Goal: Task Accomplishment & Management: Manage account settings

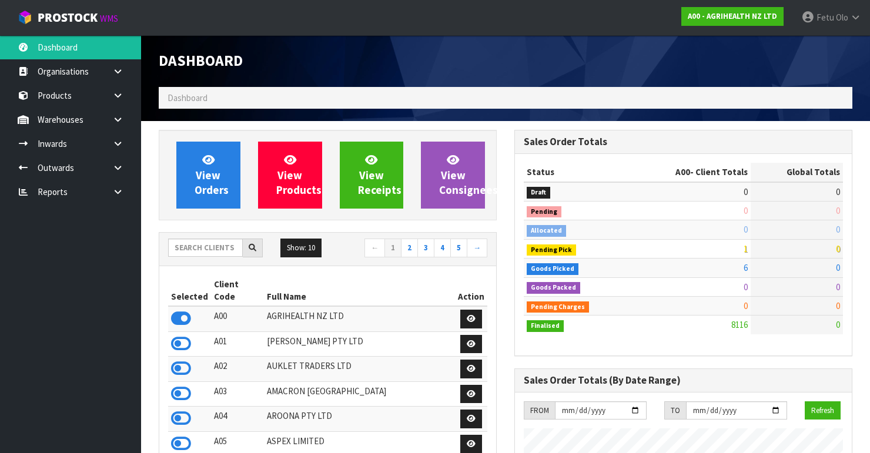
scroll to position [886, 356]
click at [217, 249] on input "text" at bounding box center [205, 248] width 75 height 18
type input "K01"
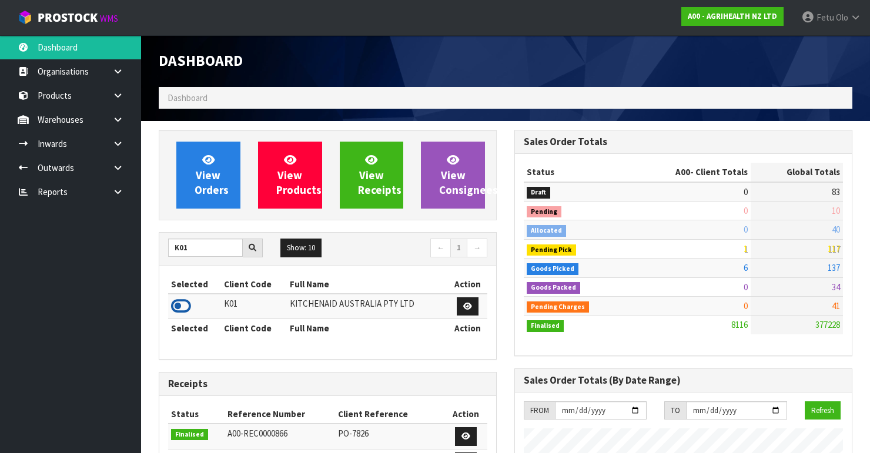
click at [183, 301] on icon at bounding box center [181, 306] width 20 height 18
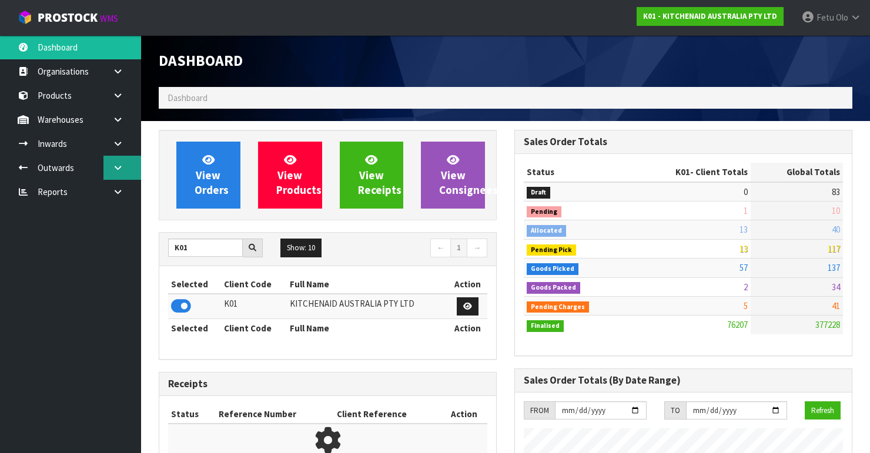
click at [125, 167] on link at bounding box center [122, 168] width 38 height 24
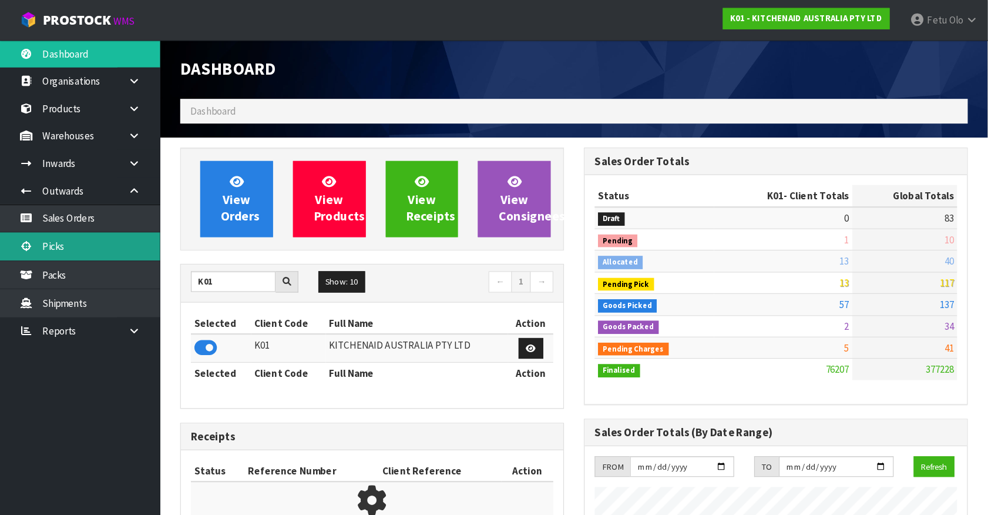
scroll to position [924, 356]
click at [52, 214] on link "Picks" at bounding box center [70, 217] width 141 height 24
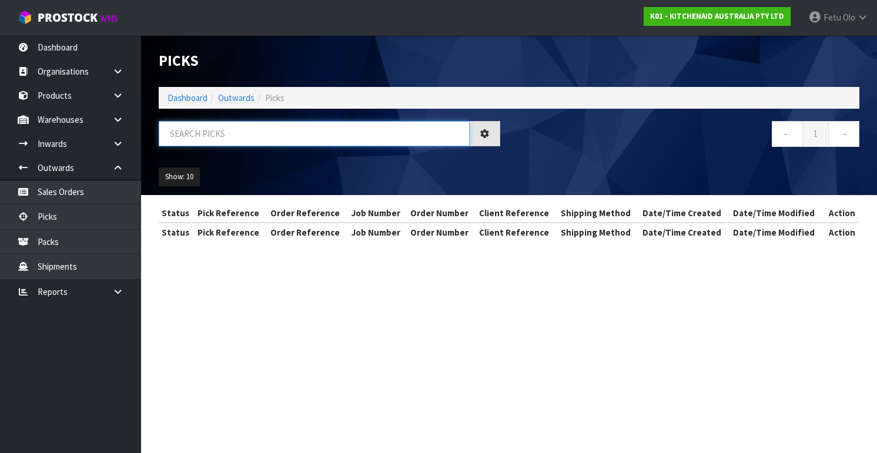
click at [195, 134] on input "text" at bounding box center [314, 133] width 311 height 25
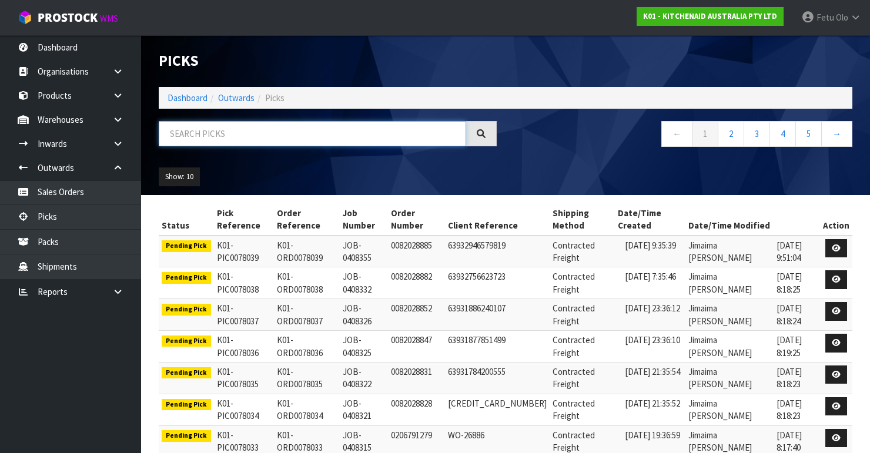
click at [195, 134] on input "text" at bounding box center [312, 133] width 307 height 25
type input "77960"
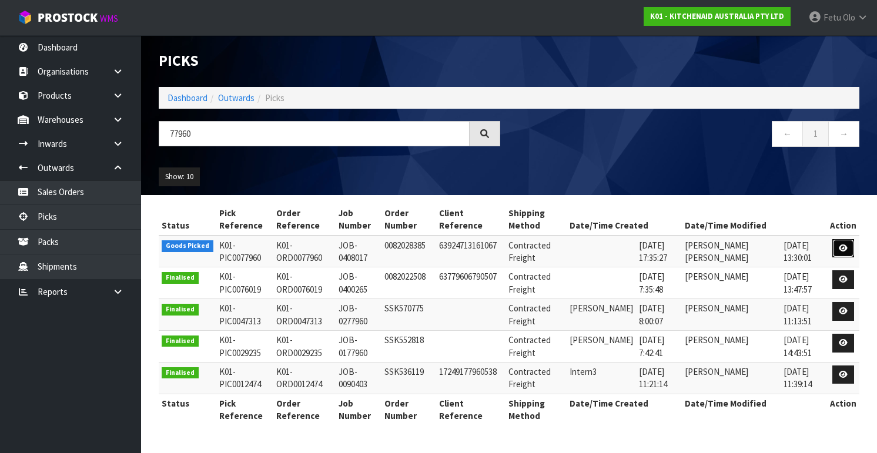
click at [847, 245] on icon at bounding box center [843, 248] width 9 height 8
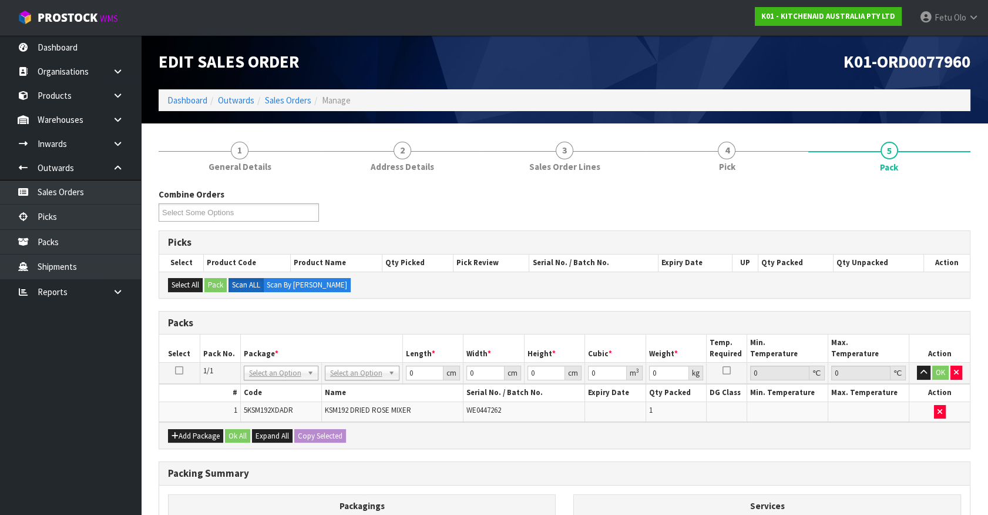
click at [340, 384] on th "Name" at bounding box center [392, 392] width 142 height 17
drag, startPoint x: 415, startPoint y: 370, endPoint x: 347, endPoint y: 408, distance: 78.4
click at [347, 408] on tbody "1/1 NONE 007-001 007-002 007-004 007-009 007-013 007-014 007-015 007-017 007-01…" at bounding box center [564, 392] width 811 height 59
type input "42"
type input "29"
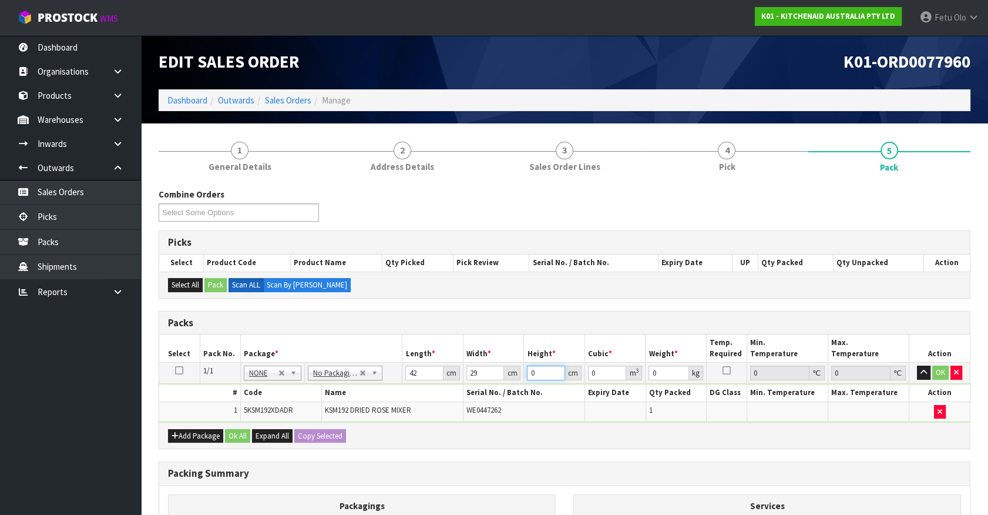
type input "4"
type input "0.004872"
type input "43"
type input "0.052374"
type input "43"
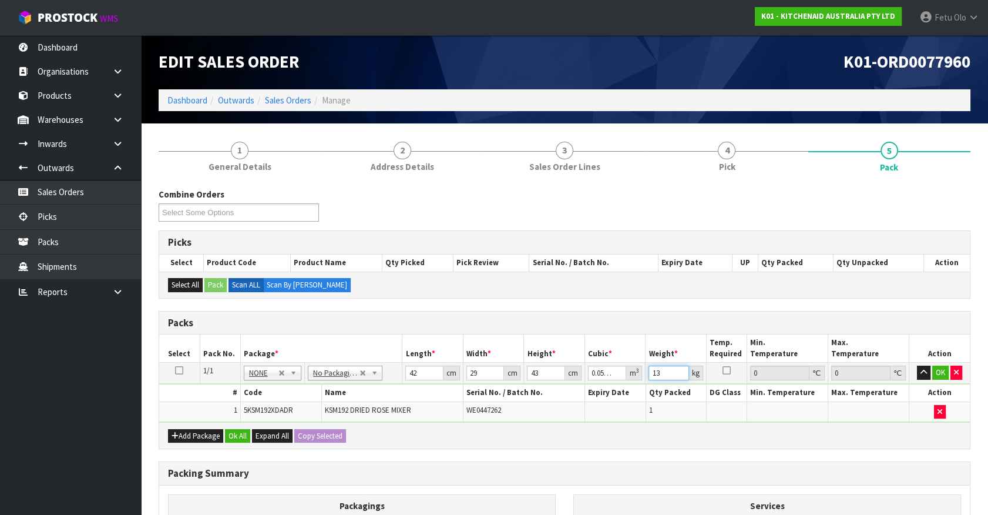
type input "13"
click button "OK" at bounding box center [941, 373] width 16 height 14
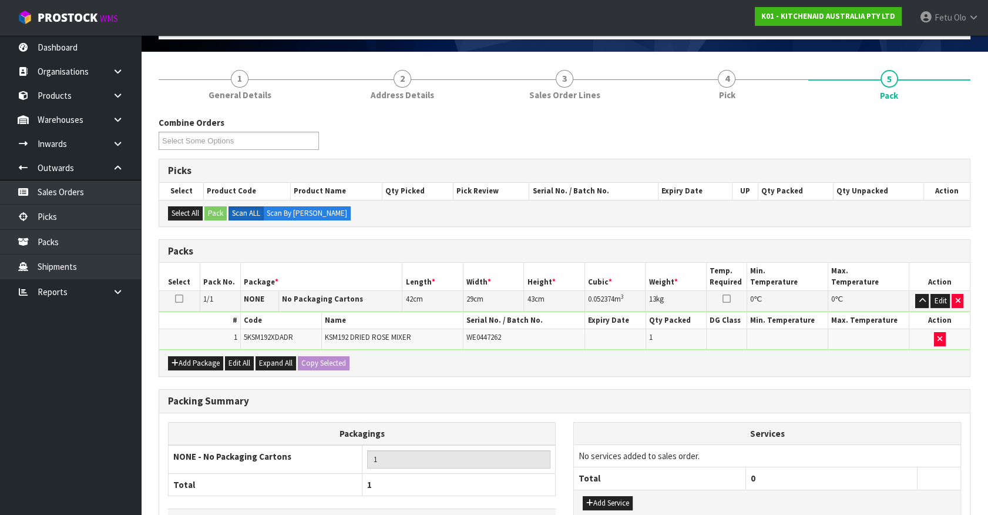
scroll to position [153, 0]
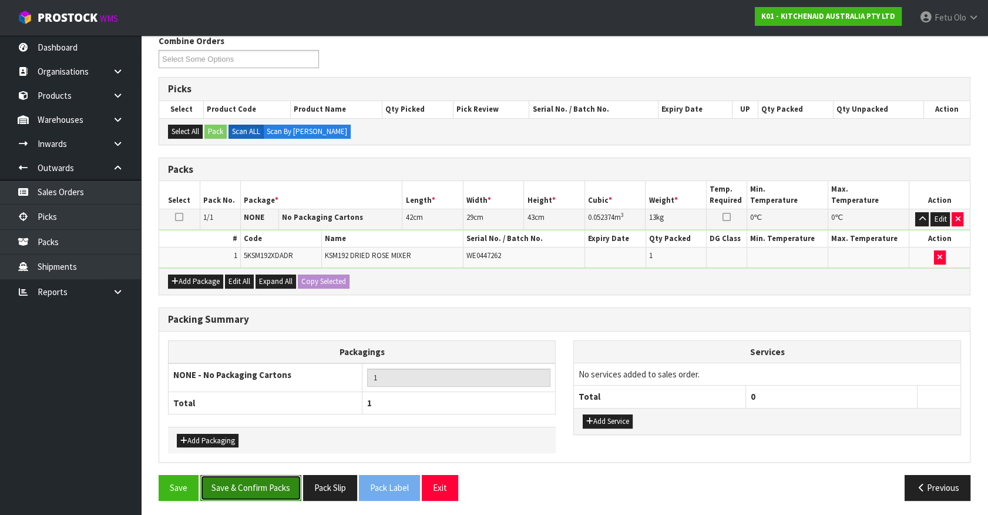
click at [254, 452] on button "Save & Confirm Packs" at bounding box center [250, 487] width 101 height 25
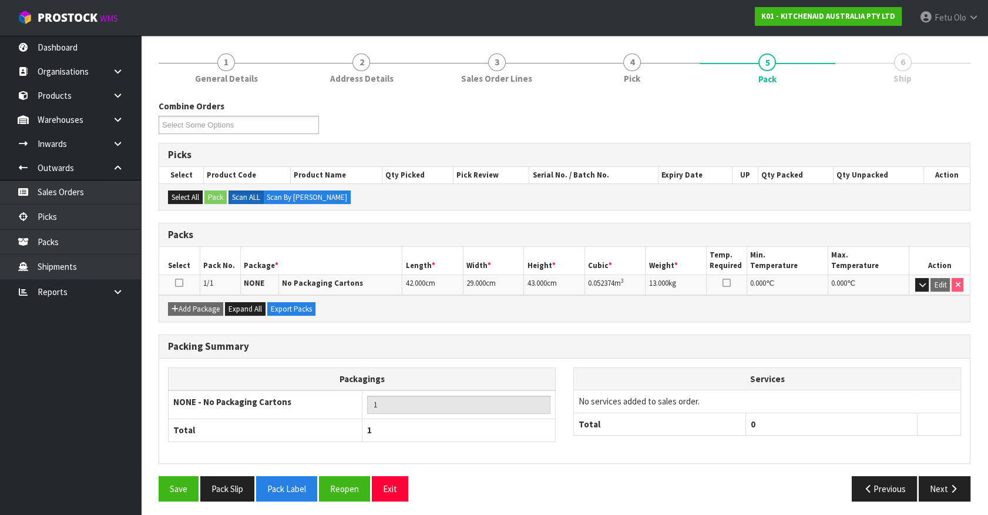
scroll to position [132, 0]
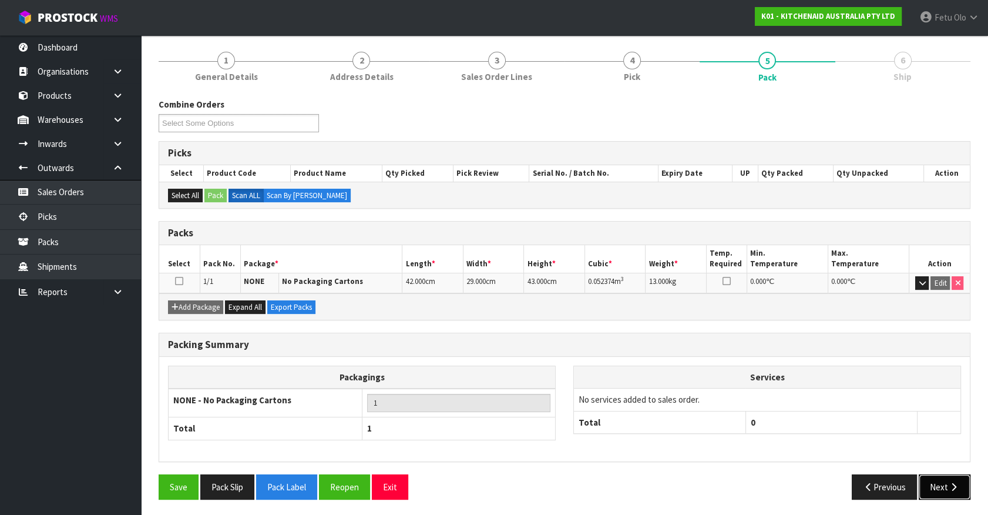
drag, startPoint x: 954, startPoint y: 487, endPoint x: 880, endPoint y: 483, distance: 74.7
click at [876, 452] on icon "button" at bounding box center [953, 486] width 11 height 9
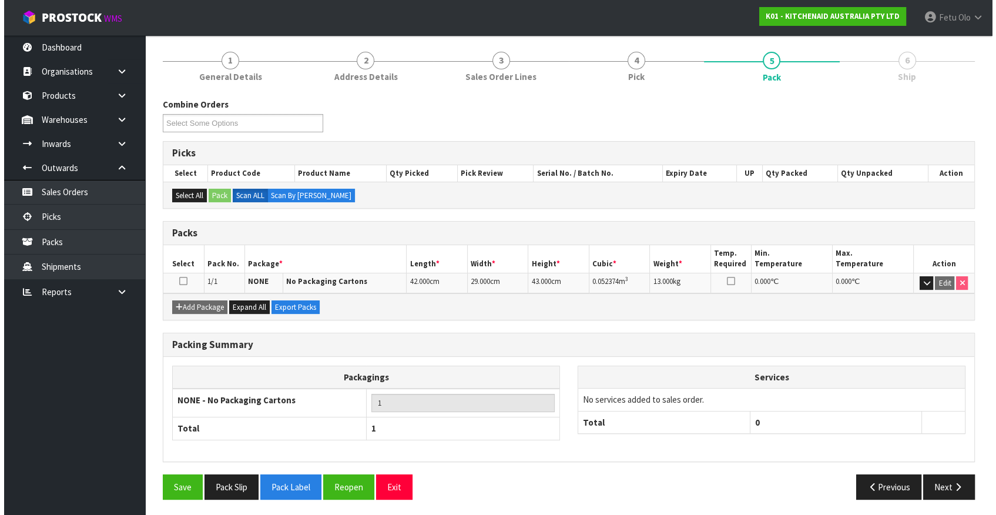
scroll to position [0, 0]
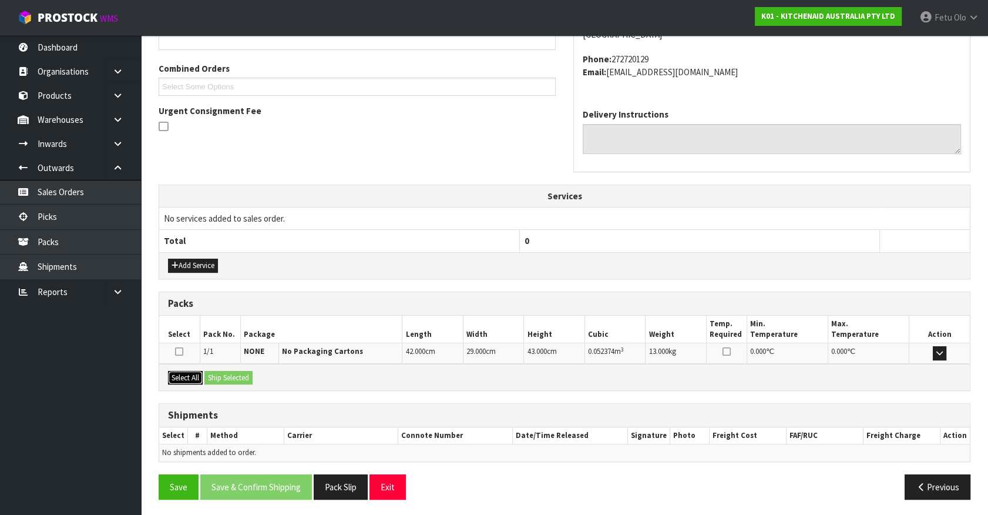
click at [184, 379] on button "Select All" at bounding box center [185, 378] width 35 height 14
click at [227, 376] on button "Ship Selected" at bounding box center [229, 378] width 48 height 14
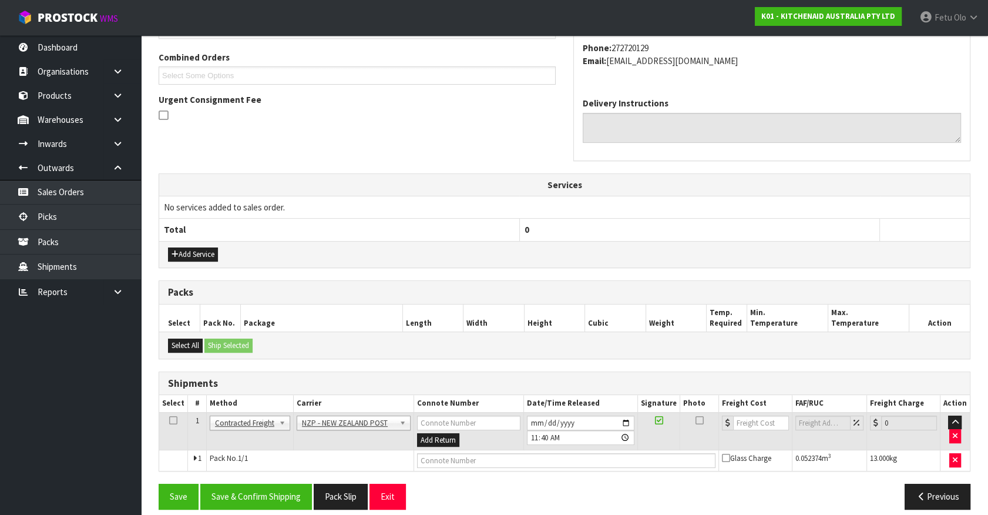
scroll to position [306, 0]
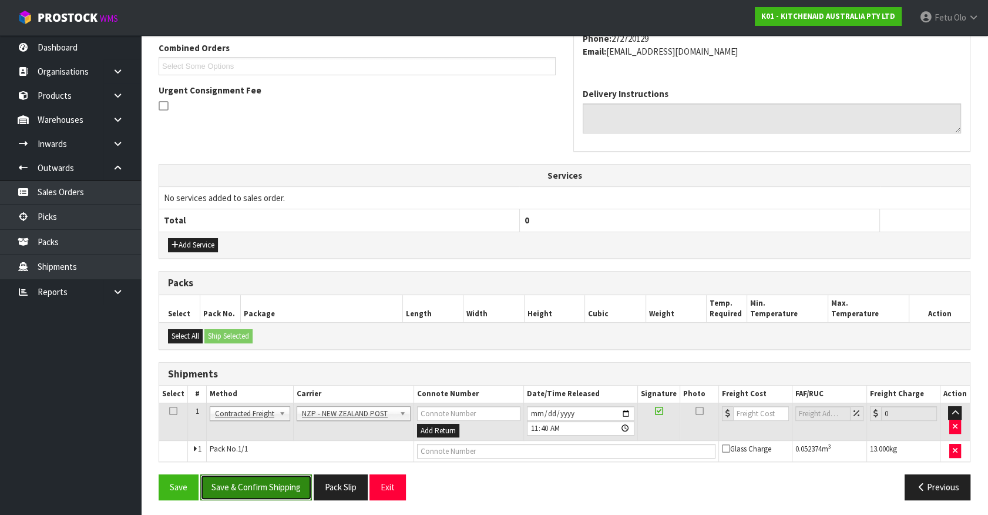
click at [271, 452] on button "Save & Confirm Shipping" at bounding box center [256, 486] width 112 height 25
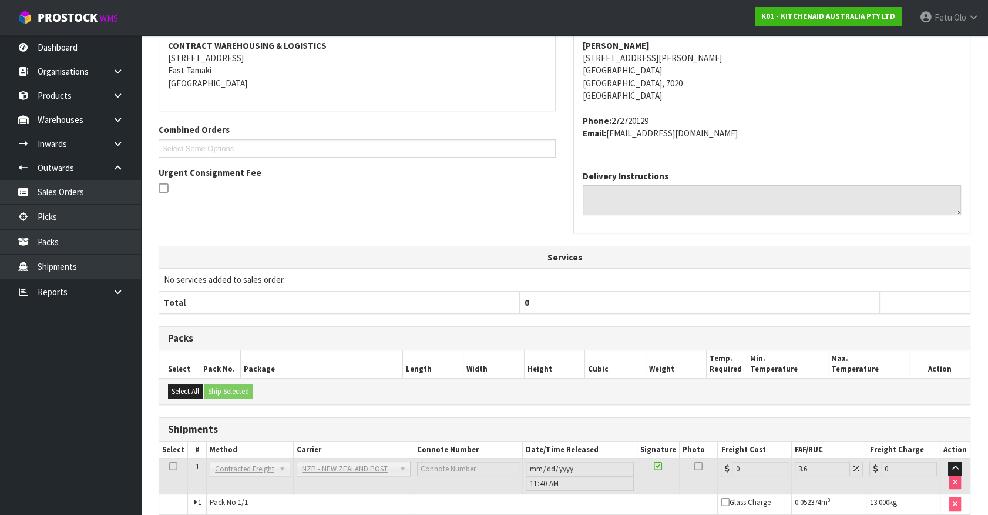
scroll to position [290, 0]
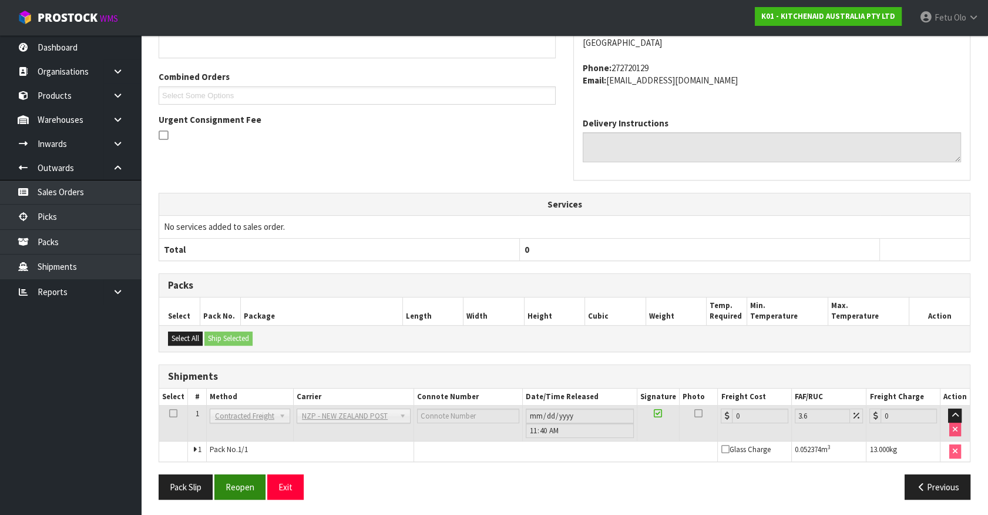
click at [266, 452] on div "Pack Slip Reopen Exit" at bounding box center [357, 486] width 415 height 25
click at [256, 452] on button "Reopen" at bounding box center [239, 486] width 51 height 25
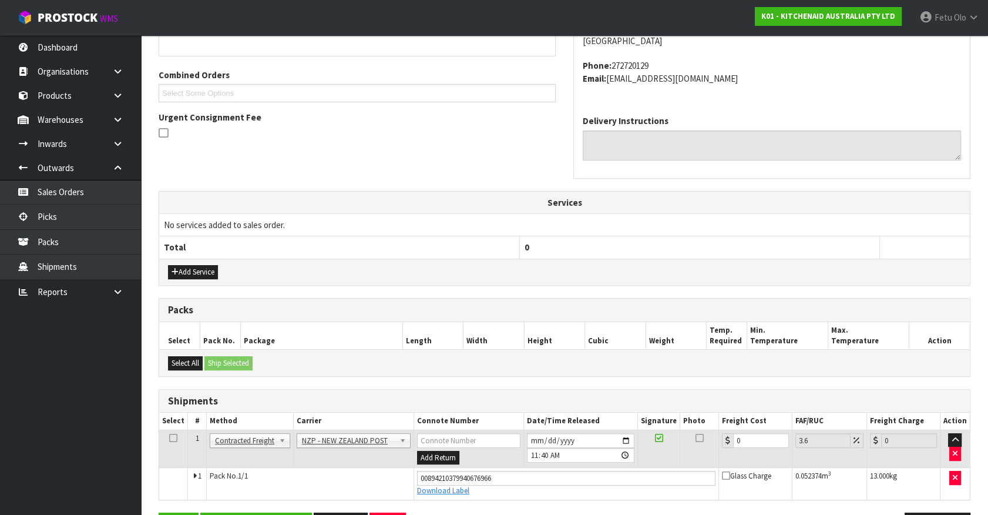
scroll to position [317, 0]
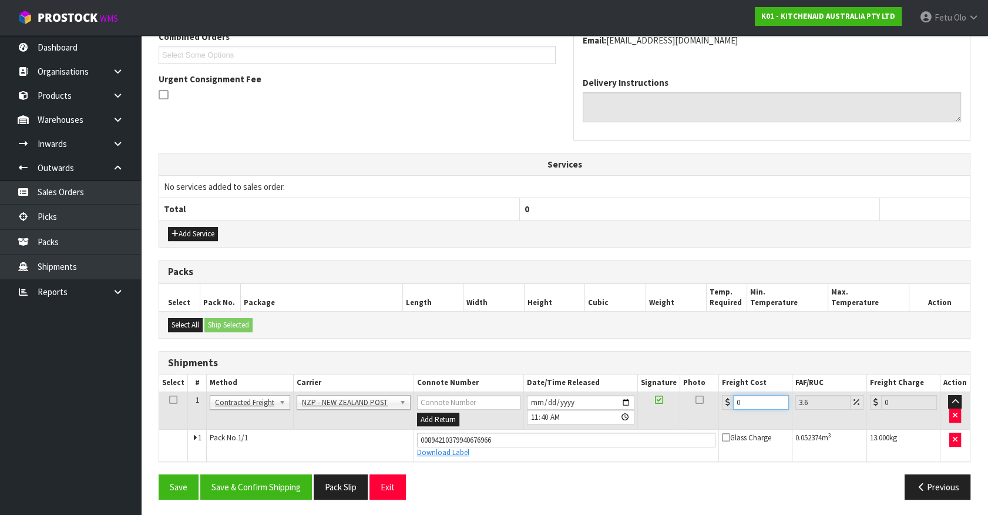
drag, startPoint x: 763, startPoint y: 398, endPoint x: 538, endPoint y: 414, distance: 226.2
click at [538, 414] on tr "1 Client Local Pickup Customer Local Pickup Company Freight Contracted Freight …" at bounding box center [564, 410] width 811 height 38
type input "1"
type input "1.04"
type input "11"
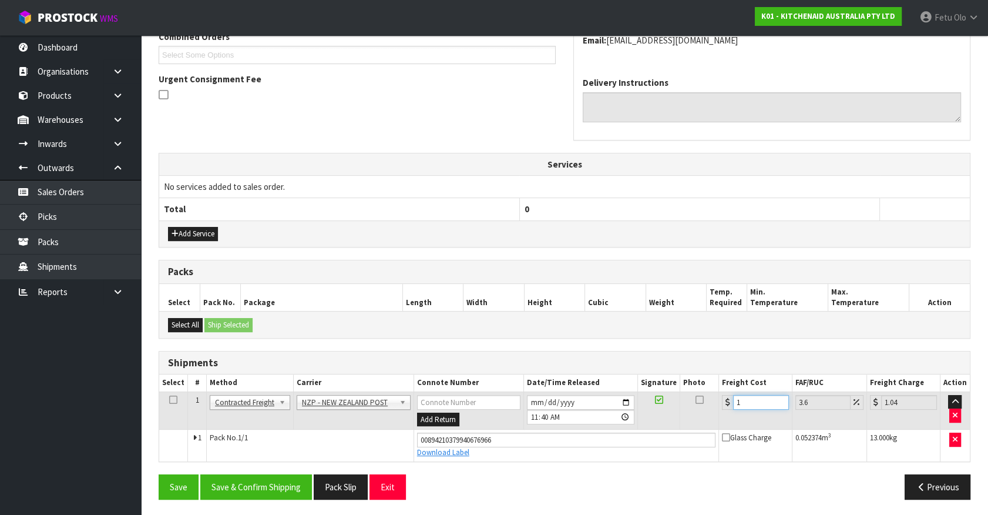
type input "11.4"
type input "11.6"
type input "12.02"
type input "11.61"
type input "12.03"
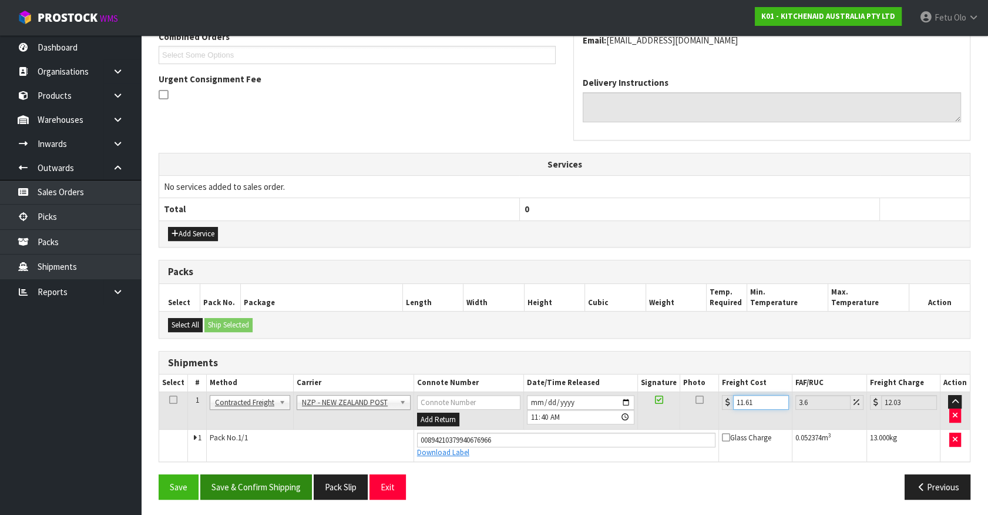
type input "11.61"
click at [296, 452] on button "Save & Confirm Shipping" at bounding box center [256, 486] width 112 height 25
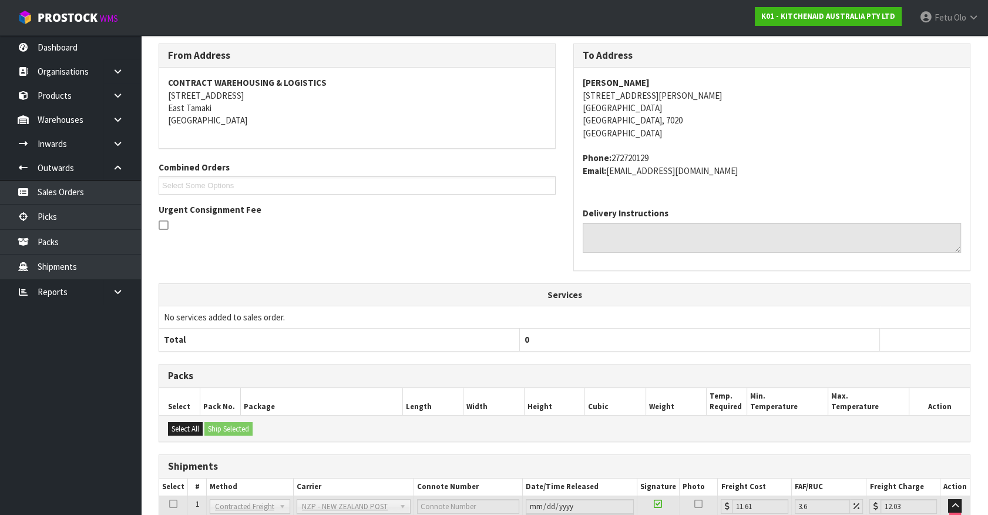
scroll to position [285, 0]
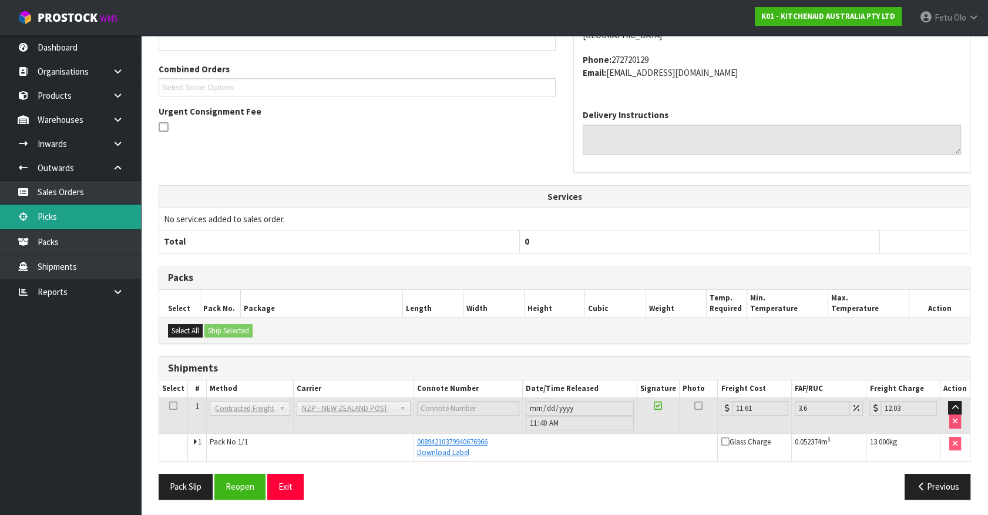
click at [96, 220] on link "Picks" at bounding box center [70, 217] width 141 height 24
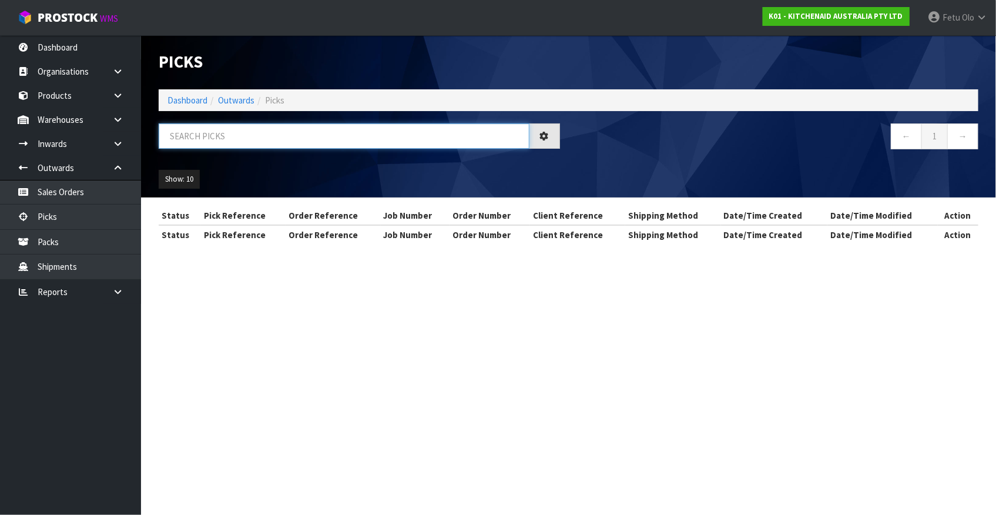
click at [281, 142] on input "text" at bounding box center [344, 135] width 371 height 25
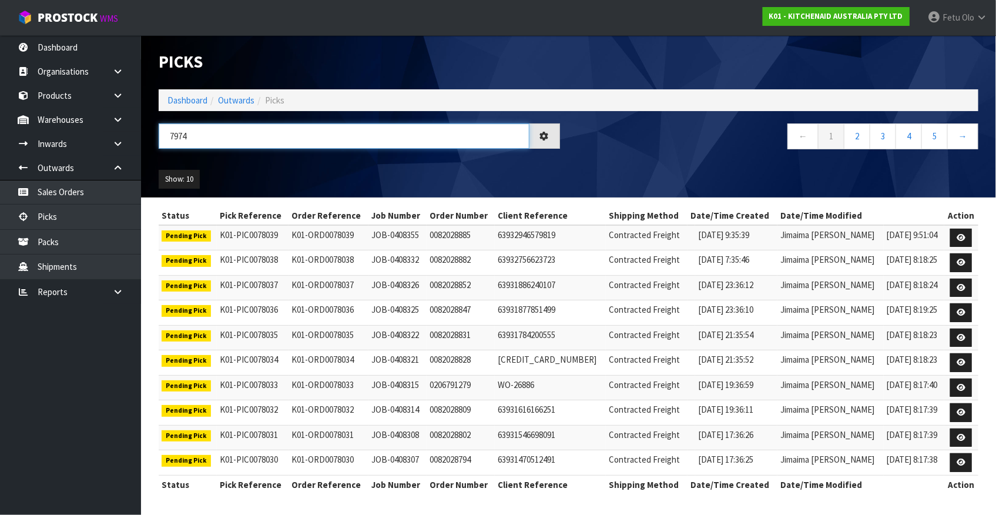
type input "7974"
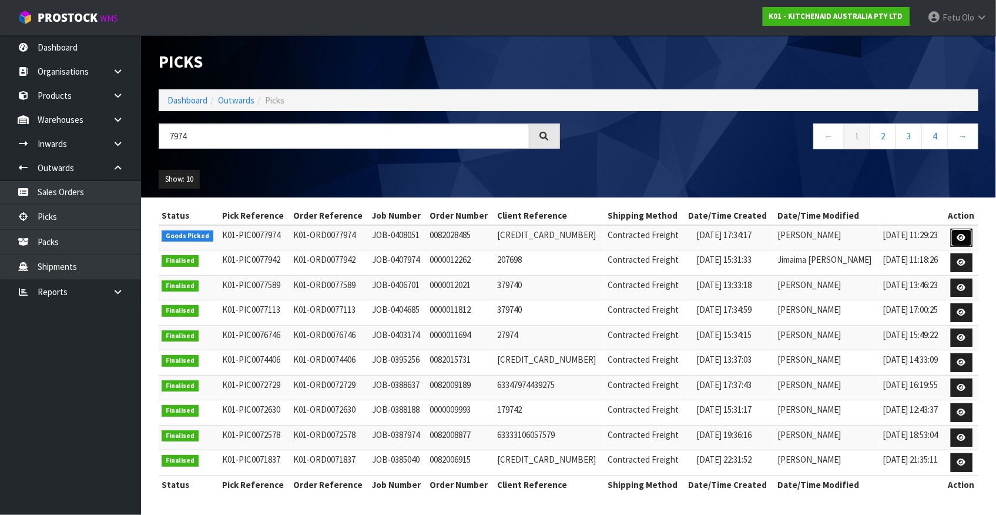
click at [876, 237] on link at bounding box center [962, 238] width 22 height 19
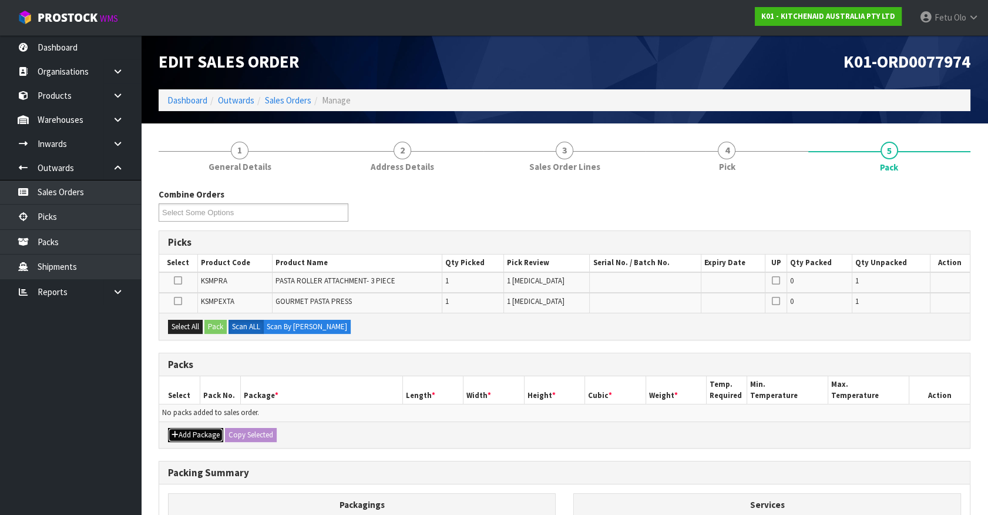
click at [193, 435] on button "Add Package" at bounding box center [195, 435] width 55 height 14
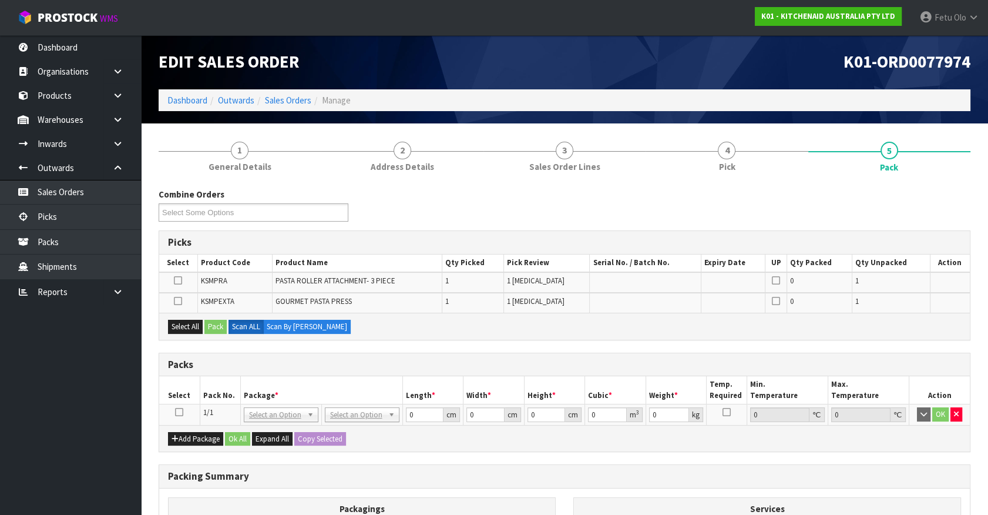
drag, startPoint x: 180, startPoint y: 411, endPoint x: 212, endPoint y: 397, distance: 34.5
click at [184, 409] on td at bounding box center [179, 414] width 41 height 21
click at [212, 397] on th "Pack No." at bounding box center [220, 390] width 41 height 28
click at [177, 412] on icon at bounding box center [179, 412] width 8 height 1
click at [256, 376] on th "Package *" at bounding box center [321, 390] width 162 height 28
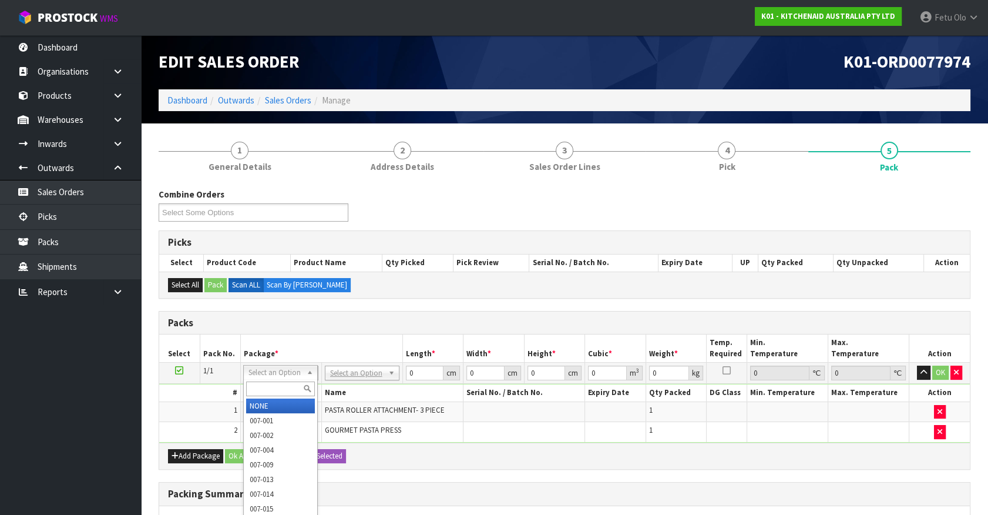
drag, startPoint x: 266, startPoint y: 384, endPoint x: 247, endPoint y: 384, distance: 18.8
click at [250, 384] on input "text" at bounding box center [280, 388] width 69 height 15
type input "011-084"
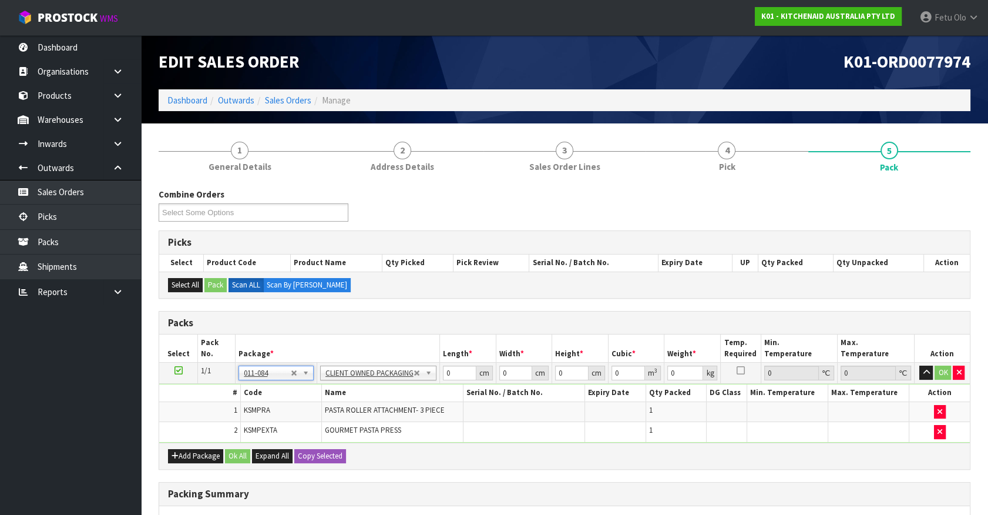
type input "5.86"
drag, startPoint x: 457, startPoint y: 374, endPoint x: 350, endPoint y: 399, distance: 109.9
click at [350, 399] on tbody "1/1 NONE 007-001 007-002 007-004 007-009 007-013 007-014 007-015 007-017 007-01…" at bounding box center [564, 403] width 811 height 80
type input "40"
type input "28"
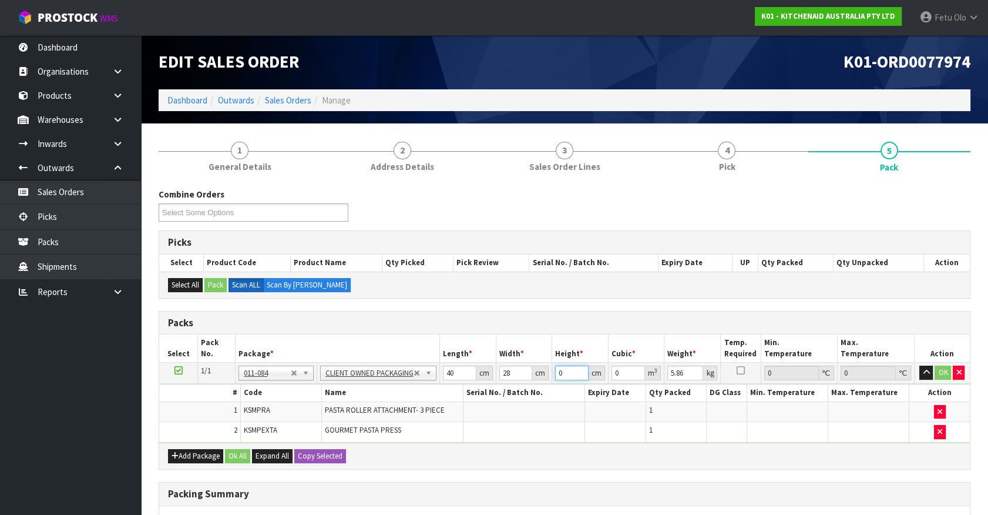
type input "2"
type input "0.00224"
type input "27"
type input "0.03024"
type input "2"
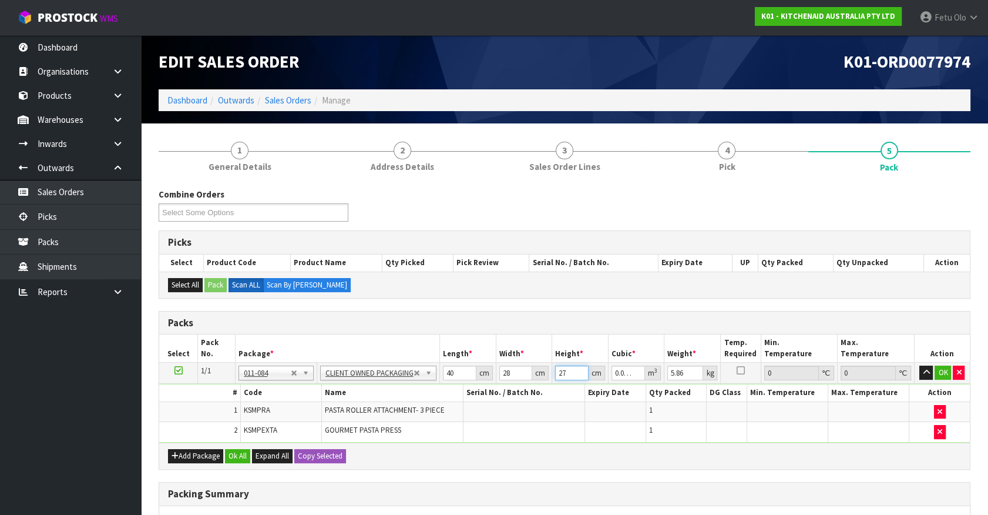
type input "0.00224"
type input "28"
type input "0.03136"
type input "28"
type input "7"
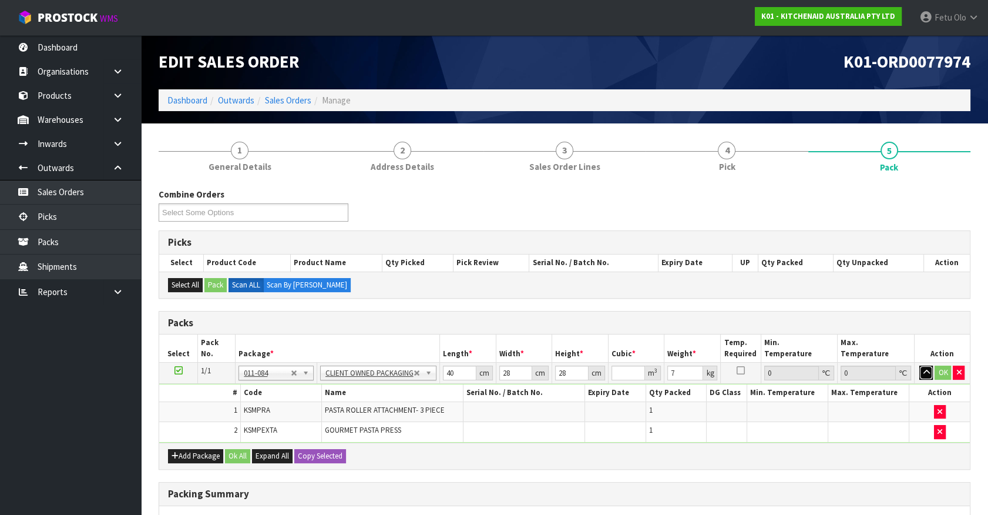
click at [876, 366] on button "button" at bounding box center [927, 373] width 14 height 14
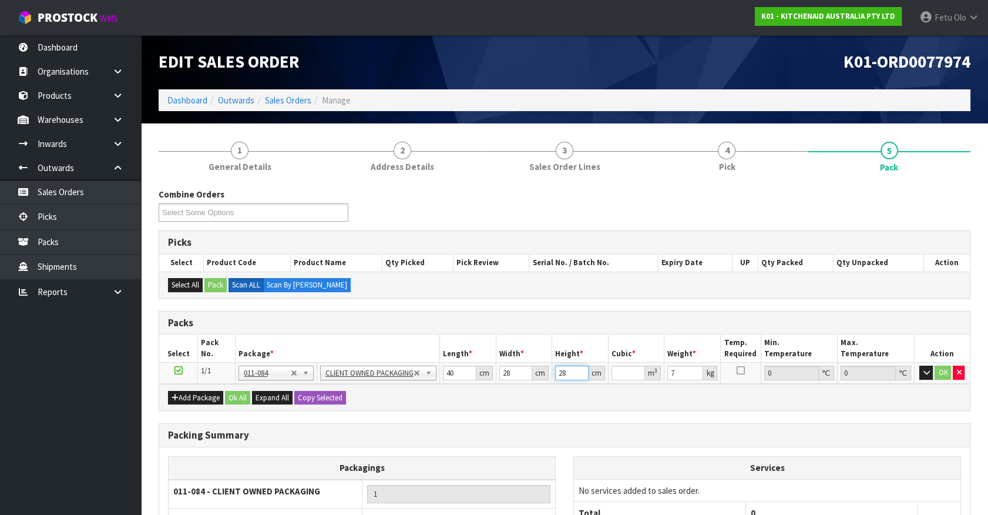
drag, startPoint x: 560, startPoint y: 376, endPoint x: 540, endPoint y: 388, distance: 23.2
click at [540, 388] on div "Packs Select Pack No. Package * Length * Width * Height * Cubic * Weight * Temp…" at bounding box center [565, 361] width 812 height 100
type input "2"
type input "0.00224"
type input "28"
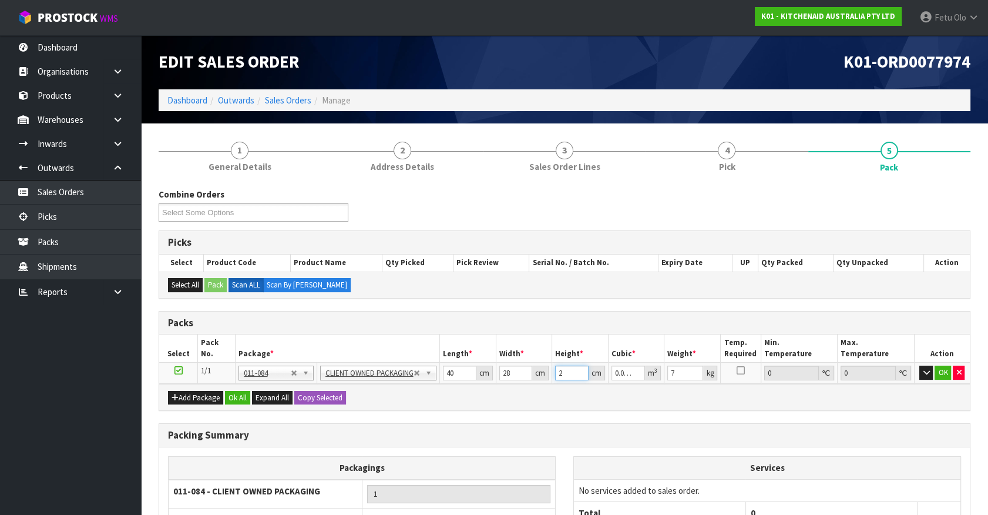
type input "0.03136"
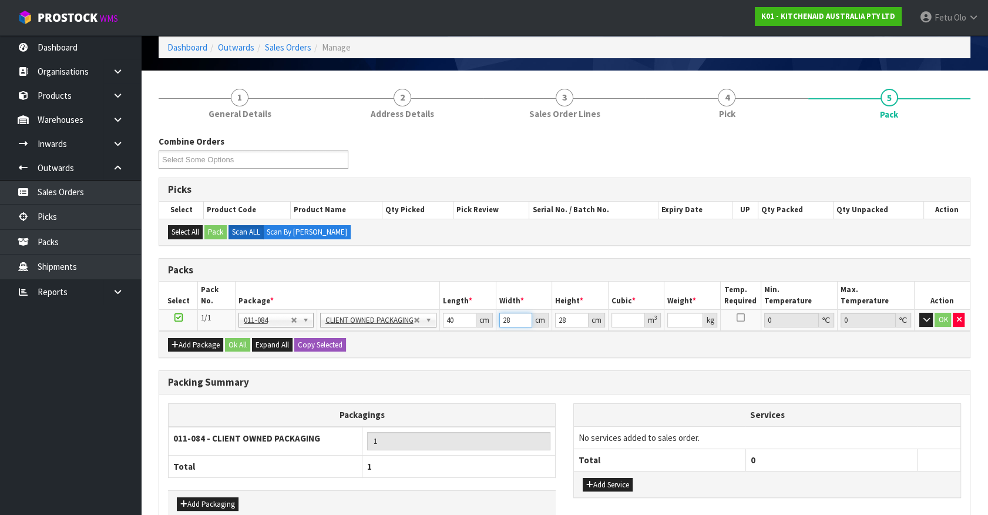
drag, startPoint x: 508, startPoint y: 319, endPoint x: 464, endPoint y: 341, distance: 48.9
click at [464, 341] on div "Packs Select Pack No. Package * Length * Width * Height * Cubic * Weight * Temp…" at bounding box center [565, 308] width 812 height 100
type input "8"
type input "0.00896"
type input "0"
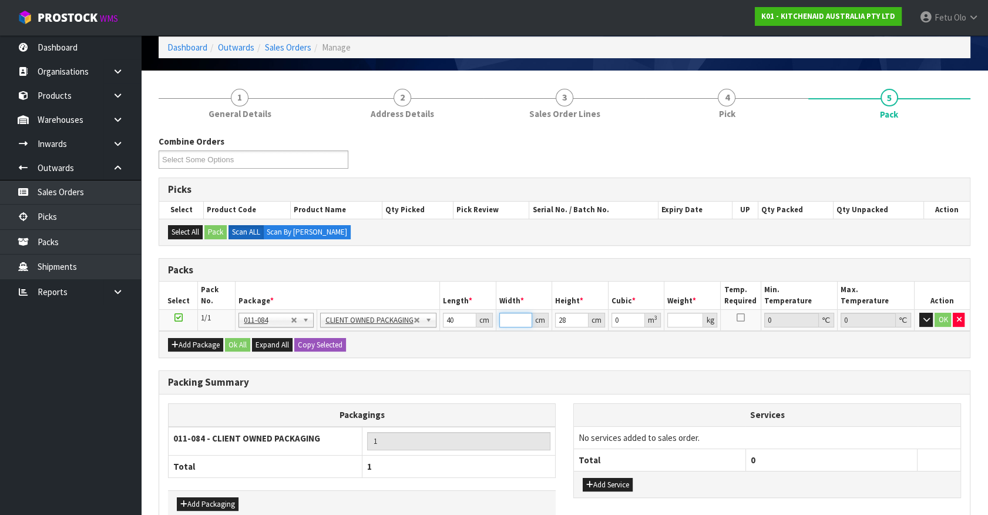
type input "2"
type input "0.00224"
type input "28"
type input "0.03136"
type input "2"
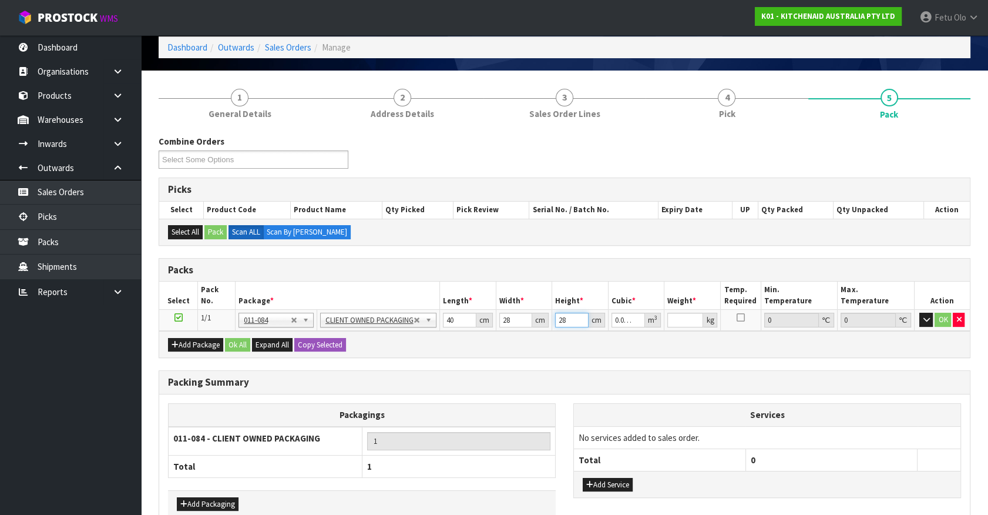
type input "0.00224"
type input "28"
type input "0.03136"
type input "7"
drag, startPoint x: 457, startPoint y: 317, endPoint x: 389, endPoint y: 340, distance: 71.4
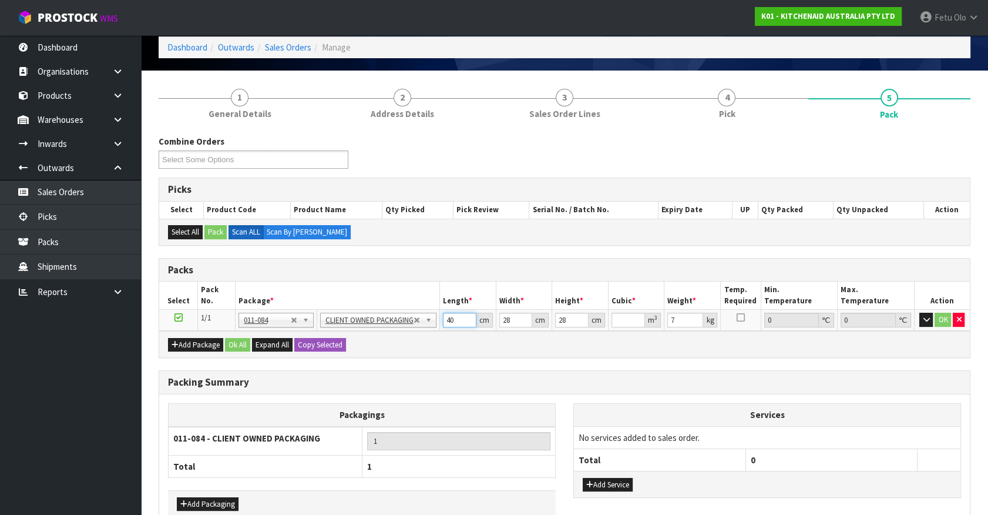
click at [389, 340] on div "Packs Select Pack No. Package * Length * Width * Height * Cubic * Weight * Temp…" at bounding box center [565, 308] width 812 height 100
type input "4"
type input "0.003136"
type input "40"
type input "0.03136"
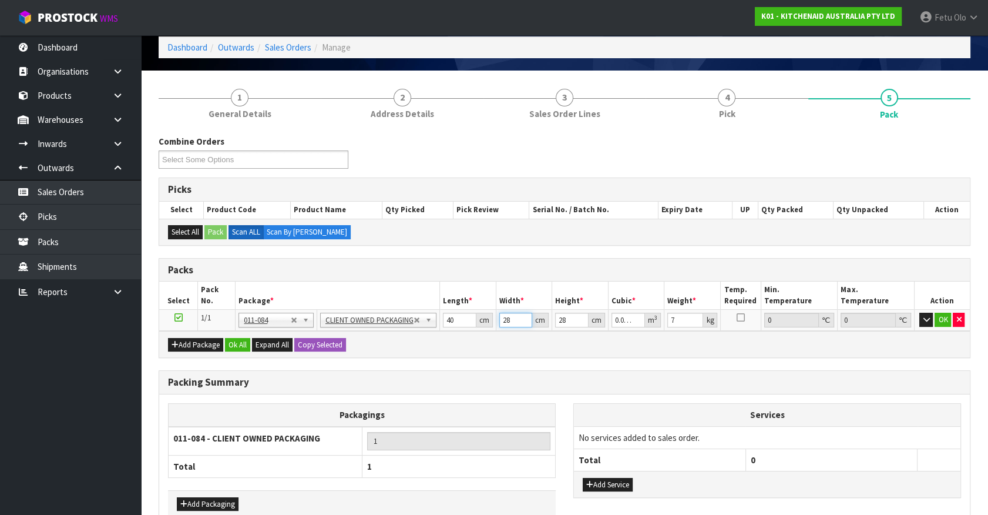
type input "2"
type input "0.00224"
type input "289"
type input "0.32368"
type input "28"
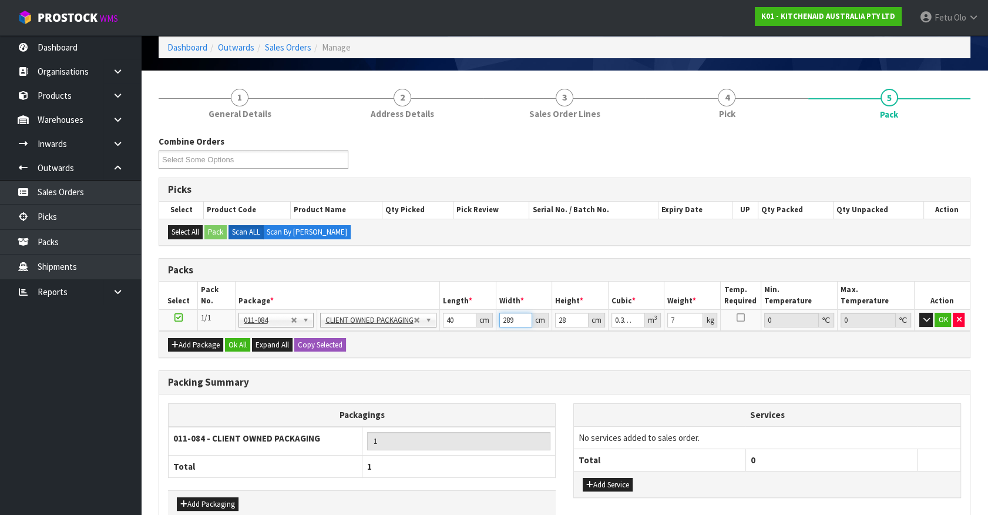
type input "0.03136"
type input "2"
type input "0.00224"
type input "28"
type input "0.03136"
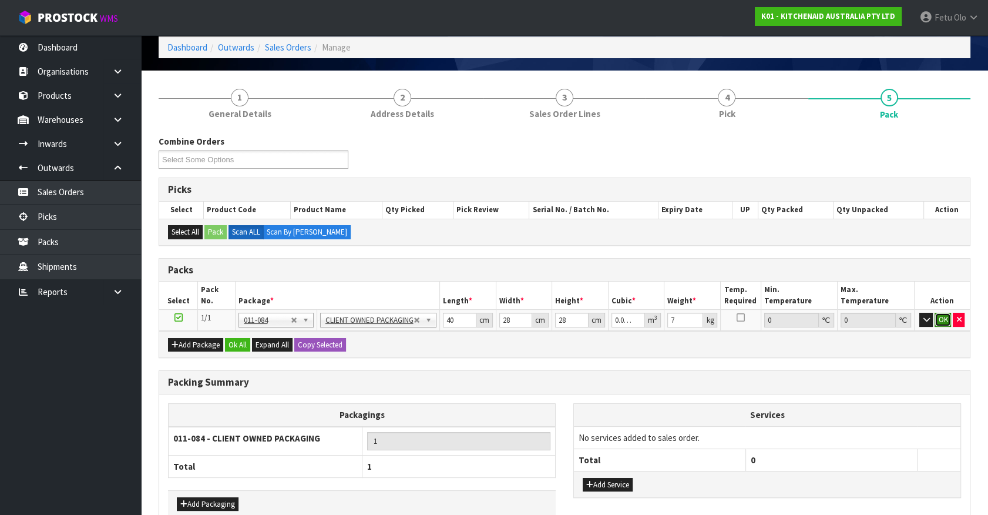
click at [876, 316] on button "OK" at bounding box center [943, 320] width 16 height 14
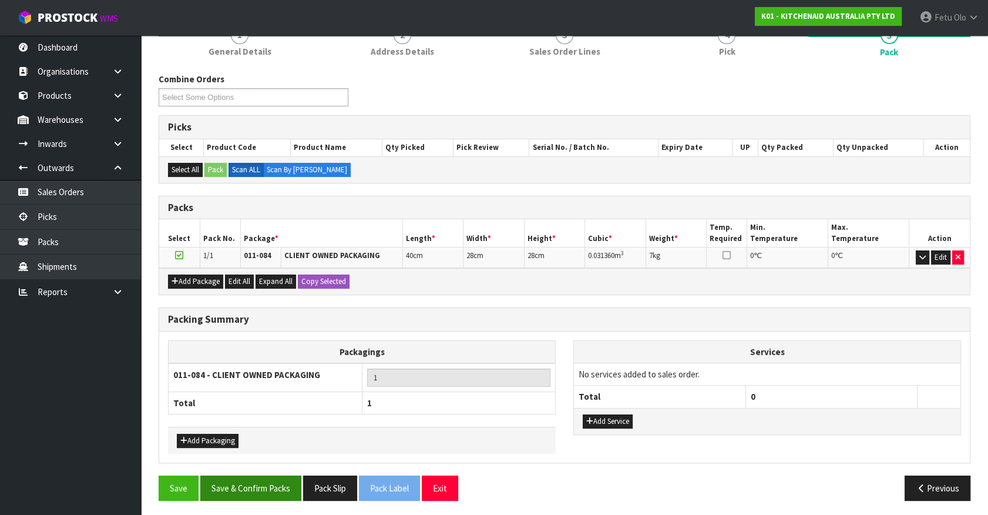
scroll to position [116, 0]
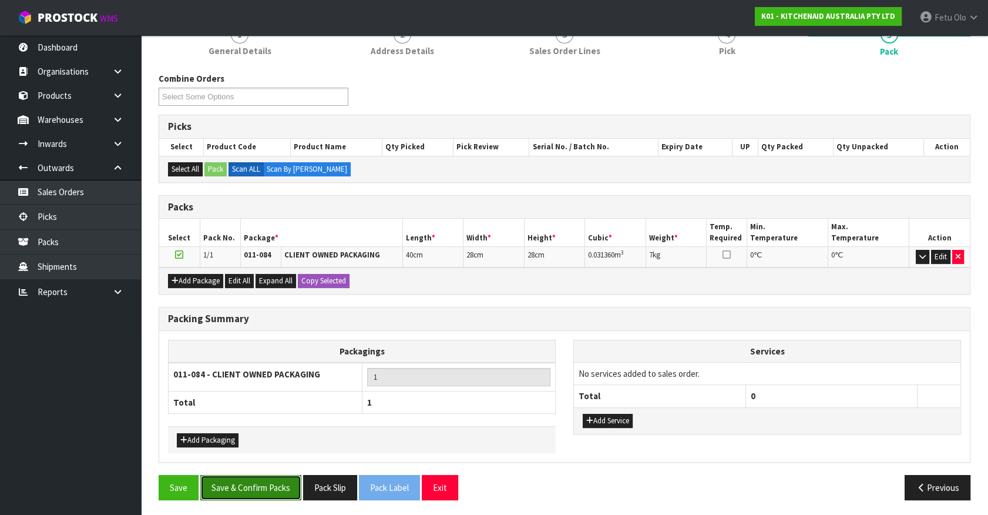
click at [266, 452] on button "Save & Confirm Packs" at bounding box center [250, 487] width 101 height 25
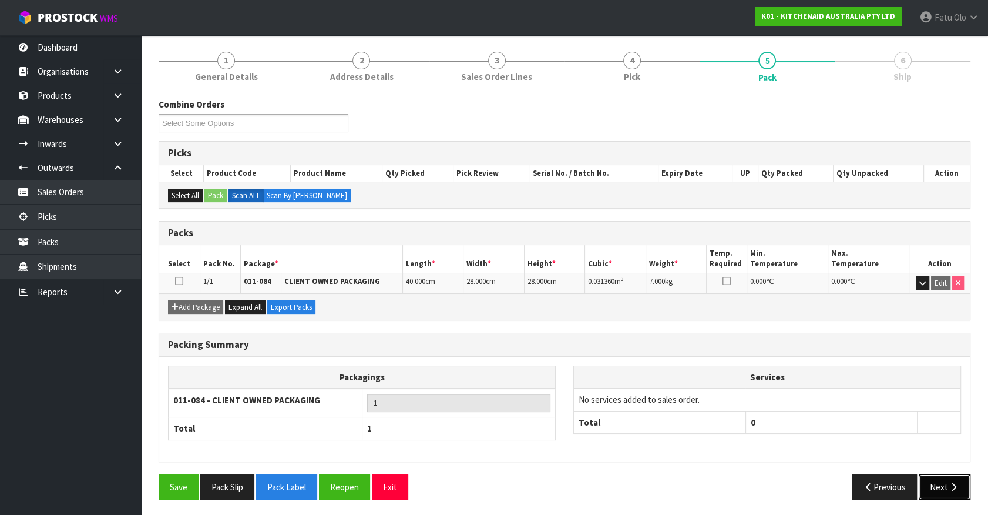
click at [876, 452] on icon "button" at bounding box center [953, 486] width 11 height 9
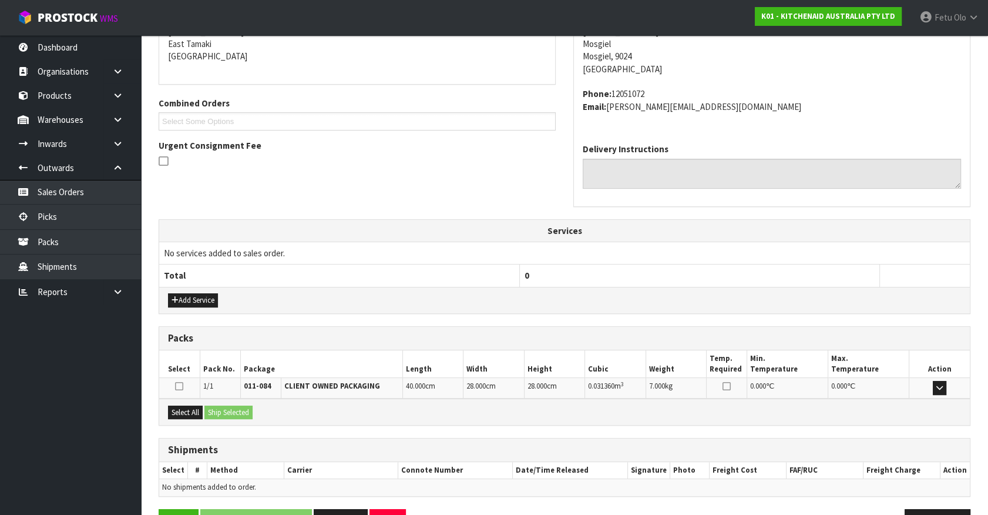
scroll to position [232, 0]
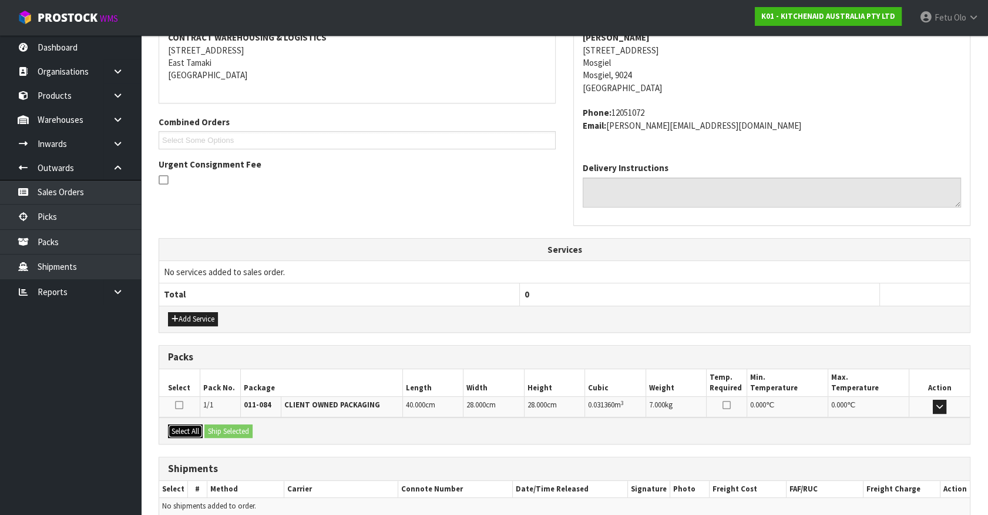
click at [208, 426] on div "Select All Ship Selected" at bounding box center [564, 430] width 811 height 26
click at [194, 431] on button "Select All" at bounding box center [185, 431] width 35 height 14
click at [229, 429] on button "Ship Selected" at bounding box center [229, 431] width 48 height 14
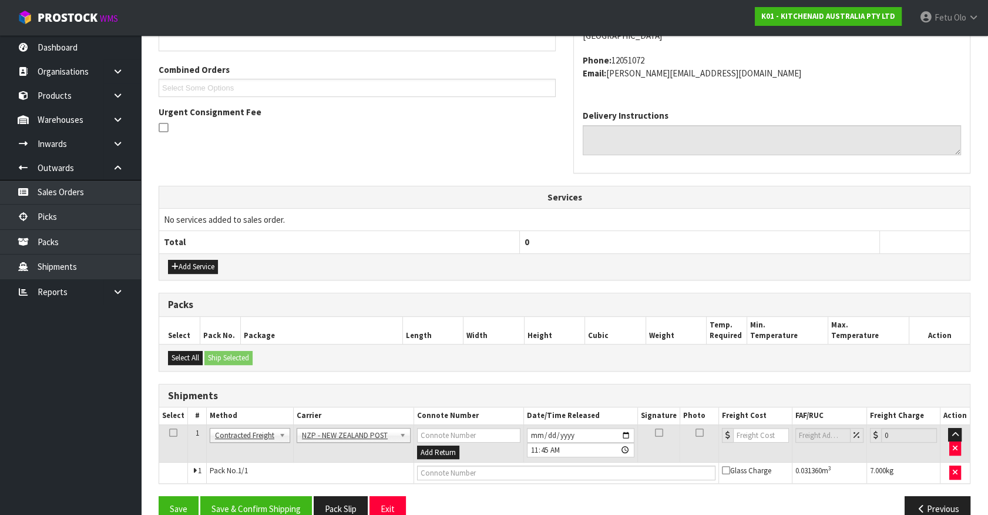
scroll to position [306, 0]
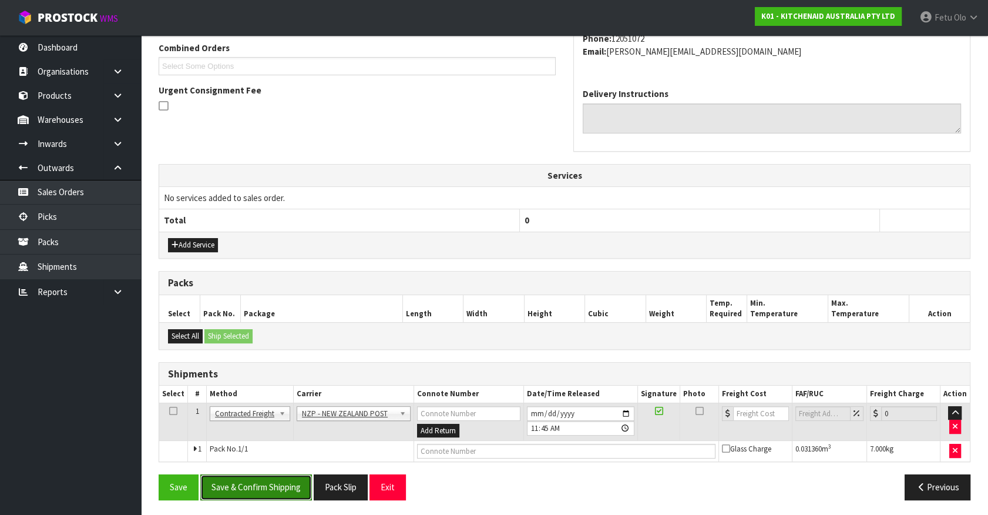
click at [258, 452] on button "Save & Confirm Shipping" at bounding box center [256, 486] width 112 height 25
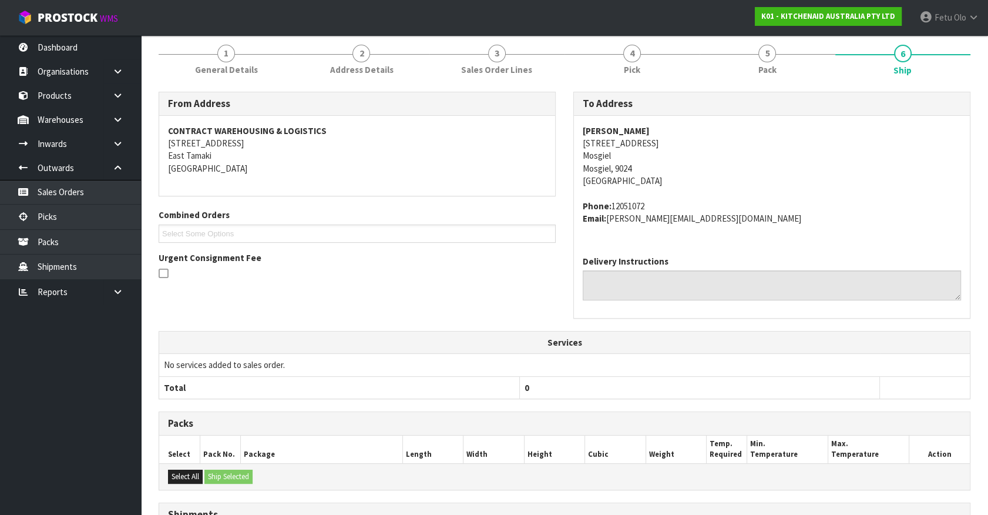
scroll to position [290, 0]
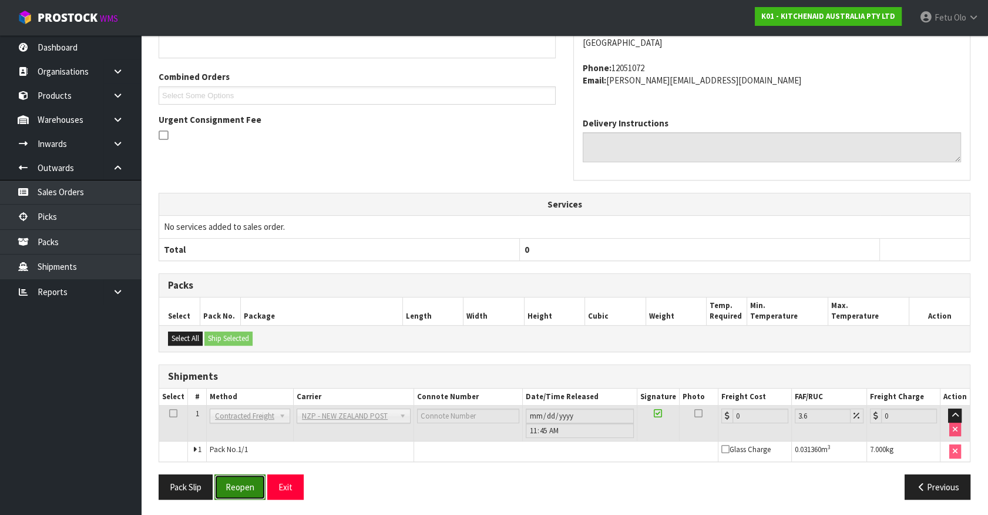
click at [222, 452] on button "Reopen" at bounding box center [239, 486] width 51 height 25
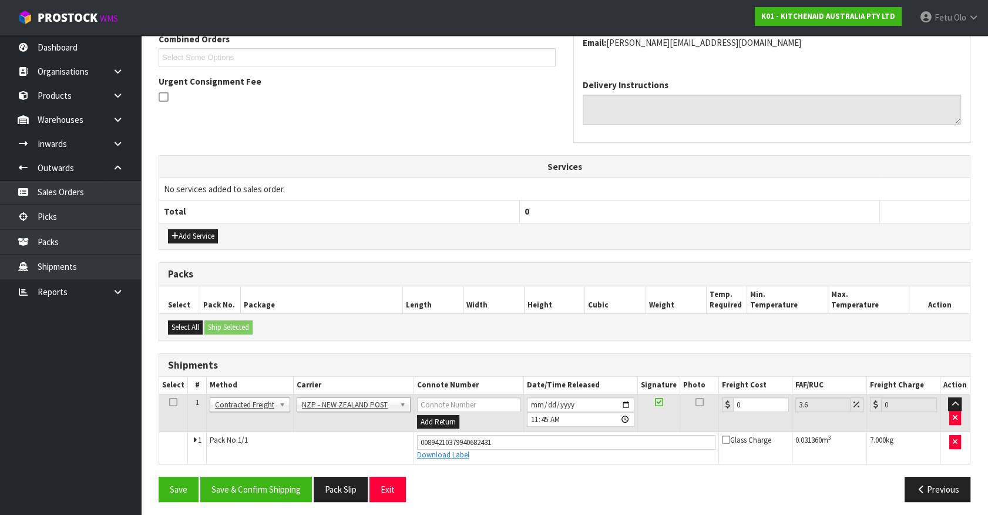
scroll to position [317, 0]
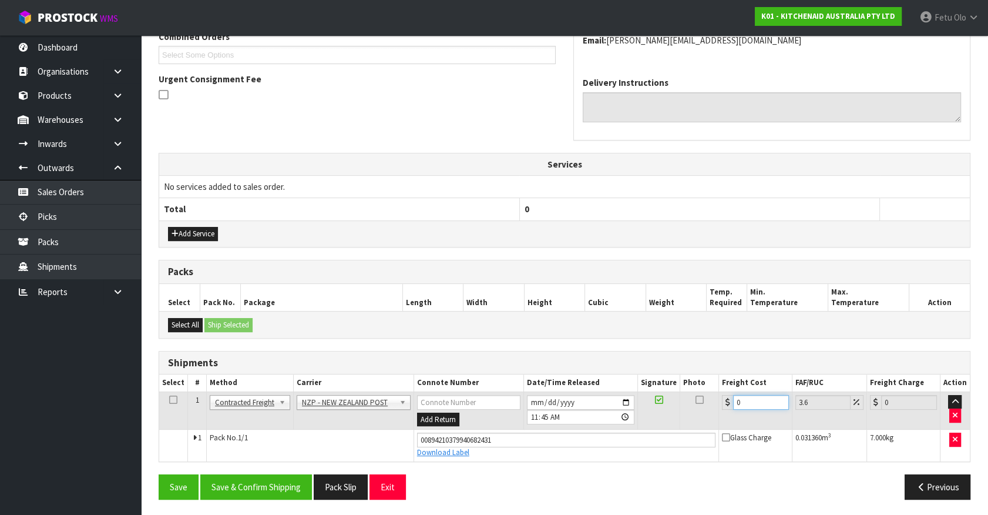
click at [582, 437] on tbody "1 Client Local Pickup Customer Local Pickup Company Freight Contracted Freight …" at bounding box center [564, 425] width 811 height 69
type input "1"
type input "1.04"
type input "11"
type input "11.4"
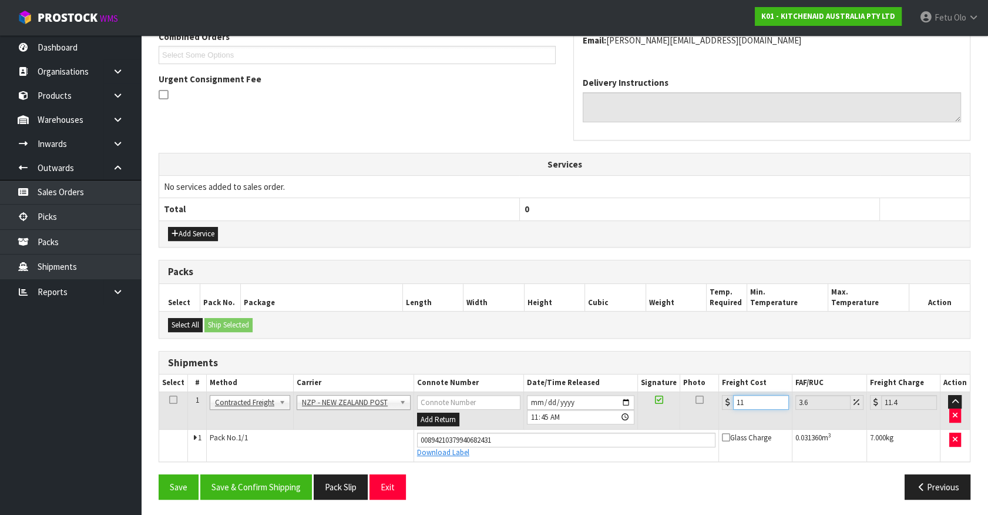
type input "11.6"
type input "12.02"
type input "11.61"
type input "12.03"
type input "11.61"
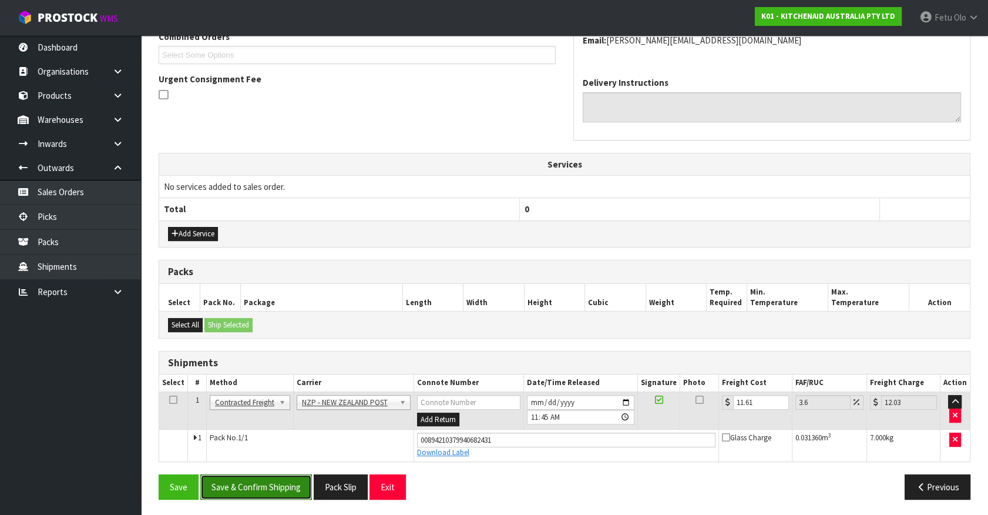
click at [269, 452] on button "Save & Confirm Shipping" at bounding box center [256, 486] width 112 height 25
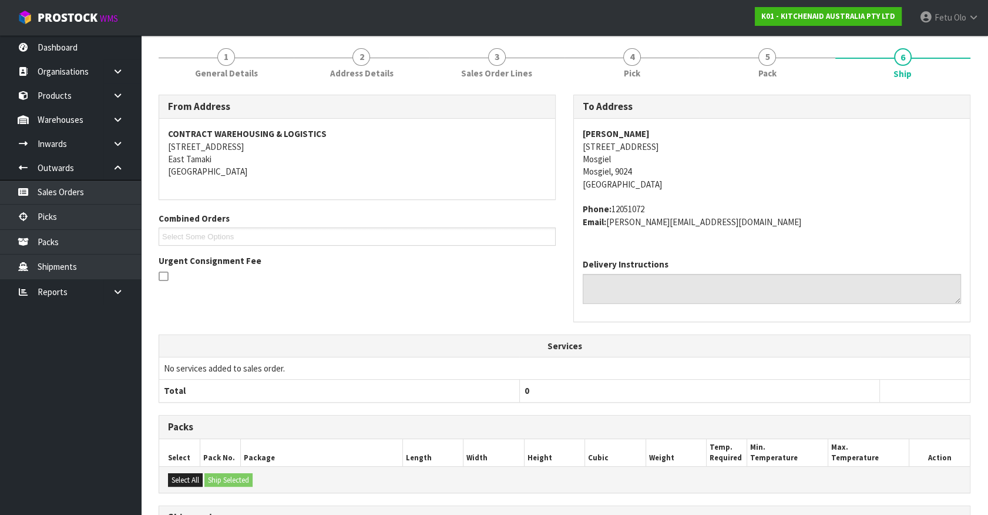
scroll to position [285, 0]
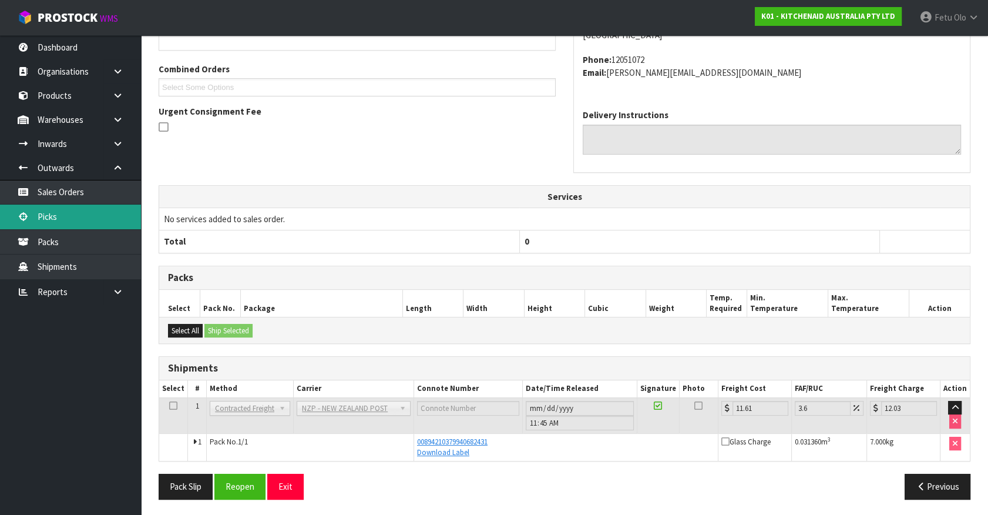
drag, startPoint x: 68, startPoint y: 214, endPoint x: 75, endPoint y: 212, distance: 8.0
click at [68, 214] on link "Picks" at bounding box center [70, 217] width 141 height 24
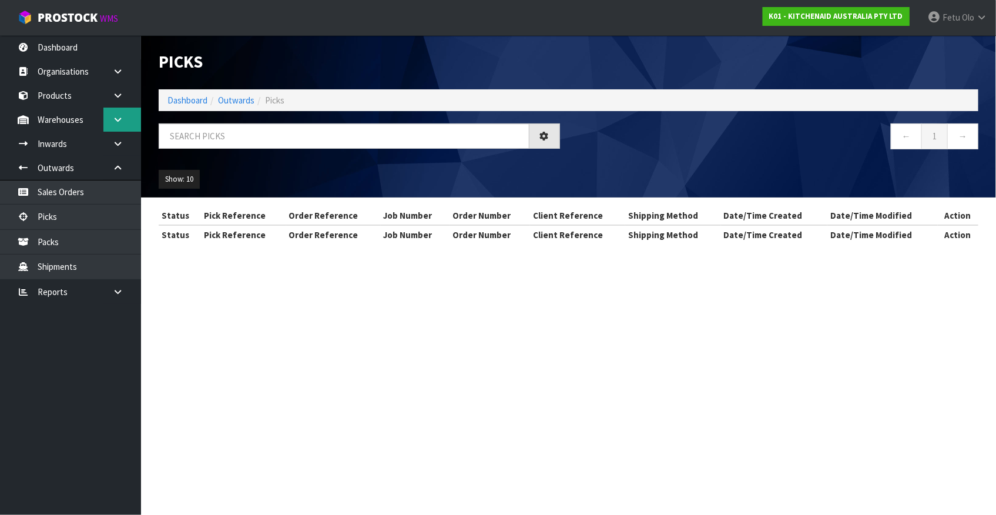
click at [112, 120] on link at bounding box center [122, 120] width 38 height 24
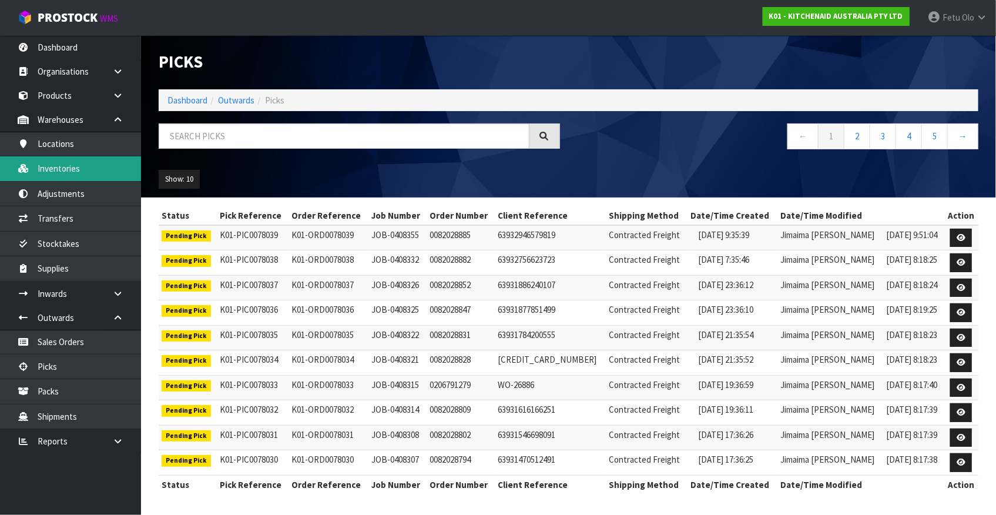
click at [62, 169] on link "Inventories" at bounding box center [70, 168] width 141 height 24
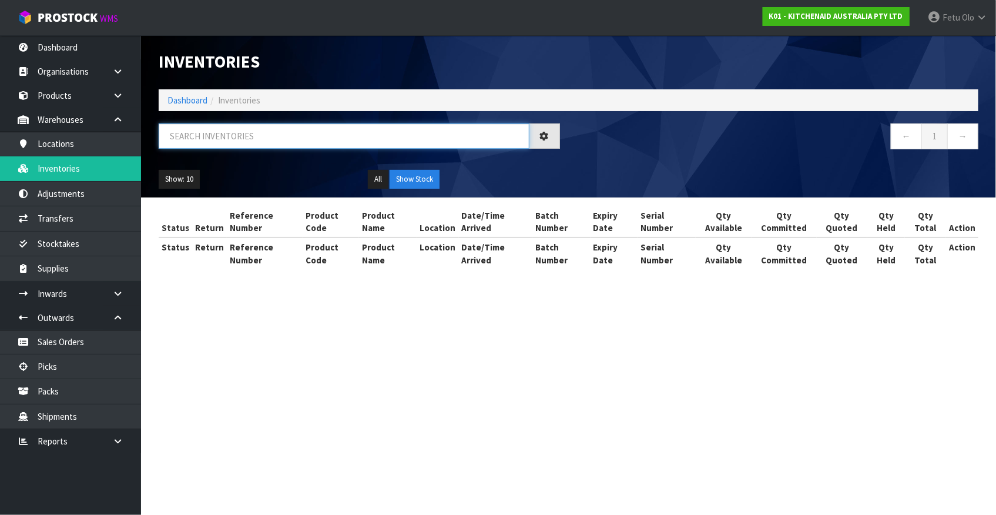
click at [196, 139] on input "text" at bounding box center [344, 135] width 371 height 25
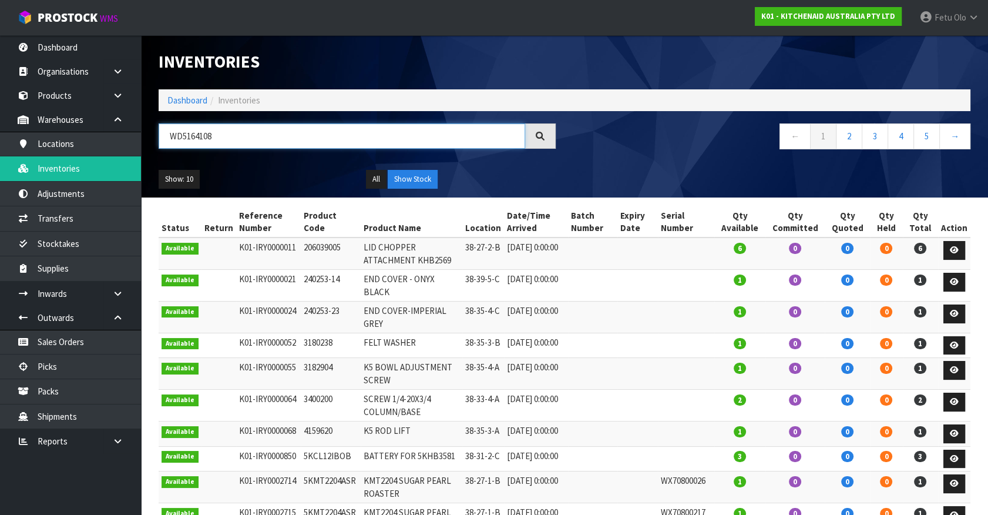
type input "WD5164108"
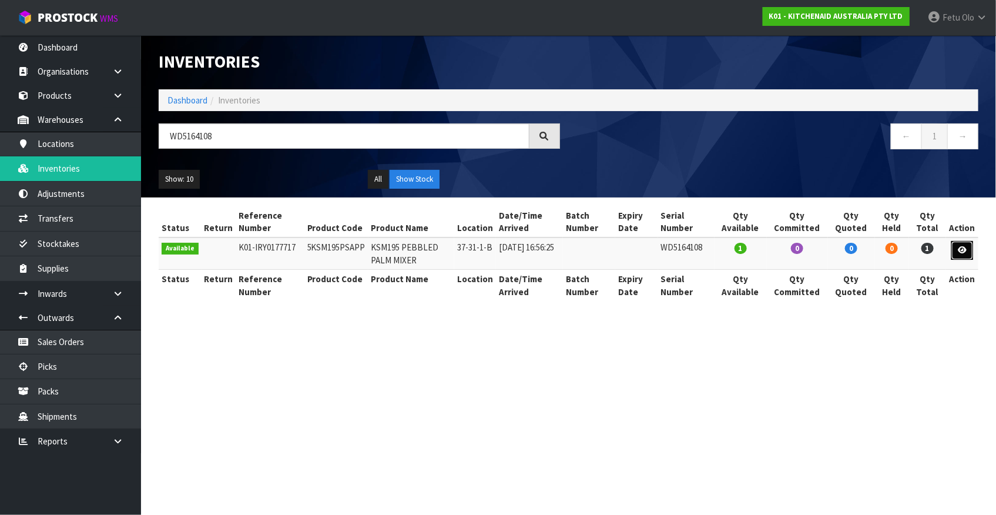
click at [876, 253] on icon at bounding box center [962, 250] width 9 height 8
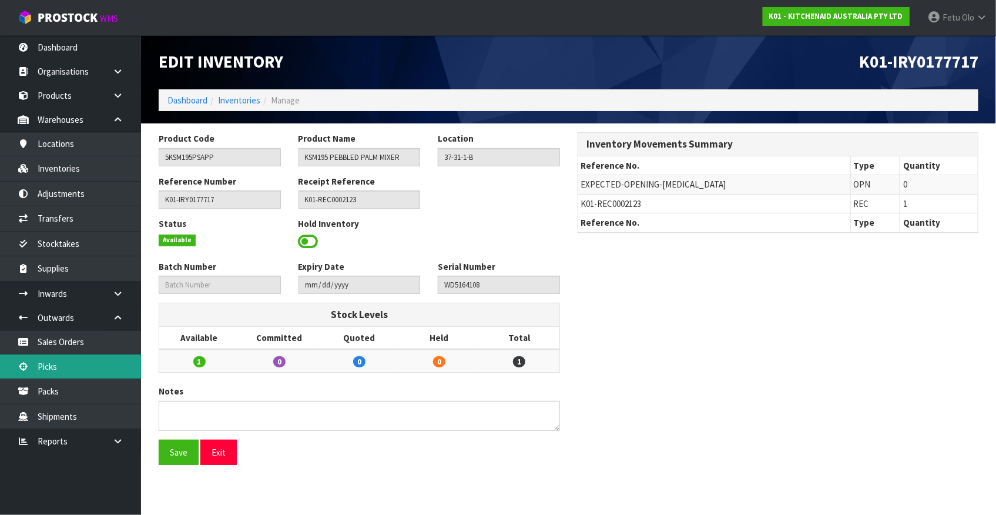
click at [51, 368] on link "Picks" at bounding box center [70, 366] width 141 height 24
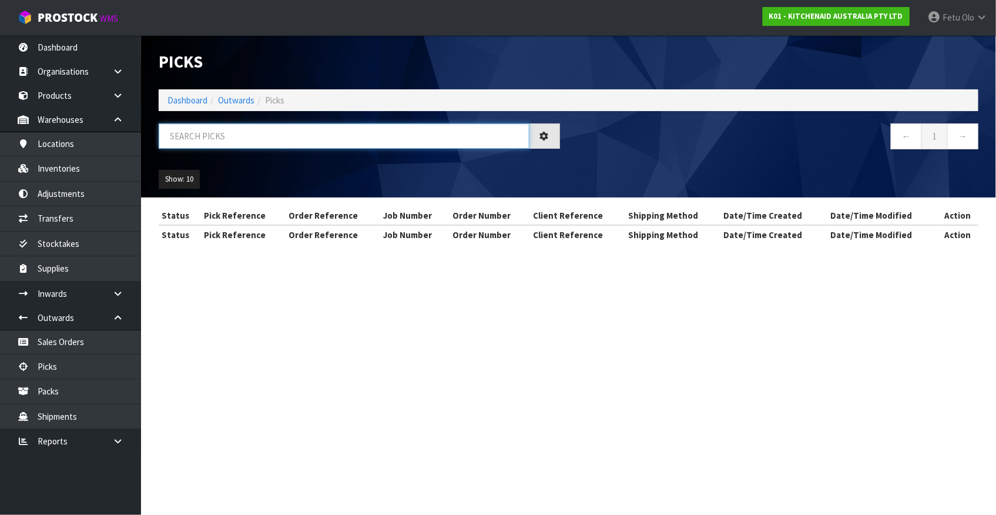
click at [303, 135] on input "text" at bounding box center [344, 135] width 371 height 25
type input "2123"
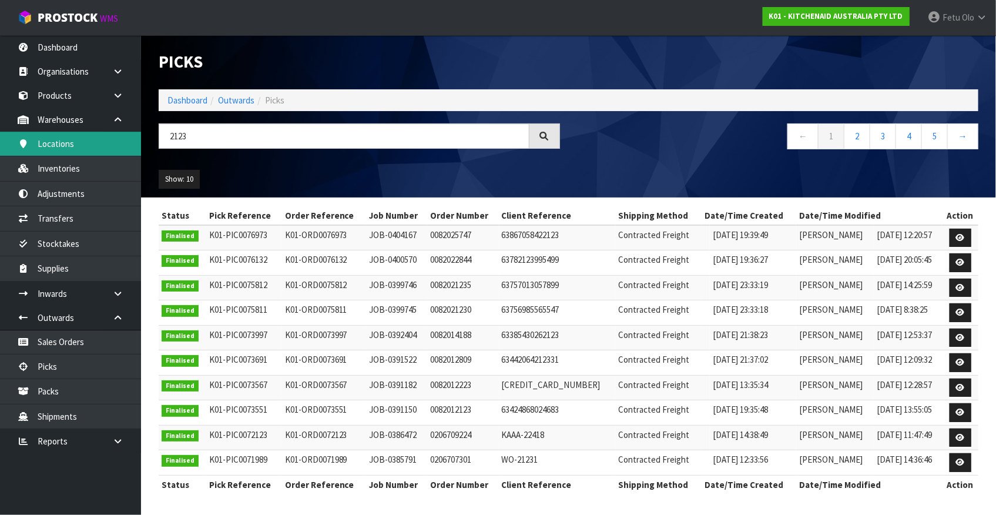
click at [55, 143] on link "Locations" at bounding box center [70, 144] width 141 height 24
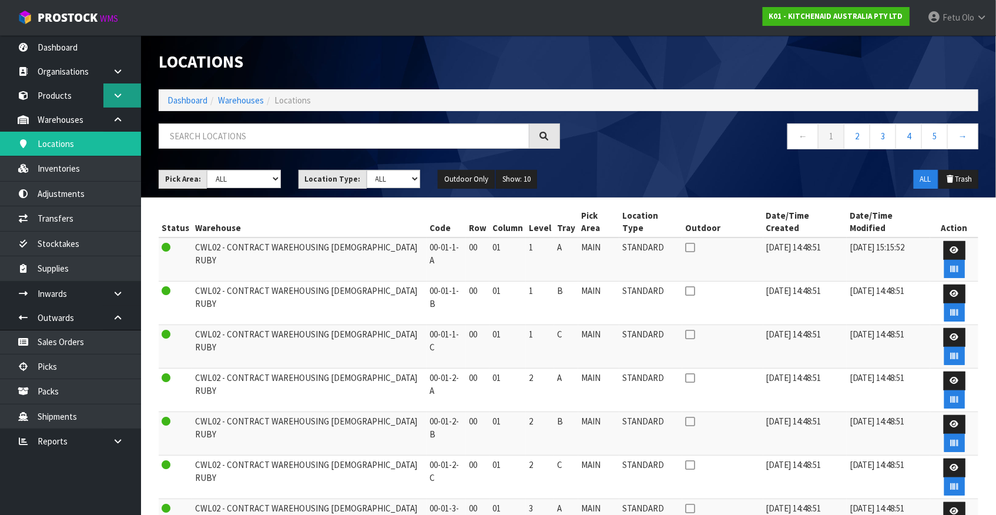
click at [113, 94] on icon at bounding box center [117, 95] width 11 height 9
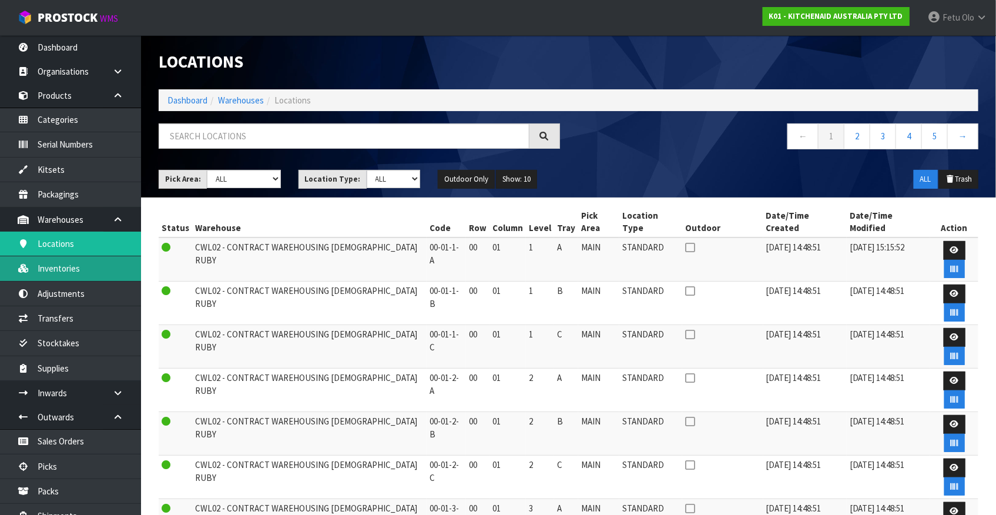
click at [65, 267] on link "Inventories" at bounding box center [70, 268] width 141 height 24
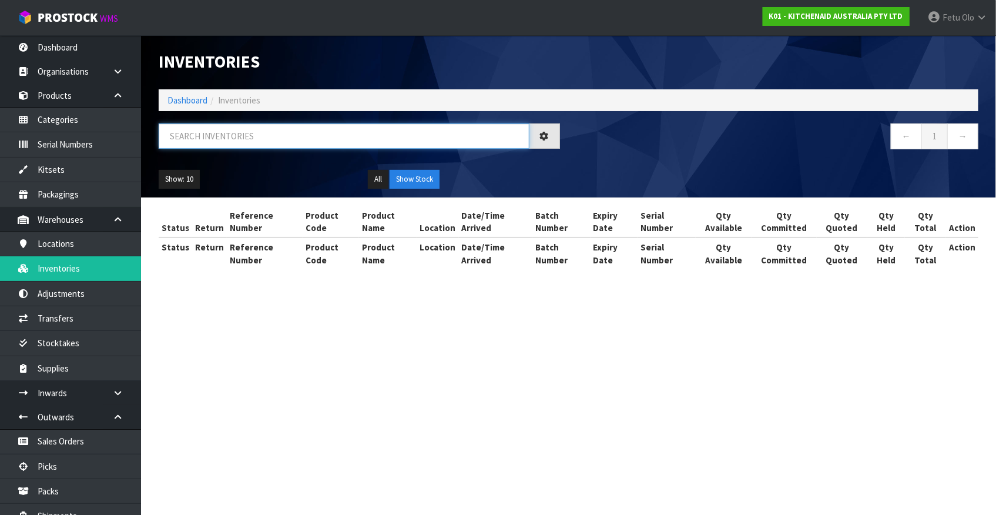
click at [227, 137] on input "text" at bounding box center [344, 135] width 371 height 25
drag, startPoint x: 227, startPoint y: 137, endPoint x: 253, endPoint y: 217, distance: 84.4
click at [242, 189] on div "Inventories Dashboard Inventories ← 1 → Show: 10 5 10 25 50 All Show Stock" at bounding box center [568, 116] width 837 height 162
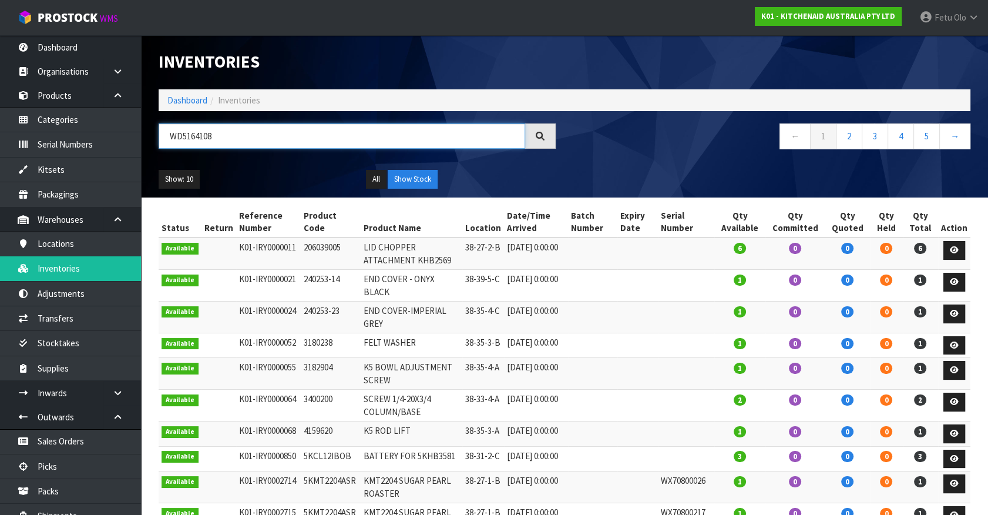
type input "WD5164108"
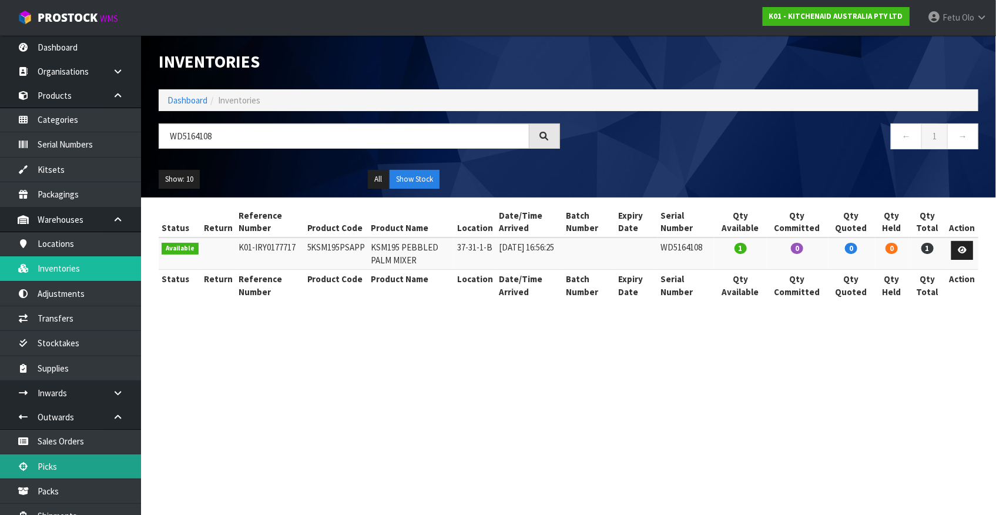
click at [55, 452] on link "Picks" at bounding box center [70, 466] width 141 height 24
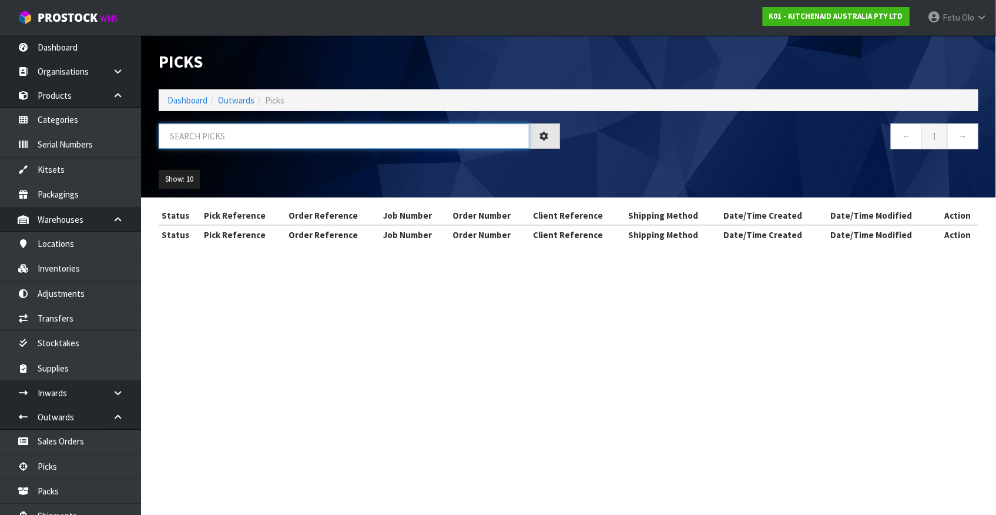
click at [253, 128] on input "text" at bounding box center [344, 135] width 371 height 25
type input "77971"
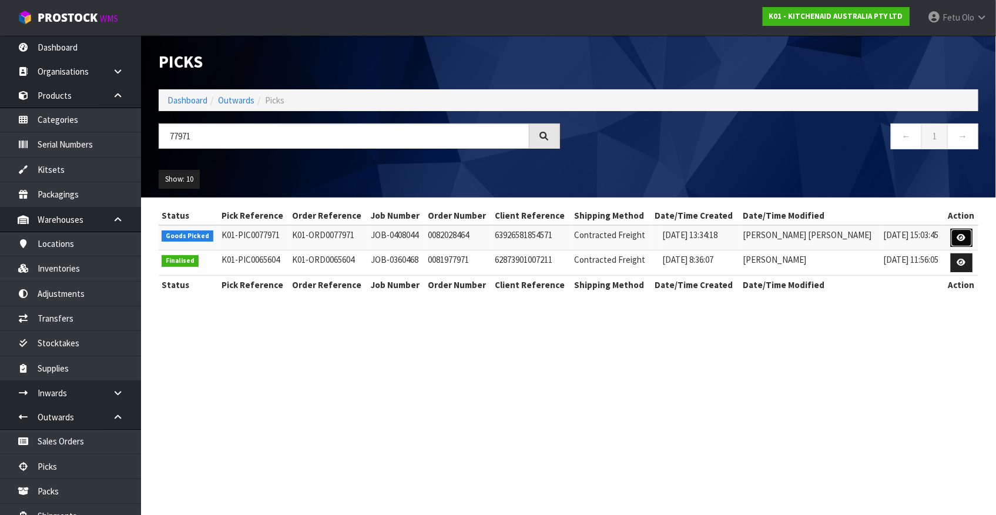
click at [876, 235] on link at bounding box center [962, 238] width 22 height 19
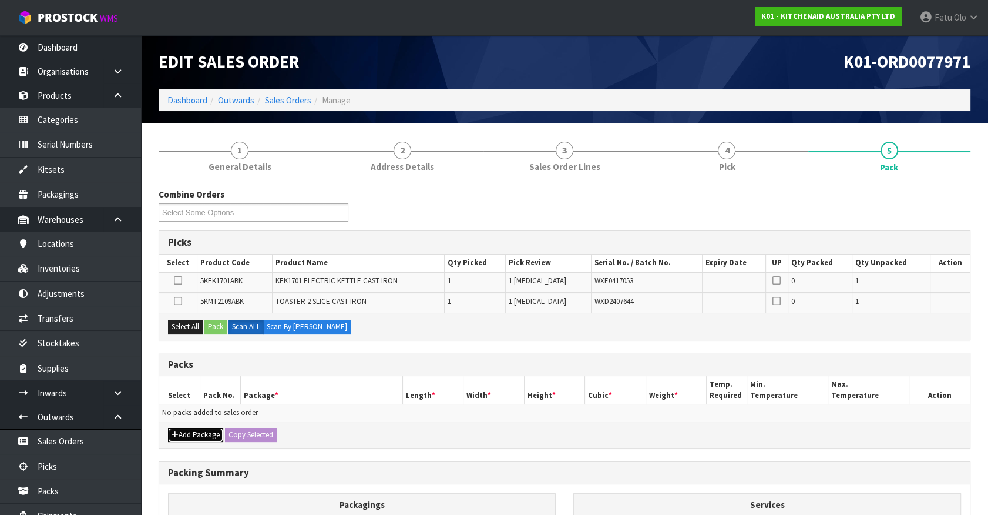
click at [192, 435] on button "Add Package" at bounding box center [195, 435] width 55 height 14
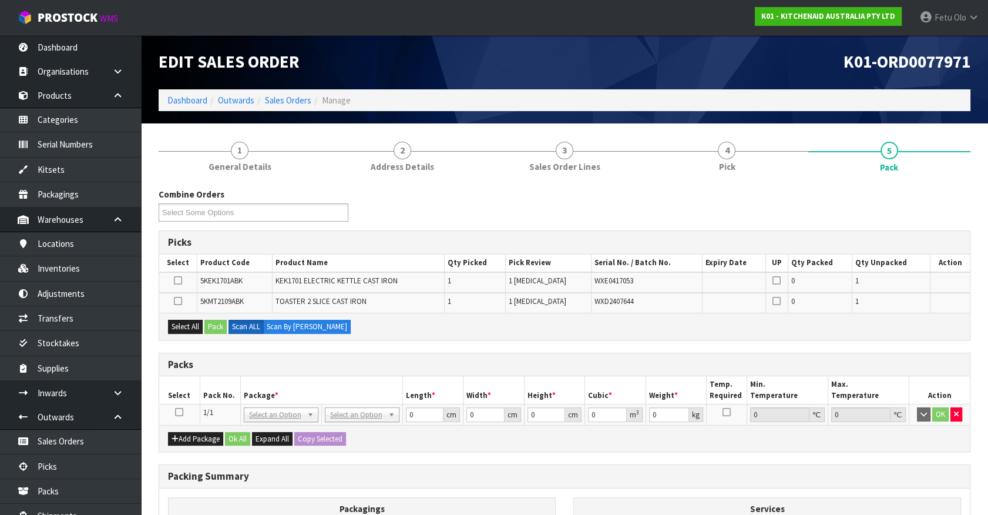
click at [179, 412] on icon at bounding box center [179, 412] width 8 height 1
click at [223, 384] on th "Pack No." at bounding box center [220, 390] width 41 height 28
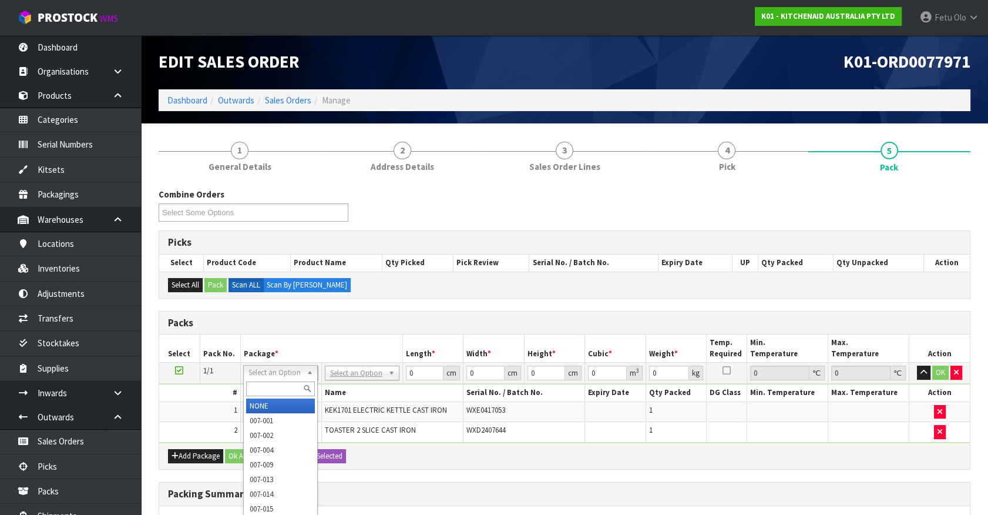
drag, startPoint x: 286, startPoint y: 373, endPoint x: 277, endPoint y: 388, distance: 17.4
click at [277, 388] on input "text" at bounding box center [280, 388] width 69 height 15
type input "011"
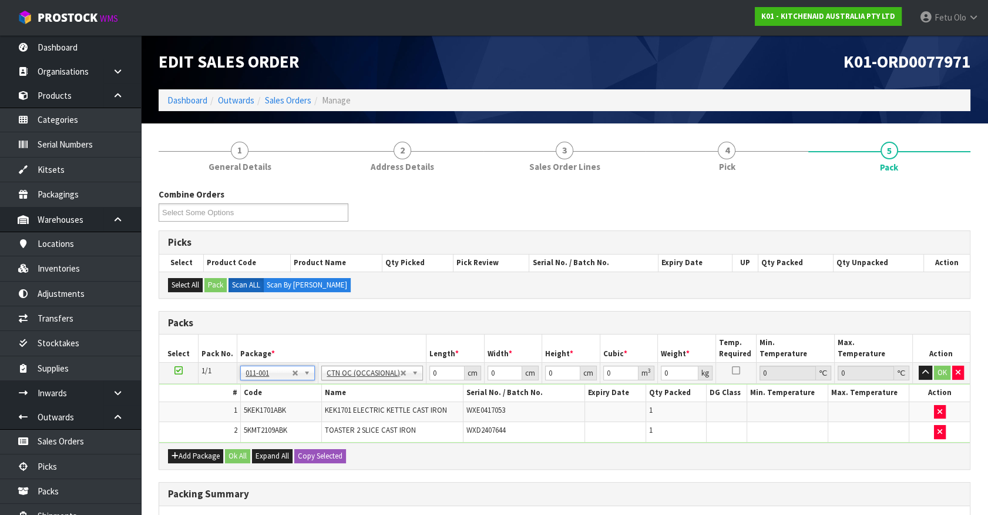
type input "4.88"
drag, startPoint x: 423, startPoint y: 376, endPoint x: 386, endPoint y: 406, distance: 48.1
click at [387, 406] on tbody "1/1 NONE 007-001 007-002 007-004 007-009 007-013 007-014 007-015 007-017 007-01…" at bounding box center [564, 403] width 811 height 80
type input "45"
type input "40"
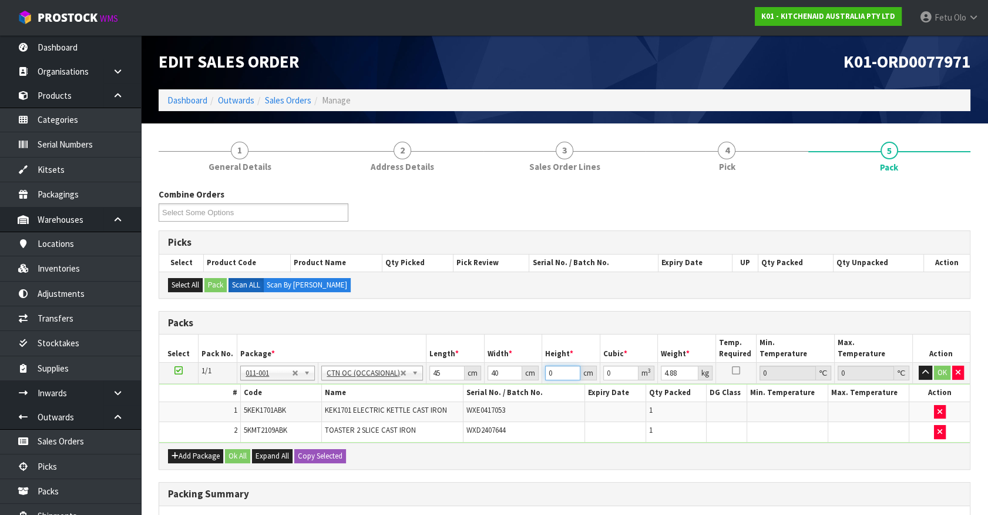
type input "2"
type input "0.0036"
type input "29"
type input "0.0522"
type input "29"
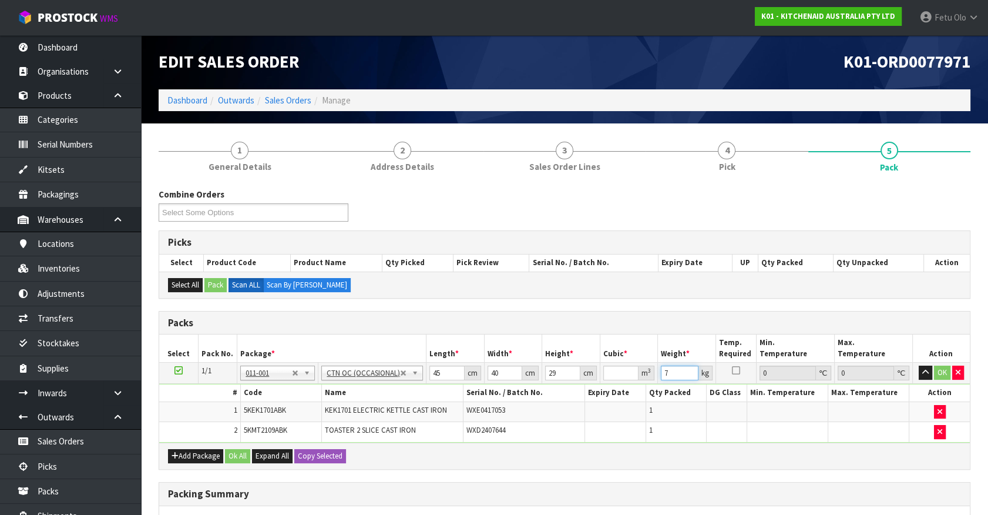
type input "7"
drag, startPoint x: 564, startPoint y: 374, endPoint x: 521, endPoint y: 381, distance: 43.6
click at [520, 382] on tr "1/1 NONE 007-001 007-002 007-004 007-009 007-013 007-014 007-015 007-017 007-01…" at bounding box center [564, 373] width 811 height 21
type input "2"
type input "0.0036"
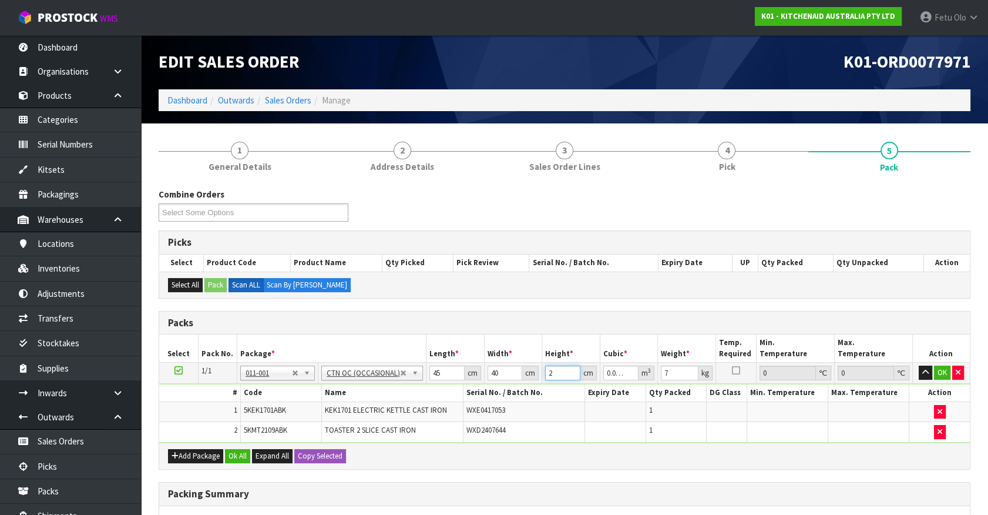
type input "29"
type input "0.0522"
click button "OK" at bounding box center [942, 373] width 16 height 14
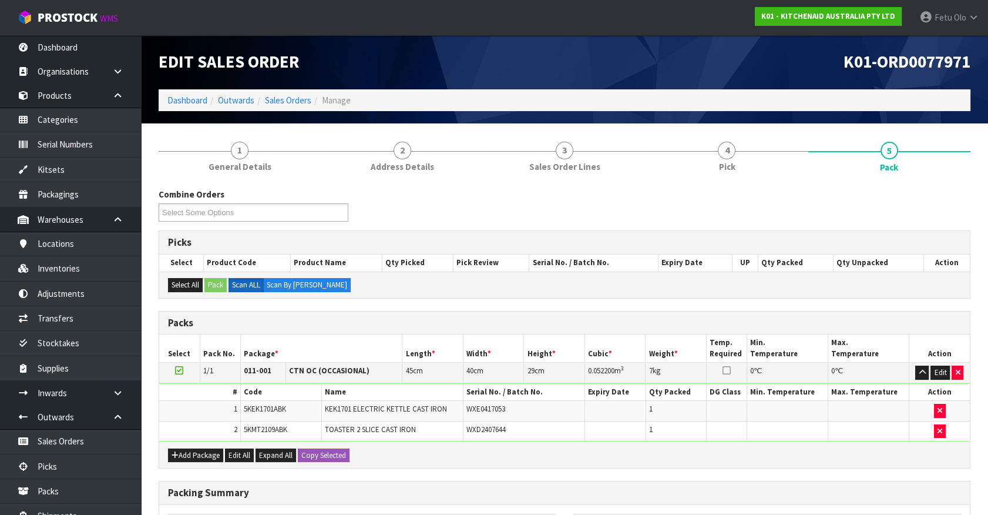
scroll to position [173, 0]
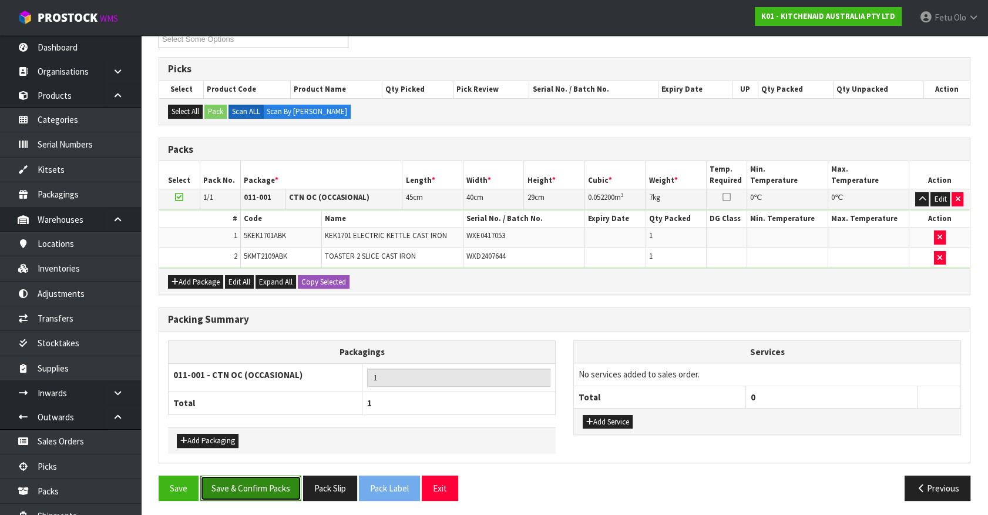
click at [293, 452] on button "Save & Confirm Packs" at bounding box center [250, 487] width 101 height 25
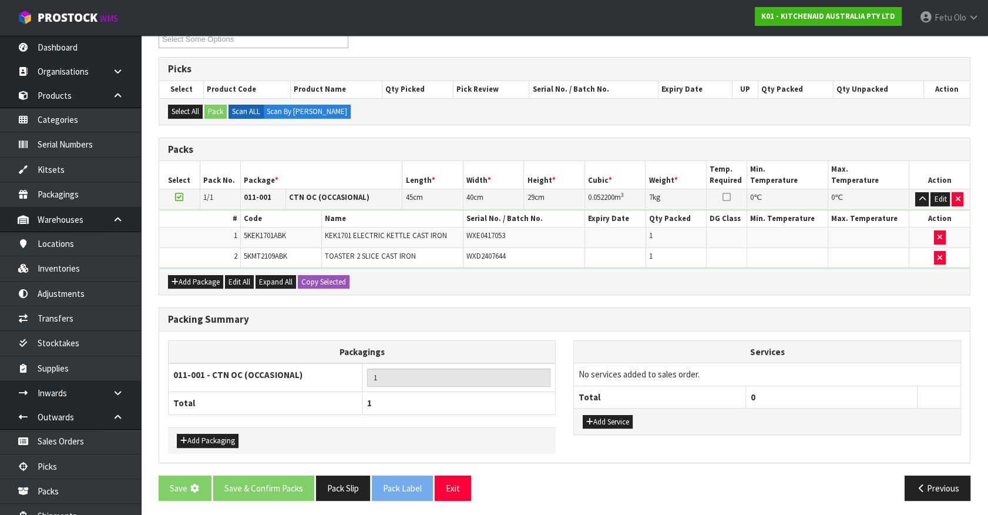
scroll to position [0, 0]
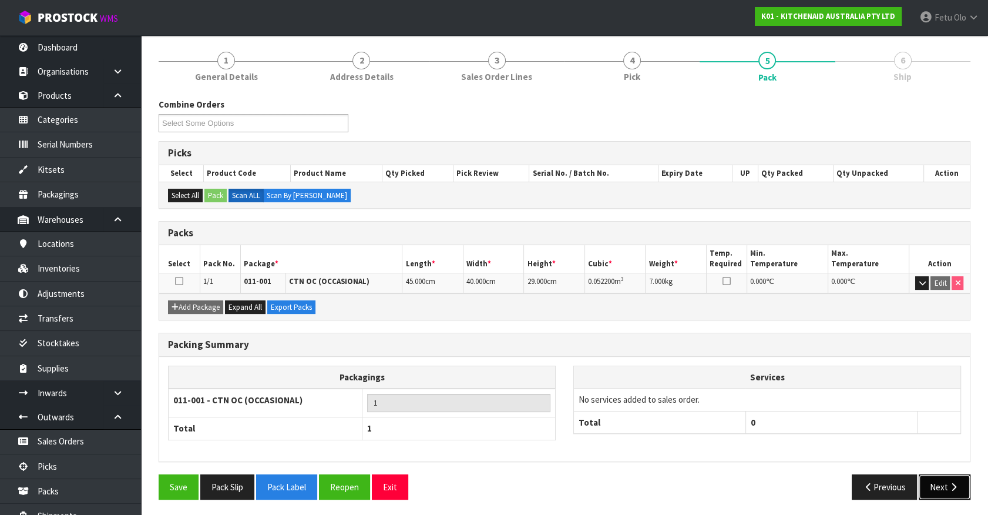
click at [876, 452] on button "Next" at bounding box center [945, 486] width 52 height 25
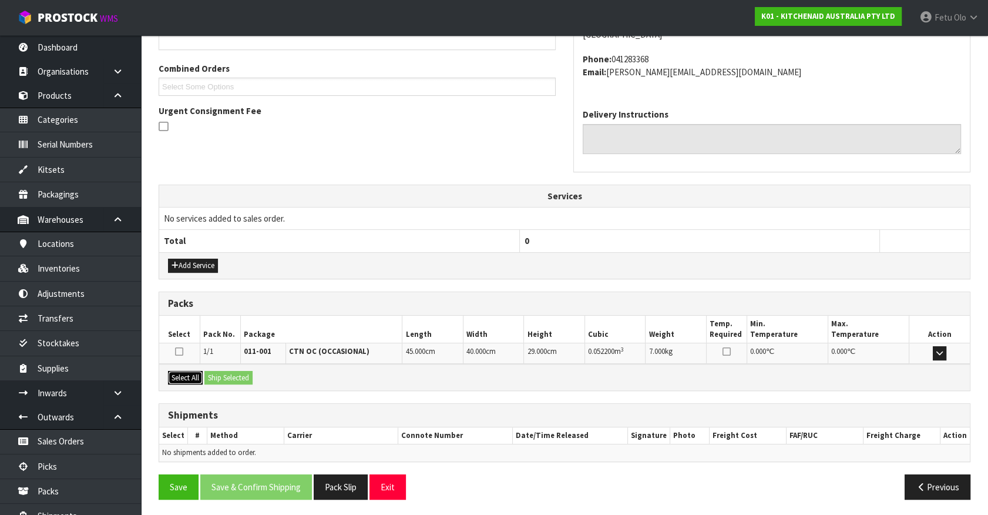
drag, startPoint x: 190, startPoint y: 376, endPoint x: 210, endPoint y: 375, distance: 20.6
click at [191, 376] on button "Select All" at bounding box center [185, 378] width 35 height 14
click at [212, 374] on button "Ship Selected" at bounding box center [229, 378] width 48 height 14
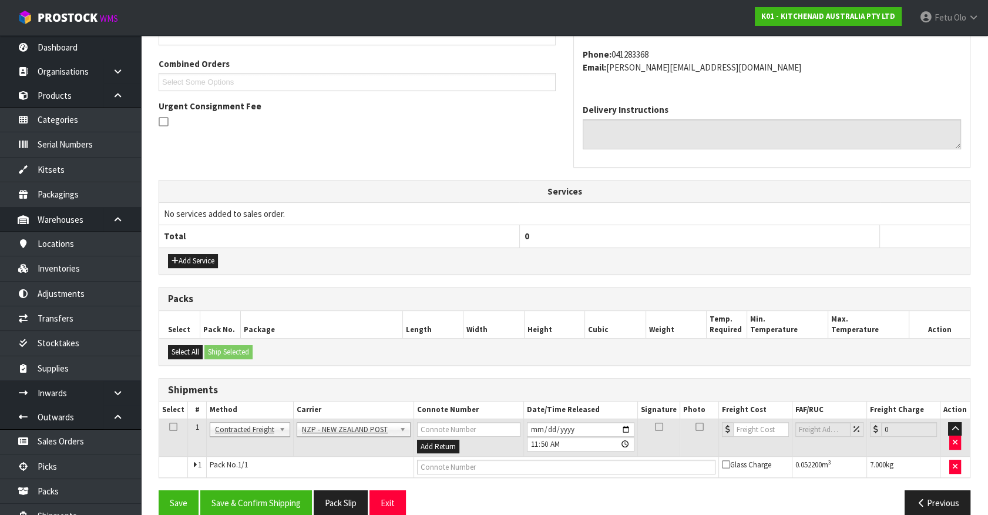
scroll to position [306, 0]
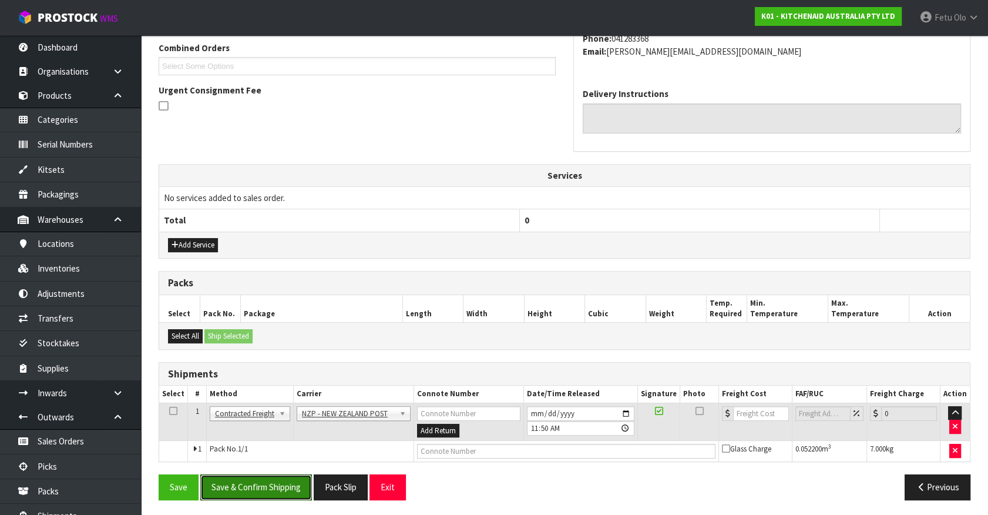
click at [262, 452] on button "Save & Confirm Shipping" at bounding box center [256, 486] width 112 height 25
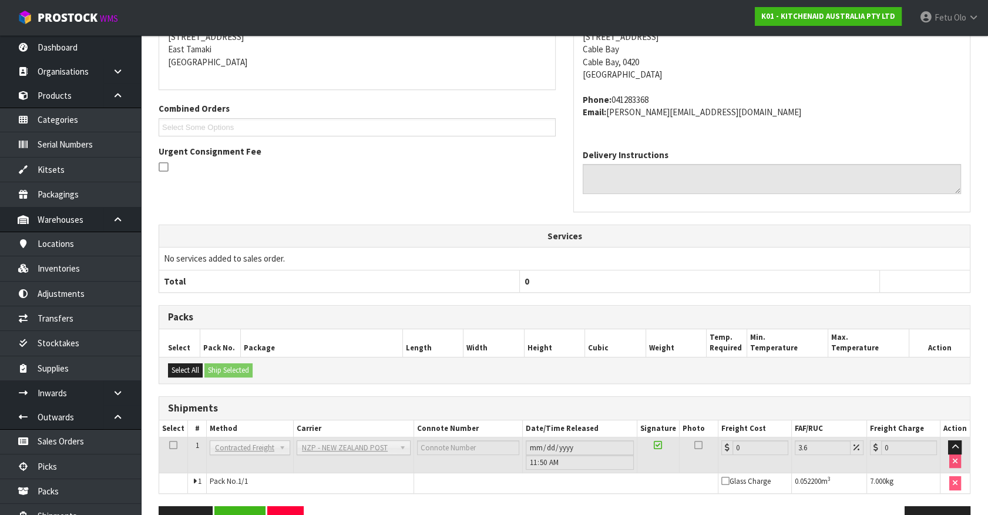
scroll to position [290, 0]
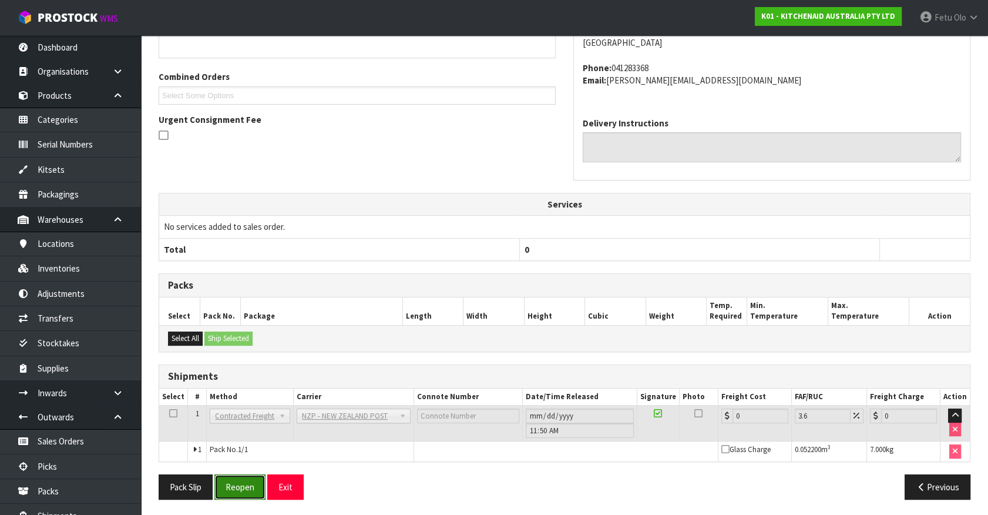
click at [250, 452] on button "Reopen" at bounding box center [239, 486] width 51 height 25
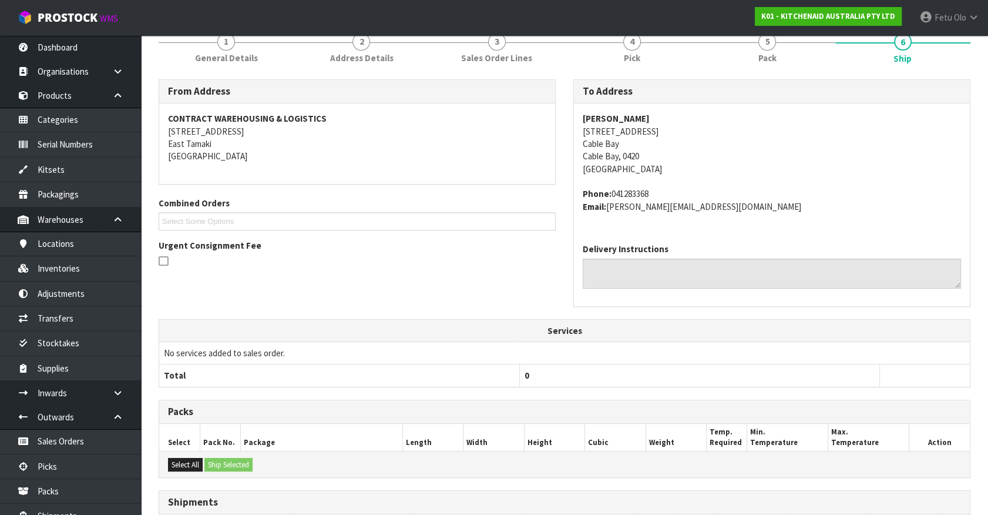
scroll to position [267, 0]
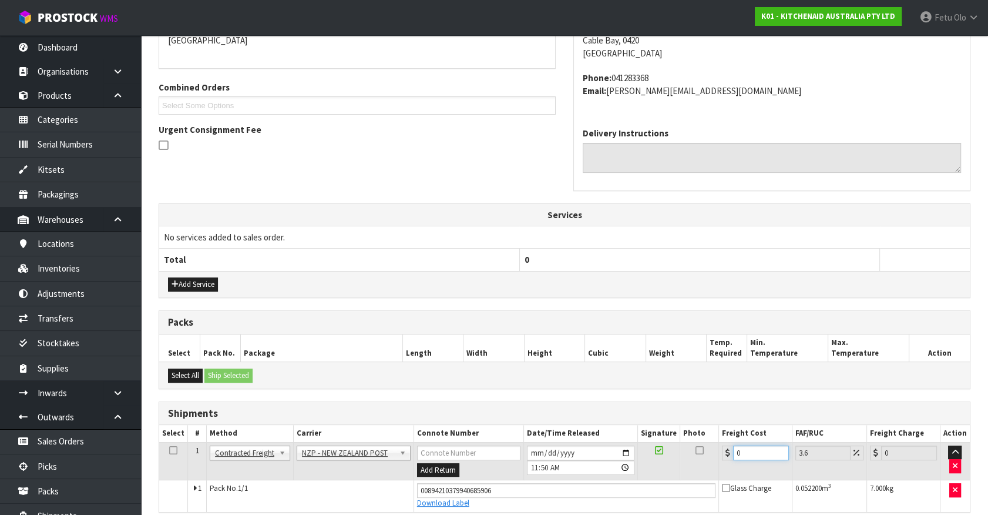
drag, startPoint x: 728, startPoint y: 455, endPoint x: 611, endPoint y: 492, distance: 122.1
click at [611, 452] on tbody "1 Client Local Pickup Customer Local Pickup Company Freight Contracted Freight …" at bounding box center [564, 476] width 811 height 69
type input "7"
type input "7.25"
type input "7.3"
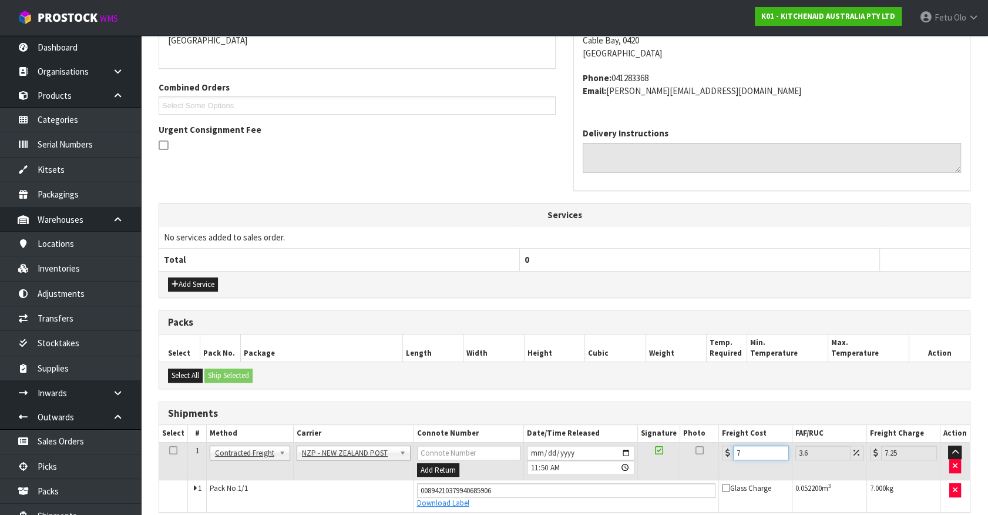
type input "7.56"
type input "7.31"
type input "7.57"
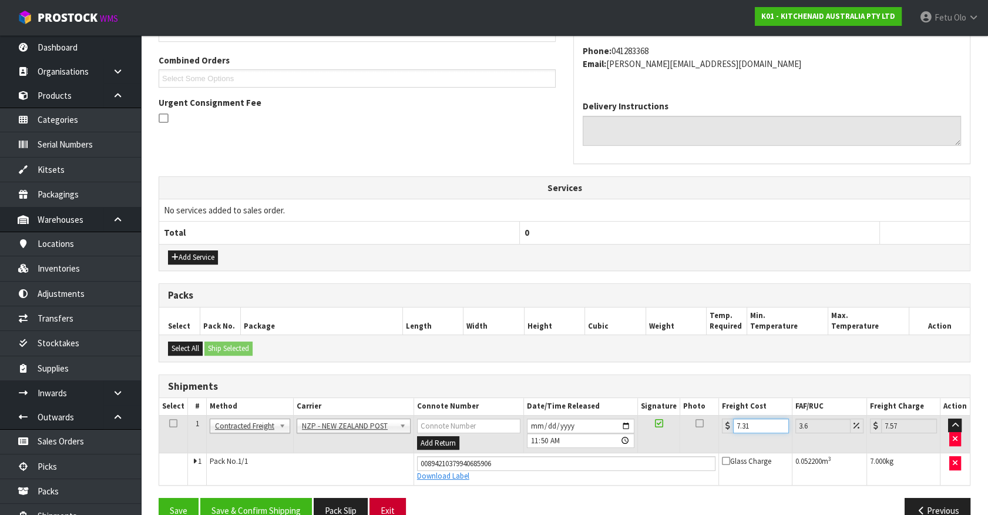
scroll to position [317, 0]
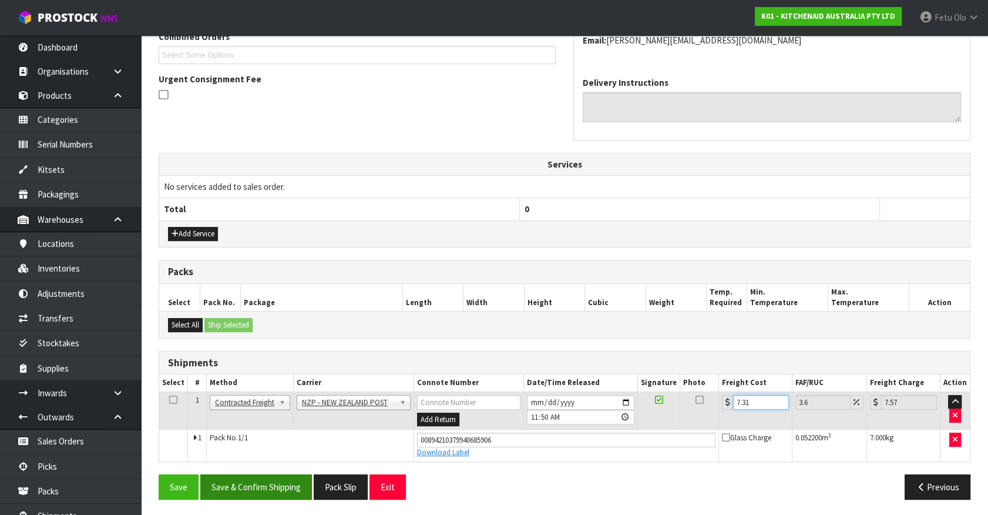
type input "7.31"
click at [276, 452] on button "Save & Confirm Shipping" at bounding box center [256, 486] width 112 height 25
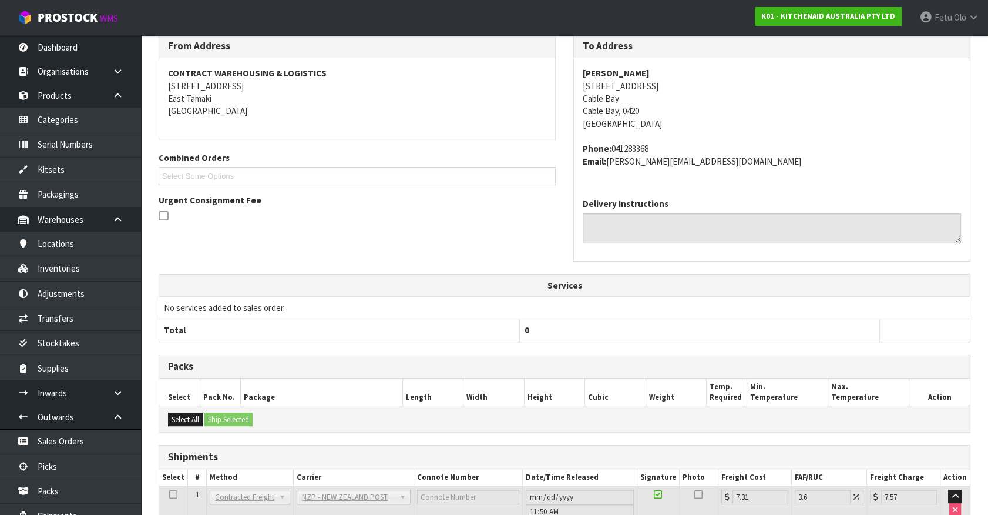
scroll to position [285, 0]
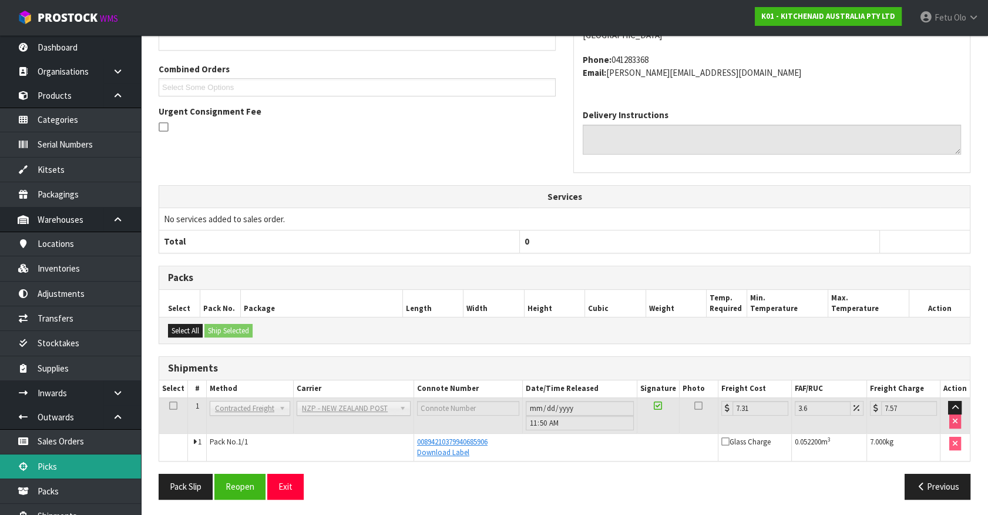
click at [37, 452] on link "Picks" at bounding box center [70, 466] width 141 height 24
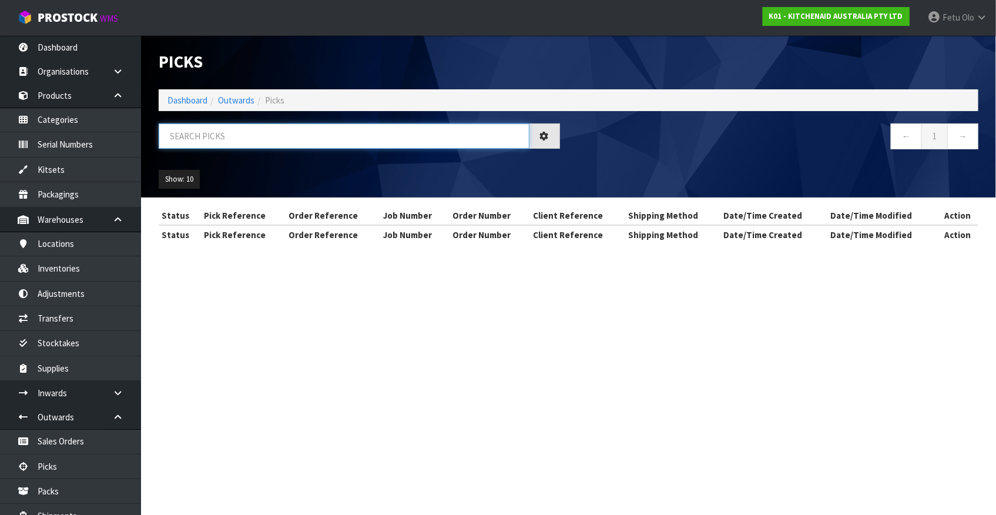
click at [305, 141] on input "text" at bounding box center [344, 135] width 371 height 25
type input "77998"
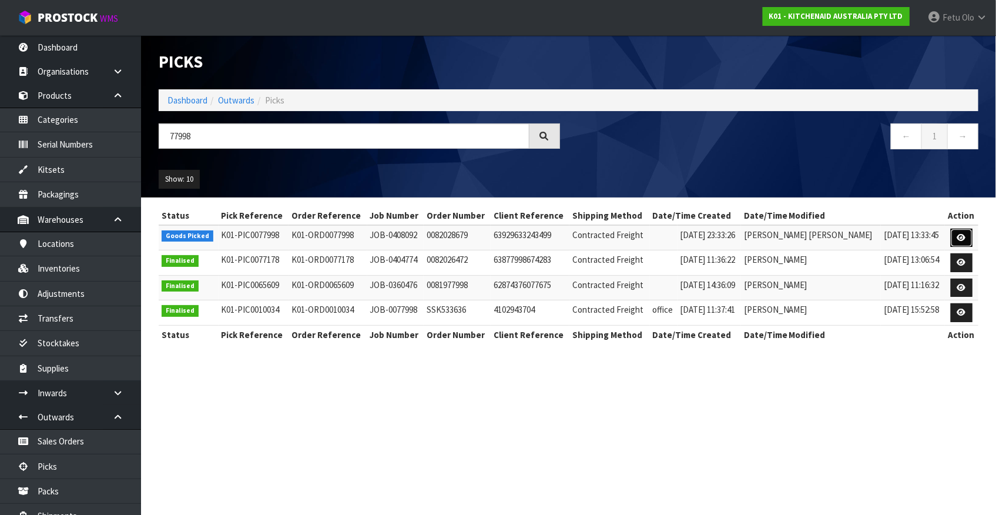
click at [876, 239] on icon at bounding box center [961, 238] width 9 height 8
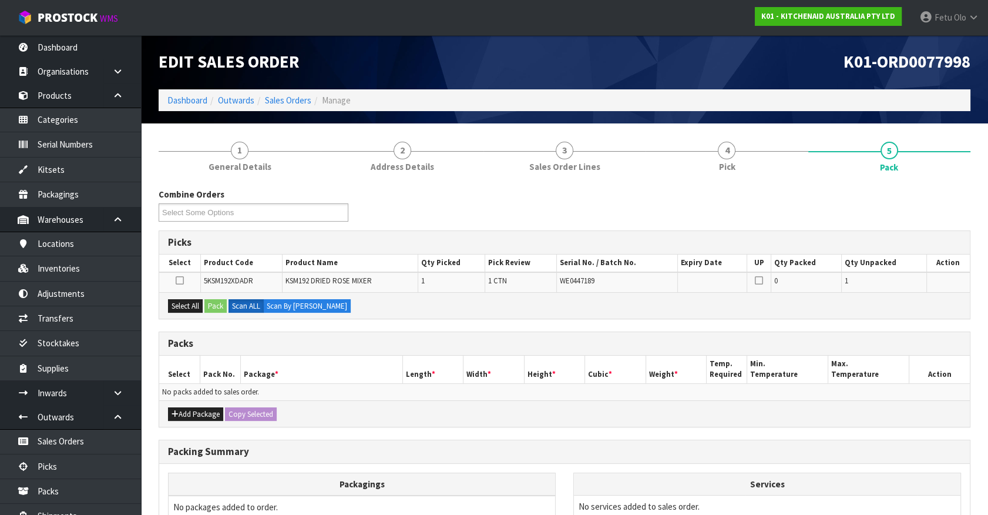
click at [605, 338] on h3 "Packs" at bounding box center [564, 343] width 793 height 11
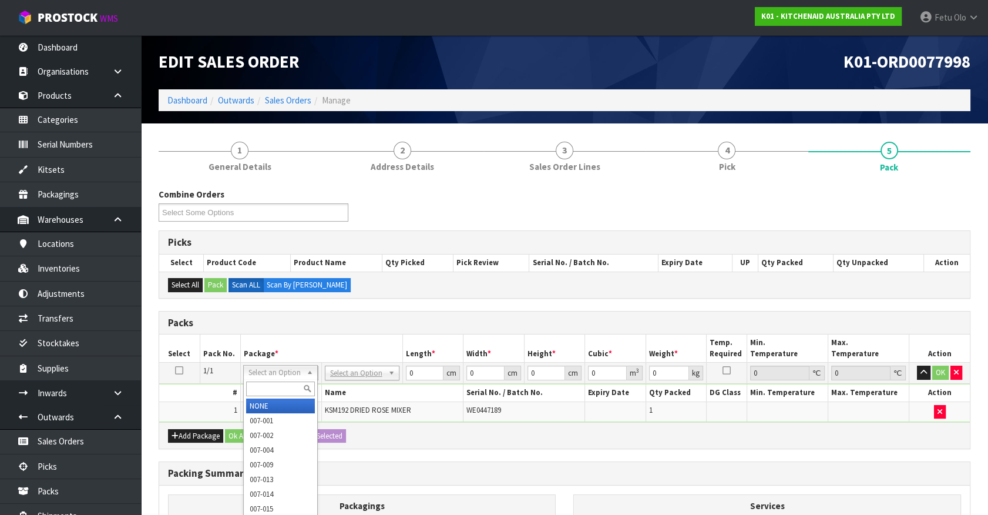
drag, startPoint x: 266, startPoint y: 377, endPoint x: 282, endPoint y: 404, distance: 30.8
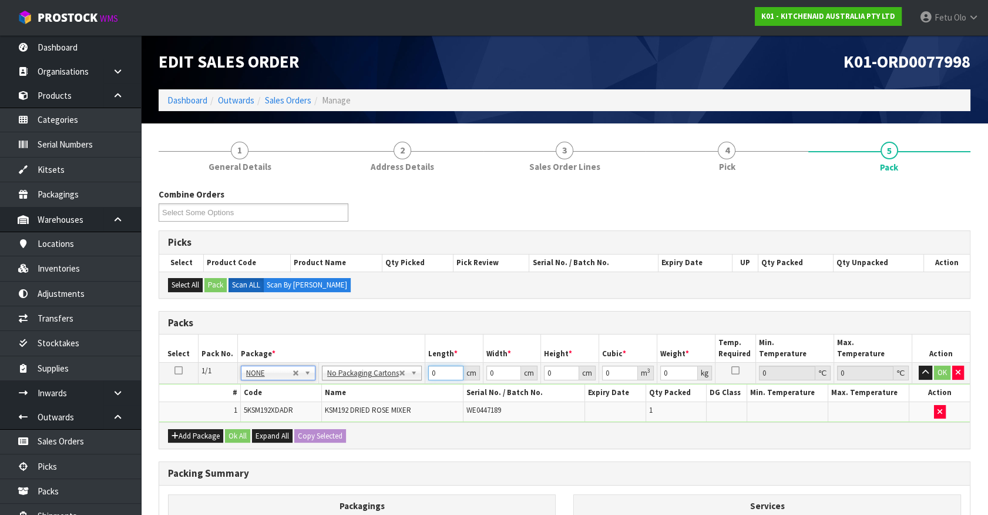
click at [322, 401] on tbody "1/1 NONE 007-001 007-002 007-004 007-009 007-013 007-014 007-015 007-017 007-01…" at bounding box center [564, 392] width 811 height 59
type input "42"
type input "29"
type input "4"
type input "0.004872"
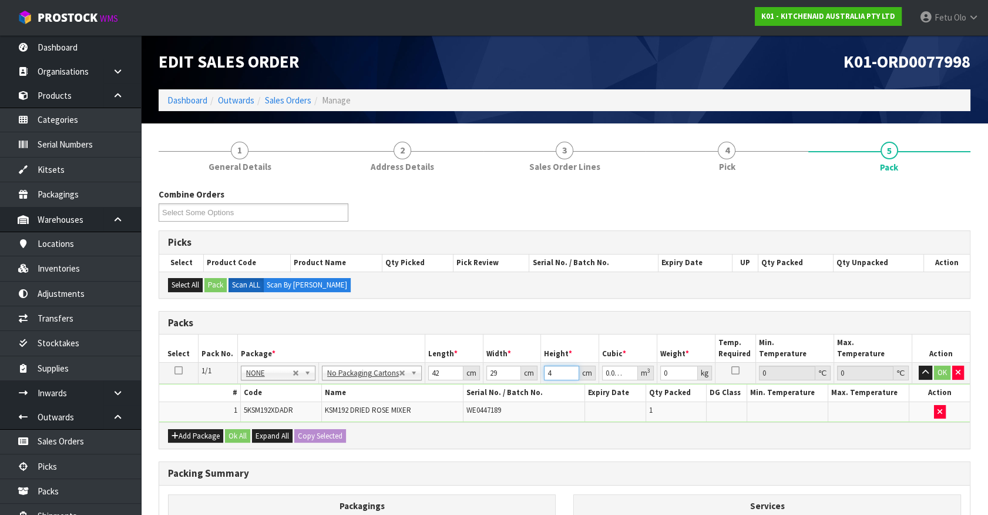
type input "43"
type input "0.052374"
type input "43"
type input "13"
click button "OK" at bounding box center [942, 373] width 16 height 14
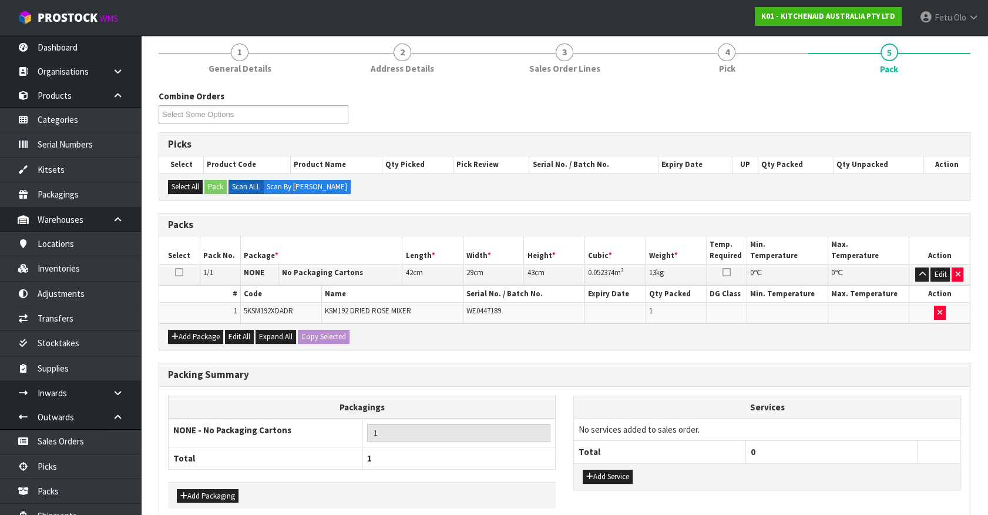
scroll to position [153, 0]
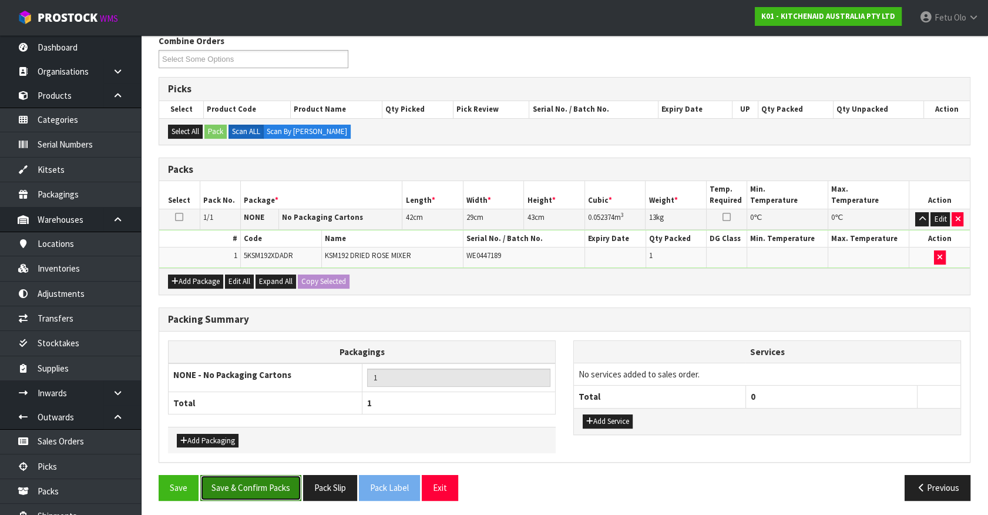
click at [262, 452] on button "Save & Confirm Packs" at bounding box center [250, 487] width 101 height 25
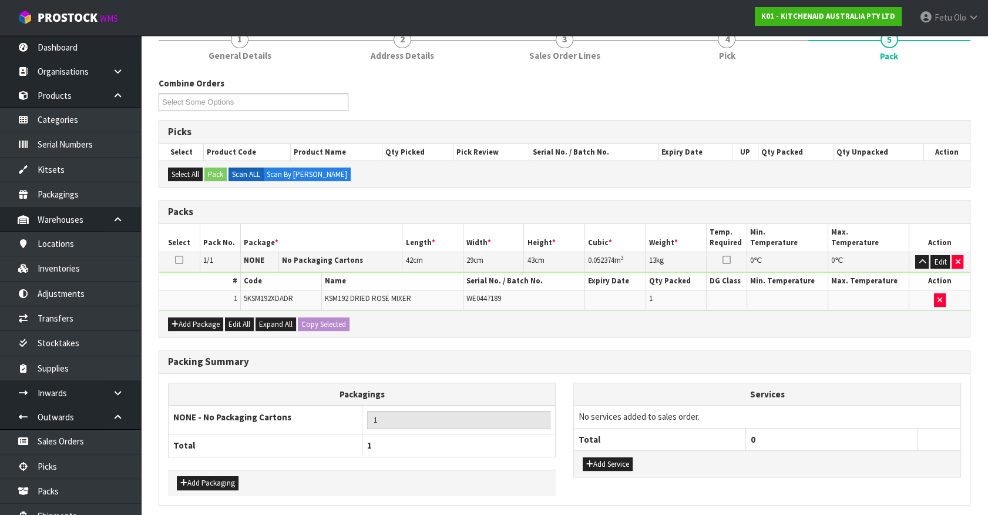
scroll to position [0, 0]
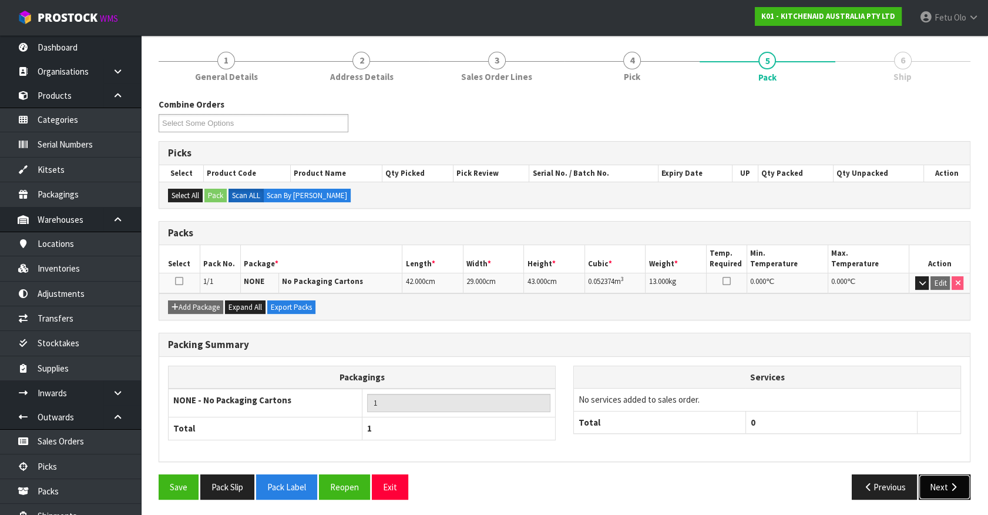
click at [876, 452] on icon "button" at bounding box center [953, 486] width 11 height 9
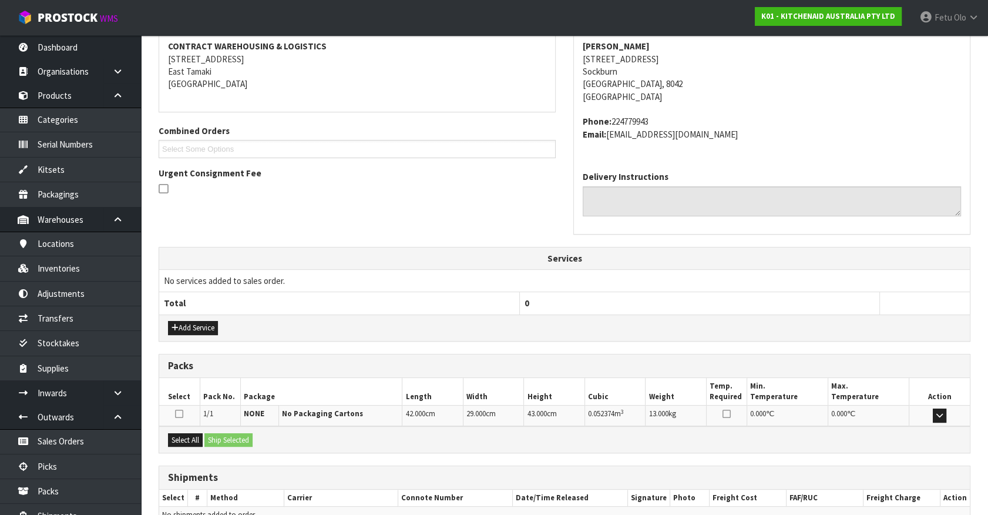
scroll to position [286, 0]
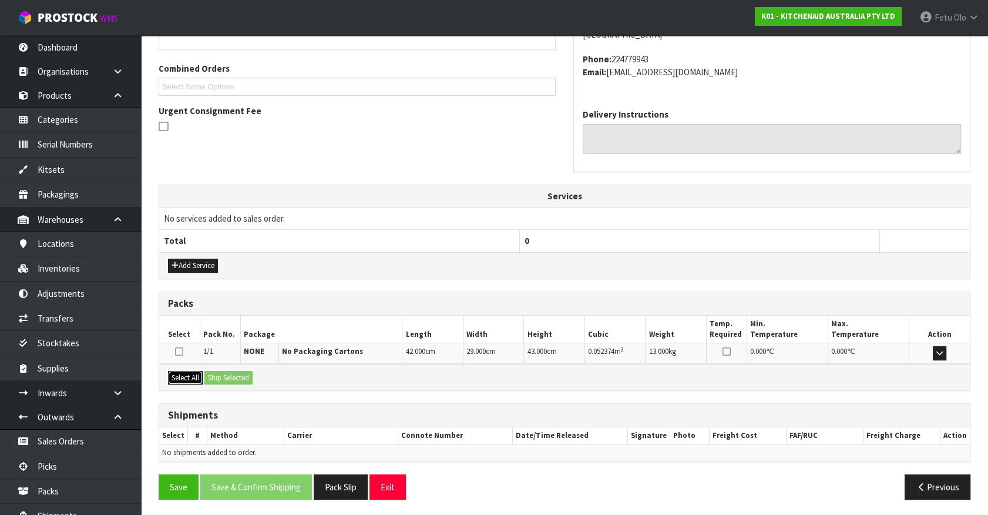
click at [185, 377] on button "Select All" at bounding box center [185, 378] width 35 height 14
click at [225, 373] on button "Ship Selected" at bounding box center [229, 378] width 48 height 14
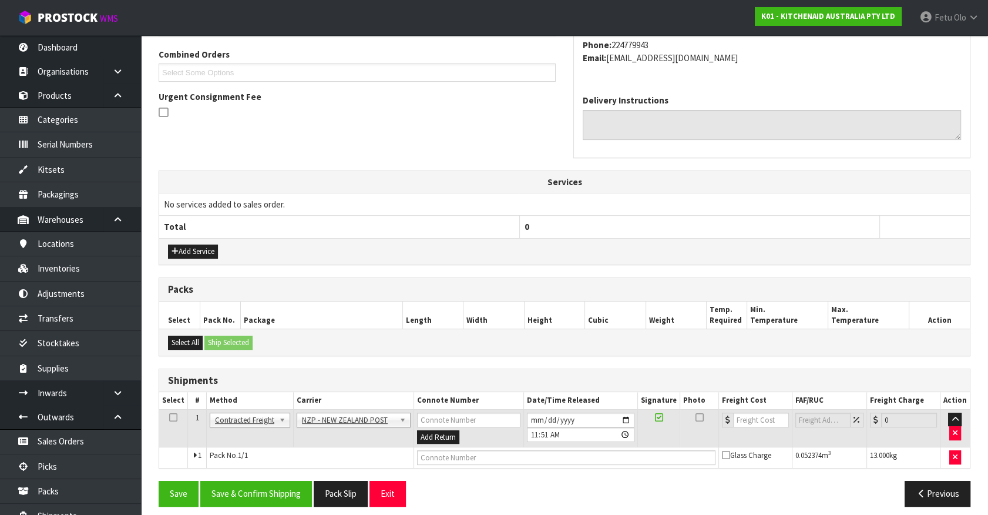
scroll to position [306, 0]
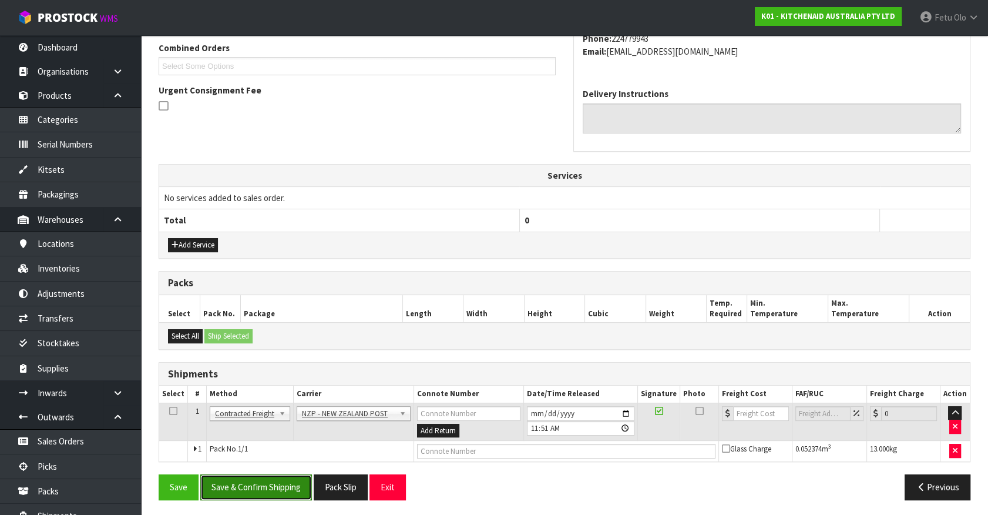
click at [271, 452] on button "Save & Confirm Shipping" at bounding box center [256, 486] width 112 height 25
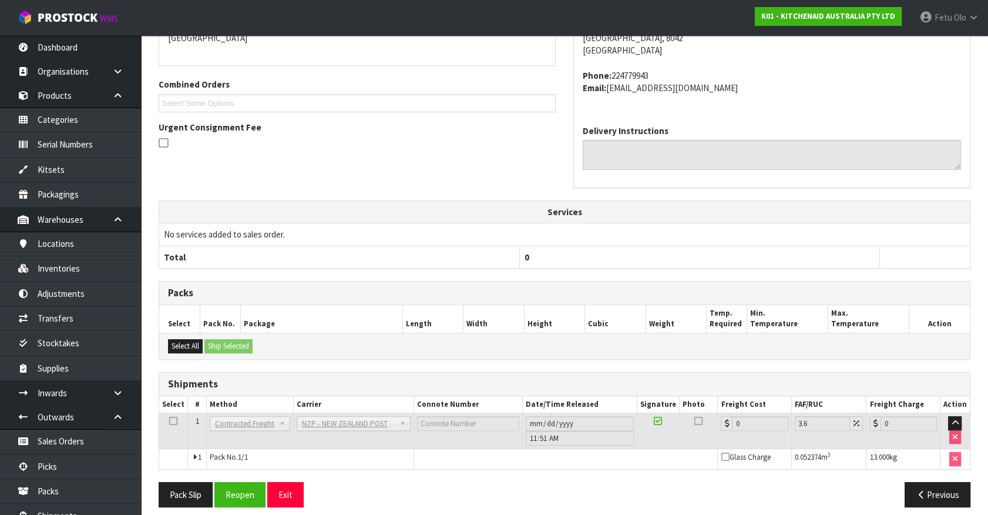
scroll to position [290, 0]
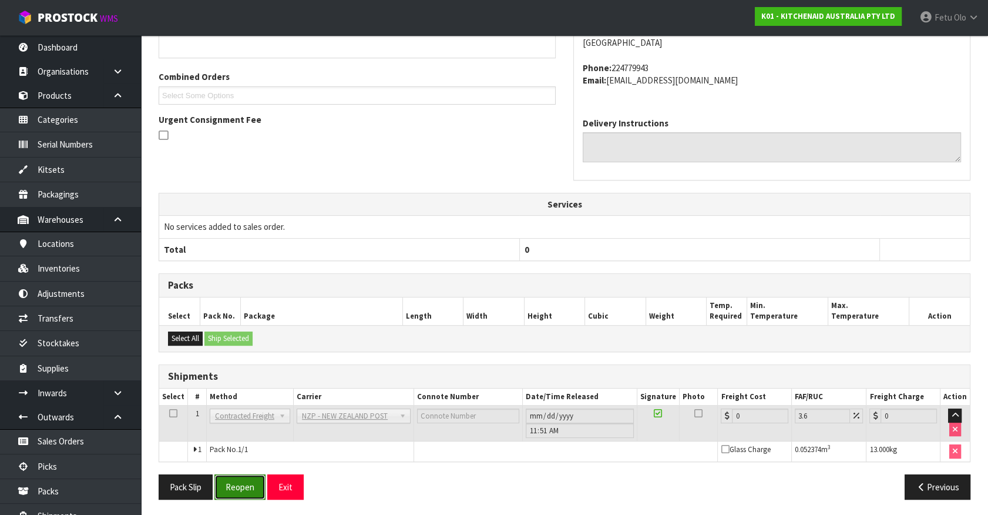
click at [247, 452] on button "Reopen" at bounding box center [239, 486] width 51 height 25
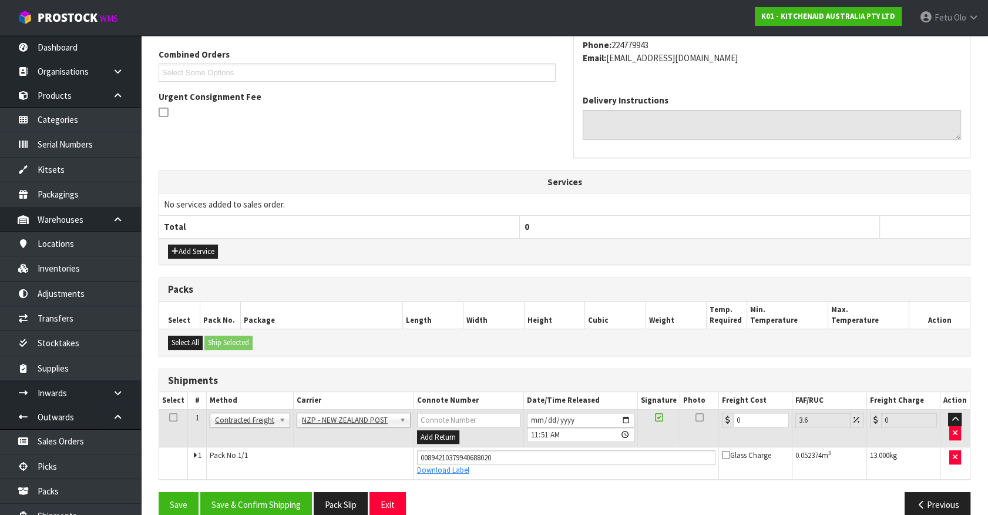
scroll to position [317, 0]
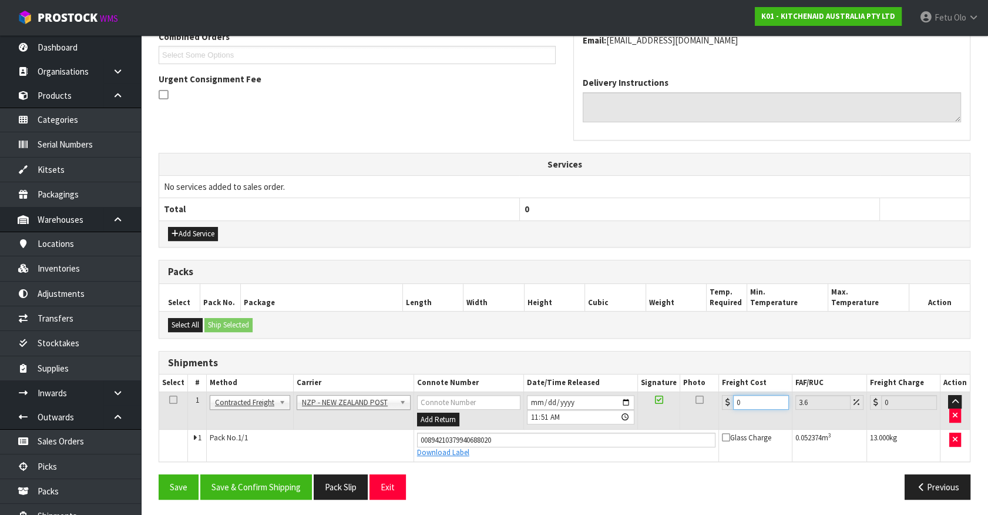
drag, startPoint x: 751, startPoint y: 400, endPoint x: 567, endPoint y: 458, distance: 193.1
click at [567, 452] on tbody "1 Client Local Pickup Customer Local Pickup Company Freight Contracted Freight …" at bounding box center [564, 425] width 811 height 69
type input "1"
type input "1.04"
type input "16"
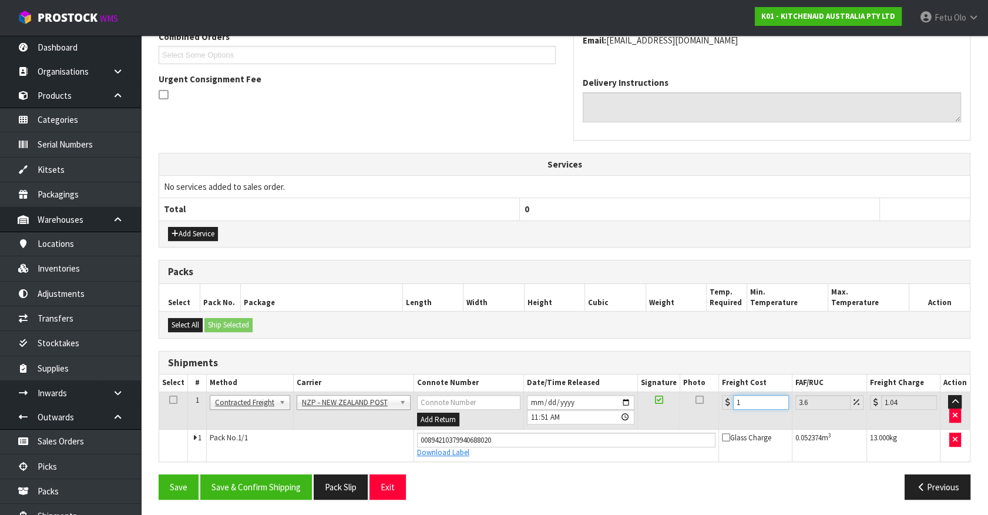
type input "16.58"
type input "163"
type input "168.87"
type input "163.6"
type input "169.49"
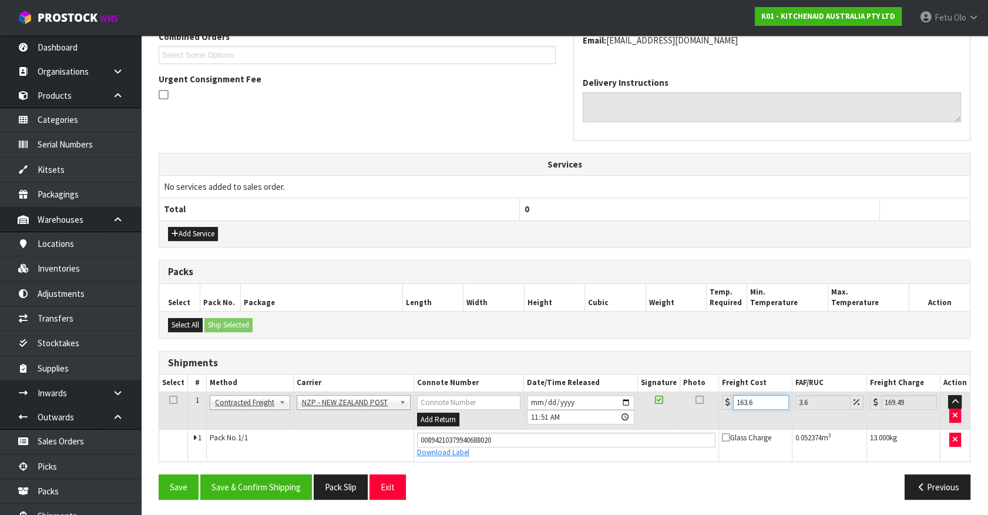
type input "163.61"
type input "169.5"
type input "163.6"
type input "169.49"
type input "163"
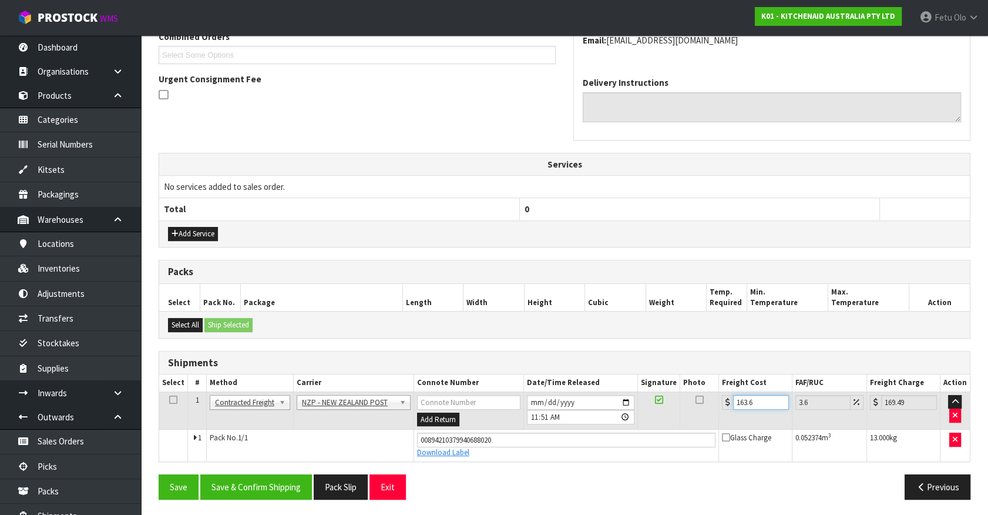
type input "168.87"
type input "16"
type input "16.58"
type input "16.6"
type input "17.2"
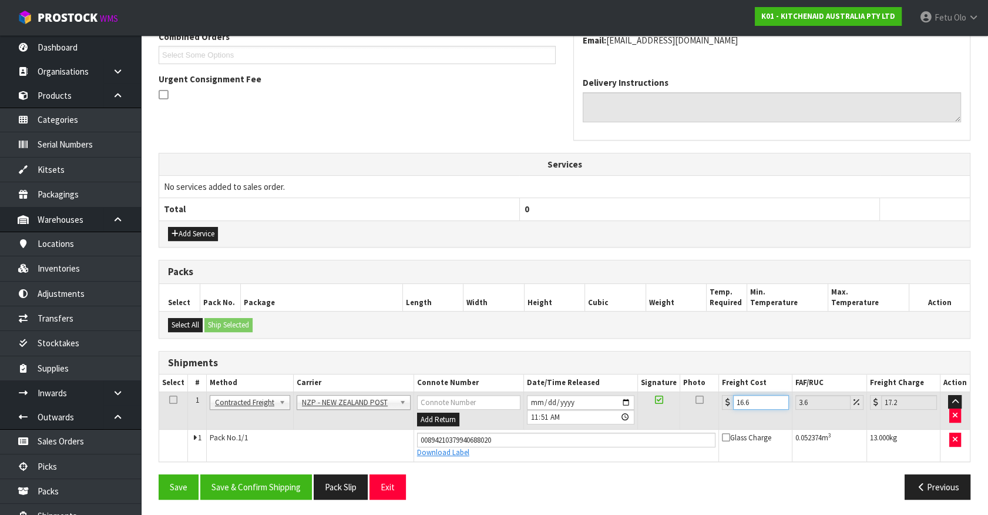
type input "16.61"
type input "17.21"
type input "16.61"
click at [267, 452] on button "Save & Confirm Shipping" at bounding box center [256, 486] width 112 height 25
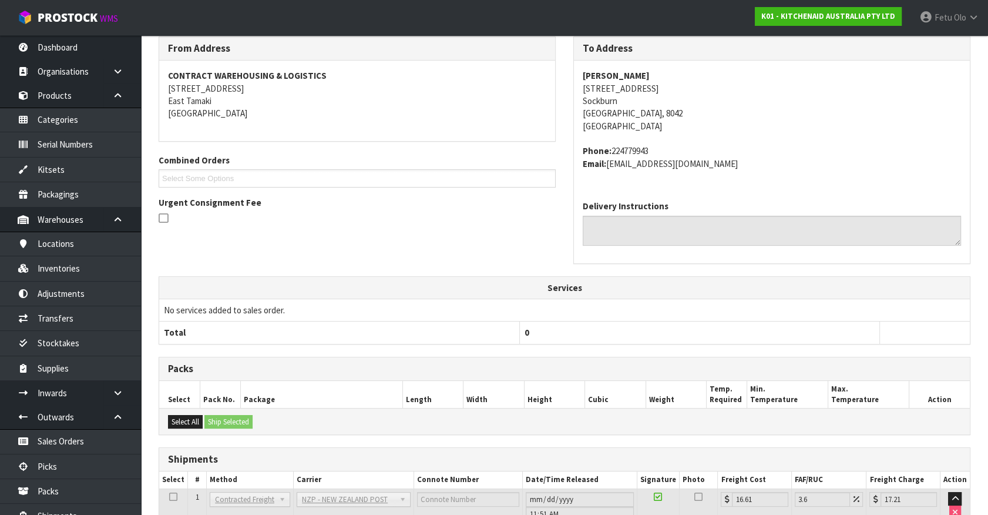
scroll to position [285, 0]
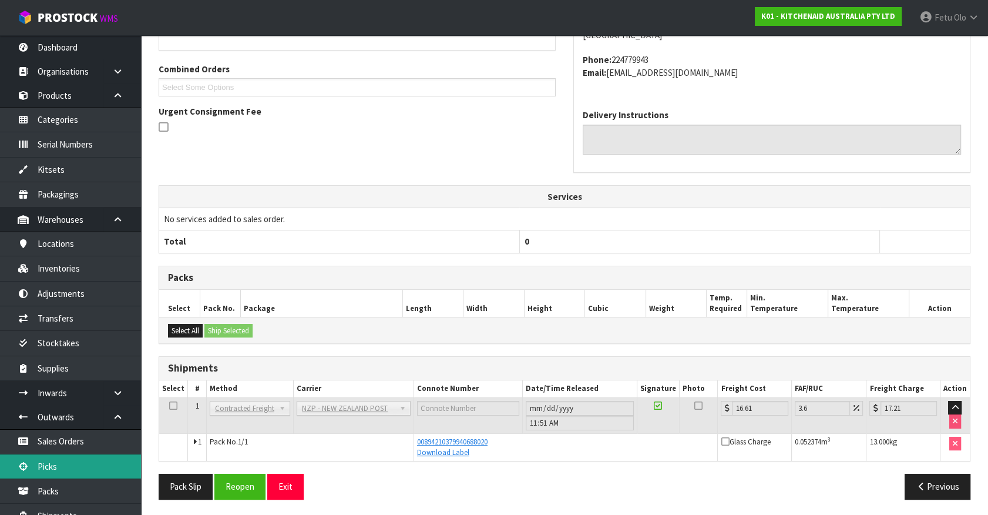
click at [71, 452] on link "Picks" at bounding box center [70, 466] width 141 height 24
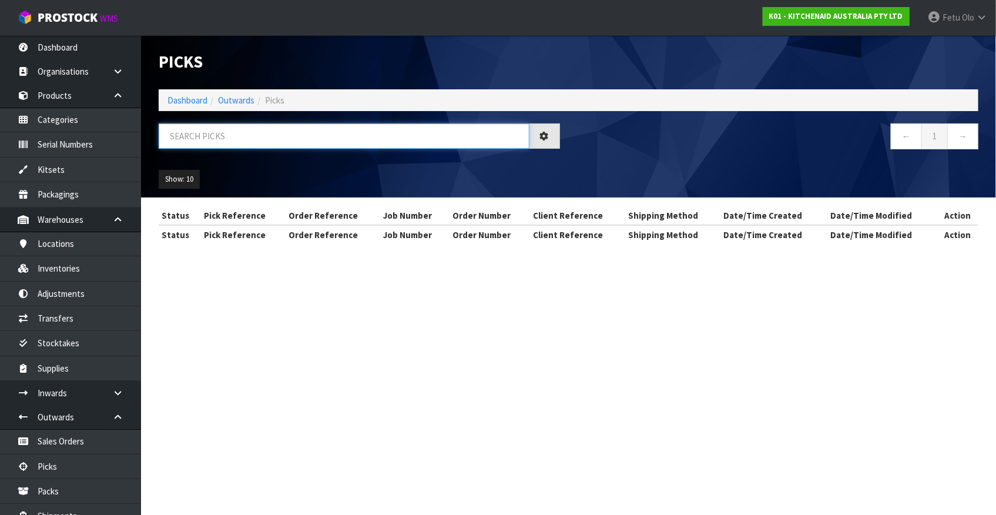
click at [380, 139] on input "text" at bounding box center [344, 135] width 371 height 25
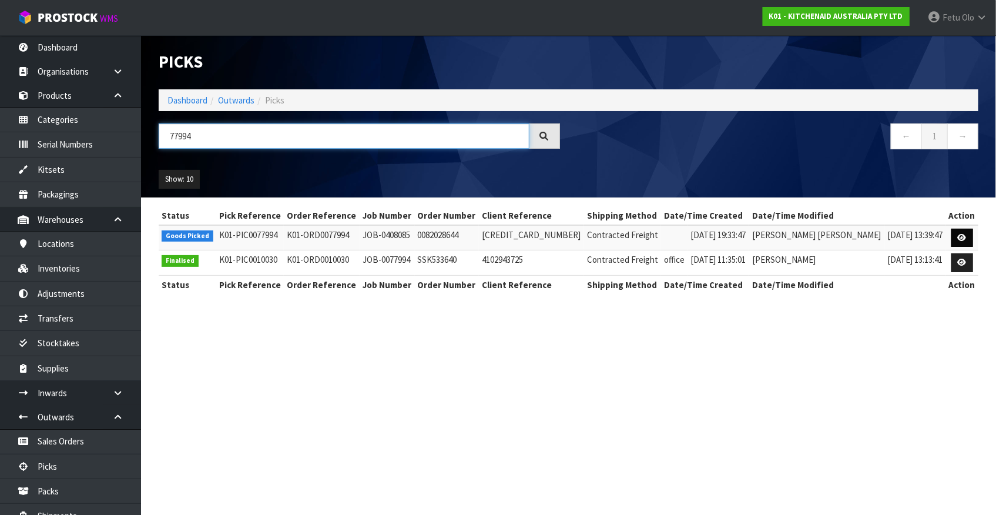
type input "77994"
click at [876, 234] on icon at bounding box center [962, 238] width 9 height 8
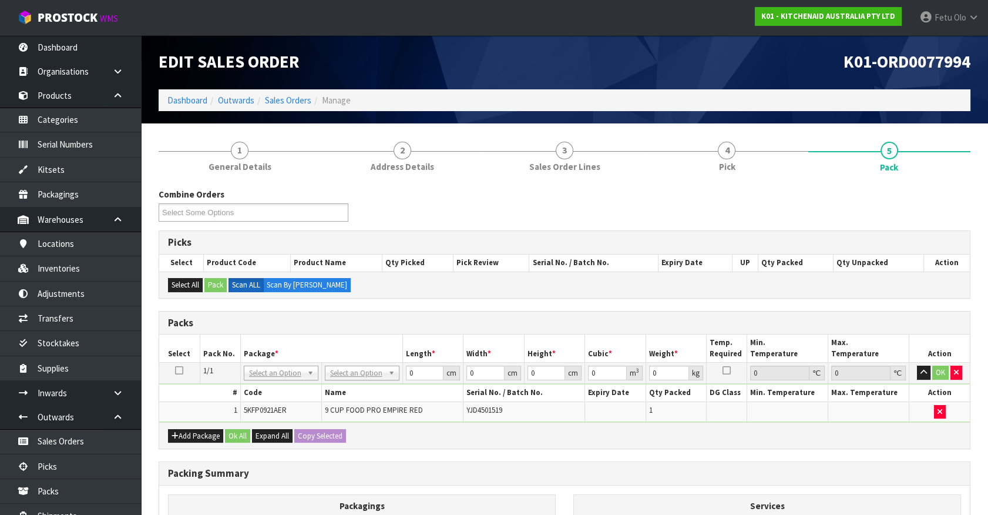
drag, startPoint x: 356, startPoint y: 376, endPoint x: 354, endPoint y: 391, distance: 15.4
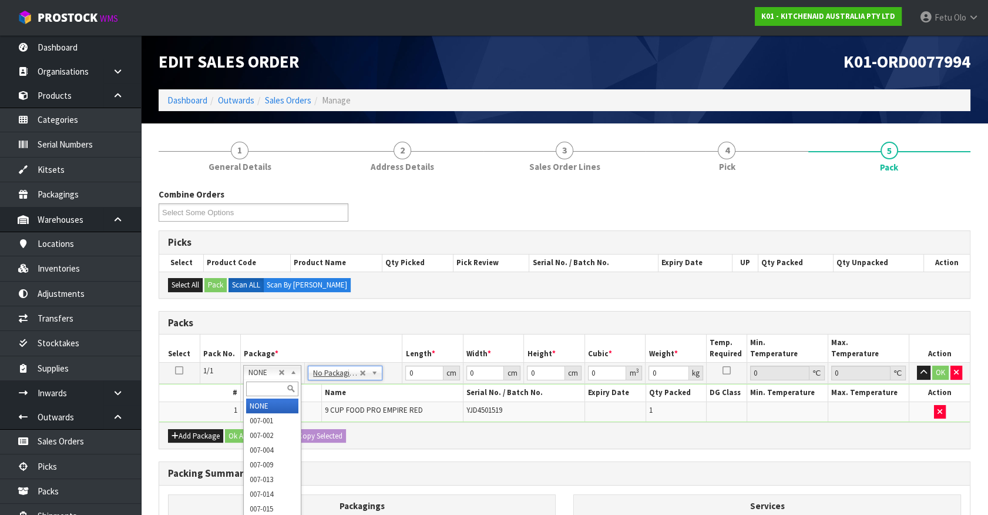
click at [259, 388] on input "text" at bounding box center [272, 388] width 52 height 15
type input "52"
click at [267, 388] on th "Code" at bounding box center [280, 392] width 81 height 17
click at [260, 388] on input "text" at bounding box center [272, 388] width 52 height 15
click at [256, 381] on input "text" at bounding box center [272, 388] width 52 height 15
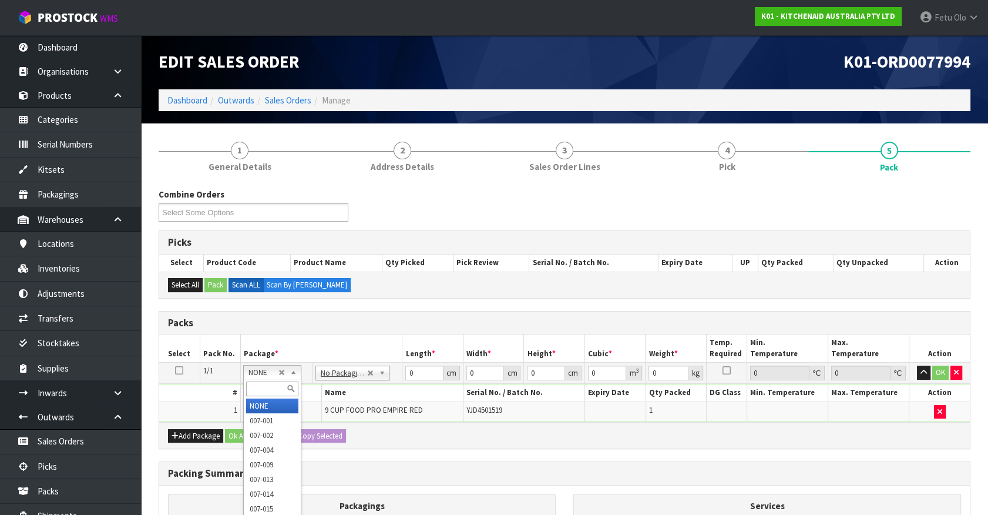
drag, startPoint x: 257, startPoint y: 386, endPoint x: 224, endPoint y: 376, distance: 35.1
click at [252, 383] on input "text" at bounding box center [272, 388] width 52 height 15
type input "011-084"
type input "4.6"
drag, startPoint x: 401, startPoint y: 376, endPoint x: 367, endPoint y: 391, distance: 36.8
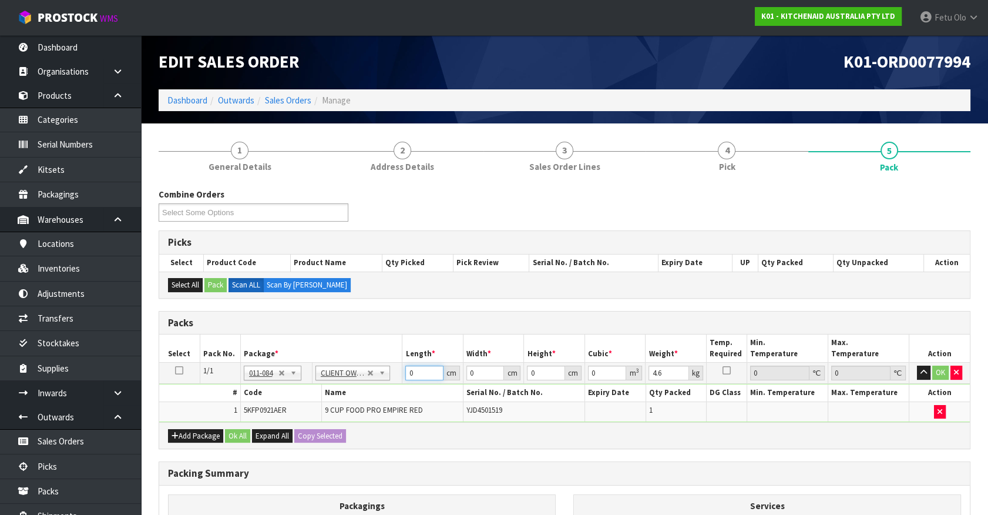
click at [367, 391] on tbody "1/1 NONE 007-001 007-002 007-004 007-009 007-013 007-014 007-015 007-017 007-01…" at bounding box center [564, 392] width 811 height 59
type input "52"
type input "28"
type input "3"
type input "0.004368"
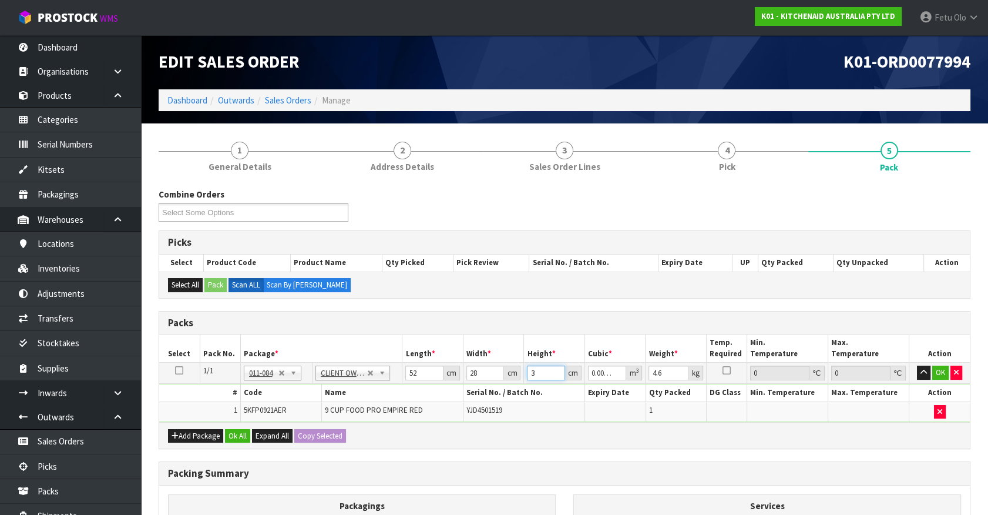
type input "34"
type input "0.049504"
type input "34"
type input "6"
click button "OK" at bounding box center [941, 373] width 16 height 14
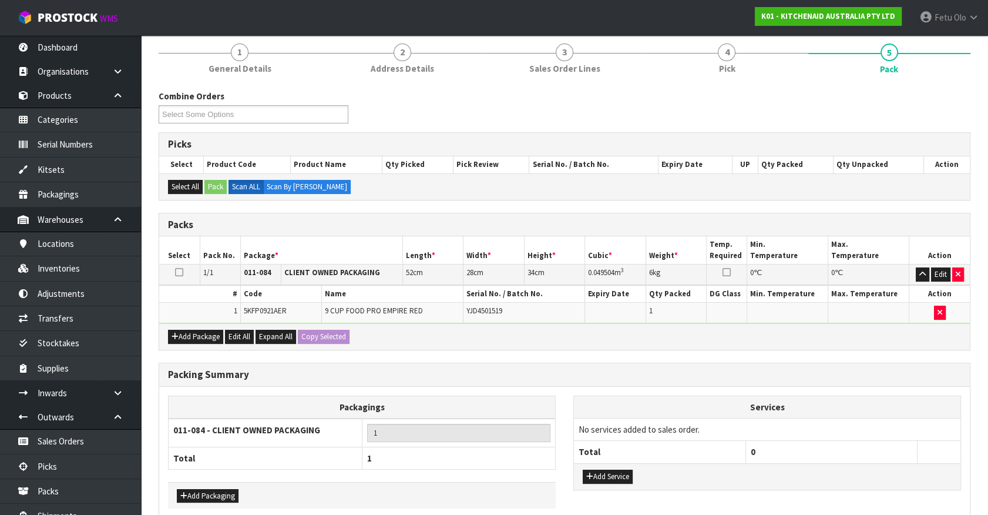
scroll to position [153, 0]
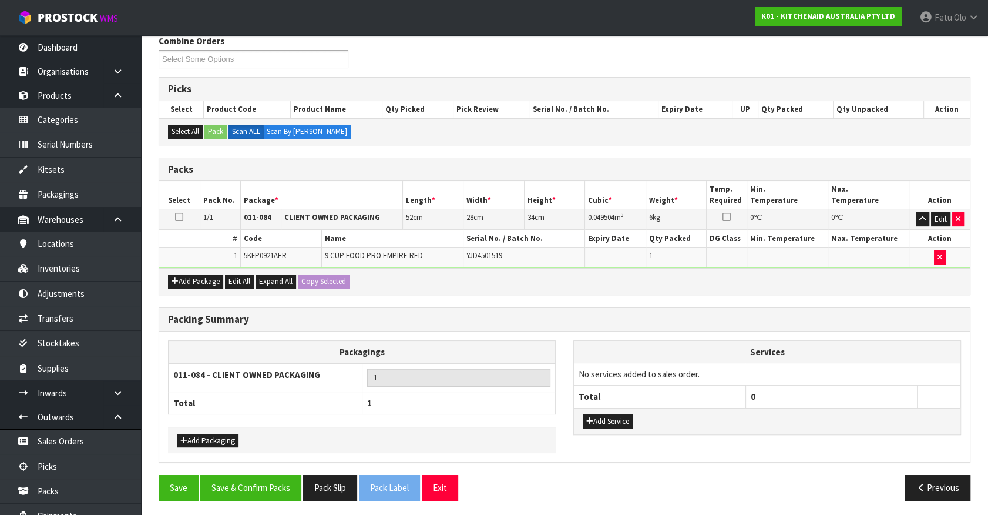
click at [250, 452] on div "Packing Summary Packagings 011-084 - CLIENT OWNED PACKAGING 1 Total 1 Add Packa…" at bounding box center [565, 391] width 830 height 168
drag, startPoint x: 267, startPoint y: 492, endPoint x: 291, endPoint y: 490, distance: 24.3
click at [267, 452] on button "Save & Confirm Packs" at bounding box center [250, 487] width 101 height 25
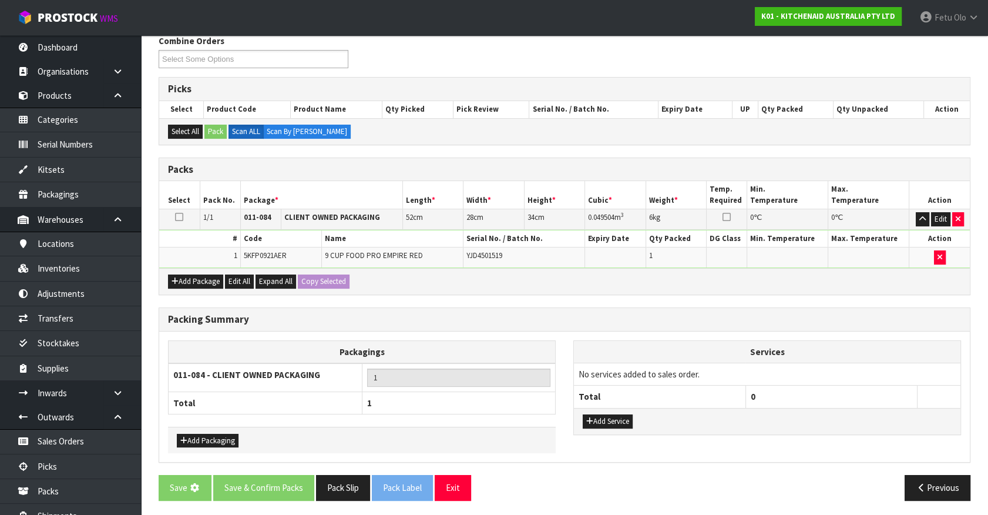
scroll to position [0, 0]
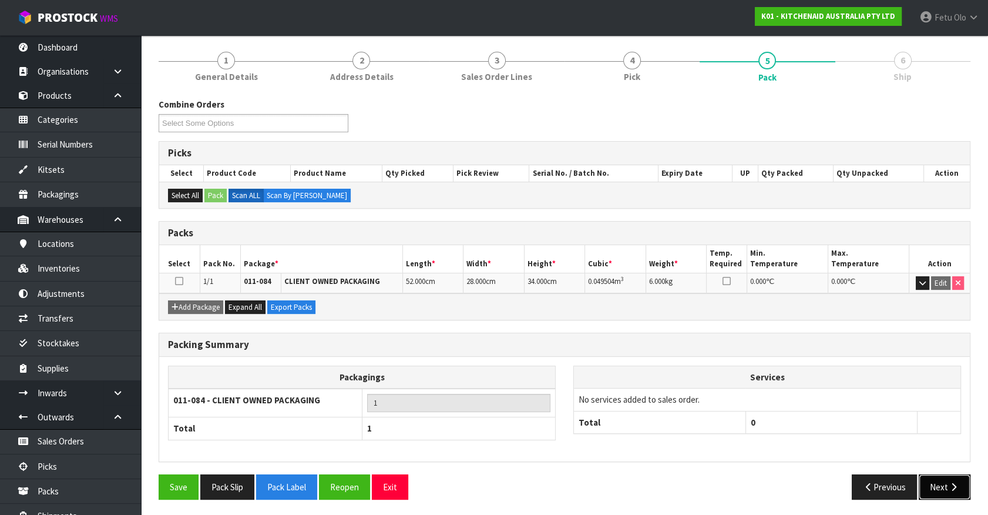
drag, startPoint x: 961, startPoint y: 478, endPoint x: 954, endPoint y: 478, distance: 7.6
click at [876, 452] on button "Next" at bounding box center [945, 486] width 52 height 25
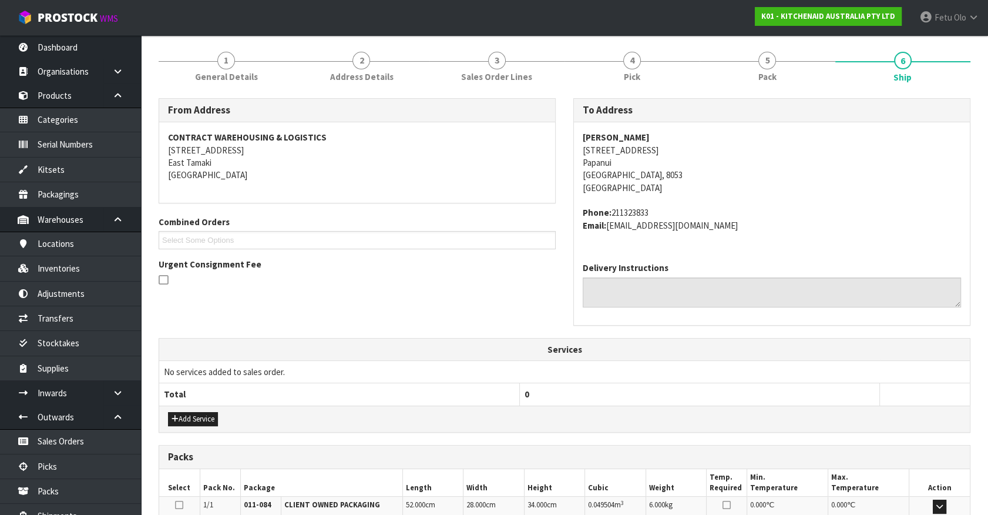
scroll to position [286, 0]
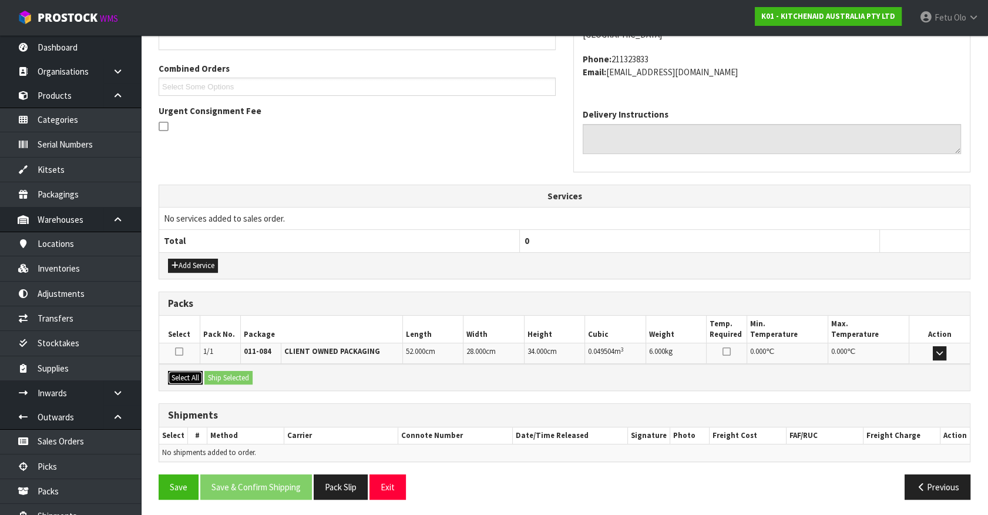
click at [182, 371] on button "Select All" at bounding box center [185, 378] width 35 height 14
drag, startPoint x: 197, startPoint y: 370, endPoint x: 219, endPoint y: 378, distance: 23.0
click at [206, 373] on div "Select All Ship Selected" at bounding box center [564, 377] width 811 height 26
drag, startPoint x: 219, startPoint y: 378, endPoint x: 226, endPoint y: 388, distance: 12.2
click at [220, 378] on button "Ship Selected" at bounding box center [229, 378] width 48 height 14
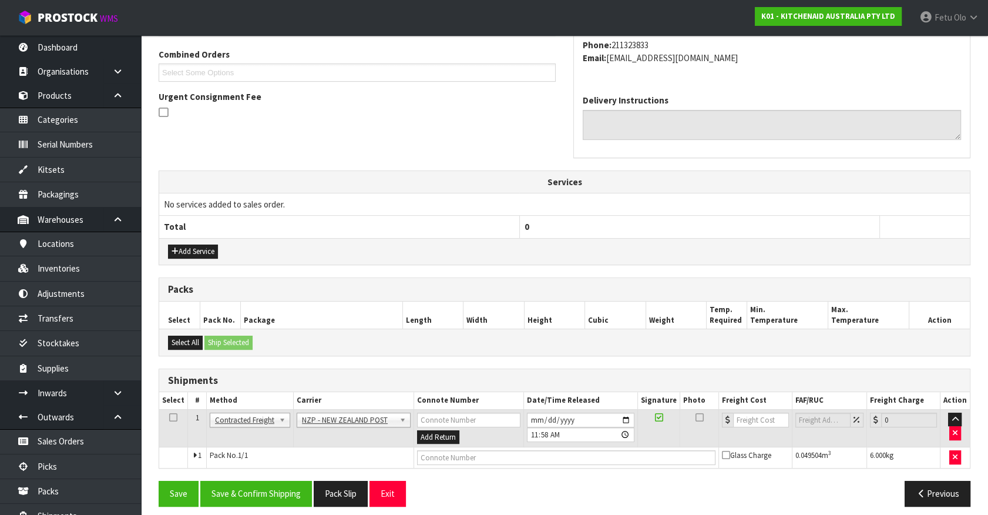
scroll to position [306, 0]
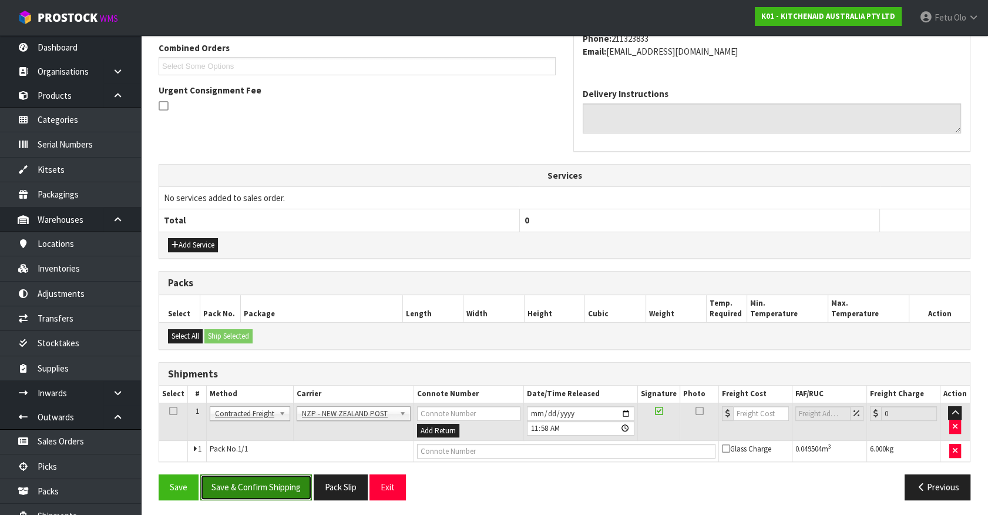
click at [255, 452] on button "Save & Confirm Shipping" at bounding box center [256, 486] width 112 height 25
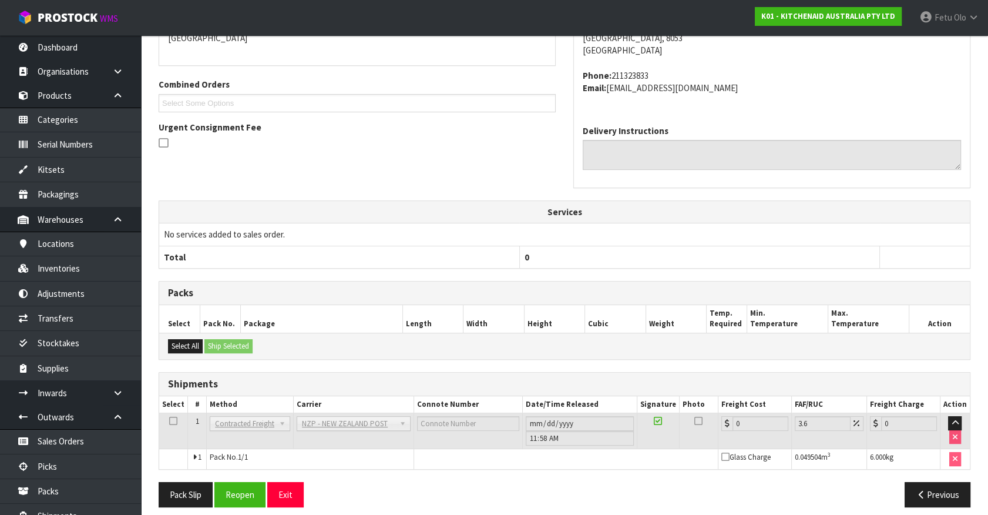
scroll to position [290, 0]
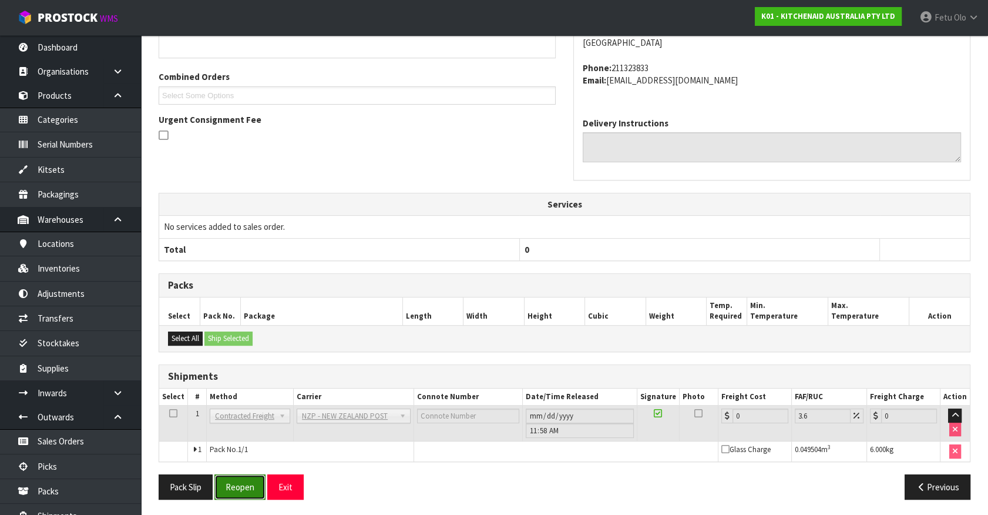
click at [242, 452] on button "Reopen" at bounding box center [239, 486] width 51 height 25
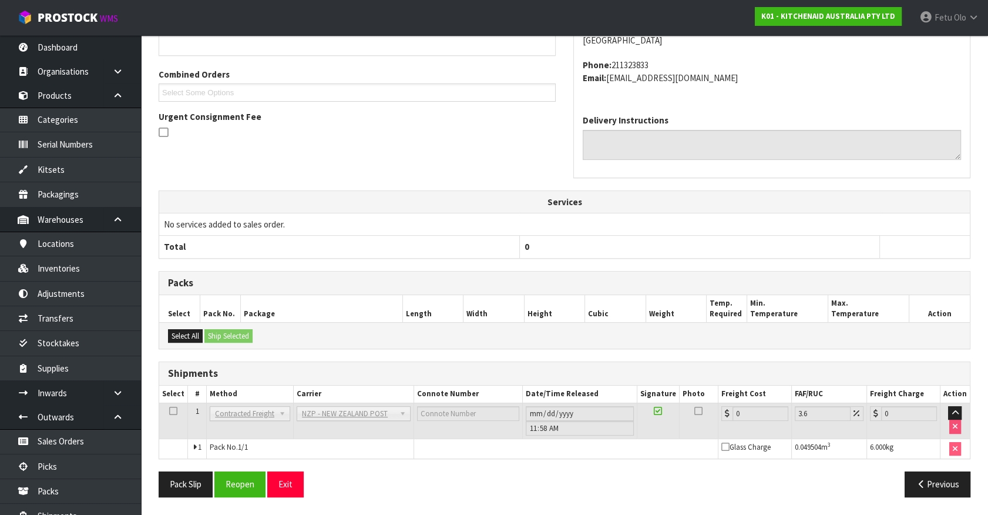
scroll to position [0, 0]
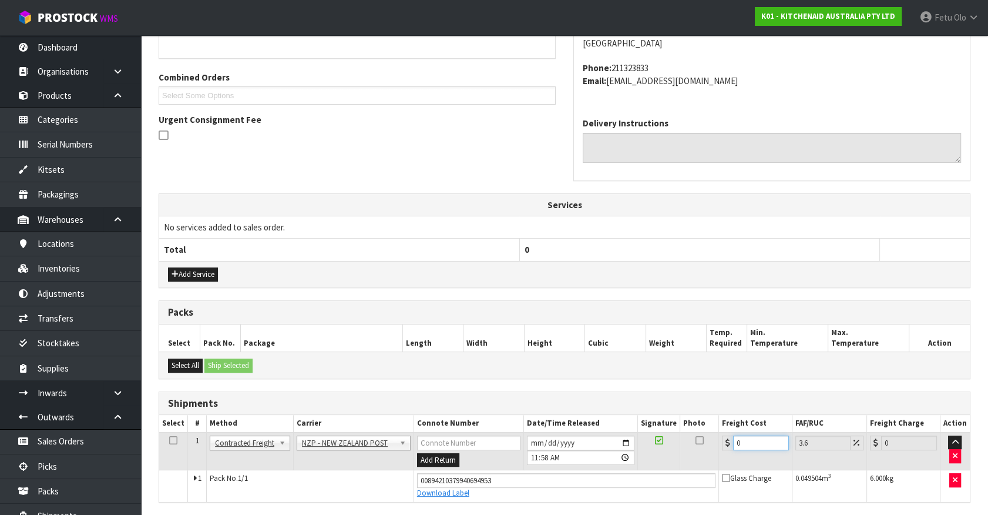
click at [489, 452] on section "× Close Sales order reopened 1 General Details 2 Address Details 3 Sales Order …" at bounding box center [564, 202] width 847 height 711
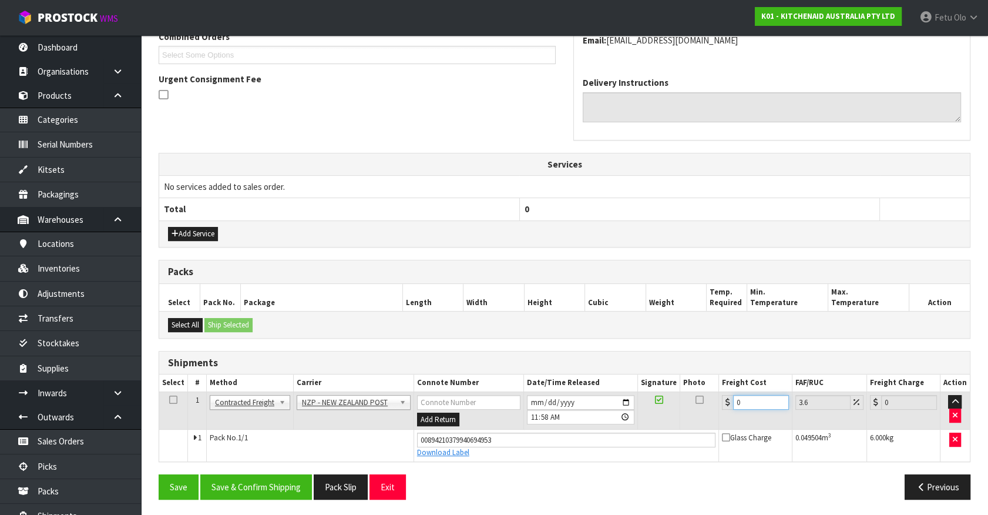
type input "1"
type input "1.04"
type input "11"
type input "11.4"
type input "11.6"
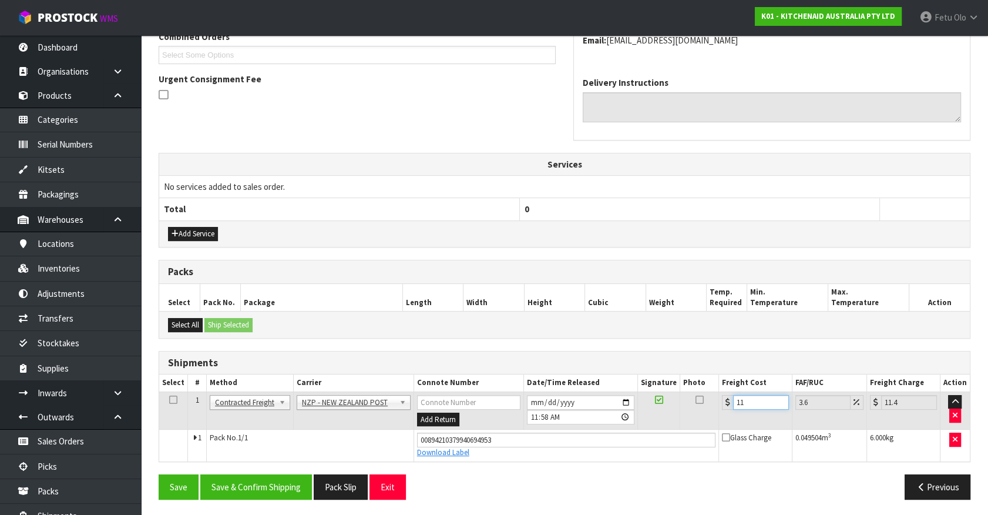
type input "12.02"
type input "11.61"
type input "12.03"
type input "11.61"
click at [270, 452] on button "Save & Confirm Shipping" at bounding box center [256, 486] width 112 height 25
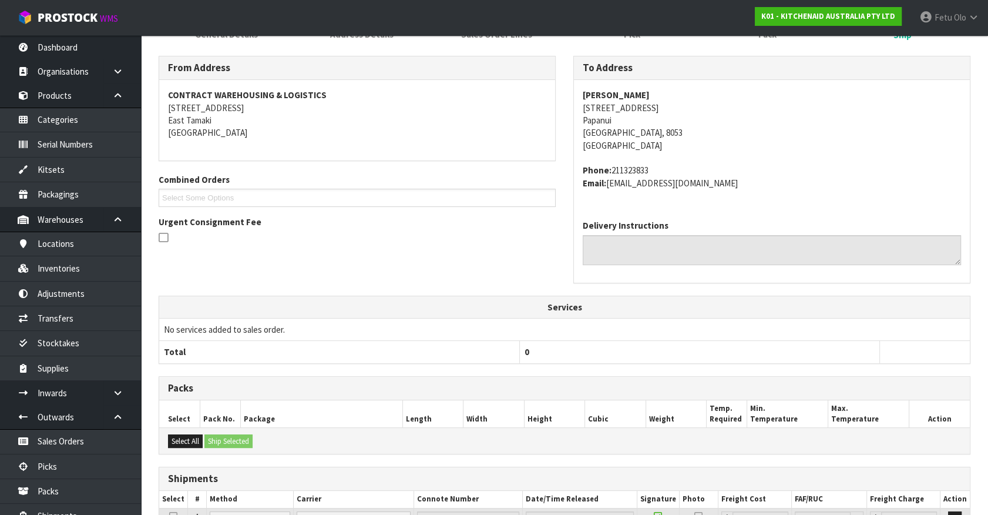
scroll to position [285, 0]
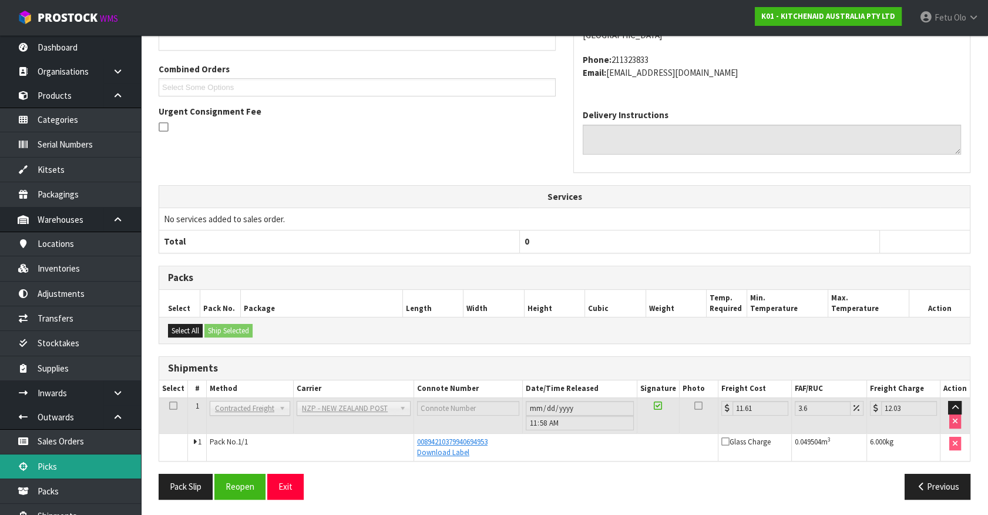
click at [63, 452] on link "Picks" at bounding box center [70, 466] width 141 height 24
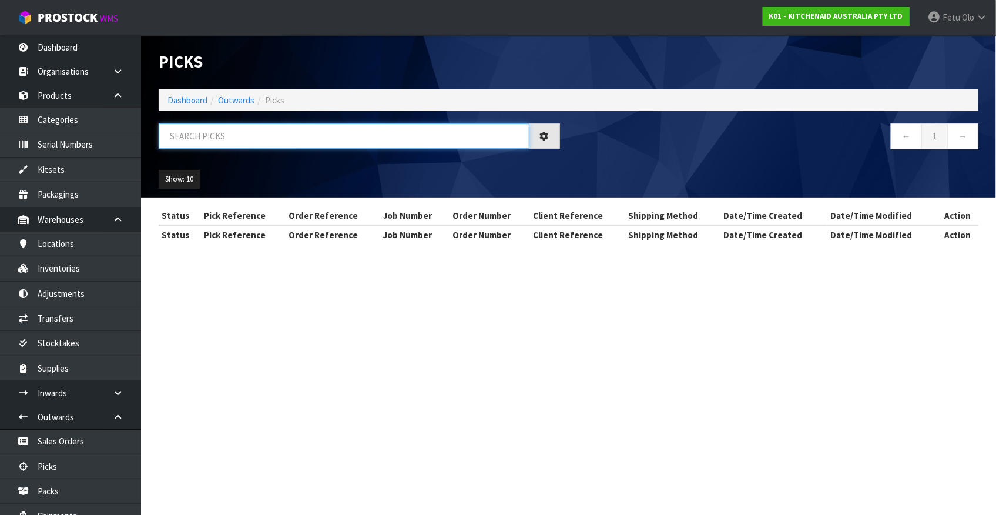
click at [299, 140] on input "text" at bounding box center [344, 135] width 371 height 25
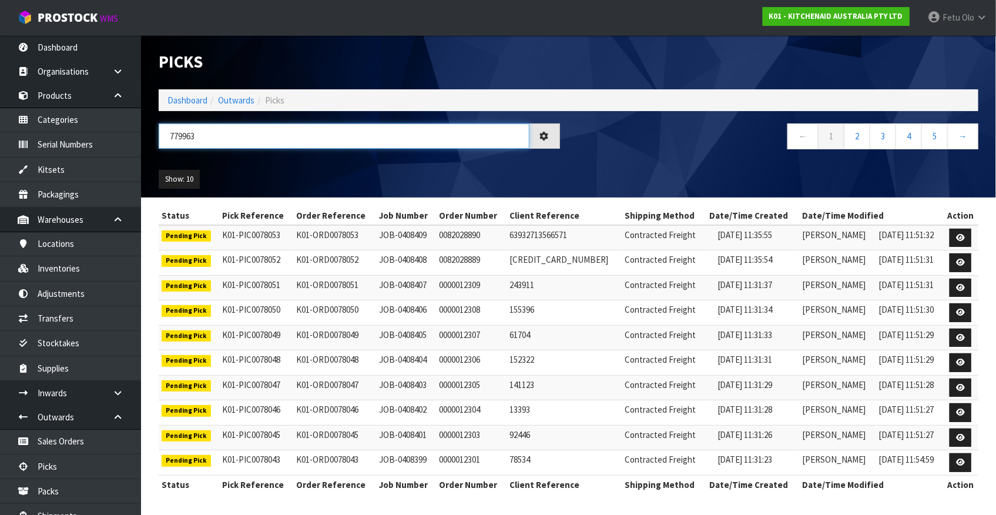
click at [186, 142] on input "779963" at bounding box center [344, 135] width 371 height 25
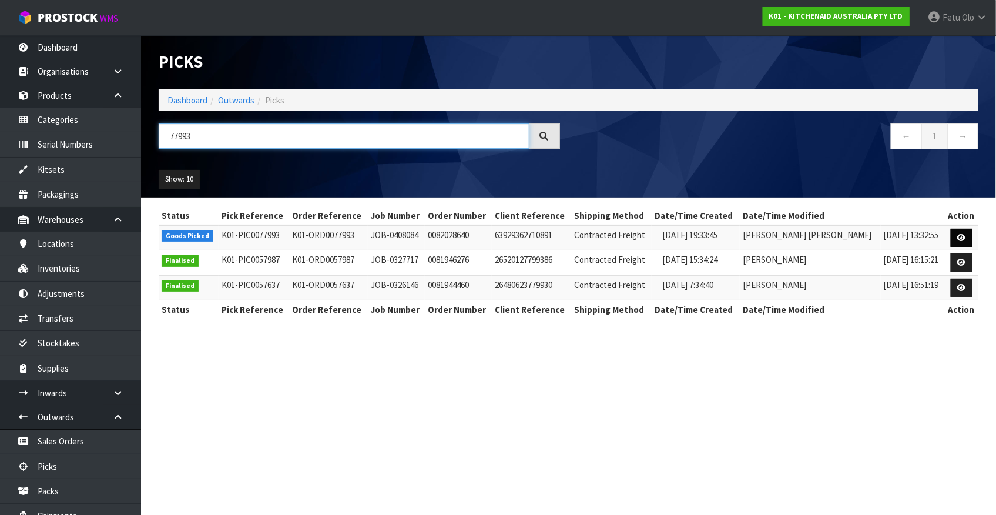
type input "77993"
click at [876, 235] on link at bounding box center [962, 238] width 22 height 19
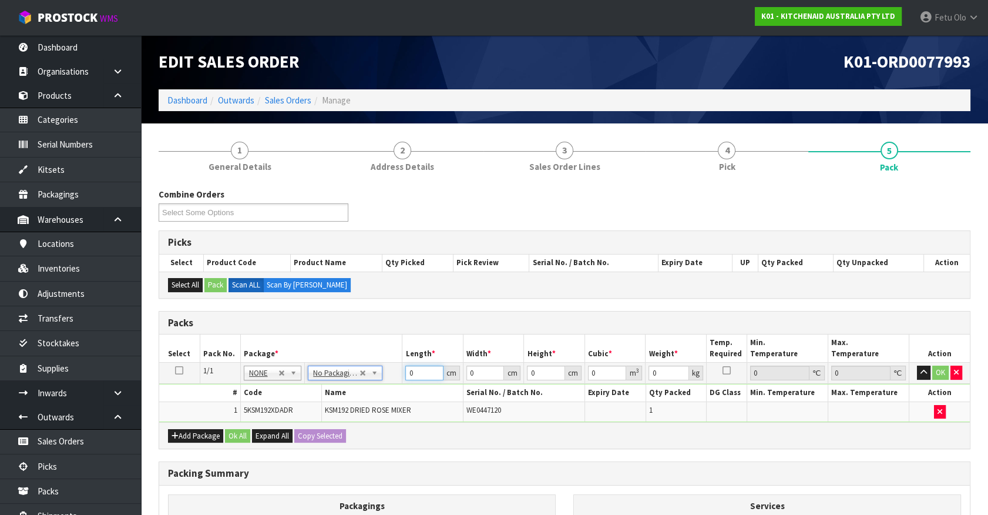
drag, startPoint x: 403, startPoint y: 374, endPoint x: 307, endPoint y: 403, distance: 100.0
click at [307, 403] on tbody "1/1 NONE 007-001 007-002 007-004 007-009 007-013 007-014 007-015 007-017 007-01…" at bounding box center [564, 392] width 811 height 59
type input "42"
type input "29"
type input "4"
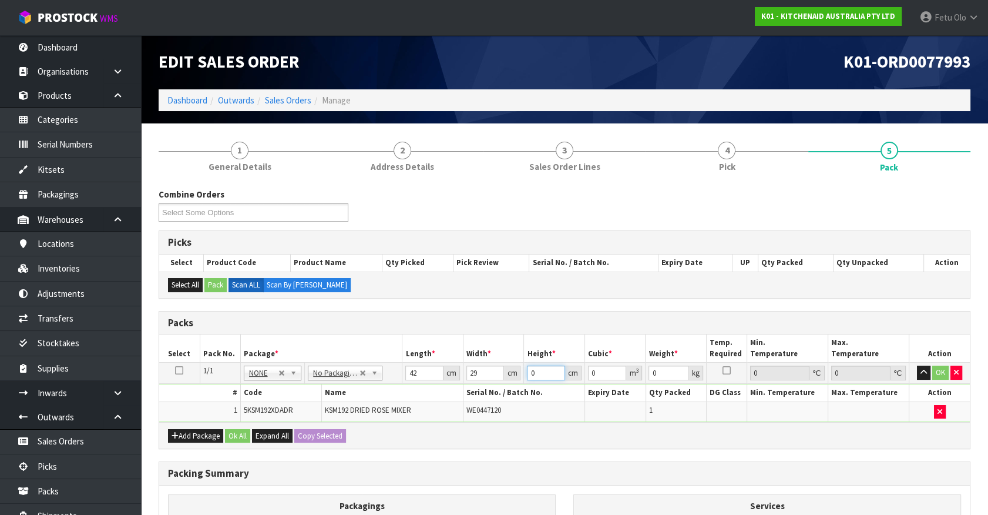
type input "0.004872"
type input "43"
type input "0.052374"
type input "43"
type input "13"
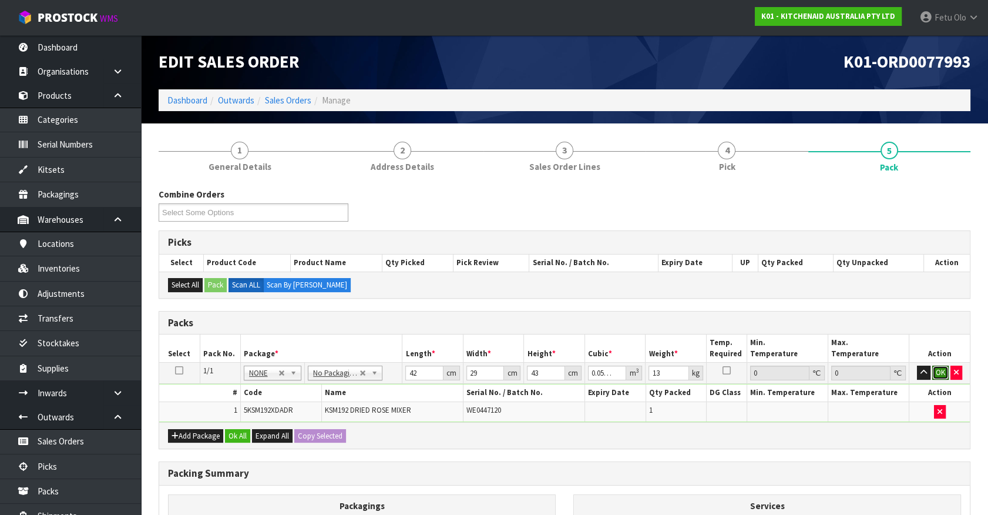
click button "OK" at bounding box center [941, 373] width 16 height 14
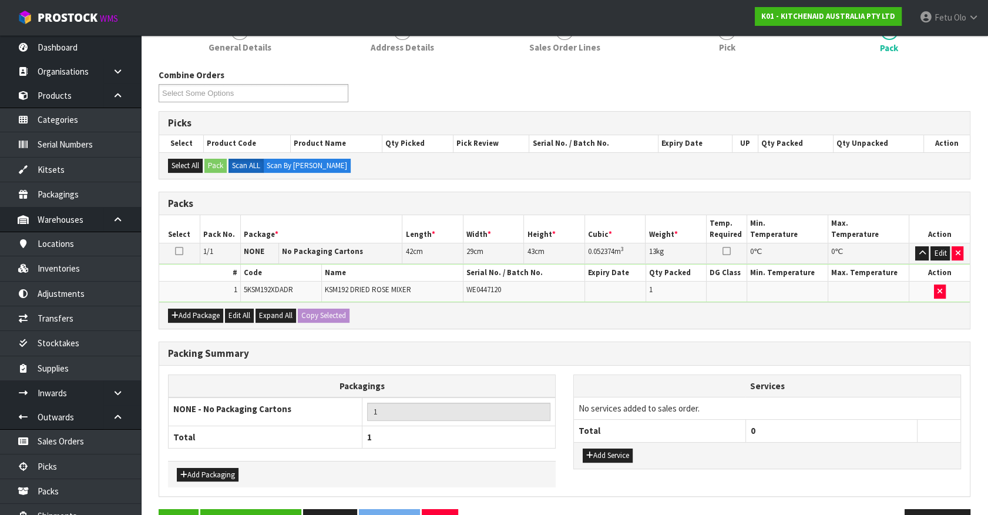
scroll to position [153, 0]
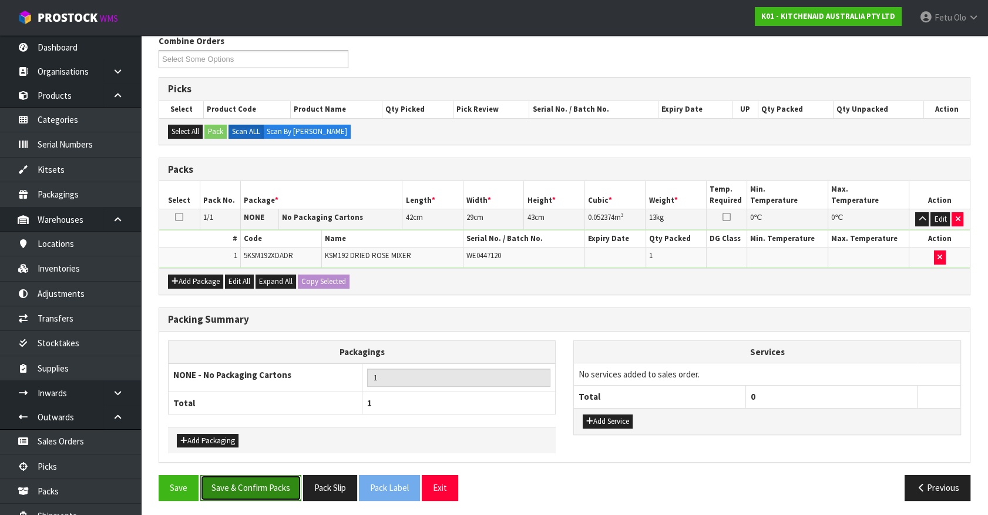
click at [279, 452] on button "Save & Confirm Packs" at bounding box center [250, 487] width 101 height 25
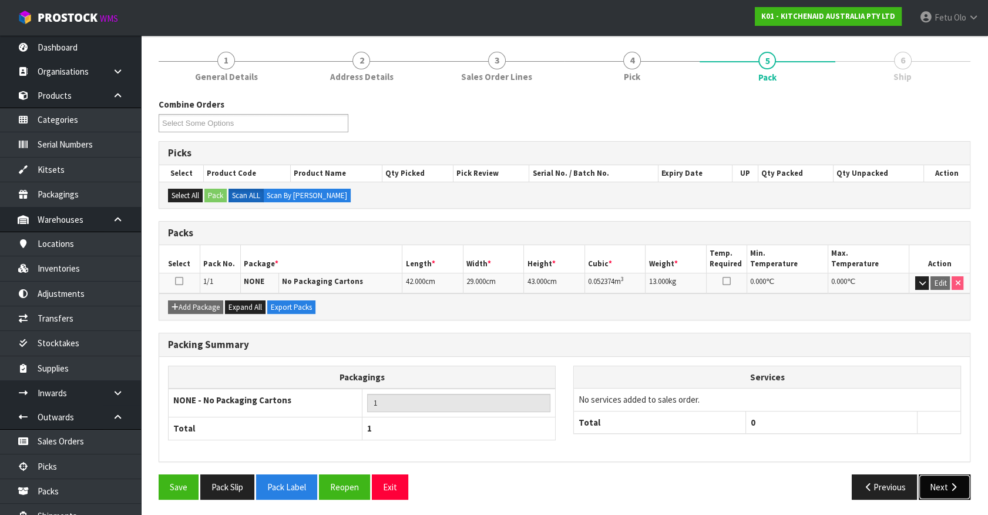
click at [876, 452] on button "Next" at bounding box center [945, 486] width 52 height 25
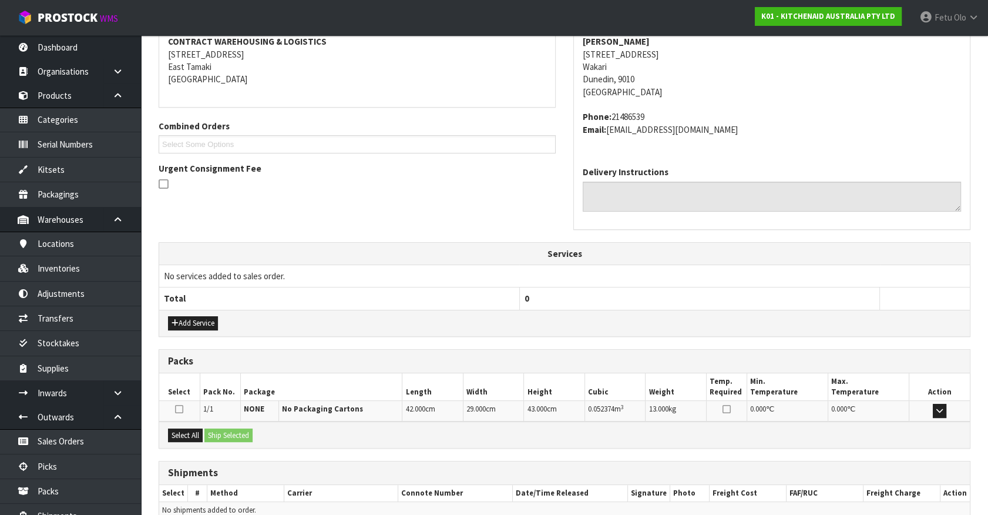
scroll to position [286, 0]
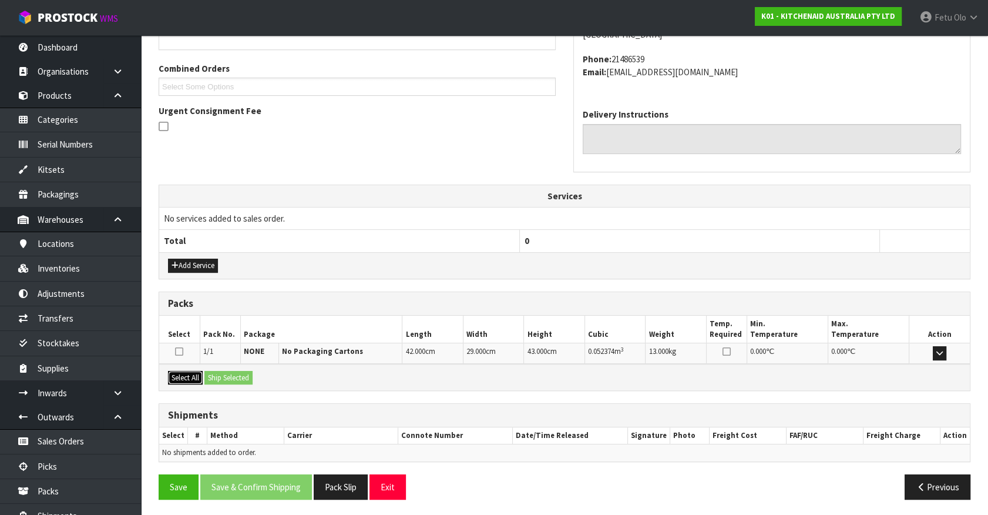
drag, startPoint x: 176, startPoint y: 374, endPoint x: 237, endPoint y: 377, distance: 61.2
click at [180, 374] on button "Select All" at bounding box center [185, 378] width 35 height 14
click at [237, 377] on button "Ship Selected" at bounding box center [229, 378] width 48 height 14
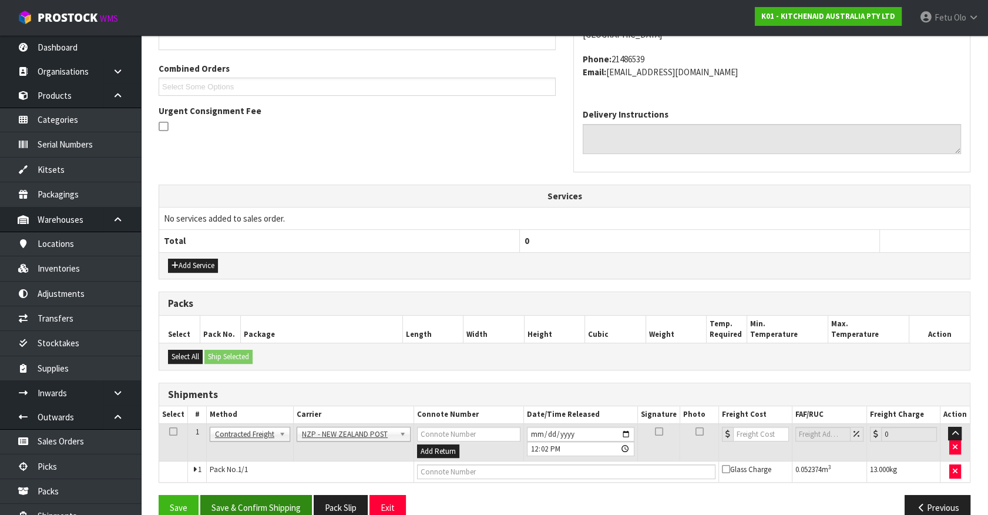
scroll to position [306, 0]
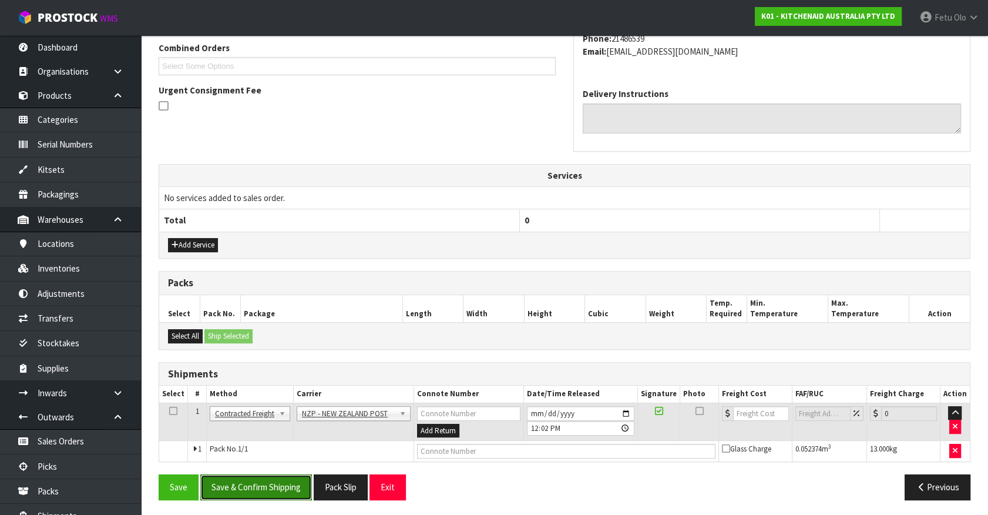
click at [271, 452] on button "Save & Confirm Shipping" at bounding box center [256, 486] width 112 height 25
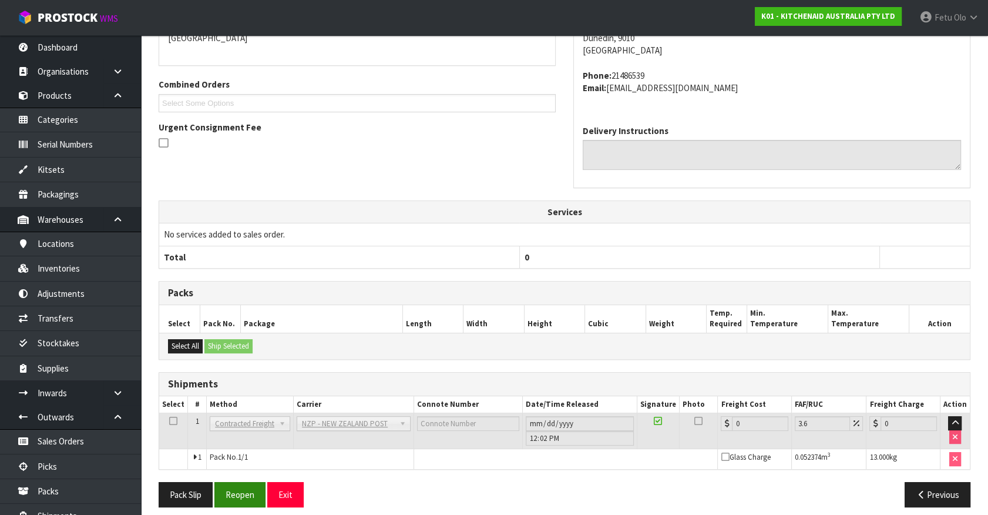
scroll to position [290, 0]
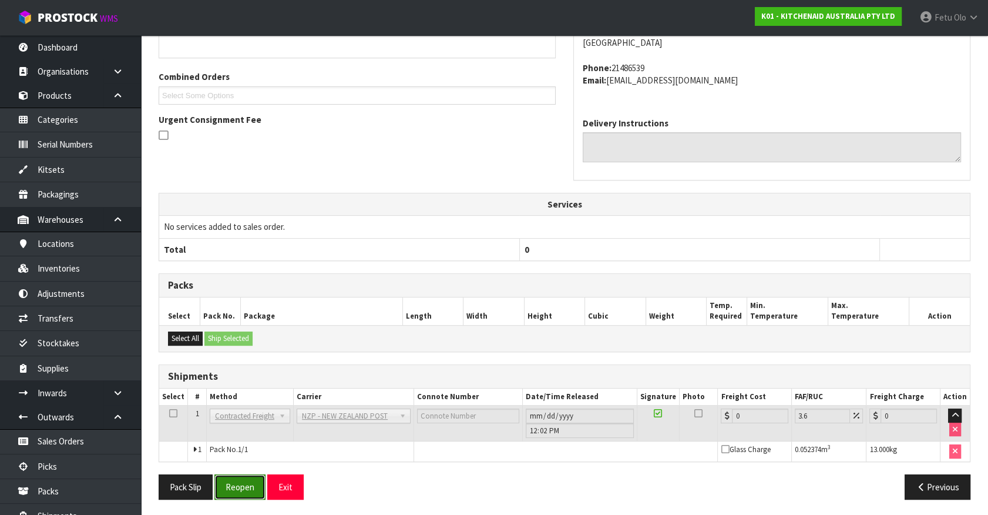
click at [244, 452] on button "Reopen" at bounding box center [239, 486] width 51 height 25
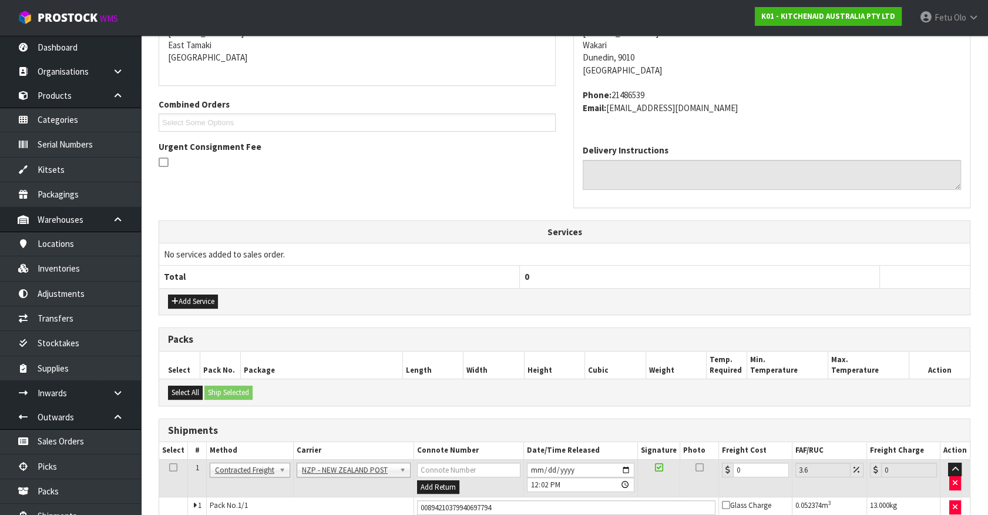
scroll to position [317, 0]
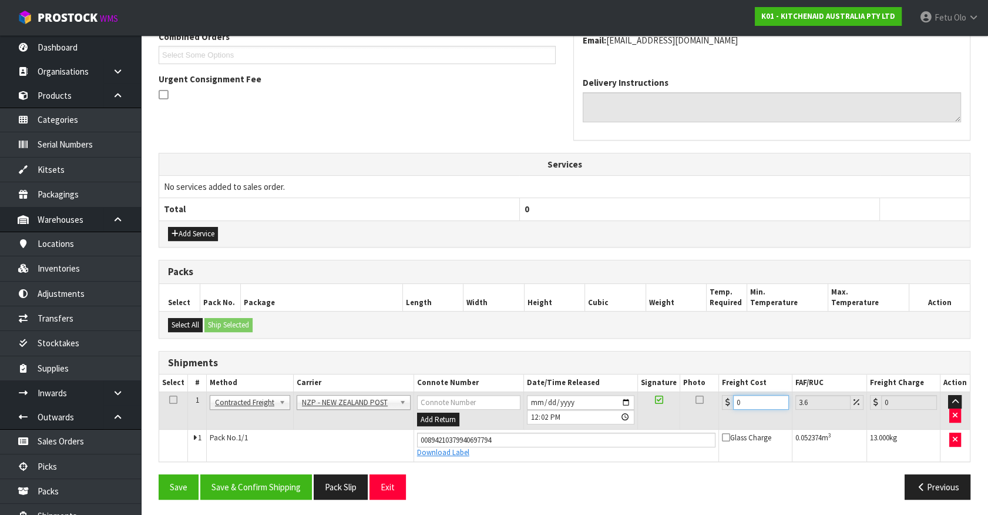
click at [632, 425] on tr "1 Client Local Pickup Customer Local Pickup Company Freight Contracted Freight …" at bounding box center [564, 410] width 811 height 38
type input "1"
type input "1.04"
type input "16"
type input "16.58"
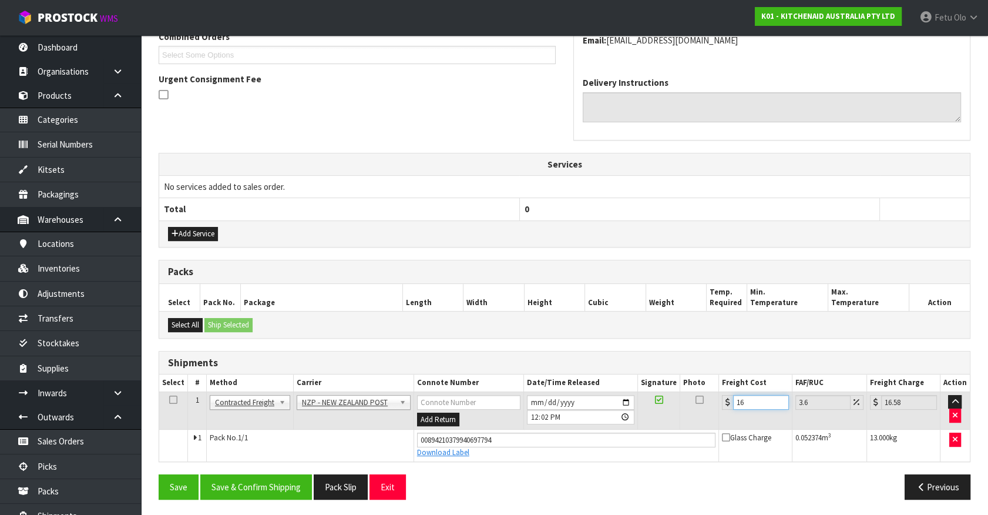
type input "16.6"
type input "17.2"
type input "16.61"
type input "17.21"
type input "16.61"
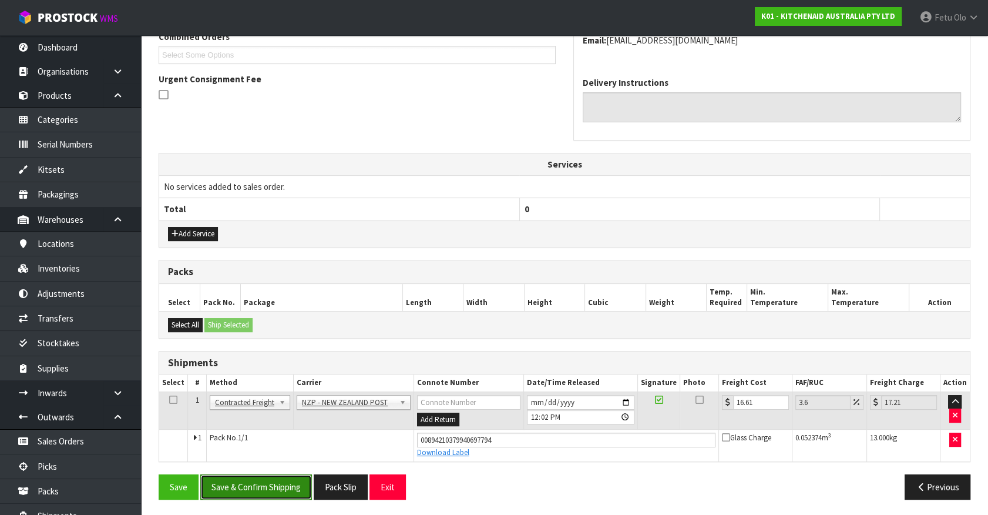
click at [278, 452] on button "Save & Confirm Shipping" at bounding box center [256, 486] width 112 height 25
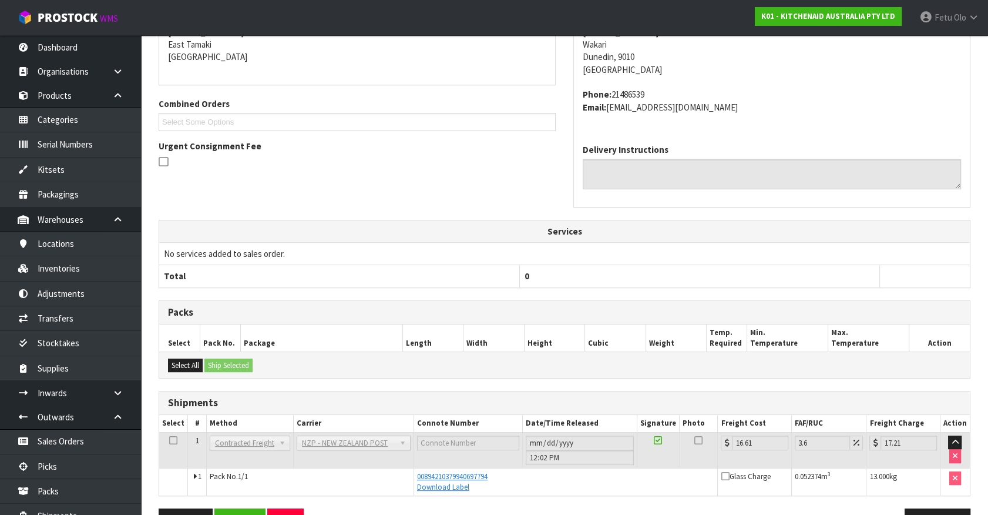
scroll to position [232, 0]
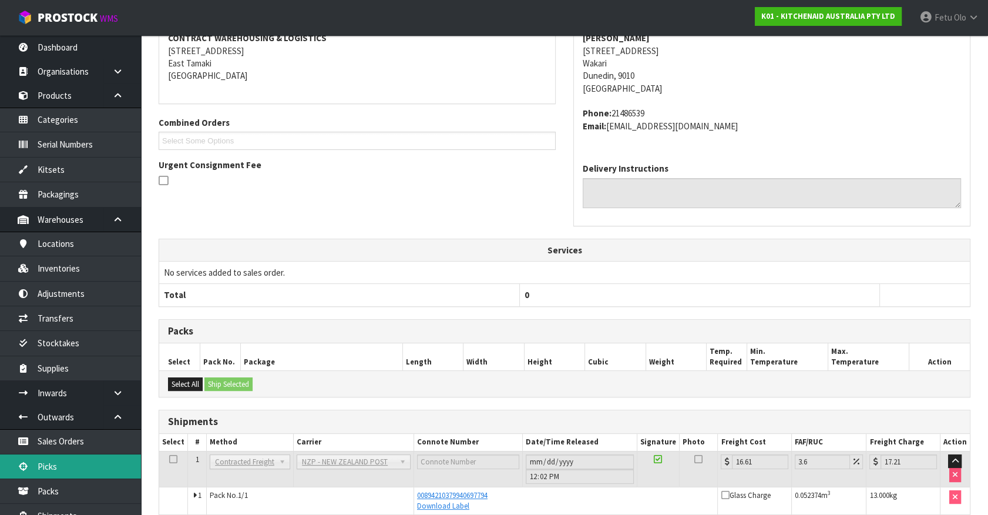
click at [61, 452] on link "Picks" at bounding box center [70, 466] width 141 height 24
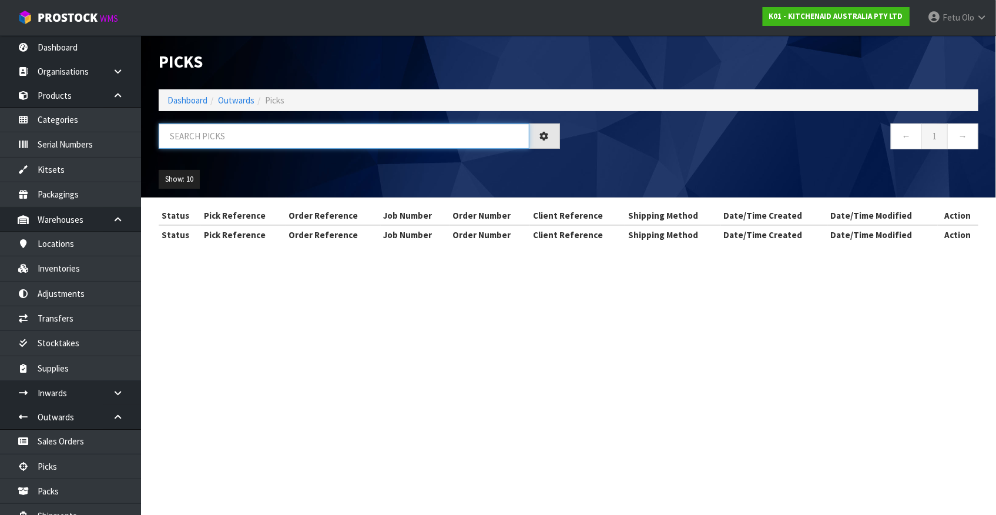
click at [338, 138] on input "text" at bounding box center [344, 135] width 371 height 25
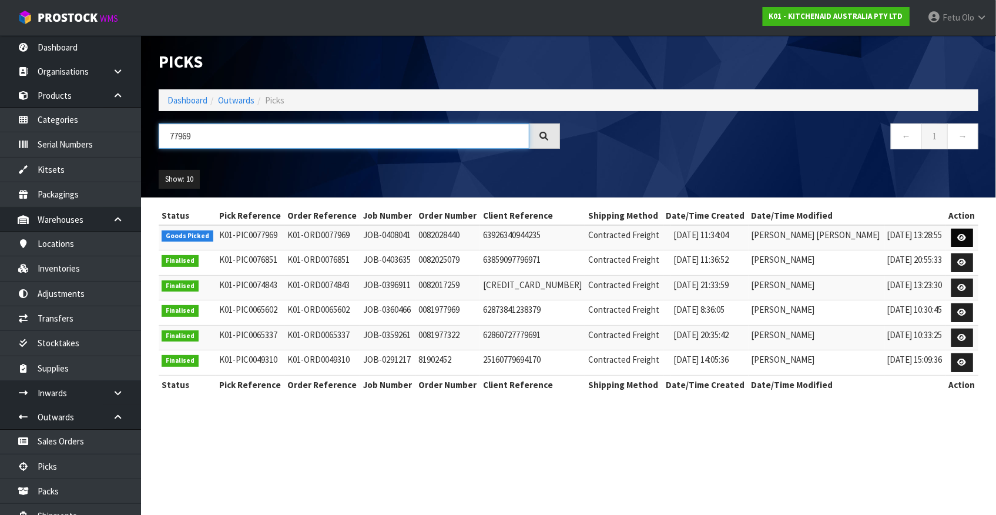
type input "77969"
click at [876, 233] on link at bounding box center [962, 238] width 22 height 19
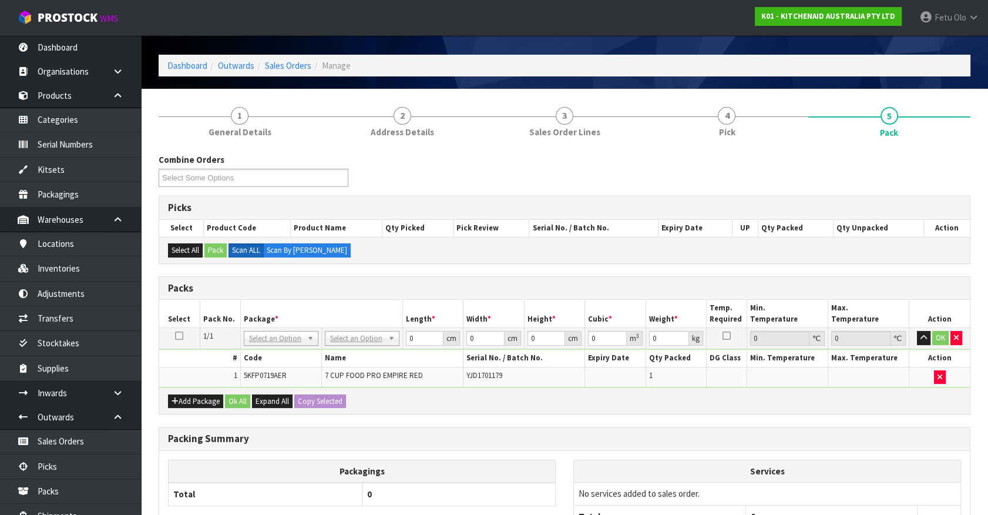
scroll to position [53, 0]
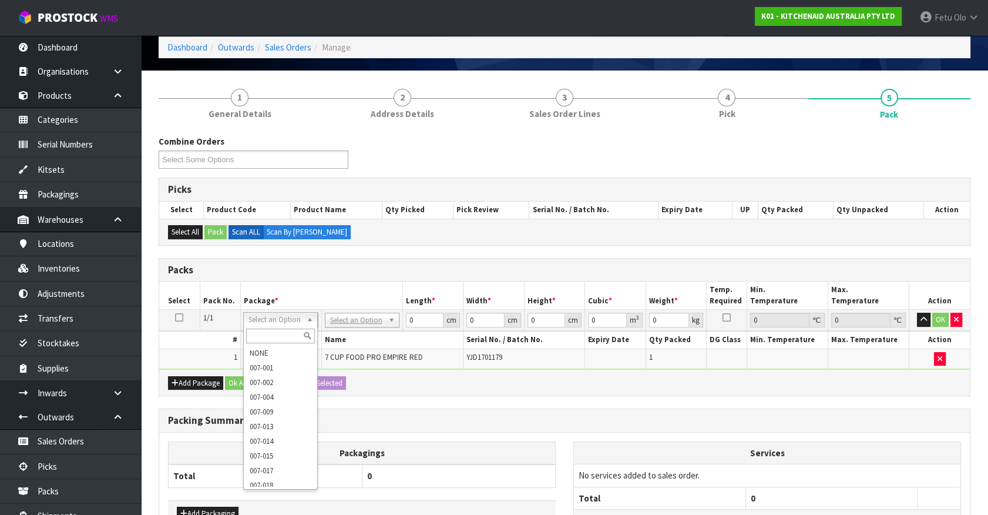
click at [264, 328] on input "text" at bounding box center [280, 335] width 69 height 15
type input "011-084"
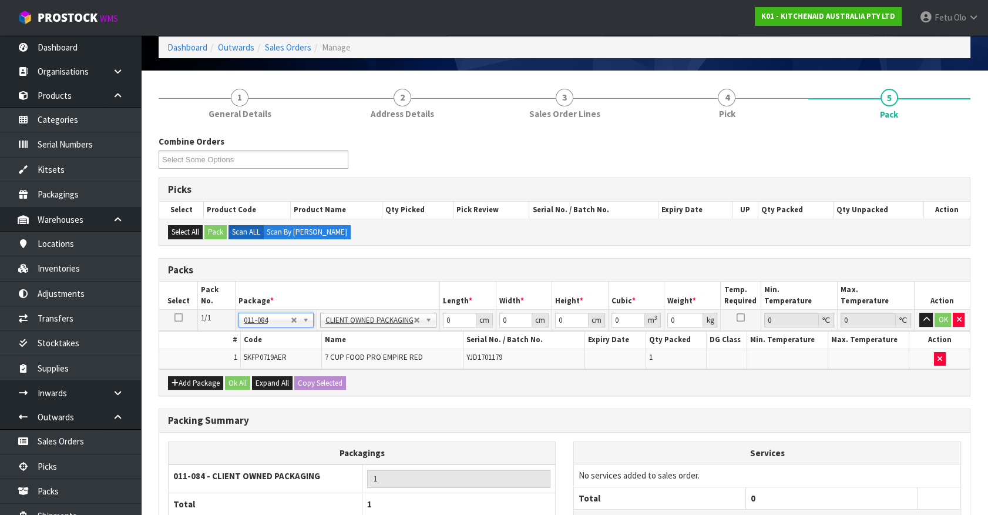
type input "4.3"
drag, startPoint x: 414, startPoint y: 327, endPoint x: 377, endPoint y: 351, distance: 43.9
click at [377, 351] on tbody "1/1 NONE 007-001 007-002 007-004 007-009 007-013 007-014 007-015 007-017 007-01…" at bounding box center [564, 339] width 811 height 59
type input "52"
type input "28"
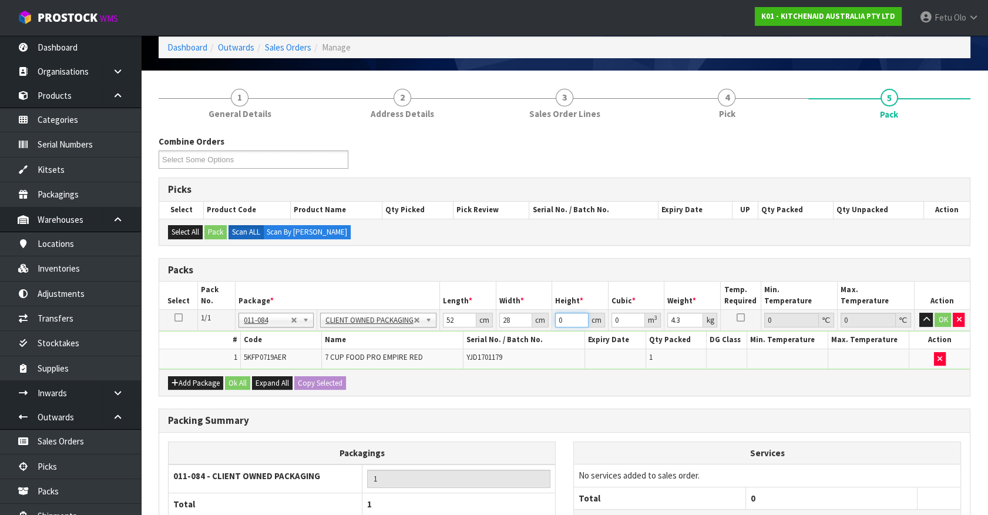
type input "3"
type input "0.004368"
type input "34"
type input "0.049504"
type input "34"
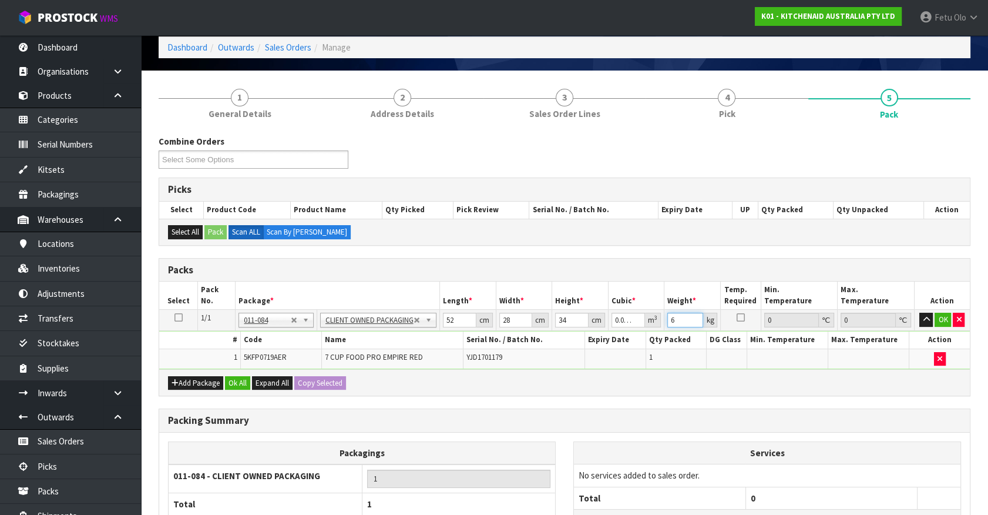
type input "6"
click button "OK" at bounding box center [943, 320] width 16 height 14
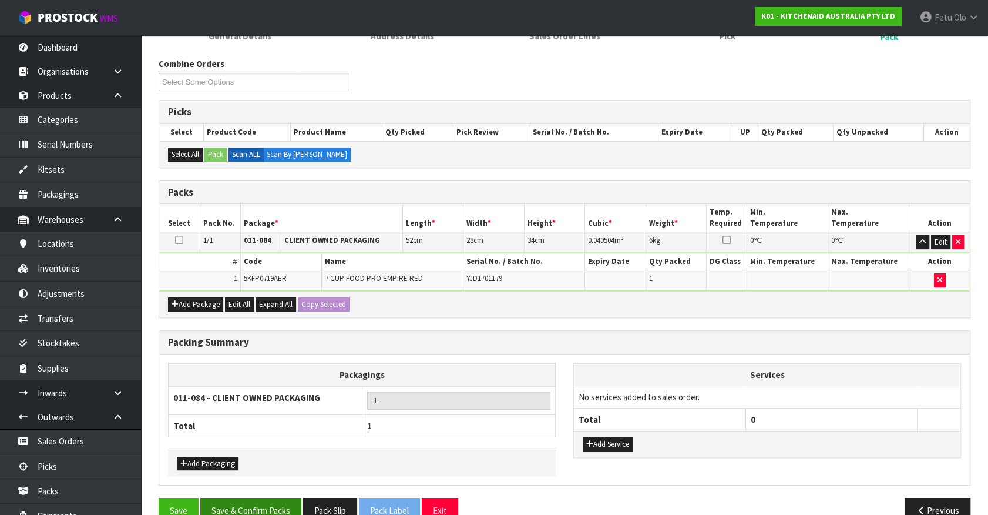
scroll to position [153, 0]
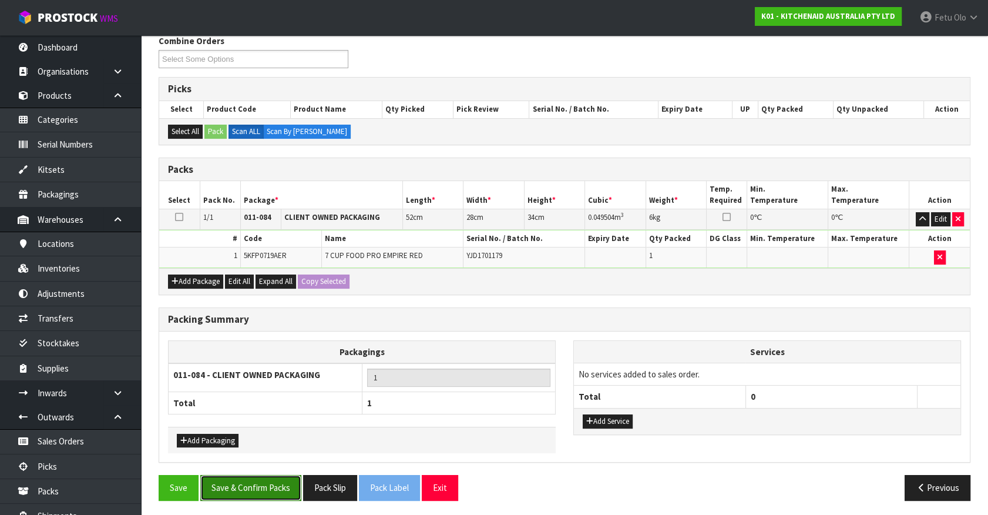
click at [276, 452] on button "Save & Confirm Packs" at bounding box center [250, 487] width 101 height 25
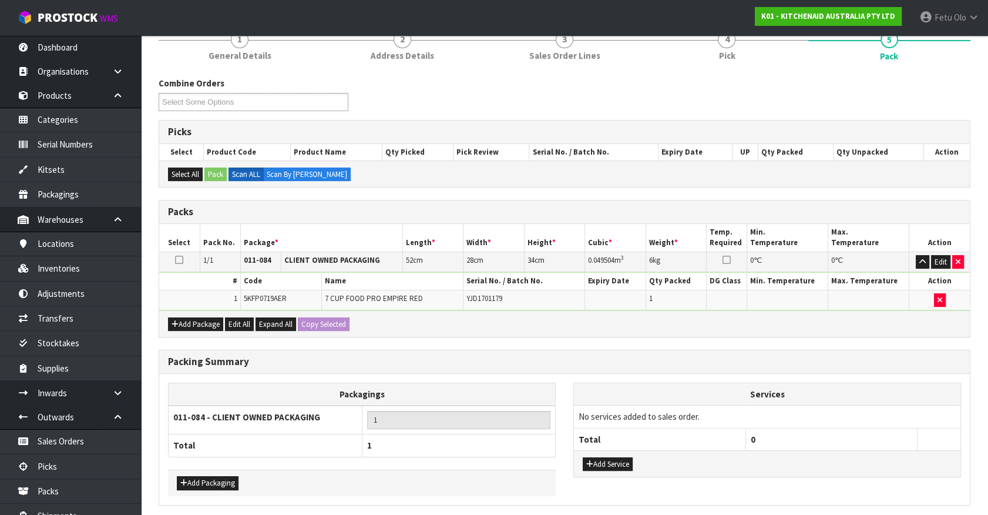
scroll to position [0, 0]
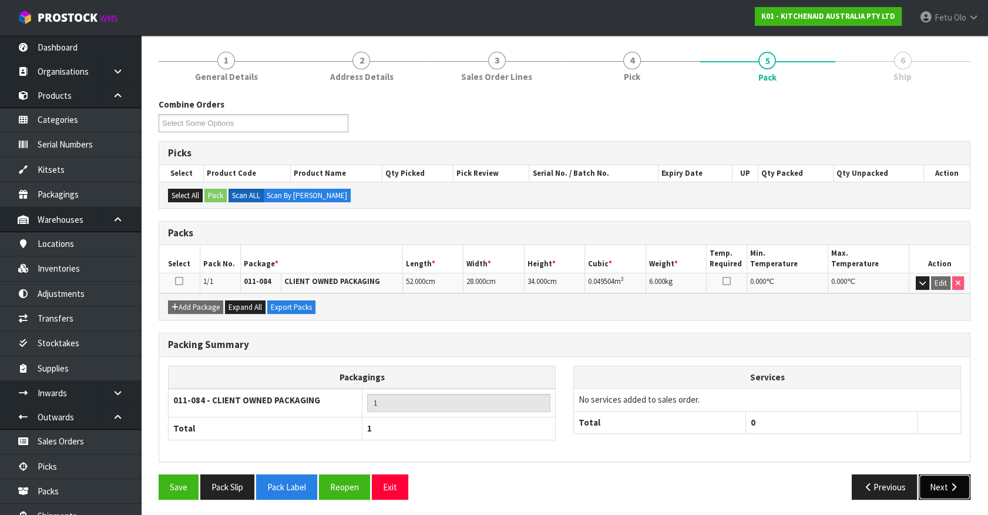
click at [876, 452] on button "Next" at bounding box center [945, 486] width 52 height 25
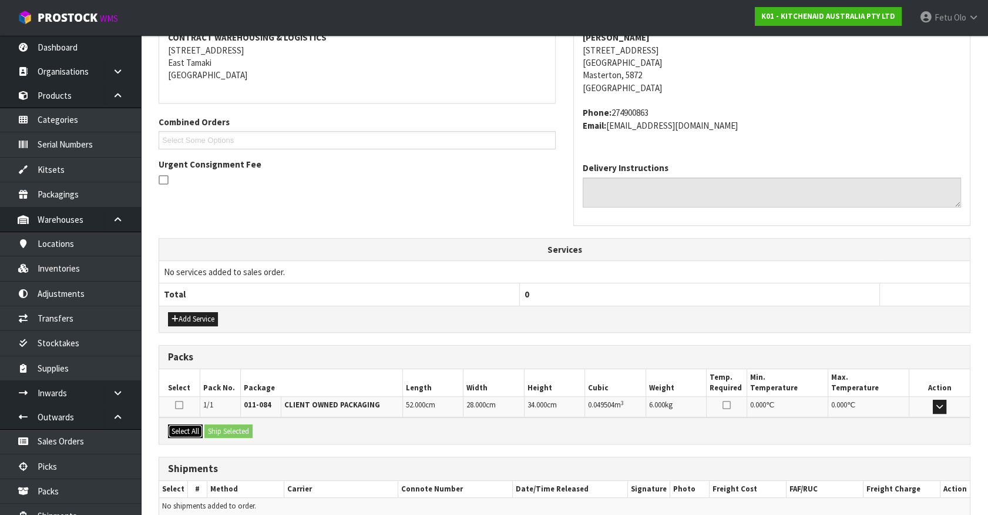
click at [191, 431] on button "Select All" at bounding box center [185, 431] width 35 height 14
click at [217, 427] on button "Ship Selected" at bounding box center [229, 431] width 48 height 14
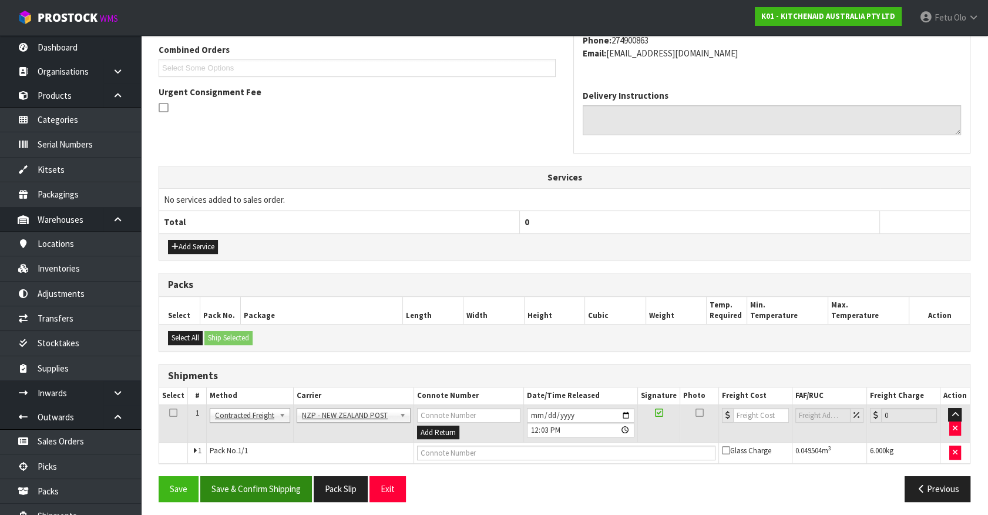
scroll to position [306, 0]
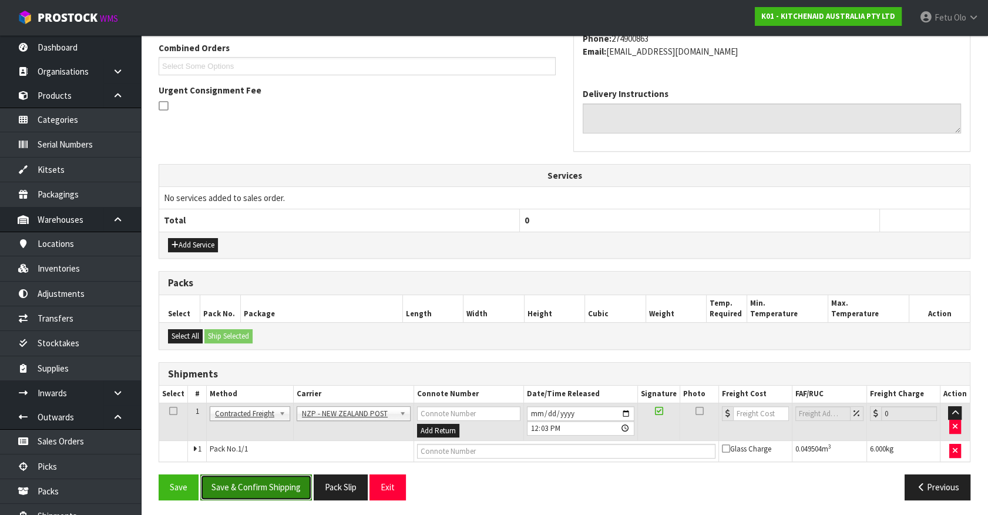
click at [257, 452] on button "Save & Confirm Shipping" at bounding box center [256, 486] width 112 height 25
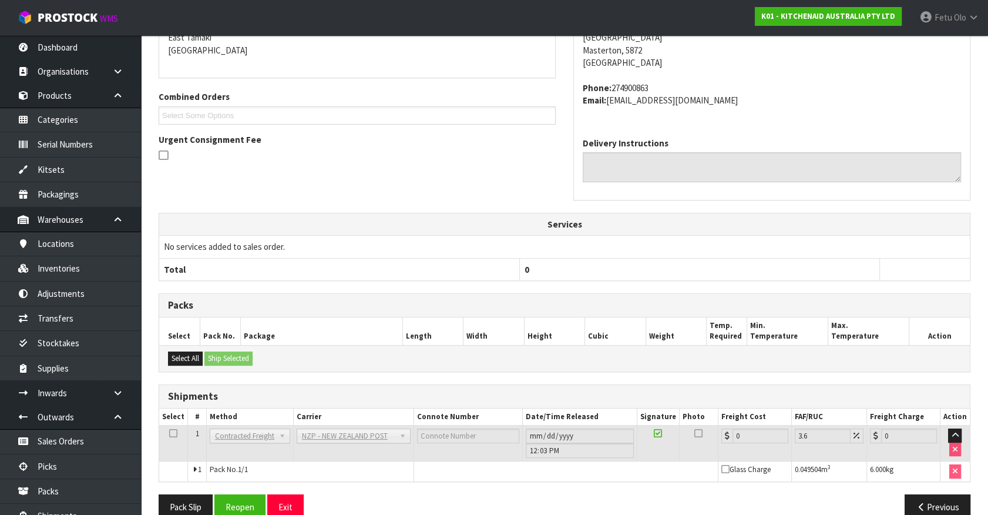
scroll to position [290, 0]
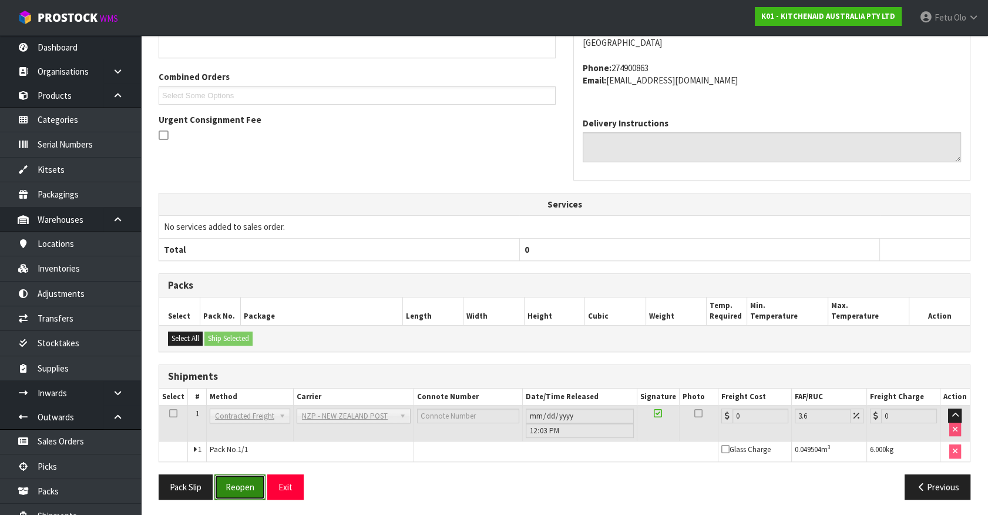
click at [241, 452] on button "Reopen" at bounding box center [239, 486] width 51 height 25
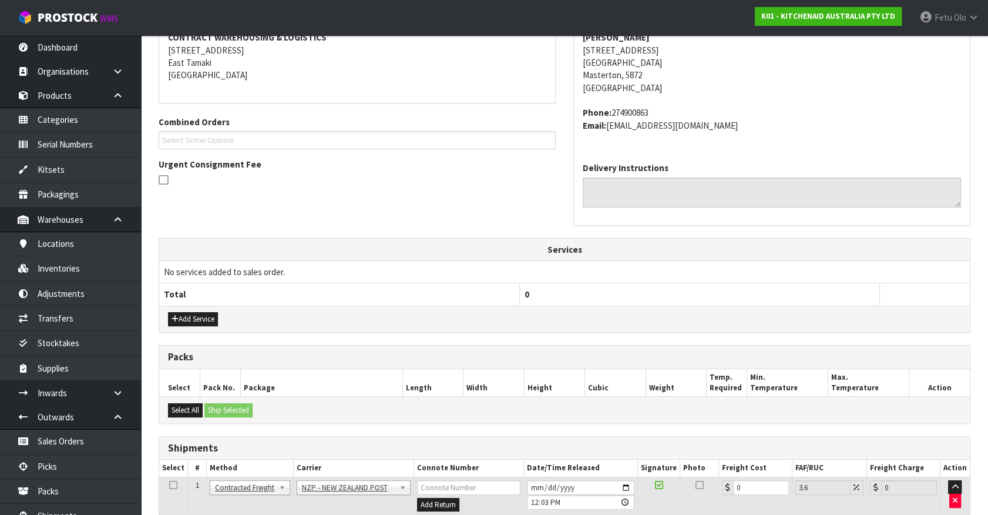
scroll to position [277, 0]
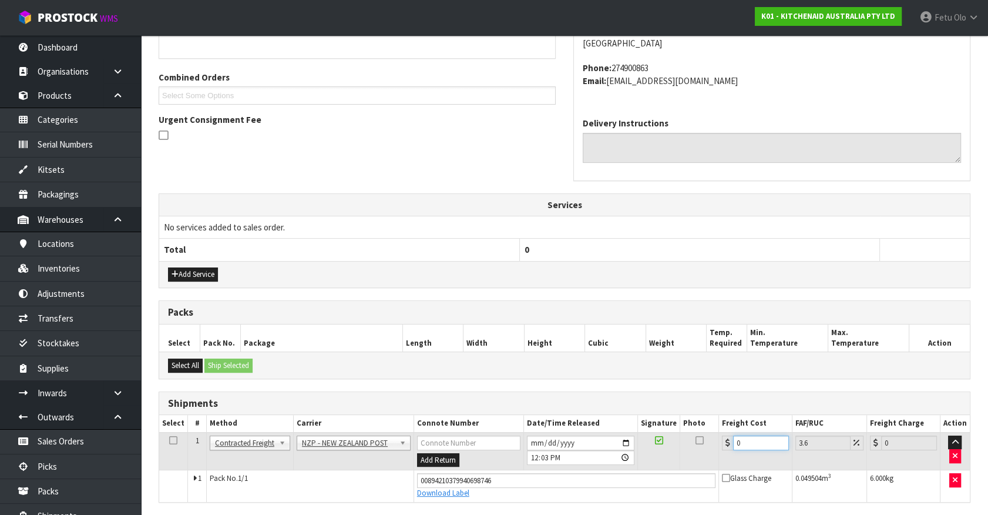
drag, startPoint x: 760, startPoint y: 444, endPoint x: 611, endPoint y: 449, distance: 149.9
click at [611, 449] on tr "1 Client Local Pickup Customer Local Pickup Company Freight Contracted Freight …" at bounding box center [564, 451] width 811 height 38
type input "1"
type input "1.04"
type input "13"
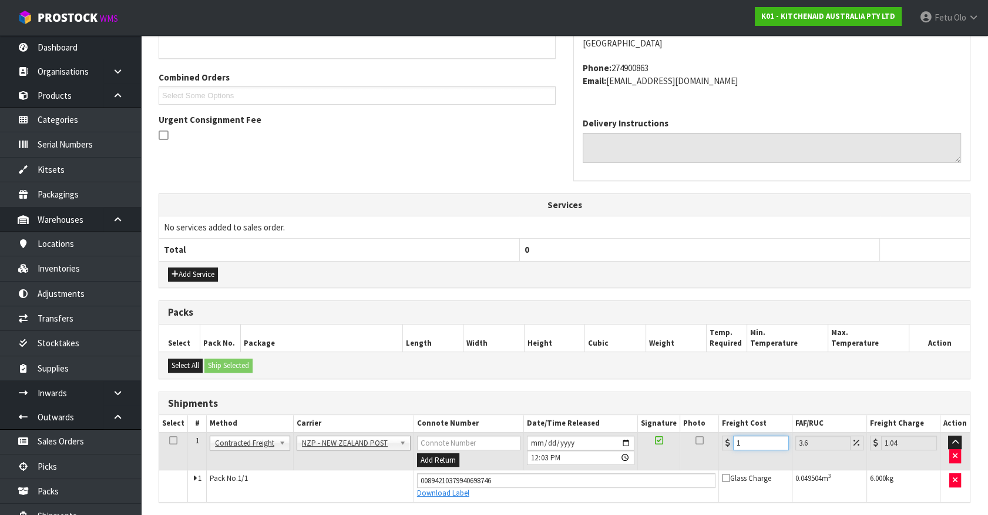
type input "13.47"
type input "13.04"
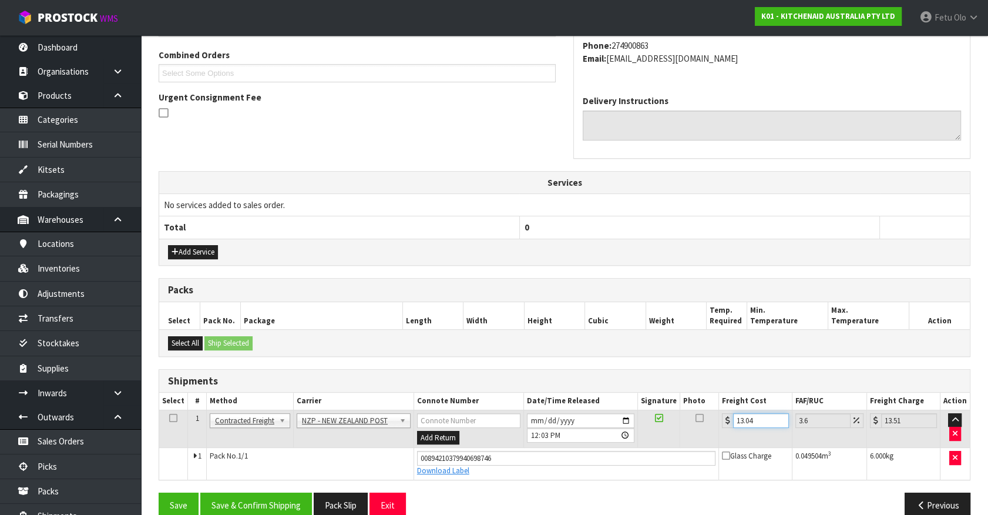
scroll to position [317, 0]
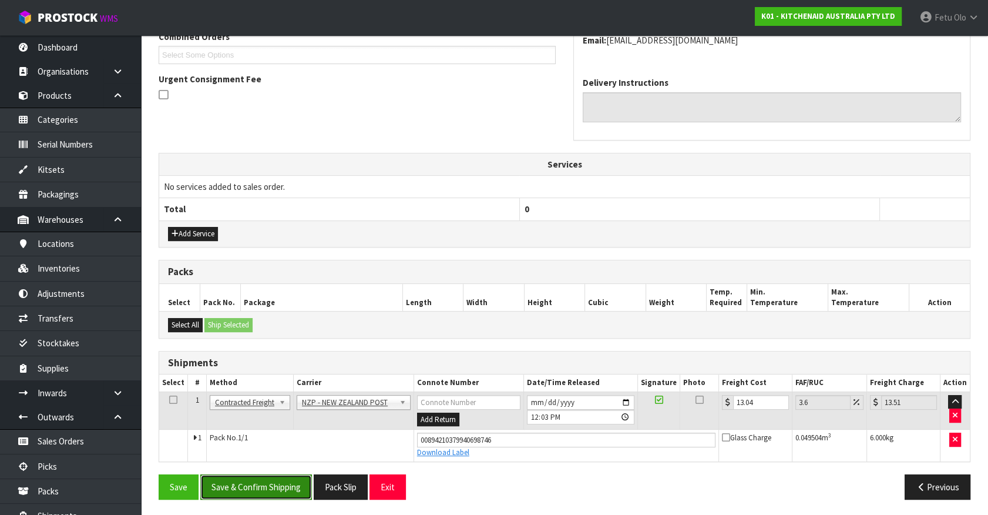
click at [270, 452] on button "Save & Confirm Shipping" at bounding box center [256, 486] width 112 height 25
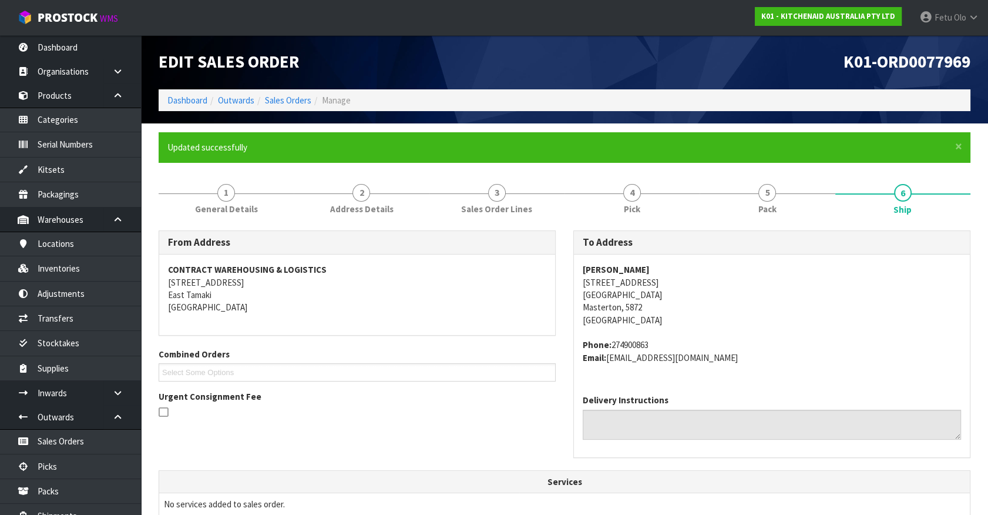
click at [427, 63] on h1 "Edit Sales Order" at bounding box center [357, 62] width 397 height 19
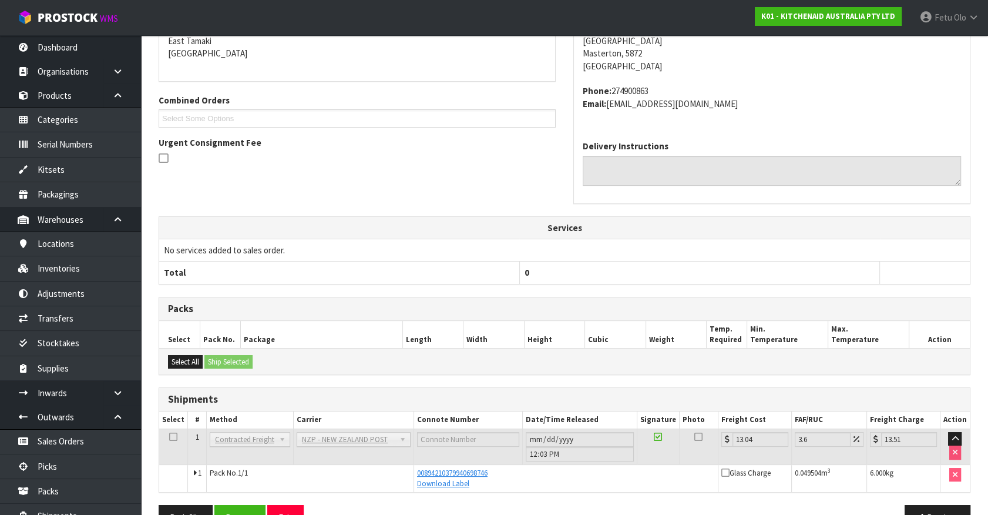
scroll to position [285, 0]
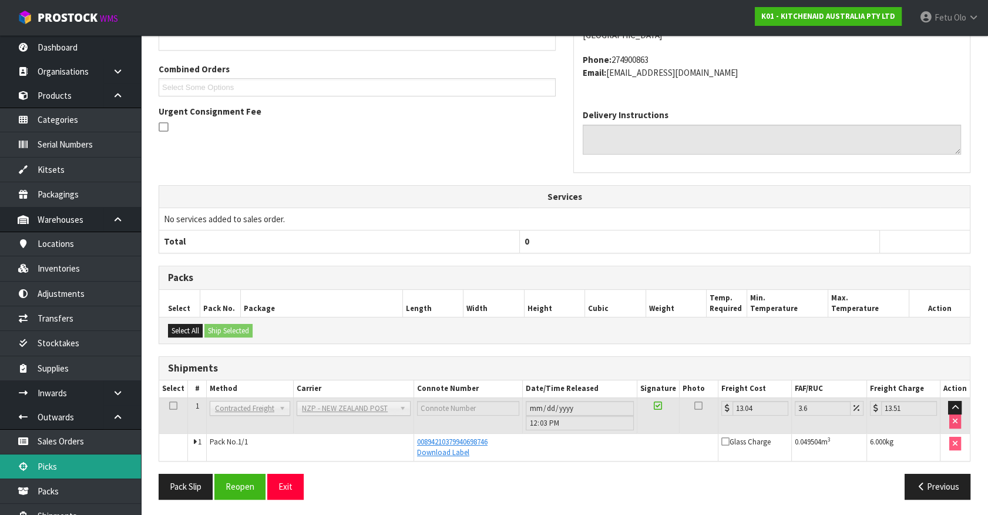
click at [60, 452] on link "Picks" at bounding box center [70, 466] width 141 height 24
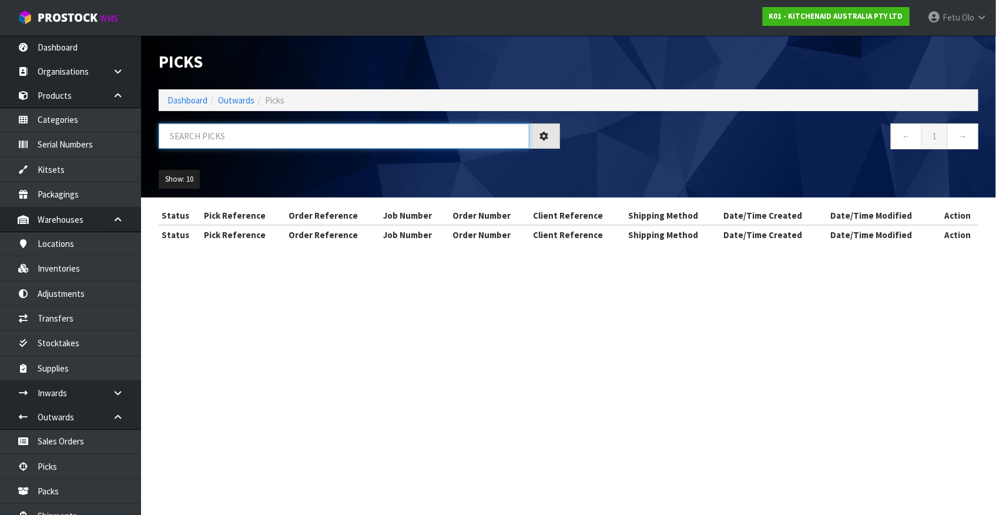
click at [321, 138] on input "text" at bounding box center [344, 135] width 371 height 25
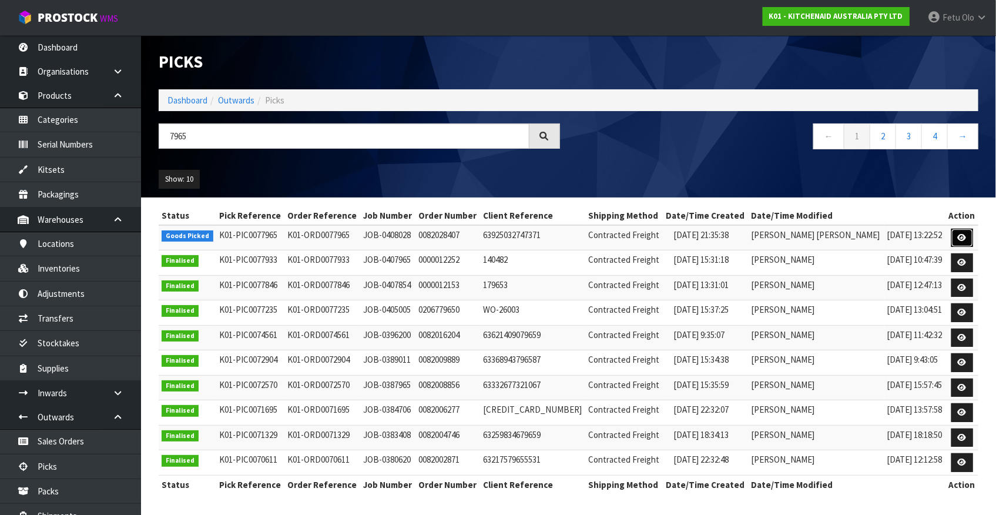
click at [876, 238] on icon at bounding box center [962, 238] width 9 height 8
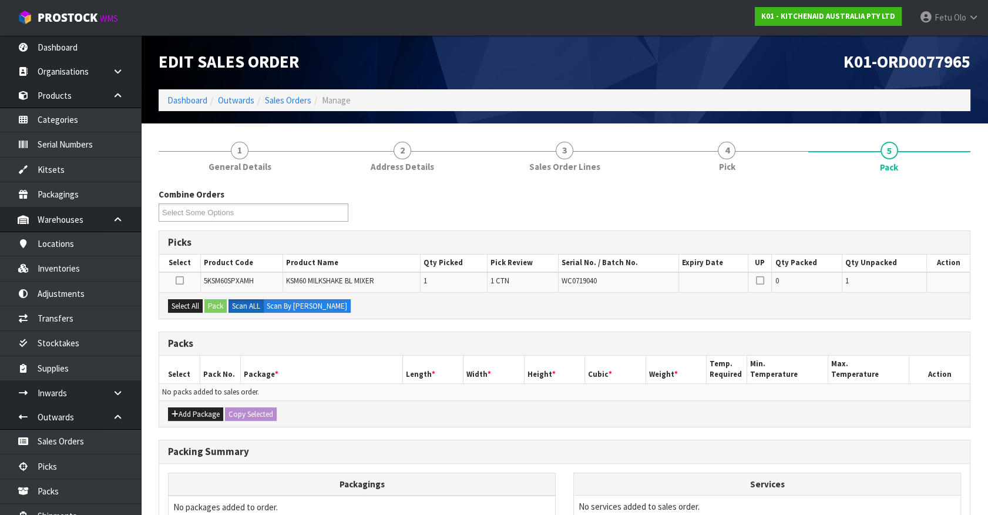
click at [656, 210] on div "Combine Orders K01-ORD0077835 K01-ORD0077946 K01-ORD0077948 K01-ORD0077962 K01-…" at bounding box center [565, 209] width 830 height 42
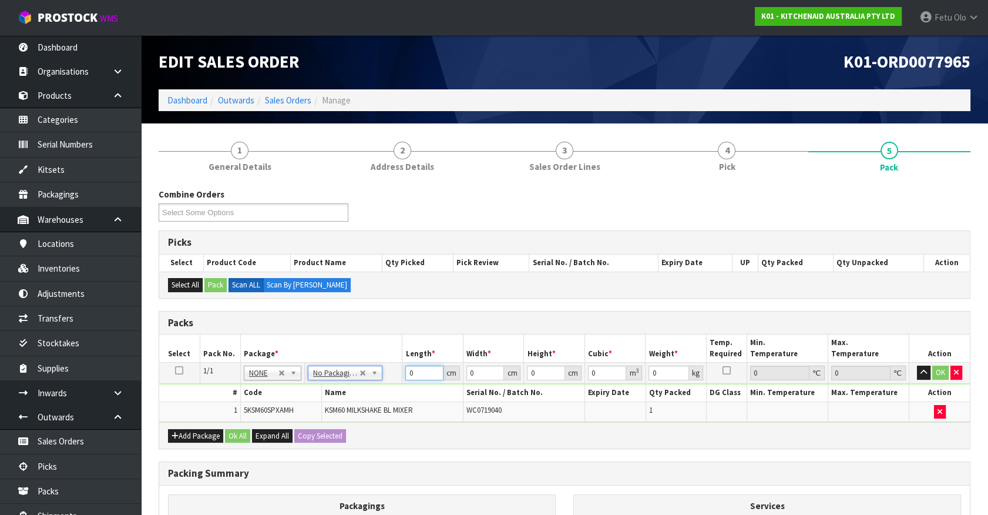
drag, startPoint x: 401, startPoint y: 373, endPoint x: 356, endPoint y: 394, distance: 50.7
click at [356, 394] on tbody "1/1 NONE 007-001 007-002 007-004 007-009 007-013 007-014 007-015 007-017 007-01…" at bounding box center [564, 392] width 811 height 59
click button "OK" at bounding box center [941, 373] width 16 height 14
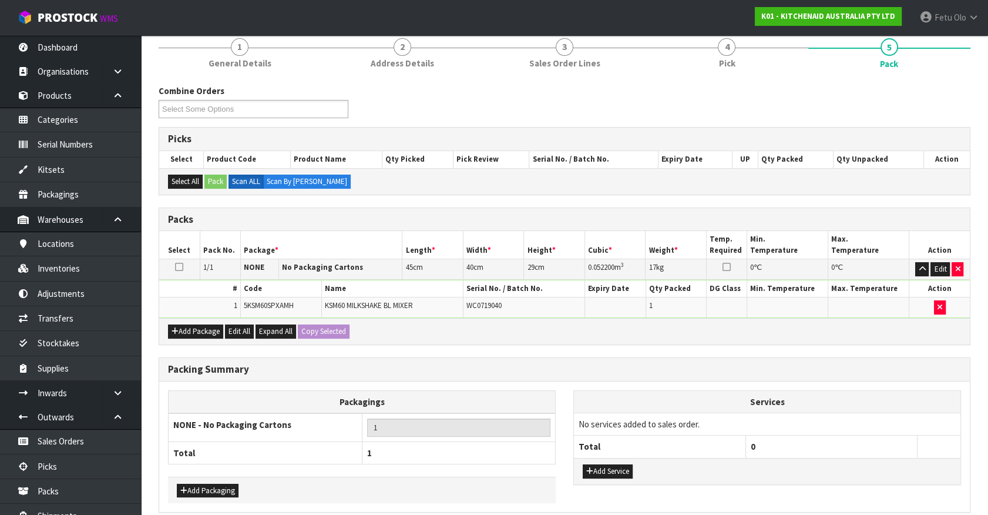
scroll to position [153, 0]
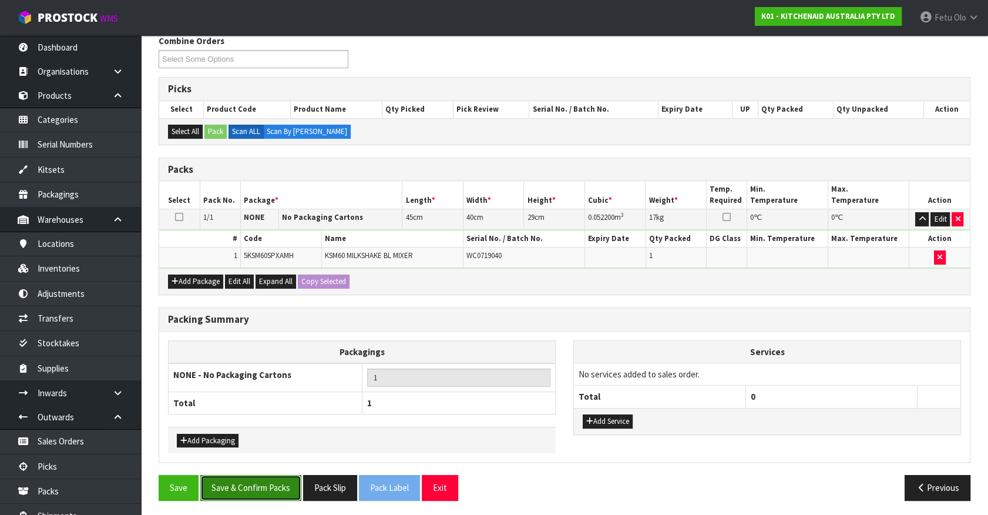
click at [264, 452] on button "Save & Confirm Packs" at bounding box center [250, 487] width 101 height 25
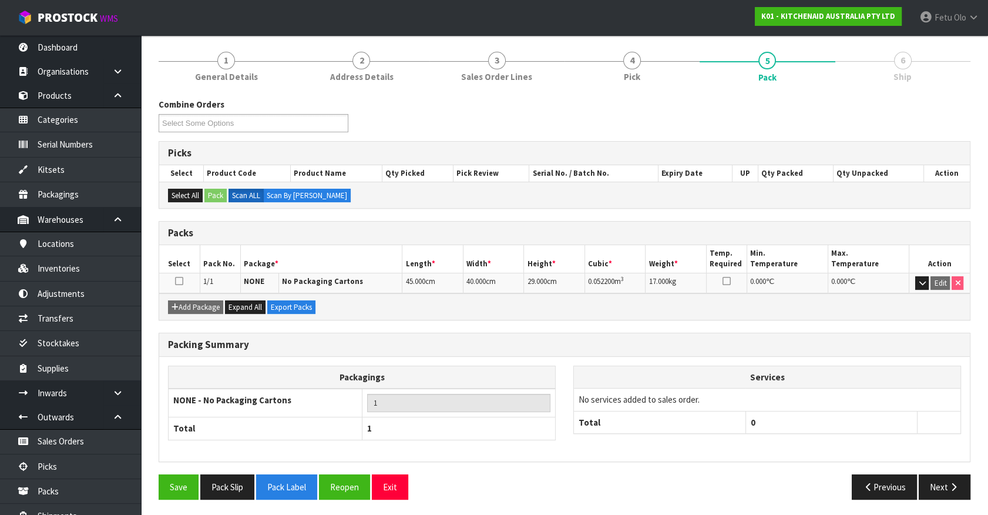
click at [876, 452] on div "Packing Summary Packagings NONE - No Packaging Cartons 1 Total 1 Services No se…" at bounding box center [565, 404] width 830 height 142
click at [876, 452] on button "Next" at bounding box center [945, 486] width 52 height 25
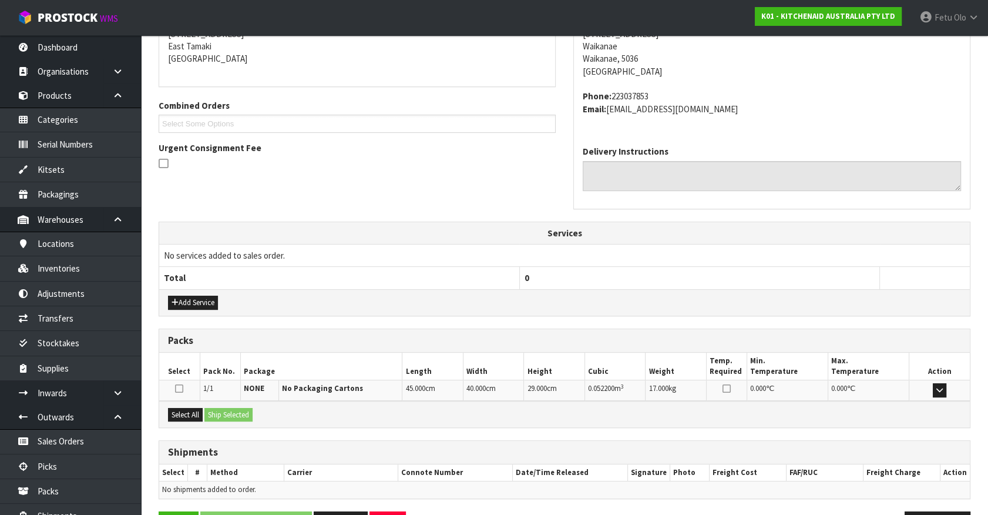
scroll to position [286, 0]
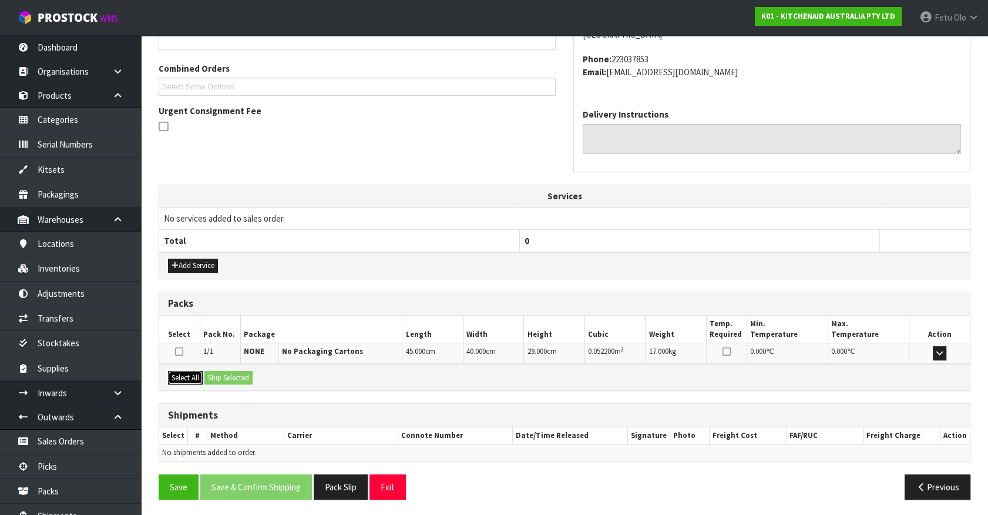
click at [193, 374] on button "Select All" at bounding box center [185, 378] width 35 height 14
click at [229, 374] on button "Ship Selected" at bounding box center [229, 378] width 48 height 14
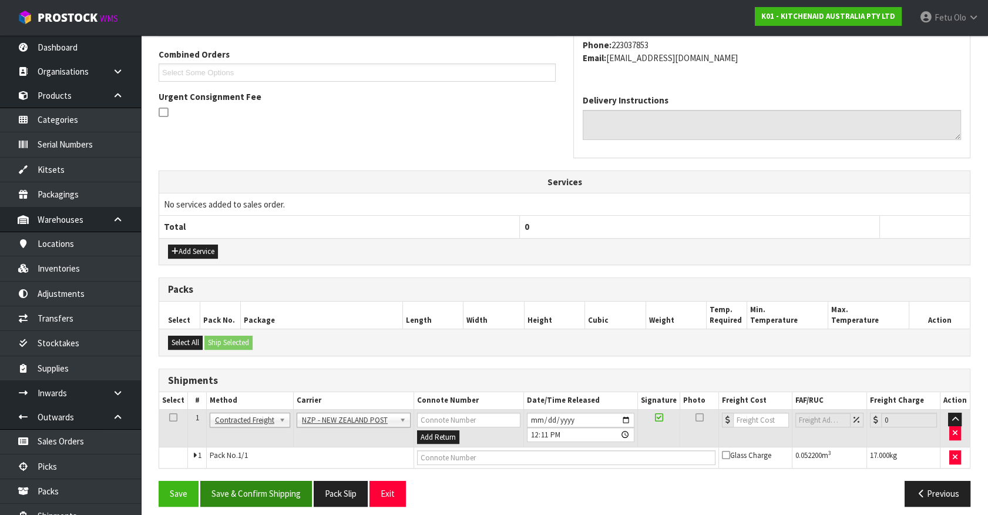
scroll to position [306, 0]
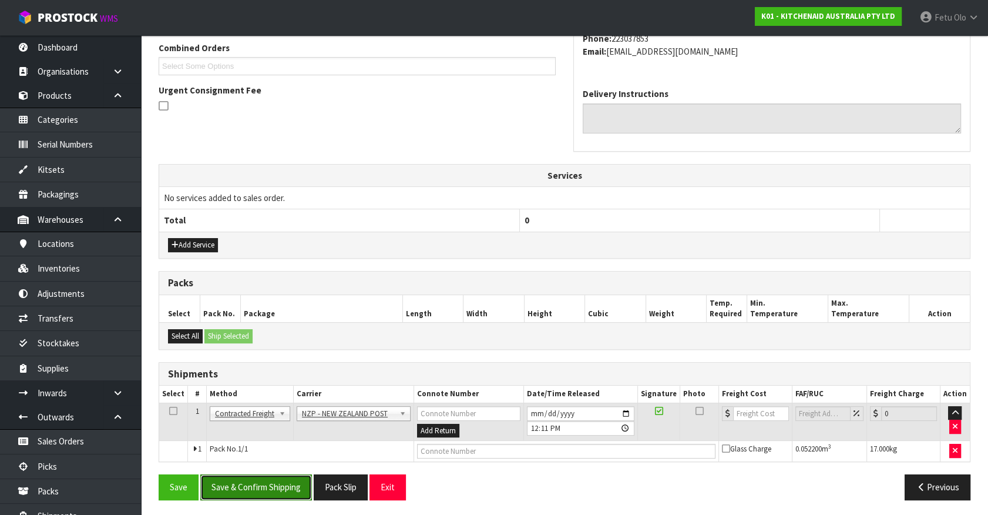
click at [277, 452] on button "Save & Confirm Shipping" at bounding box center [256, 486] width 112 height 25
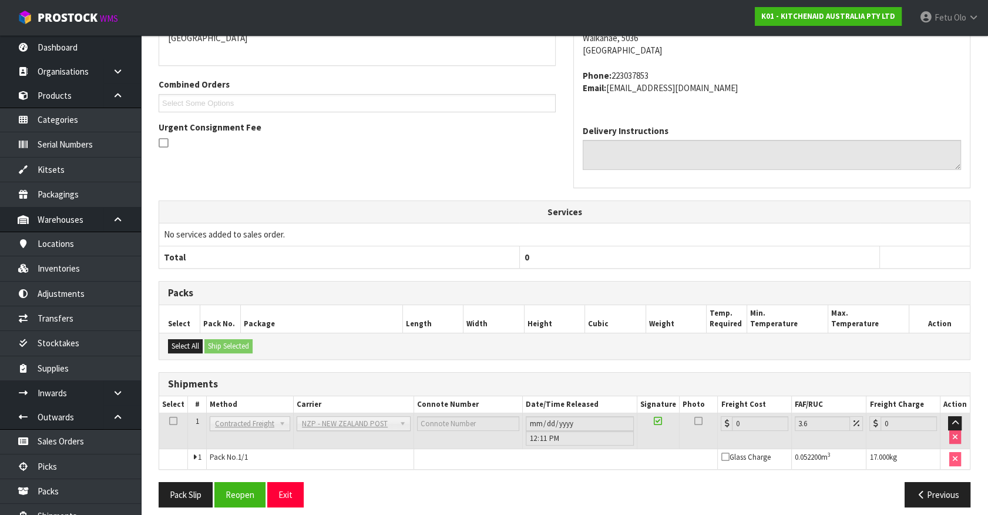
scroll to position [290, 0]
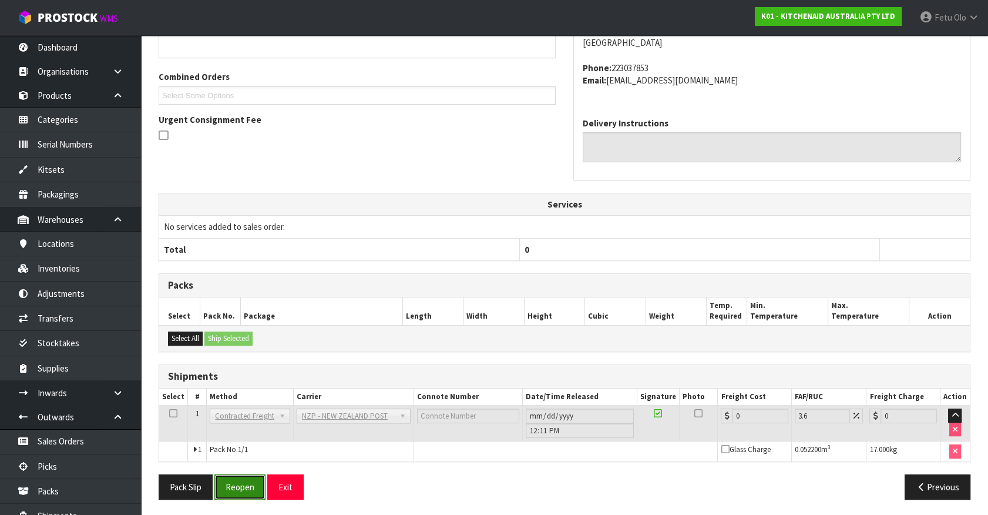
click at [245, 452] on button "Reopen" at bounding box center [239, 486] width 51 height 25
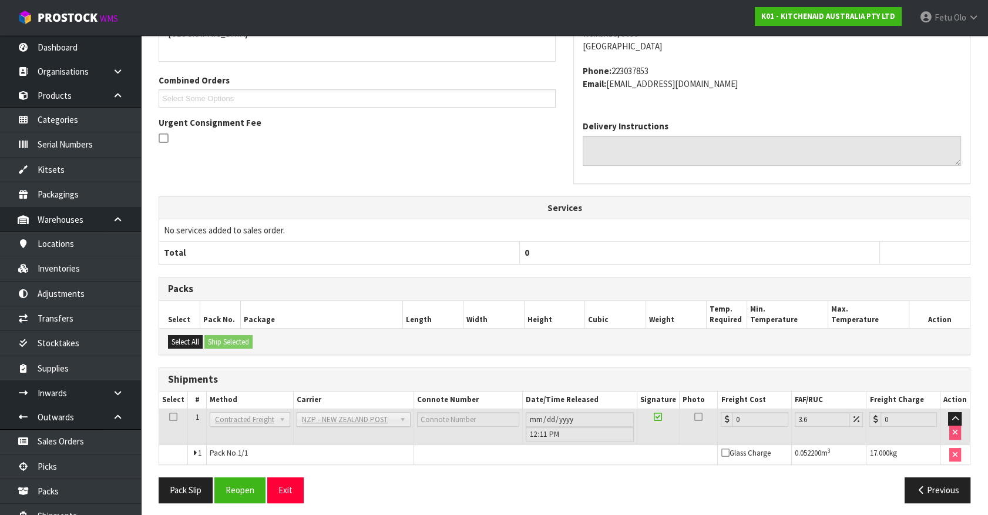
scroll to position [277, 0]
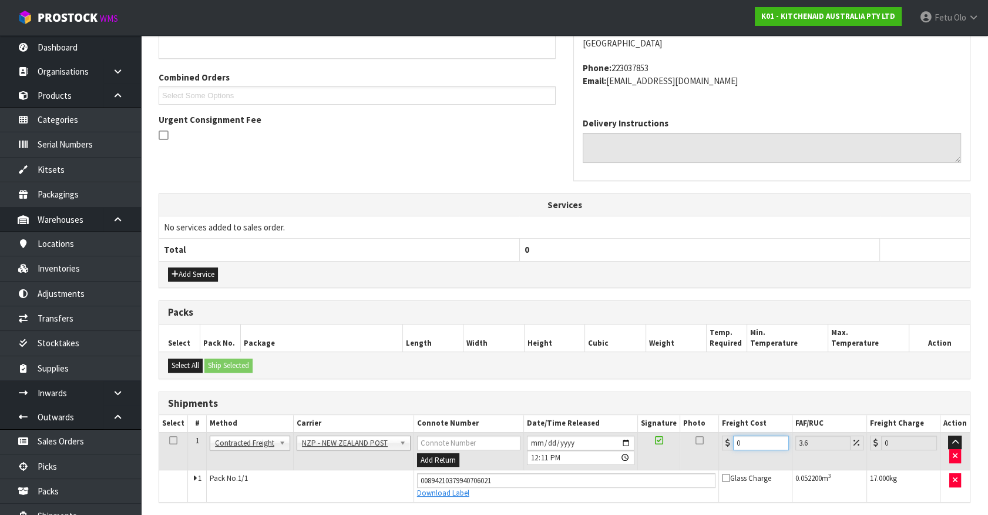
drag, startPoint x: 751, startPoint y: 443, endPoint x: 633, endPoint y: 475, distance: 122.5
click at [633, 452] on tbody "1 Client Local Pickup Customer Local Pickup Company Freight Contracted Freight …" at bounding box center [564, 466] width 811 height 69
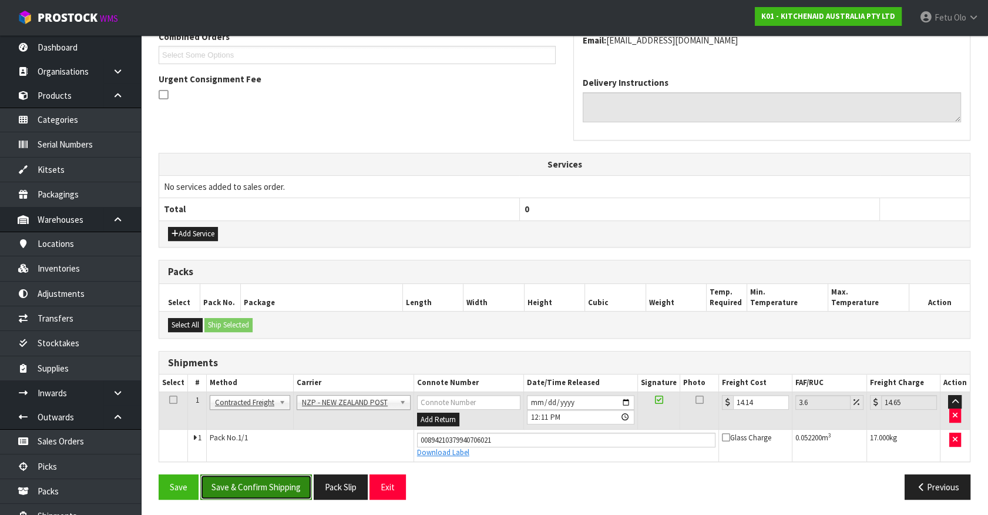
click at [253, 452] on button "Save & Confirm Shipping" at bounding box center [256, 486] width 112 height 25
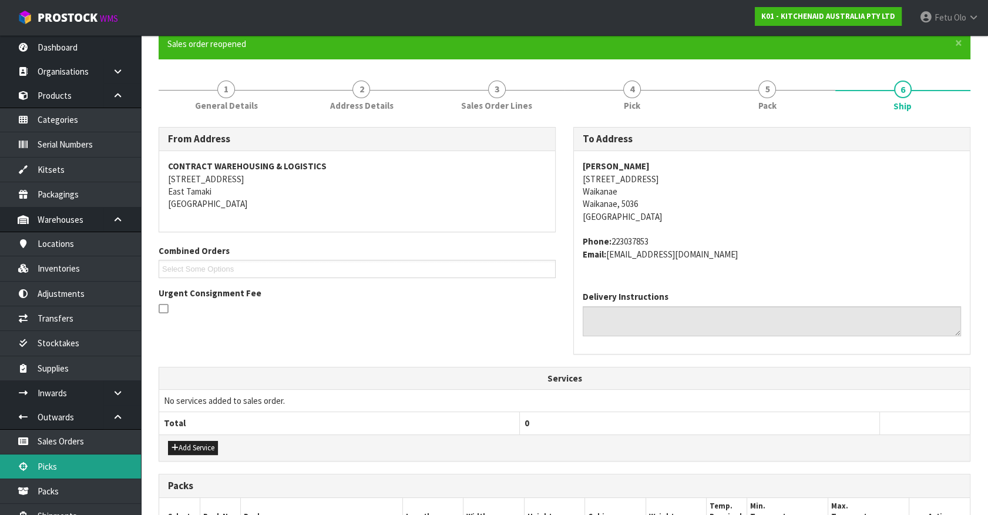
scroll to position [0, 0]
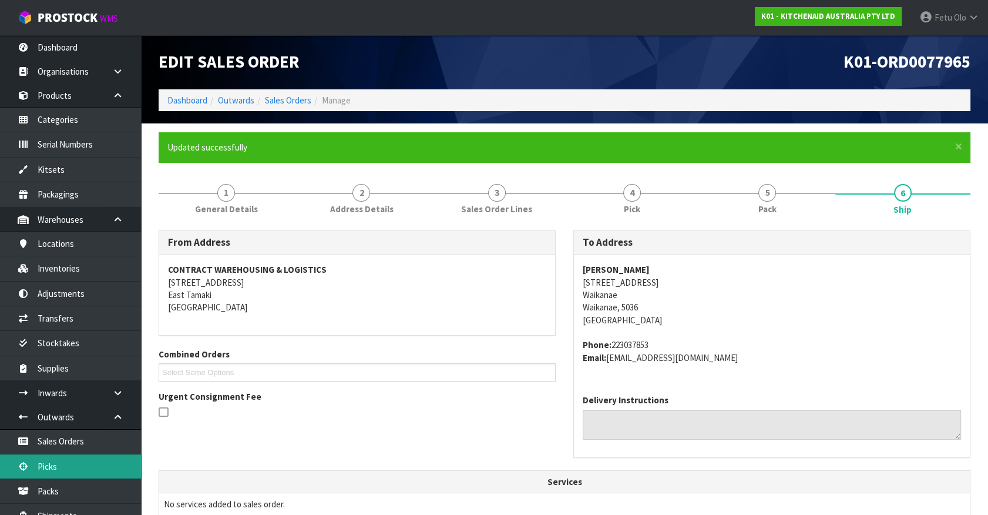
click at [59, 452] on link "Picks" at bounding box center [70, 466] width 141 height 24
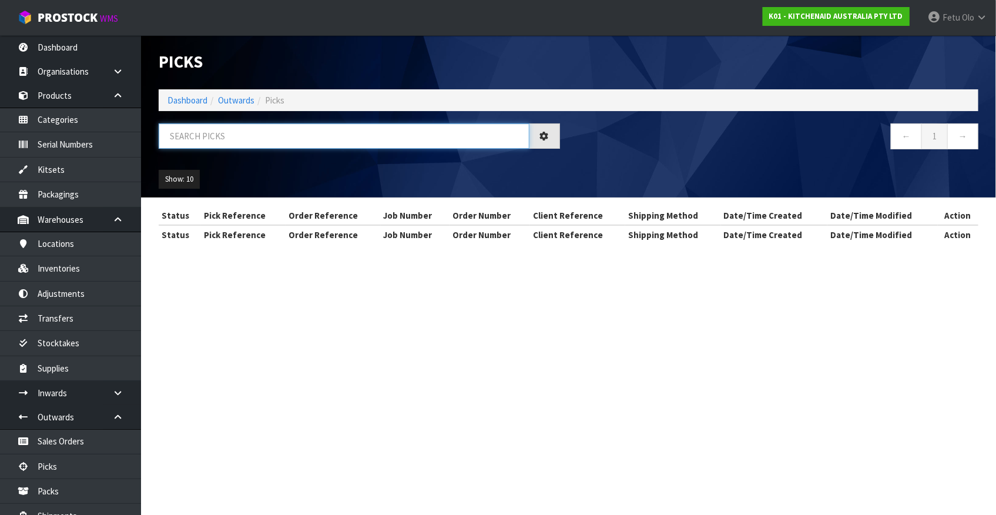
click at [263, 138] on input "text" at bounding box center [344, 135] width 371 height 25
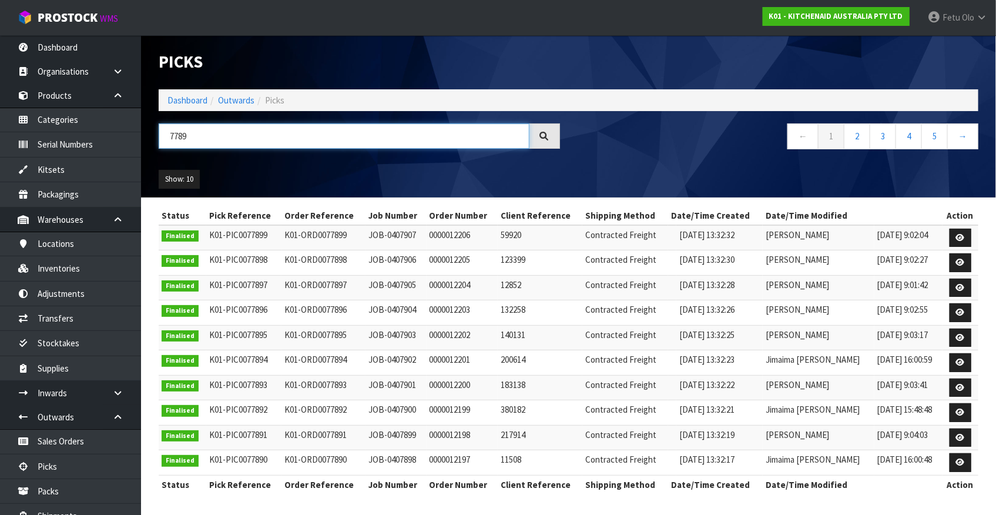
click at [170, 136] on input "7789" at bounding box center [344, 135] width 371 height 25
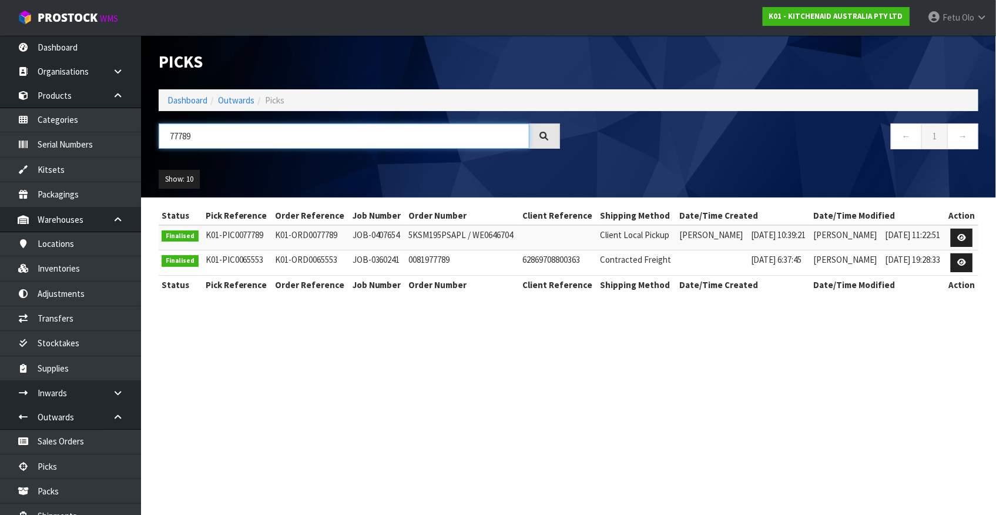
click at [177, 135] on input "77789" at bounding box center [344, 135] width 371 height 25
click at [165, 139] on input "77789" at bounding box center [344, 135] width 371 height 25
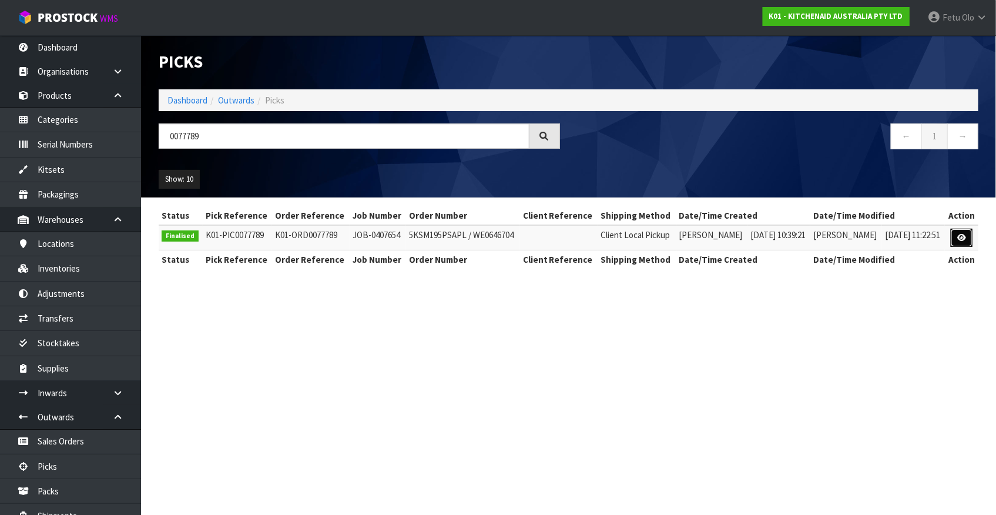
click at [876, 233] on link at bounding box center [962, 238] width 22 height 19
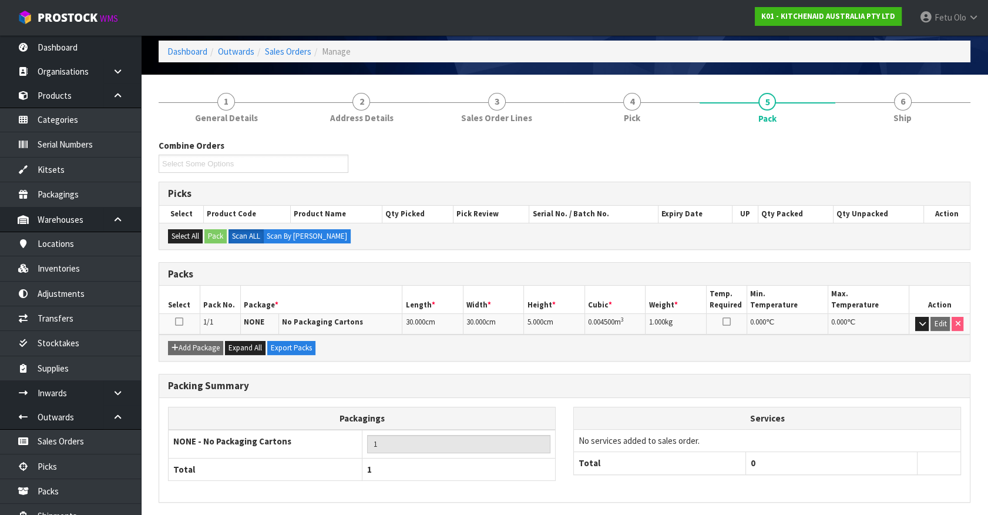
scroll to position [89, 0]
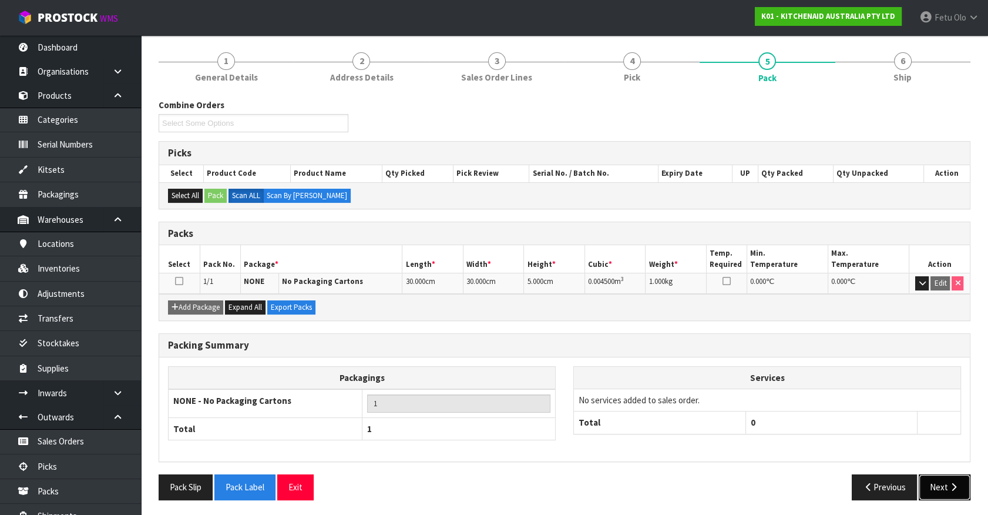
click at [876, 452] on button "Next" at bounding box center [945, 486] width 52 height 25
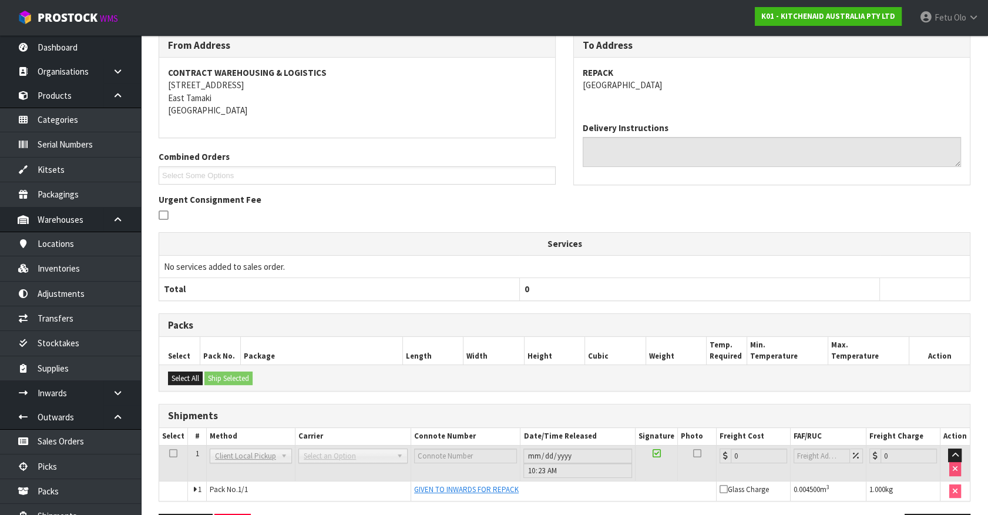
scroll to position [194, 0]
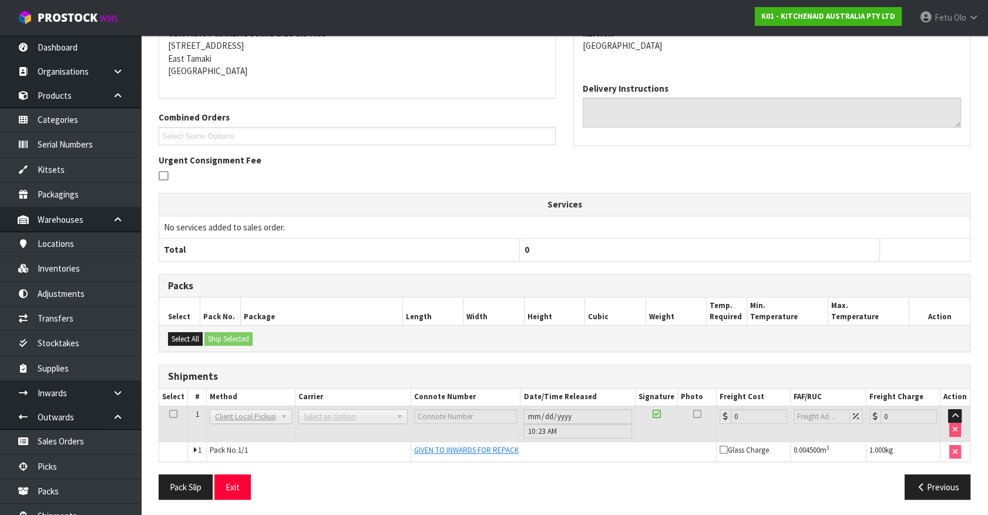
click at [866, 246] on th "0" at bounding box center [699, 250] width 360 height 22
click at [55, 452] on link "Picks" at bounding box center [70, 466] width 141 height 24
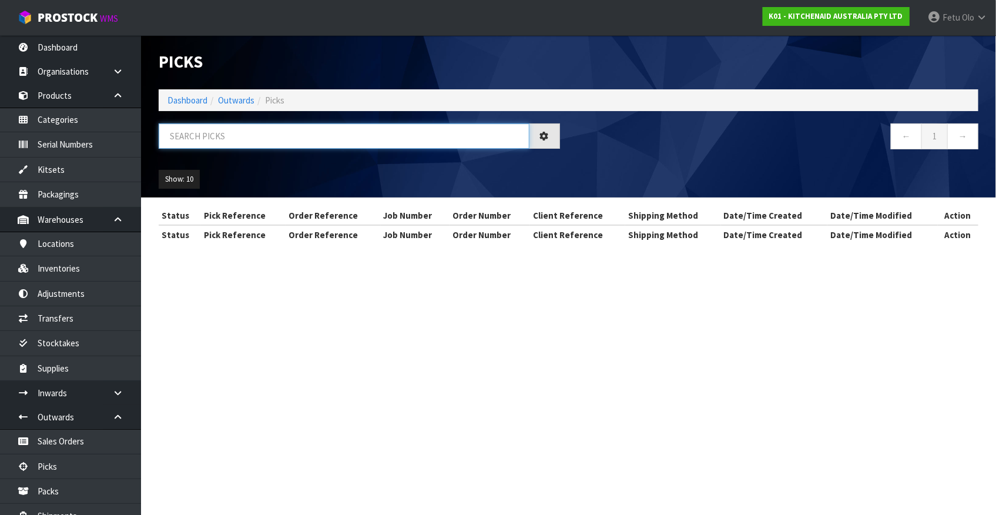
click at [238, 132] on input "text" at bounding box center [344, 135] width 371 height 25
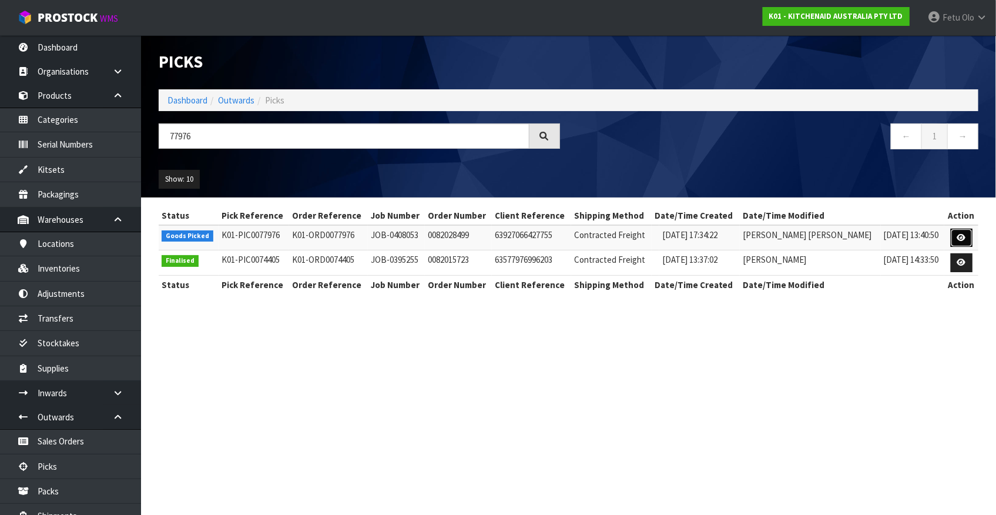
click at [876, 240] on icon at bounding box center [961, 238] width 9 height 8
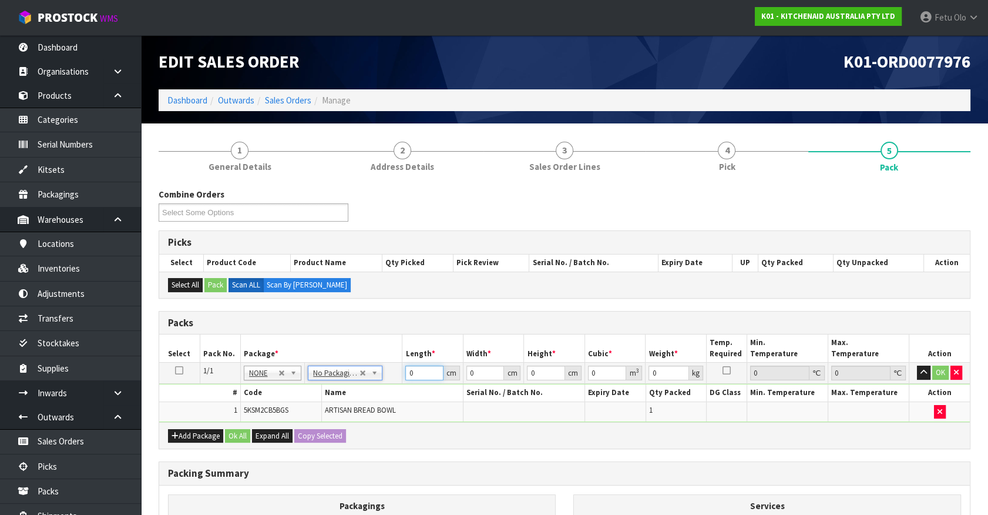
drag, startPoint x: 418, startPoint y: 370, endPoint x: 367, endPoint y: 386, distance: 53.0
click at [367, 386] on tbody "1/1 NONE 007-001 007-002 007-004 007-009 007-013 007-014 007-015 007-017 007-01…" at bounding box center [564, 392] width 811 height 59
click button "OK" at bounding box center [941, 373] width 16 height 14
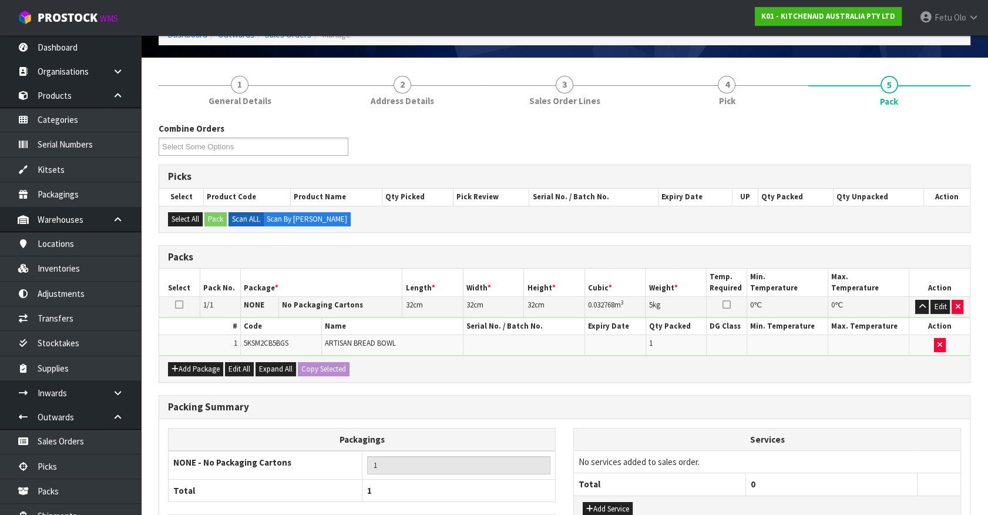
scroll to position [153, 0]
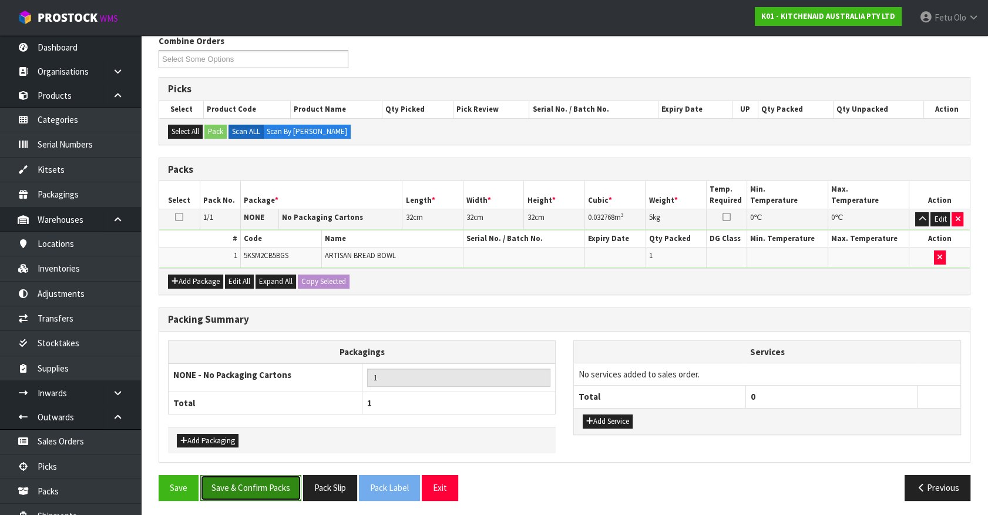
click at [273, 452] on button "Save & Confirm Packs" at bounding box center [250, 487] width 101 height 25
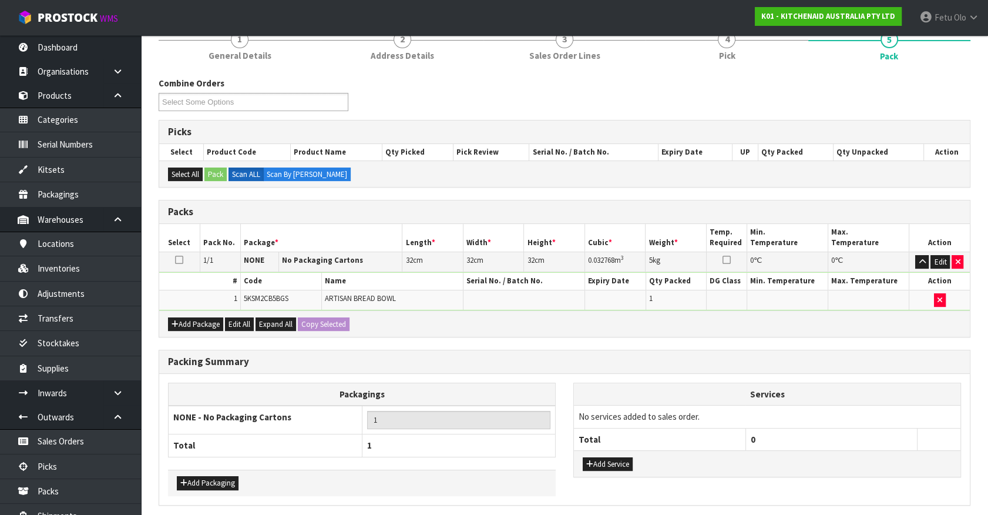
scroll to position [0, 0]
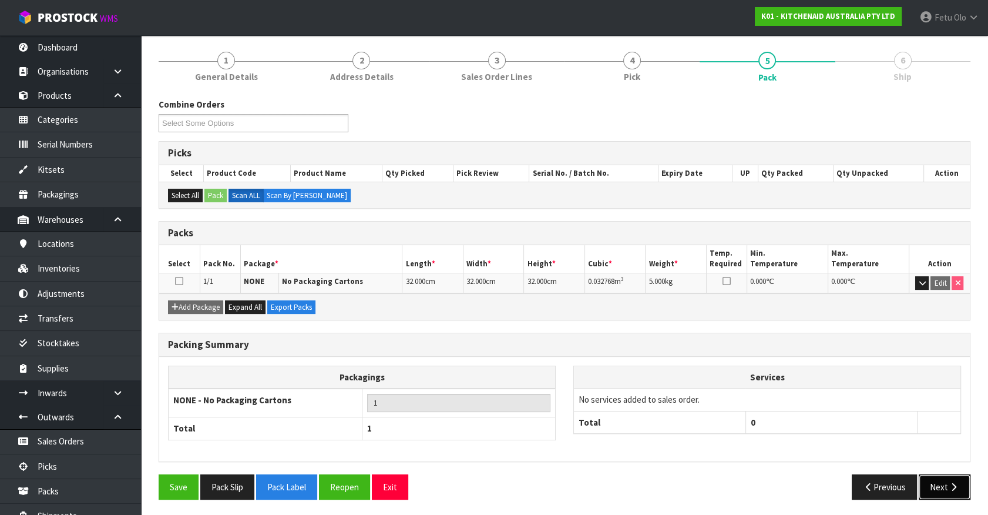
click at [876, 452] on button "Next" at bounding box center [945, 486] width 52 height 25
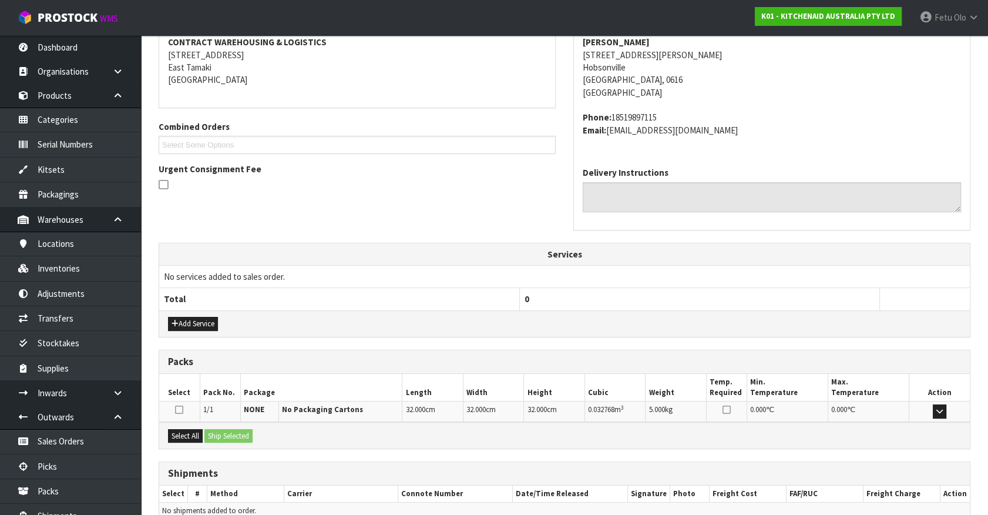
scroll to position [286, 0]
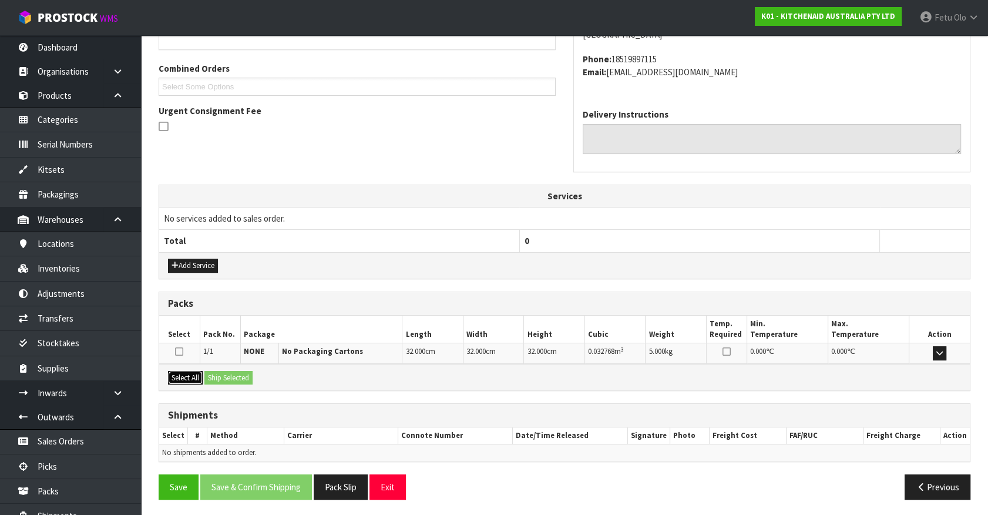
click at [190, 374] on button "Select All" at bounding box center [185, 378] width 35 height 14
click at [203, 372] on button "Select All" at bounding box center [185, 378] width 35 height 14
click at [230, 377] on button "Ship Selected" at bounding box center [229, 378] width 48 height 14
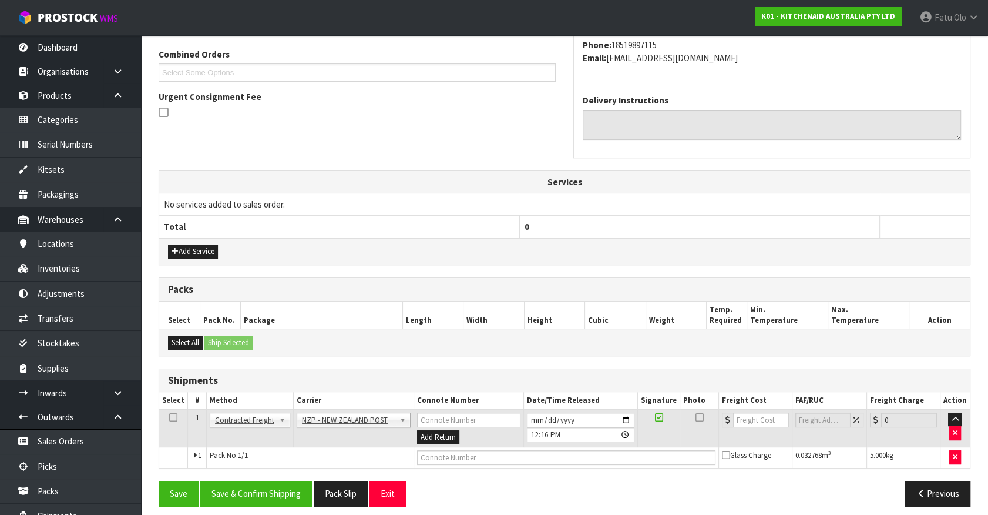
scroll to position [306, 0]
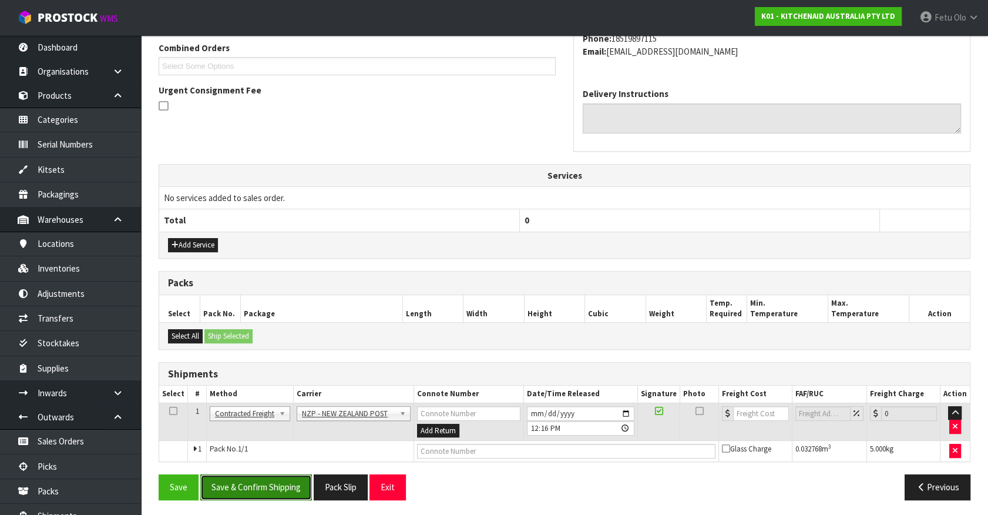
click at [264, 452] on button "Save & Confirm Shipping" at bounding box center [256, 486] width 112 height 25
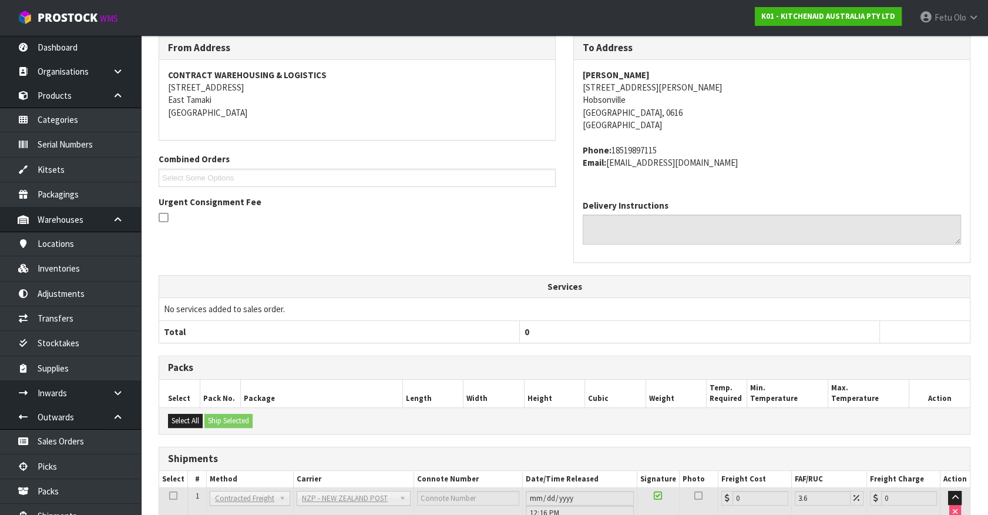
scroll to position [290, 0]
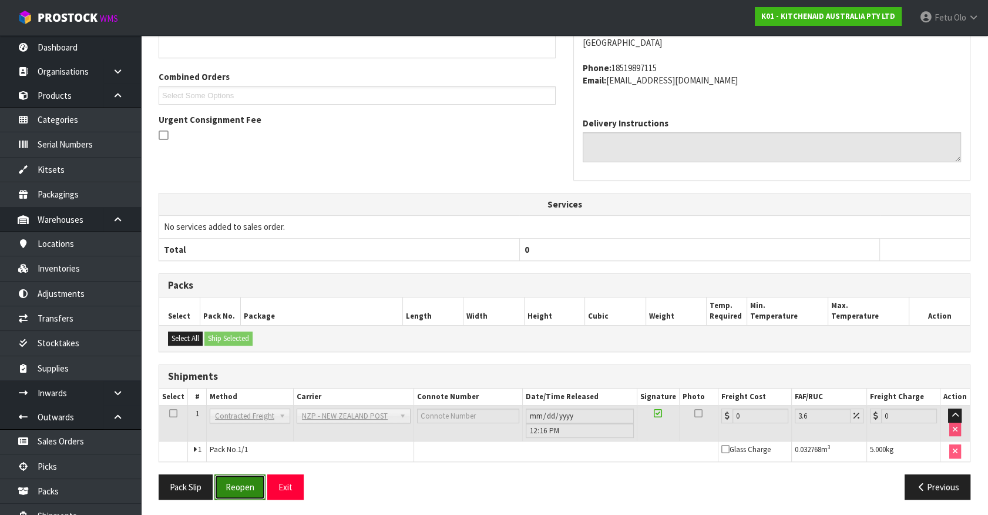
click at [227, 452] on button "Reopen" at bounding box center [239, 486] width 51 height 25
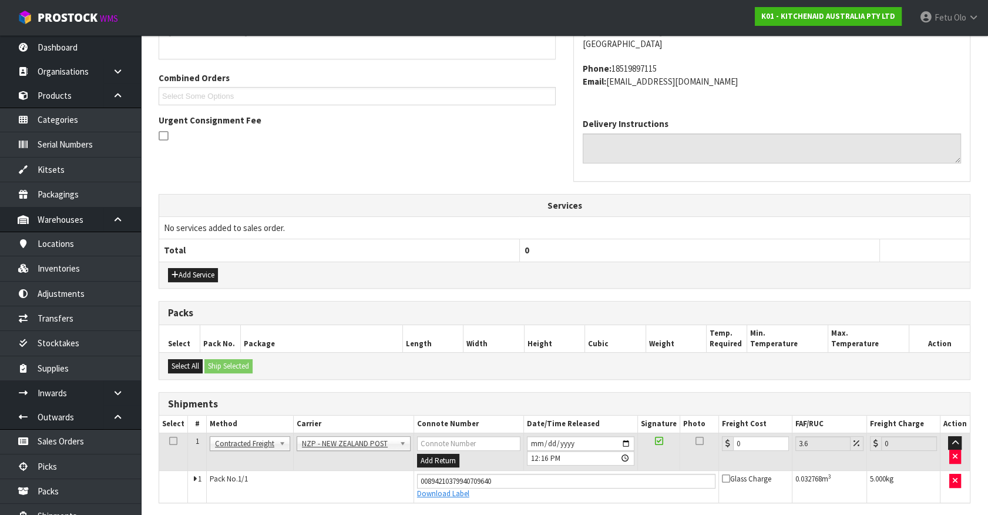
scroll to position [277, 0]
click at [500, 452] on tbody "1 Client Local Pickup Customer Local Pickup Company Freight Contracted Freight …" at bounding box center [564, 466] width 811 height 69
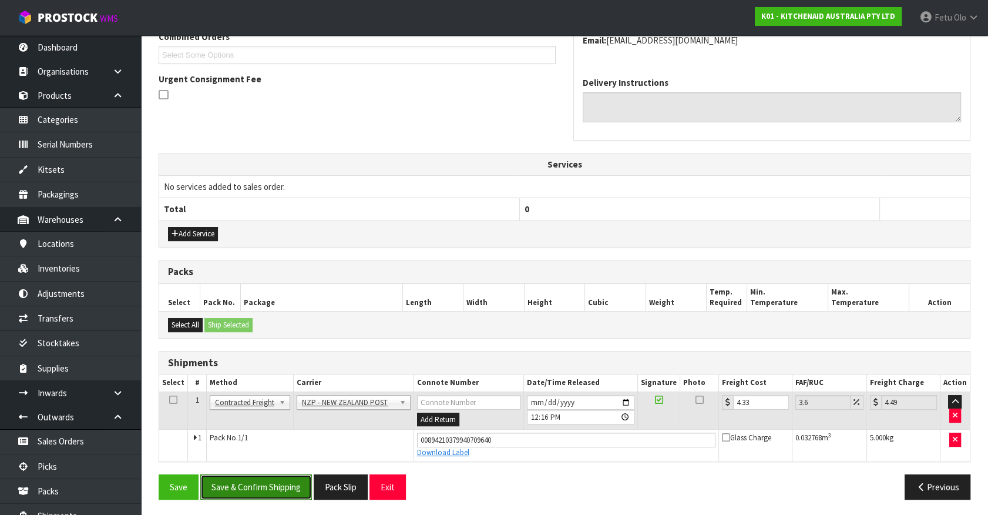
click at [260, 452] on button "Save & Confirm Shipping" at bounding box center [256, 486] width 112 height 25
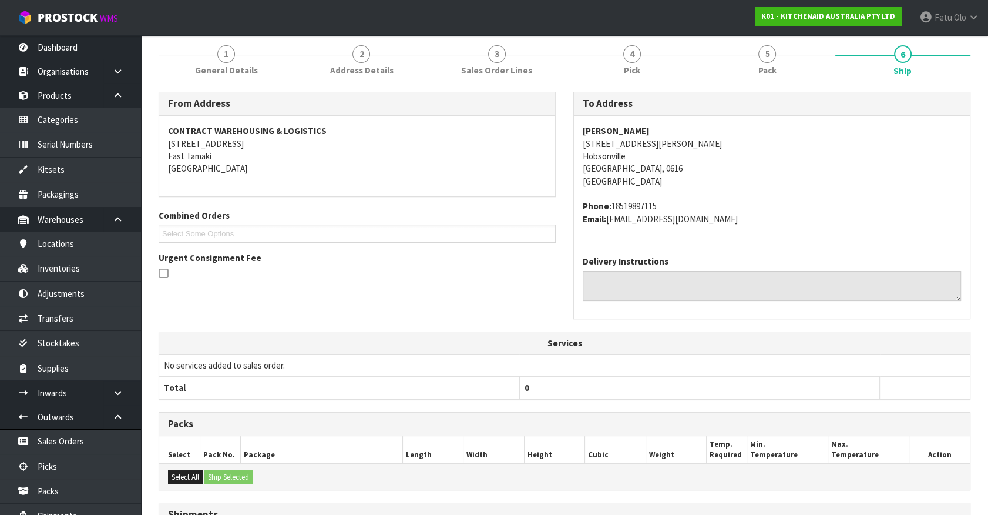
scroll to position [285, 0]
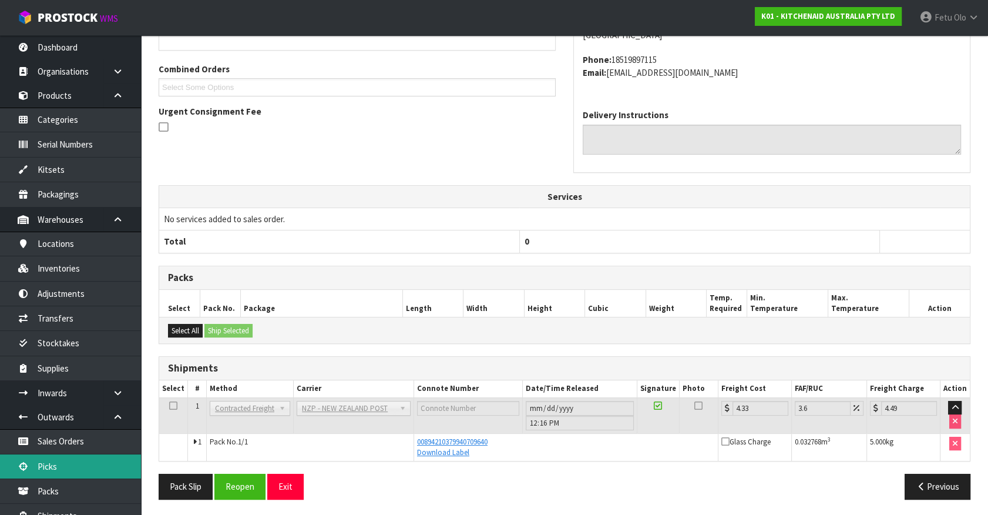
click at [49, 452] on link "Picks" at bounding box center [70, 466] width 141 height 24
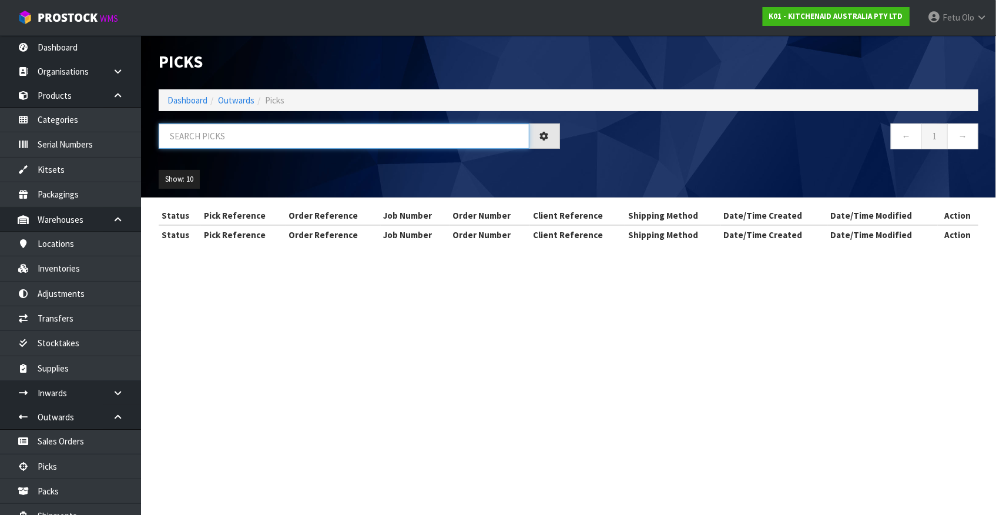
click at [212, 129] on input "text" at bounding box center [344, 135] width 371 height 25
click at [214, 128] on input "text" at bounding box center [344, 135] width 371 height 25
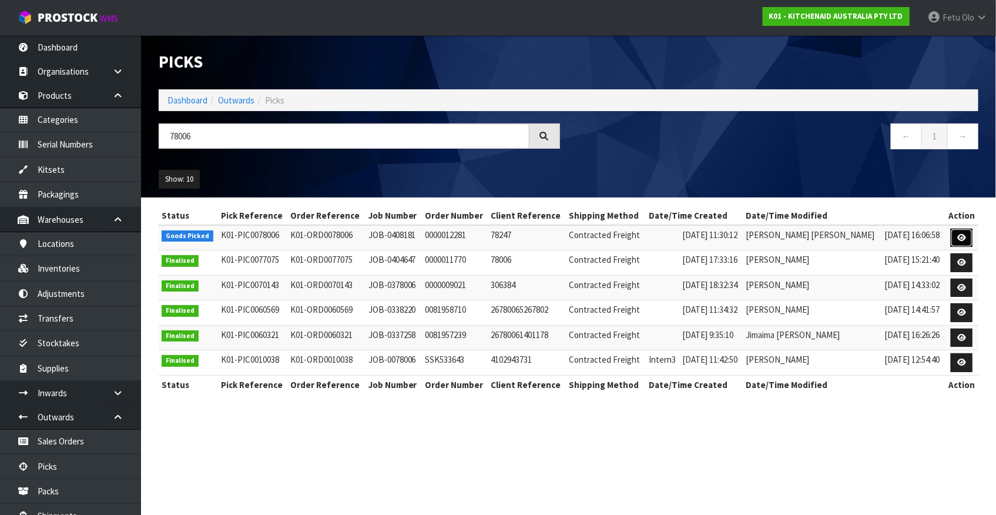
click at [876, 236] on icon at bounding box center [961, 238] width 9 height 8
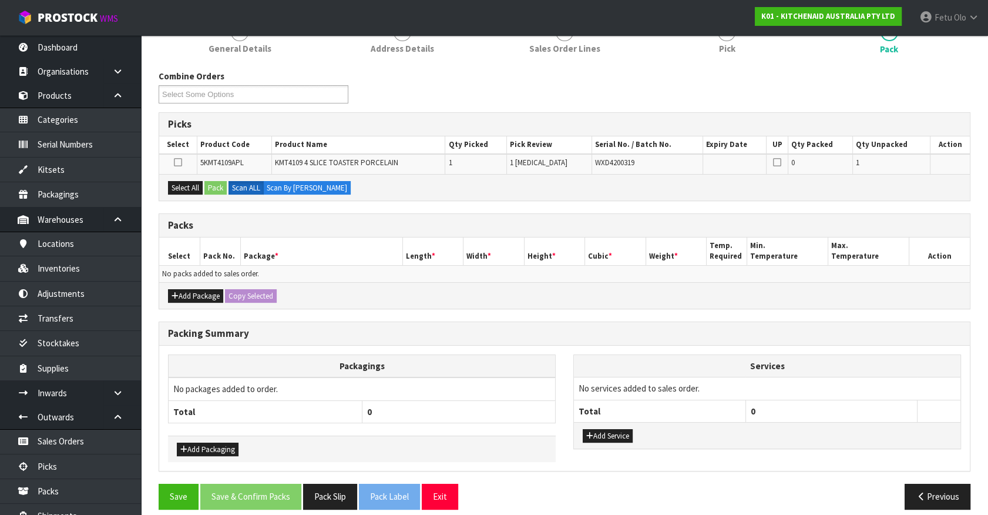
scroll to position [128, 0]
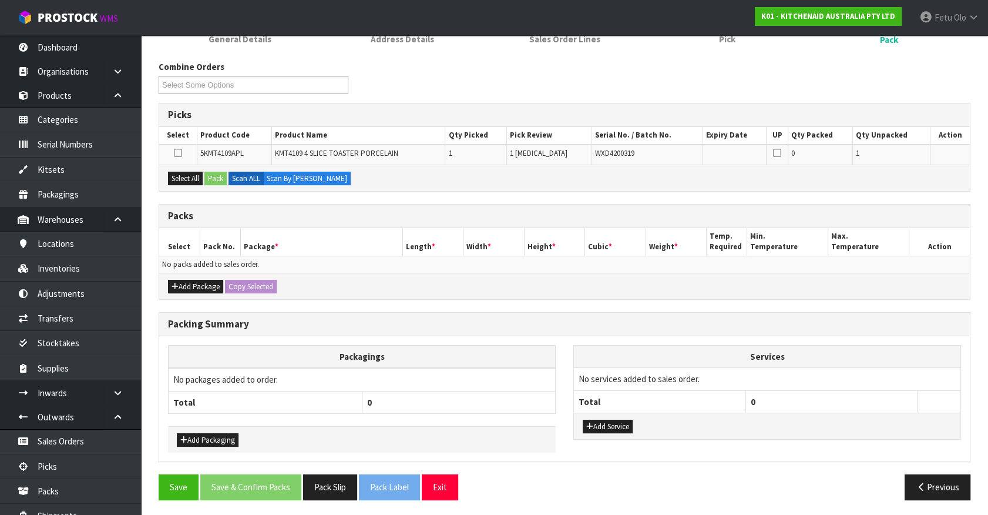
click at [558, 287] on div "Add Package Copy Selected" at bounding box center [564, 286] width 811 height 26
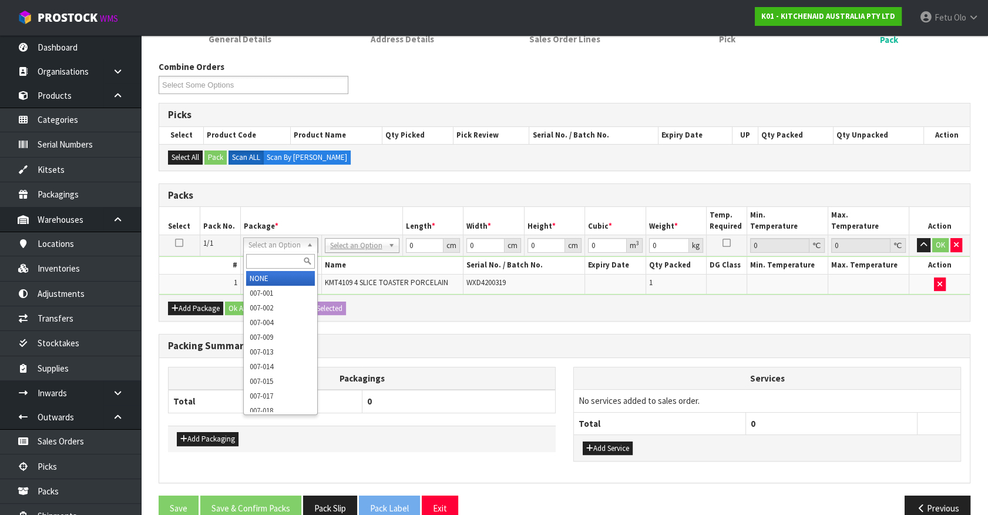
drag, startPoint x: 273, startPoint y: 241, endPoint x: 273, endPoint y: 256, distance: 14.7
click at [273, 256] on input "text" at bounding box center [280, 261] width 69 height 15
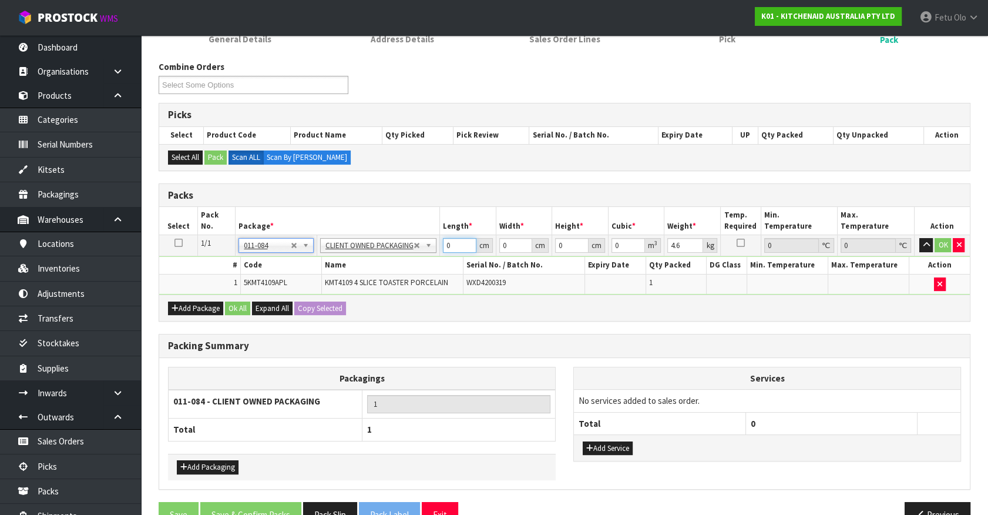
drag, startPoint x: 457, startPoint y: 243, endPoint x: 402, endPoint y: 256, distance: 56.2
click at [402, 256] on tbody "1/1 NONE 007-001 007-002 007-004 007-009 007-013 007-014 007-015 007-017 007-01…" at bounding box center [564, 264] width 811 height 59
drag, startPoint x: 551, startPoint y: 252, endPoint x: 517, endPoint y: 270, distance: 38.9
click at [517, 270] on tbody "1/1 NONE 007-001 007-002 007-004 007-009 007-013 007-014 007-015 007-017 007-01…" at bounding box center [564, 264] width 811 height 59
click button "OK" at bounding box center [943, 245] width 16 height 14
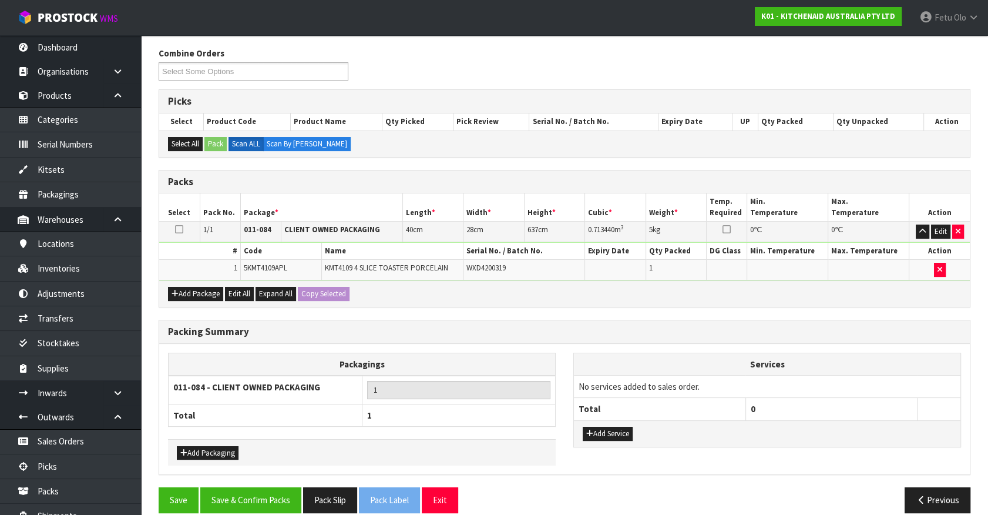
scroll to position [153, 0]
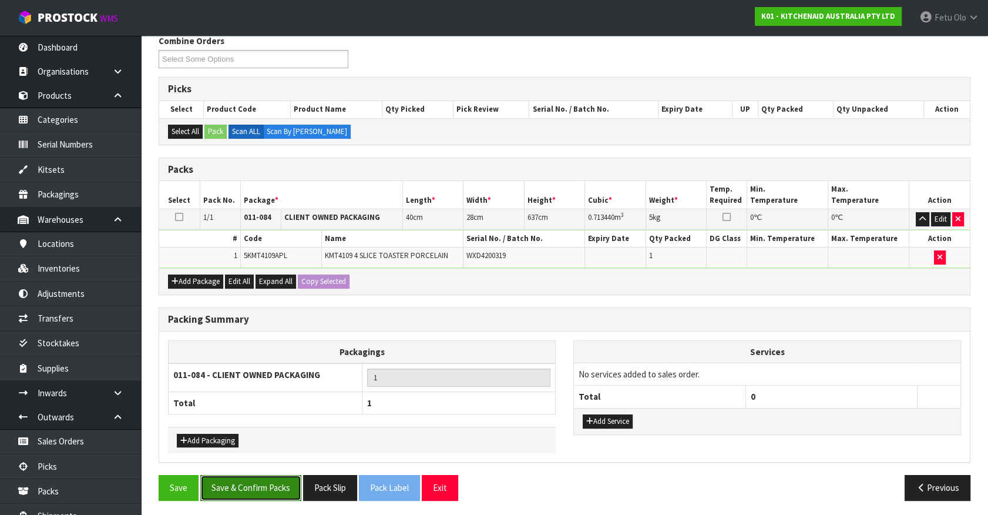
click at [270, 452] on button "Save & Confirm Packs" at bounding box center [250, 487] width 101 height 25
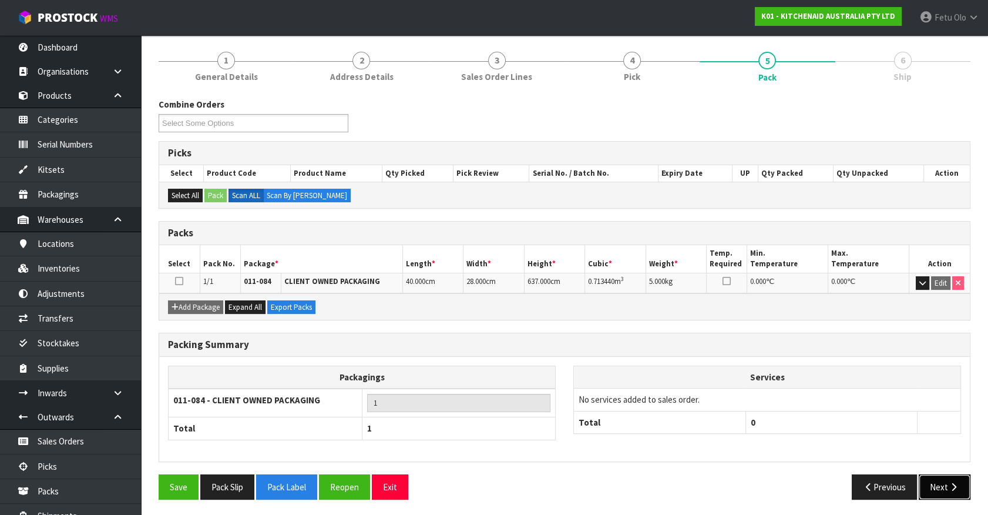
click at [876, 452] on icon "button" at bounding box center [953, 486] width 11 height 9
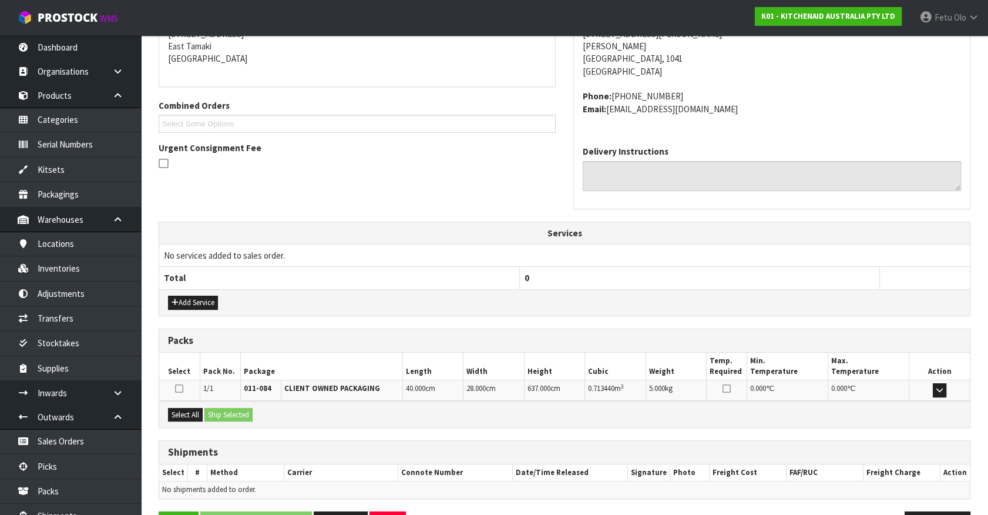
scroll to position [286, 0]
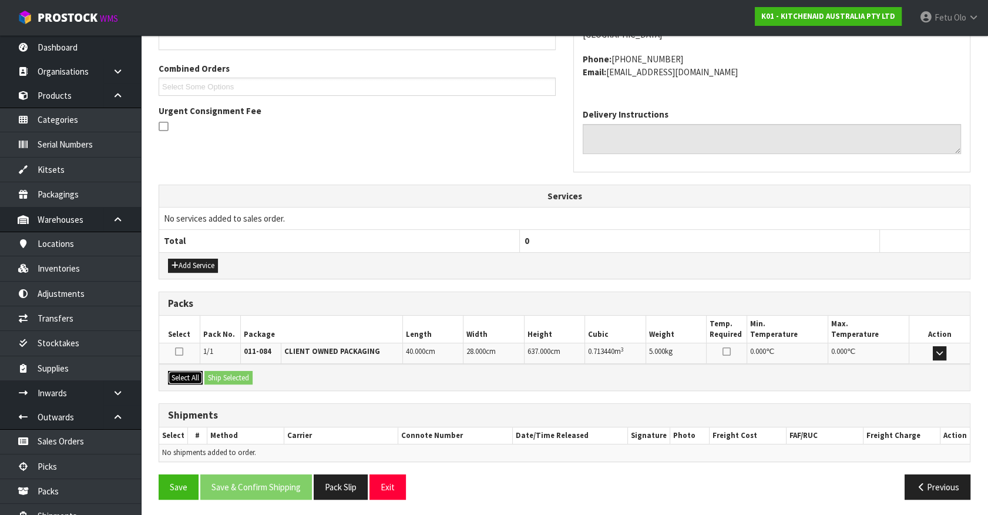
click at [195, 375] on button "Select All" at bounding box center [185, 378] width 35 height 14
click at [217, 374] on button "Ship Selected" at bounding box center [229, 378] width 48 height 14
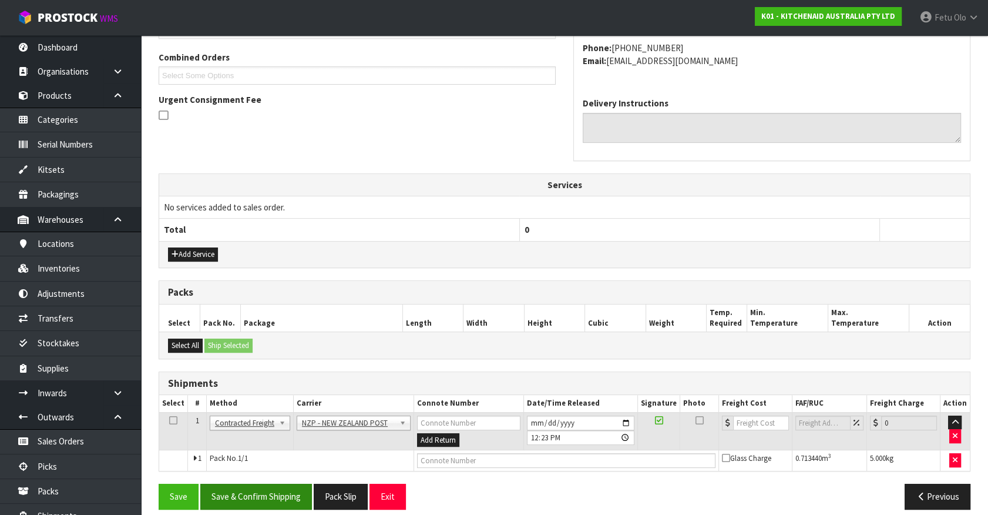
scroll to position [306, 0]
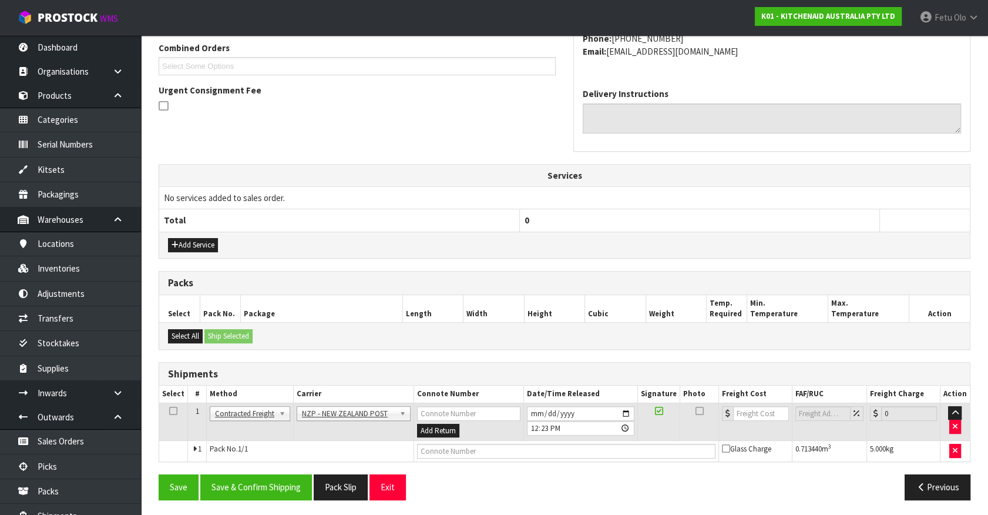
click at [247, 452] on td "Pack No. 1/1" at bounding box center [310, 451] width 207 height 21
click at [252, 452] on button "Save & Confirm Shipping" at bounding box center [256, 486] width 112 height 25
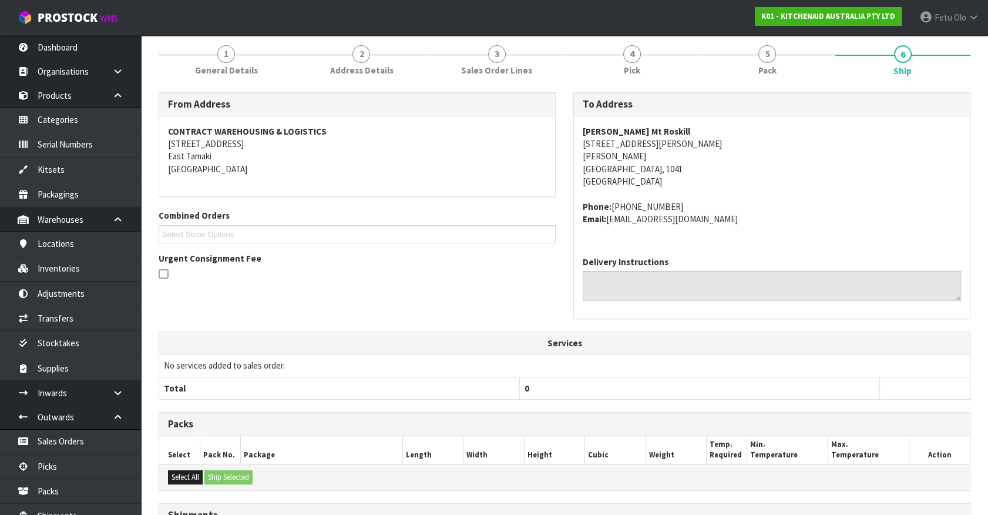
scroll to position [290, 0]
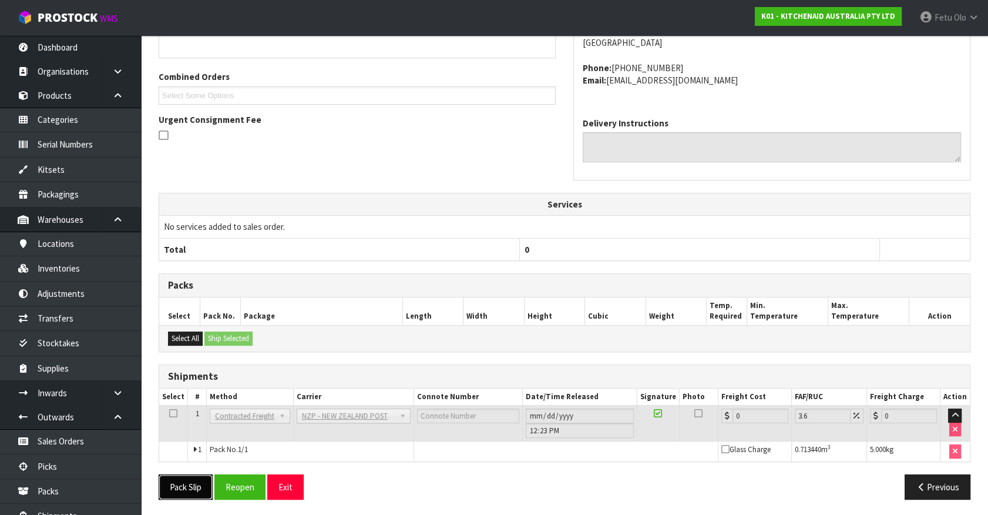
click at [195, 452] on button "Pack Slip" at bounding box center [186, 486] width 54 height 25
click at [240, 452] on button "Reopen" at bounding box center [239, 486] width 51 height 25
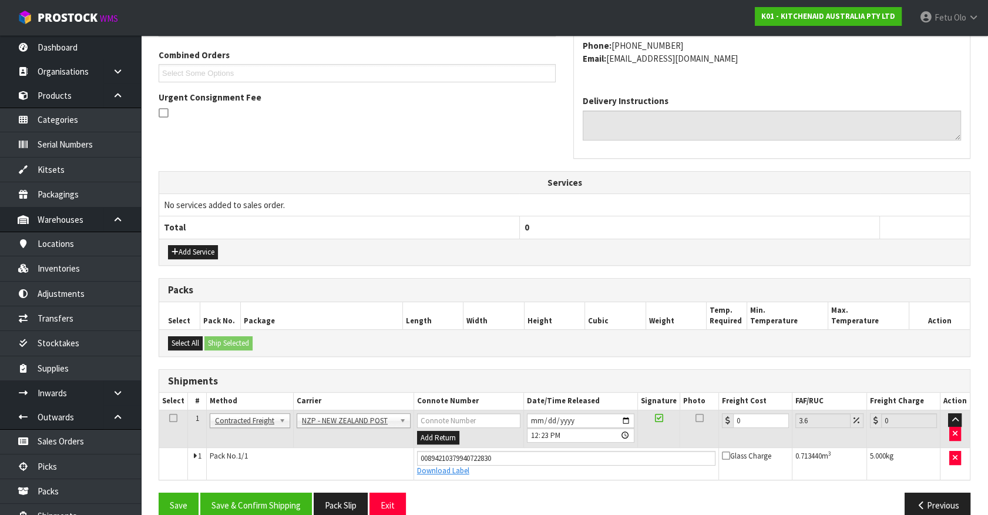
scroll to position [317, 0]
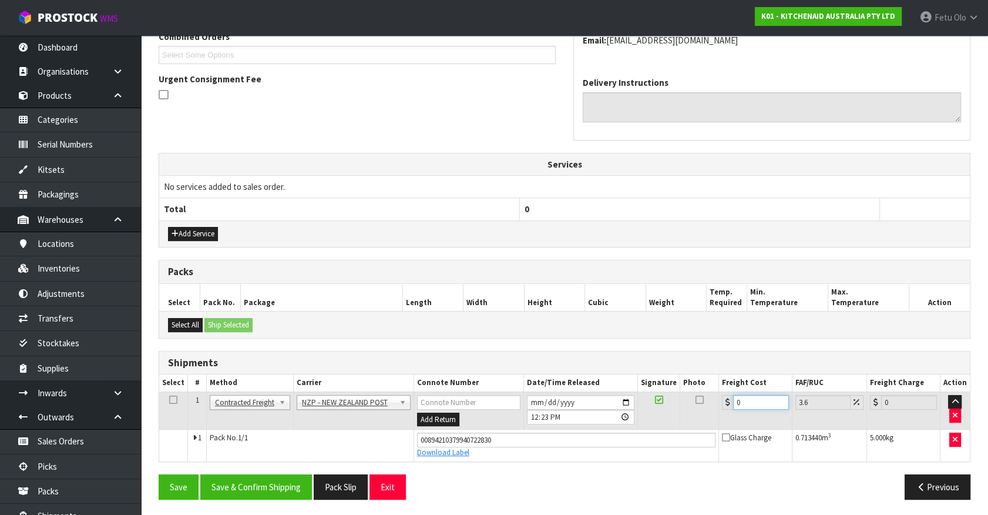
drag, startPoint x: 735, startPoint y: 405, endPoint x: 622, endPoint y: 447, distance: 119.7
click at [622, 447] on tbody "1 Client Local Pickup Customer Local Pickup Company Freight Contracted Freight …" at bounding box center [564, 425] width 811 height 69
click at [277, 452] on button "Save & Confirm Shipping" at bounding box center [256, 486] width 112 height 25
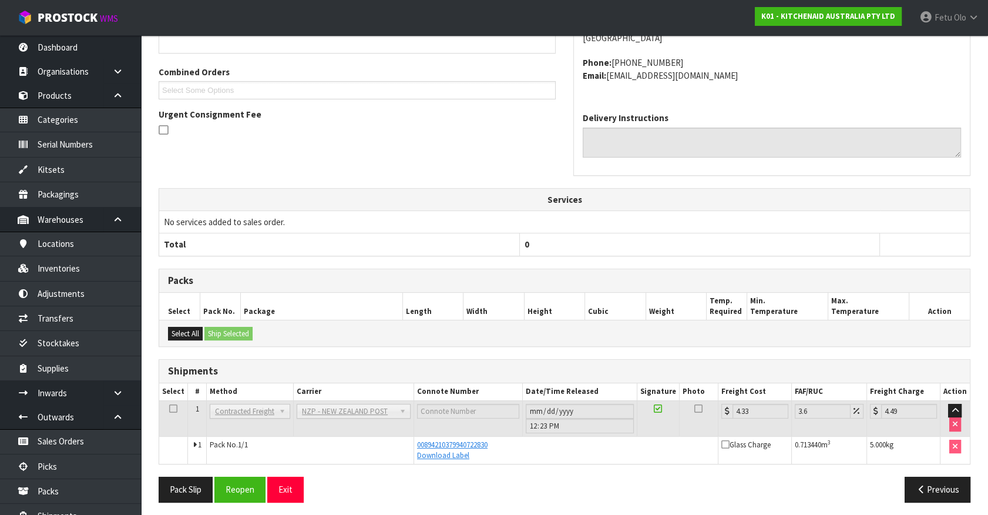
scroll to position [285, 0]
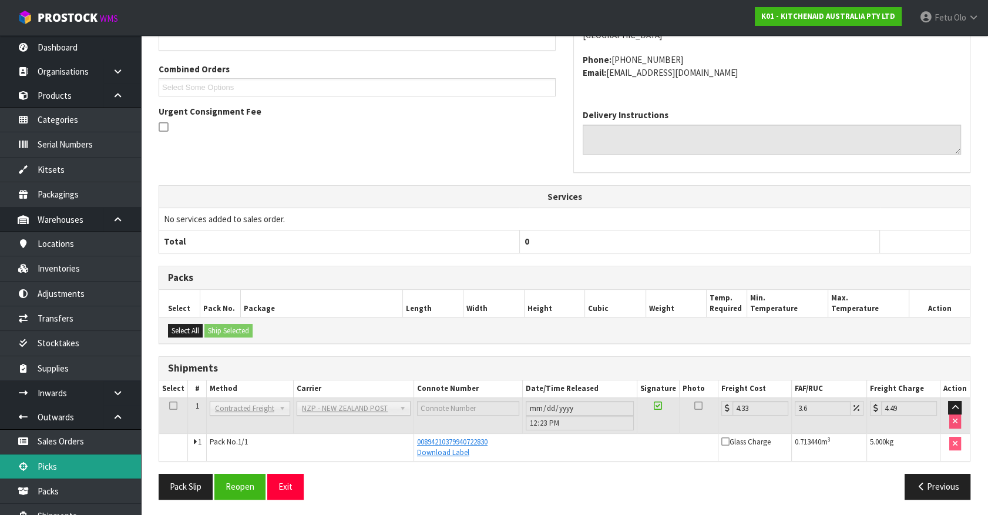
click at [56, 452] on link "Picks" at bounding box center [70, 466] width 141 height 24
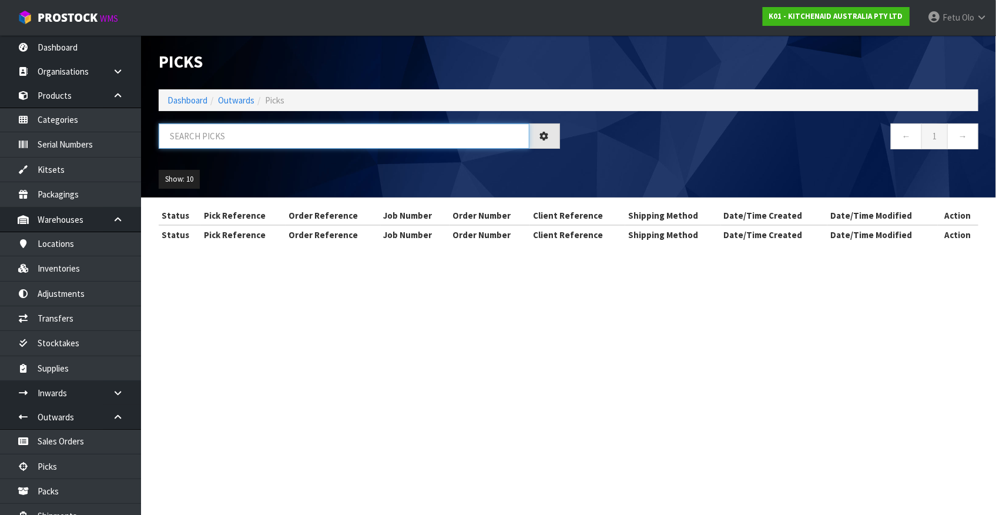
click at [392, 125] on input "text" at bounding box center [344, 135] width 371 height 25
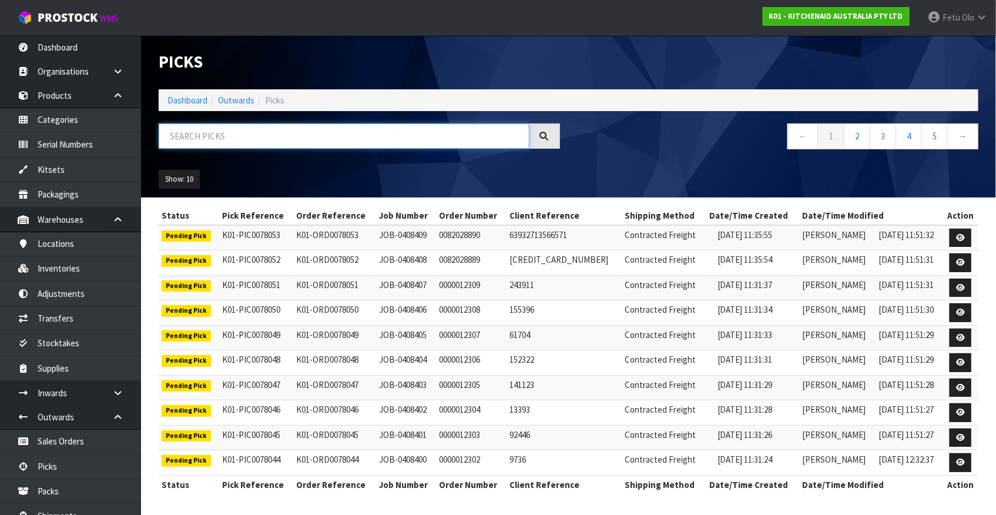
click at [314, 137] on input "text" at bounding box center [344, 135] width 371 height 25
click at [187, 136] on input "7798/1" at bounding box center [344, 135] width 371 height 25
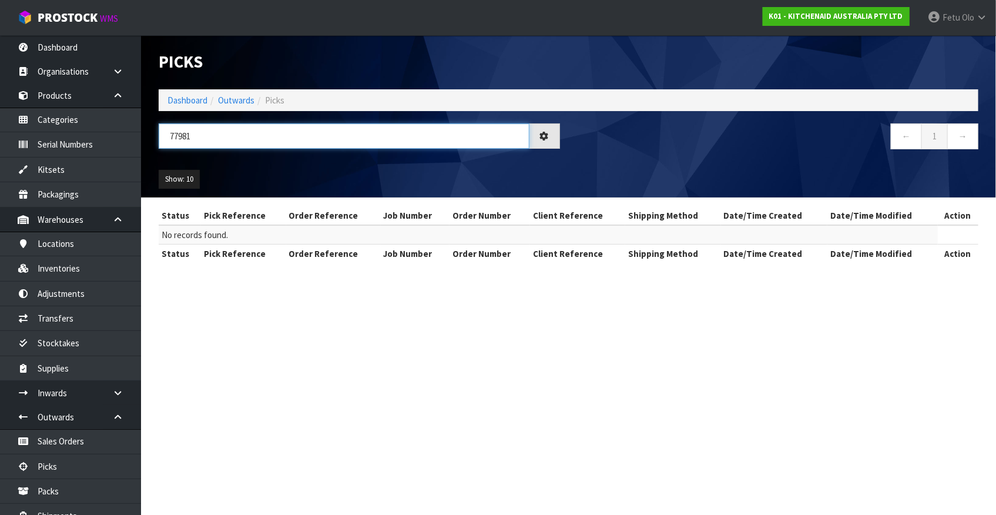
click at [187, 136] on input "77981" at bounding box center [344, 135] width 371 height 25
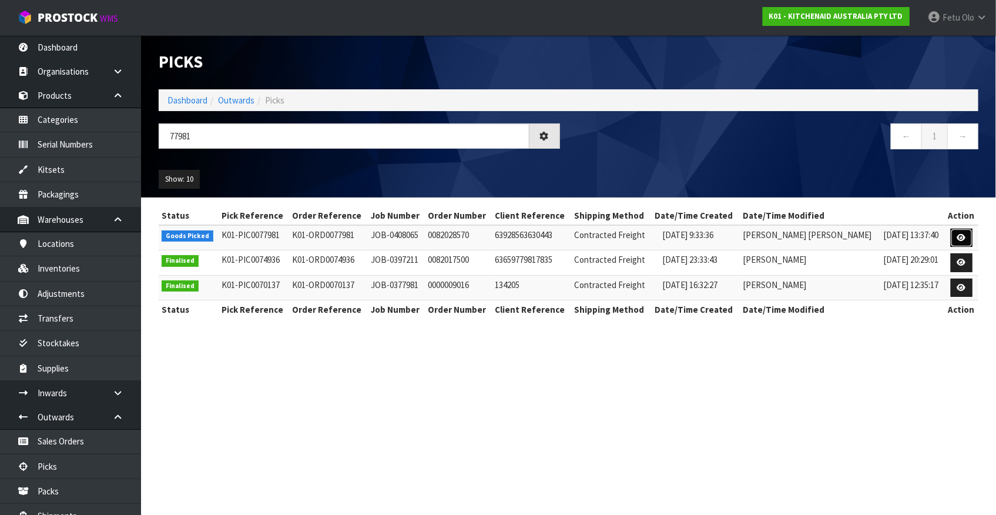
click at [876, 236] on icon at bounding box center [961, 238] width 9 height 8
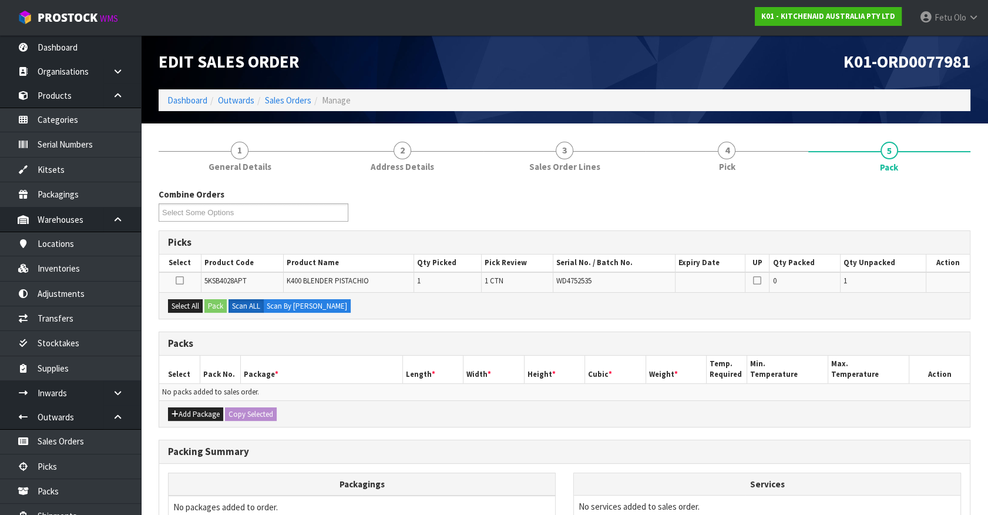
click at [381, 338] on h3 "Packs" at bounding box center [564, 343] width 793 height 11
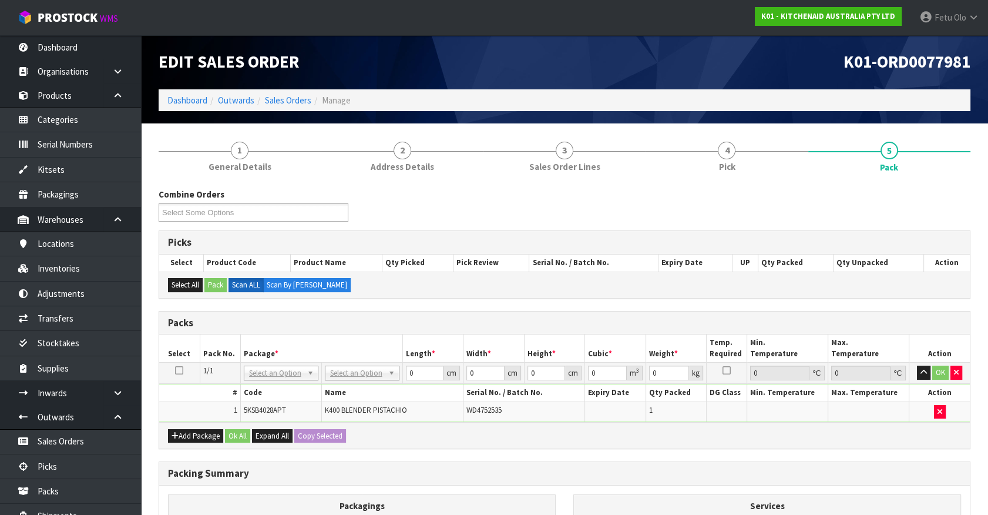
click at [370, 381] on td "No Packaging Cartons PLT GEN120 (1200 X 1000) PLT ONE WAY SKID CHEP HIRE PALLET…" at bounding box center [361, 373] width 81 height 21
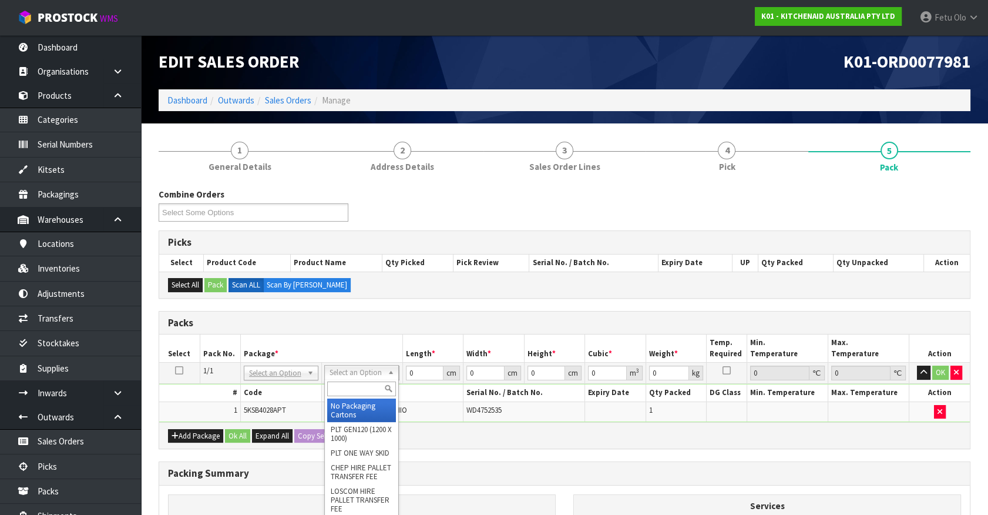
drag, startPoint x: 360, startPoint y: 373, endPoint x: 346, endPoint y: 392, distance: 23.9
drag, startPoint x: 346, startPoint y: 392, endPoint x: 346, endPoint y: 400, distance: 7.6
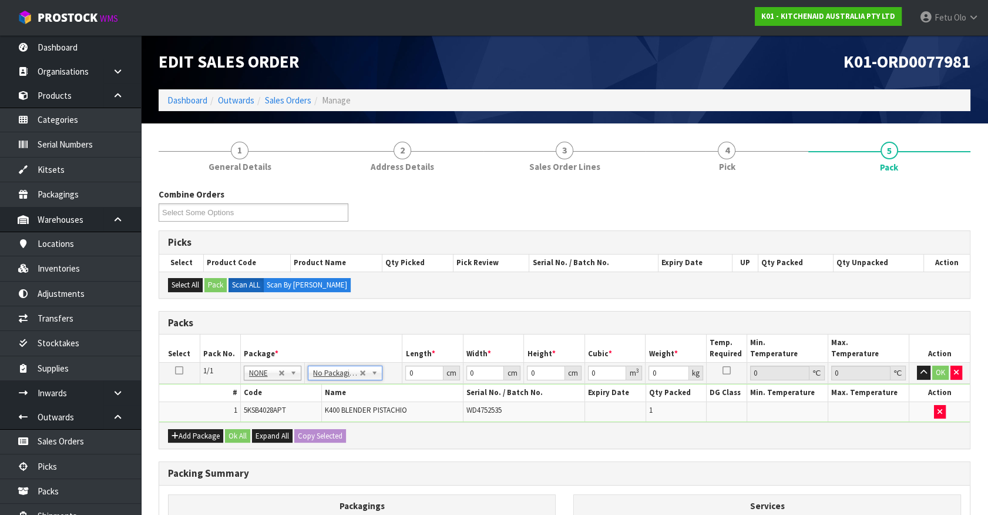
click at [349, 403] on td "K400 BLENDER PISTACHIO" at bounding box center [392, 411] width 142 height 20
drag, startPoint x: 427, startPoint y: 366, endPoint x: 423, endPoint y: 370, distance: 6.6
click at [423, 370] on input "0" at bounding box center [424, 373] width 38 height 15
drag, startPoint x: 423, startPoint y: 370, endPoint x: 381, endPoint y: 394, distance: 47.4
click at [381, 391] on tbody "1/1 NONE 007-001 007-002 007-004 007-009 007-013 007-014 007-015 007-017 007-01…" at bounding box center [564, 392] width 811 height 59
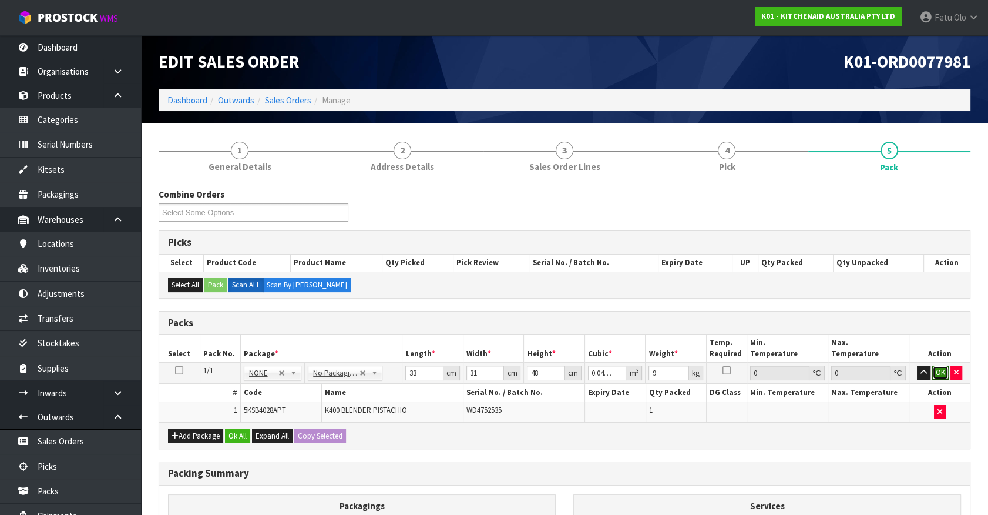
click button "OK" at bounding box center [941, 373] width 16 height 14
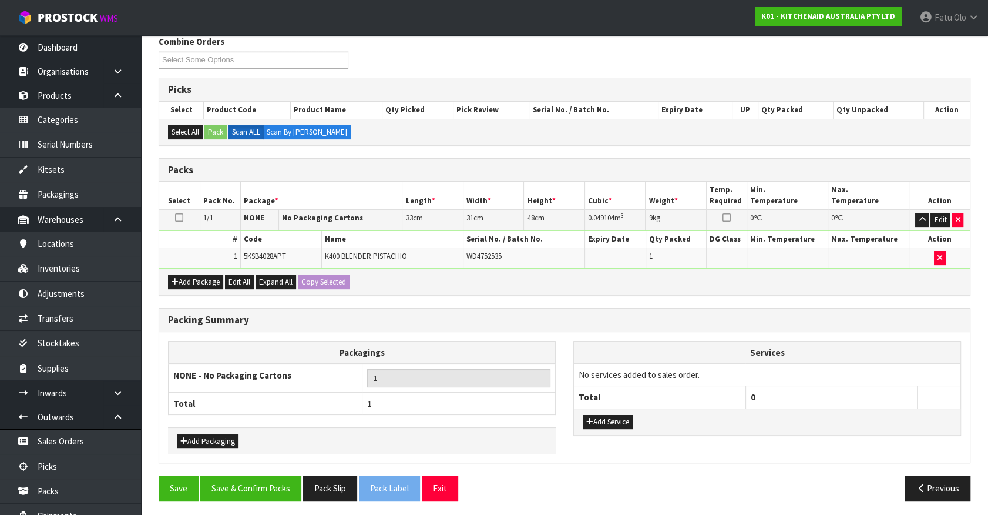
scroll to position [153, 0]
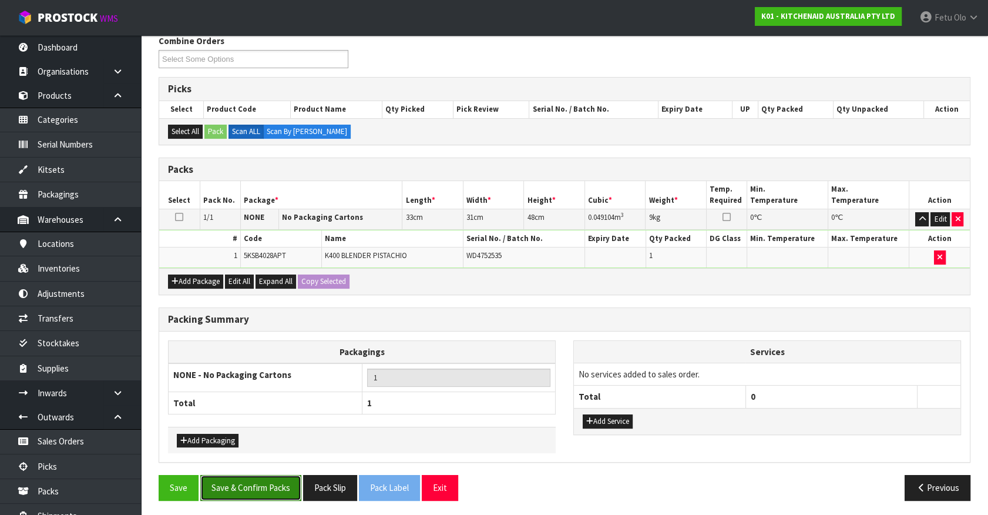
click at [273, 452] on button "Save & Confirm Packs" at bounding box center [250, 487] width 101 height 25
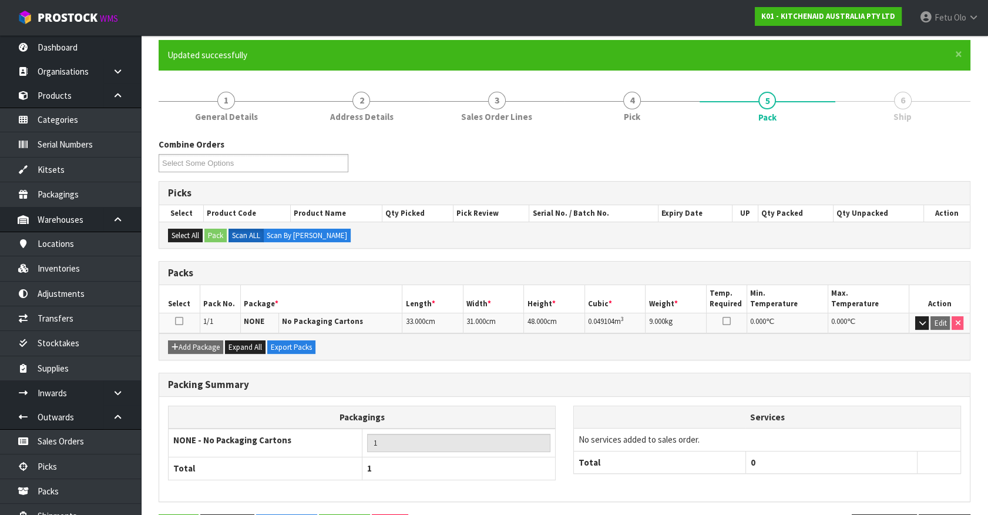
scroll to position [132, 0]
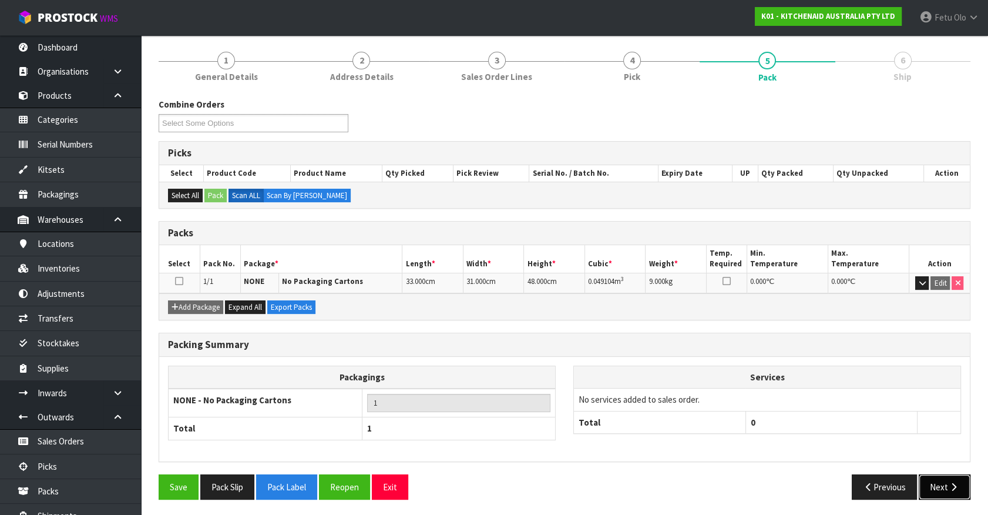
click at [876, 452] on button "Next" at bounding box center [945, 486] width 52 height 25
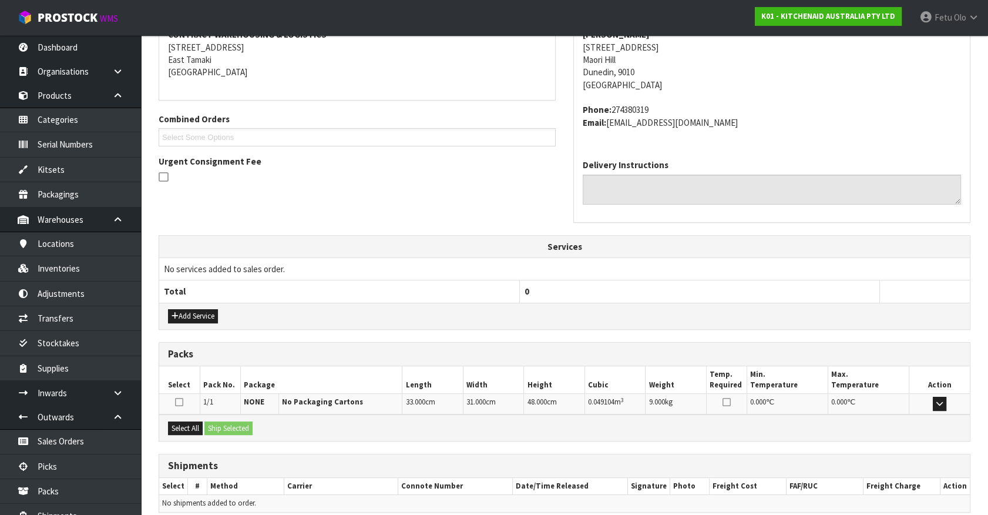
scroll to position [286, 0]
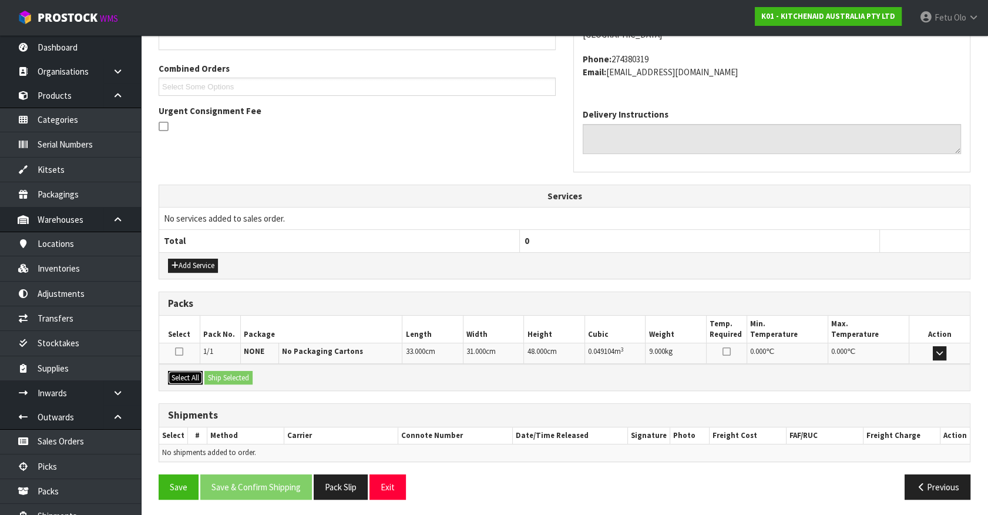
click at [196, 376] on button "Select All" at bounding box center [185, 378] width 35 height 14
click at [212, 374] on button "Ship Selected" at bounding box center [229, 378] width 48 height 14
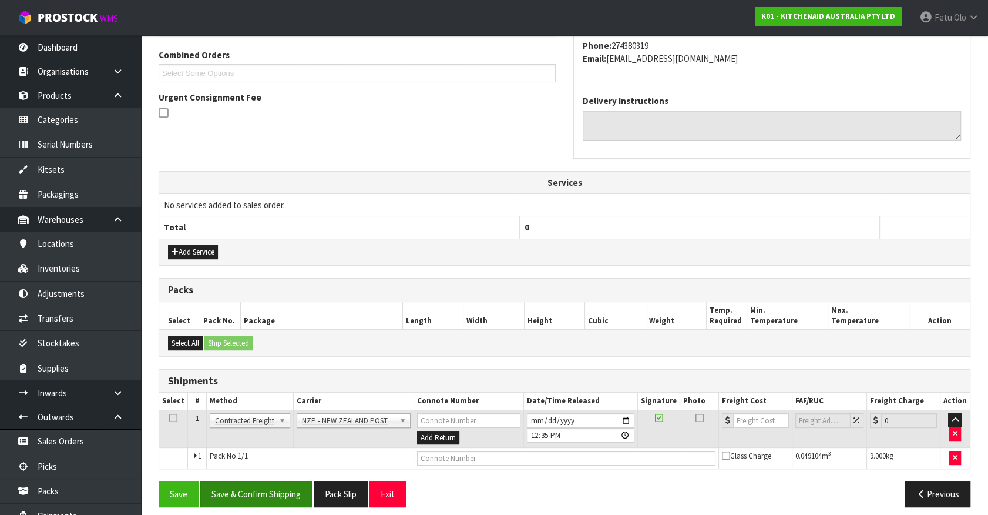
scroll to position [306, 0]
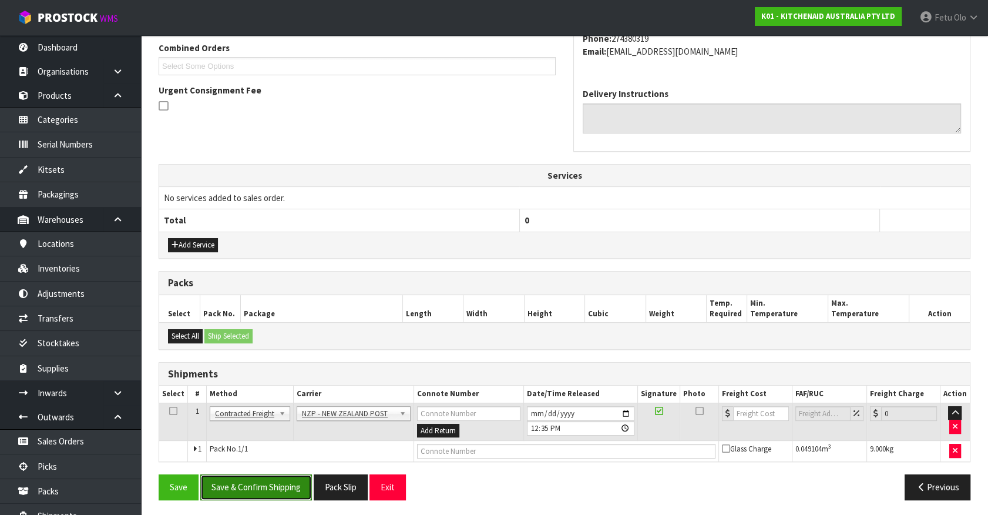
click at [244, 452] on button "Save & Confirm Shipping" at bounding box center [256, 486] width 112 height 25
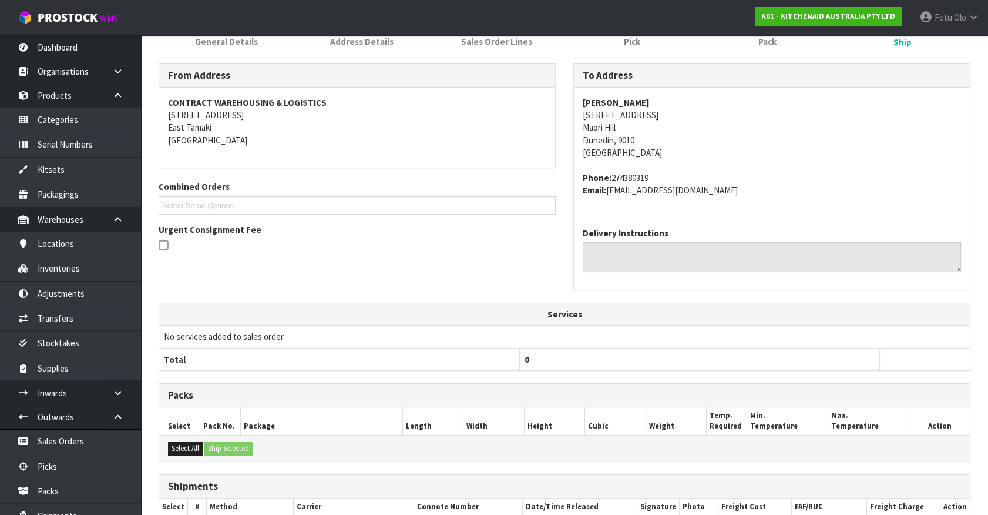
scroll to position [267, 0]
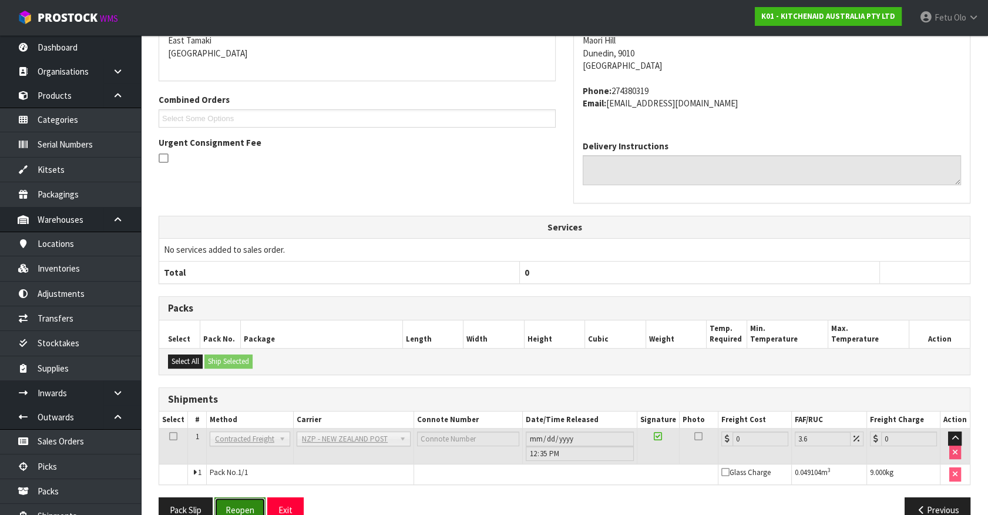
click at [247, 452] on button "Reopen" at bounding box center [239, 509] width 51 height 25
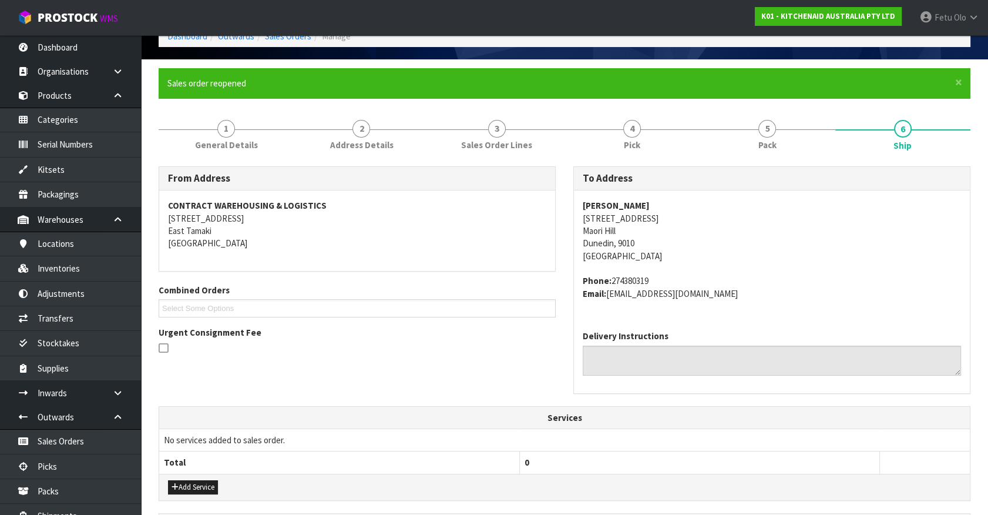
scroll to position [317, 0]
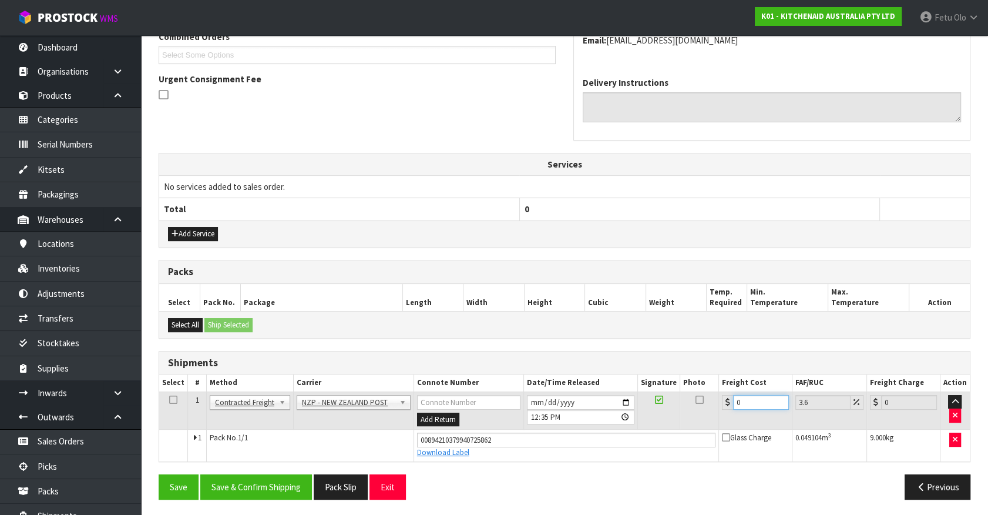
drag, startPoint x: 736, startPoint y: 405, endPoint x: 629, endPoint y: 436, distance: 111.2
click at [629, 436] on tbody "1 Client Local Pickup Customer Local Pickup Company Freight Contracted Freight …" at bounding box center [564, 425] width 811 height 69
click at [232, 452] on button "Save & Confirm Shipping" at bounding box center [256, 486] width 112 height 25
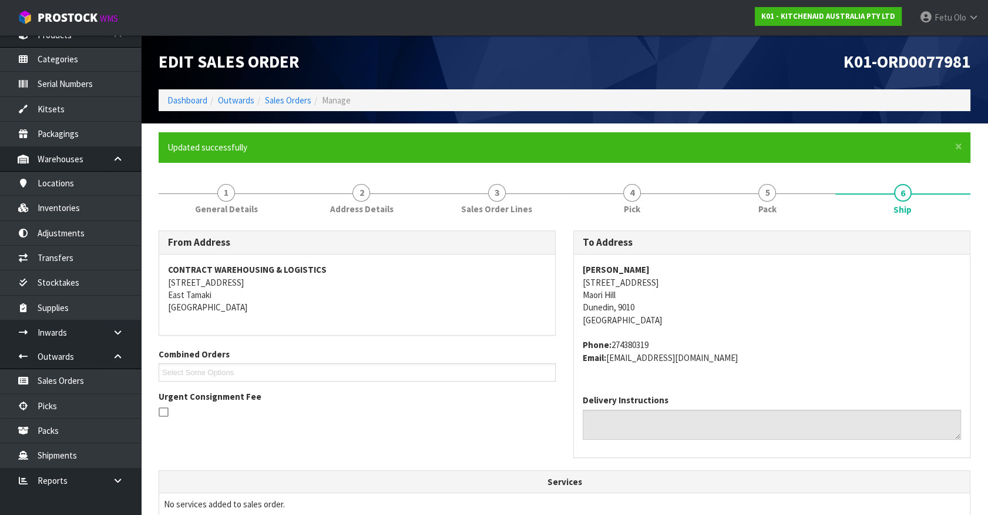
scroll to position [285, 0]
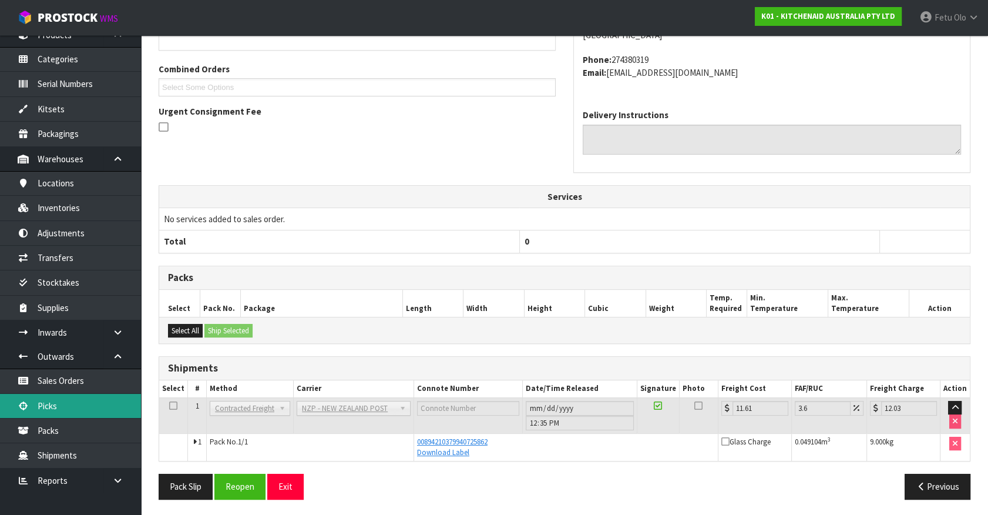
click at [45, 404] on link "Picks" at bounding box center [70, 406] width 141 height 24
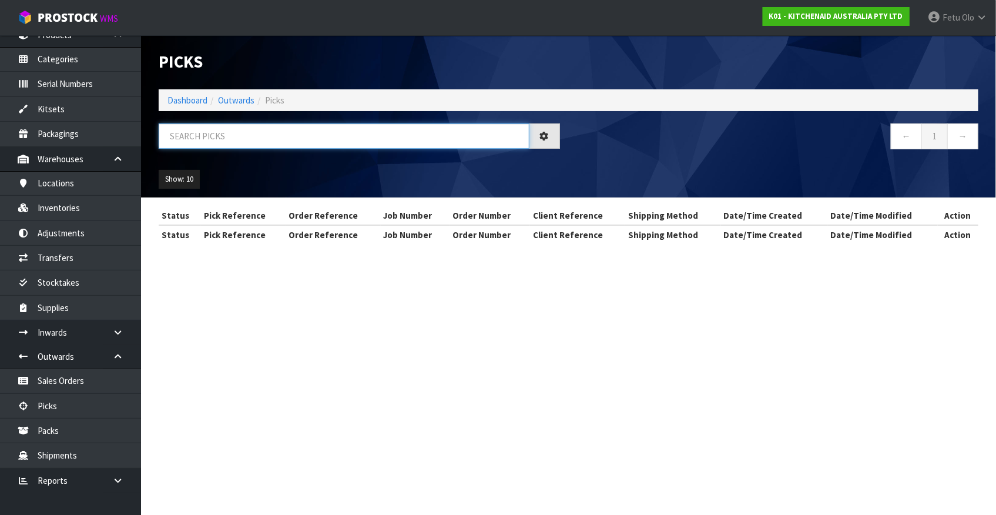
click at [275, 140] on input "text" at bounding box center [344, 135] width 371 height 25
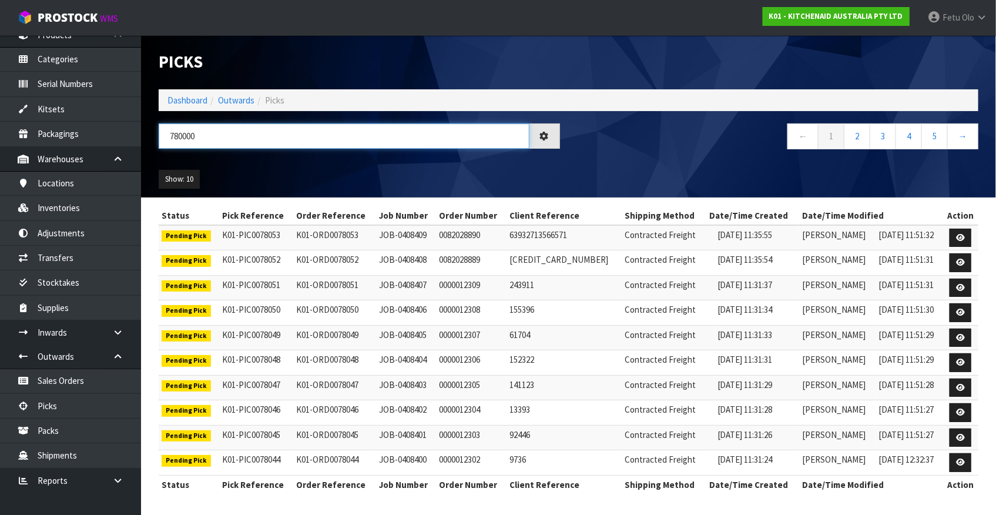
click at [173, 135] on input "780000" at bounding box center [344, 135] width 371 height 25
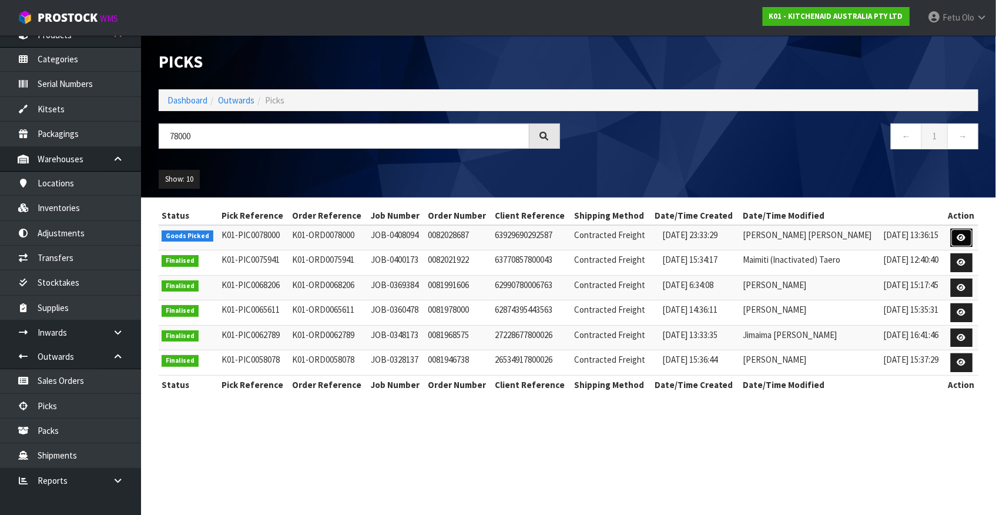
click at [876, 237] on icon at bounding box center [961, 238] width 9 height 8
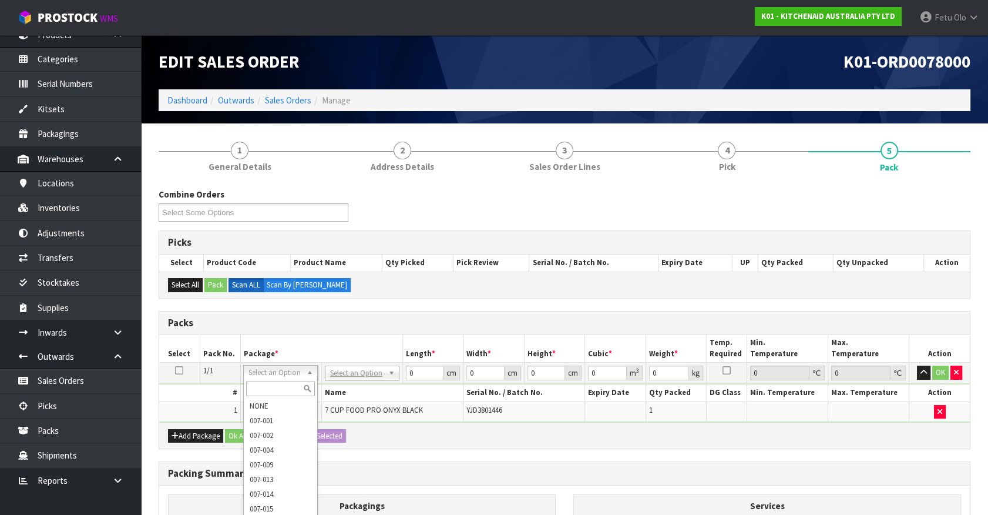
click at [286, 382] on input "text" at bounding box center [280, 388] width 69 height 15
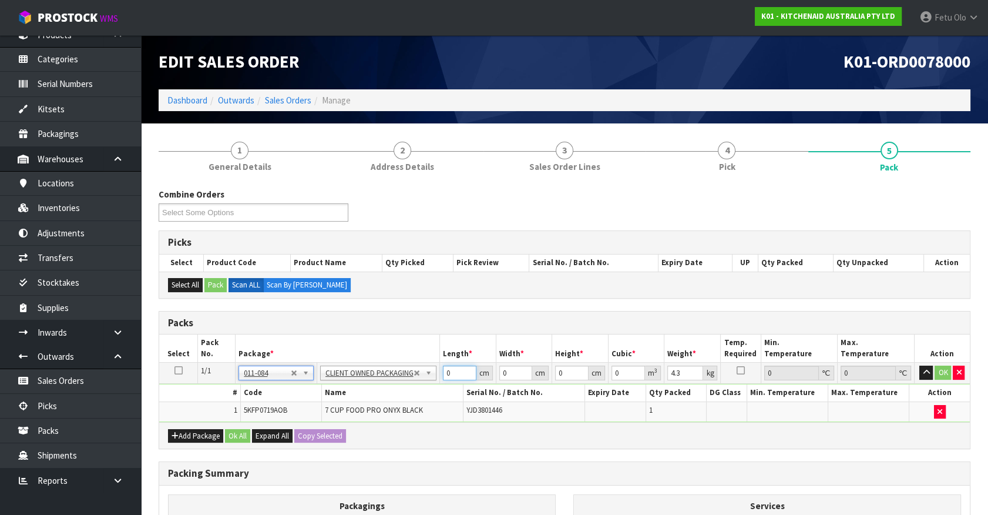
drag, startPoint x: 457, startPoint y: 373, endPoint x: 271, endPoint y: 387, distance: 185.6
click at [271, 387] on tbody "1/1 NONE 007-001 007-002 007-004 007-009 007-013 007-014 007-015 007-017 007-01…" at bounding box center [564, 392] width 811 height 59
click button "OK" at bounding box center [943, 373] width 16 height 14
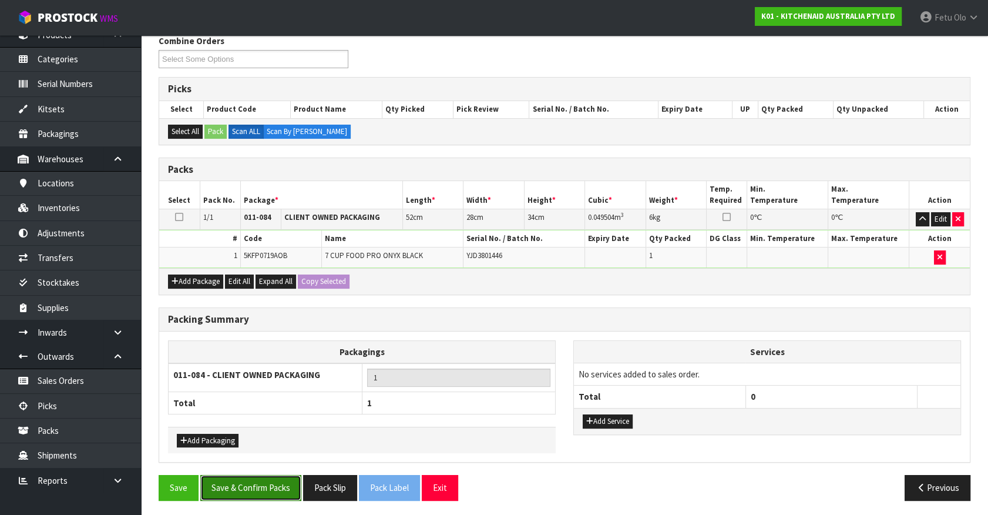
click at [260, 452] on button "Save & Confirm Packs" at bounding box center [250, 487] width 101 height 25
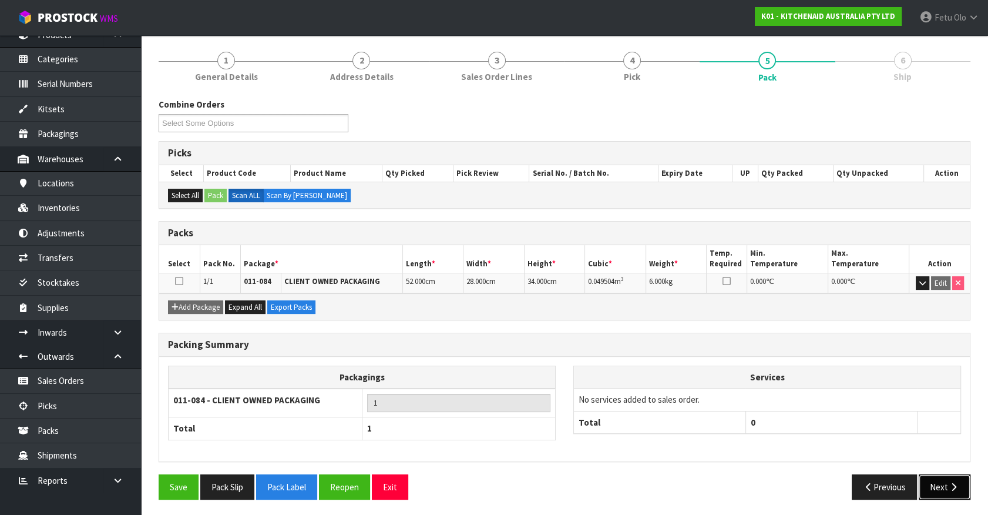
click at [876, 452] on icon "button" at bounding box center [953, 486] width 11 height 9
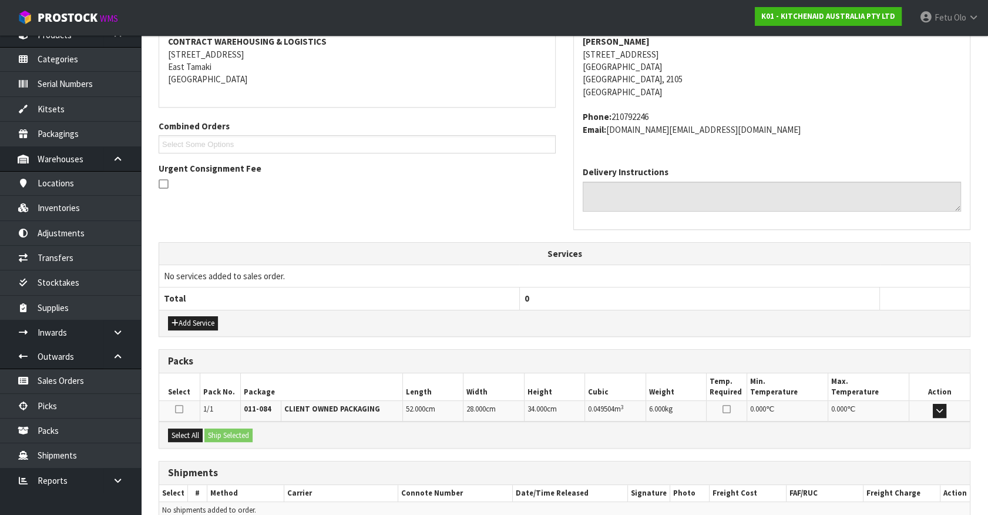
scroll to position [286, 0]
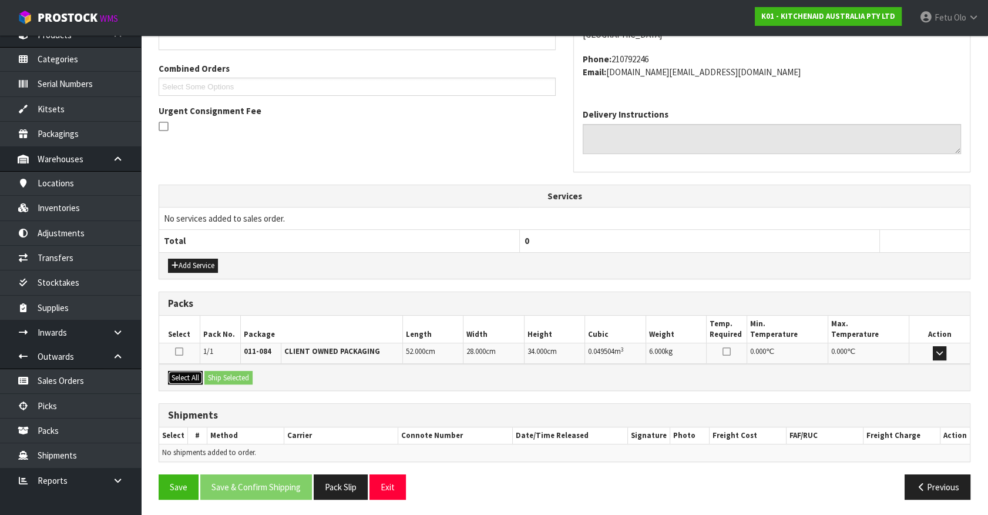
click at [187, 378] on button "Select All" at bounding box center [185, 378] width 35 height 14
click at [212, 378] on button "Ship Selected" at bounding box center [229, 378] width 48 height 14
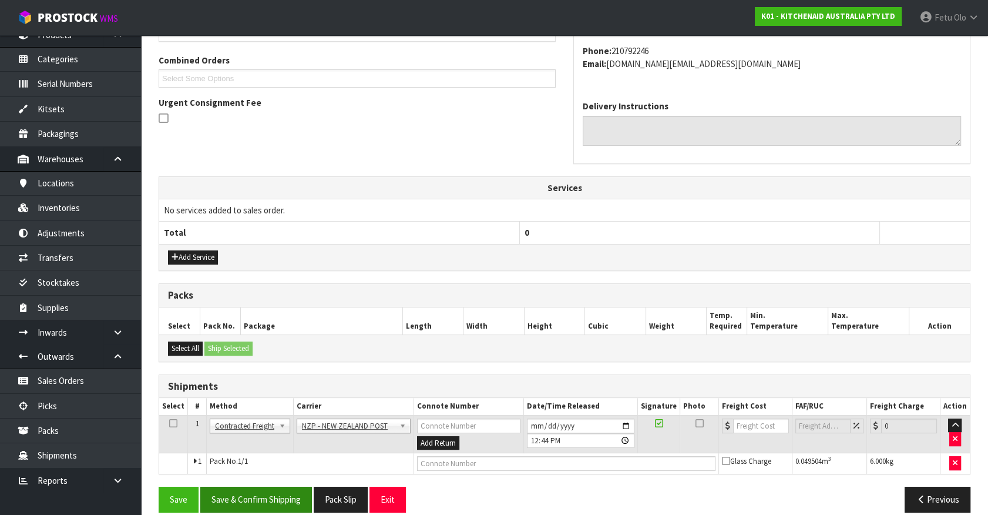
scroll to position [306, 0]
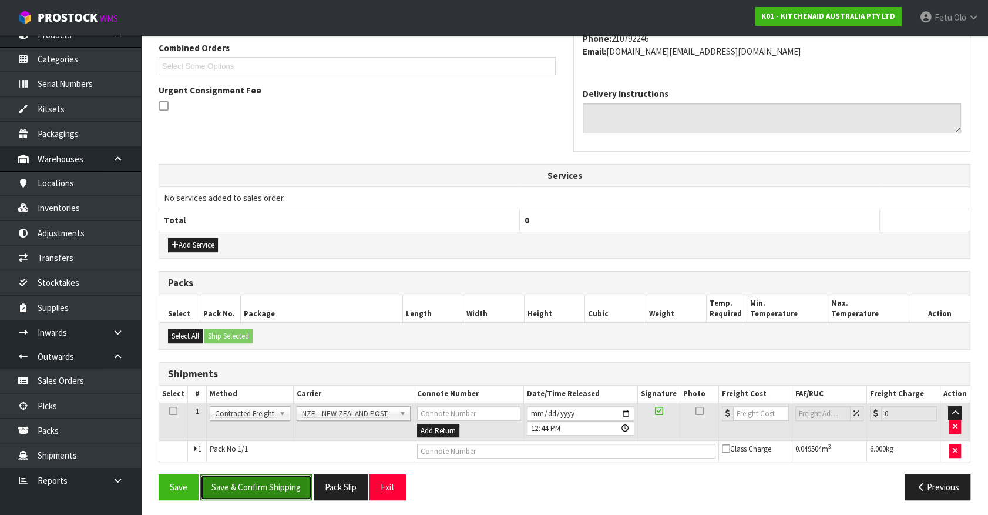
click at [293, 452] on button "Save & Confirm Shipping" at bounding box center [256, 486] width 112 height 25
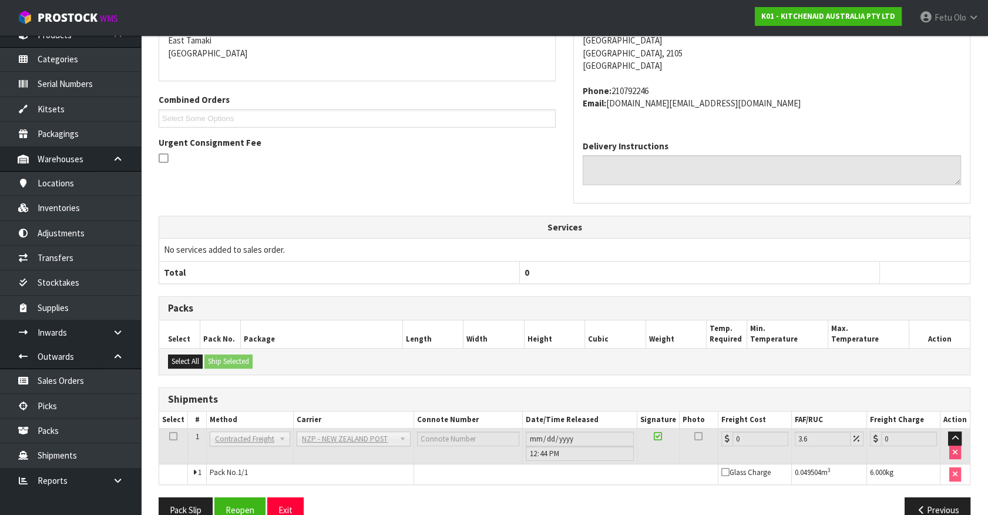
scroll to position [290, 0]
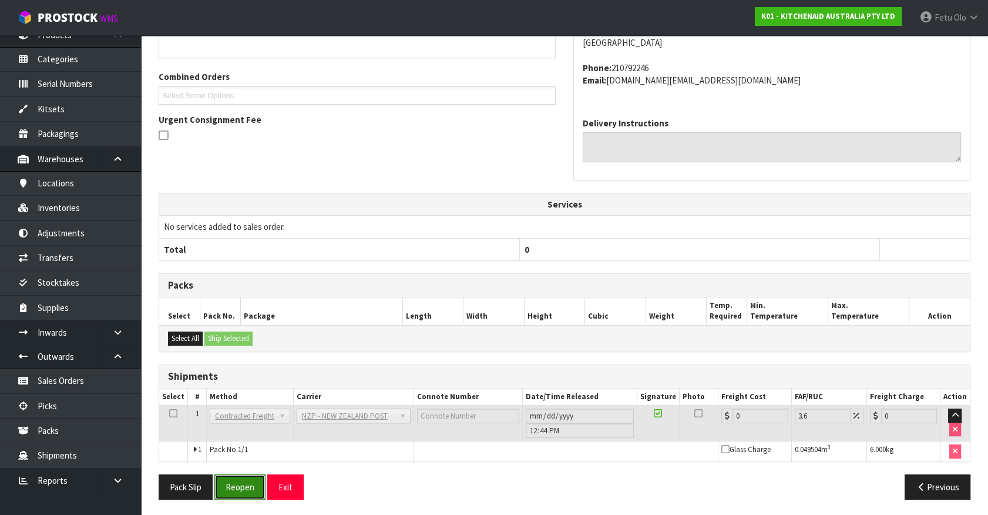
click at [233, 452] on button "Reopen" at bounding box center [239, 486] width 51 height 25
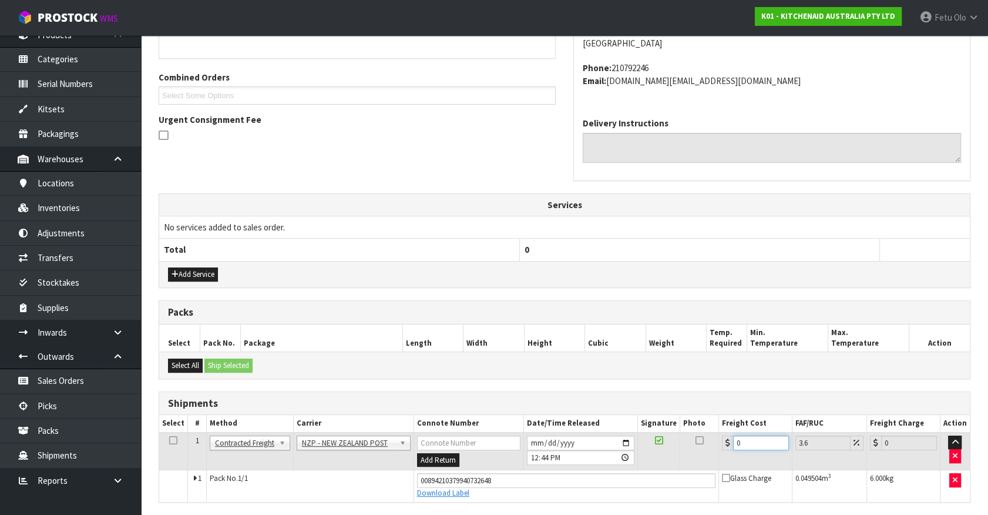
click at [455, 452] on div "From Address CONTRACT WAREHOUSING & LOGISTICS 17 Allens Road East Tamaki Auckla…" at bounding box center [565, 251] width 812 height 595
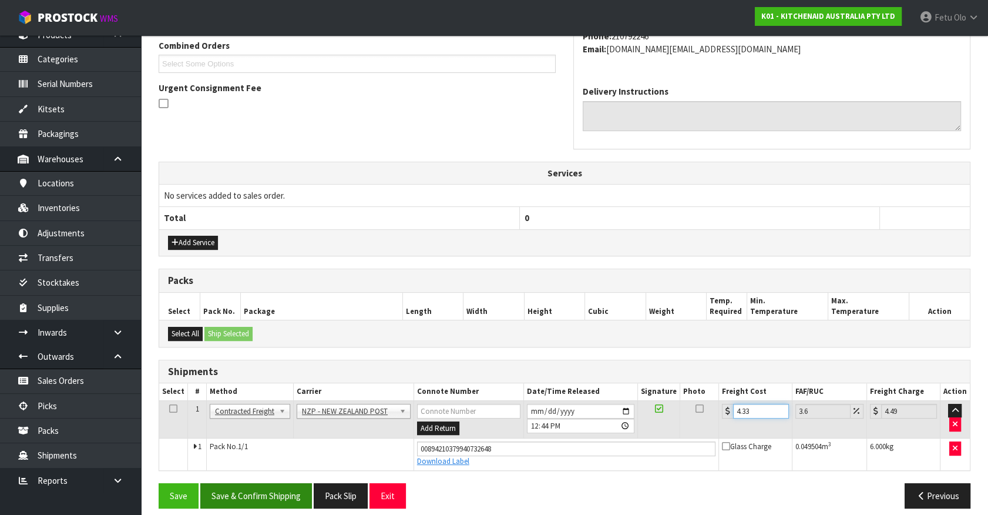
scroll to position [317, 0]
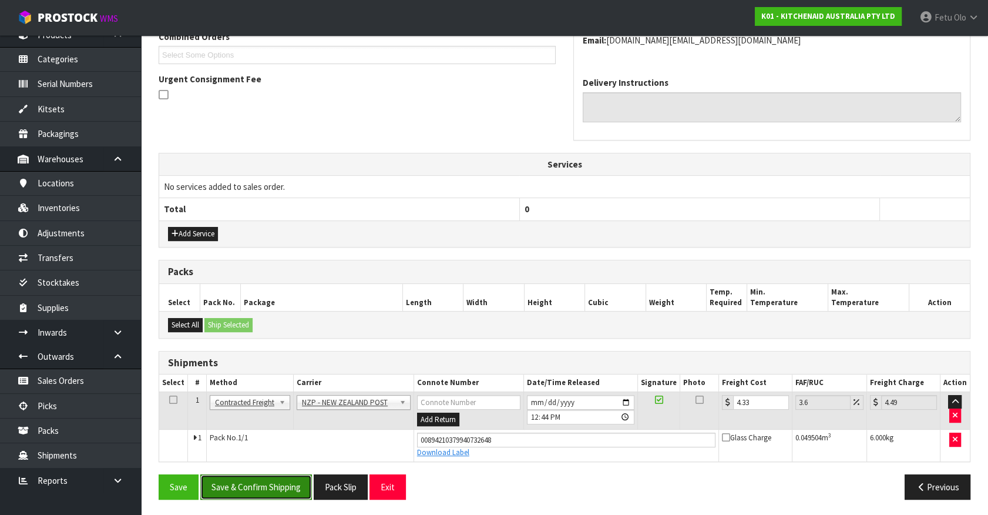
click at [254, 452] on button "Save & Confirm Shipping" at bounding box center [256, 486] width 112 height 25
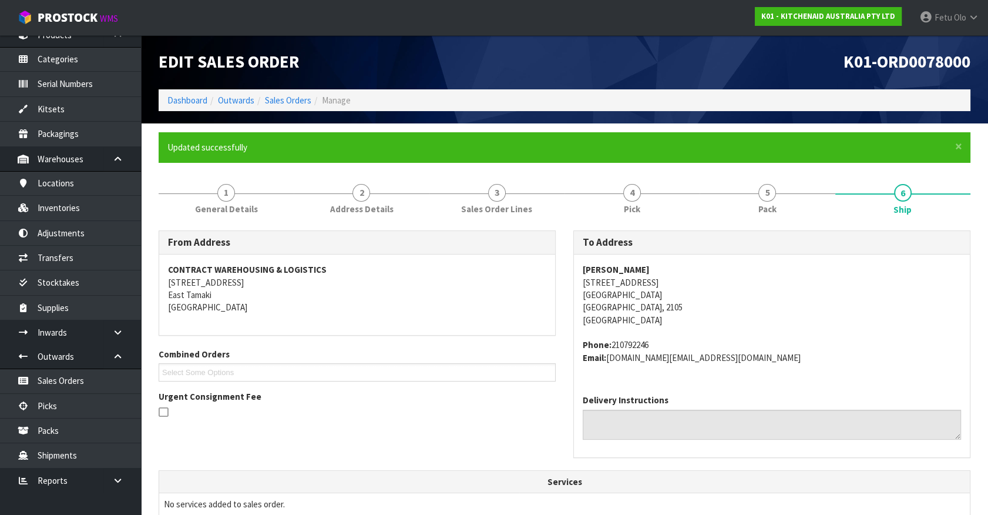
scroll to position [285, 0]
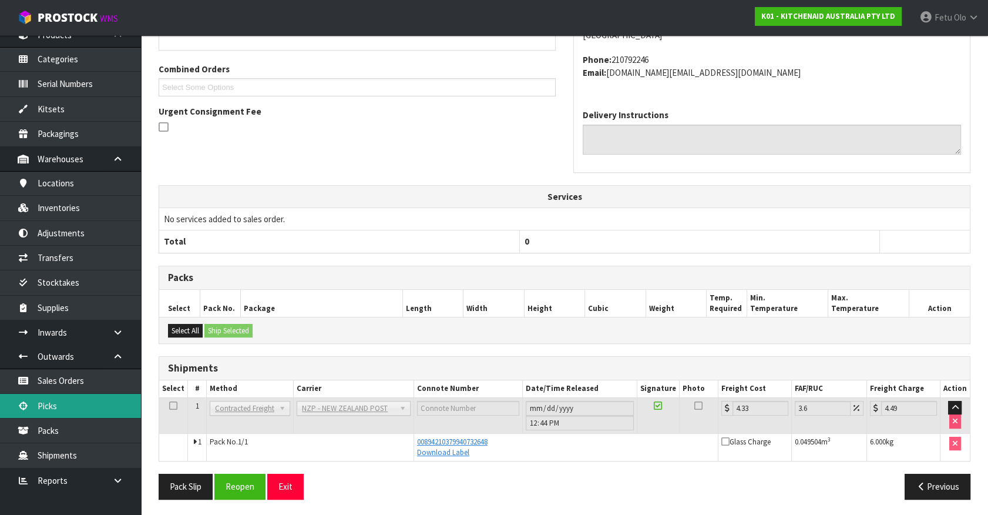
click at [46, 399] on link "Picks" at bounding box center [70, 406] width 141 height 24
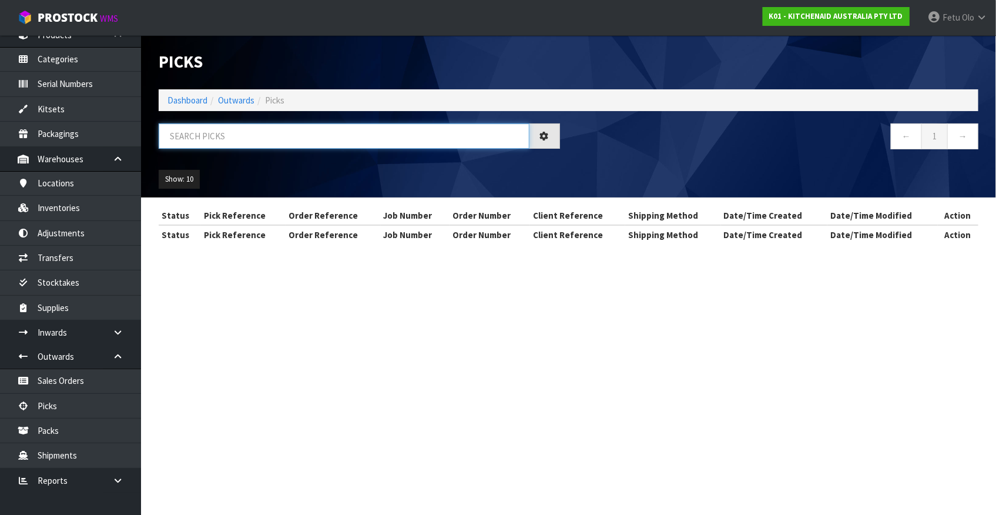
click at [254, 138] on input "text" at bounding box center [344, 135] width 371 height 25
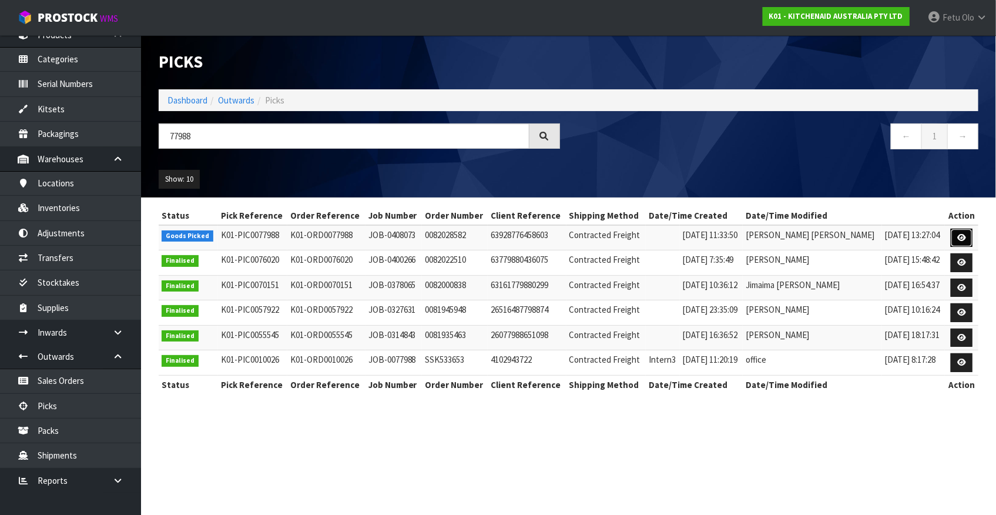
click at [876, 234] on icon at bounding box center [961, 238] width 9 height 8
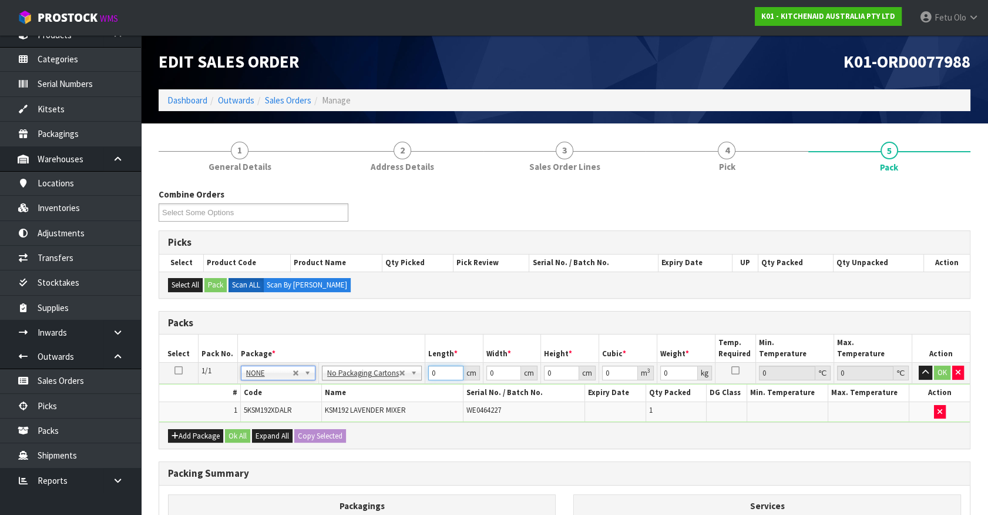
drag, startPoint x: 399, startPoint y: 387, endPoint x: 388, endPoint y: 390, distance: 11.5
click at [388, 390] on tbody "1/1 NONE 007-001 007-002 007-004 007-009 007-013 007-014 007-015 007-017 007-01…" at bounding box center [564, 392] width 811 height 59
click button "OK" at bounding box center [942, 373] width 16 height 14
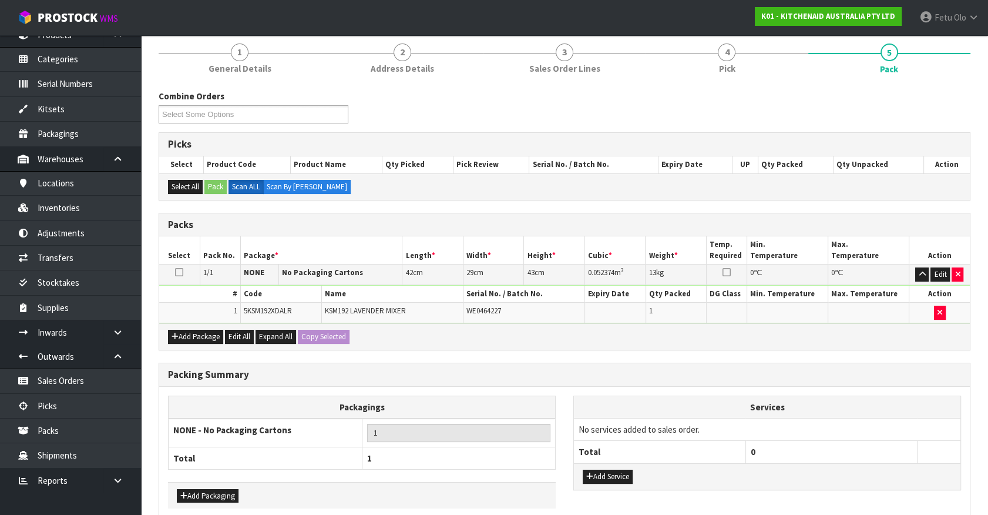
scroll to position [153, 0]
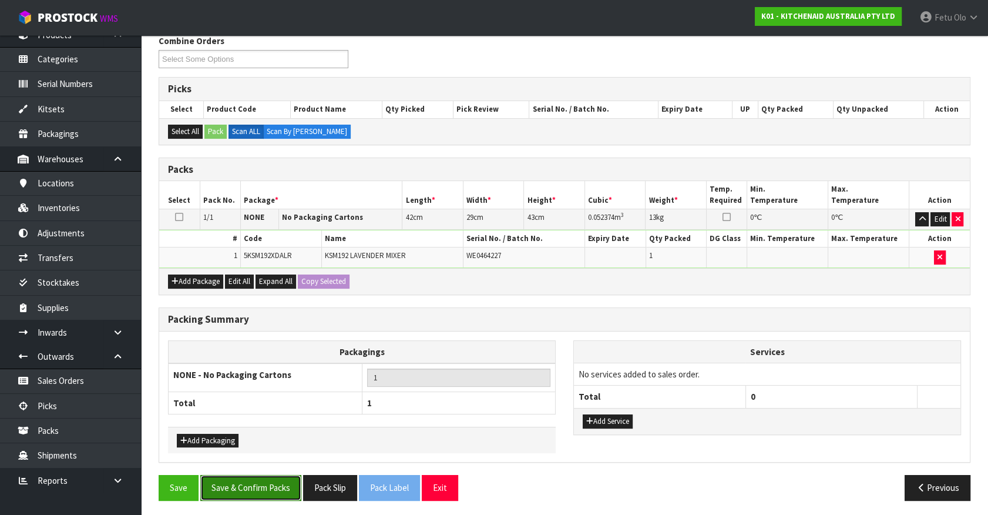
click at [240, 452] on button "Save & Confirm Packs" at bounding box center [250, 487] width 101 height 25
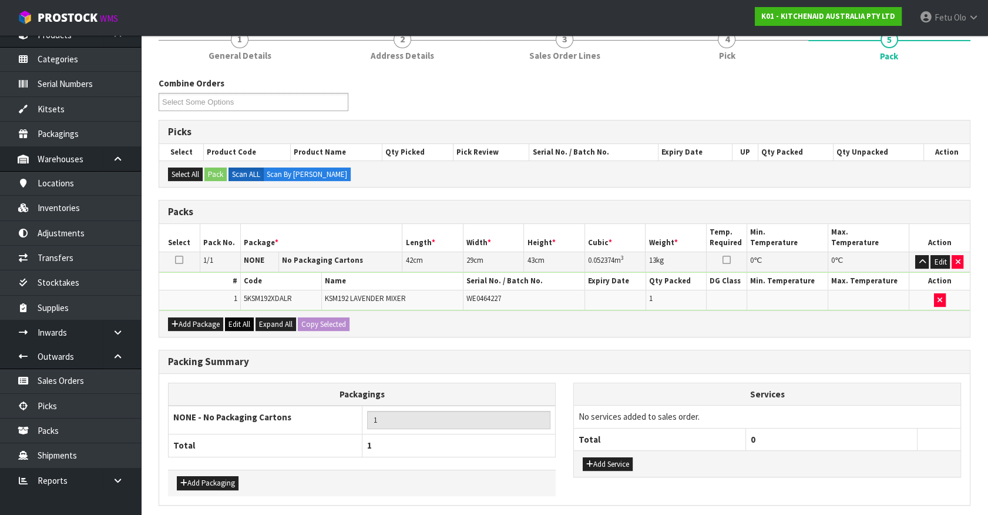
scroll to position [0, 0]
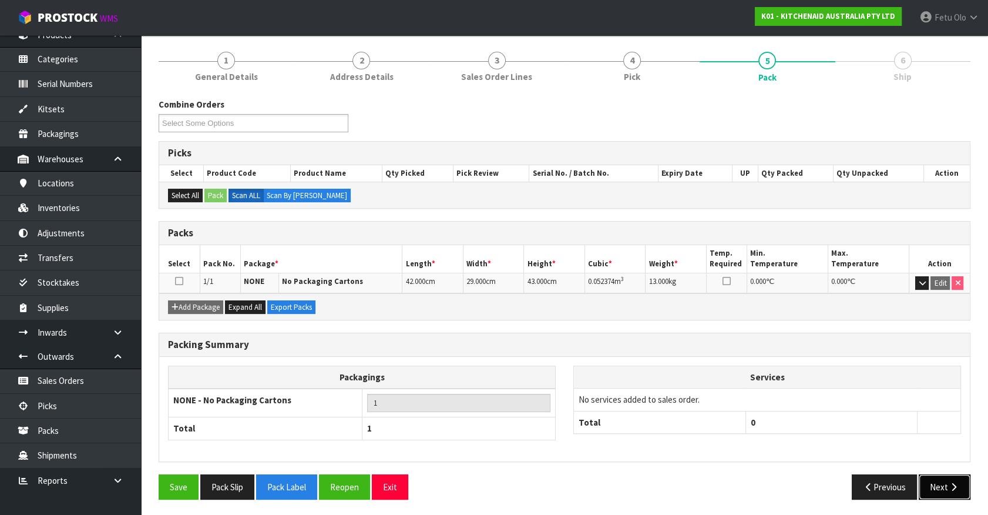
click at [876, 452] on button "Next" at bounding box center [945, 486] width 52 height 25
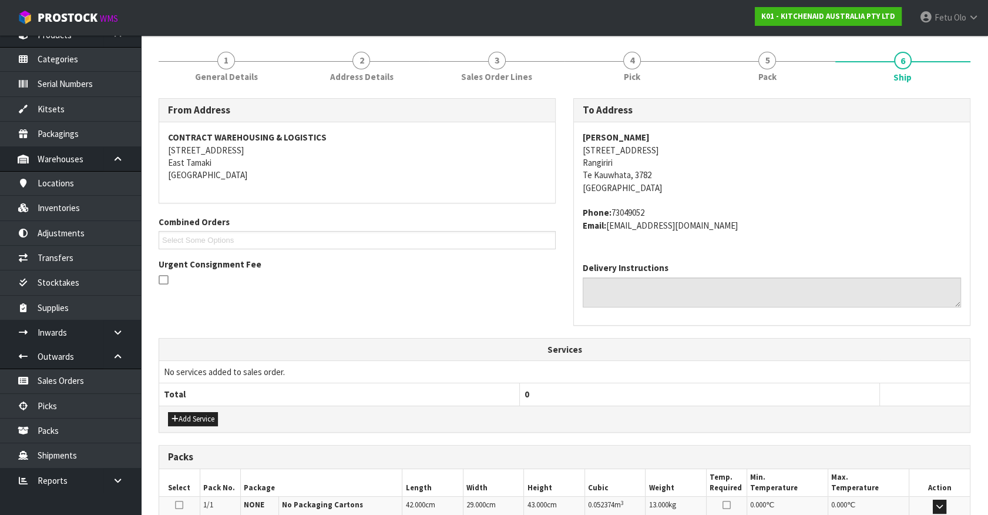
scroll to position [286, 0]
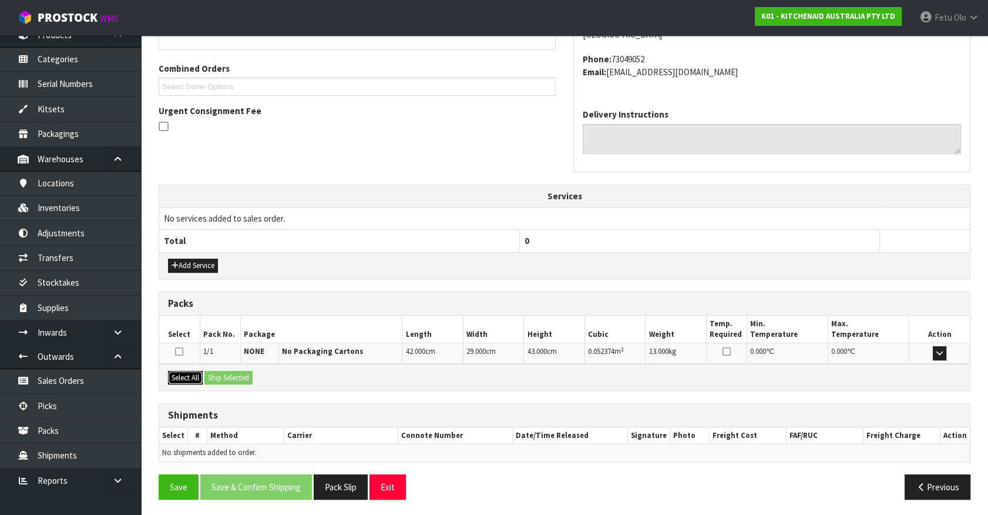
click at [179, 371] on button "Select All" at bounding box center [185, 378] width 35 height 14
click at [227, 371] on button "Ship Selected" at bounding box center [229, 378] width 48 height 14
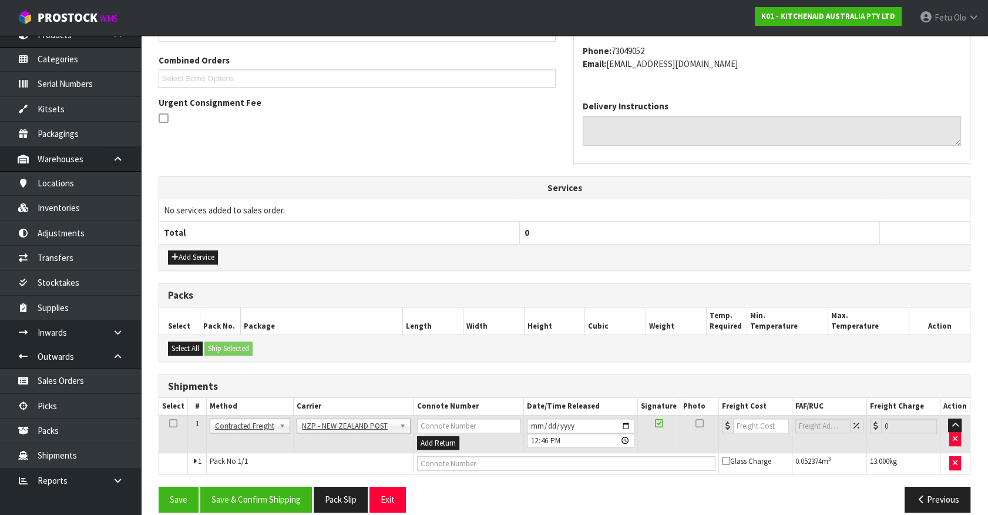
scroll to position [306, 0]
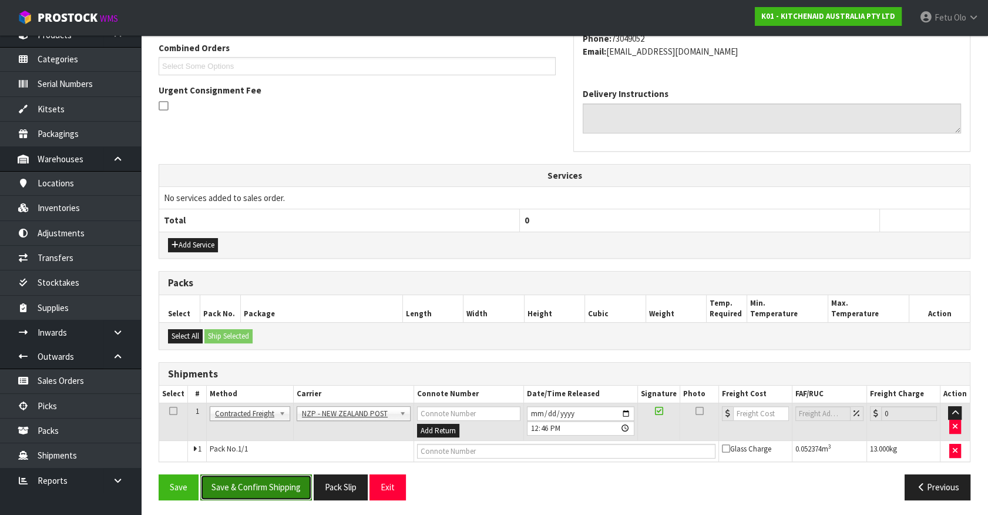
click at [269, 452] on button "Save & Confirm Shipping" at bounding box center [256, 486] width 112 height 25
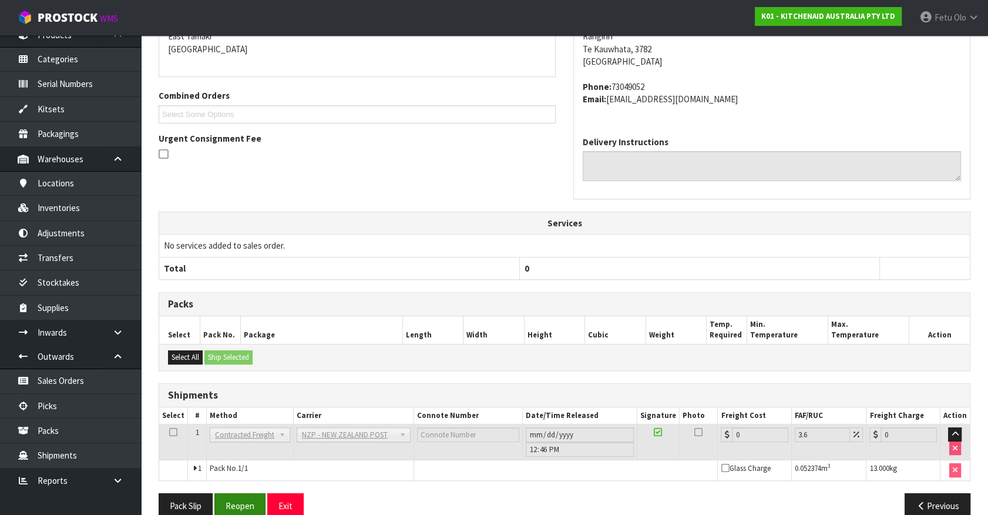
scroll to position [290, 0]
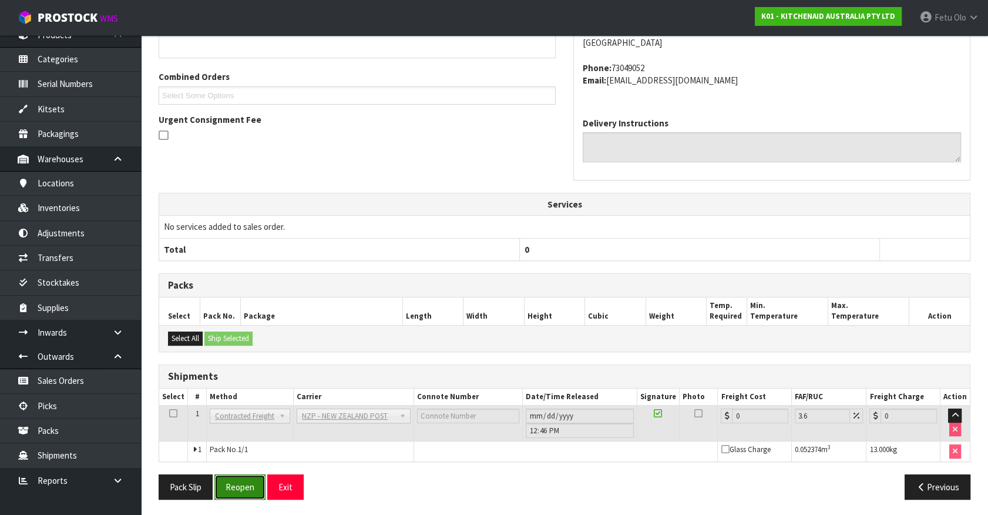
click at [247, 452] on button "Reopen" at bounding box center [239, 486] width 51 height 25
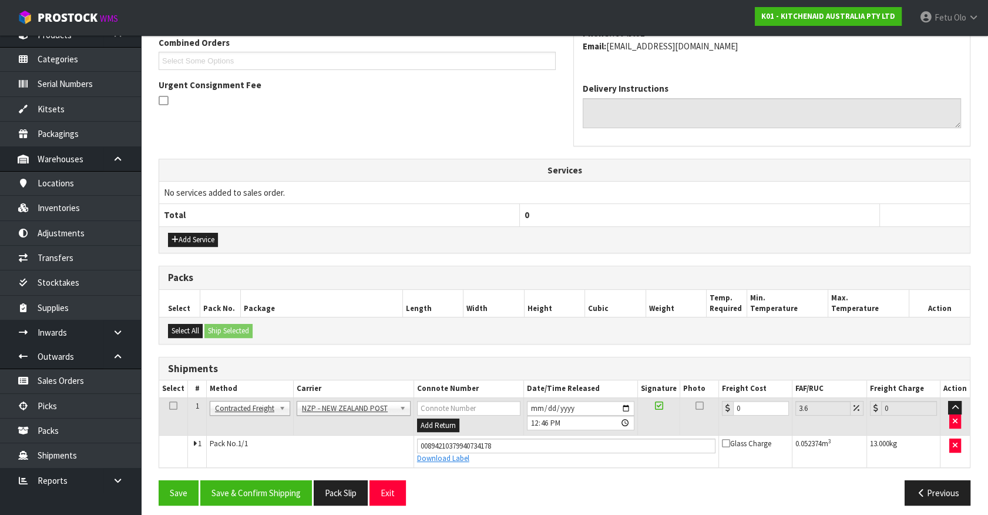
scroll to position [317, 0]
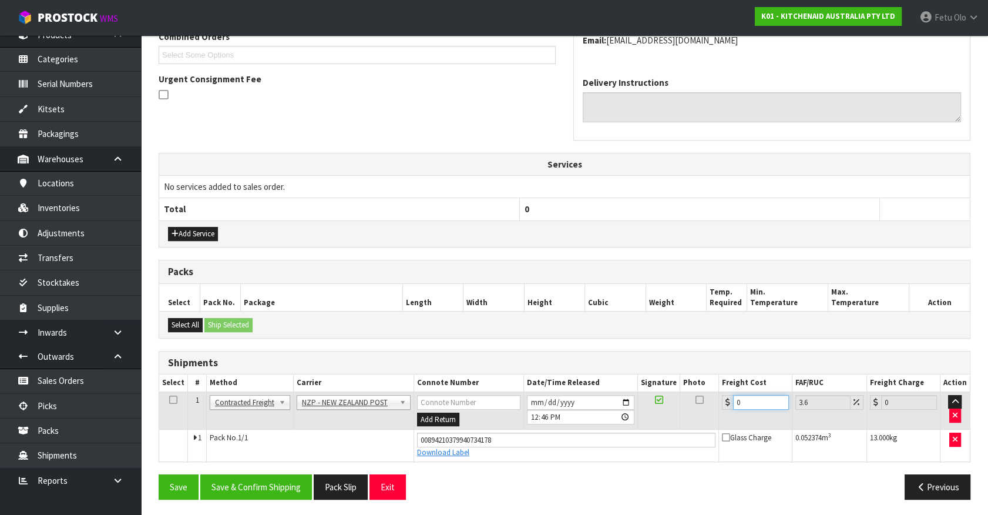
drag, startPoint x: 757, startPoint y: 401, endPoint x: 594, endPoint y: 406, distance: 162.8
click at [596, 406] on tr "1 Client Local Pickup Customer Local Pickup Company Freight Contracted Freight …" at bounding box center [564, 410] width 811 height 38
click at [300, 452] on button "Save & Confirm Shipping" at bounding box center [256, 486] width 112 height 25
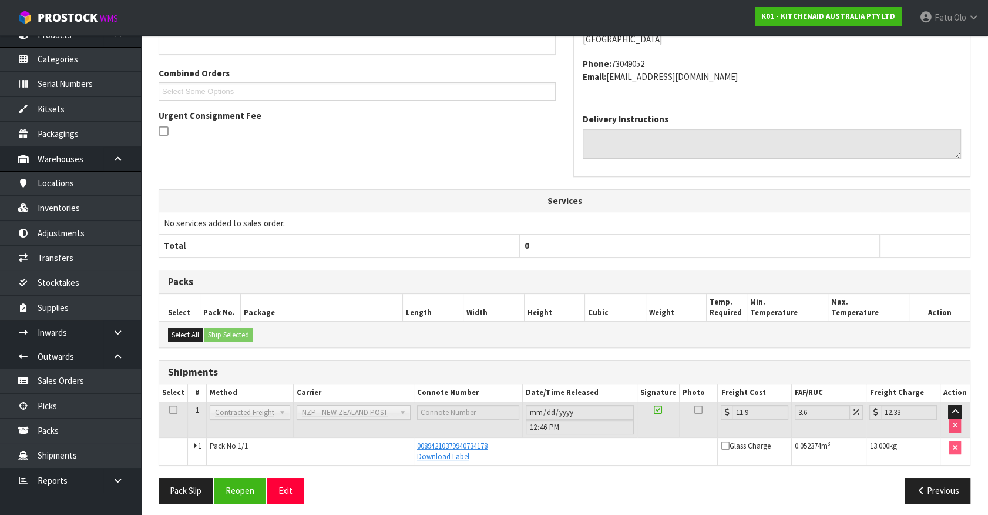
scroll to position [285, 0]
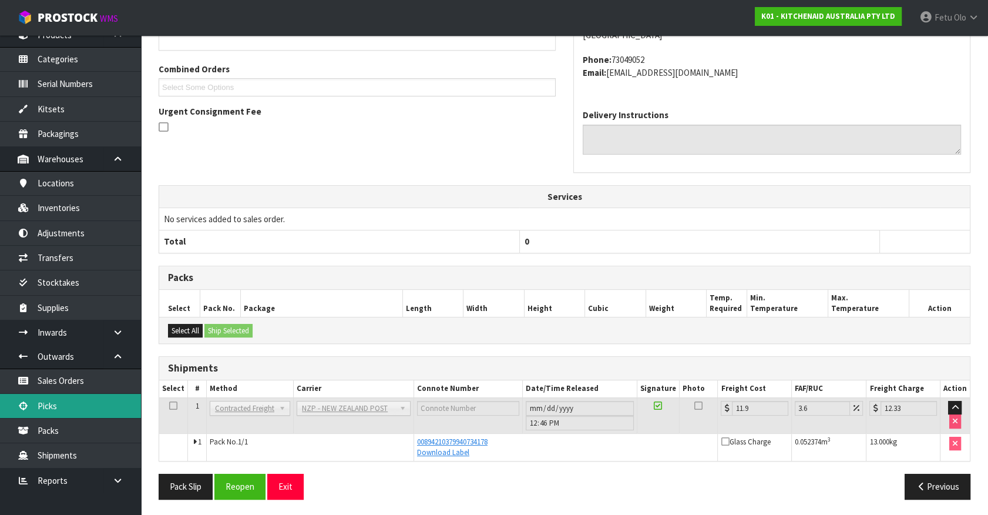
click at [48, 410] on link "Picks" at bounding box center [70, 406] width 141 height 24
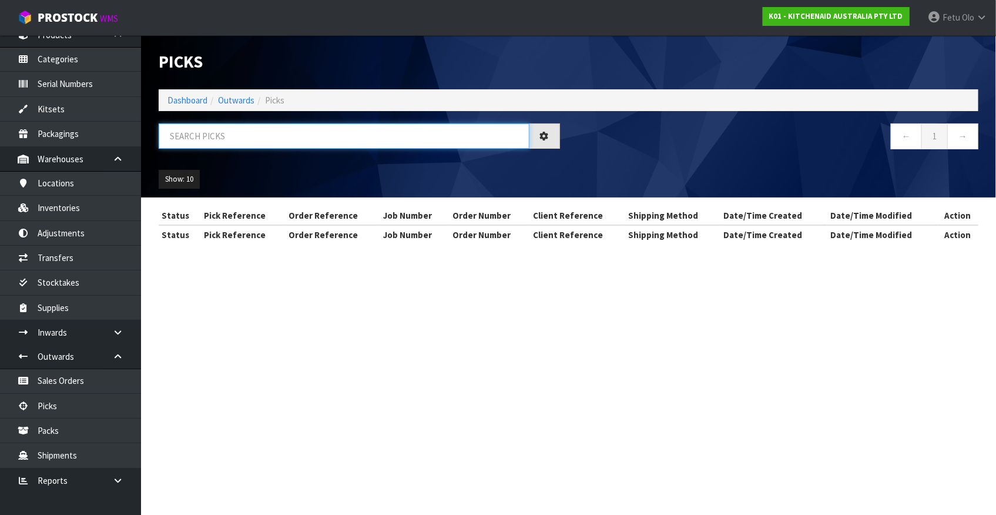
click at [226, 141] on input "text" at bounding box center [344, 135] width 371 height 25
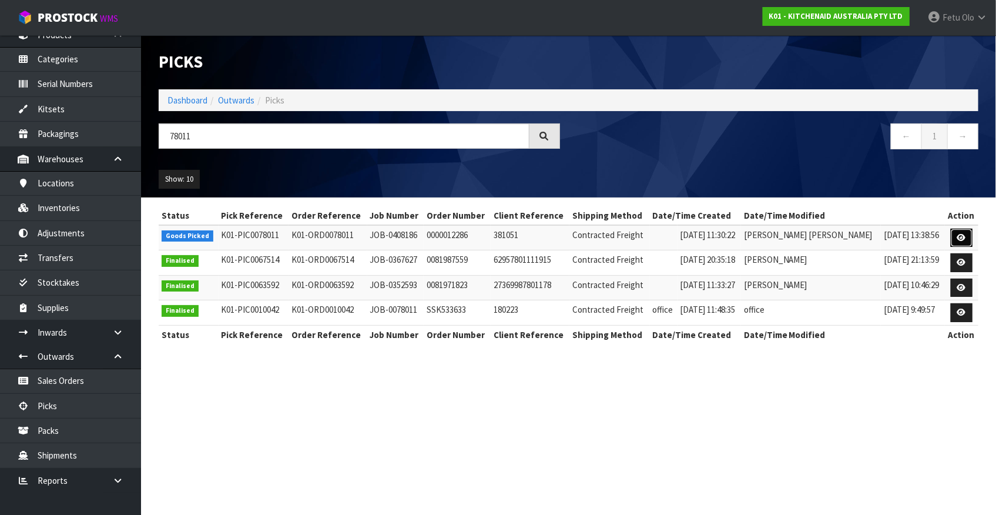
click at [876, 238] on icon at bounding box center [961, 238] width 9 height 8
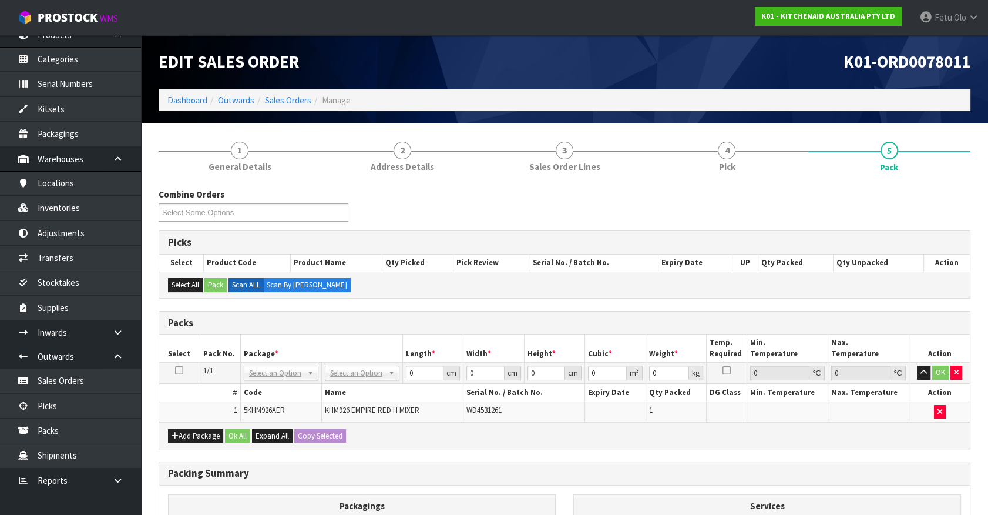
drag, startPoint x: 274, startPoint y: 367, endPoint x: 264, endPoint y: 380, distance: 15.9
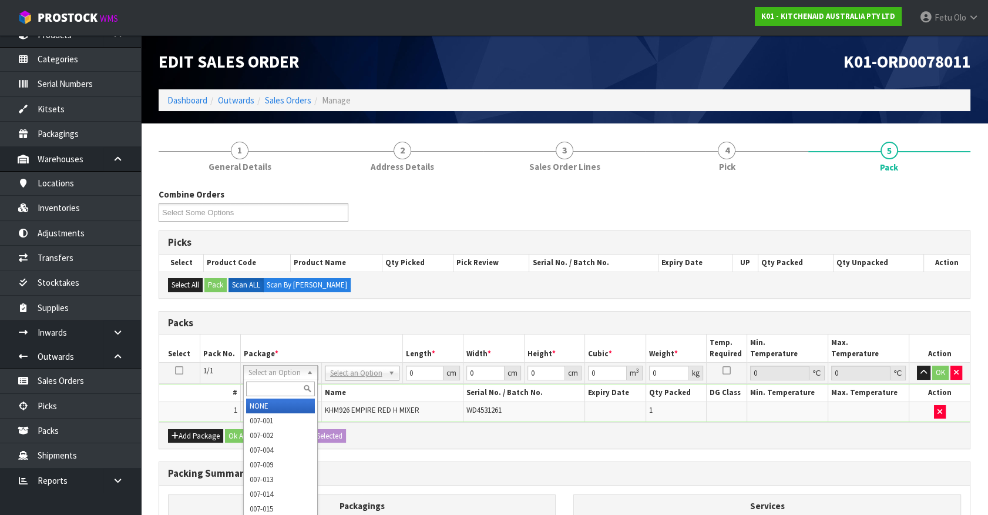
click at [263, 381] on input "text" at bounding box center [280, 388] width 69 height 15
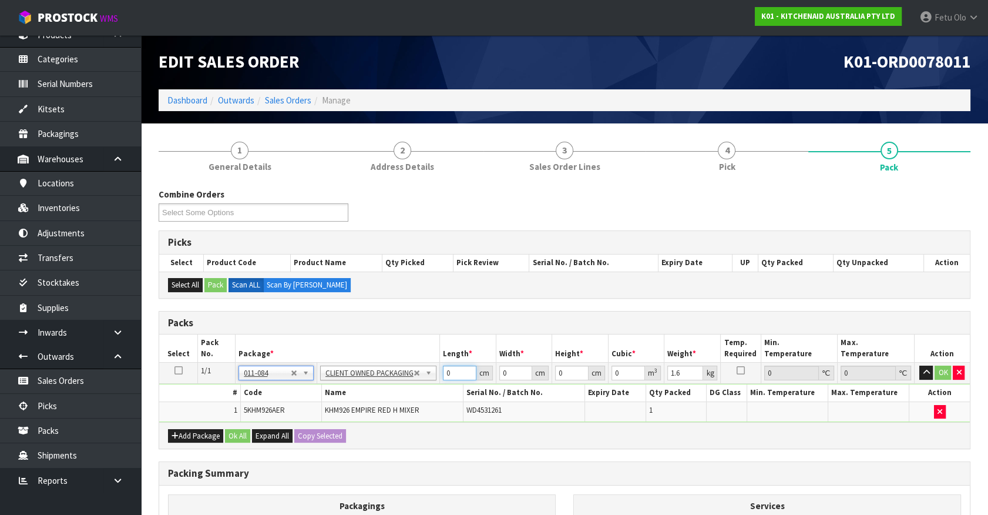
click at [309, 428] on div "Packs Select Pack No. Package * Length * Width * Height * Cubic * Weight * Temp…" at bounding box center [565, 380] width 812 height 139
click button "OK" at bounding box center [943, 373] width 16 height 14
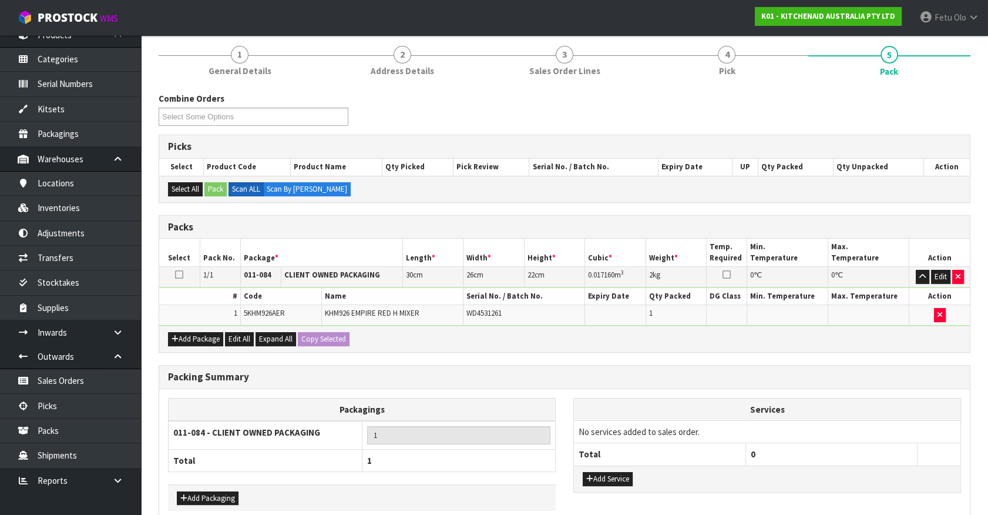
scroll to position [153, 0]
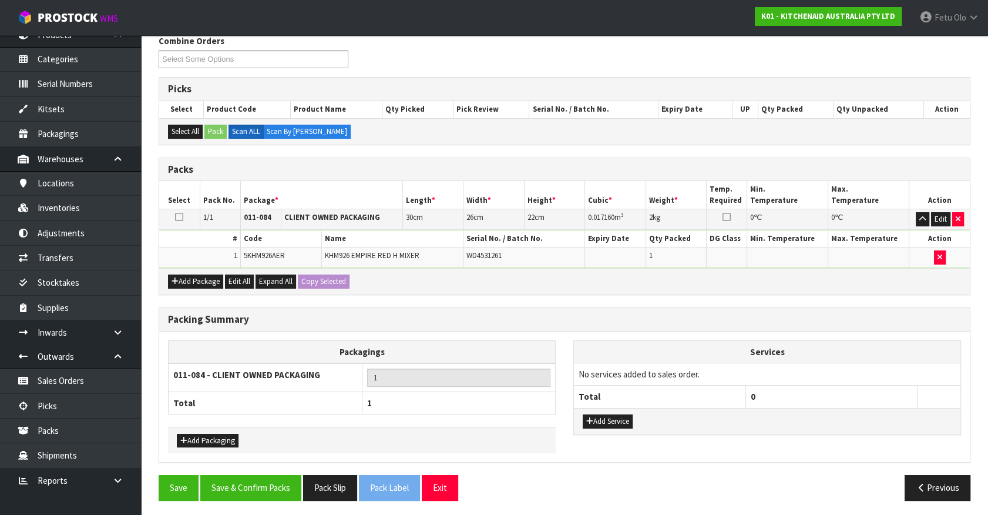
click at [876, 448] on div "Packagings 011-084 - CLIENT OWNED PACKAGING 1 Total 1 Add Packaging Services No…" at bounding box center [564, 396] width 811 height 131
click at [269, 452] on button "Save & Confirm Packs" at bounding box center [250, 487] width 101 height 25
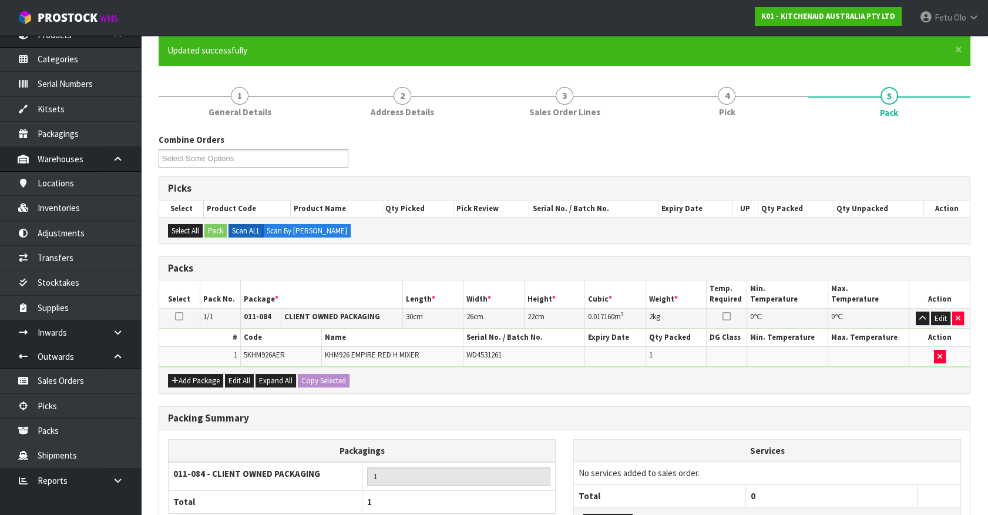
scroll to position [132, 0]
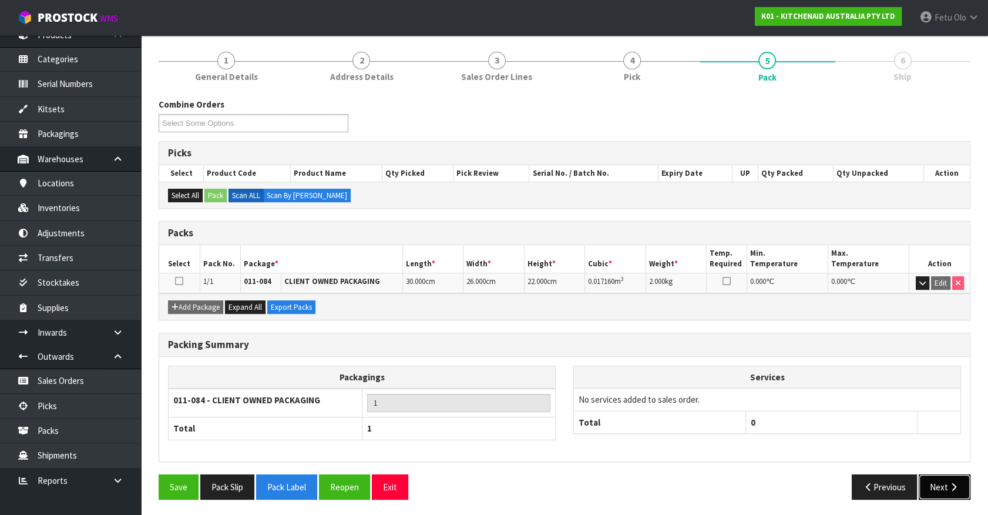
click at [876, 452] on button "Next" at bounding box center [945, 486] width 52 height 25
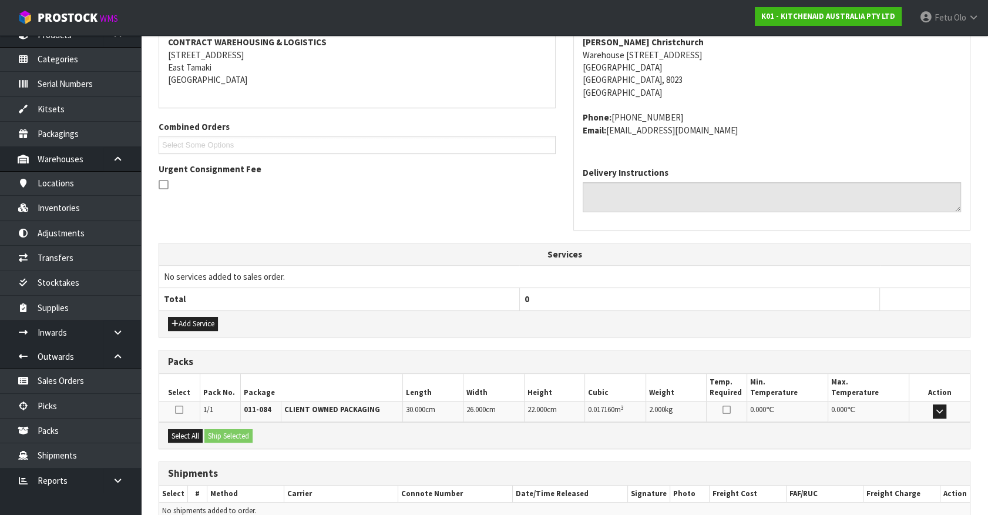
scroll to position [286, 0]
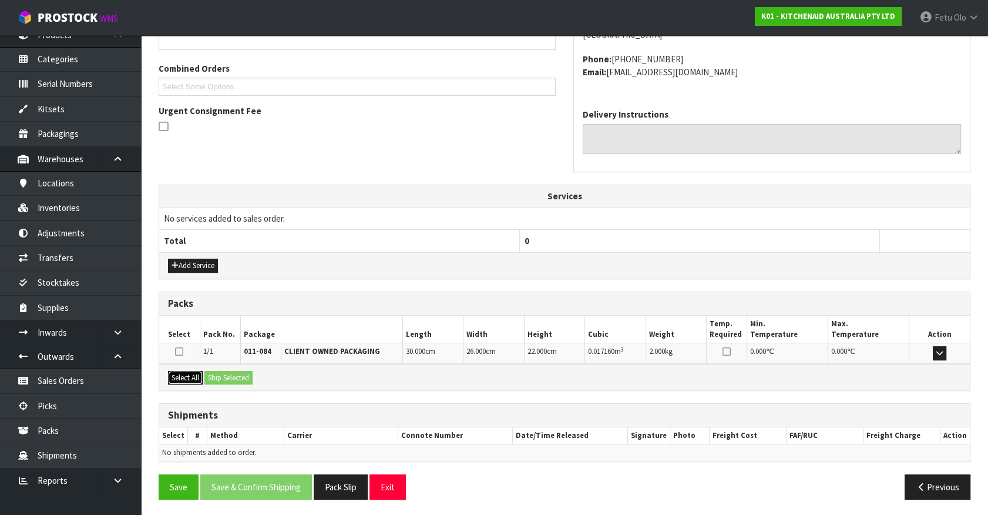
drag, startPoint x: 181, startPoint y: 376, endPoint x: 216, endPoint y: 376, distance: 35.3
click at [183, 376] on button "Select All" at bounding box center [185, 378] width 35 height 14
click at [216, 376] on button "Ship Selected" at bounding box center [229, 378] width 48 height 14
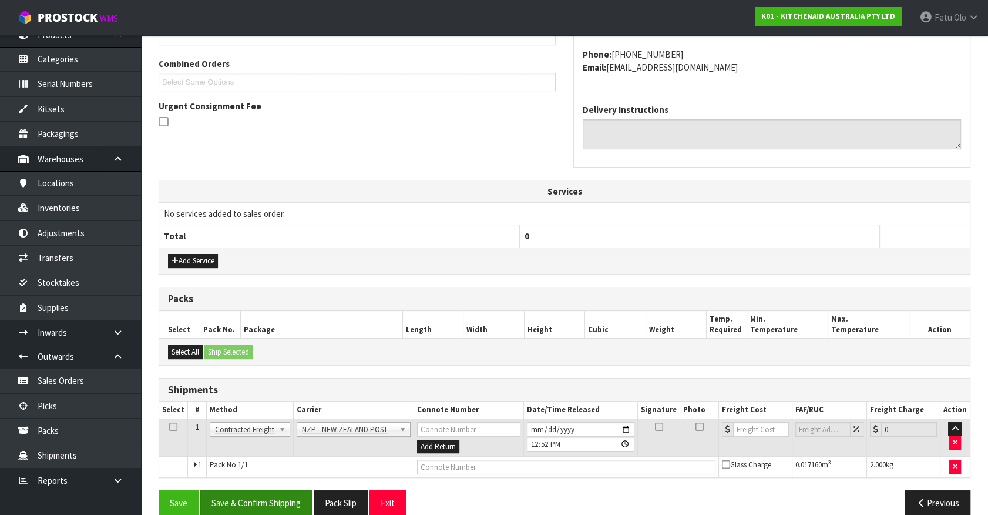
scroll to position [306, 0]
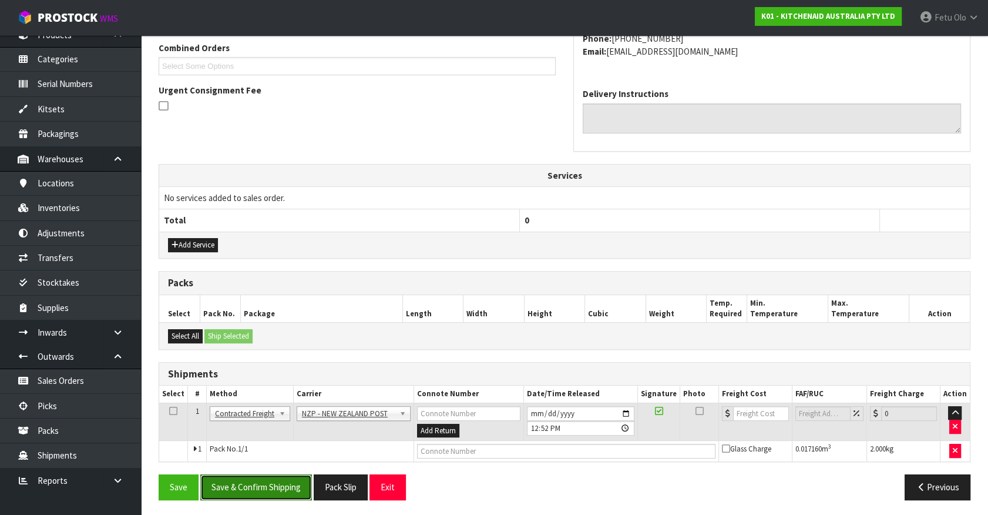
click at [250, 452] on button "Save & Confirm Shipping" at bounding box center [256, 486] width 112 height 25
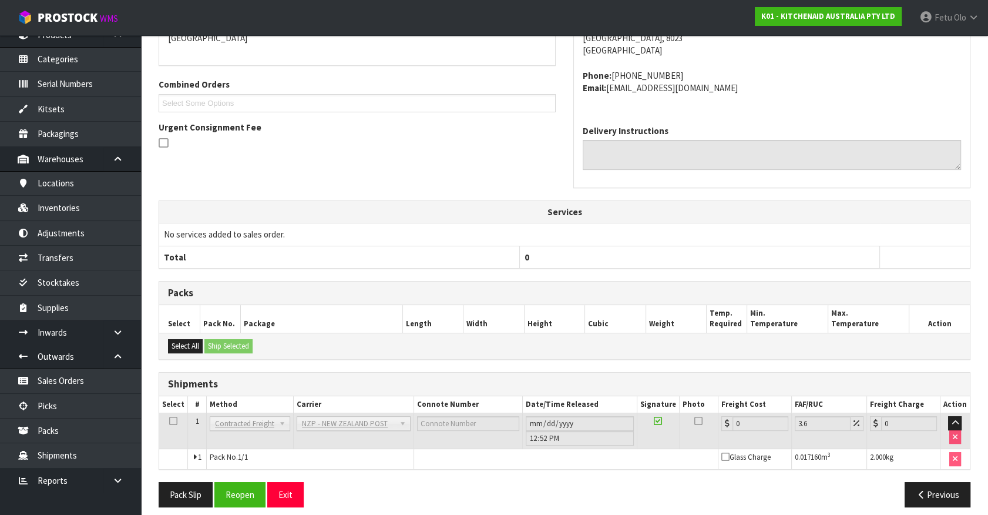
scroll to position [290, 0]
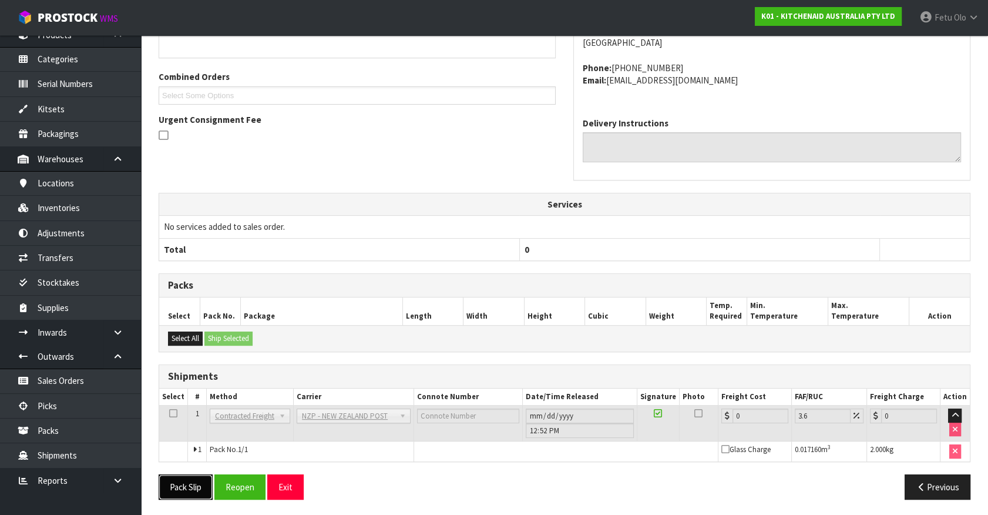
click at [169, 452] on button "Pack Slip" at bounding box center [186, 486] width 54 height 25
click at [234, 452] on button "Reopen" at bounding box center [239, 486] width 51 height 25
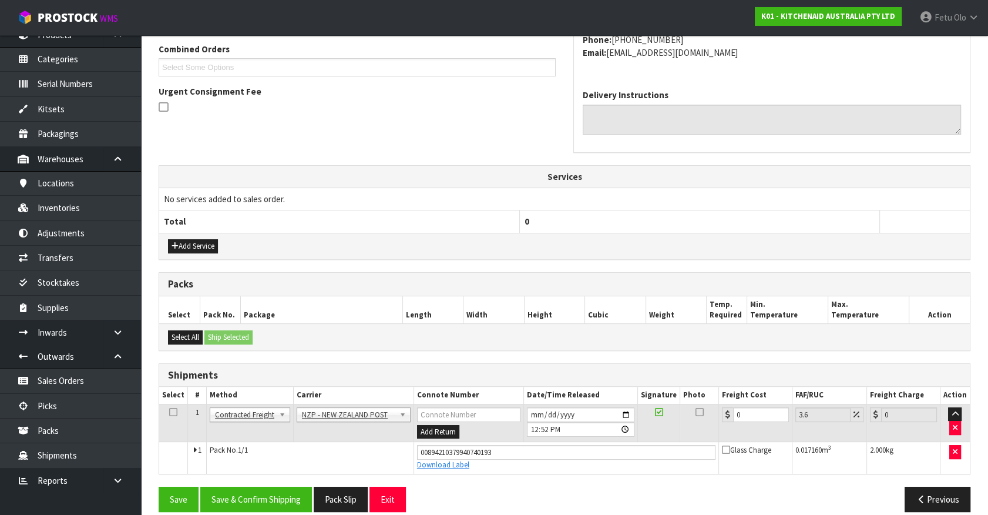
scroll to position [317, 0]
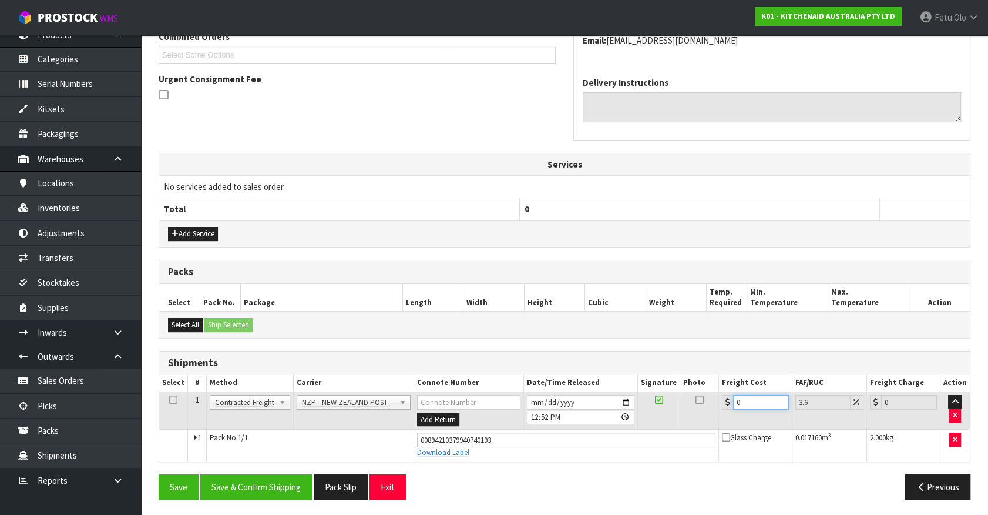
drag, startPoint x: 762, startPoint y: 400, endPoint x: 564, endPoint y: 423, distance: 199.4
click at [564, 423] on tr "1 Client Local Pickup Customer Local Pickup Company Freight Contracted Freight …" at bounding box center [564, 410] width 811 height 38
click at [292, 452] on button "Save & Confirm Shipping" at bounding box center [256, 486] width 112 height 25
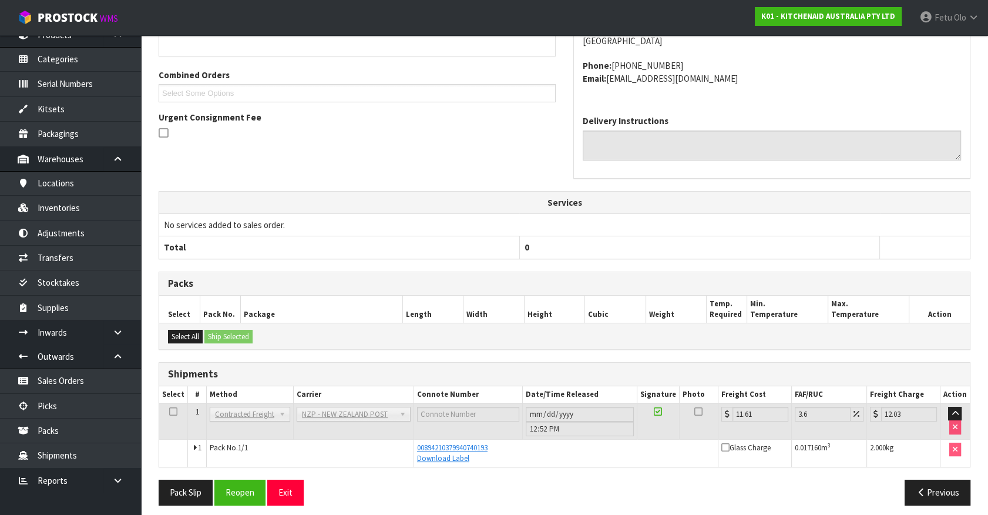
scroll to position [285, 0]
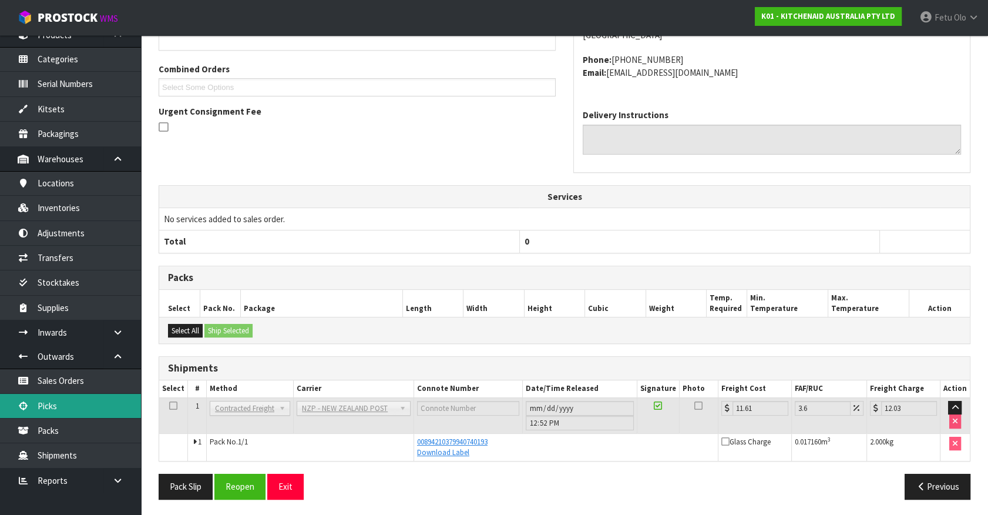
click at [74, 400] on link "Picks" at bounding box center [70, 406] width 141 height 24
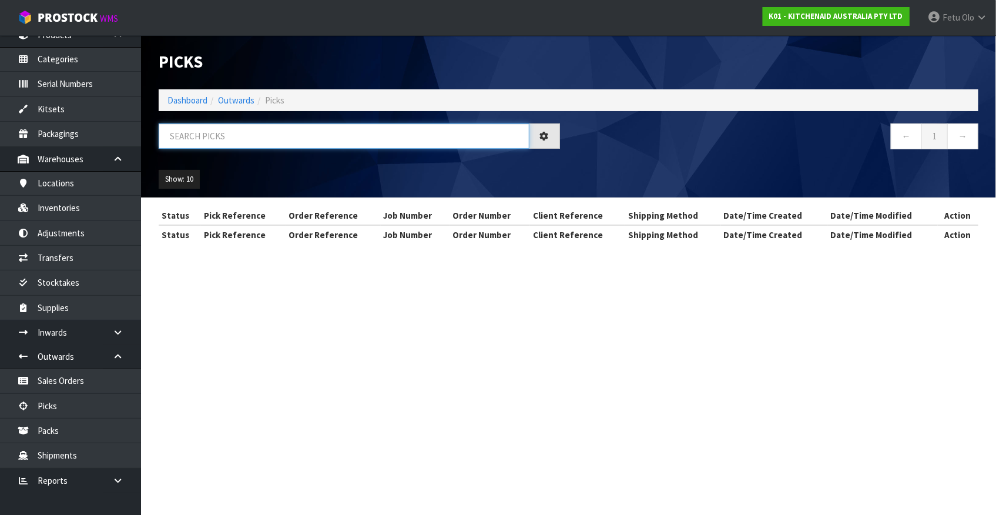
click at [277, 137] on input "text" at bounding box center [344, 135] width 371 height 25
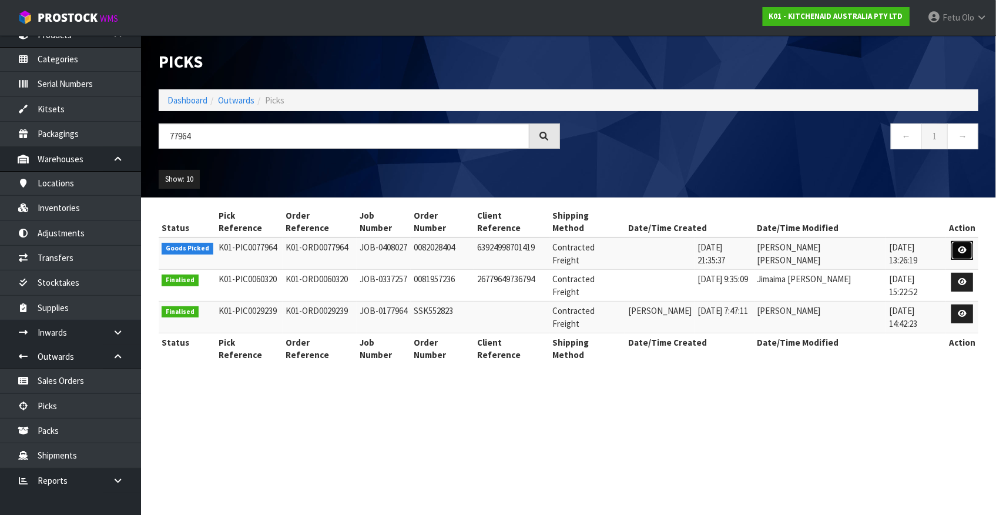
click at [876, 246] on icon at bounding box center [962, 250] width 9 height 8
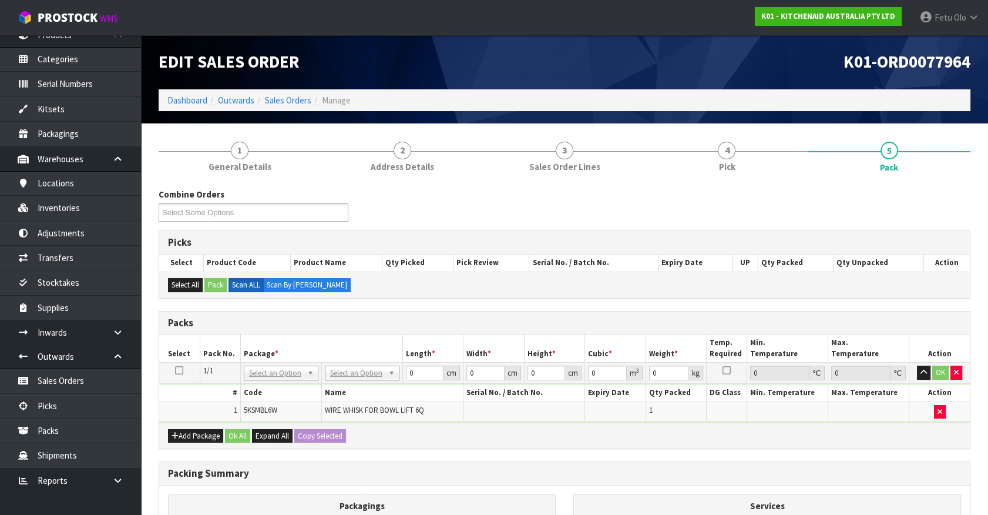
drag, startPoint x: 284, startPoint y: 373, endPoint x: 274, endPoint y: 393, distance: 22.3
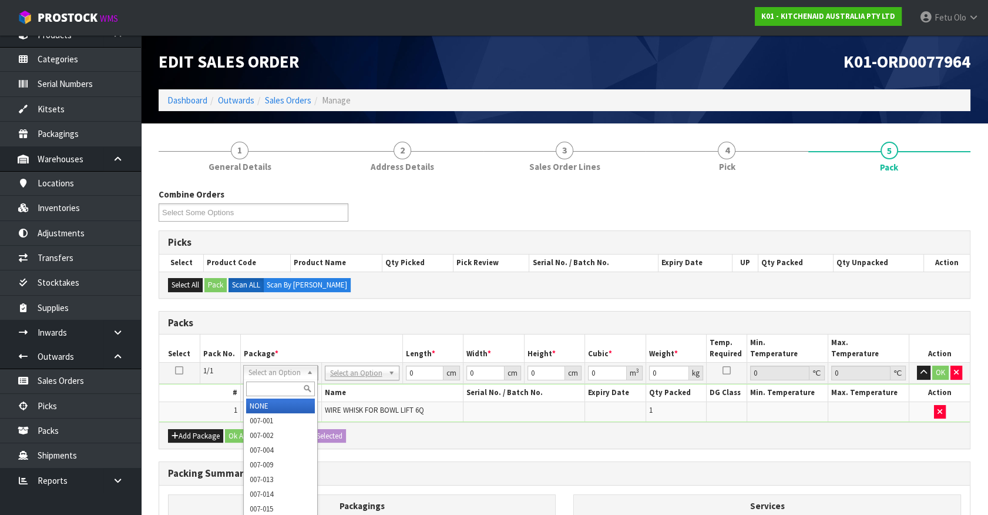
drag, startPoint x: 273, startPoint y: 390, endPoint x: 229, endPoint y: 405, distance: 46.6
click at [273, 390] on input "text" at bounding box center [280, 388] width 69 height 15
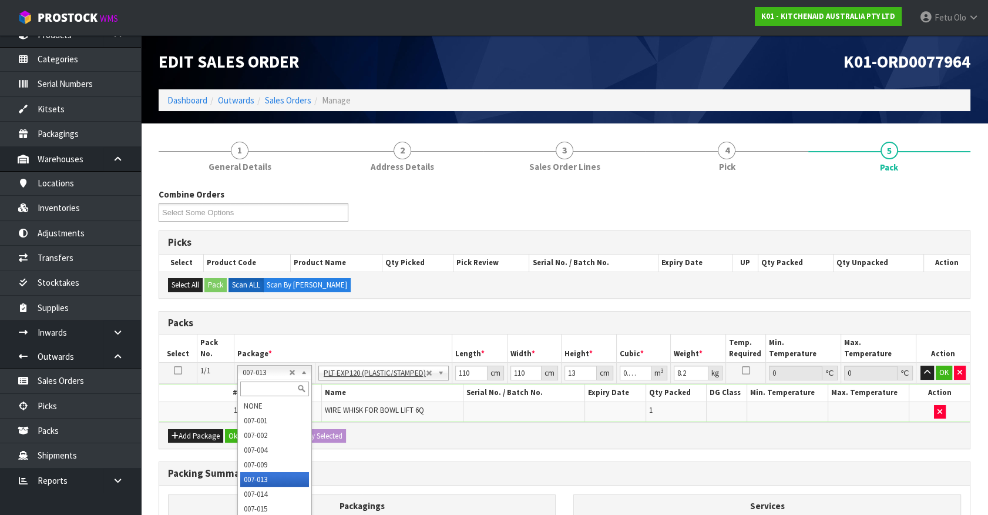
click at [250, 386] on input "text" at bounding box center [274, 388] width 69 height 15
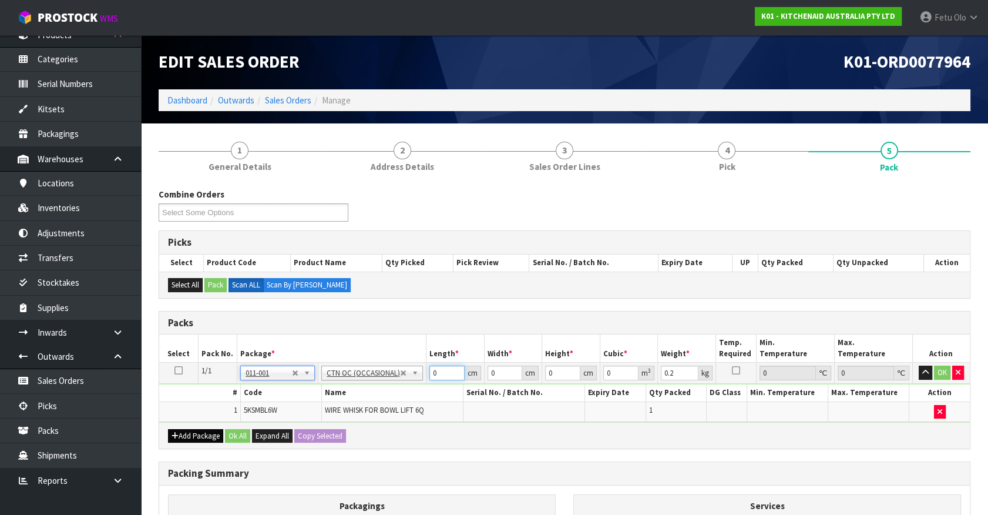
drag, startPoint x: 437, startPoint y: 372, endPoint x: 220, endPoint y: 441, distance: 226.9
click at [259, 428] on div "Packs Select Pack No. Package * Length * Width * Height * Cubic * Weight * Temp…" at bounding box center [565, 380] width 812 height 139
click button "OK" at bounding box center [942, 373] width 16 height 14
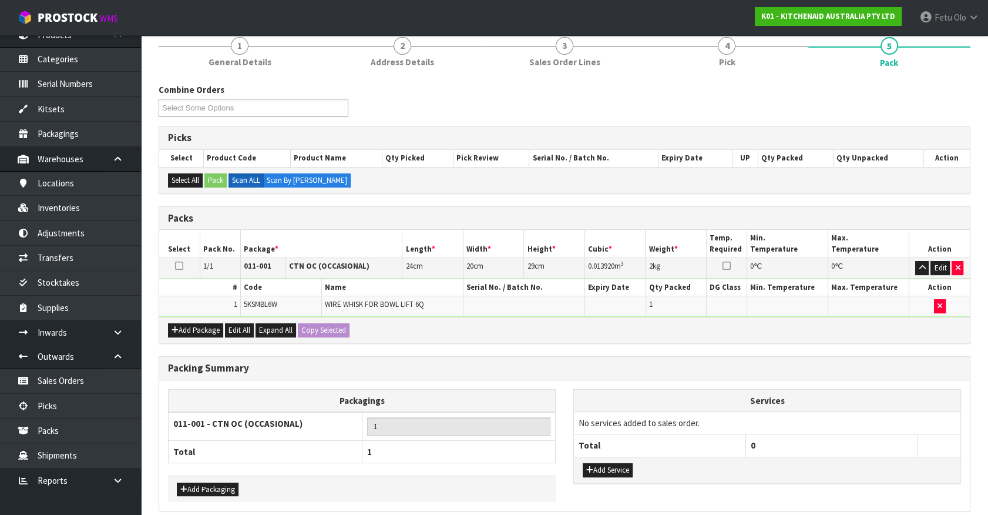
scroll to position [153, 0]
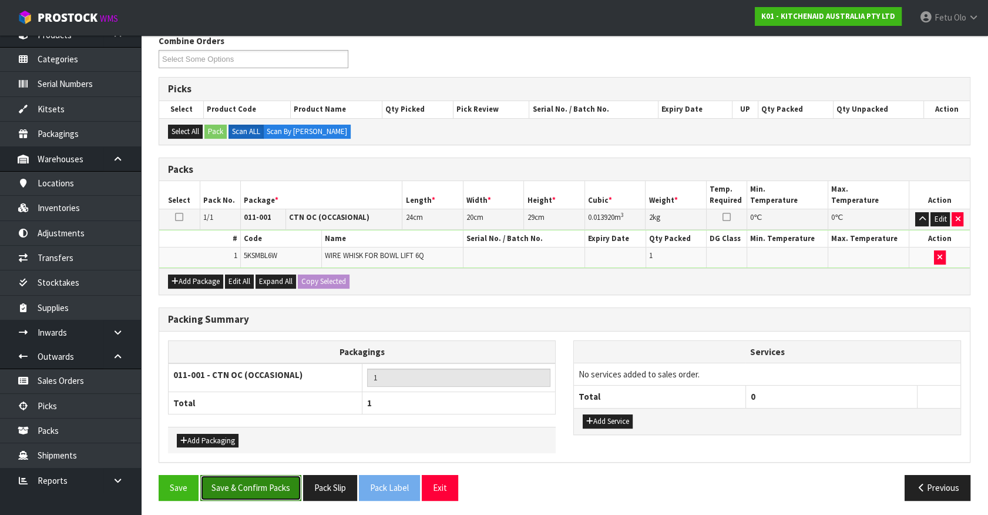
click at [236, 452] on button "Save & Confirm Packs" at bounding box center [250, 487] width 101 height 25
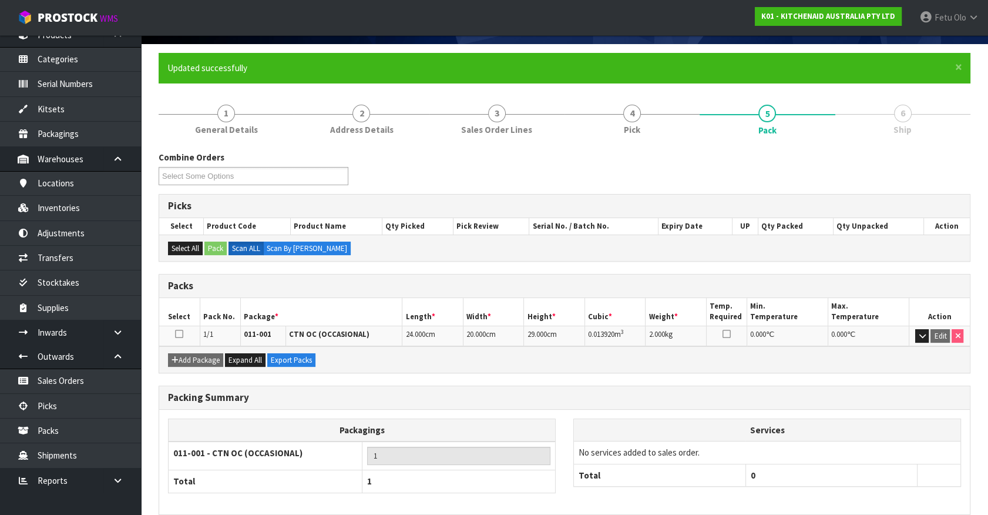
scroll to position [132, 0]
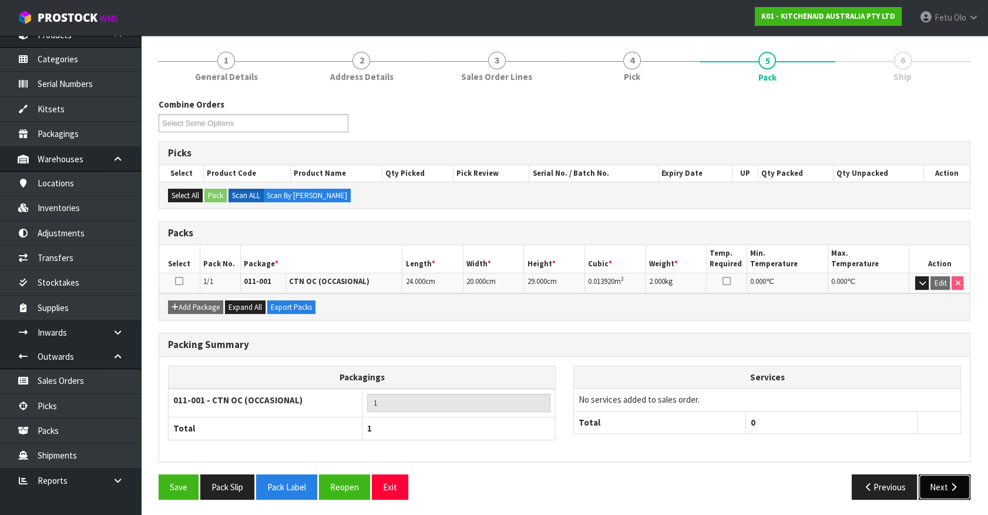
click at [876, 452] on button "Next" at bounding box center [945, 486] width 52 height 25
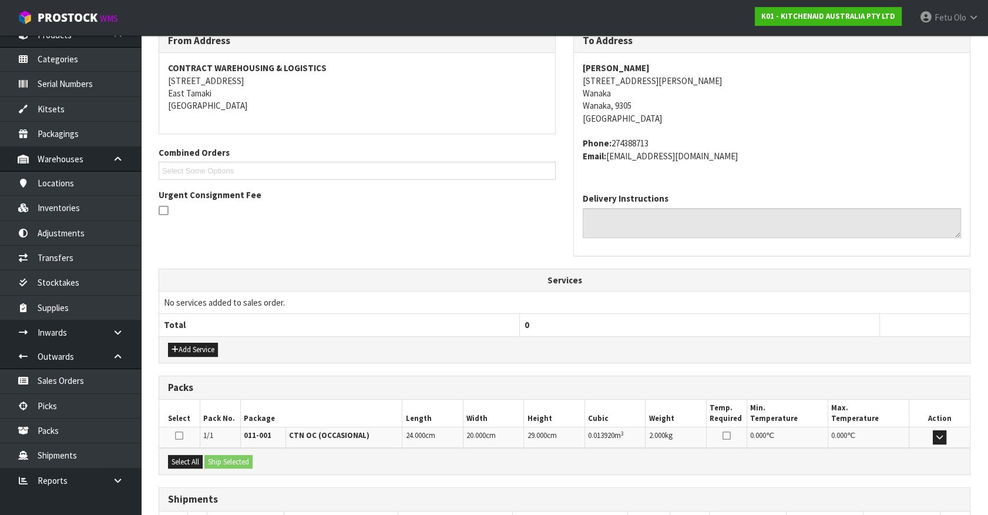
scroll to position [286, 0]
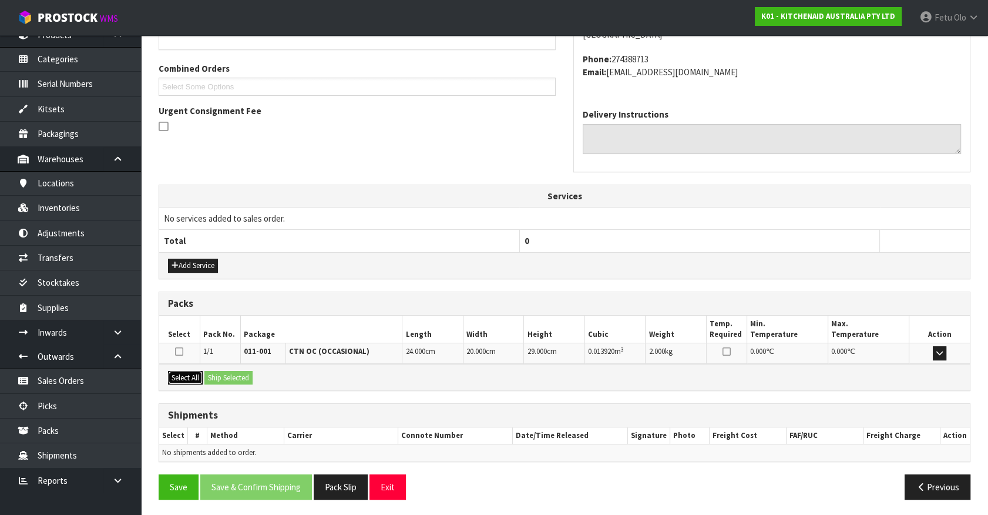
click at [192, 373] on button "Select All" at bounding box center [185, 378] width 35 height 14
click at [224, 368] on div "Select All Ship Selected" at bounding box center [564, 377] width 811 height 26
click at [231, 376] on button "Ship Selected" at bounding box center [229, 378] width 48 height 14
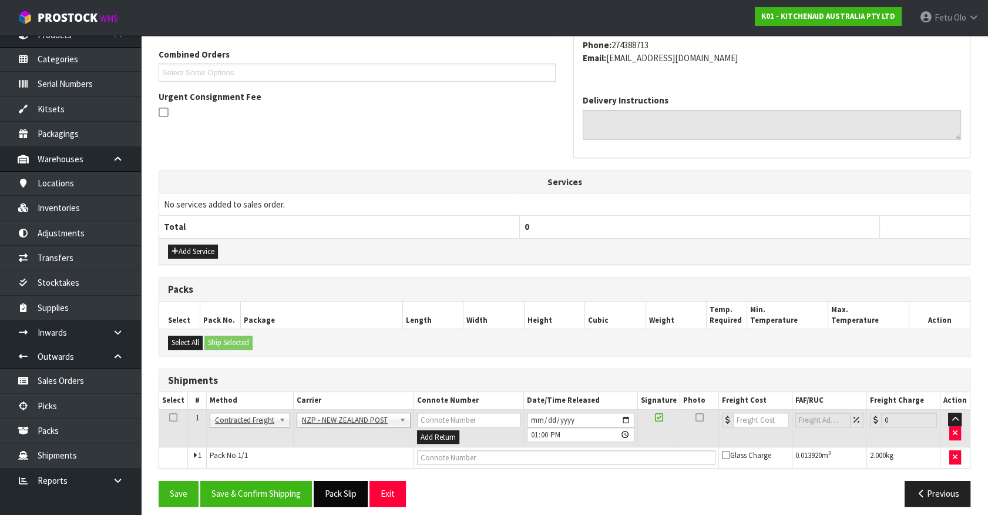
scroll to position [306, 0]
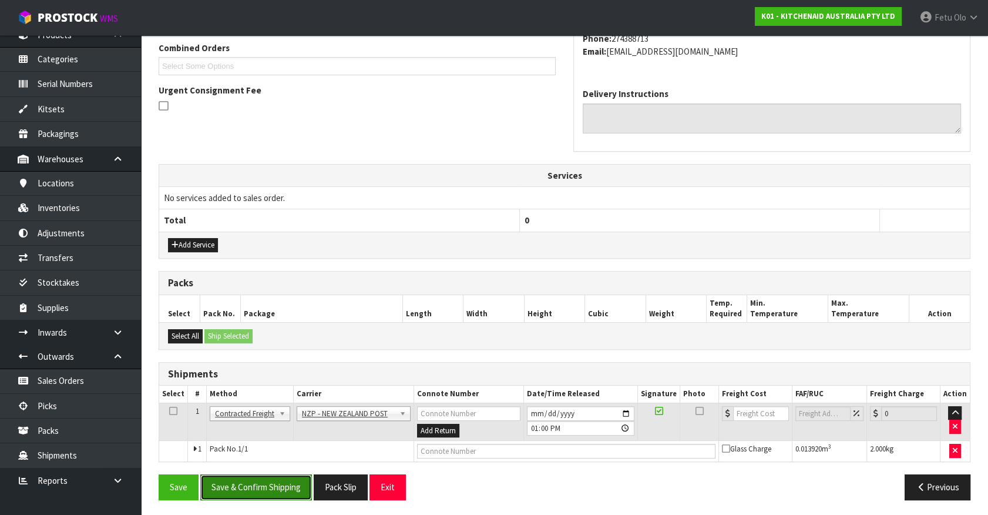
click at [277, 452] on button "Save & Confirm Shipping" at bounding box center [256, 486] width 112 height 25
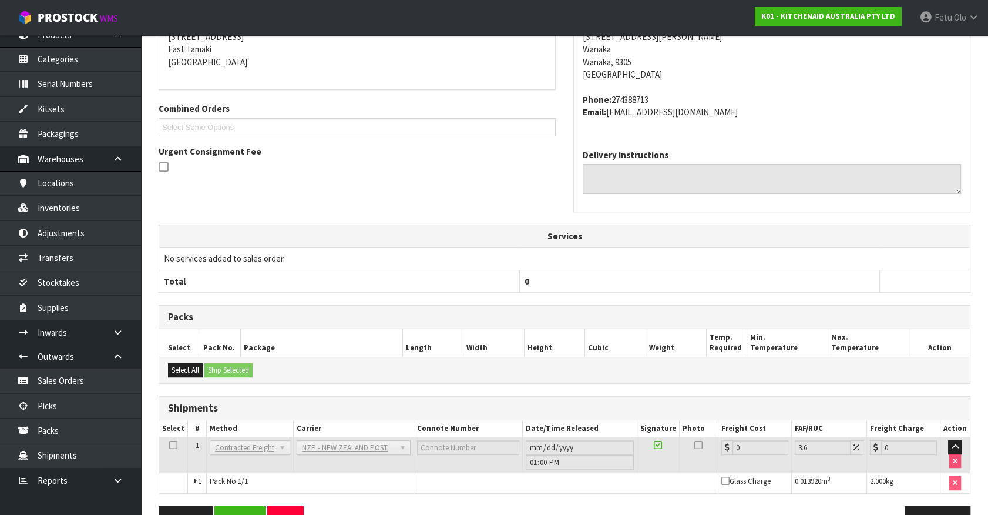
scroll to position [290, 0]
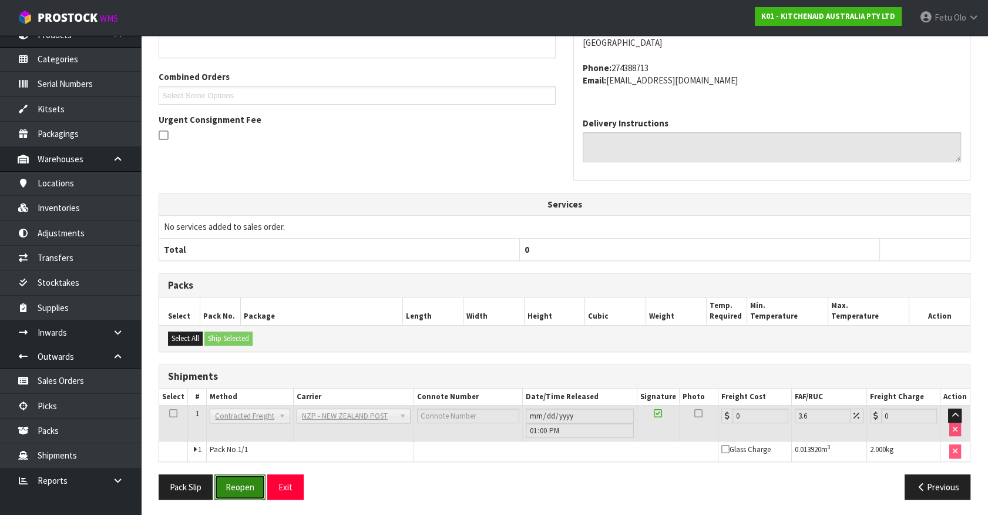
click at [259, 452] on button "Reopen" at bounding box center [239, 486] width 51 height 25
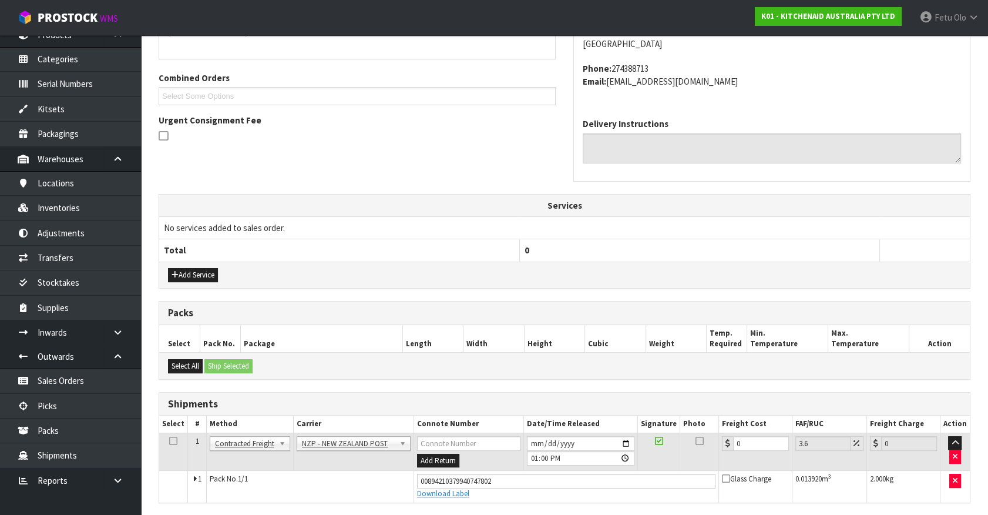
scroll to position [277, 0]
drag, startPoint x: 662, startPoint y: 461, endPoint x: 565, endPoint y: 477, distance: 98.3
click at [569, 452] on tbody "1 Client Local Pickup Customer Local Pickup Company Freight Contracted Freight …" at bounding box center [564, 466] width 811 height 69
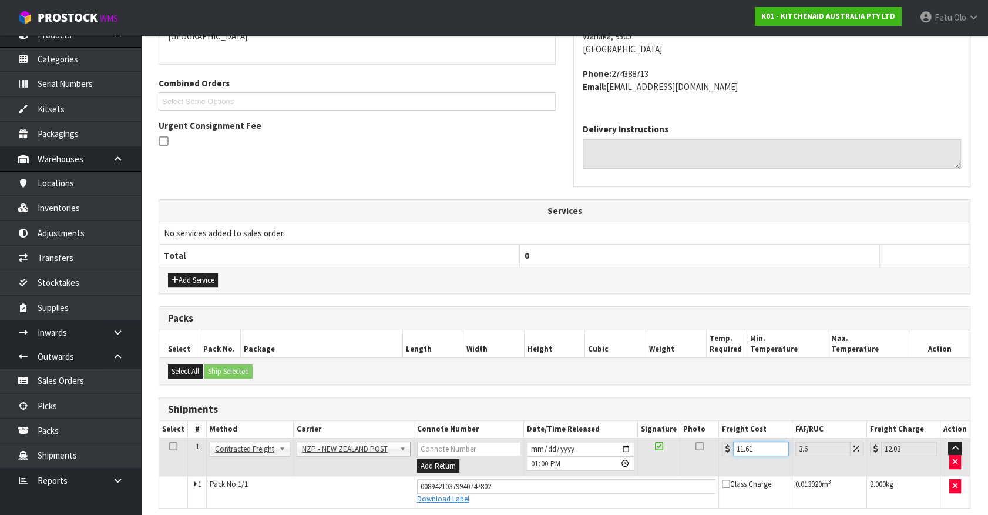
scroll to position [317, 0]
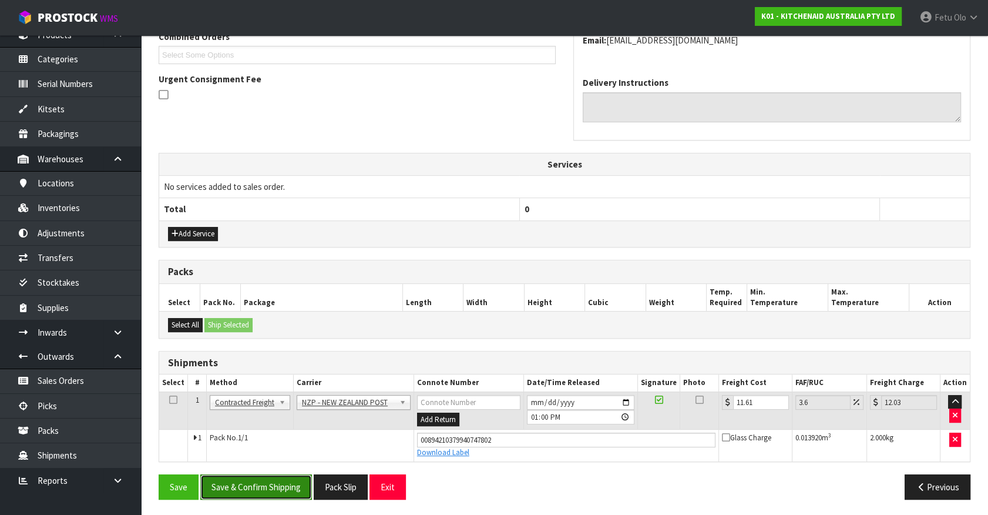
click at [288, 452] on button "Save & Confirm Shipping" at bounding box center [256, 486] width 112 height 25
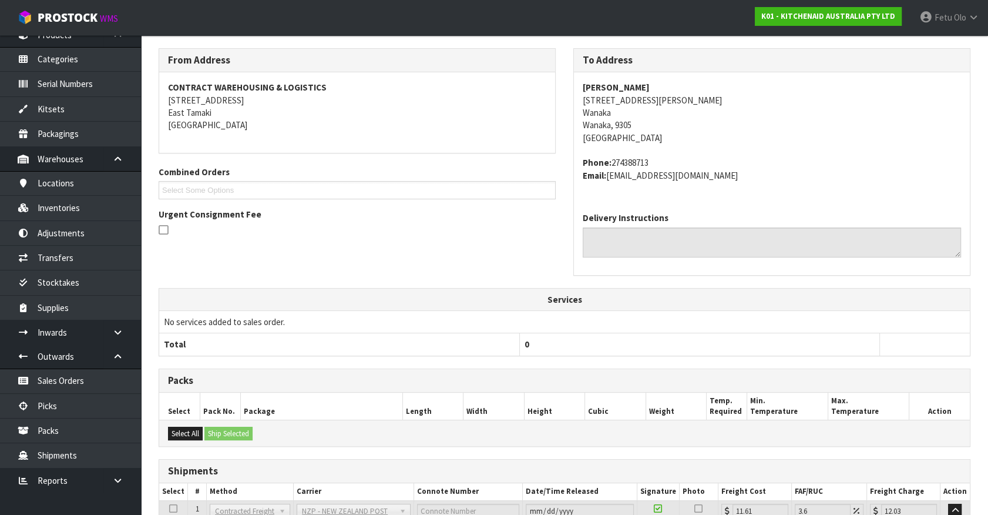
scroll to position [178, 0]
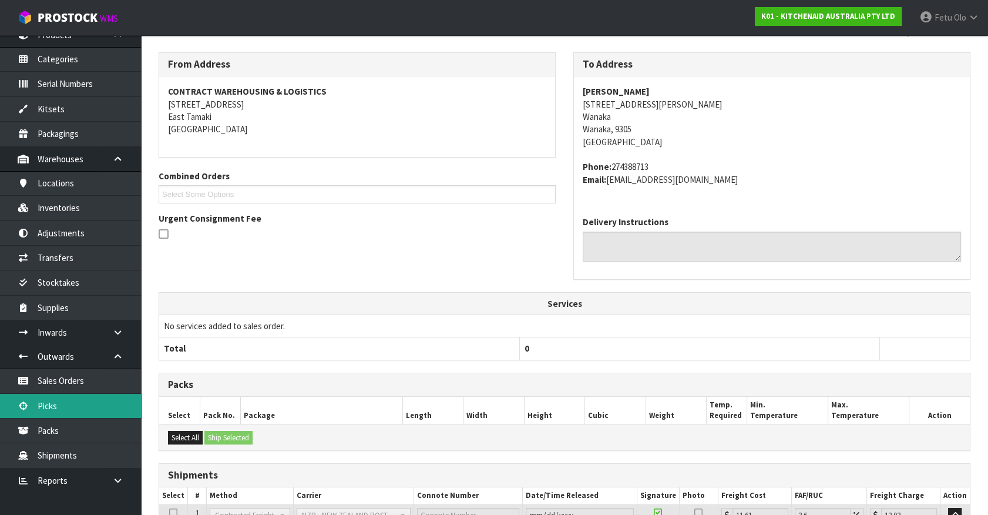
click at [82, 401] on link "Picks" at bounding box center [70, 406] width 141 height 24
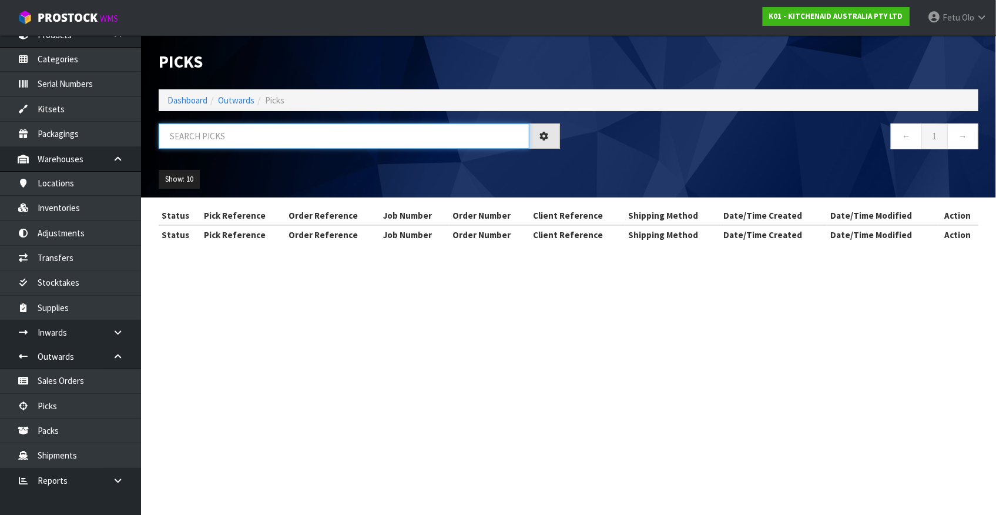
click at [230, 138] on input "text" at bounding box center [344, 135] width 371 height 25
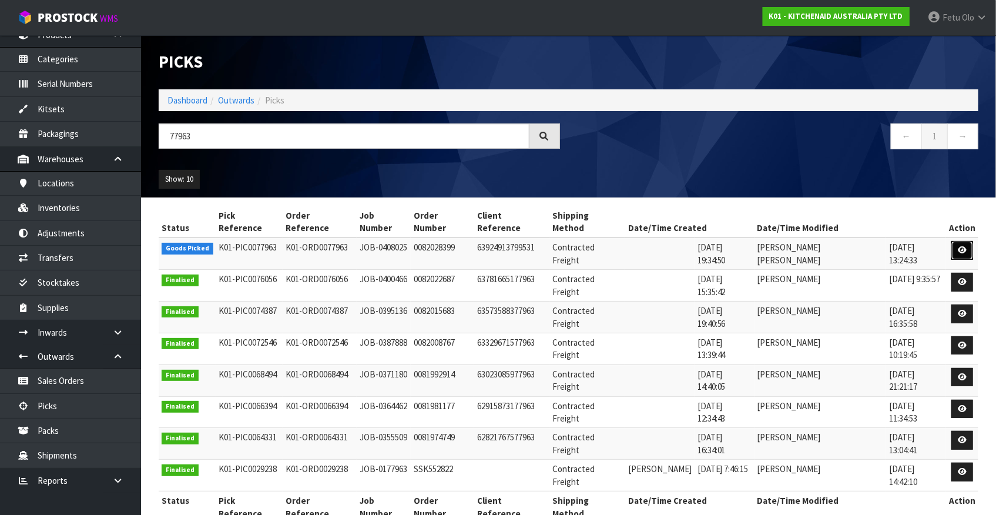
click at [876, 246] on icon at bounding box center [962, 250] width 9 height 8
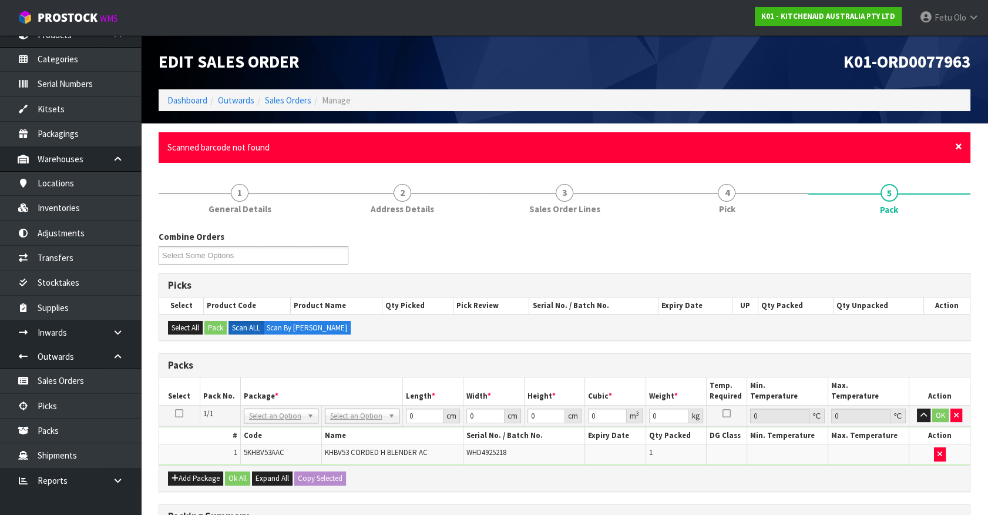
click at [876, 146] on span "×" at bounding box center [959, 146] width 7 height 16
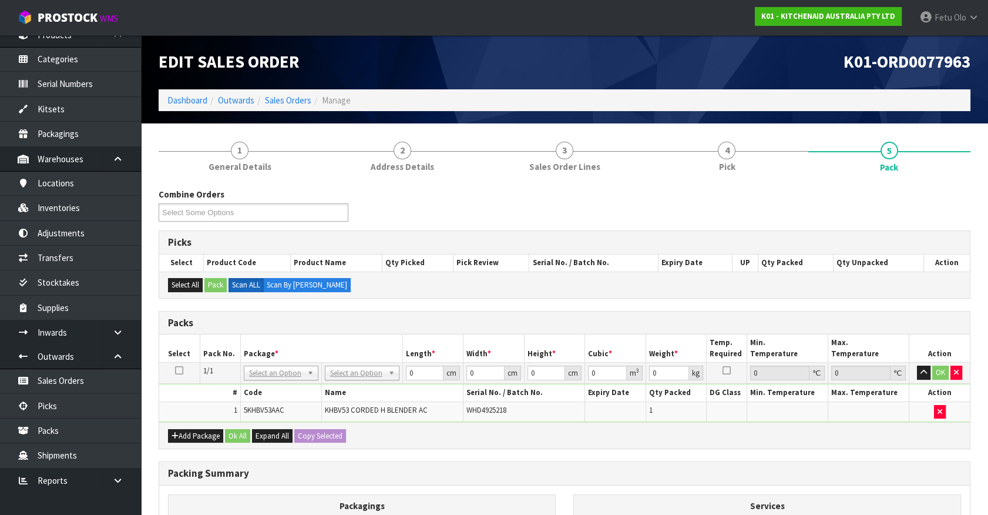
drag, startPoint x: 263, startPoint y: 374, endPoint x: 258, endPoint y: 388, distance: 14.5
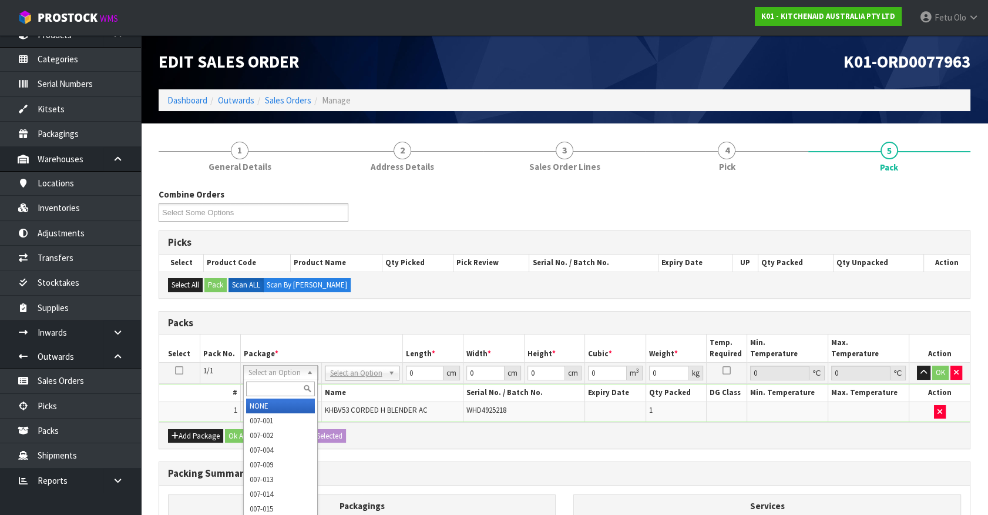
drag, startPoint x: 257, startPoint y: 392, endPoint x: 234, endPoint y: 365, distance: 35.4
click at [241, 381] on body "Toggle navigation ProStock WMS K01 - KITCHENAID AUSTRALIA PTY LTD Fetu Olo Logo…" at bounding box center [494, 257] width 988 height 515
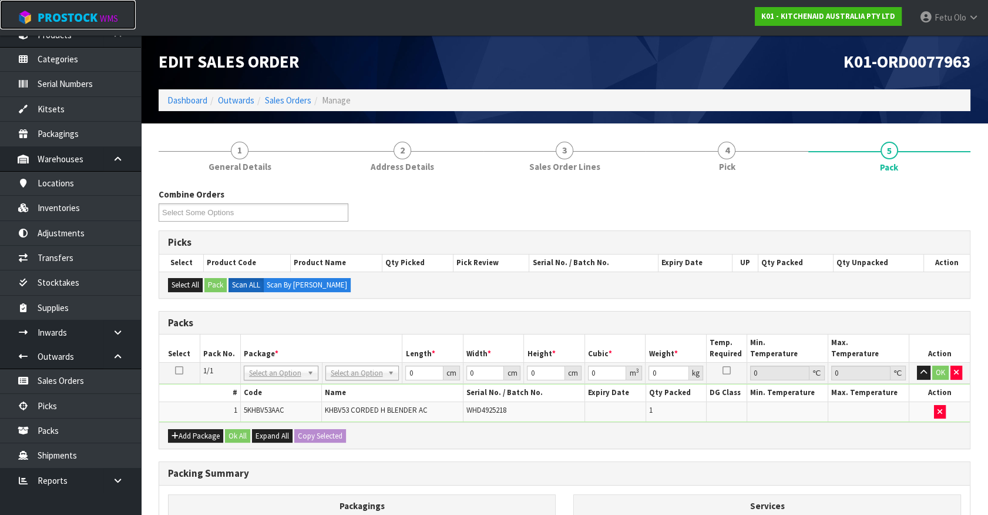
drag, startPoint x: 263, startPoint y: 375, endPoint x: 256, endPoint y: 390, distance: 16.6
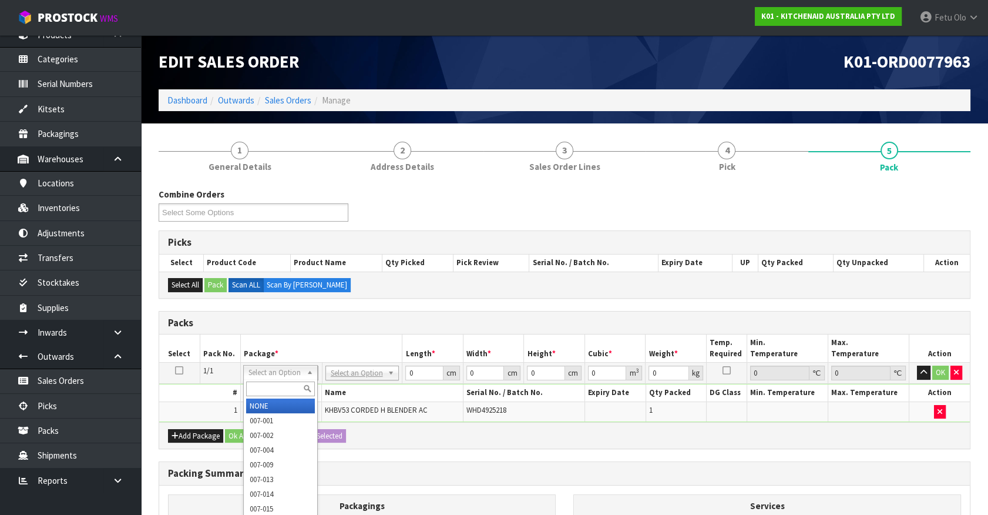
click at [254, 388] on input "text" at bounding box center [280, 388] width 69 height 15
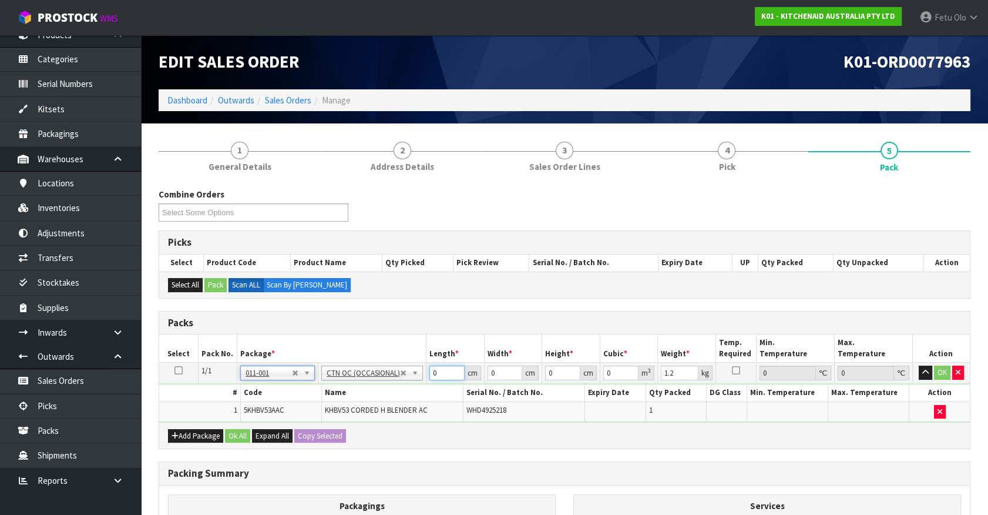
click at [346, 427] on div "Packs Select Pack No. Package * Length * Width * Height * Cubic * Weight * Temp…" at bounding box center [565, 380] width 812 height 139
click button "OK" at bounding box center [942, 373] width 16 height 14
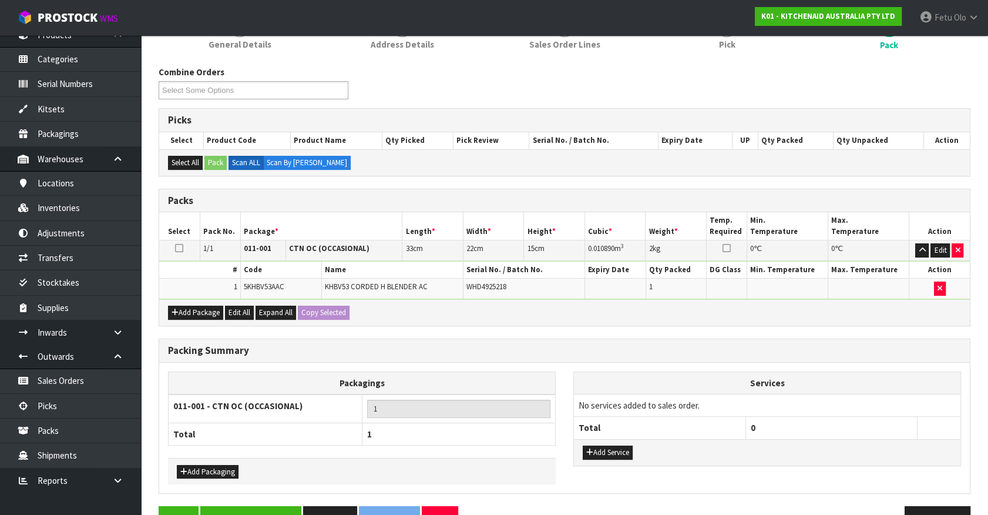
scroll to position [153, 0]
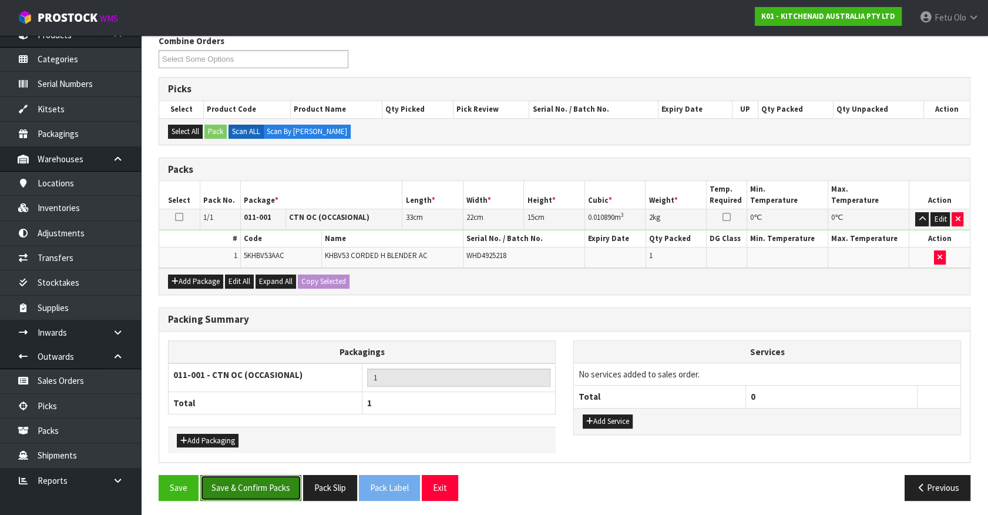
click at [275, 452] on button "Save & Confirm Packs" at bounding box center [250, 487] width 101 height 25
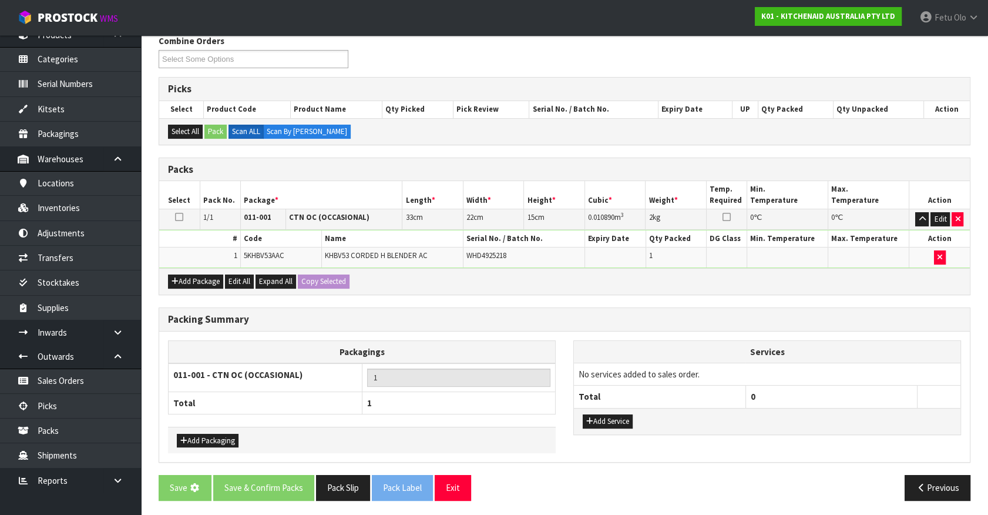
scroll to position [0, 0]
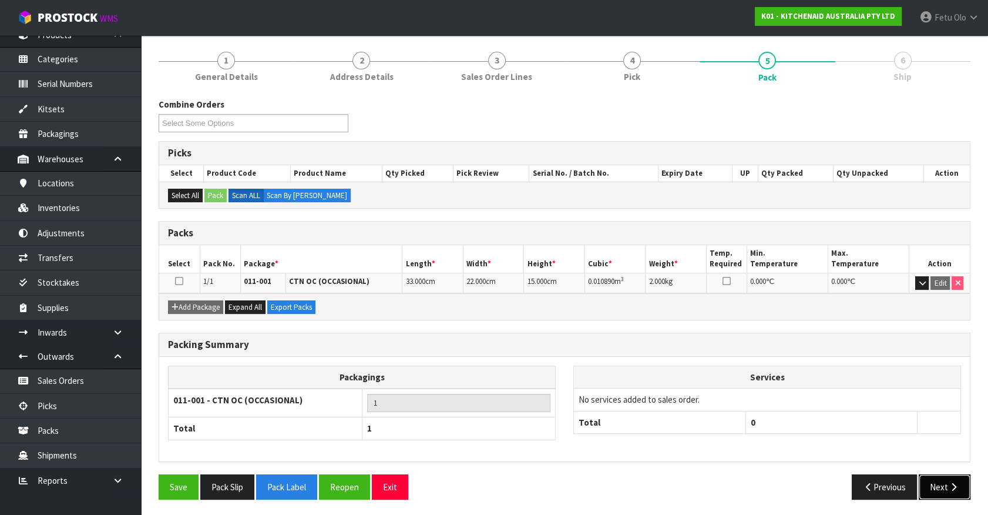
click at [876, 452] on button "Next" at bounding box center [945, 486] width 52 height 25
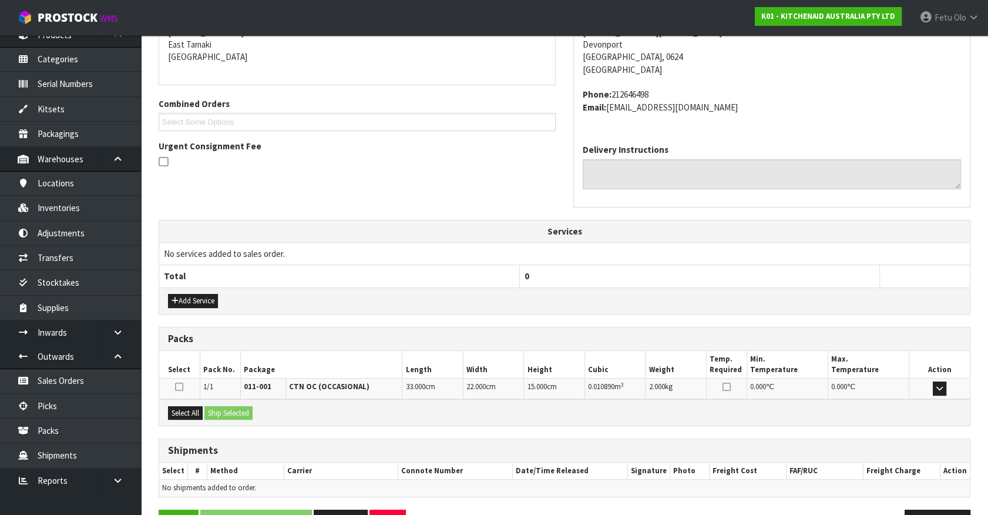
scroll to position [286, 0]
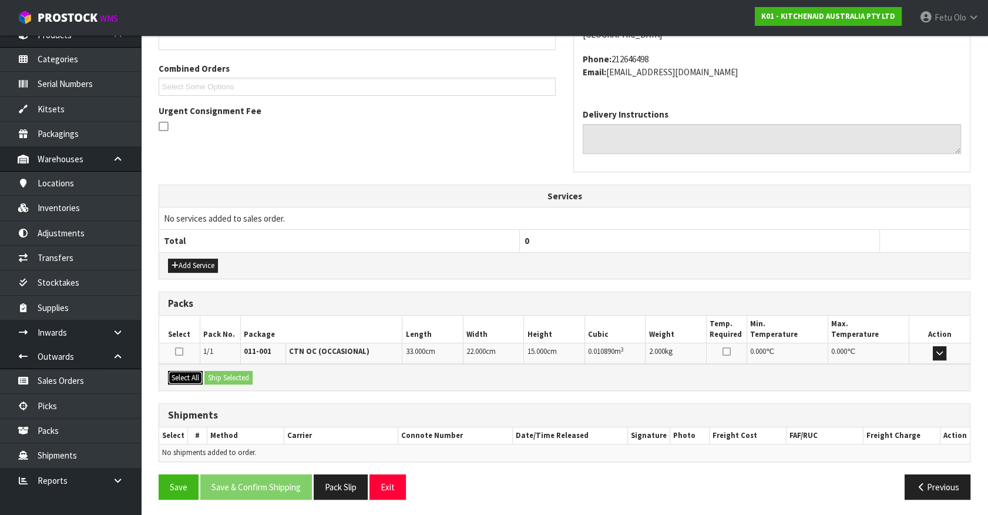
drag, startPoint x: 173, startPoint y: 370, endPoint x: 223, endPoint y: 374, distance: 49.5
click at [176, 371] on button "Select All" at bounding box center [185, 378] width 35 height 14
click at [230, 375] on button "Ship Selected" at bounding box center [229, 378] width 48 height 14
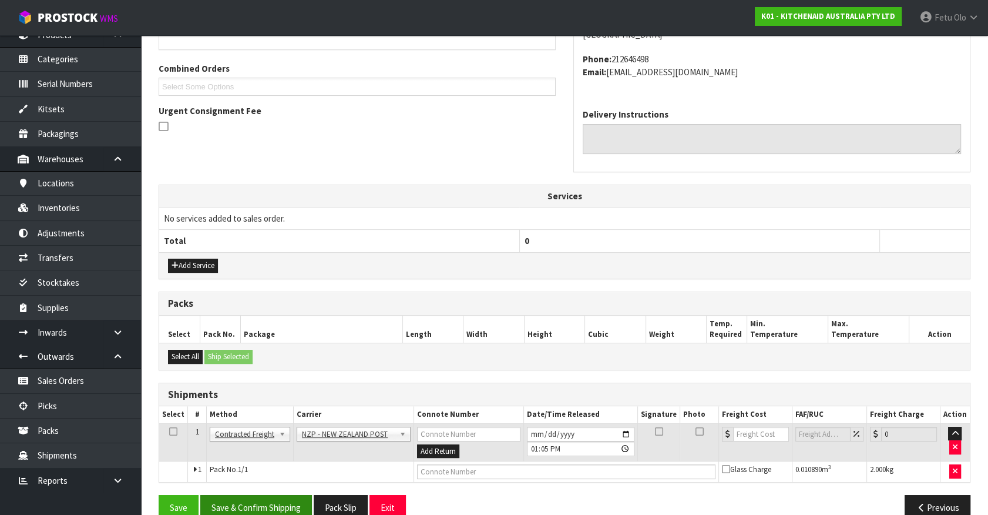
scroll to position [306, 0]
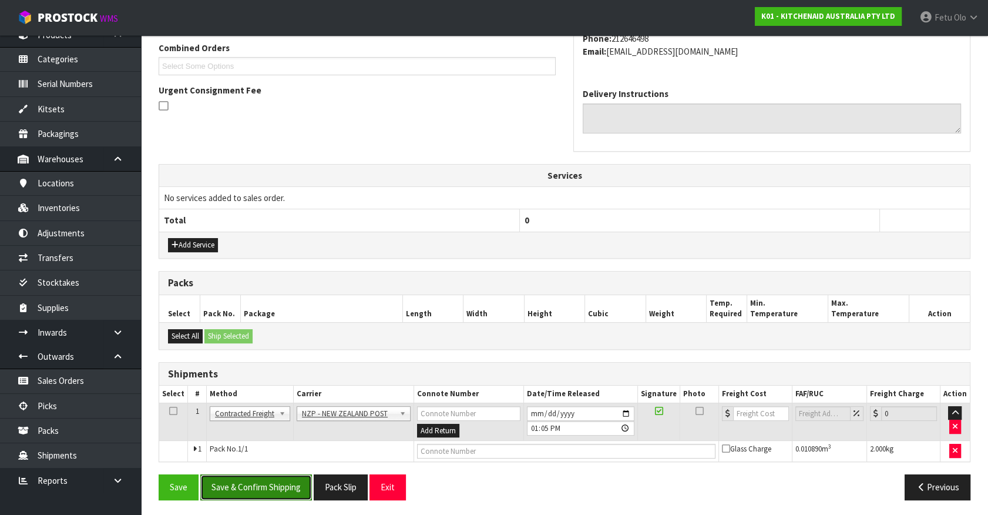
click at [280, 452] on button "Save & Confirm Shipping" at bounding box center [256, 486] width 112 height 25
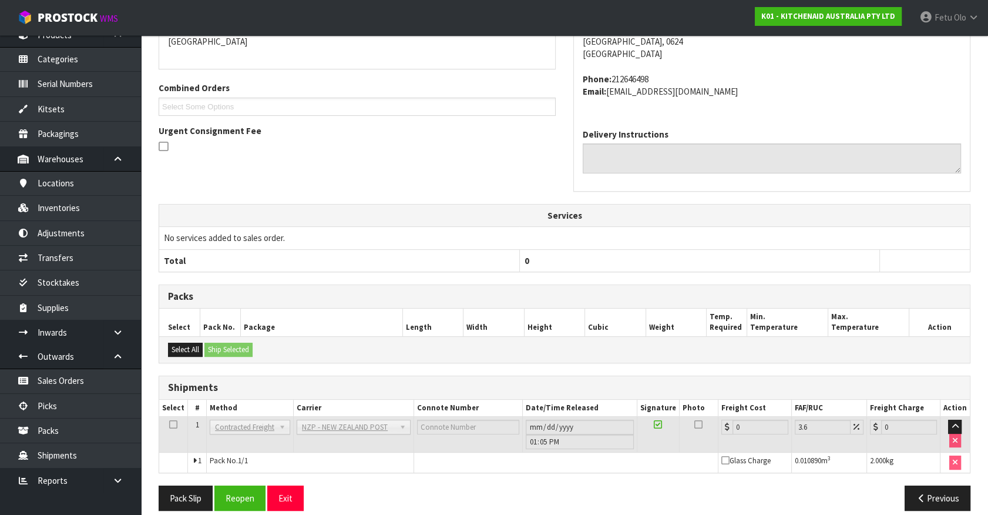
scroll to position [290, 0]
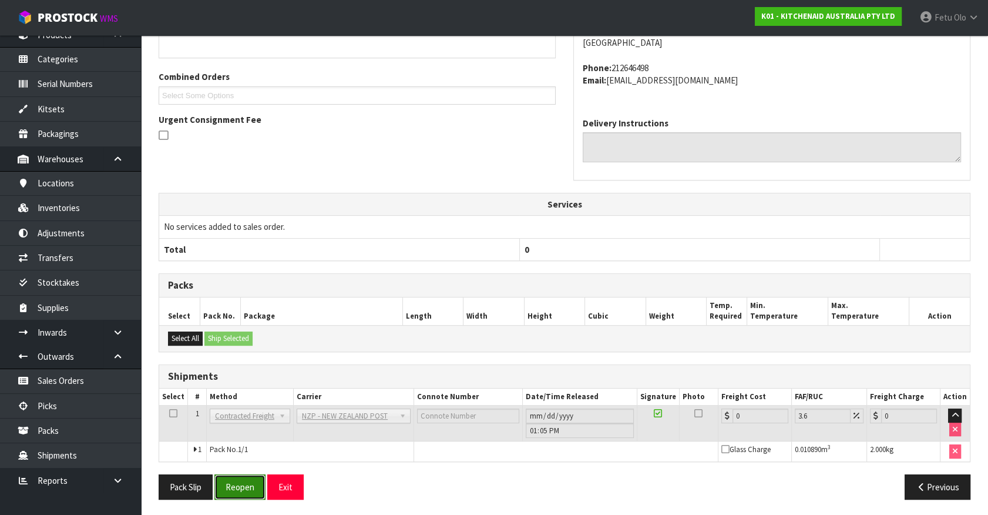
click at [239, 452] on button "Reopen" at bounding box center [239, 486] width 51 height 25
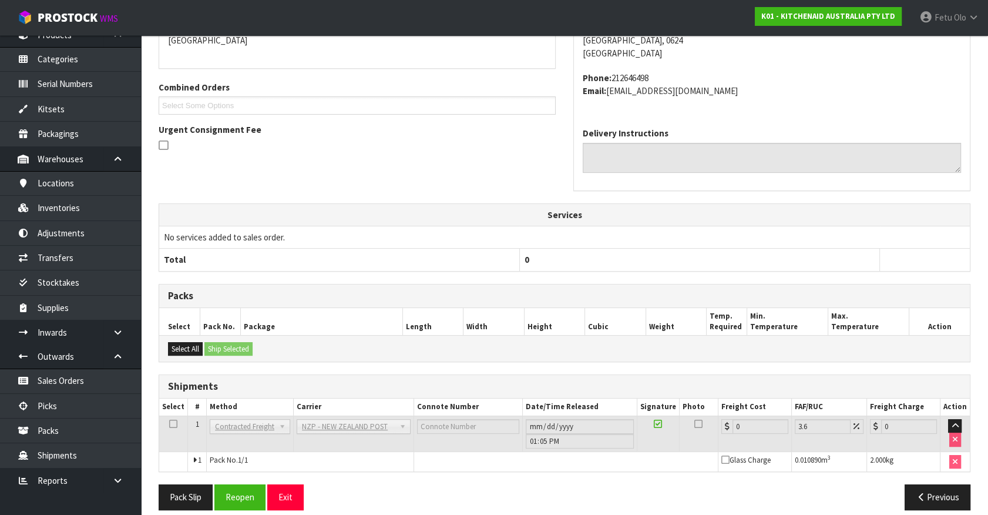
scroll to position [277, 0]
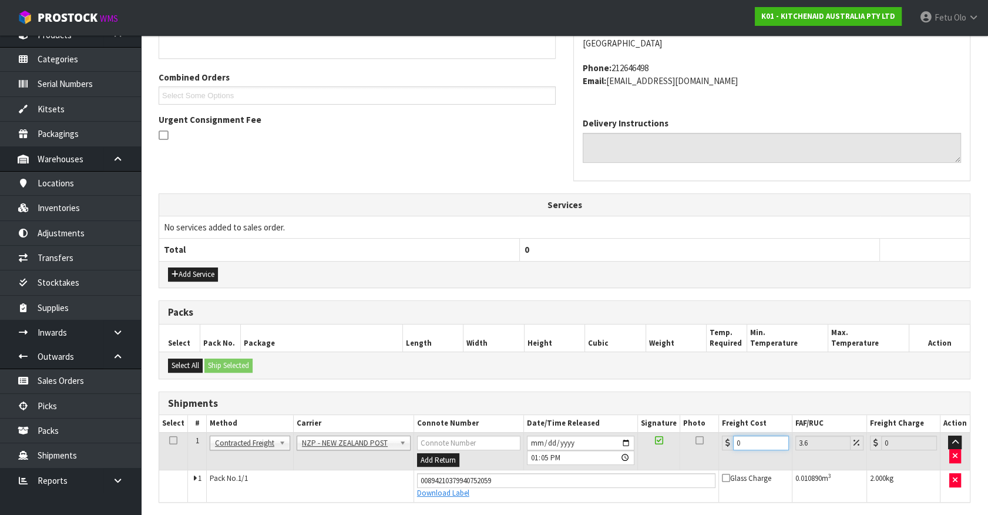
drag, startPoint x: 762, startPoint y: 440, endPoint x: 631, endPoint y: 475, distance: 136.4
click at [631, 452] on tbody "1 Client Local Pickup Customer Local Pickup Company Freight Contracted Freight …" at bounding box center [564, 466] width 811 height 69
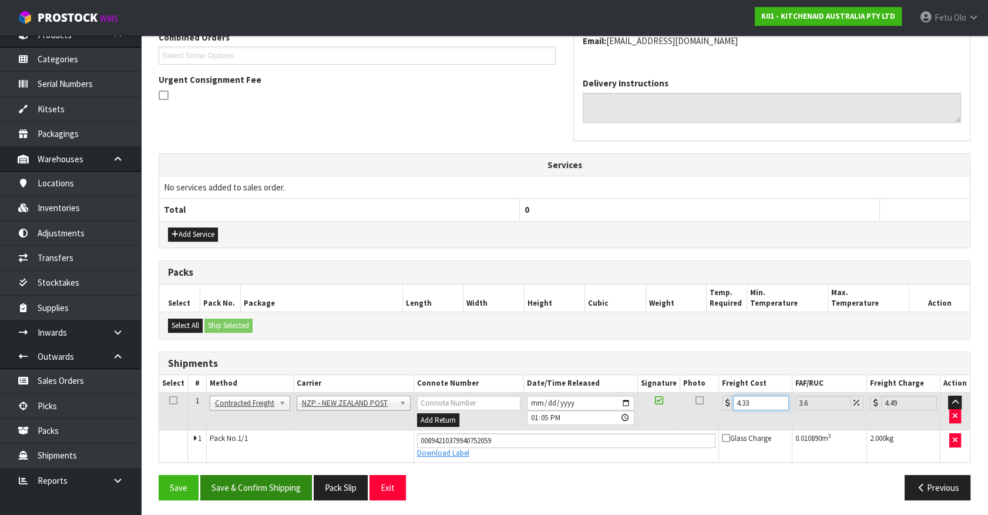
scroll to position [317, 0]
click at [279, 452] on button "Save & Confirm Shipping" at bounding box center [256, 486] width 112 height 25
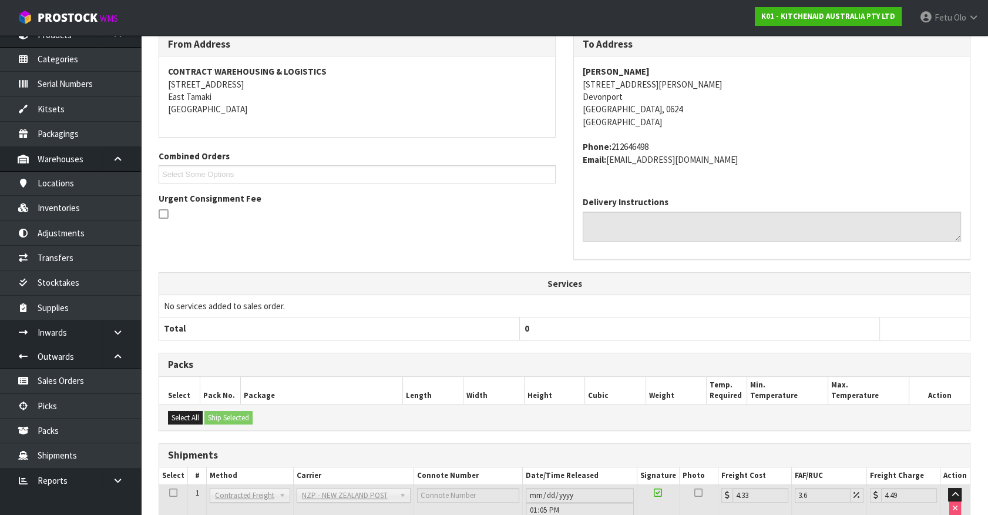
scroll to position [285, 0]
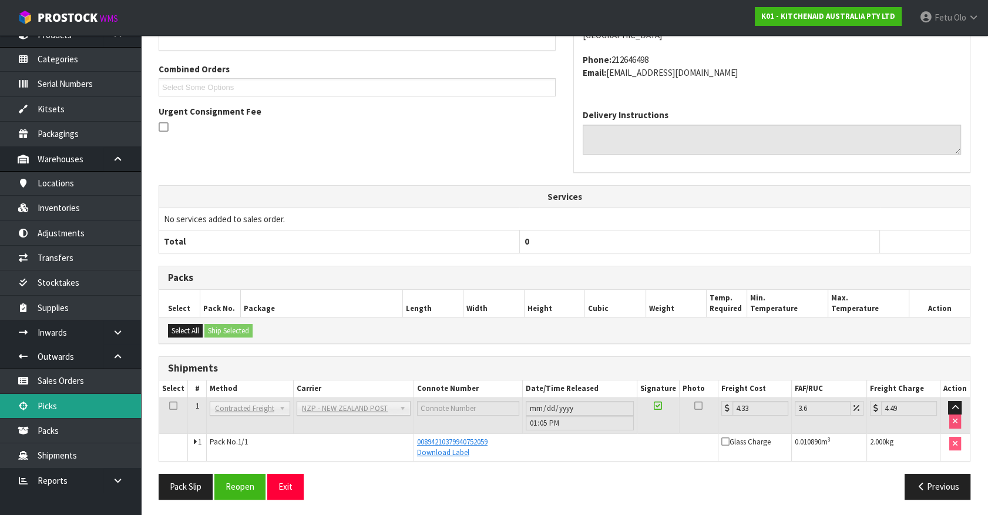
click at [63, 405] on link "Picks" at bounding box center [70, 406] width 141 height 24
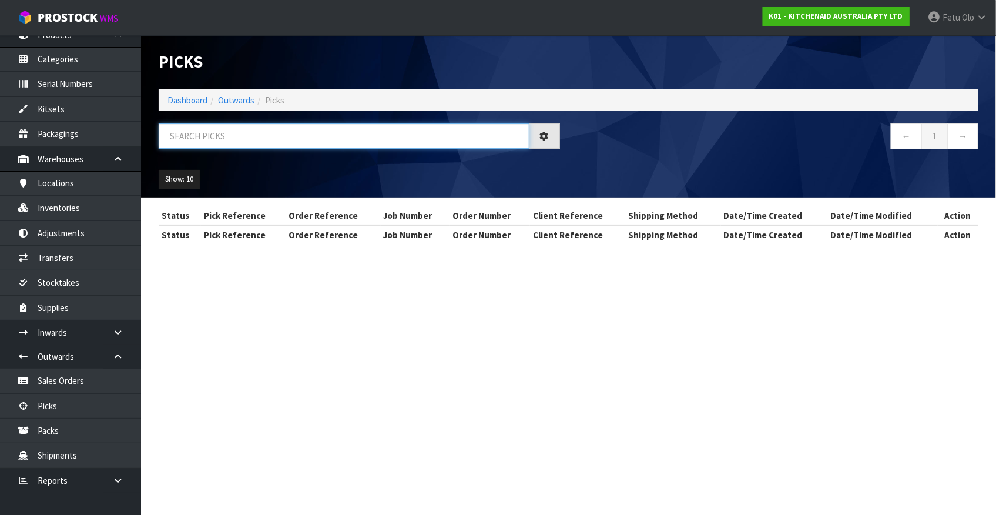
click at [284, 130] on input "text" at bounding box center [344, 135] width 371 height 25
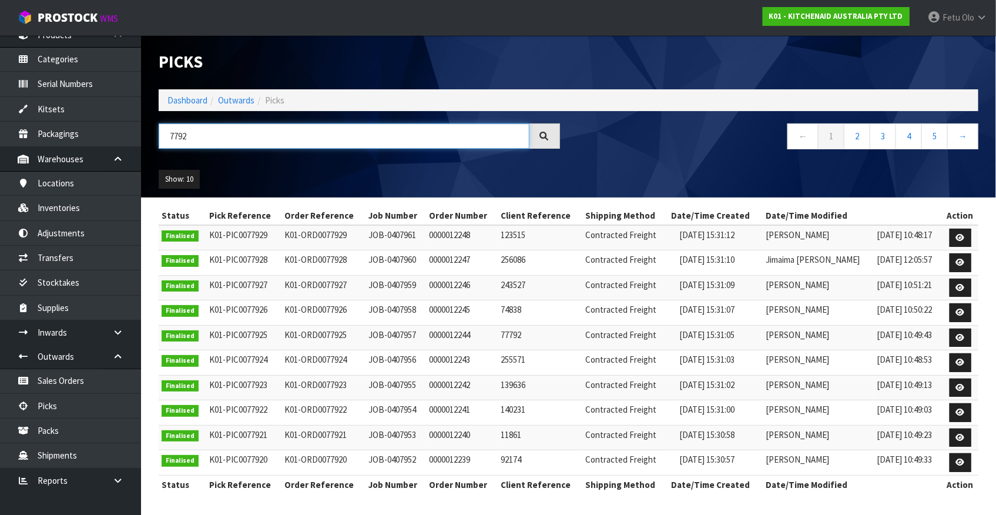
click at [176, 137] on input "7792" at bounding box center [344, 135] width 371 height 25
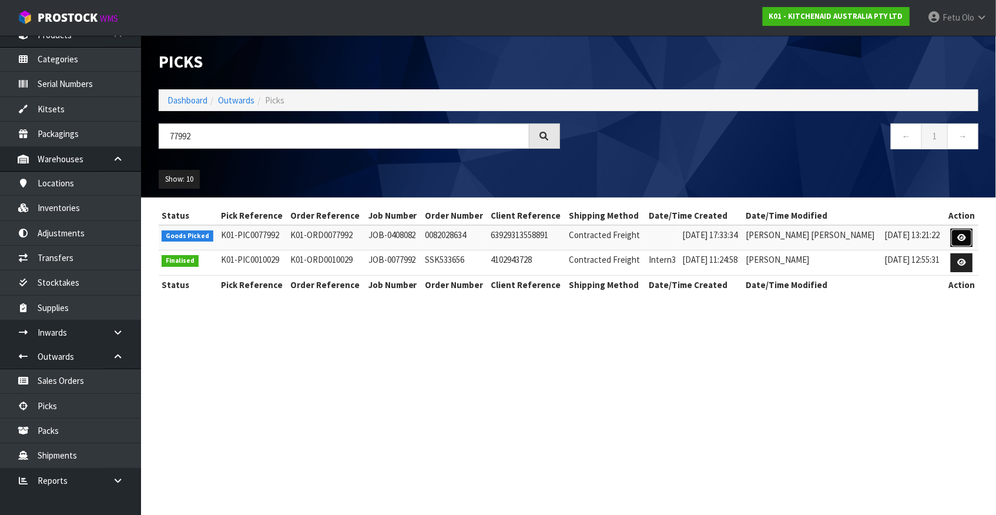
click at [876, 240] on icon at bounding box center [961, 238] width 9 height 8
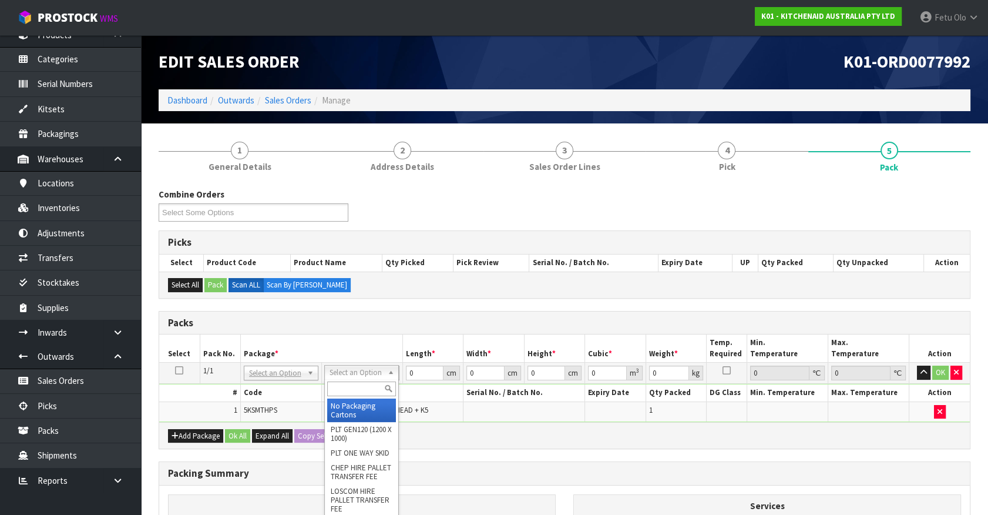
drag, startPoint x: 360, startPoint y: 371, endPoint x: 356, endPoint y: 403, distance: 32.6
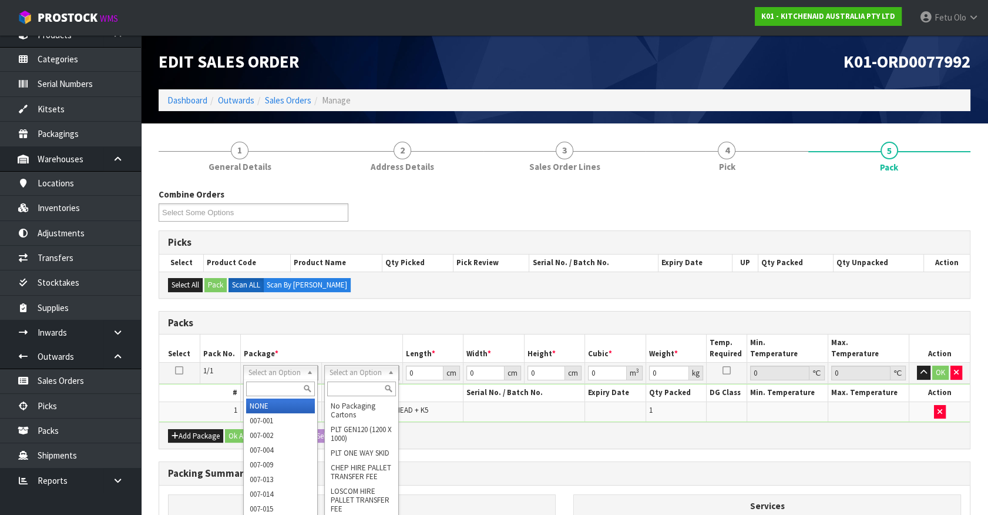
drag, startPoint x: 260, startPoint y: 393, endPoint x: 269, endPoint y: 391, distance: 9.0
click at [266, 392] on input "text" at bounding box center [280, 388] width 69 height 15
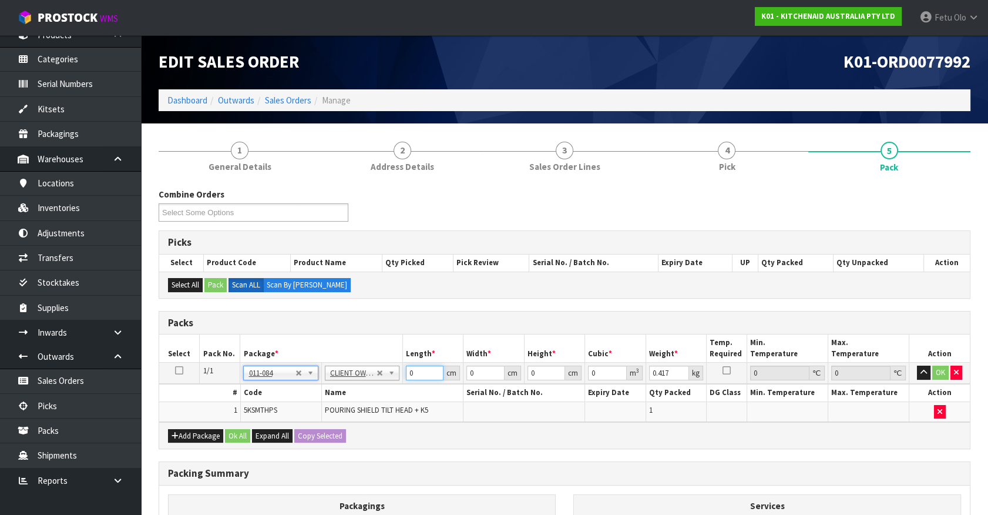
drag, startPoint x: 421, startPoint y: 371, endPoint x: 327, endPoint y: 401, distance: 99.1
click at [327, 401] on tbody "1/1 NONE 007-001 007-002 007-004 007-009 007-013 007-014 007-015 007-017 007-01…" at bounding box center [564, 392] width 811 height 59
click button "OK" at bounding box center [941, 373] width 16 height 14
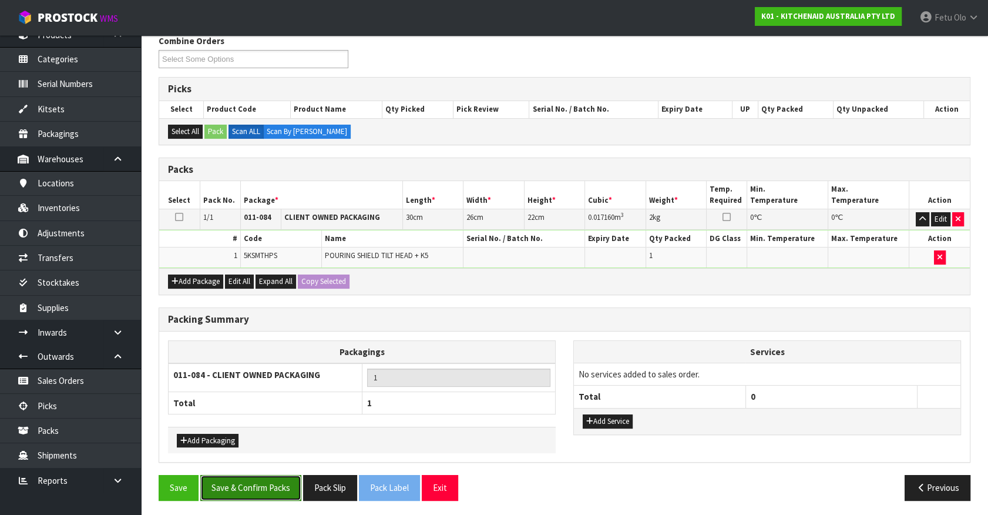
click at [250, 452] on button "Save & Confirm Packs" at bounding box center [250, 487] width 101 height 25
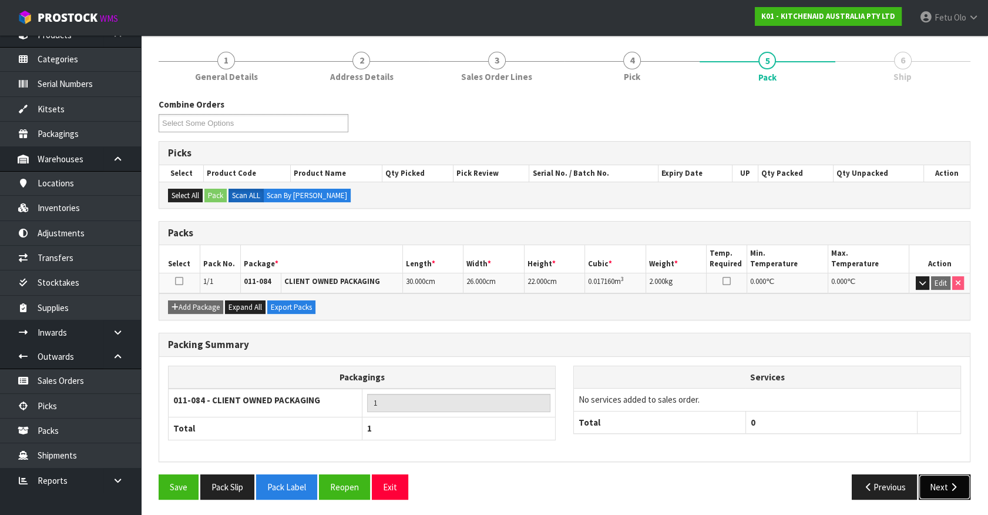
click at [876, 452] on button "Next" at bounding box center [945, 486] width 52 height 25
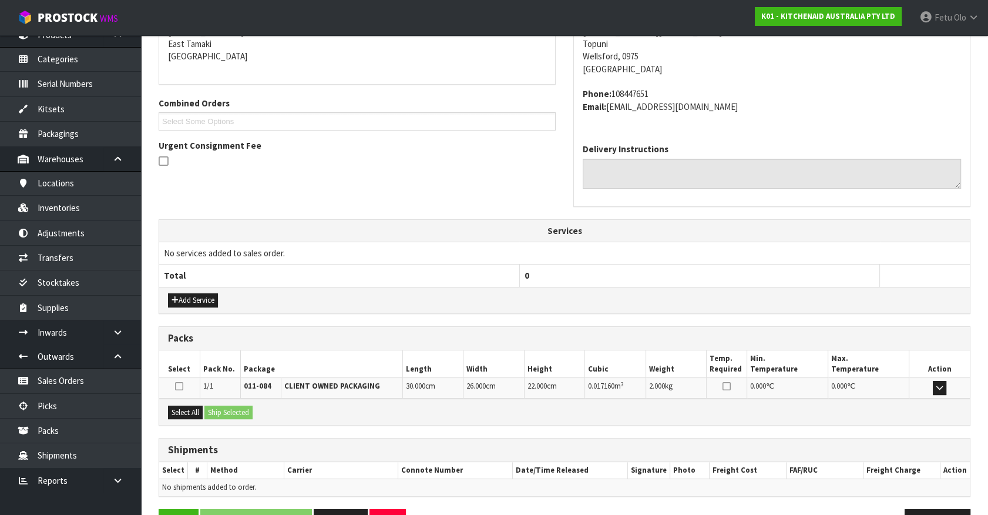
scroll to position [286, 0]
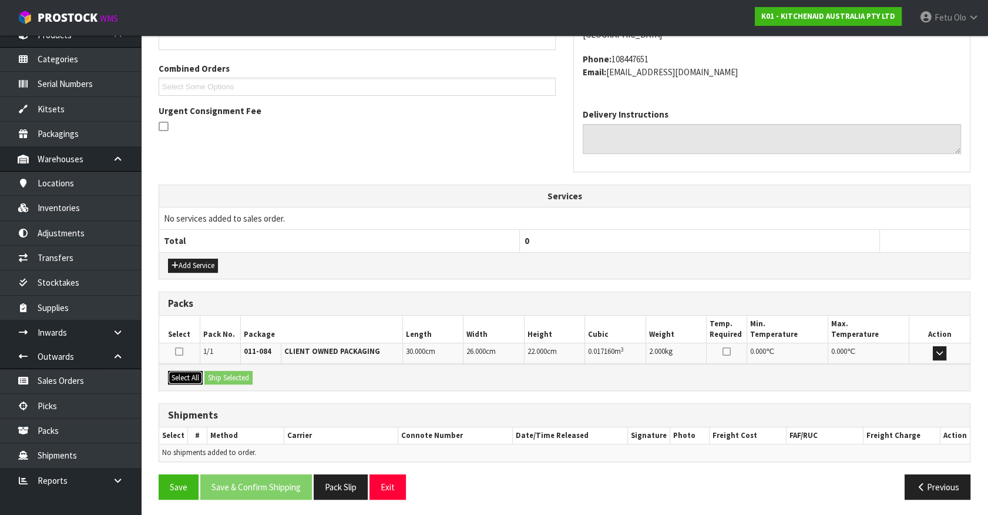
click at [193, 380] on button "Select All" at bounding box center [185, 378] width 35 height 14
click at [200, 378] on button "Select All" at bounding box center [185, 378] width 35 height 14
click at [234, 384] on div "Select All Ship Selected" at bounding box center [564, 377] width 811 height 26
click at [234, 372] on button "Ship Selected" at bounding box center [229, 378] width 48 height 14
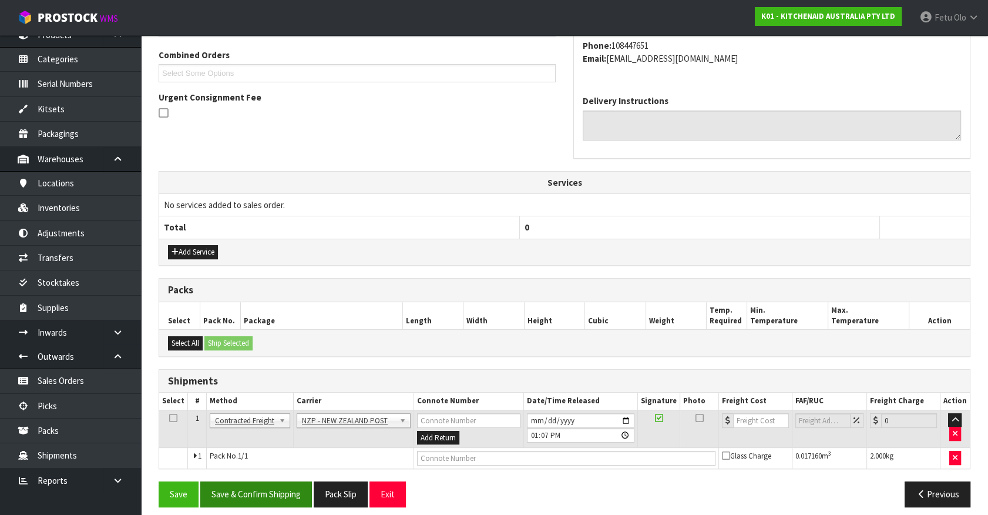
scroll to position [306, 0]
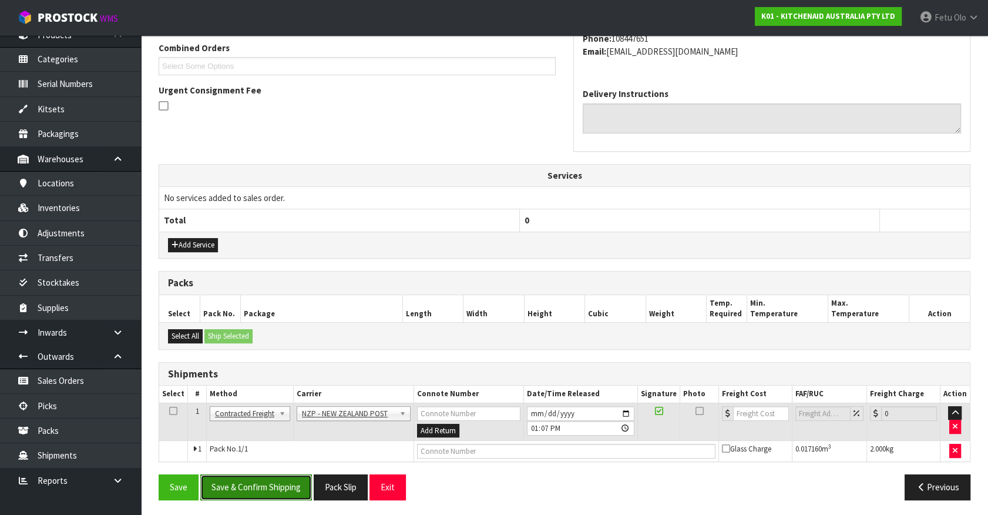
click at [256, 452] on button "Save & Confirm Shipping" at bounding box center [256, 486] width 112 height 25
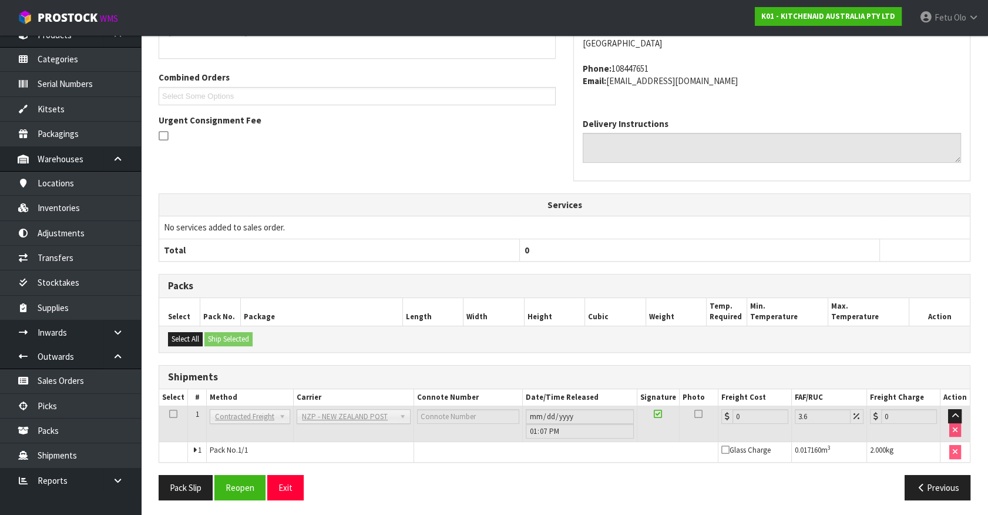
scroll to position [290, 0]
click at [243, 452] on button "Reopen" at bounding box center [239, 486] width 51 height 25
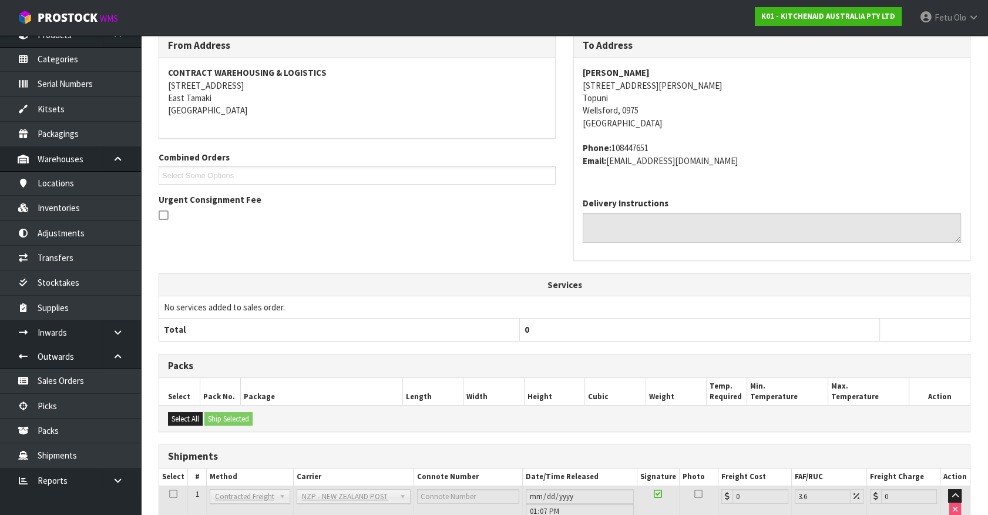
scroll to position [213, 0]
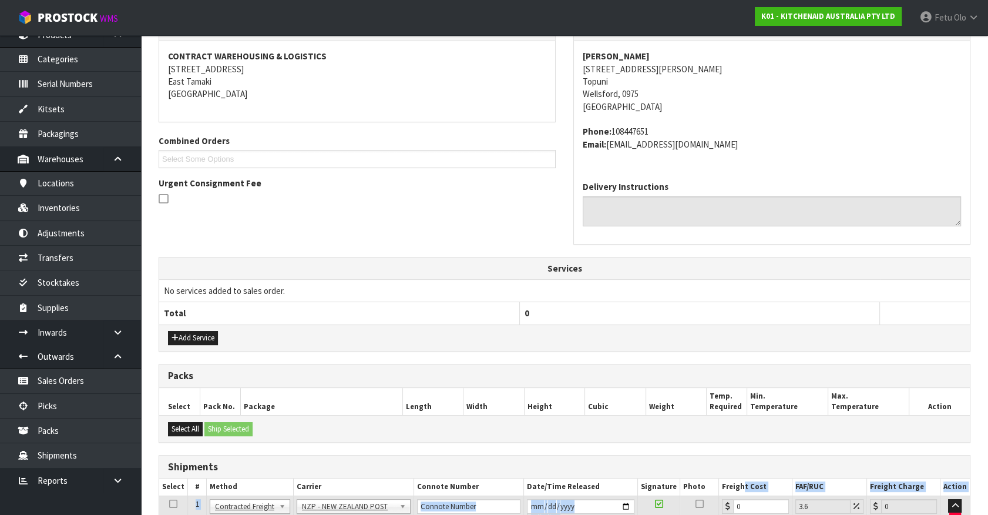
drag, startPoint x: 733, startPoint y: 486, endPoint x: 715, endPoint y: 500, distance: 23.2
click at [719, 452] on table "Select # Method Carrier Connote Number Date/Time Released Signature Photo Freig…" at bounding box center [564, 521] width 811 height 86
click at [732, 452] on div at bounding box center [727, 506] width 11 height 15
drag, startPoint x: 740, startPoint y: 500, endPoint x: 686, endPoint y: 514, distance: 55.3
click at [705, 301] on html "Toggle navigation ProStock WMS K01 - KITCHENAID AUSTRALIA PTY LTD Fetu Olo Logo…" at bounding box center [494, 44] width 988 height 515
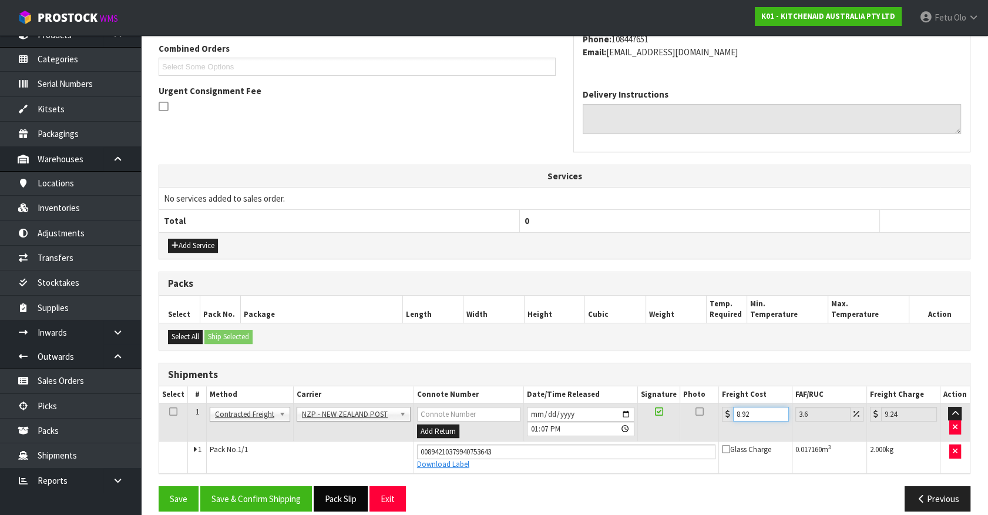
scroll to position [317, 0]
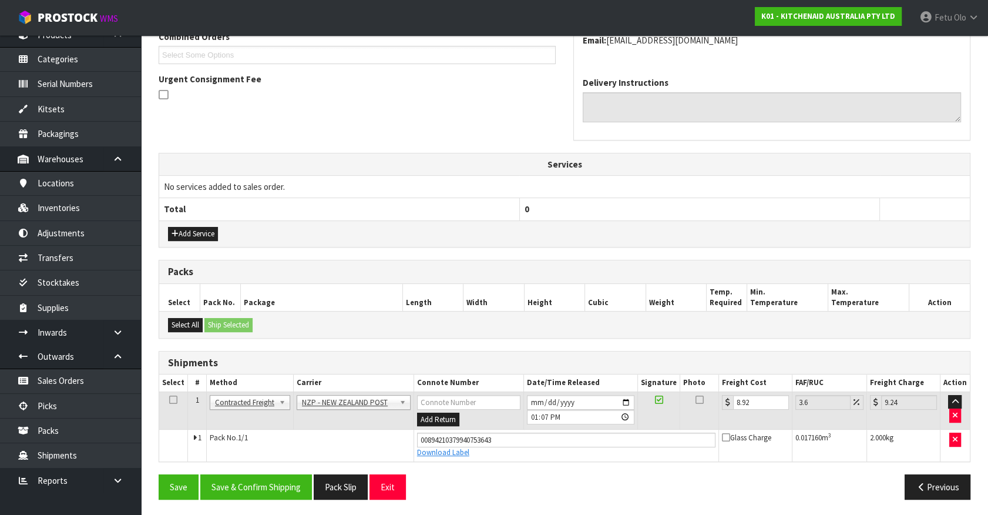
click at [244, 452] on div "From Address CONTRACT WAREHOUSING & LOGISTICS 17 Allens Road East Tamaki Auckla…" at bounding box center [565, 210] width 812 height 595
click at [244, 452] on button "Save & Confirm Shipping" at bounding box center [256, 486] width 112 height 25
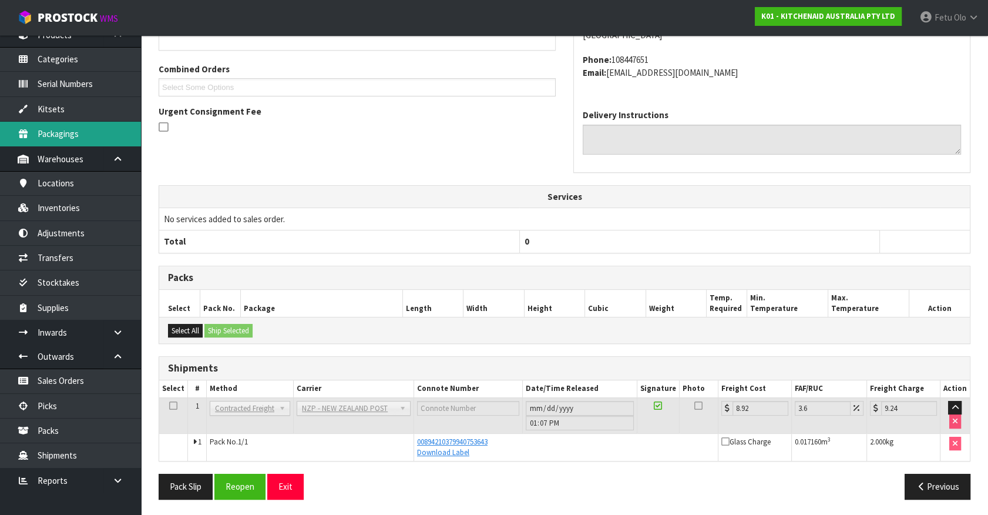
scroll to position [18, 0]
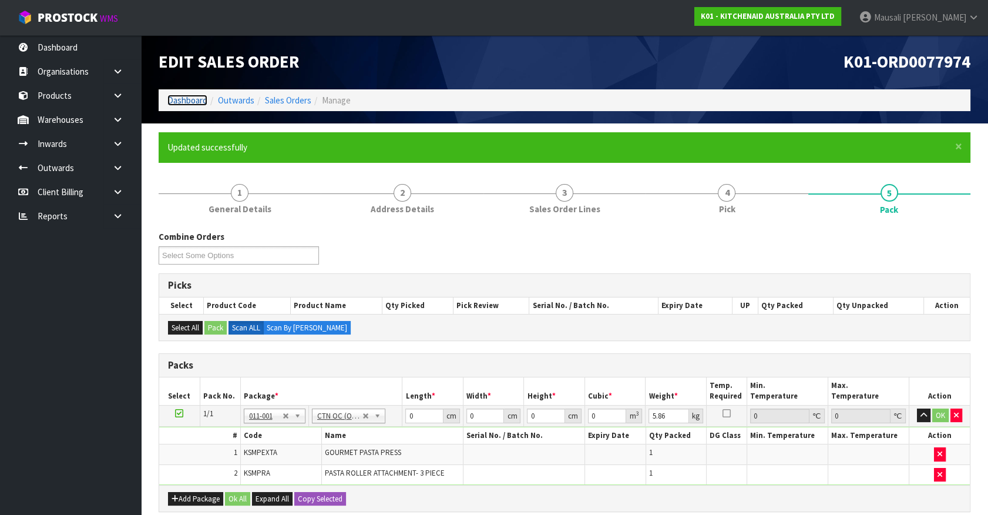
click at [173, 98] on link "Dashboard" at bounding box center [187, 100] width 40 height 11
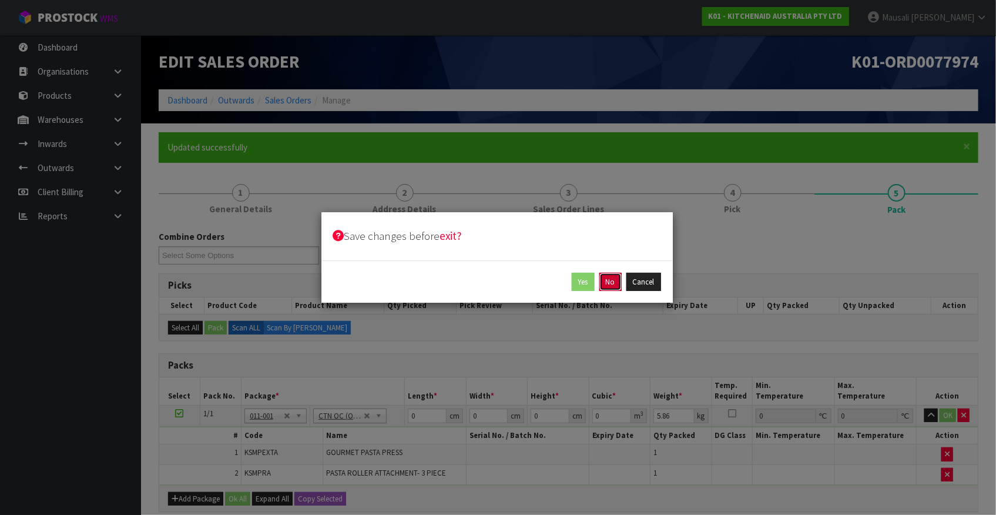
click at [612, 282] on button "No" at bounding box center [610, 282] width 22 height 19
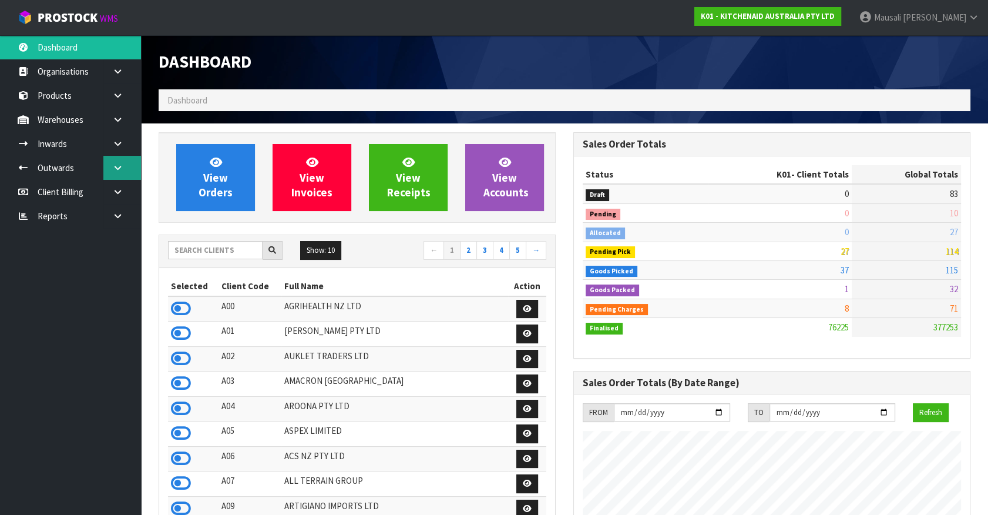
click at [112, 165] on icon at bounding box center [117, 167] width 11 height 9
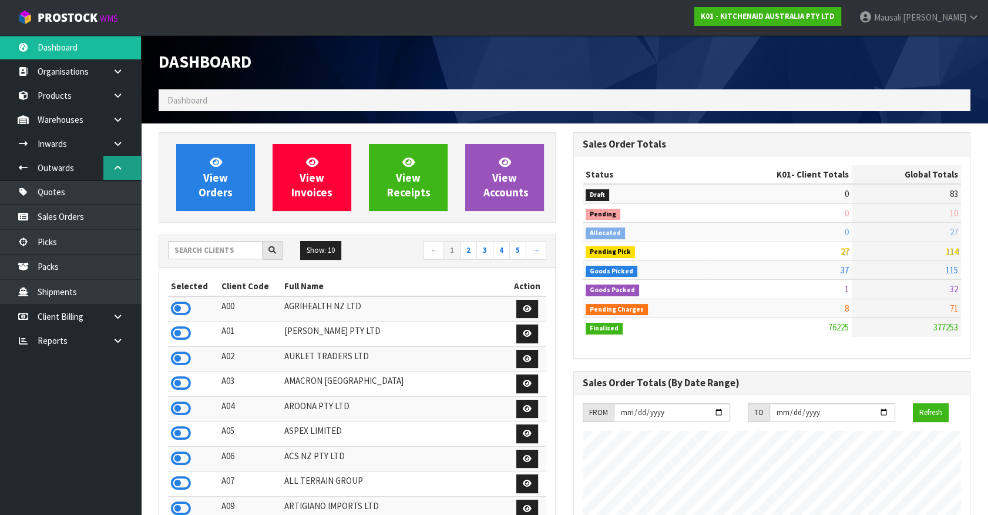
click at [112, 165] on icon at bounding box center [117, 167] width 11 height 9
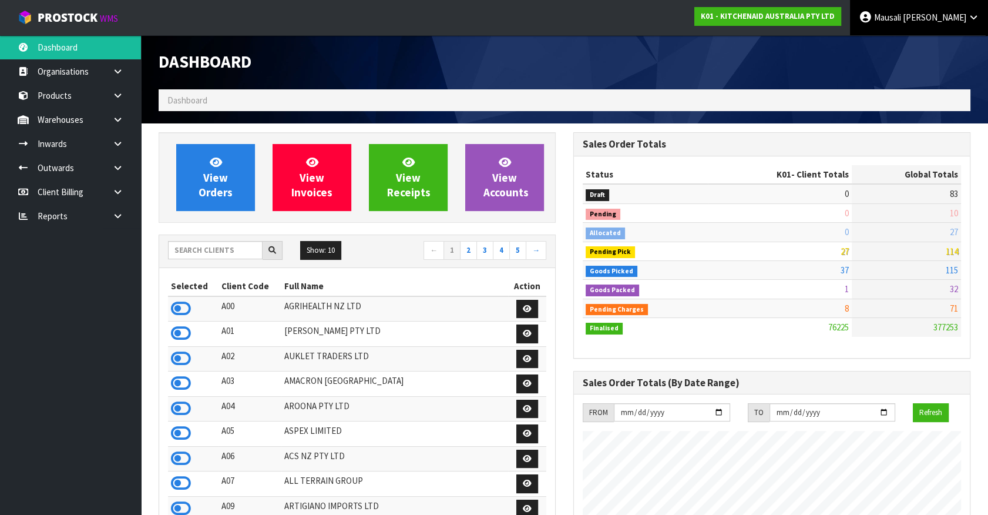
click at [901, 18] on span "Mausali" at bounding box center [887, 17] width 27 height 11
click at [923, 46] on link "Logout" at bounding box center [941, 47] width 93 height 16
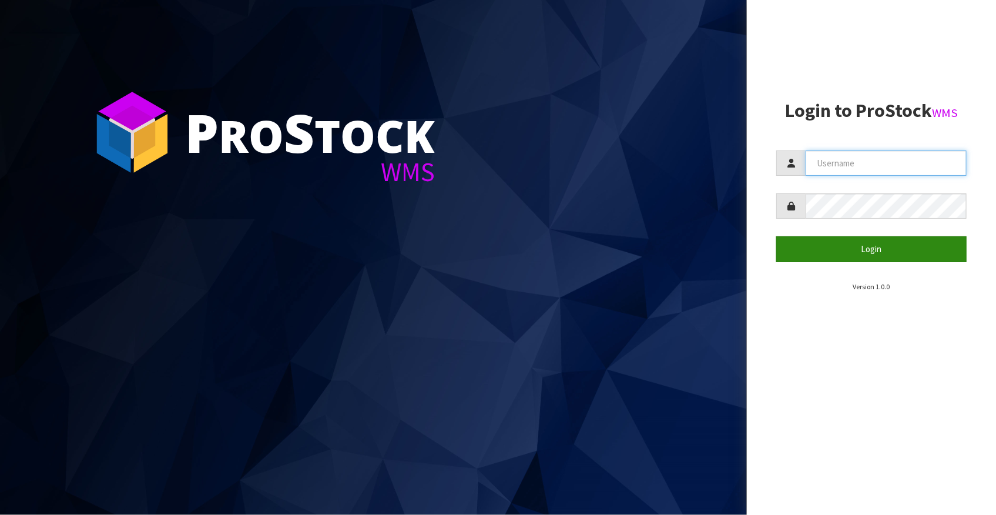
type input "[EMAIL_ADDRESS][DOMAIN_NAME]"
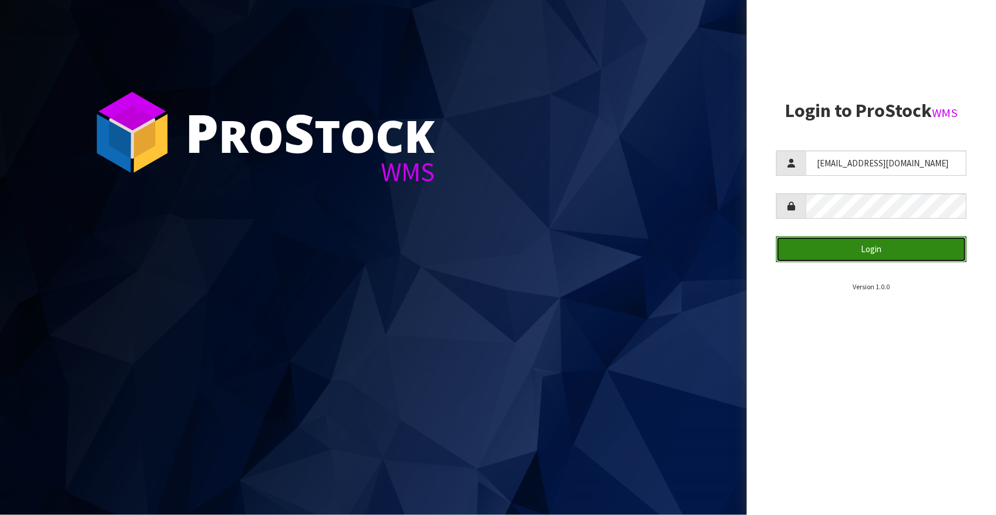
click at [874, 245] on button "Login" at bounding box center [871, 248] width 190 height 25
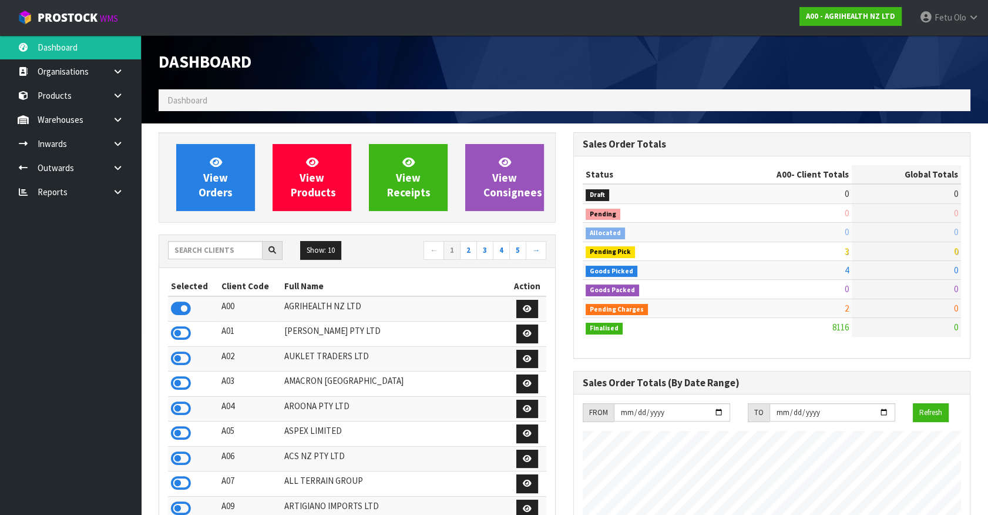
scroll to position [889, 414]
click at [209, 253] on input "text" at bounding box center [215, 250] width 95 height 18
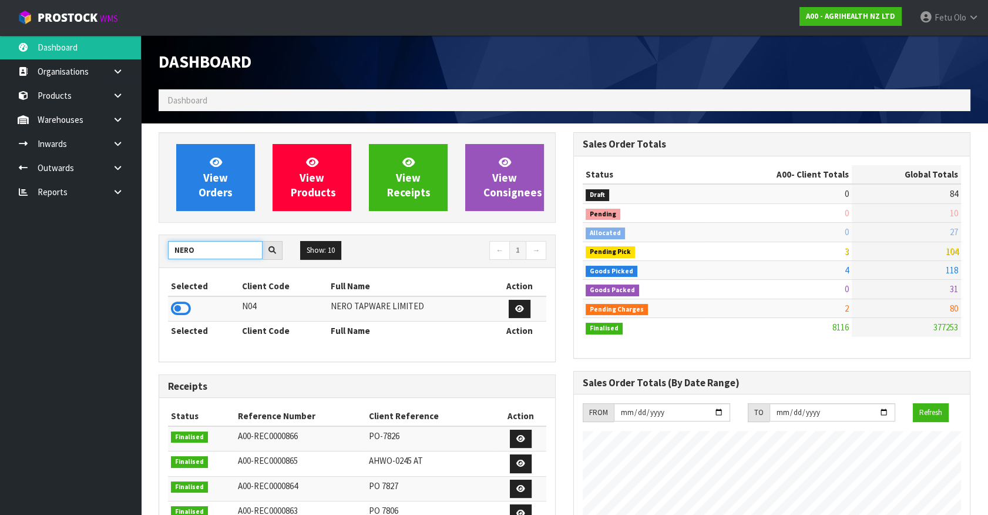
type input "NERO"
click at [182, 293] on th "Selected" at bounding box center [203, 286] width 71 height 19
click at [182, 306] on icon at bounding box center [181, 309] width 20 height 18
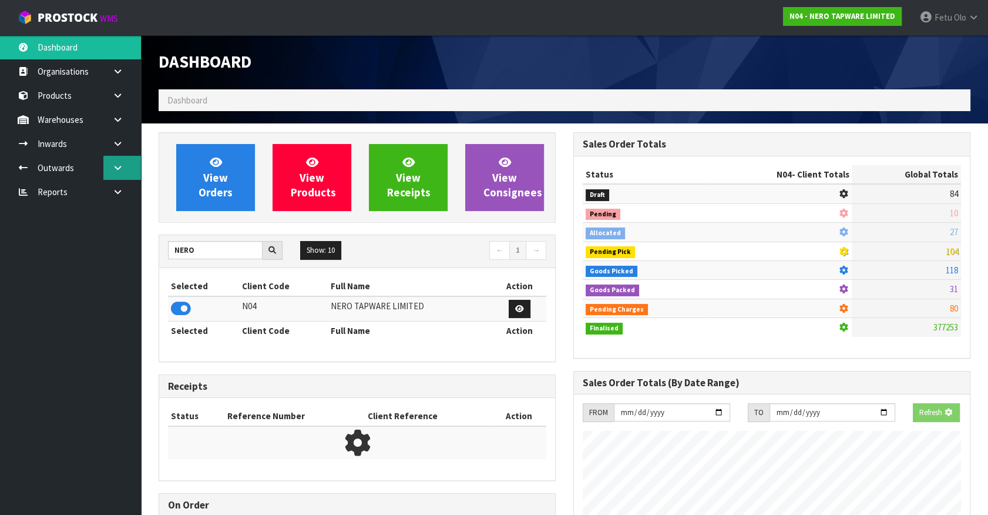
click at [118, 163] on icon at bounding box center [117, 167] width 11 height 9
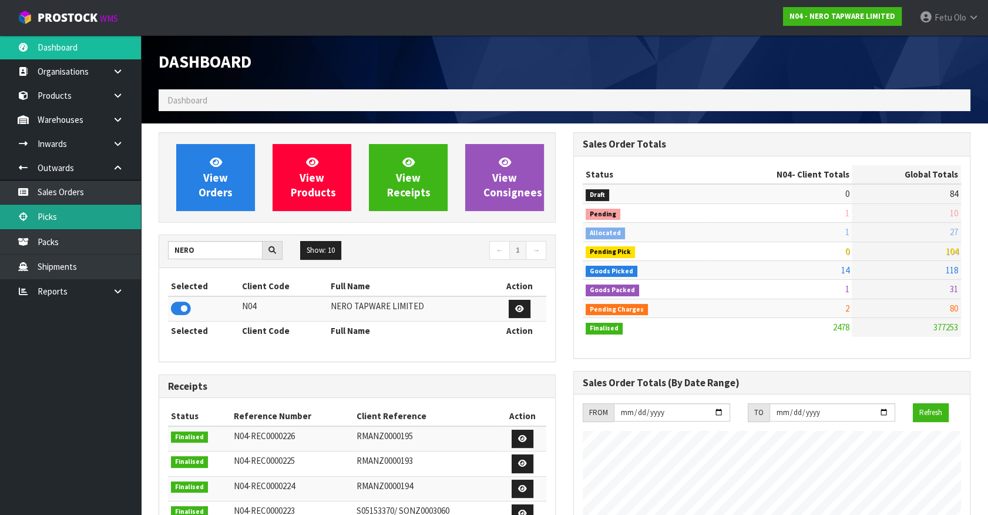
scroll to position [977, 414]
click at [58, 217] on link "Picks" at bounding box center [70, 217] width 141 height 24
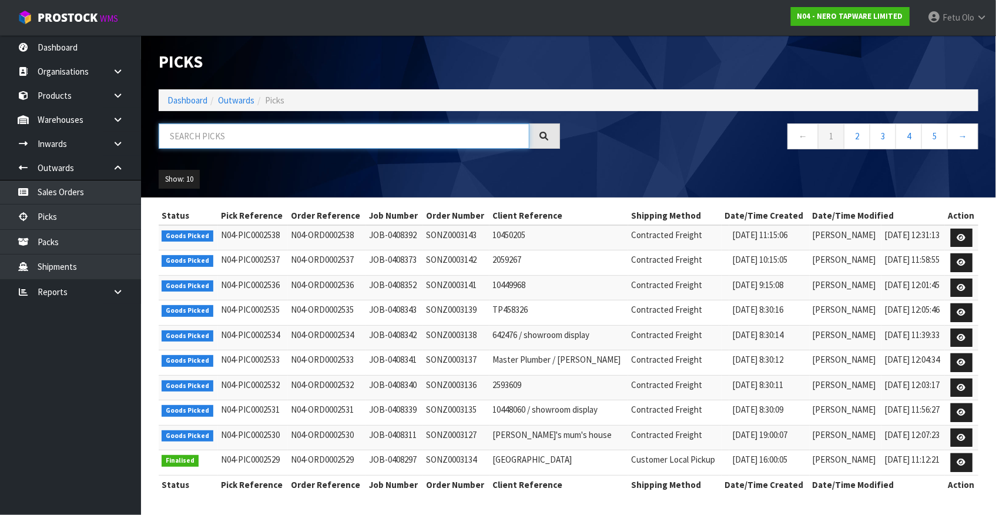
click at [216, 134] on input "text" at bounding box center [344, 135] width 371 height 25
type input "0002534"
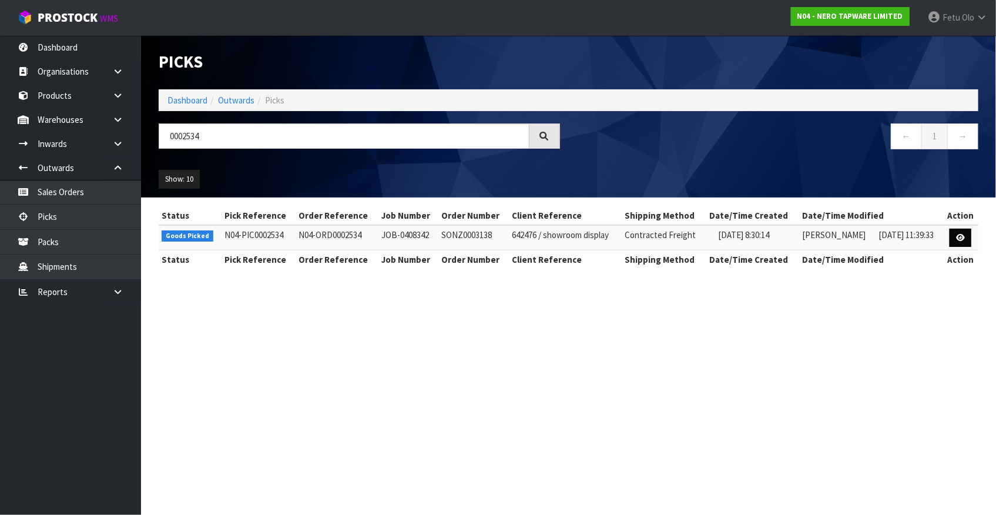
drag, startPoint x: 954, startPoint y: 256, endPoint x: 955, endPoint y: 237, distance: 19.4
click at [954, 242] on table "Status Pick Reference Order Reference Job Number Order Number Client Reference …" at bounding box center [569, 237] width 820 height 63
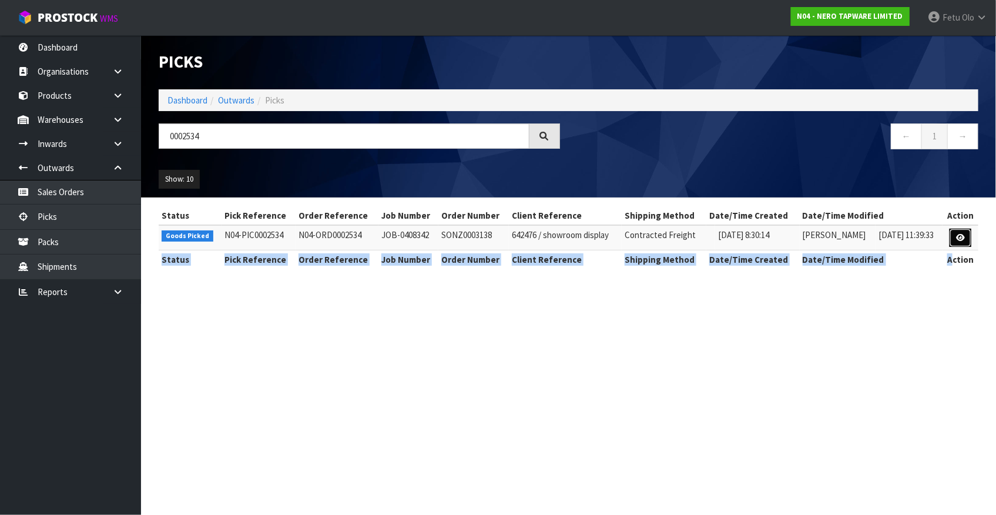
click at [956, 235] on link at bounding box center [961, 238] width 22 height 19
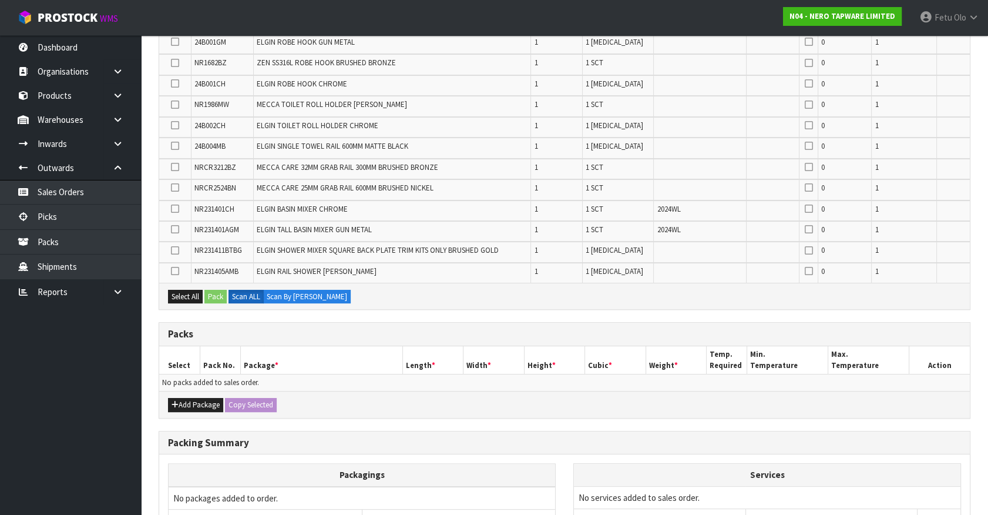
scroll to position [376, 0]
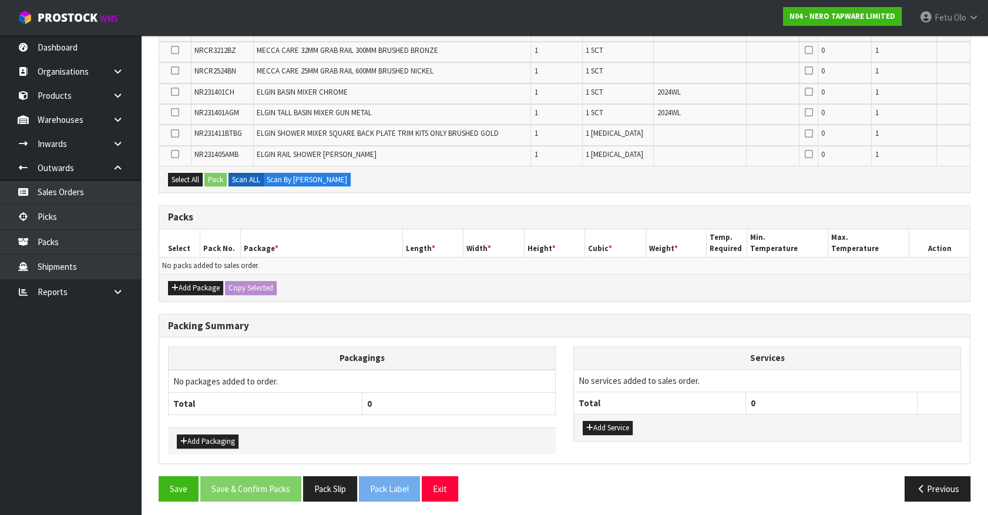
click at [28, 442] on ul "Dashboard Organisations Clients Consignees Carriers Products Categories Serial …" at bounding box center [70, 275] width 141 height 480
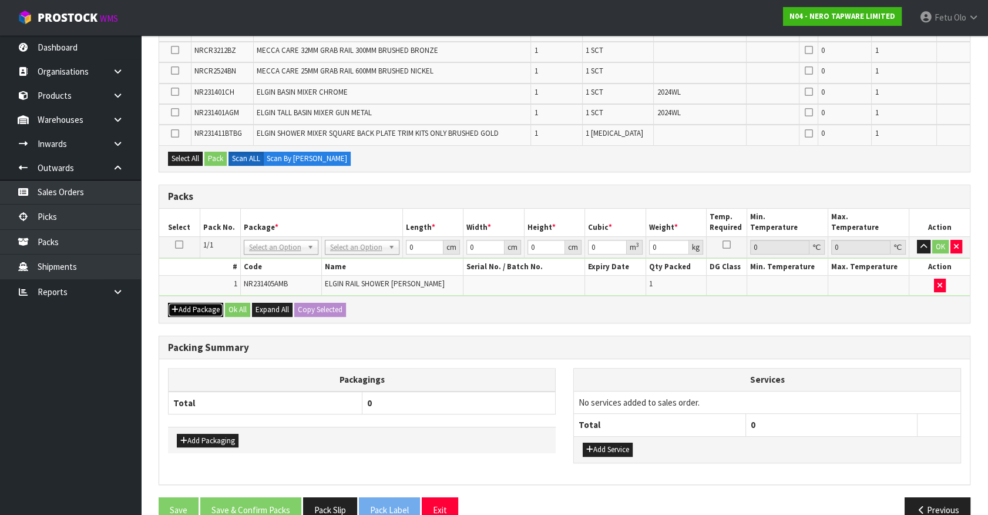
click at [189, 304] on button "Add Package" at bounding box center [195, 310] width 55 height 14
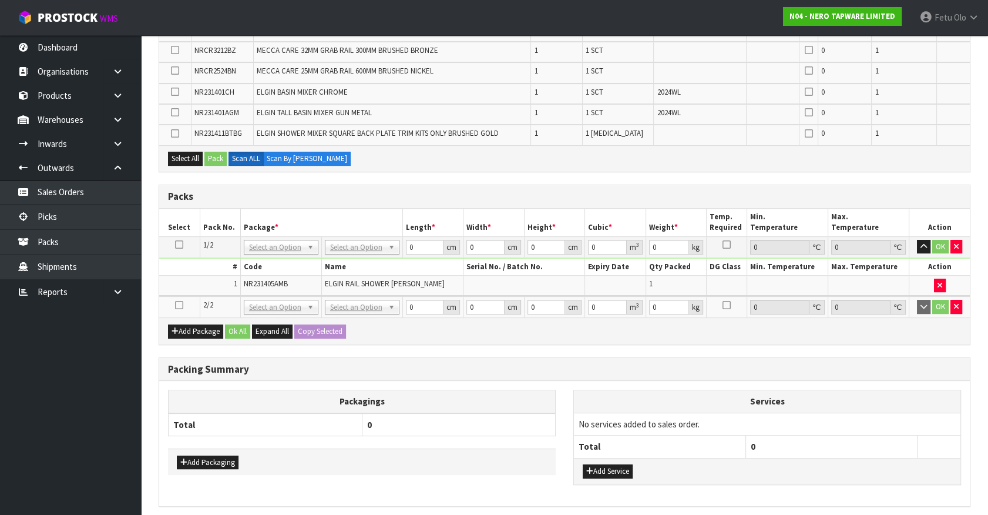
click at [179, 305] on icon at bounding box center [179, 305] width 8 height 1
click at [56, 403] on ul "Dashboard Organisations Clients Consignees Carriers Products Categories Serial …" at bounding box center [70, 275] width 141 height 480
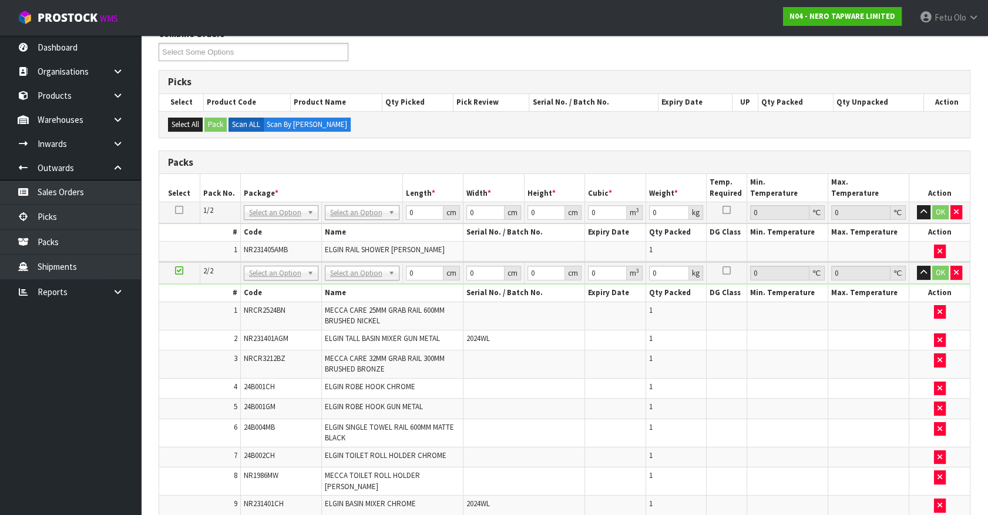
scroll to position [0, 0]
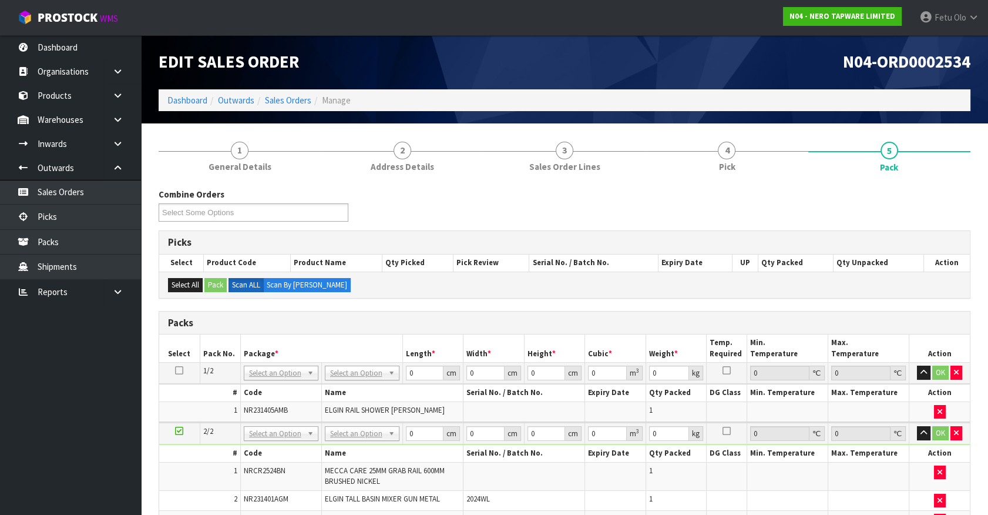
click at [366, 321] on h3 "Packs" at bounding box center [564, 322] width 793 height 11
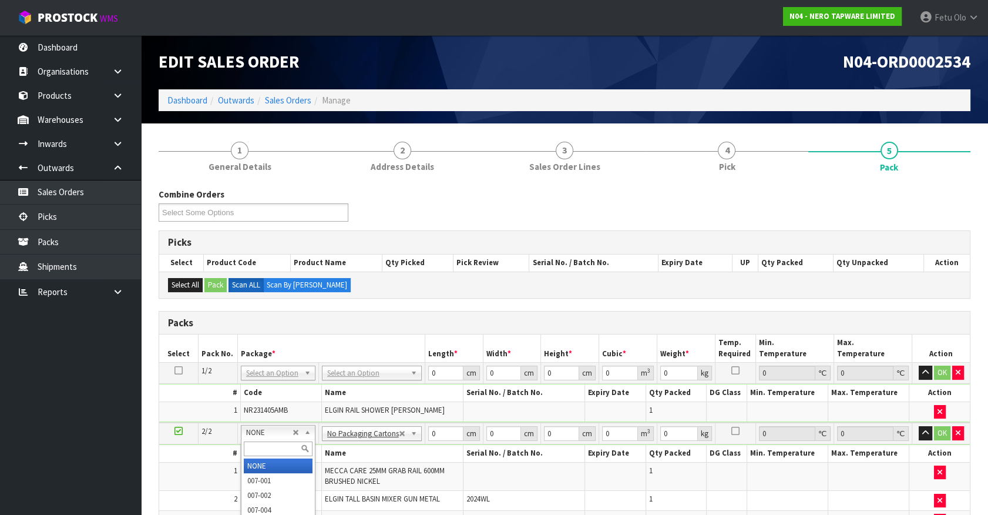
drag, startPoint x: 270, startPoint y: 443, endPoint x: 280, endPoint y: 438, distance: 10.5
click at [276, 441] on input "text" at bounding box center [278, 448] width 69 height 15
type input "011-084"
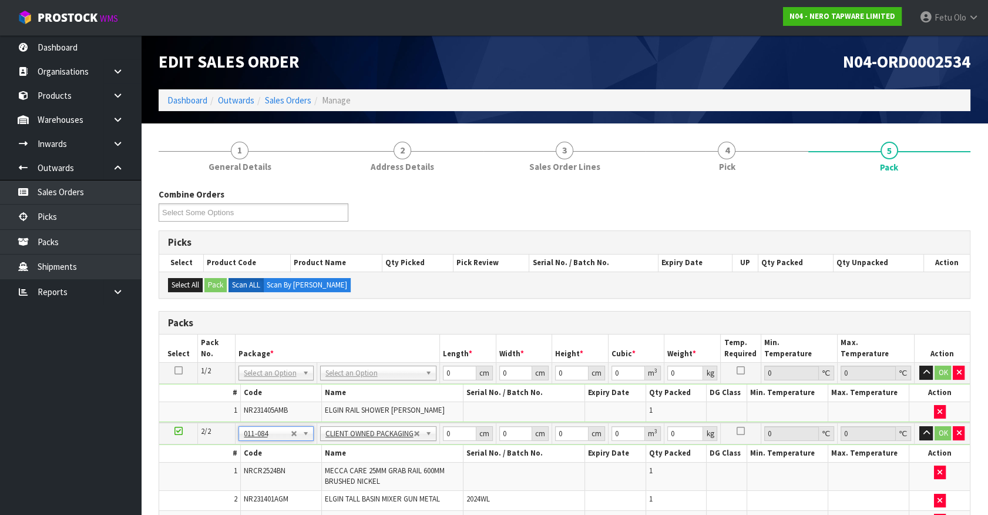
type input "11.22"
click at [281, 382] on input "text" at bounding box center [276, 388] width 69 height 15
click at [333, 347] on th "Package *" at bounding box center [338, 348] width 204 height 28
drag, startPoint x: 441, startPoint y: 377, endPoint x: 246, endPoint y: 445, distance: 206.1
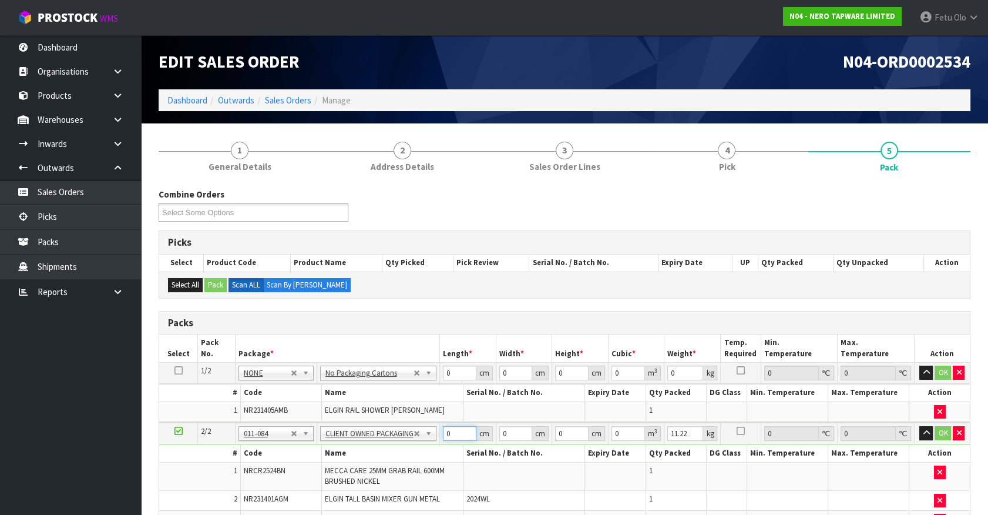
type input "74"
type input "51"
type input "1"
type input "0.003774"
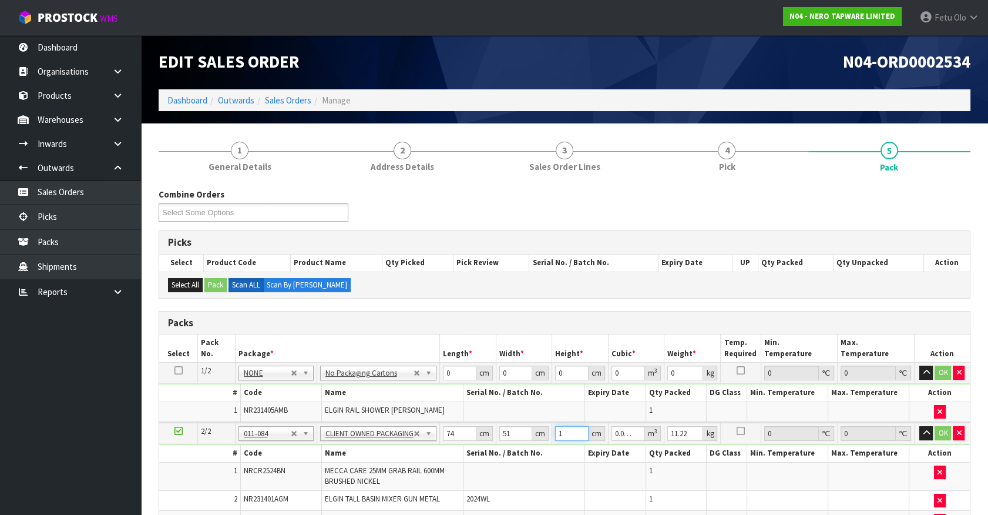
type input "18"
type input "0.067932"
type input "181"
type input "0.683094"
type input "18"
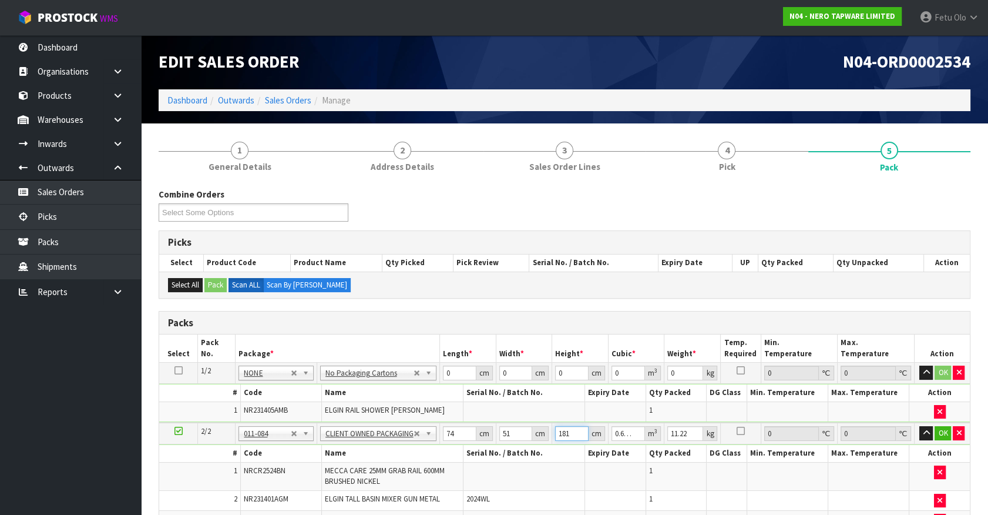
type input "0.067932"
type input "18"
type input "12"
click at [940, 435] on button "OK" at bounding box center [943, 433] width 16 height 14
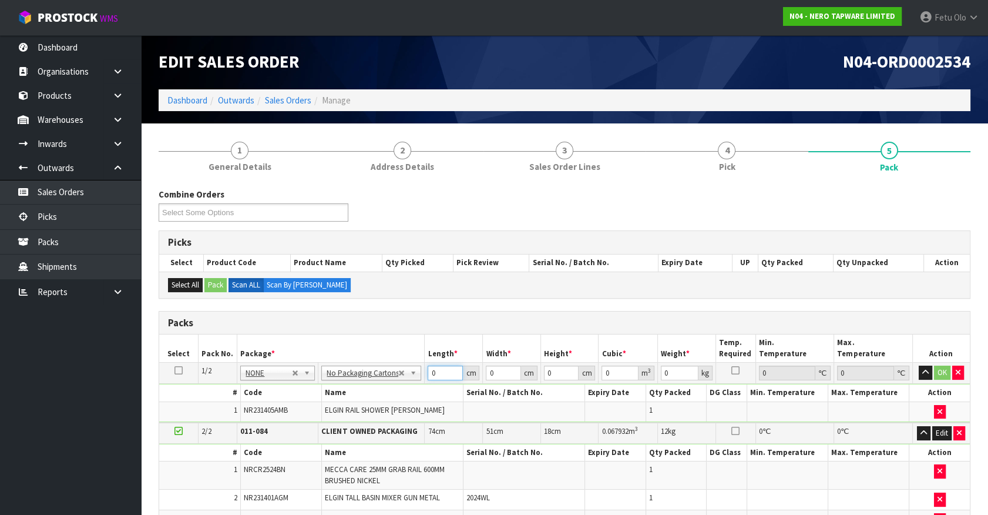
drag, startPoint x: 437, startPoint y: 374, endPoint x: 366, endPoint y: 397, distance: 75.1
click at [366, 397] on tbody "1/2 NONE 007-001 007-002 007-004 007-009 007-013 007-014 007-015 007-017 007-01…" at bounding box center [564, 393] width 811 height 60
type input "93"
type input "16"
type input "1"
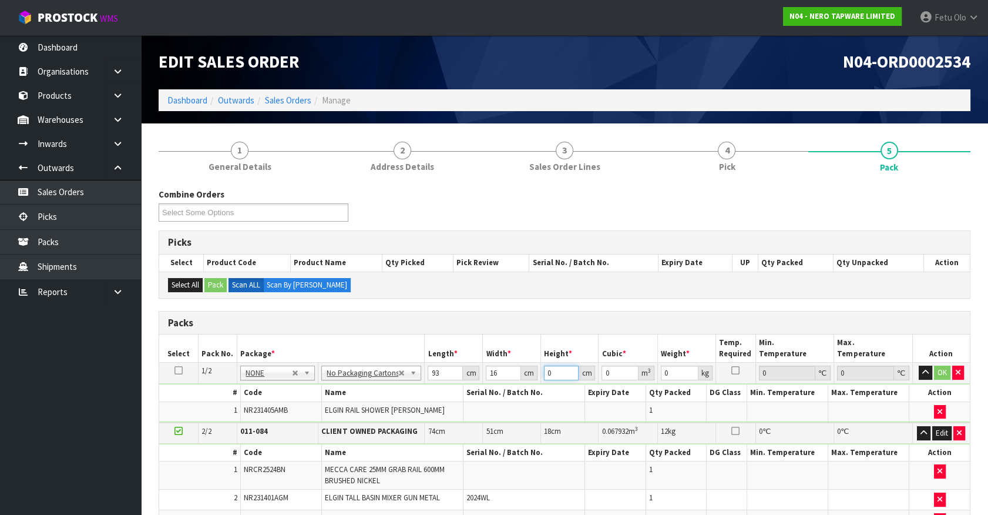
type input "0.001488"
type input "10"
type input "0.01488"
type input "10"
type input "3"
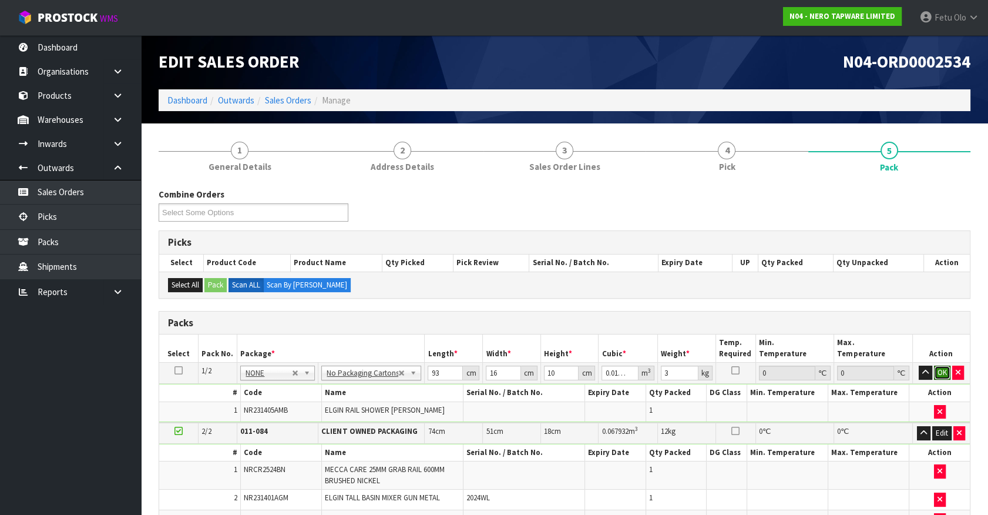
click button "OK" at bounding box center [942, 373] width 16 height 14
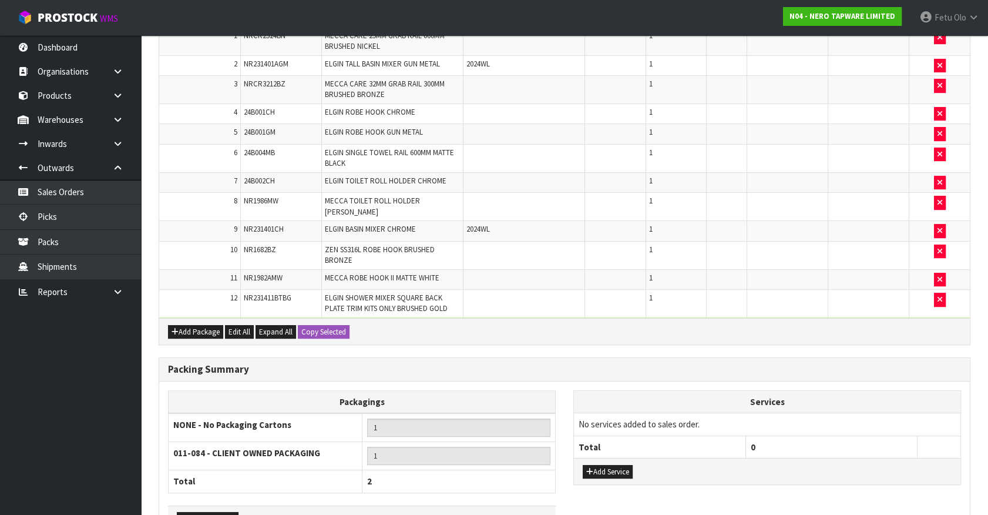
scroll to position [509, 0]
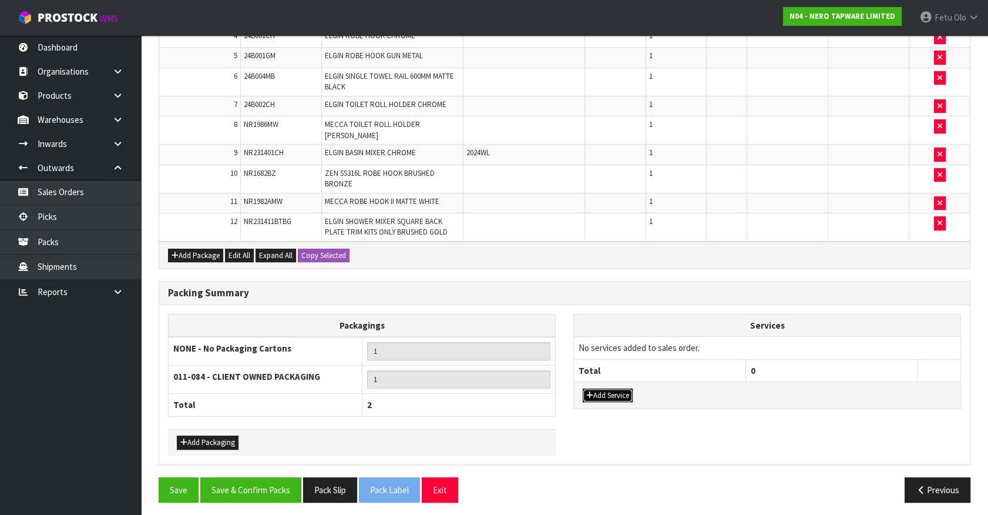
click at [605, 388] on button "Add Service" at bounding box center [608, 395] width 50 height 14
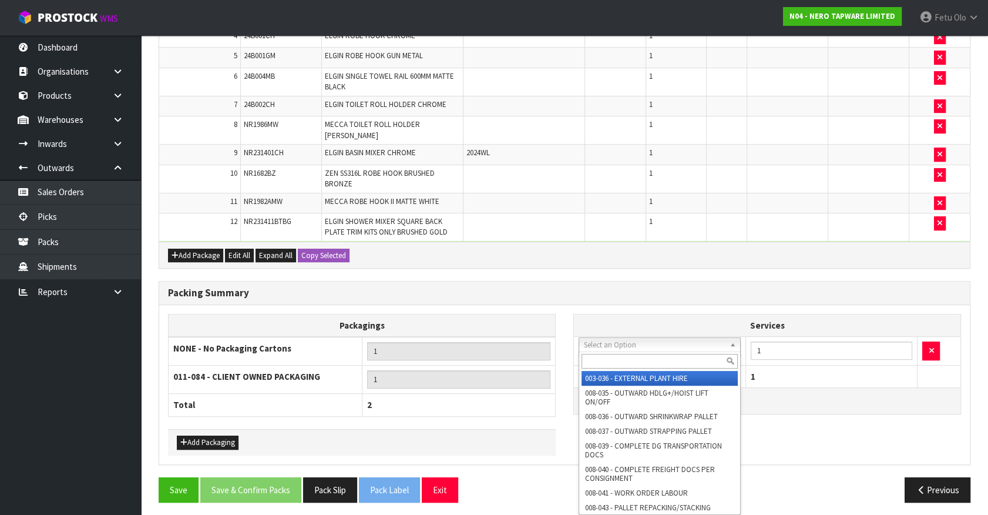
click at [616, 354] on input "text" at bounding box center [660, 361] width 156 height 15
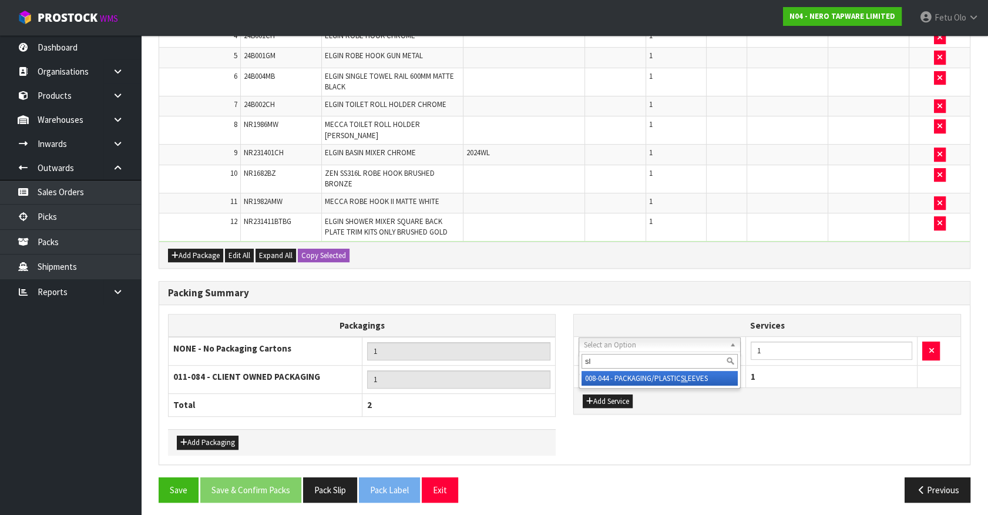
type input "sl"
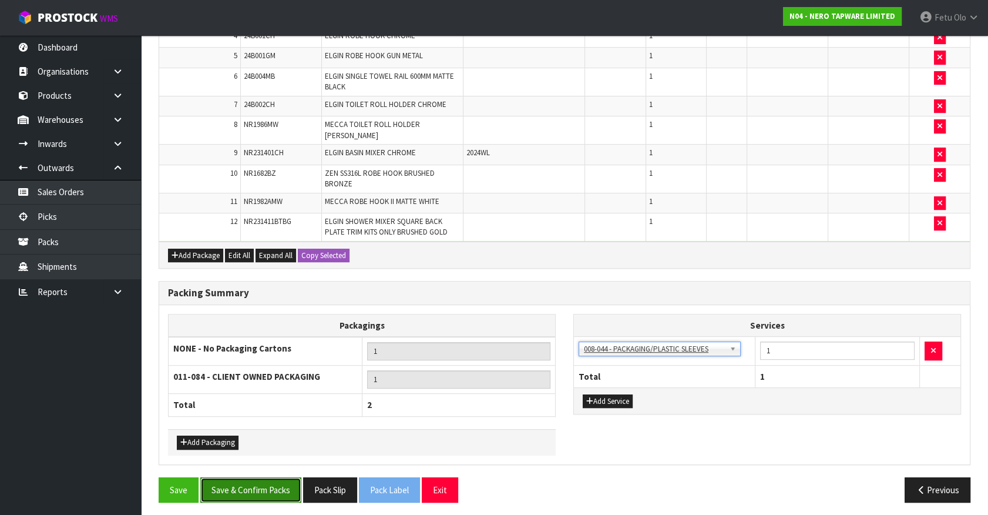
drag, startPoint x: 250, startPoint y: 494, endPoint x: 274, endPoint y: 491, distance: 23.6
click at [250, 493] on button "Save & Confirm Packs" at bounding box center [250, 489] width 101 height 25
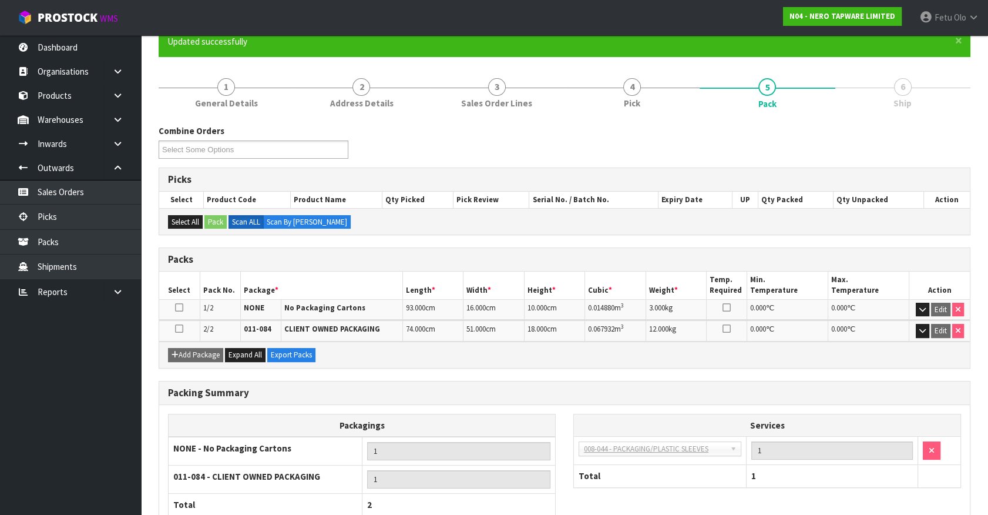
scroll to position [182, 0]
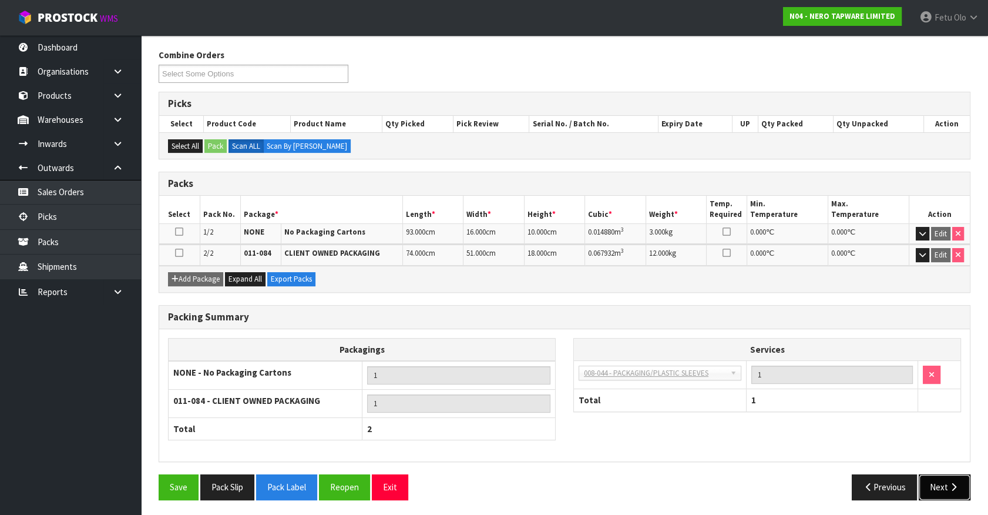
drag, startPoint x: 927, startPoint y: 477, endPoint x: 911, endPoint y: 476, distance: 16.5
click at [927, 477] on button "Next" at bounding box center [945, 486] width 52 height 25
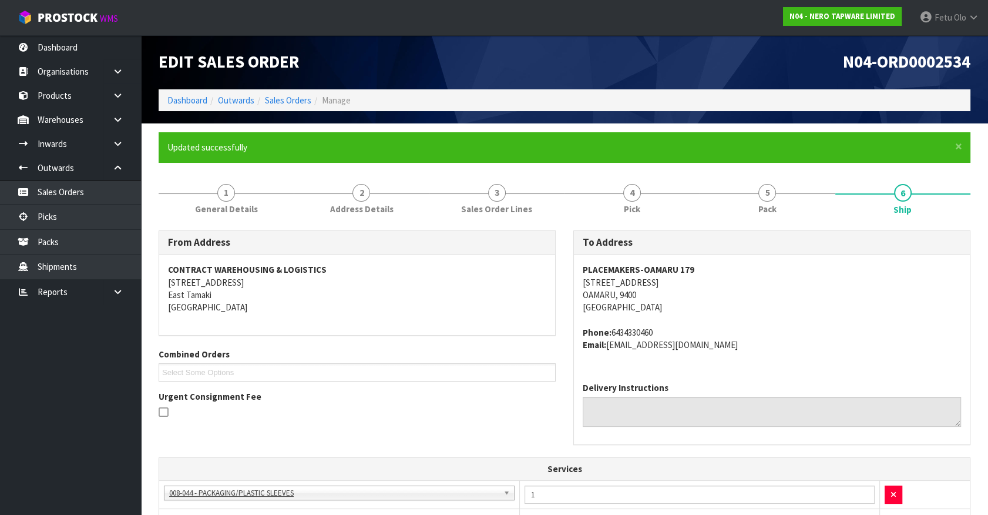
scroll to position [267, 0]
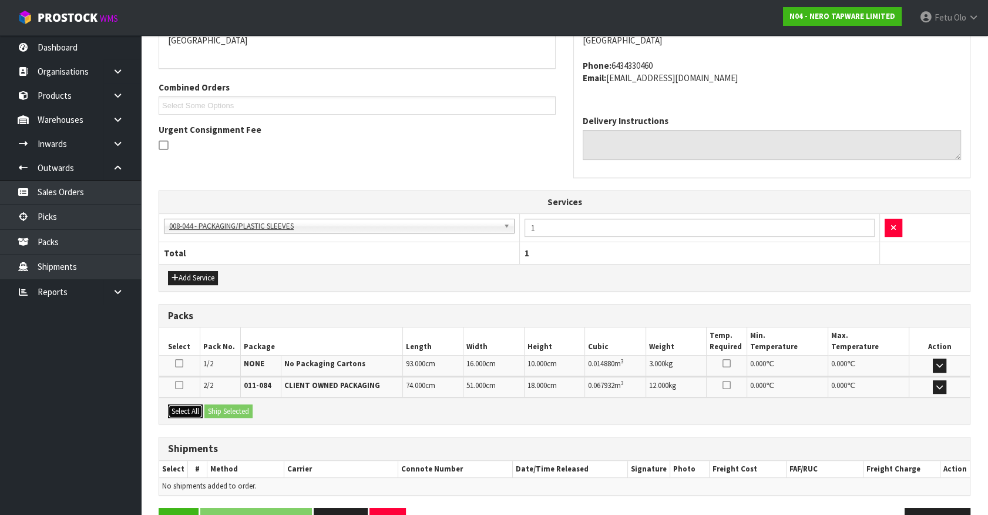
click at [187, 407] on button "Select All" at bounding box center [185, 411] width 35 height 14
drag, startPoint x: 197, startPoint y: 405, endPoint x: 216, endPoint y: 404, distance: 18.8
click at [197, 405] on button "Select All" at bounding box center [185, 411] width 35 height 14
click at [217, 404] on button "Ship Selected" at bounding box center [229, 411] width 48 height 14
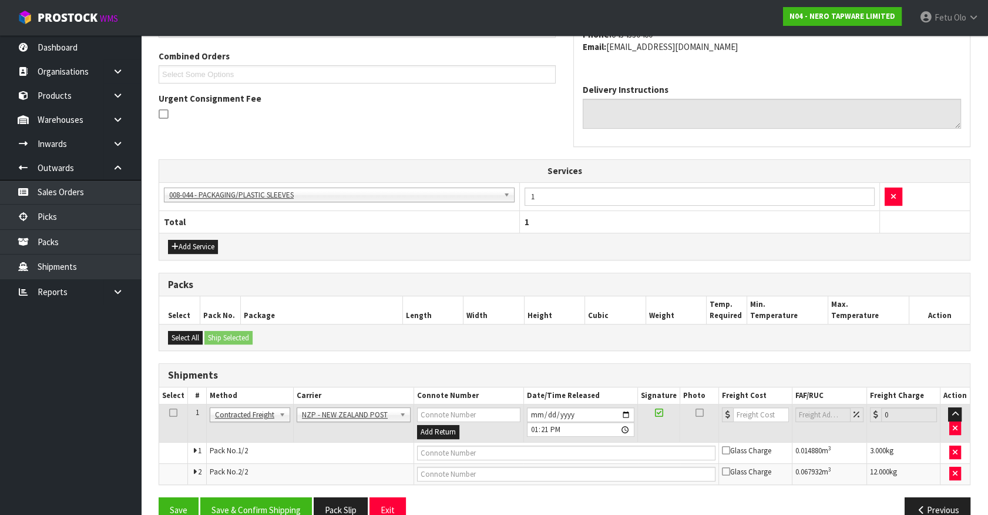
scroll to position [321, 0]
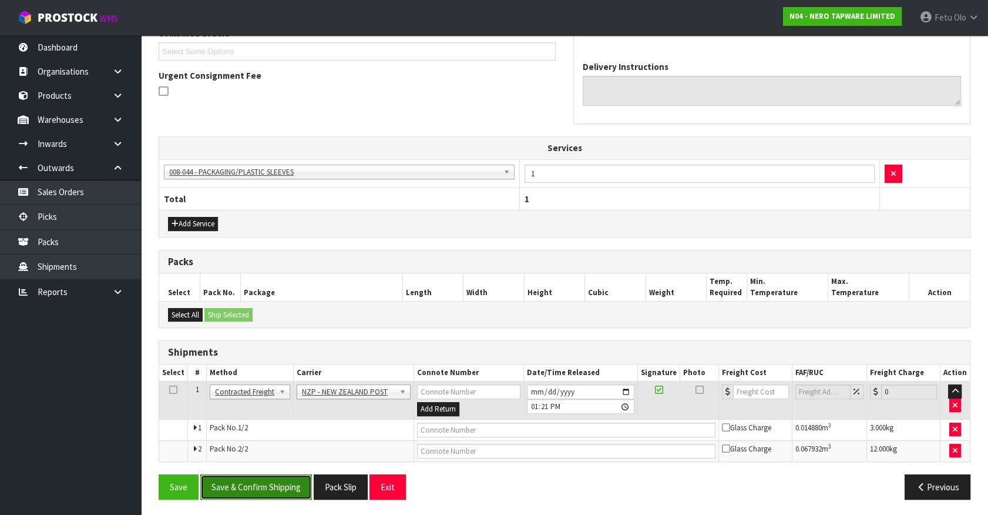
click at [283, 481] on button "Save & Confirm Shipping" at bounding box center [256, 486] width 112 height 25
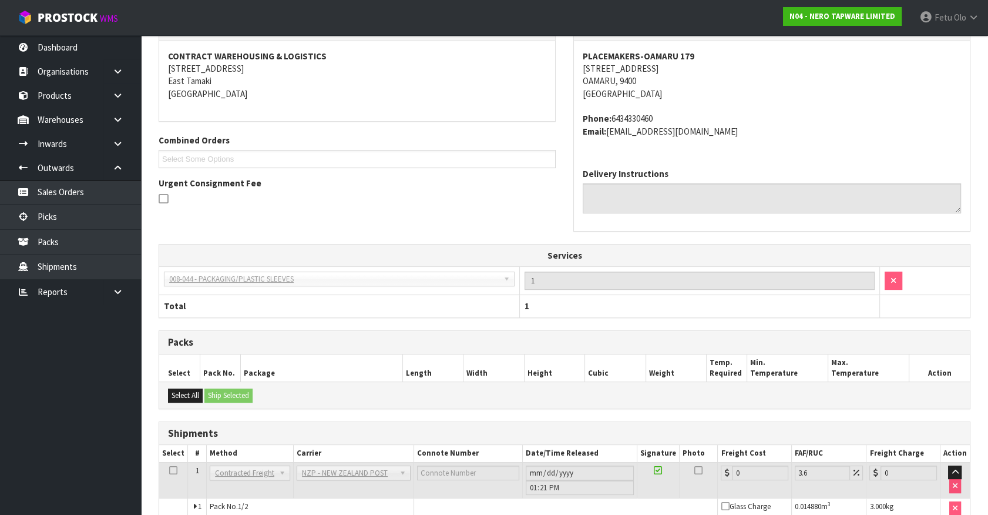
scroll to position [303, 0]
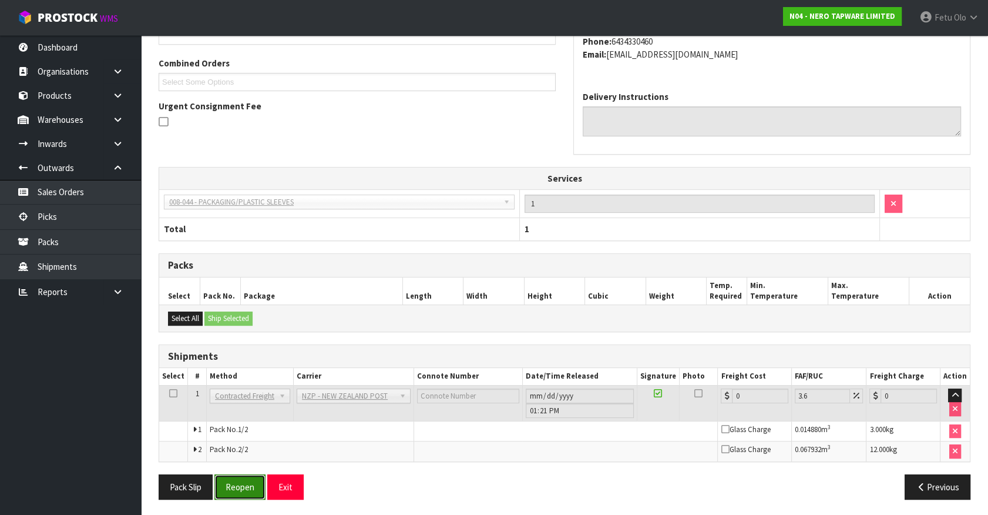
click at [244, 485] on button "Reopen" at bounding box center [239, 486] width 51 height 25
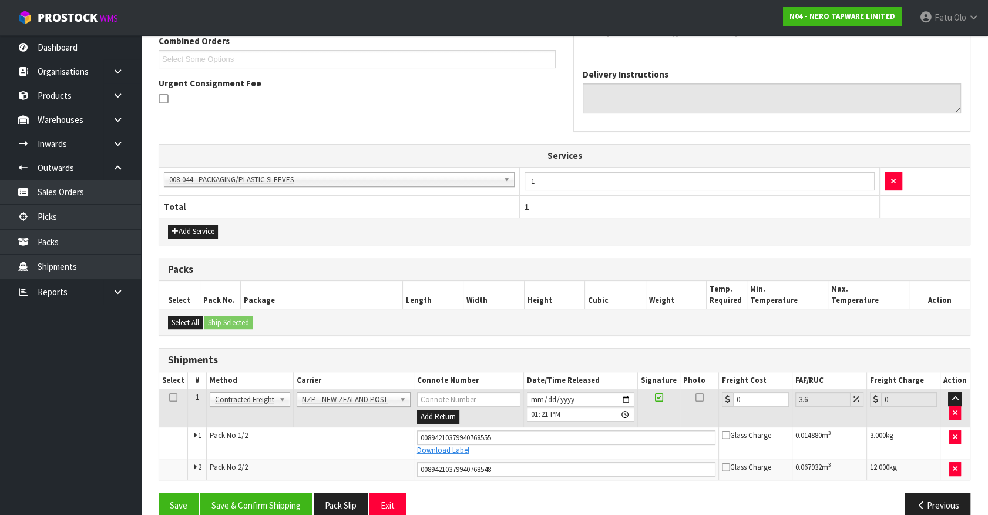
scroll to position [331, 0]
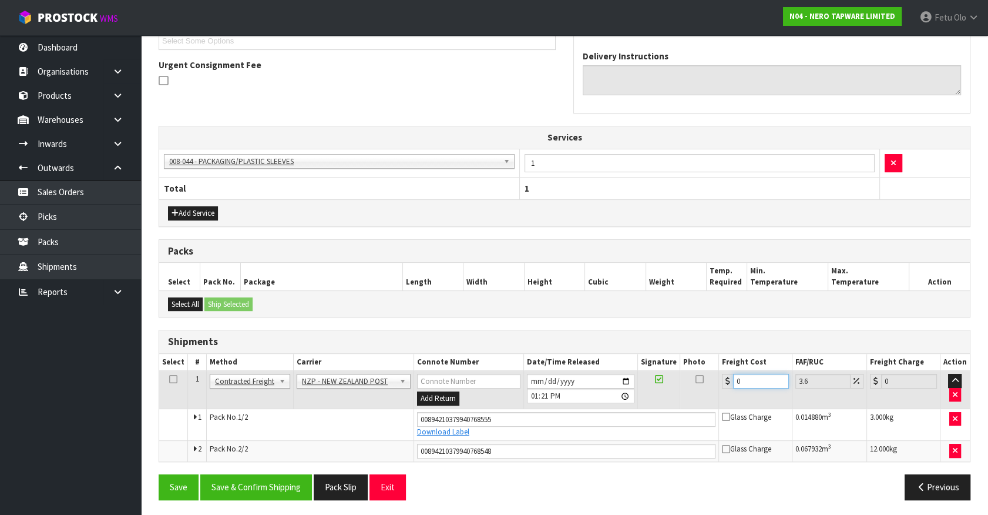
drag, startPoint x: 751, startPoint y: 376, endPoint x: 572, endPoint y: 423, distance: 184.7
click at [574, 423] on tbody "1 Client Local Pickup Customer Local Pickup Company Freight Contracted Freight …" at bounding box center [564, 416] width 811 height 90
type input "2"
type input "2.07"
type input "29"
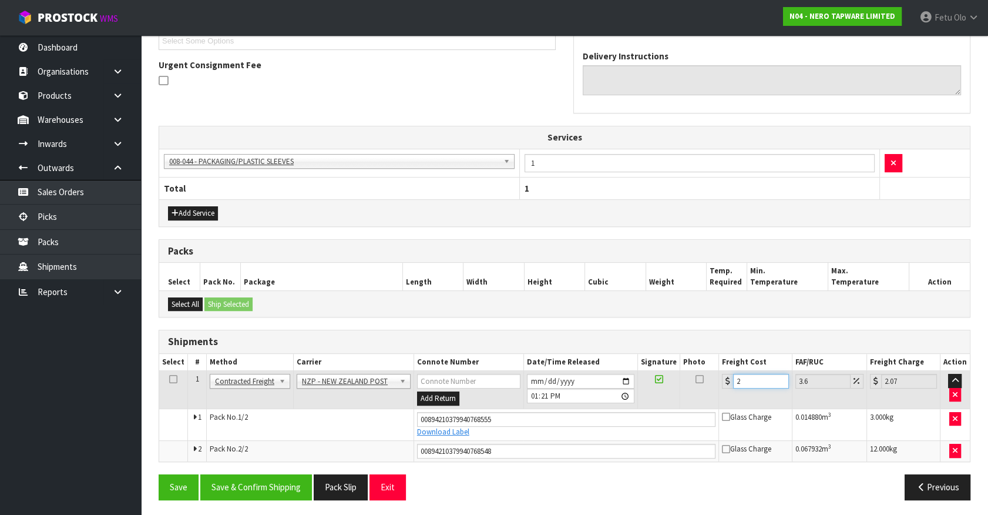
type input "30.04"
type input "29.8"
type input "30.87"
type input "29.89"
type input "30.97"
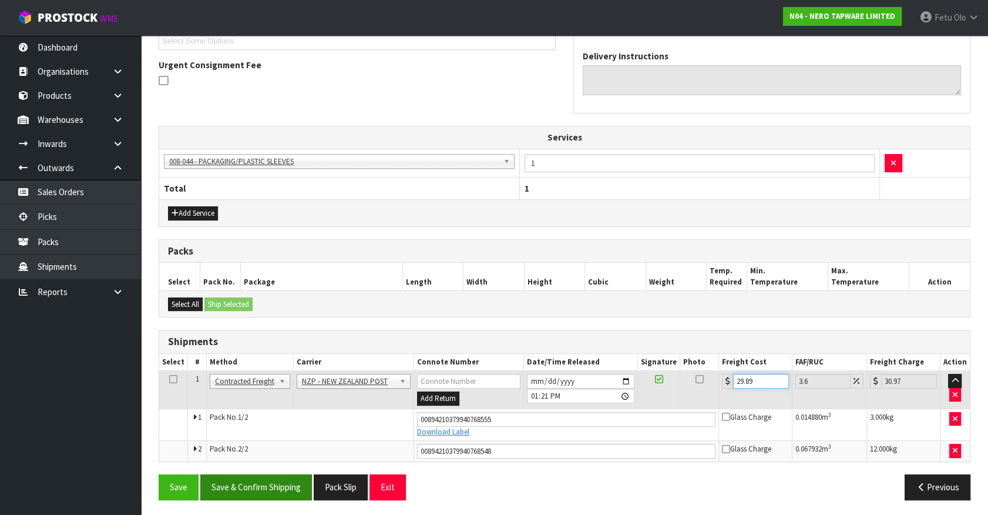
type input "29.89"
click at [291, 488] on button "Save & Confirm Shipping" at bounding box center [256, 486] width 112 height 25
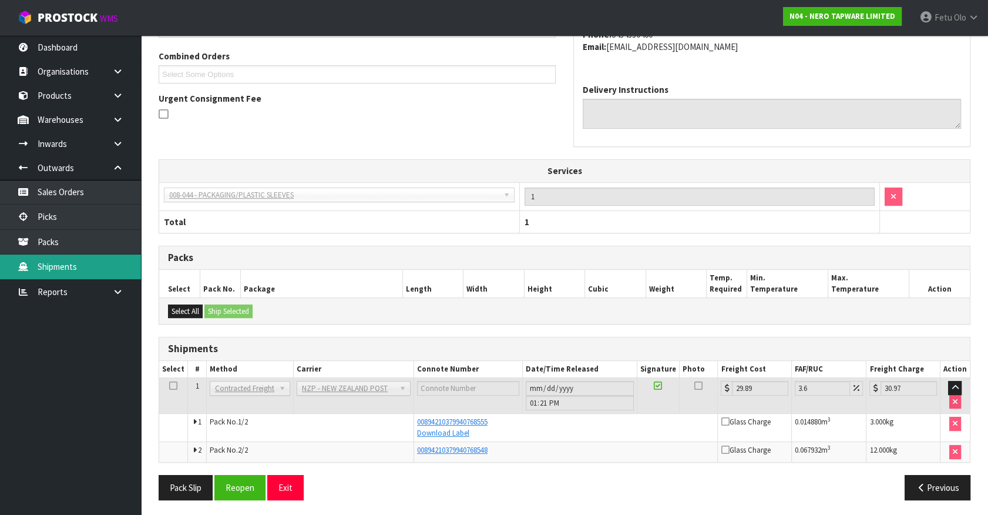
scroll to position [299, 0]
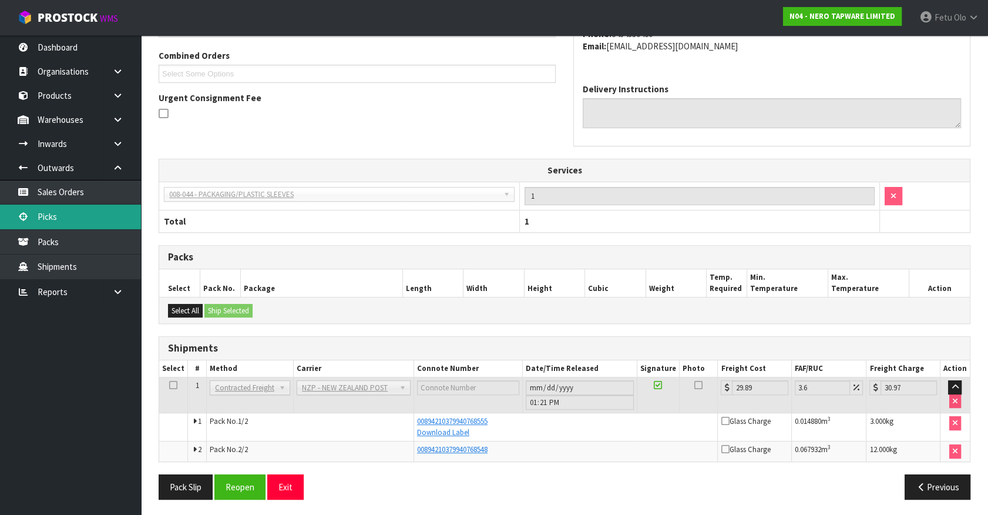
click at [51, 211] on link "Picks" at bounding box center [70, 217] width 141 height 24
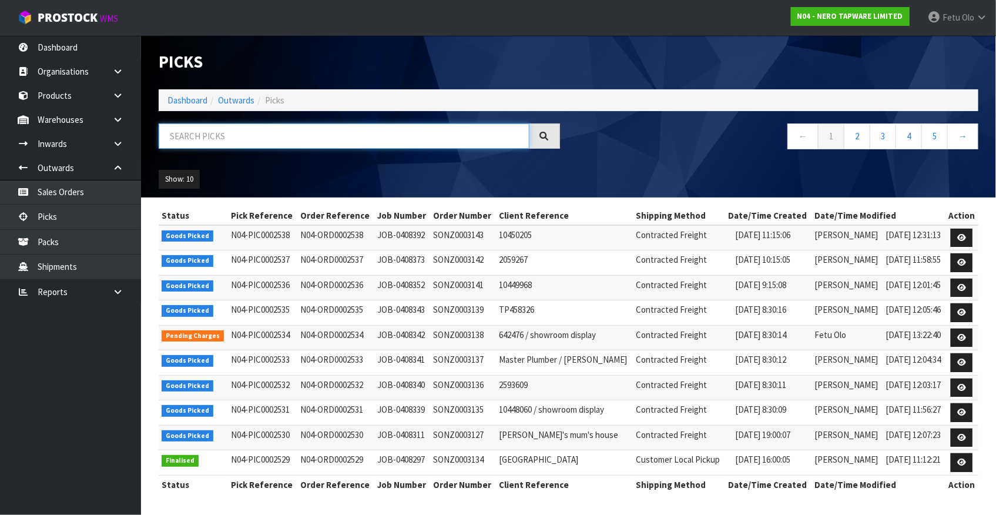
click at [261, 133] on input "text" at bounding box center [344, 135] width 371 height 25
click at [262, 133] on input "text" at bounding box center [344, 135] width 371 height 25
type input "0002536"
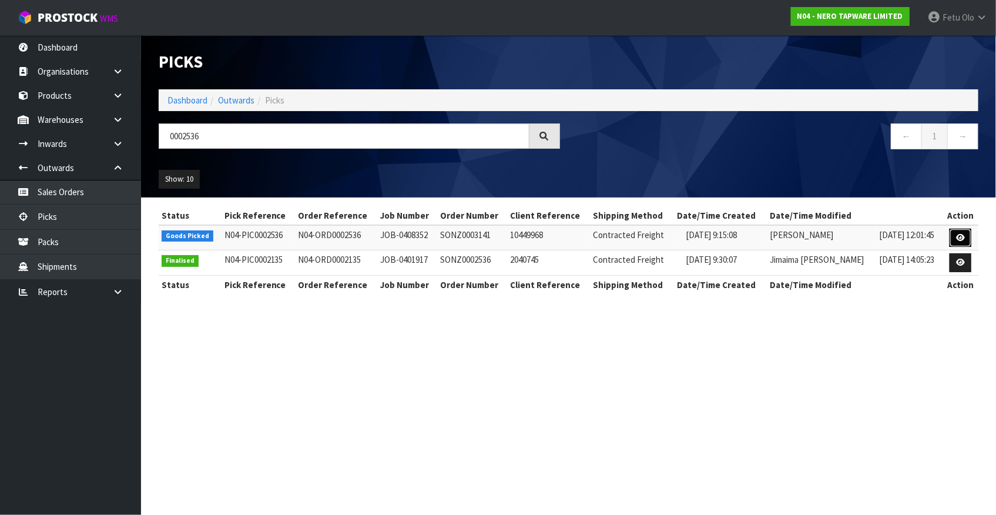
click at [965, 238] on link at bounding box center [961, 238] width 22 height 19
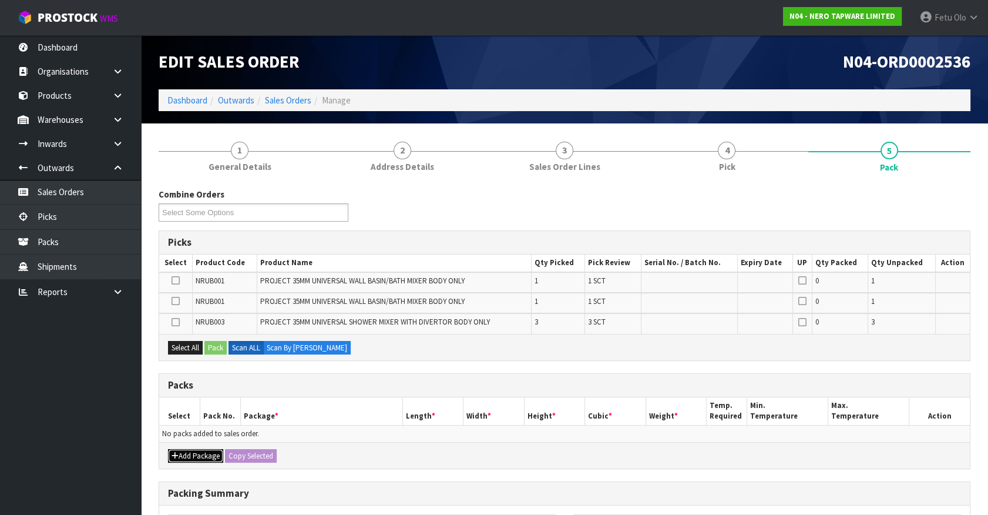
click at [183, 452] on button "Add Package" at bounding box center [195, 456] width 55 height 14
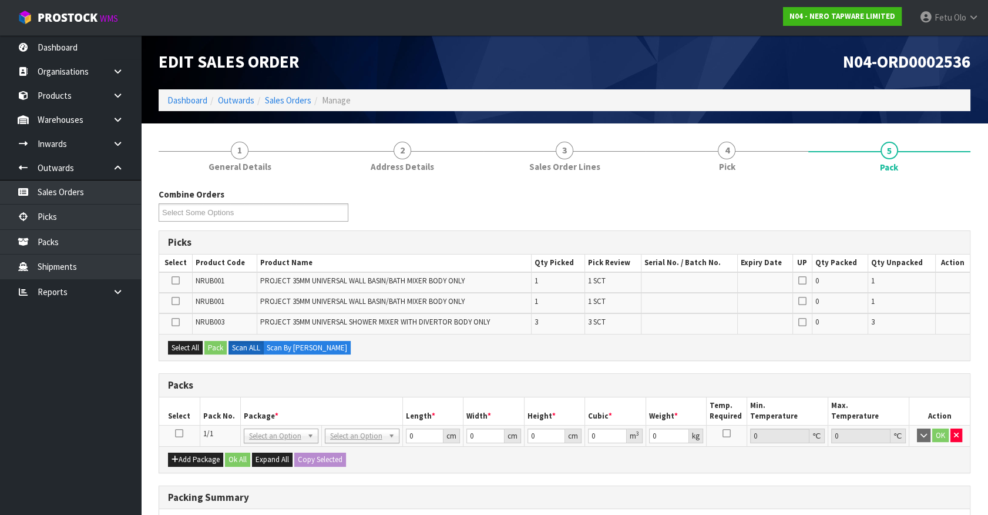
drag, startPoint x: 180, startPoint y: 431, endPoint x: 283, endPoint y: 395, distance: 108.9
click at [182, 433] on icon at bounding box center [179, 433] width 8 height 1
click at [284, 394] on div "Packs" at bounding box center [564, 386] width 811 height 24
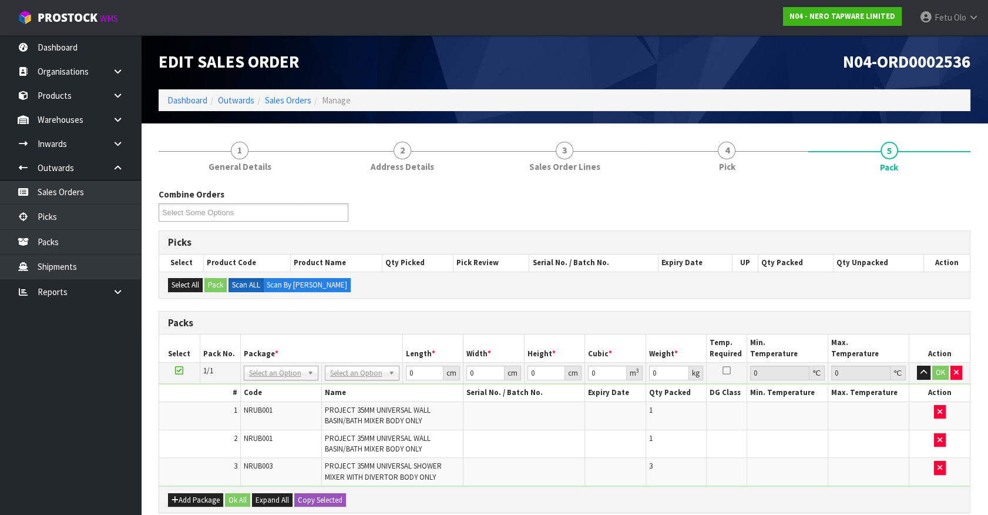
drag, startPoint x: 298, startPoint y: 376, endPoint x: 287, endPoint y: 387, distance: 15.0
click at [287, 384] on input "text" at bounding box center [280, 388] width 69 height 15
type input "011"
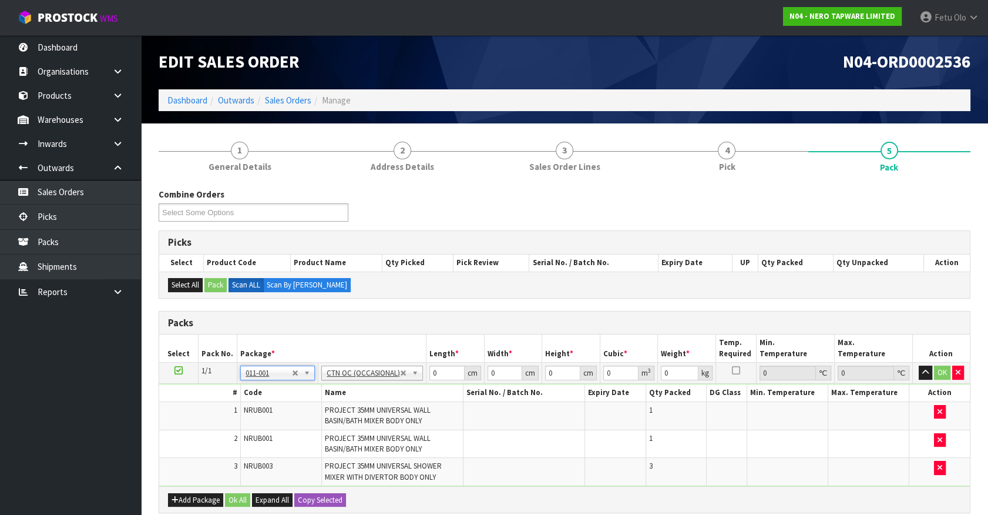
type input "4.68"
drag, startPoint x: 443, startPoint y: 367, endPoint x: 377, endPoint y: 398, distance: 73.1
click at [377, 398] on tbody "1/1 NONE 007-001 007-002 007-004 007-009 007-013 007-014 007-015 007-017 007-01…" at bounding box center [564, 425] width 811 height 124
type input "633"
type input "26"
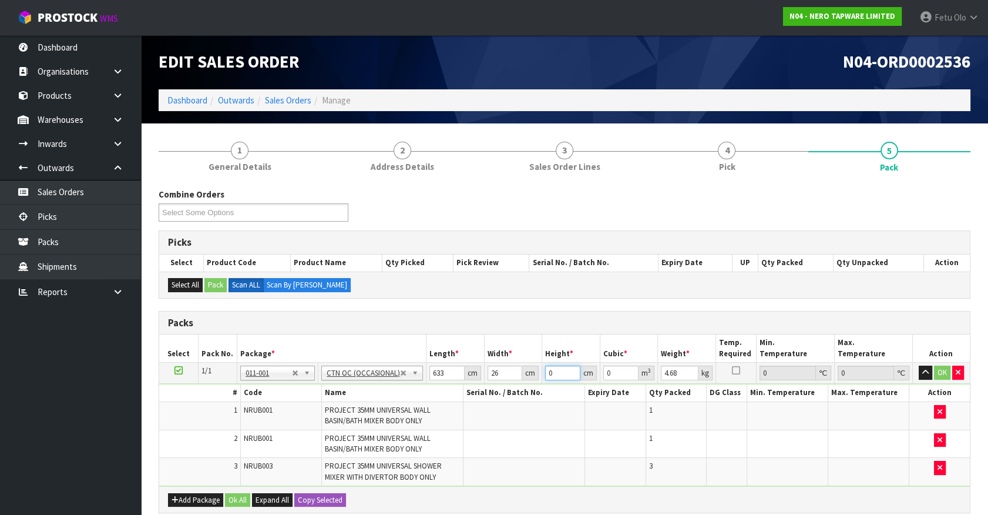
type input "2"
type input "0.032916"
type input "22"
type input "0.362076"
type input "22"
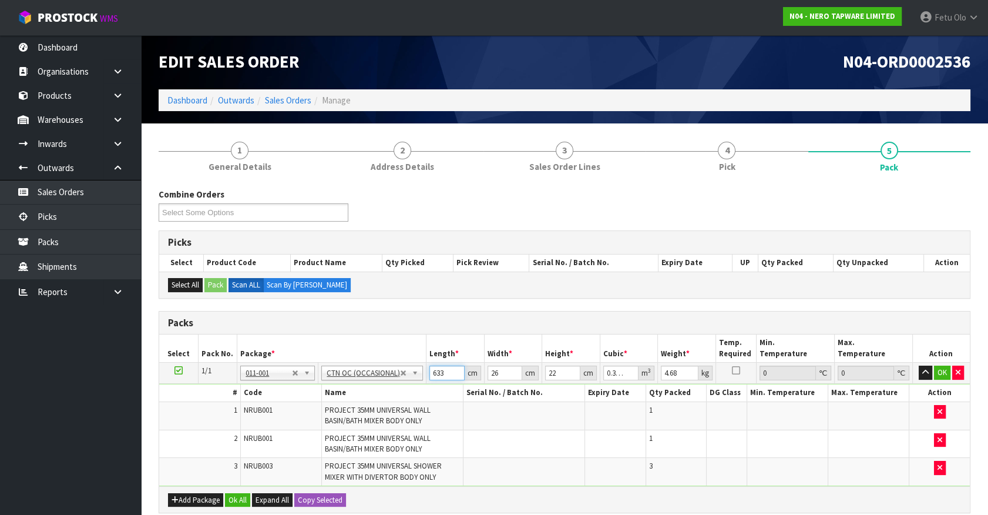
click at [435, 374] on input "633" at bounding box center [447, 373] width 35 height 15
type input "3"
type input "0.001716"
type input "33"
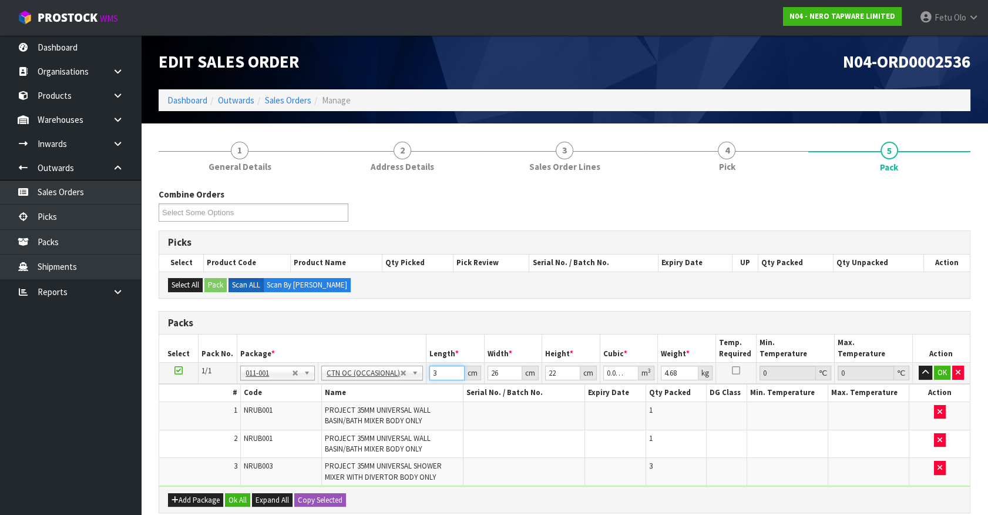
type input "0.018876"
type input "33"
type input "2"
type input "0.001452"
type input "26"
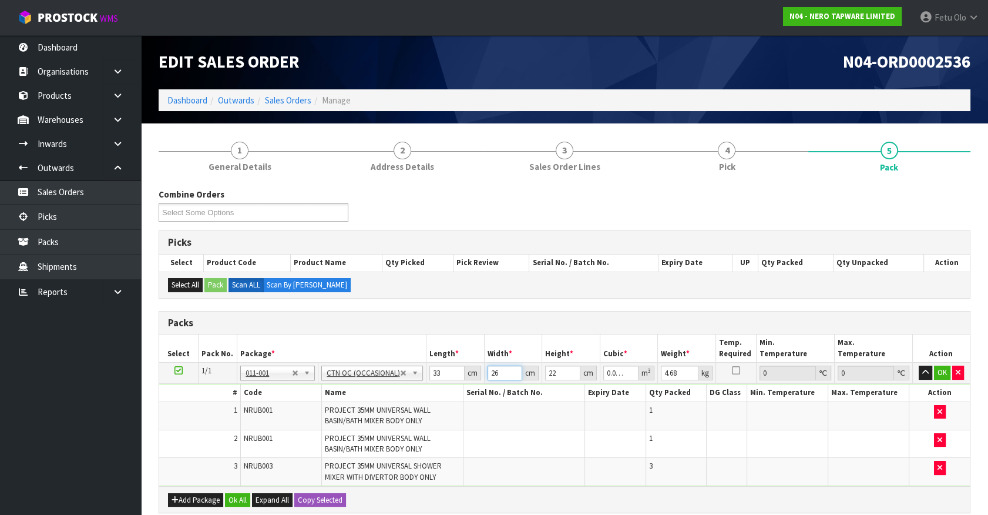
type input "0.018876"
type input "2"
type input "0.001716"
type input "22"
type input "0.018876"
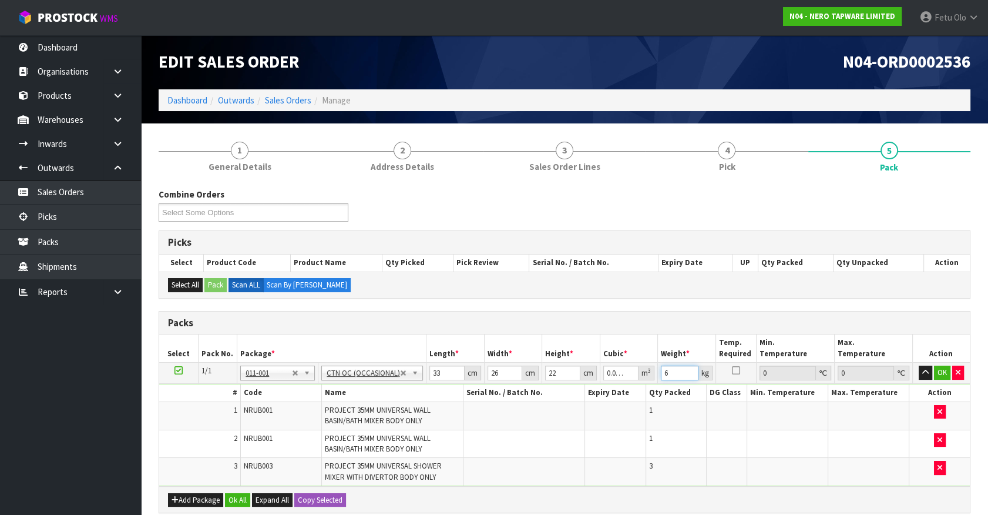
type input "6"
click button "OK" at bounding box center [942, 373] width 16 height 14
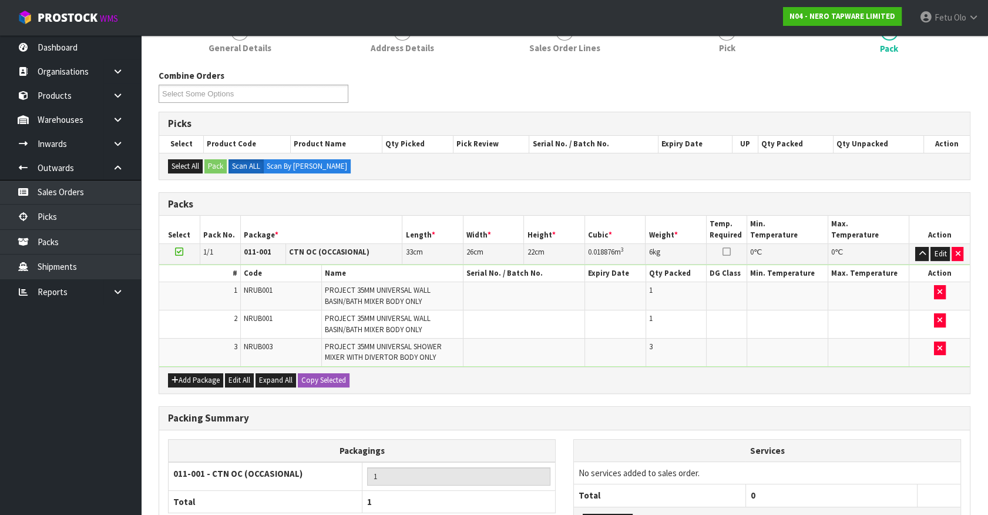
scroll to position [217, 0]
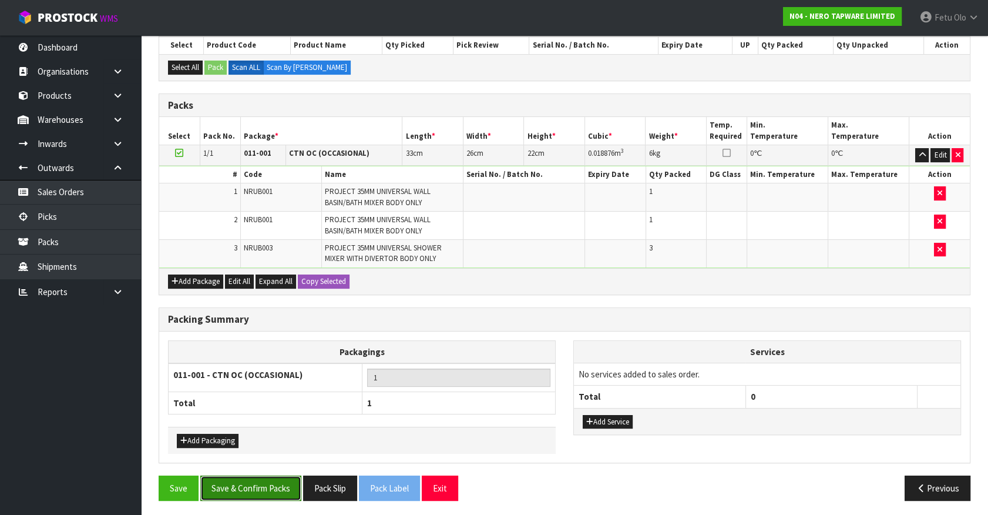
click at [254, 485] on button "Save & Confirm Packs" at bounding box center [250, 487] width 101 height 25
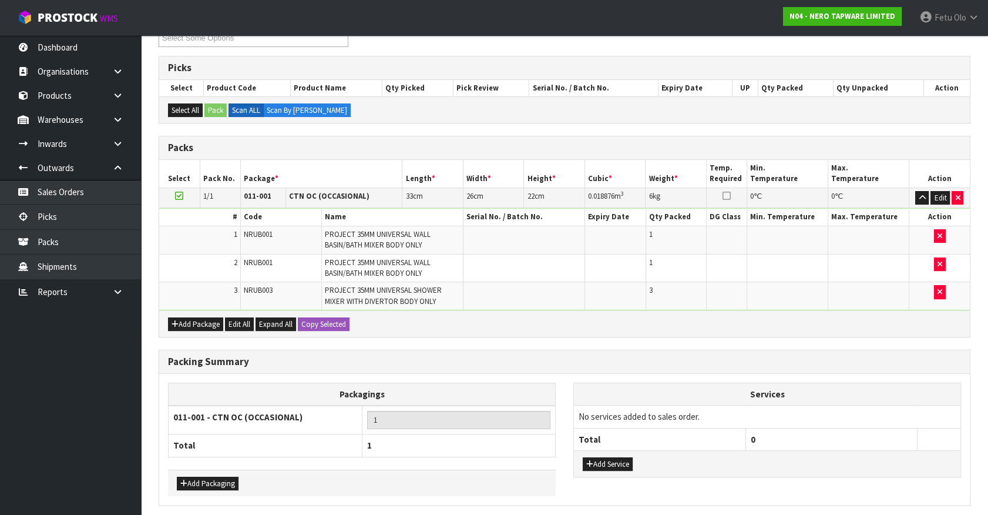
scroll to position [0, 0]
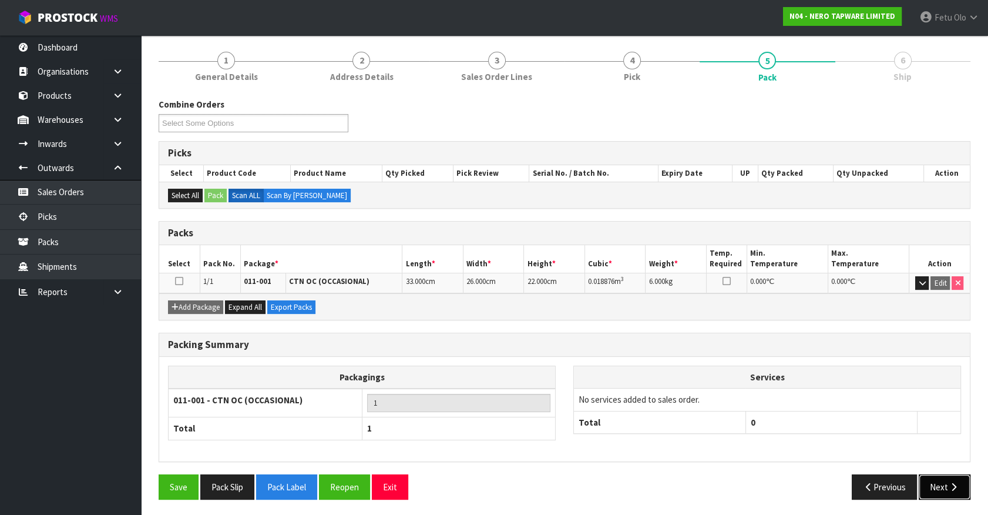
click at [949, 479] on button "Next" at bounding box center [945, 486] width 52 height 25
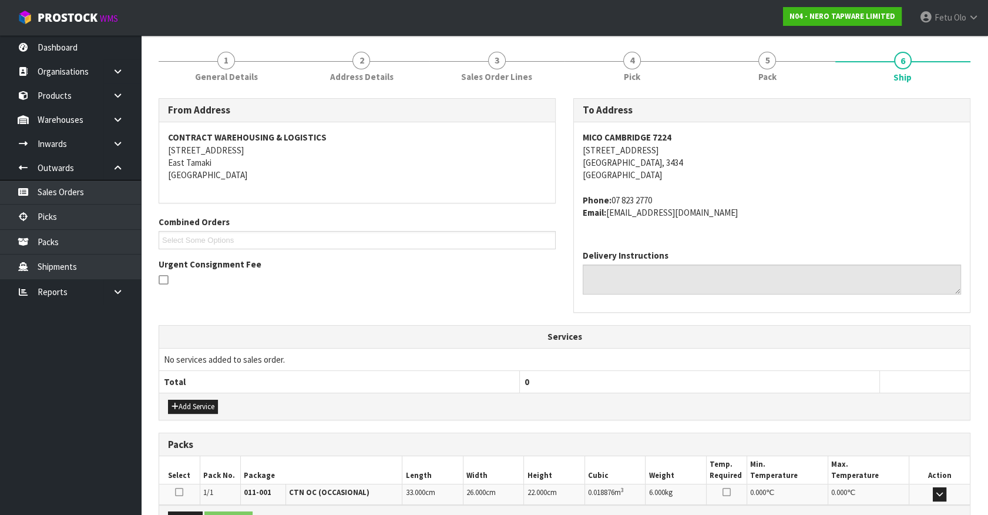
scroll to position [273, 0]
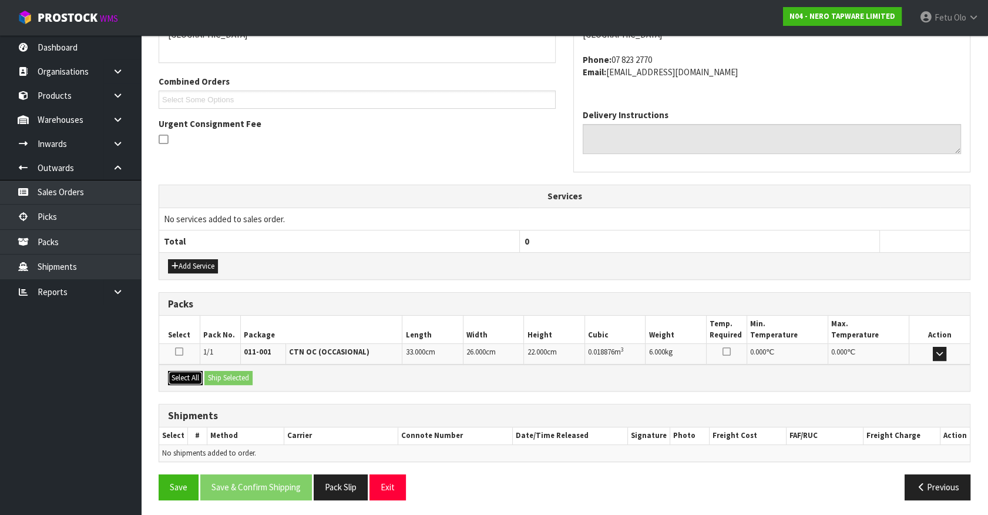
click at [188, 371] on button "Select All" at bounding box center [185, 378] width 35 height 14
click at [229, 371] on button "Ship Selected" at bounding box center [229, 378] width 48 height 14
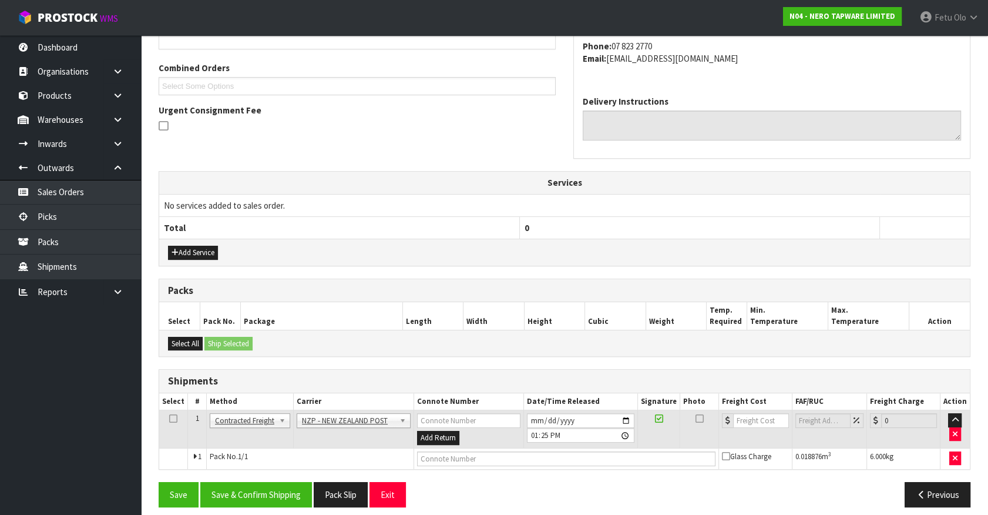
scroll to position [294, 0]
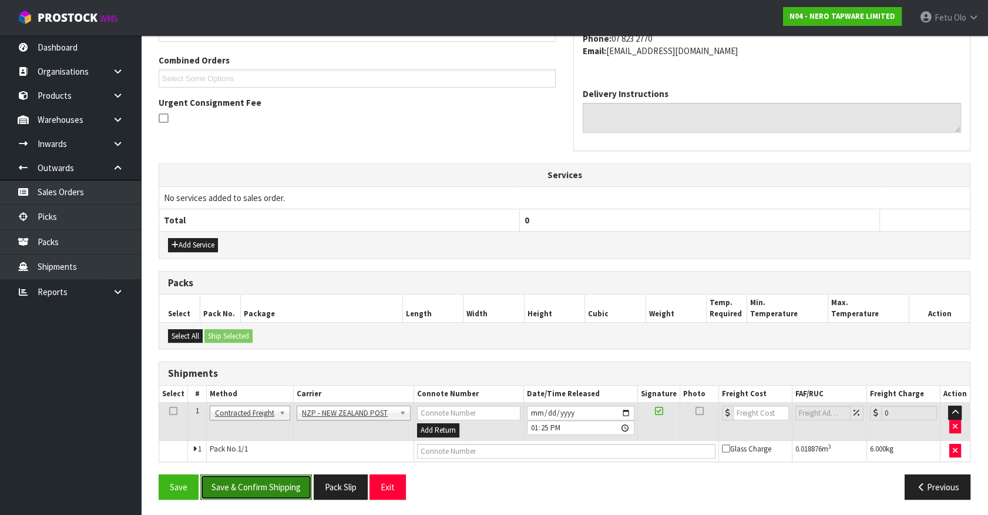
click at [284, 488] on button "Save & Confirm Shipping" at bounding box center [256, 486] width 112 height 25
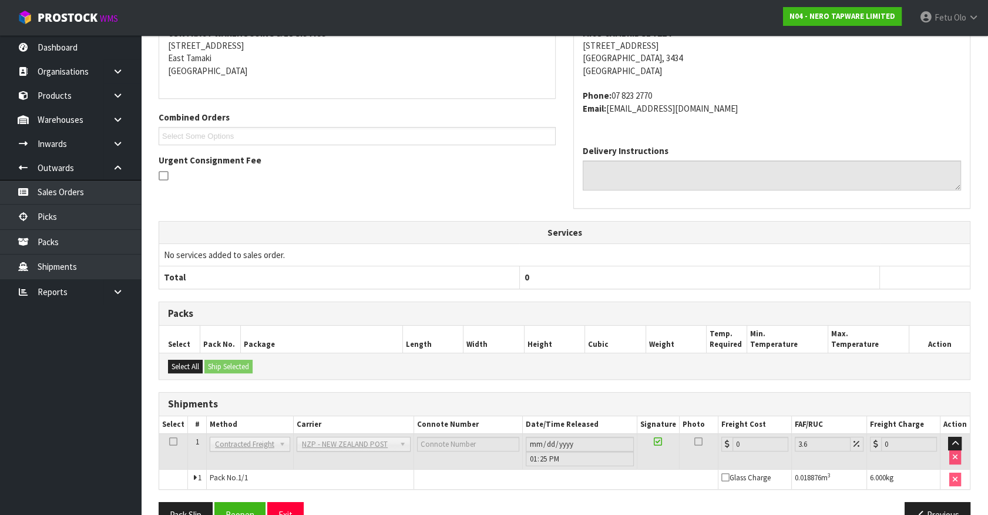
scroll to position [277, 0]
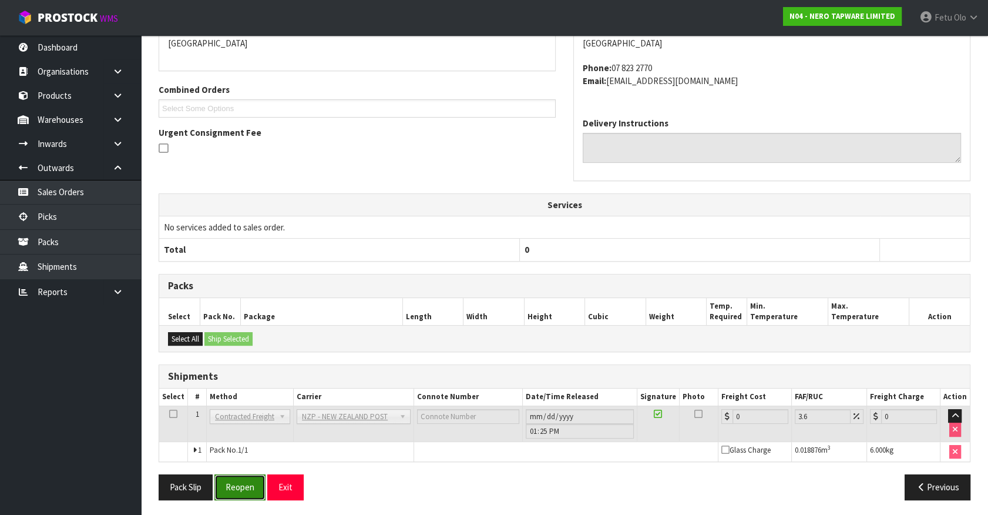
click at [253, 487] on button "Reopen" at bounding box center [239, 486] width 51 height 25
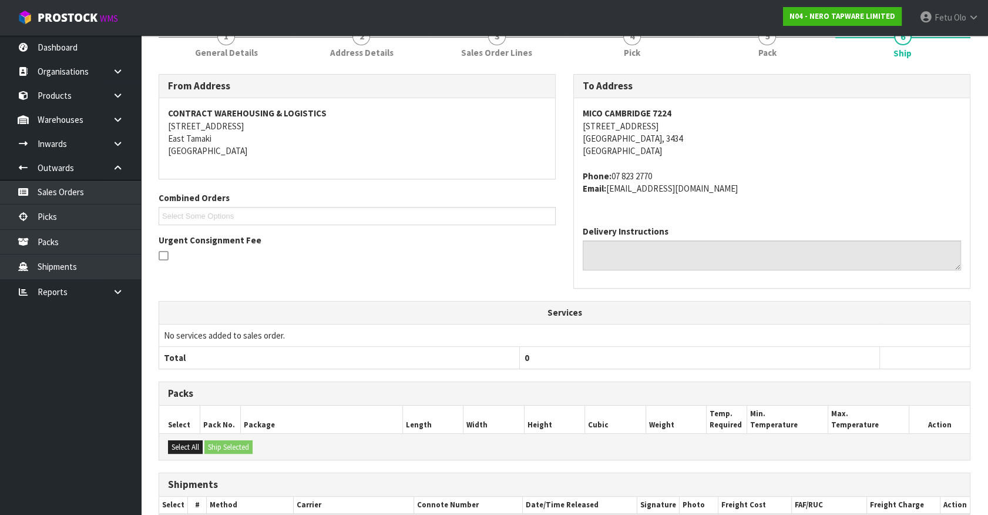
scroll to position [264, 0]
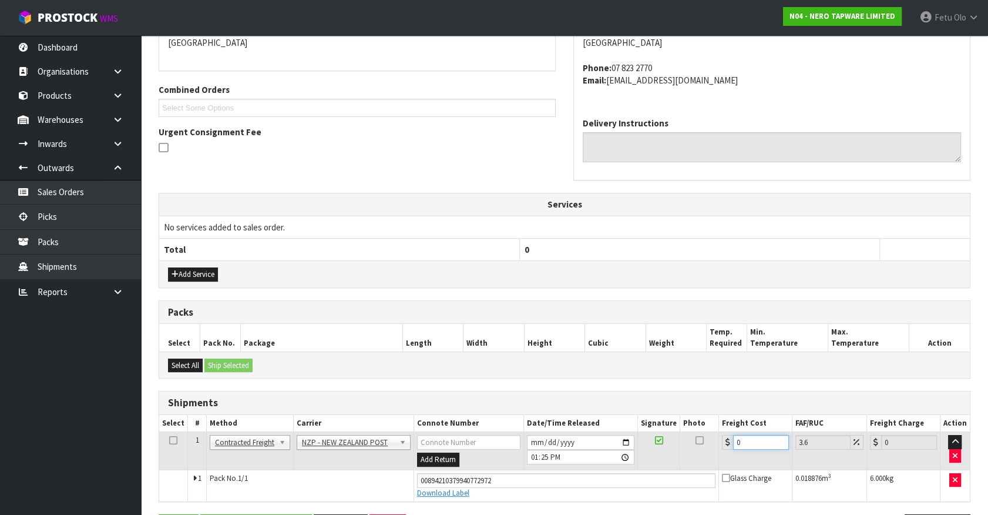
drag, startPoint x: 747, startPoint y: 442, endPoint x: 550, endPoint y: 476, distance: 200.4
click at [550, 476] on tbody "1 Client Local Pickup Customer Local Pickup Company Freight Contracted Freight …" at bounding box center [564, 466] width 811 height 69
type input "7"
type input "7.25"
type input "7.3"
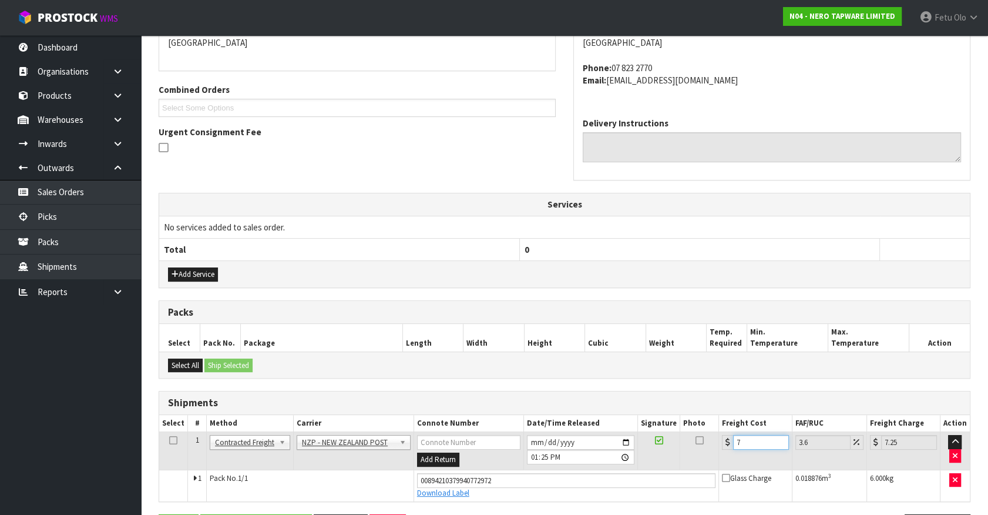
type input "7.56"
type input "7.31"
type input "7.57"
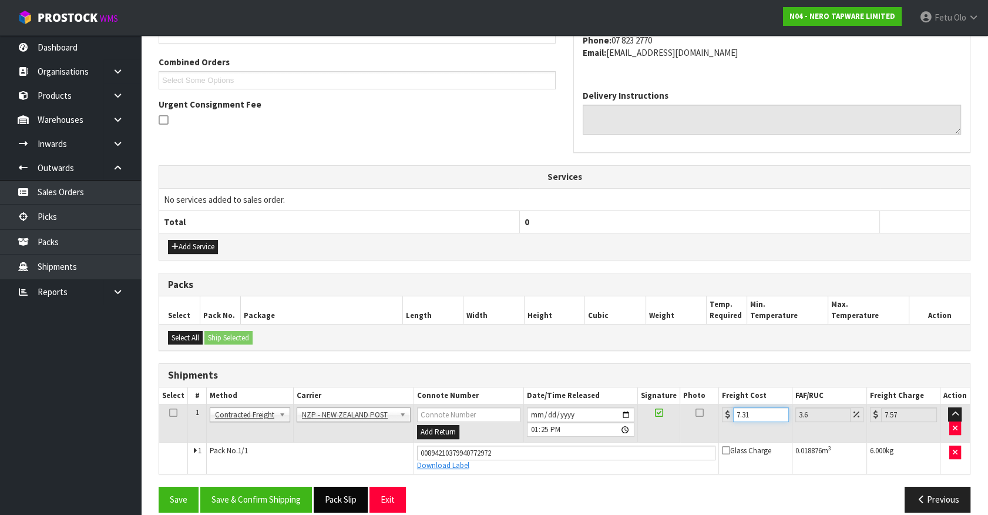
scroll to position [304, 0]
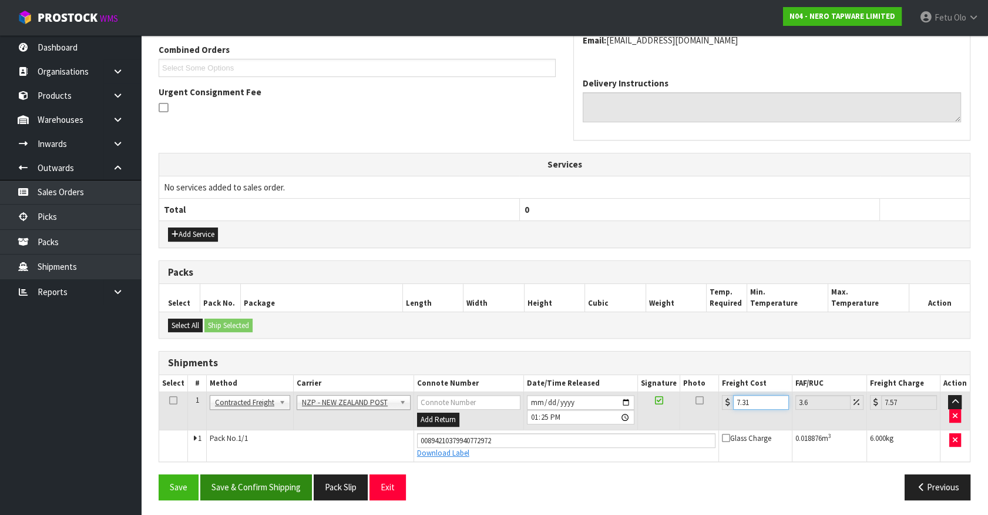
type input "7.31"
click at [270, 484] on button "Save & Confirm Shipping" at bounding box center [256, 486] width 112 height 25
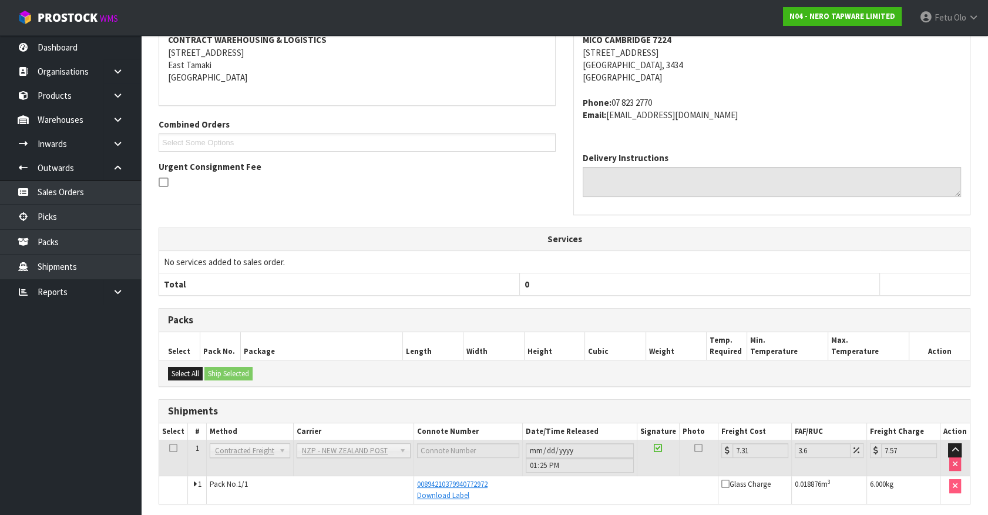
scroll to position [273, 0]
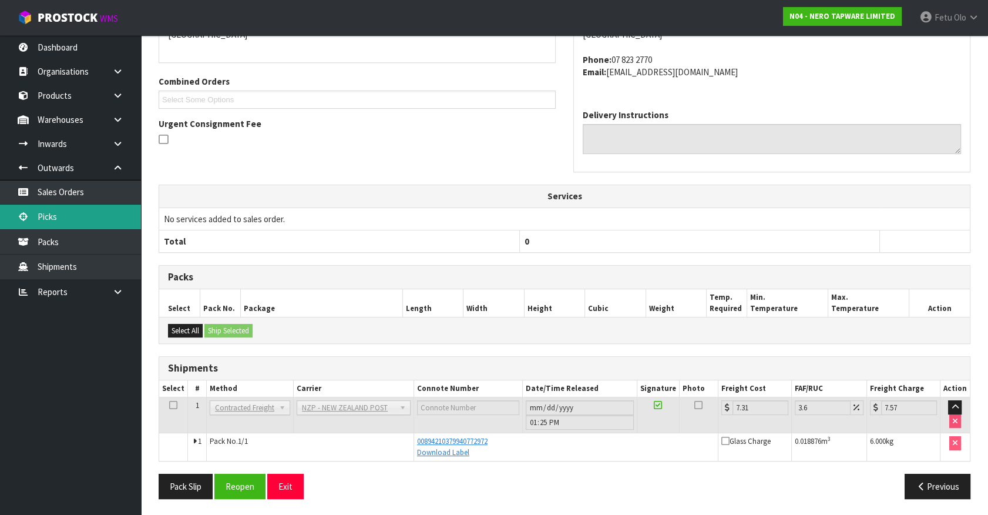
click at [59, 217] on link "Picks" at bounding box center [70, 217] width 141 height 24
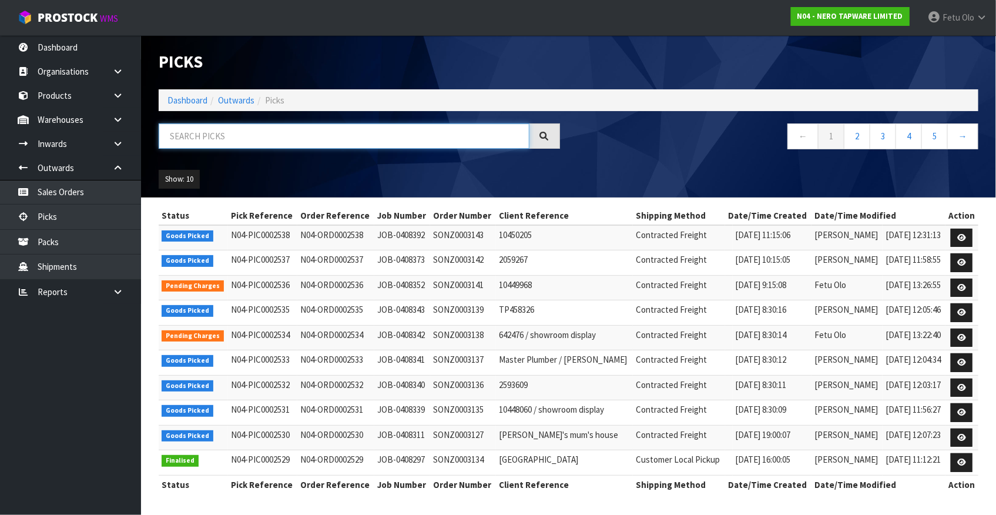
click at [223, 141] on input "text" at bounding box center [344, 135] width 371 height 25
type input "002531"
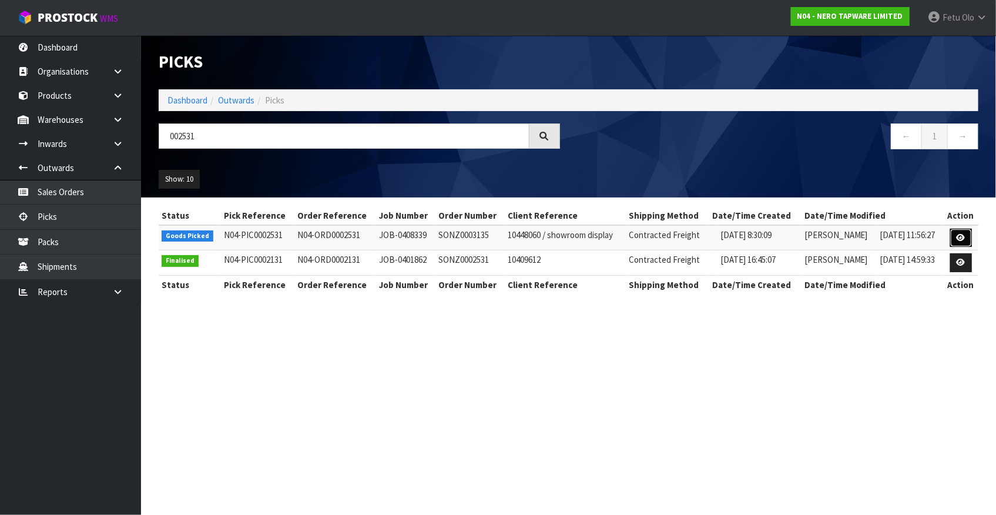
click at [958, 240] on icon at bounding box center [961, 238] width 9 height 8
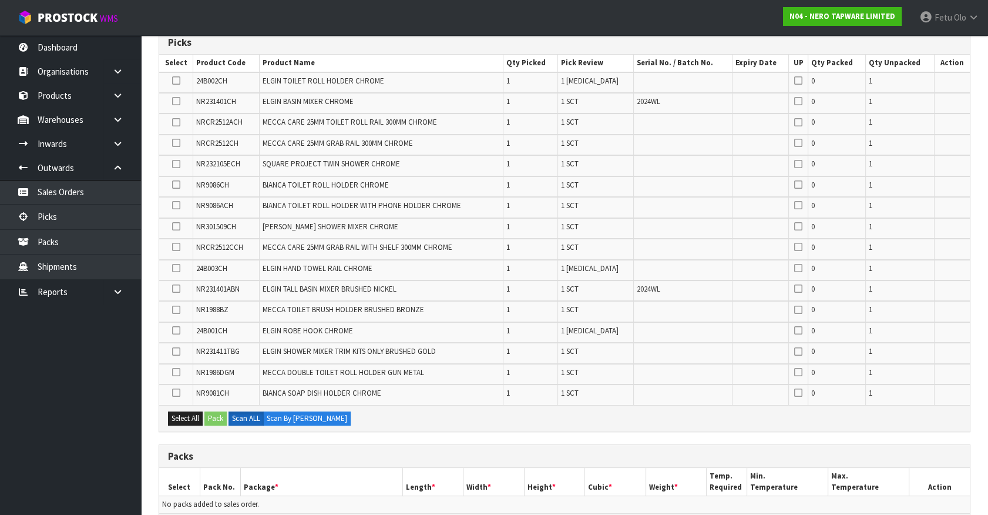
scroll to position [374, 0]
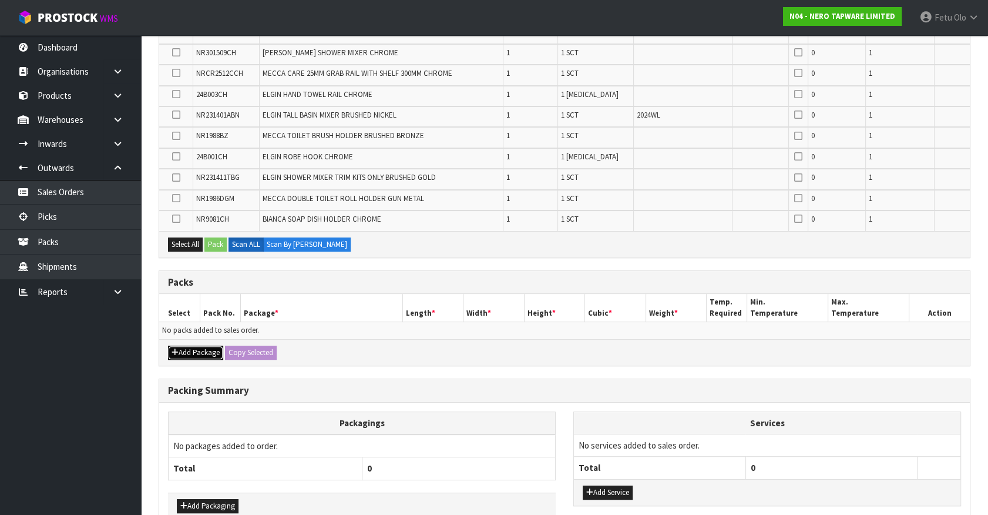
click at [183, 350] on button "Add Package" at bounding box center [195, 353] width 55 height 14
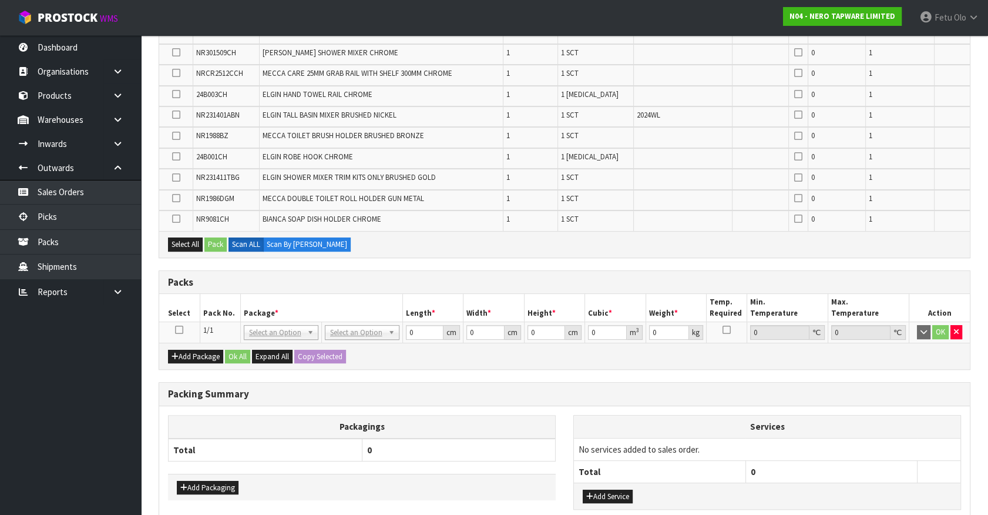
click at [179, 330] on icon at bounding box center [179, 330] width 8 height 1
click at [247, 302] on th "Package *" at bounding box center [321, 308] width 162 height 28
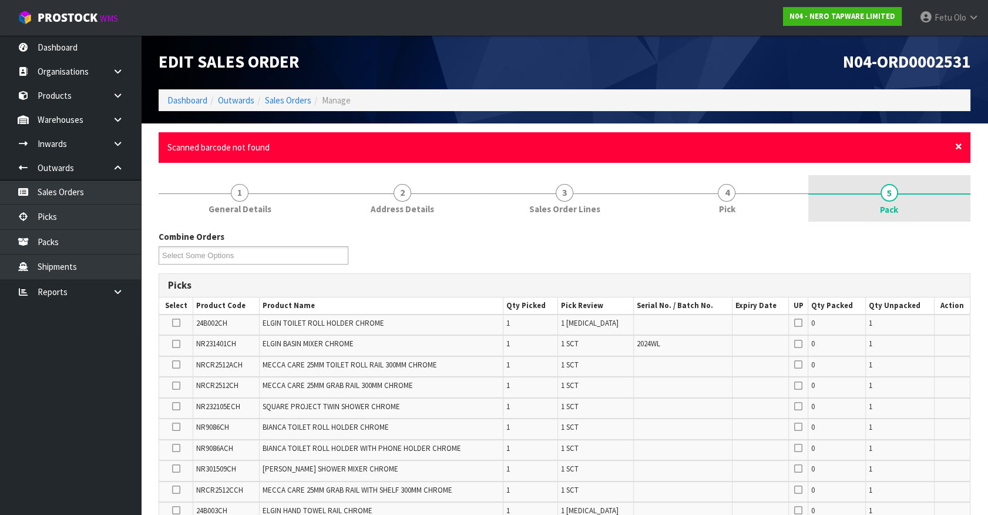
click at [958, 146] on span "×" at bounding box center [959, 146] width 7 height 16
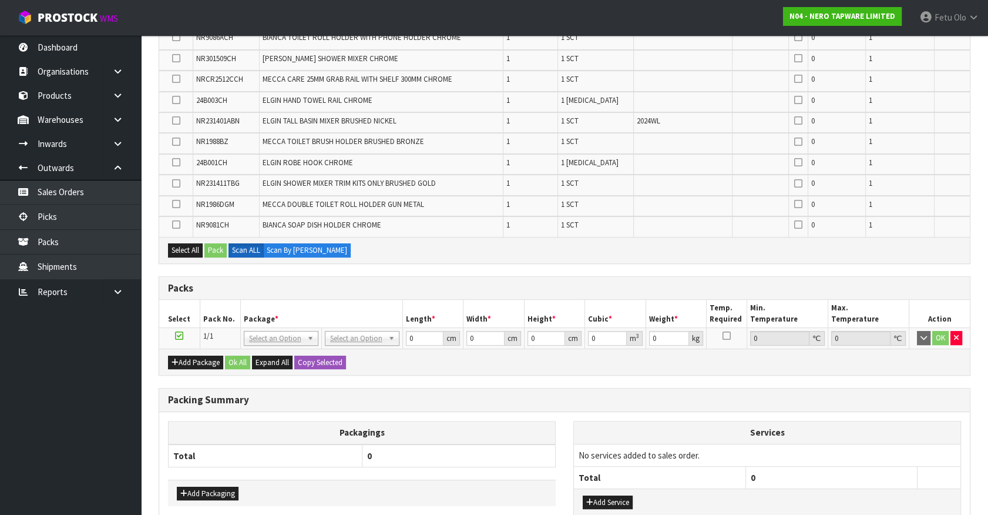
scroll to position [427, 0]
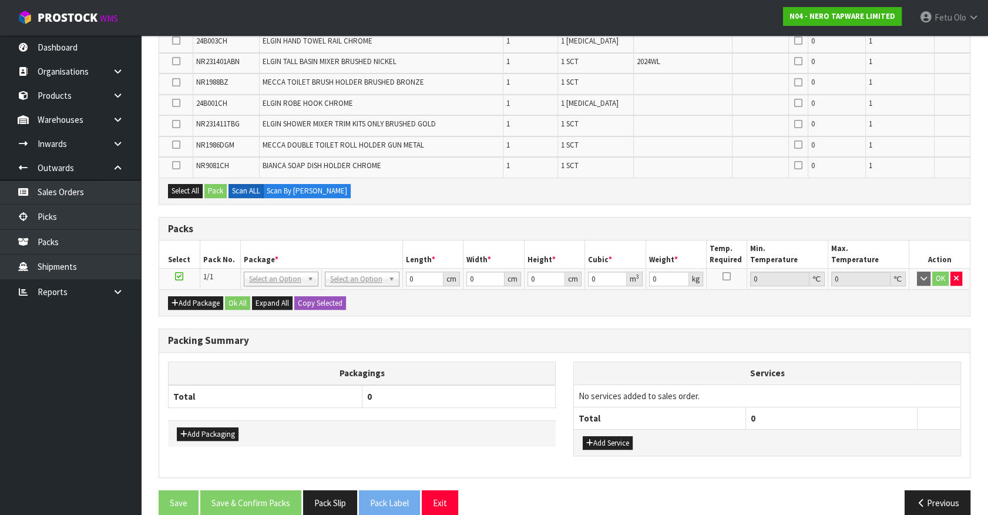
click at [470, 377] on th "Packagings" at bounding box center [362, 373] width 387 height 23
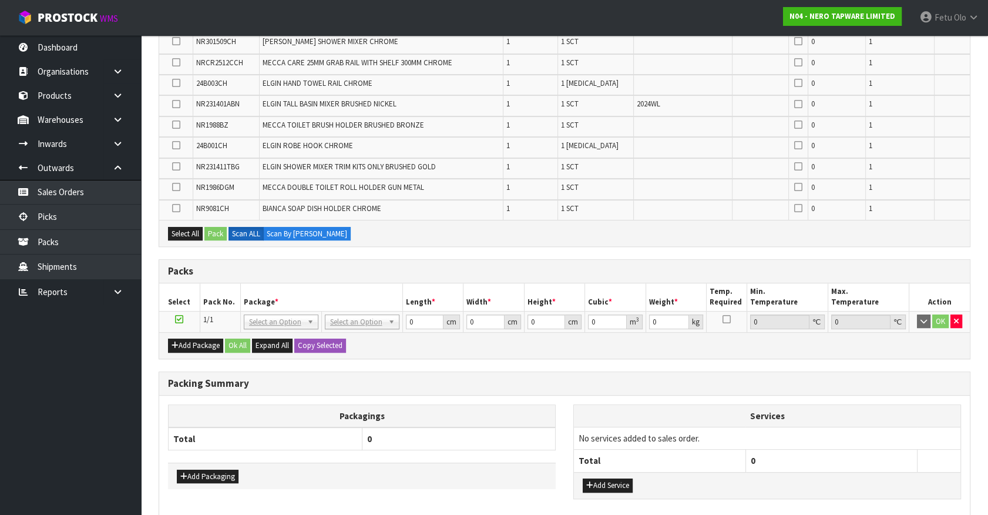
scroll to position [0, 0]
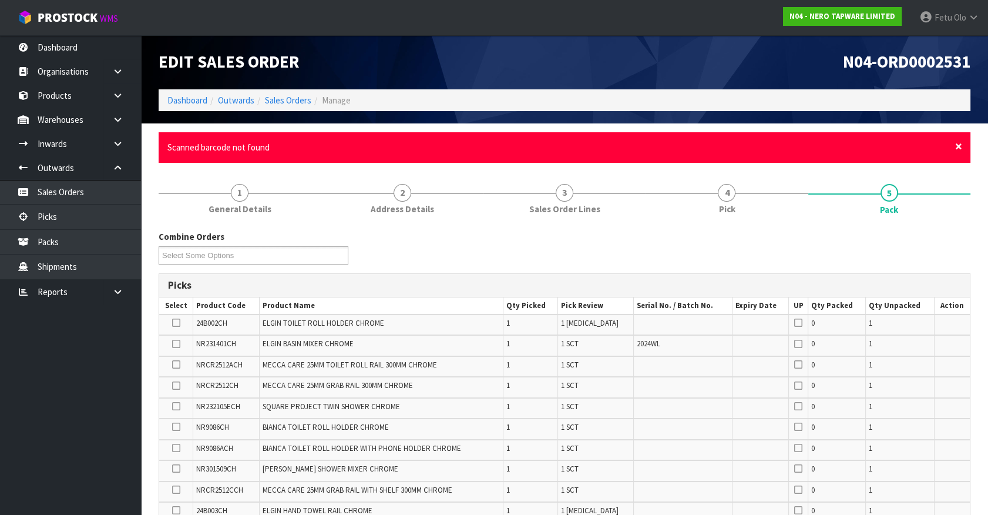
click at [957, 142] on span "×" at bounding box center [959, 146] width 7 height 16
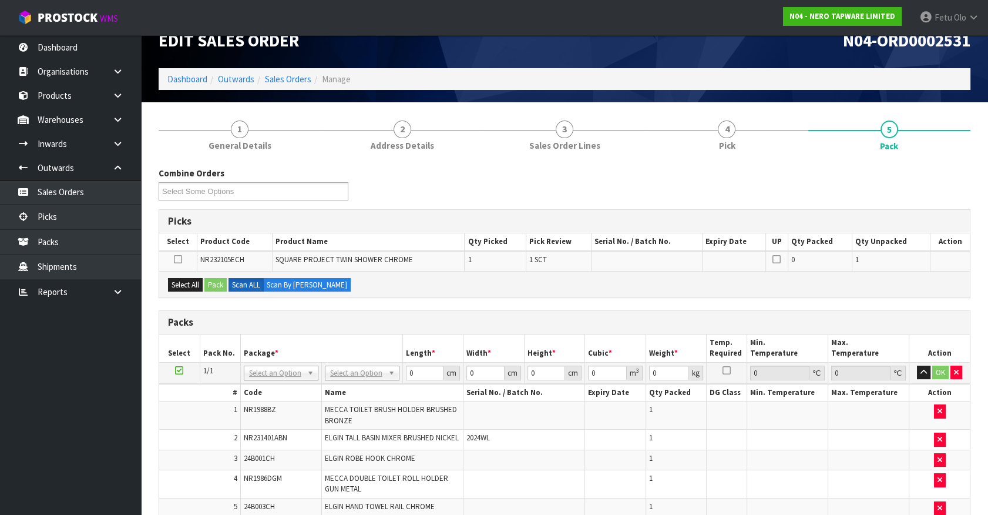
scroll to position [53, 0]
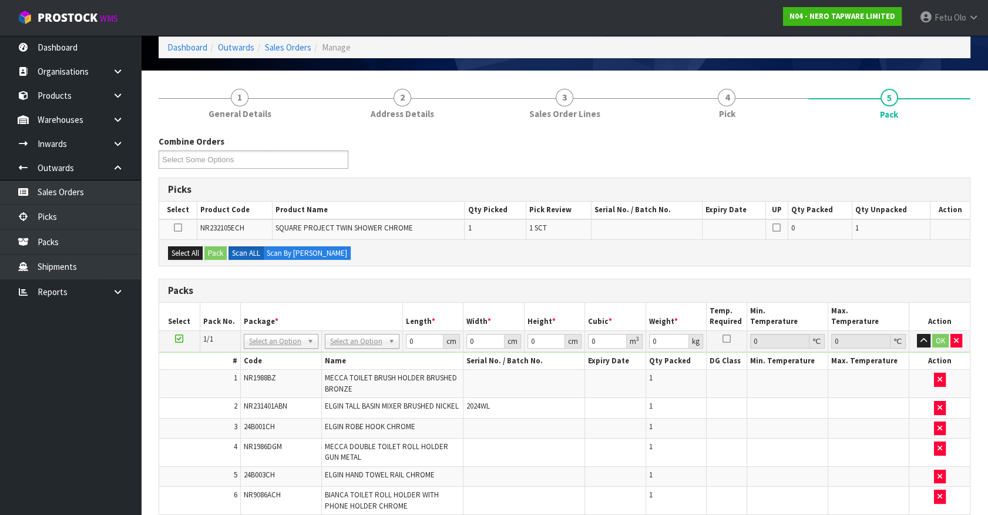
click at [179, 338] on icon at bounding box center [179, 338] width 8 height 1
click at [95, 386] on ul "Dashboard Organisations Clients Consignees Carriers Products Categories Serial …" at bounding box center [70, 275] width 141 height 480
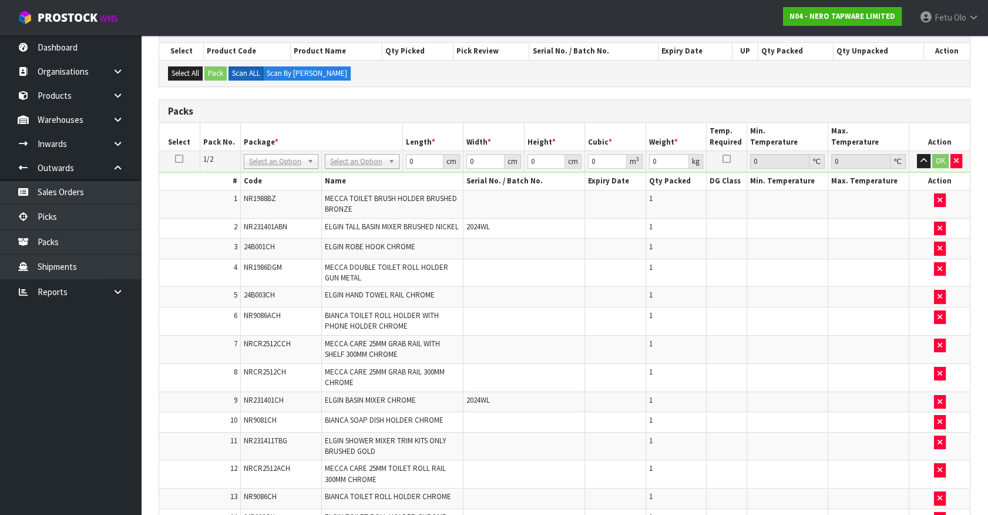
scroll to position [213, 0]
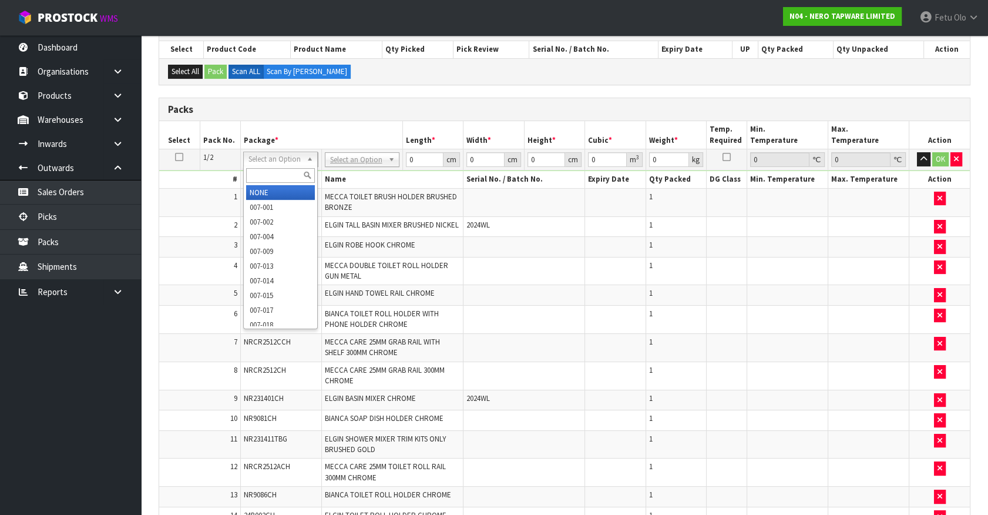
click at [270, 172] on input "text" at bounding box center [280, 175] width 69 height 15
type input "011-084"
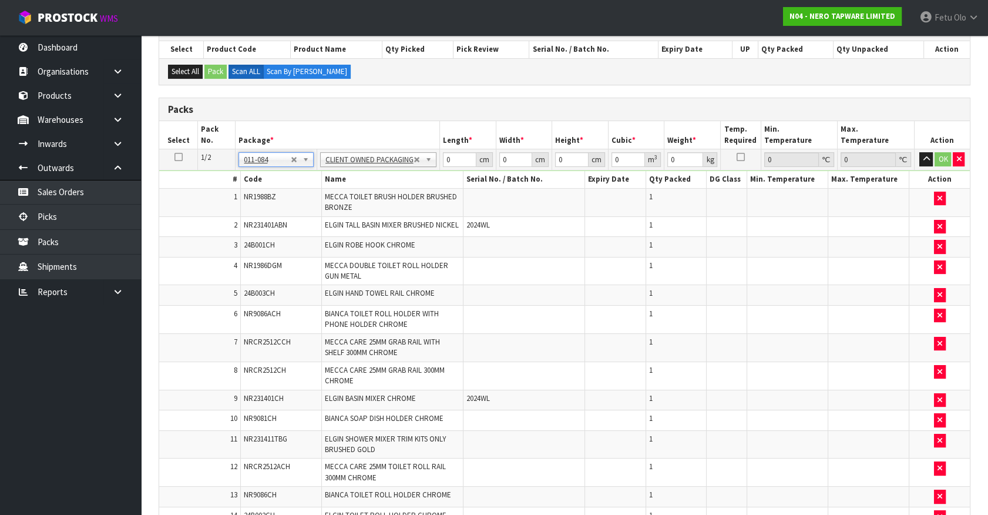
type input "15.81"
drag, startPoint x: 456, startPoint y: 158, endPoint x: 393, endPoint y: 178, distance: 66.5
click at [401, 178] on tbody "1/2 NONE 007-001 007-002 007-004 007-009 007-013 007-014 007-015 007-017 007-01…" at bounding box center [564, 352] width 811 height 407
type input "74"
type input "51"
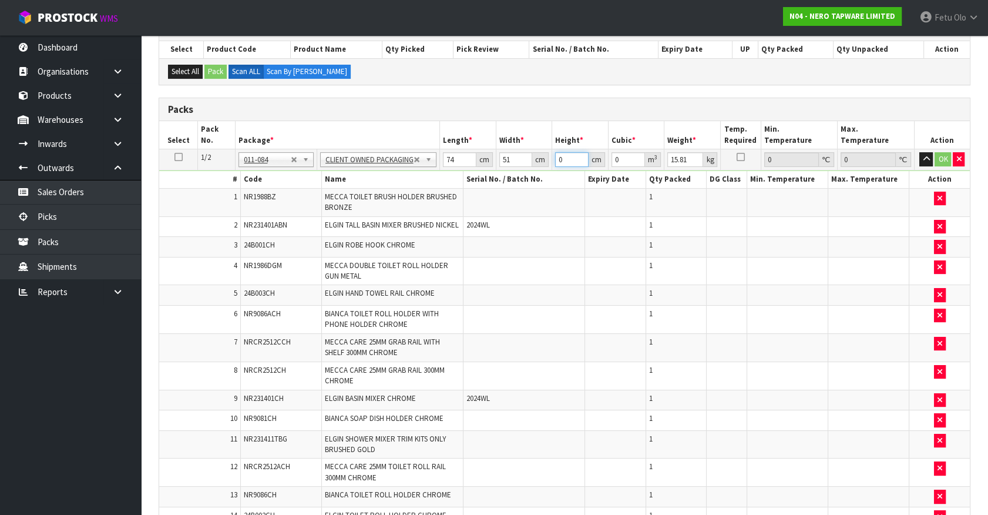
type input "2"
type input "0.007548"
type input "21"
type input "0.079254"
type input "21"
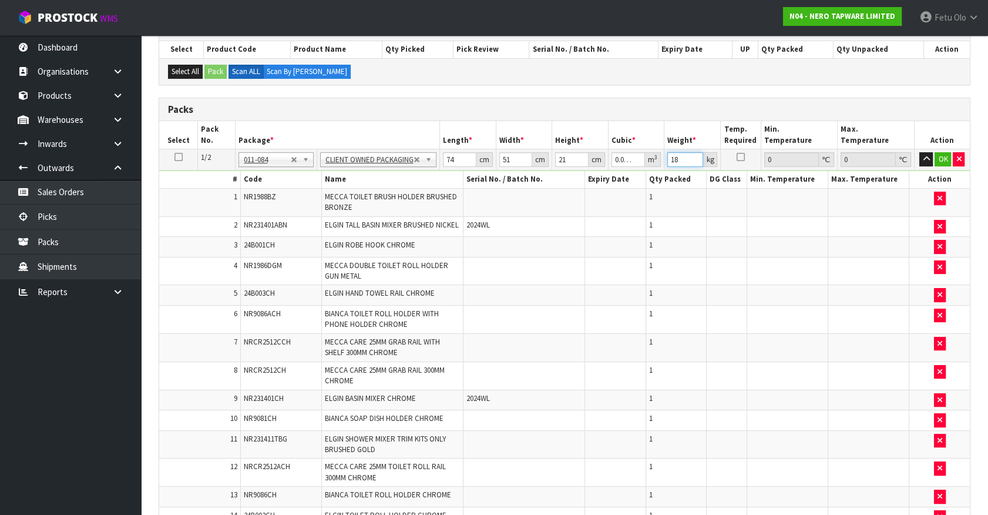
type input "18"
click button "OK" at bounding box center [943, 159] width 16 height 14
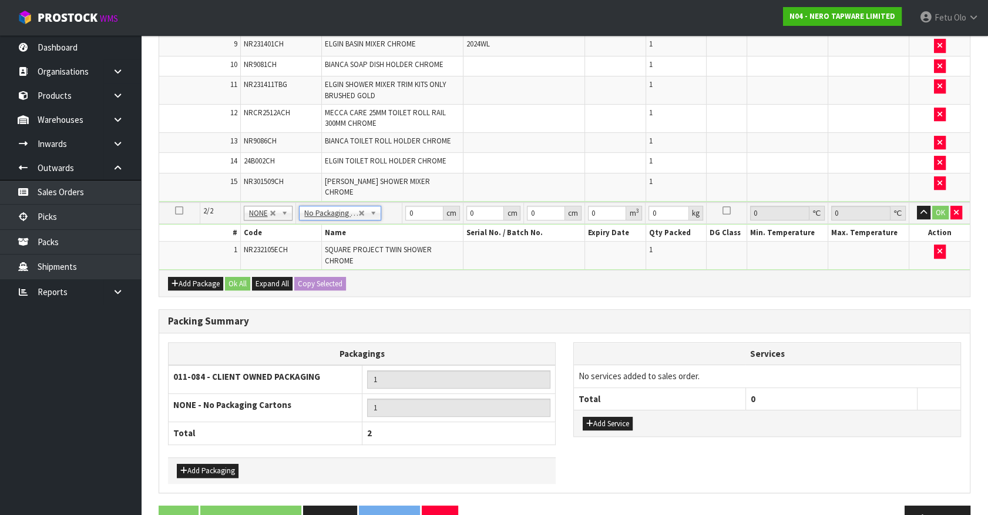
scroll to position [558, 0]
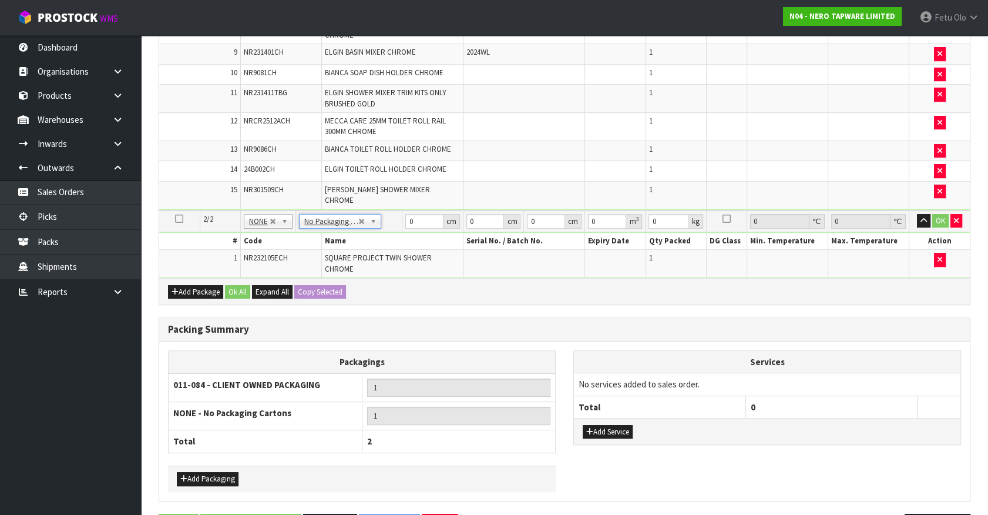
click at [488, 182] on td at bounding box center [525, 171] width 122 height 21
drag, startPoint x: 424, startPoint y: 223, endPoint x: 390, endPoint y: 224, distance: 34.1
click at [390, 224] on tr "2/2 NONE 007-001 007-002 007-004 007-009 007-013 007-014 007-015 007-017 007-01…" at bounding box center [564, 221] width 811 height 22
type input "88"
type input "48"
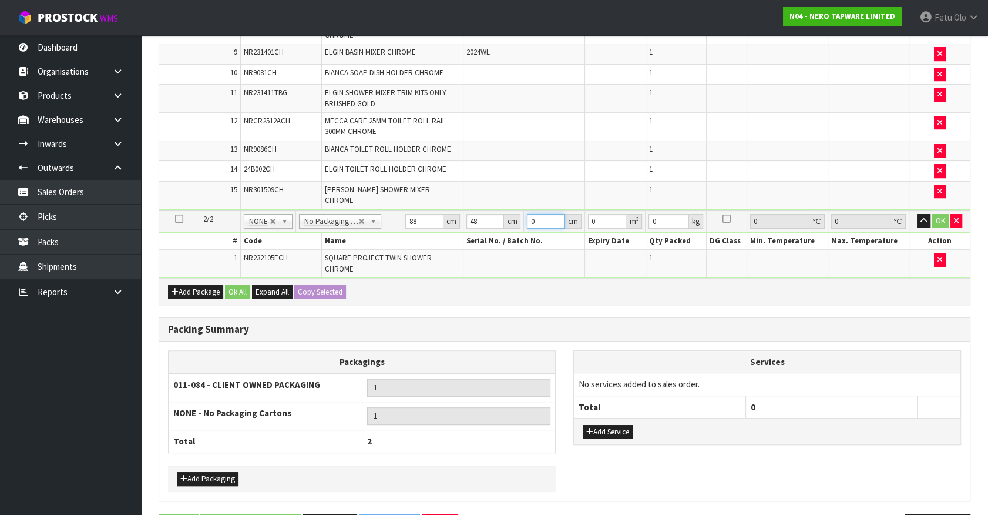
type input "8"
type input "0.033792"
type input "8"
type input "5"
click button "OK" at bounding box center [941, 221] width 16 height 14
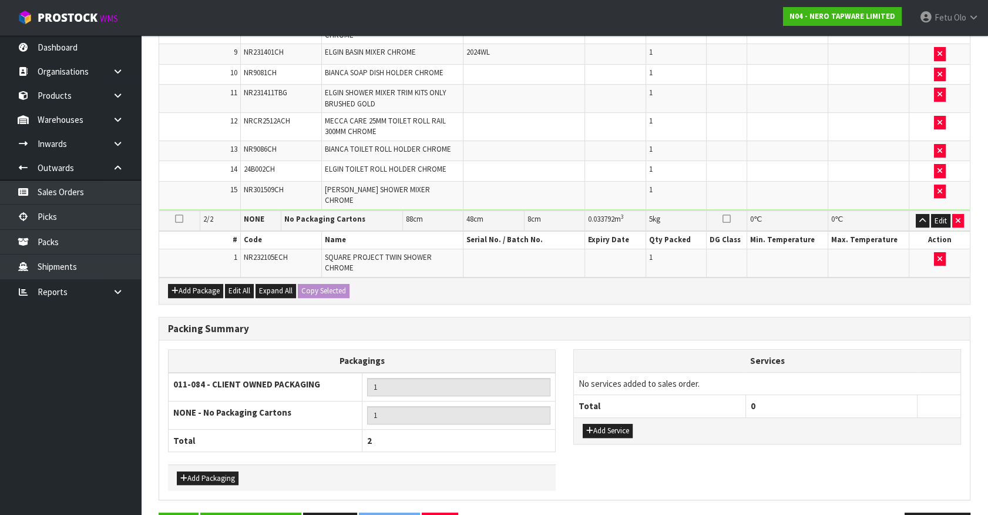
scroll to position [586, 0]
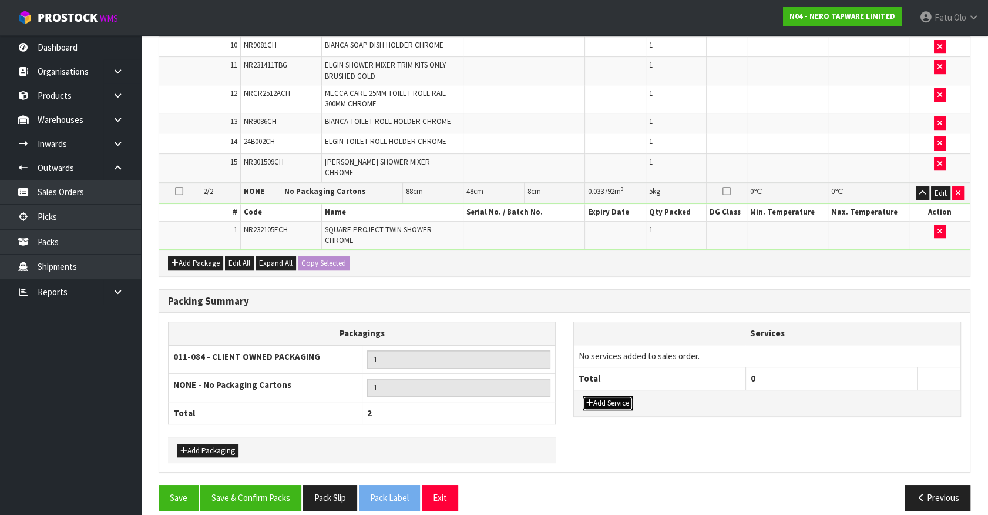
click at [595, 396] on button "Add Service" at bounding box center [608, 403] width 50 height 14
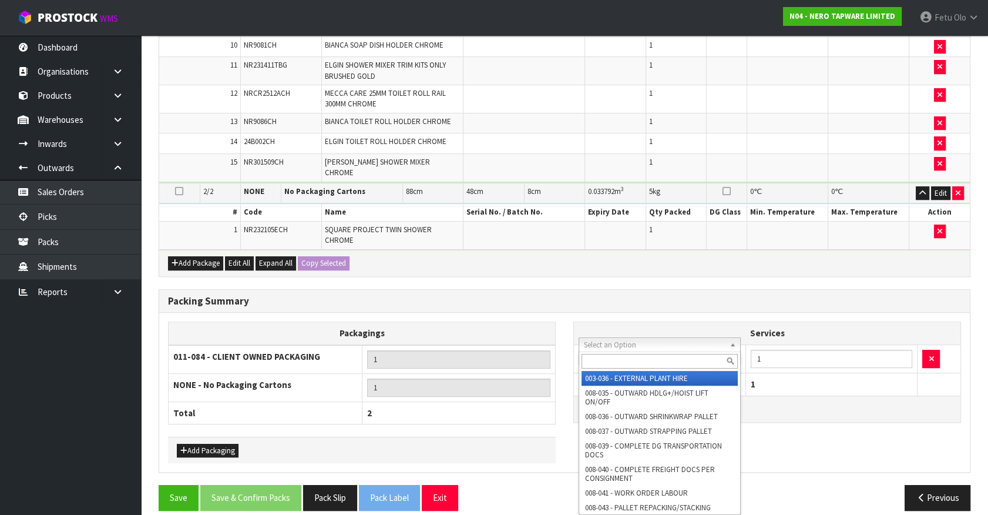
click at [614, 359] on input "text" at bounding box center [660, 361] width 156 height 15
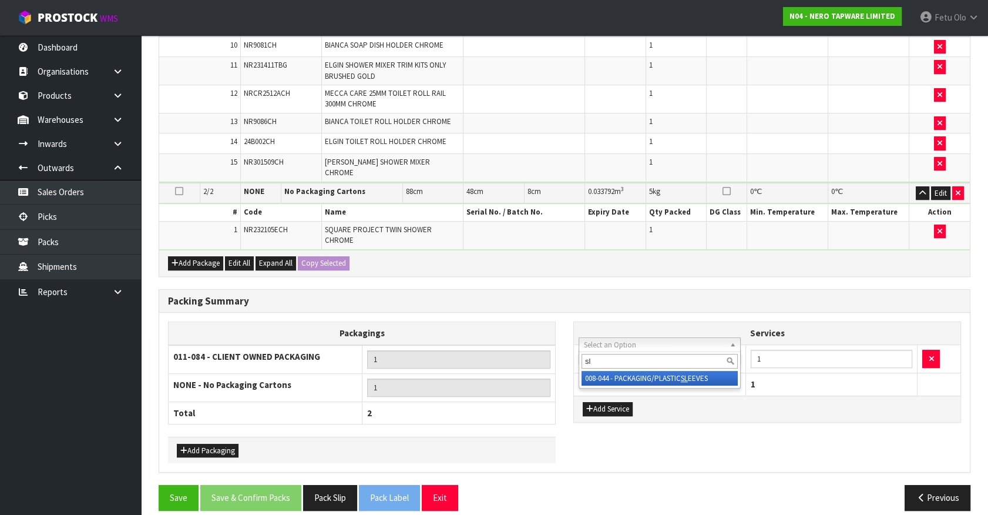
type input "sl"
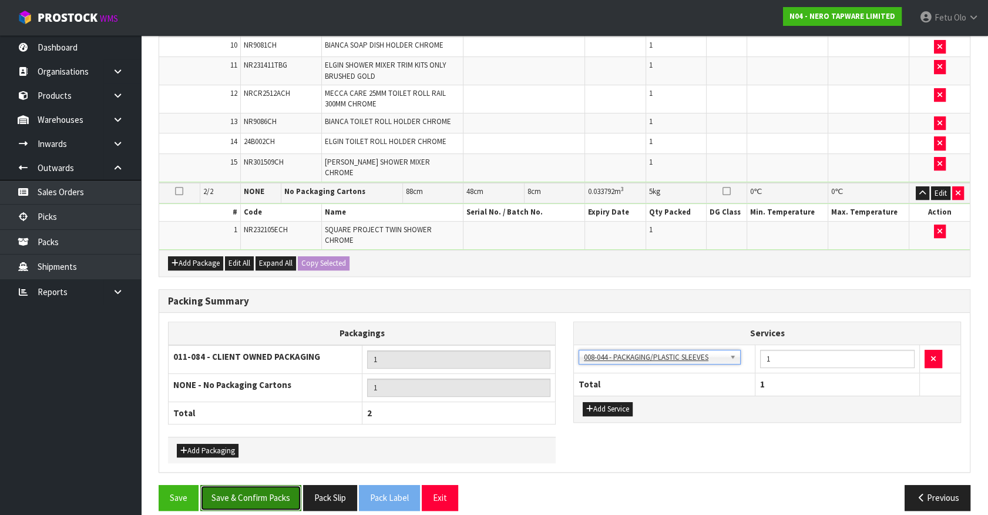
click at [261, 488] on button "Save & Confirm Packs" at bounding box center [250, 497] width 101 height 25
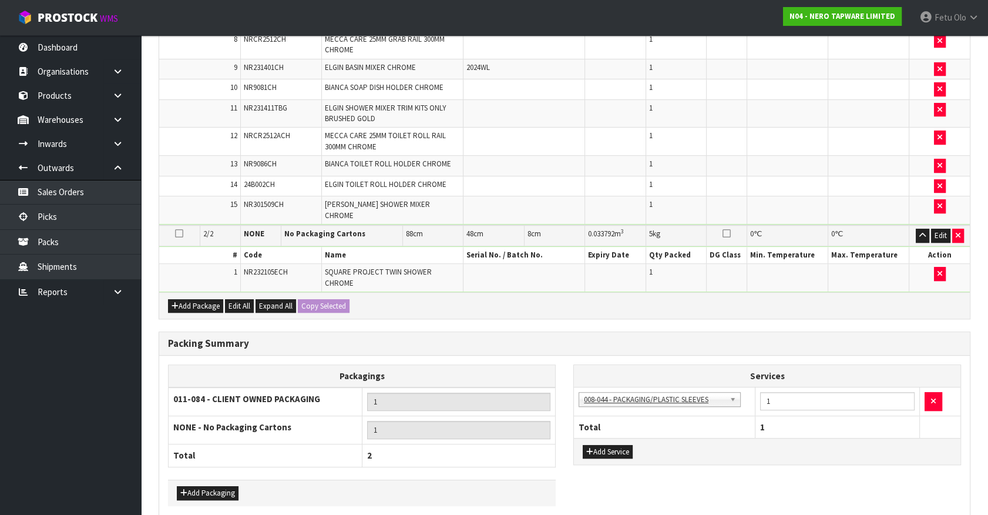
scroll to position [0, 0]
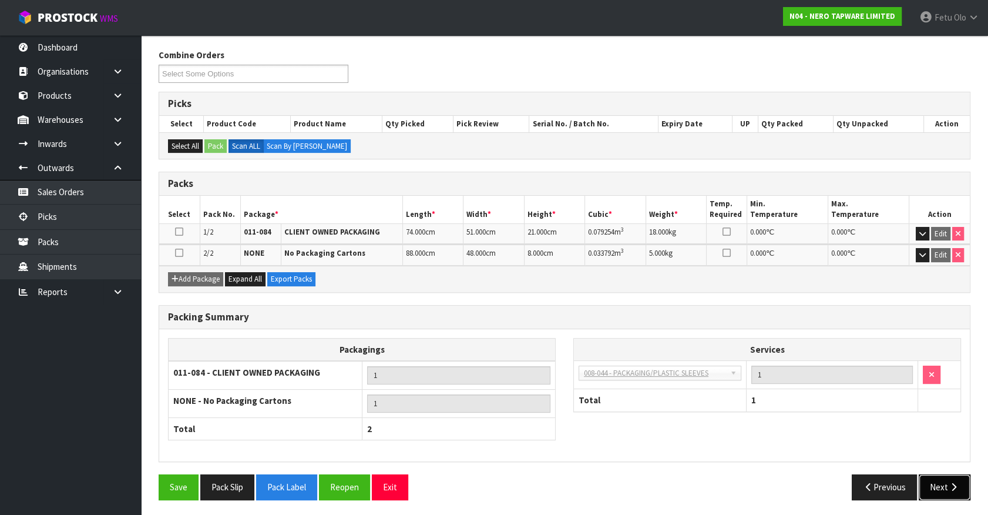
click at [958, 491] on button "Next" at bounding box center [945, 486] width 52 height 25
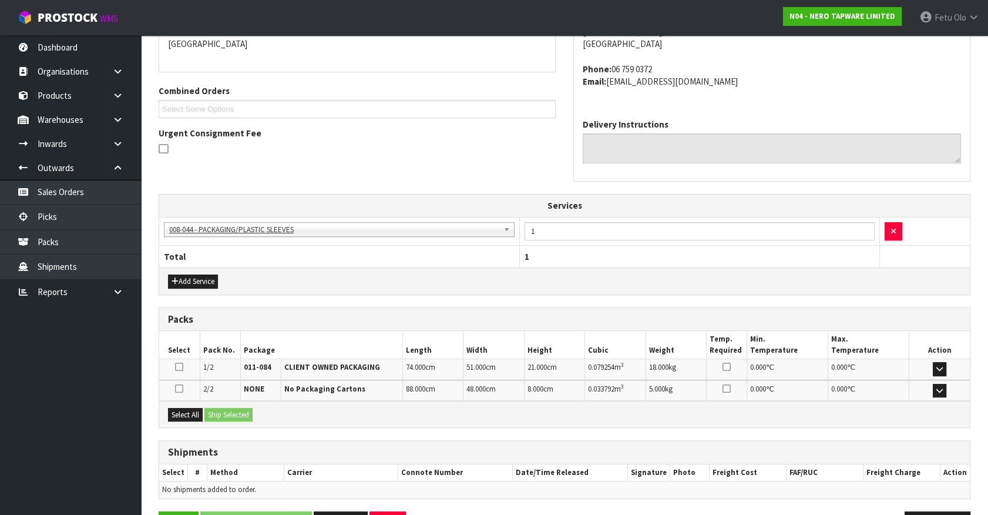
scroll to position [300, 0]
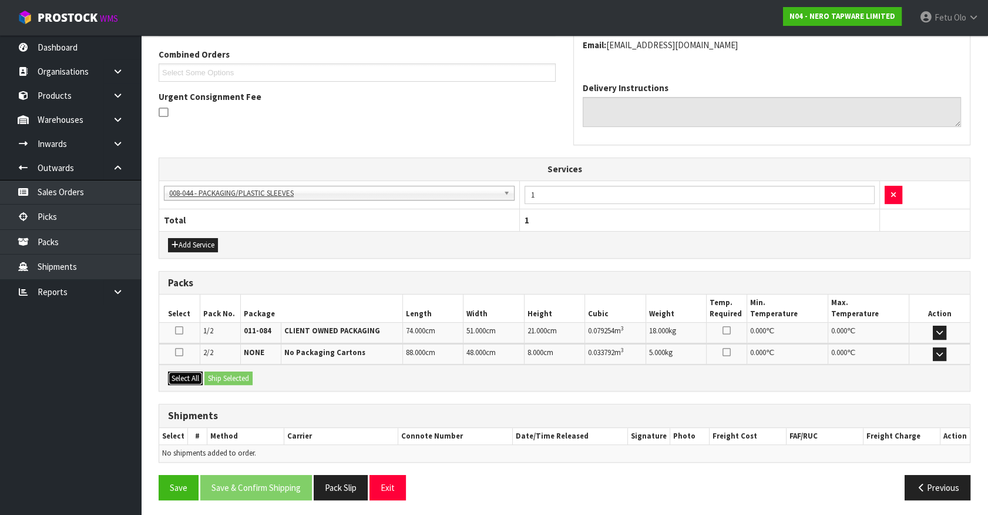
drag, startPoint x: 176, startPoint y: 379, endPoint x: 273, endPoint y: 372, distance: 97.2
click at [183, 378] on button "Select All" at bounding box center [185, 378] width 35 height 14
click at [274, 372] on div "Select All Ship Selected" at bounding box center [564, 377] width 811 height 26
click at [237, 373] on button "Ship Selected" at bounding box center [229, 378] width 48 height 14
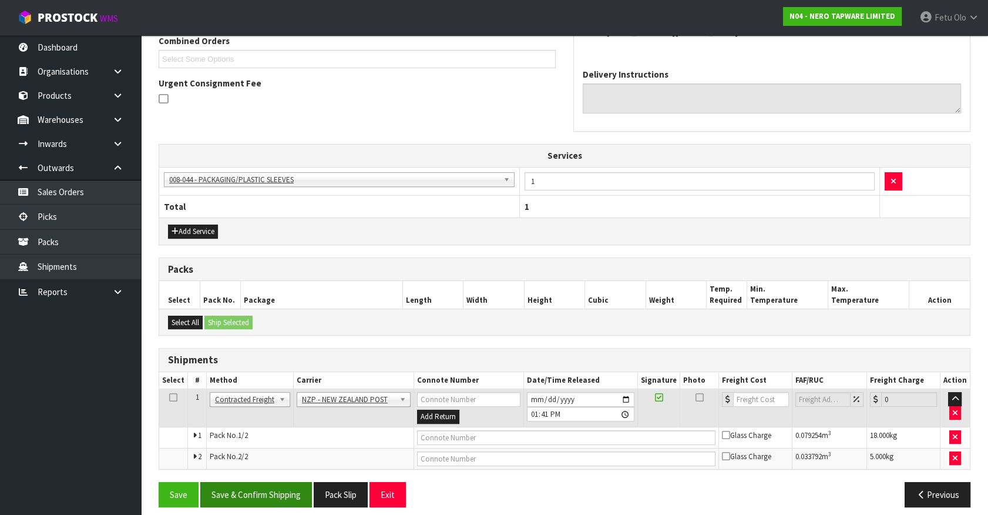
scroll to position [321, 0]
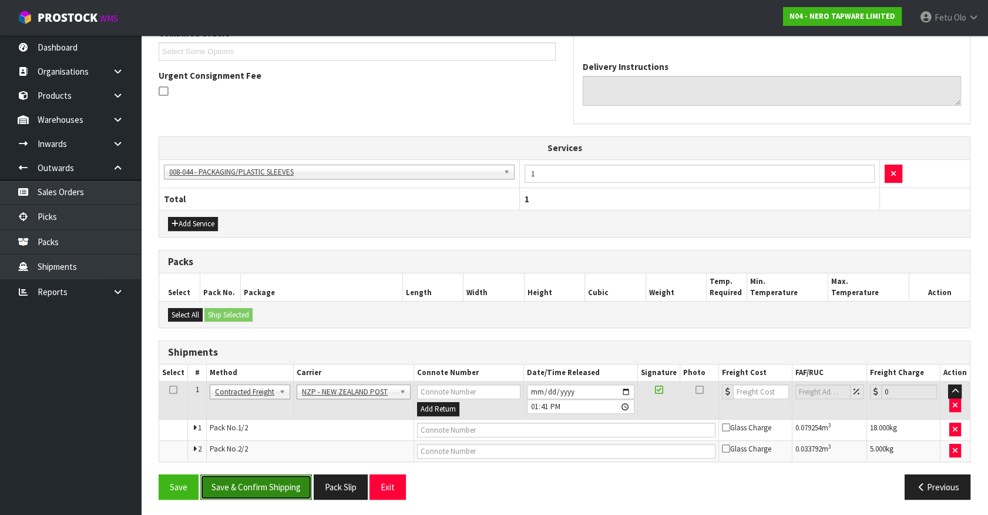
click at [263, 483] on button "Save & Confirm Shipping" at bounding box center [256, 486] width 112 height 25
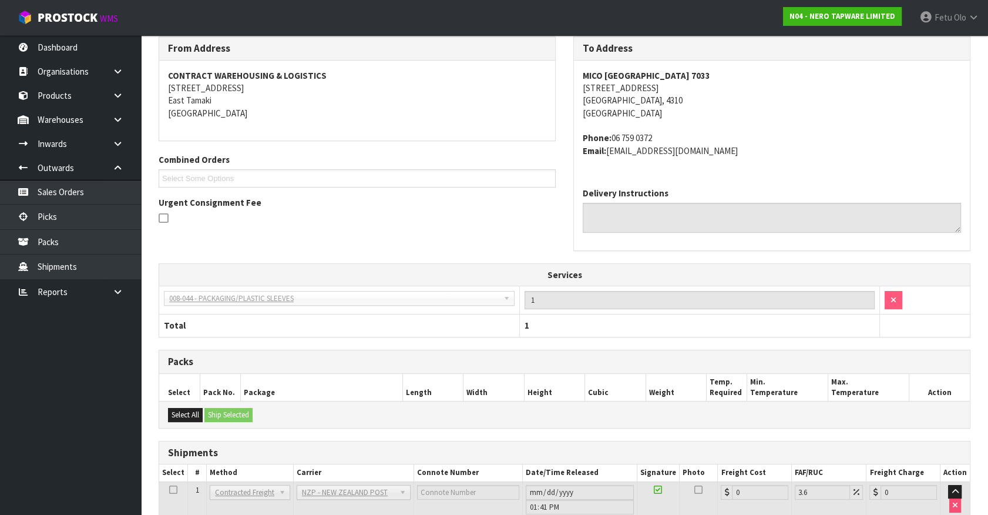
scroll to position [303, 0]
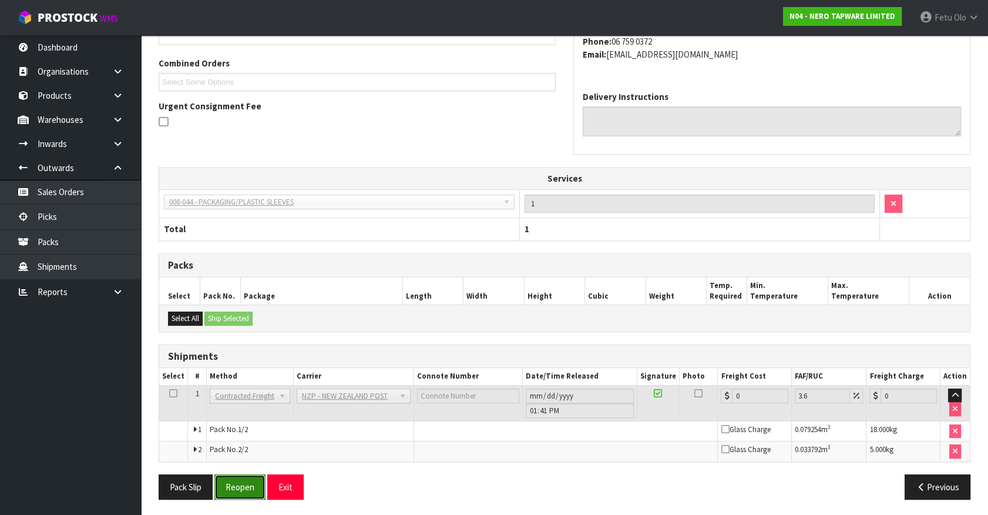
click at [235, 480] on button "Reopen" at bounding box center [239, 486] width 51 height 25
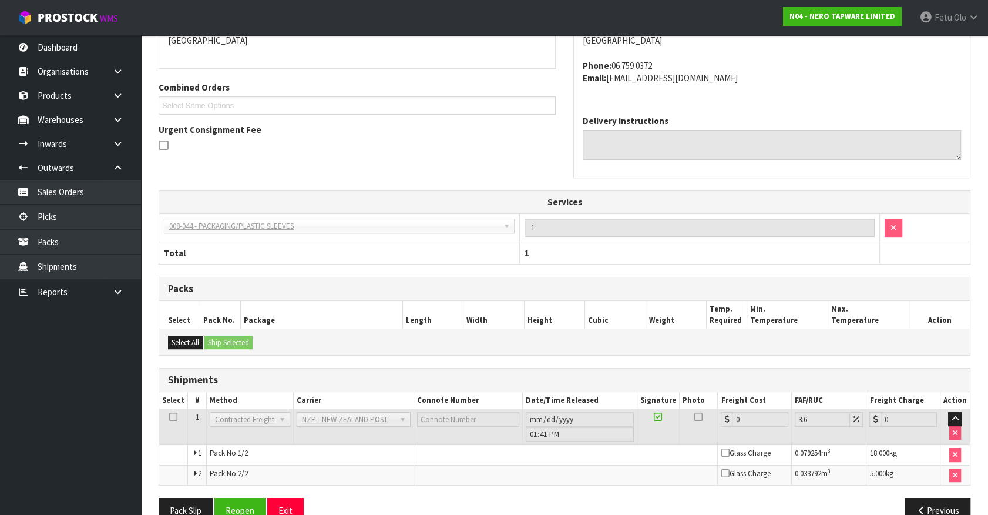
scroll to position [290, 0]
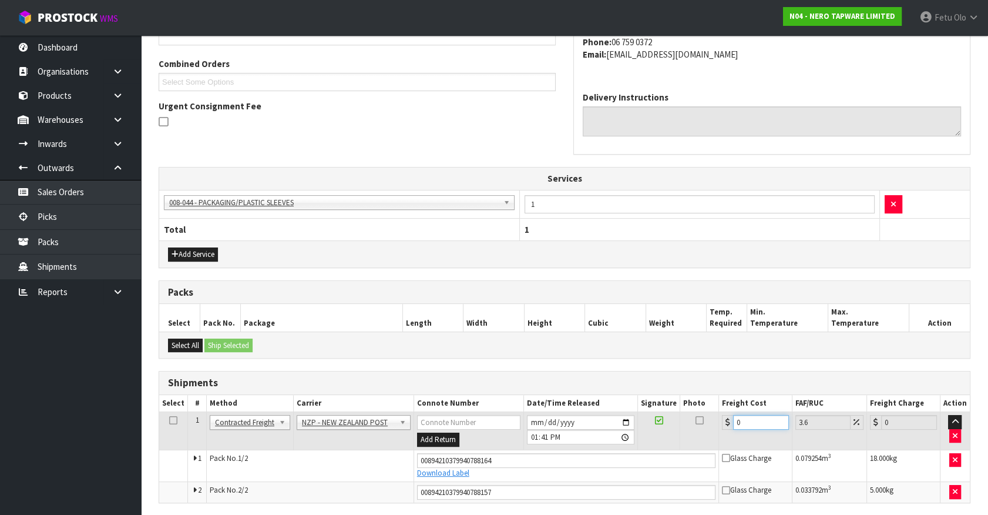
drag, startPoint x: 764, startPoint y: 418, endPoint x: 501, endPoint y: 474, distance: 269.1
click at [501, 474] on tbody "1 Client Local Pickup Customer Local Pickup Company Freight Contracted Freight …" at bounding box center [564, 457] width 811 height 90
type input "2"
type input "2.07"
type input "23"
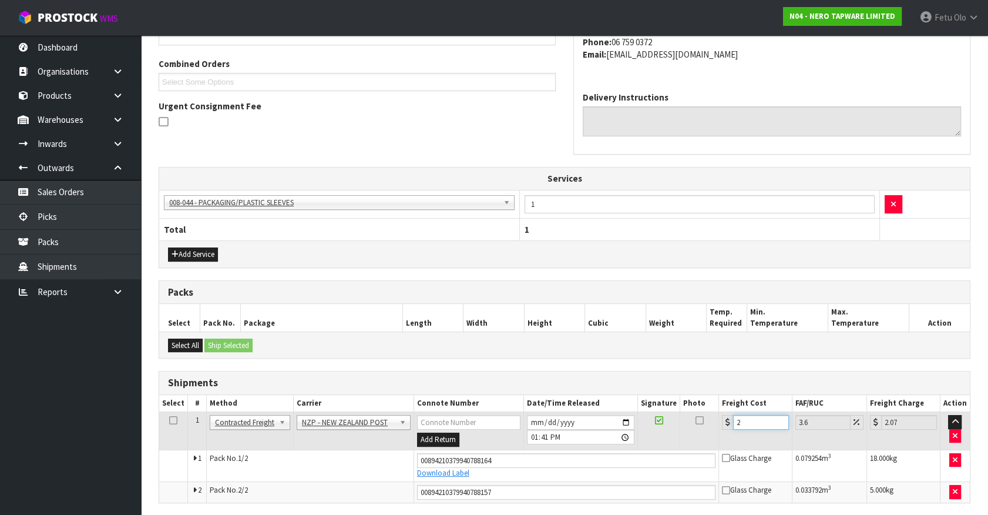
type input "23.83"
type input "23.4"
type input "24.24"
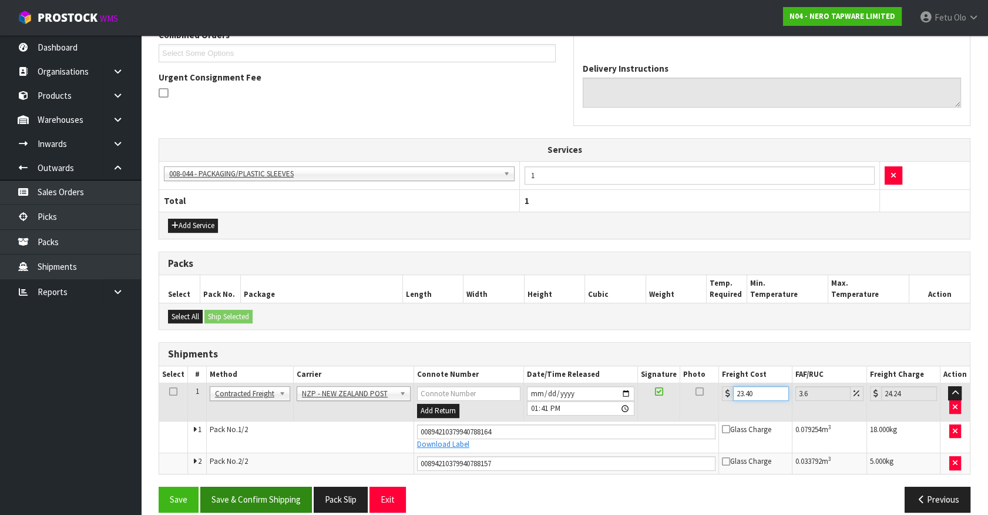
scroll to position [331, 0]
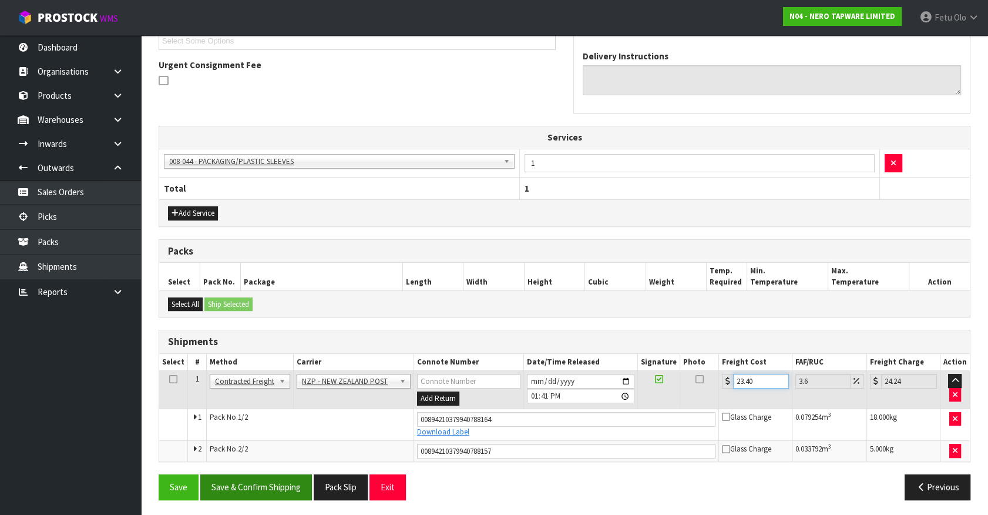
type input "23.40"
click at [252, 479] on button "Save & Confirm Shipping" at bounding box center [256, 486] width 112 height 25
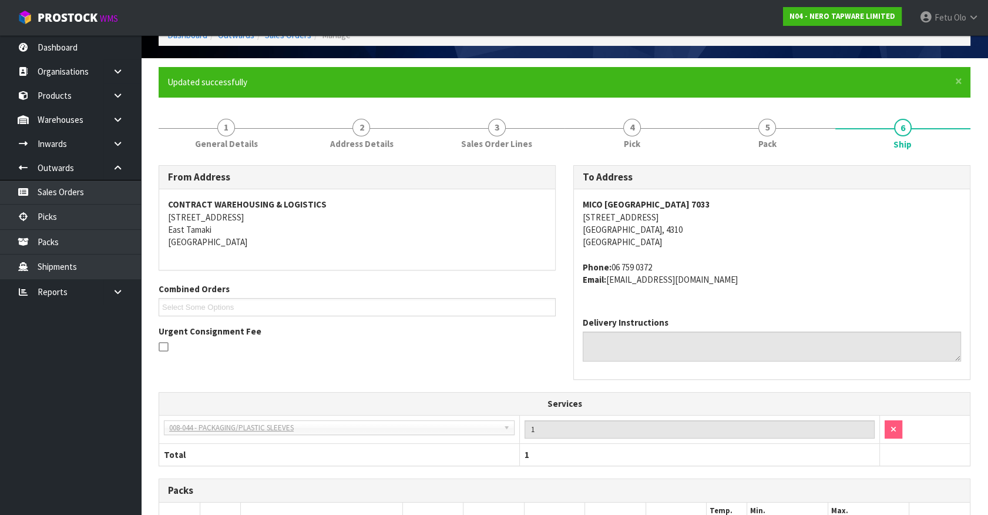
scroll to position [299, 0]
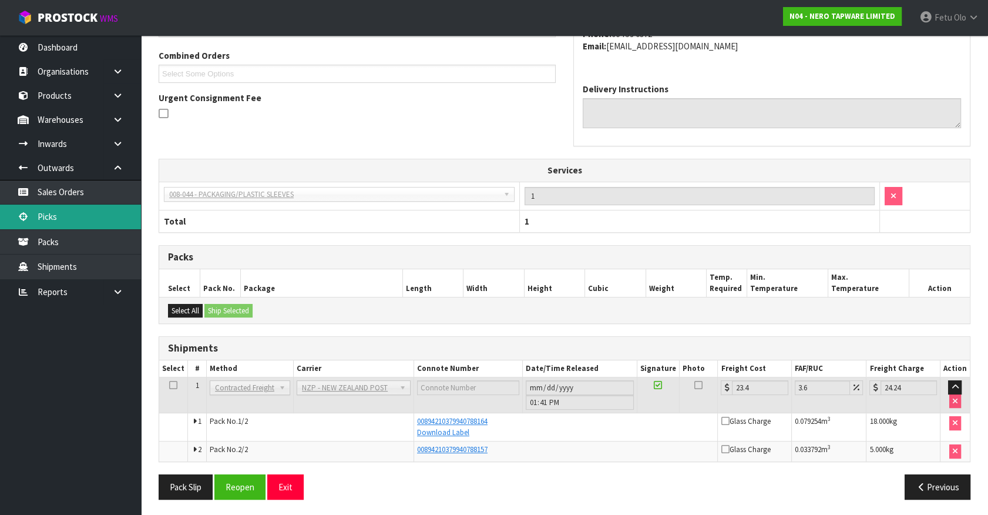
click at [56, 218] on link "Picks" at bounding box center [70, 217] width 141 height 24
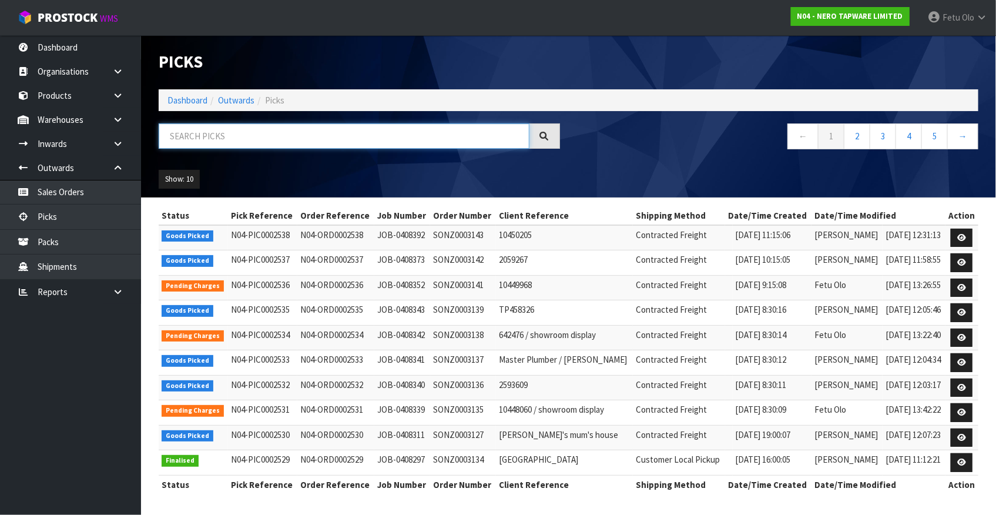
click at [325, 137] on input "text" at bounding box center [344, 135] width 371 height 25
type input "0002538"
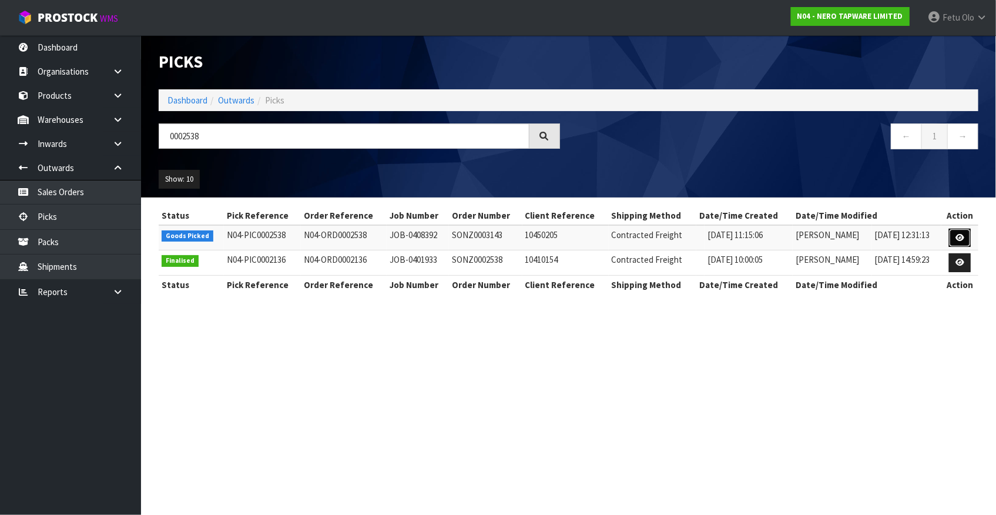
click at [957, 237] on icon at bounding box center [960, 238] width 9 height 8
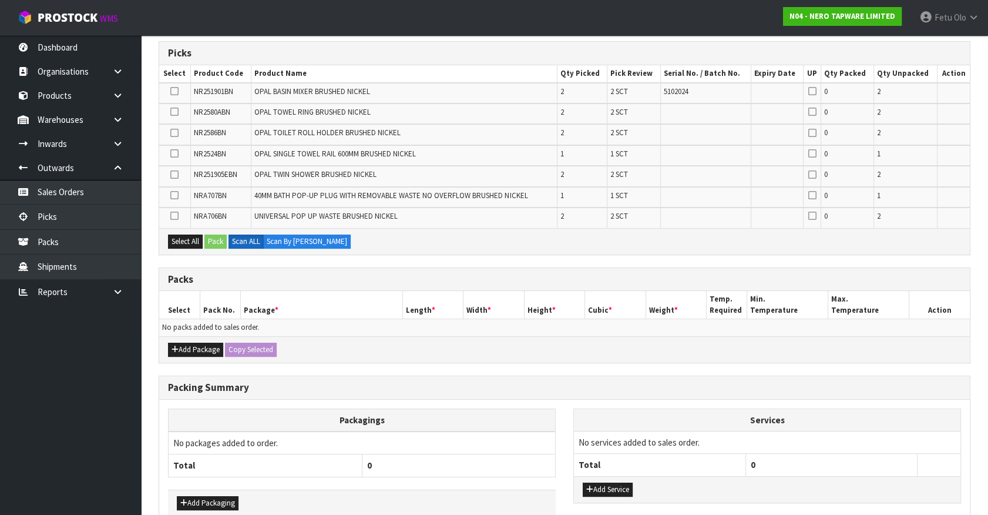
scroll to position [191, 0]
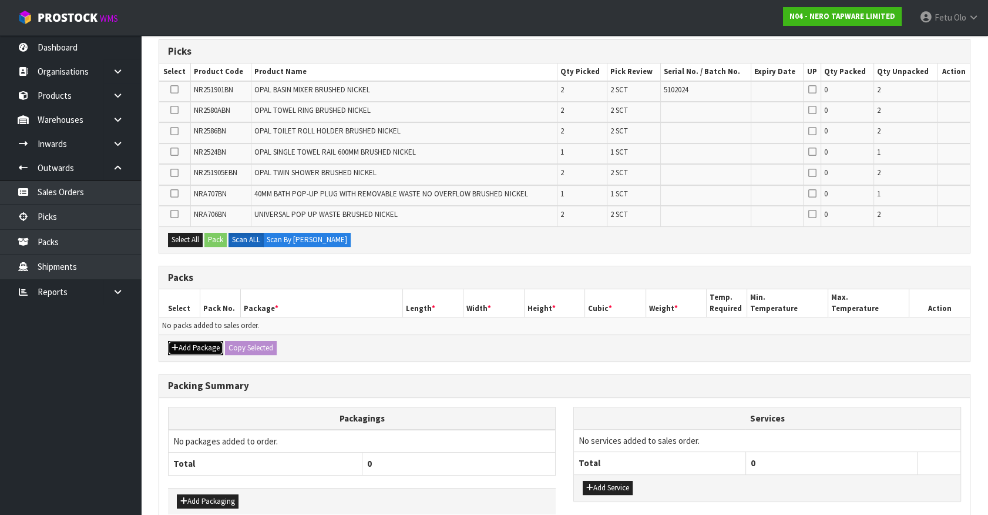
click at [177, 344] on icon "button" at bounding box center [175, 348] width 7 height 8
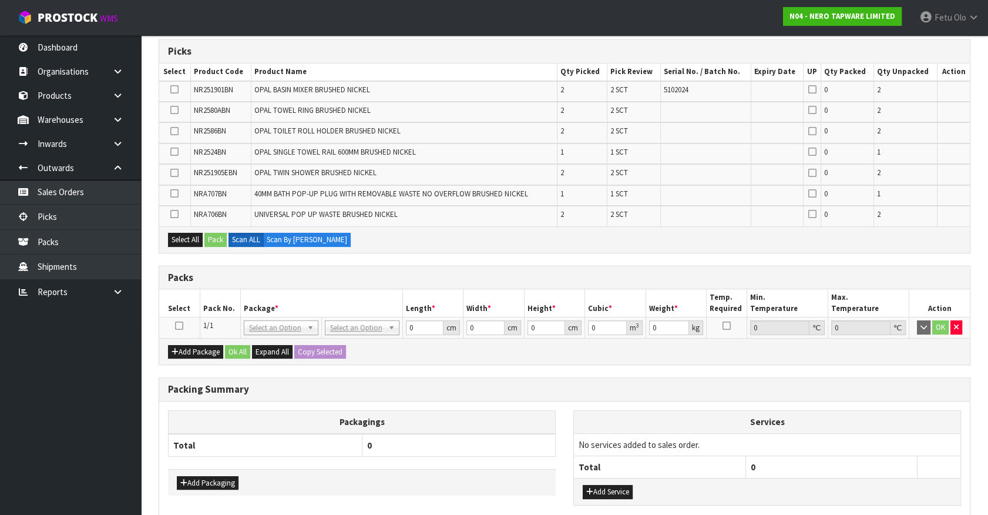
drag, startPoint x: 178, startPoint y: 320, endPoint x: 229, endPoint y: 317, distance: 51.2
click at [184, 320] on td at bounding box center [179, 327] width 41 height 21
click at [230, 314] on th "Pack No." at bounding box center [220, 303] width 41 height 28
click at [176, 326] on icon at bounding box center [179, 326] width 8 height 1
click at [251, 293] on th "Package *" at bounding box center [321, 303] width 162 height 28
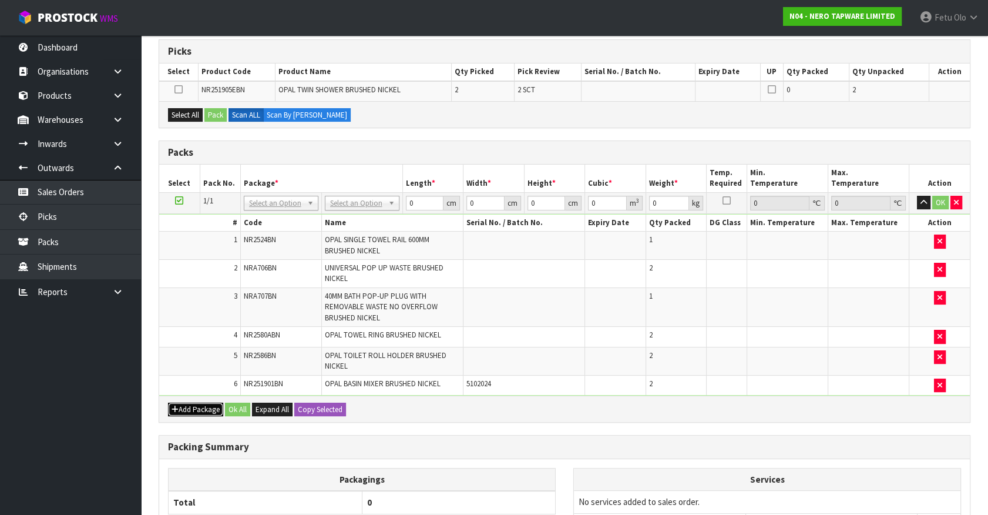
click at [176, 410] on icon "button" at bounding box center [175, 409] width 7 height 8
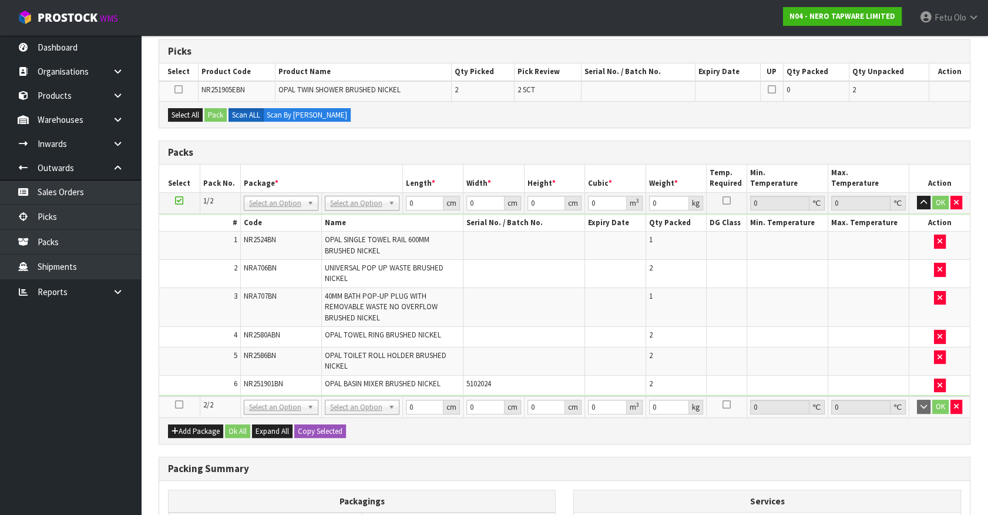
click at [176, 404] on icon at bounding box center [179, 404] width 8 height 1
click at [82, 420] on ul "Dashboard Organisations Clients Consignees Carriers Products Categories Serial …" at bounding box center [70, 275] width 141 height 480
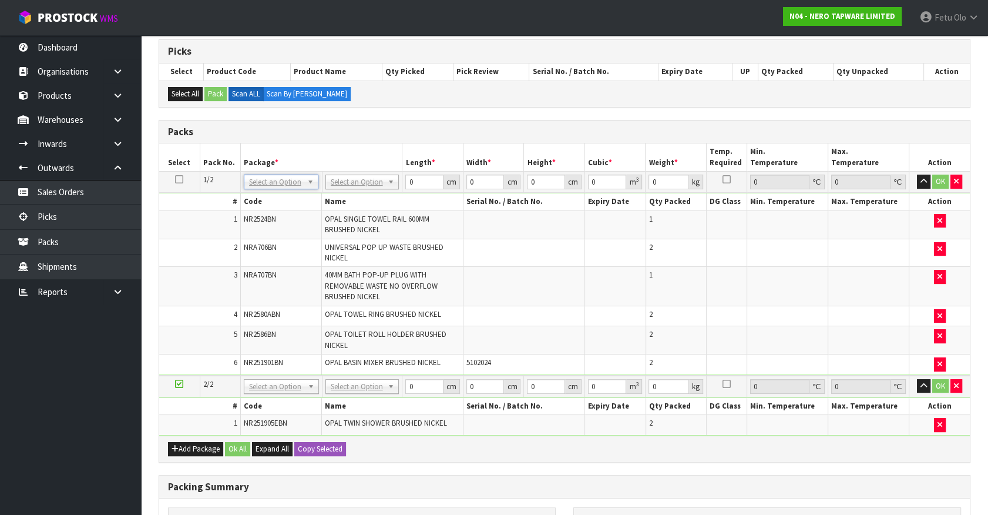
drag, startPoint x: 267, startPoint y: 186, endPoint x: 266, endPoint y: 196, distance: 10.0
click at [266, 196] on th "Code" at bounding box center [280, 201] width 81 height 17
click at [264, 195] on input "text" at bounding box center [280, 197] width 69 height 15
type input "011-084"
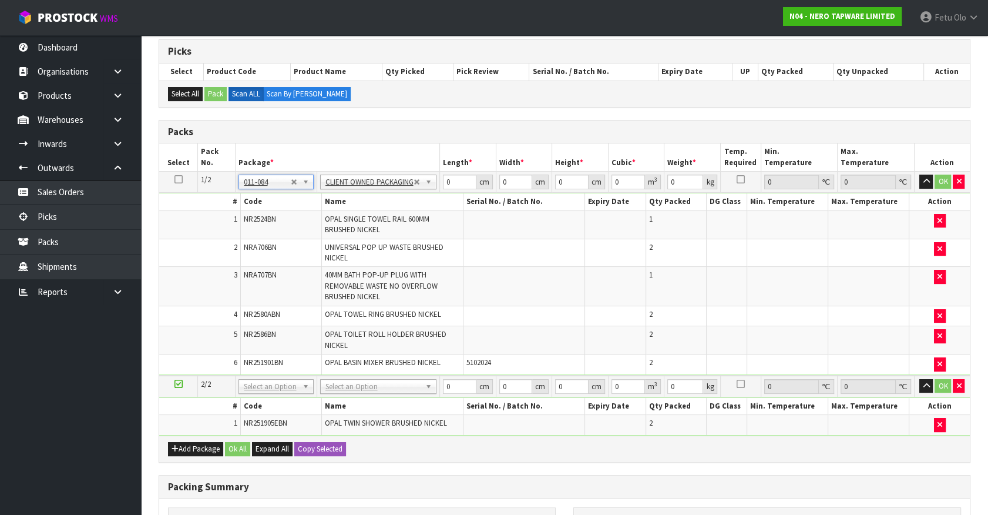
type input "6.88"
click at [415, 194] on tbody "1/2 NONE 007-001 007-002 007-004 007-009 007-013 007-014 007-015 007-017 007-01…" at bounding box center [564, 274] width 811 height 204
type input "74"
type input "51"
type input "1"
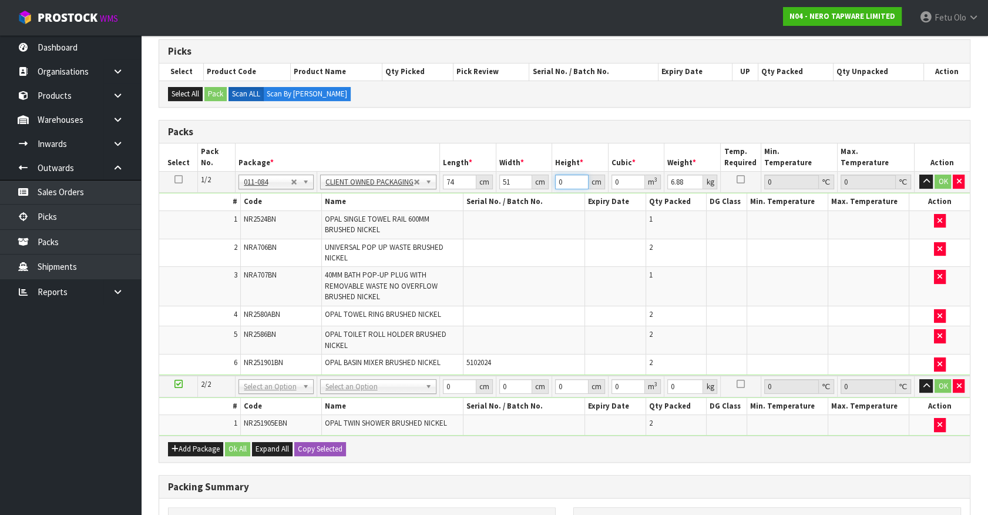
type input "0.003774"
type input "15"
type input "0.05661"
type input "15"
type input "9"
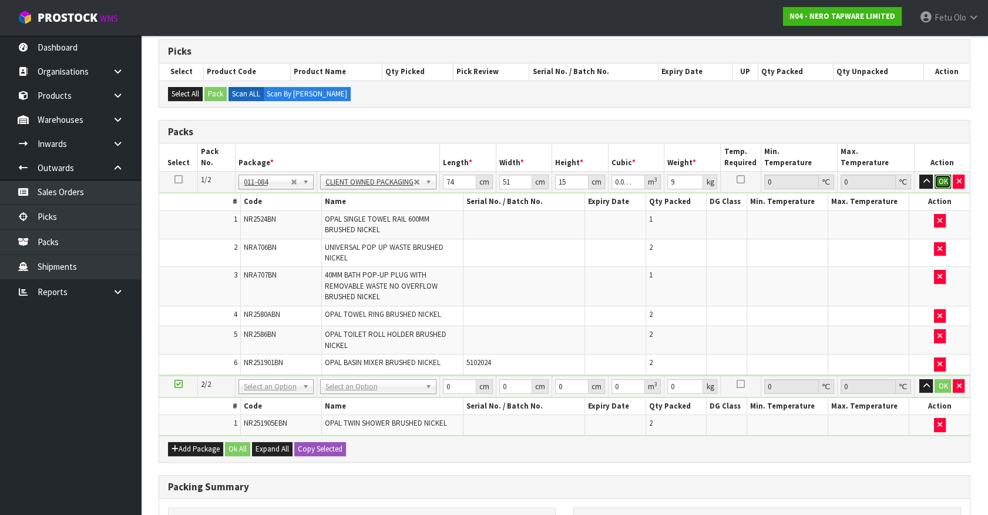
click button "OK" at bounding box center [943, 182] width 16 height 14
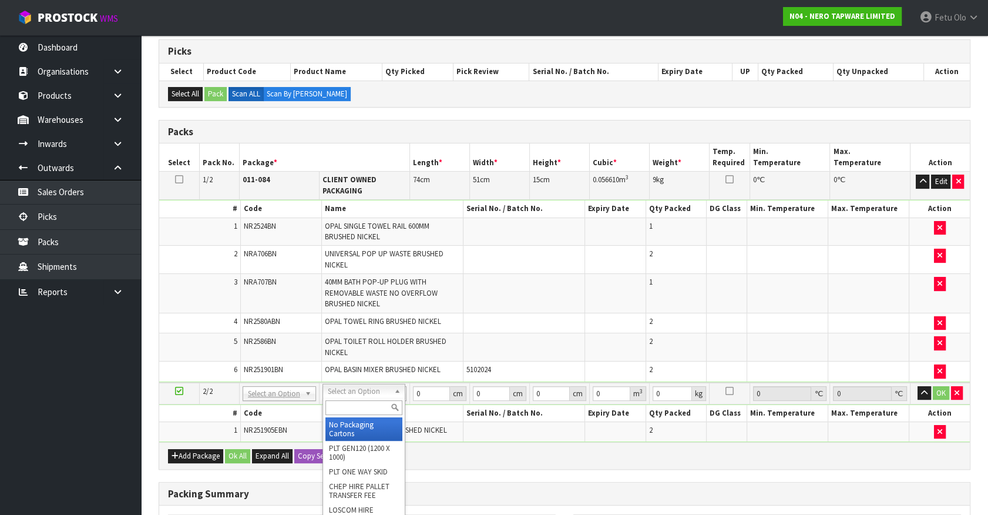
drag, startPoint x: 362, startPoint y: 422, endPoint x: 491, endPoint y: 480, distance: 141.8
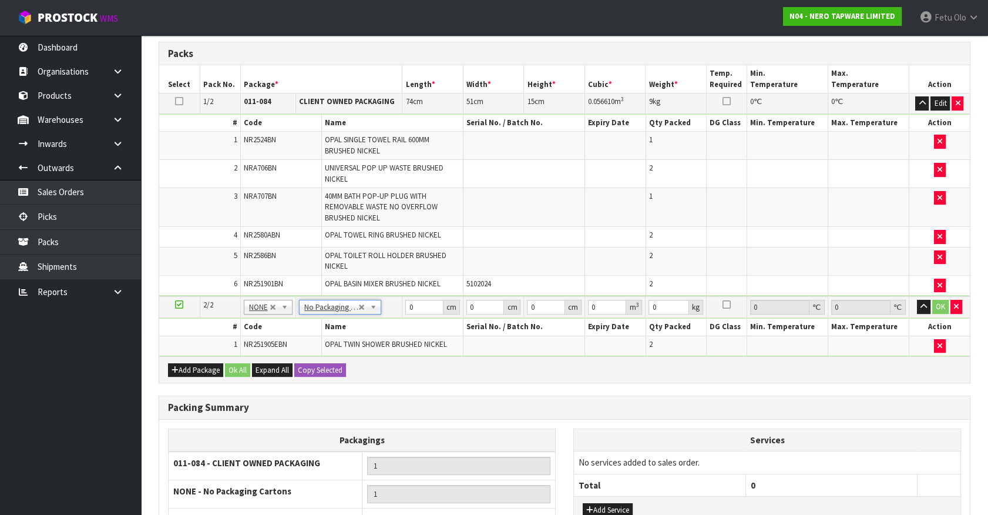
scroll to position [351, 0]
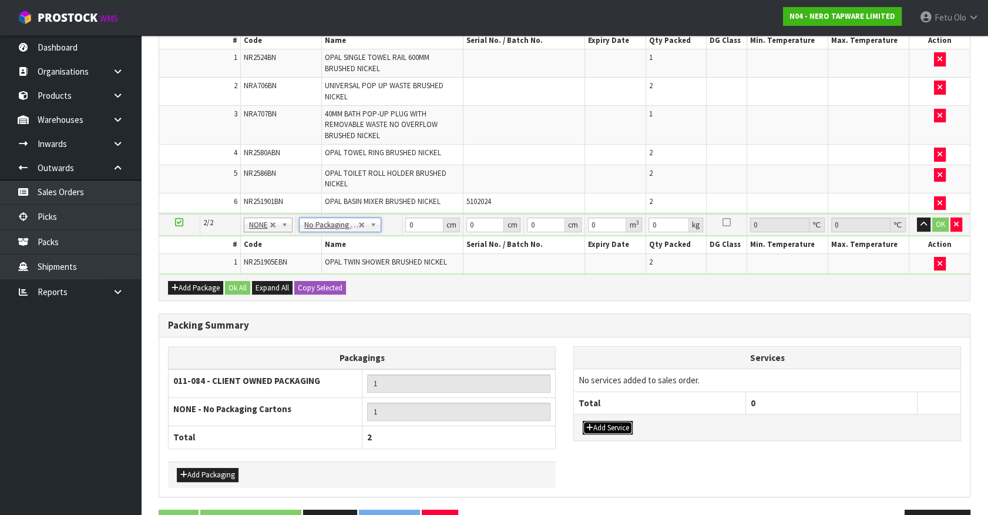
drag, startPoint x: 621, startPoint y: 417, endPoint x: 623, endPoint y: 408, distance: 8.4
click at [621, 416] on div "Add Service" at bounding box center [767, 427] width 387 height 26
click at [629, 382] on td "No services added to sales order." at bounding box center [767, 380] width 387 height 22
click at [613, 424] on div "Add Service" at bounding box center [767, 427] width 387 height 26
click at [613, 423] on button "Add Service" at bounding box center [608, 428] width 50 height 14
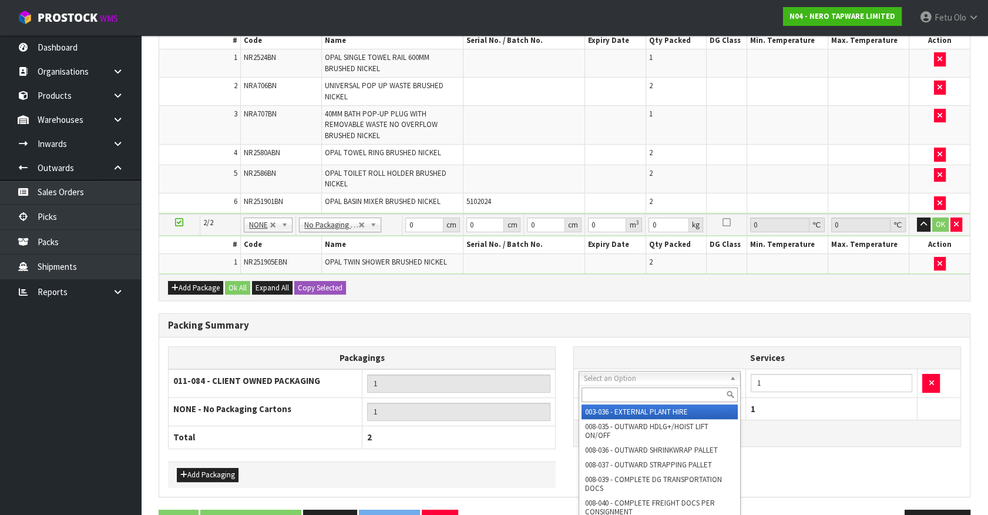
click at [618, 391] on input "text" at bounding box center [660, 394] width 156 height 15
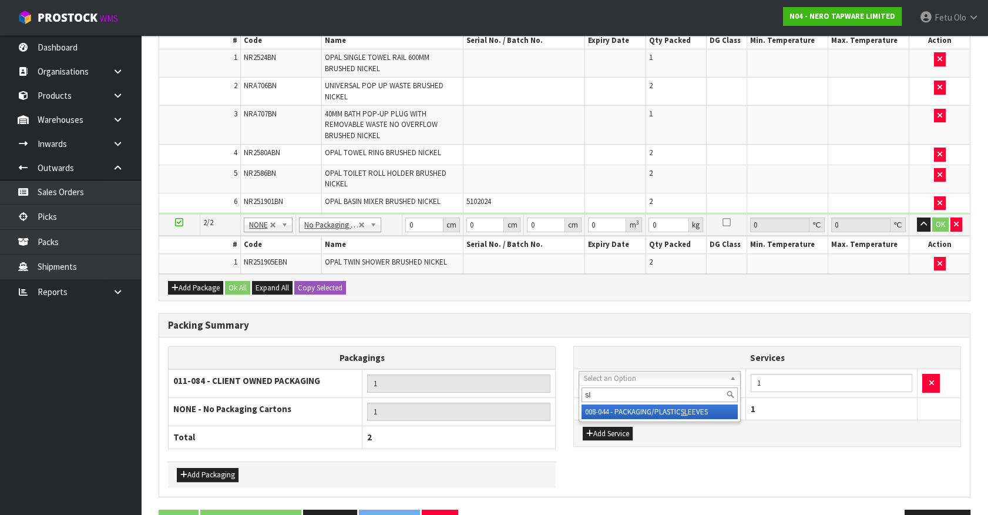
type input "sl"
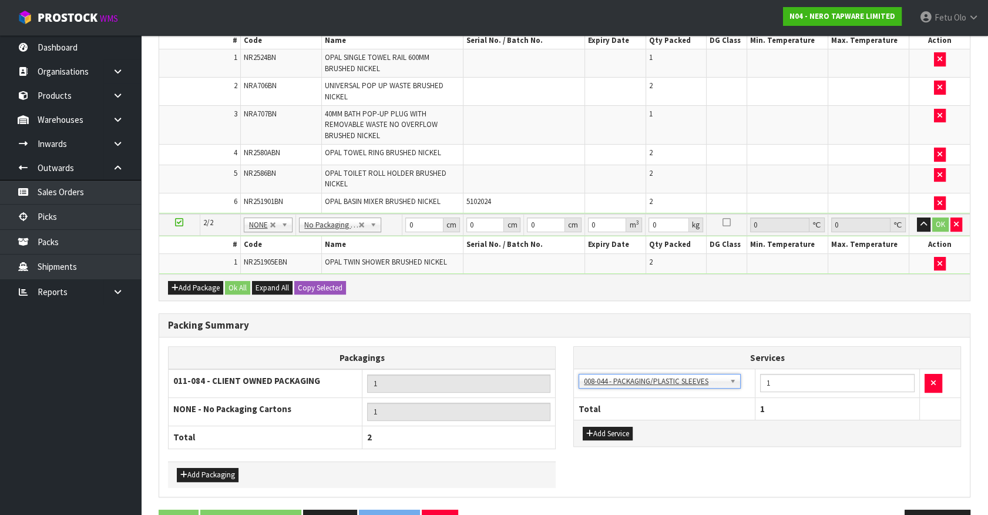
click at [608, 341] on div "Packagings 011-084 - CLIENT OWNED PACKAGING 1 NONE - No Packaging Cartons 1 Tot…" at bounding box center [564, 416] width 811 height 159
click at [210, 291] on div "Packs Select Pack No. Package * Length * Width * Height * Cubic * Weight * Temp…" at bounding box center [565, 129] width 812 height 341
type input "88"
type input "49"
type input "2"
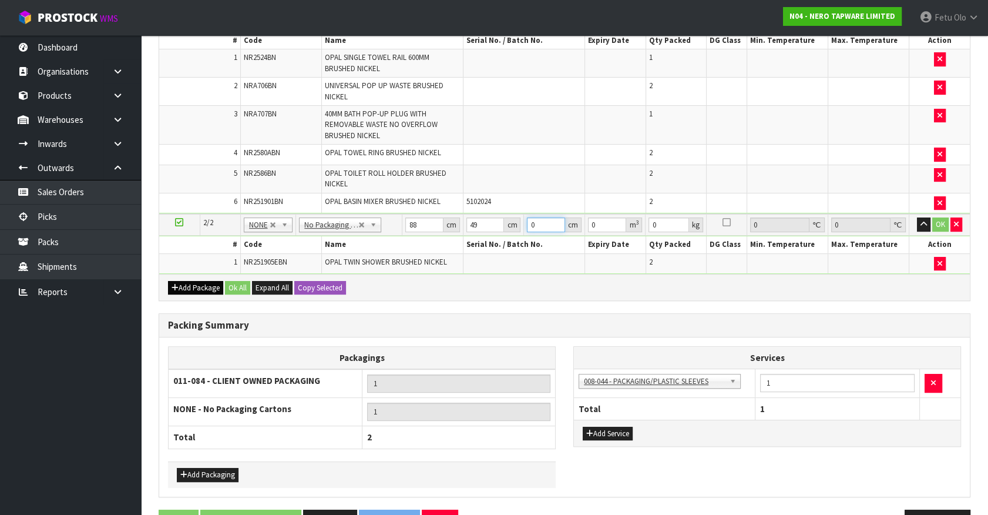
type input "0.008624"
type input "20"
type input "0.08624"
type input "20"
type input "12"
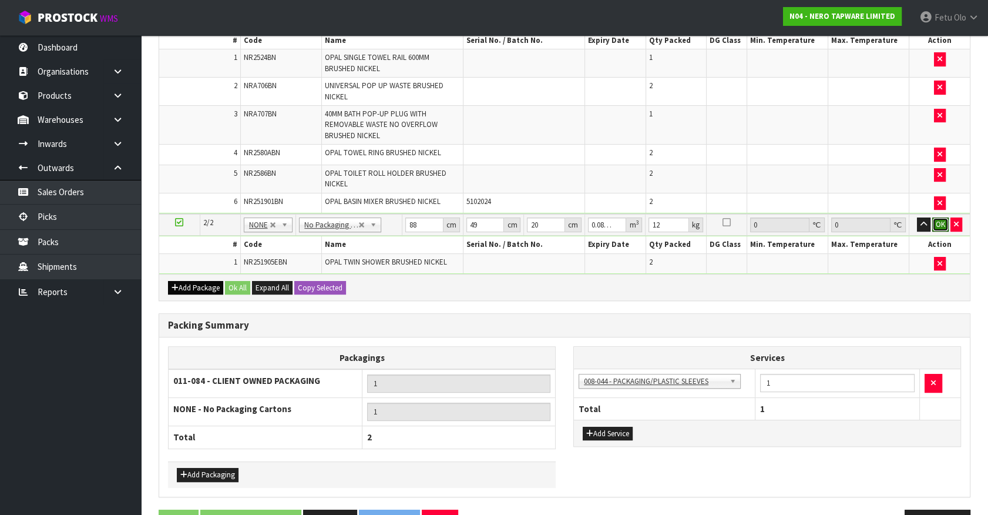
click button "OK" at bounding box center [941, 224] width 16 height 14
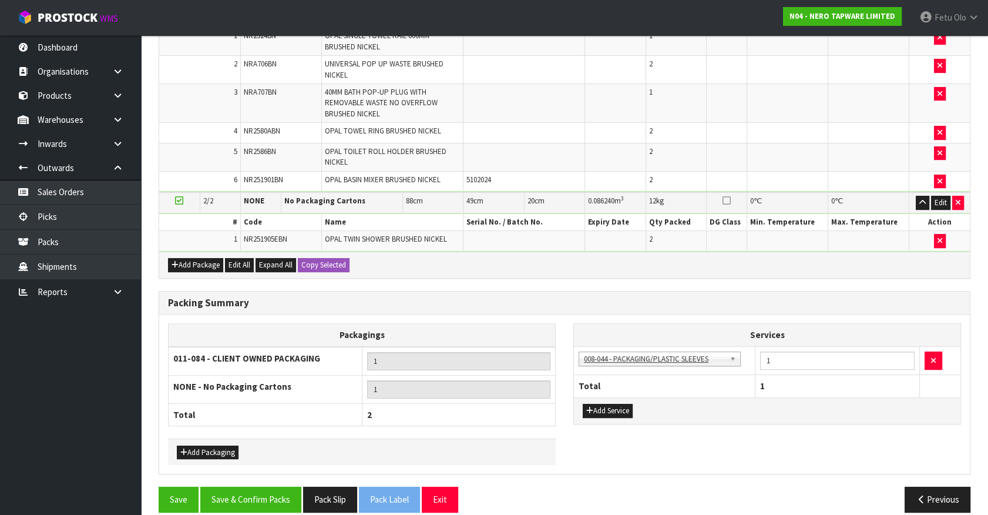
scroll to position [384, 0]
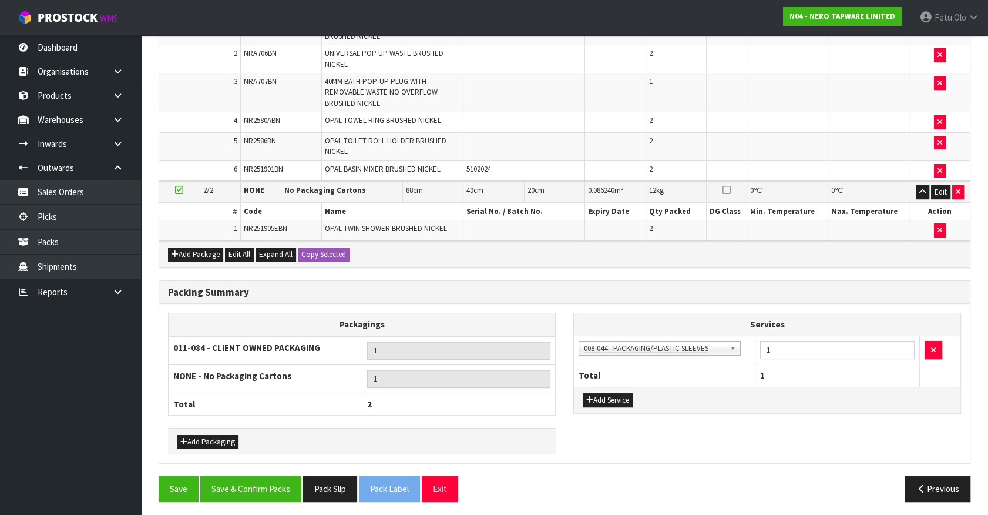
click at [259, 470] on div "Packing Summary Packagings 011-084 - CLIENT OWNED PACKAGING 1 NONE - No Packagi…" at bounding box center [565, 378] width 830 height 196
click at [269, 487] on button "Save & Confirm Packs" at bounding box center [250, 488] width 101 height 25
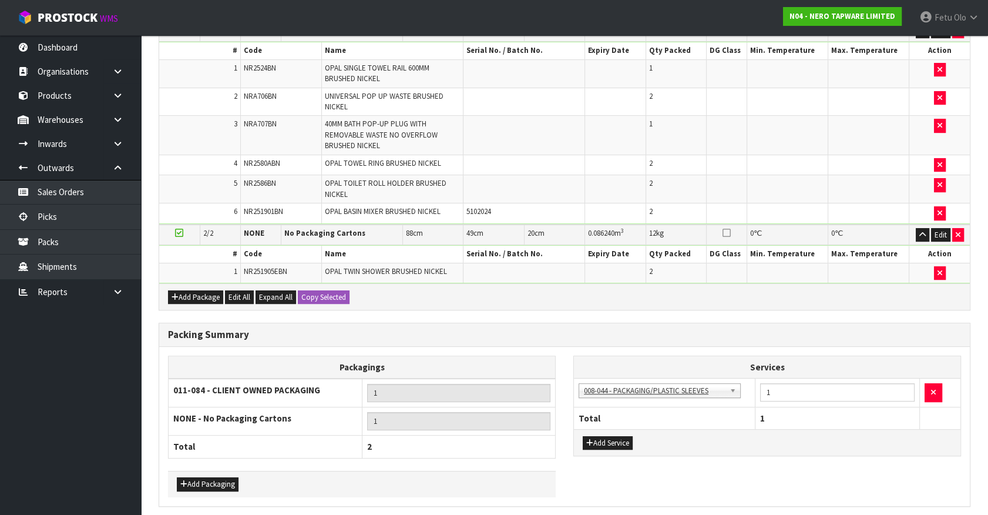
scroll to position [0, 0]
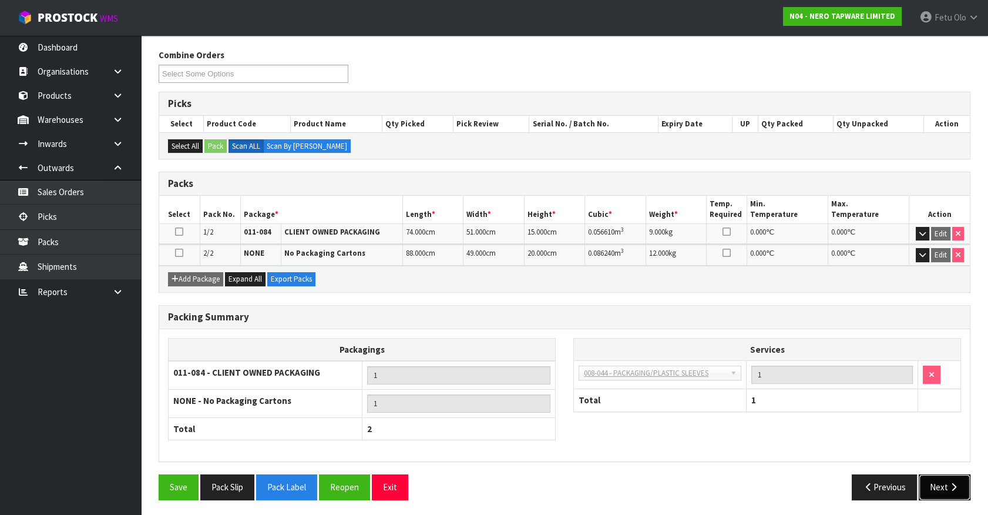
click at [946, 484] on button "Next" at bounding box center [945, 486] width 52 height 25
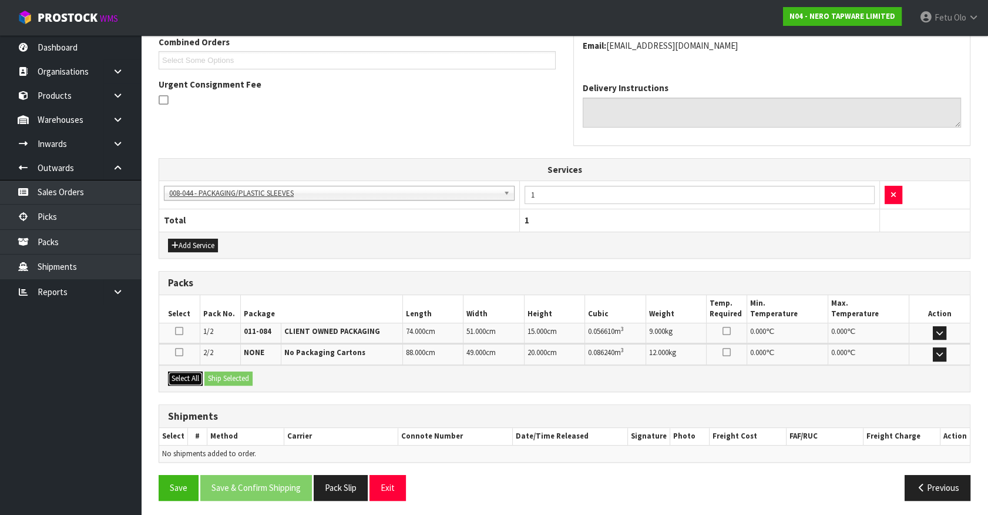
drag, startPoint x: 188, startPoint y: 370, endPoint x: 213, endPoint y: 376, distance: 25.2
click at [194, 373] on button "Select All" at bounding box center [185, 378] width 35 height 14
click at [236, 378] on button "Ship Selected" at bounding box center [229, 378] width 48 height 14
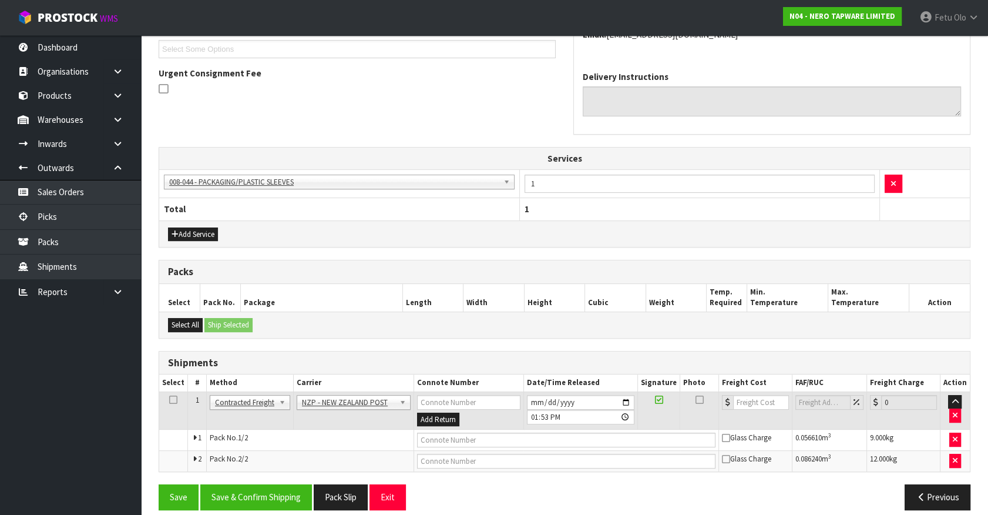
scroll to position [333, 0]
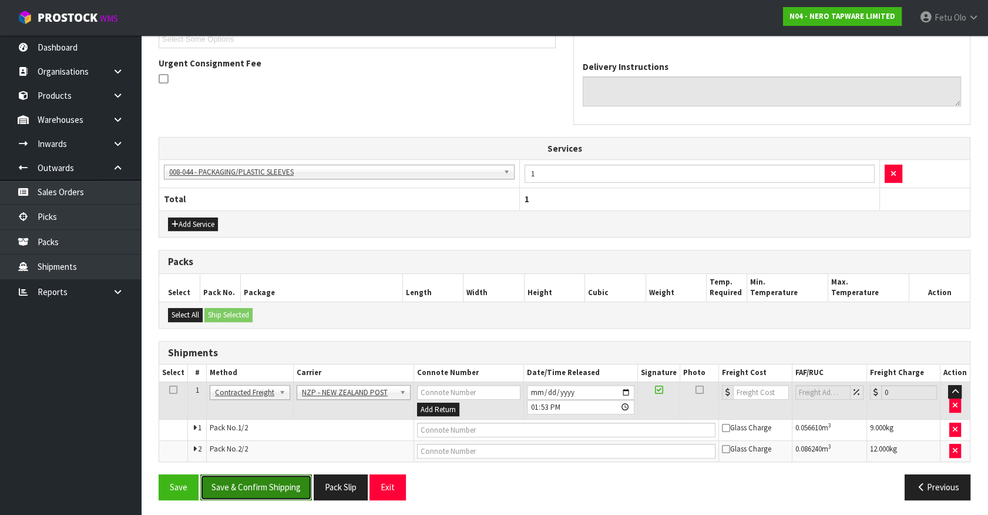
click at [257, 479] on button "Save & Confirm Shipping" at bounding box center [256, 486] width 112 height 25
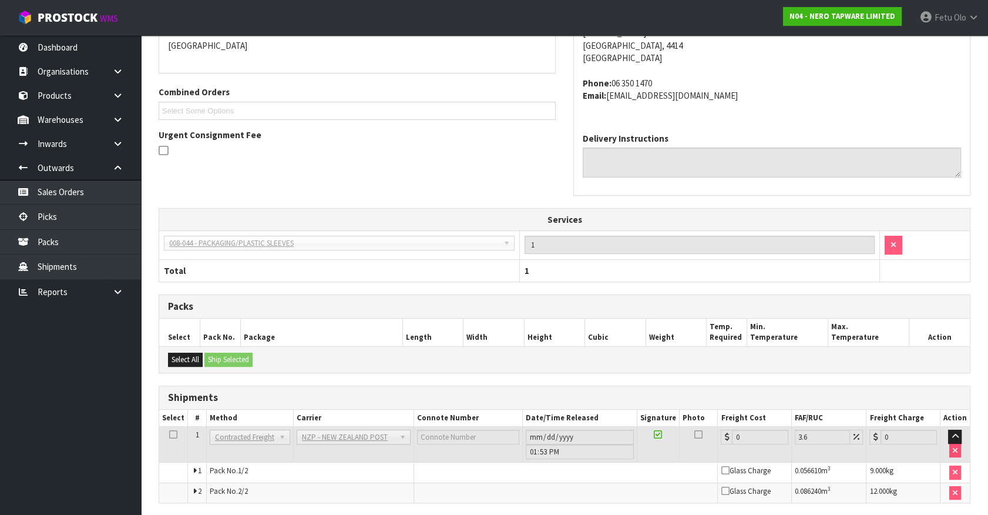
scroll to position [316, 0]
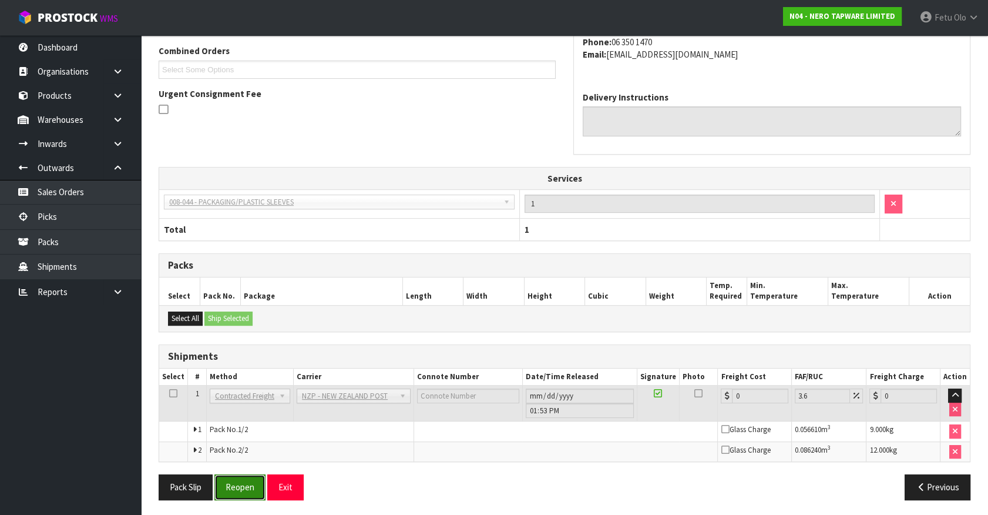
click at [243, 488] on button "Reopen" at bounding box center [239, 486] width 51 height 25
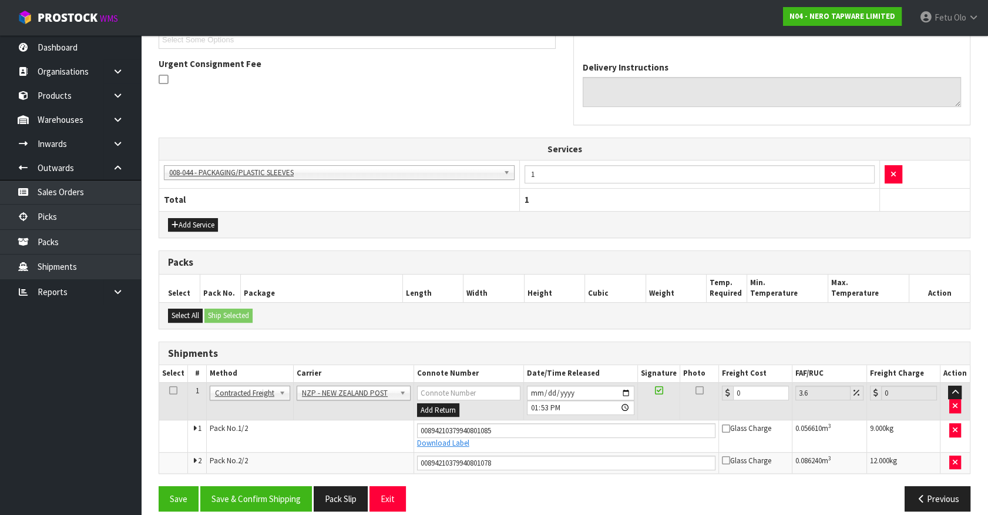
scroll to position [344, 0]
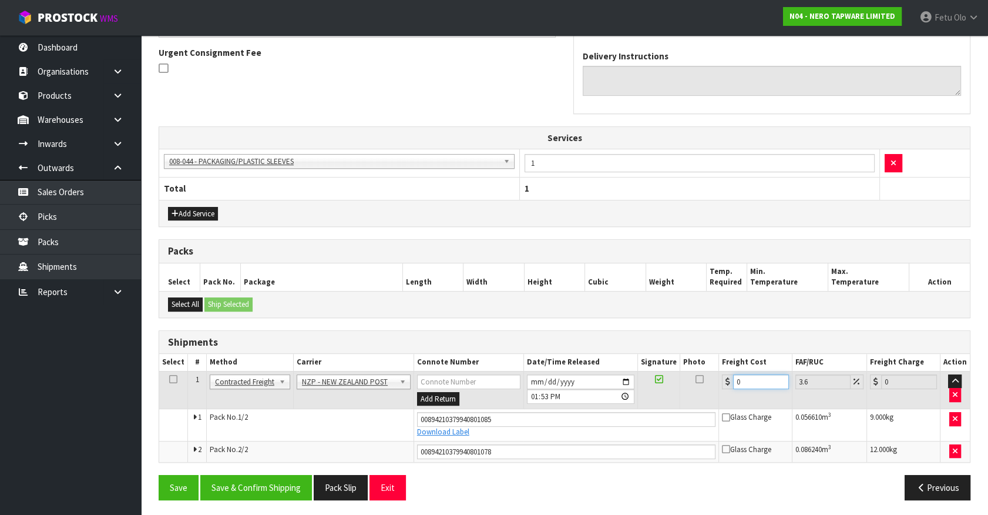
drag, startPoint x: 747, startPoint y: 376, endPoint x: 582, endPoint y: 417, distance: 169.6
click at [582, 417] on tbody "1 Client Local Pickup Customer Local Pickup Company Freight Contracted Freight …" at bounding box center [564, 416] width 811 height 90
type input "2"
type input "2.07"
type input "25"
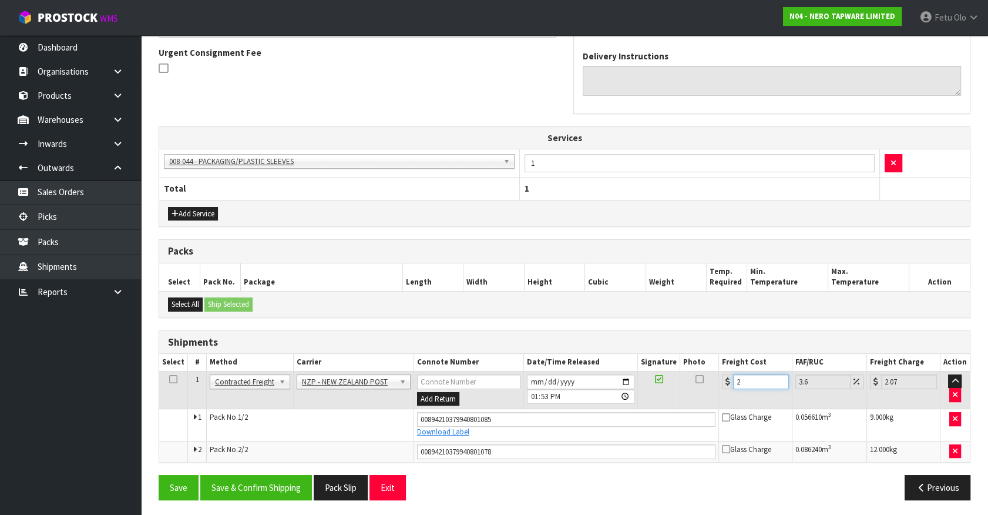
type input "25.9"
type input "25.01"
type input "25.91"
type input "25.0"
type input "25.9"
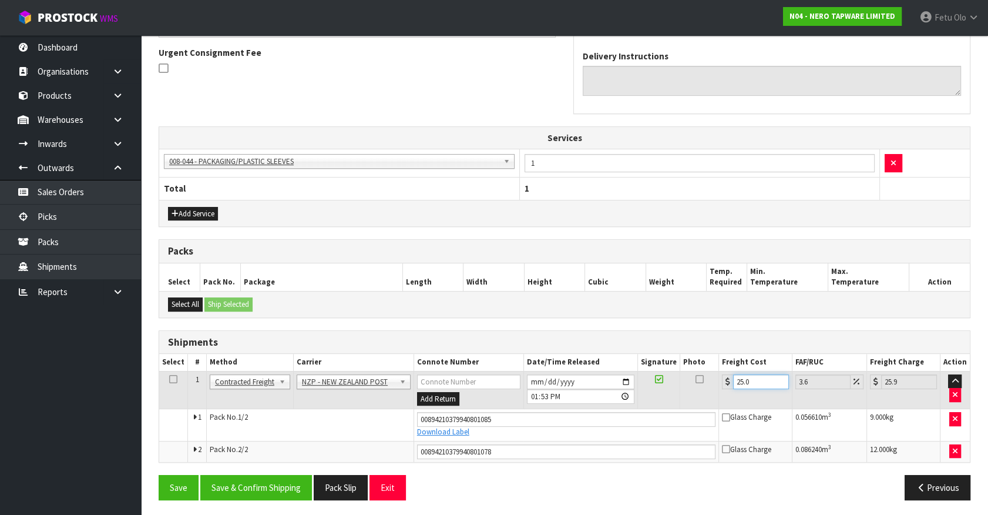
type input "25.02"
type input "25.92"
type input "25.02"
click at [281, 484] on button "Save & Confirm Shipping" at bounding box center [256, 487] width 112 height 25
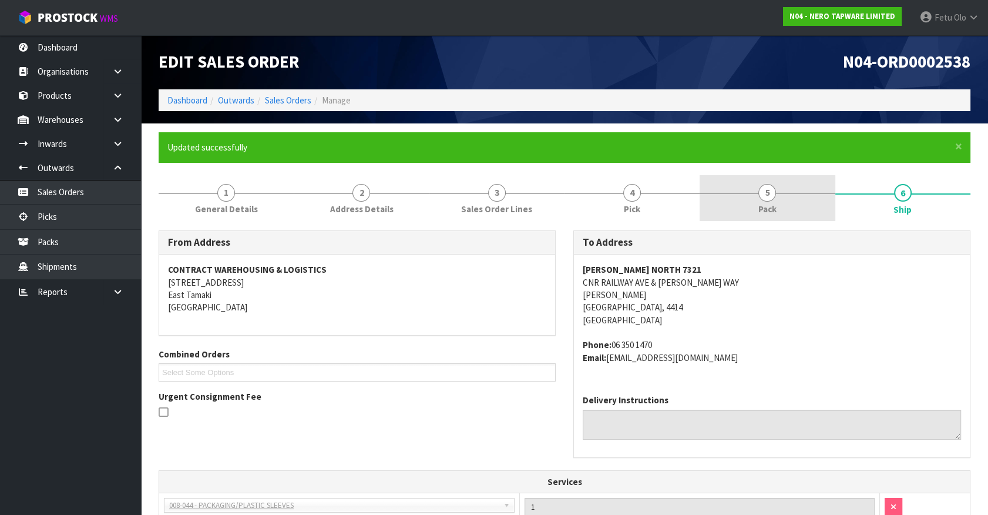
click at [774, 215] on span "Pack" at bounding box center [768, 209] width 18 height 12
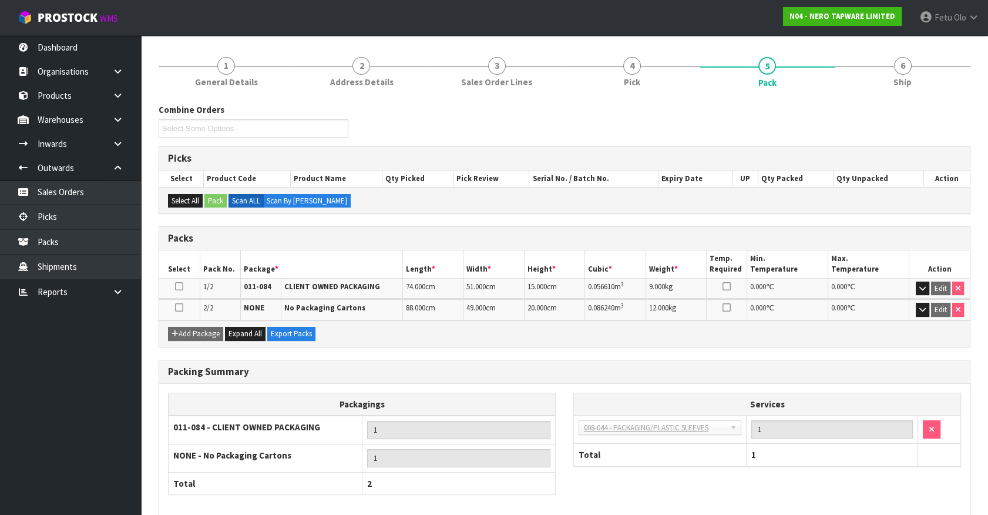
scroll to position [182, 0]
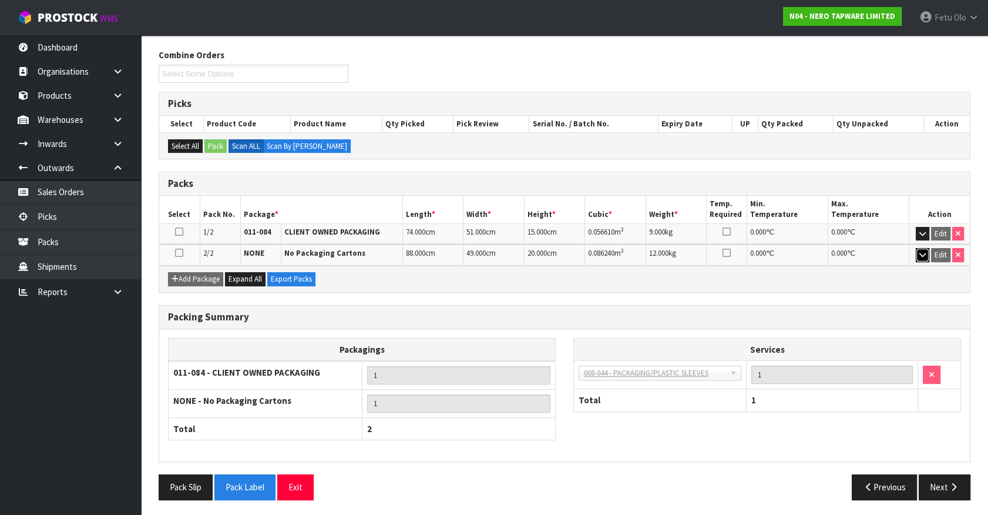
click at [923, 254] on icon "button" at bounding box center [923, 255] width 6 height 8
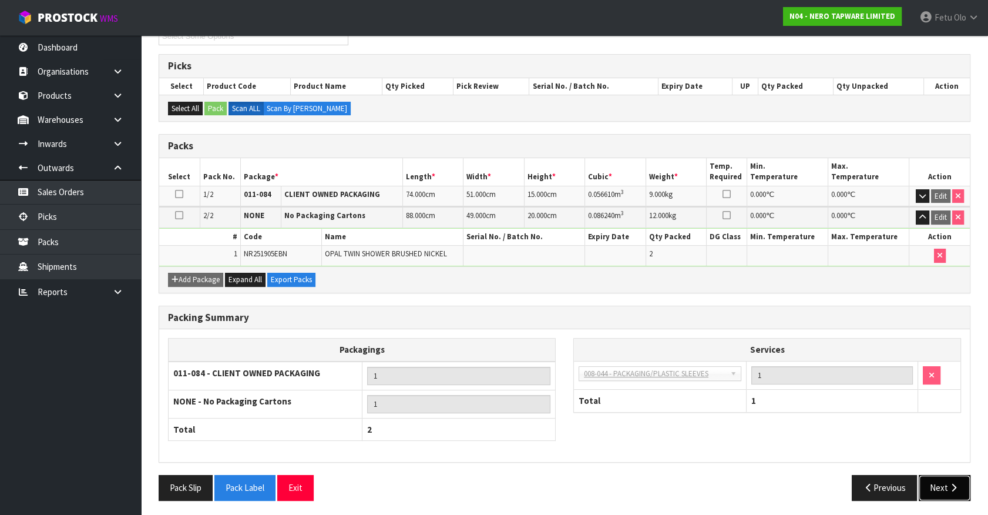
click at [943, 482] on button "Next" at bounding box center [945, 487] width 52 height 25
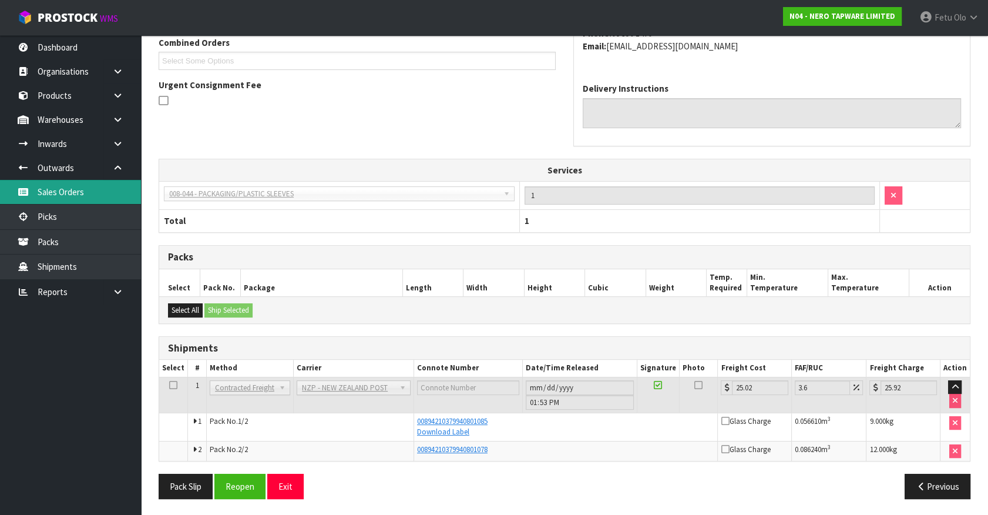
scroll to position [44, 0]
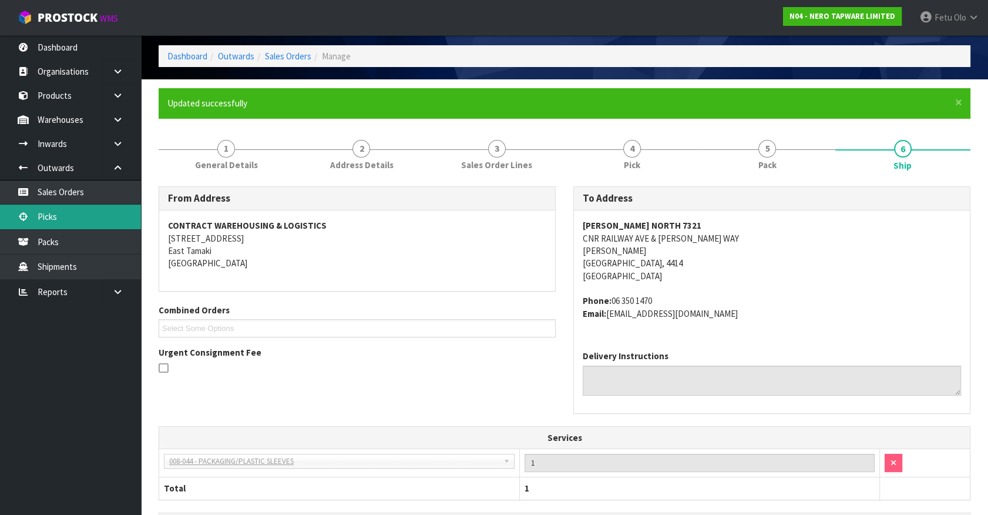
click at [65, 218] on link "Picks" at bounding box center [70, 217] width 141 height 24
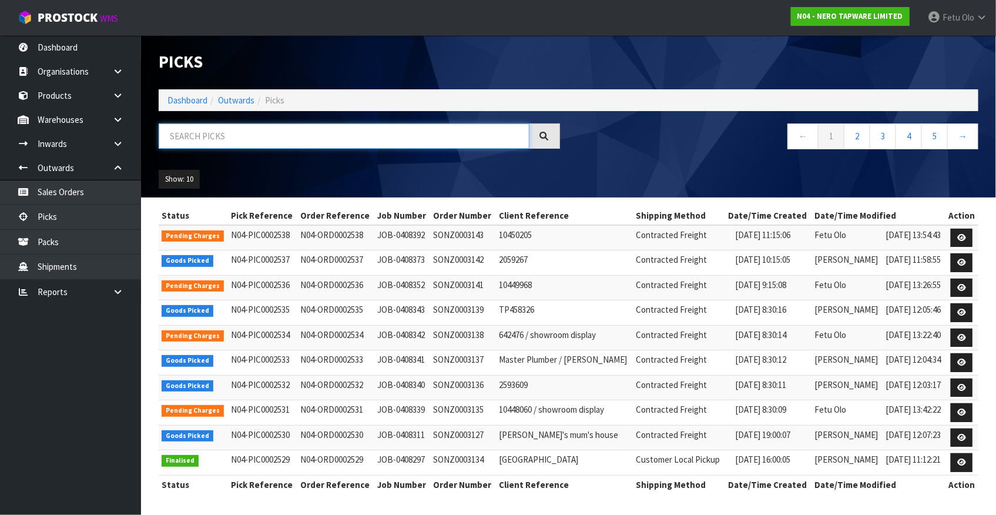
click at [298, 133] on input "text" at bounding box center [344, 135] width 371 height 25
type input "0002532"
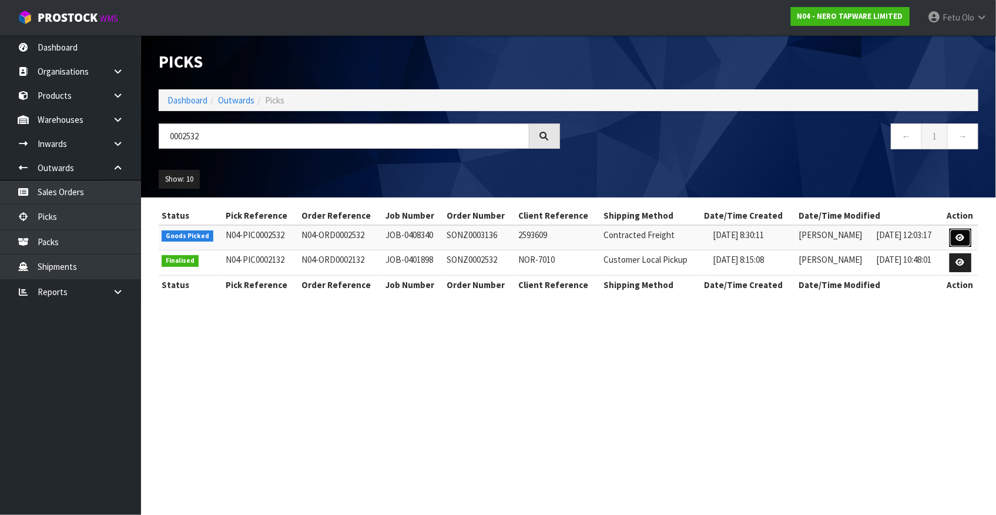
click at [958, 237] on icon at bounding box center [960, 238] width 9 height 8
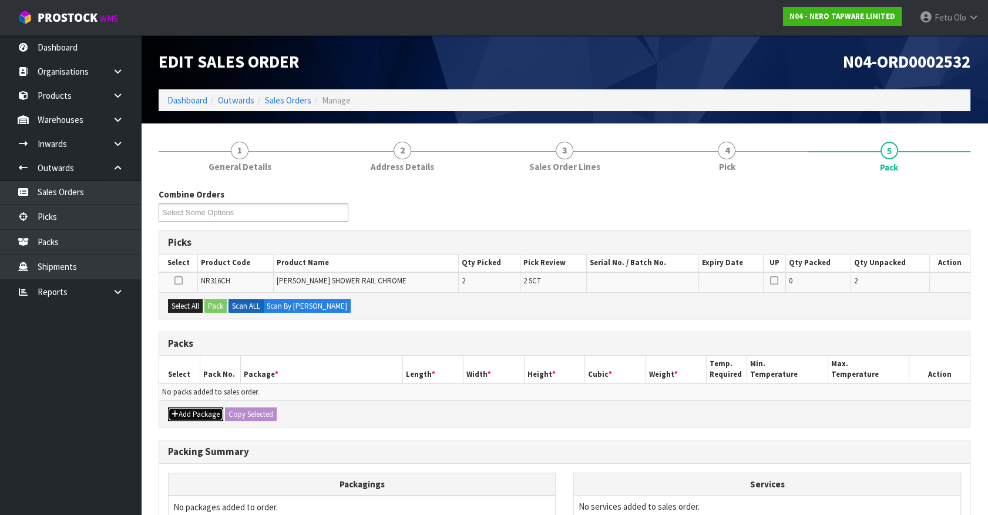
click at [193, 410] on button "Add Package" at bounding box center [195, 414] width 55 height 14
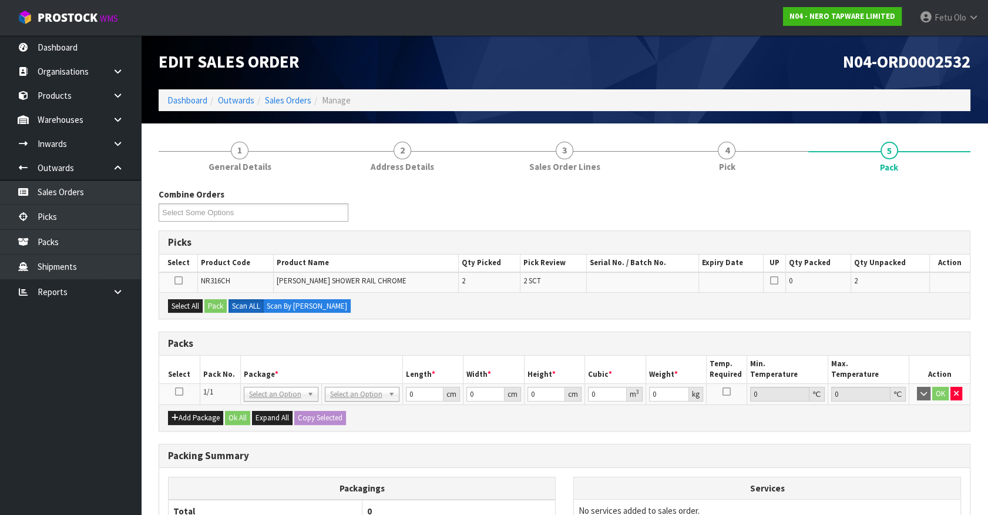
click at [181, 391] on icon at bounding box center [179, 391] width 8 height 1
click at [259, 369] on th "Package *" at bounding box center [321, 370] width 162 height 28
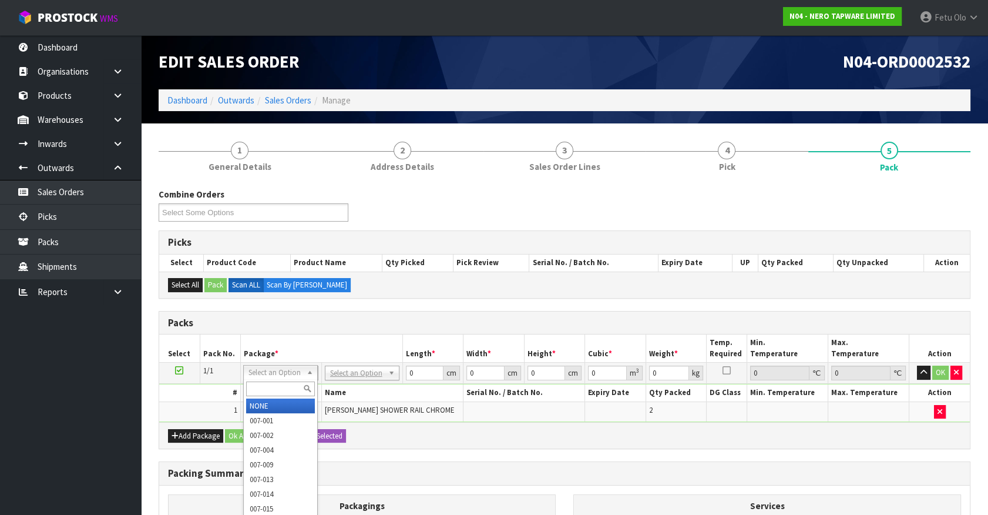
drag, startPoint x: 278, startPoint y: 401, endPoint x: 317, endPoint y: 400, distance: 39.4
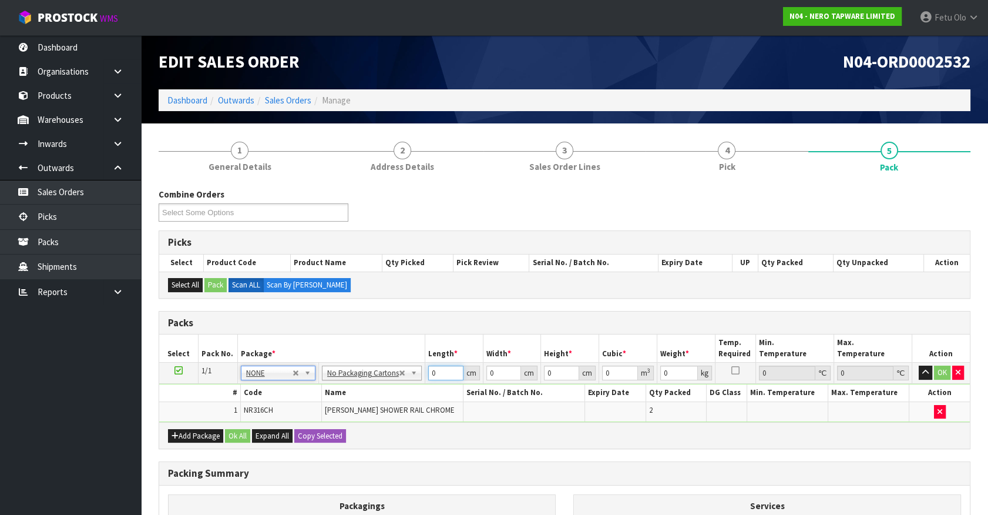
drag, startPoint x: 281, startPoint y: 405, endPoint x: 271, endPoint y: 408, distance: 9.9
click at [271, 408] on tbody "1/1 NONE 007-001 007-002 007-004 007-009 007-013 007-014 007-015 007-017 007-01…" at bounding box center [564, 392] width 811 height 59
type input "84"
type input "16"
type input "2"
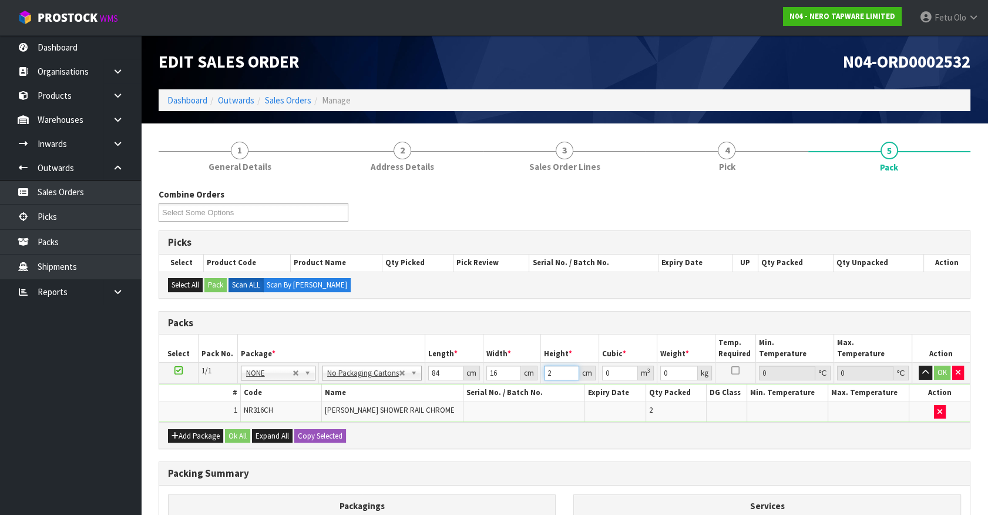
type input "0.002688"
type input "21"
type input "0.028224"
type input "21"
type input "6"
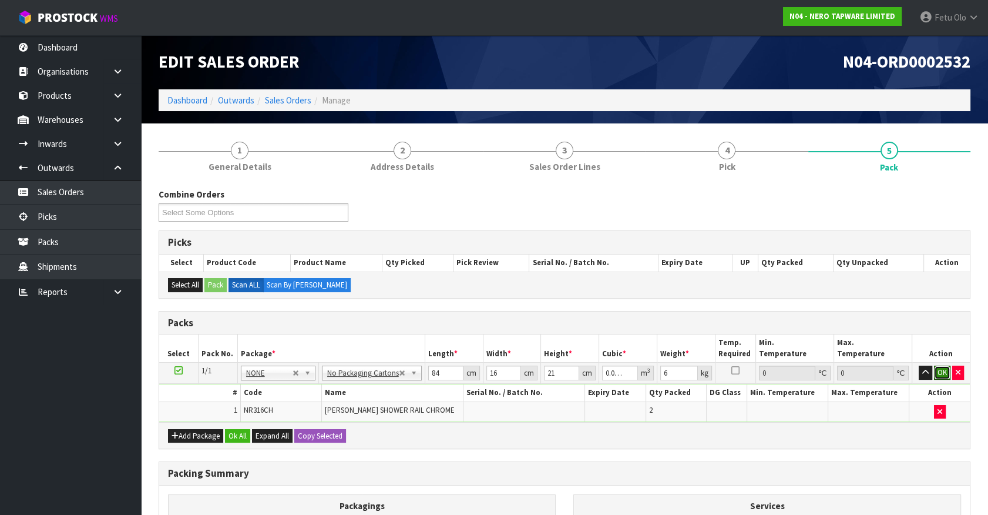
click button "OK" at bounding box center [942, 373] width 16 height 14
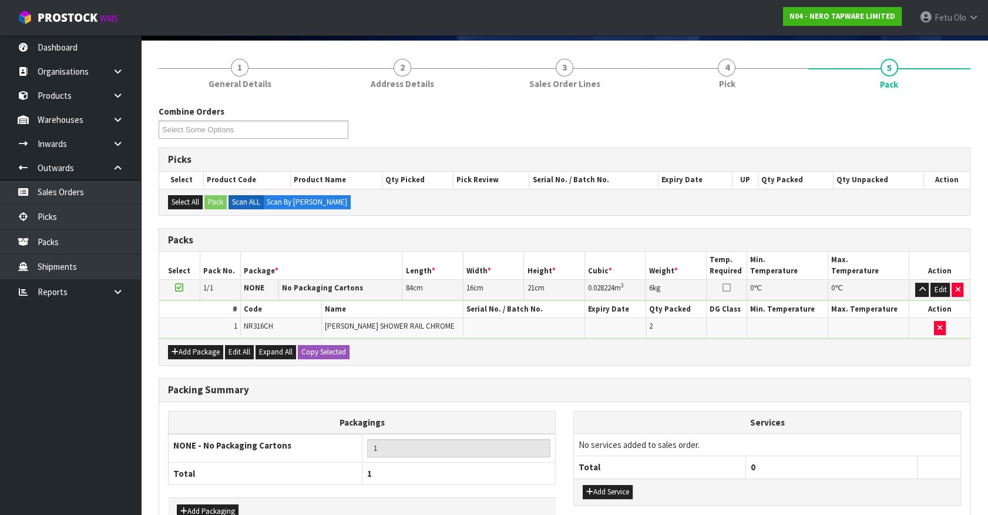
scroll to position [153, 0]
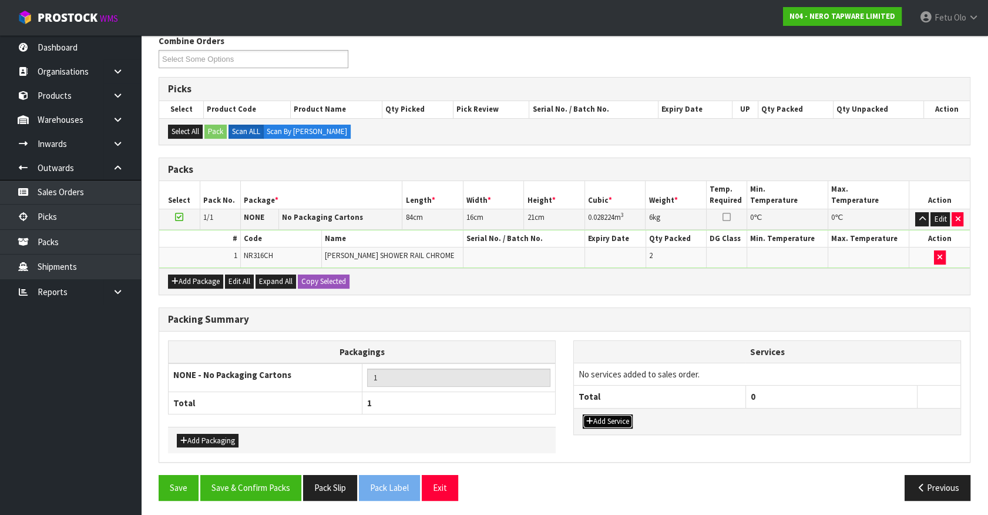
click at [602, 414] on button "Add Service" at bounding box center [608, 421] width 50 height 14
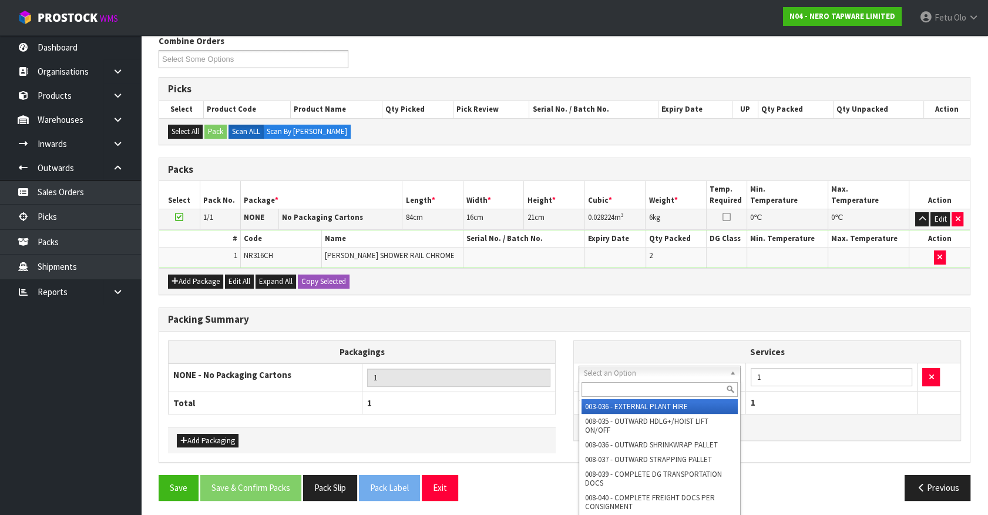
click at [623, 380] on div at bounding box center [659, 389] width 161 height 19
click at [625, 380] on div at bounding box center [659, 389] width 161 height 19
click at [624, 397] on div at bounding box center [659, 389] width 161 height 19
click at [623, 388] on input "text" at bounding box center [660, 389] width 156 height 15
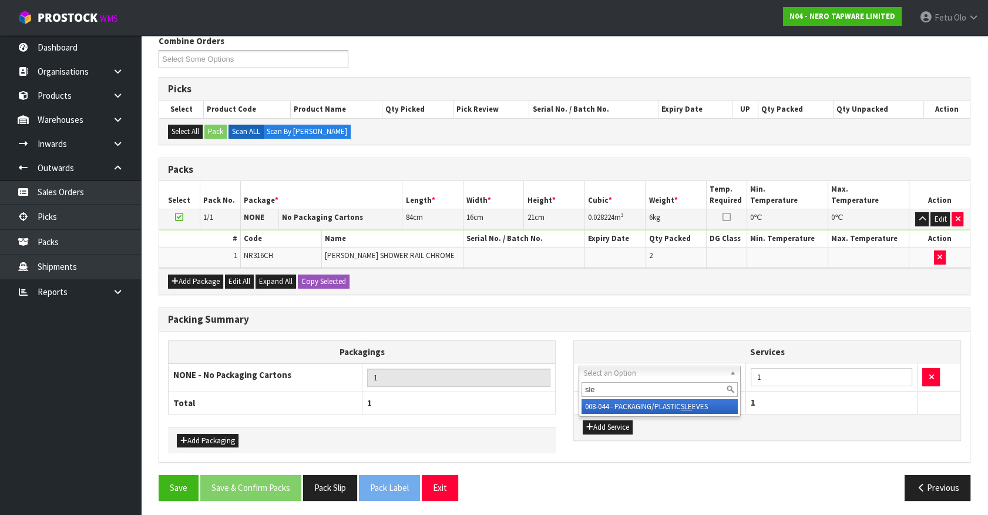
type input "sle"
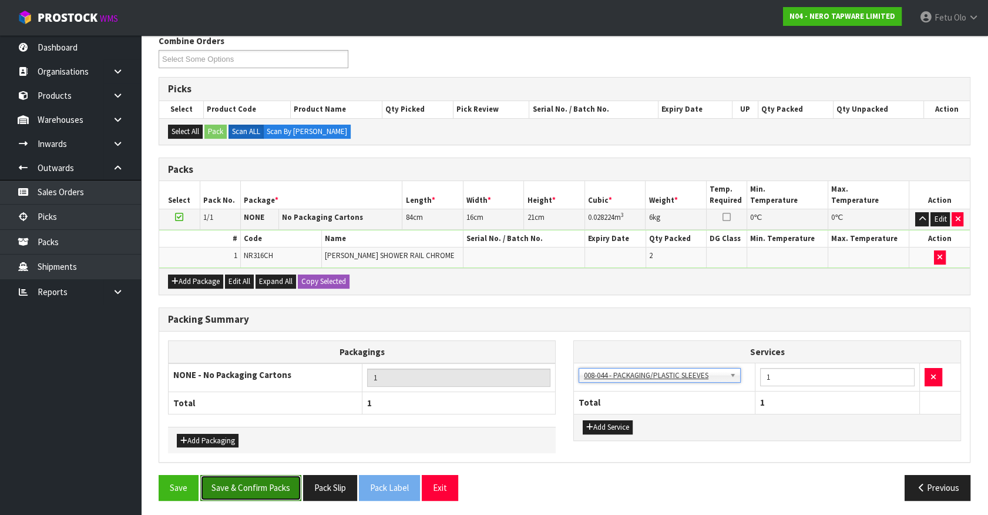
click at [276, 485] on button "Save & Confirm Packs" at bounding box center [250, 487] width 101 height 25
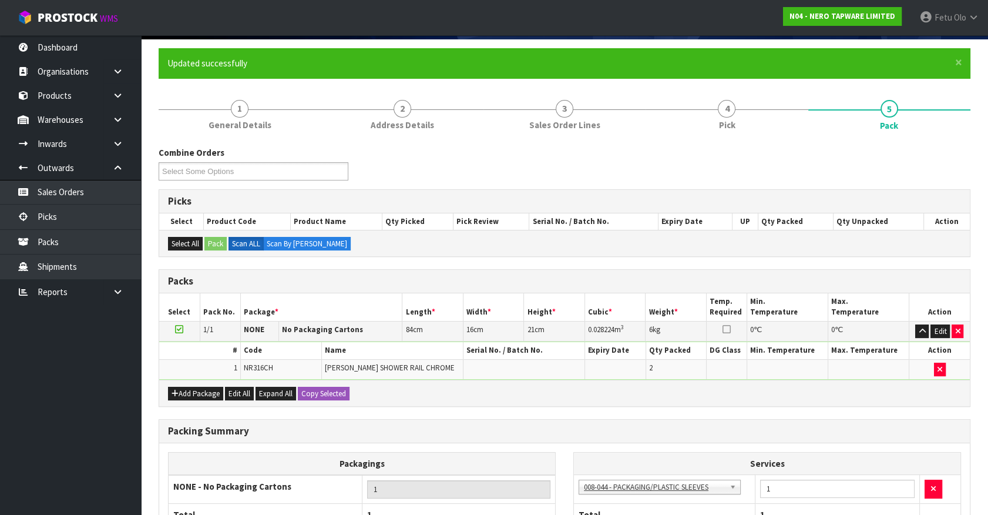
scroll to position [196, 0]
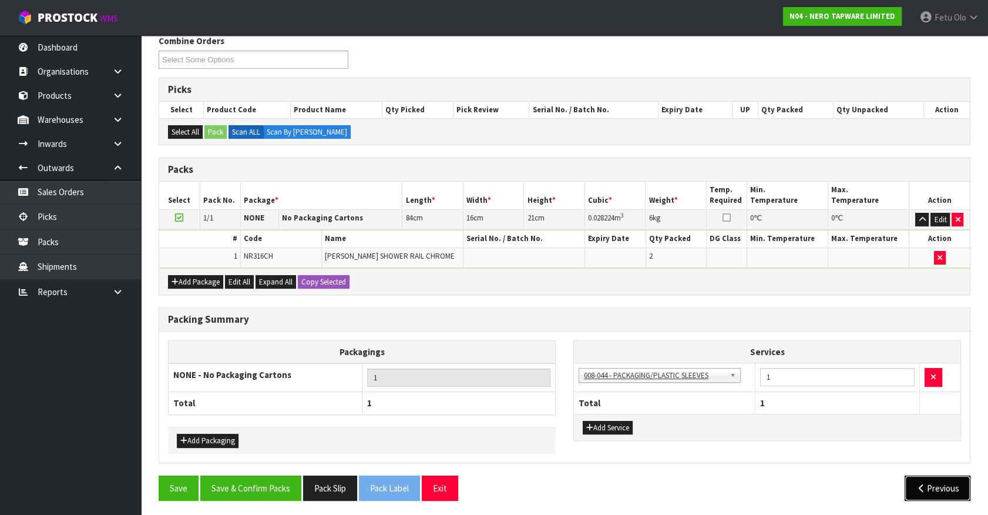
drag, startPoint x: 943, startPoint y: 495, endPoint x: 846, endPoint y: 490, distance: 96.6
click at [943, 495] on button "Previous" at bounding box center [938, 487] width 66 height 25
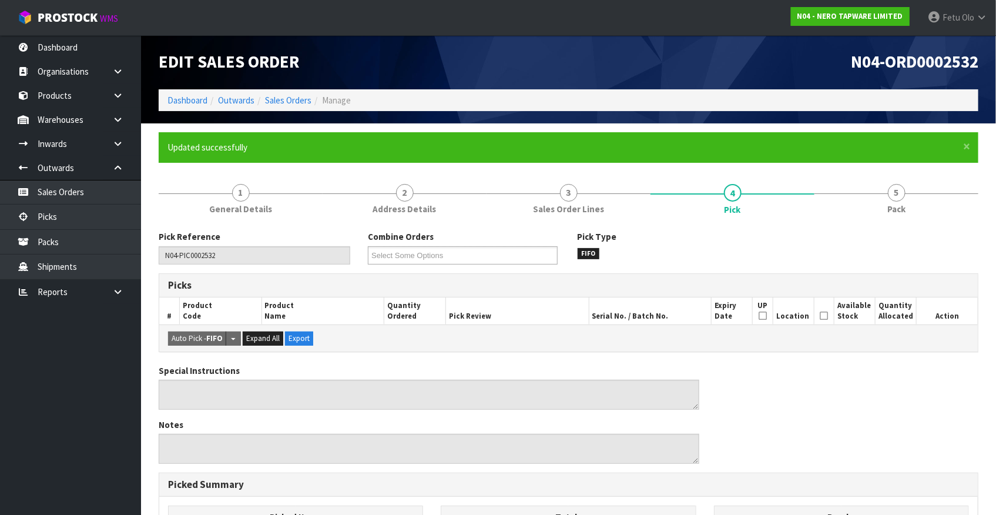
type input "Fetu Olo"
type input "2025-08-19T14:00:03"
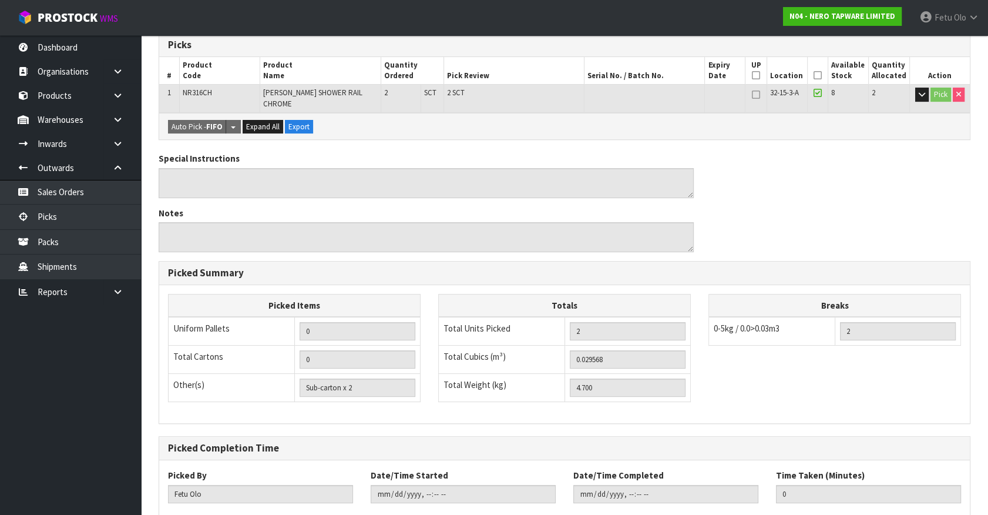
scroll to position [300, 0]
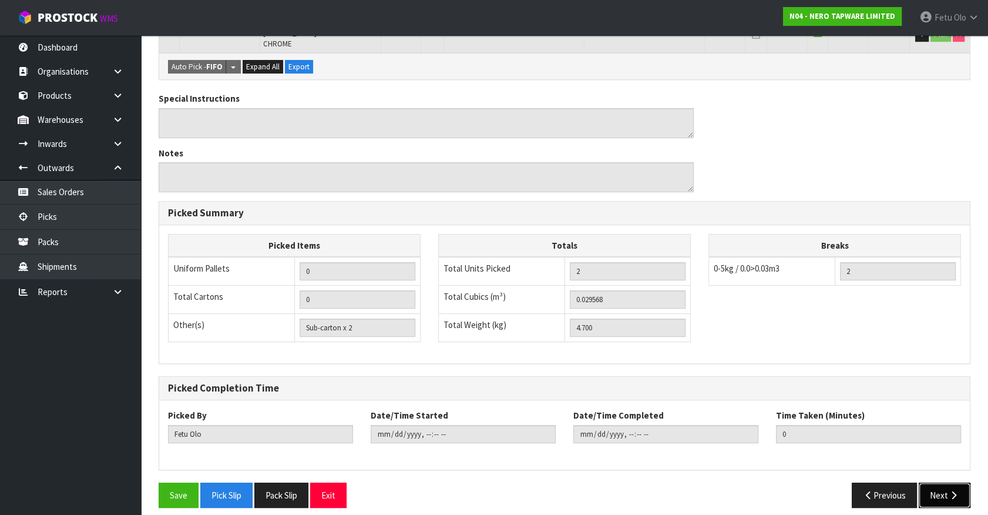
click at [926, 482] on button "Next" at bounding box center [945, 494] width 52 height 25
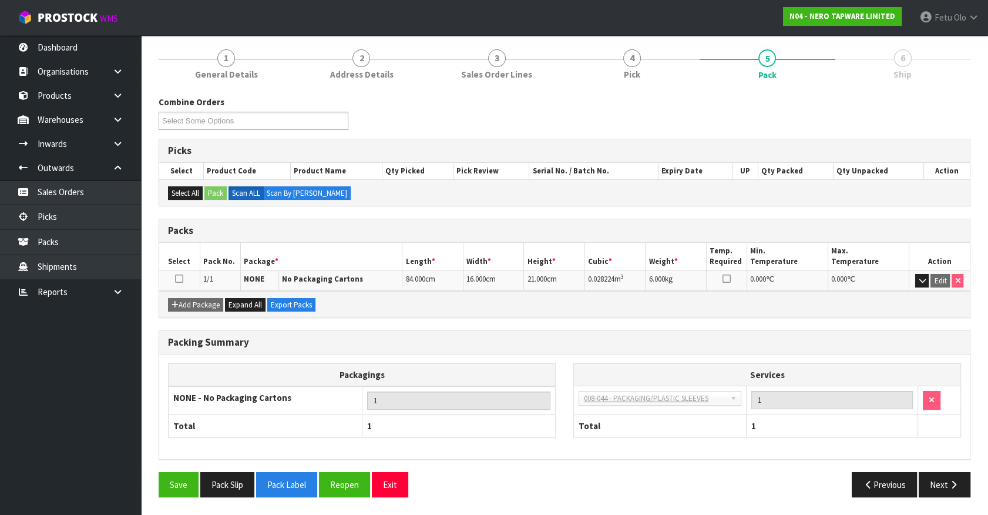
scroll to position [0, 0]
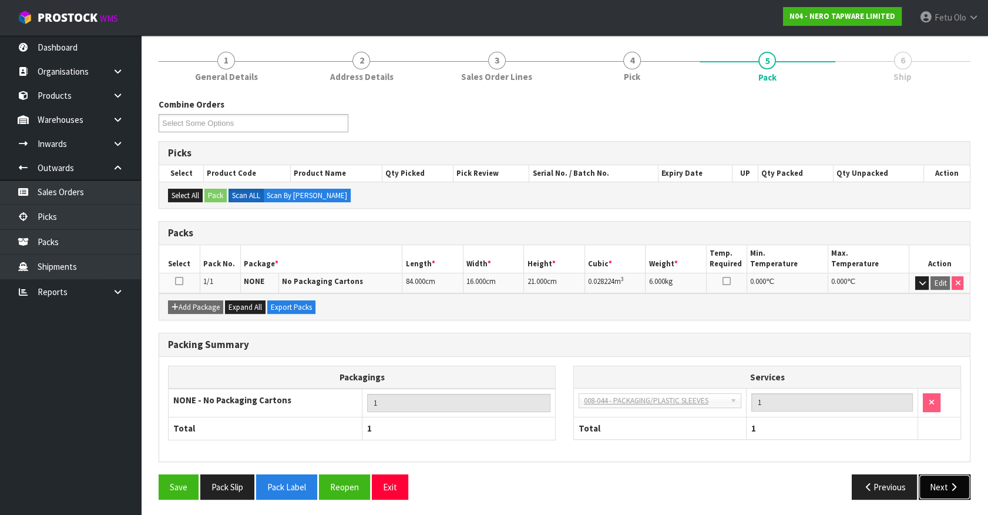
click at [961, 485] on button "Next" at bounding box center [945, 486] width 52 height 25
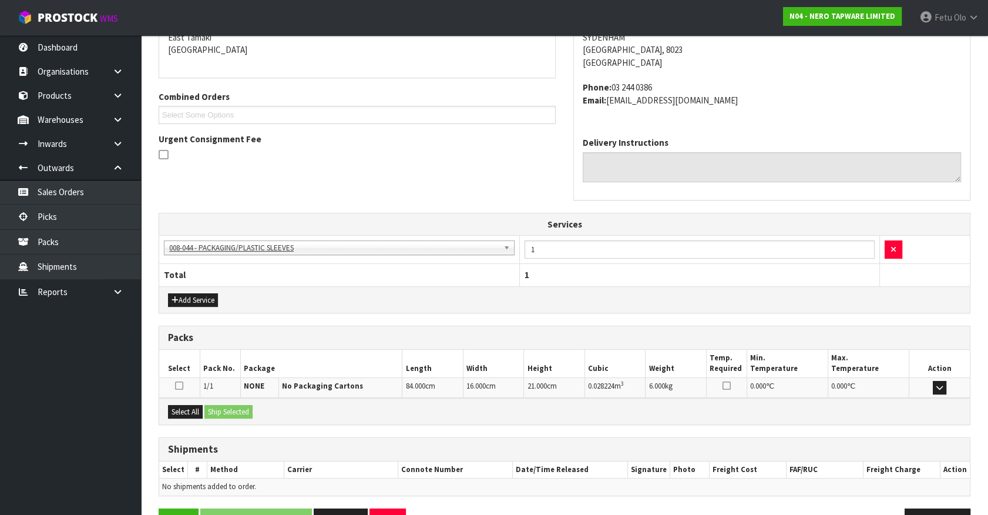
scroll to position [291, 0]
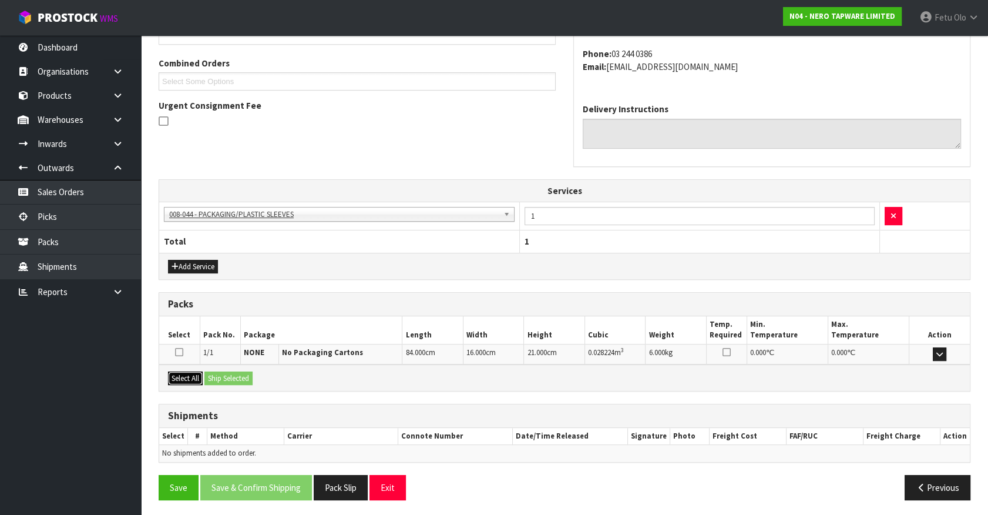
click at [195, 378] on button "Select All" at bounding box center [185, 378] width 35 height 14
click at [214, 376] on button "Ship Selected" at bounding box center [229, 378] width 48 height 14
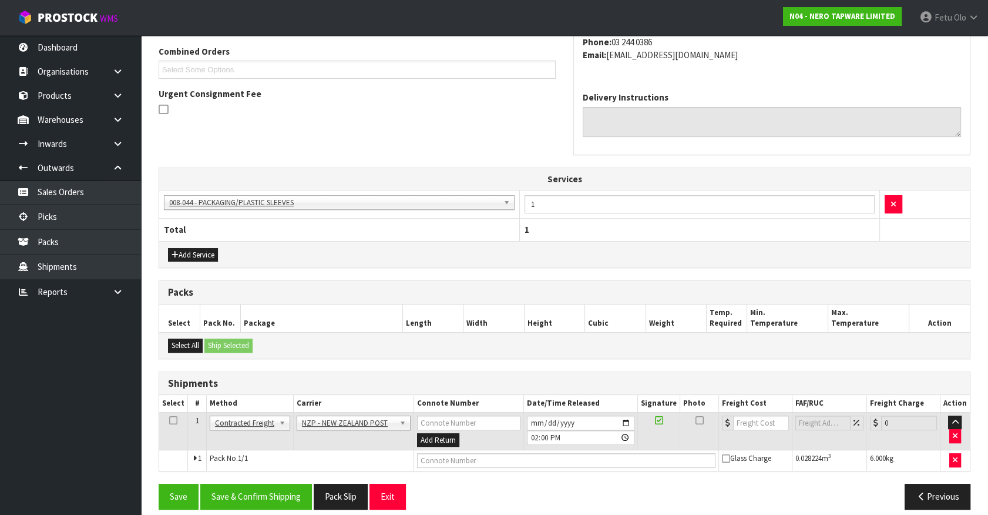
scroll to position [312, 0]
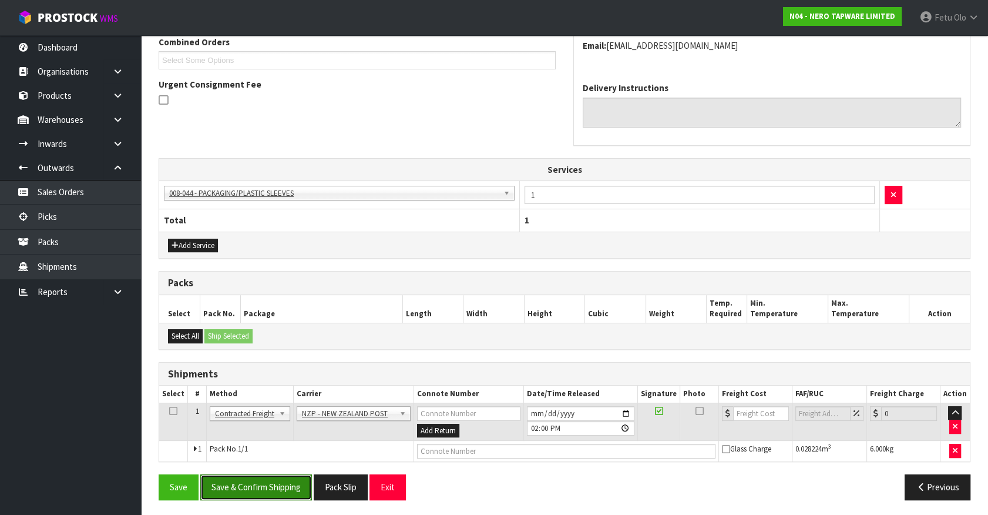
click at [278, 484] on button "Save & Confirm Shipping" at bounding box center [256, 486] width 112 height 25
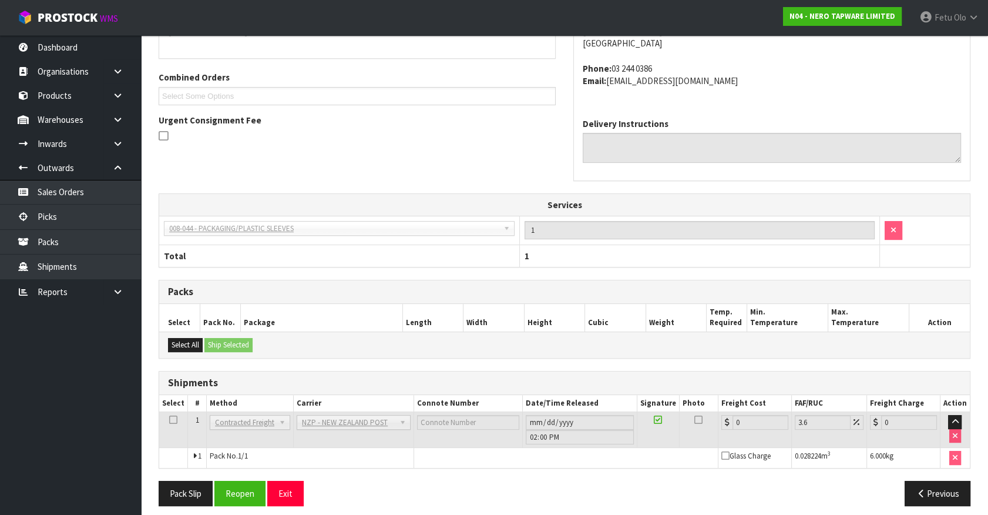
scroll to position [296, 0]
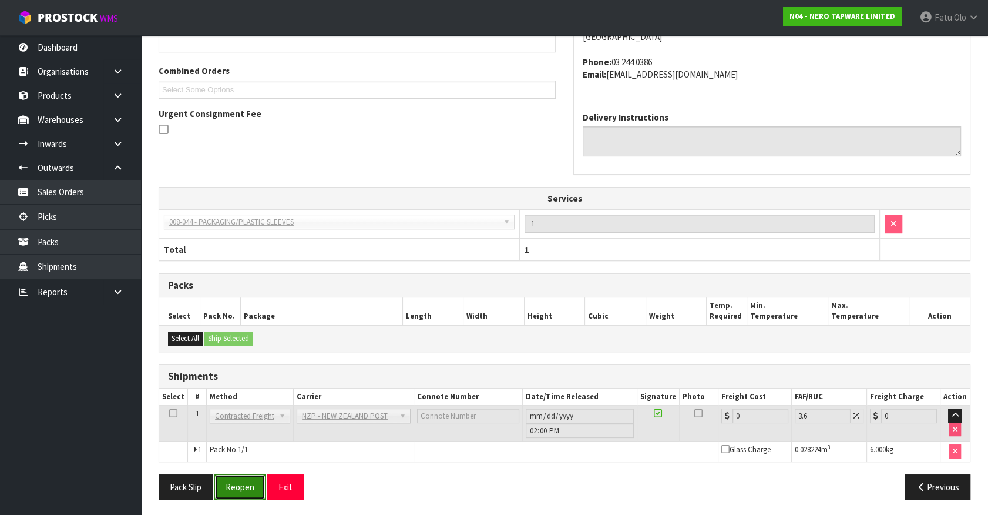
click at [248, 494] on button "Reopen" at bounding box center [239, 486] width 51 height 25
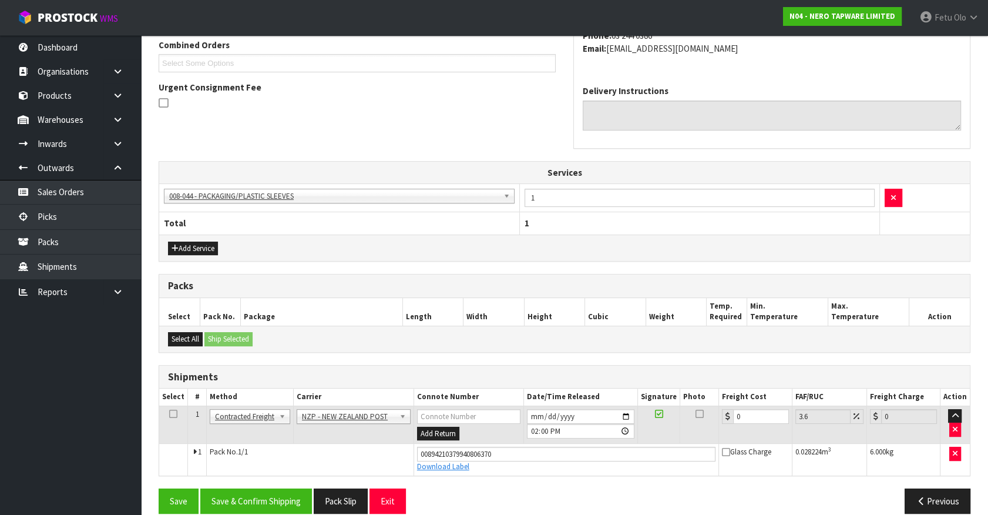
scroll to position [323, 0]
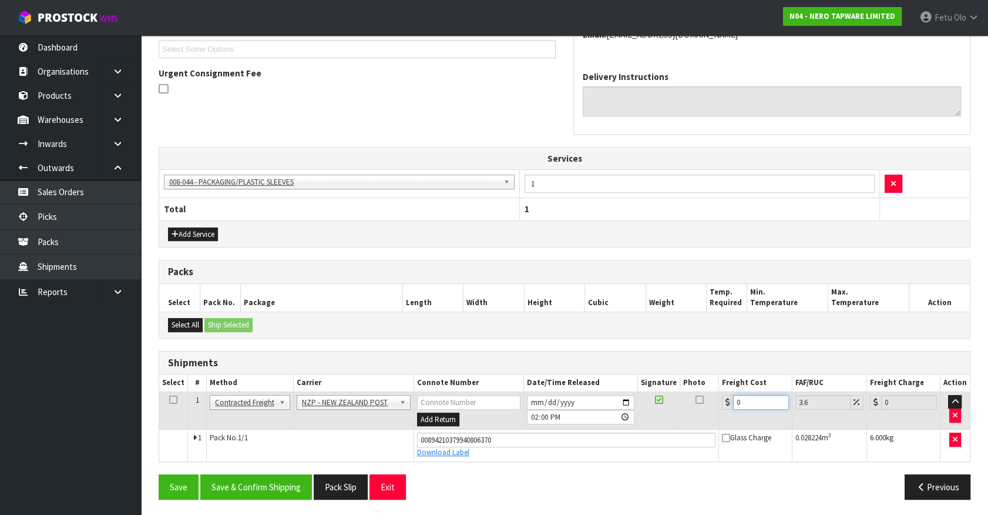
drag, startPoint x: 757, startPoint y: 398, endPoint x: 676, endPoint y: 425, distance: 85.7
click at [676, 425] on tr "1 Client Local Pickup Customer Local Pickup Company Freight Contracted Freight …" at bounding box center [564, 410] width 811 height 38
type input "1"
type input "1.04"
type input "11"
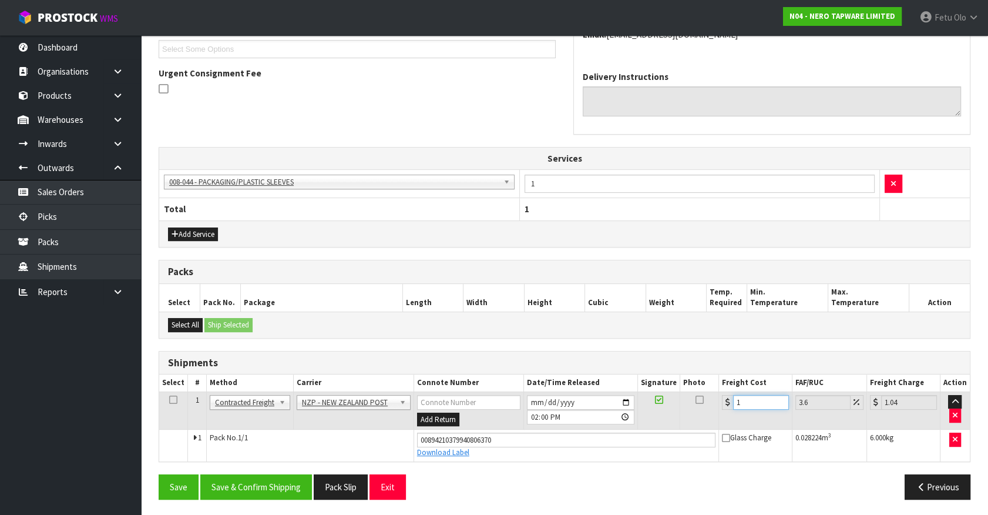
type input "11.4"
type input "11.6"
type input "12.02"
type input "11.61"
type input "12.03"
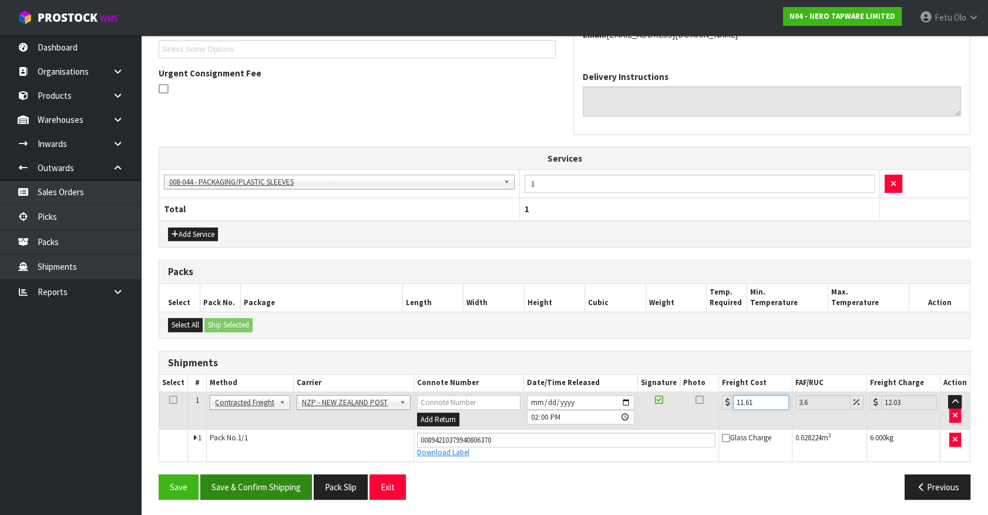
type input "11.61"
click at [253, 478] on button "Save & Confirm Shipping" at bounding box center [256, 486] width 112 height 25
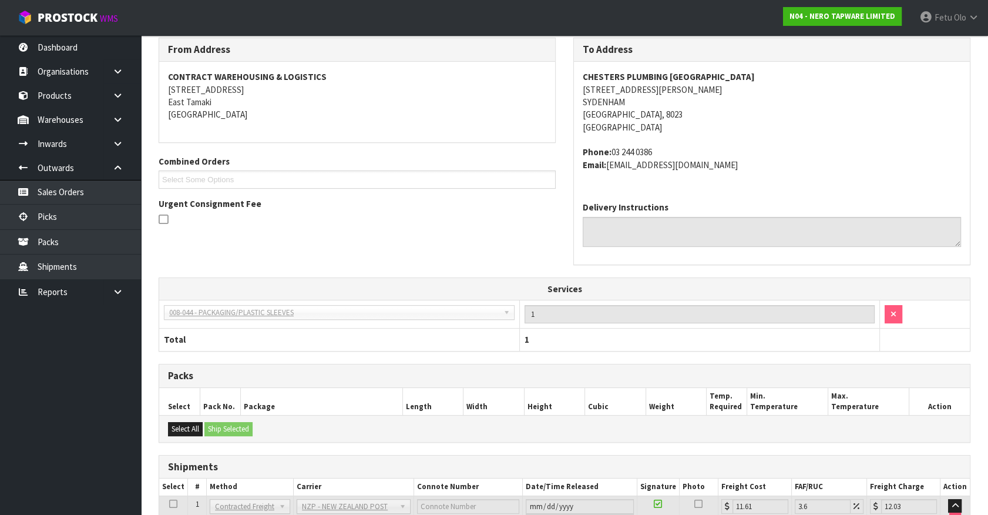
scroll to position [291, 0]
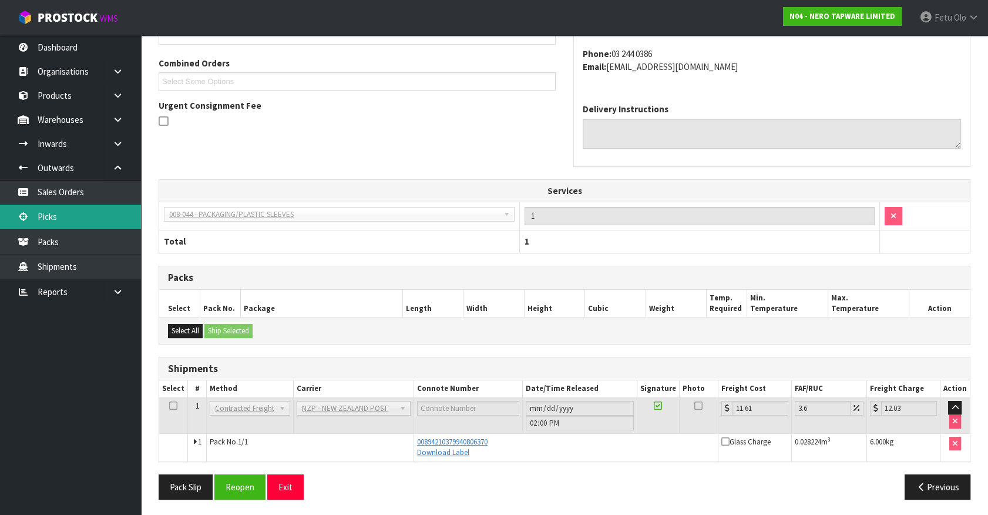
click at [59, 217] on link "Picks" at bounding box center [70, 217] width 141 height 24
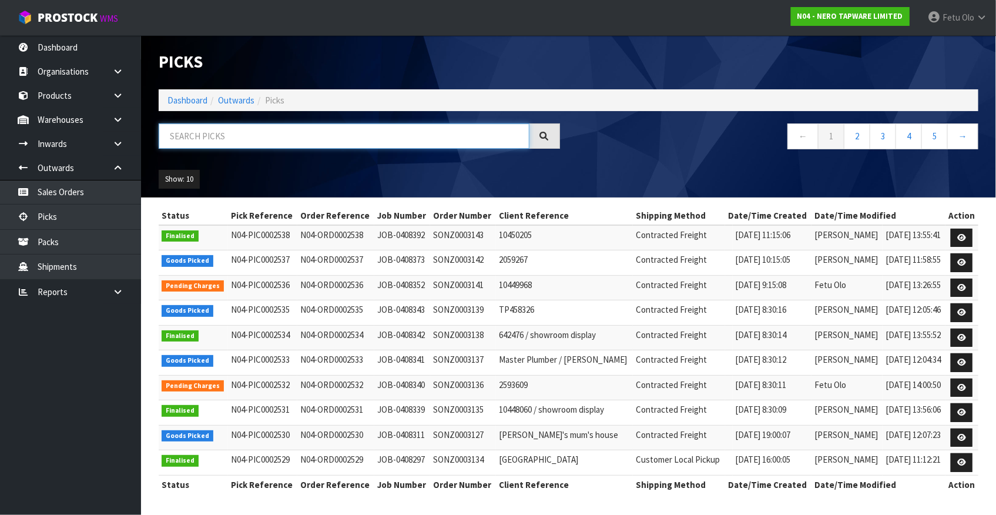
click at [200, 140] on input "text" at bounding box center [344, 135] width 371 height 25
type input "2528"
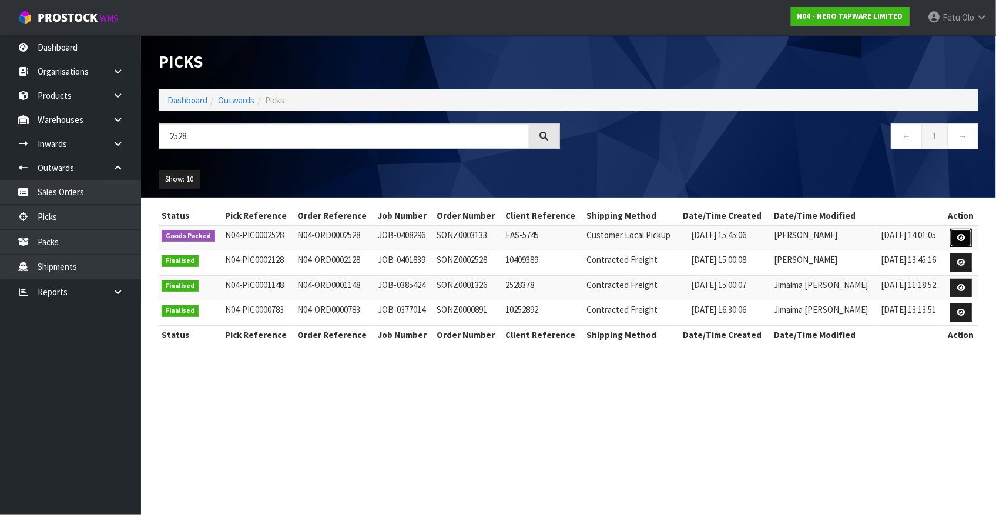
click at [956, 240] on link at bounding box center [961, 238] width 22 height 19
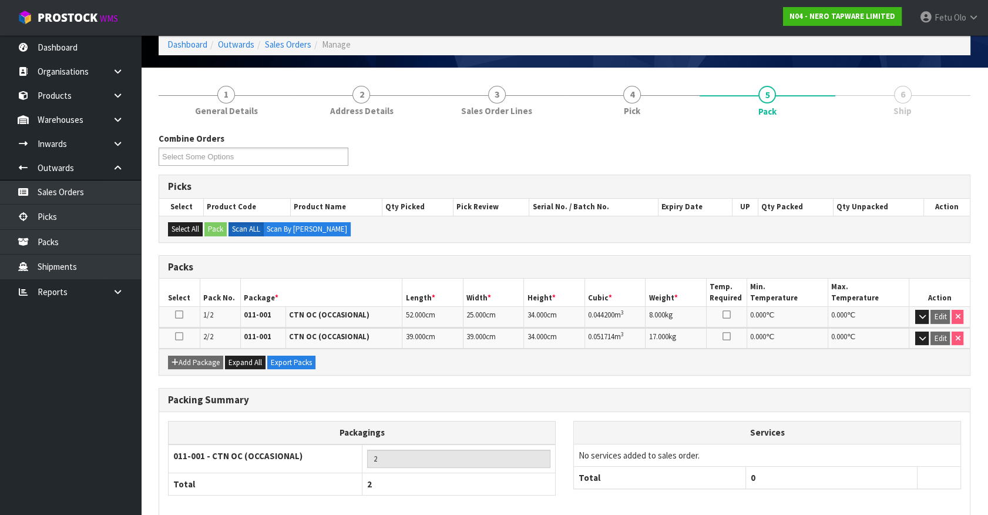
scroll to position [111, 0]
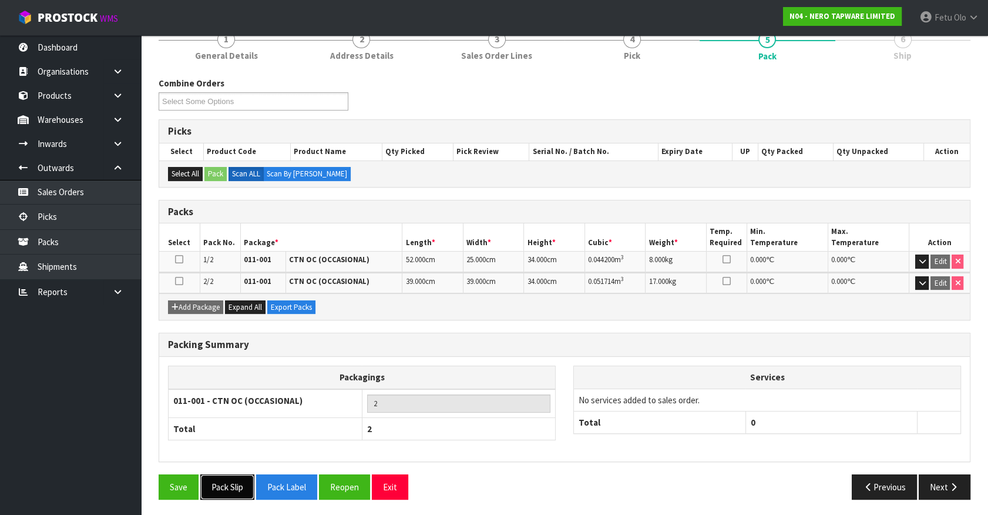
click at [237, 487] on button "Pack Slip" at bounding box center [227, 486] width 54 height 25
click at [38, 214] on link "Picks" at bounding box center [70, 217] width 141 height 24
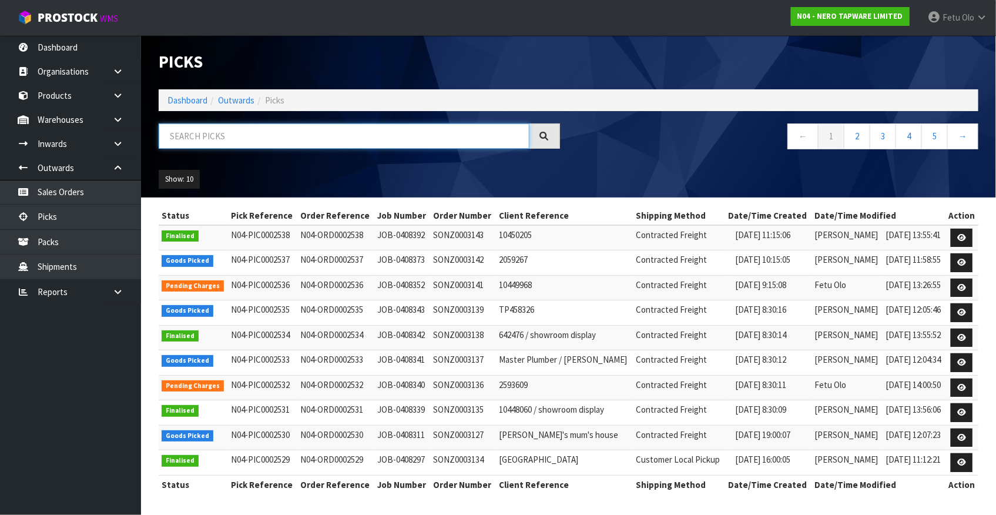
click at [395, 132] on input "text" at bounding box center [344, 135] width 371 height 25
click at [395, 131] on input "text" at bounding box center [344, 135] width 371 height 25
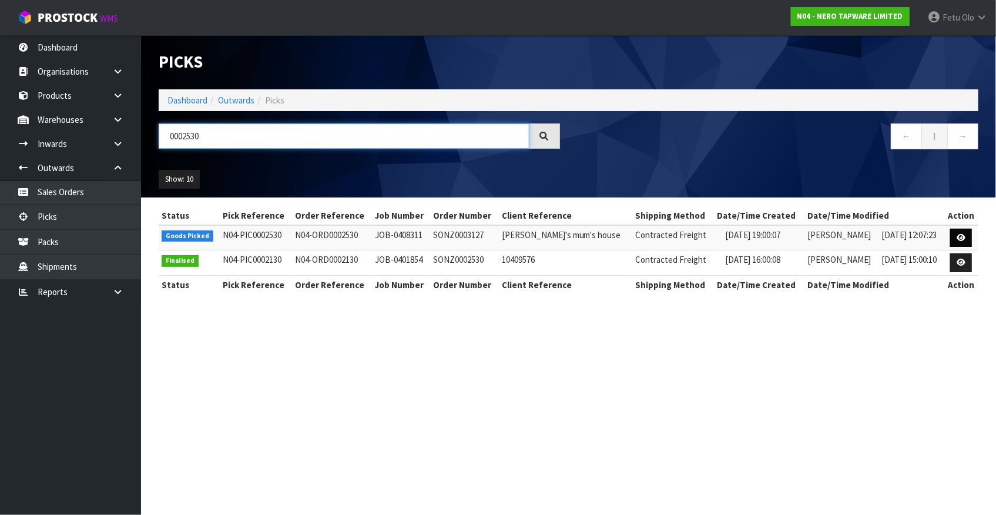
type input "0002530"
click at [959, 234] on icon at bounding box center [961, 238] width 9 height 8
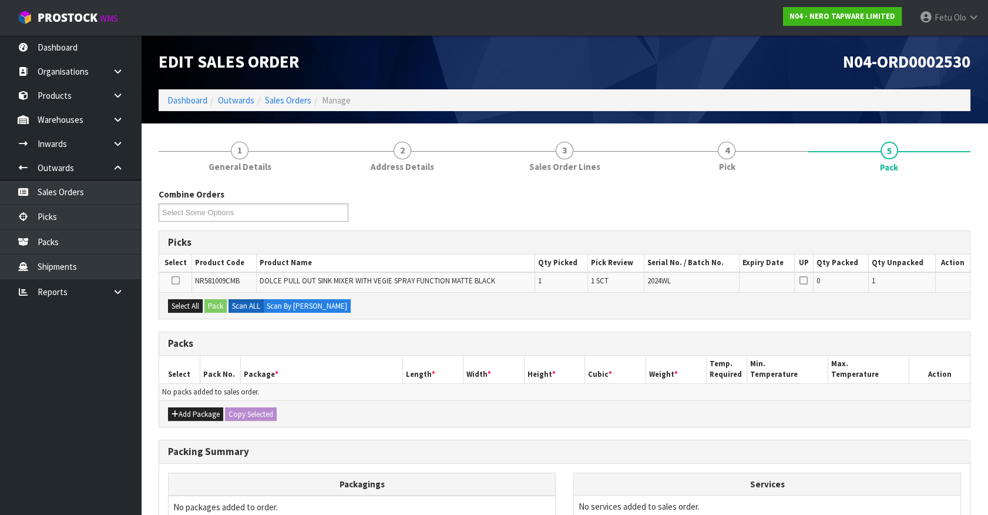
click at [395, 314] on div "Select All Pack Scan ALL Scan By Quantity" at bounding box center [564, 305] width 811 height 26
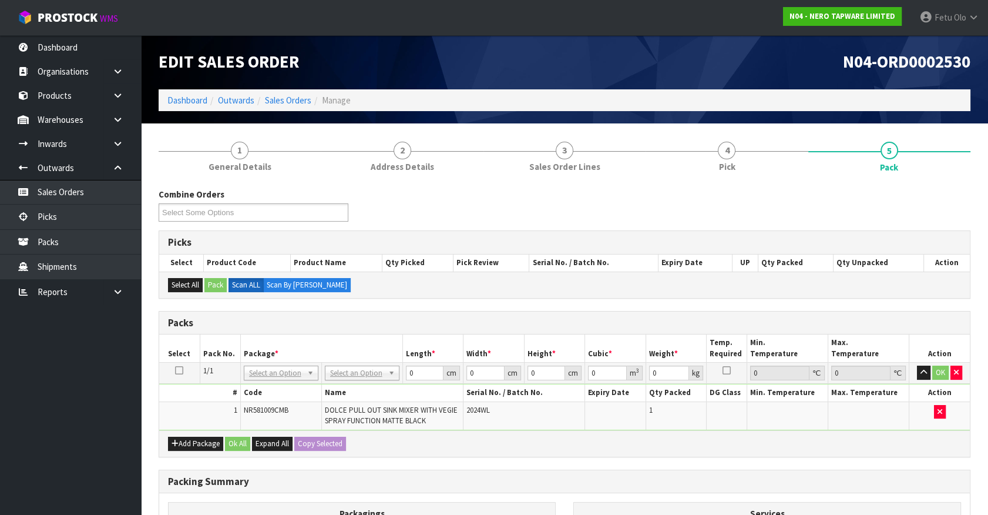
click at [489, 455] on div "Packs Select Pack No. Package * Length * Width * Height * Cubic * Weight * Temp…" at bounding box center [565, 384] width 812 height 146
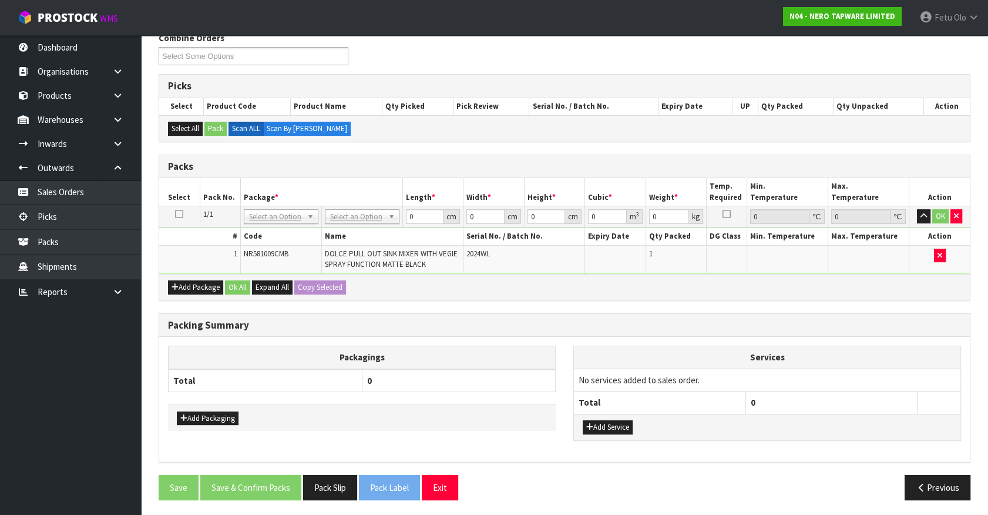
drag, startPoint x: 303, startPoint y: 217, endPoint x: 296, endPoint y: 230, distance: 15.5
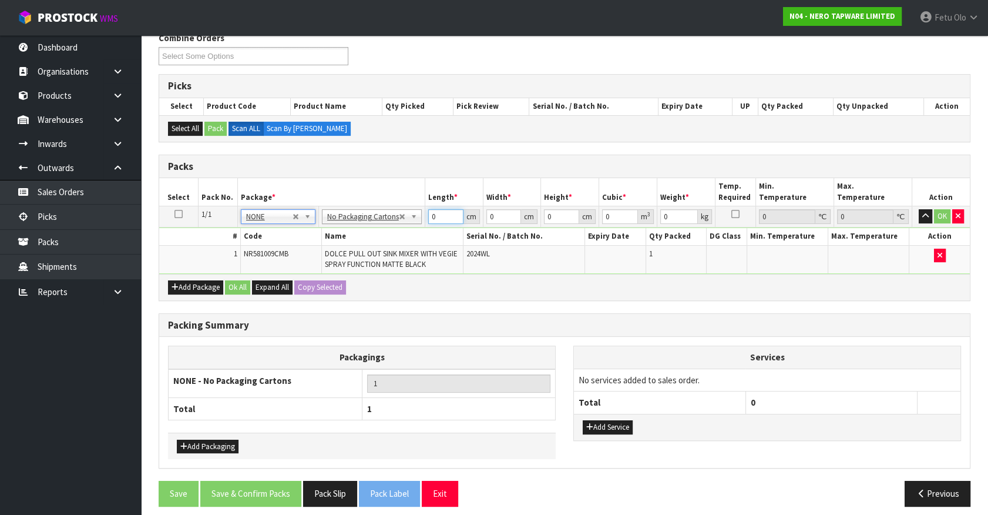
drag, startPoint x: 434, startPoint y: 219, endPoint x: 343, endPoint y: 257, distance: 98.8
click at [343, 255] on tbody "1/1 NONE 007-001 007-002 007-004 007-009 007-013 007-014 007-015 007-017 007-01…" at bounding box center [564, 240] width 811 height 68
type input "71"
type input "34"
type input "8"
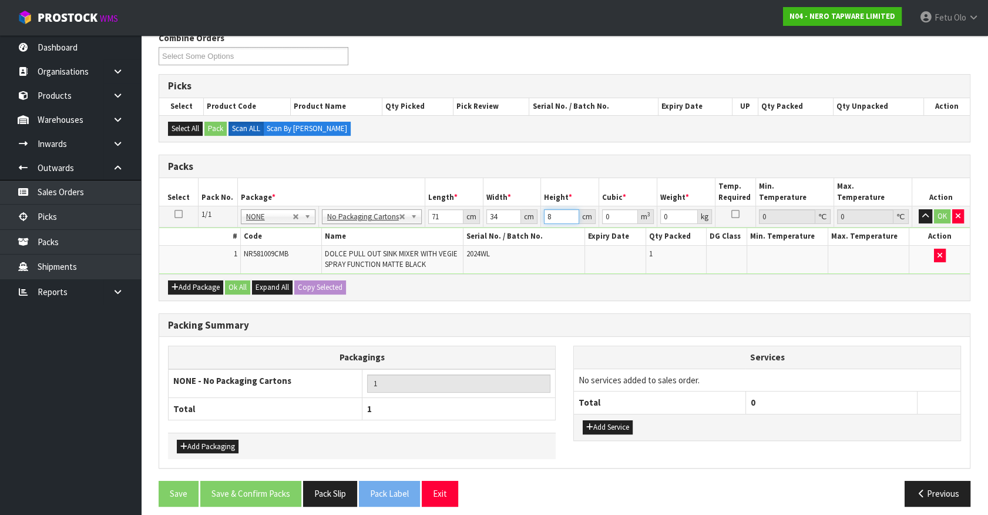
type input "0.019312"
type input "8"
type input "4"
click button "OK" at bounding box center [942, 216] width 16 height 14
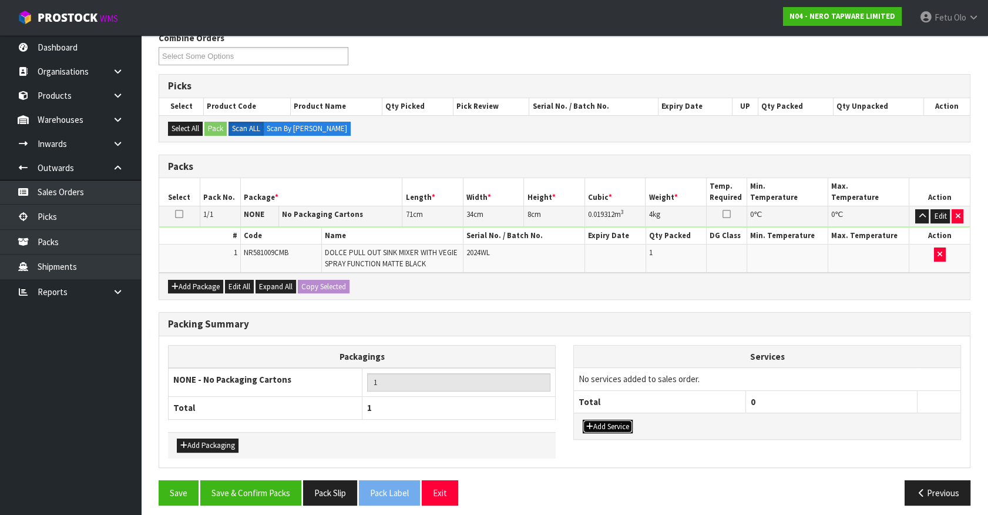
click at [616, 427] on button "Add Service" at bounding box center [608, 427] width 50 height 14
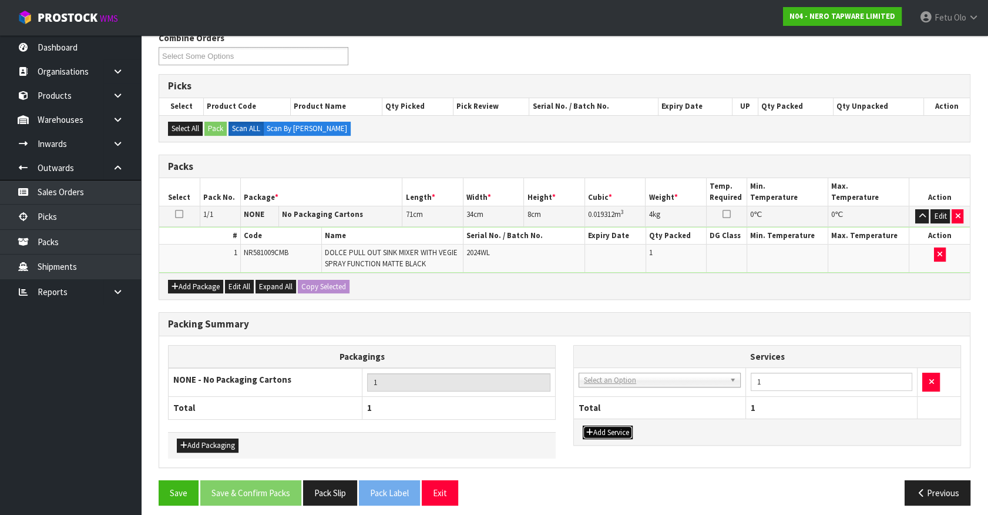
drag, startPoint x: 628, startPoint y: 381, endPoint x: 623, endPoint y: 390, distance: 10.0
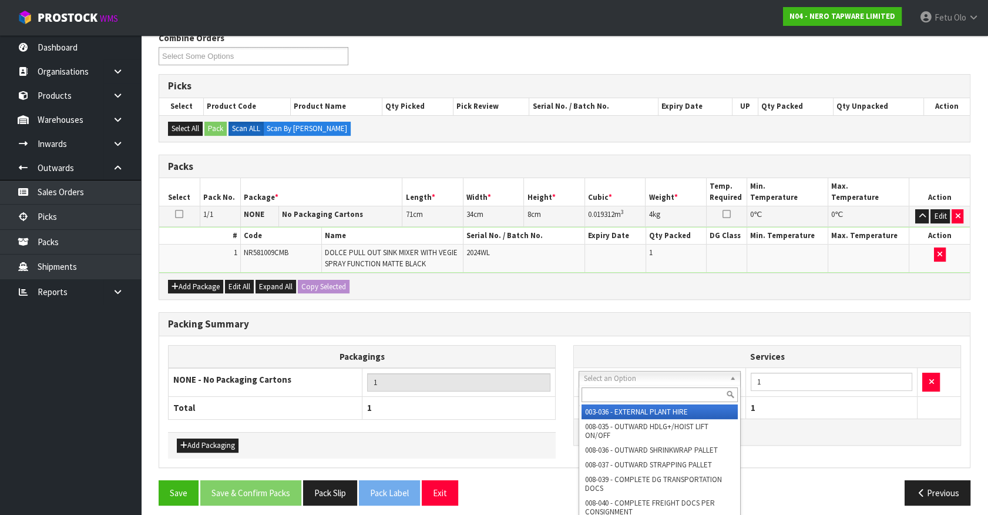
click at [621, 394] on input "text" at bounding box center [660, 394] width 156 height 15
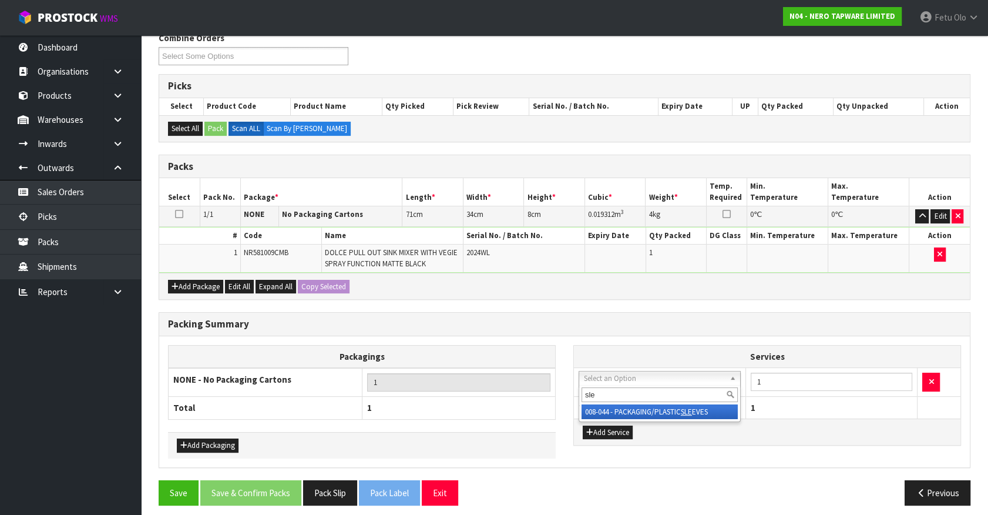
type input "sle"
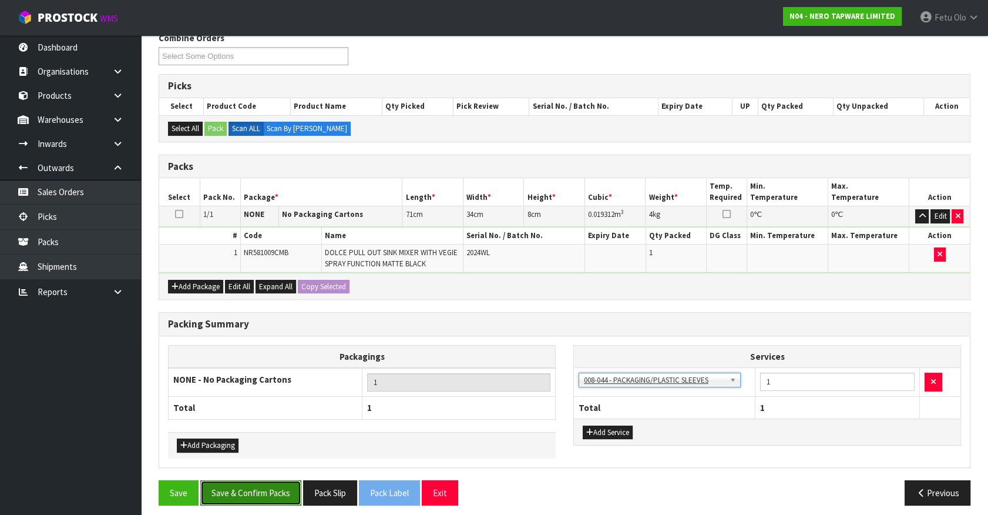
click at [250, 488] on button "Save & Confirm Packs" at bounding box center [250, 492] width 101 height 25
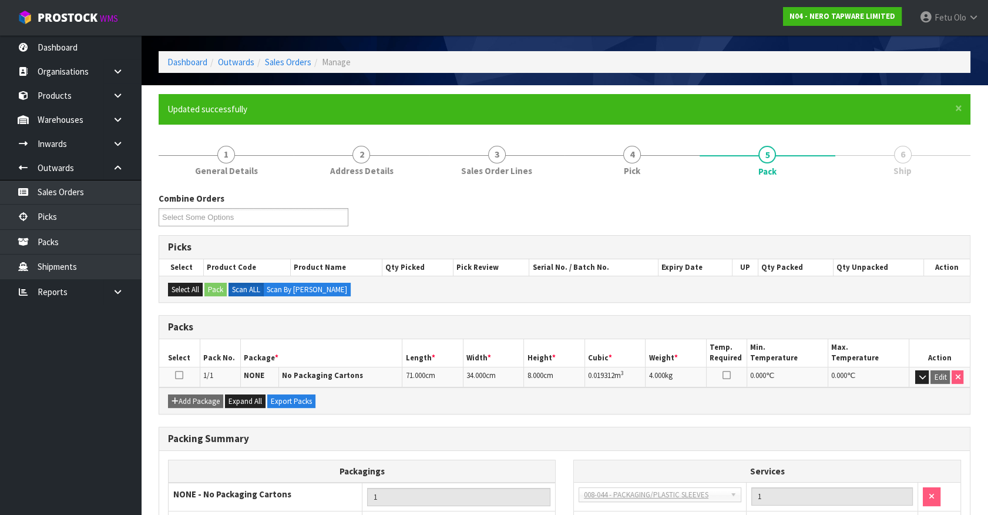
scroll to position [132, 0]
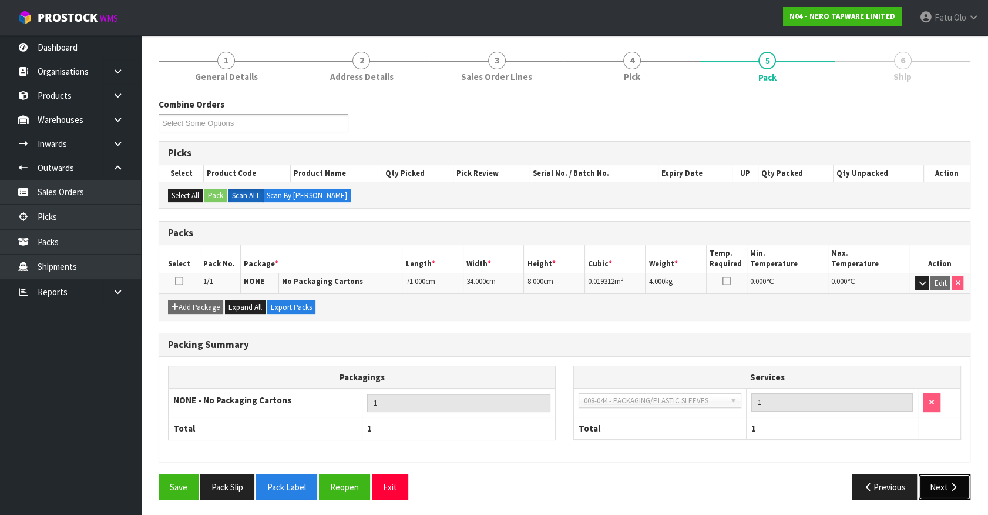
click at [929, 480] on button "Next" at bounding box center [945, 486] width 52 height 25
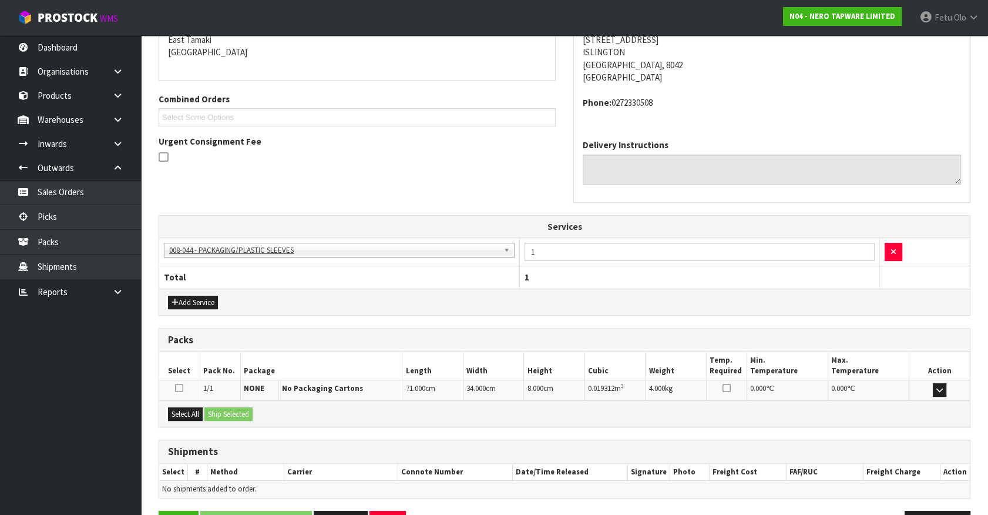
scroll to position [291, 0]
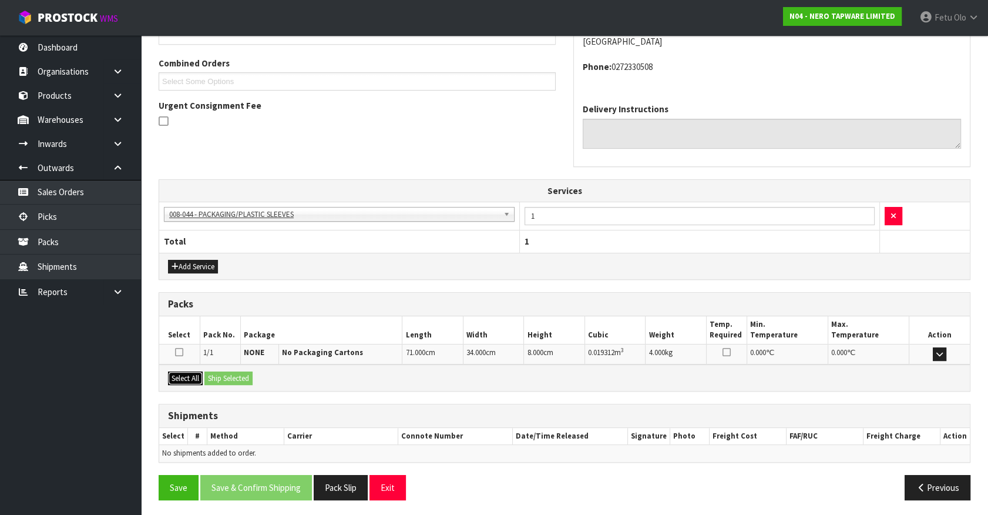
drag, startPoint x: 178, startPoint y: 373, endPoint x: 192, endPoint y: 373, distance: 13.5
click at [183, 373] on button "Select All" at bounding box center [185, 378] width 35 height 14
click at [222, 373] on button "Ship Selected" at bounding box center [229, 378] width 48 height 14
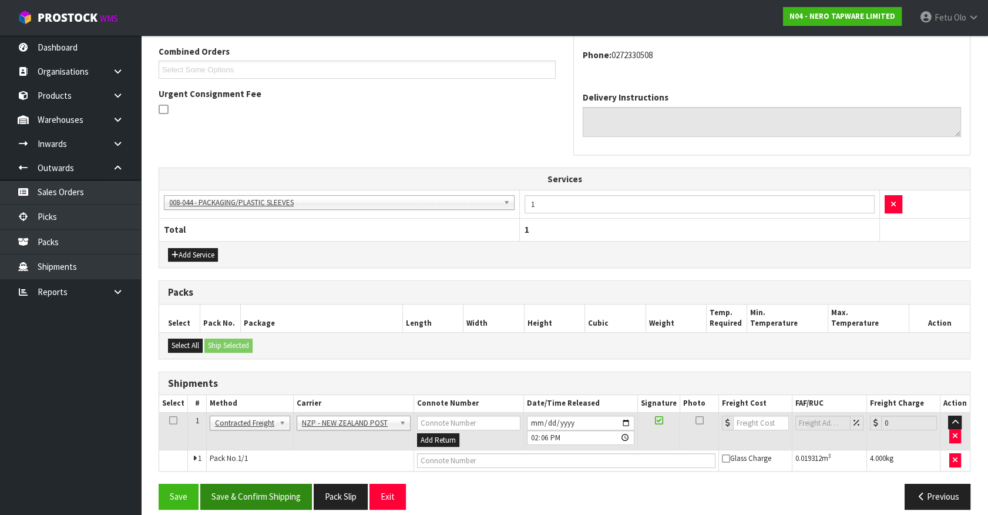
scroll to position [312, 0]
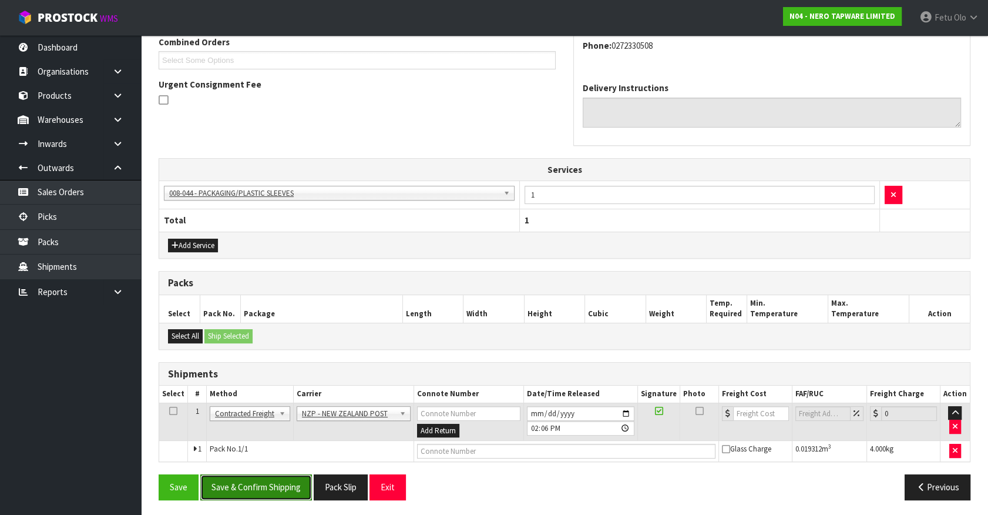
click at [262, 474] on button "Save & Confirm Shipping" at bounding box center [256, 486] width 112 height 25
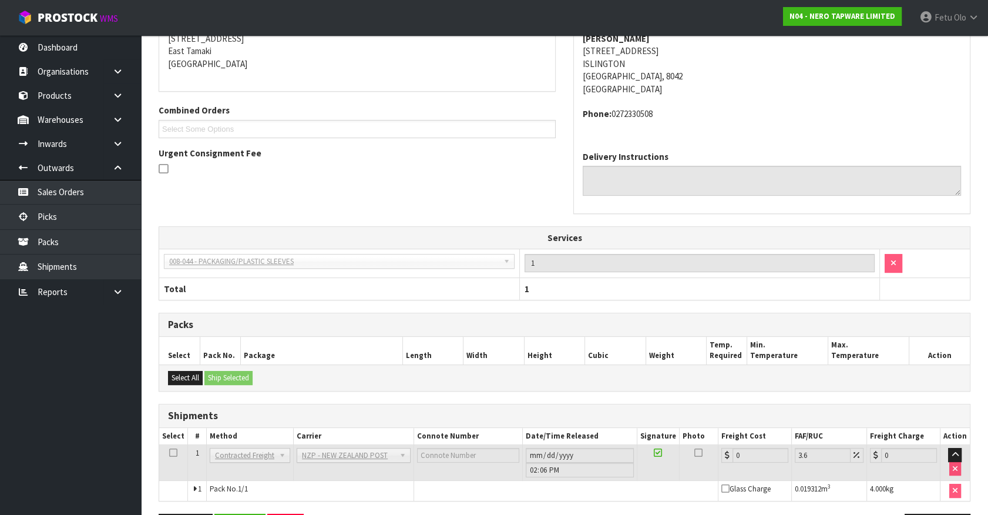
scroll to position [296, 0]
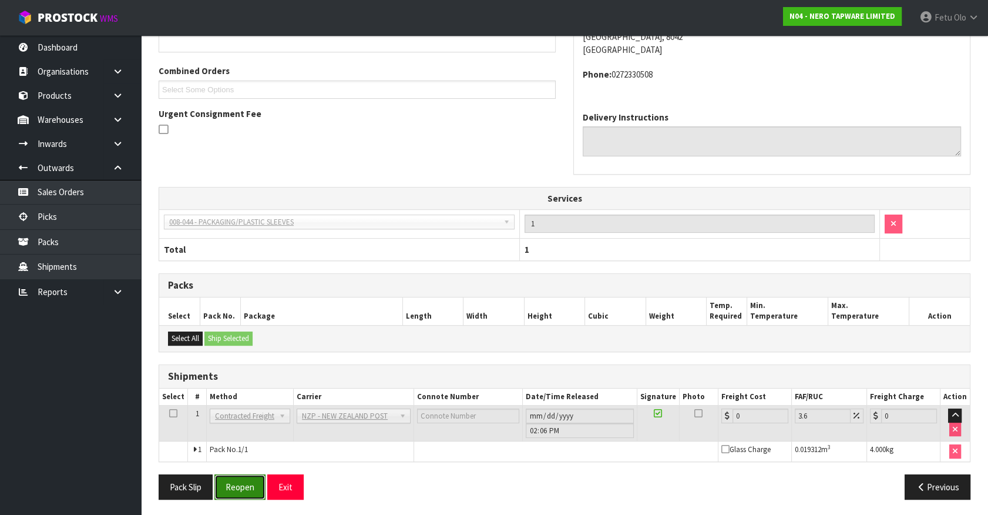
click at [247, 484] on button "Reopen" at bounding box center [239, 486] width 51 height 25
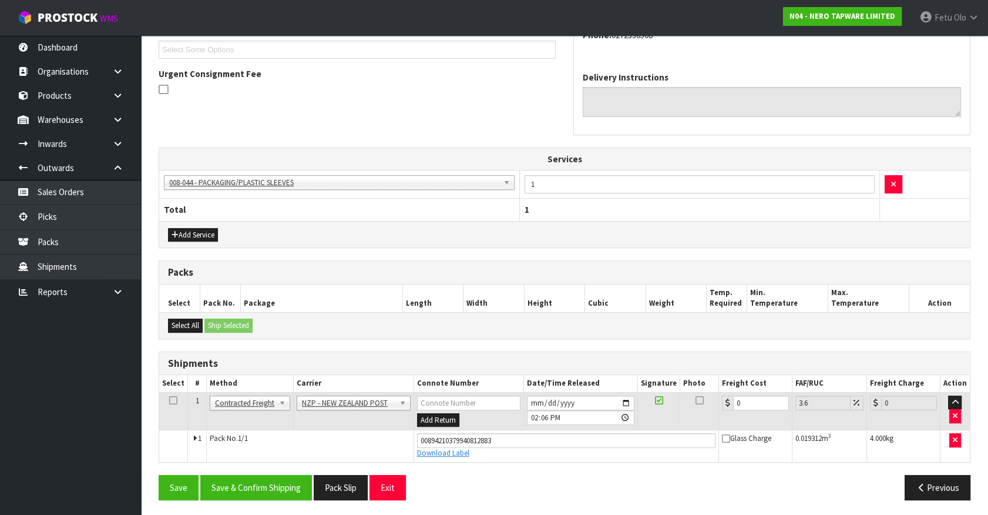
scroll to position [323, 0]
drag, startPoint x: 544, startPoint y: 420, endPoint x: 480, endPoint y: 416, distance: 64.2
click at [480, 416] on tr "1 Client Local Pickup Customer Local Pickup Company Freight Contracted Freight …" at bounding box center [564, 410] width 811 height 38
type input "1"
type input "1.04"
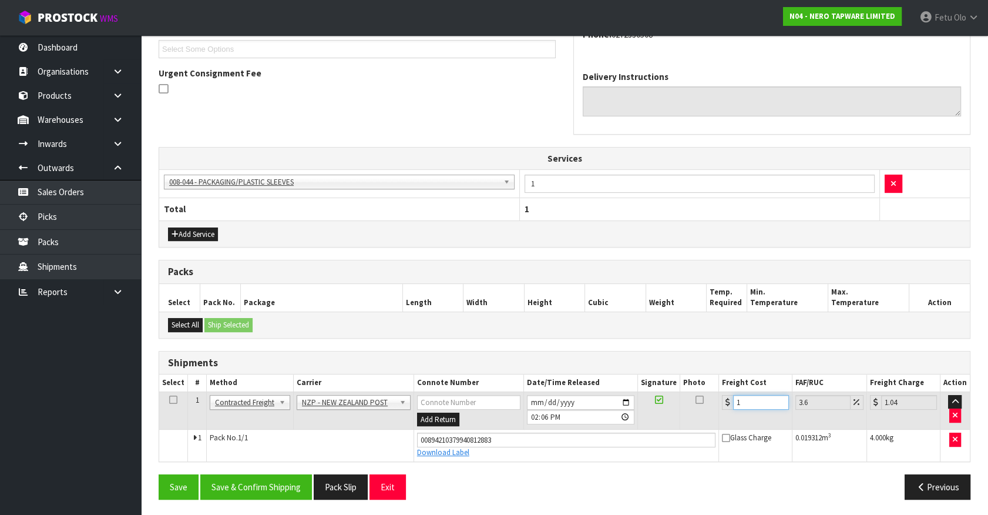
type input "11"
type input "11.4"
type input "11.6"
type input "12.02"
type input "11.61"
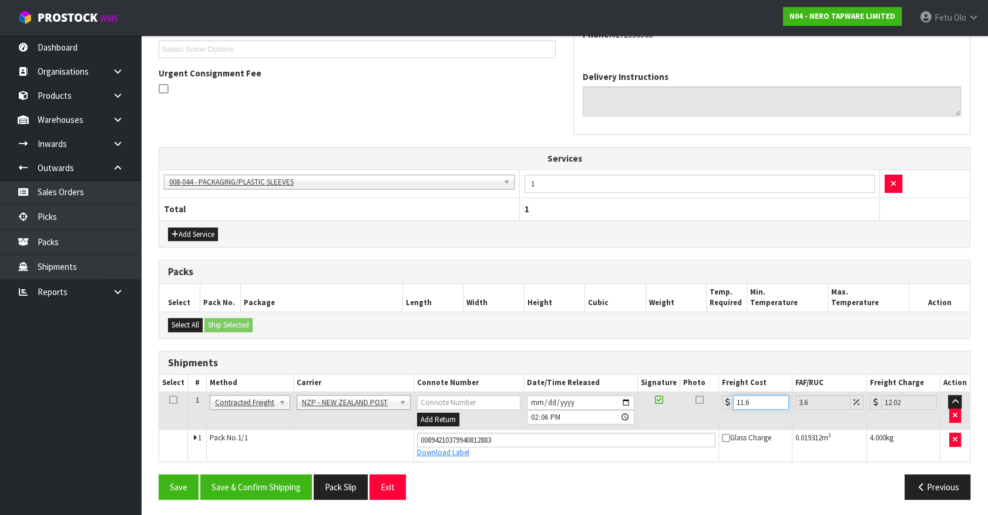
type input "12.03"
type input "11.61"
click at [278, 487] on button "Save & Confirm Shipping" at bounding box center [256, 486] width 112 height 25
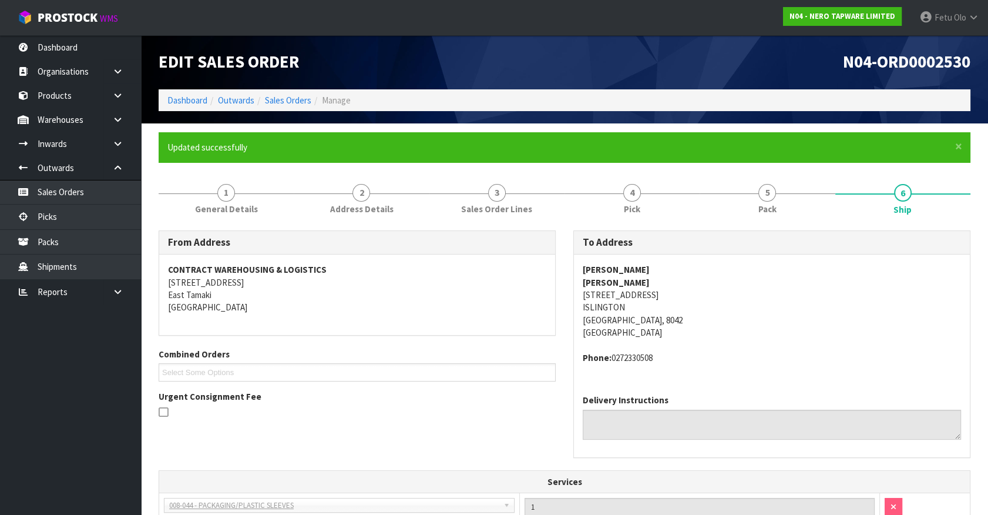
drag, startPoint x: 280, startPoint y: 483, endPoint x: 273, endPoint y: 489, distance: 9.6
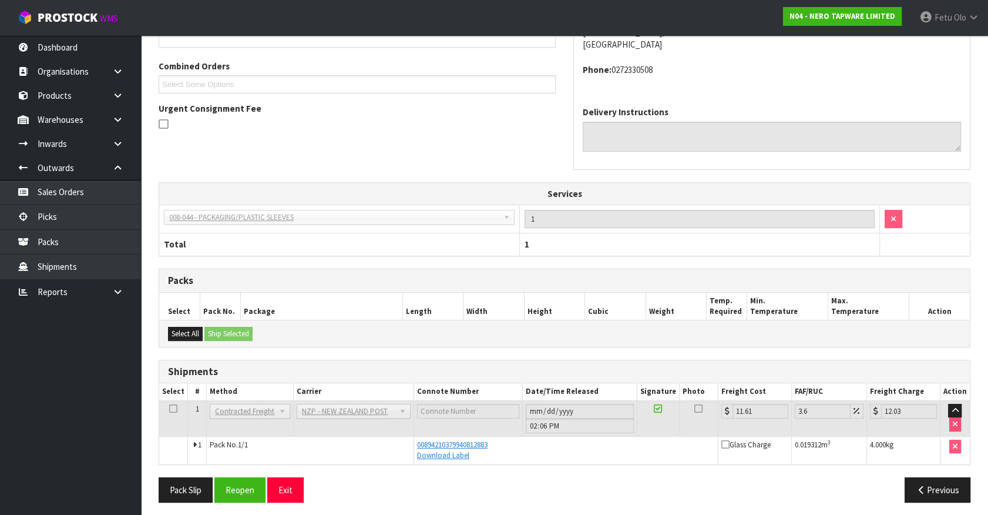
scroll to position [291, 0]
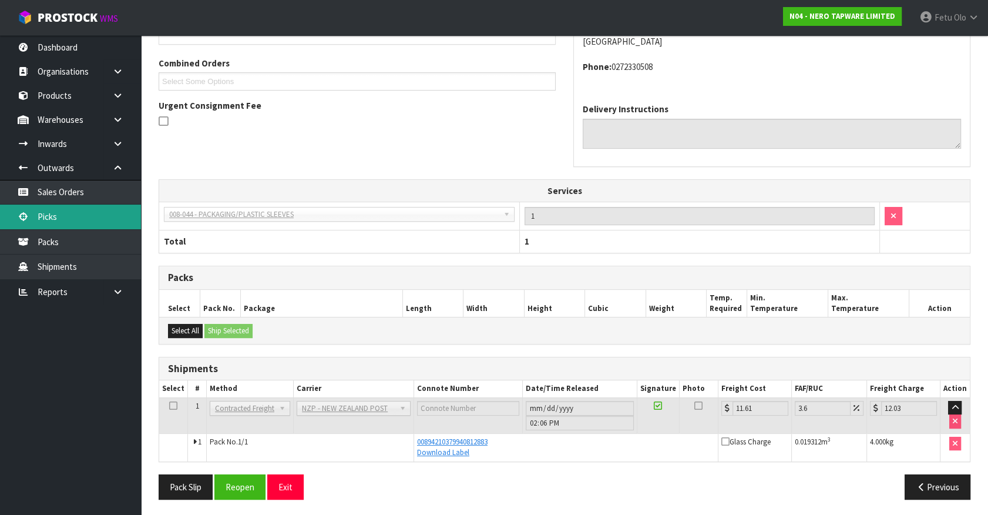
drag, startPoint x: 88, startPoint y: 222, endPoint x: 108, endPoint y: 216, distance: 21.0
click at [88, 222] on link "Picks" at bounding box center [70, 217] width 141 height 24
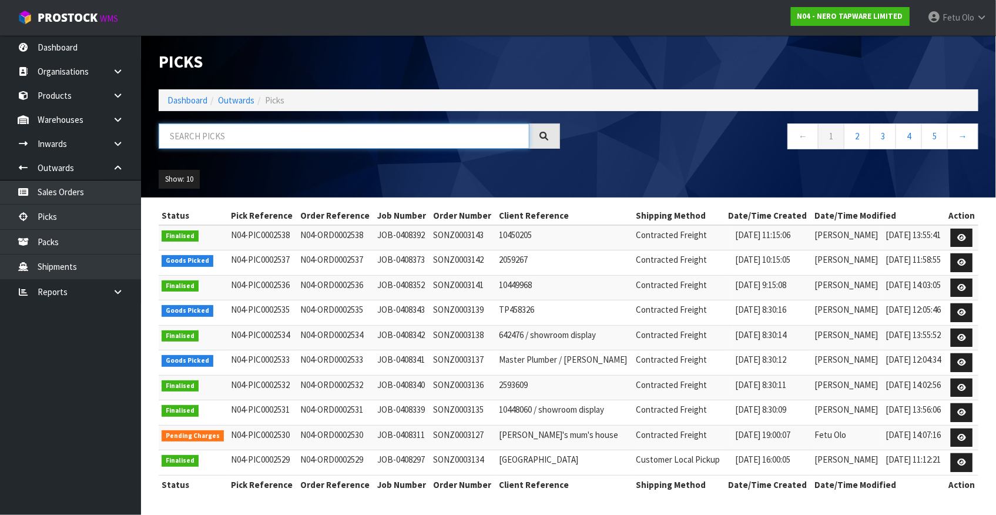
click at [240, 136] on input "text" at bounding box center [344, 135] width 371 height 25
type input "002533"
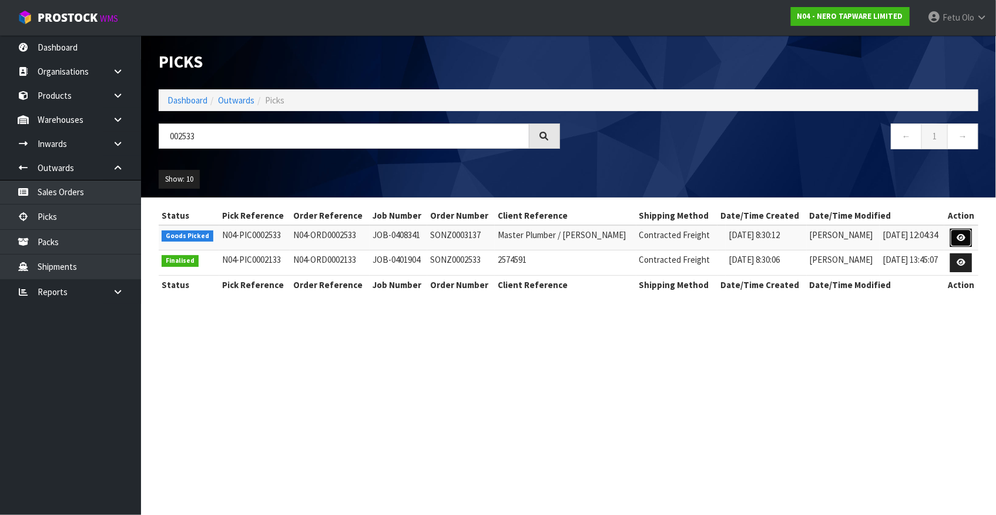
click at [959, 238] on icon at bounding box center [961, 238] width 9 height 8
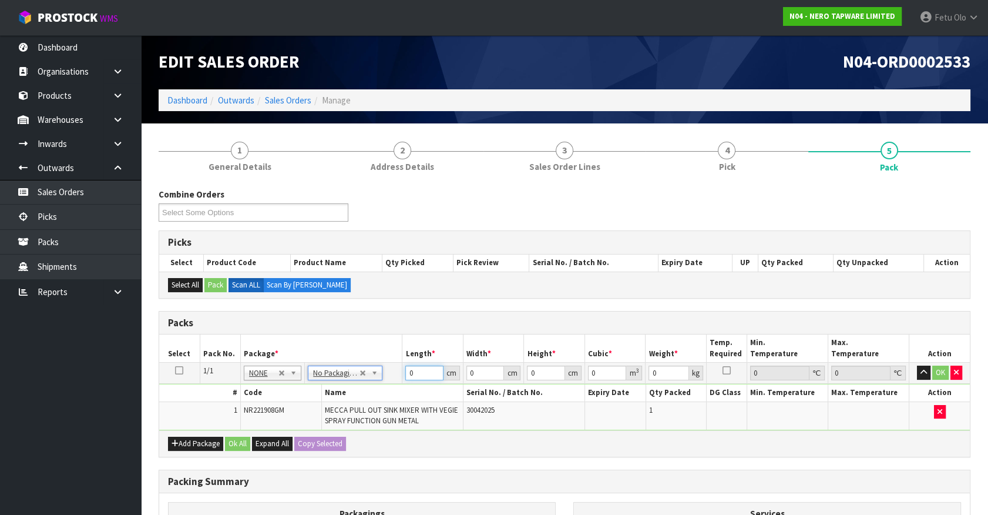
drag, startPoint x: 413, startPoint y: 375, endPoint x: 348, endPoint y: 400, distance: 69.2
click at [348, 400] on tbody "1/1 NONE 007-001 007-002 007-004 007-009 007-013 007-014 007-015 007-017 007-01…" at bounding box center [564, 397] width 811 height 68
type input "74"
type input "32"
type input "8"
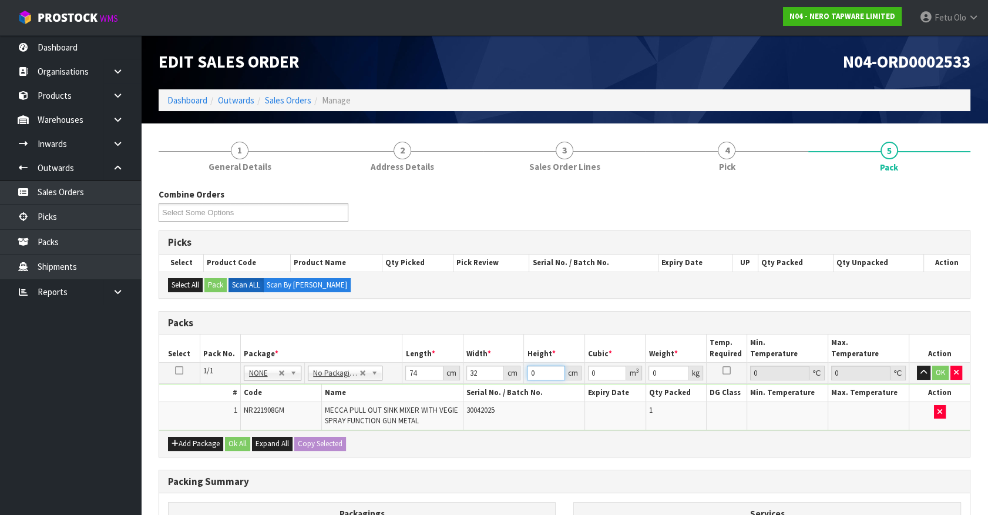
type input "0.018944"
type input "8"
type input "4"
click button "OK" at bounding box center [941, 373] width 16 height 14
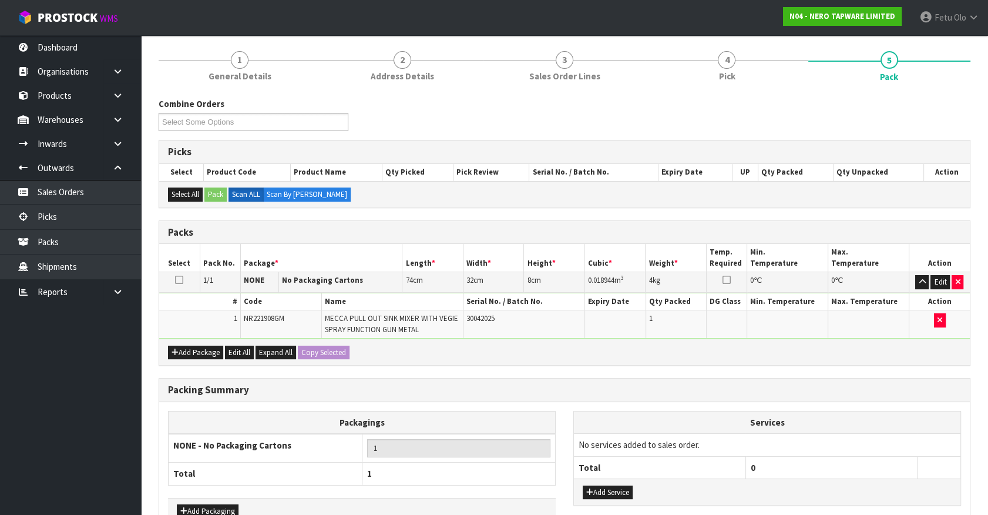
scroll to position [162, 0]
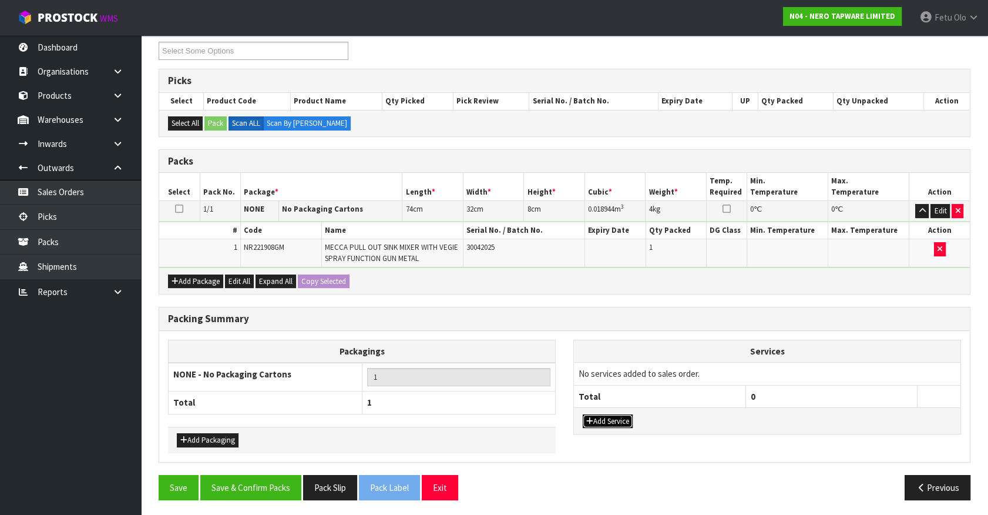
click at [601, 417] on button "Add Service" at bounding box center [608, 421] width 50 height 14
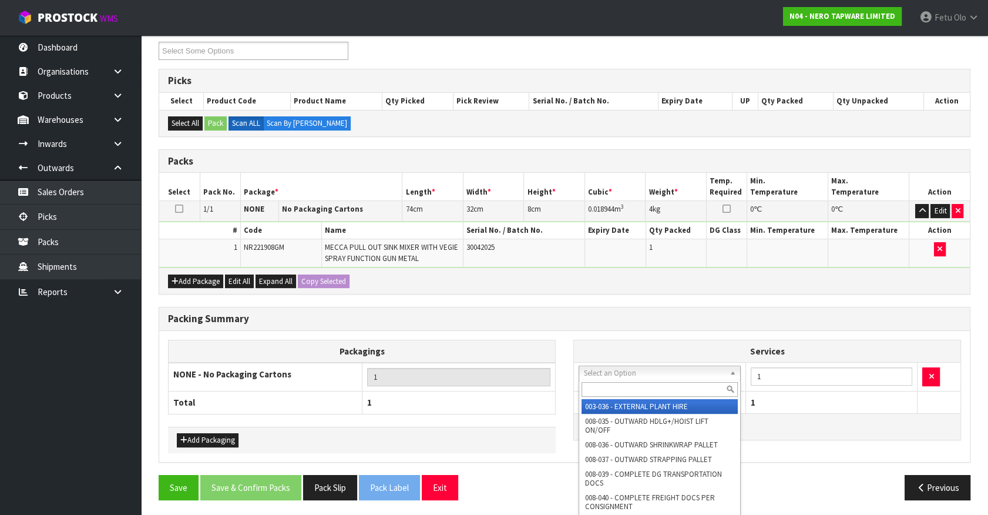
click at [615, 386] on input "text" at bounding box center [660, 389] width 156 height 15
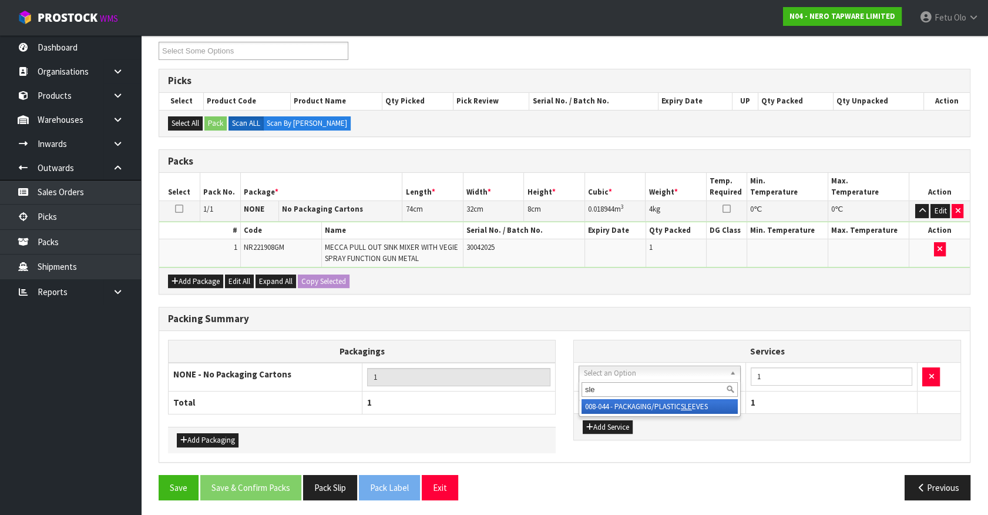
type input "sle"
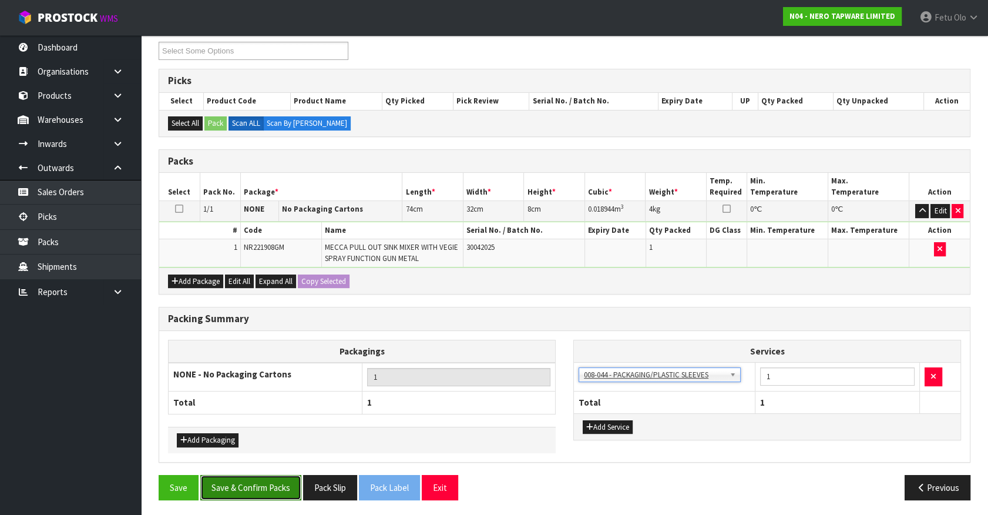
click at [263, 477] on button "Save & Confirm Packs" at bounding box center [250, 487] width 101 height 25
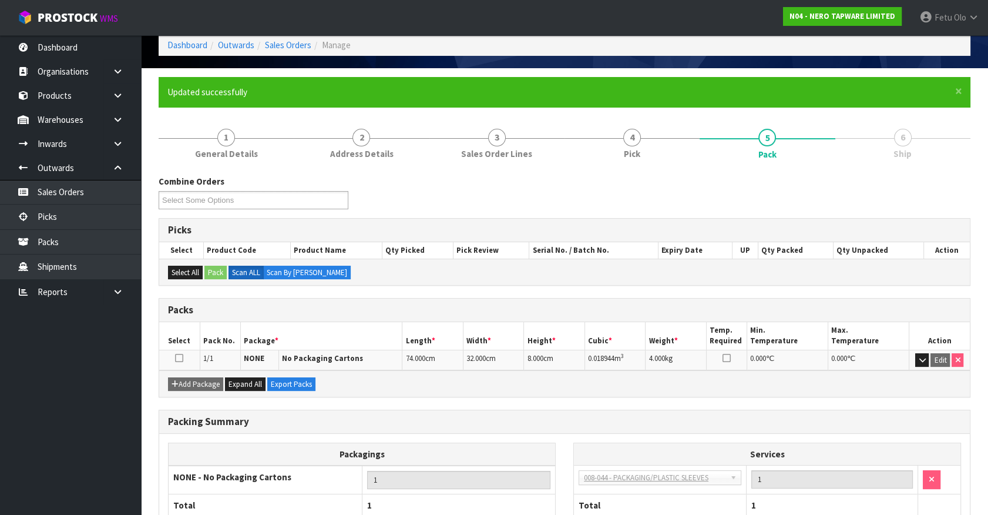
scroll to position [106, 0]
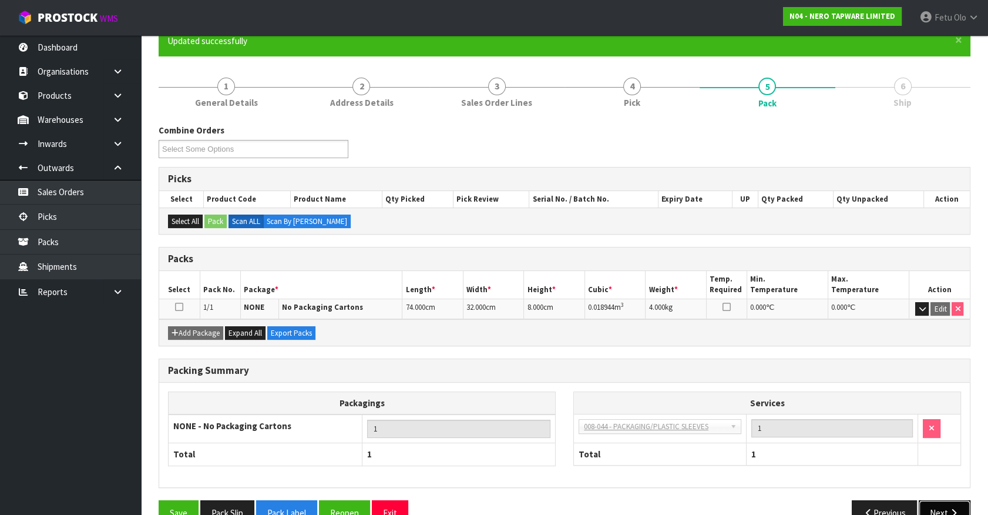
click at [951, 501] on button "Next" at bounding box center [945, 512] width 52 height 25
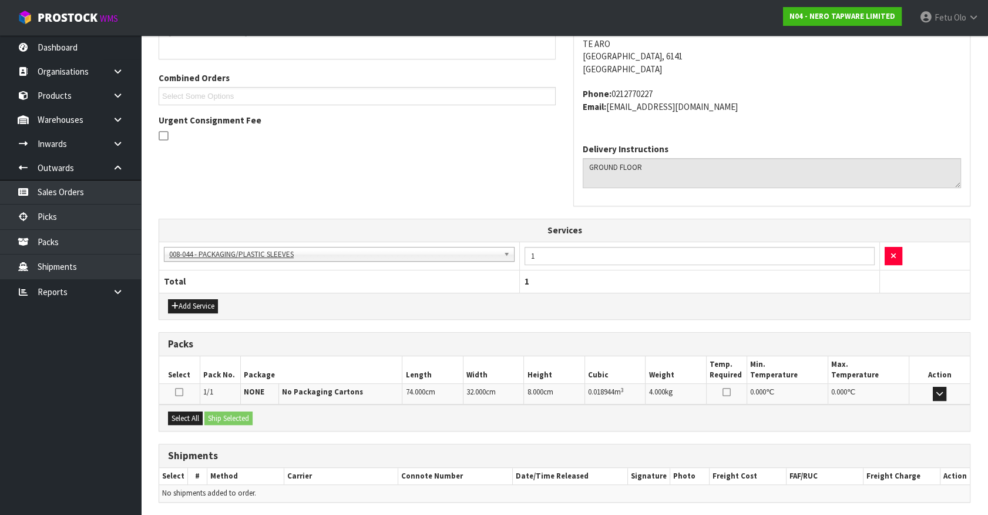
scroll to position [317, 0]
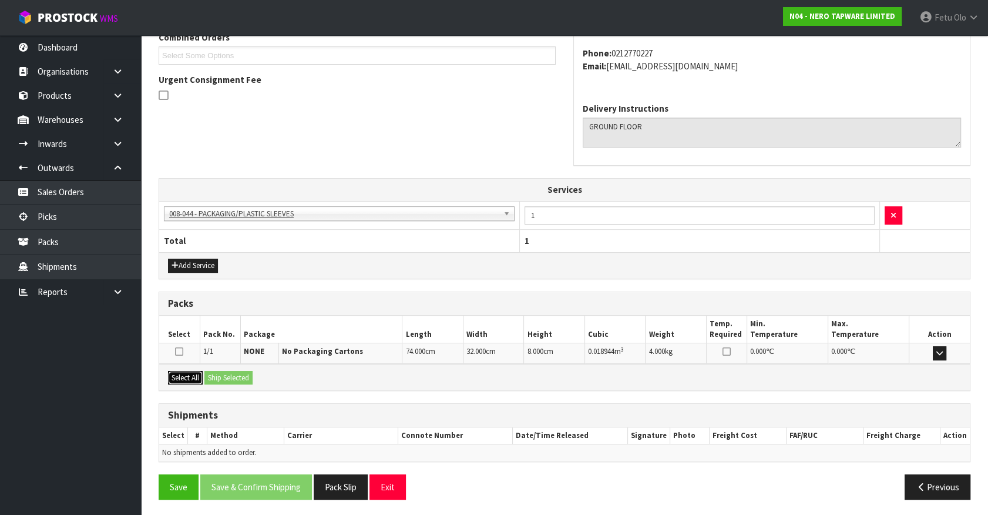
click at [193, 373] on button "Select All" at bounding box center [185, 378] width 35 height 14
click at [233, 374] on button "Ship Selected" at bounding box center [229, 378] width 48 height 14
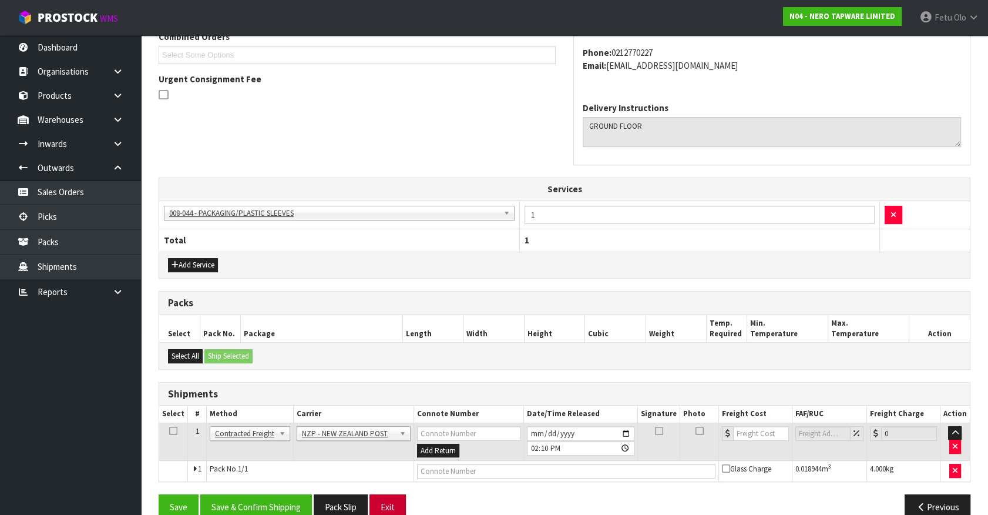
scroll to position [337, 0]
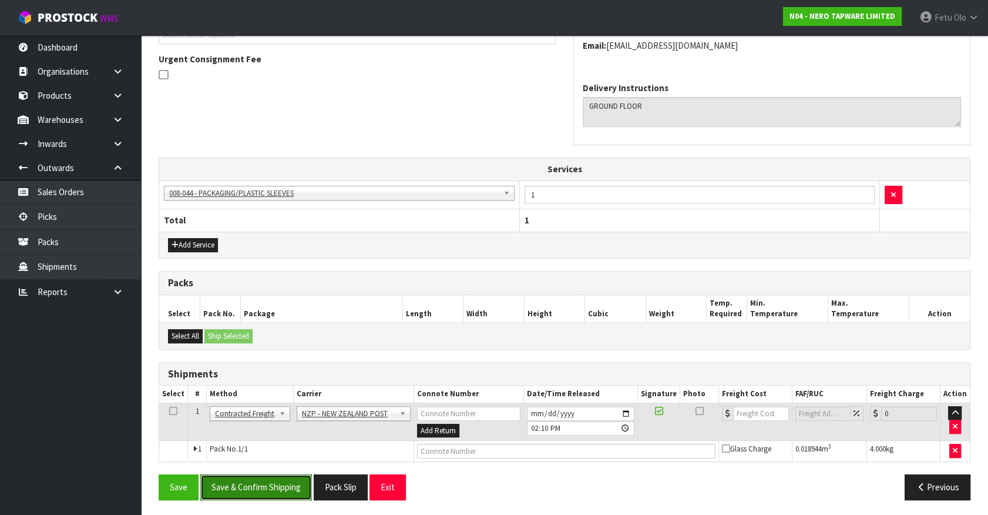
click at [290, 488] on button "Save & Confirm Shipping" at bounding box center [256, 486] width 112 height 25
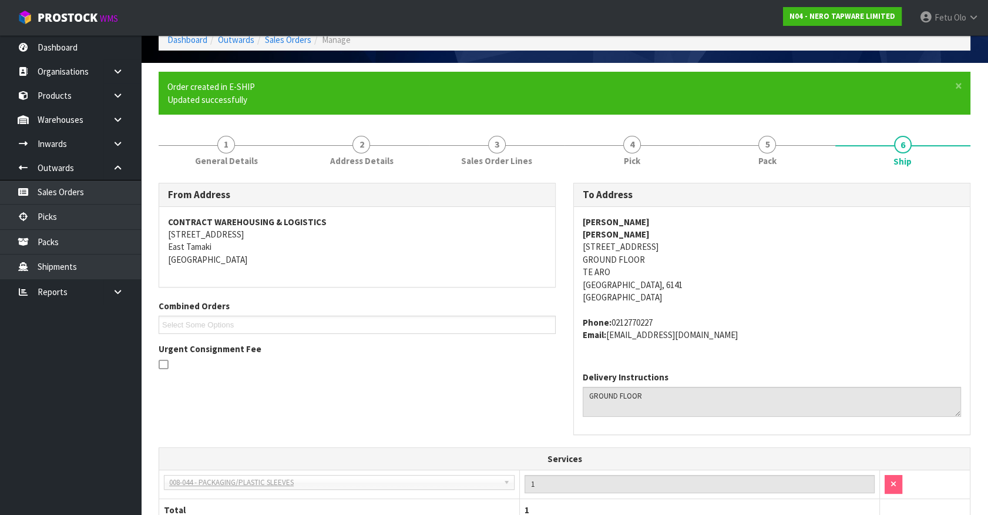
scroll to position [320, 0]
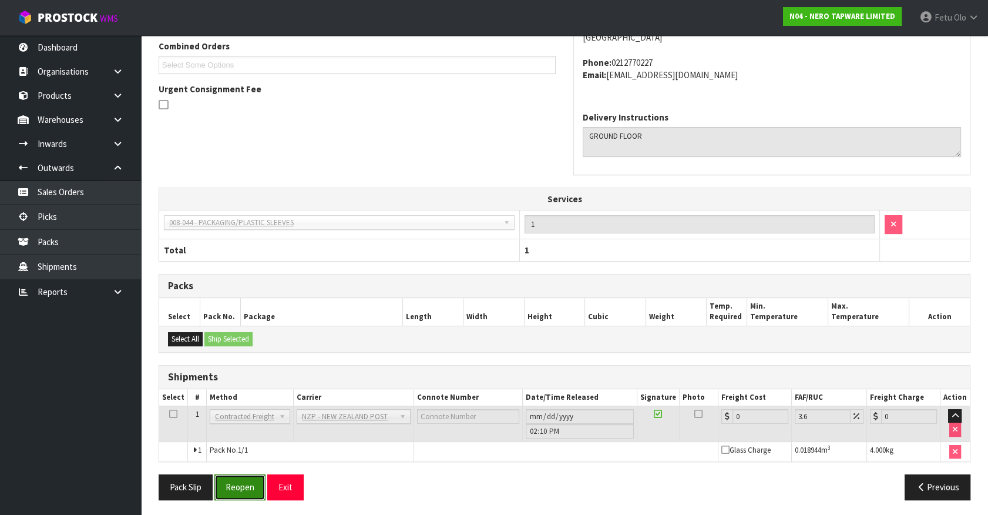
click at [240, 484] on button "Reopen" at bounding box center [239, 486] width 51 height 25
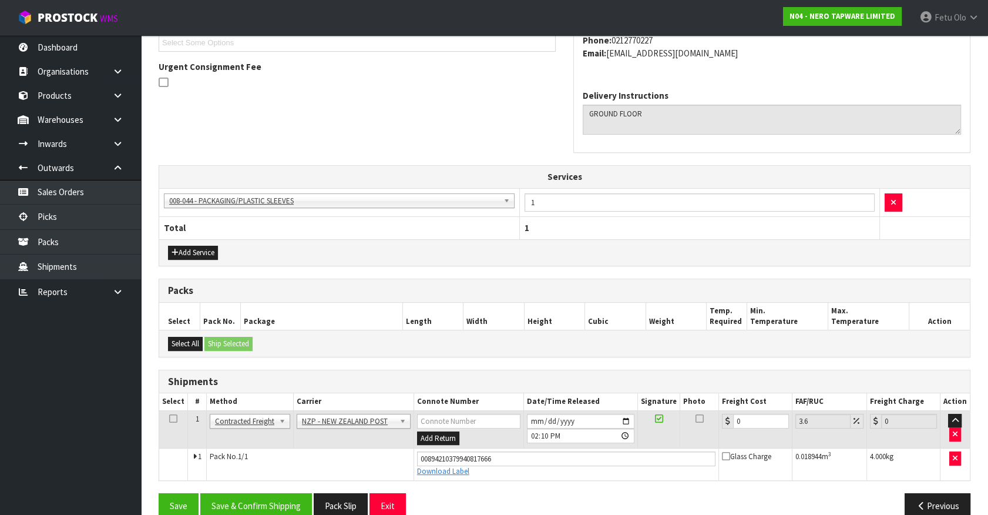
scroll to position [348, 0]
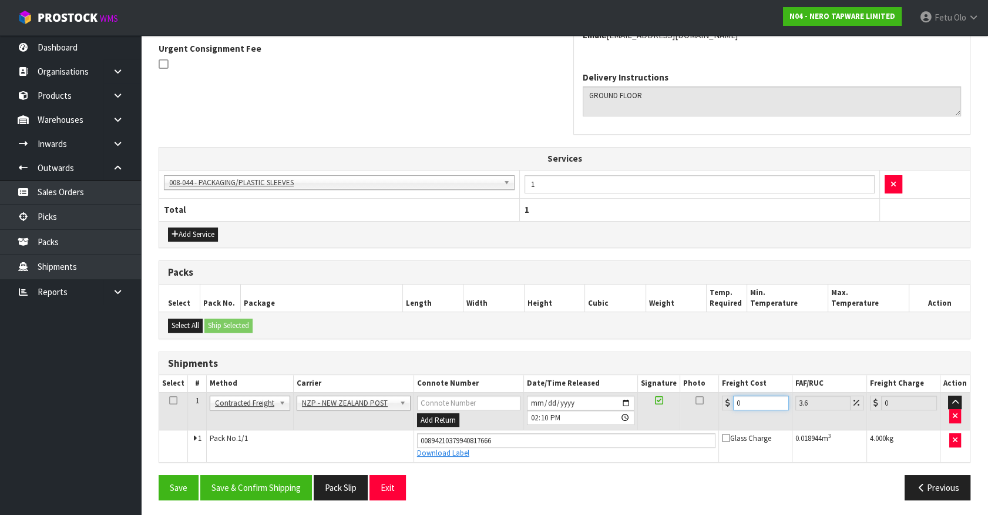
drag, startPoint x: 693, startPoint y: 411, endPoint x: 649, endPoint y: 418, distance: 45.3
click at [649, 418] on tr "1 Client Local Pickup Customer Local Pickup Company Freight Contracted Freight …" at bounding box center [564, 411] width 811 height 38
type input "8"
type input "8.29"
type input "8.4"
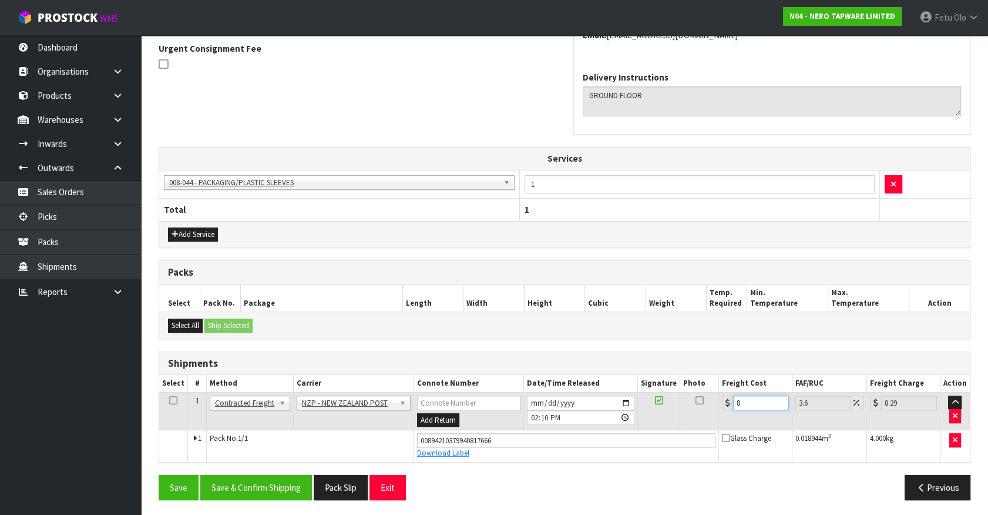
type input "8.7"
type input "8.45"
type input "8.75"
type input "8.45"
click at [287, 484] on button "Save & Confirm Shipping" at bounding box center [256, 487] width 112 height 25
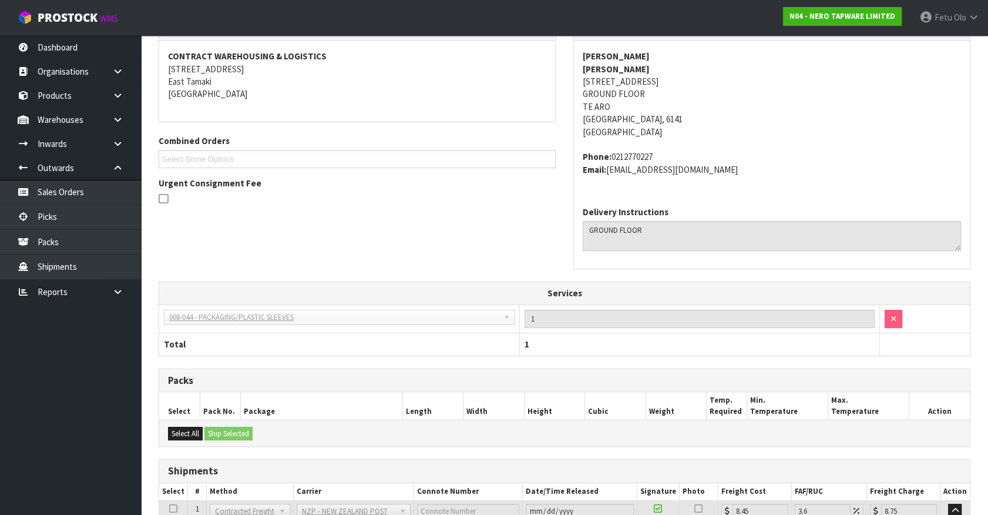
scroll to position [316, 0]
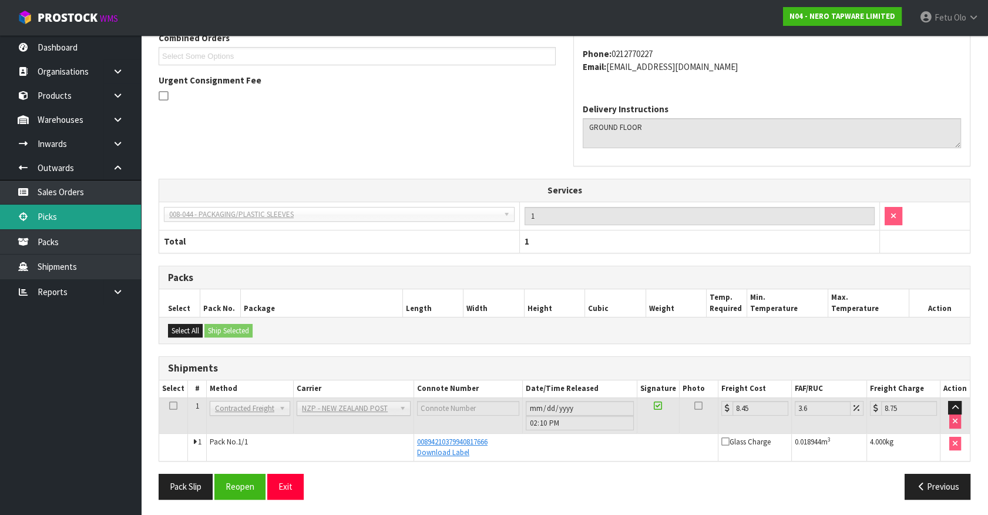
click at [63, 223] on link "Picks" at bounding box center [70, 217] width 141 height 24
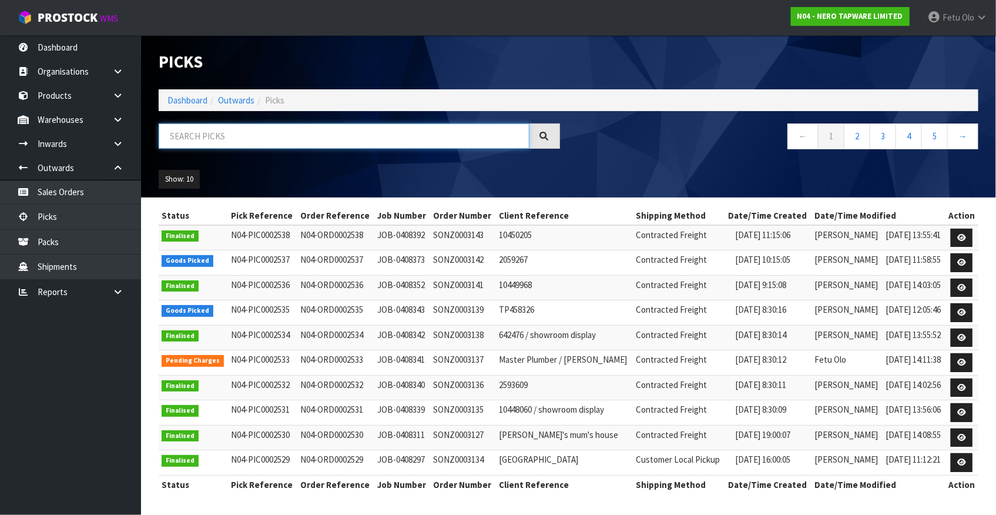
click at [304, 131] on input "text" at bounding box center [344, 135] width 371 height 25
type input "0002537"
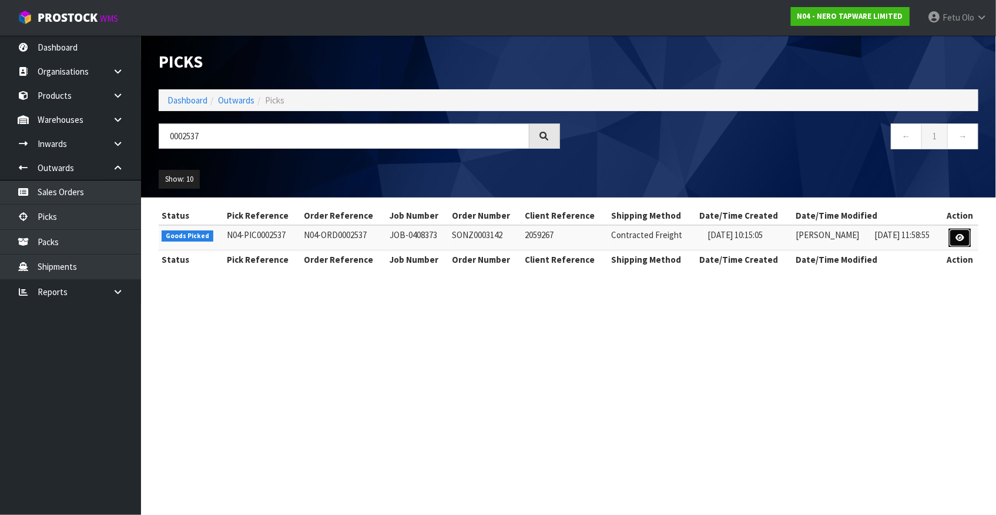
click at [964, 239] on icon at bounding box center [960, 238] width 9 height 8
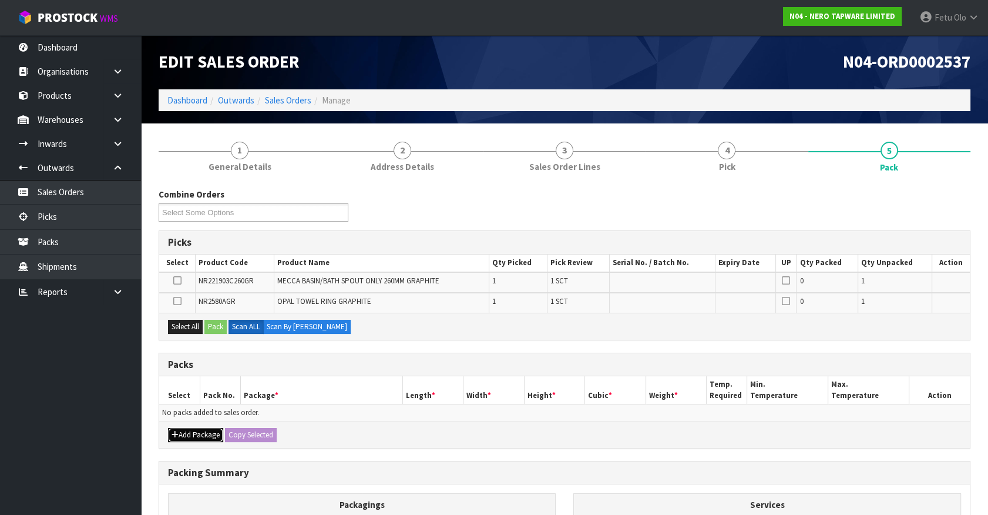
click at [193, 431] on button "Add Package" at bounding box center [195, 435] width 55 height 14
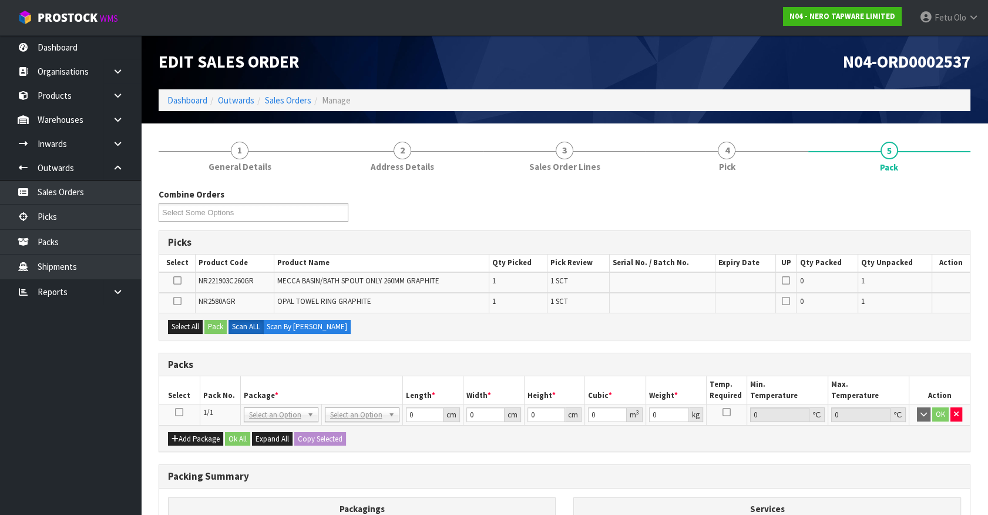
click at [176, 412] on icon at bounding box center [179, 412] width 8 height 1
click at [216, 392] on th "Pack No." at bounding box center [220, 390] width 41 height 28
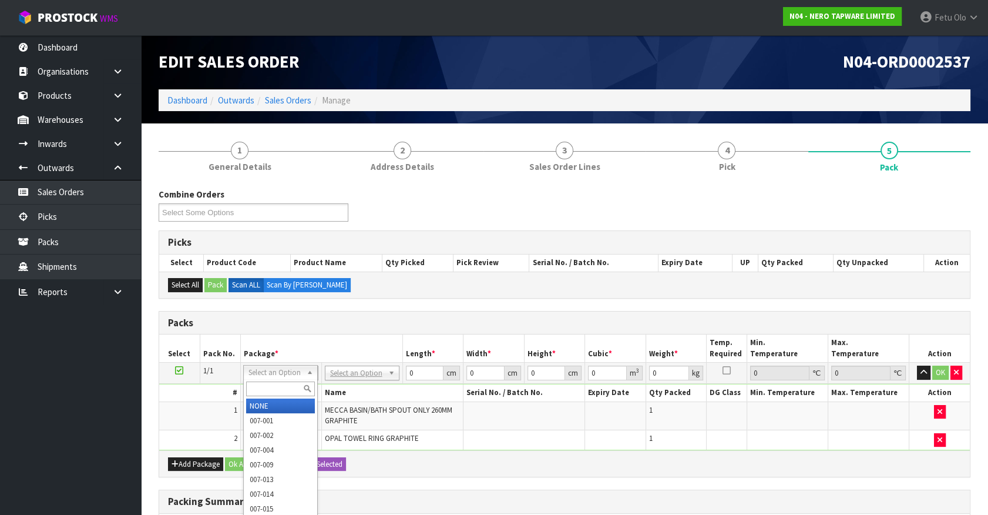
drag, startPoint x: 287, startPoint y: 373, endPoint x: 284, endPoint y: 380, distance: 8.2
click at [280, 388] on input "text" at bounding box center [280, 388] width 69 height 15
type input "011-0894"
click at [273, 380] on div at bounding box center [280, 388] width 73 height 19
click at [273, 384] on input "text" at bounding box center [280, 388] width 69 height 15
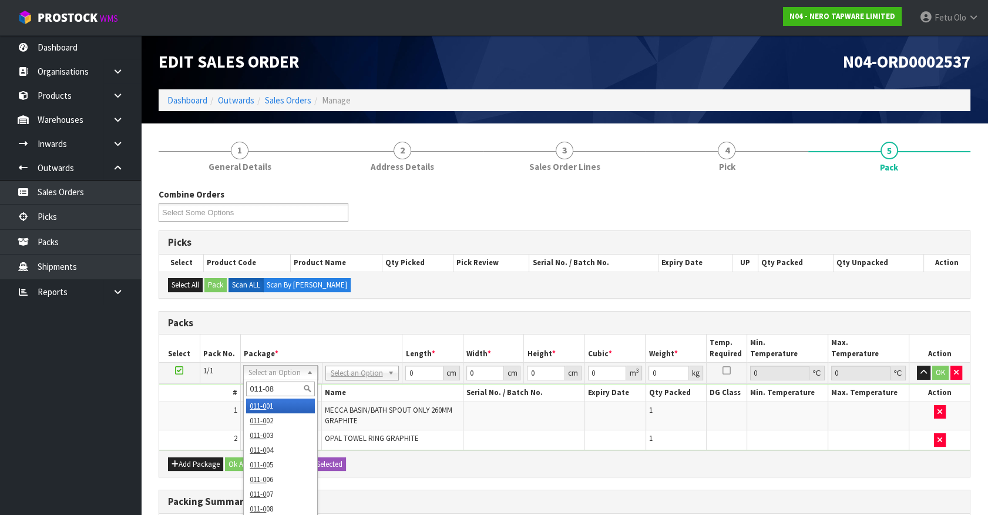
type input "011-084"
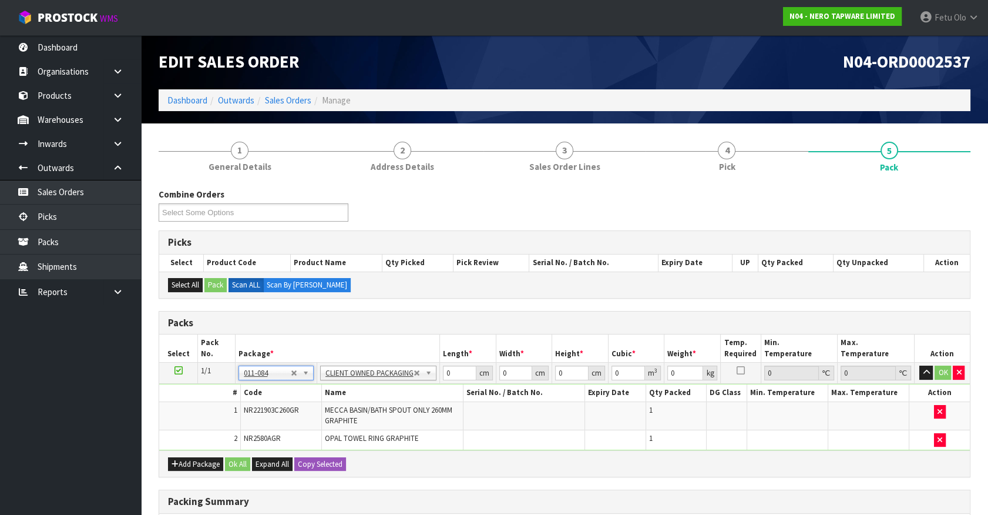
type input "1.05"
drag, startPoint x: 430, startPoint y: 387, endPoint x: 347, endPoint y: 428, distance: 92.0
click at [347, 428] on tbody "1/1 NONE 007-001 007-002 007-004 007-009 007-013 007-014 007-015 007-017 007-01…" at bounding box center [564, 407] width 811 height 88
type input "36"
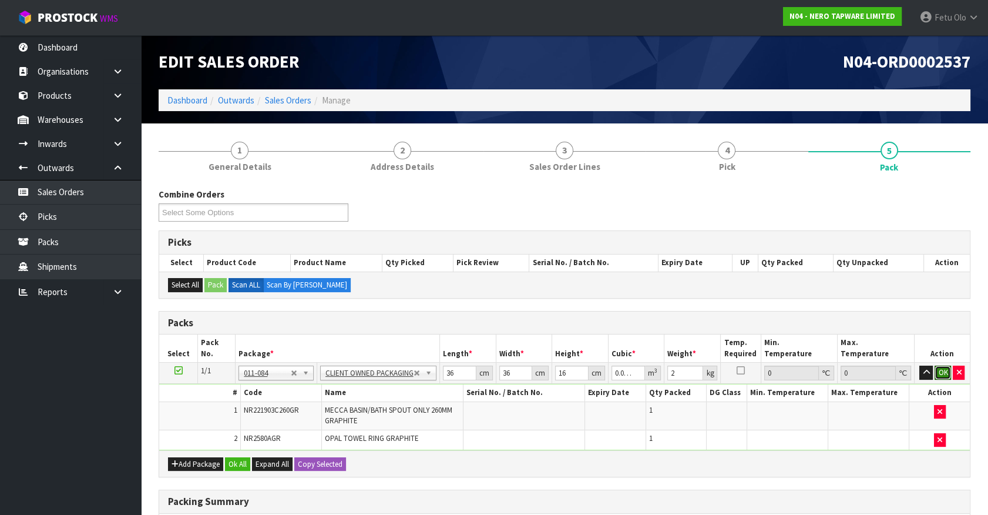
click button "OK" at bounding box center [943, 373] width 16 height 14
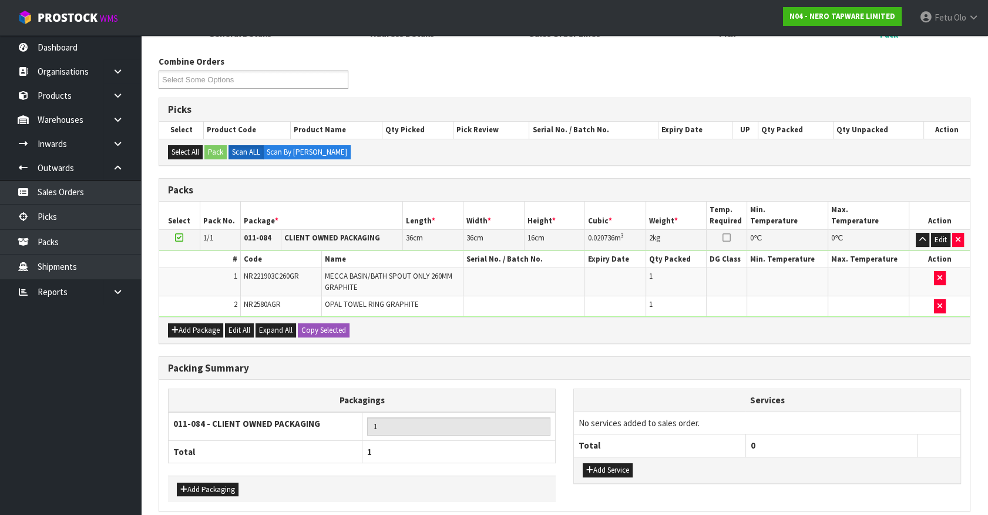
scroll to position [182, 0]
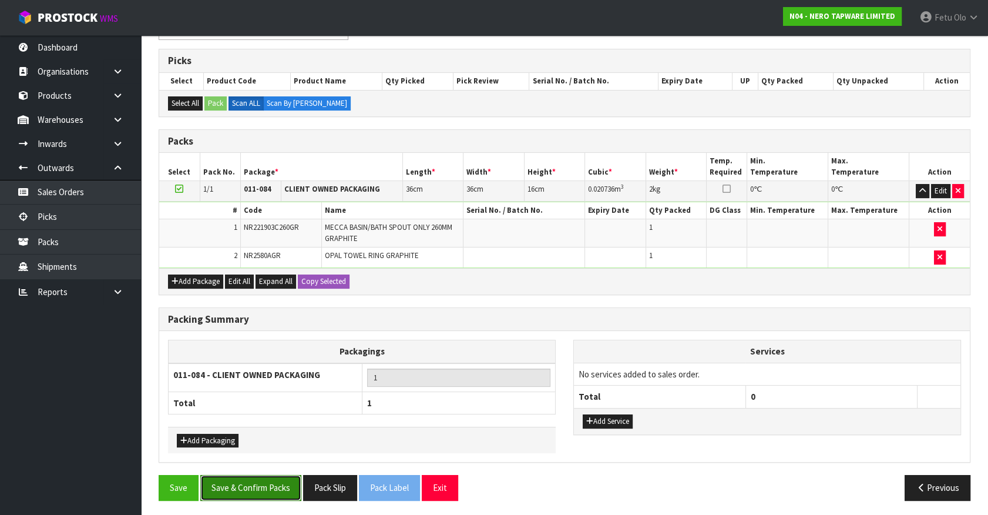
click at [262, 484] on button "Save & Confirm Packs" at bounding box center [250, 487] width 101 height 25
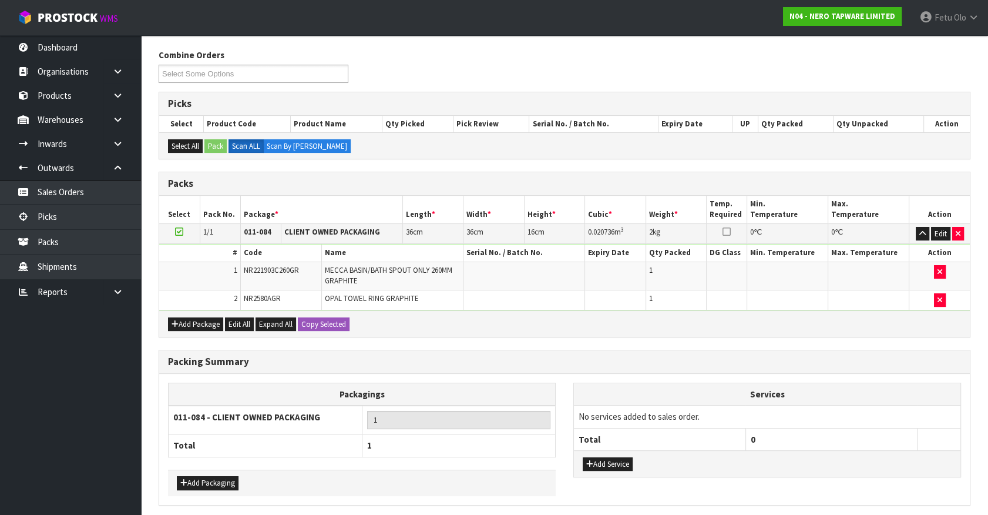
scroll to position [0, 0]
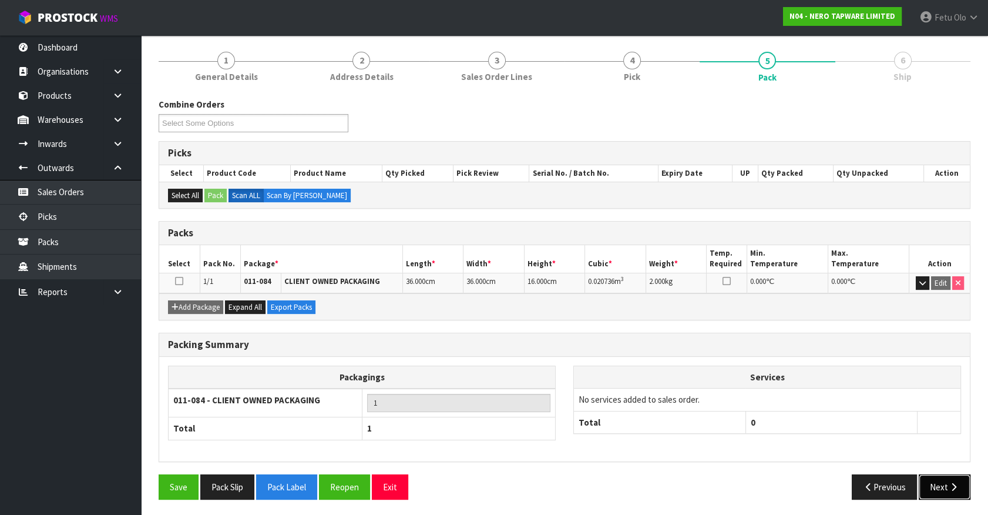
click at [941, 483] on button "Next" at bounding box center [945, 486] width 52 height 25
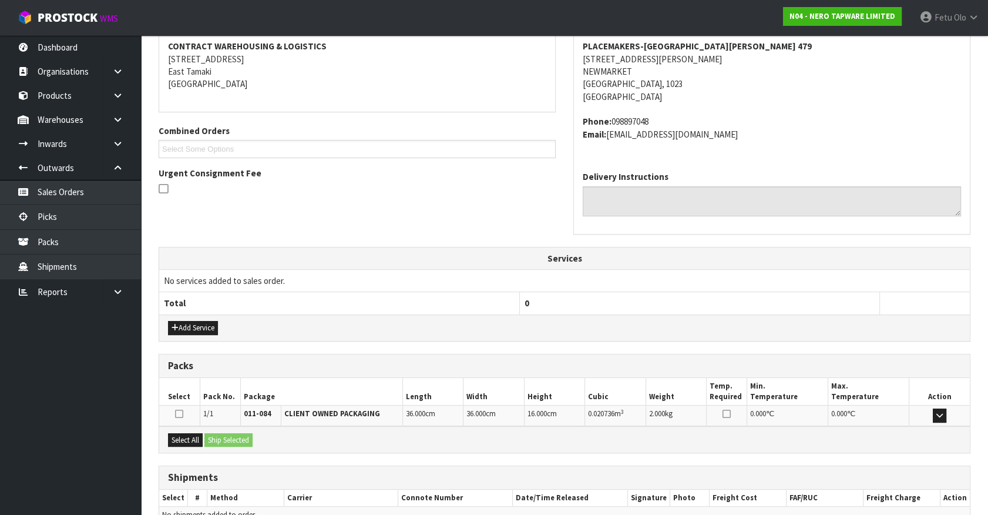
scroll to position [286, 0]
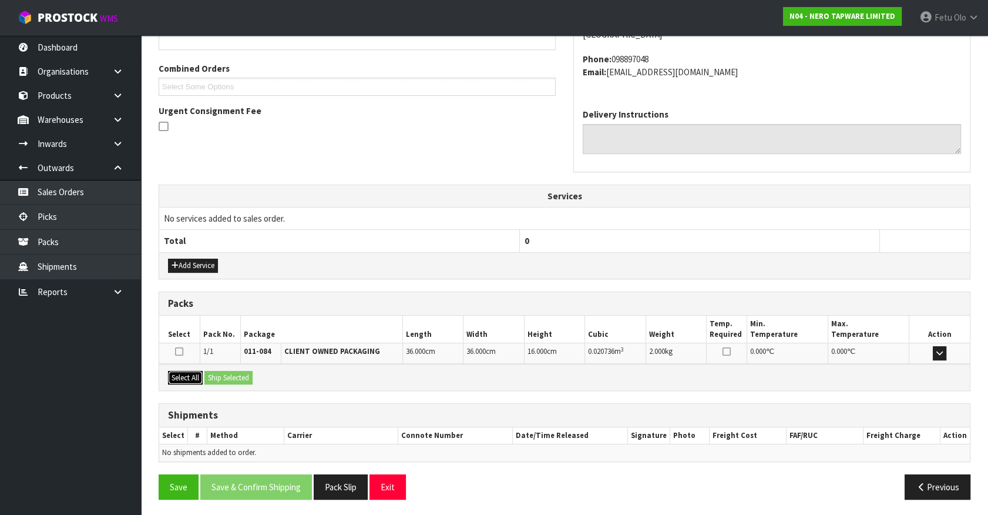
click at [179, 378] on button "Select All" at bounding box center [185, 378] width 35 height 14
click at [237, 376] on button "Ship Selected" at bounding box center [229, 378] width 48 height 14
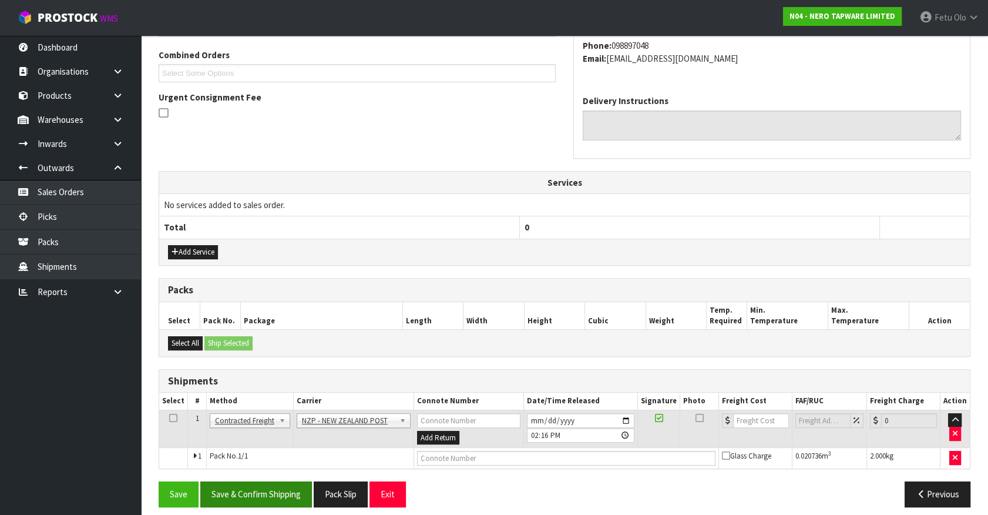
scroll to position [306, 0]
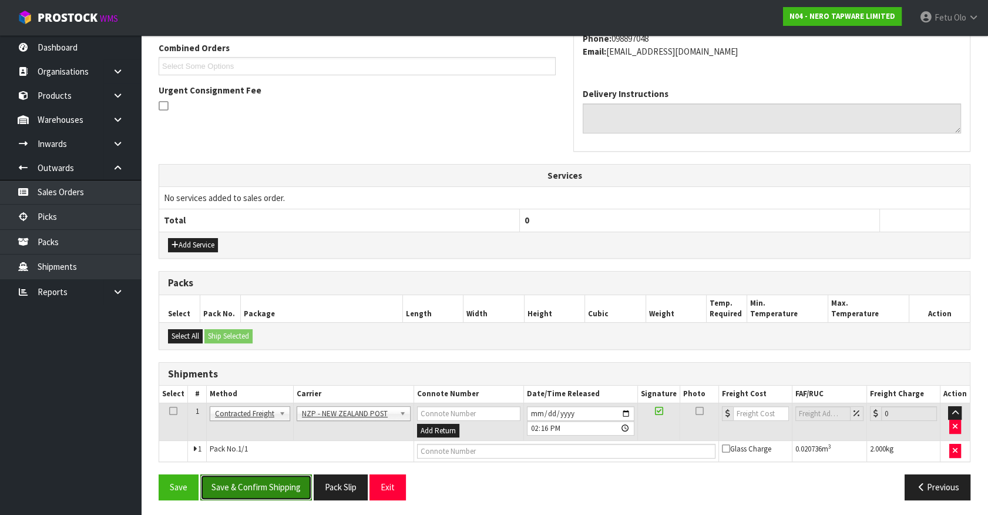
drag, startPoint x: 274, startPoint y: 472, endPoint x: 272, endPoint y: 480, distance: 7.4
click at [274, 476] on button "Save & Confirm Shipping" at bounding box center [256, 486] width 112 height 25
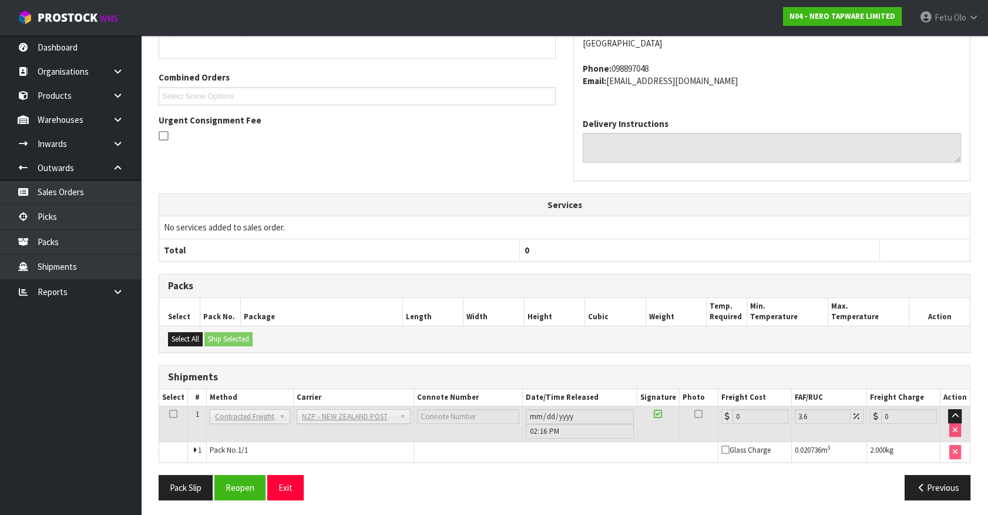
scroll to position [290, 0]
click at [239, 488] on button "Reopen" at bounding box center [239, 486] width 51 height 25
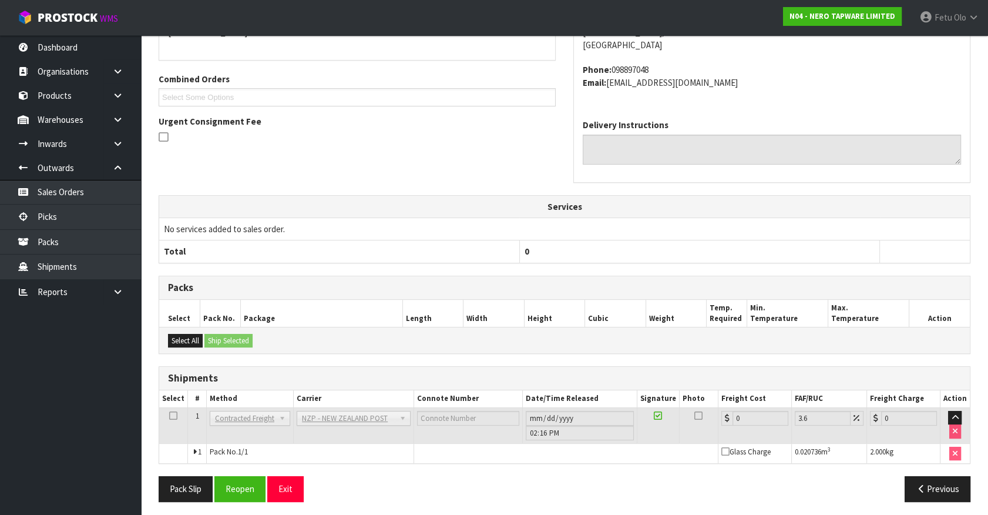
scroll to position [277, 0]
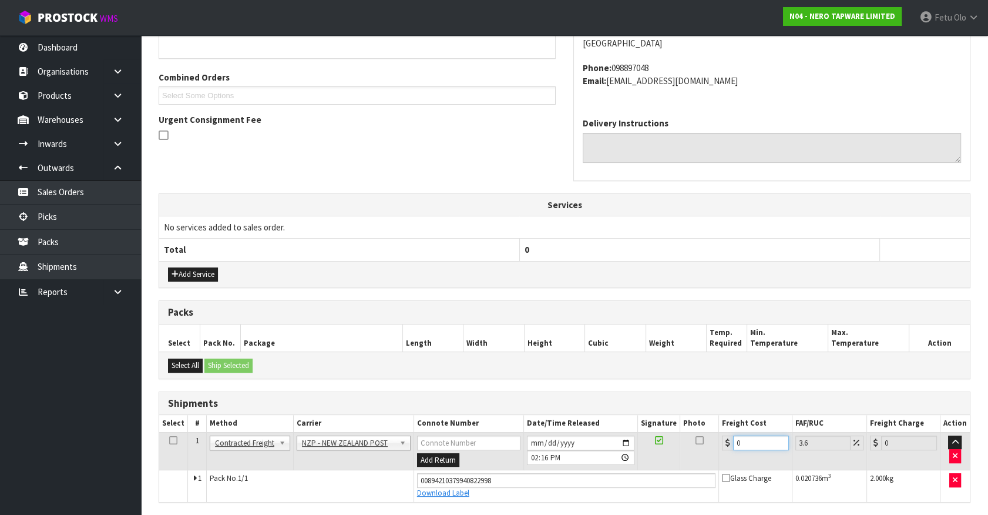
drag, startPoint x: 715, startPoint y: 444, endPoint x: 669, endPoint y: 452, distance: 45.9
click at [669, 452] on tr "1 Client Local Pickup Customer Local Pickup Company Freight Contracted Freight …" at bounding box center [564, 451] width 811 height 38
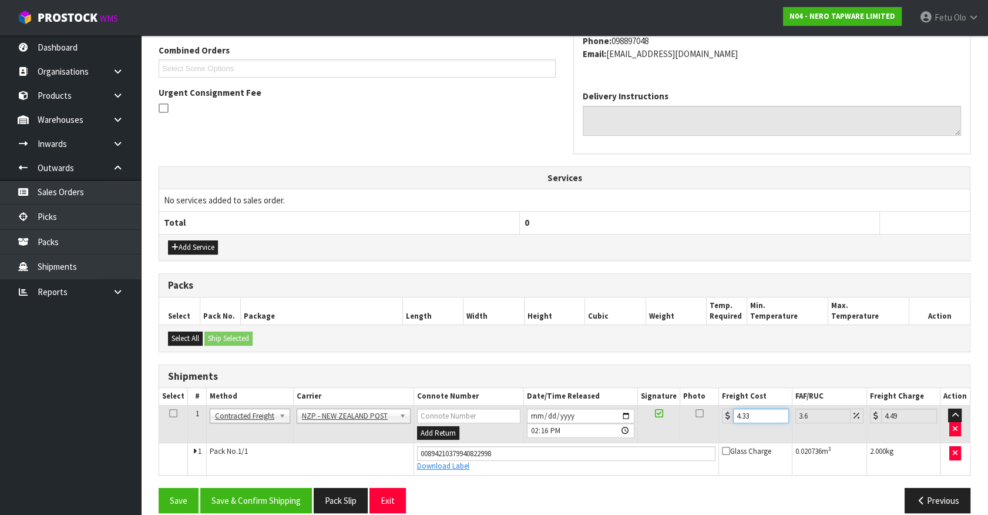
scroll to position [317, 0]
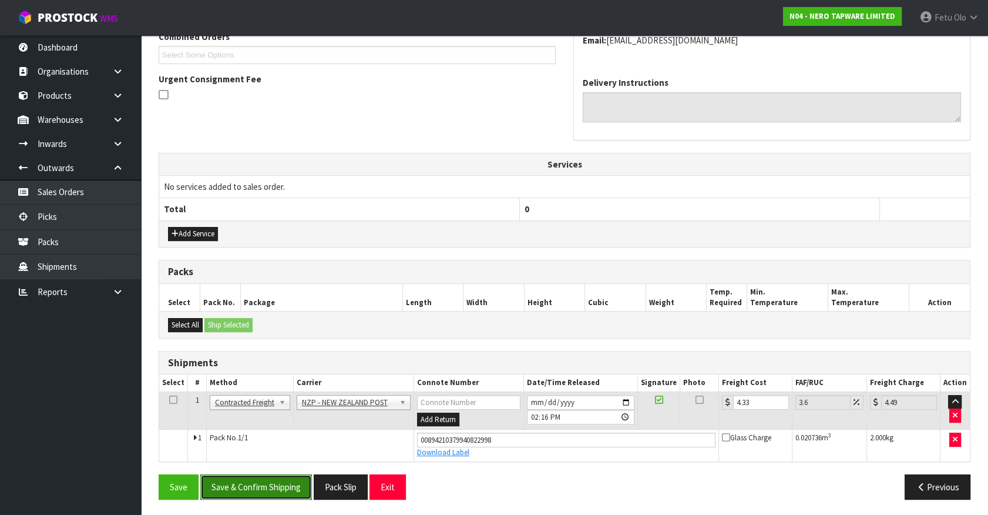
click at [281, 488] on button "Save & Confirm Shipping" at bounding box center [256, 486] width 112 height 25
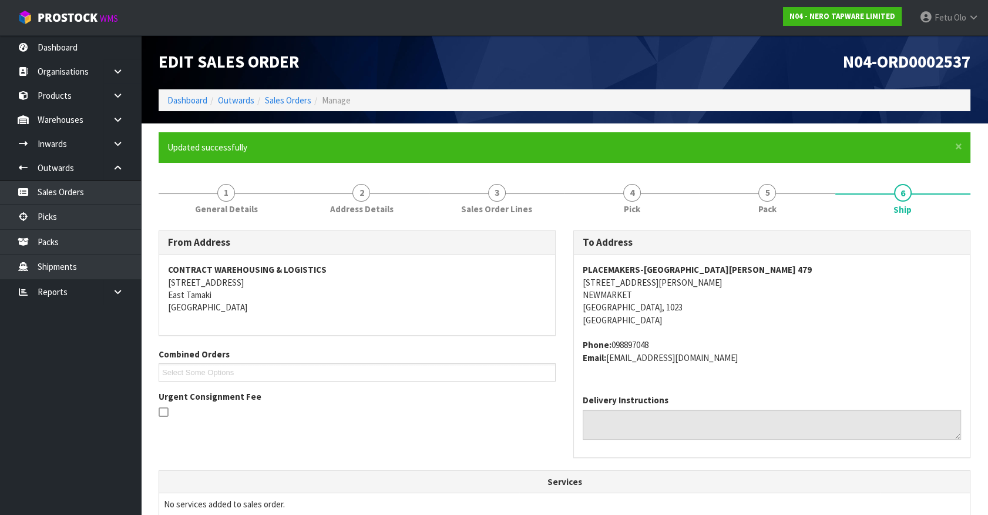
click at [306, 487] on th "Services" at bounding box center [564, 482] width 811 height 22
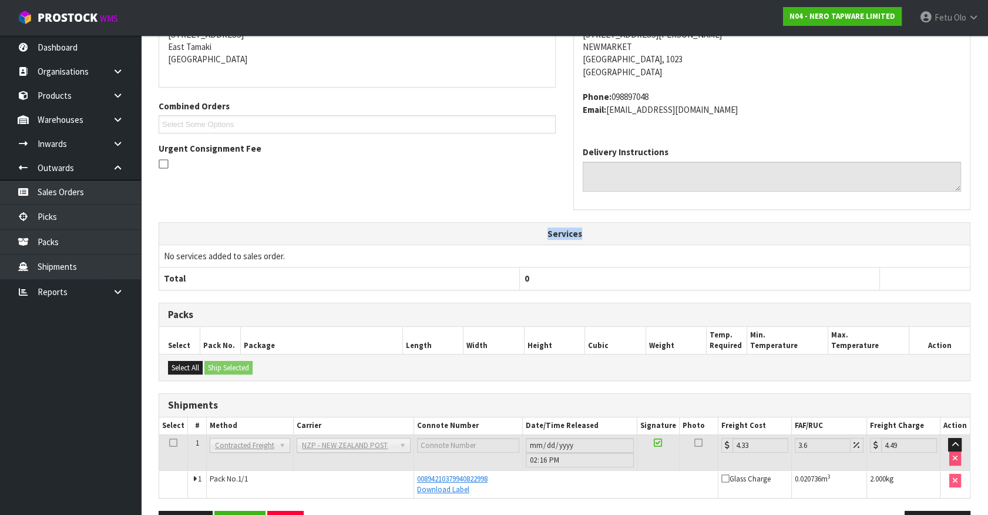
scroll to position [71, 0]
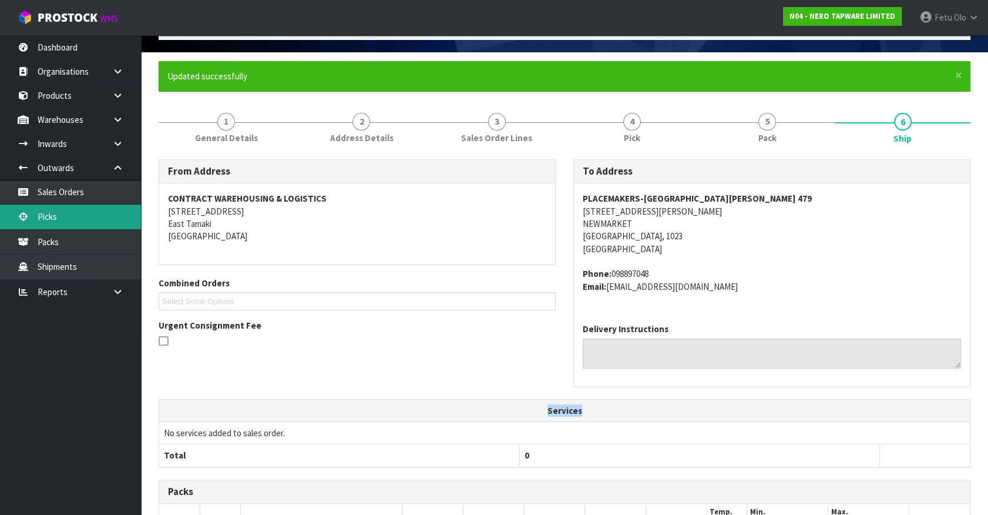
click at [47, 226] on link "Picks" at bounding box center [70, 217] width 141 height 24
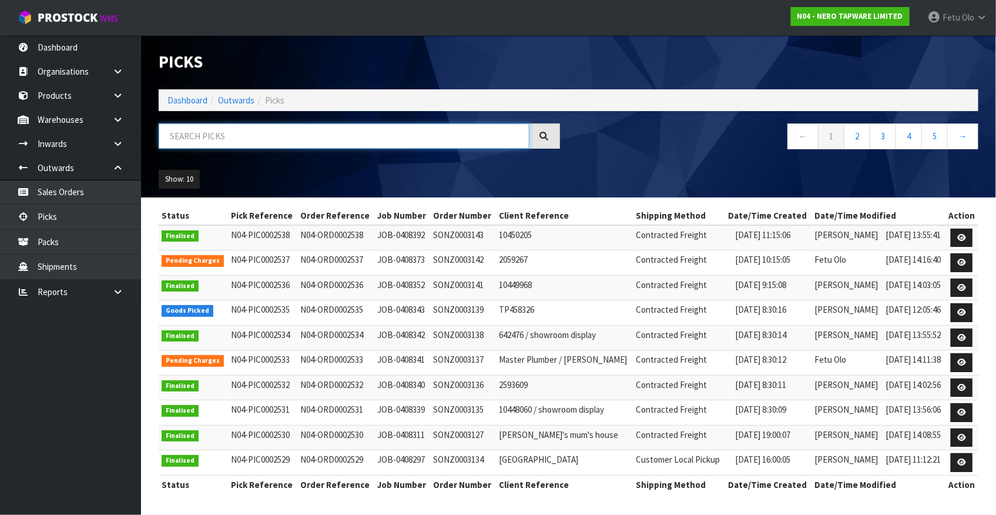
click at [278, 136] on input "text" at bounding box center [344, 135] width 371 height 25
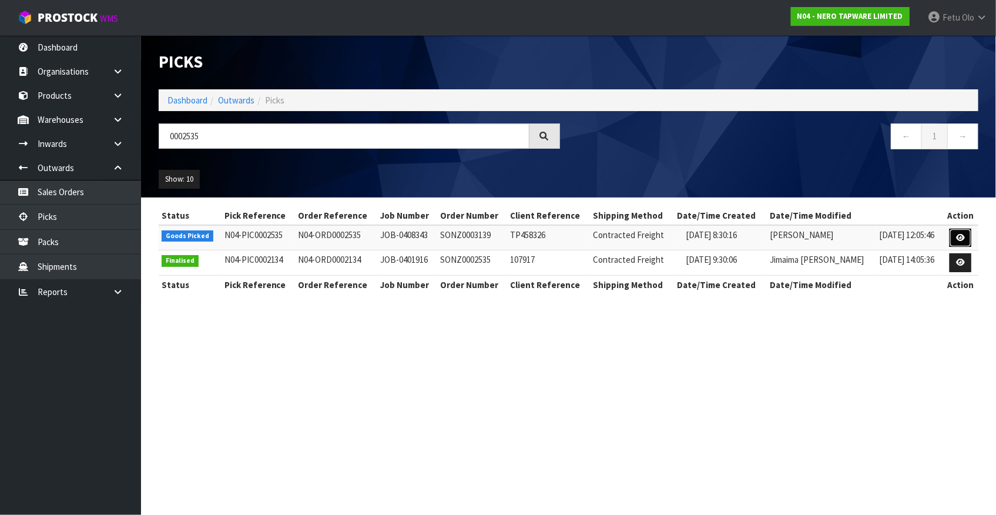
click at [970, 235] on link at bounding box center [961, 238] width 22 height 19
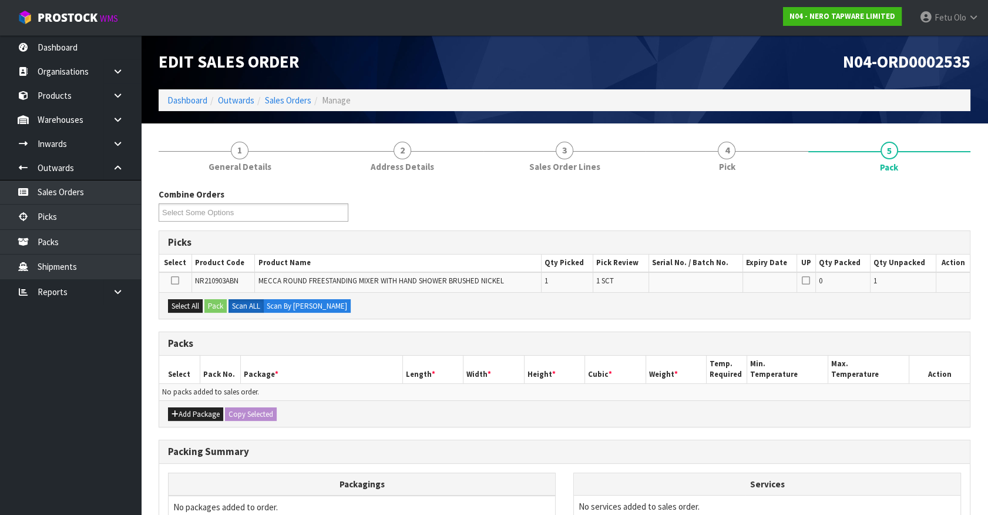
click at [78, 460] on ul "Dashboard Organisations Clients Consignees Carriers Products Categories Serial …" at bounding box center [70, 275] width 141 height 480
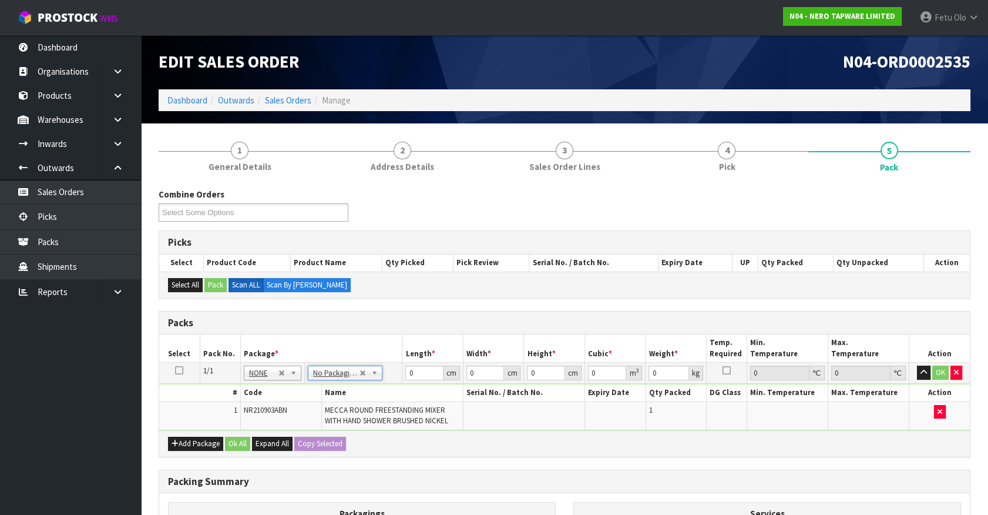
click at [399, 334] on th "Package *" at bounding box center [321, 348] width 162 height 28
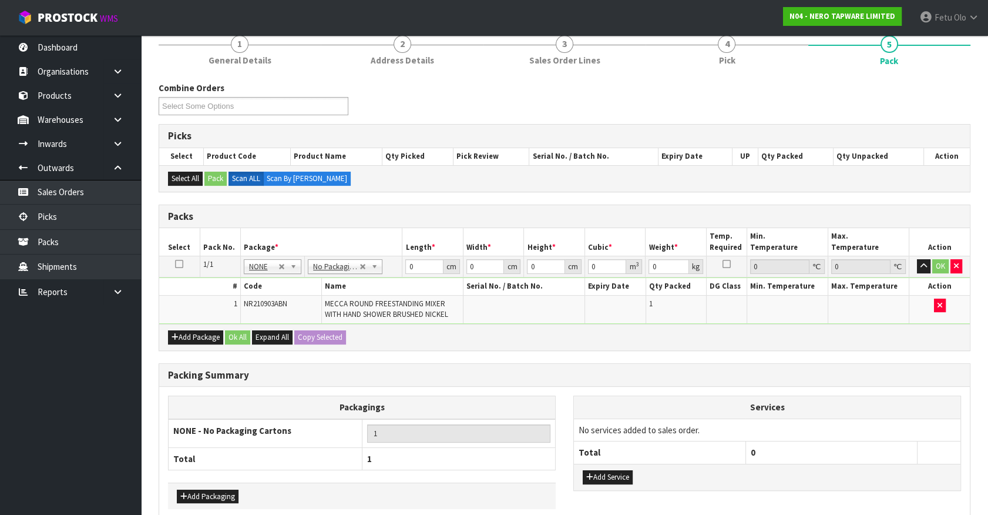
click at [459, 364] on div "Packing Summary" at bounding box center [564, 376] width 811 height 24
drag, startPoint x: 420, startPoint y: 263, endPoint x: 350, endPoint y: 305, distance: 82.2
click at [350, 305] on tbody "1/1 NONE 007-001 007-002 007-004 007-009 007-013 007-014 007-015 007-017 007-01…" at bounding box center [564, 290] width 811 height 68
click button "OK" at bounding box center [941, 266] width 16 height 14
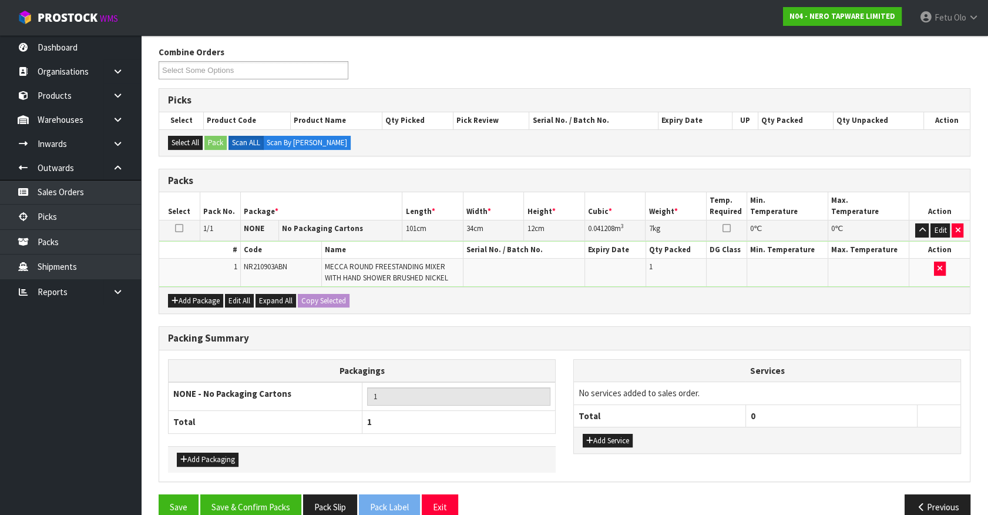
scroll to position [162, 0]
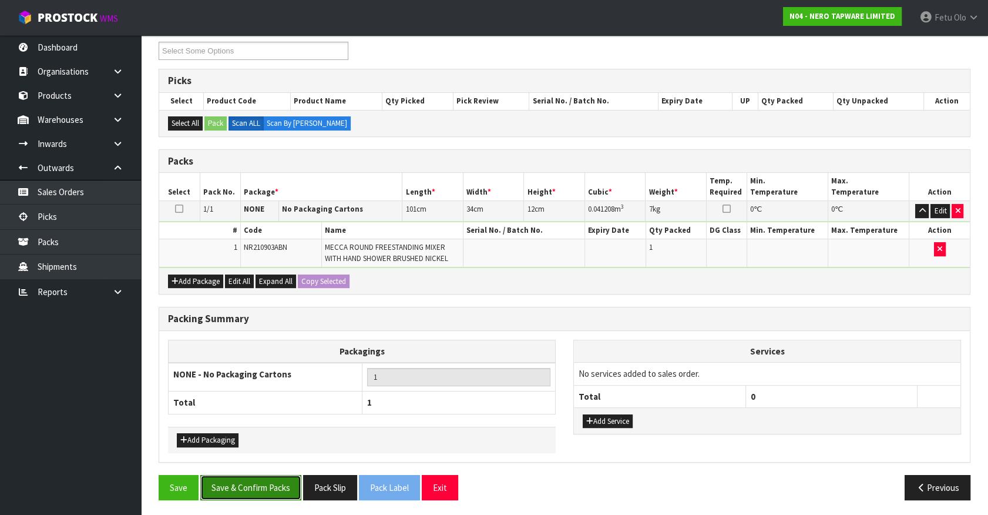
click at [259, 486] on button "Save & Confirm Packs" at bounding box center [250, 487] width 101 height 25
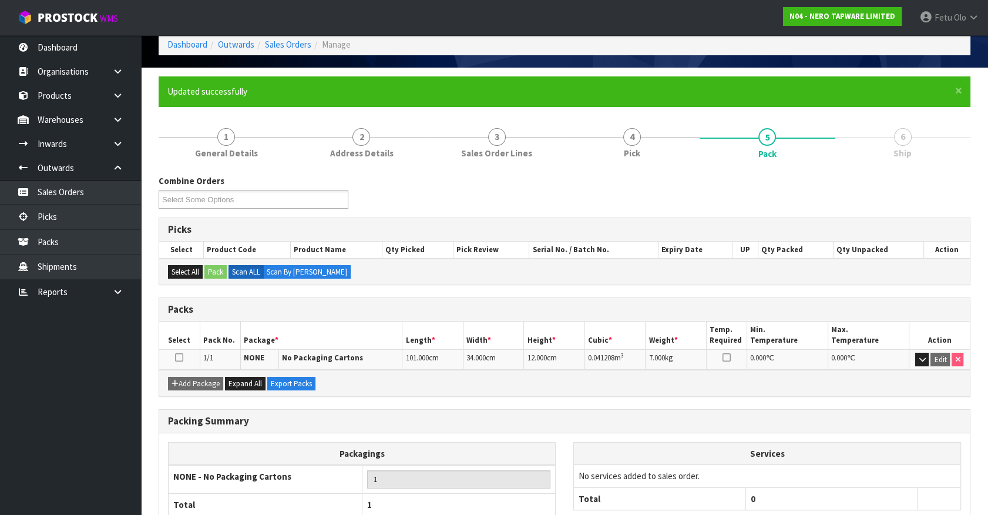
scroll to position [132, 0]
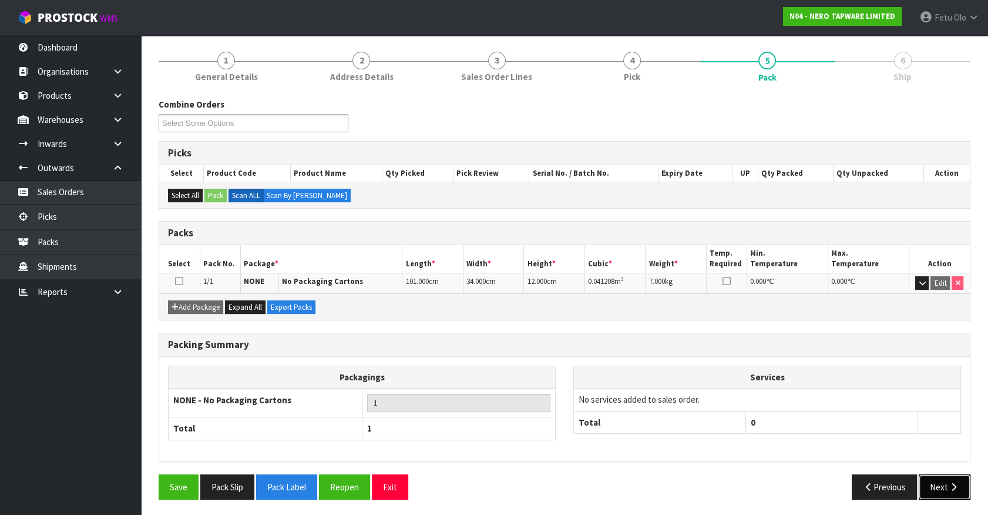
click at [937, 485] on button "Next" at bounding box center [945, 486] width 52 height 25
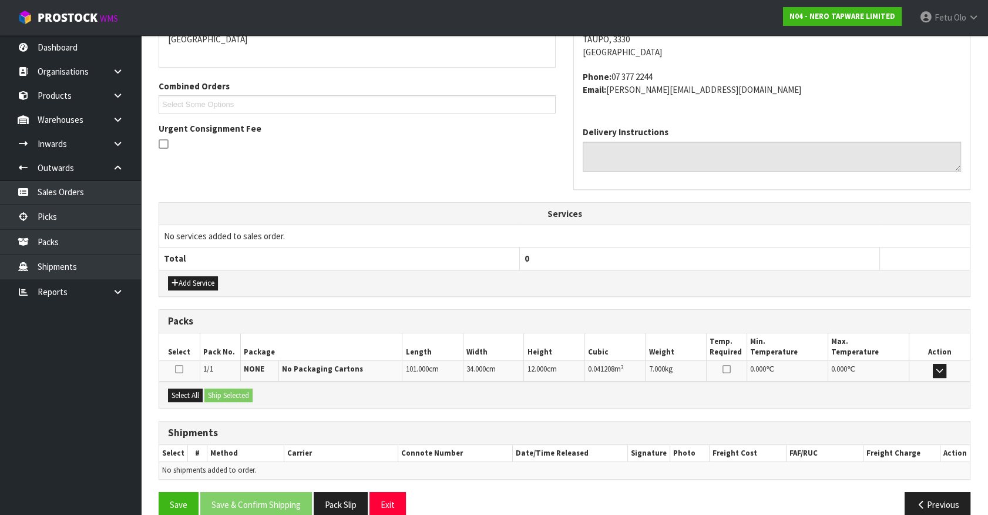
scroll to position [286, 0]
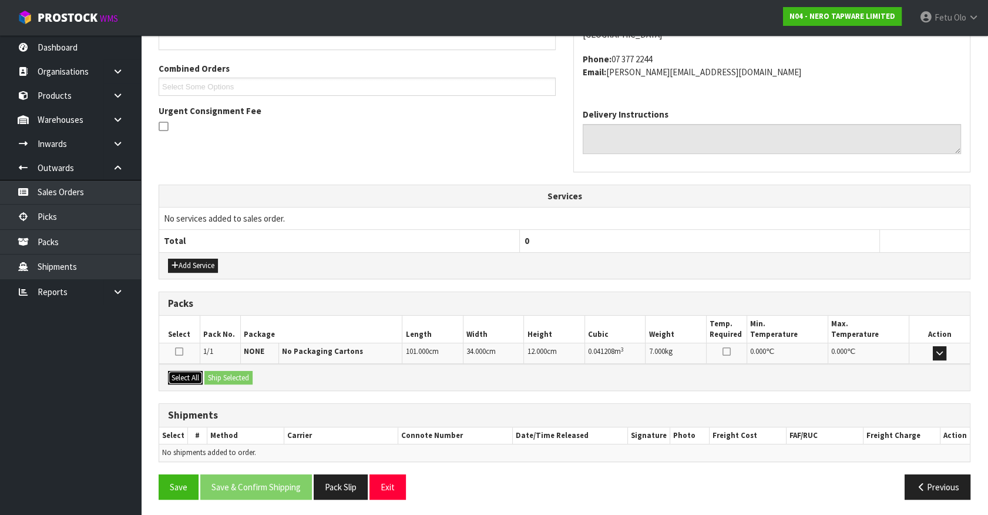
click at [187, 377] on button "Select All" at bounding box center [185, 378] width 35 height 14
click at [185, 259] on button "Add Service" at bounding box center [193, 266] width 50 height 14
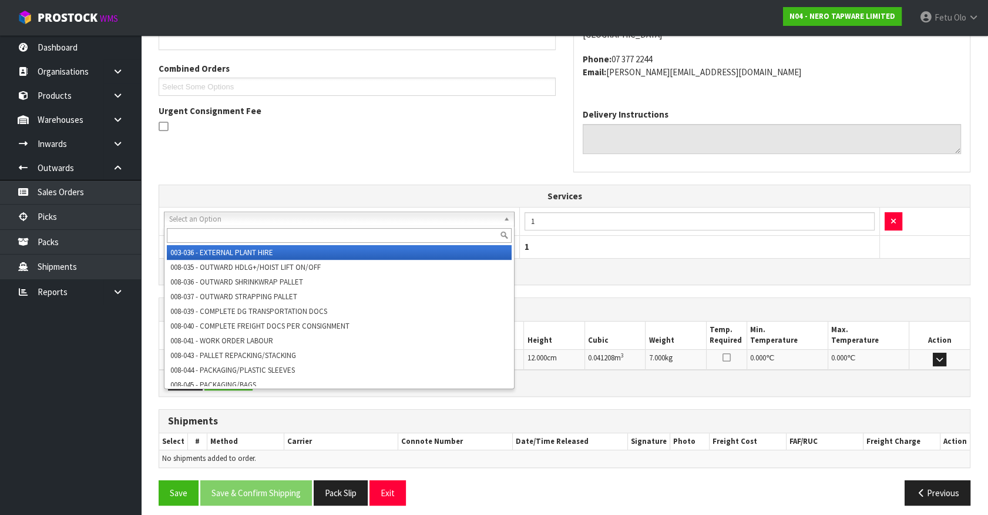
click at [252, 240] on input "text" at bounding box center [339, 235] width 345 height 15
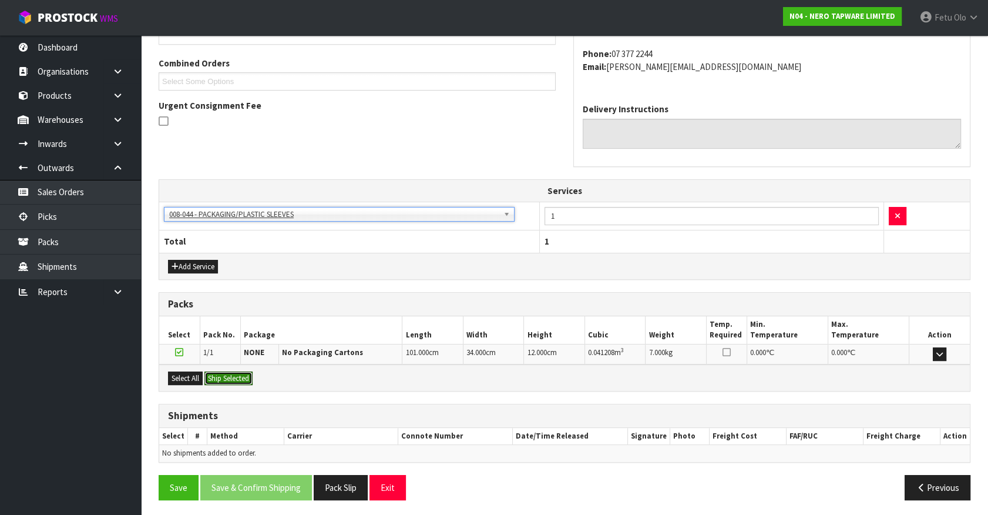
click at [235, 374] on button "Ship Selected" at bounding box center [229, 378] width 48 height 14
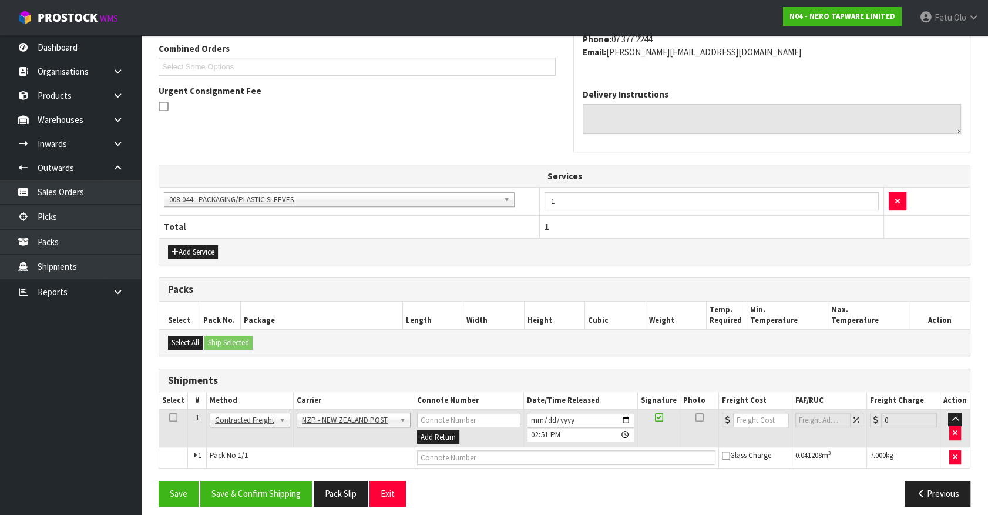
scroll to position [312, 0]
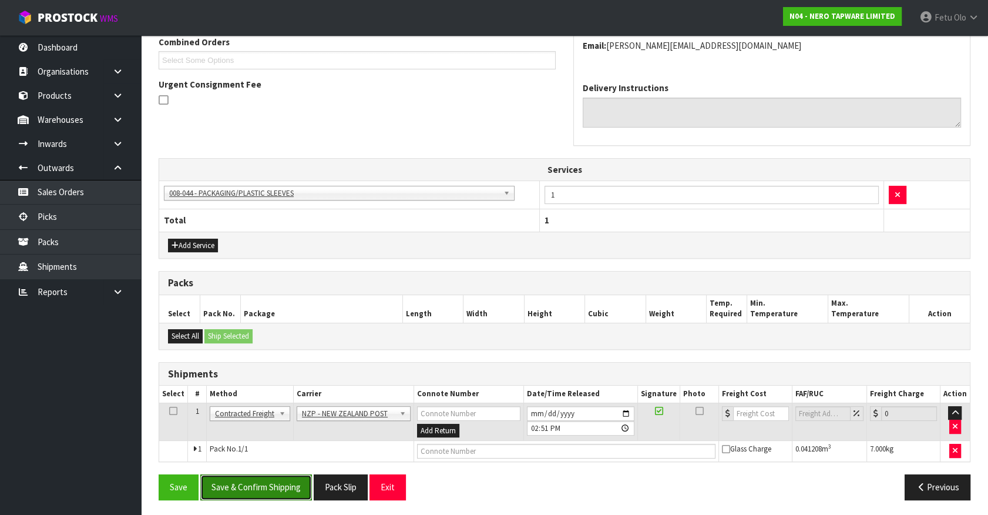
click at [294, 480] on button "Save & Confirm Shipping" at bounding box center [256, 486] width 112 height 25
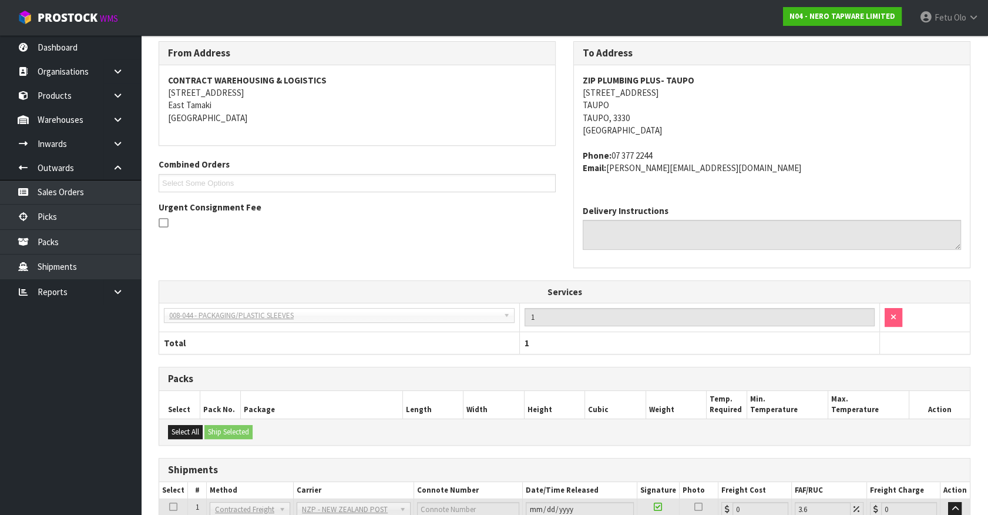
scroll to position [296, 0]
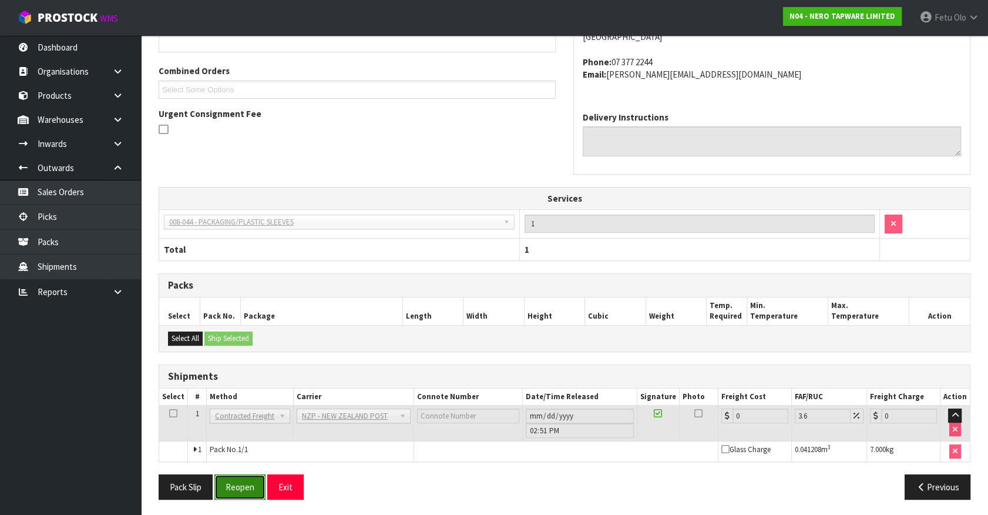
click at [247, 488] on button "Reopen" at bounding box center [239, 486] width 51 height 25
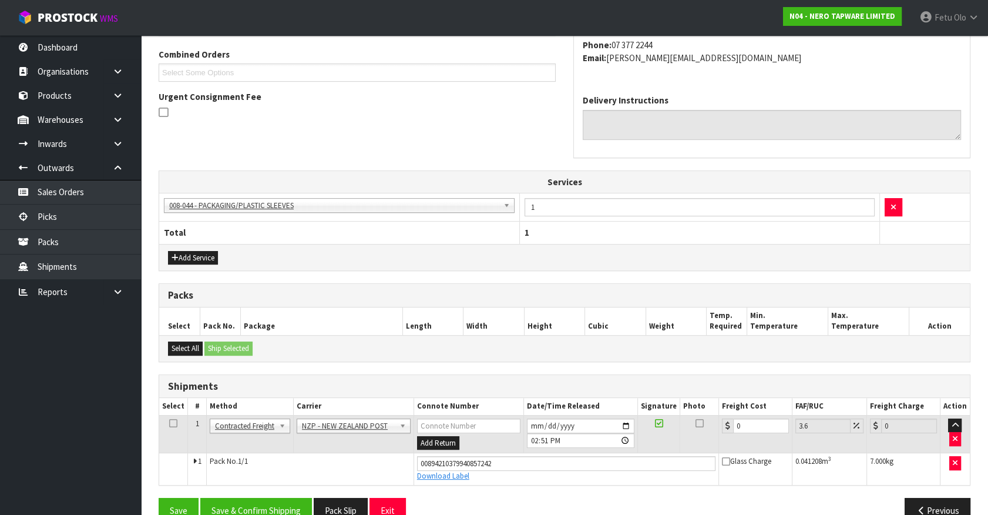
scroll to position [323, 0]
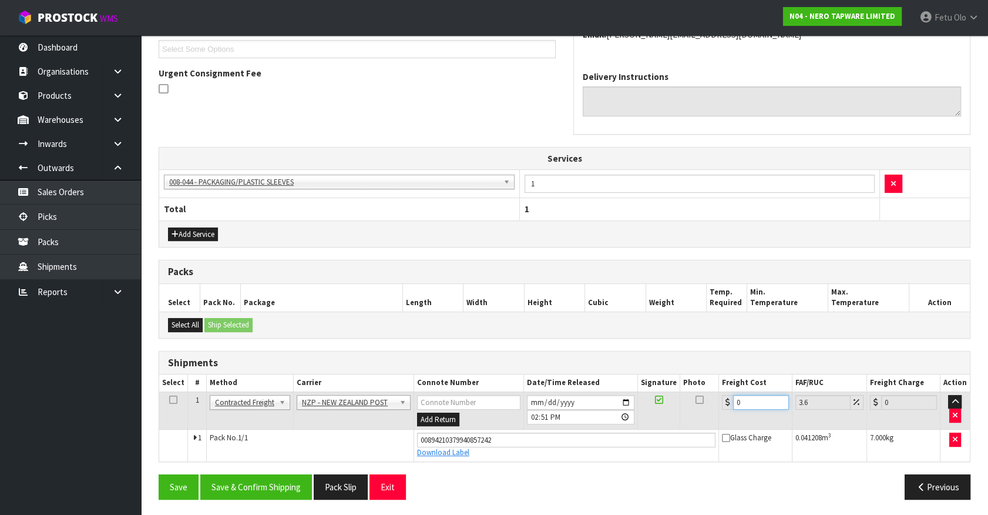
drag, startPoint x: 753, startPoint y: 404, endPoint x: 625, endPoint y: 419, distance: 129.6
click at [625, 419] on tr "1 Client Local Pickup Customer Local Pickup Company Freight Contracted Freight …" at bounding box center [564, 410] width 811 height 38
click at [286, 482] on button "Save & Confirm Shipping" at bounding box center [256, 486] width 112 height 25
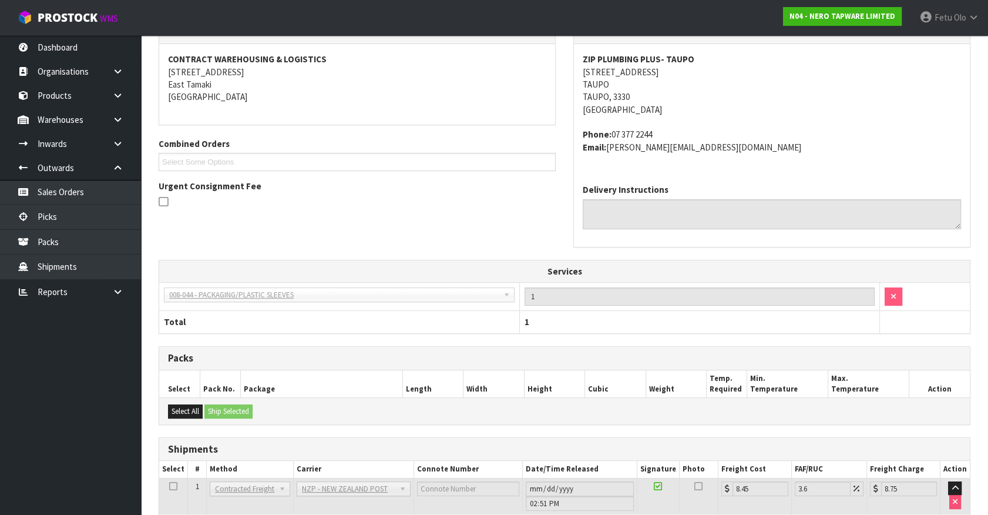
scroll to position [213, 0]
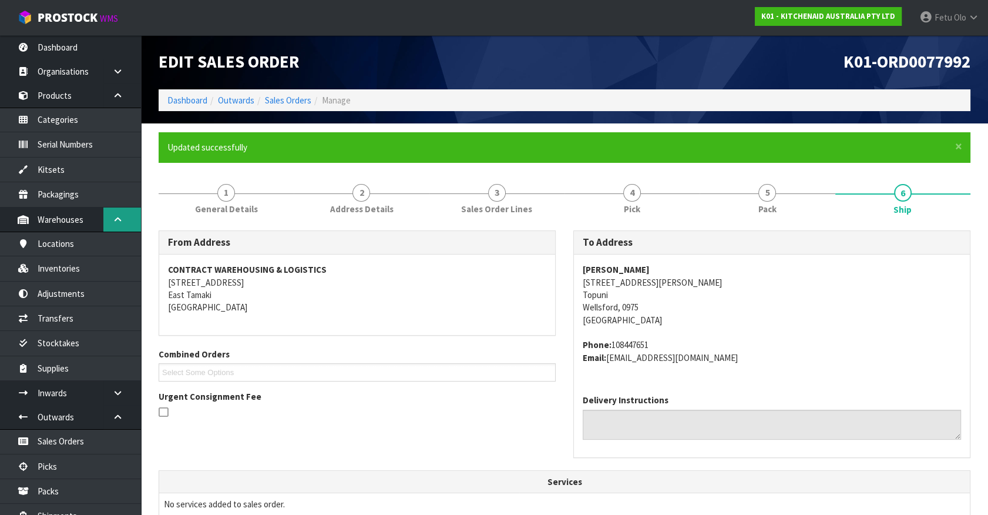
click at [112, 210] on link at bounding box center [122, 219] width 38 height 24
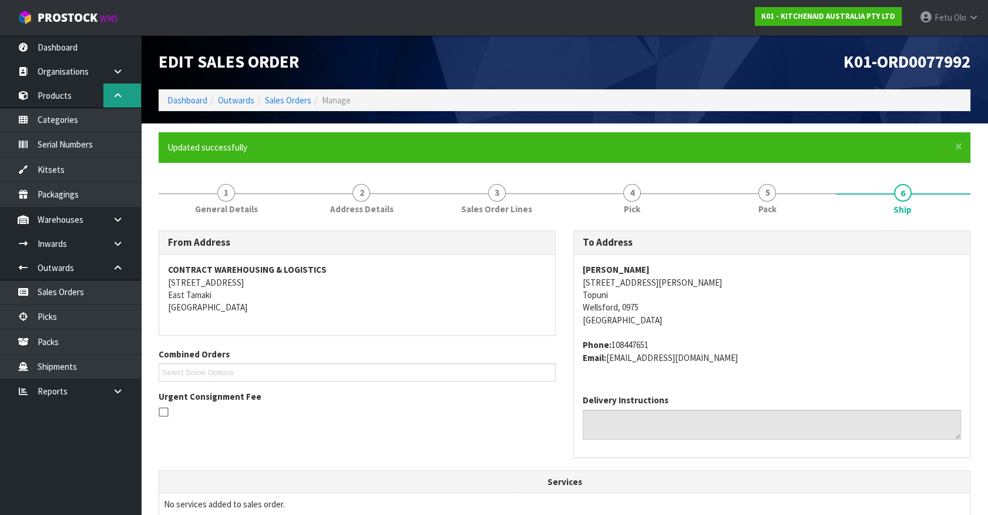
click at [118, 95] on icon at bounding box center [117, 95] width 11 height 9
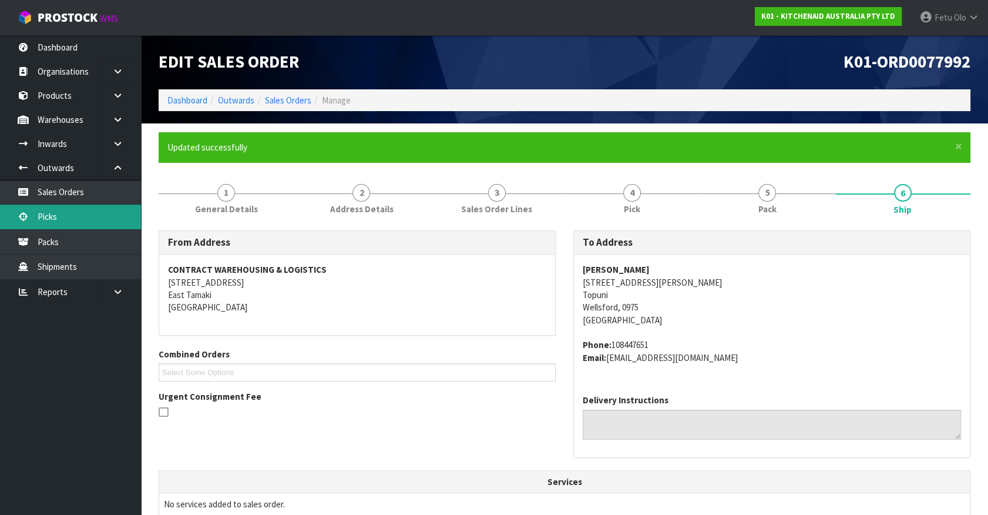
click at [49, 220] on link "Picks" at bounding box center [70, 217] width 141 height 24
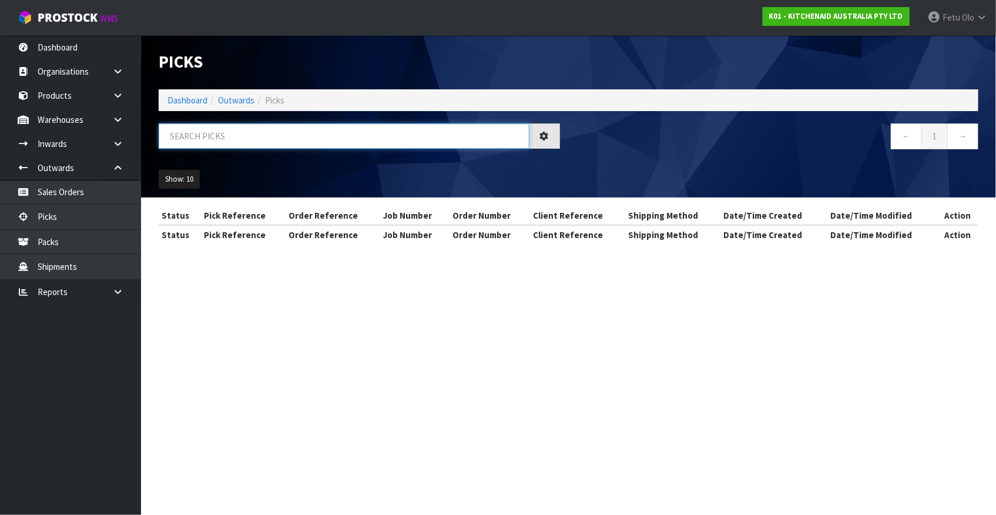
click at [253, 134] on input "text" at bounding box center [344, 135] width 371 height 25
type input "78004"
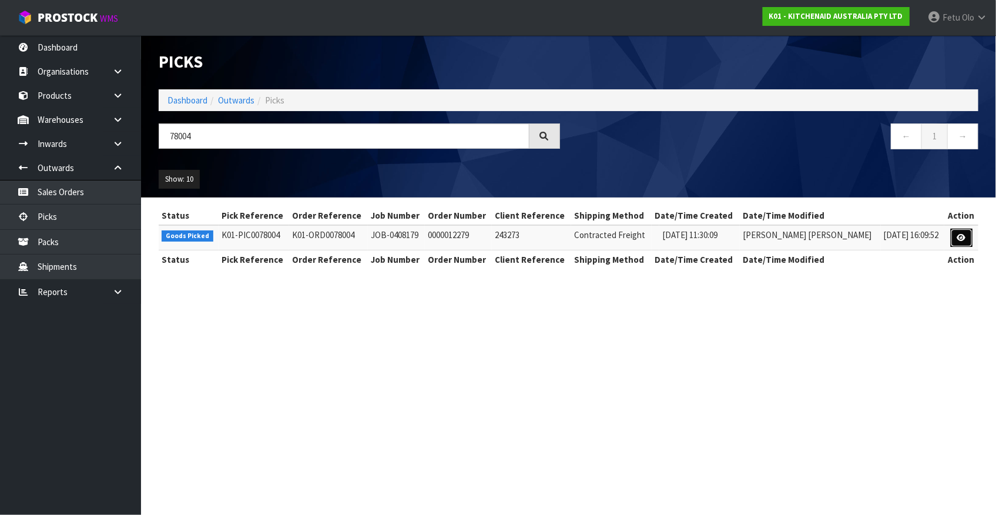
click at [967, 239] on link at bounding box center [962, 238] width 22 height 19
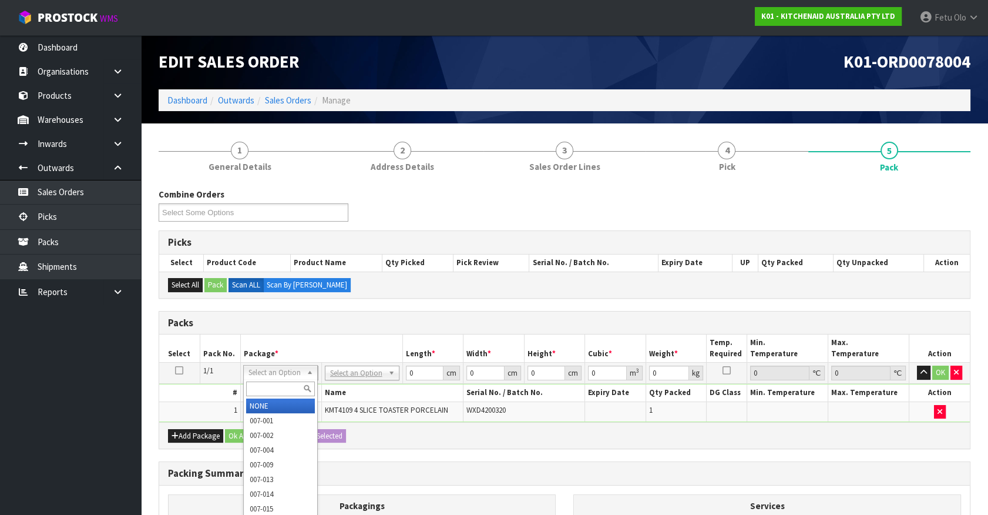
click at [277, 390] on input "text" at bounding box center [280, 388] width 69 height 15
type input "011-084"
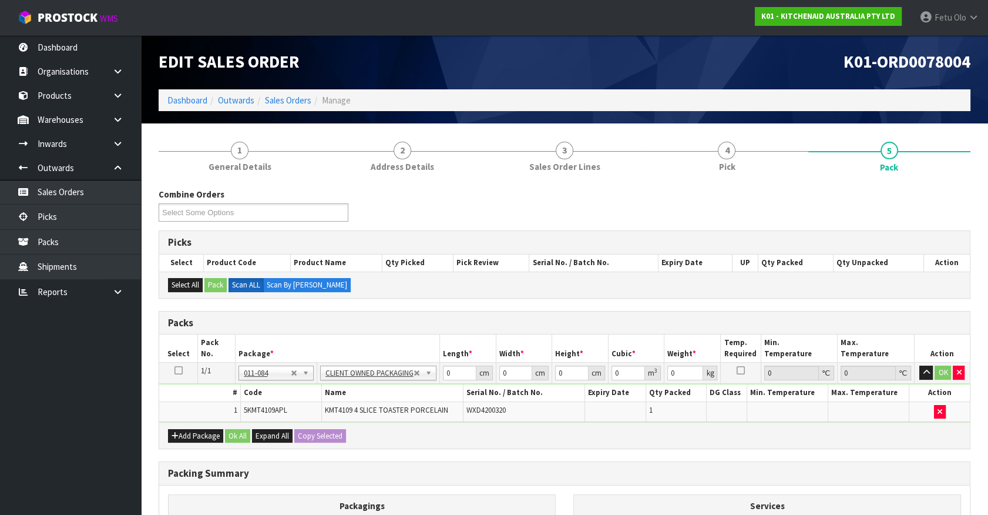
type input "4.6"
drag, startPoint x: 457, startPoint y: 368, endPoint x: 383, endPoint y: 407, distance: 83.3
click at [383, 407] on tbody "1/1 NONE 007-001 007-002 007-004 007-009 007-013 007-014 007-015 007-017 007-01…" at bounding box center [564, 392] width 811 height 59
type input "40"
type input "28"
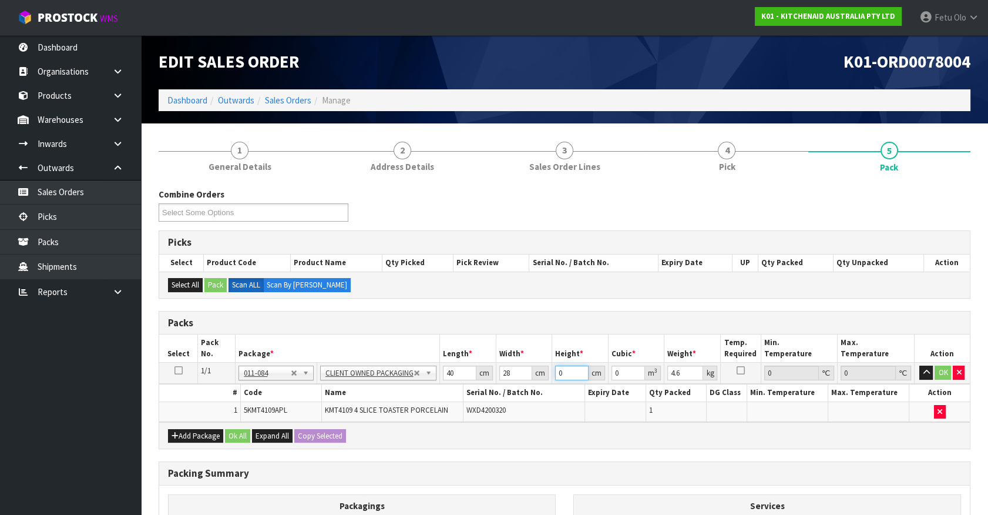
type input "3"
type input "0.00336"
type input "37"
type input "0.04144"
type input "37"
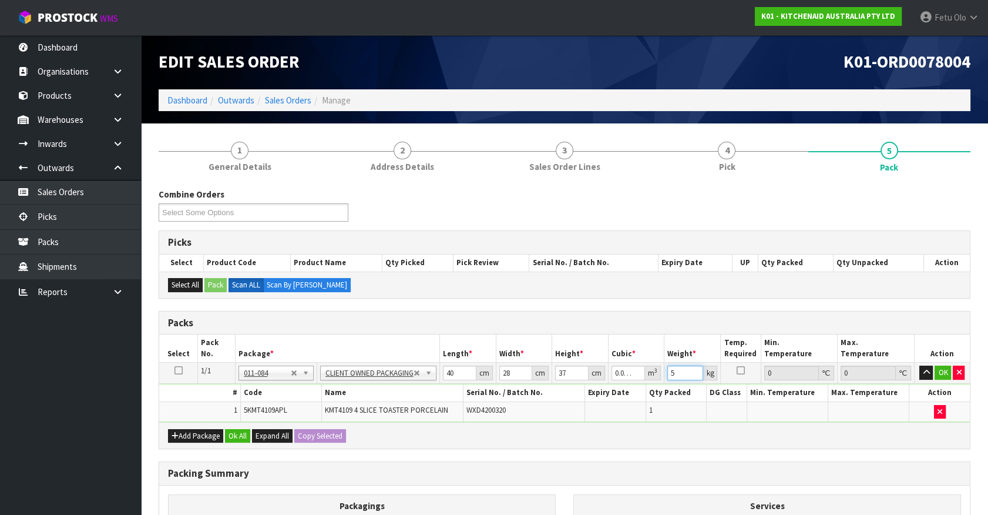
type input "5"
click button "OK" at bounding box center [943, 373] width 16 height 14
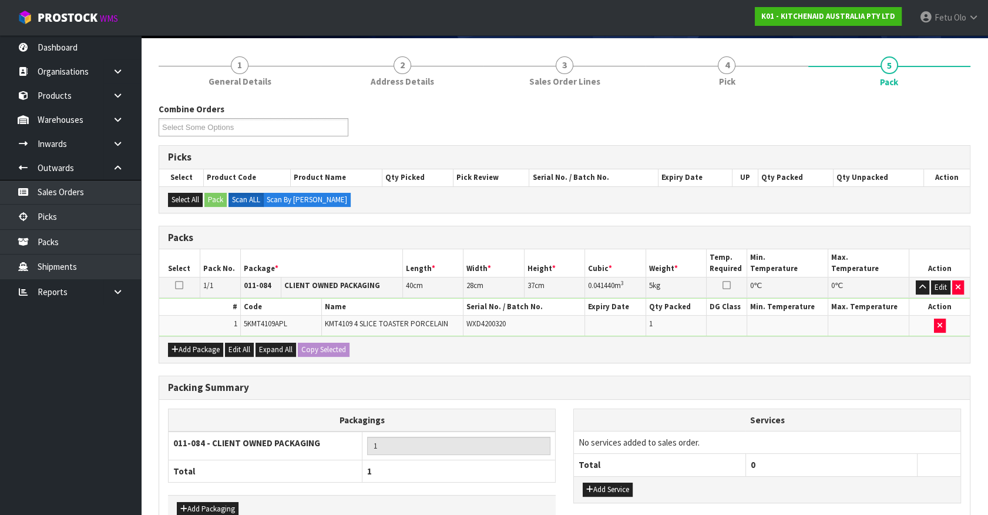
scroll to position [153, 0]
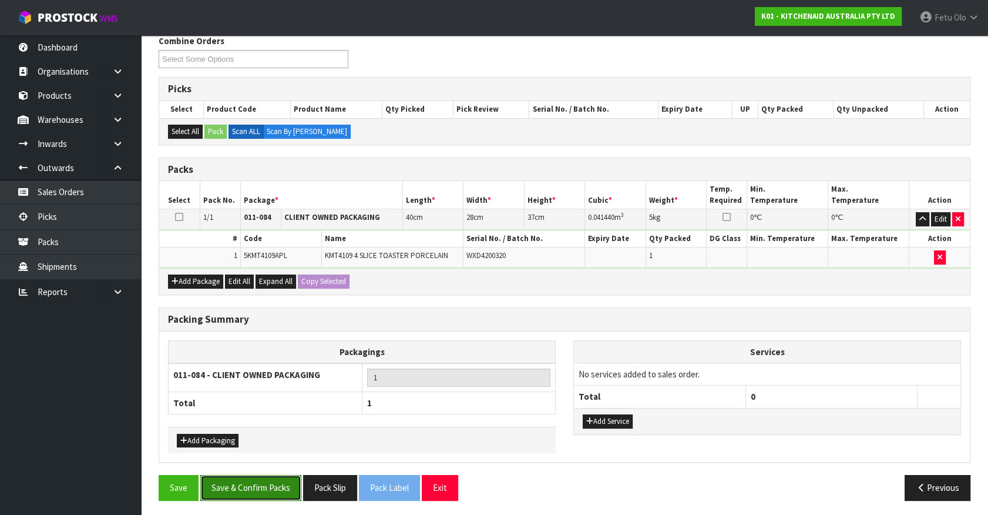
drag, startPoint x: 276, startPoint y: 487, endPoint x: 294, endPoint y: 493, distance: 19.3
click at [276, 487] on button "Save & Confirm Packs" at bounding box center [250, 487] width 101 height 25
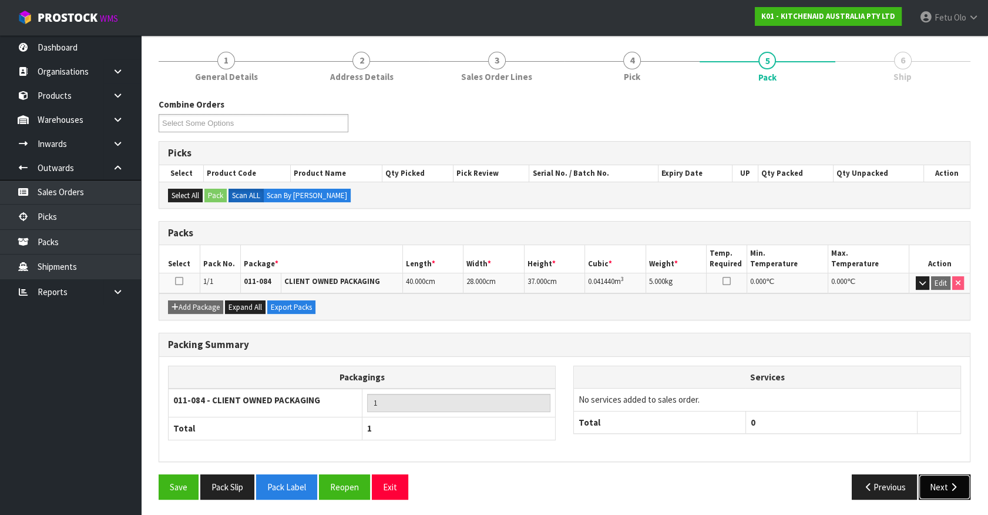
click at [936, 474] on button "Next" at bounding box center [945, 486] width 52 height 25
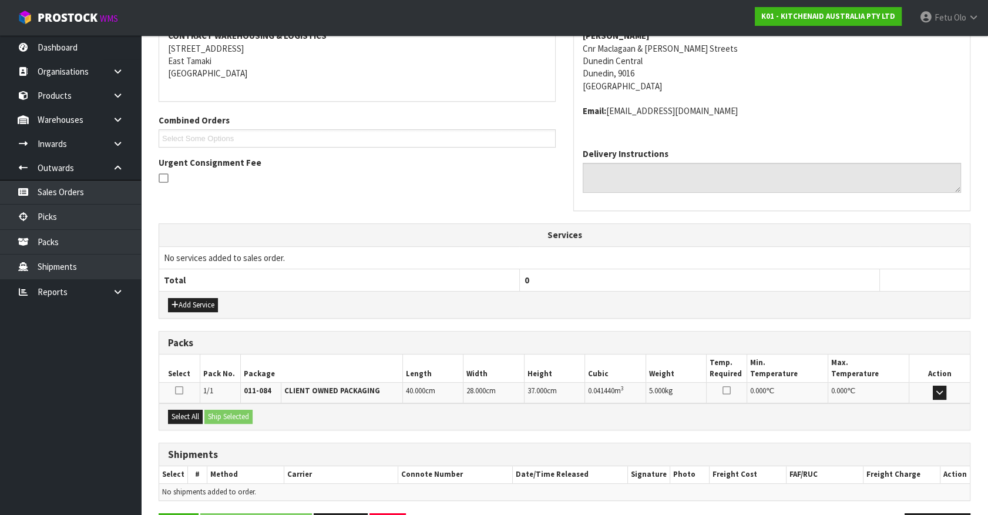
scroll to position [273, 0]
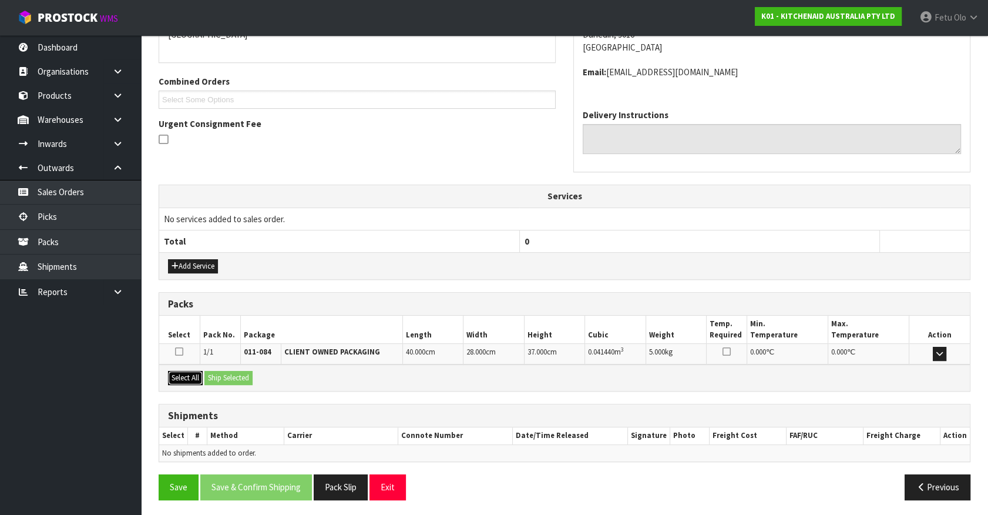
drag, startPoint x: 190, startPoint y: 373, endPoint x: 223, endPoint y: 373, distance: 33.5
click at [199, 373] on button "Select All" at bounding box center [185, 378] width 35 height 14
click at [223, 373] on button "Ship Selected" at bounding box center [229, 378] width 48 height 14
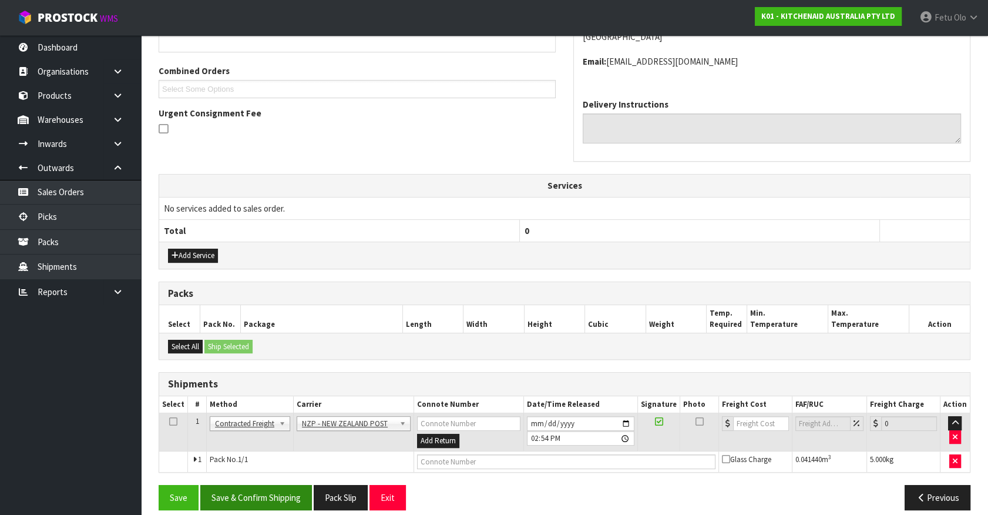
scroll to position [294, 0]
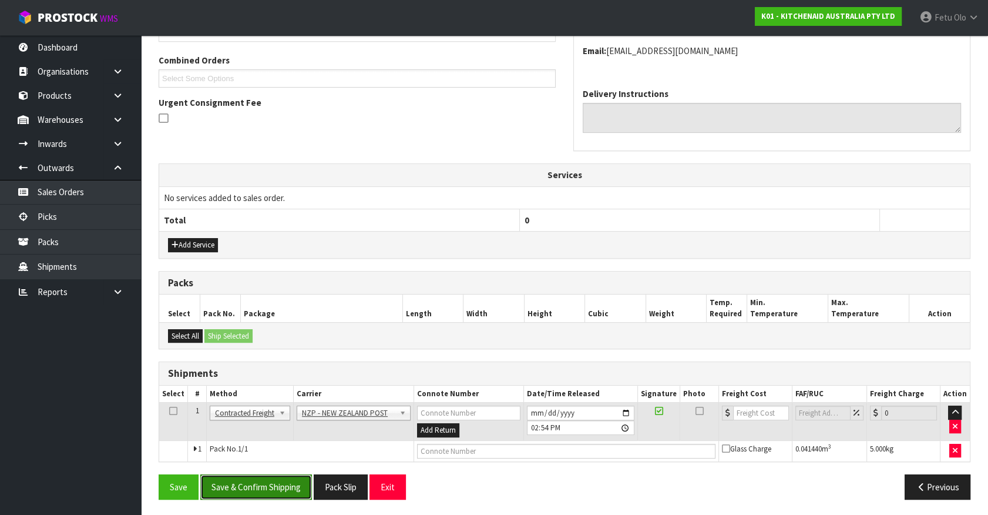
click at [284, 483] on button "Save & Confirm Shipping" at bounding box center [256, 486] width 112 height 25
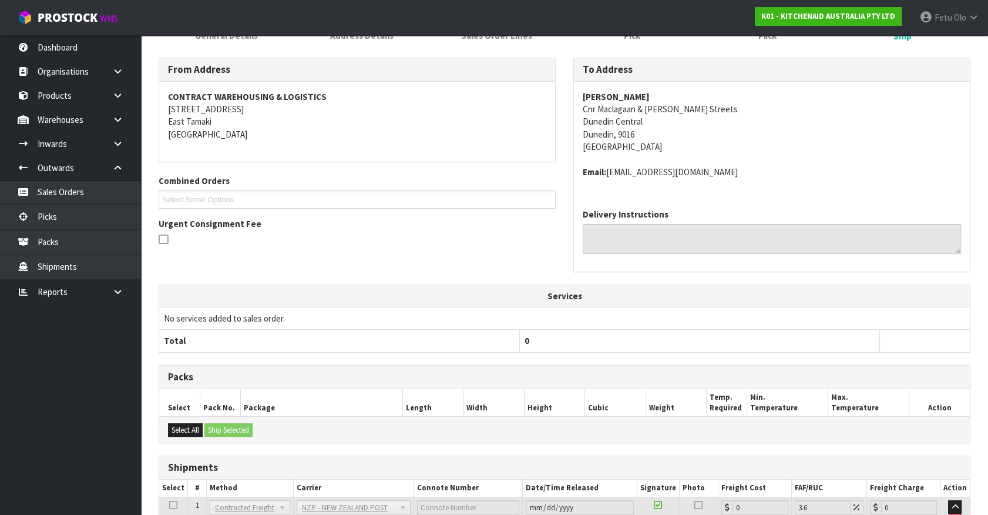
scroll to position [277, 0]
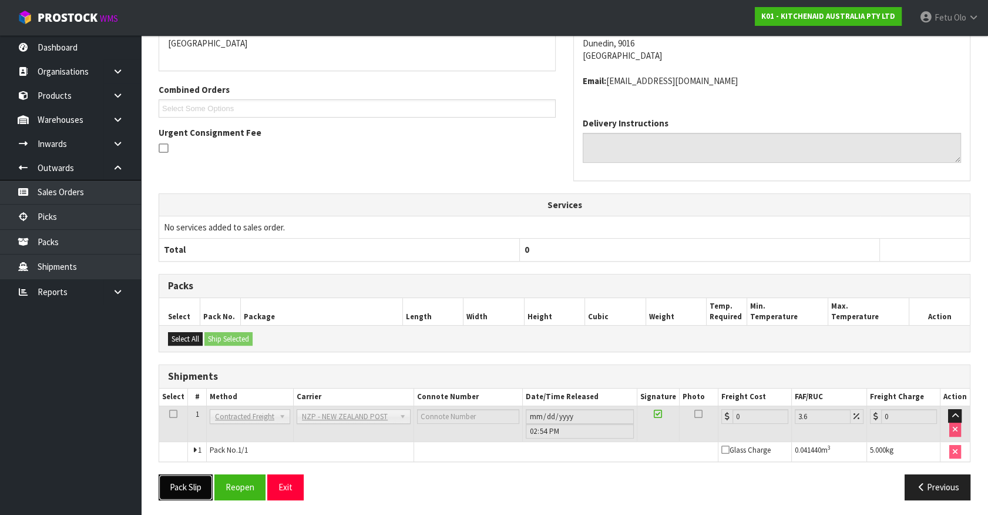
drag, startPoint x: 190, startPoint y: 476, endPoint x: 196, endPoint y: 477, distance: 5.9
click at [190, 476] on button "Pack Slip" at bounding box center [186, 486] width 54 height 25
click at [599, 485] on div "Previous" at bounding box center [772, 486] width 415 height 25
click at [185, 485] on button "Pack Slip" at bounding box center [186, 486] width 54 height 25
click at [258, 475] on button "Reopen" at bounding box center [239, 486] width 51 height 25
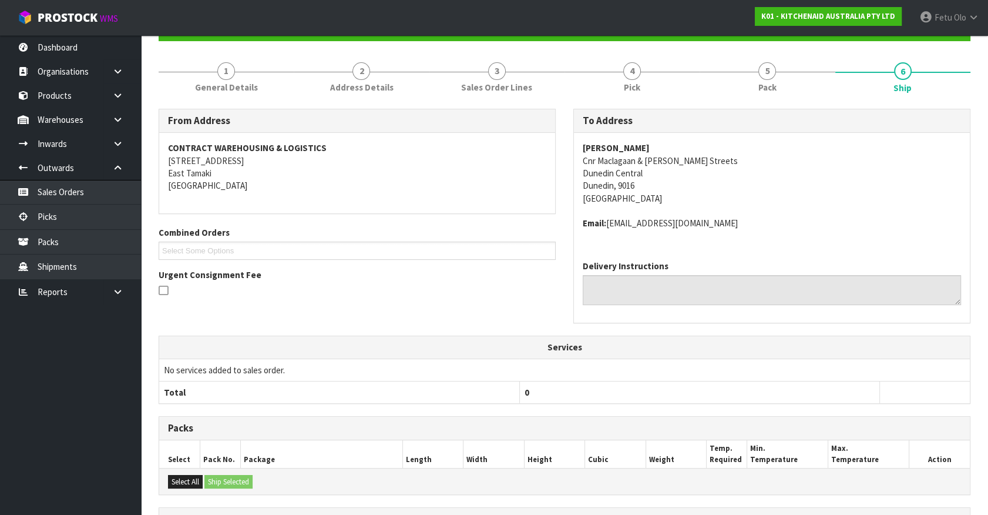
scroll to position [264, 0]
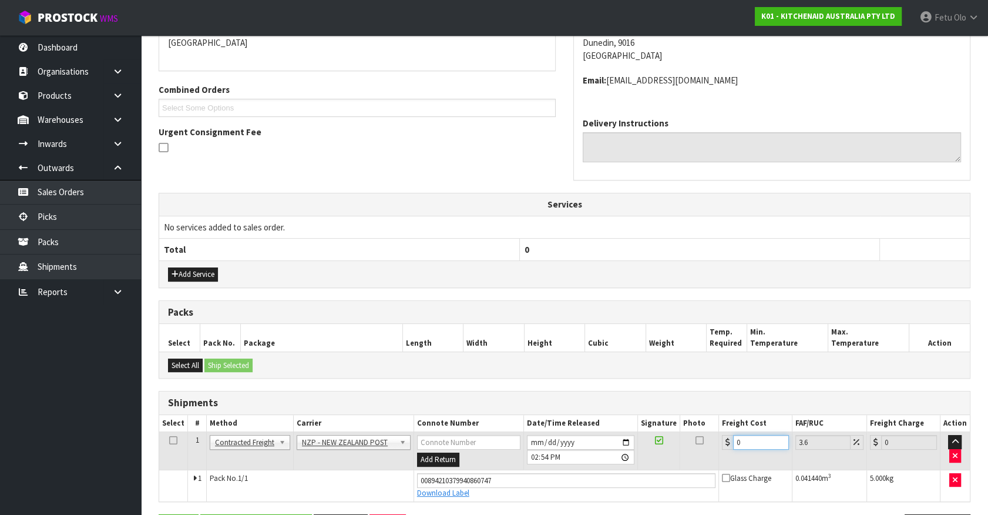
drag, startPoint x: 756, startPoint y: 442, endPoint x: 619, endPoint y: 472, distance: 140.9
click at [626, 476] on tbody "1 Client Local Pickup Customer Local Pickup Company Freight Contracted Freight …" at bounding box center [564, 466] width 811 height 69
type input "1"
type input "1.04"
type input "11"
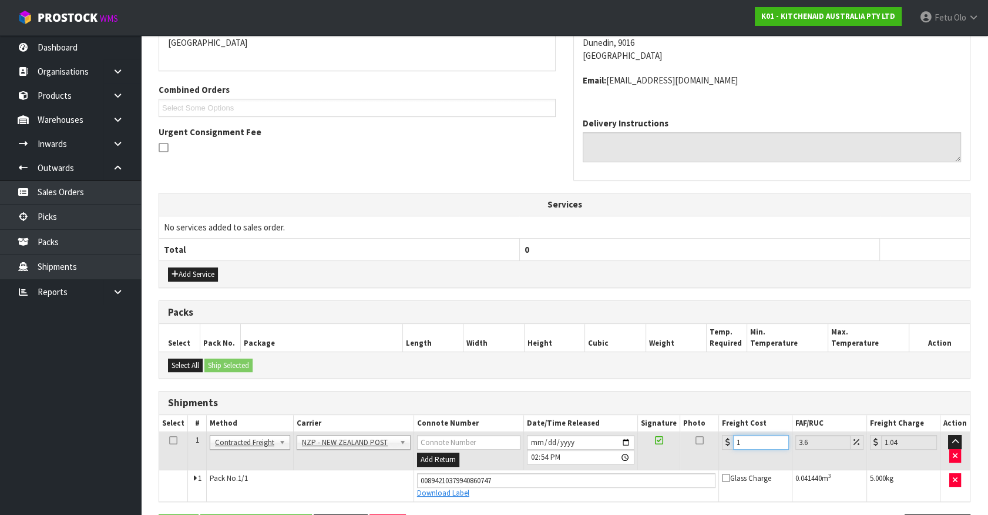
type input "11.4"
type input "11.6"
type input "12.02"
type input "11.61"
type input "12.03"
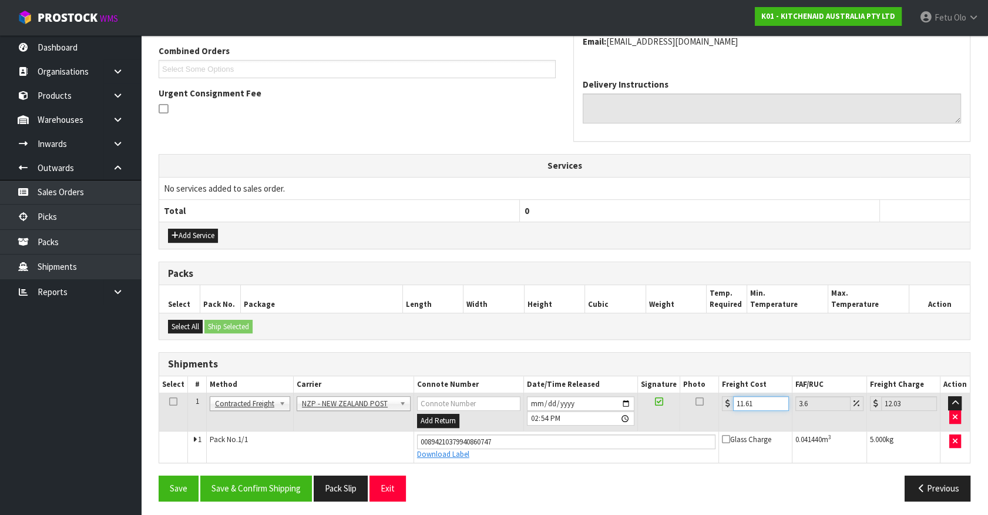
scroll to position [304, 0]
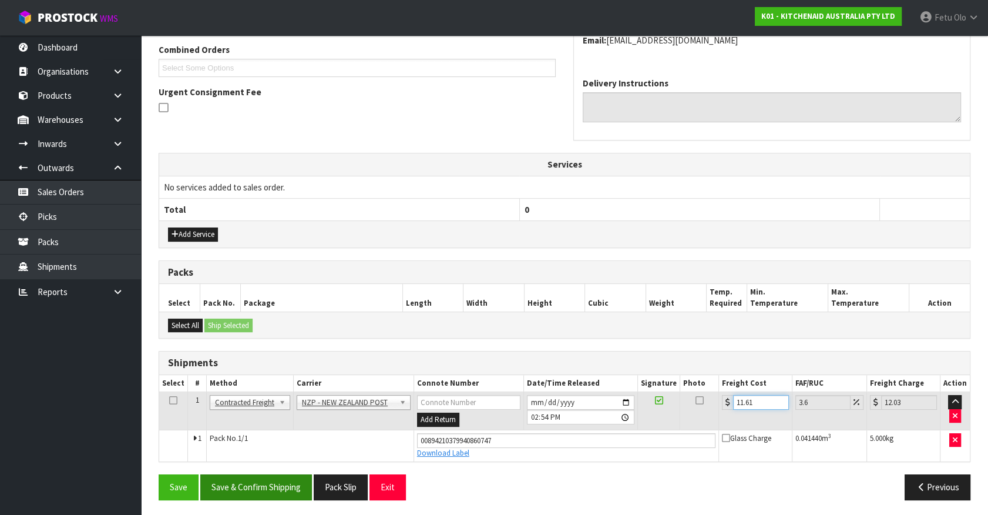
type input "11.61"
click at [297, 482] on button "Save & Confirm Shipping" at bounding box center [256, 486] width 112 height 25
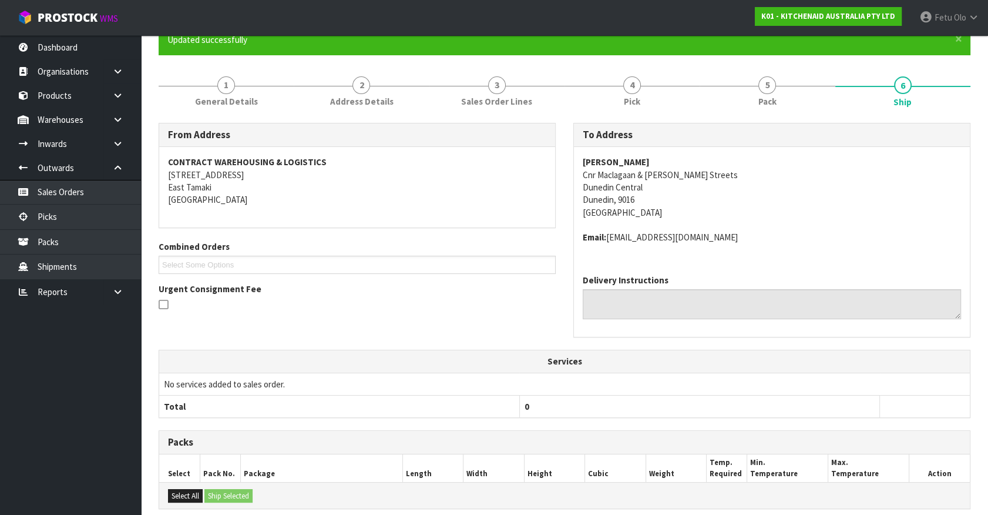
scroll to position [273, 0]
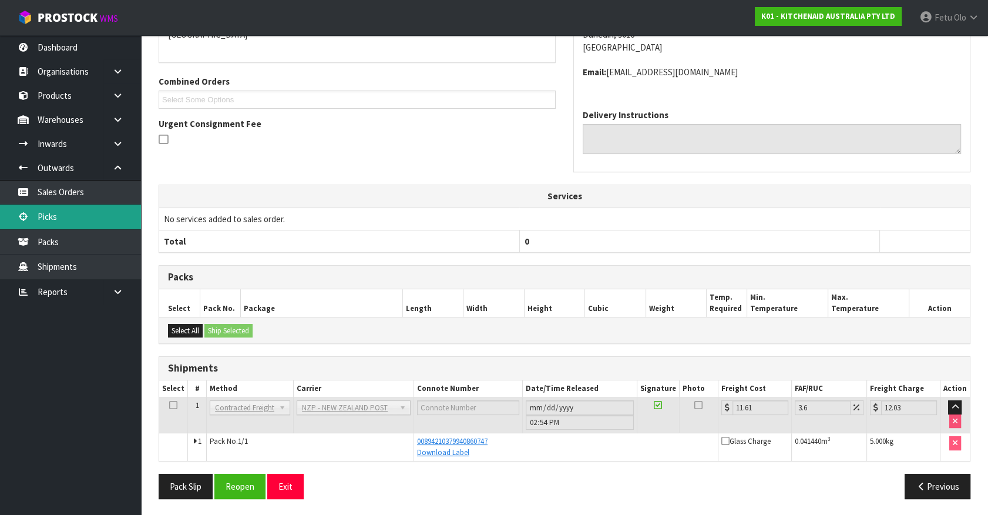
click at [53, 216] on link "Picks" at bounding box center [70, 217] width 141 height 24
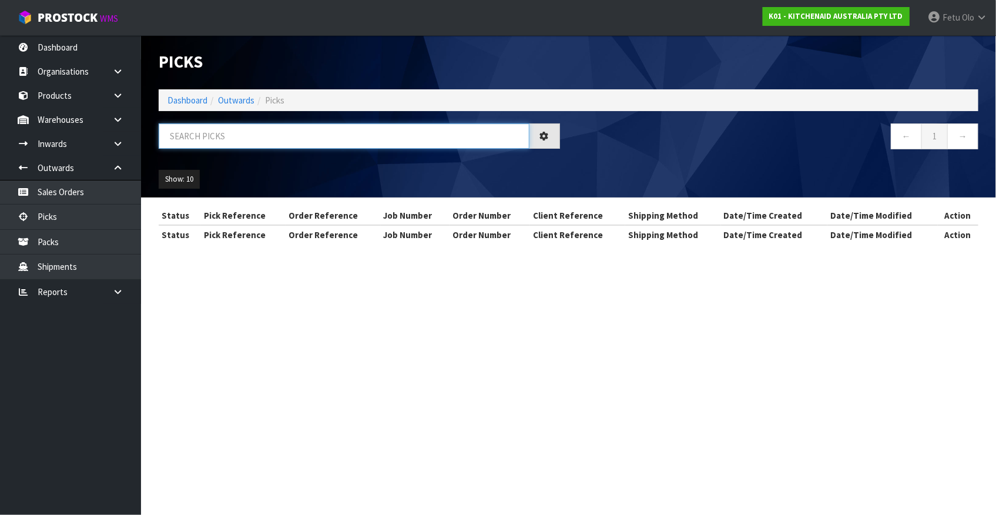
click at [287, 132] on input "text" at bounding box center [344, 135] width 371 height 25
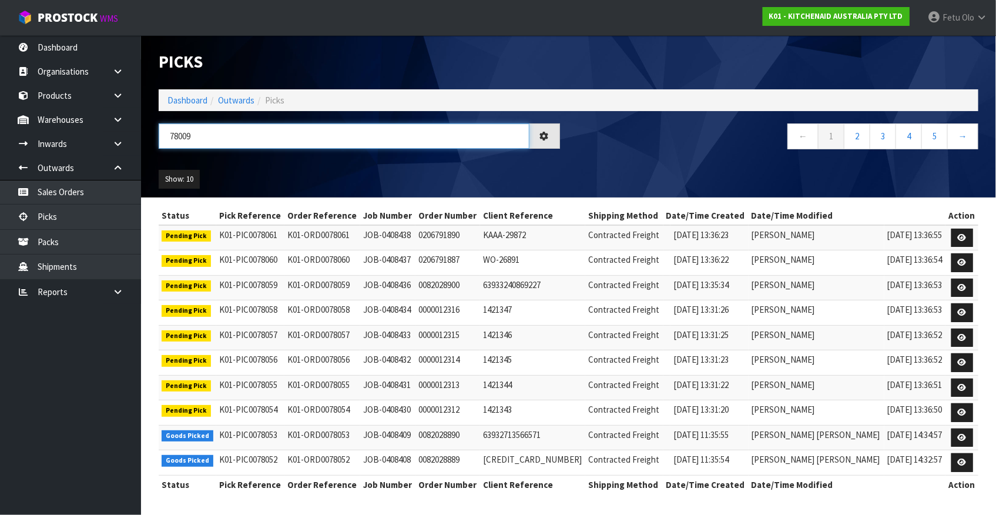
type input "78009"
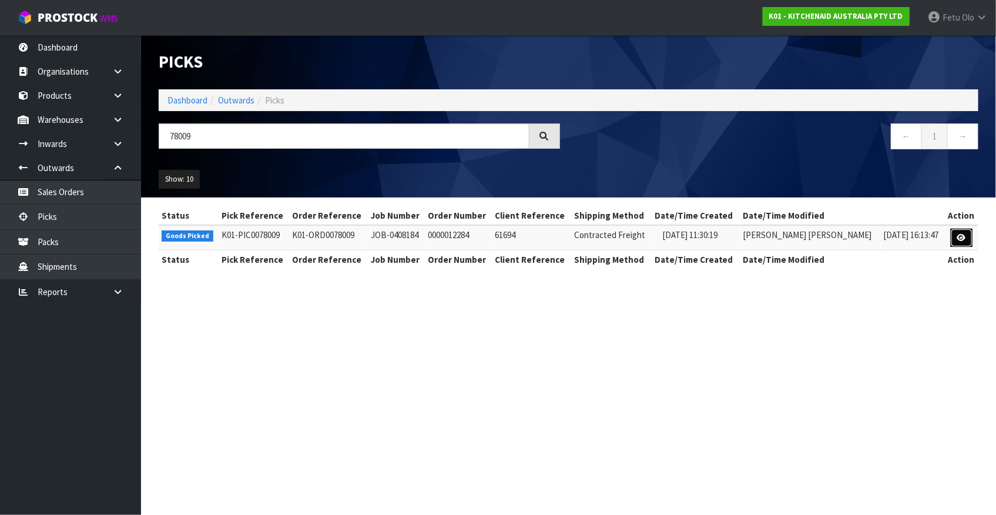
click at [961, 234] on icon at bounding box center [961, 238] width 9 height 8
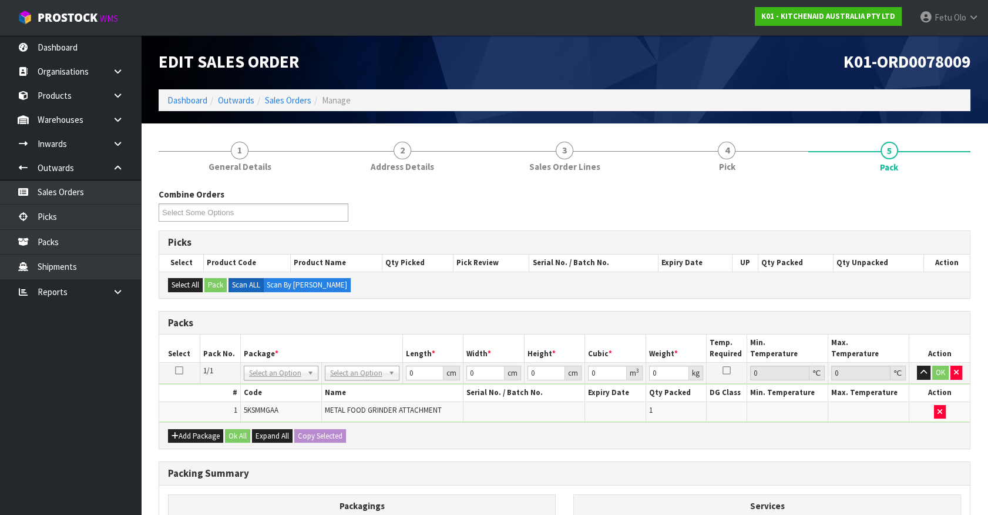
drag, startPoint x: 278, startPoint y: 380, endPoint x: 277, endPoint y: 386, distance: 6.0
click at [278, 384] on tbody "1/1 NONE 007-001 007-002 007-004 007-009 007-013 007-014 007-015 007-017 007-01…" at bounding box center [564, 392] width 811 height 59
drag, startPoint x: 291, startPoint y: 364, endPoint x: 289, endPoint y: 387, distance: 23.1
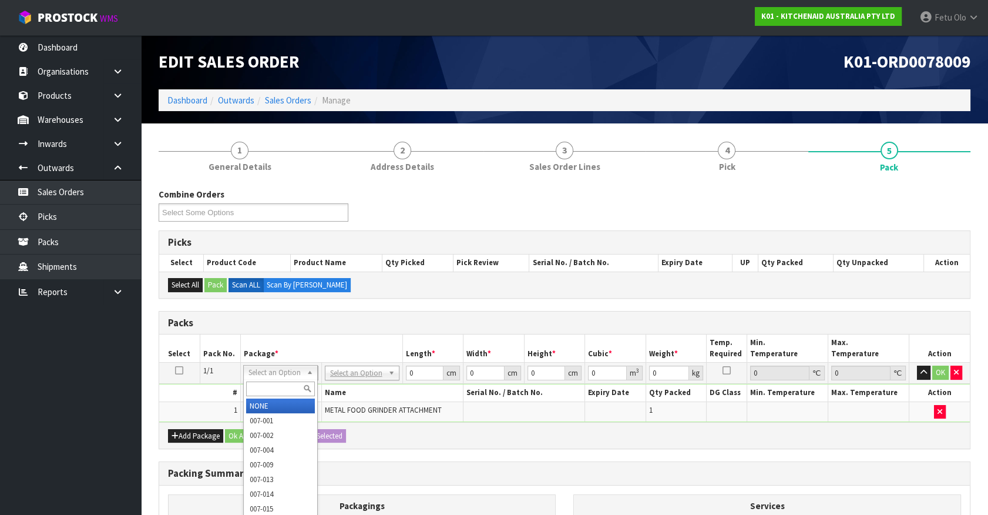
click at [288, 384] on input "text" at bounding box center [280, 388] width 69 height 15
type input "011"
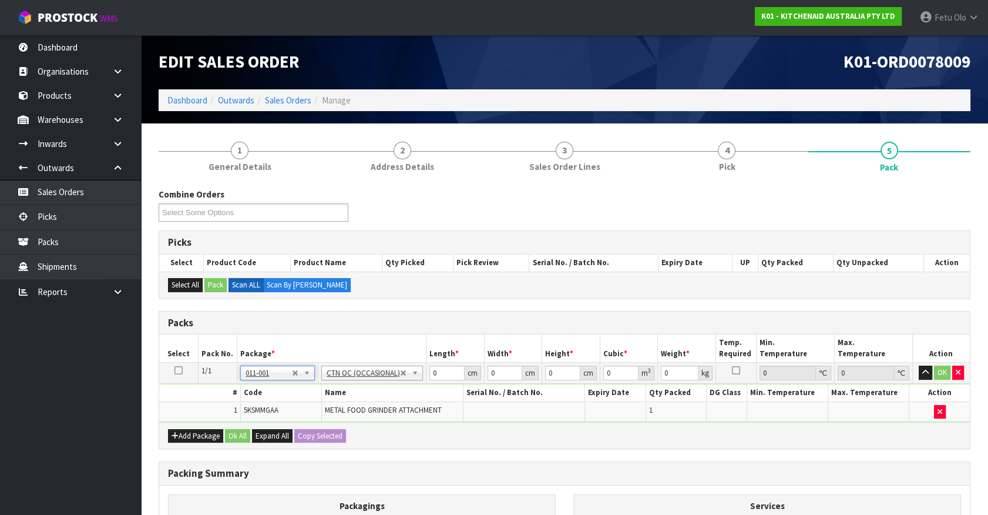
type input "2.3"
drag, startPoint x: 436, startPoint y: 373, endPoint x: 157, endPoint y: 398, distance: 279.7
click at [165, 400] on tbody "1/1 NONE 007-001 007-002 007-004 007-009 007-013 007-014 007-015 007-017 007-01…" at bounding box center [564, 392] width 811 height 59
type input "42"
type input "28"
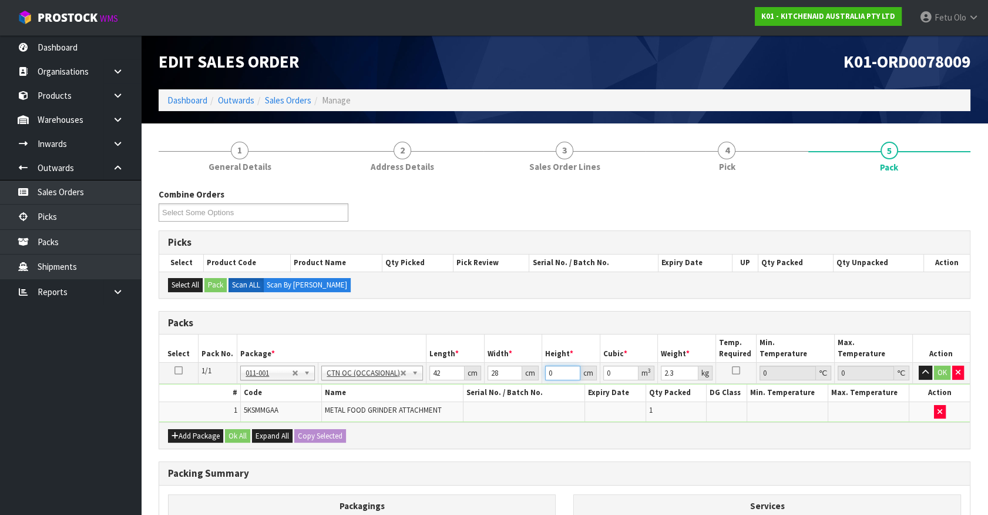
type input "1"
type input "0.001176"
type input "19"
type input "0.022344"
type input "19"
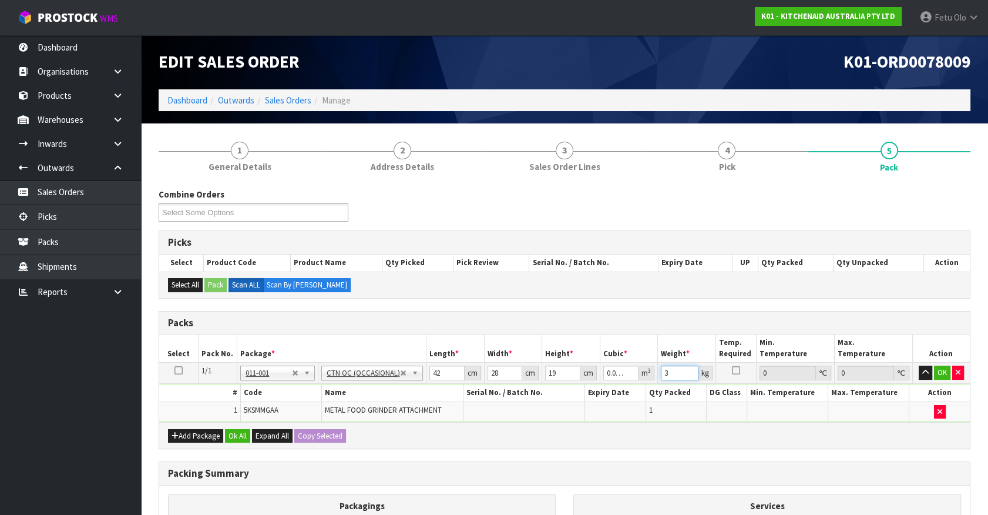
type input "3"
click button "OK" at bounding box center [942, 373] width 16 height 14
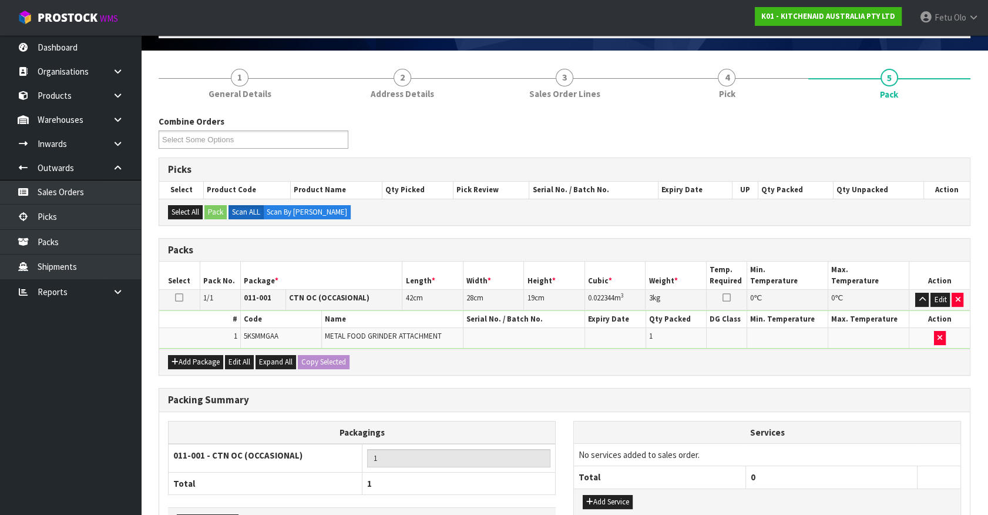
scroll to position [153, 0]
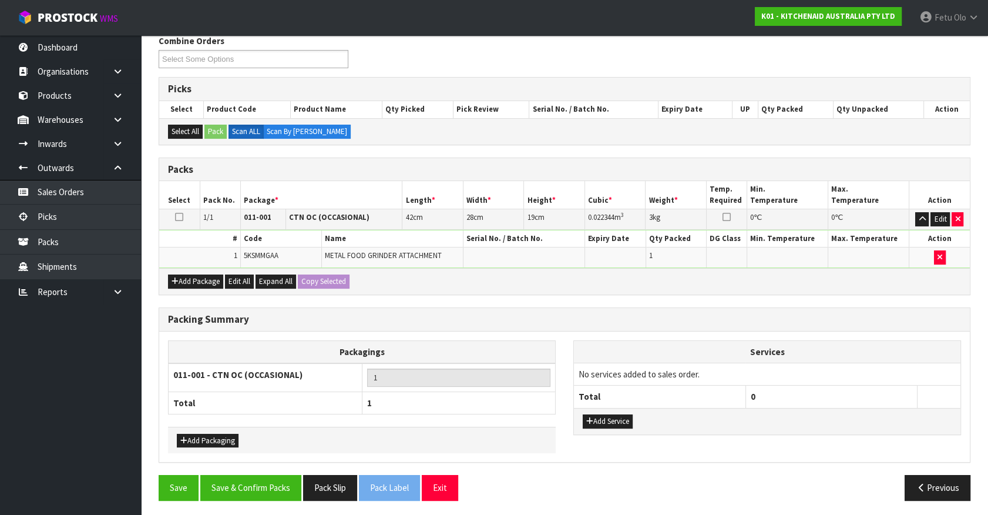
click at [242, 469] on div "Packing Summary Packagings 011-001 - CTN OC (OCCASIONAL) 1 Total 1 Add Packagin…" at bounding box center [565, 391] width 830 height 168
click at [249, 494] on button "Save & Confirm Packs" at bounding box center [250, 487] width 101 height 25
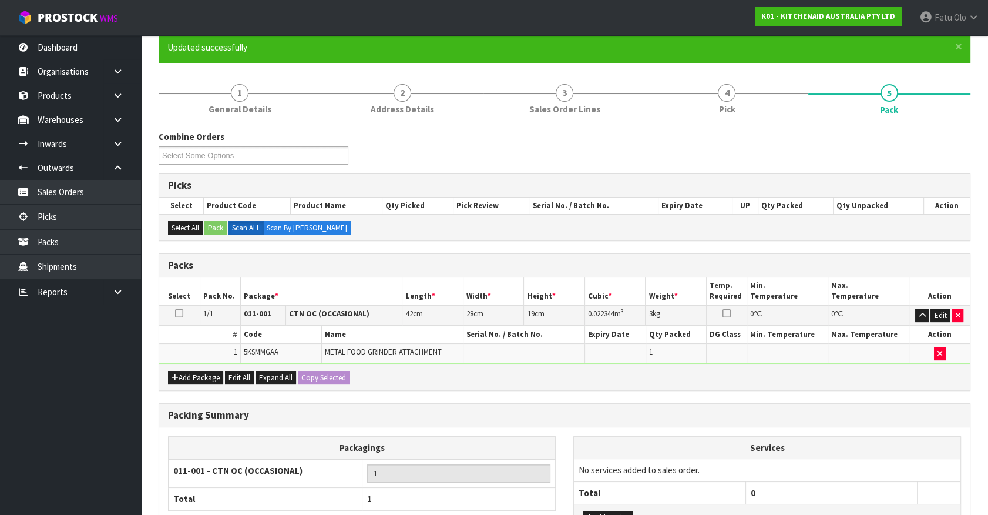
scroll to position [132, 0]
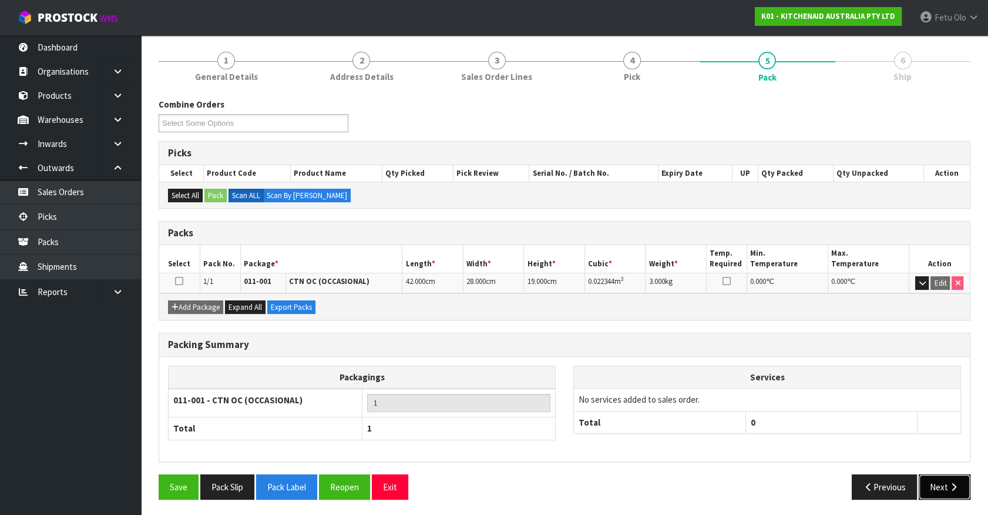
click at [942, 480] on button "Next" at bounding box center [945, 486] width 52 height 25
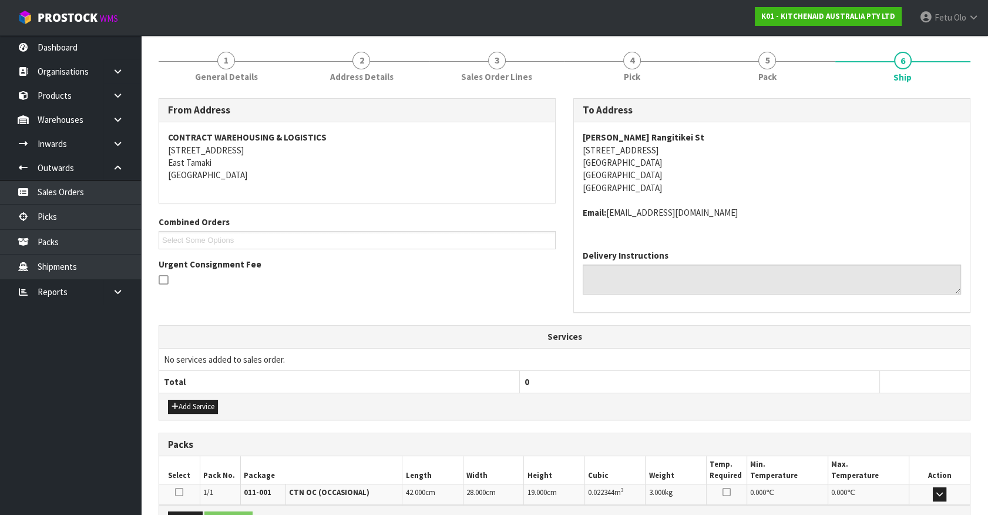
scroll to position [273, 0]
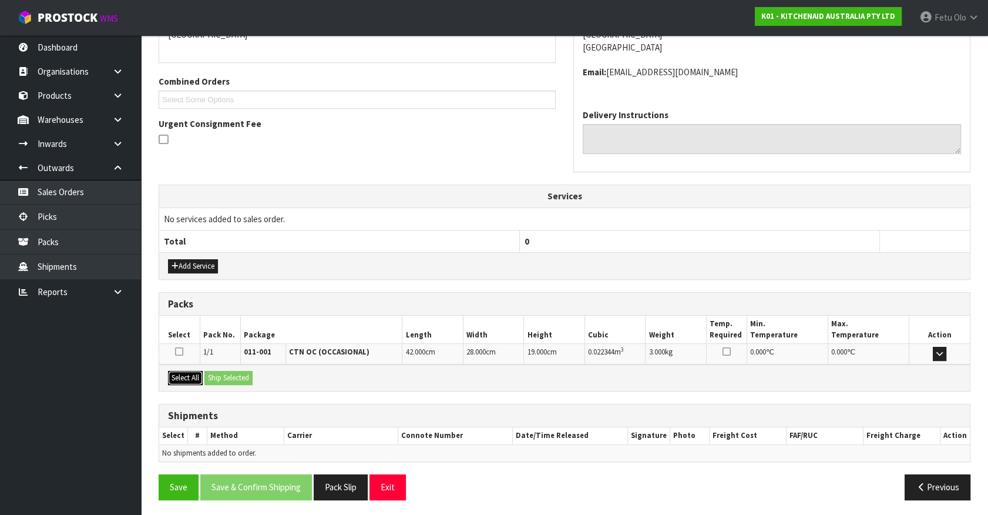
drag, startPoint x: 177, startPoint y: 373, endPoint x: 209, endPoint y: 372, distance: 31.2
click at [183, 373] on button "Select All" at bounding box center [185, 378] width 35 height 14
drag, startPoint x: 209, startPoint y: 372, endPoint x: 214, endPoint y: 374, distance: 6.3
click at [213, 373] on button "Ship Selected" at bounding box center [229, 378] width 48 height 14
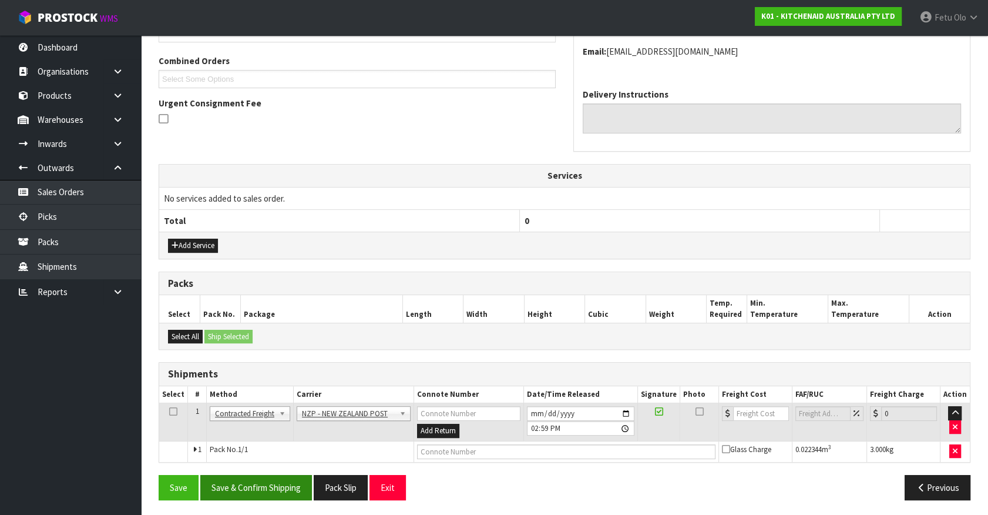
scroll to position [294, 0]
click at [273, 486] on button "Save & Confirm Shipping" at bounding box center [256, 486] width 112 height 25
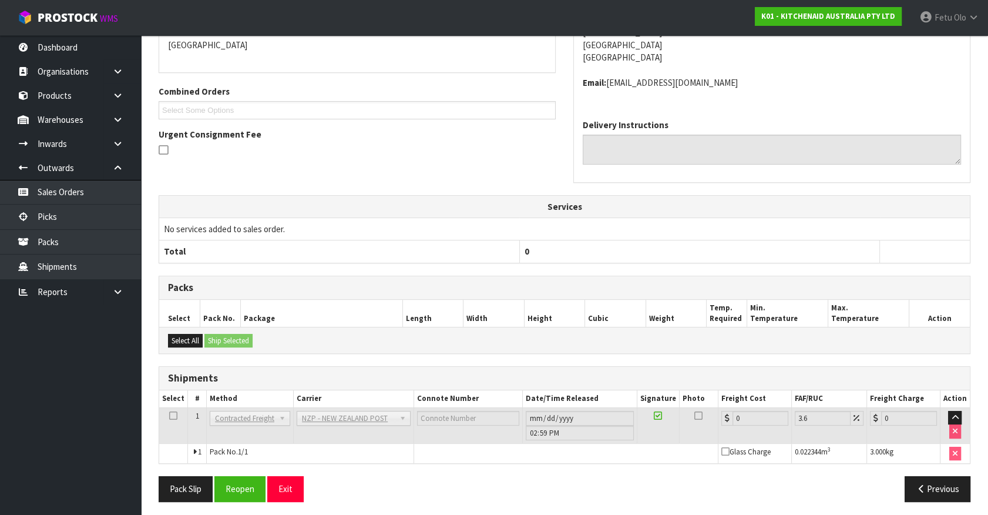
scroll to position [277, 0]
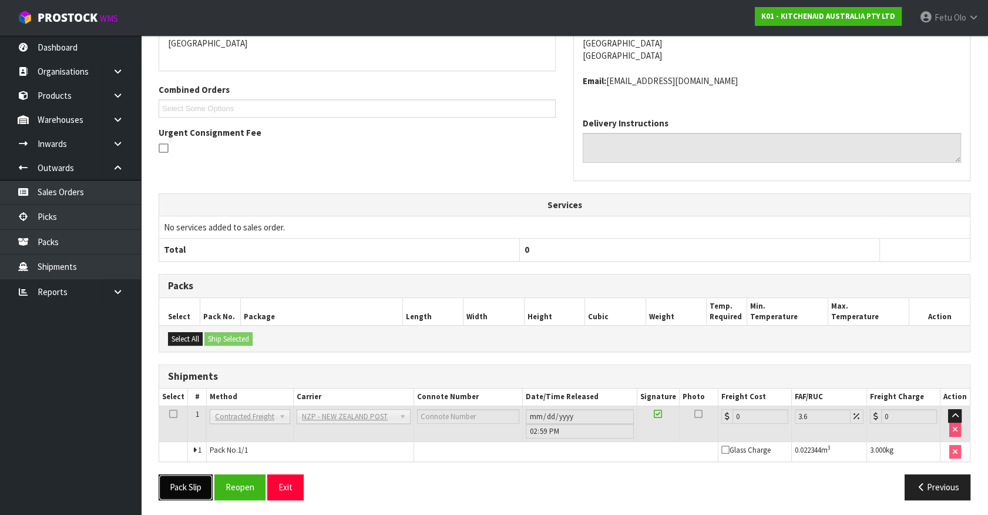
click at [197, 488] on button "Pack Slip" at bounding box center [186, 486] width 54 height 25
click at [252, 484] on button "Reopen" at bounding box center [239, 486] width 51 height 25
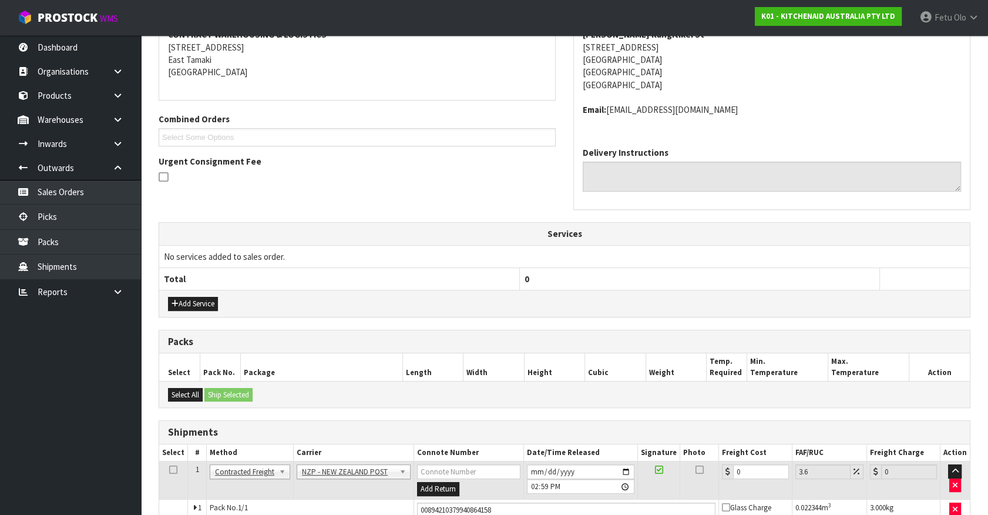
scroll to position [264, 0]
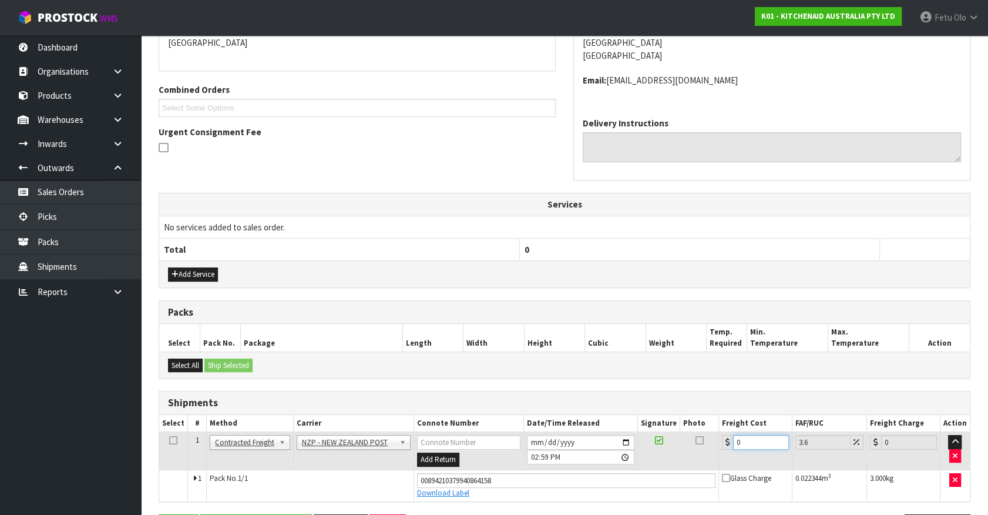
drag, startPoint x: 751, startPoint y: 443, endPoint x: 533, endPoint y: 487, distance: 222.5
click at [533, 487] on tbody "1 Client Local Pickup Customer Local Pickup Company Freight Contracted Freight …" at bounding box center [564, 466] width 811 height 69
type input "8"
type input "8.29"
type input "8.4"
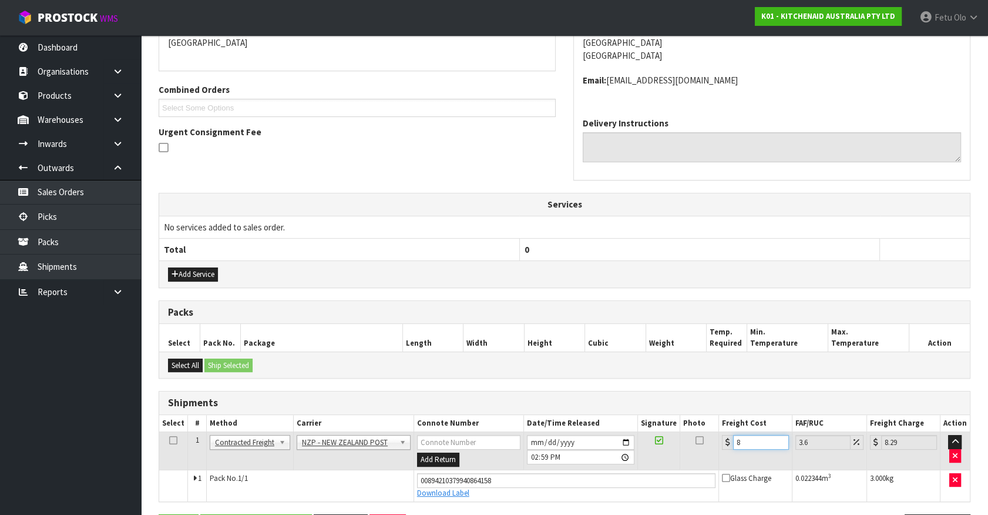
type input "8.7"
type input "8.45"
type input "8.75"
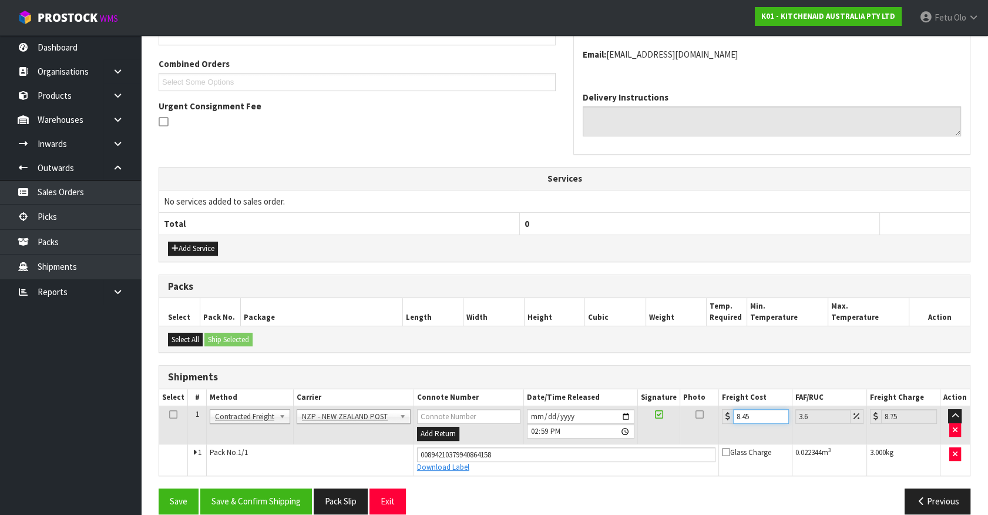
scroll to position [304, 0]
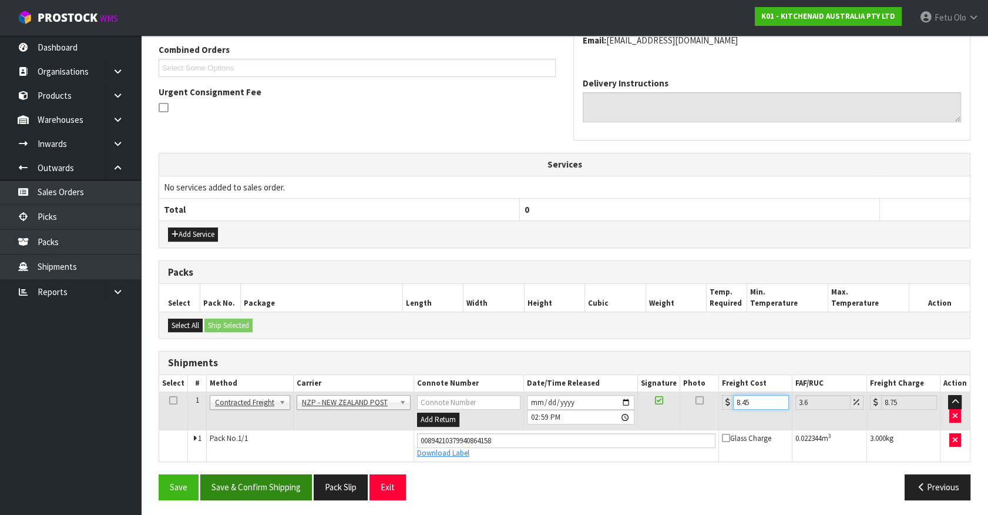
type input "8.45"
click at [270, 484] on button "Save & Confirm Shipping" at bounding box center [256, 486] width 112 height 25
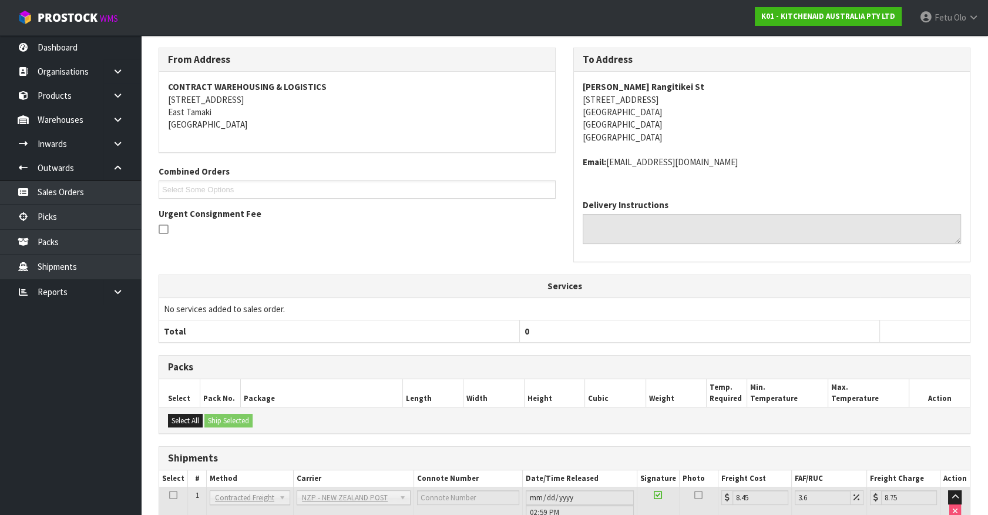
scroll to position [273, 0]
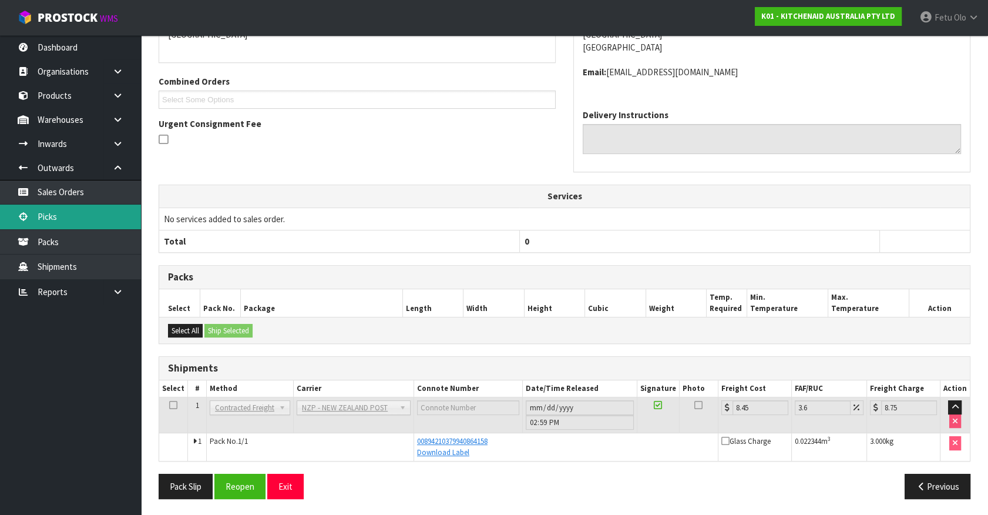
click at [47, 216] on link "Picks" at bounding box center [70, 217] width 141 height 24
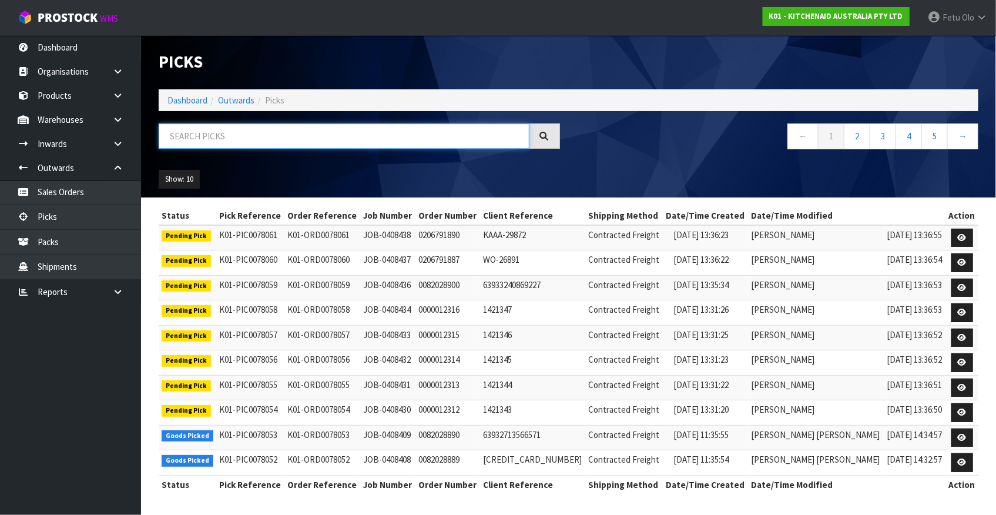
click at [330, 139] on input "text" at bounding box center [344, 135] width 371 height 25
click at [407, 143] on input "text" at bounding box center [344, 135] width 371 height 25
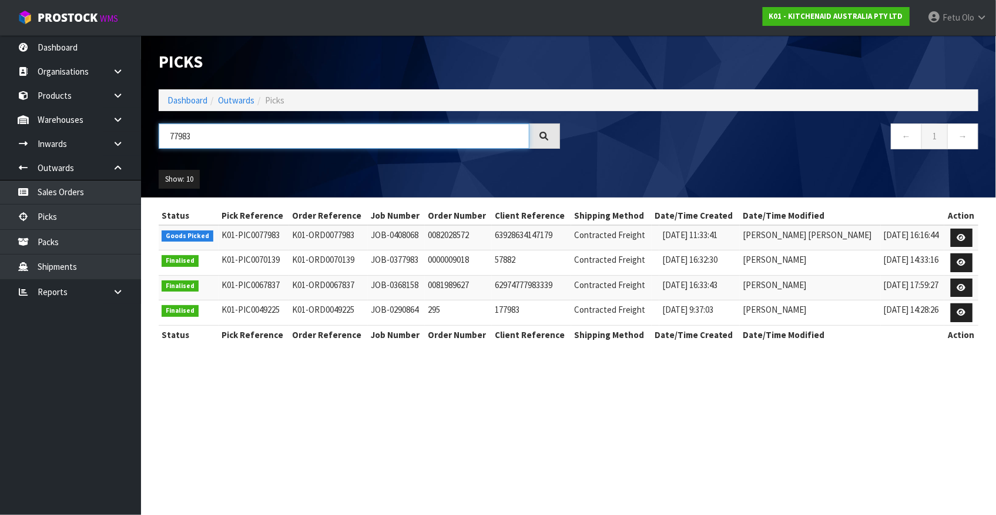
type input "77983"
click at [746, 428] on section "Picks Dashboard Outwards Picks 77983 ← 1 → Show: 10 5 10 25 50 Status Pick Refe…" at bounding box center [498, 257] width 996 height 515
click at [959, 235] on icon at bounding box center [961, 238] width 9 height 8
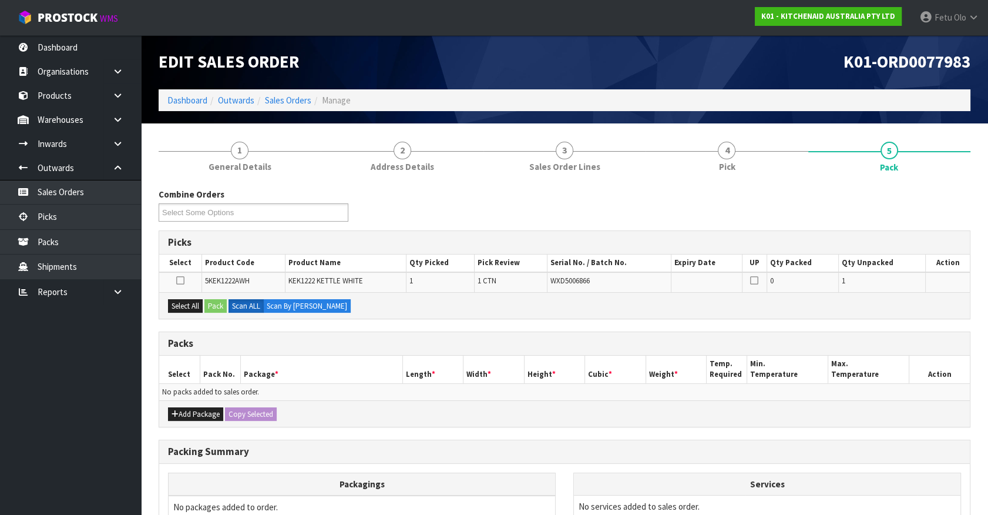
click at [82, 464] on ul "Dashboard Organisations Clients Consignees Carriers Products Categories Serial …" at bounding box center [70, 275] width 141 height 480
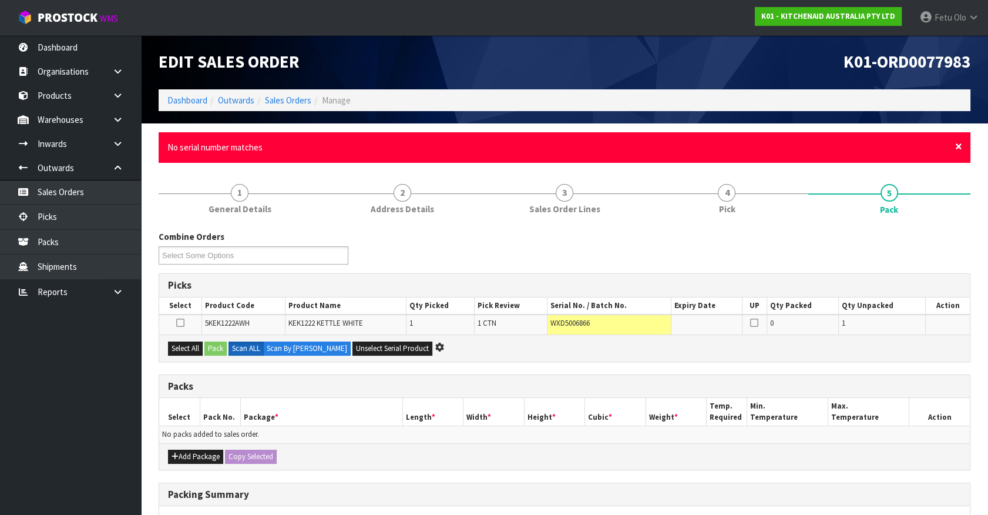
click at [958, 145] on span "×" at bounding box center [959, 146] width 7 height 16
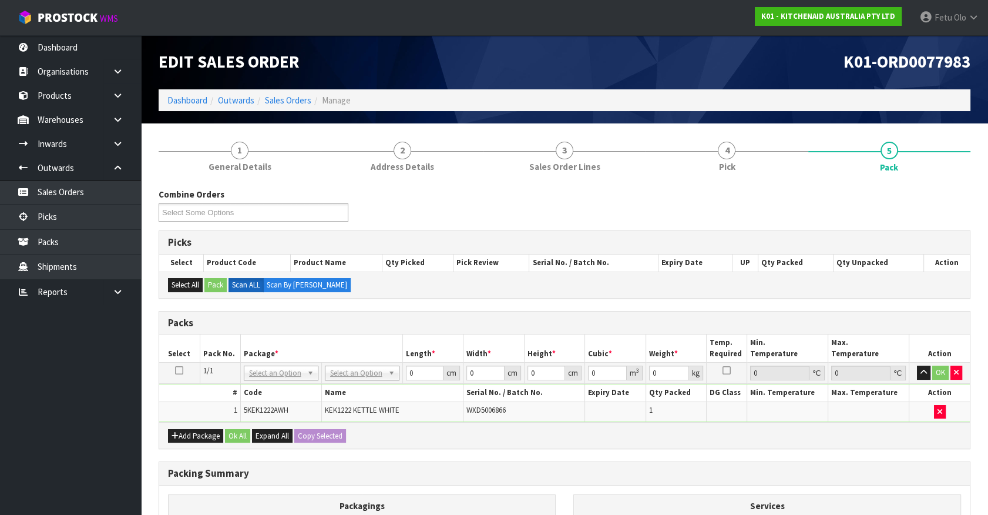
drag, startPoint x: 276, startPoint y: 370, endPoint x: 273, endPoint y: 388, distance: 17.9
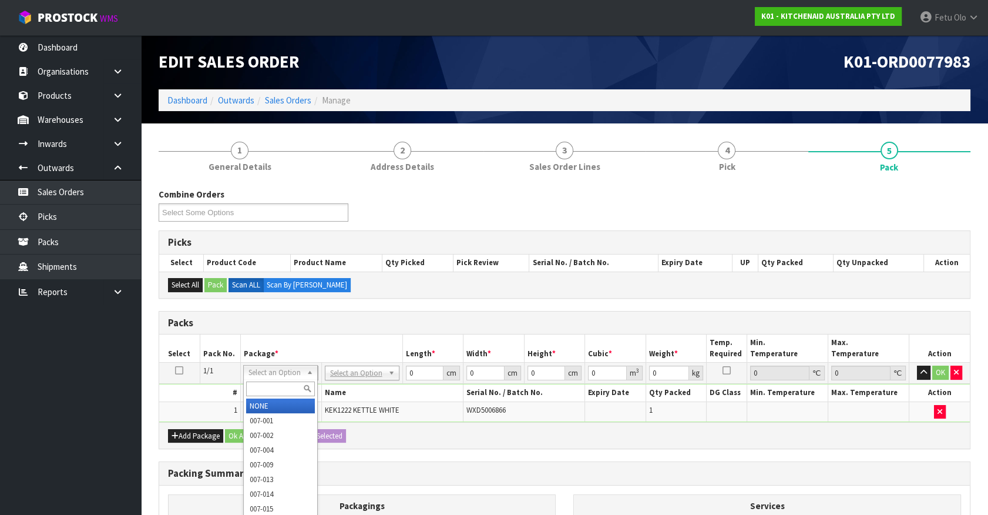
click at [273, 388] on input "text" at bounding box center [280, 388] width 69 height 15
type input "011"
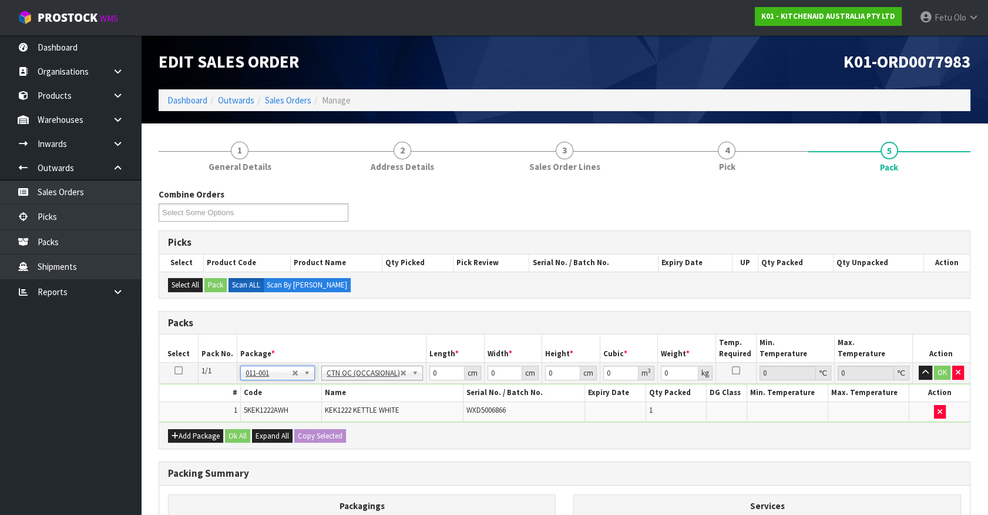
type input "3.7"
drag, startPoint x: 442, startPoint y: 376, endPoint x: 384, endPoint y: 391, distance: 59.6
click at [384, 391] on tbody "1/1 NONE 007-001 007-002 007-004 007-009 007-013 007-014 007-015 007-017 007-01…" at bounding box center [564, 392] width 811 height 59
type input "45"
type input "24"
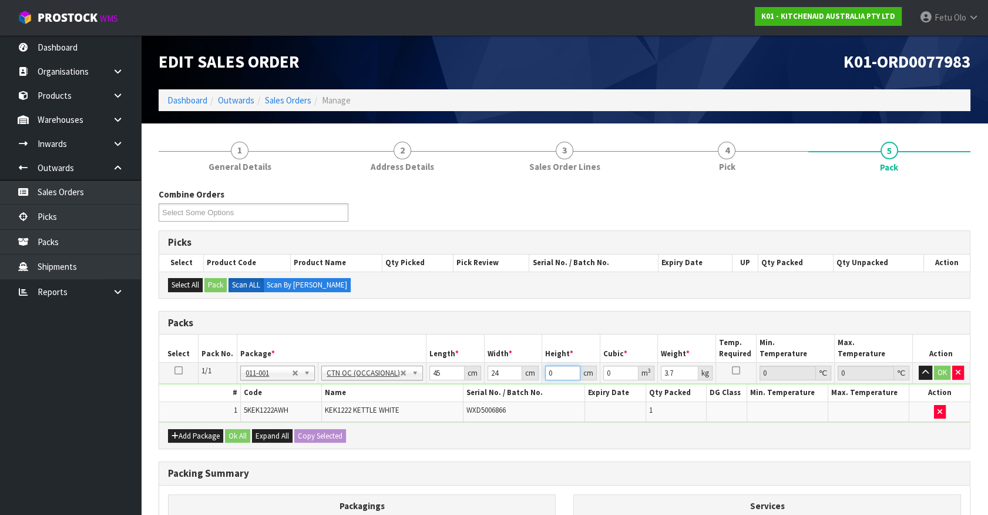
type input "2"
type input "0.00216"
type input "26"
type input "0.02808"
type input "26"
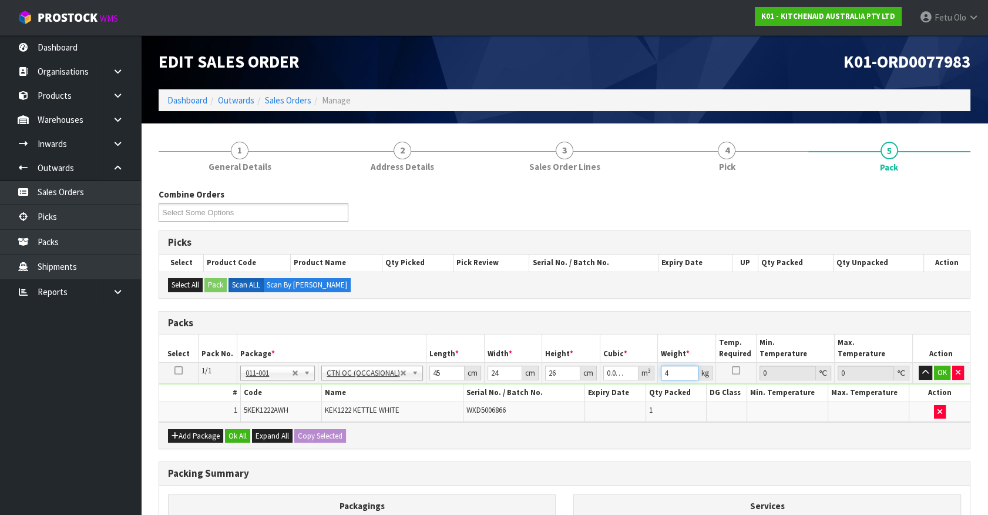
type input "4"
click button "OK" at bounding box center [942, 373] width 16 height 14
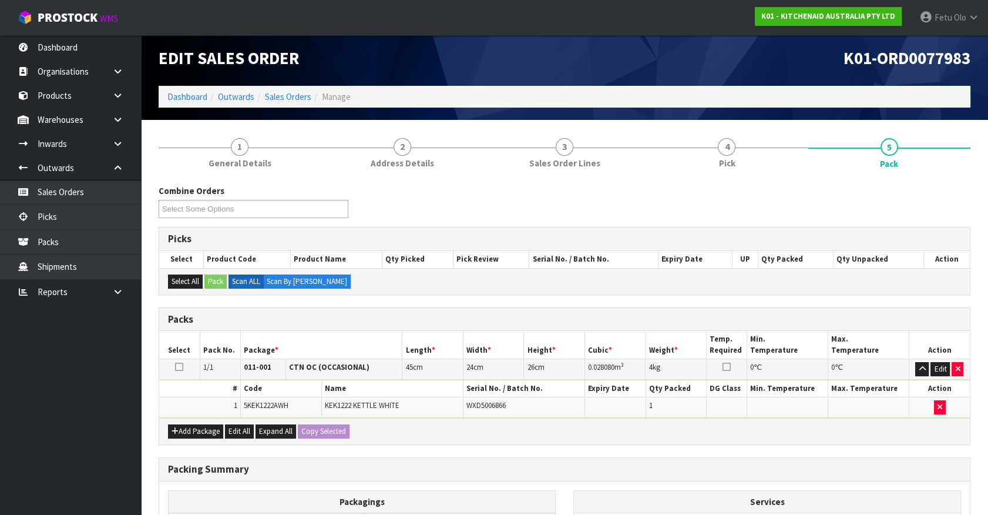
scroll to position [153, 0]
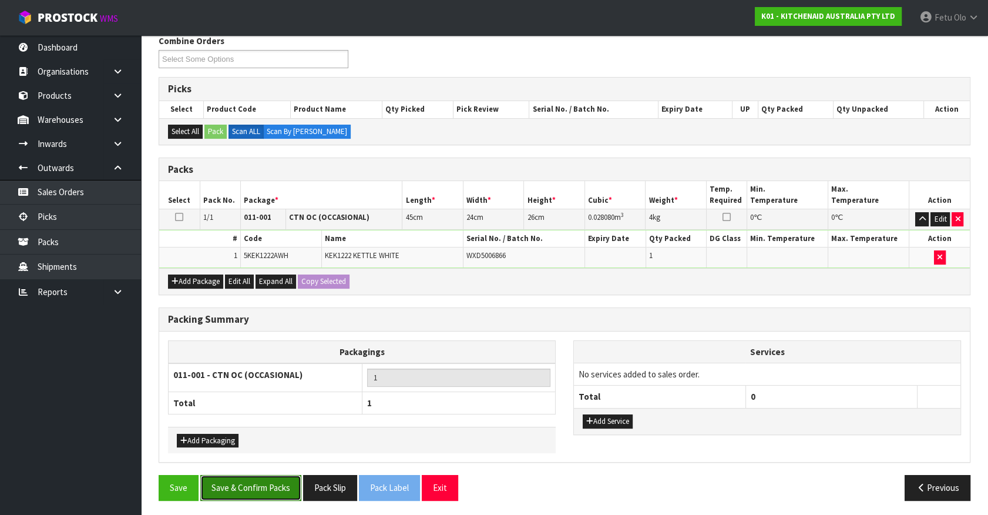
drag, startPoint x: 274, startPoint y: 481, endPoint x: 279, endPoint y: 485, distance: 6.4
click at [274, 482] on button "Save & Confirm Packs" at bounding box center [250, 487] width 101 height 25
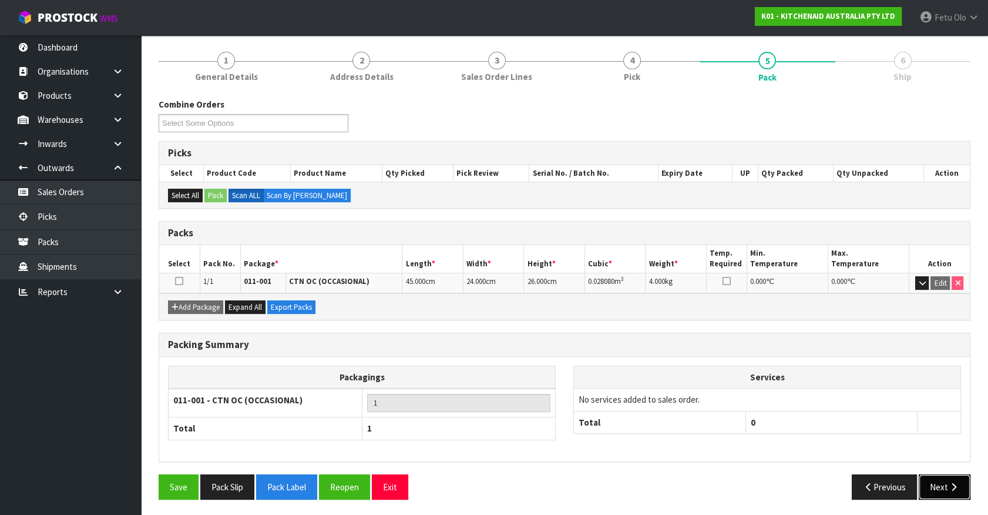
click at [937, 487] on button "Next" at bounding box center [945, 486] width 52 height 25
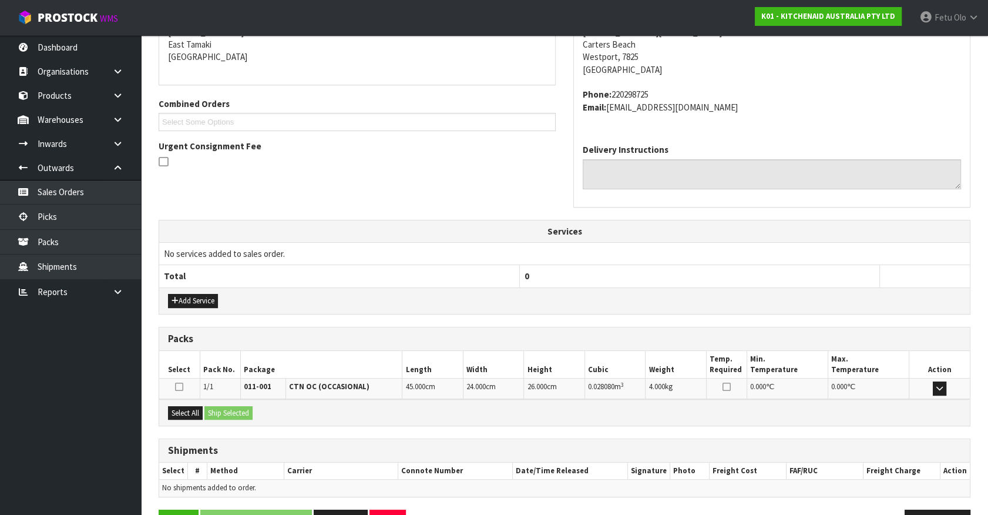
scroll to position [286, 0]
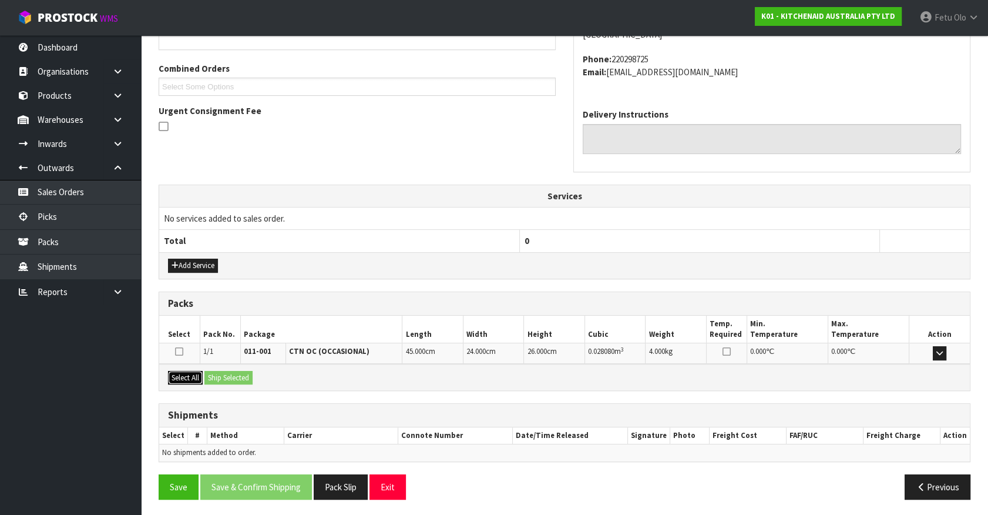
drag, startPoint x: 197, startPoint y: 378, endPoint x: 220, endPoint y: 377, distance: 23.5
click at [197, 378] on button "Select All" at bounding box center [185, 378] width 35 height 14
click at [241, 377] on button "Ship Selected" at bounding box center [229, 378] width 48 height 14
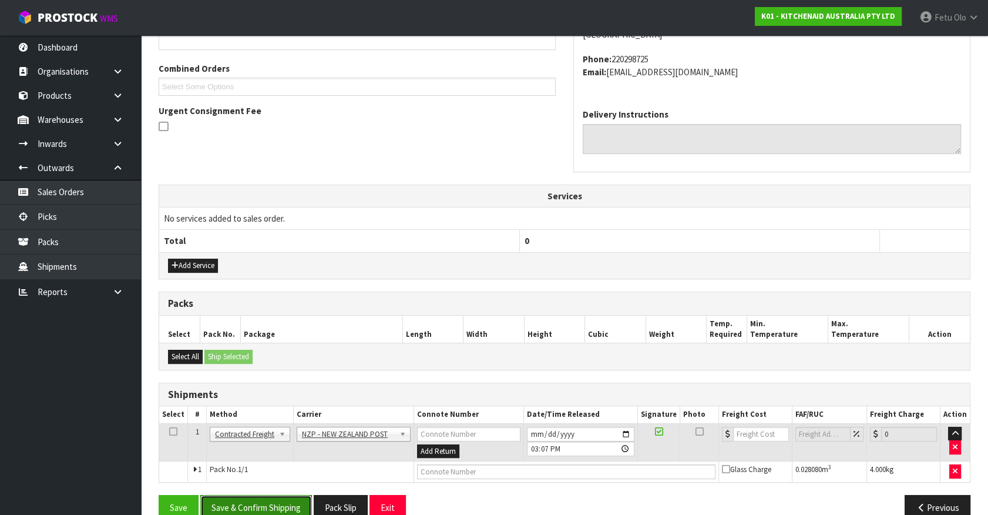
click at [242, 508] on button "Save & Confirm Shipping" at bounding box center [256, 507] width 112 height 25
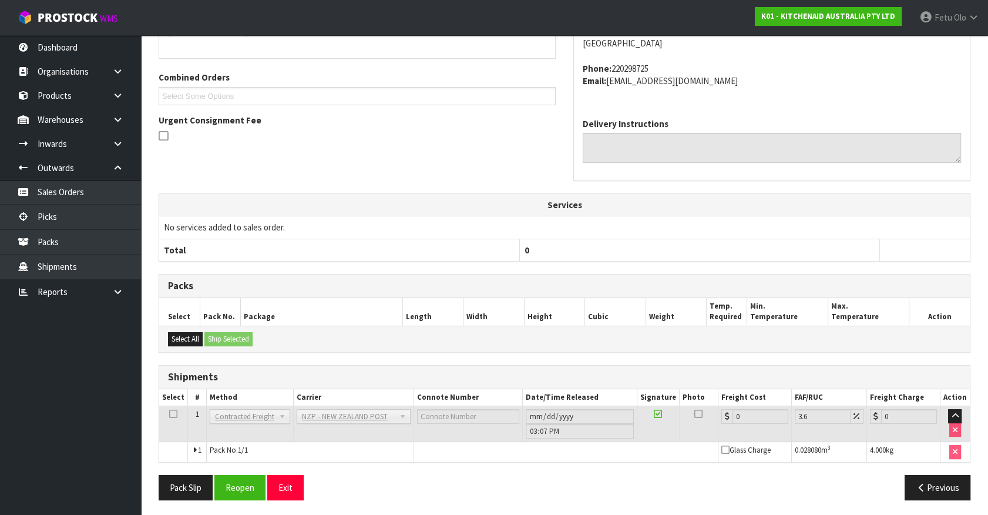
scroll to position [290, 0]
click at [241, 492] on button "Reopen" at bounding box center [239, 486] width 51 height 25
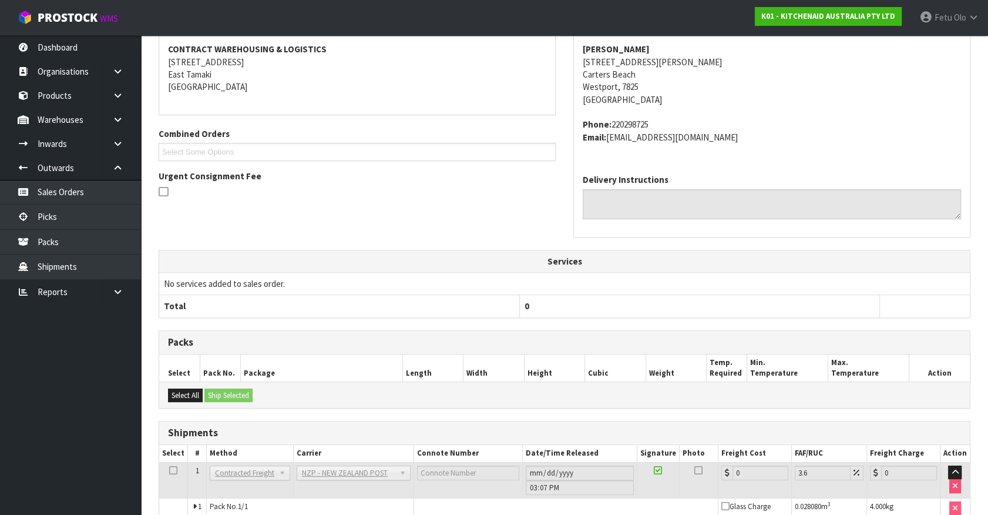
scroll to position [277, 0]
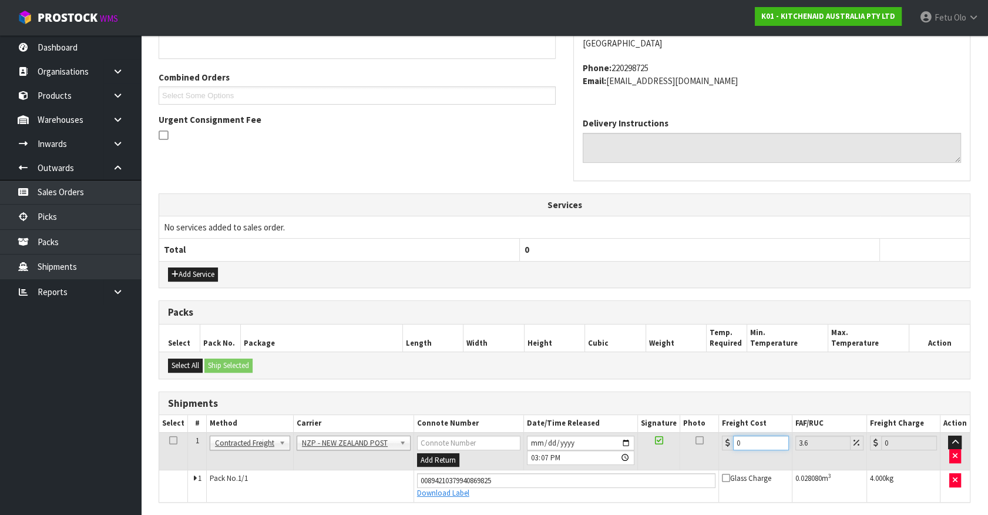
drag, startPoint x: 746, startPoint y: 440, endPoint x: 579, endPoint y: 495, distance: 176.5
click at [579, 495] on tbody "1 Client Local Pickup Customer Local Pickup Company Freight Contracted Freight …" at bounding box center [564, 466] width 811 height 69
type input "1"
type input "1.04"
type input "11"
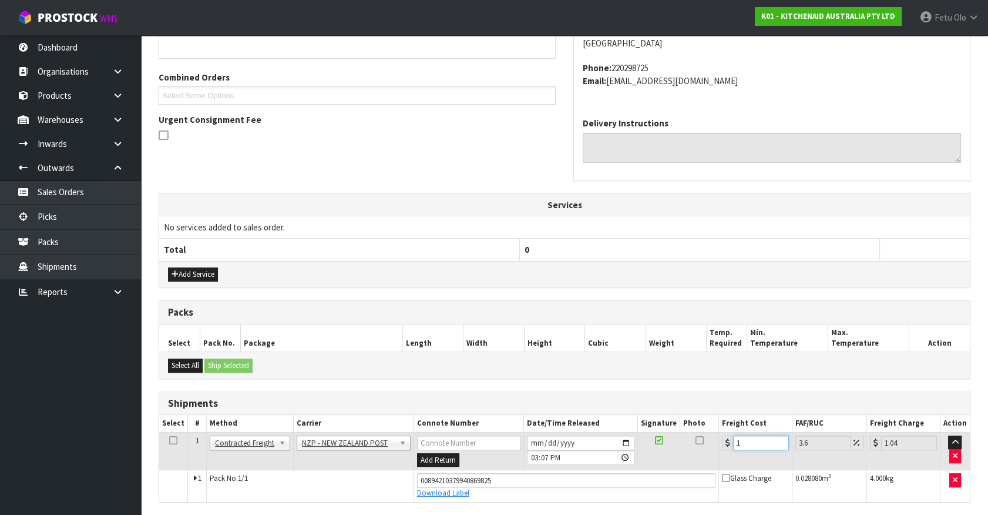
type input "11.4"
type input "11.6"
type input "12.02"
type input "11.61"
type input "12.03"
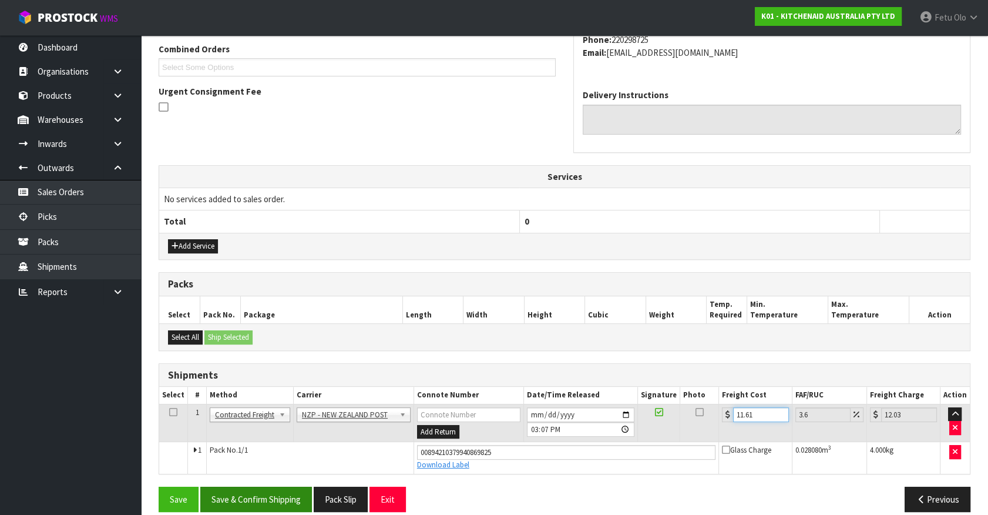
scroll to position [317, 0]
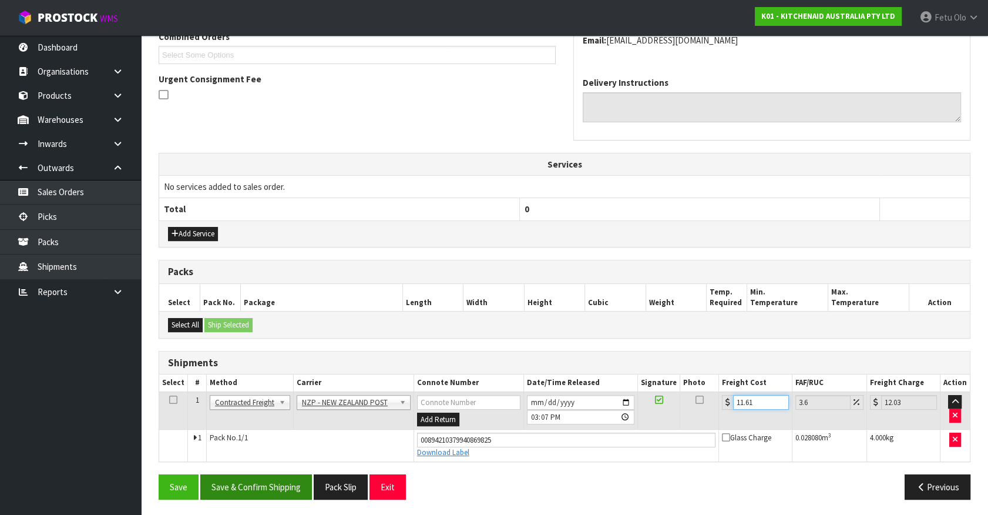
type input "11.61"
click at [281, 481] on button "Save & Confirm Shipping" at bounding box center [256, 486] width 112 height 25
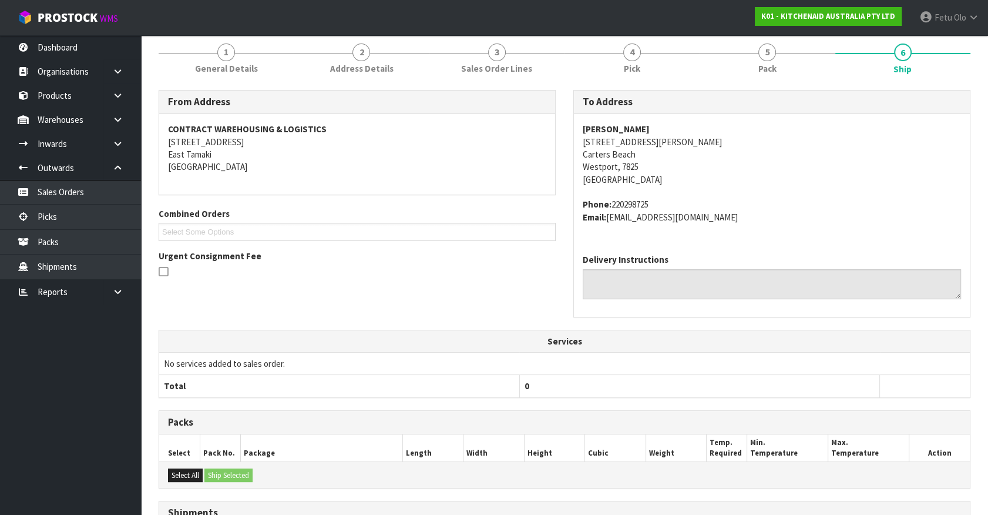
scroll to position [285, 0]
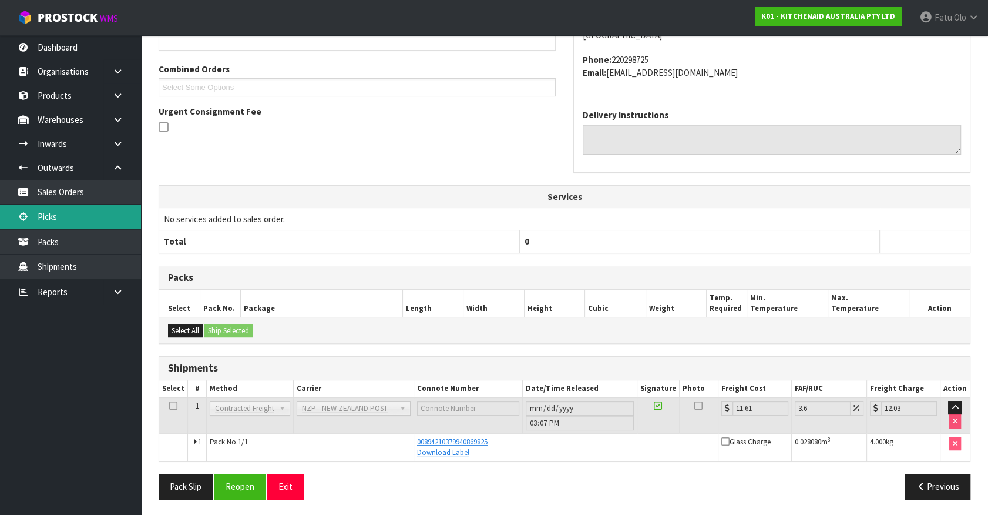
click at [36, 224] on link "Picks" at bounding box center [70, 217] width 141 height 24
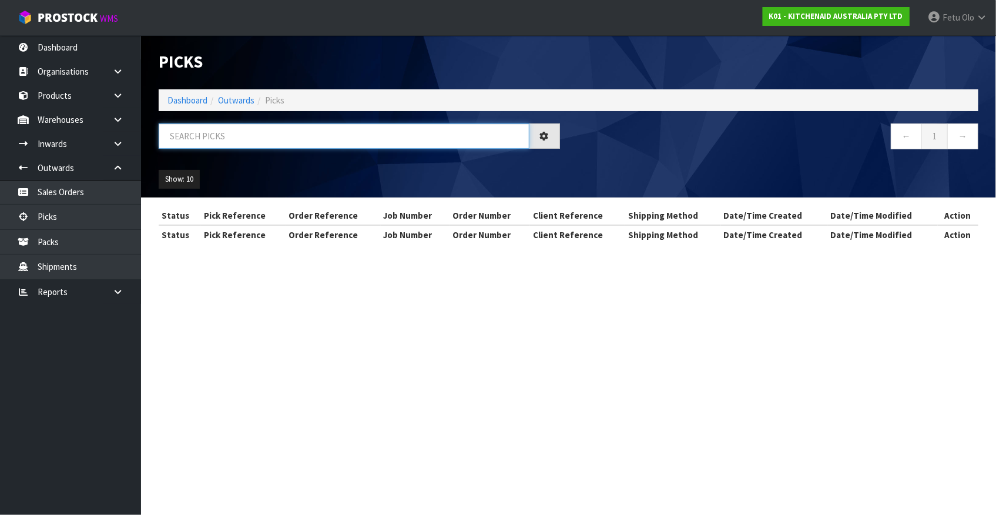
click at [270, 135] on input "text" at bounding box center [344, 135] width 371 height 25
type input "78005"
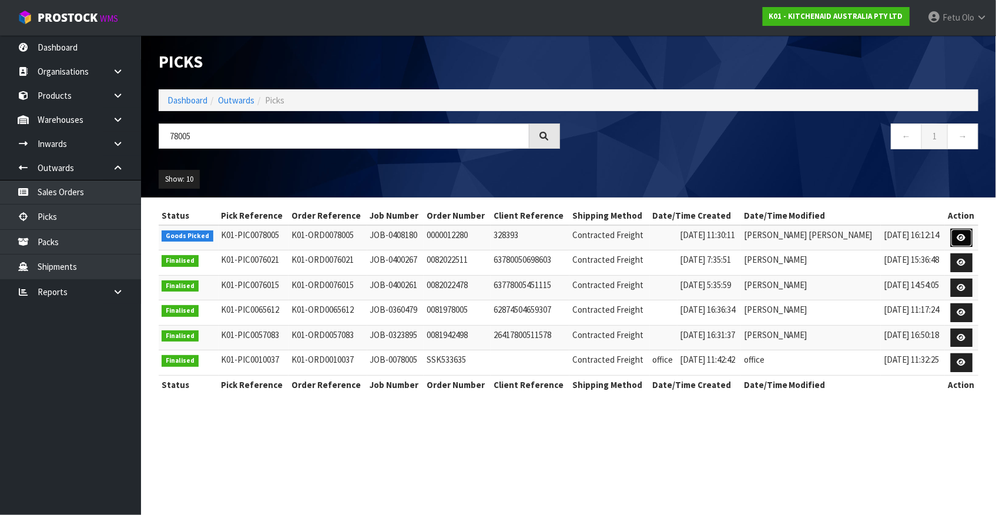
click at [960, 240] on icon at bounding box center [961, 238] width 9 height 8
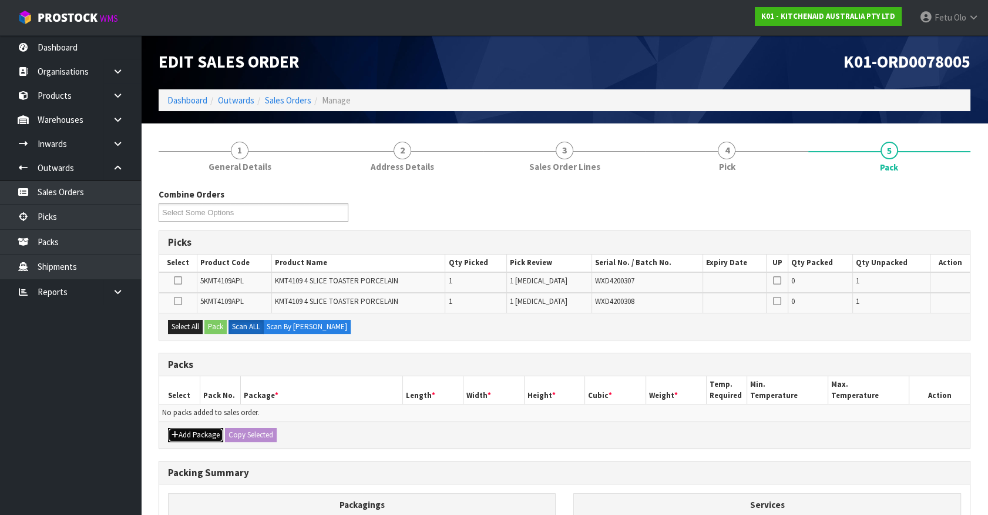
click at [184, 430] on button "Add Package" at bounding box center [195, 435] width 55 height 14
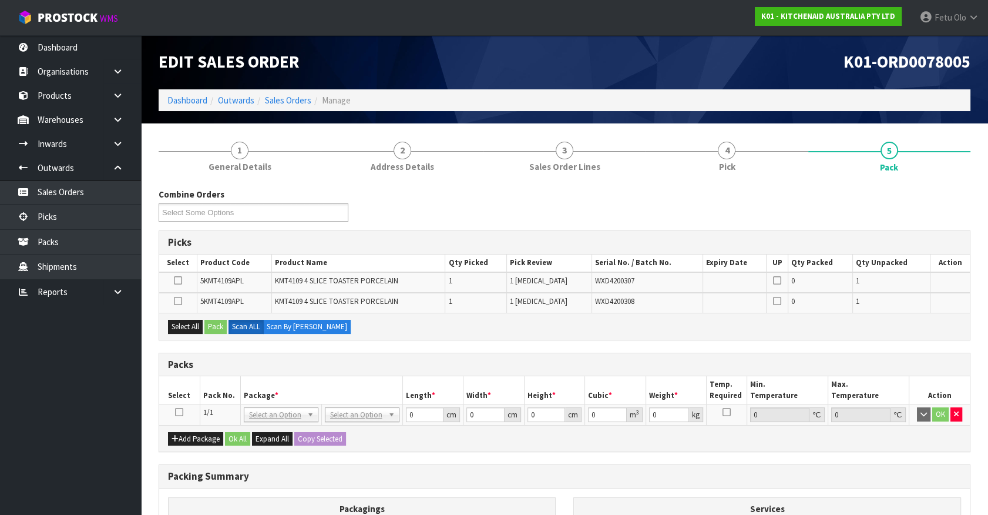
drag, startPoint x: 182, startPoint y: 411, endPoint x: 192, endPoint y: 409, distance: 10.3
click at [183, 411] on td at bounding box center [179, 414] width 41 height 21
click at [240, 394] on th "Package *" at bounding box center [321, 390] width 162 height 28
click at [179, 413] on icon at bounding box center [179, 412] width 8 height 1
click at [222, 396] on th "Pack No." at bounding box center [220, 390] width 41 height 28
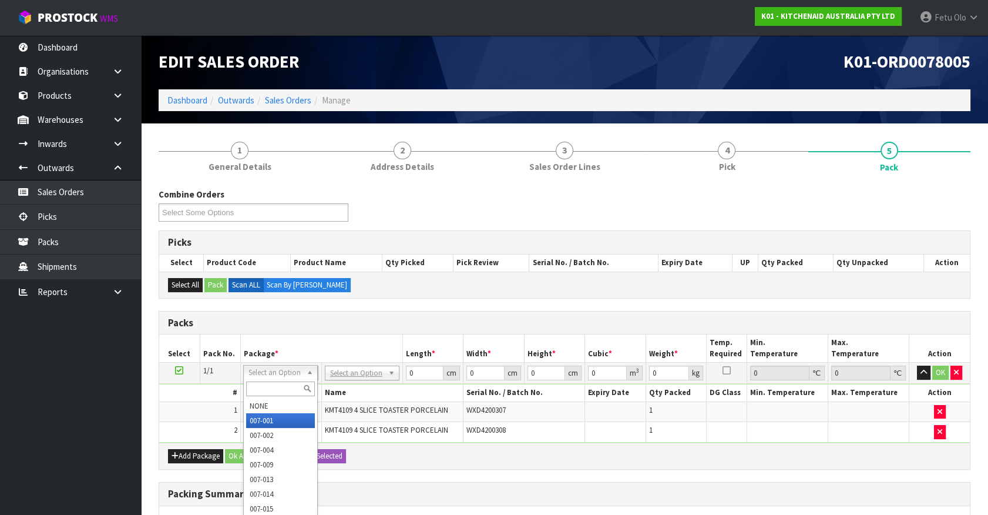
drag, startPoint x: 281, startPoint y: 413, endPoint x: 294, endPoint y: 405, distance: 14.7
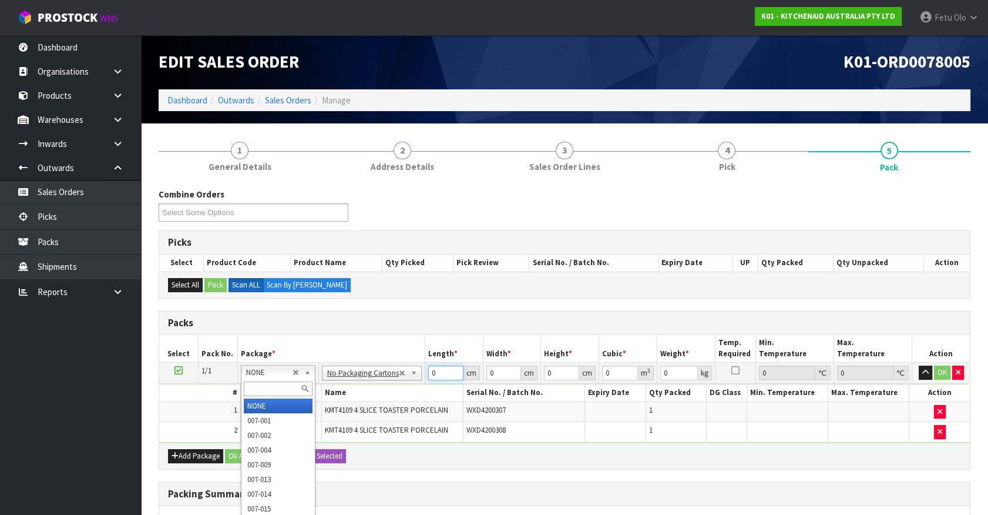
drag, startPoint x: 441, startPoint y: 371, endPoint x: 367, endPoint y: 403, distance: 80.9
click at [367, 403] on tbody "1/1 NONE 007-001 007-002 007-004 007-009 007-013 007-014 007-015 007-017 007-01…" at bounding box center [564, 403] width 811 height 80
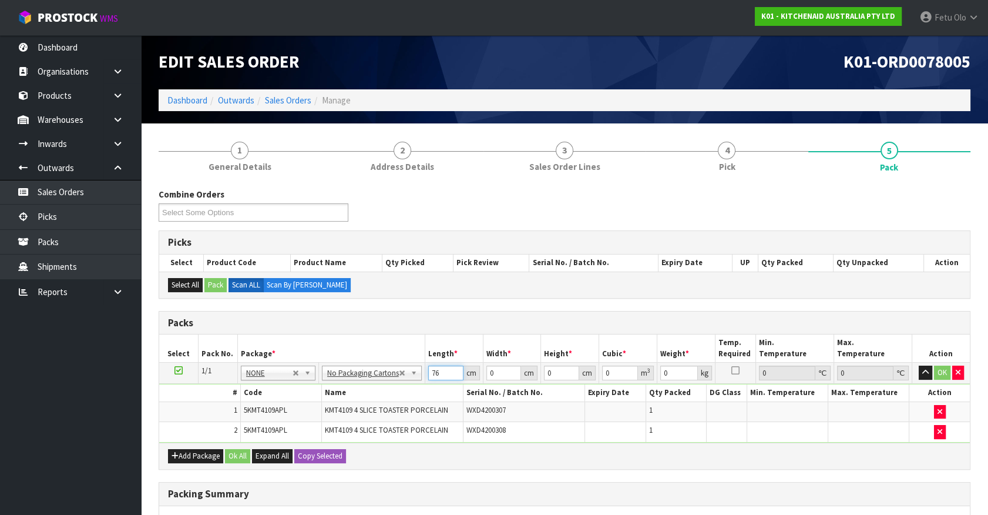
type input "76"
type input "38"
type input "2"
type input "0.005776"
type input "29"
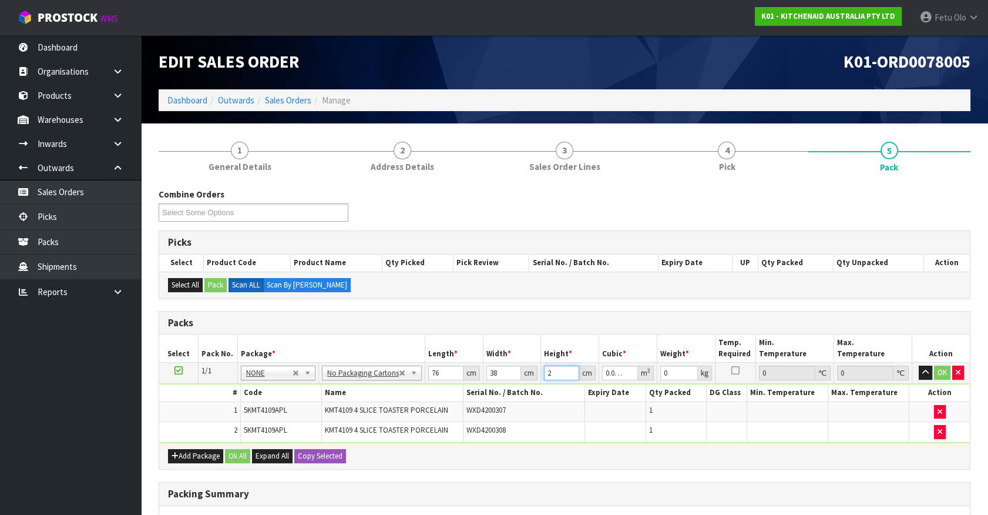
type input "0.083752"
type input "29"
type input "11"
click button "OK" at bounding box center [942, 373] width 16 height 14
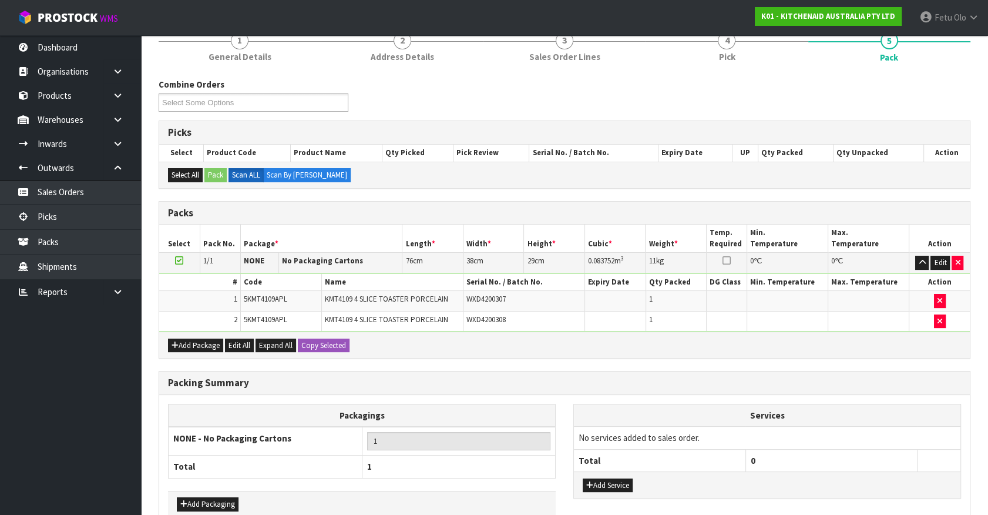
scroll to position [173, 0]
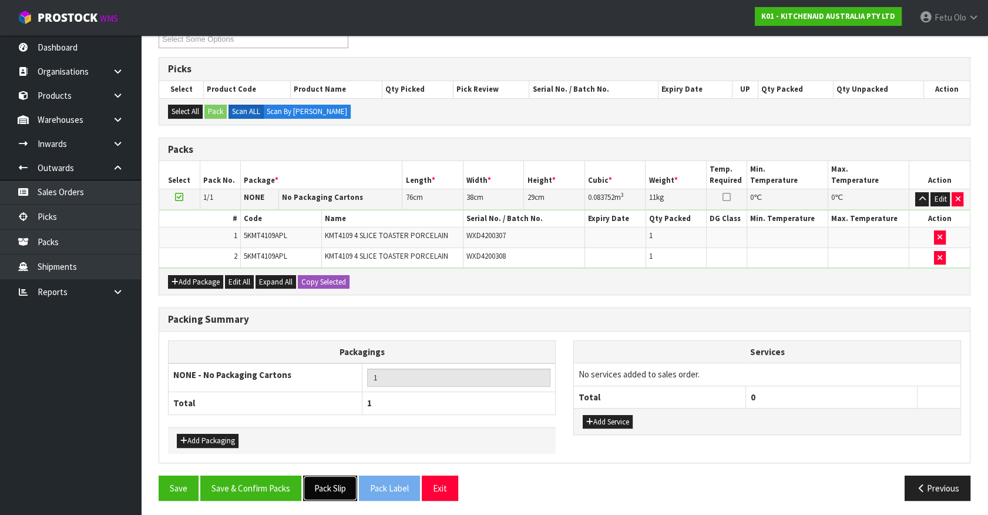
click at [323, 481] on button "Pack Slip" at bounding box center [330, 487] width 54 height 25
click at [266, 485] on button "Save & Confirm Packs" at bounding box center [250, 487] width 101 height 25
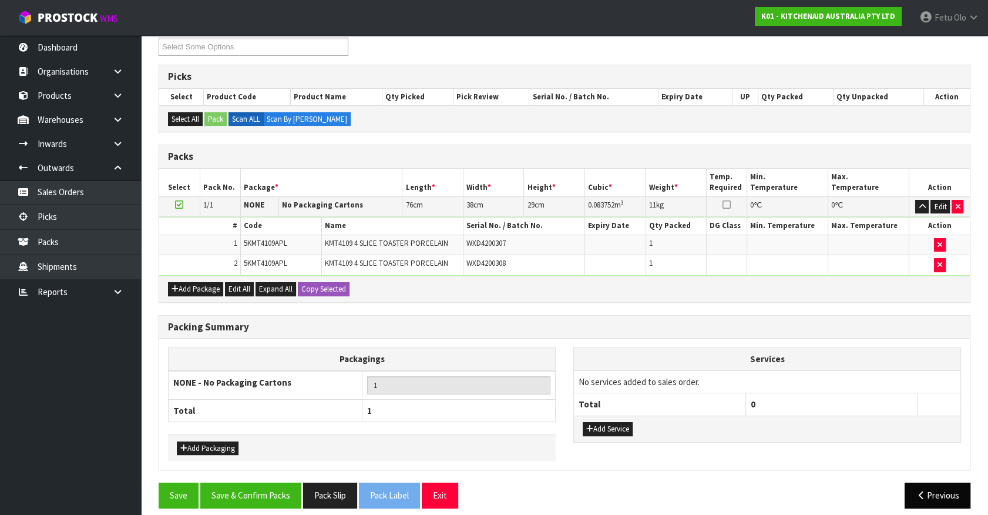
scroll to position [132, 0]
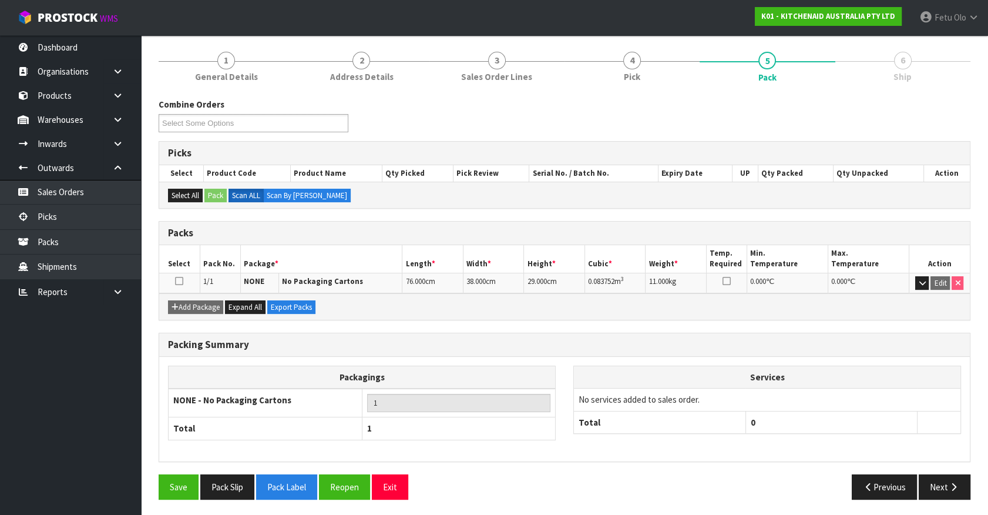
click at [916, 485] on div "Previous Next" at bounding box center [772, 486] width 415 height 25
click at [926, 482] on button "Next" at bounding box center [945, 486] width 52 height 25
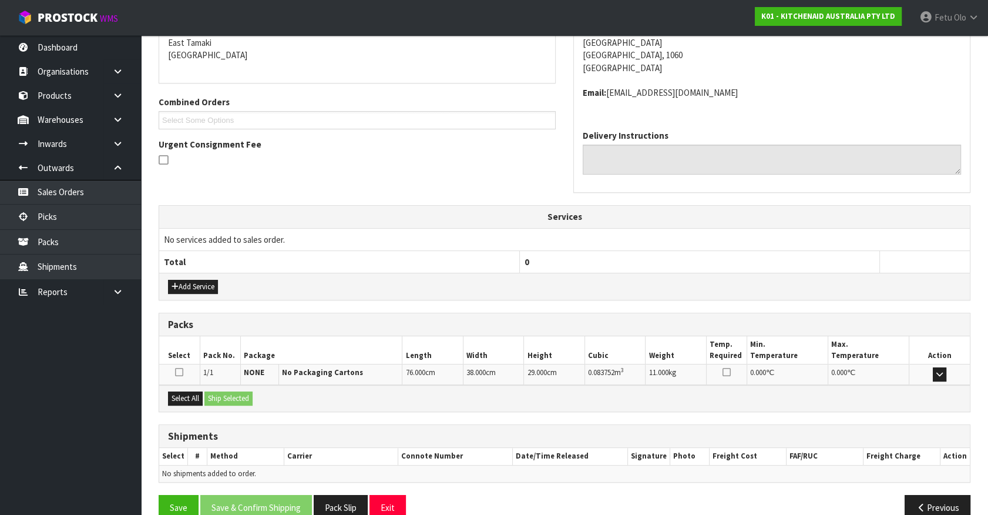
scroll to position [273, 0]
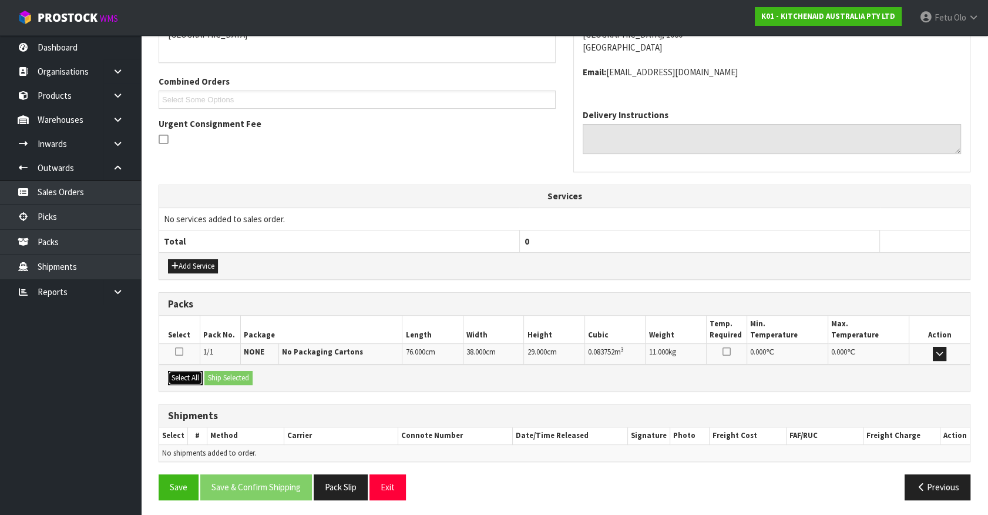
click at [188, 374] on button "Select All" at bounding box center [185, 378] width 35 height 14
click at [223, 371] on button "Ship Selected" at bounding box center [229, 378] width 48 height 14
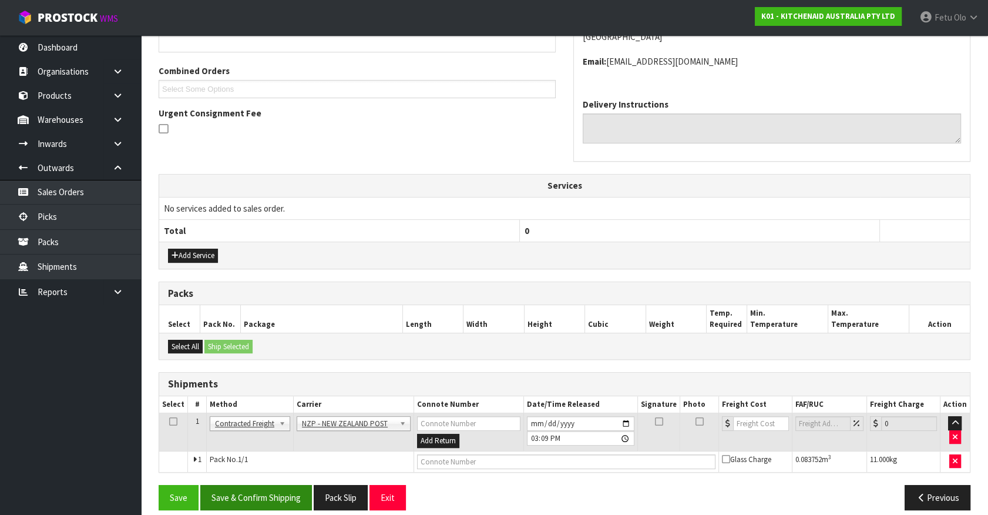
scroll to position [294, 0]
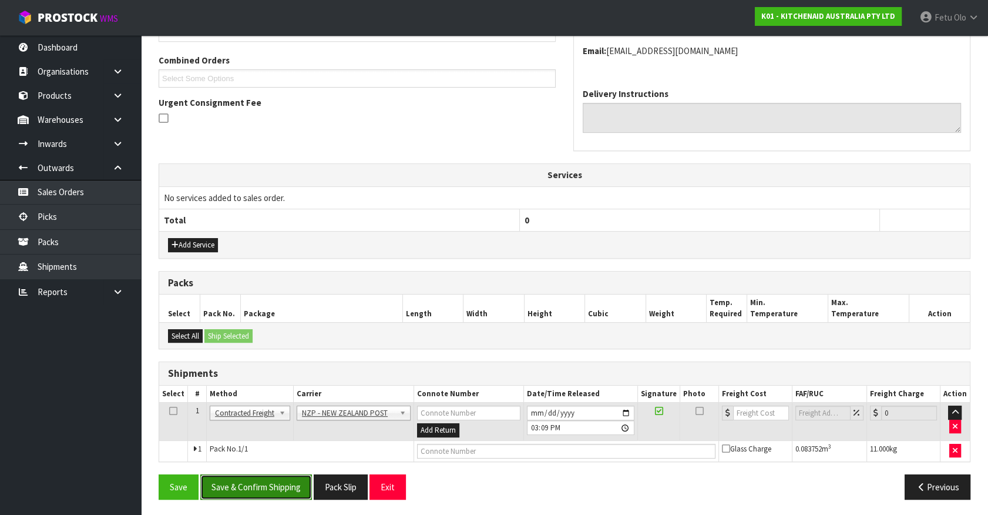
click at [276, 494] on button "Save & Confirm Shipping" at bounding box center [256, 486] width 112 height 25
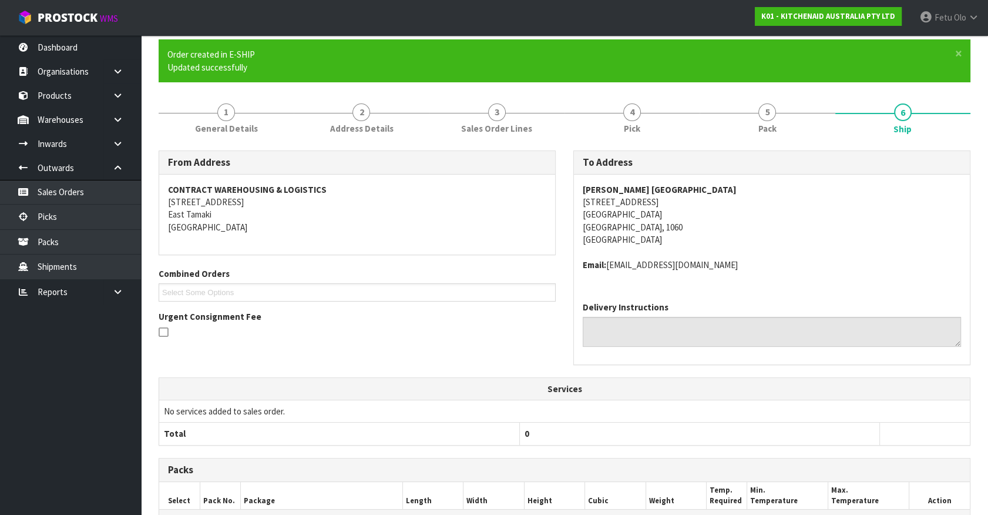
scroll to position [277, 0]
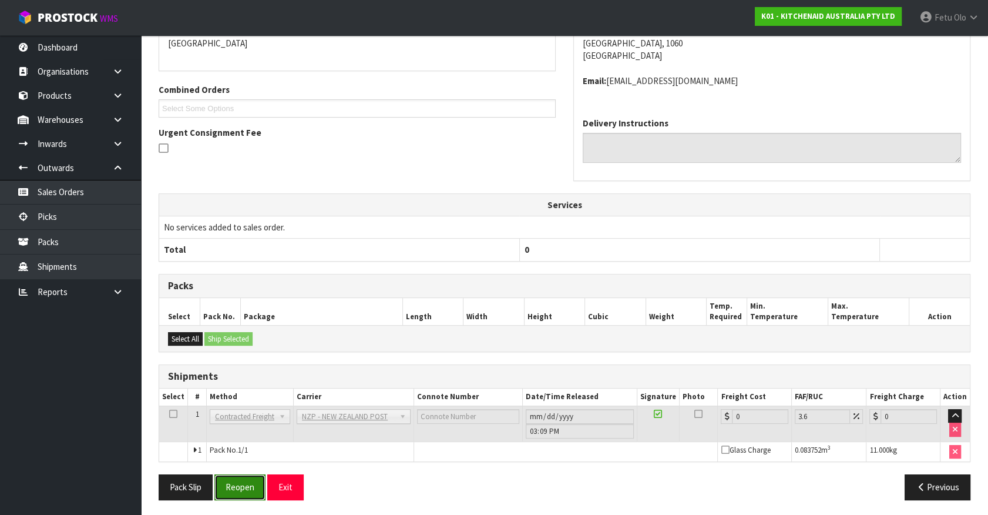
click at [231, 477] on button "Reopen" at bounding box center [239, 486] width 51 height 25
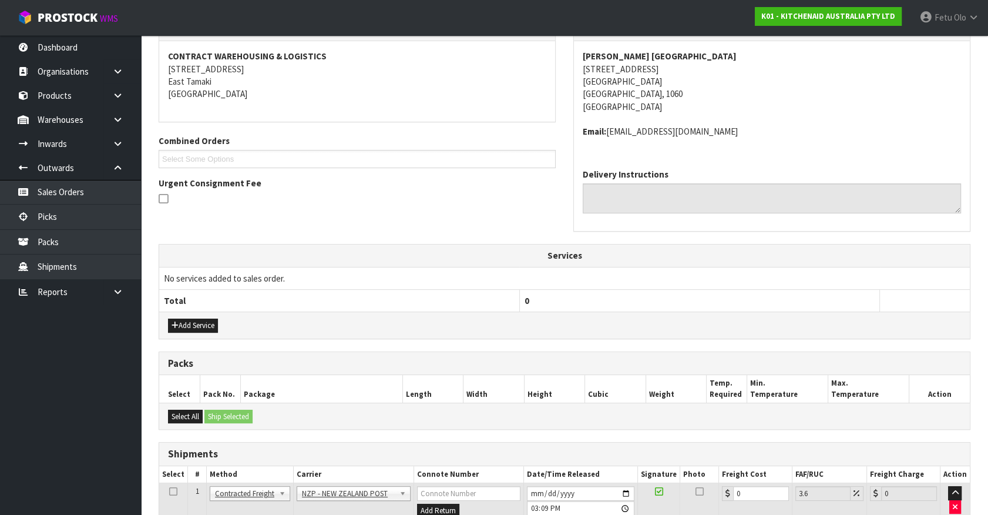
scroll to position [264, 0]
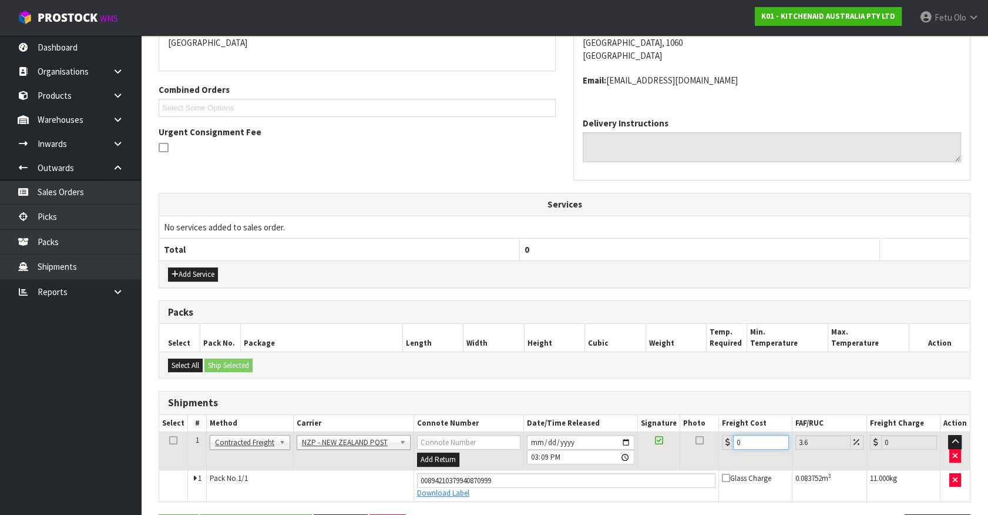
drag, startPoint x: 592, startPoint y: 471, endPoint x: 470, endPoint y: 485, distance: 122.5
click at [470, 485] on tbody "1 Client Local Pickup Customer Local Pickup Company Freight Contracted Freight …" at bounding box center [564, 466] width 811 height 69
type input "4"
type input "4.14"
type input "4.3"
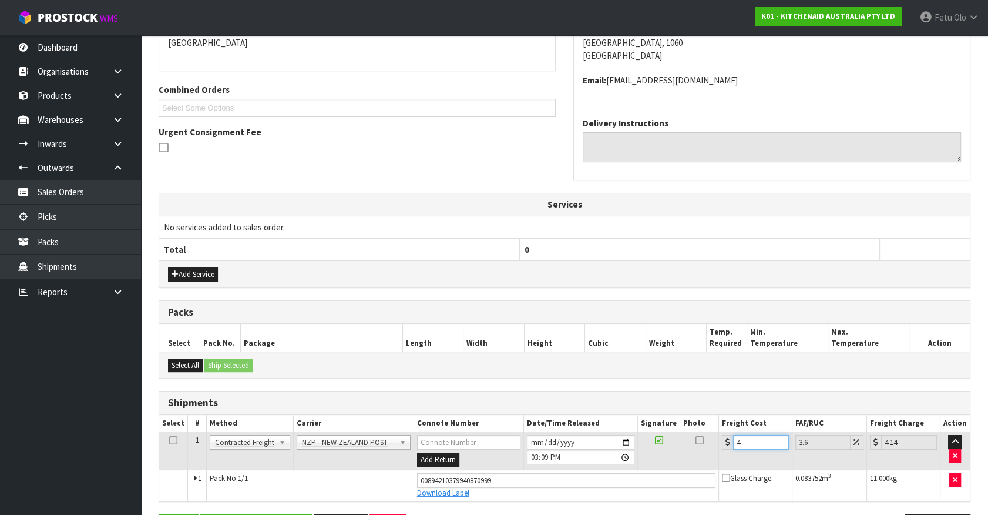
type input "4.45"
type input "4.33"
type input "4.49"
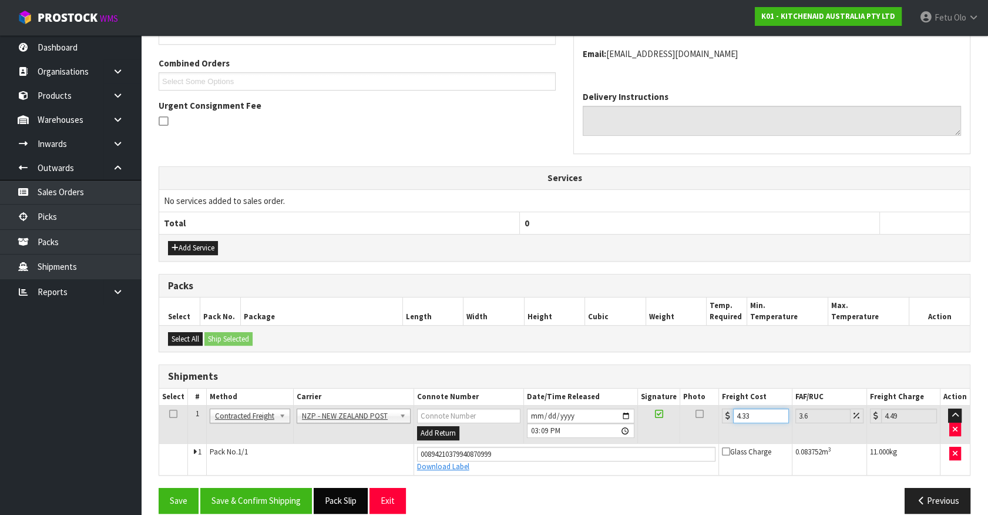
scroll to position [304, 0]
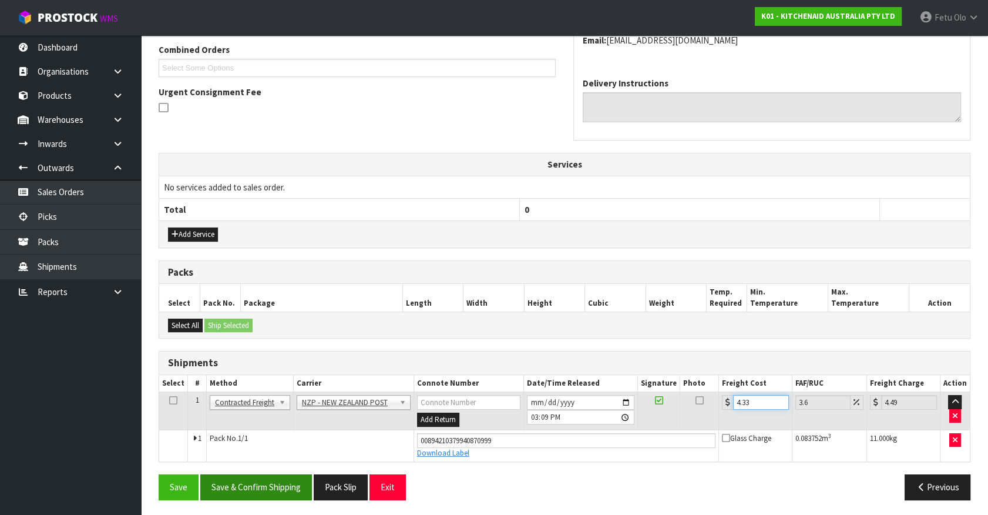
type input "4.33"
click at [280, 481] on button "Save & Confirm Shipping" at bounding box center [256, 486] width 112 height 25
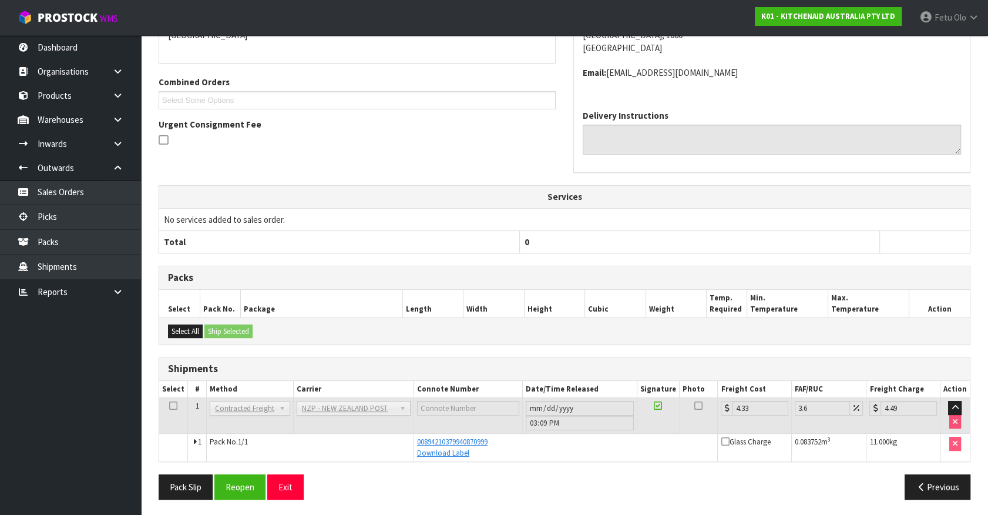
scroll to position [273, 0]
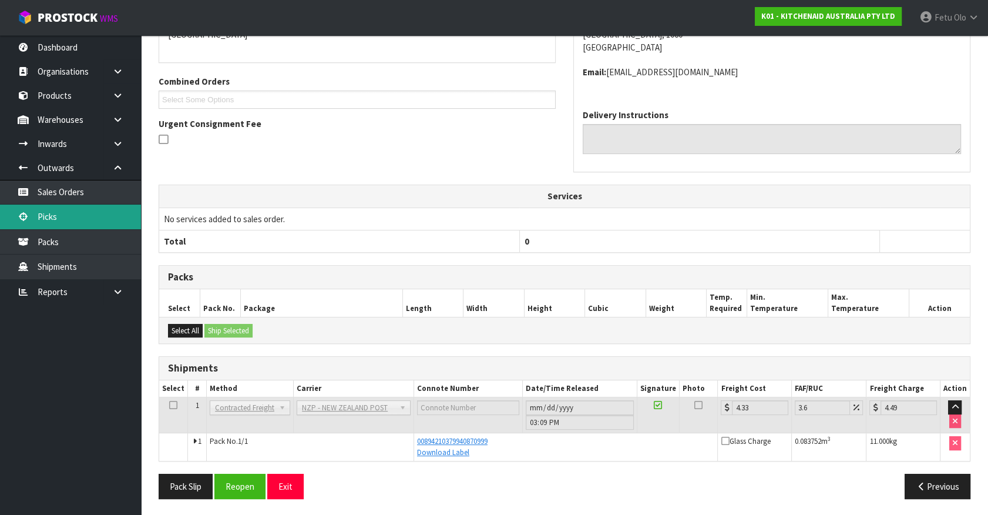
click at [31, 213] on link "Picks" at bounding box center [70, 217] width 141 height 24
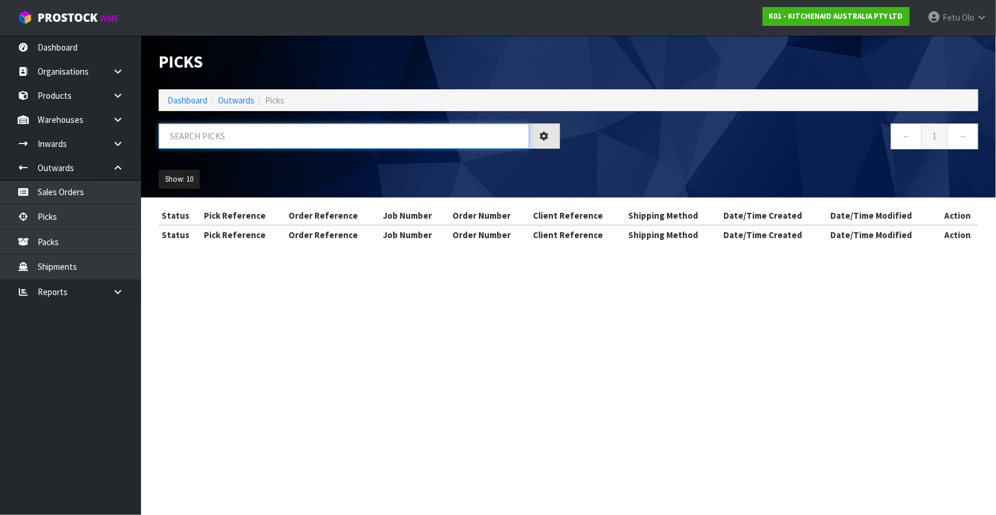
click at [258, 128] on input "text" at bounding box center [344, 135] width 371 height 25
type input "78003"
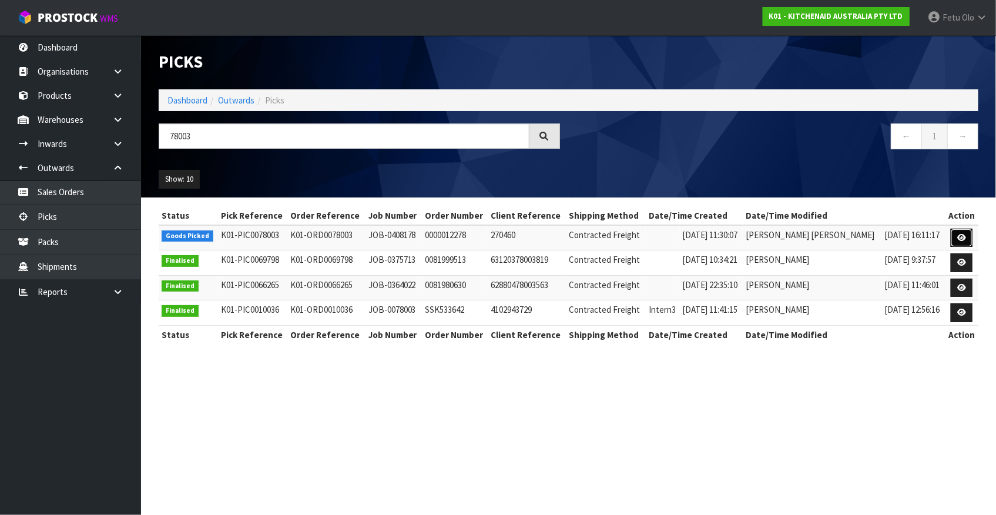
click at [961, 238] on icon at bounding box center [961, 238] width 9 height 8
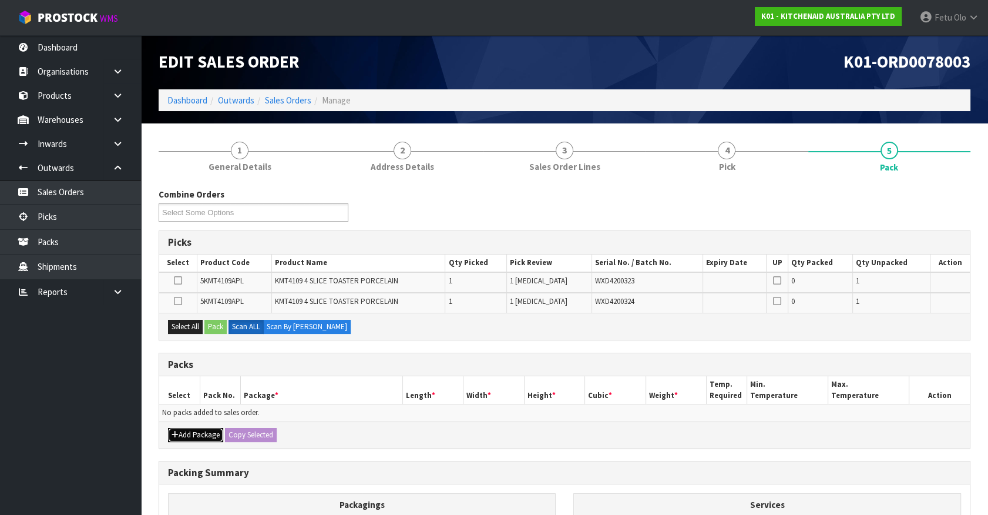
click at [183, 428] on button "Add Package" at bounding box center [195, 435] width 55 height 14
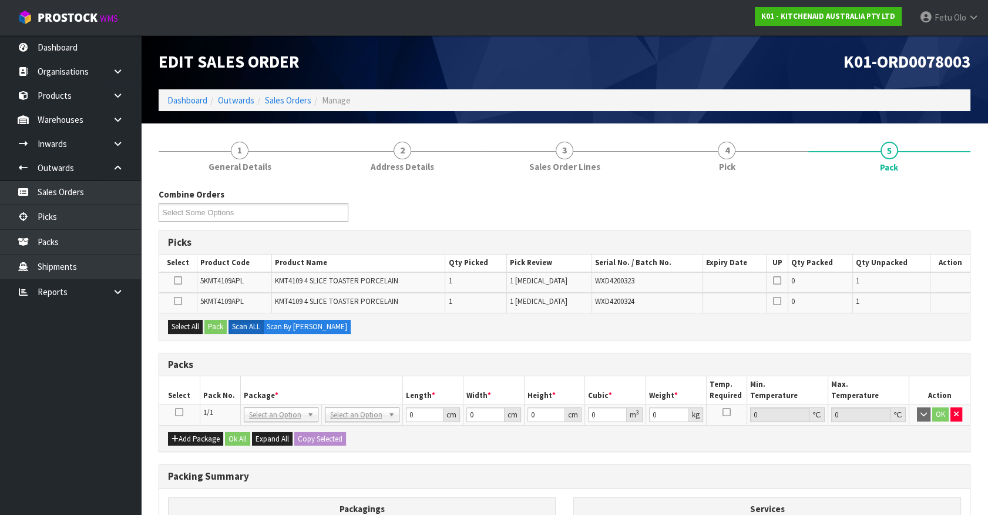
click at [177, 405] on td at bounding box center [179, 414] width 41 height 21
click at [180, 412] on icon at bounding box center [179, 412] width 8 height 1
click at [275, 394] on span "*" at bounding box center [277, 395] width 4 height 10
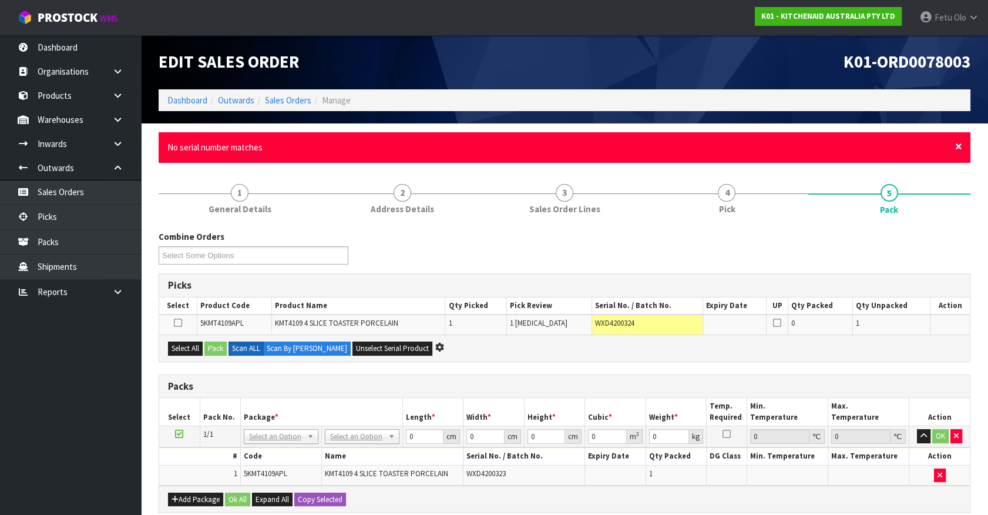
click at [958, 143] on span "×" at bounding box center [959, 146] width 7 height 16
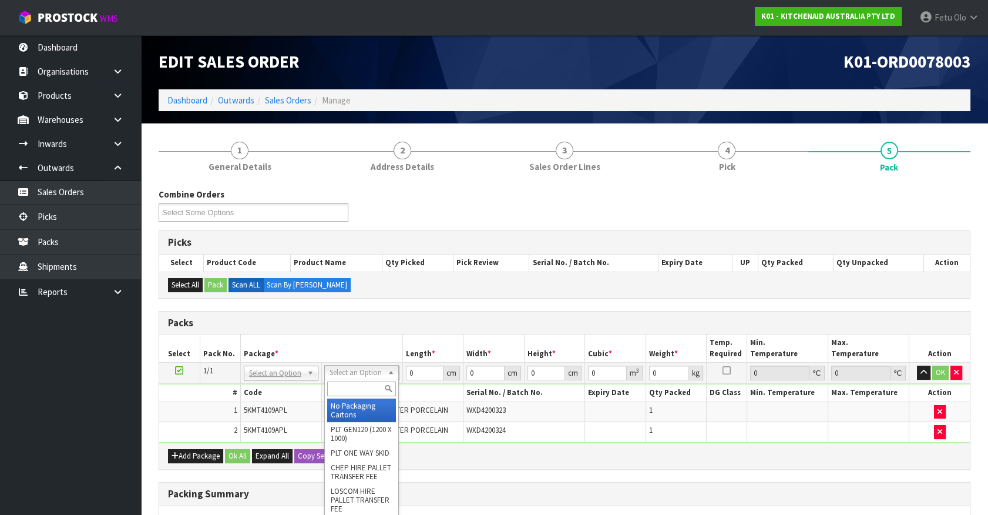
drag, startPoint x: 355, startPoint y: 374, endPoint x: 347, endPoint y: 406, distance: 32.6
drag, startPoint x: 347, startPoint y: 406, endPoint x: 441, endPoint y: 387, distance: 95.3
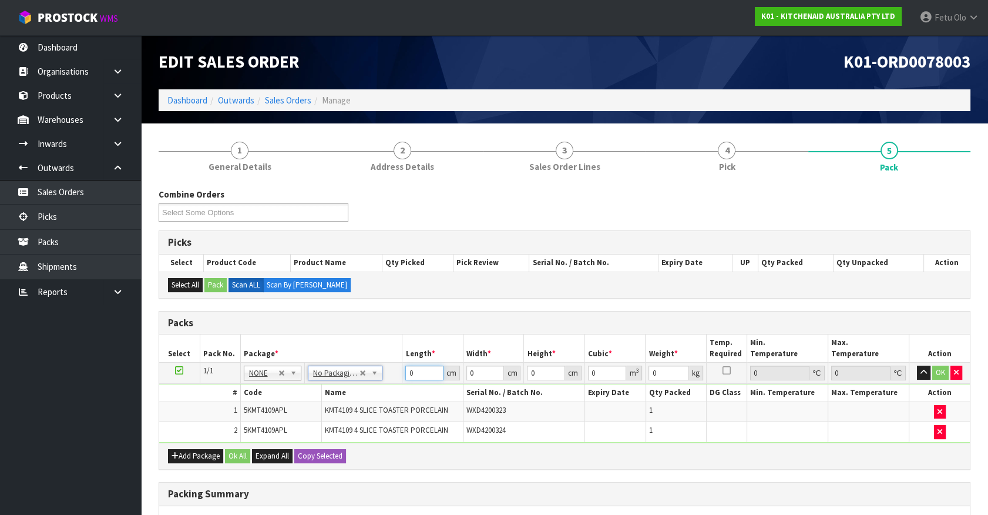
drag, startPoint x: 424, startPoint y: 369, endPoint x: -6, endPoint y: 474, distance: 442.8
click at [0, 474] on html "Toggle navigation ProStock WMS K01 - KITCHENAID AUSTRALIA PTY LTD Fetu Olo Logo…" at bounding box center [494, 257] width 988 height 515
type input "76"
type input "38"
type input "2"
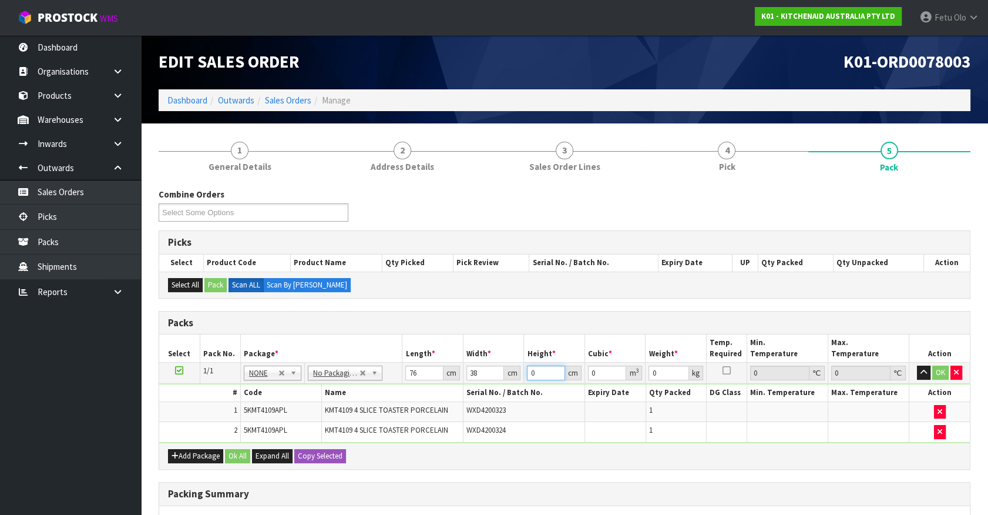
type input "0.005776"
type input "29"
type input "0.083752"
type input "29"
type input "11"
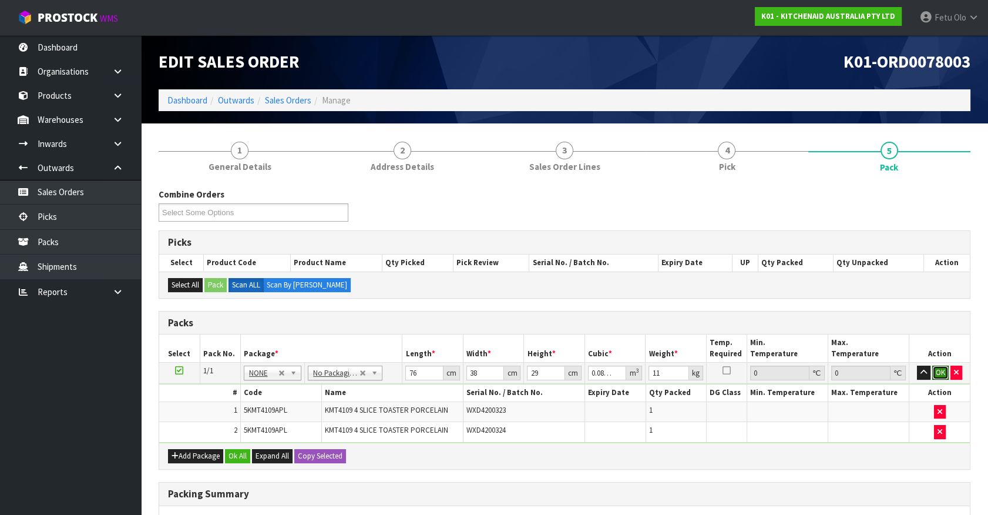
click button "OK" at bounding box center [941, 373] width 16 height 14
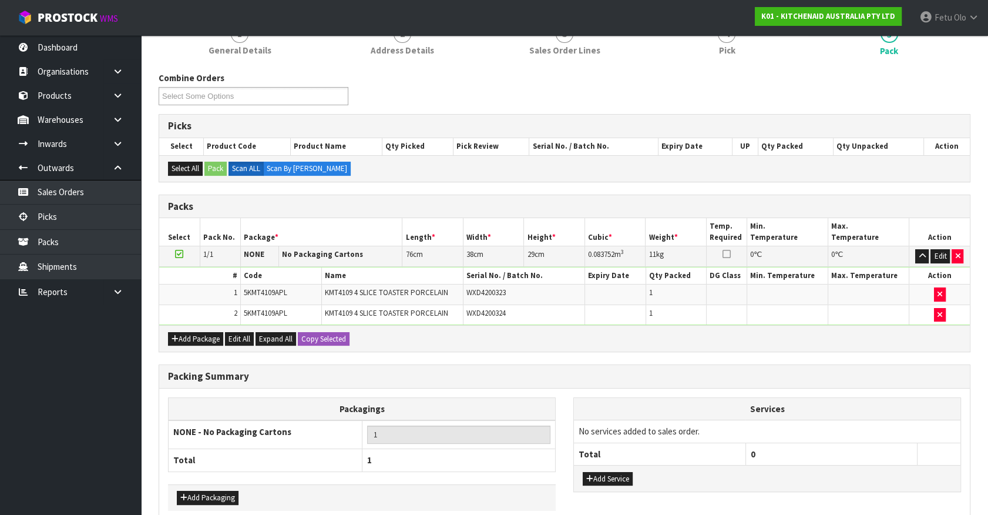
scroll to position [173, 0]
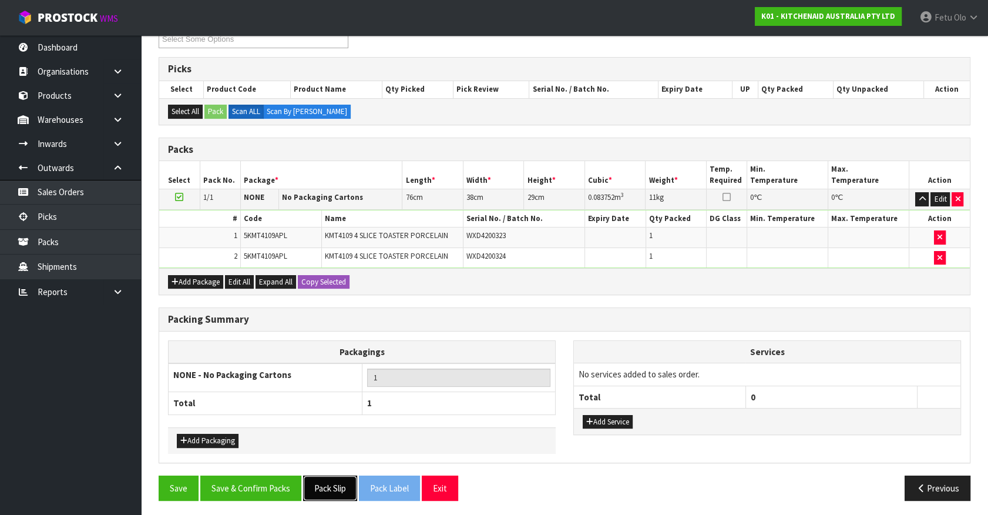
click at [332, 490] on button "Pack Slip" at bounding box center [330, 487] width 54 height 25
click at [279, 490] on button "Save & Confirm Packs" at bounding box center [250, 487] width 101 height 25
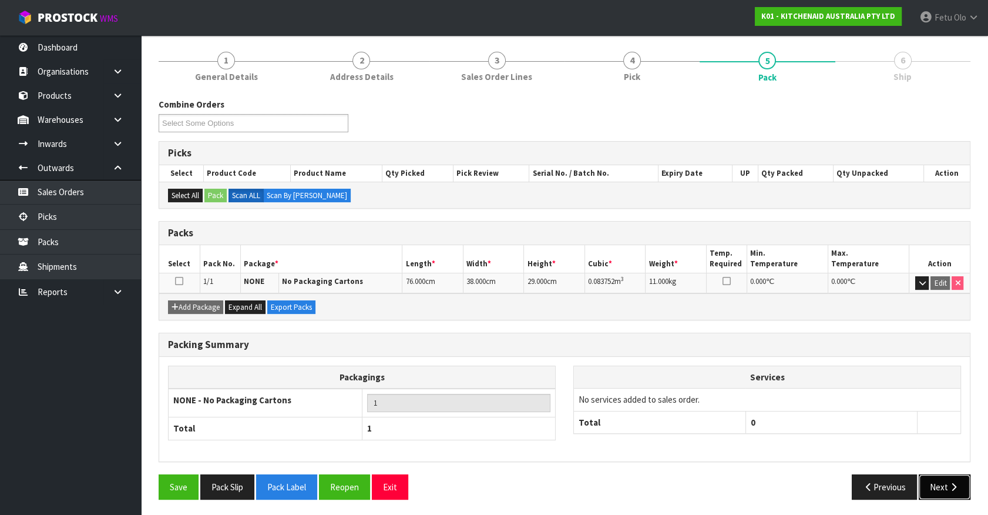
click at [946, 478] on button "Next" at bounding box center [945, 486] width 52 height 25
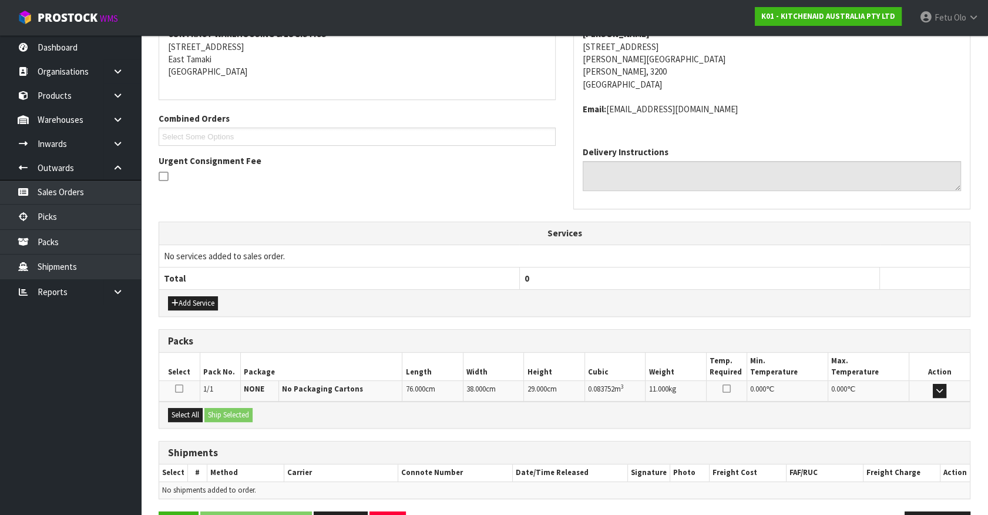
scroll to position [273, 0]
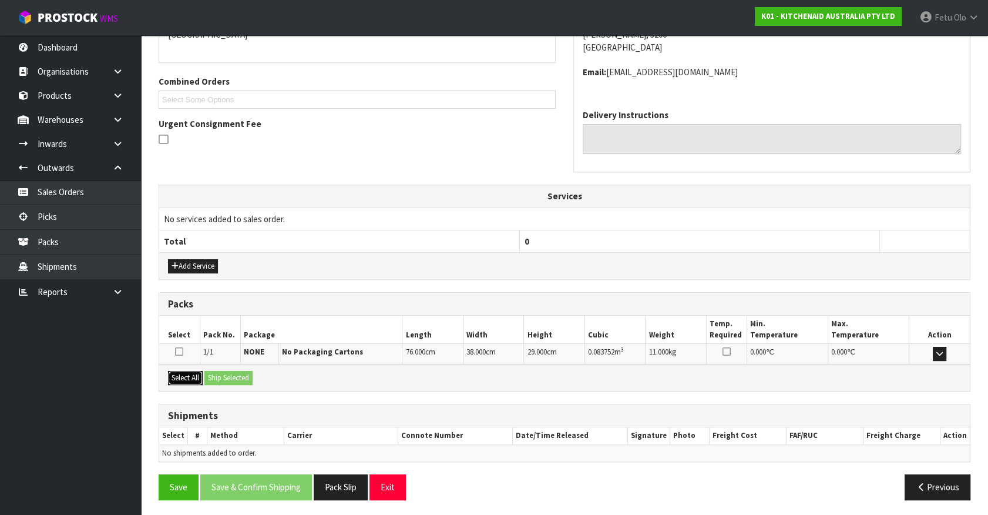
drag, startPoint x: 186, startPoint y: 375, endPoint x: 216, endPoint y: 374, distance: 30.0
click at [188, 375] on button "Select All" at bounding box center [185, 378] width 35 height 14
click at [216, 374] on button "Ship Selected" at bounding box center [229, 378] width 48 height 14
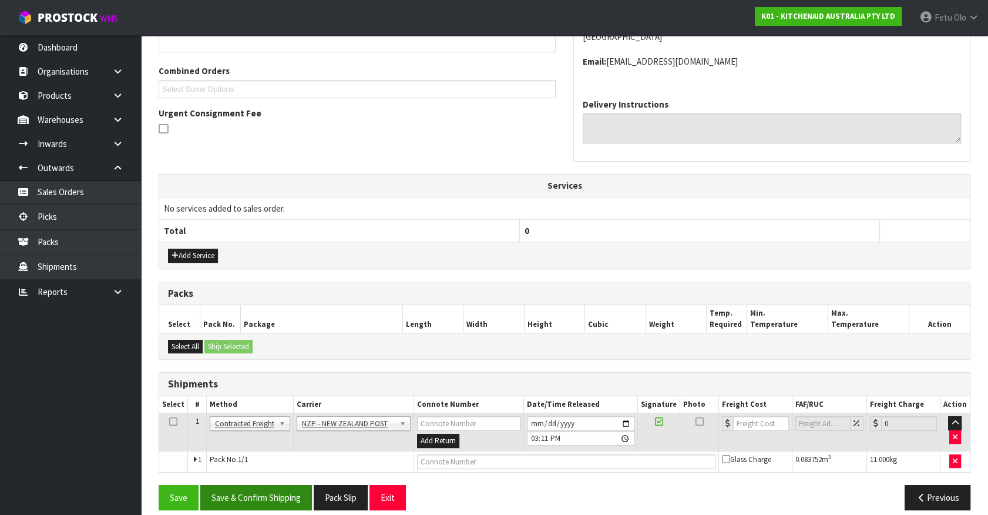
scroll to position [294, 0]
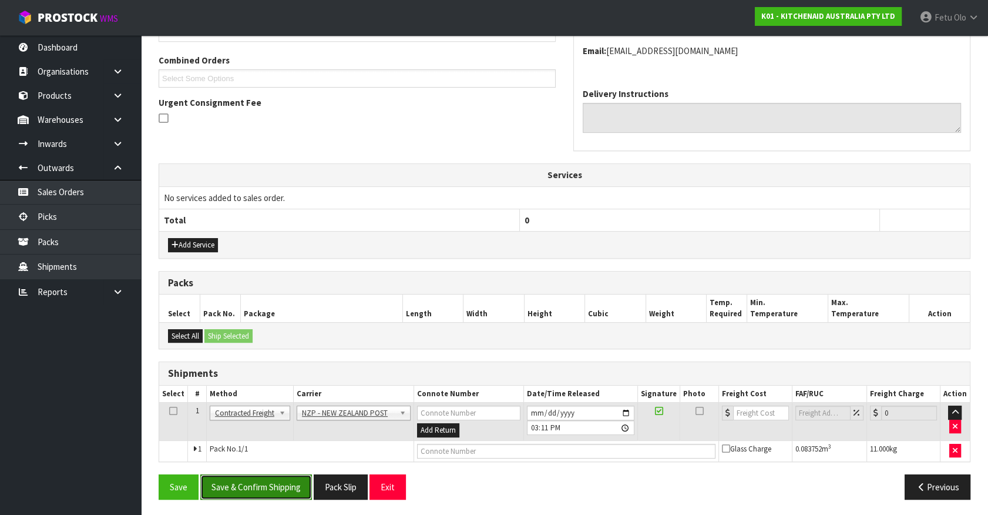
click at [279, 482] on button "Save & Confirm Shipping" at bounding box center [256, 486] width 112 height 25
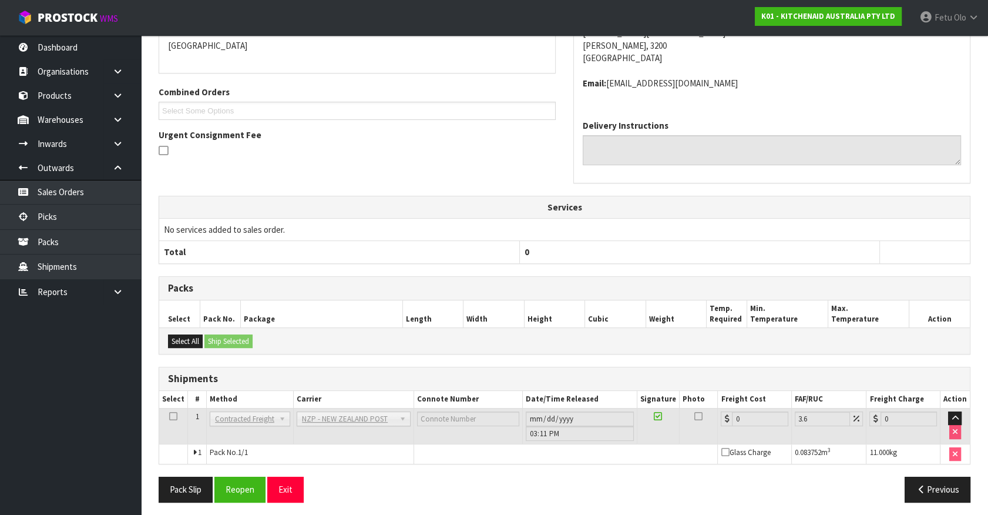
scroll to position [277, 0]
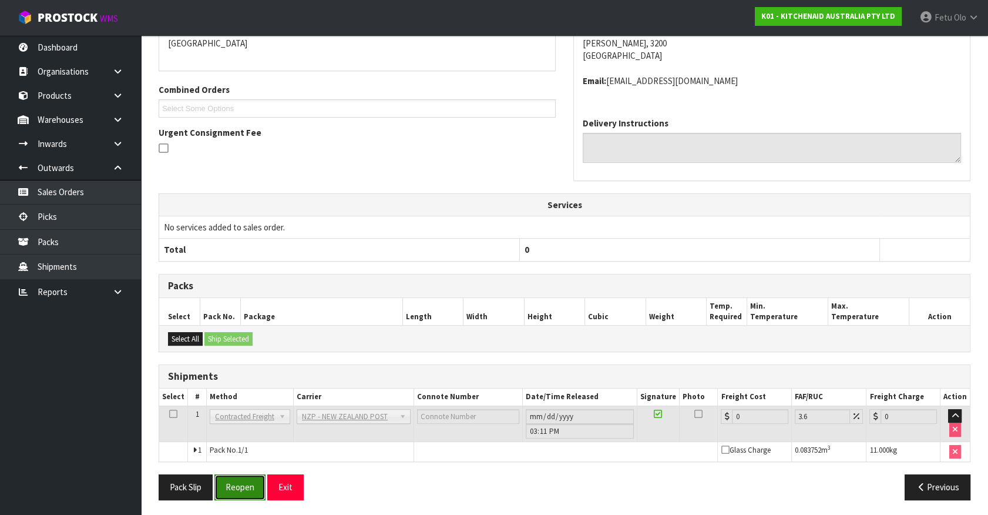
click at [246, 489] on button "Reopen" at bounding box center [239, 486] width 51 height 25
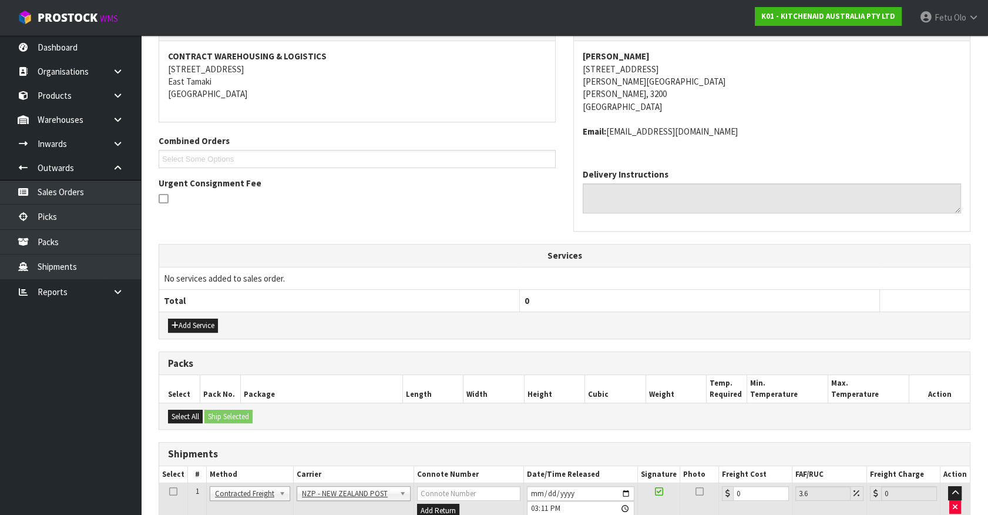
scroll to position [264, 0]
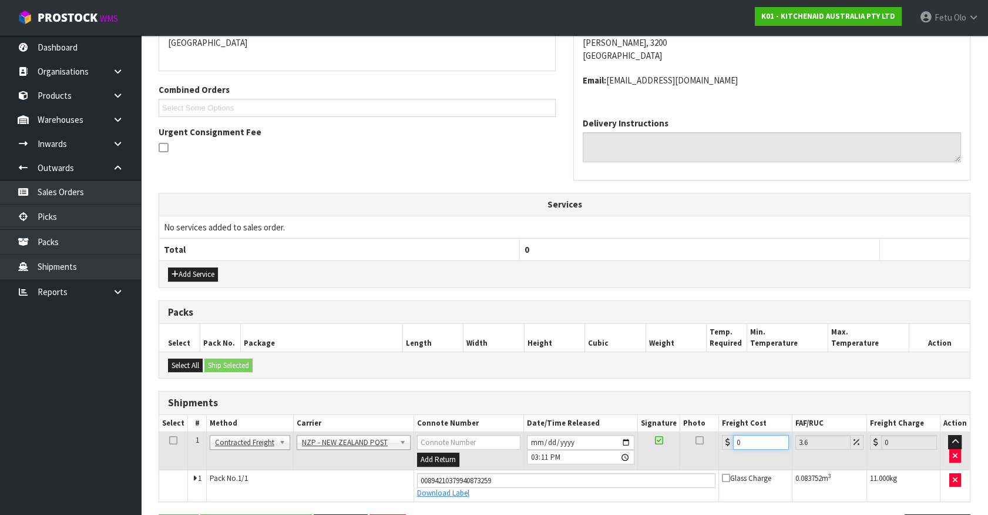
drag, startPoint x: 716, startPoint y: 452, endPoint x: 619, endPoint y: 474, distance: 98.8
click at [619, 474] on tbody "1 Client Local Pickup Customer Local Pickup Company Freight Contracted Freight …" at bounding box center [564, 466] width 811 height 69
type input "8"
type input "8.29"
type input "8.1"
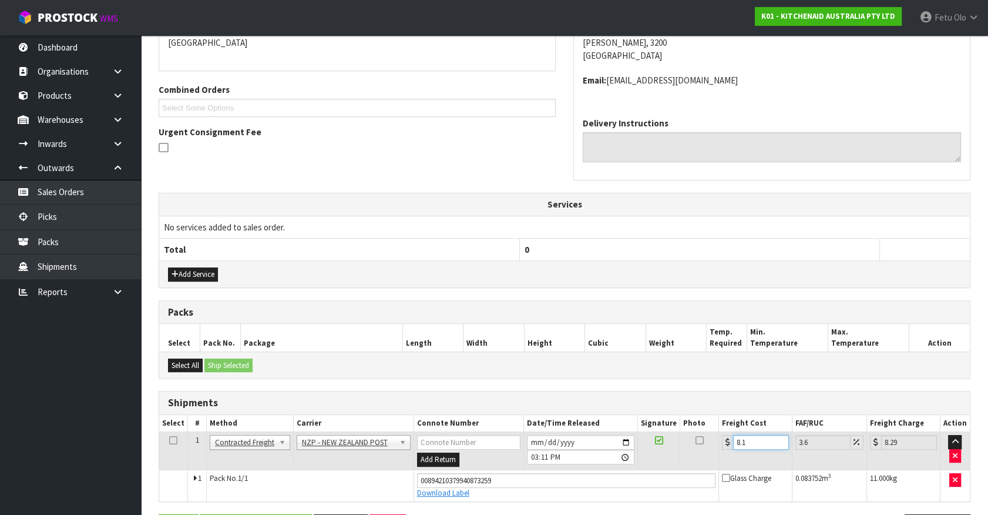
type input "8.39"
type input "8.12"
type input "8.41"
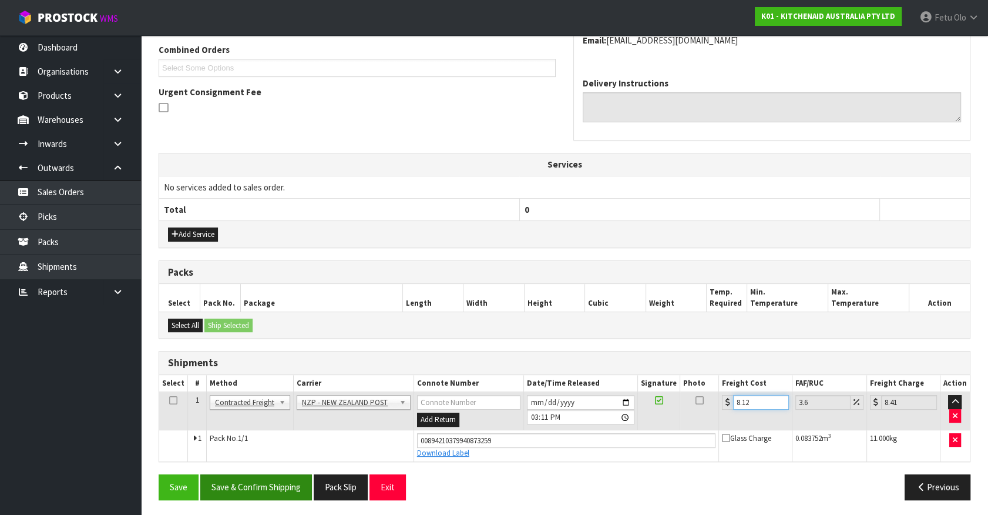
type input "8.12"
click at [262, 495] on button "Save & Confirm Shipping" at bounding box center [256, 486] width 112 height 25
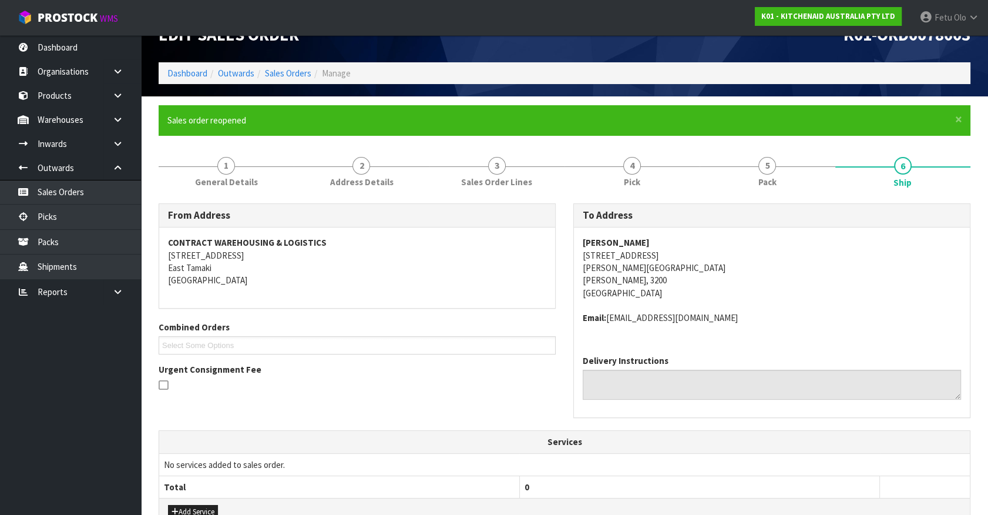
scroll to position [0, 0]
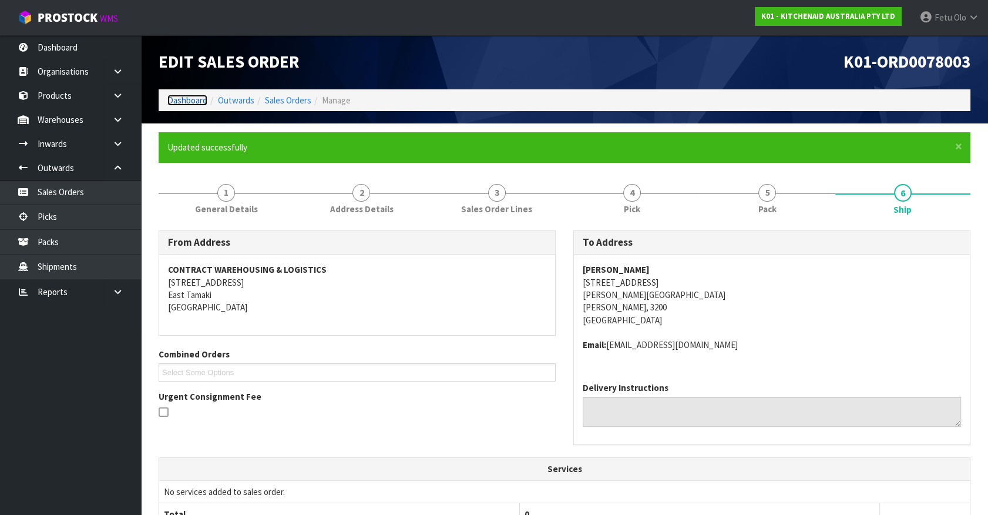
click at [197, 98] on link "Dashboard" at bounding box center [187, 100] width 40 height 11
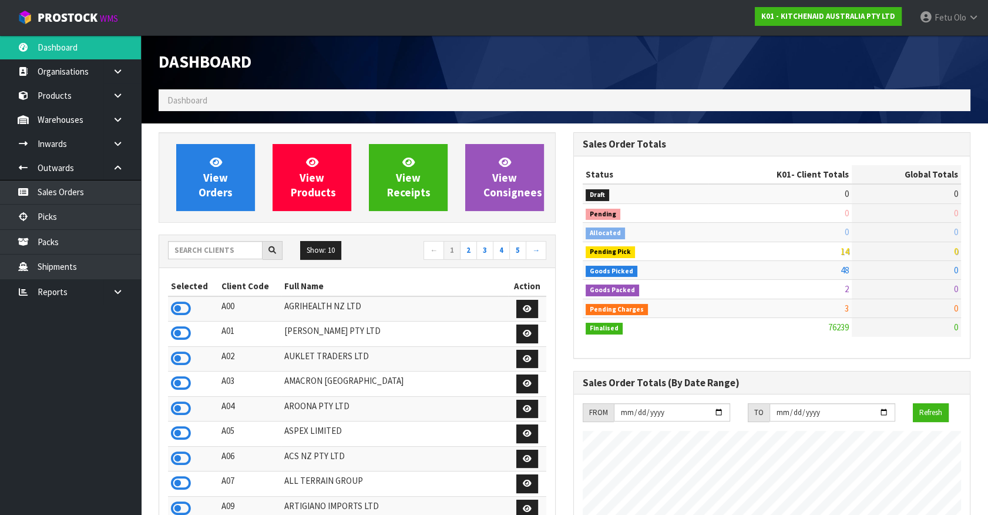
scroll to position [889, 414]
click at [41, 212] on link "Picks" at bounding box center [70, 217] width 141 height 24
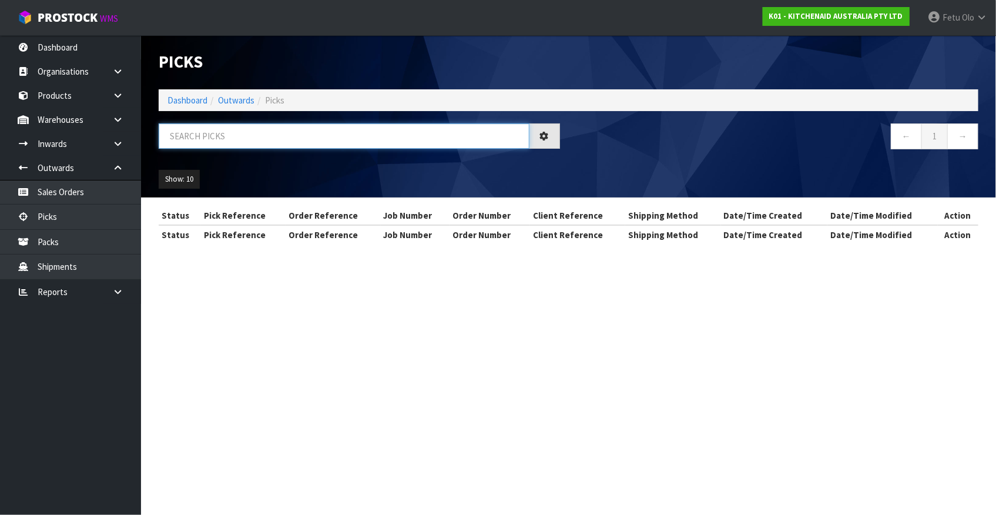
click at [229, 135] on input "text" at bounding box center [344, 135] width 371 height 25
type input "77962"
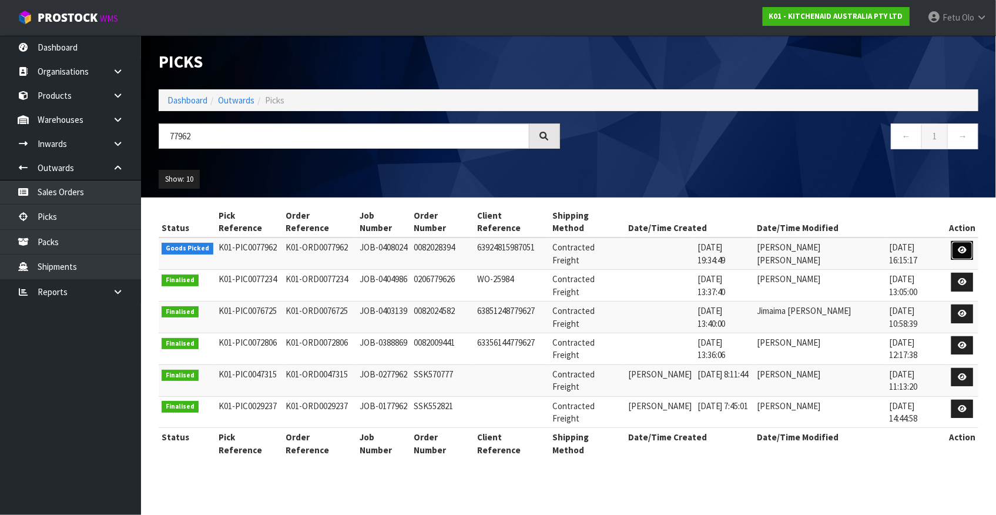
click at [964, 246] on icon at bounding box center [962, 250] width 9 height 8
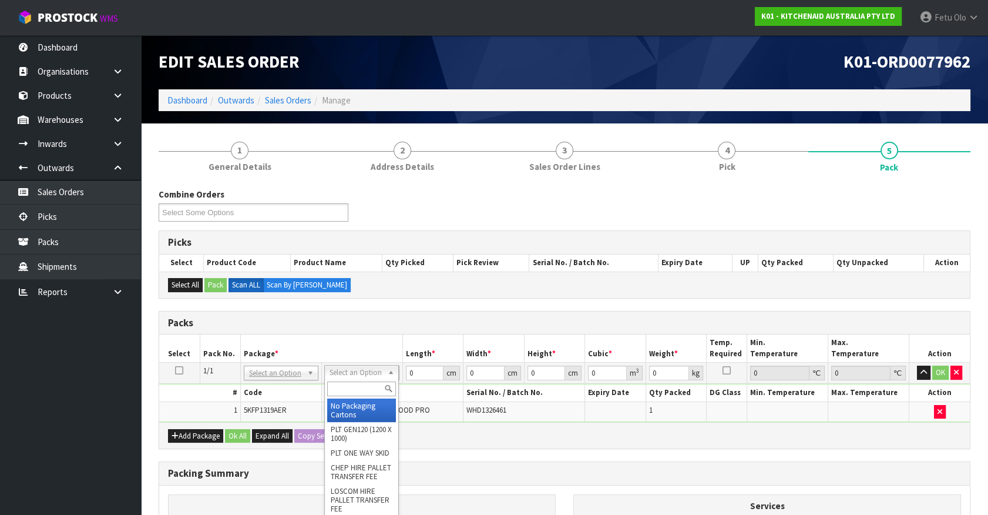
drag, startPoint x: 353, startPoint y: 397, endPoint x: 404, endPoint y: 395, distance: 51.2
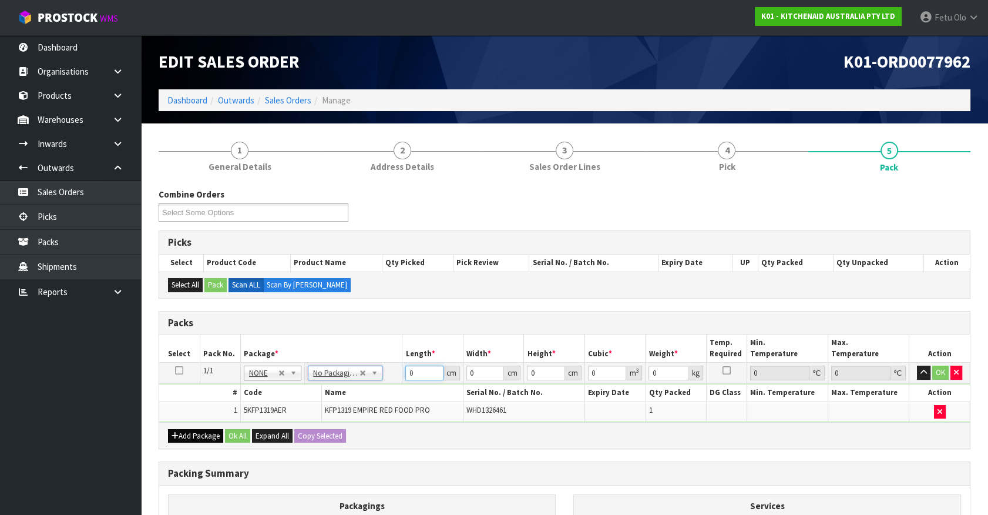
drag, startPoint x: 400, startPoint y: 374, endPoint x: 219, endPoint y: 437, distance: 191.2
click at [219, 437] on div "Packs Select Pack No. Package * Length * Width * Height * Cubic * Weight * Temp…" at bounding box center [565, 380] width 812 height 139
type input "50"
type input "29"
type input "2"
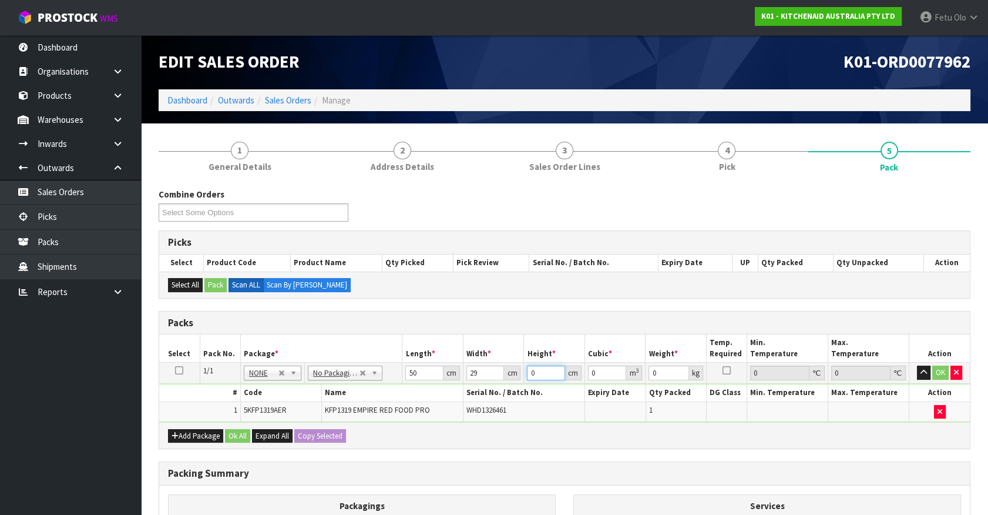
type input "0.0029"
type input "29"
type input "0.04205"
type input "29"
click button "button" at bounding box center [957, 373] width 12 height 14
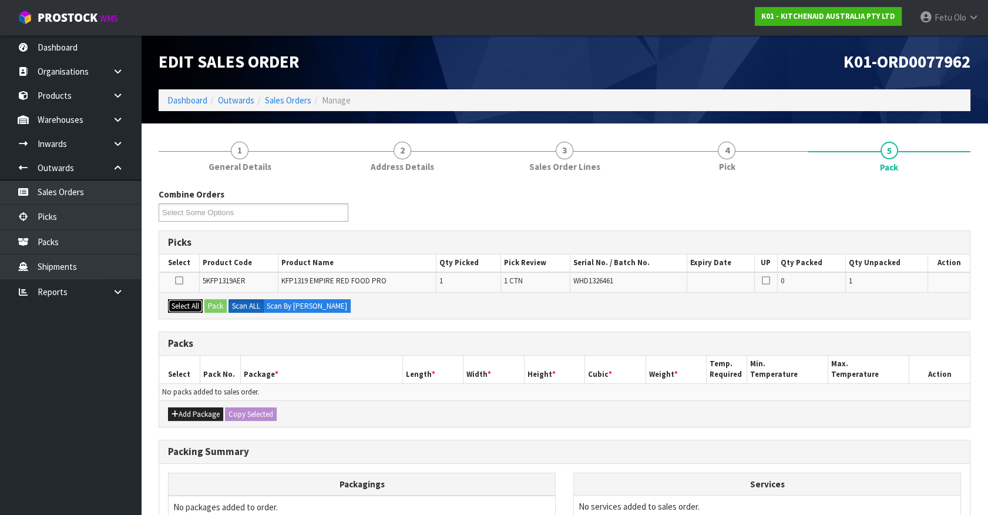
drag, startPoint x: 189, startPoint y: 306, endPoint x: 208, endPoint y: 308, distance: 19.5
click at [193, 306] on button "Select All" at bounding box center [185, 306] width 35 height 14
drag, startPoint x: 303, startPoint y: 332, endPoint x: 597, endPoint y: 218, distance: 315.2
click at [597, 216] on div "Combine Orders K01-ORD0077835 K01-ORD0077948 K01-ORD0077962 K01-ORD0077966 K01-…" at bounding box center [565, 209] width 830 height 42
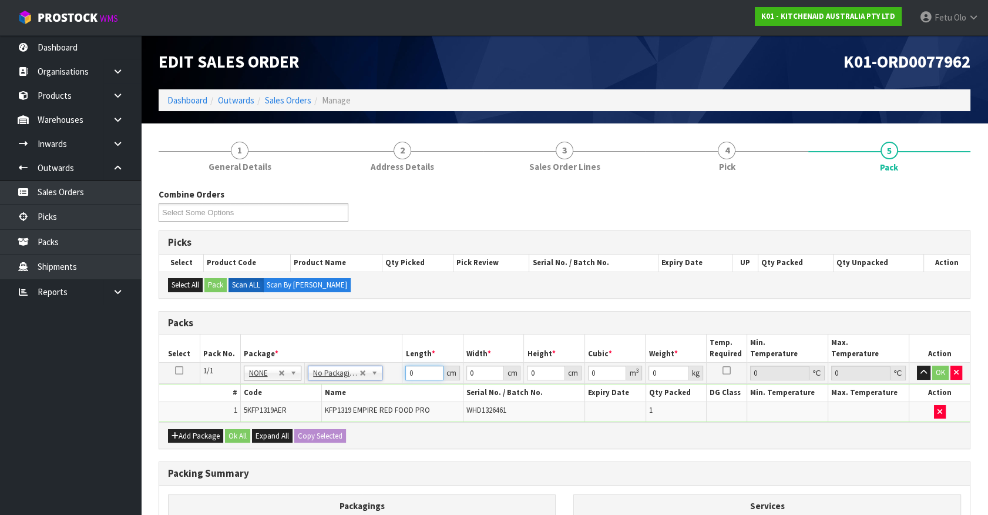
drag, startPoint x: 420, startPoint y: 373, endPoint x: 62, endPoint y: 337, distance: 359.6
click at [165, 393] on tbody "1/1 NONE 007-001 007-002 007-004 007-009 007-013 007-014 007-015 007-017 007-01…" at bounding box center [564, 392] width 811 height 59
type input "50"
type input "29"
type input "2"
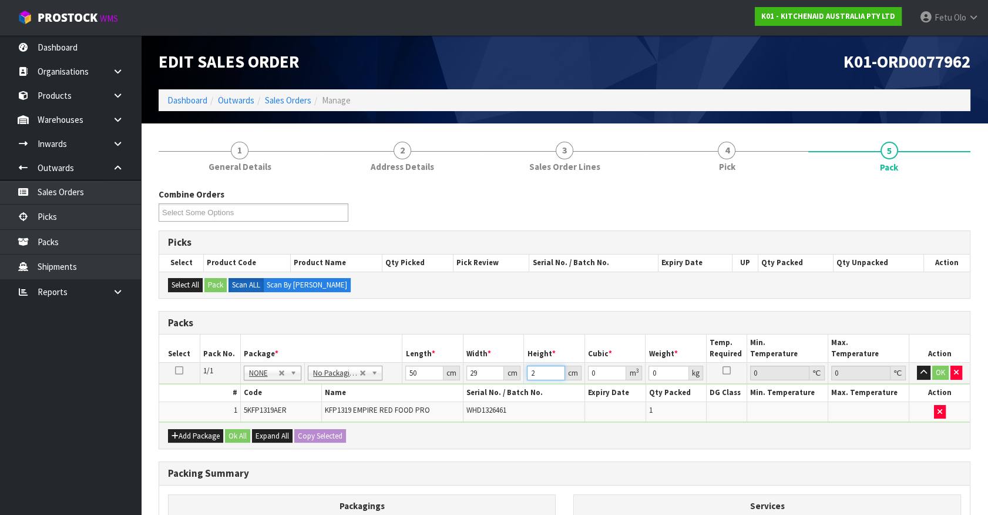
type input "0.0029"
type input "29"
type input "0.04205"
type input "29"
type input "7"
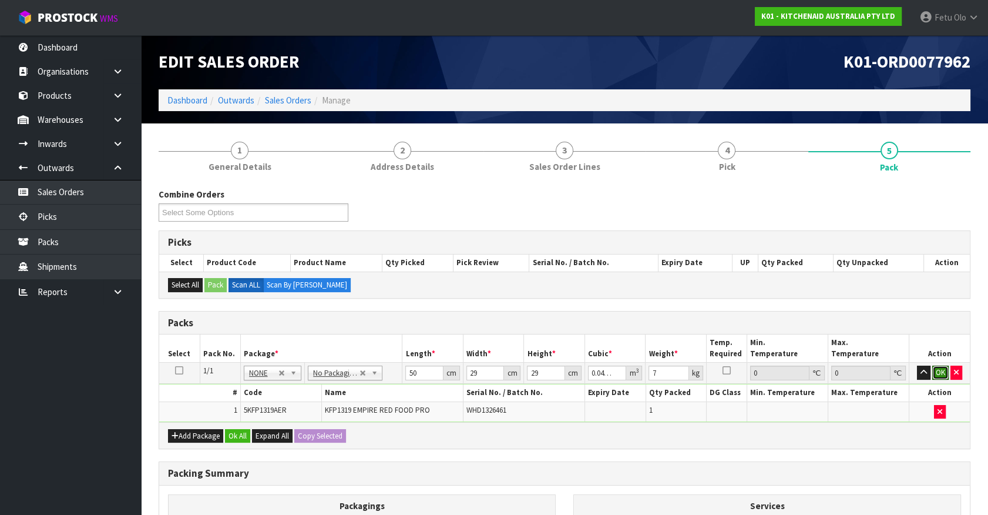
click button "OK" at bounding box center [941, 373] width 16 height 14
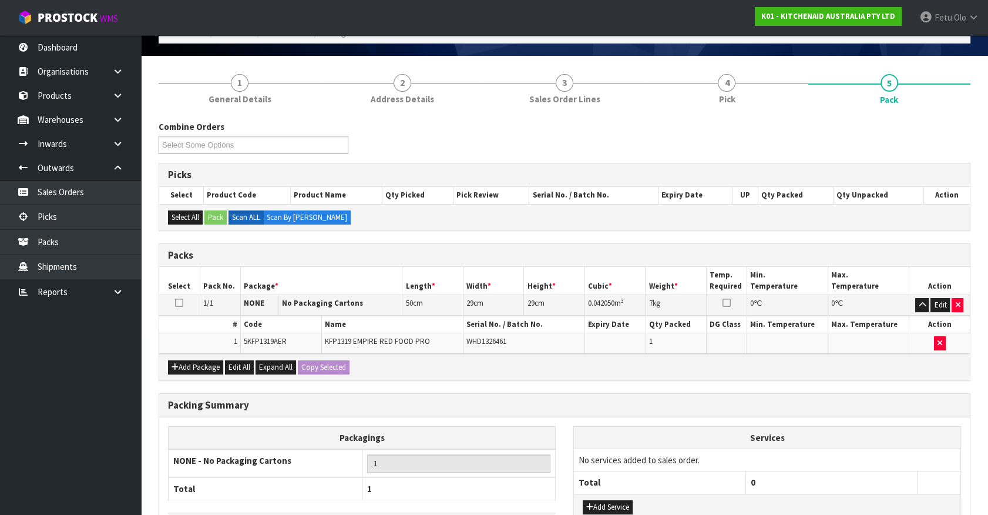
scroll to position [153, 0]
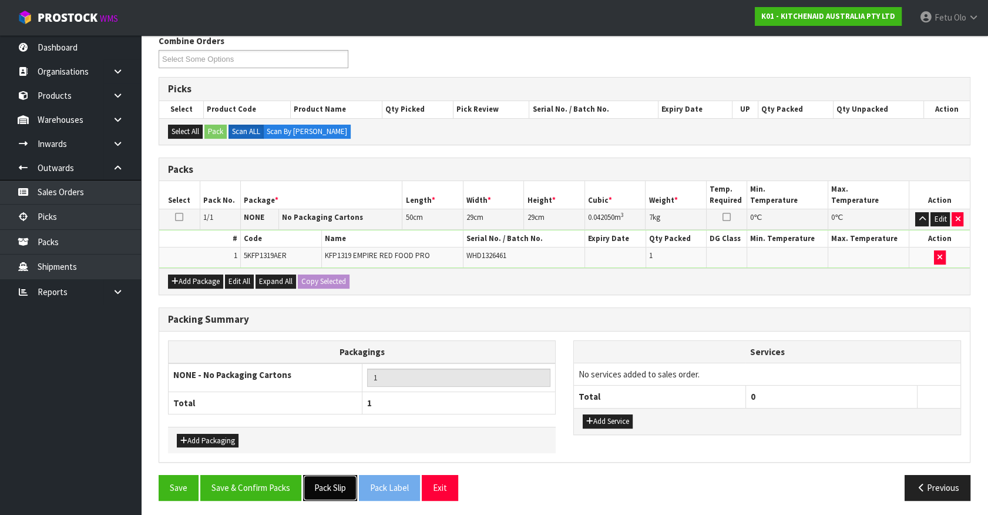
drag, startPoint x: 312, startPoint y: 480, endPoint x: 289, endPoint y: 482, distance: 23.1
click at [311, 480] on button "Pack Slip" at bounding box center [330, 487] width 54 height 25
click at [257, 481] on button "Save & Confirm Packs" at bounding box center [250, 487] width 101 height 25
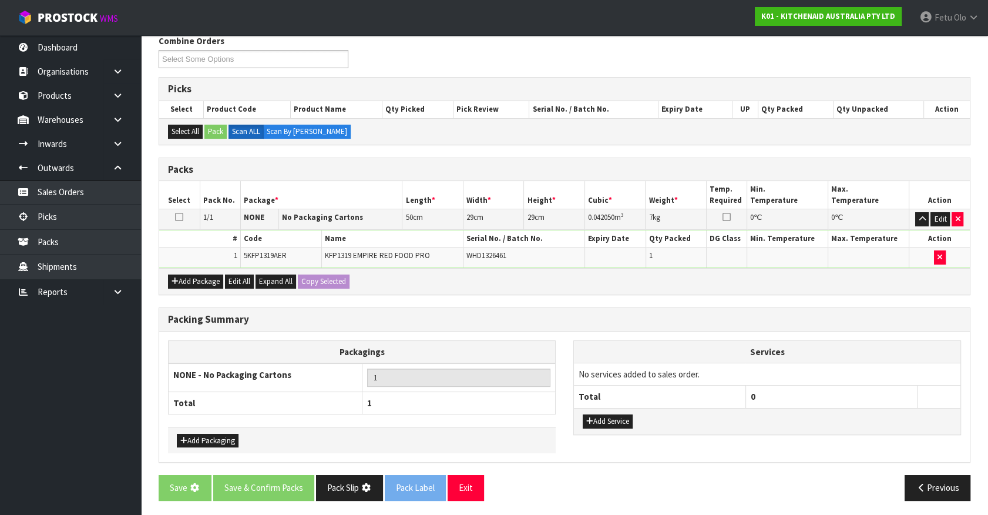
scroll to position [0, 0]
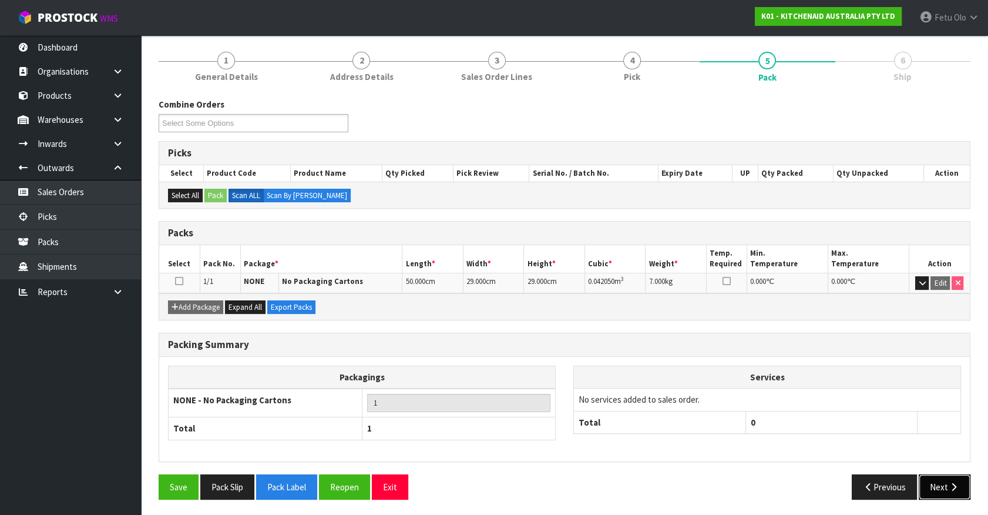
click at [927, 485] on button "Next" at bounding box center [945, 486] width 52 height 25
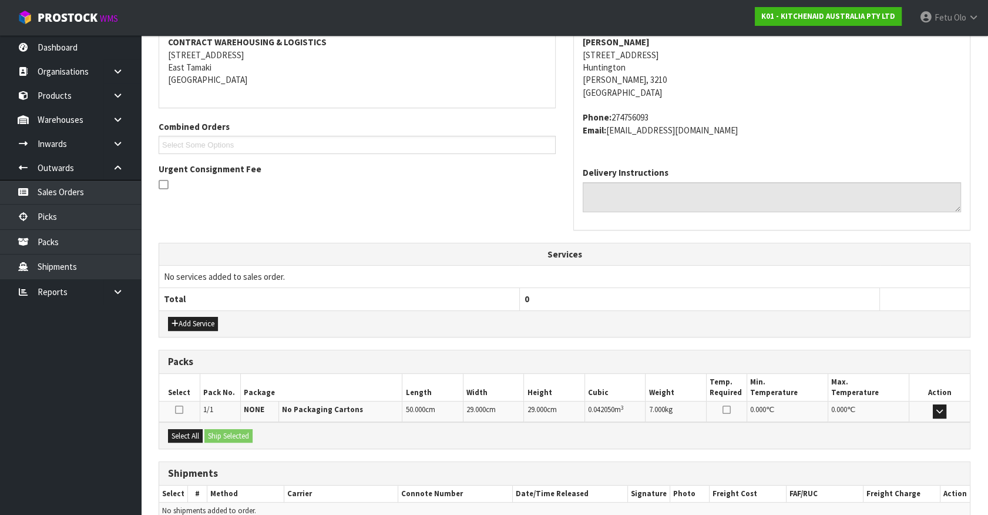
scroll to position [286, 0]
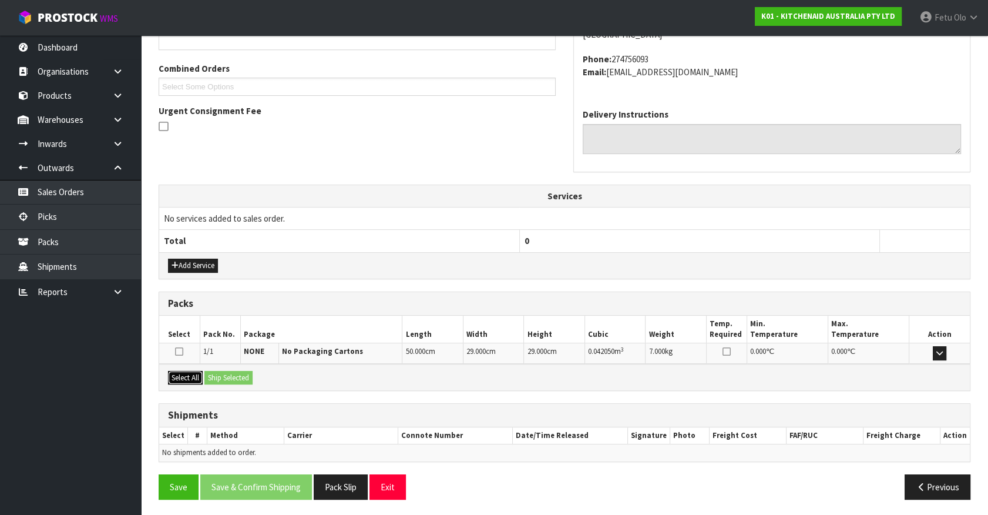
drag, startPoint x: 187, startPoint y: 374, endPoint x: 231, endPoint y: 375, distance: 43.5
click at [188, 374] on button "Select All" at bounding box center [185, 378] width 35 height 14
click at [240, 375] on button "Ship Selected" at bounding box center [229, 378] width 48 height 14
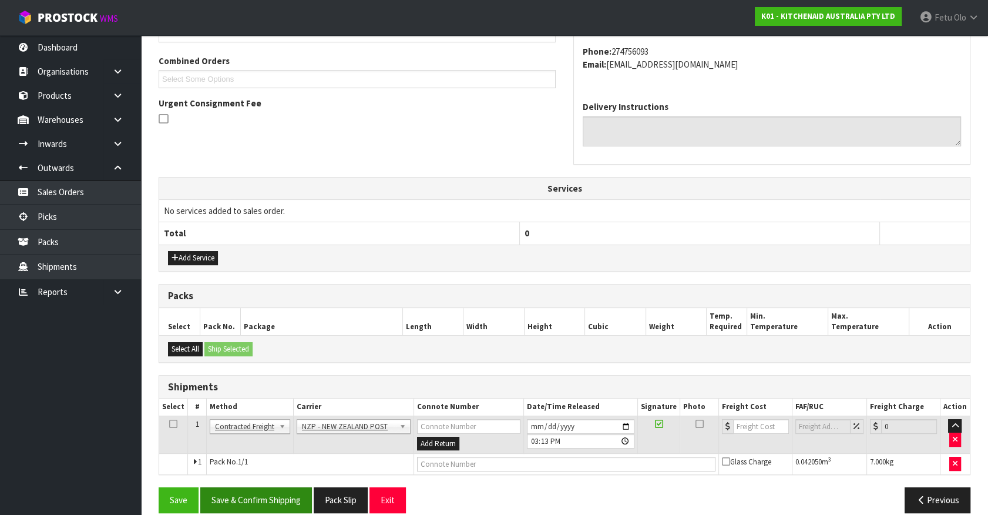
scroll to position [306, 0]
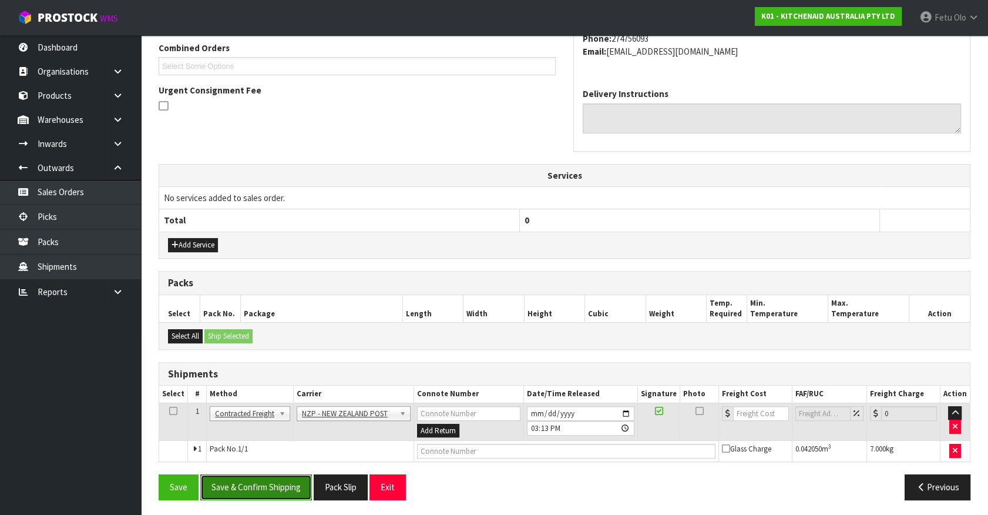
click at [281, 489] on button "Save & Confirm Shipping" at bounding box center [256, 486] width 112 height 25
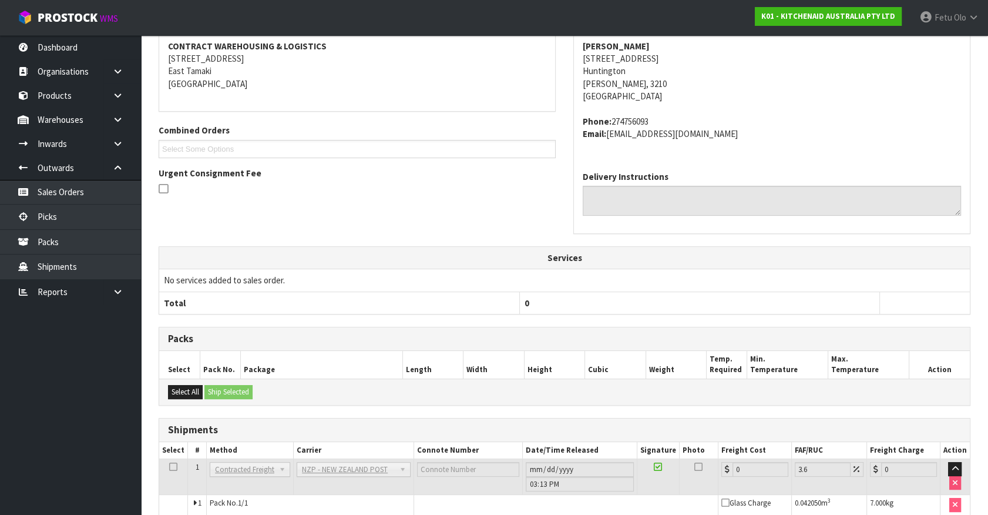
scroll to position [290, 0]
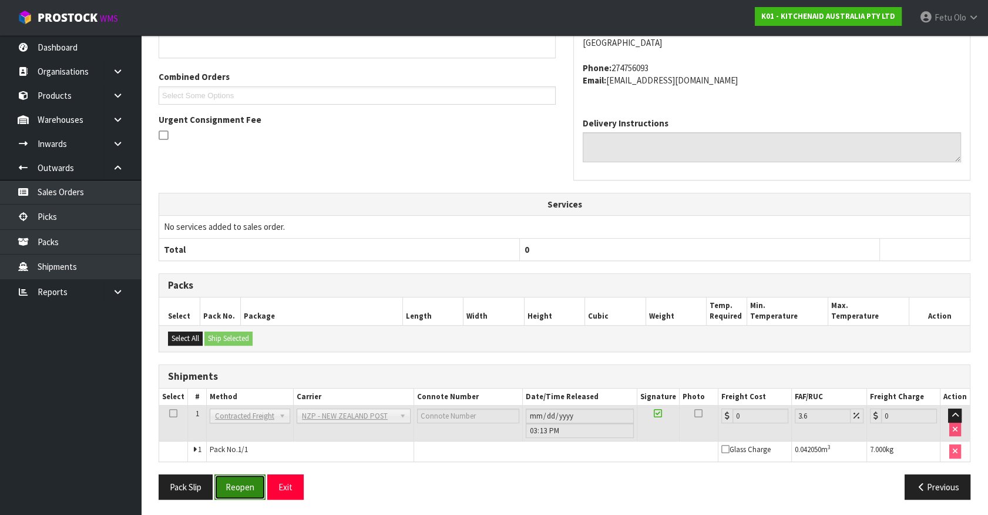
drag, startPoint x: 239, startPoint y: 487, endPoint x: 230, endPoint y: 480, distance: 10.9
click at [239, 486] on button "Reopen" at bounding box center [239, 486] width 51 height 25
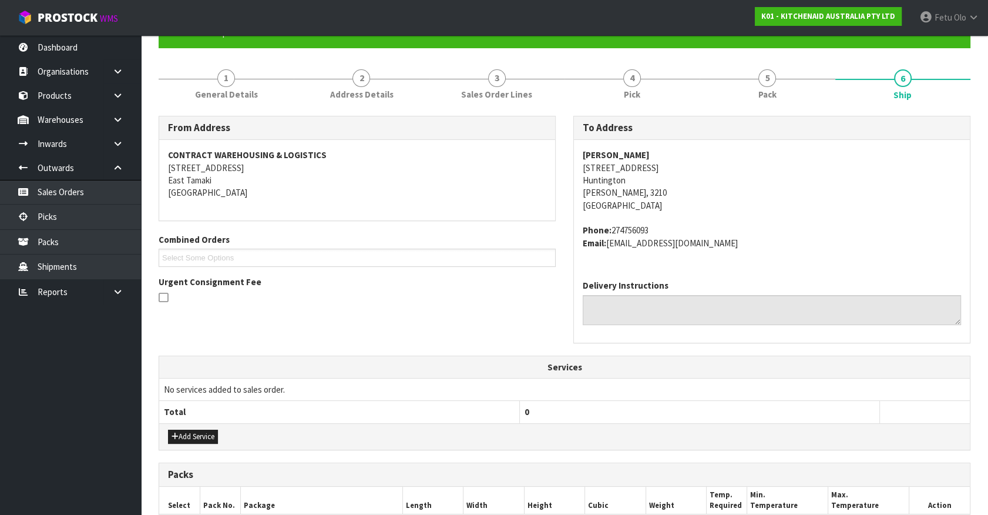
scroll to position [317, 0]
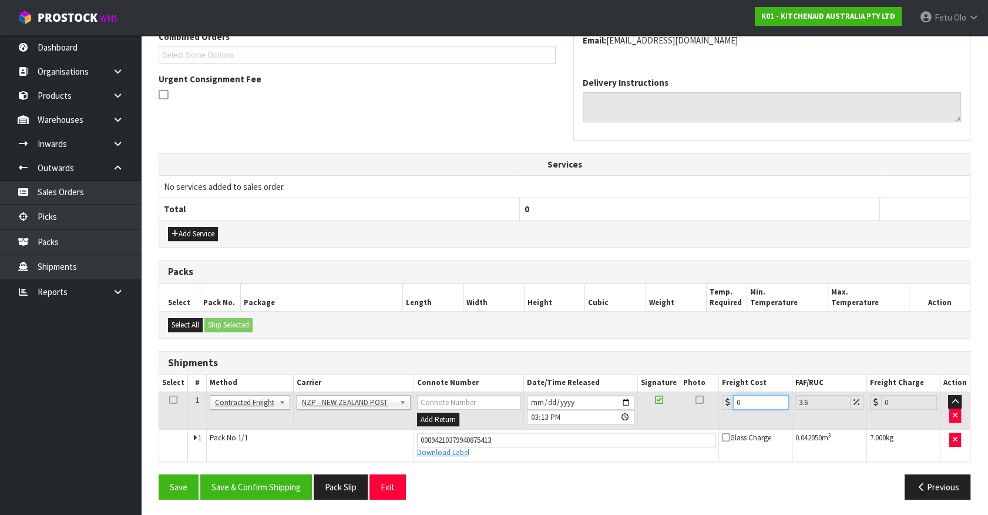
drag, startPoint x: 744, startPoint y: 401, endPoint x: 511, endPoint y: 429, distance: 234.3
click at [511, 429] on tbody "1 Client Local Pickup Customer Local Pickup Company Freight Contracted Freight …" at bounding box center [564, 425] width 811 height 69
type input "7"
type input "7.25"
type input "7.3"
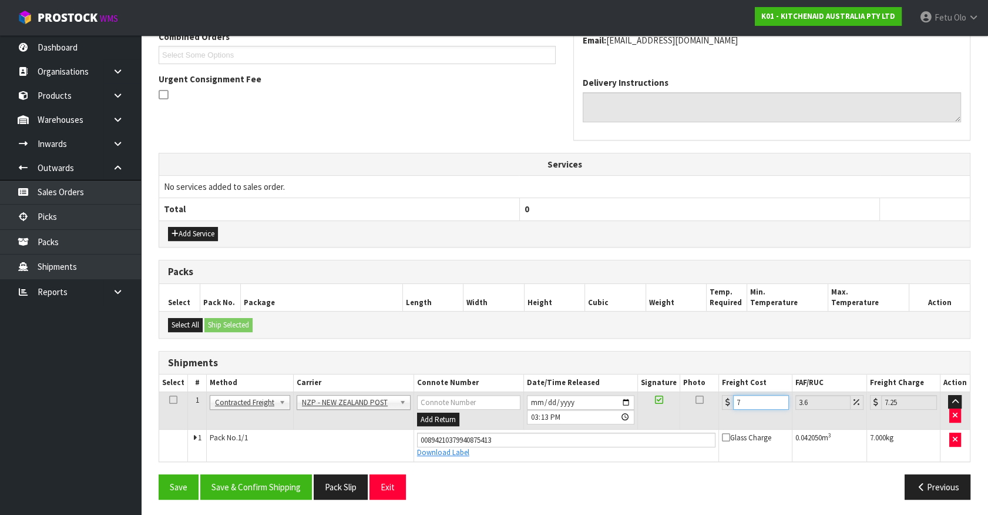
type input "7.56"
type input "7.31"
type input "7.57"
type input "7.31"
click at [273, 486] on button "Save & Confirm Shipping" at bounding box center [256, 486] width 112 height 25
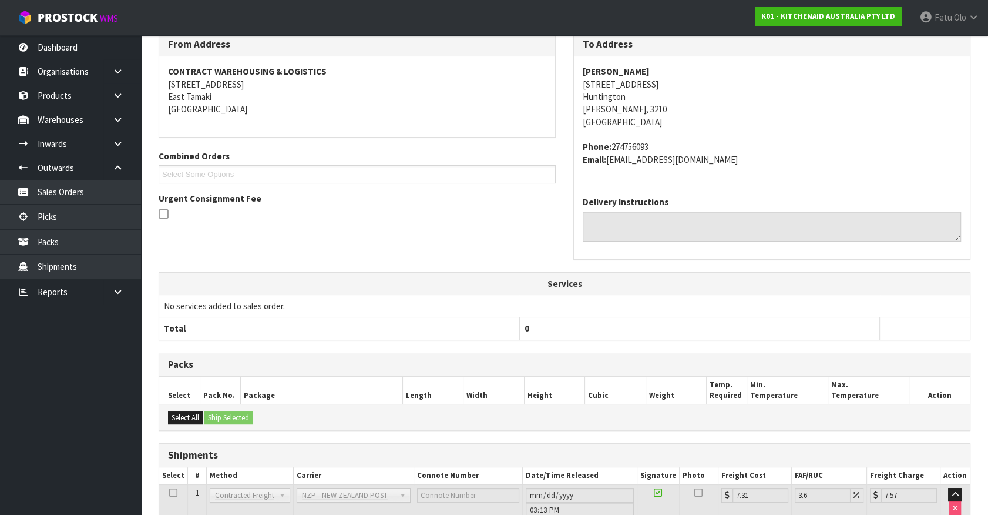
scroll to position [285, 0]
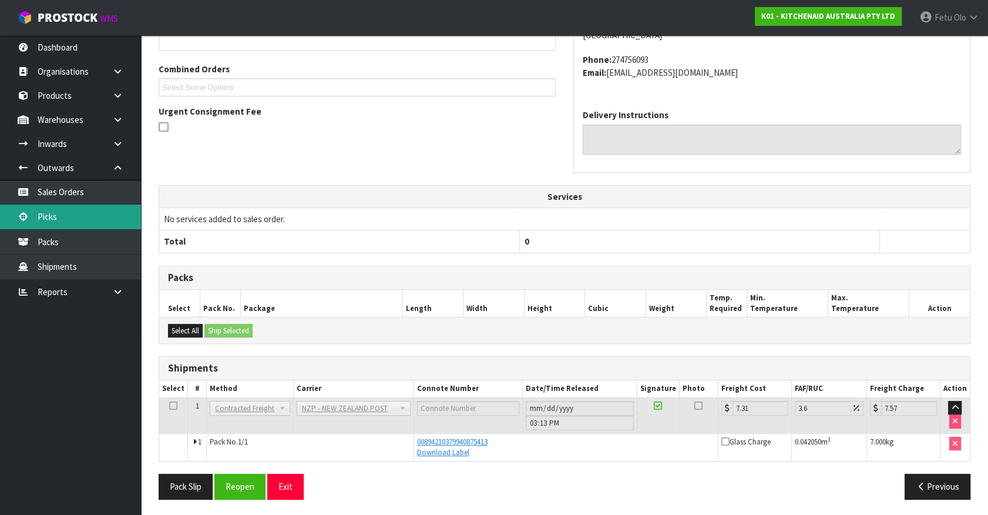
click at [42, 209] on link "Picks" at bounding box center [70, 217] width 141 height 24
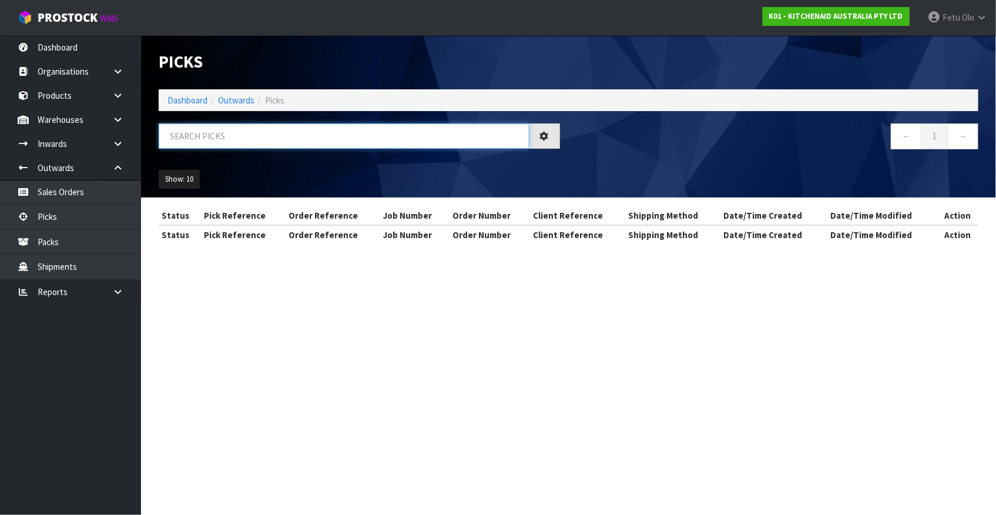
click at [269, 131] on input "text" at bounding box center [344, 135] width 371 height 25
type input "78012"
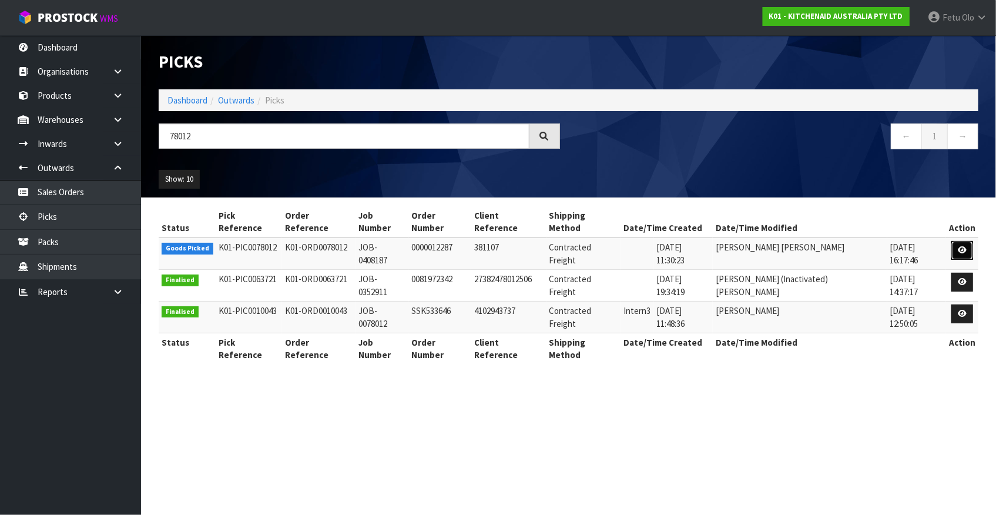
click at [964, 241] on link at bounding box center [962, 250] width 22 height 19
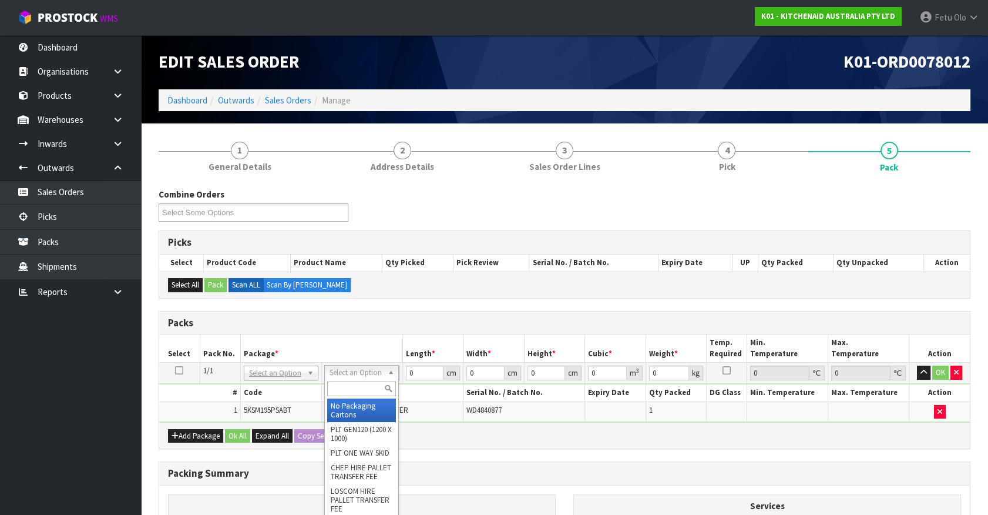
drag, startPoint x: 362, startPoint y: 414, endPoint x: 395, endPoint y: 375, distance: 50.9
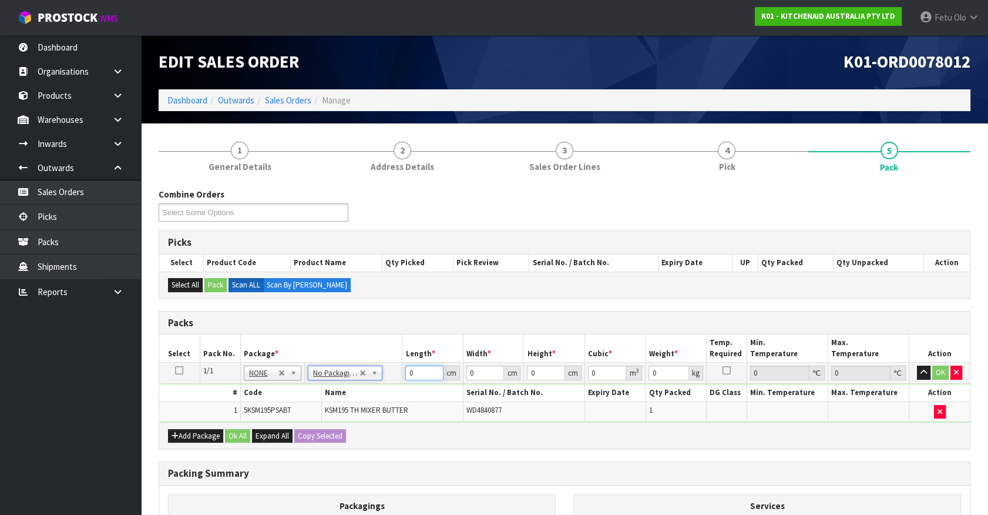
drag, startPoint x: 418, startPoint y: 373, endPoint x: 273, endPoint y: 421, distance: 152.4
click at [273, 421] on div "Packs Select Pack No. Package * Length * Width * Height * Cubic * Weight * Temp…" at bounding box center [565, 380] width 812 height 139
type input "42"
type input "29"
type input "4"
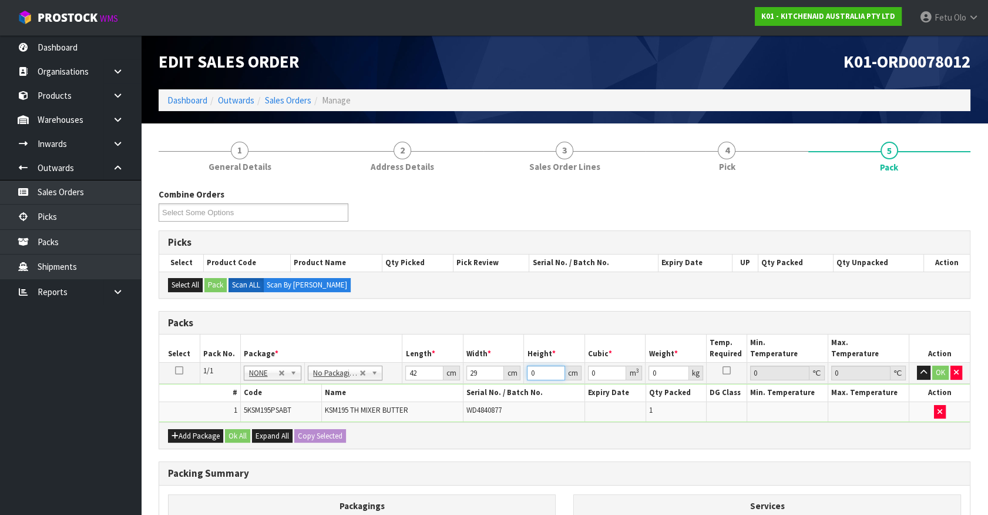
type input "0.004872"
type input "43"
type input "0.052374"
type input "43"
type input "13"
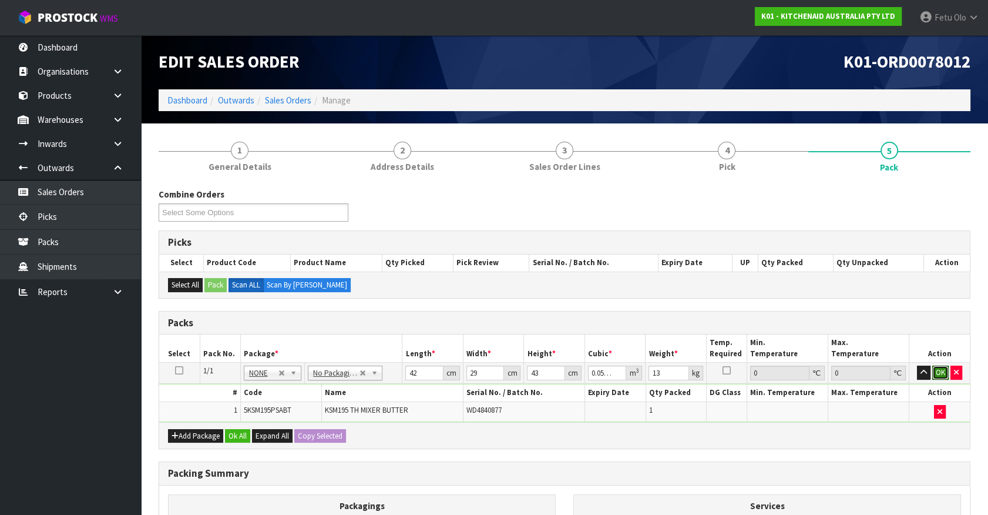
click button "OK" at bounding box center [941, 373] width 16 height 14
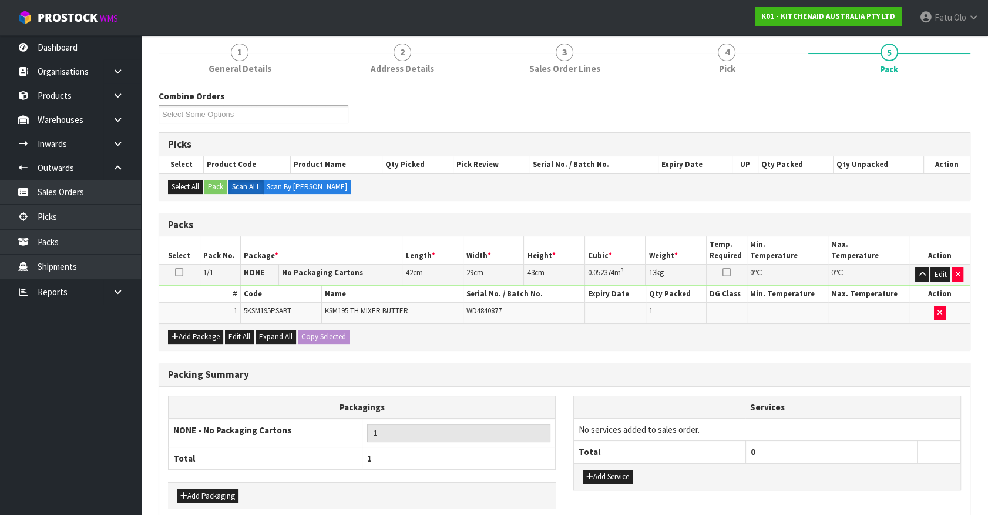
scroll to position [153, 0]
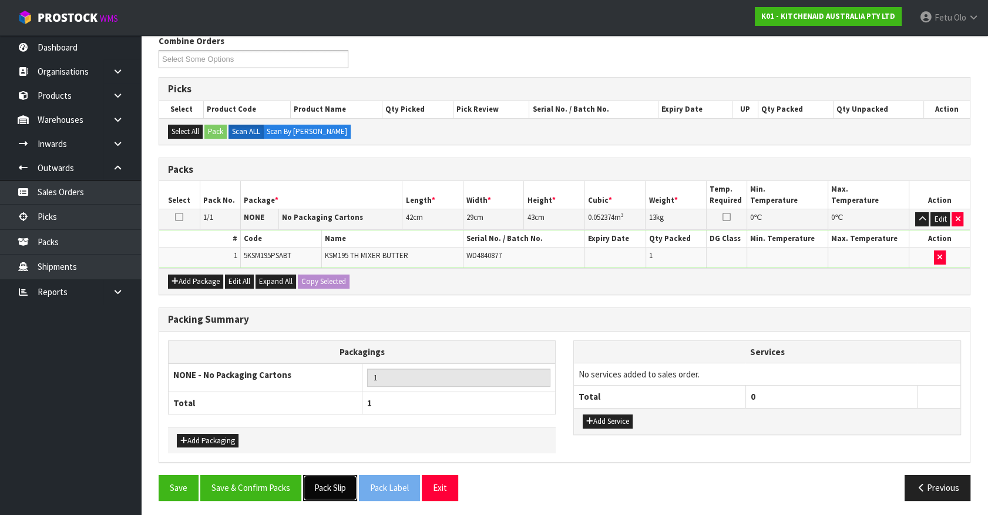
click at [327, 477] on button "Pack Slip" at bounding box center [330, 487] width 54 height 25
drag, startPoint x: 274, startPoint y: 482, endPoint x: 268, endPoint y: 484, distance: 6.0
click at [274, 482] on button "Save & Confirm Packs" at bounding box center [250, 487] width 101 height 25
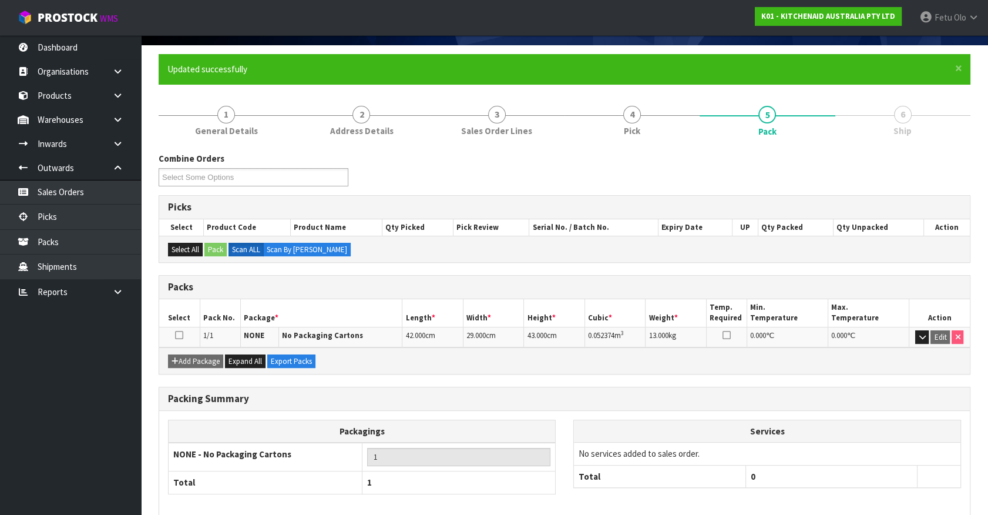
scroll to position [132, 0]
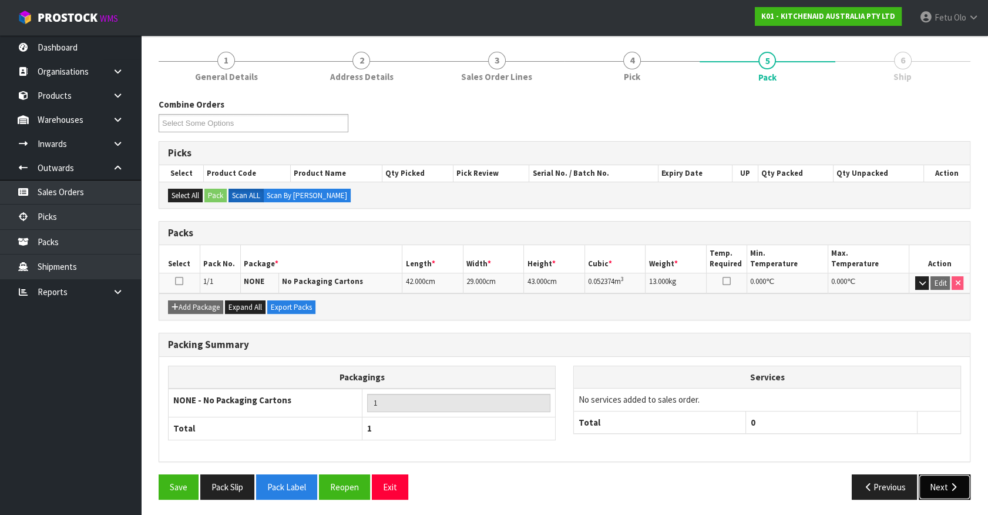
click at [950, 482] on icon "button" at bounding box center [953, 486] width 11 height 9
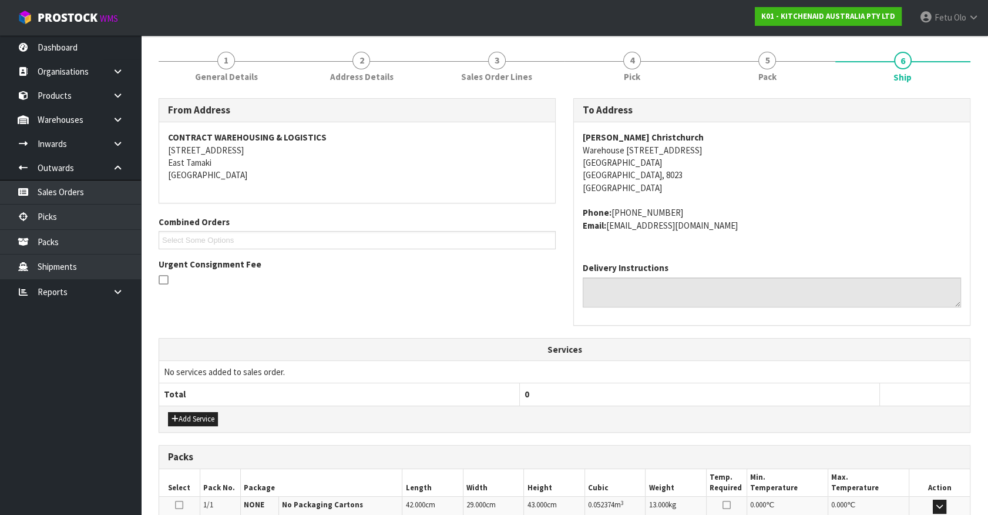
scroll to position [286, 0]
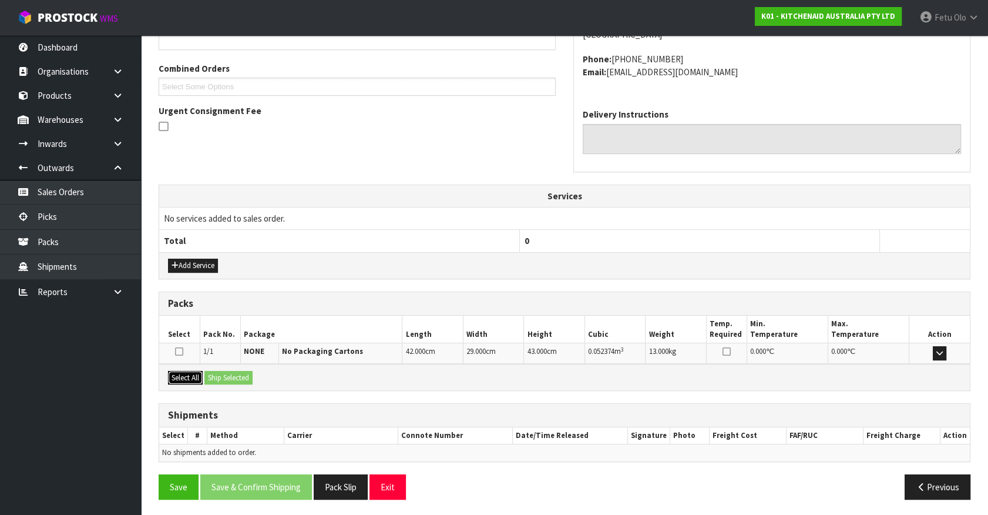
click at [177, 373] on button "Select All" at bounding box center [185, 378] width 35 height 14
click at [203, 371] on button "Select All" at bounding box center [185, 378] width 35 height 14
click at [216, 376] on button "Ship Selected" at bounding box center [229, 378] width 48 height 14
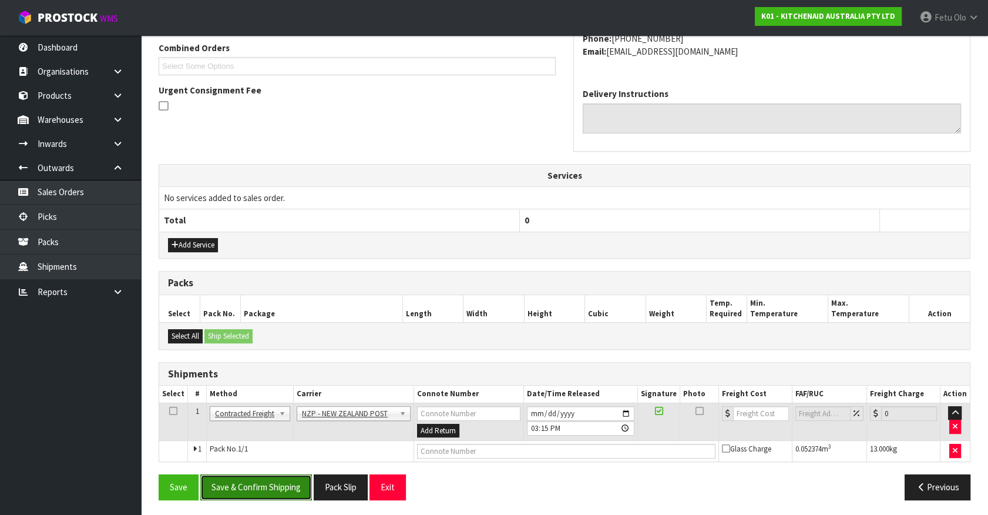
click at [287, 490] on button "Save & Confirm Shipping" at bounding box center [256, 486] width 112 height 25
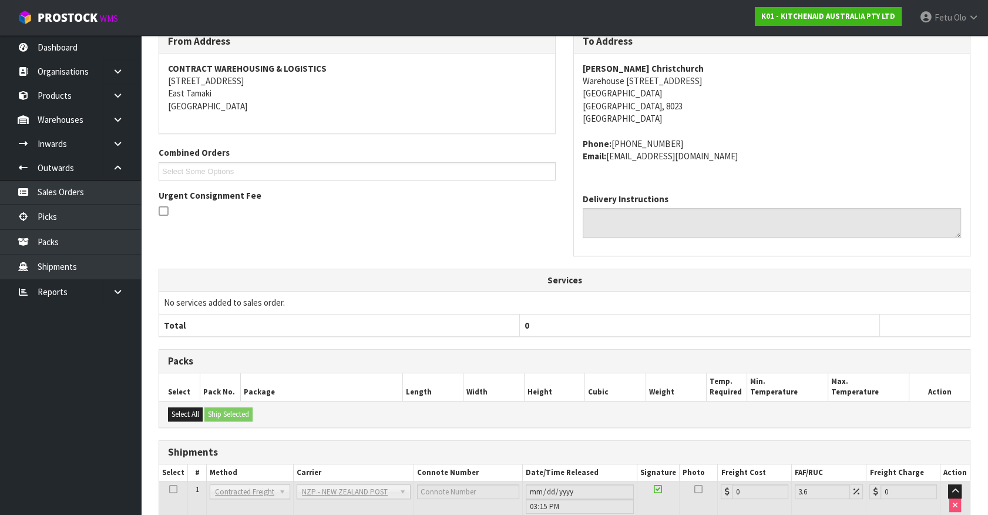
scroll to position [290, 0]
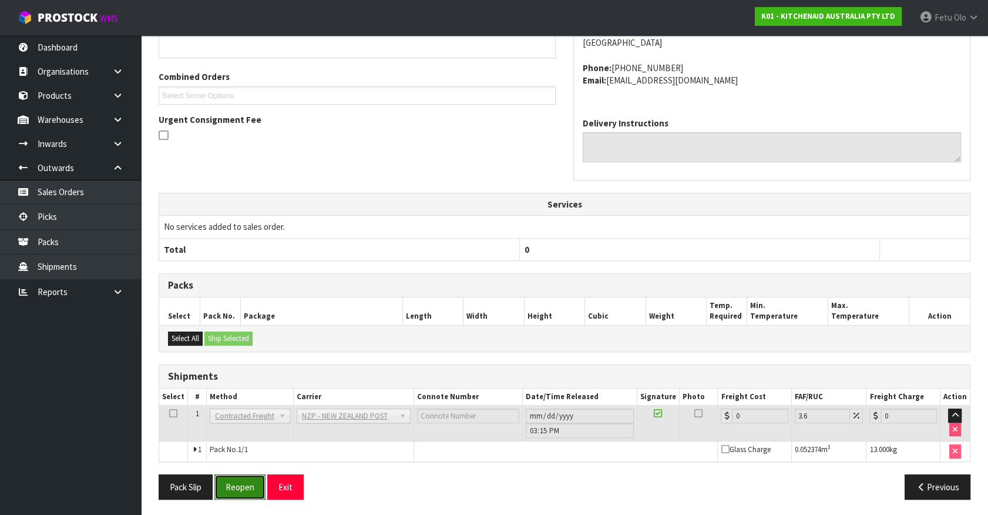
click at [231, 490] on button "Reopen" at bounding box center [239, 486] width 51 height 25
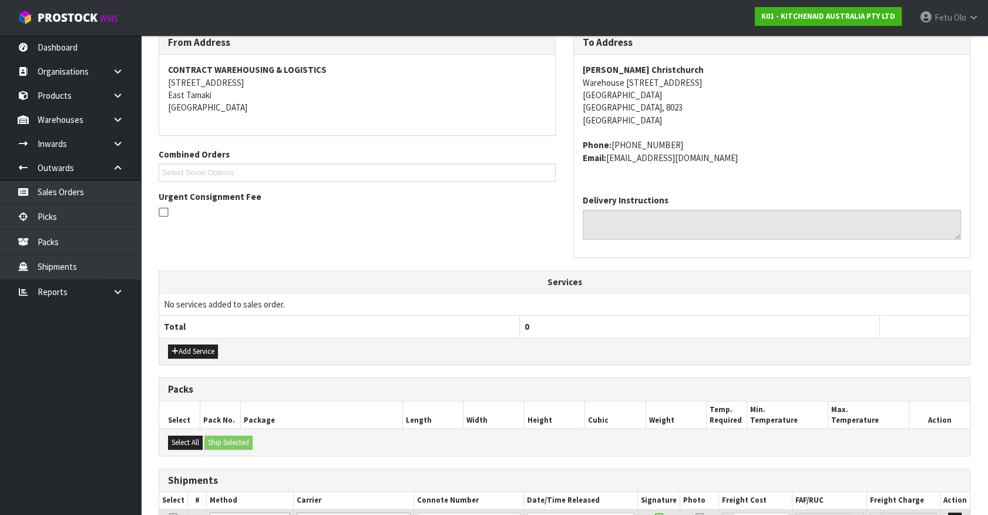
scroll to position [317, 0]
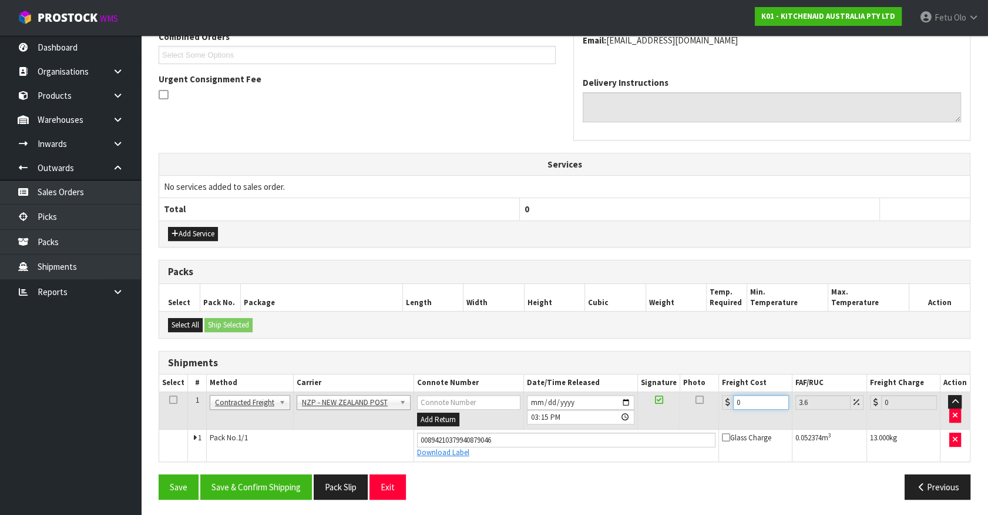
drag, startPoint x: 558, startPoint y: 442, endPoint x: 461, endPoint y: 456, distance: 98.6
click at [461, 456] on tbody "1 Client Local Pickup Customer Local Pickup Company Freight Contracted Freight …" at bounding box center [564, 425] width 811 height 69
type input "1"
type input "1.04"
type input "16"
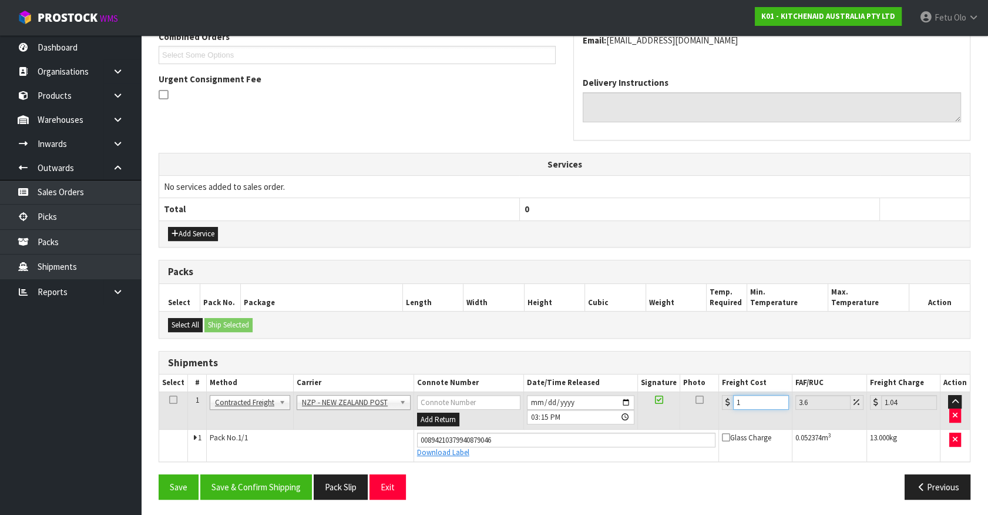
type input "16.58"
type input "16.6"
type input "17.2"
type input "16.61"
type input "17.21"
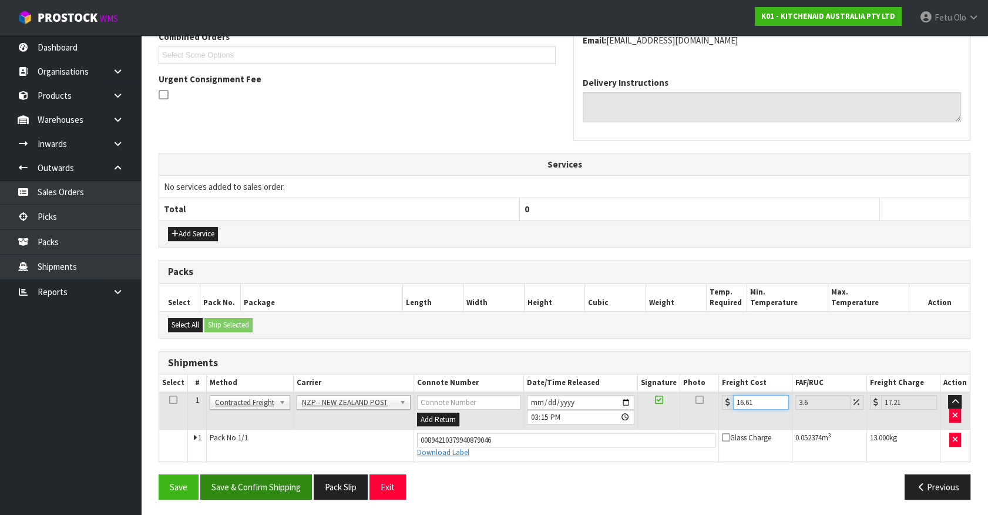
type input "16.61"
click at [287, 482] on button "Save & Confirm Shipping" at bounding box center [256, 486] width 112 height 25
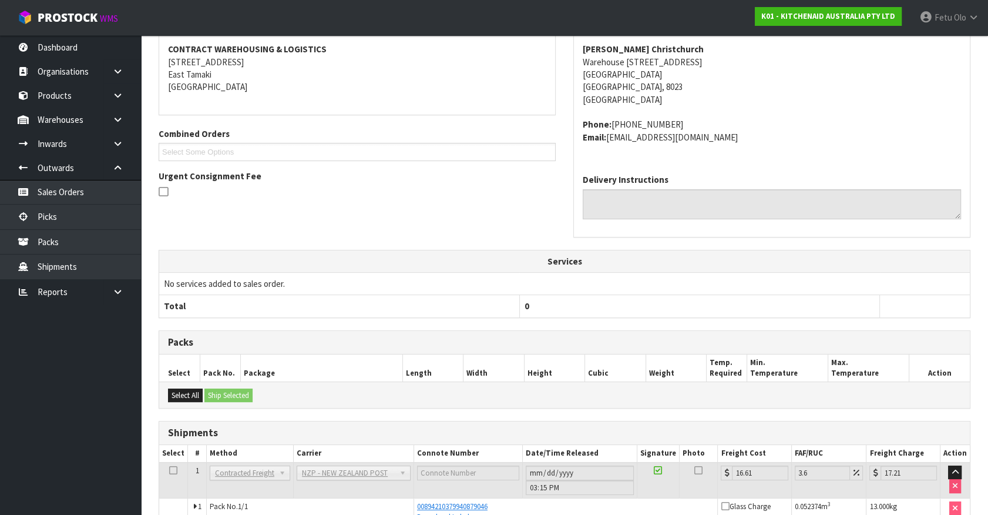
scroll to position [285, 0]
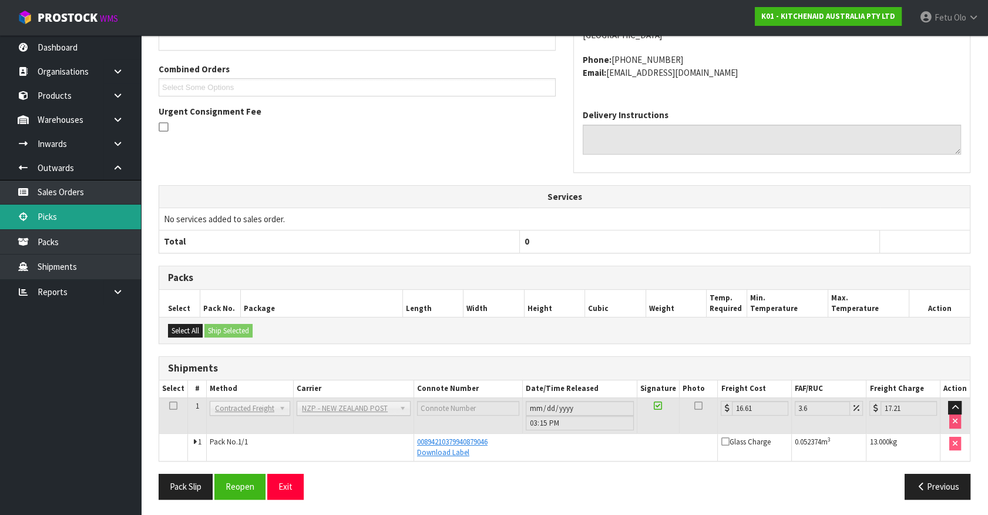
click at [49, 209] on link "Picks" at bounding box center [70, 217] width 141 height 24
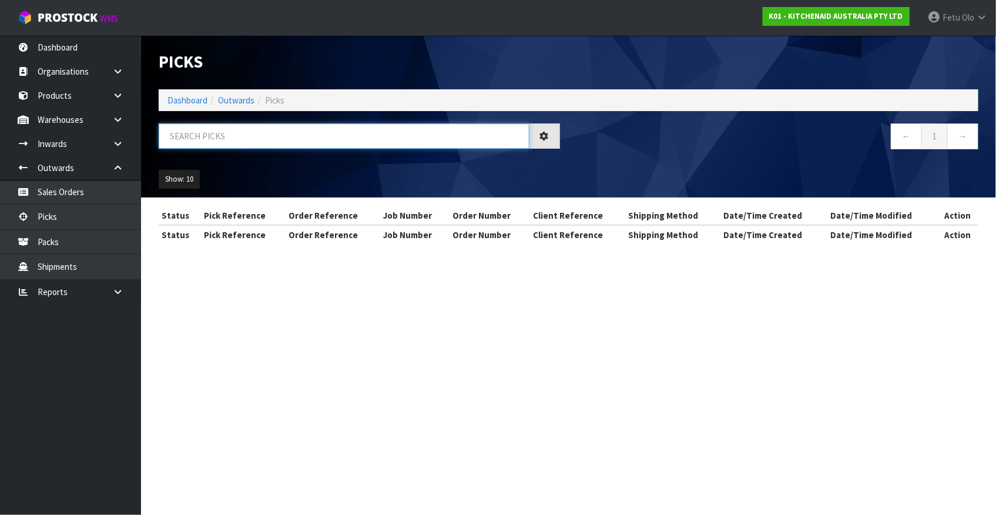
click at [219, 130] on input "text" at bounding box center [344, 135] width 371 height 25
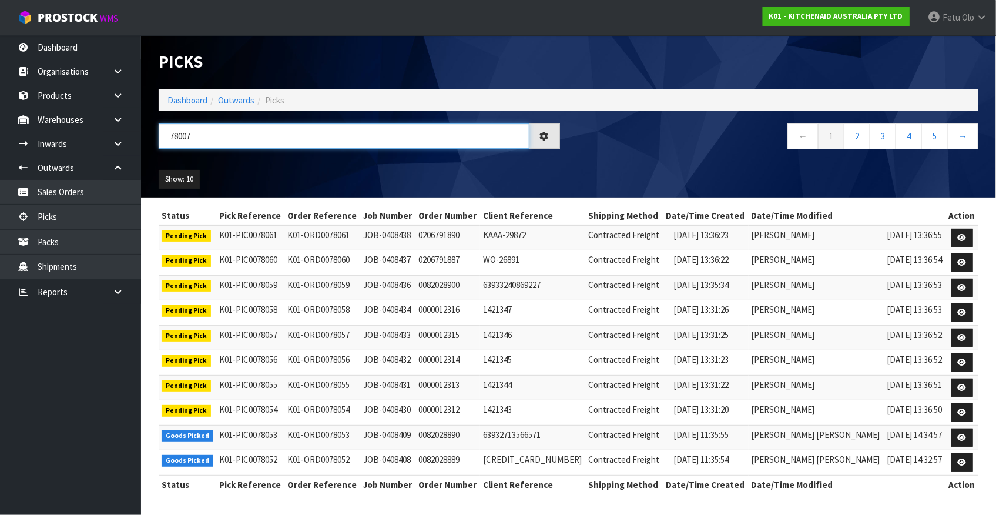
type input "78007"
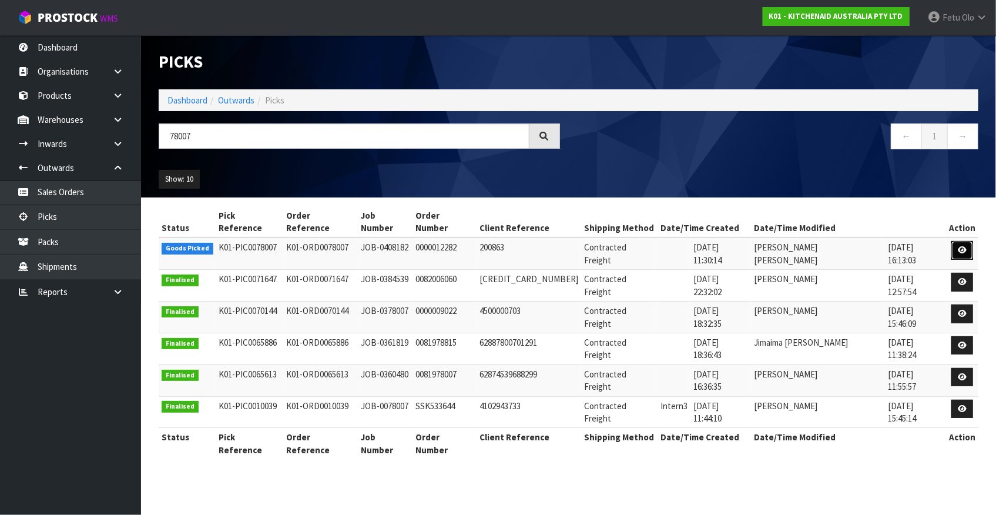
click at [966, 241] on link at bounding box center [962, 250] width 22 height 19
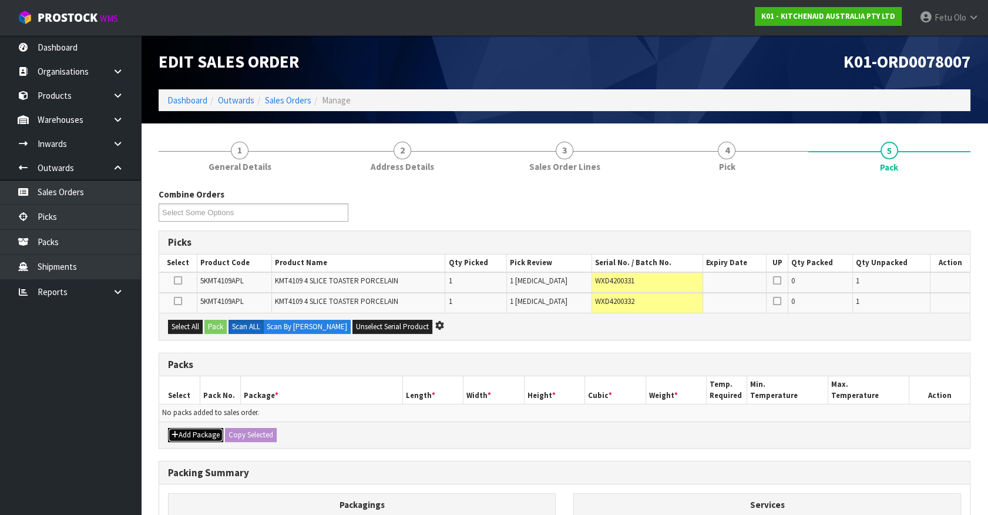
click at [196, 434] on button "Add Package" at bounding box center [195, 435] width 55 height 14
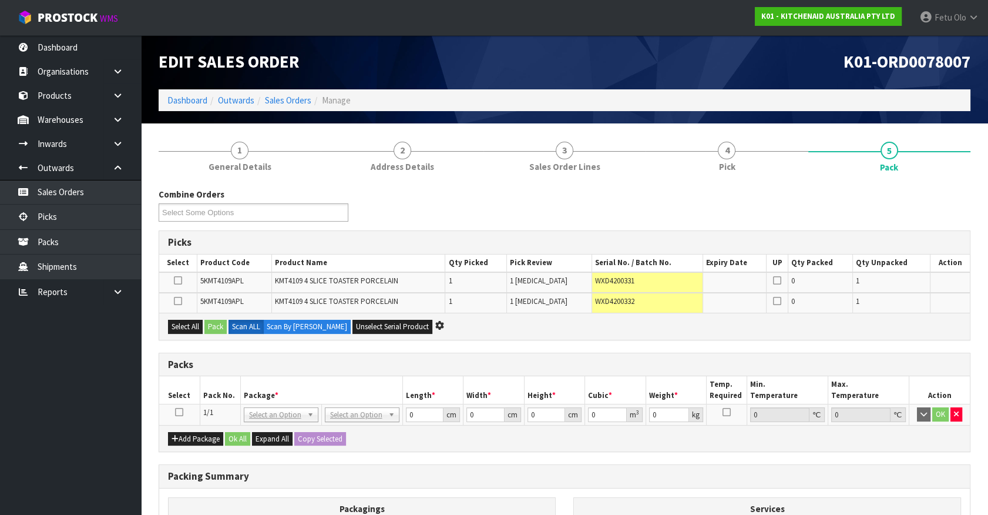
click at [180, 412] on icon at bounding box center [179, 412] width 8 height 1
click at [125, 408] on ul "Dashboard Organisations Clients Consignees Carriers Products Categories Serial …" at bounding box center [70, 275] width 141 height 480
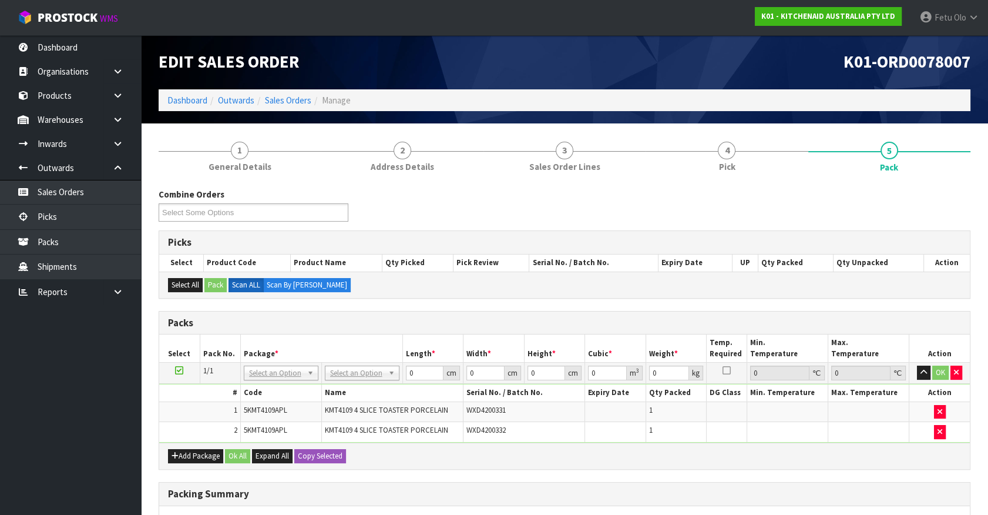
drag, startPoint x: 343, startPoint y: 376, endPoint x: 350, endPoint y: 385, distance: 11.3
drag, startPoint x: 407, startPoint y: 388, endPoint x: 342, endPoint y: 412, distance: 69.0
click at [405, 380] on input "0" at bounding box center [424, 373] width 38 height 15
type input "76"
type input "38"
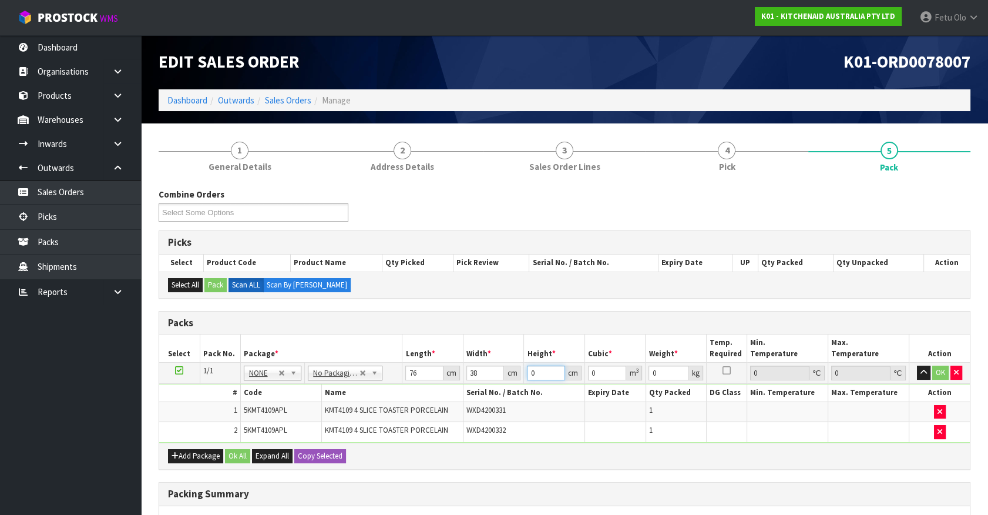
type input "2"
type input "0.005776"
type input "29"
type input "0.083752"
type input "29"
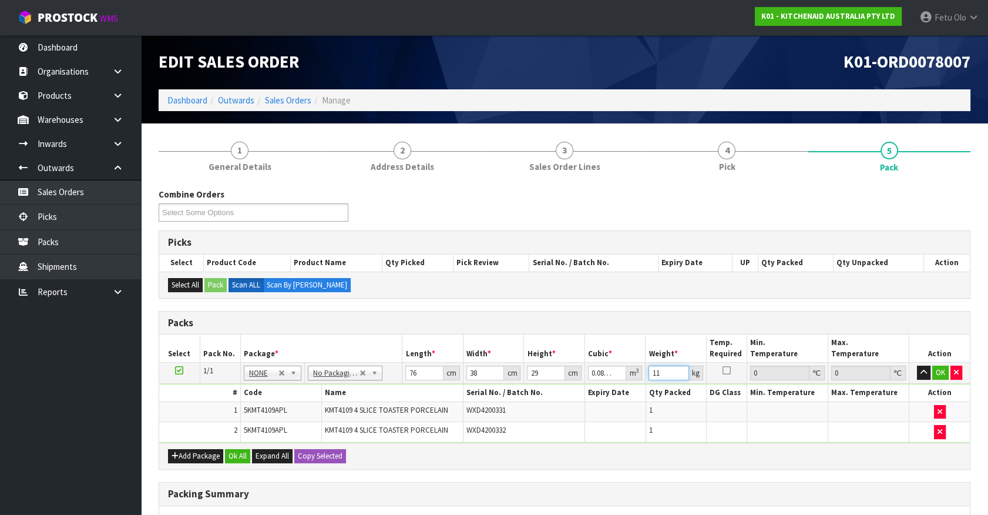
type input "11"
click button "OK" at bounding box center [941, 373] width 16 height 14
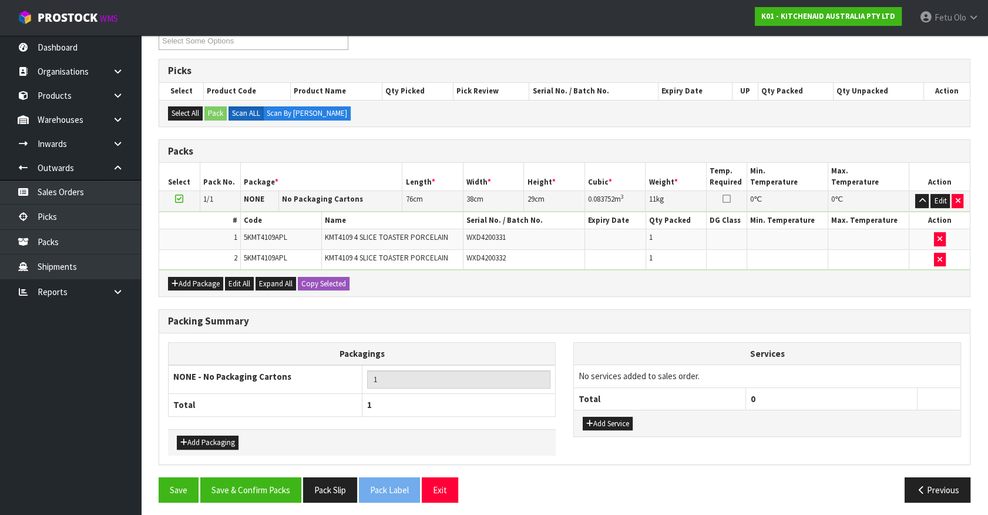
scroll to position [173, 0]
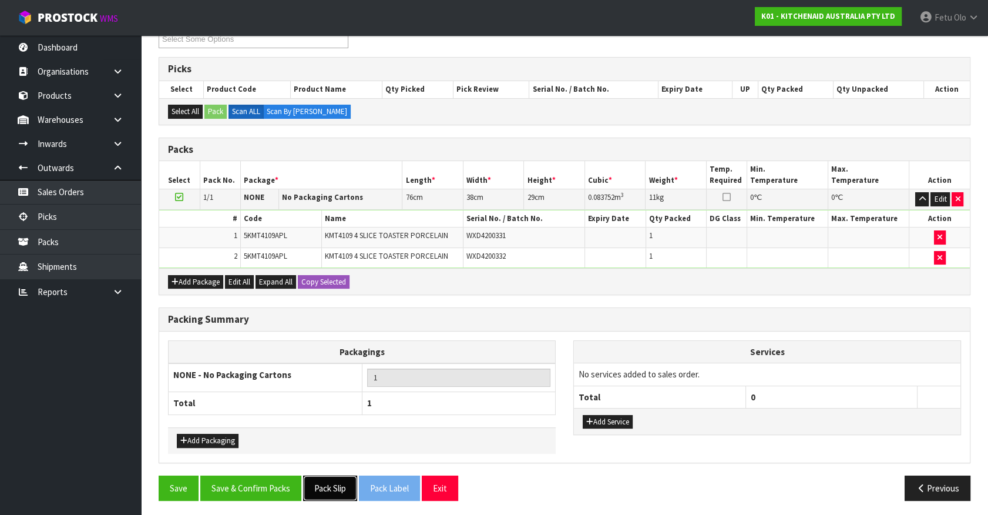
click at [328, 482] on button "Pack Slip" at bounding box center [330, 487] width 54 height 25
click at [283, 479] on button "Save & Confirm Packs" at bounding box center [250, 487] width 101 height 25
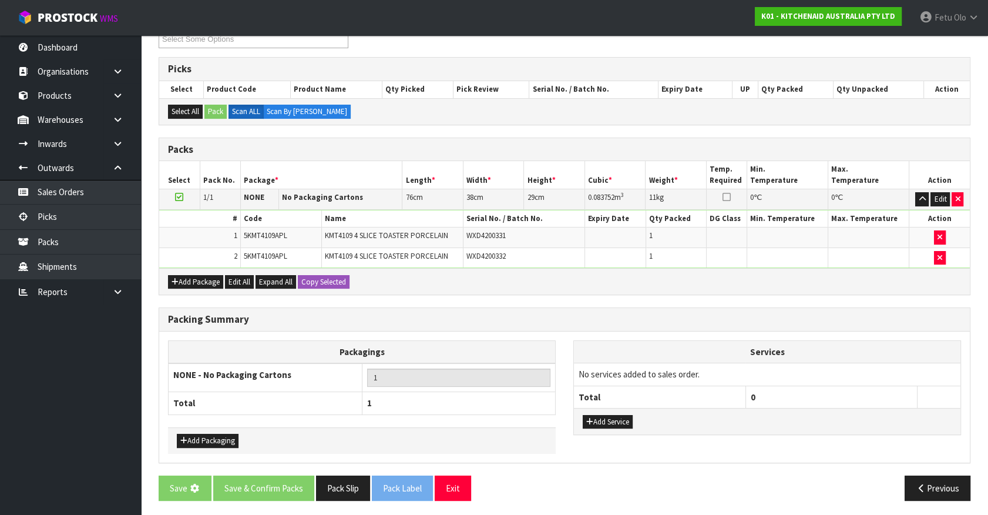
scroll to position [0, 0]
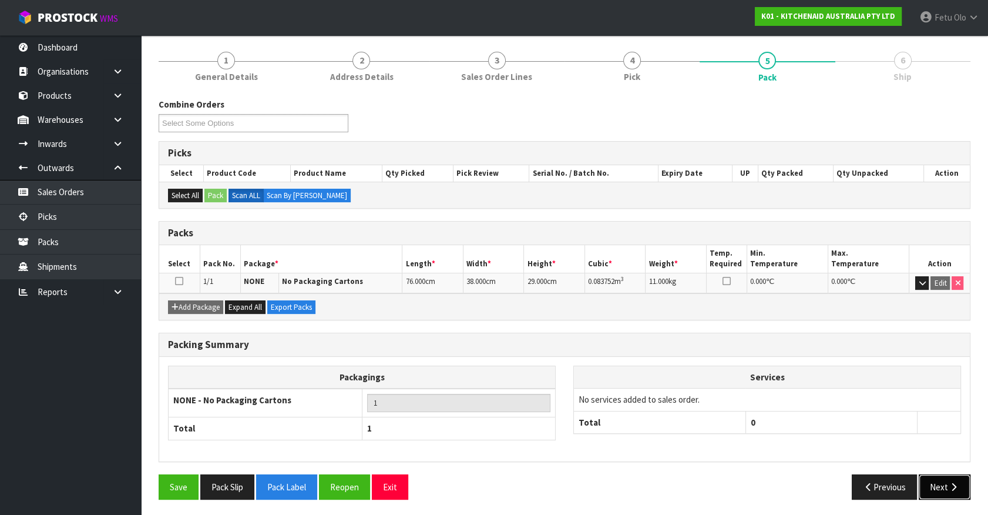
click at [924, 474] on button "Next" at bounding box center [945, 486] width 52 height 25
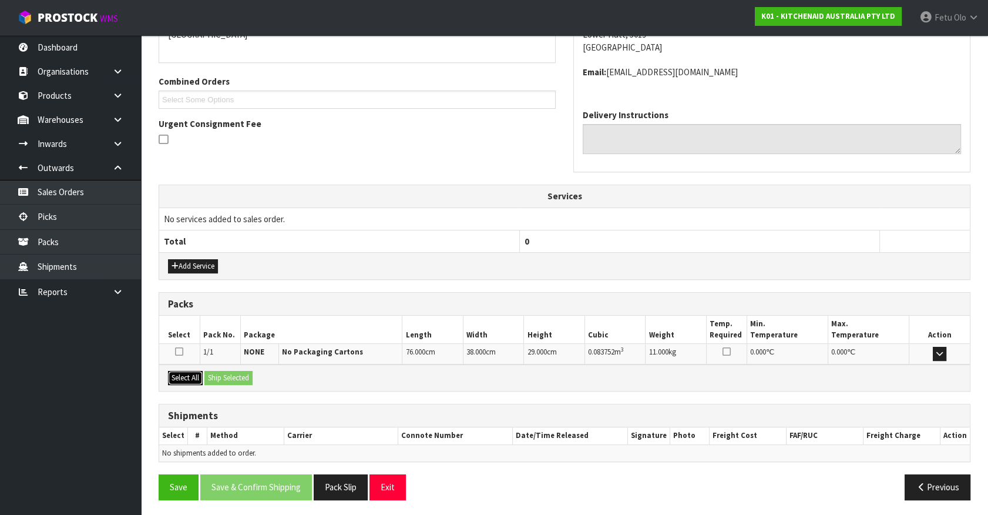
click at [189, 373] on button "Select All" at bounding box center [185, 378] width 35 height 14
click at [236, 373] on button "Ship Selected" at bounding box center [229, 378] width 48 height 14
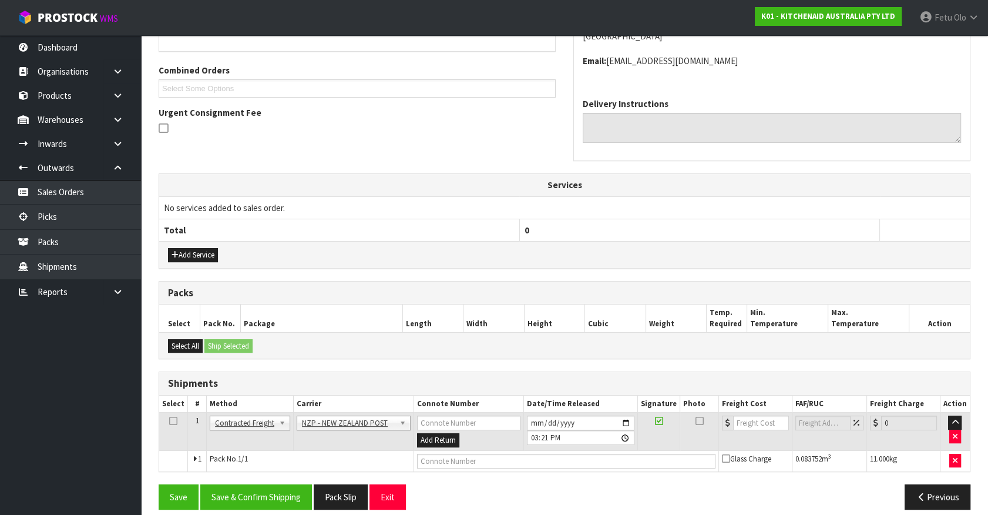
scroll to position [294, 0]
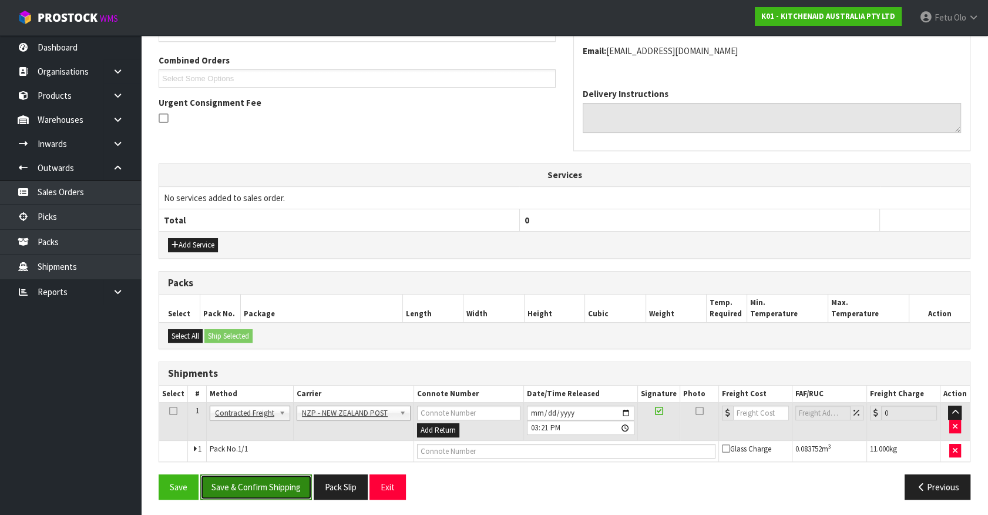
click at [289, 487] on button "Save & Confirm Shipping" at bounding box center [256, 486] width 112 height 25
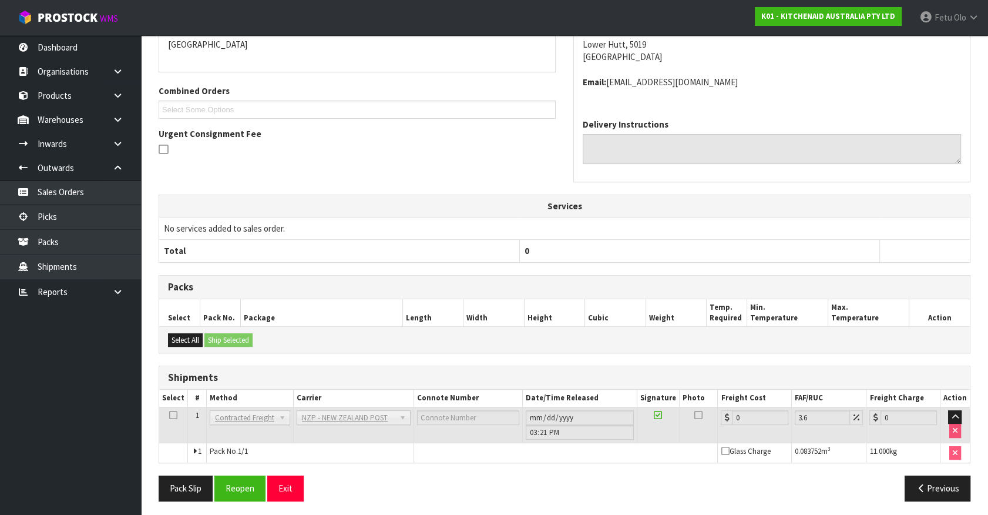
scroll to position [277, 0]
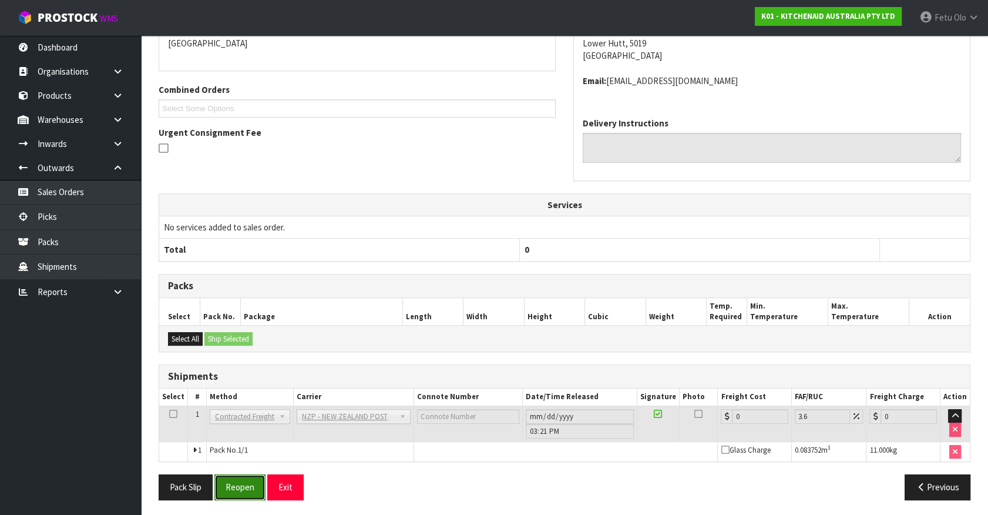
click at [226, 475] on button "Reopen" at bounding box center [239, 486] width 51 height 25
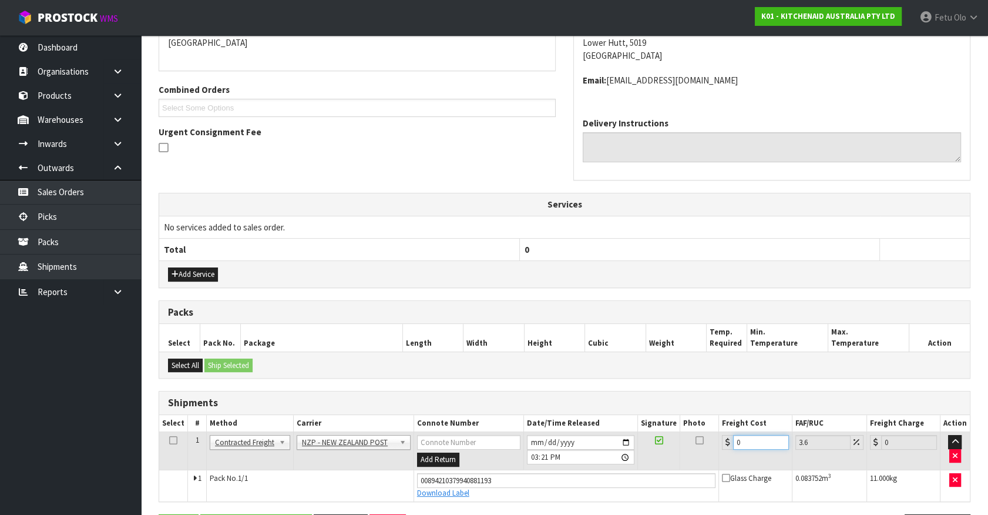
drag, startPoint x: 743, startPoint y: 437, endPoint x: 481, endPoint y: 511, distance: 272.2
click at [481, 511] on div "From Address CONTRACT WAREHOUSING & LOGISTICS 17 Allens Road East Tamaki Auckla…" at bounding box center [565, 257] width 812 height 582
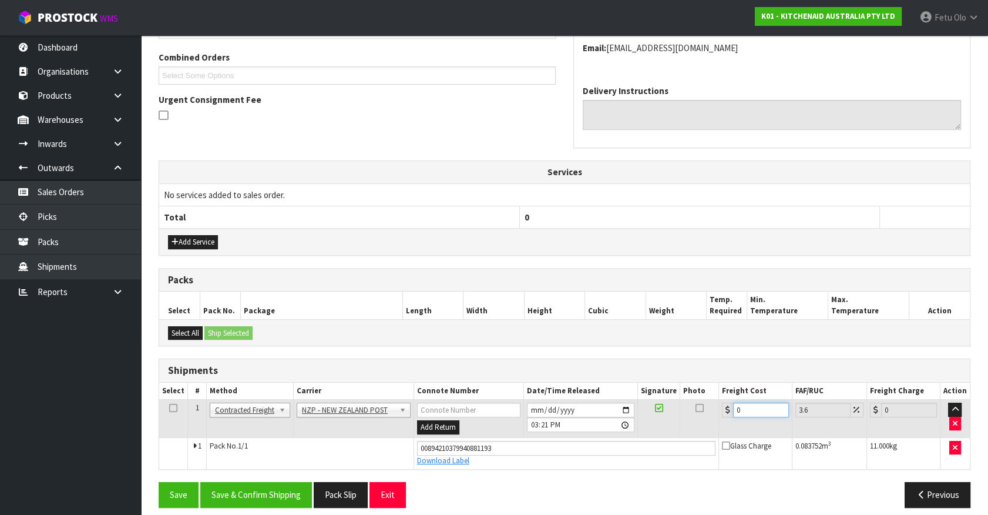
type input "1"
type input "1.04"
type input "14"
type input "14.5"
type input "14.1"
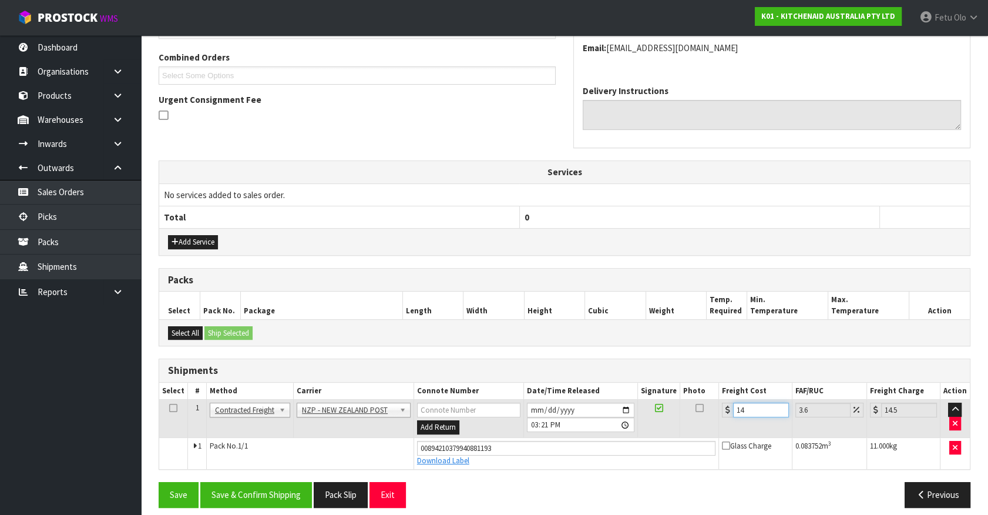
type input "14.61"
type input "14.14"
type input "14.65"
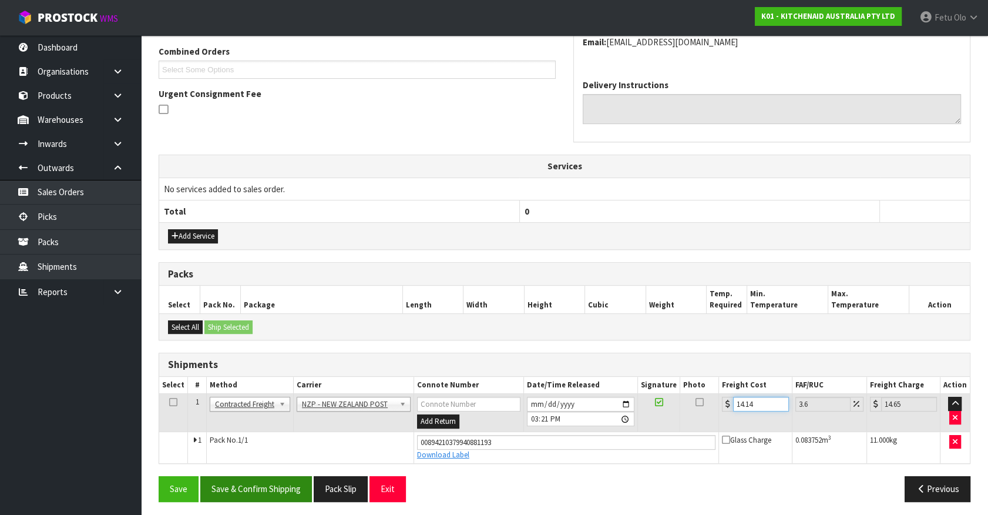
scroll to position [304, 0]
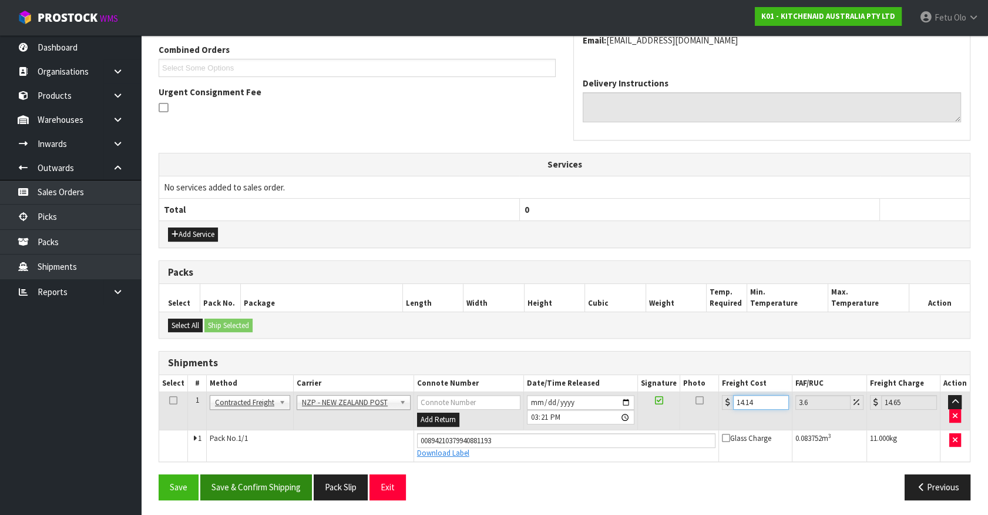
type input "14.14"
click at [277, 488] on button "Save & Confirm Shipping" at bounding box center [256, 486] width 112 height 25
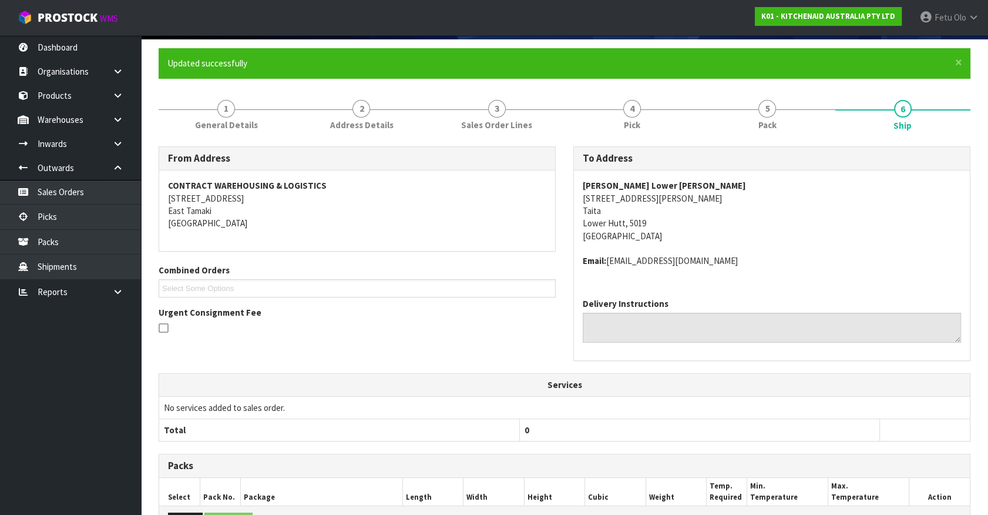
scroll to position [273, 0]
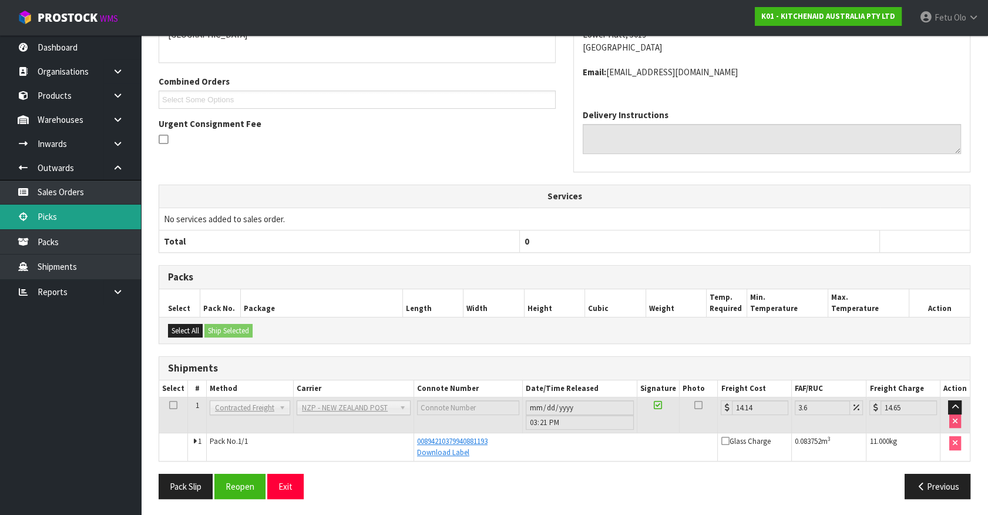
click at [69, 216] on link "Picks" at bounding box center [70, 217] width 141 height 24
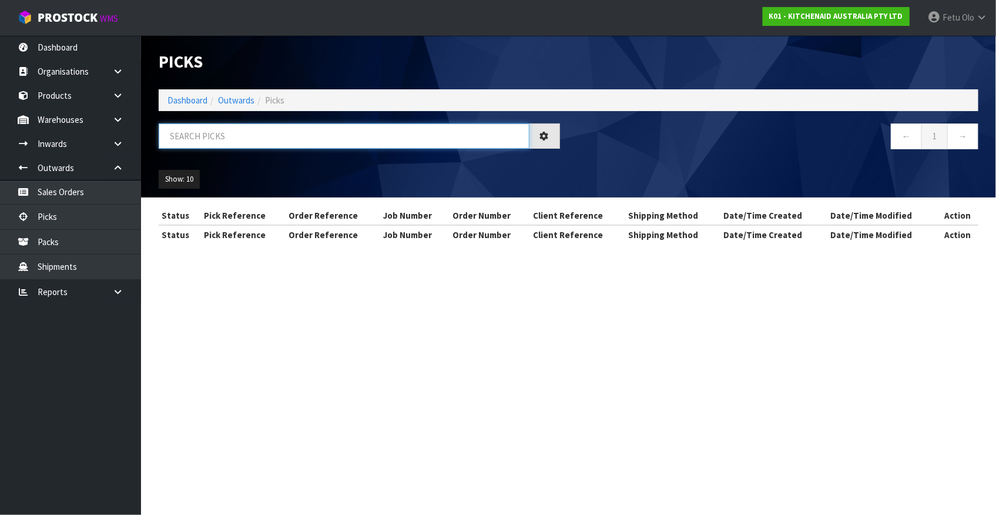
click at [218, 140] on input "text" at bounding box center [344, 135] width 371 height 25
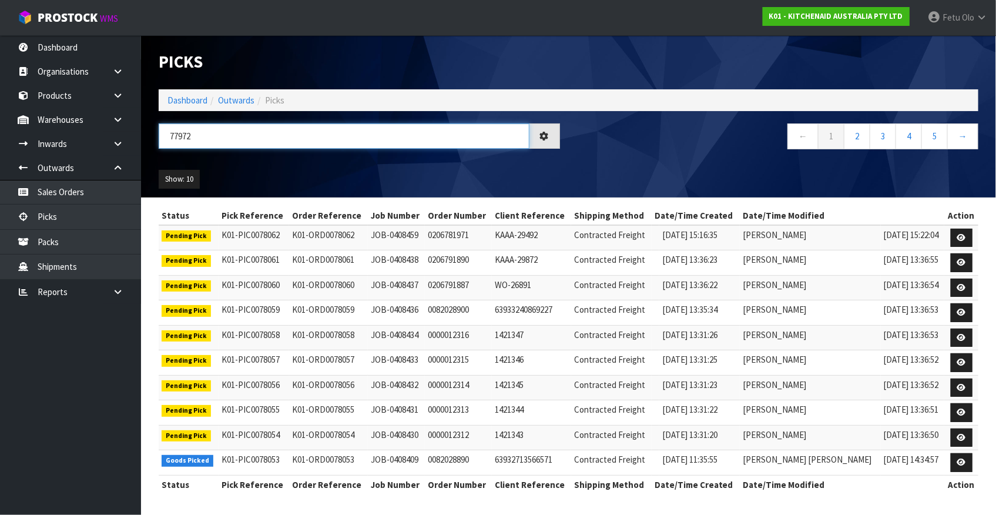
type input "77972"
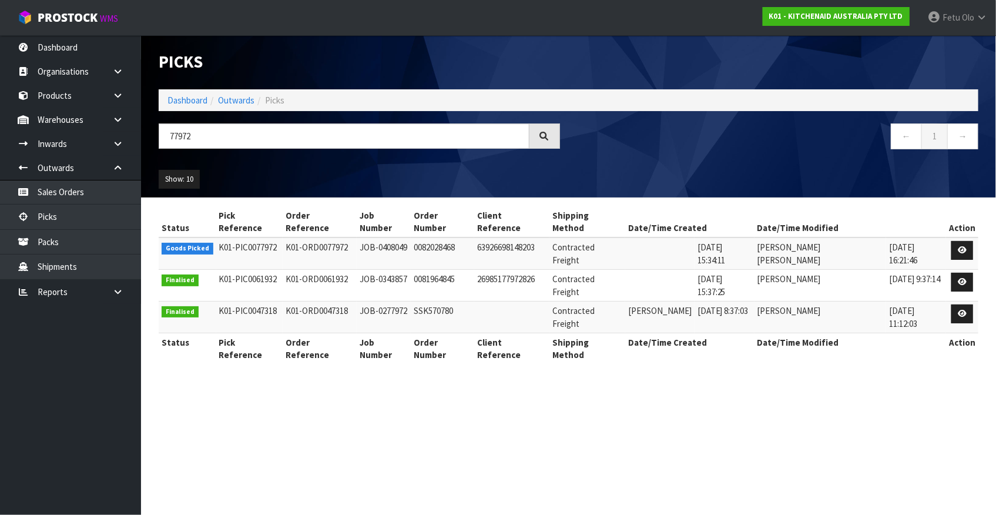
click at [956, 241] on link at bounding box center [962, 250] width 22 height 19
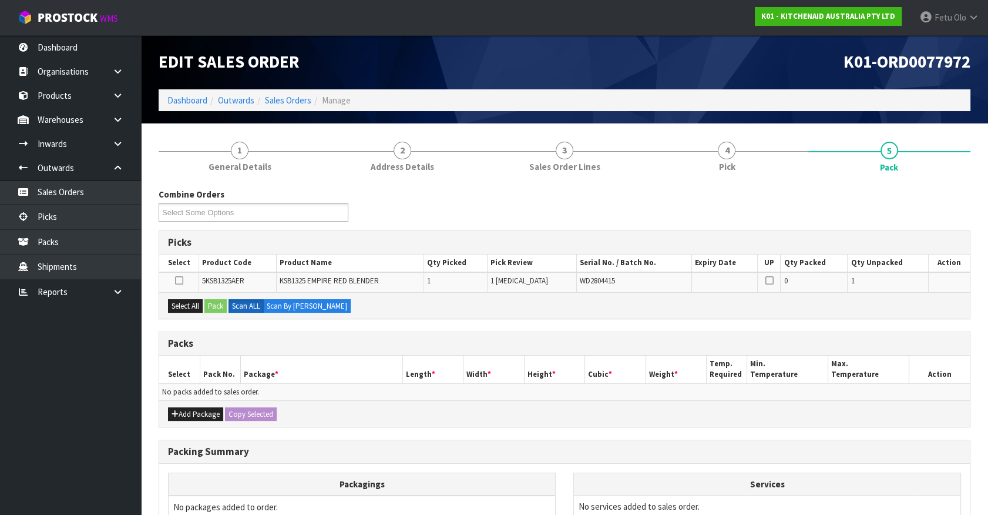
click at [338, 431] on div "Combine Orders K01-ORD0077835 K01-ORD0077948 K01-ORD0077966 K01-ORD0077968 K01-…" at bounding box center [565, 412] width 812 height 448
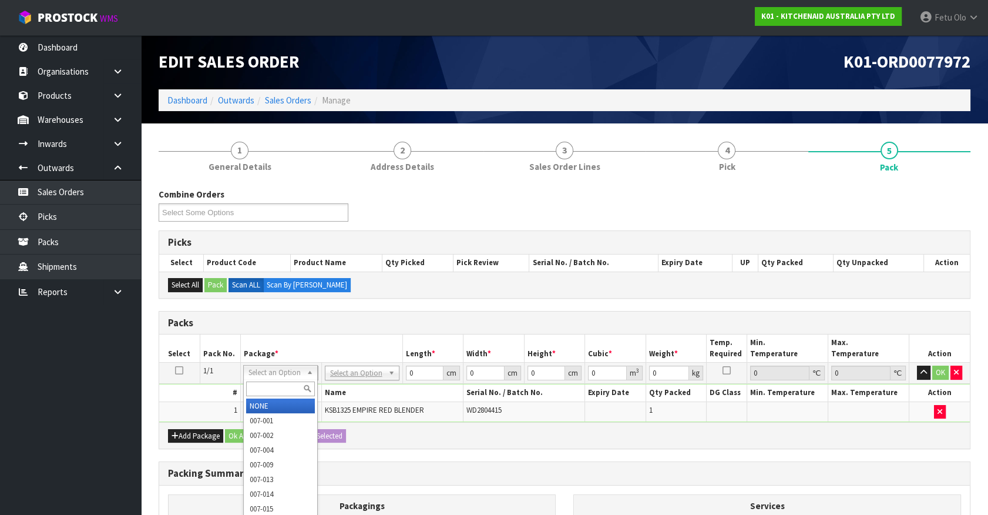
click at [283, 388] on input "text" at bounding box center [280, 388] width 69 height 15
type input "011-084"
type input "3.95"
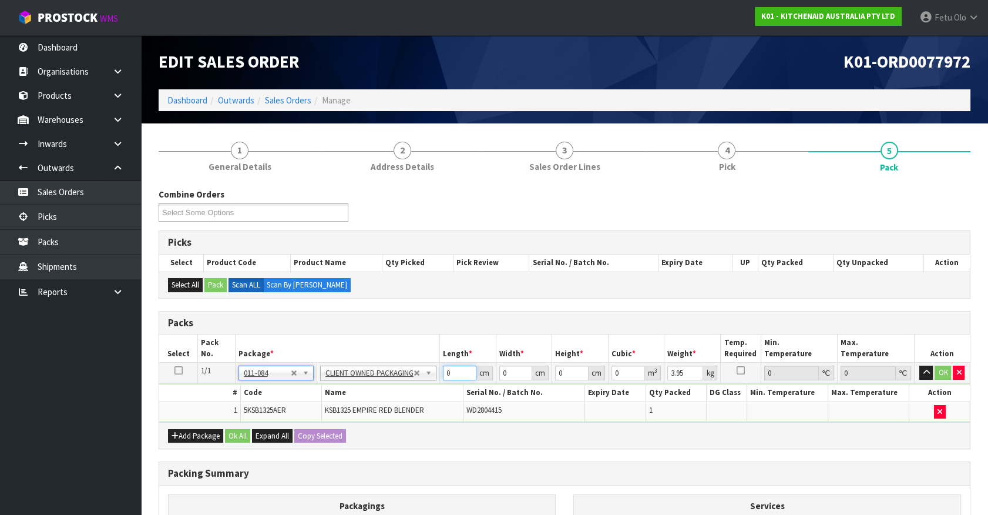
drag, startPoint x: 452, startPoint y: 371, endPoint x: 378, endPoint y: 394, distance: 76.9
click at [378, 394] on tbody "1/1 NONE 007-001 007-002 007-004 007-009 007-013 007-014 007-015 007-017 007-01…" at bounding box center [564, 392] width 811 height 59
type input "52"
type input "28"
type input "3"
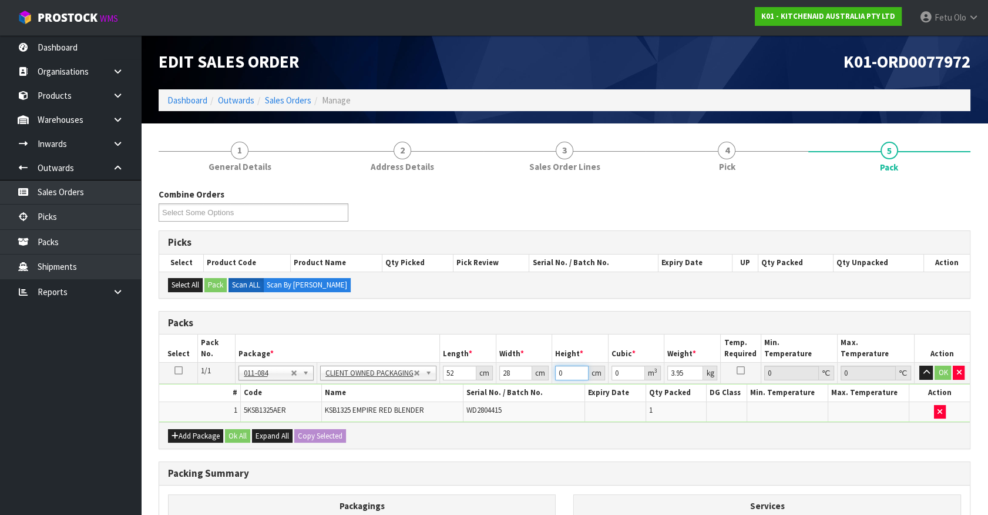
type input "0.004368"
type input "32"
type input "0.046592"
type input "32"
type input "4"
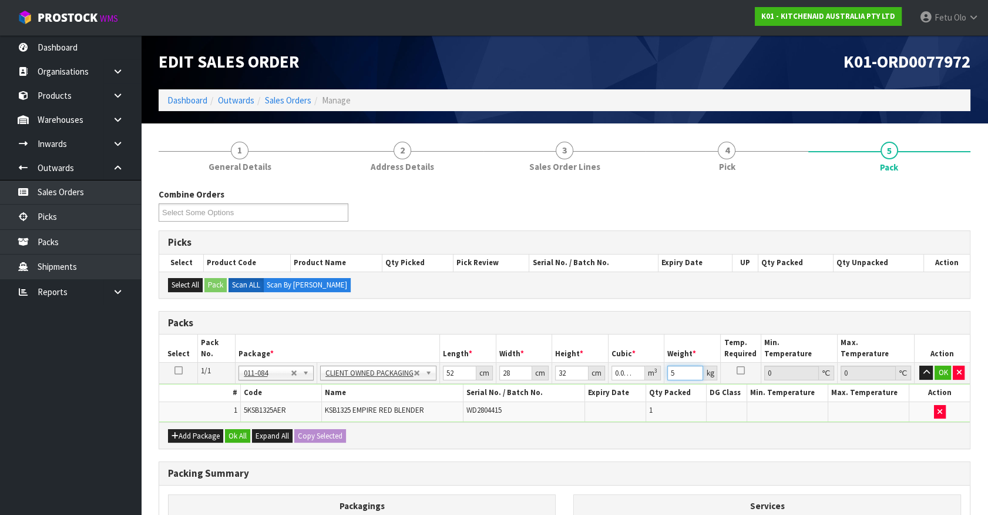
type input "5"
click button "OK" at bounding box center [943, 373] width 16 height 14
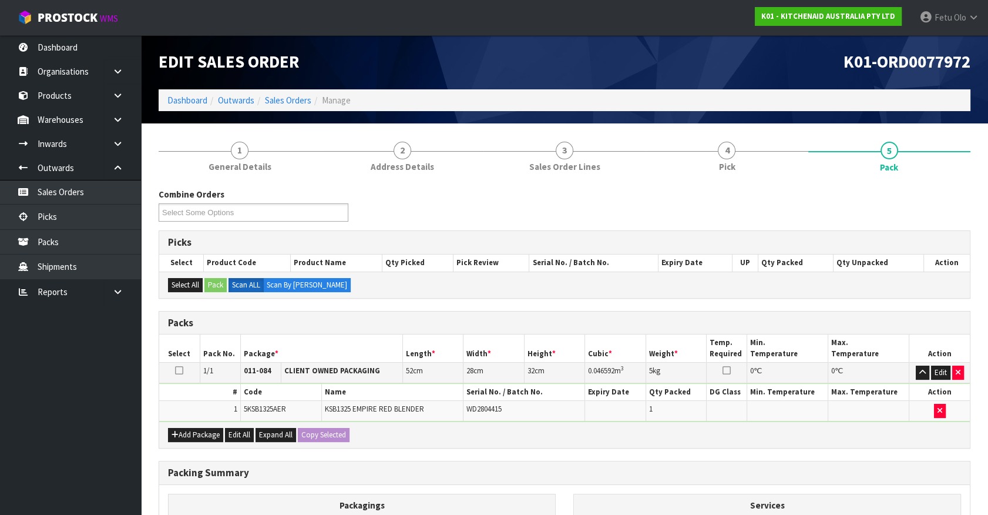
scroll to position [153, 0]
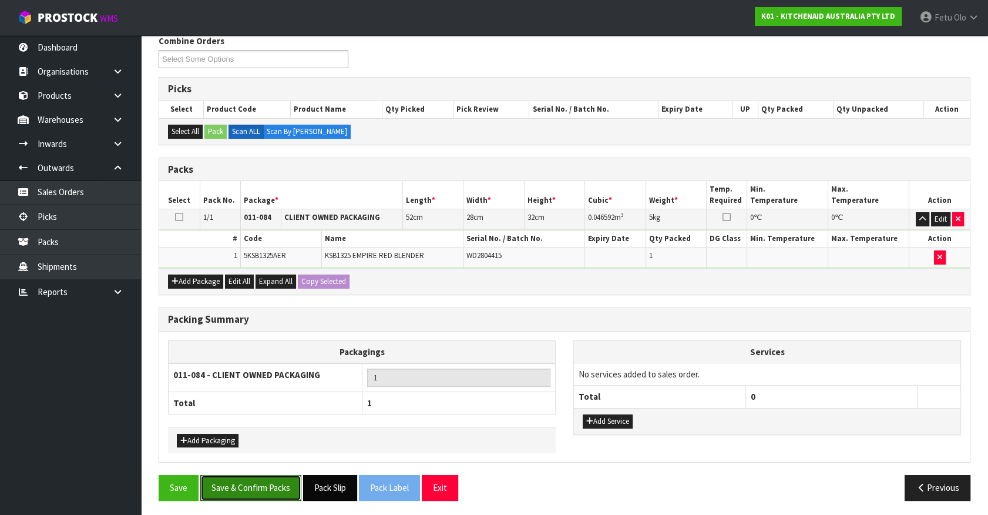
drag, startPoint x: 279, startPoint y: 476, endPoint x: 317, endPoint y: 478, distance: 37.7
click at [279, 476] on button "Save & Confirm Packs" at bounding box center [250, 487] width 101 height 25
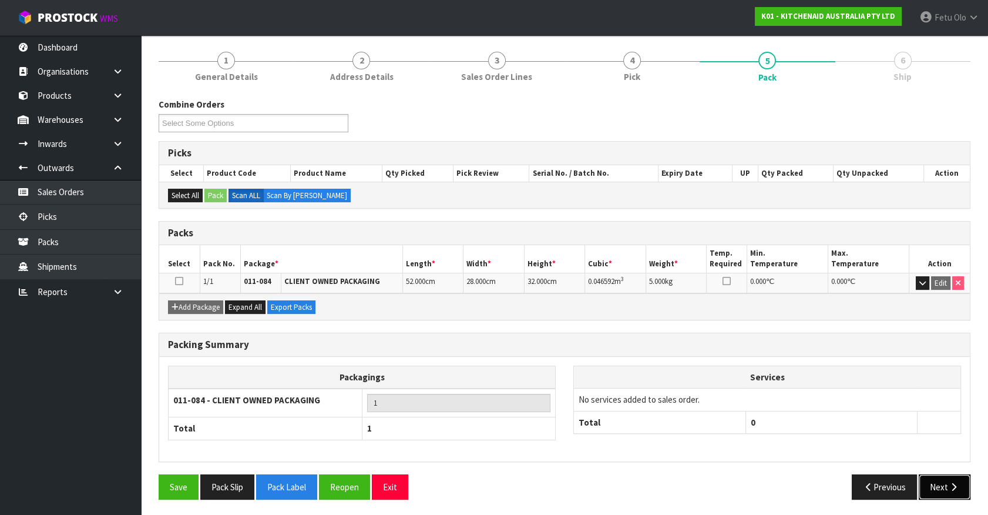
click at [947, 480] on button "Next" at bounding box center [945, 486] width 52 height 25
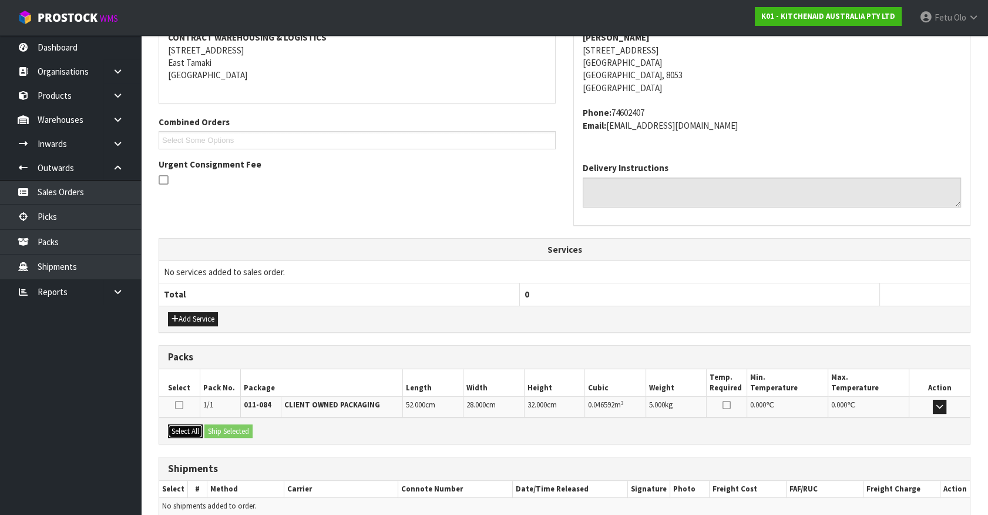
click at [179, 430] on button "Select All" at bounding box center [185, 431] width 35 height 14
click at [237, 431] on button "Ship Selected" at bounding box center [229, 431] width 48 height 14
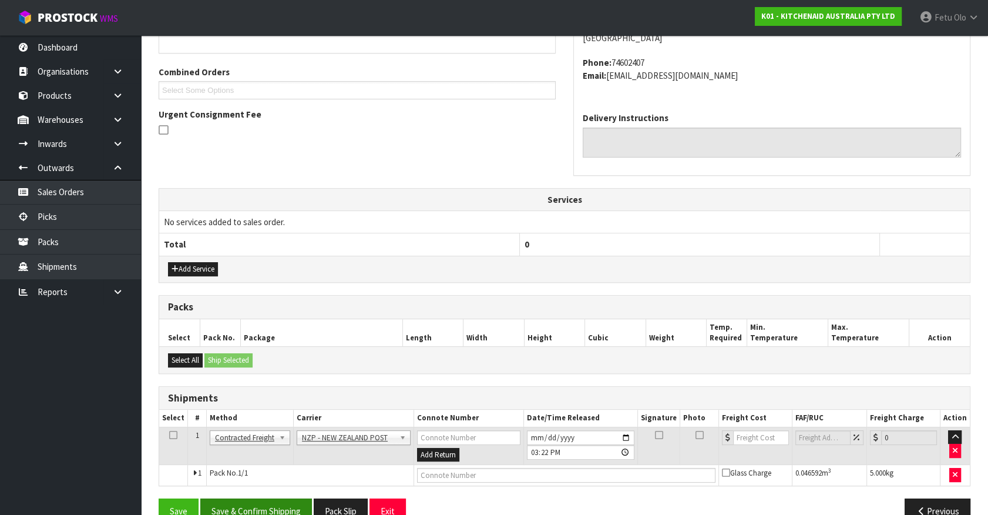
scroll to position [306, 0]
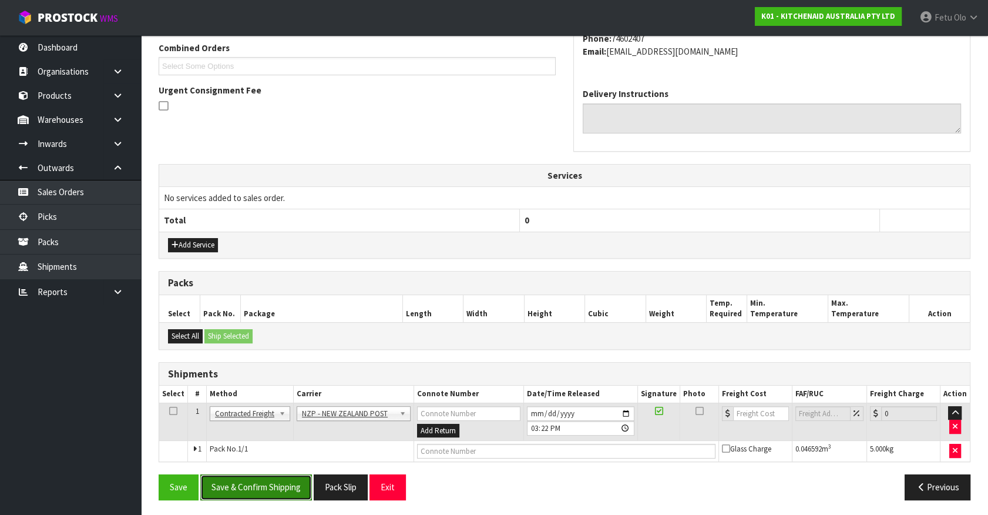
click at [272, 490] on button "Save & Confirm Shipping" at bounding box center [256, 486] width 112 height 25
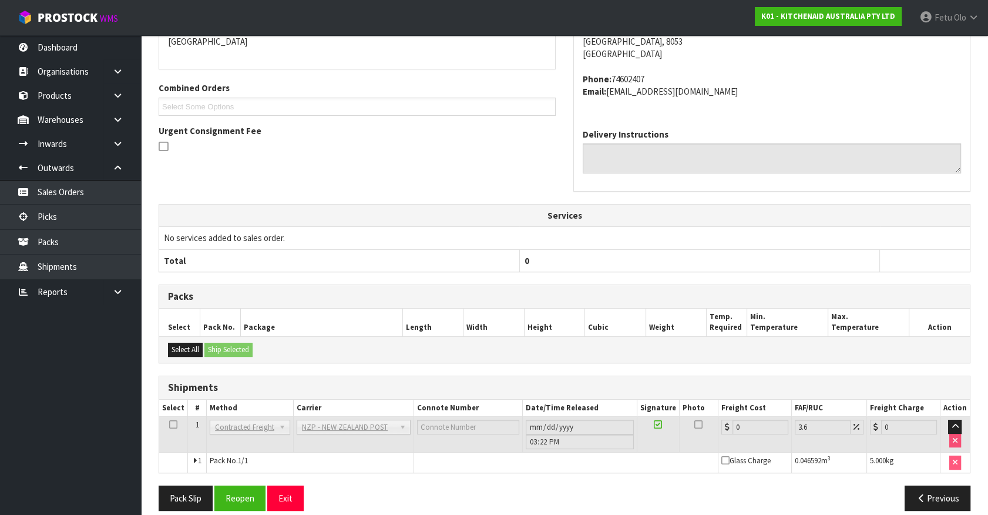
scroll to position [290, 0]
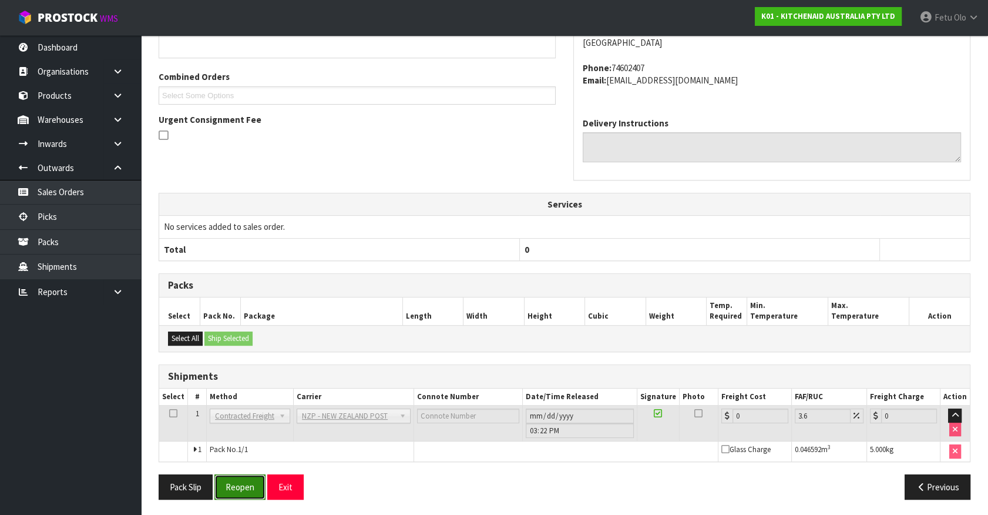
click at [249, 485] on button "Reopen" at bounding box center [239, 486] width 51 height 25
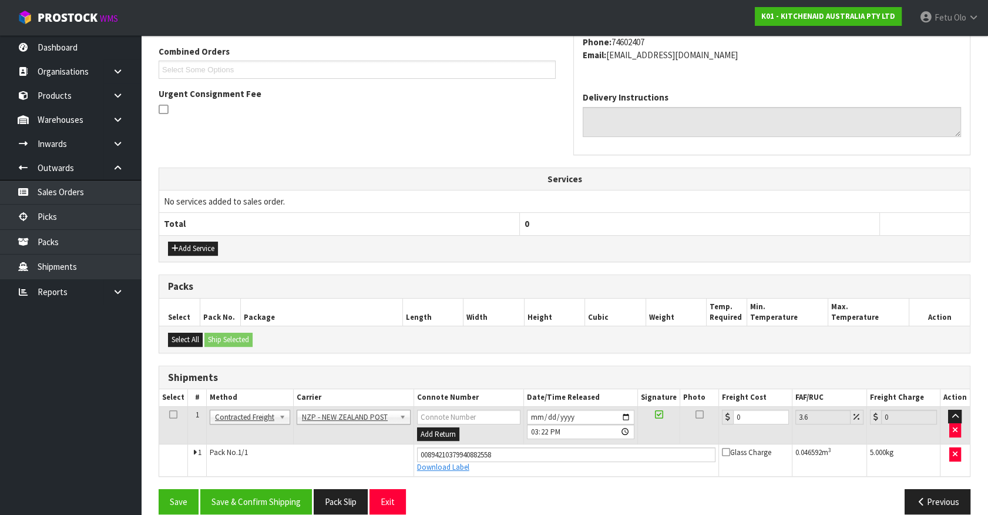
scroll to position [317, 0]
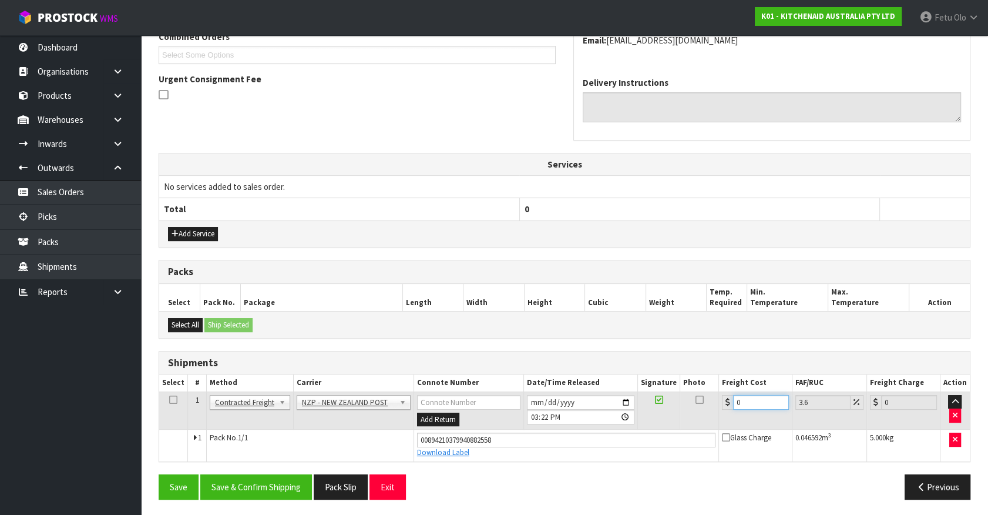
drag, startPoint x: 746, startPoint y: 398, endPoint x: 621, endPoint y: 414, distance: 125.6
click at [621, 414] on tr "1 Client Local Pickup Customer Local Pickup Company Freight Contracted Freight …" at bounding box center [564, 410] width 811 height 38
type input "1"
type input "1.04"
type input "11"
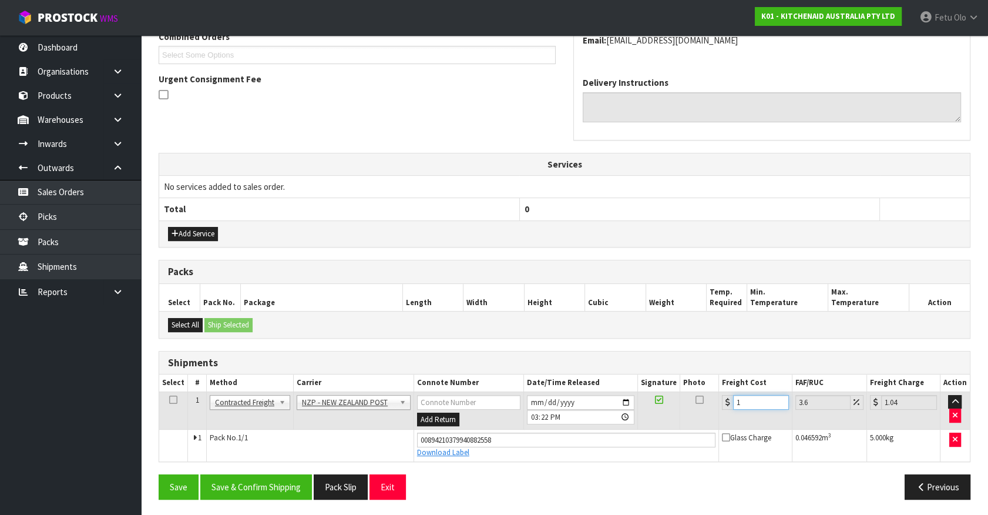
type input "11.4"
type input "11.6"
type input "12.02"
type input "11.61"
type input "12.03"
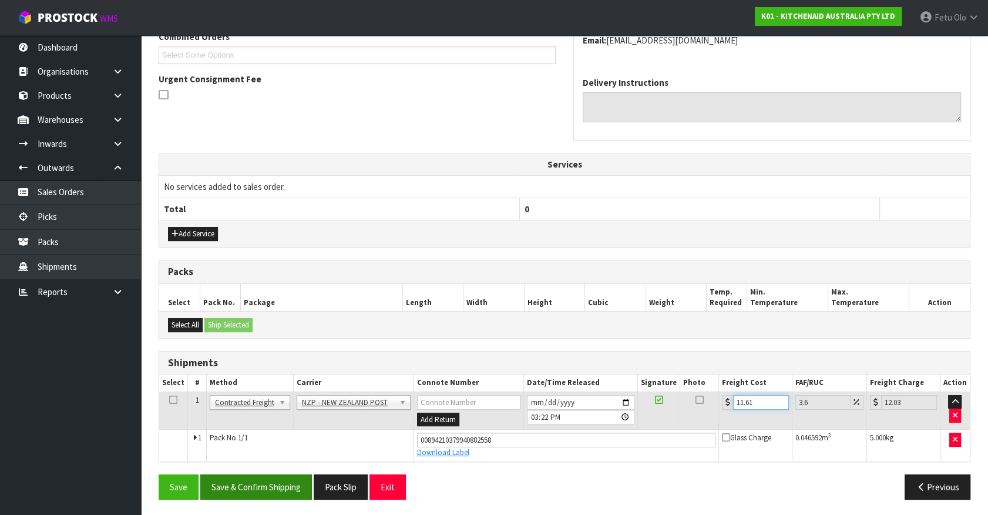
type input "11.61"
click at [305, 478] on button "Save & Confirm Shipping" at bounding box center [256, 486] width 112 height 25
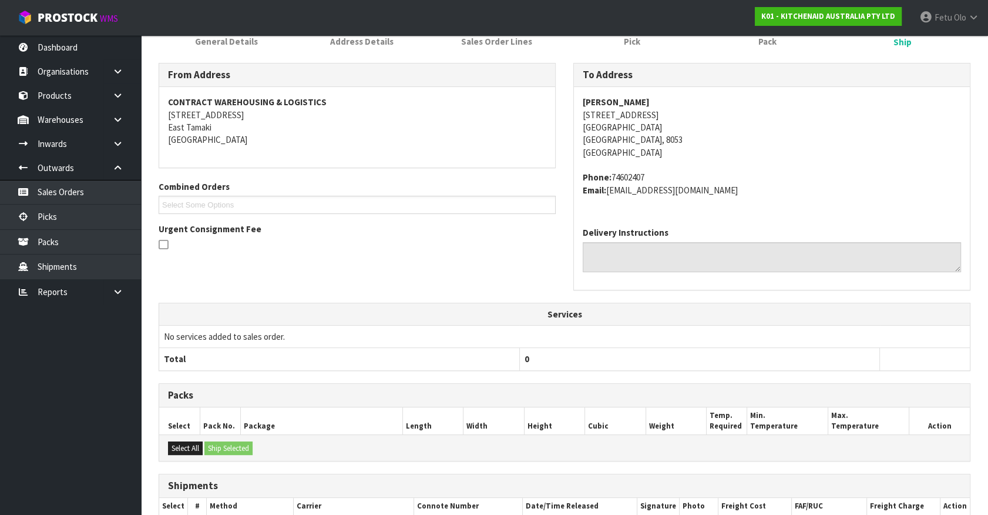
scroll to position [285, 0]
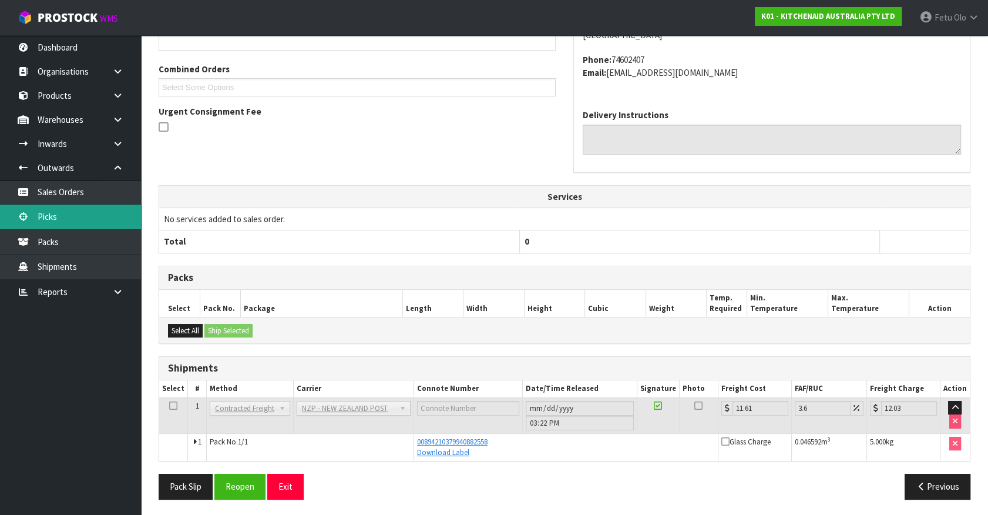
click at [43, 206] on link "Picks" at bounding box center [70, 217] width 141 height 24
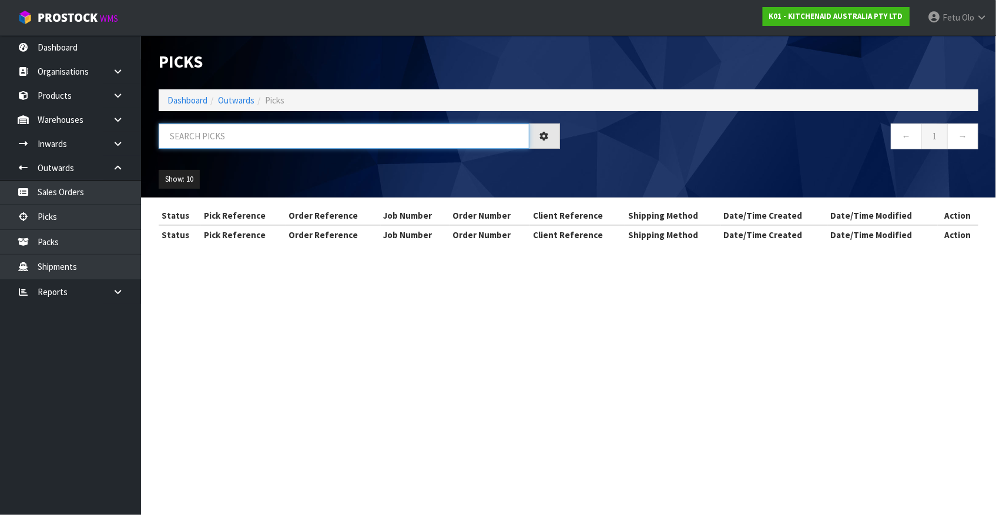
click at [298, 142] on input "text" at bounding box center [344, 135] width 371 height 25
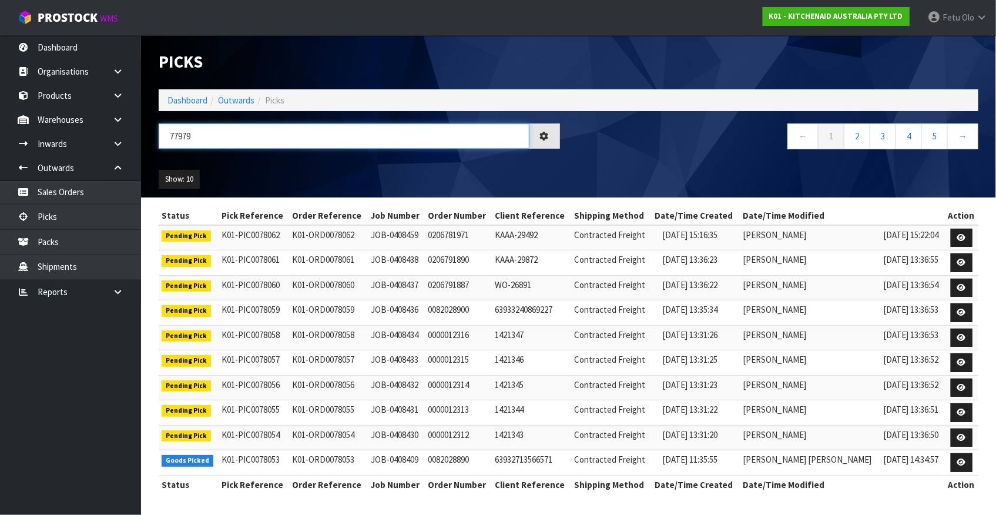
type input "77979"
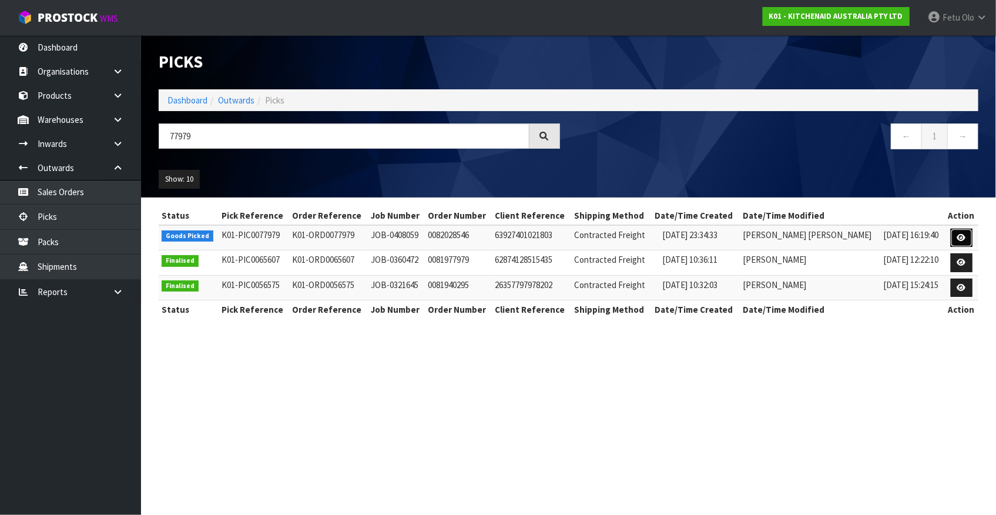
click at [968, 234] on link at bounding box center [962, 238] width 22 height 19
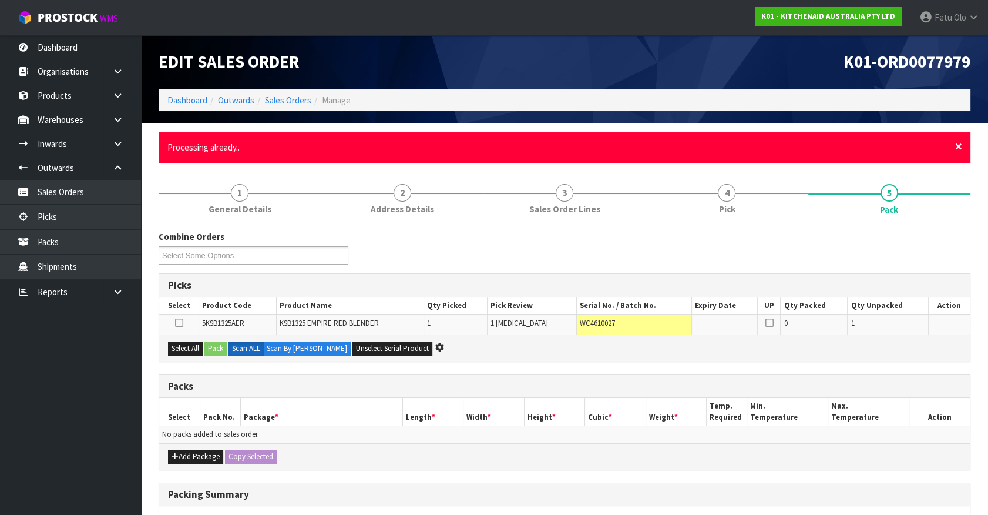
click at [959, 146] on span "×" at bounding box center [959, 146] width 7 height 16
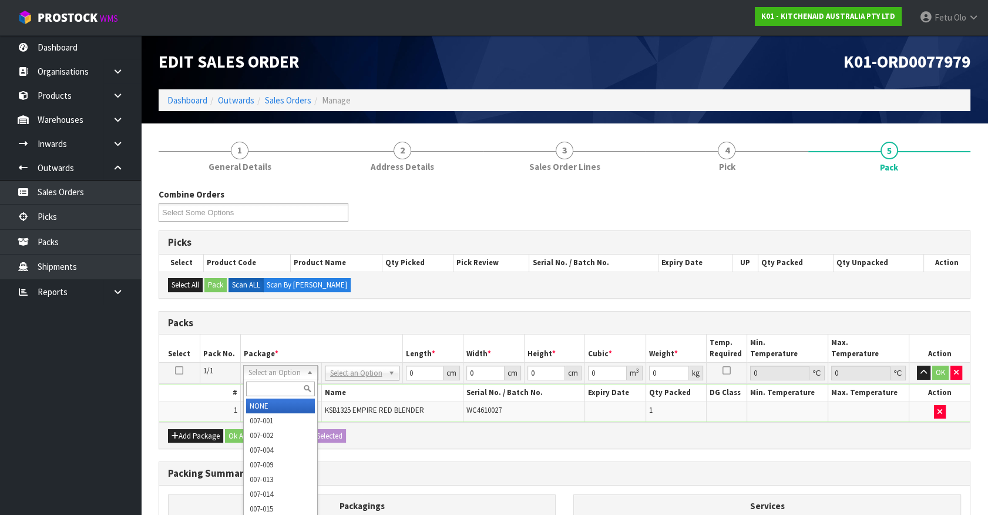
drag, startPoint x: 269, startPoint y: 390, endPoint x: 242, endPoint y: 366, distance: 37.0
click at [256, 382] on input "text" at bounding box center [280, 388] width 69 height 15
type input "011"
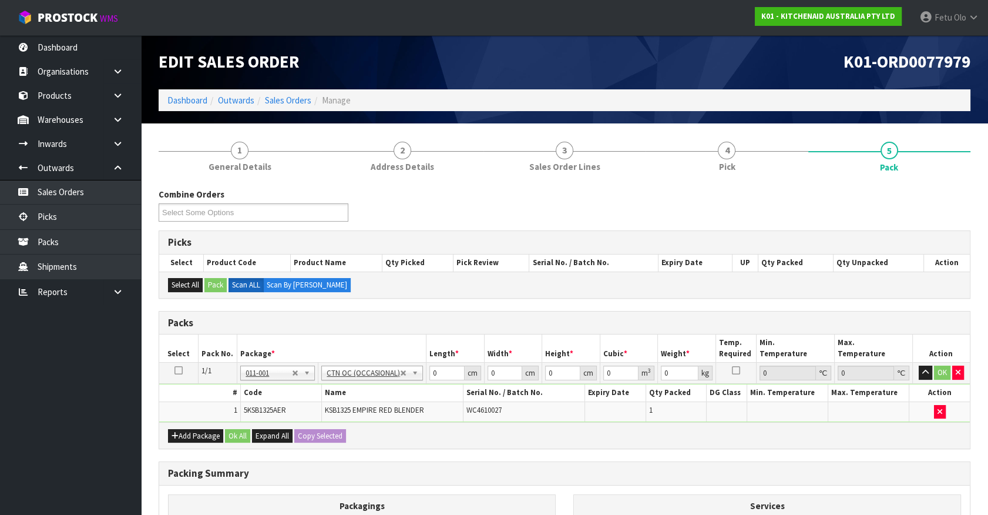
type input "3.95"
drag, startPoint x: 449, startPoint y: 374, endPoint x: 384, endPoint y: 387, distance: 66.0
click at [385, 387] on tbody "1/1 NONE 007-001 007-002 007-004 007-009 007-013 007-014 007-015 007-017 007-01…" at bounding box center [564, 392] width 811 height 59
type input "55"
type input "33"
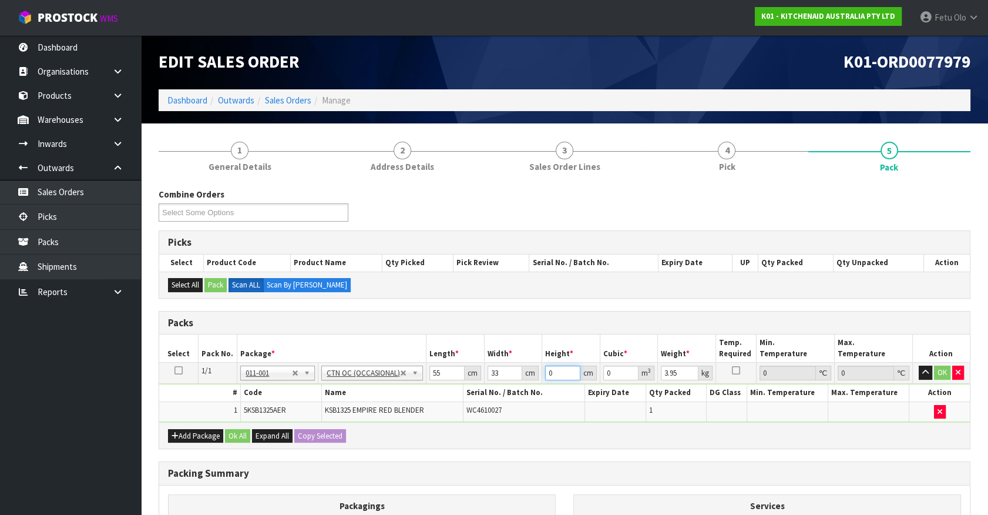
type input "2"
type input "0.00363"
type input "29"
type input "0.052635"
type input "29"
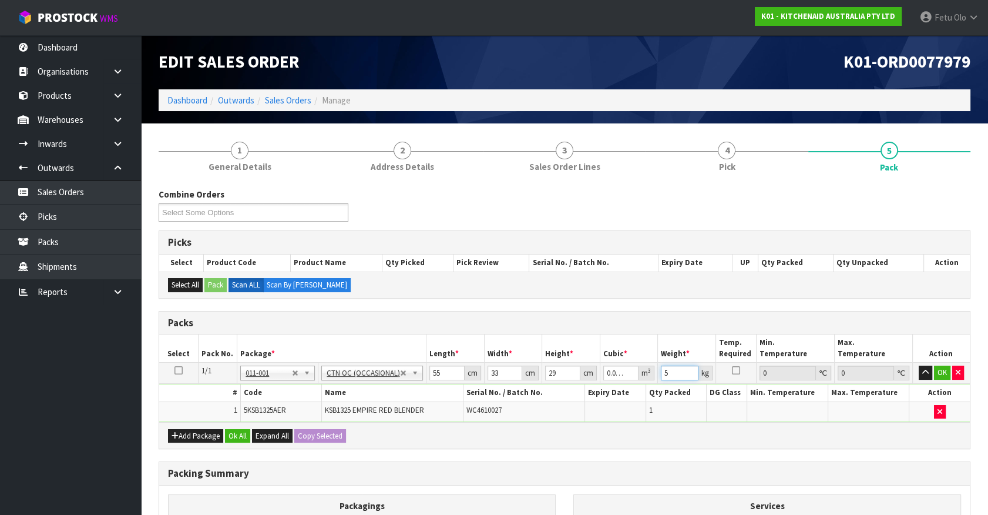
type input "5"
click button "OK" at bounding box center [942, 373] width 16 height 14
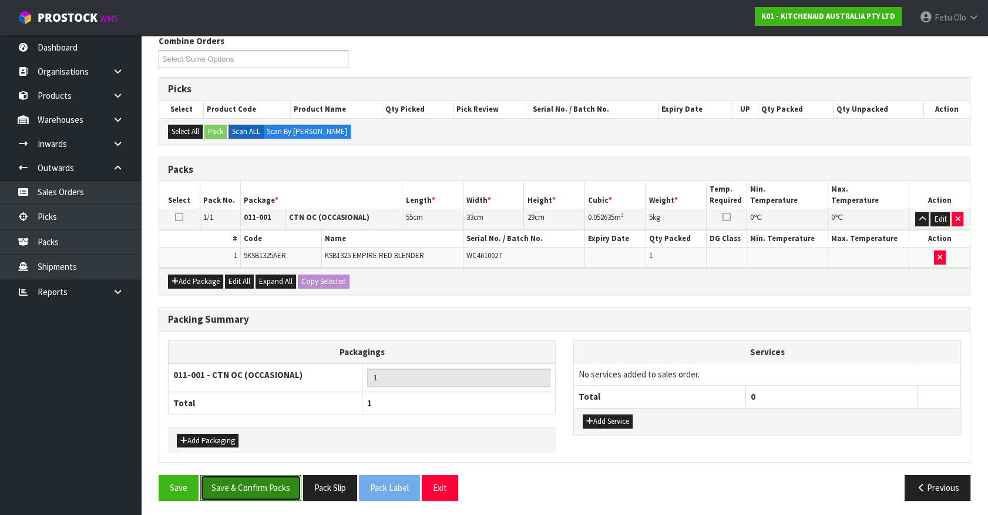
click at [254, 493] on button "Save & Confirm Packs" at bounding box center [250, 487] width 101 height 25
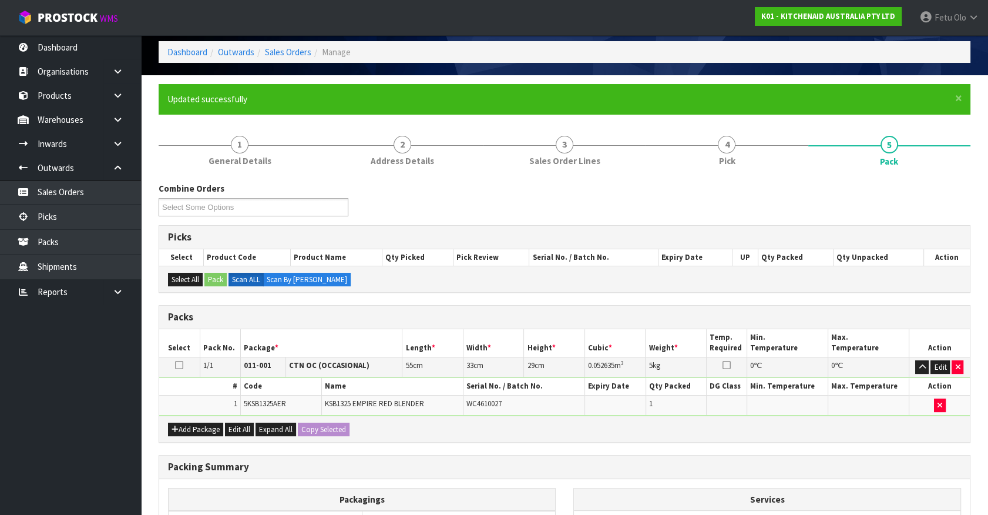
scroll to position [132, 0]
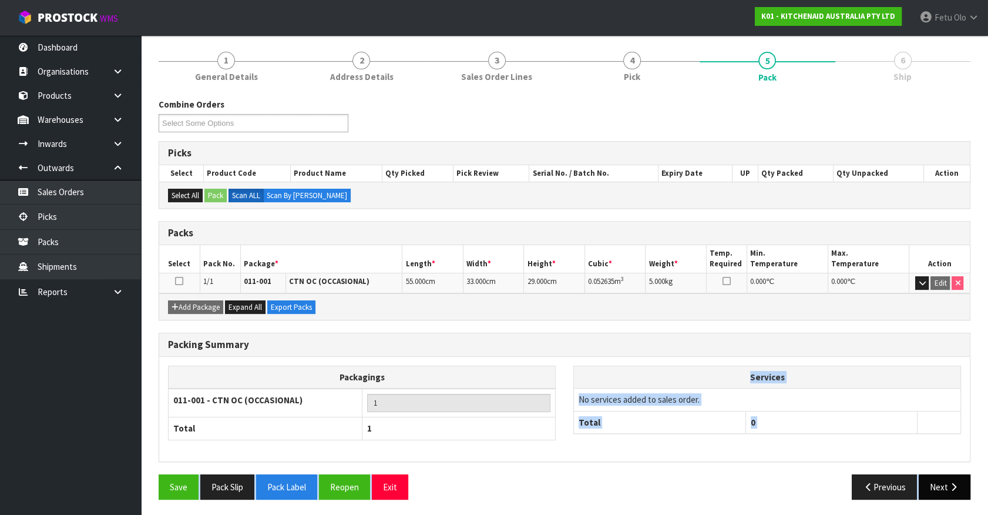
click at [944, 472] on div "Combine Orders K01-ORD0077835 K01-ORD0077948 K01-ORD0077966 K01-ORD0077968 K01-…" at bounding box center [565, 303] width 812 height 410
click at [944, 481] on button "Next" at bounding box center [945, 486] width 52 height 25
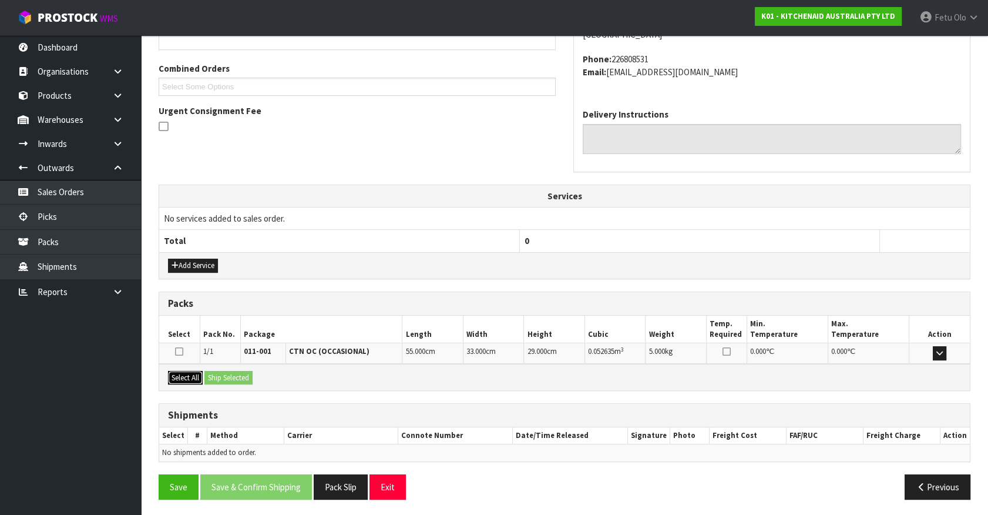
drag, startPoint x: 183, startPoint y: 376, endPoint x: 219, endPoint y: 374, distance: 35.9
click at [187, 376] on button "Select All" at bounding box center [185, 378] width 35 height 14
click at [220, 374] on button "Ship Selected" at bounding box center [229, 378] width 48 height 14
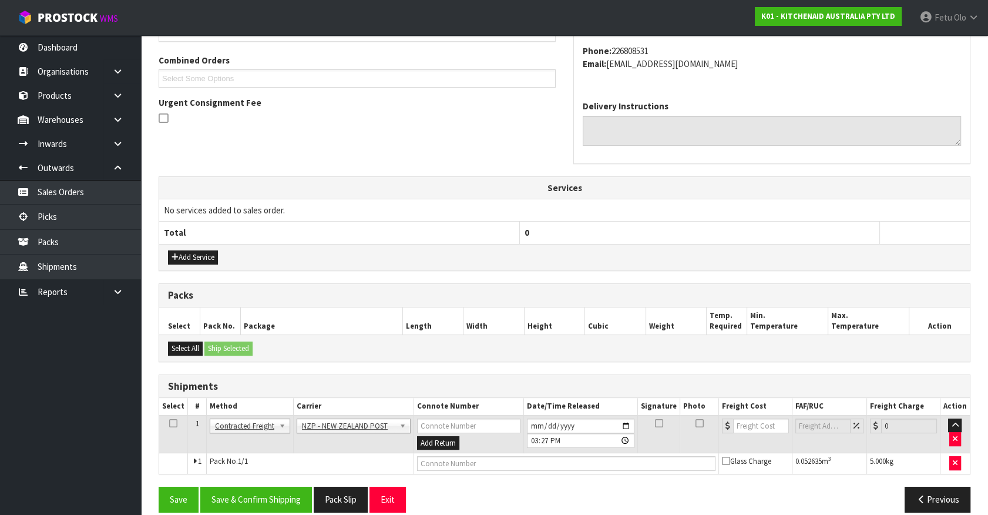
scroll to position [306, 0]
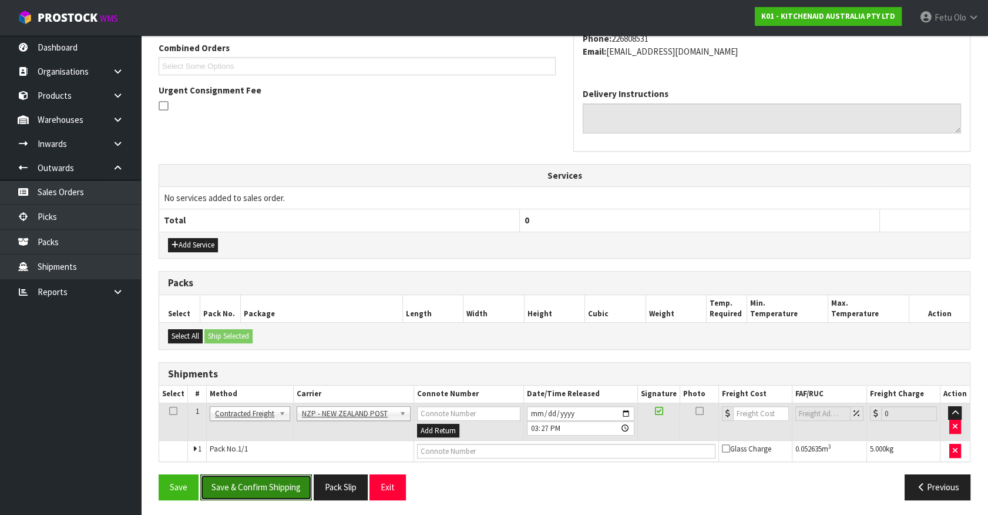
click at [285, 475] on button "Save & Confirm Shipping" at bounding box center [256, 486] width 112 height 25
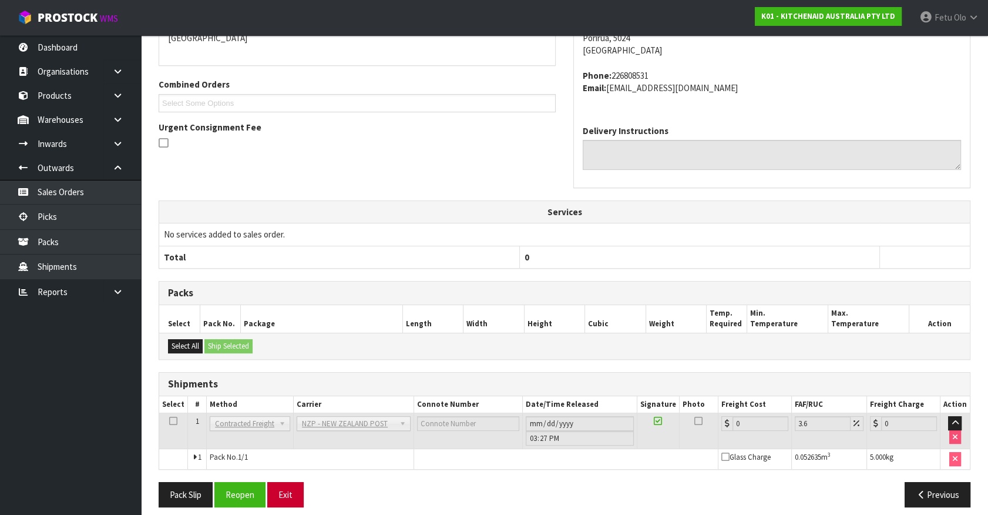
scroll to position [290, 0]
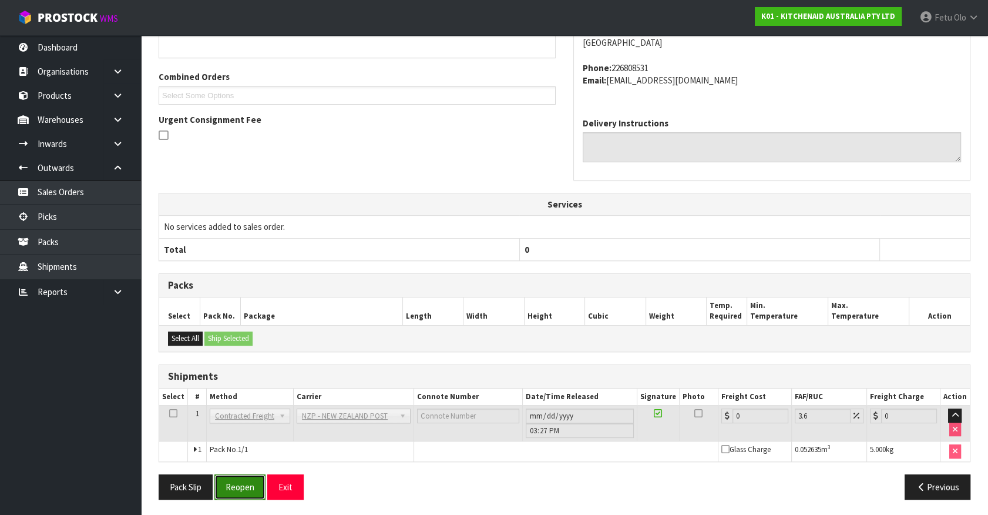
drag, startPoint x: 242, startPoint y: 487, endPoint x: 249, endPoint y: 485, distance: 6.6
click at [242, 487] on button "Reopen" at bounding box center [239, 486] width 51 height 25
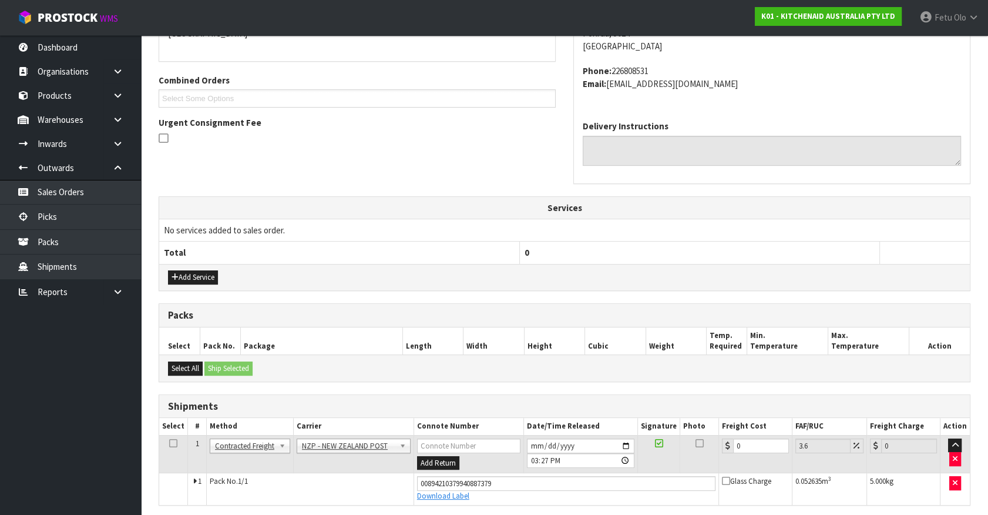
scroll to position [277, 0]
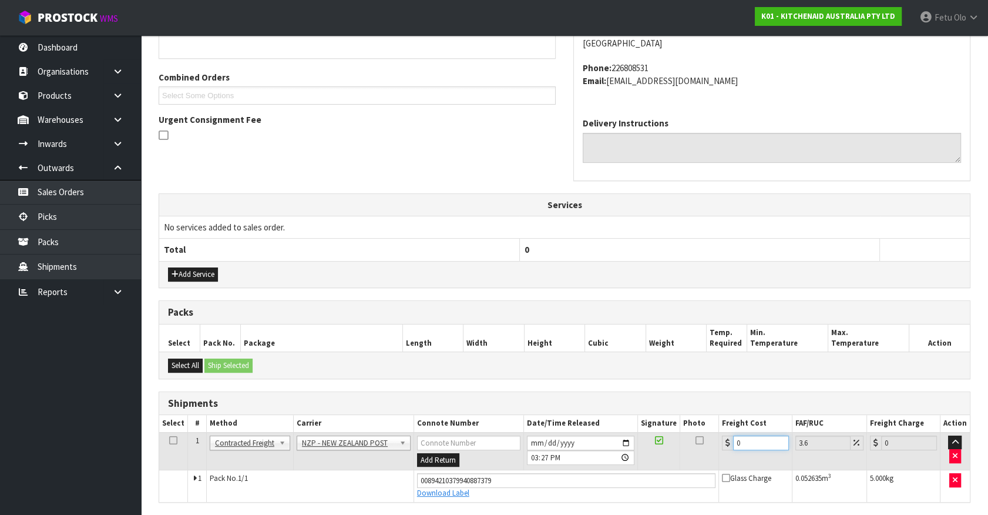
drag, startPoint x: 760, startPoint y: 441, endPoint x: 306, endPoint y: 470, distance: 455.2
click at [306, 470] on tbody "1 Client Local Pickup Customer Local Pickup Company Freight Contracted Freight …" at bounding box center [564, 466] width 811 height 69
type input "9"
type input "9.32"
type input "9.2"
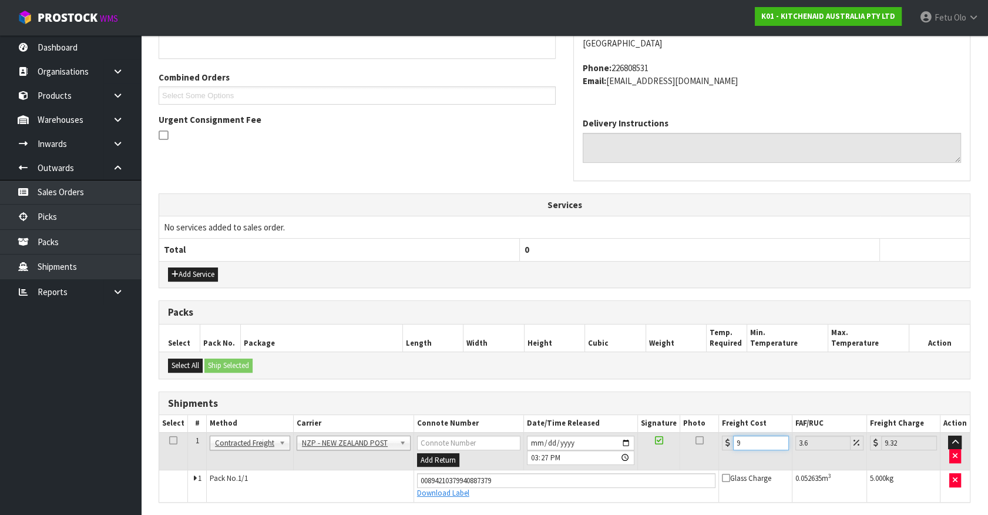
type input "9.53"
type input "9.26"
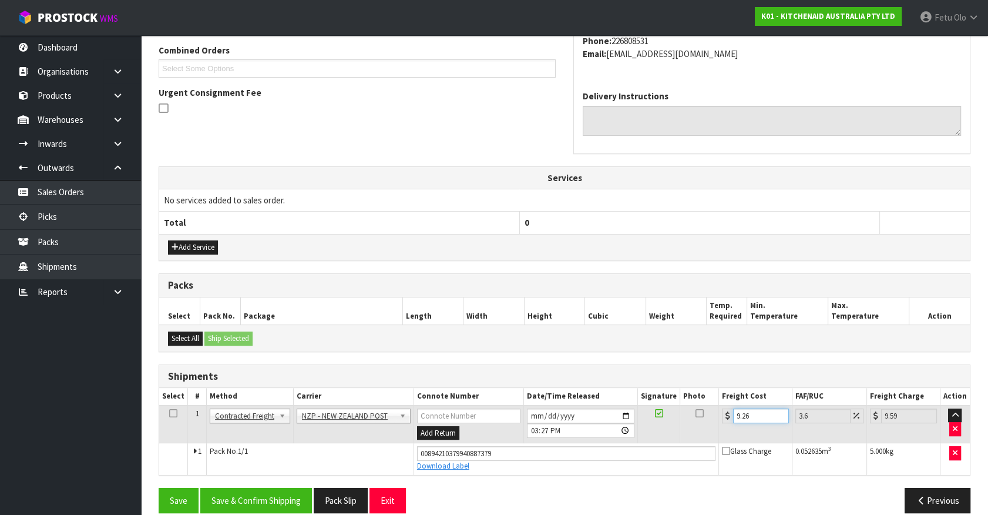
scroll to position [317, 0]
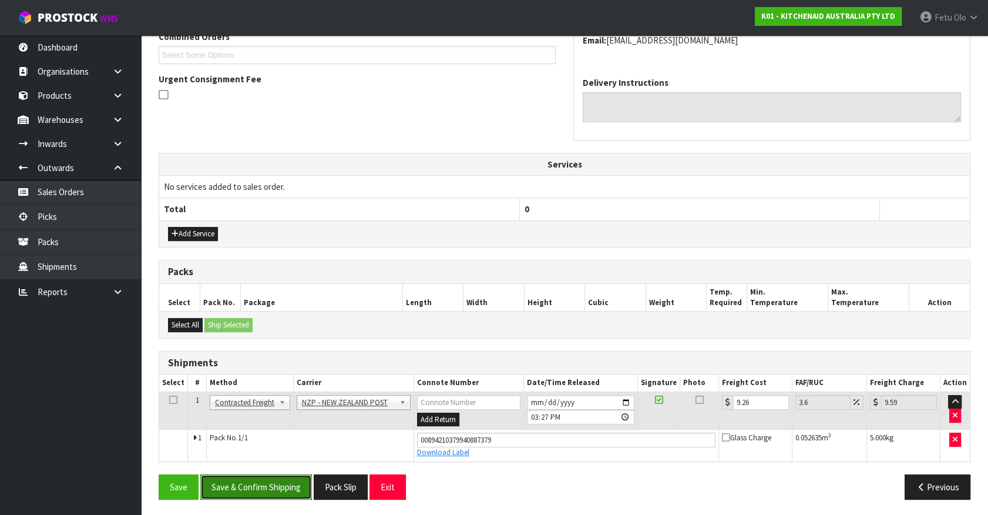
click at [256, 482] on button "Save & Confirm Shipping" at bounding box center [256, 486] width 112 height 25
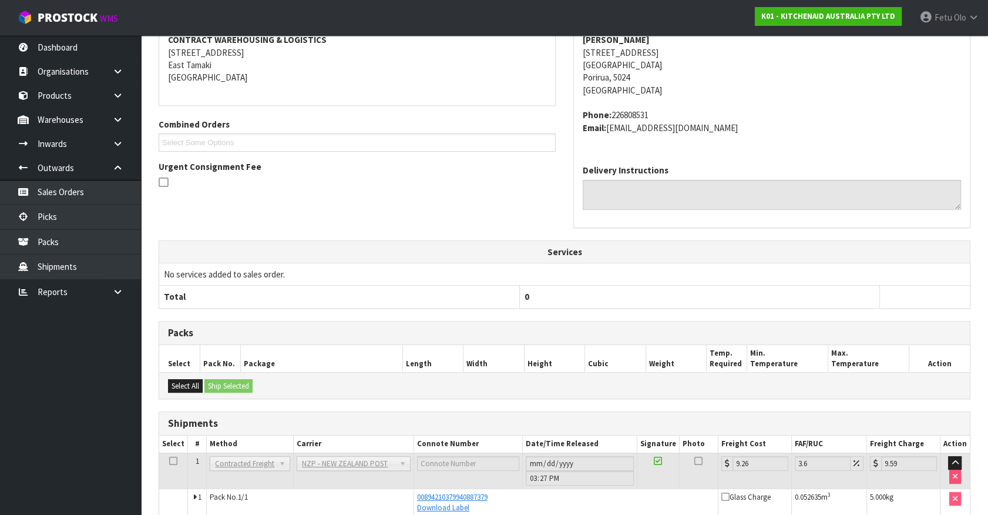
scroll to position [285, 0]
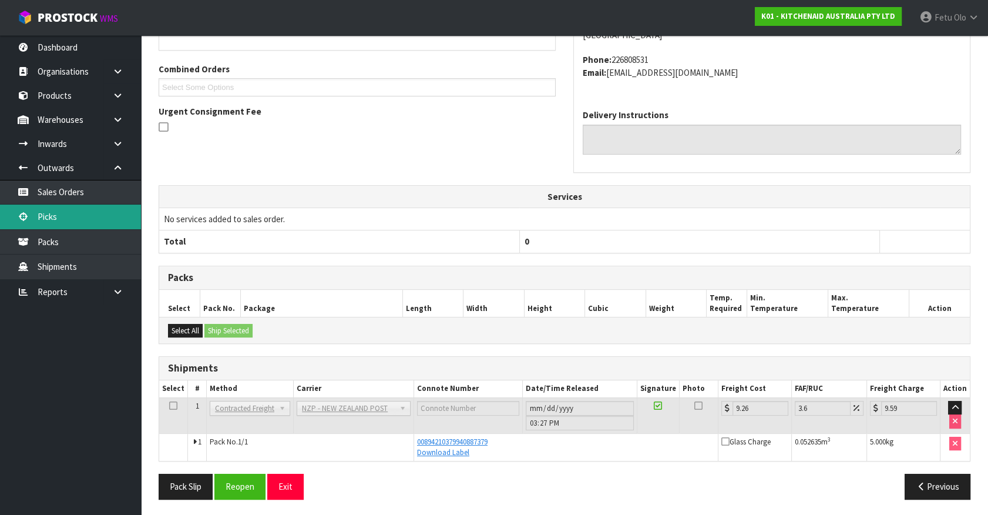
click at [62, 226] on link "Picks" at bounding box center [70, 217] width 141 height 24
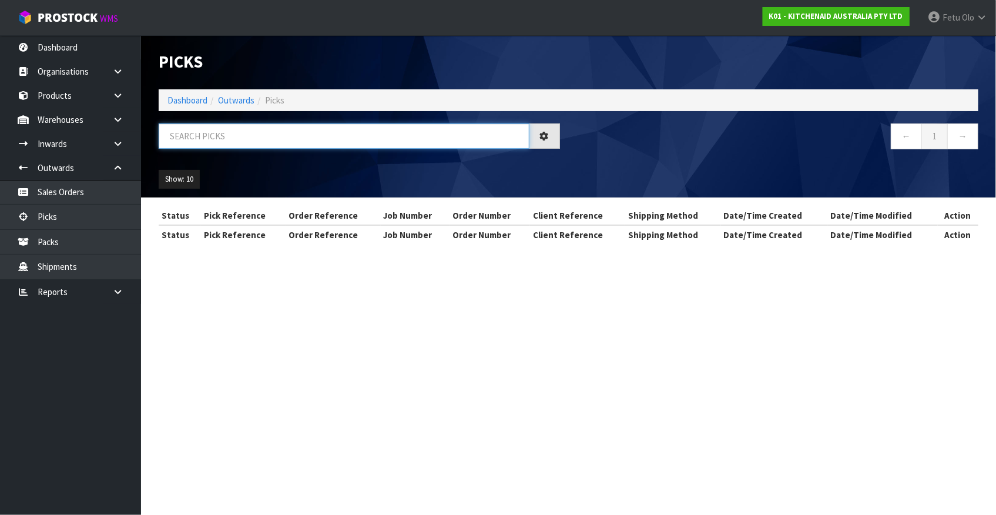
click at [318, 141] on input "text" at bounding box center [344, 135] width 371 height 25
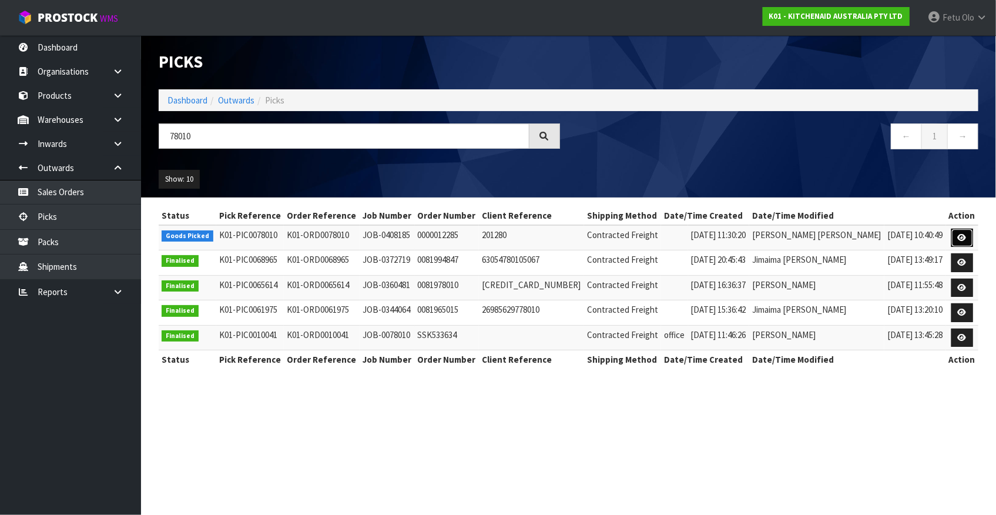
click at [964, 235] on icon at bounding box center [962, 238] width 9 height 8
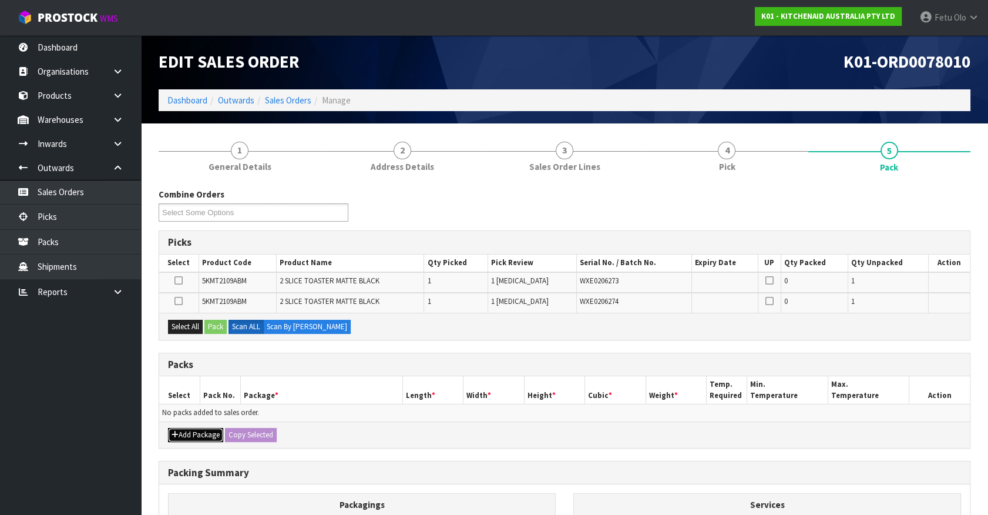
click at [188, 435] on button "Add Package" at bounding box center [195, 435] width 55 height 14
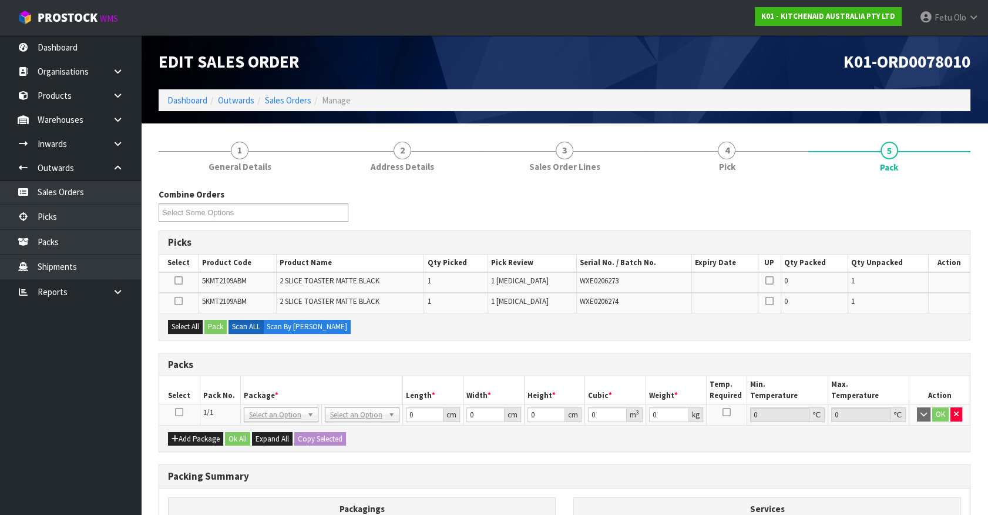
click at [177, 412] on icon at bounding box center [179, 412] width 8 height 1
click at [393, 364] on h3 "Packs" at bounding box center [564, 364] width 793 height 11
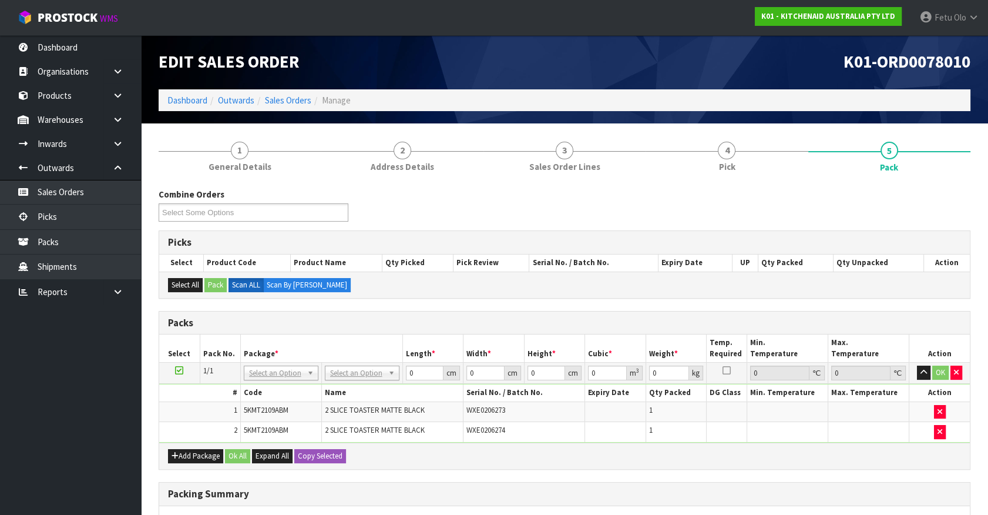
drag, startPoint x: 343, startPoint y: 368, endPoint x: 347, endPoint y: 384, distance: 17.0
drag, startPoint x: 349, startPoint y: 411, endPoint x: 377, endPoint y: 406, distance: 28.7
drag, startPoint x: 400, startPoint y: 378, endPoint x: 224, endPoint y: 390, distance: 176.7
click at [226, 391] on tbody "1/1 NONE 007-001 007-002 007-004 007-009 007-013 007-014 007-015 007-017 007-01…" at bounding box center [564, 403] width 811 height 80
click button "OK" at bounding box center [941, 373] width 16 height 14
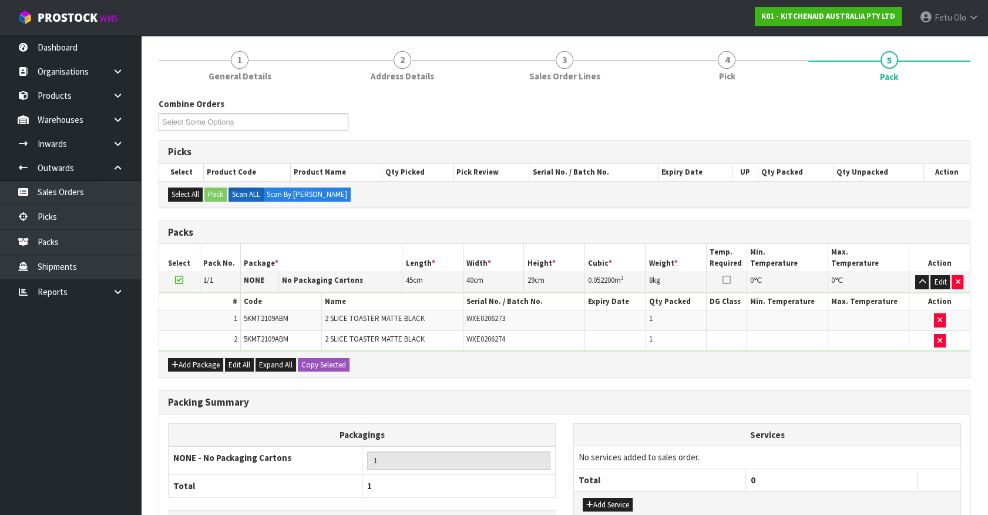
scroll to position [173, 0]
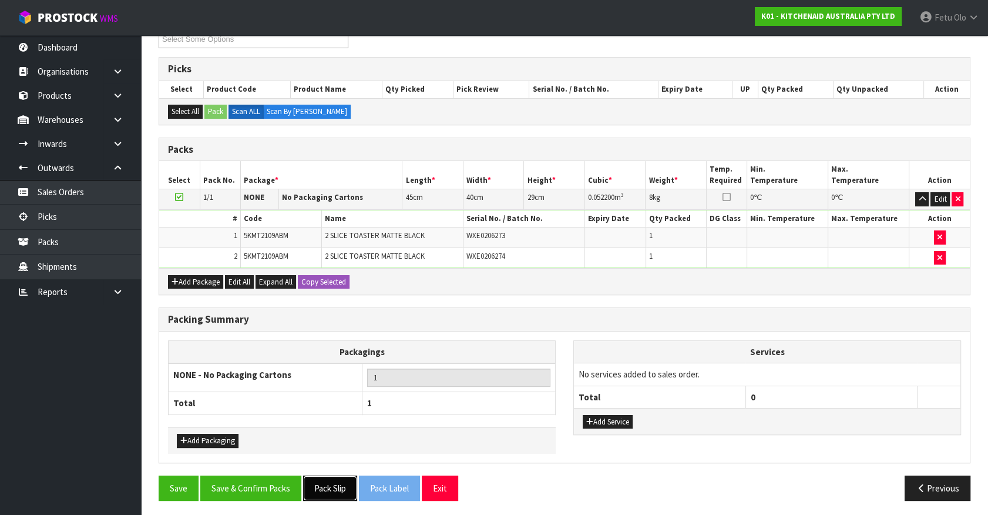
click at [331, 484] on button "Pack Slip" at bounding box center [330, 487] width 54 height 25
drag, startPoint x: 286, startPoint y: 490, endPoint x: 273, endPoint y: 485, distance: 13.8
click at [286, 490] on button "Save & Confirm Packs" at bounding box center [250, 487] width 101 height 25
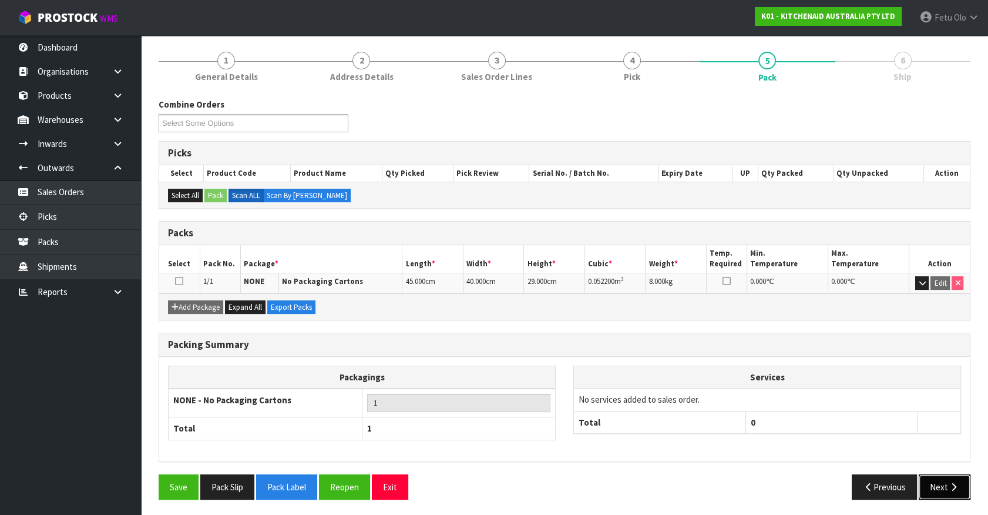
click at [936, 489] on button "Next" at bounding box center [945, 486] width 52 height 25
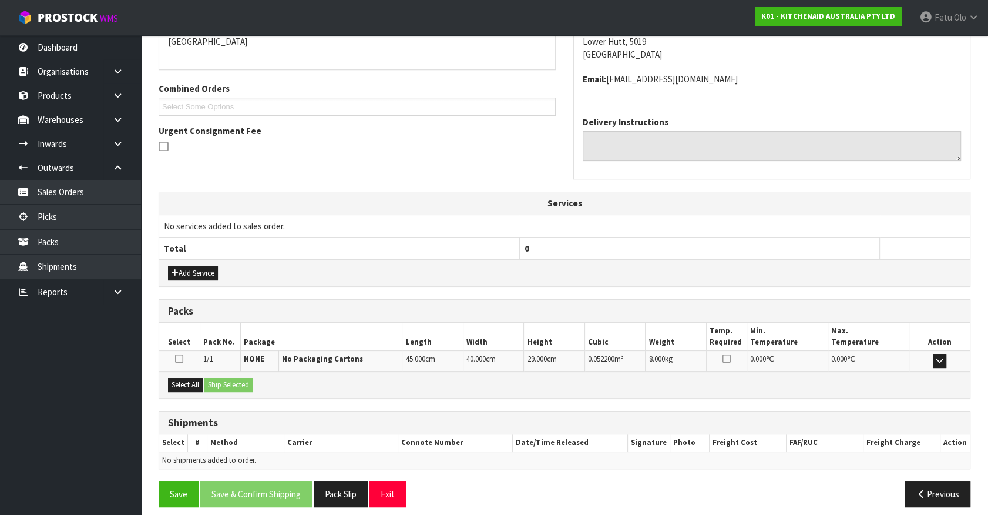
scroll to position [219, 0]
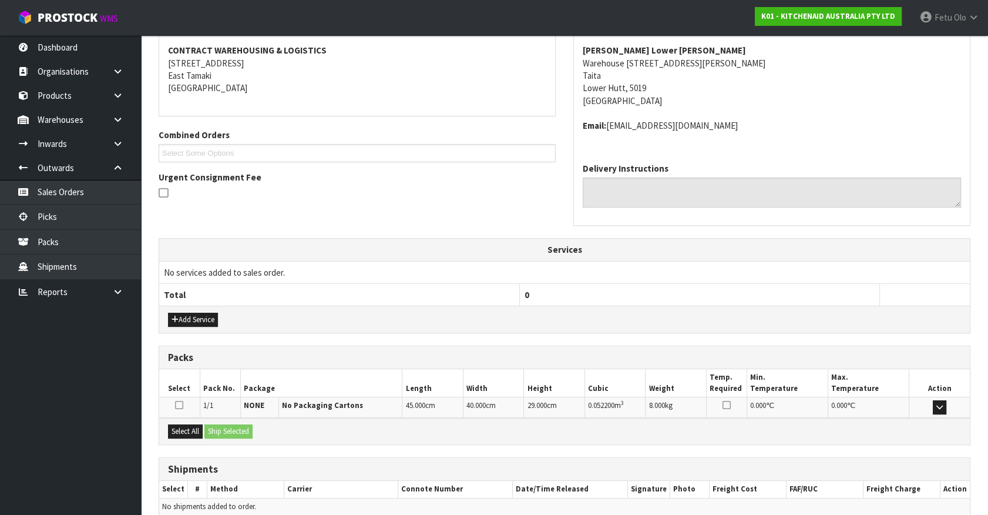
click at [194, 421] on div "Select All Ship Selected" at bounding box center [564, 431] width 811 height 26
click at [183, 430] on button "Select All" at bounding box center [185, 431] width 35 height 14
click at [229, 430] on button "Ship Selected" at bounding box center [229, 431] width 48 height 14
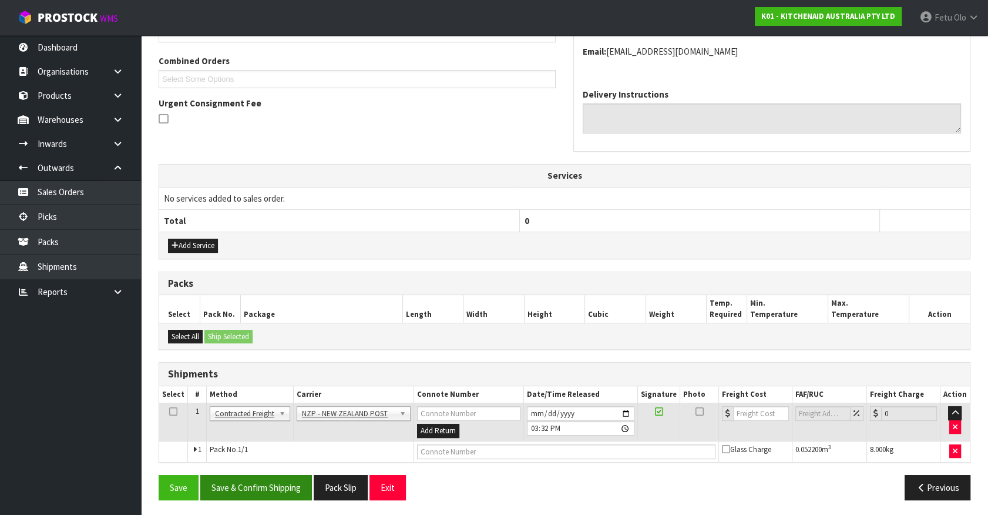
scroll to position [294, 0]
click at [276, 491] on button "Save & Confirm Shipping" at bounding box center [256, 486] width 112 height 25
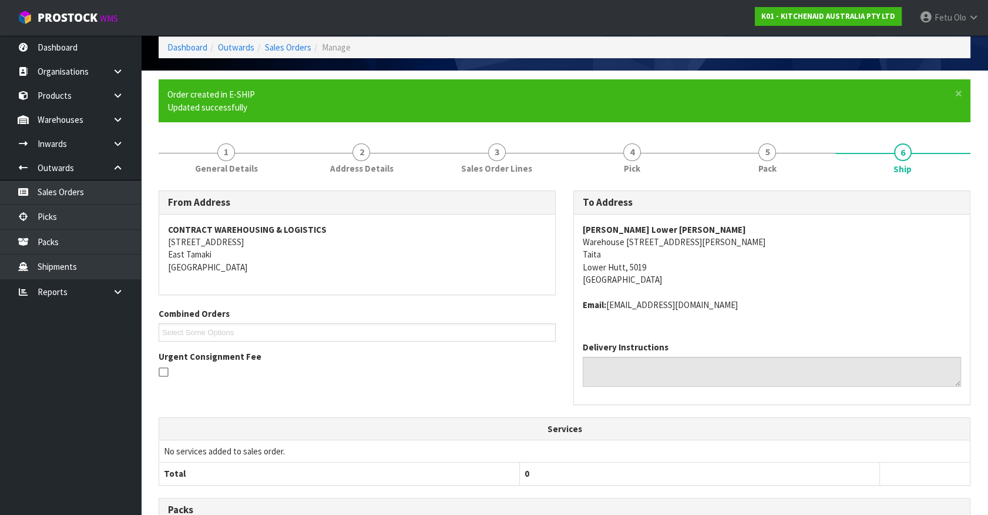
scroll to position [277, 0]
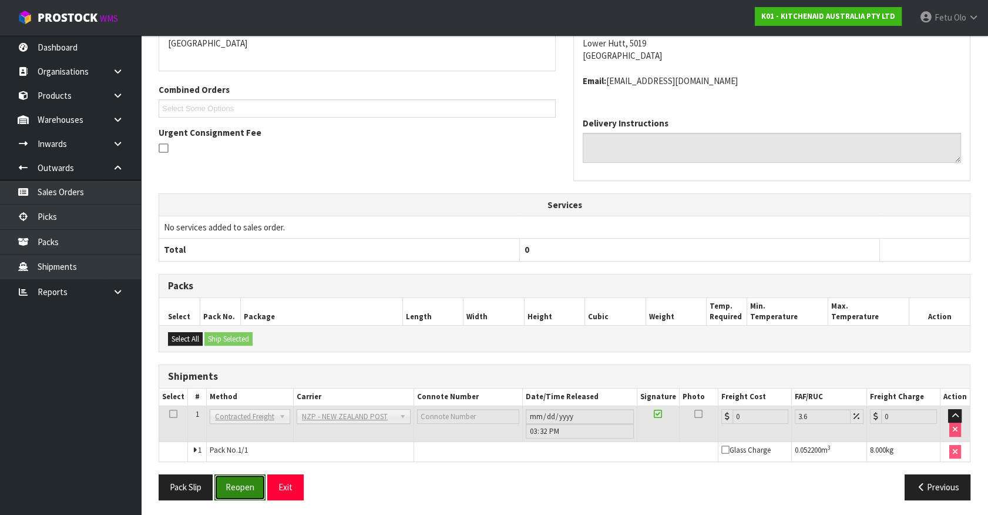
drag, startPoint x: 238, startPoint y: 483, endPoint x: 321, endPoint y: 478, distance: 83.0
click at [238, 483] on button "Reopen" at bounding box center [239, 486] width 51 height 25
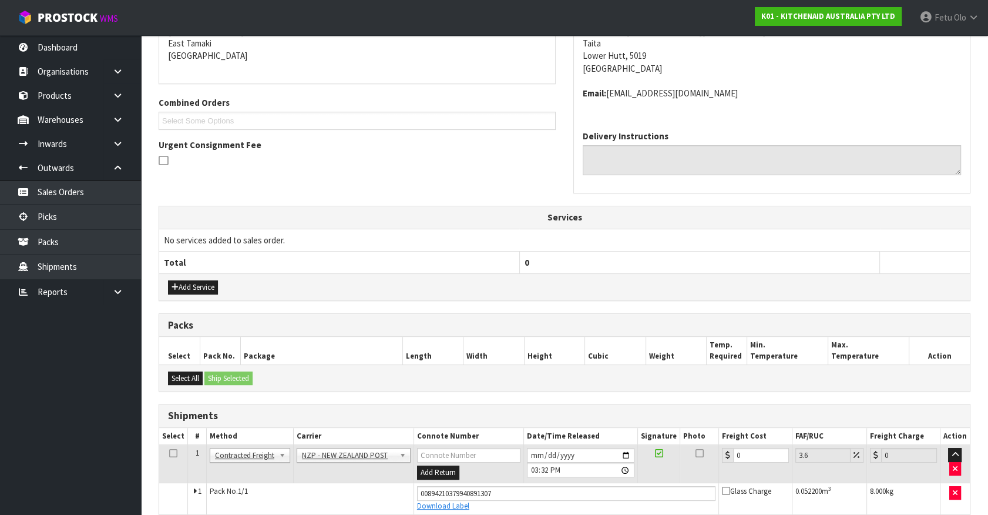
scroll to position [264, 0]
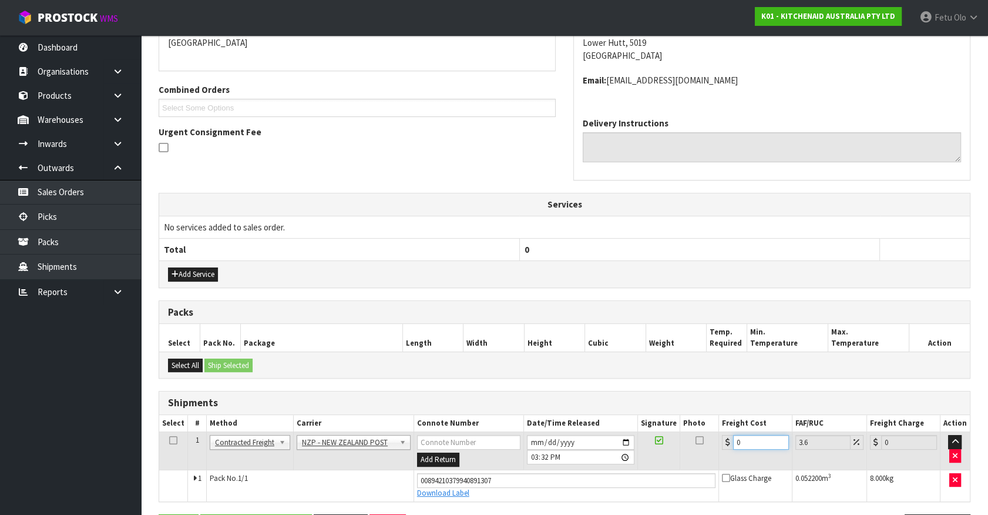
drag, startPoint x: 754, startPoint y: 440, endPoint x: 295, endPoint y: 476, distance: 460.4
click at [299, 476] on tbody "1 Client Local Pickup Customer Local Pickup Company Freight Contracted Freight …" at bounding box center [564, 466] width 811 height 69
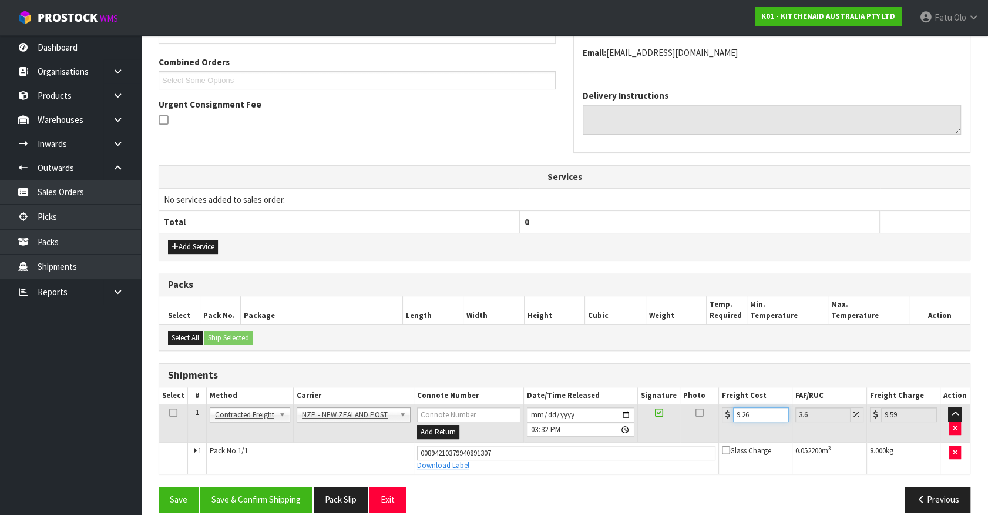
scroll to position [304, 0]
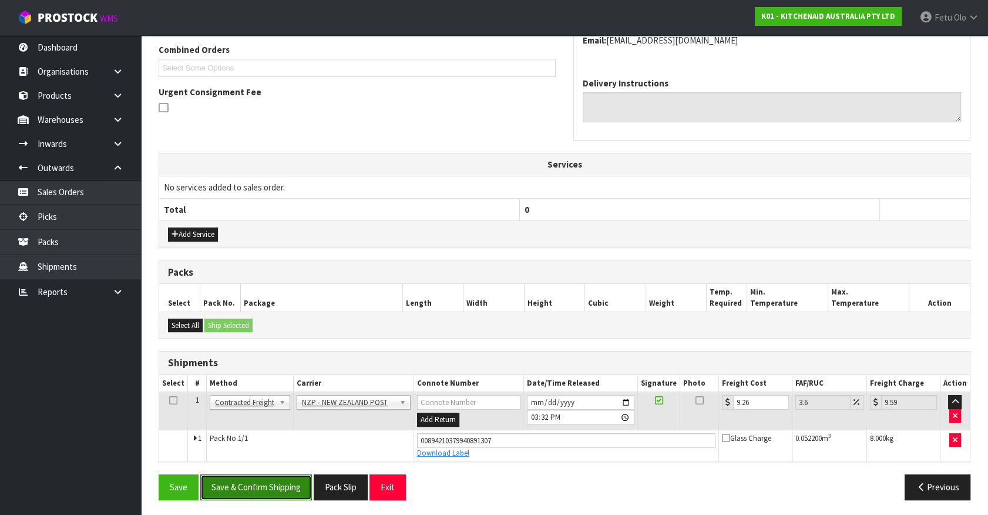
click at [269, 487] on button "Save & Confirm Shipping" at bounding box center [256, 486] width 112 height 25
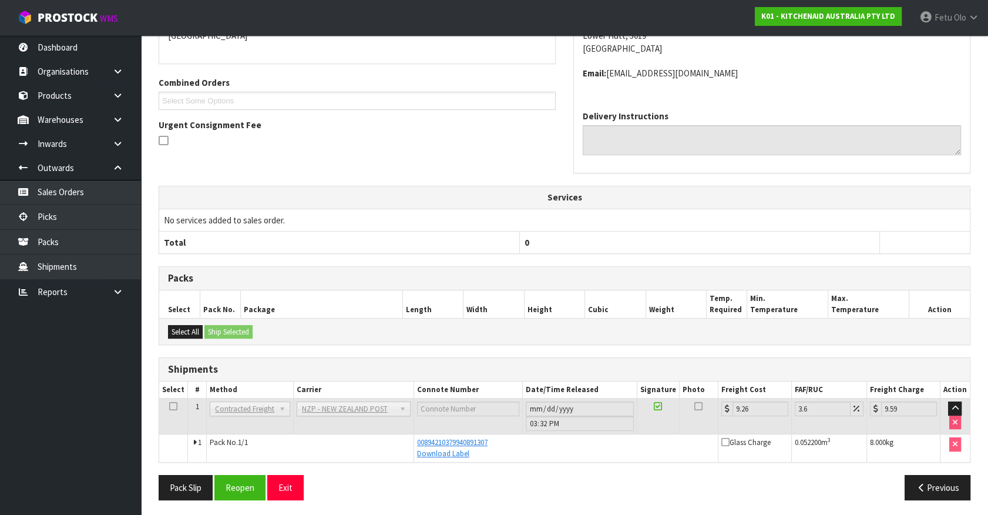
scroll to position [273, 0]
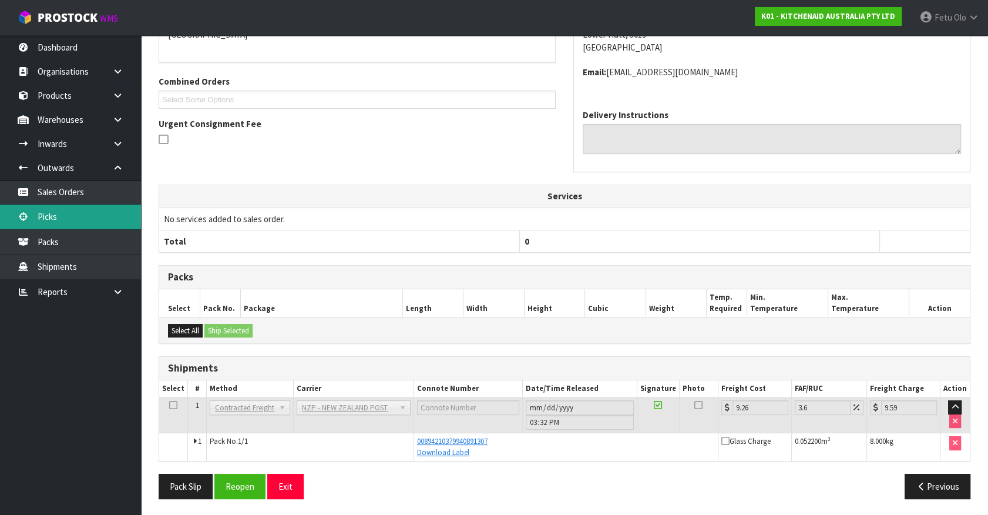
click at [31, 212] on link "Picks" at bounding box center [70, 217] width 141 height 24
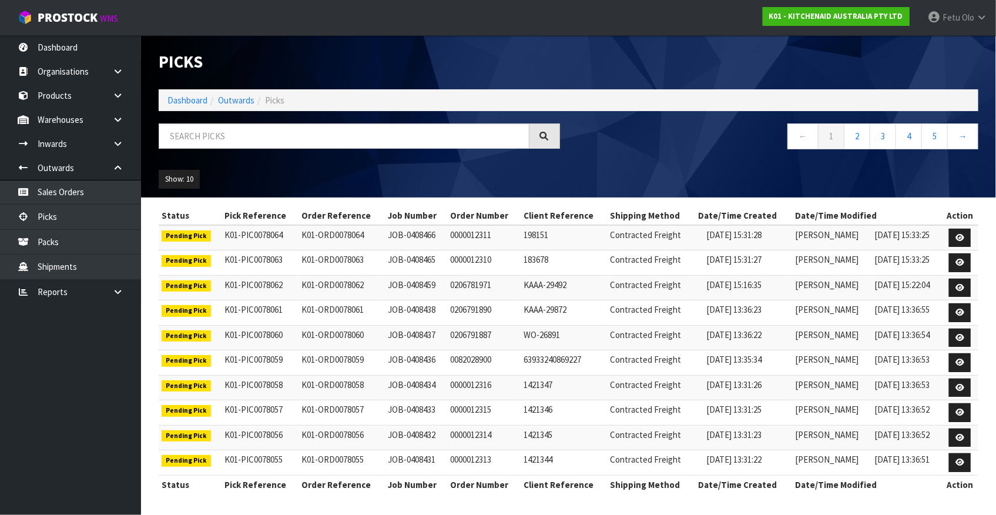
click at [199, 106] on li "Dashboard" at bounding box center [187, 100] width 40 height 12
click at [193, 93] on ol "Dashboard Outwards Picks" at bounding box center [569, 100] width 820 height 22
click at [196, 95] on link "Dashboard" at bounding box center [187, 100] width 40 height 11
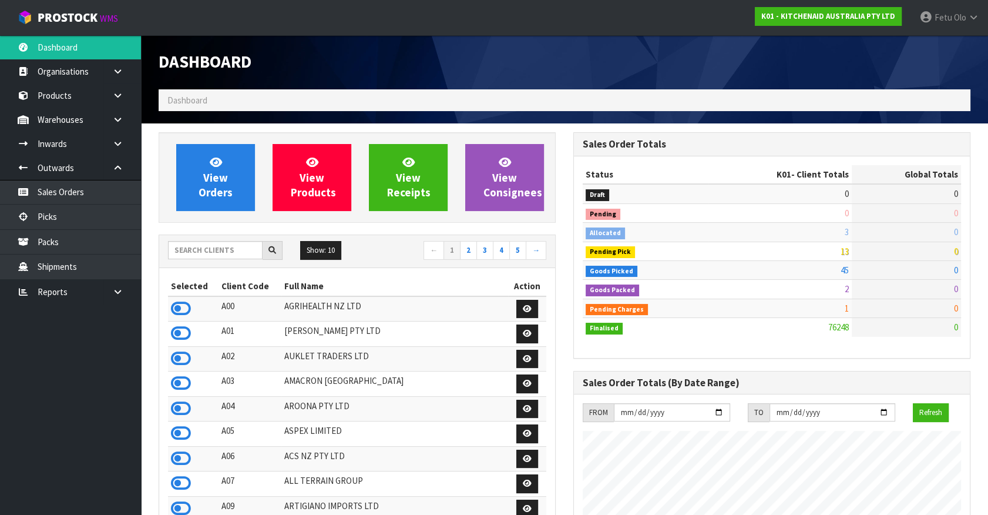
scroll to position [889, 414]
click at [61, 210] on link "Picks" at bounding box center [70, 217] width 141 height 24
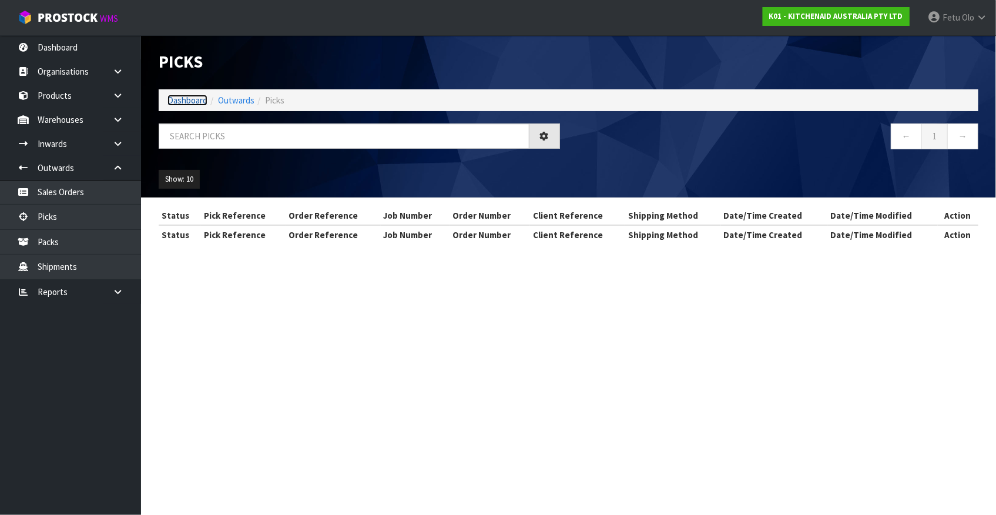
click at [171, 100] on link "Dashboard" at bounding box center [187, 100] width 40 height 11
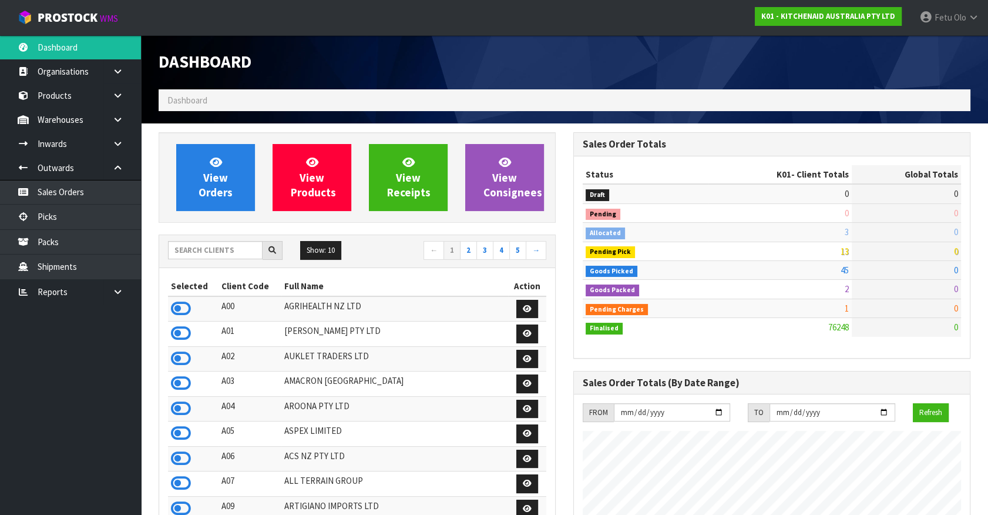
scroll to position [889, 414]
click at [38, 217] on link "Picks" at bounding box center [70, 217] width 141 height 24
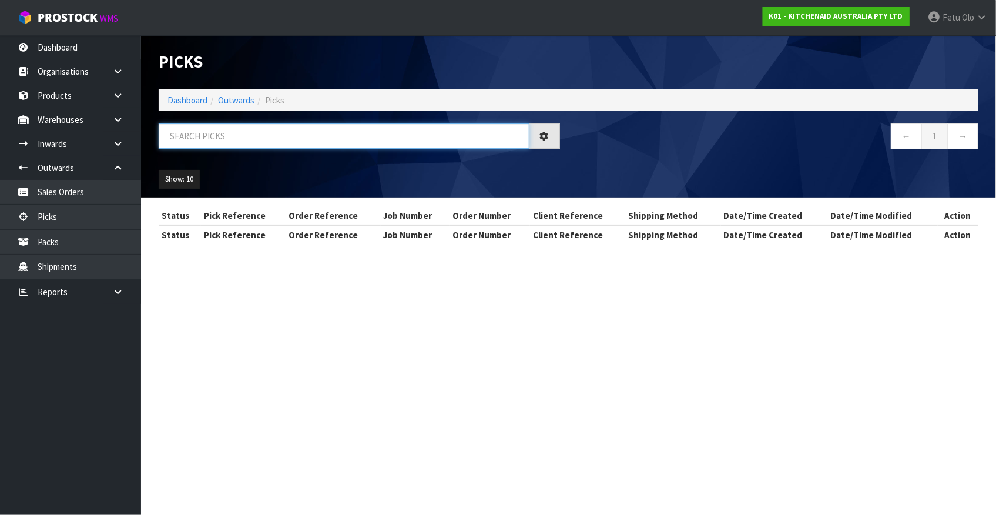
click at [197, 142] on input "text" at bounding box center [344, 135] width 371 height 25
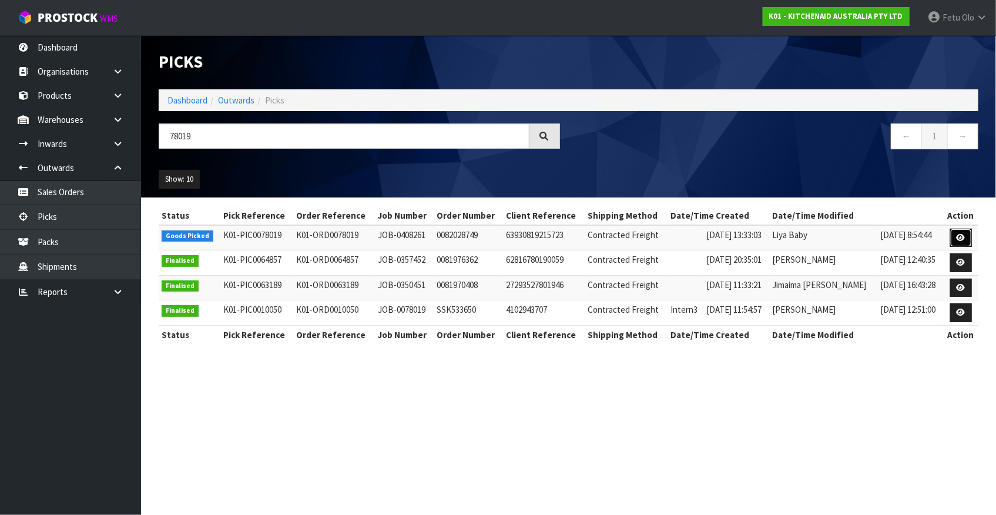
click at [959, 236] on icon at bounding box center [961, 238] width 9 height 8
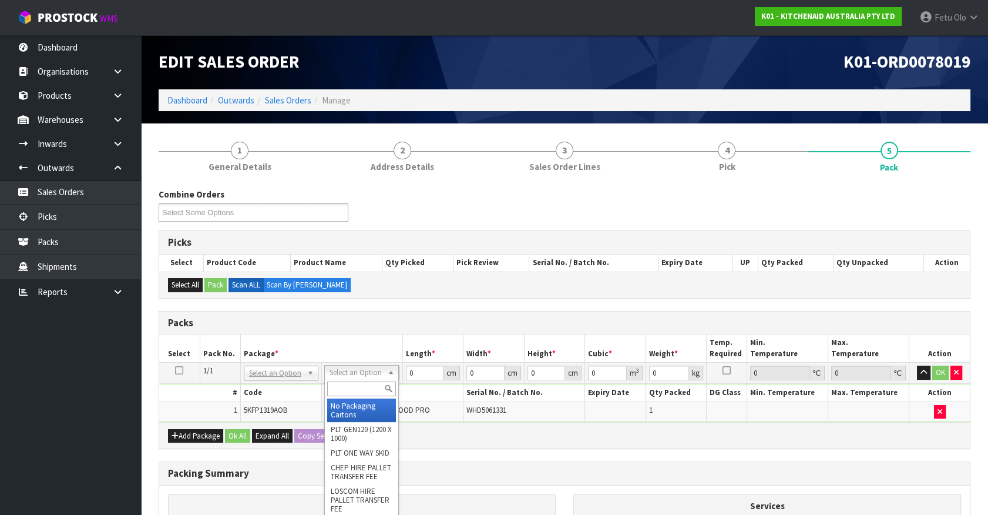
drag, startPoint x: 360, startPoint y: 403, endPoint x: 370, endPoint y: 401, distance: 10.8
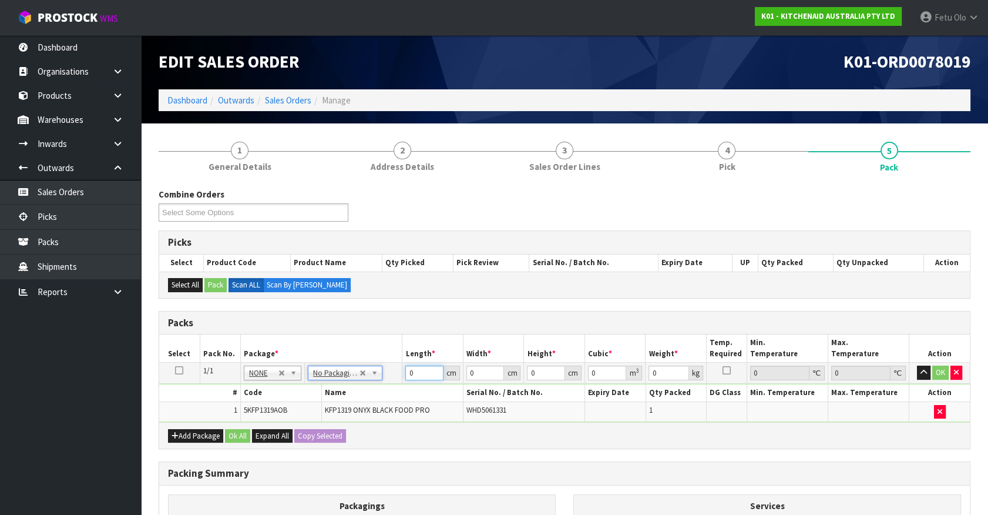
drag, startPoint x: 393, startPoint y: 381, endPoint x: 270, endPoint y: 414, distance: 127.2
click at [270, 414] on tbody "1/1 NONE 007-001 007-002 007-004 007-009 007-013 007-014 007-015 007-017 007-01…" at bounding box center [564, 392] width 811 height 59
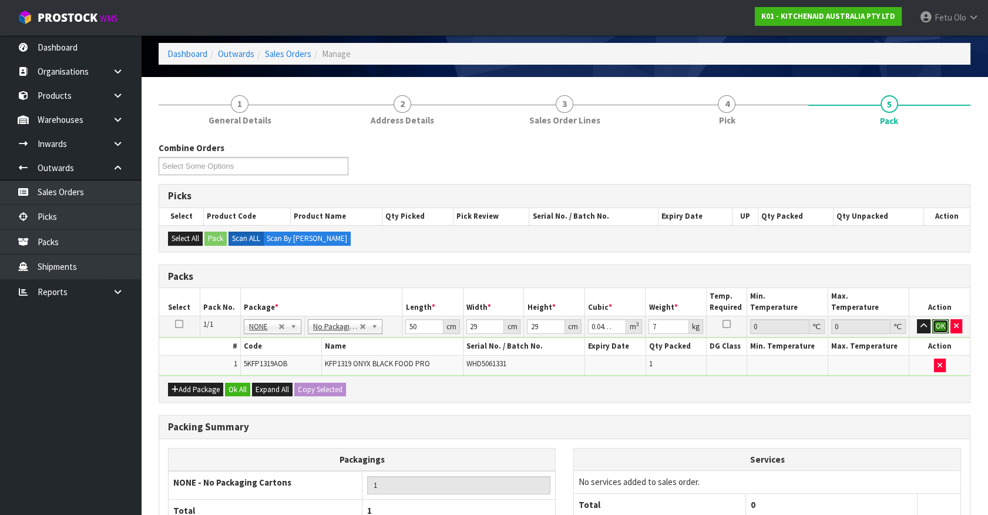
scroll to position [155, 0]
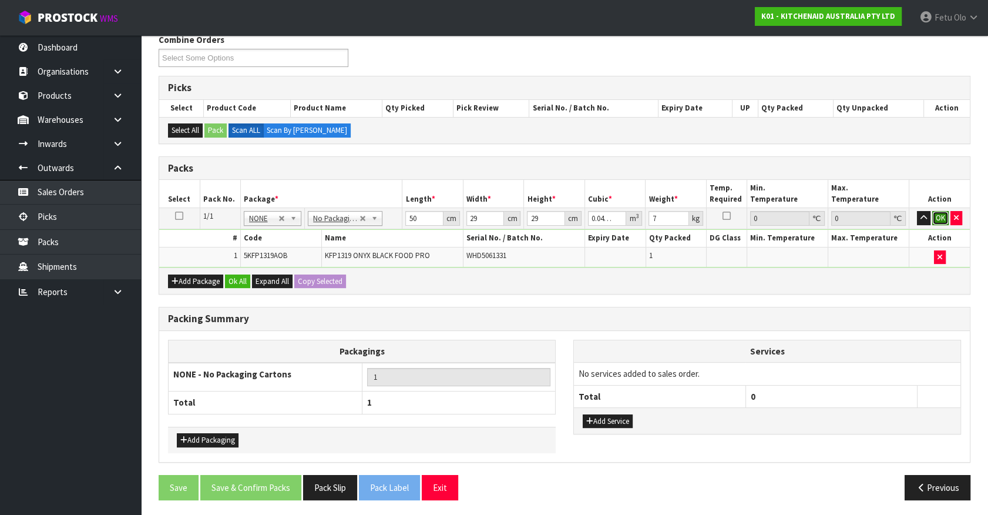
click at [943, 216] on button "OK" at bounding box center [941, 218] width 16 height 14
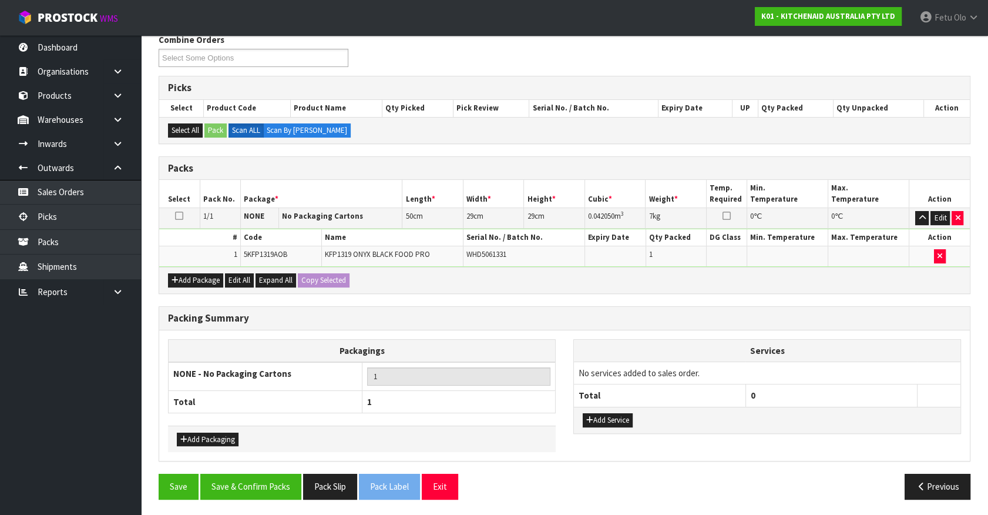
scroll to position [153, 0]
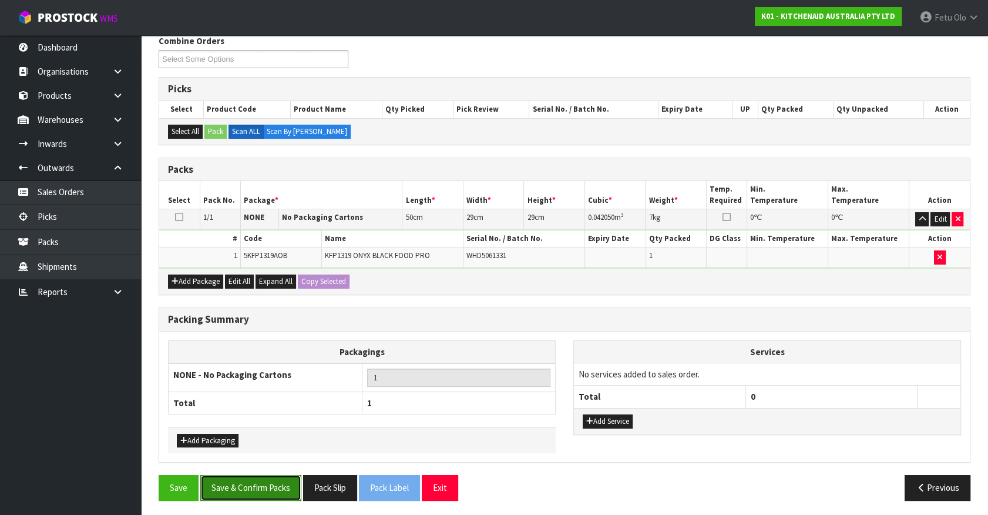
click at [268, 480] on button "Save & Confirm Packs" at bounding box center [250, 487] width 101 height 25
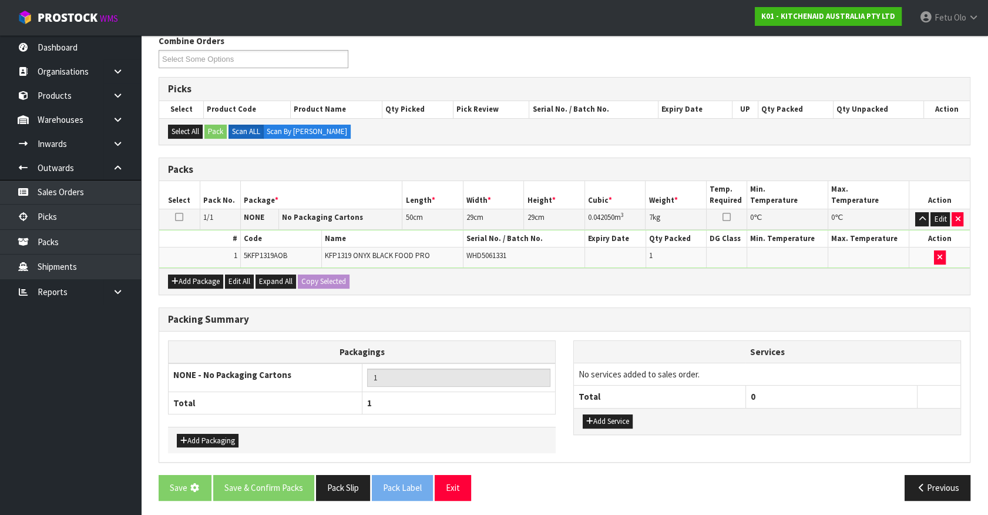
scroll to position [0, 0]
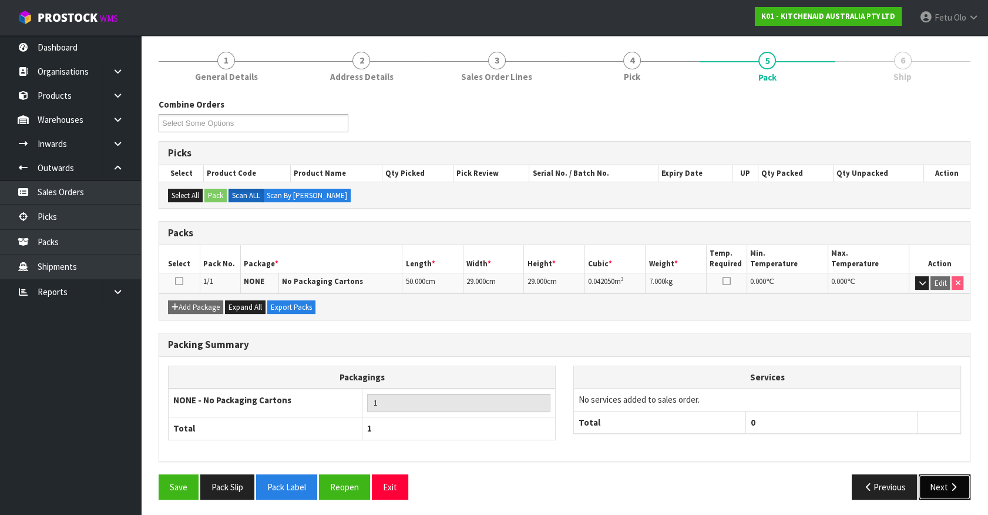
click at [934, 483] on button "Next" at bounding box center [945, 486] width 52 height 25
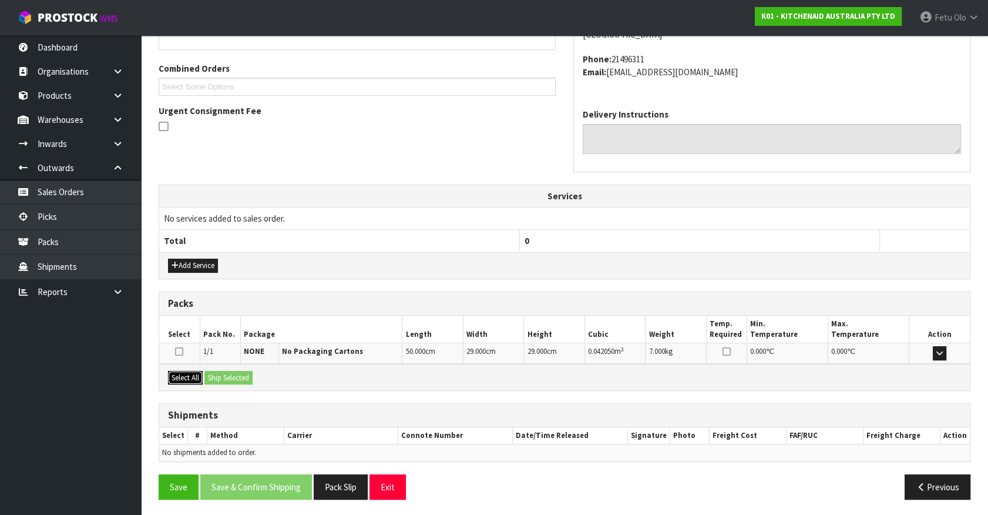
click at [189, 377] on button "Select All" at bounding box center [185, 378] width 35 height 14
click at [213, 375] on button "Ship Selected" at bounding box center [229, 378] width 48 height 14
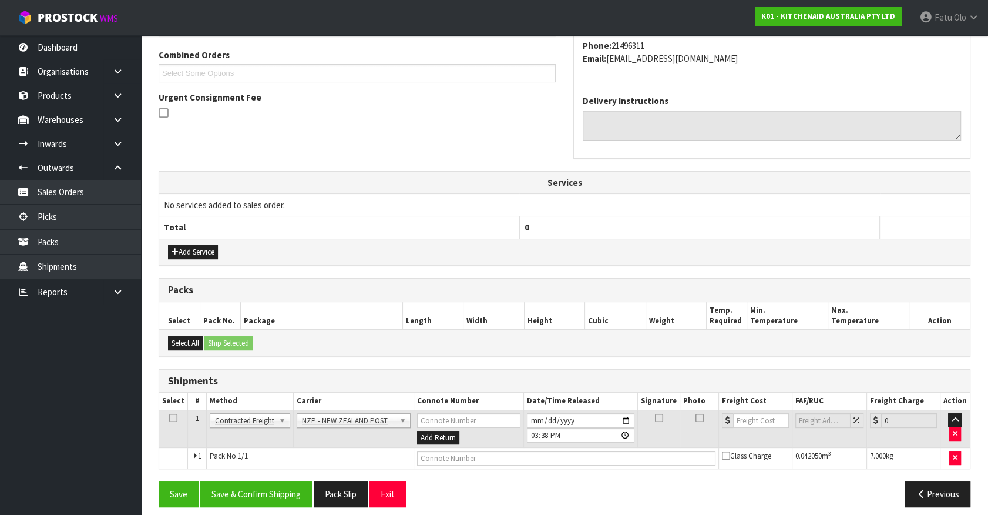
scroll to position [306, 0]
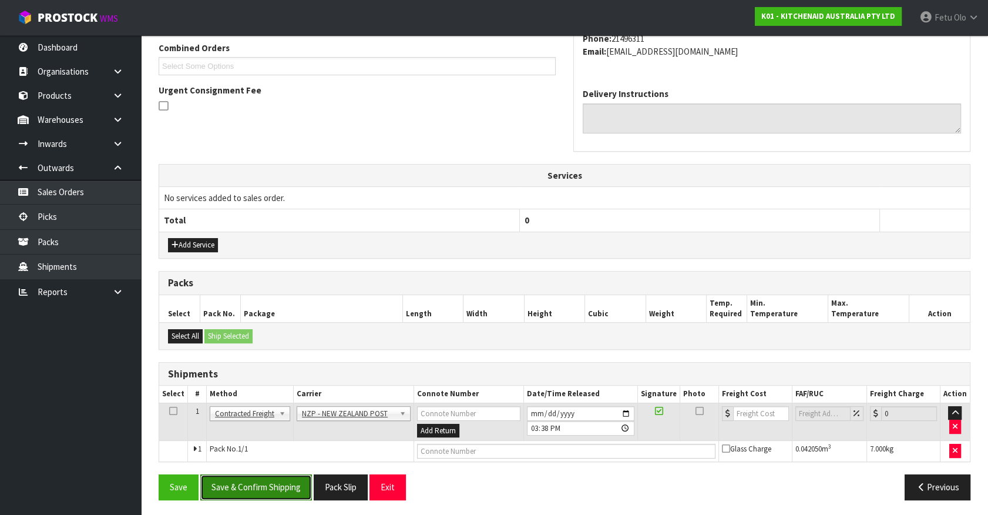
click at [288, 488] on button "Save & Confirm Shipping" at bounding box center [256, 486] width 112 height 25
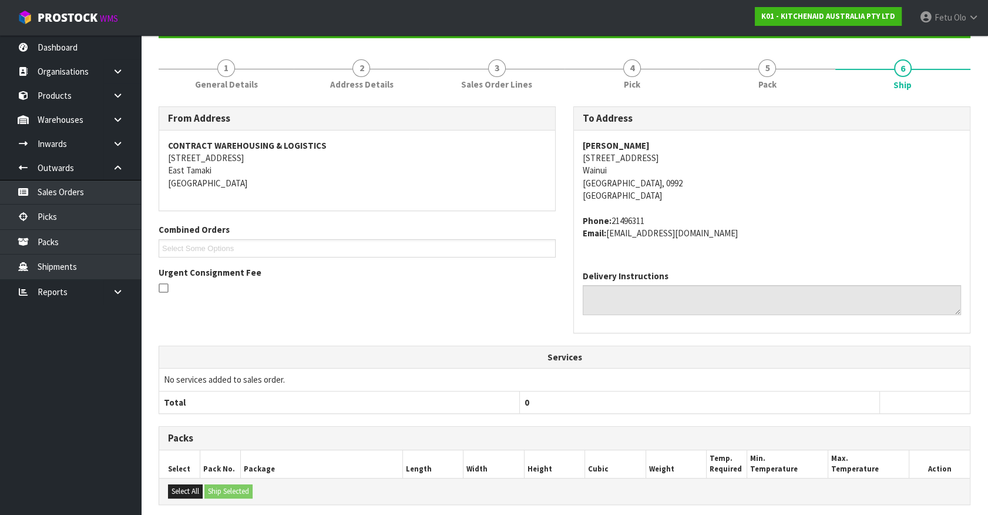
scroll to position [290, 0]
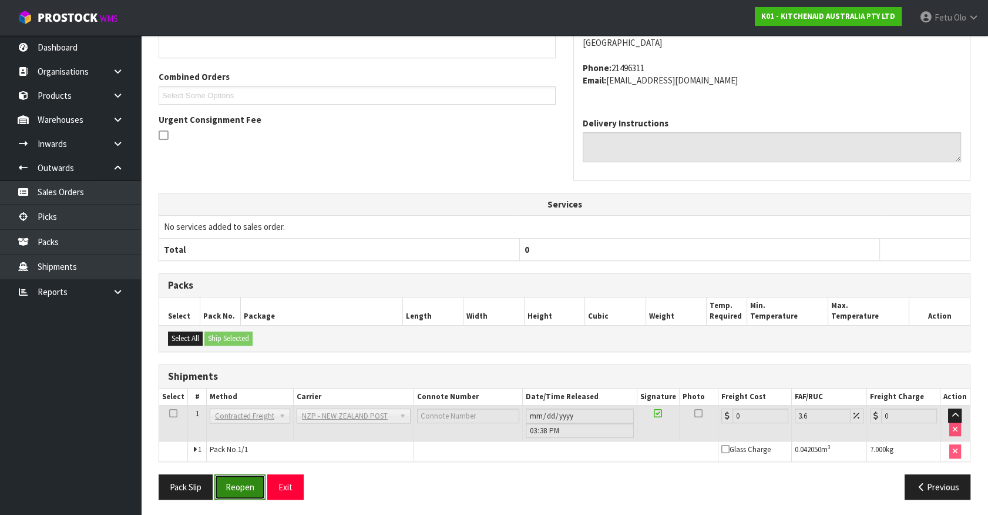
click at [217, 487] on button "Reopen" at bounding box center [239, 486] width 51 height 25
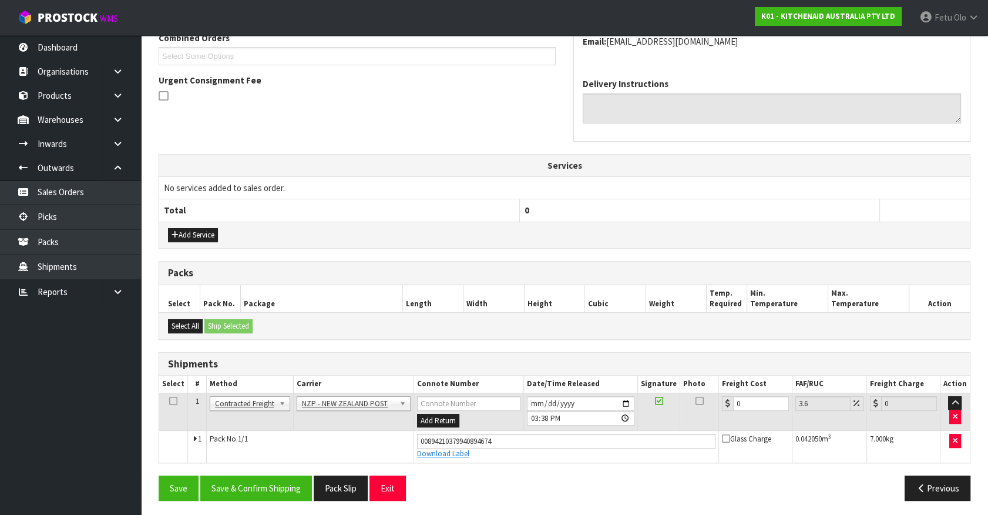
scroll to position [317, 0]
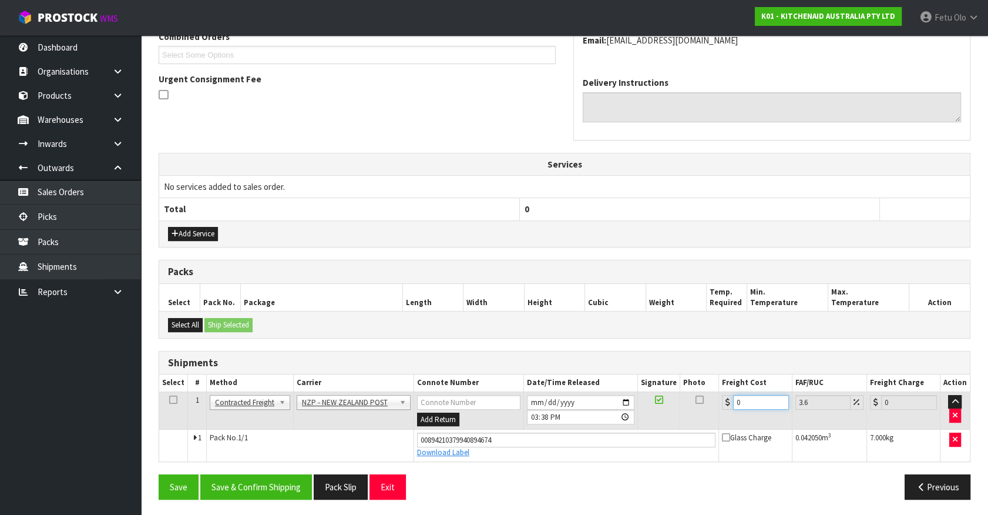
drag, startPoint x: 717, startPoint y: 410, endPoint x: 294, endPoint y: 430, distance: 423.6
click at [321, 434] on tbody "1 Client Local Pickup Customer Local Pickup Company Freight Contracted Freight …" at bounding box center [564, 425] width 811 height 69
click at [261, 474] on button "Save & Confirm Shipping" at bounding box center [256, 486] width 112 height 25
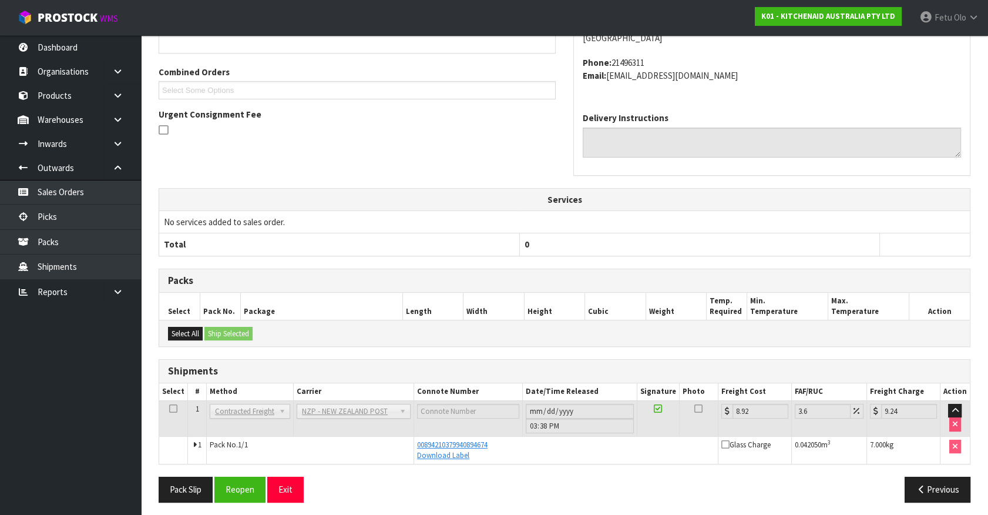
scroll to position [285, 0]
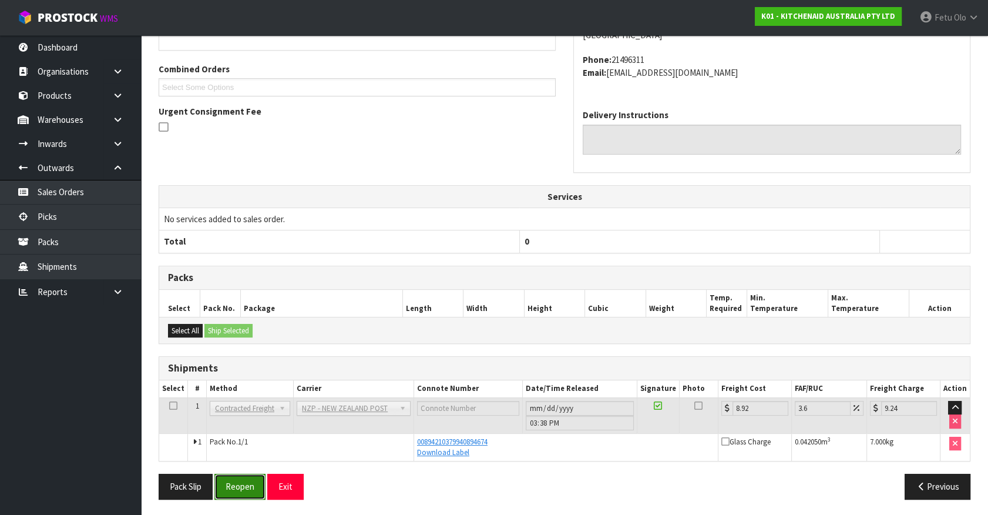
click at [242, 488] on button "Reopen" at bounding box center [239, 486] width 51 height 25
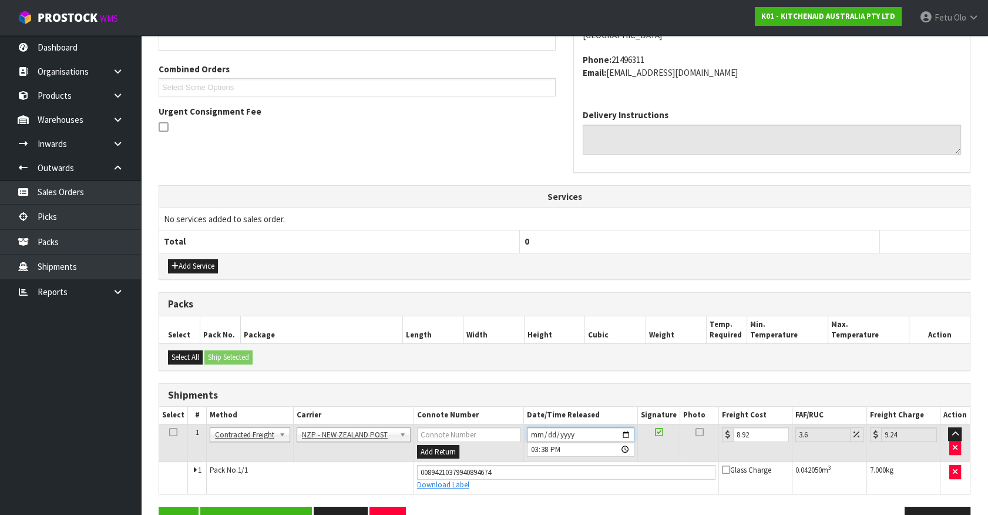
click at [627, 428] on input "2025-08-19" at bounding box center [581, 434] width 108 height 15
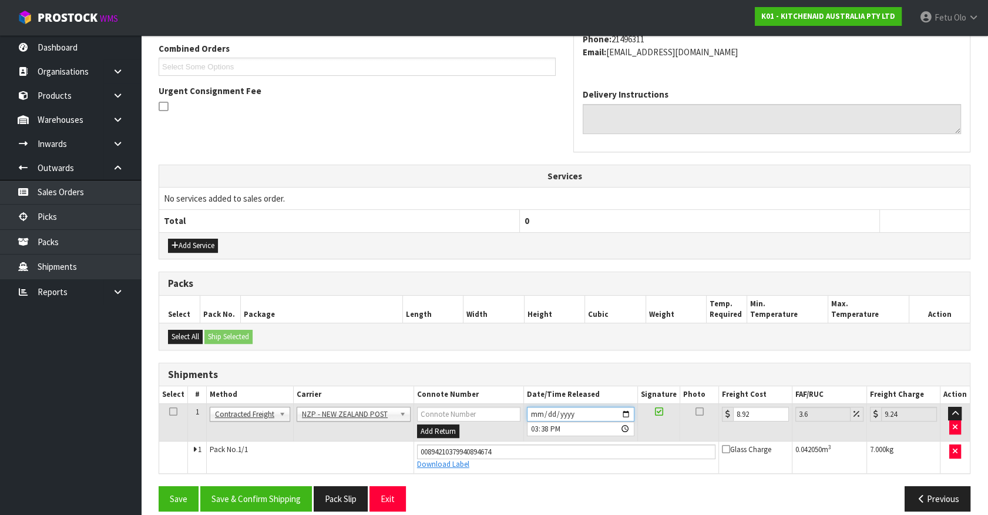
scroll to position [317, 0]
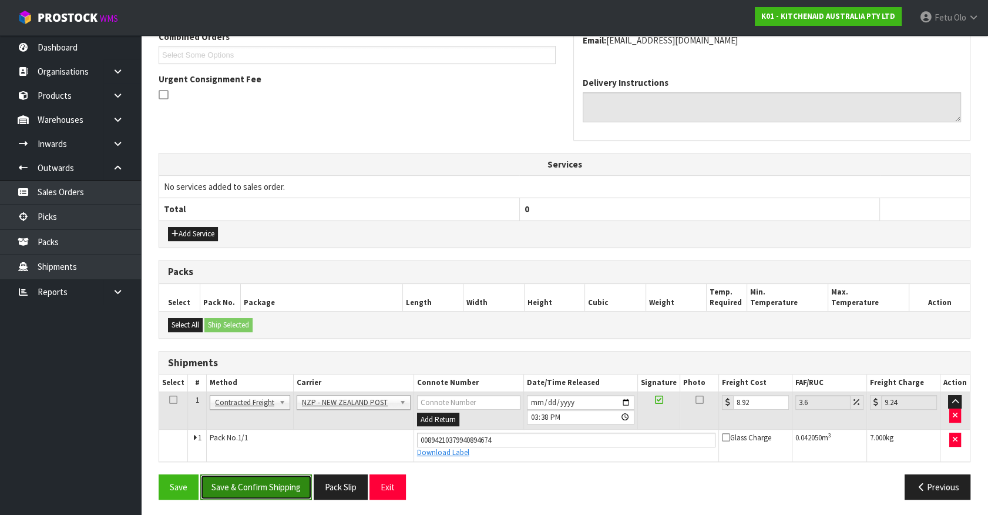
click at [258, 486] on button "Save & Confirm Shipping" at bounding box center [256, 486] width 112 height 25
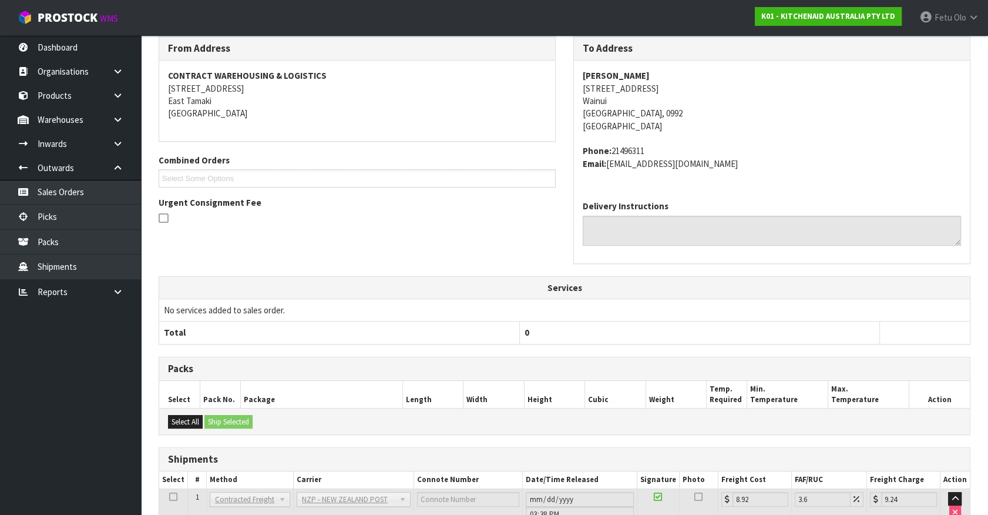
scroll to position [285, 0]
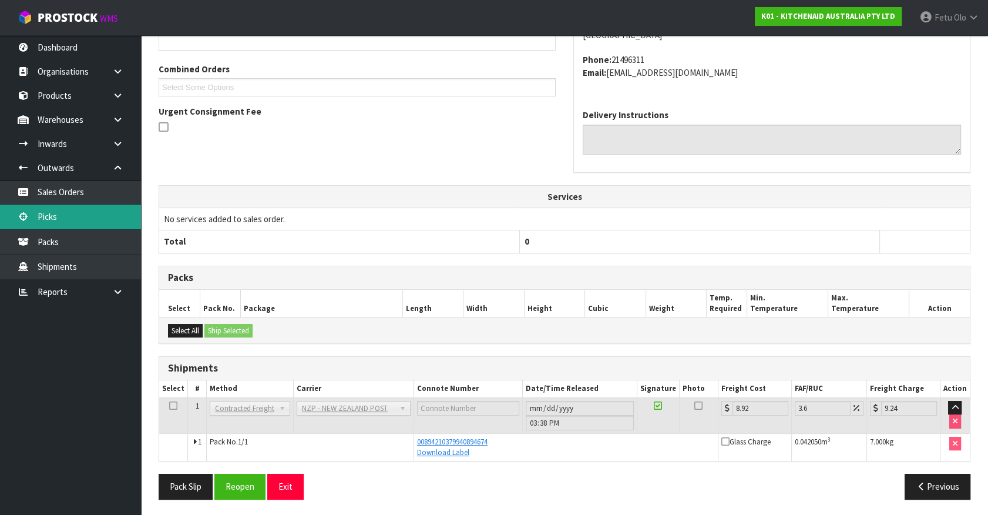
click at [56, 215] on link "Picks" at bounding box center [70, 217] width 141 height 24
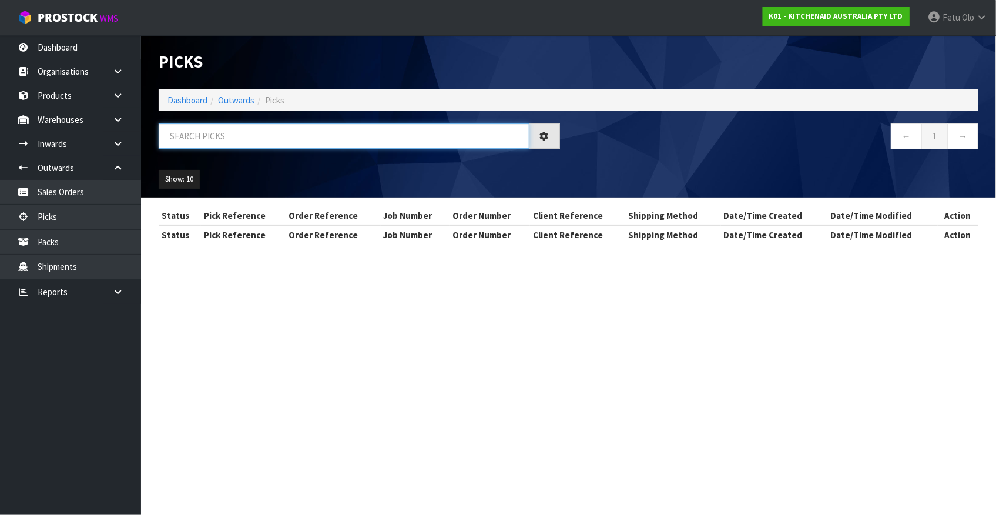
click at [403, 139] on input "text" at bounding box center [344, 135] width 371 height 25
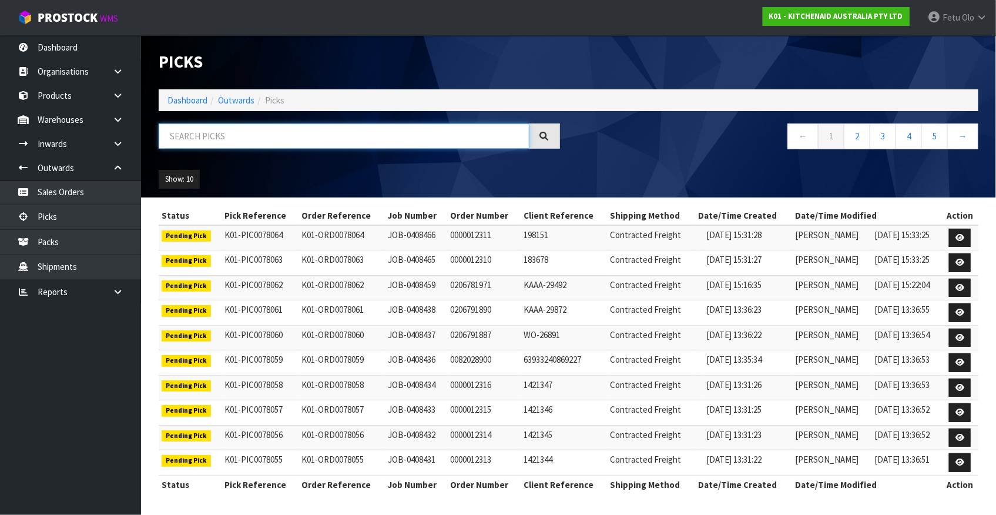
click at [399, 139] on input "text" at bounding box center [344, 135] width 371 height 25
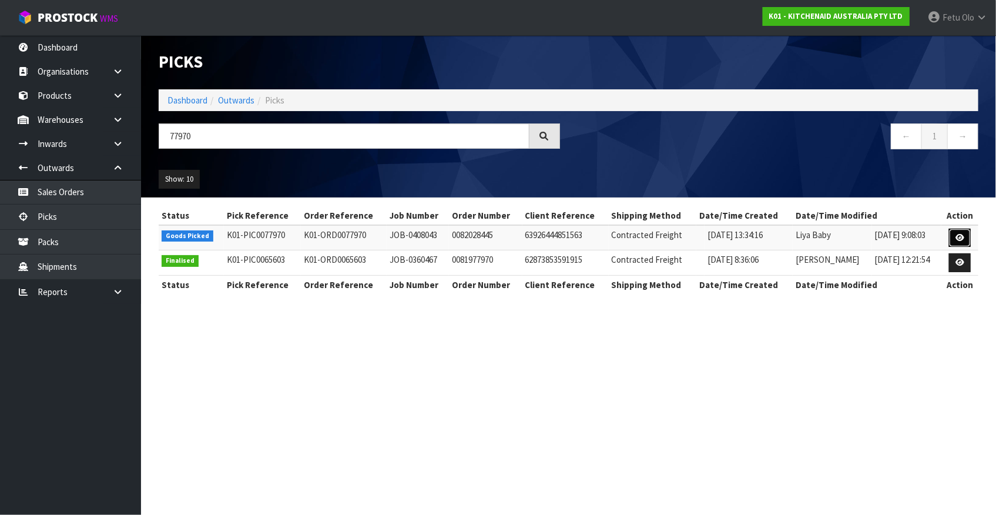
click at [957, 235] on icon at bounding box center [960, 238] width 9 height 8
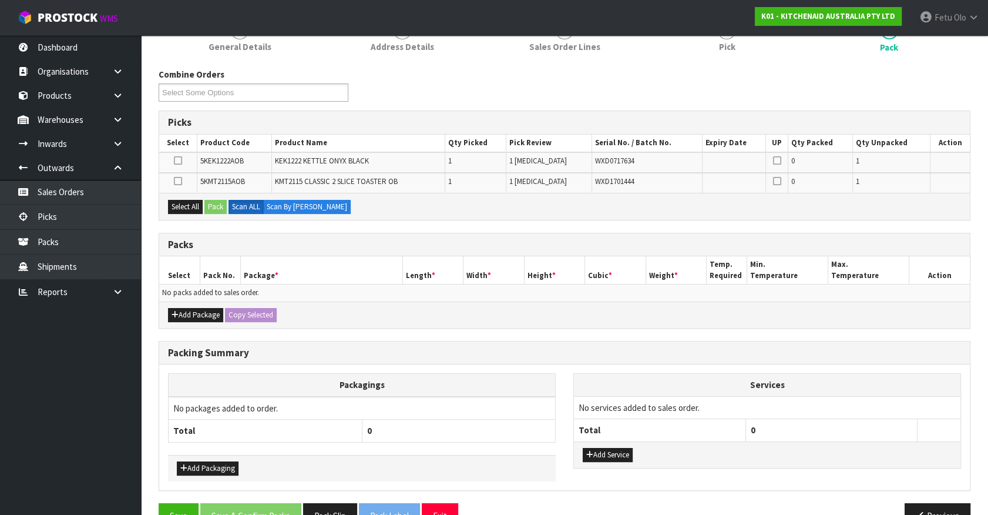
scroll to position [138, 0]
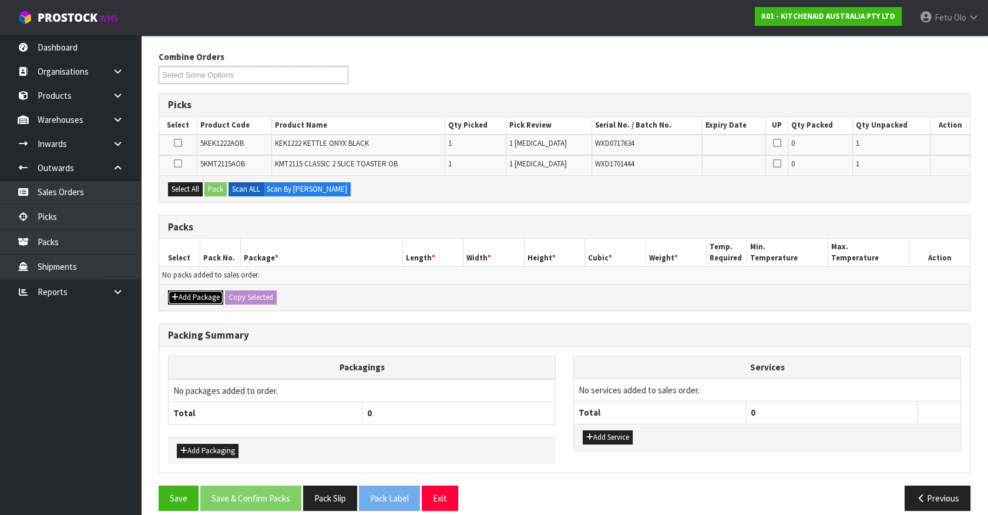
click at [189, 297] on button "Add Package" at bounding box center [195, 297] width 55 height 14
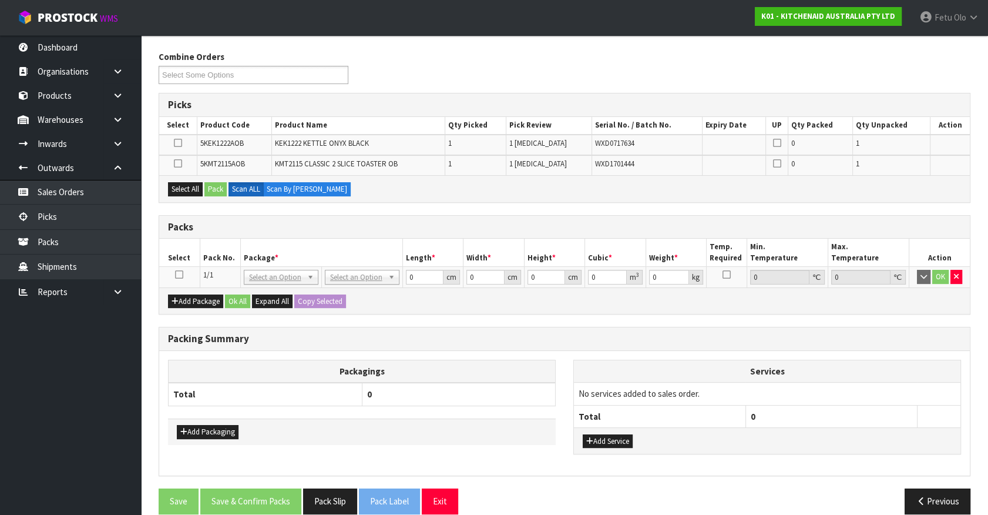
click at [181, 274] on icon at bounding box center [179, 274] width 8 height 1
click at [209, 262] on th "Pack No." at bounding box center [220, 253] width 41 height 28
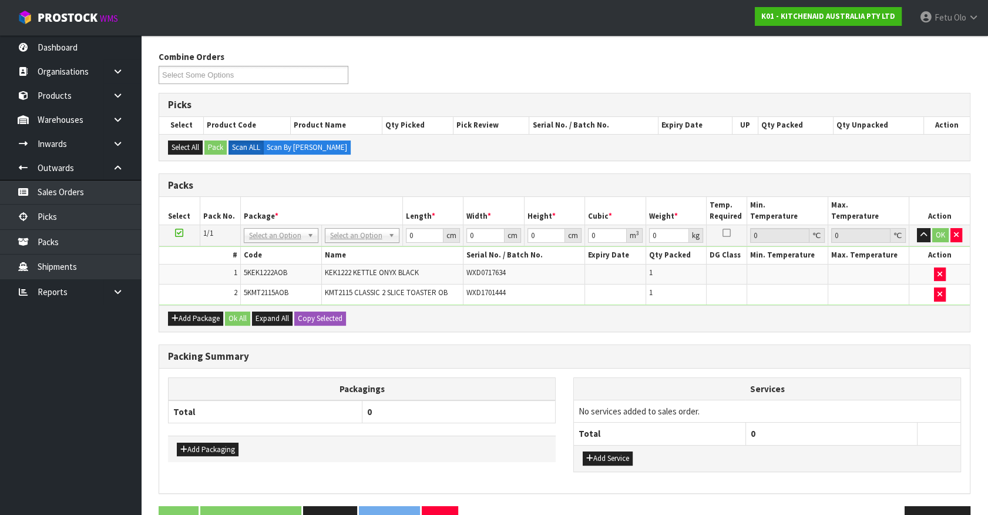
drag, startPoint x: 279, startPoint y: 230, endPoint x: 274, endPoint y: 250, distance: 21.2
click at [264, 244] on input "text" at bounding box center [280, 251] width 69 height 15
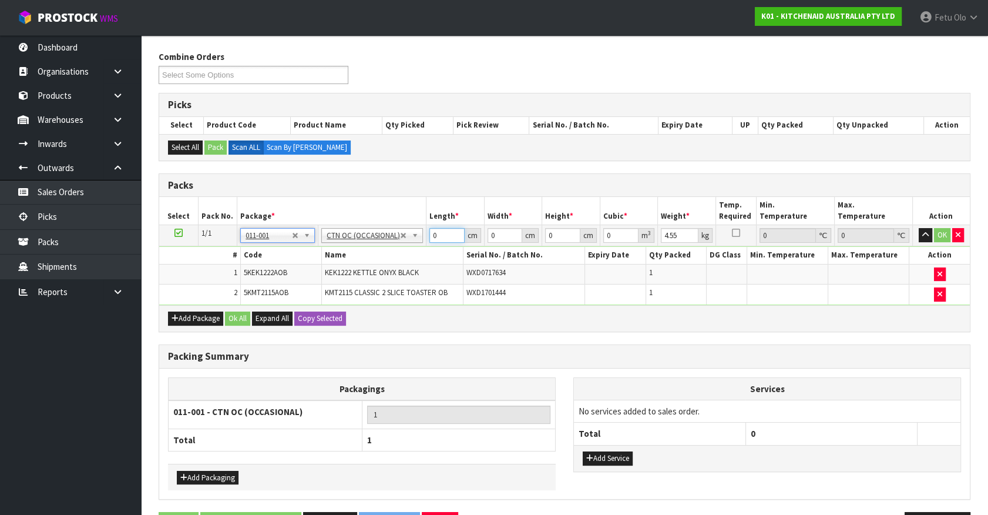
drag, startPoint x: 405, startPoint y: 245, endPoint x: 374, endPoint y: 252, distance: 31.4
click at [374, 252] on tbody "1/1 NONE 007-001 007-002 007-004 007-009 007-013 007-014 007-015 007-017 007-01…" at bounding box center [564, 265] width 811 height 80
click button "OK" at bounding box center [942, 235] width 16 height 14
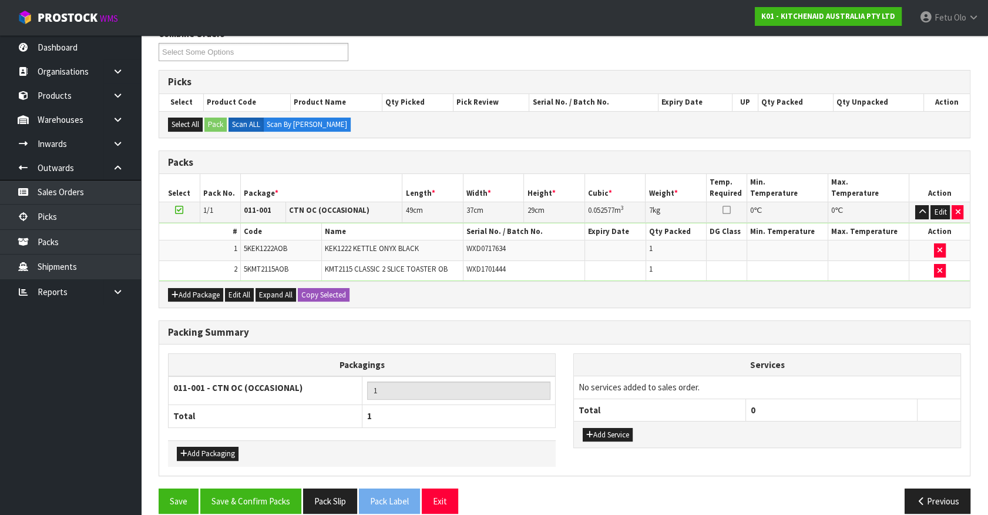
scroll to position [173, 0]
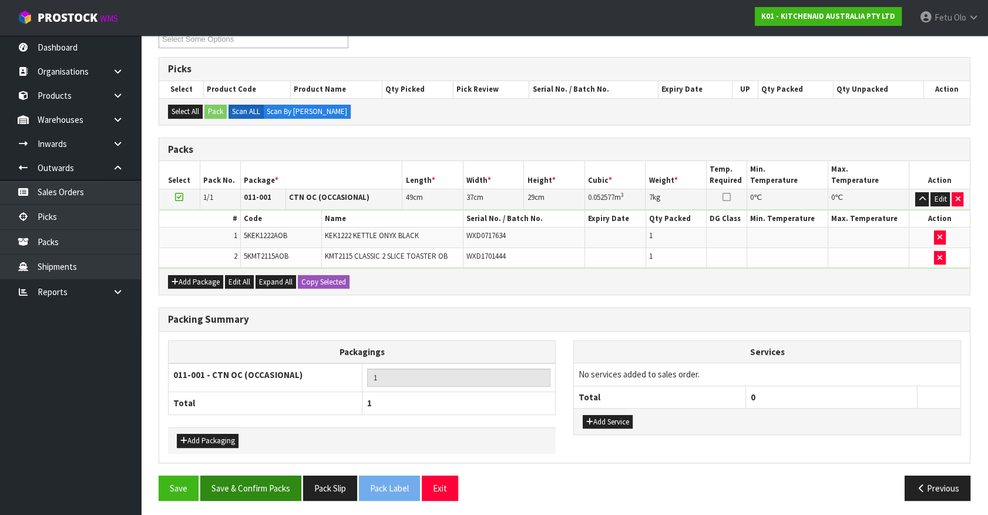
drag, startPoint x: 251, startPoint y: 500, endPoint x: 252, endPoint y: 491, distance: 8.2
click at [251, 494] on div "Save Save & Confirm Packs Pack Slip Pack Label Exit Previous" at bounding box center [565, 492] width 830 height 34
click at [252, 490] on button "Save & Confirm Packs" at bounding box center [250, 487] width 101 height 25
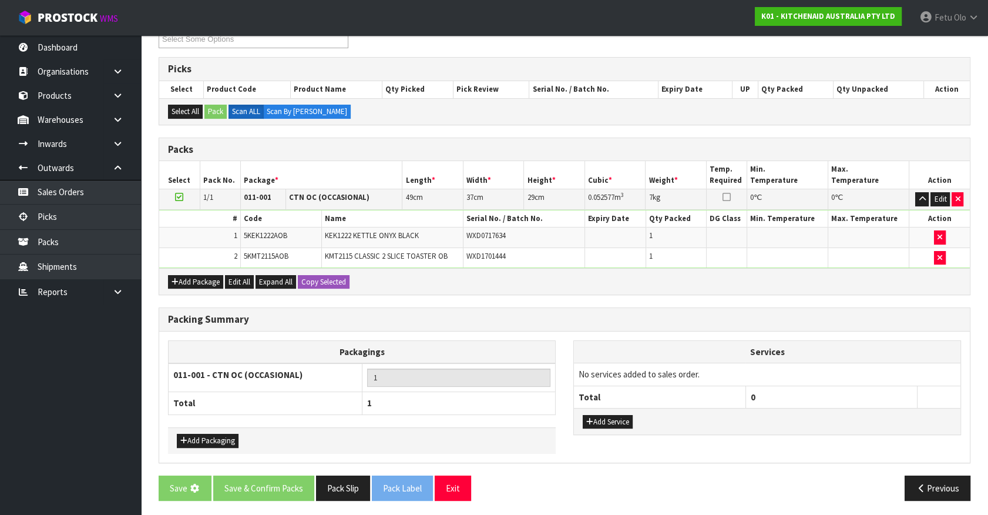
scroll to position [0, 0]
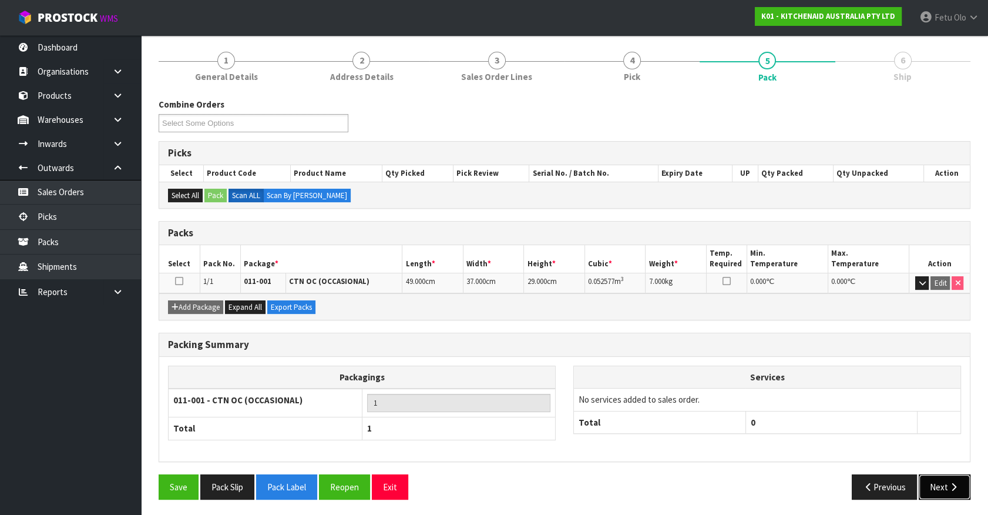
click at [924, 477] on button "Next" at bounding box center [945, 486] width 52 height 25
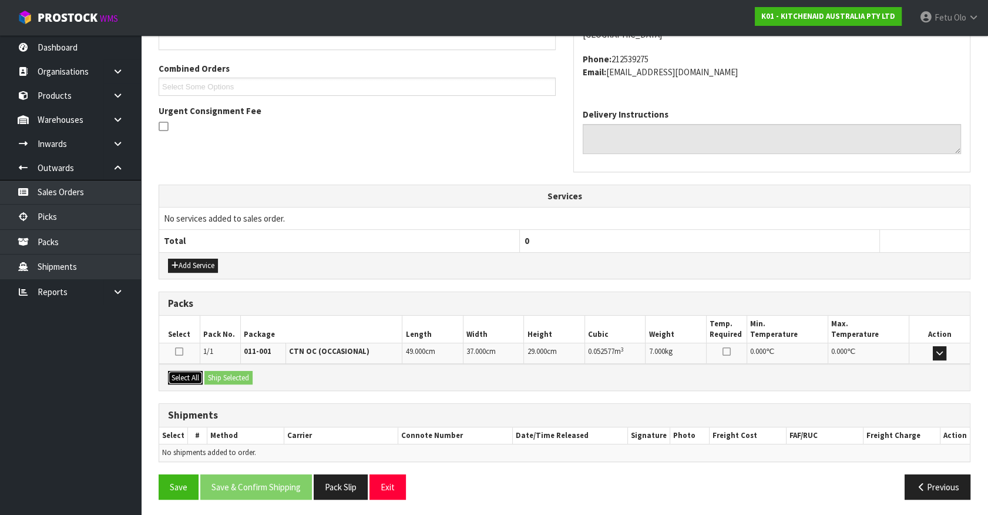
drag, startPoint x: 175, startPoint y: 375, endPoint x: 233, endPoint y: 374, distance: 58.8
click at [179, 374] on button "Select All" at bounding box center [185, 378] width 35 height 14
click at [233, 374] on button "Ship Selected" at bounding box center [229, 378] width 48 height 14
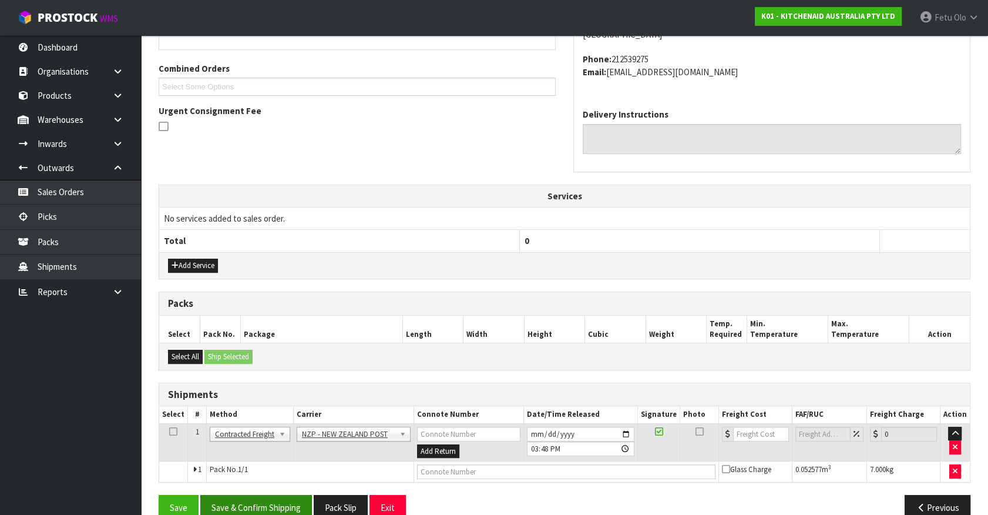
scroll to position [306, 0]
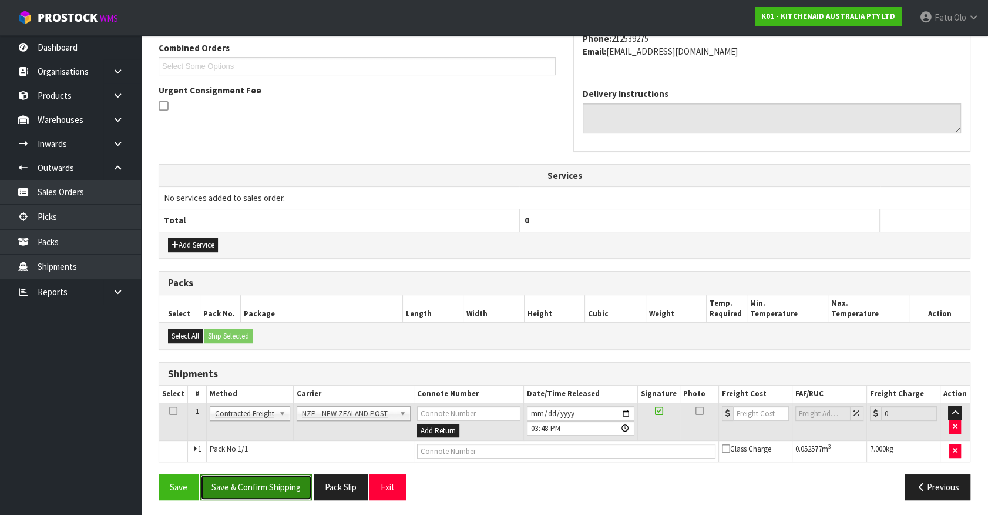
click at [280, 476] on button "Save & Confirm Shipping" at bounding box center [256, 486] width 112 height 25
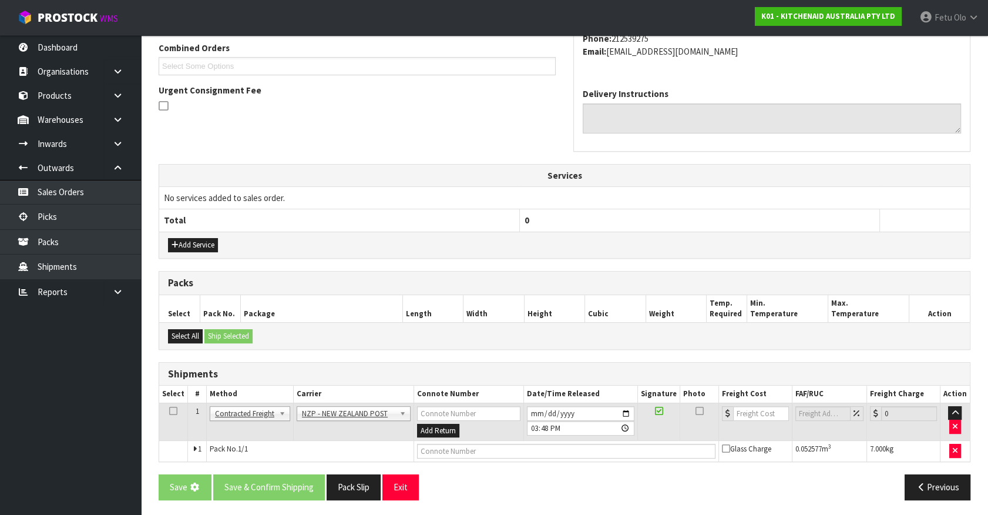
scroll to position [0, 0]
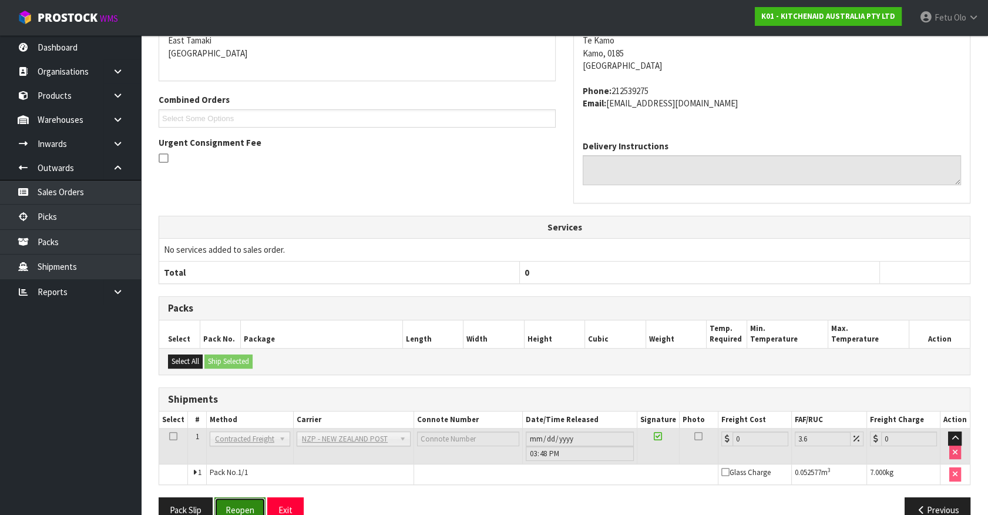
click at [226, 505] on button "Reopen" at bounding box center [239, 509] width 51 height 25
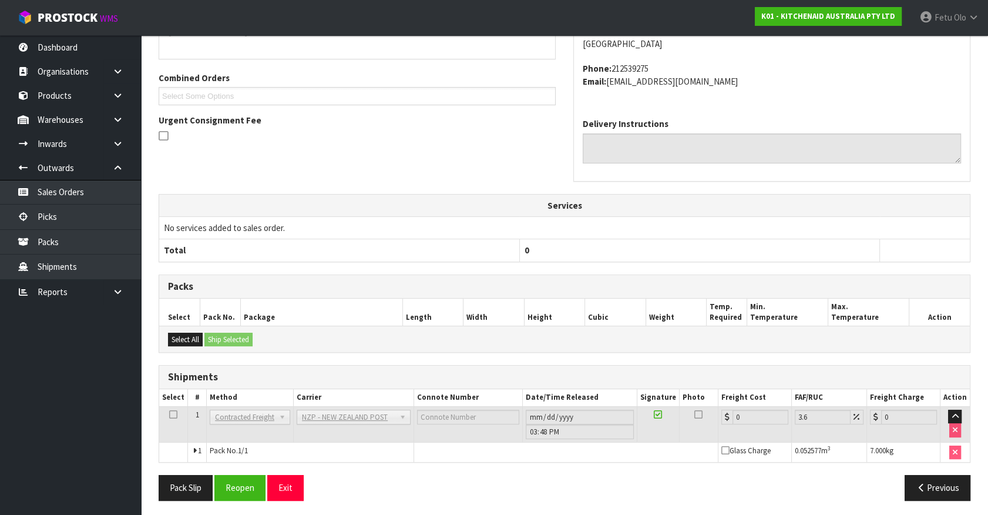
scroll to position [277, 0]
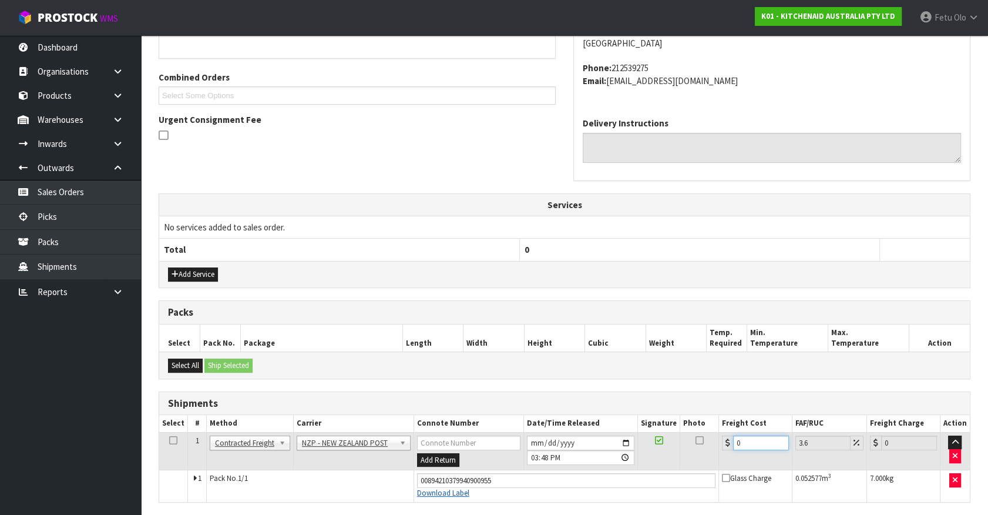
drag, startPoint x: 746, startPoint y: 439, endPoint x: 438, endPoint y: 495, distance: 313.5
click at [438, 495] on tbody "1 Client Local Pickup Customer Local Pickup Company Freight Contracted Freight …" at bounding box center [564, 466] width 811 height 69
click at [628, 438] on input "2025-08-19" at bounding box center [581, 442] width 108 height 15
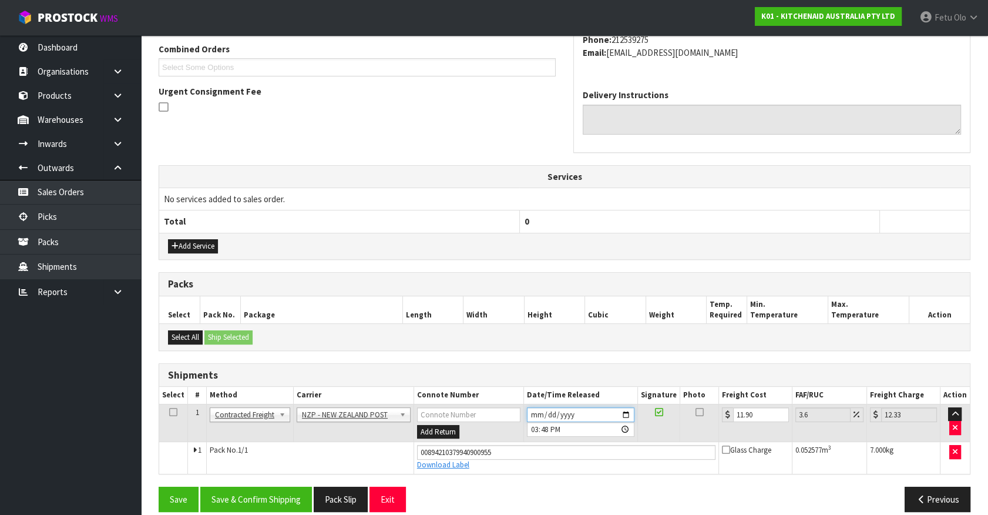
scroll to position [317, 0]
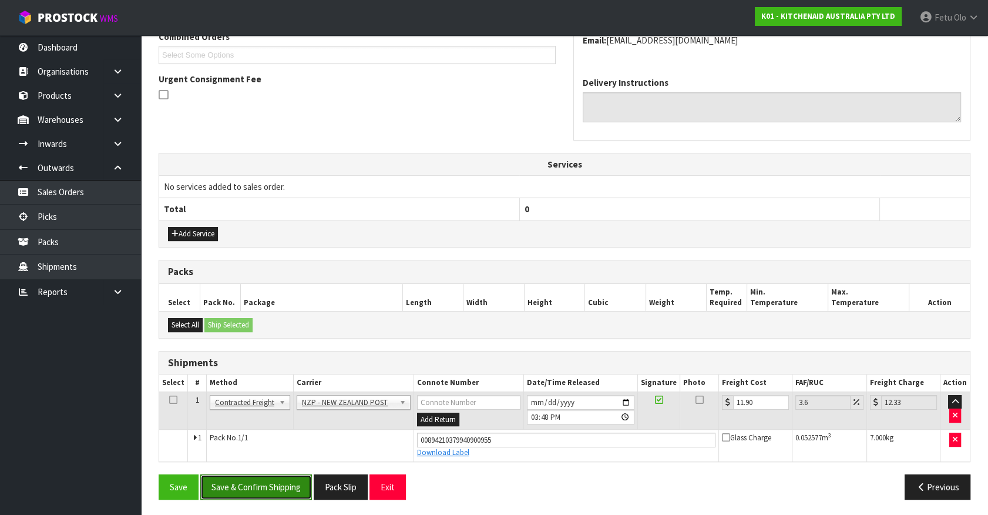
click at [265, 487] on button "Save & Confirm Shipping" at bounding box center [256, 486] width 112 height 25
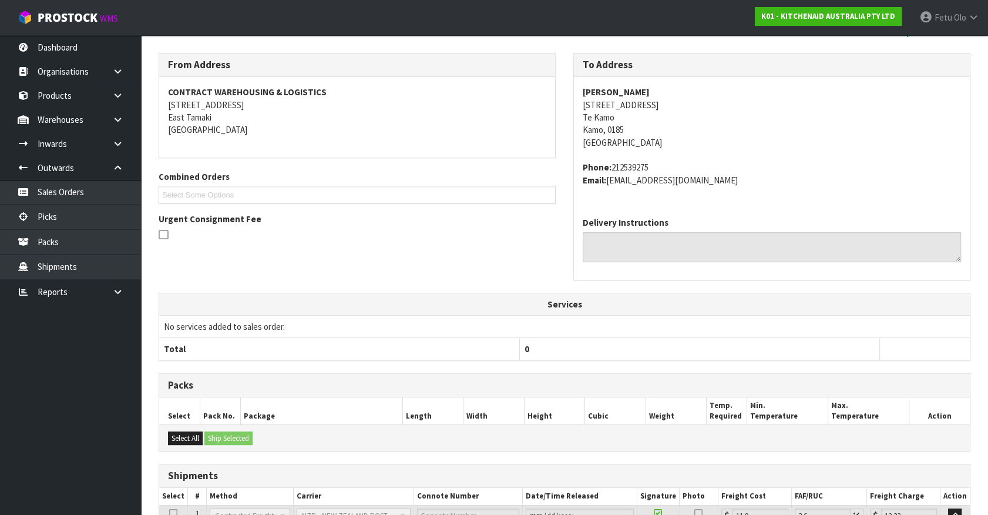
scroll to position [285, 0]
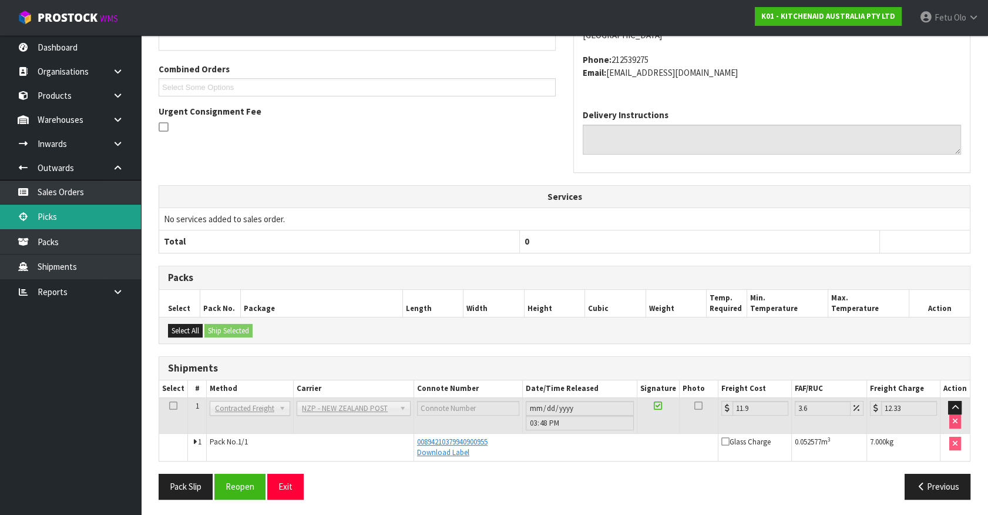
click at [35, 215] on link "Picks" at bounding box center [70, 217] width 141 height 24
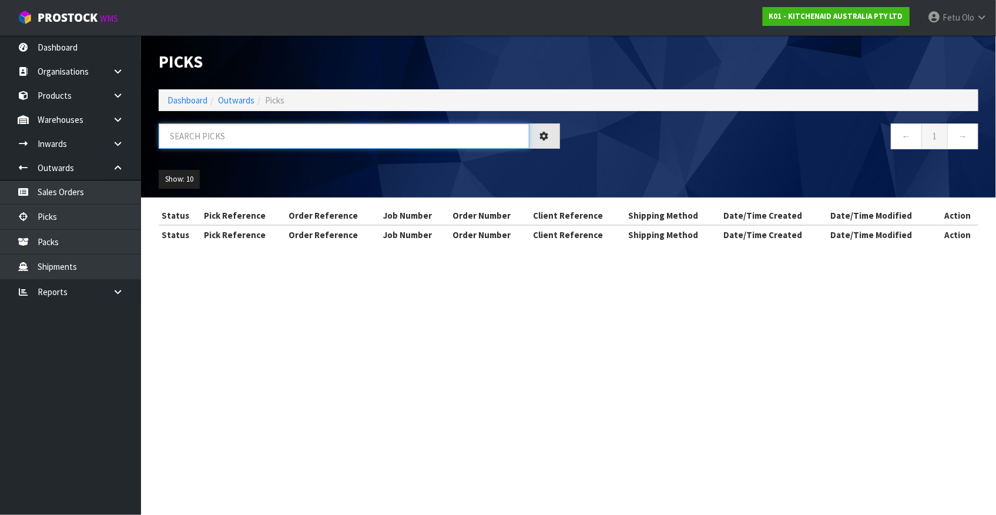
click at [306, 140] on input "text" at bounding box center [344, 135] width 371 height 25
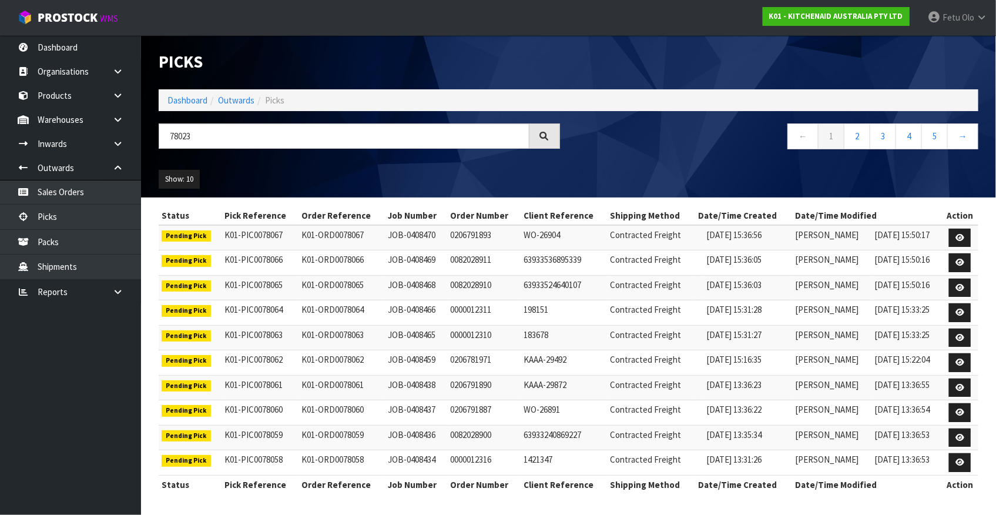
click at [962, 226] on td at bounding box center [959, 237] width 37 height 25
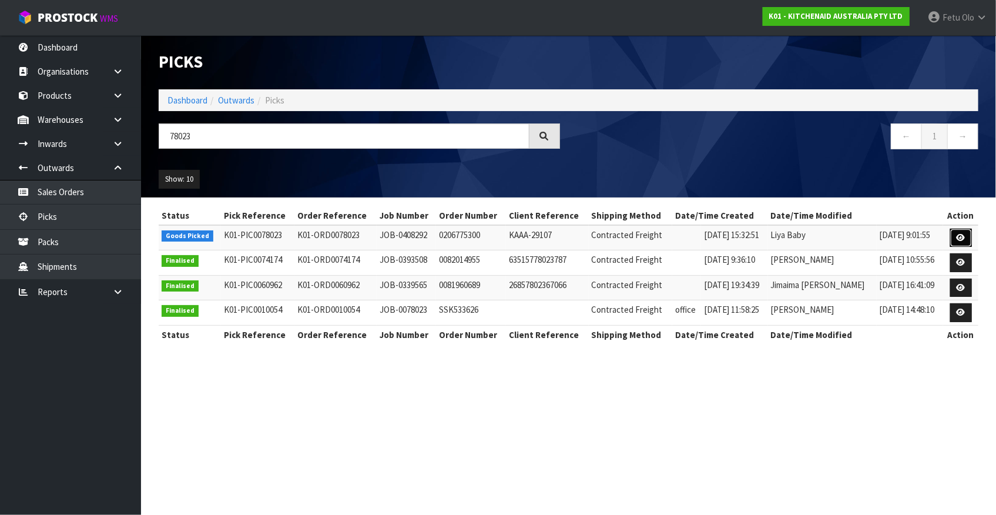
click at [951, 241] on link at bounding box center [961, 238] width 22 height 19
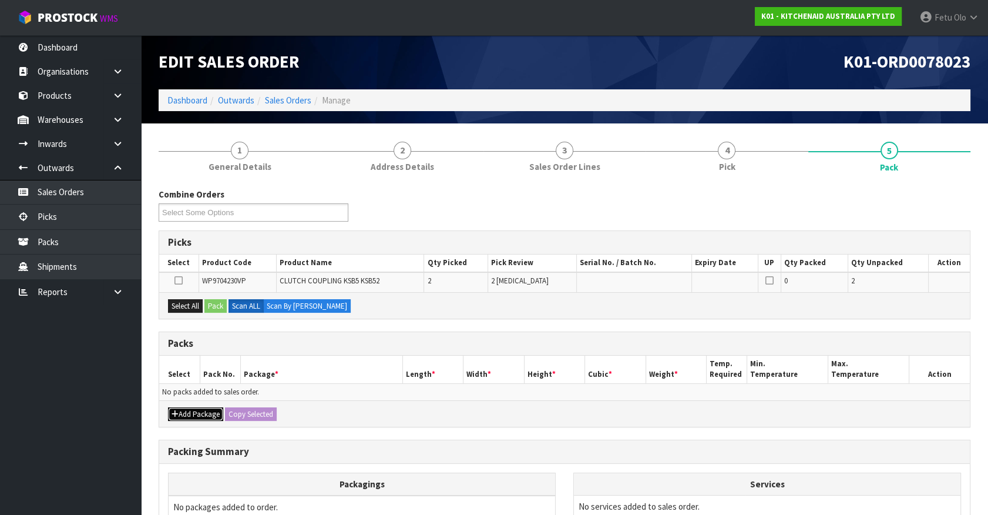
click at [182, 414] on button "Add Package" at bounding box center [195, 414] width 55 height 14
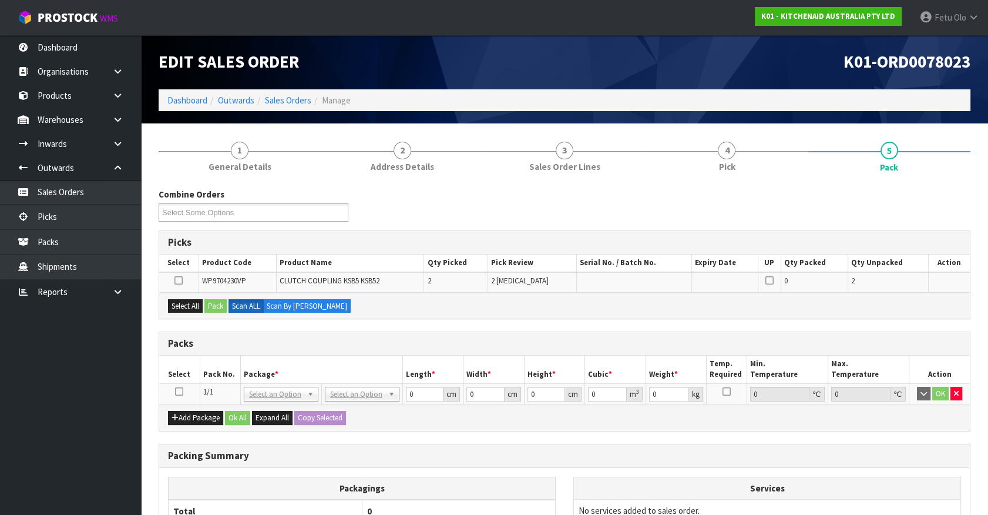
click at [177, 391] on icon at bounding box center [179, 391] width 8 height 1
click at [289, 370] on th "Package *" at bounding box center [321, 370] width 162 height 28
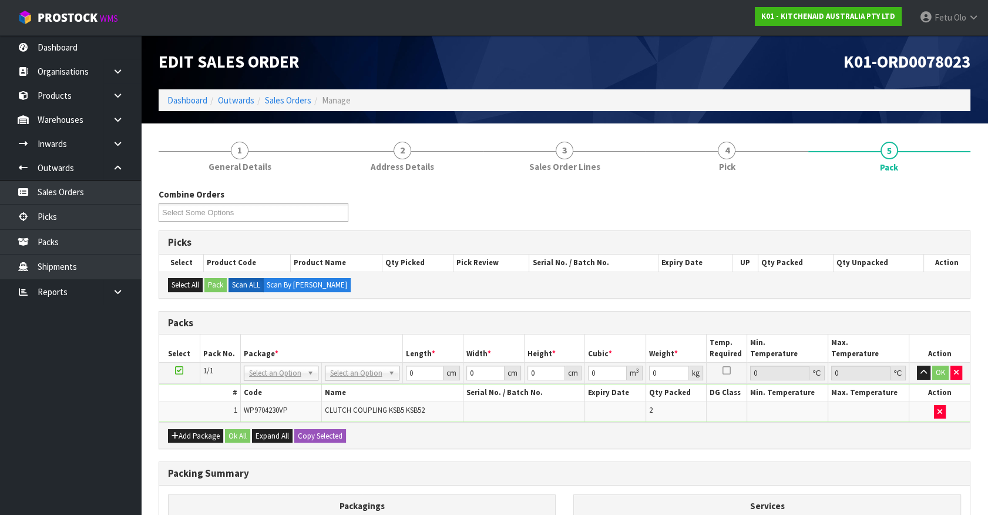
click at [359, 359] on th "Package *" at bounding box center [321, 348] width 162 height 28
drag, startPoint x: 358, startPoint y: 366, endPoint x: 357, endPoint y: 373, distance: 7.1
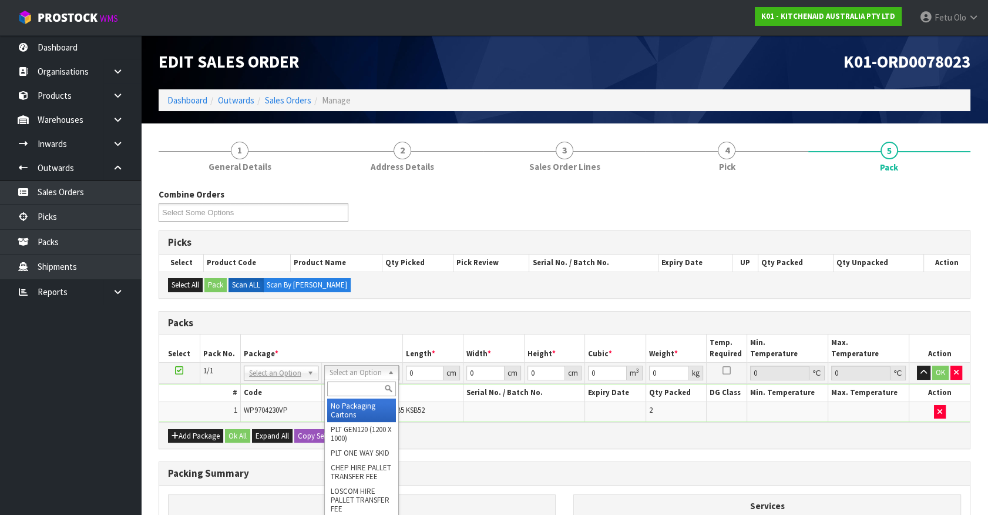
click at [357, 380] on div at bounding box center [361, 388] width 73 height 19
click at [356, 386] on input "text" at bounding box center [361, 388] width 69 height 15
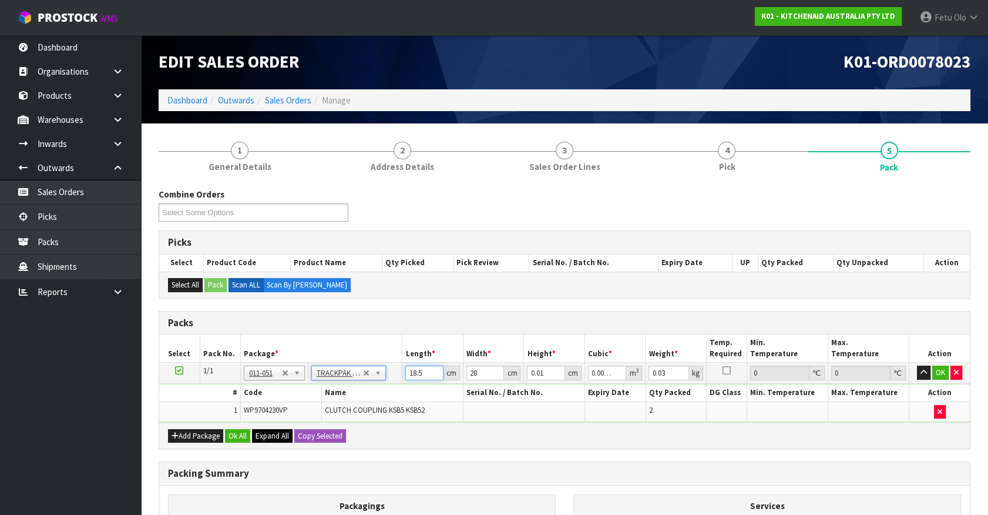
drag, startPoint x: 428, startPoint y: 373, endPoint x: 251, endPoint y: 440, distance: 189.1
click at [254, 439] on div "Packs Select Pack No. Package * Length * Width * Height * Cubic * Weight * Temp…" at bounding box center [565, 380] width 812 height 139
click button "OK" at bounding box center [941, 373] width 16 height 14
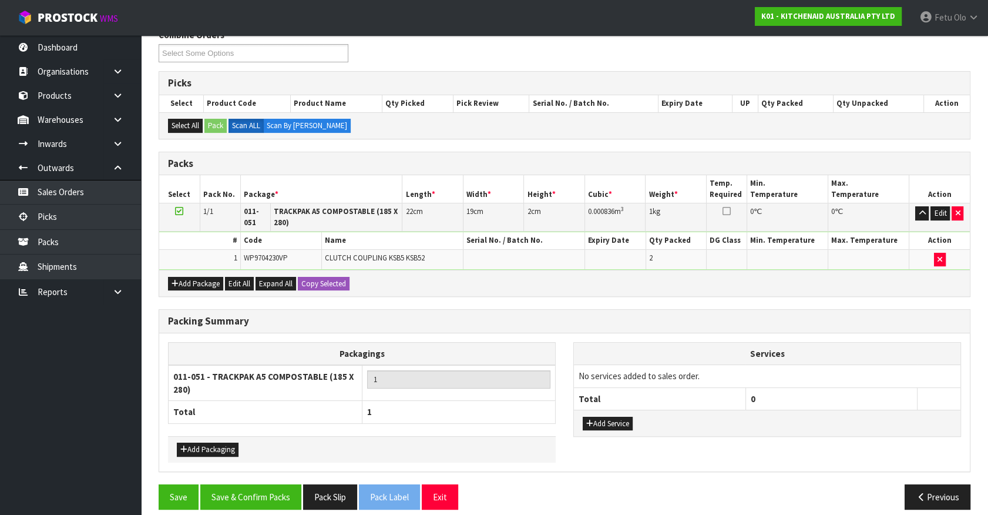
scroll to position [169, 0]
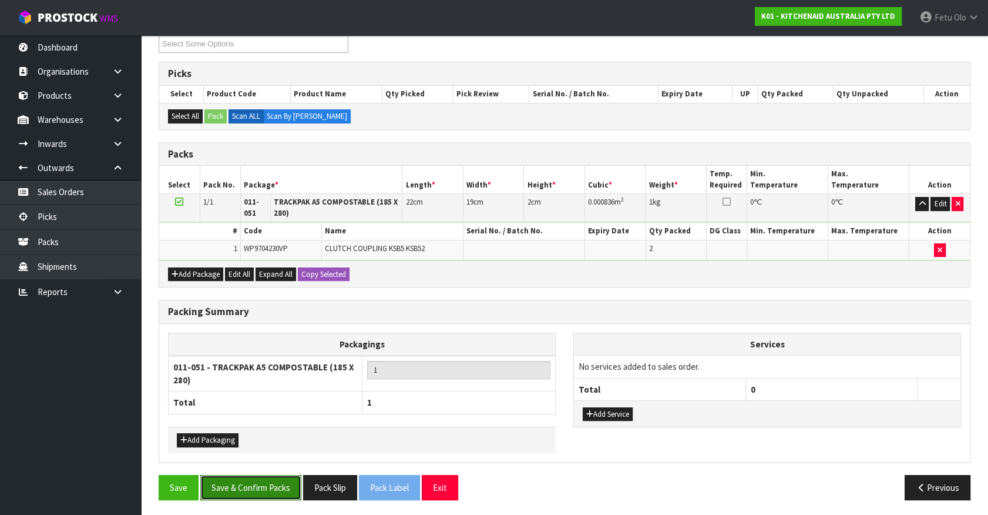
click at [229, 484] on button "Save & Confirm Packs" at bounding box center [250, 487] width 101 height 25
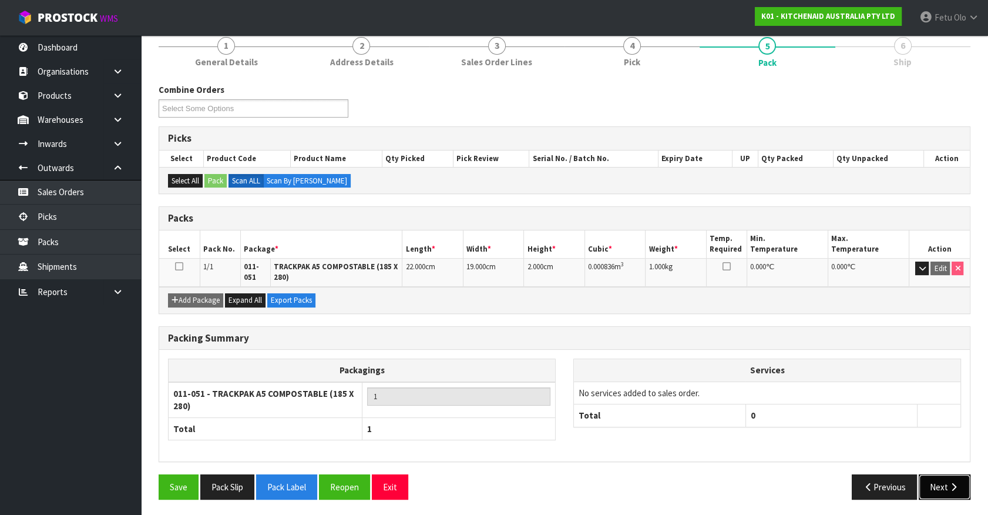
drag, startPoint x: 947, startPoint y: 471, endPoint x: 940, endPoint y: 472, distance: 7.7
click at [940, 474] on button "Next" at bounding box center [945, 486] width 52 height 25
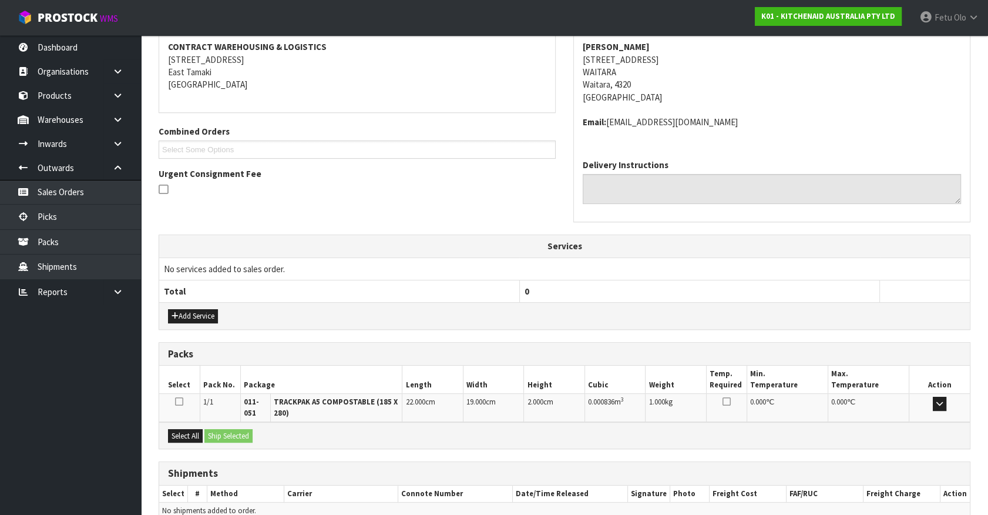
scroll to position [281, 0]
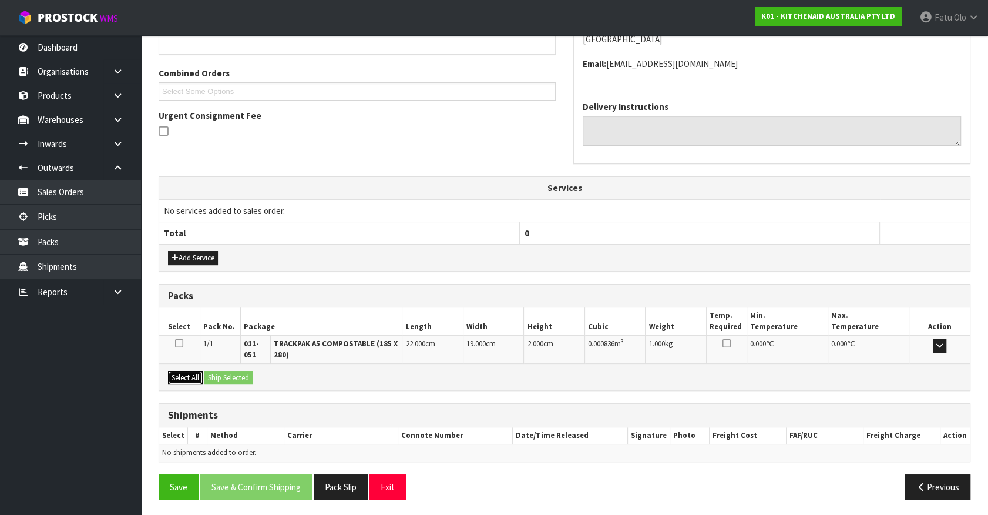
click at [190, 377] on button "Select All" at bounding box center [185, 378] width 35 height 14
click at [241, 383] on div "Select All Ship Selected" at bounding box center [564, 377] width 811 height 26
click at [247, 376] on button "Ship Selected" at bounding box center [229, 378] width 48 height 14
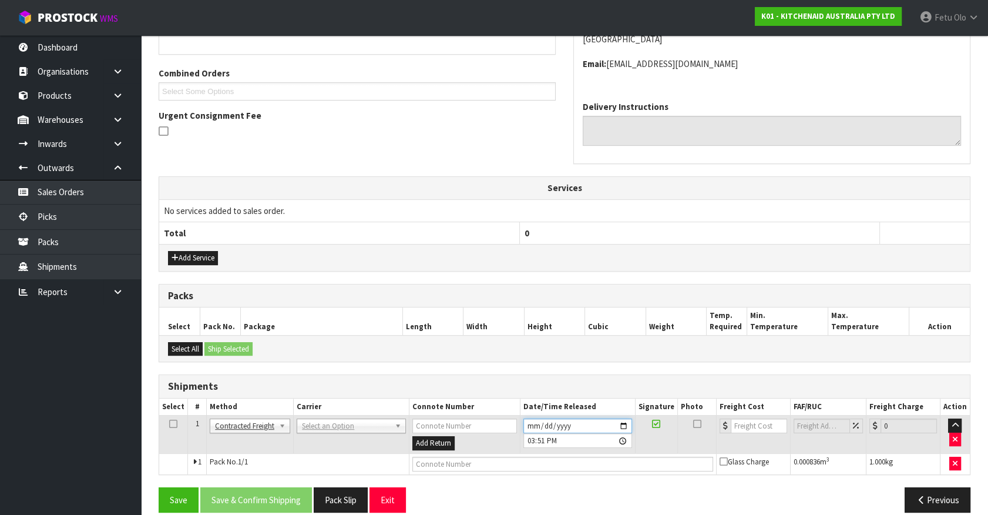
click at [622, 422] on input "2025-08-19" at bounding box center [578, 425] width 109 height 15
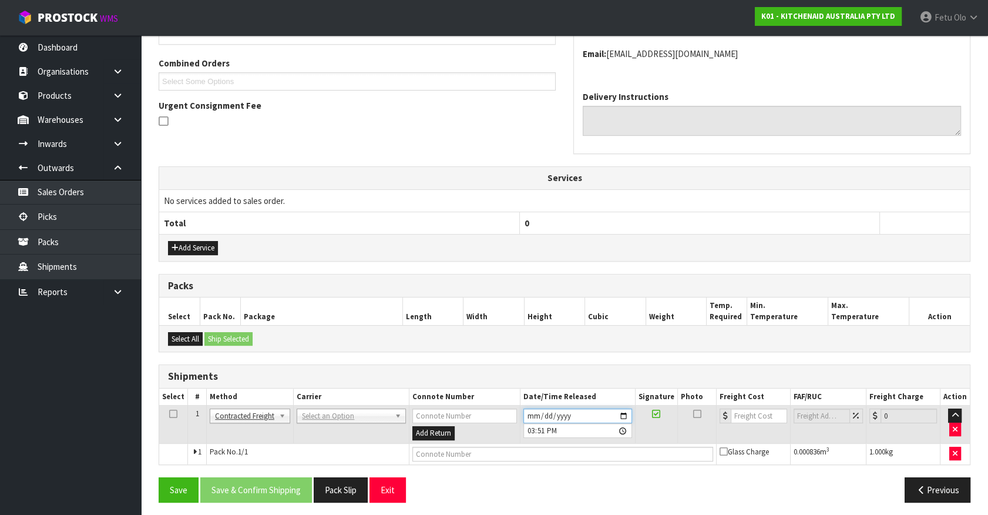
scroll to position [294, 0]
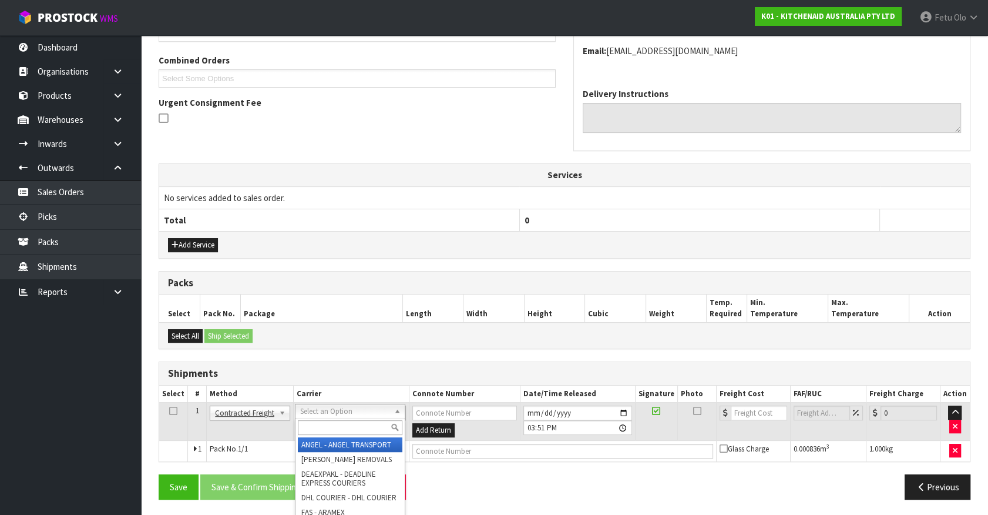
click at [336, 430] on input "text" at bounding box center [350, 427] width 104 height 15
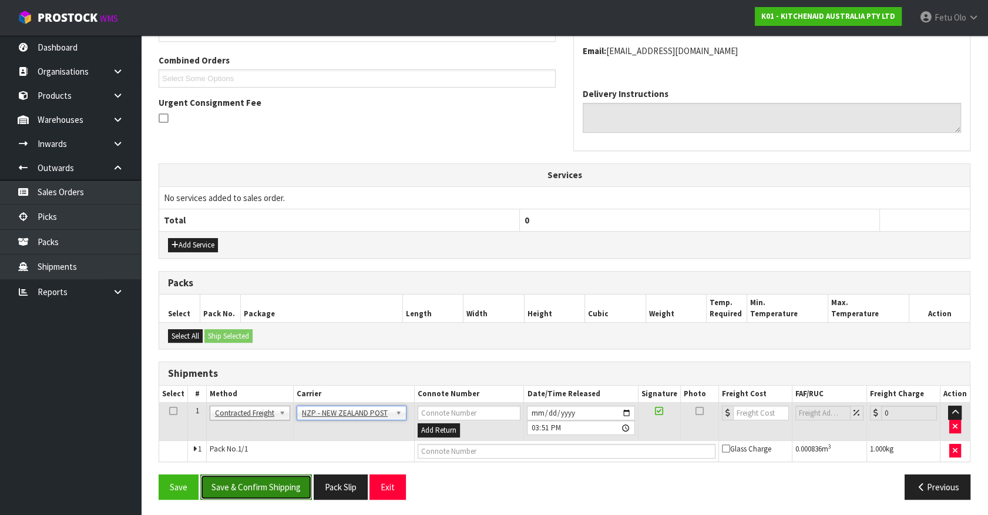
click at [273, 474] on button "Save & Confirm Shipping" at bounding box center [256, 486] width 112 height 25
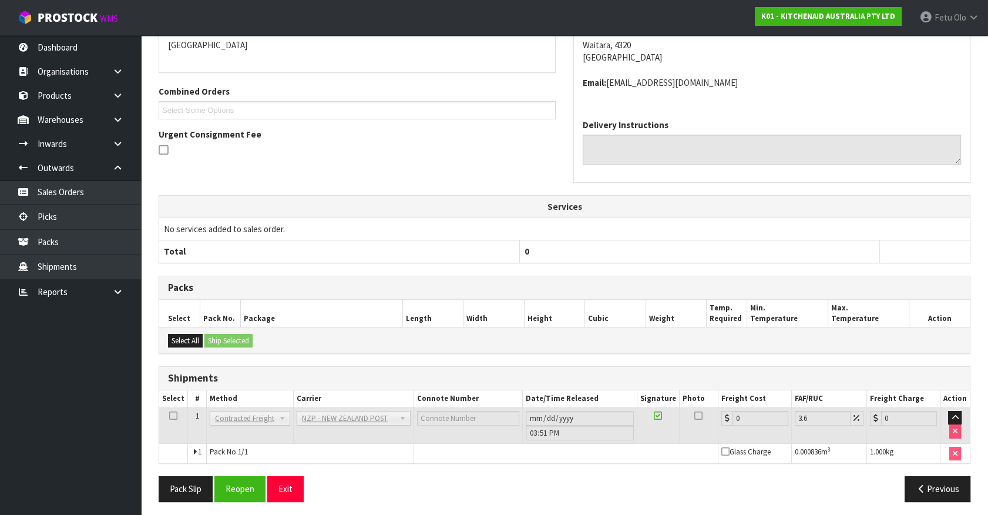
scroll to position [277, 0]
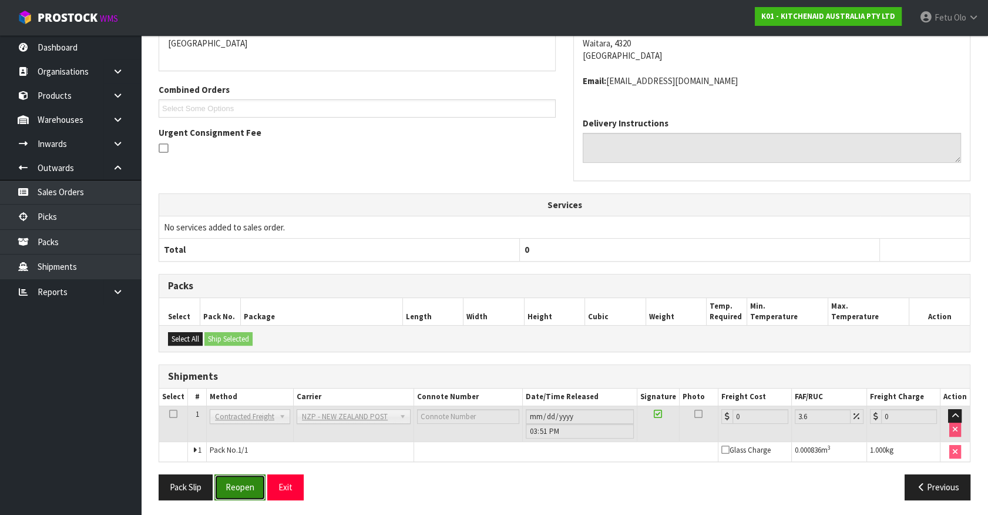
click at [247, 486] on button "Reopen" at bounding box center [239, 486] width 51 height 25
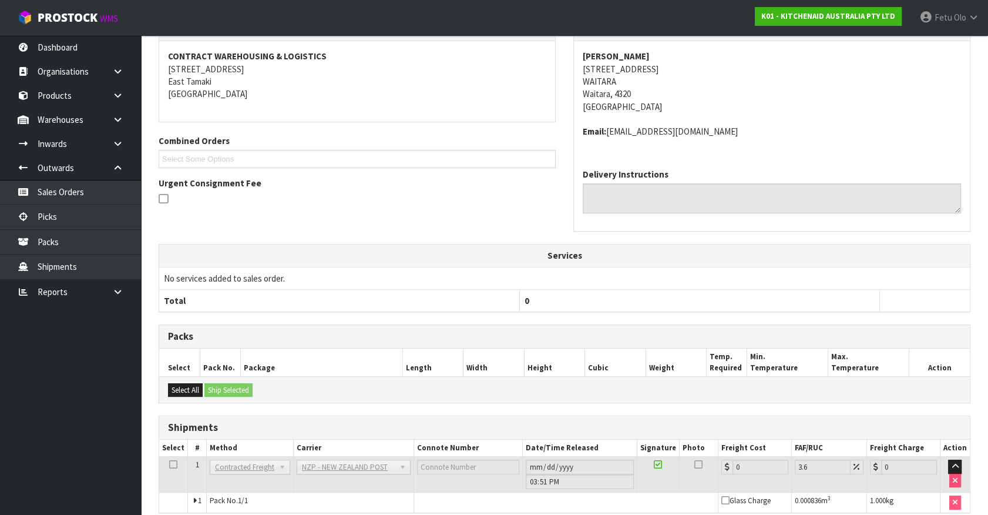
scroll to position [264, 0]
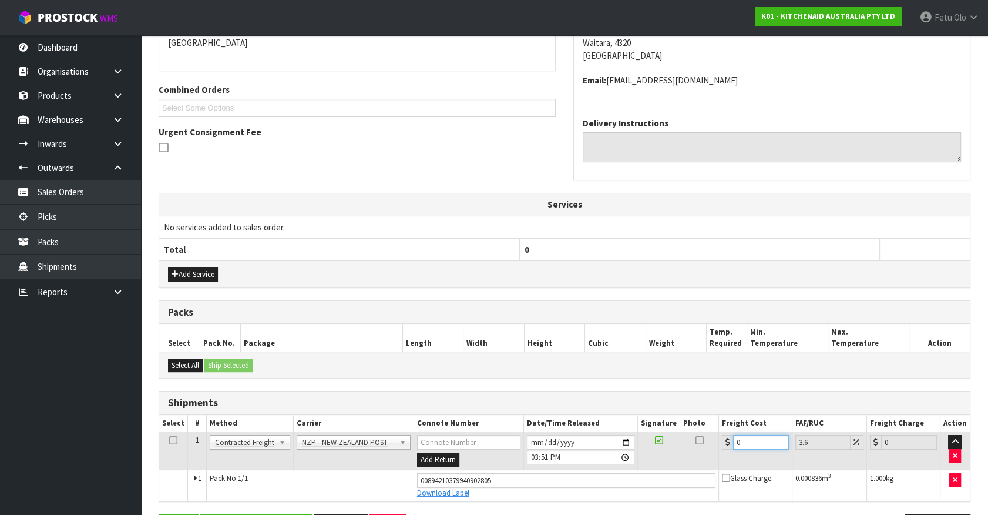
drag, startPoint x: 748, startPoint y: 438, endPoint x: 605, endPoint y: 477, distance: 148.0
click at [605, 477] on tbody "1 Client Local Pickup Customer Local Pickup Company Freight Contracted Freight …" at bounding box center [564, 466] width 811 height 69
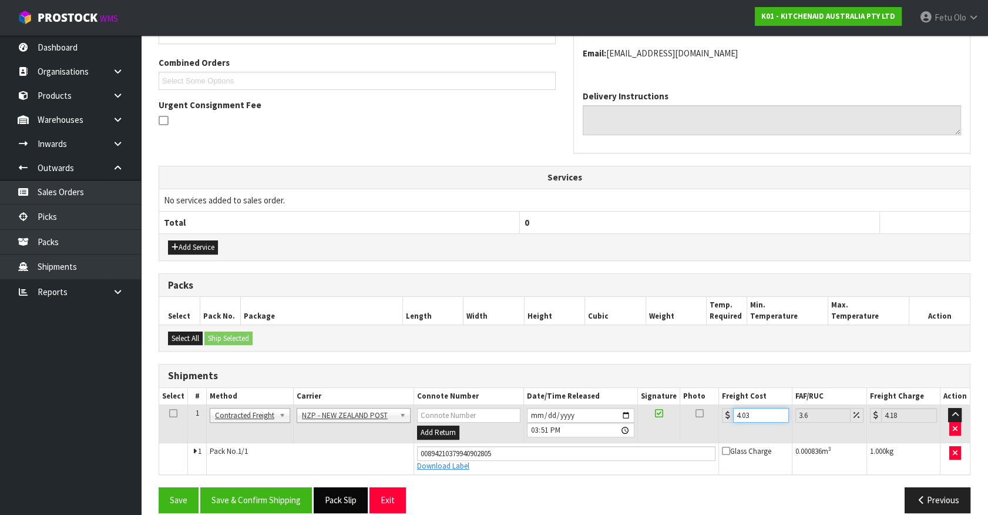
scroll to position [304, 0]
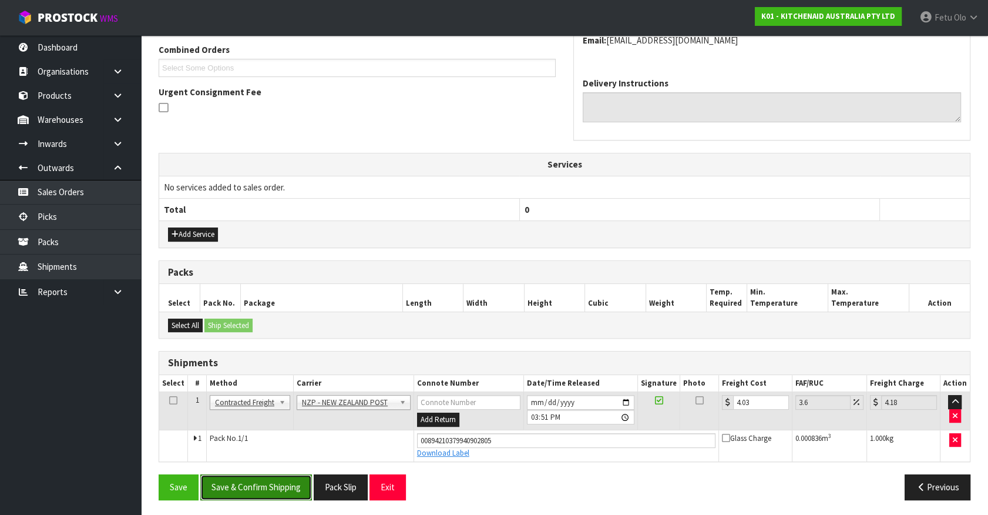
click at [297, 483] on button "Save & Confirm Shipping" at bounding box center [256, 486] width 112 height 25
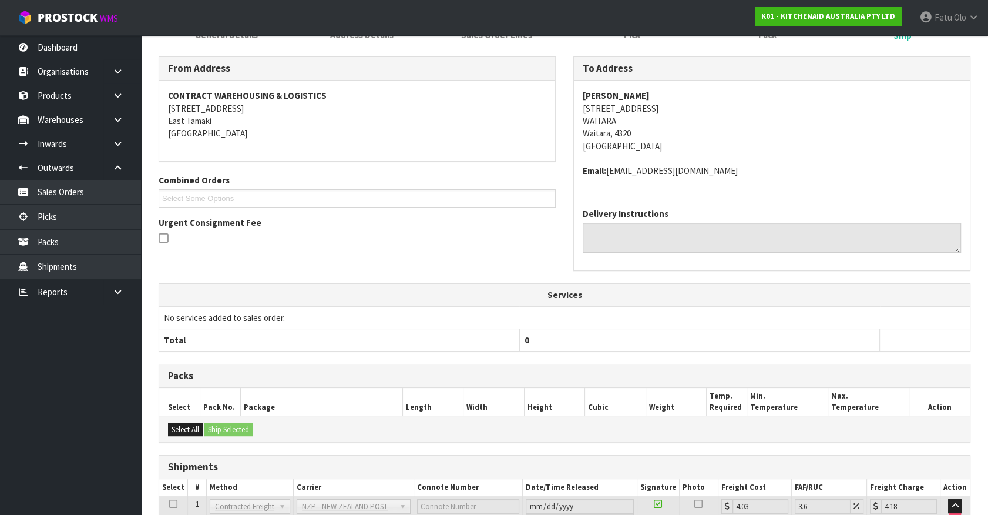
scroll to position [267, 0]
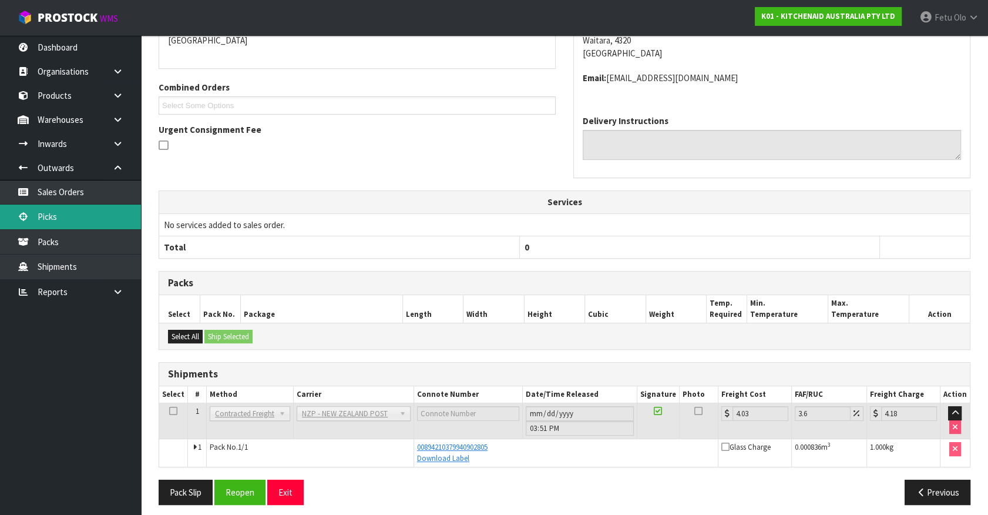
click at [46, 214] on link "Picks" at bounding box center [70, 217] width 141 height 24
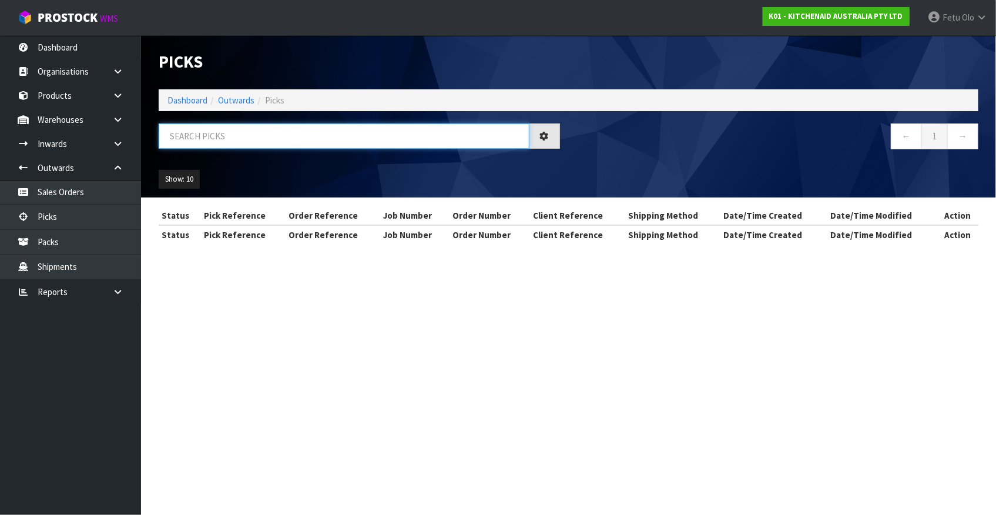
click at [348, 141] on input "text" at bounding box center [344, 135] width 371 height 25
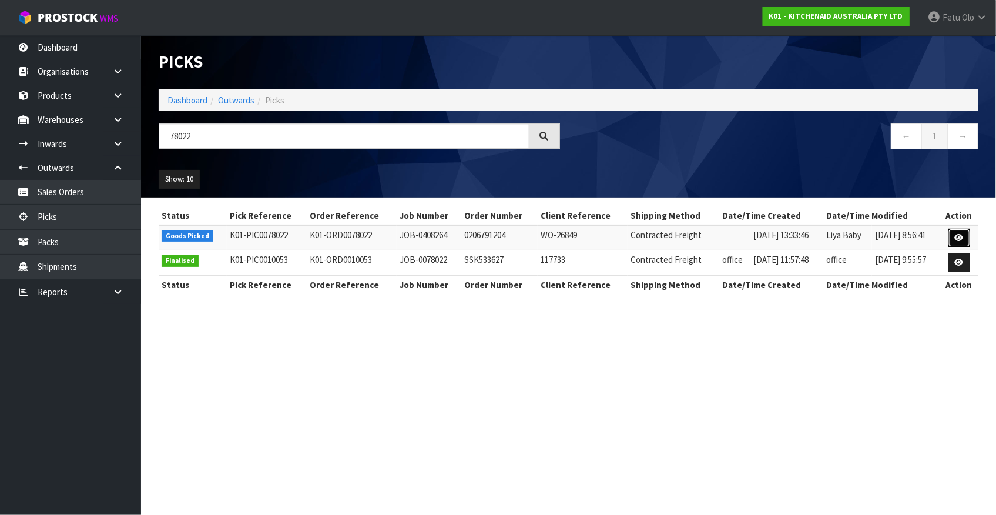
click at [963, 239] on icon at bounding box center [959, 238] width 9 height 8
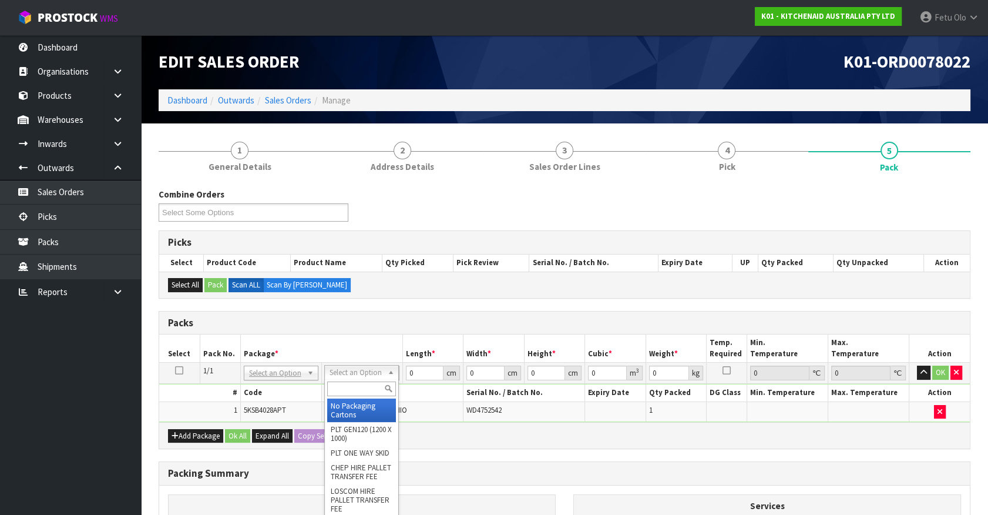
drag, startPoint x: 376, startPoint y: 371, endPoint x: 368, endPoint y: 401, distance: 31.1
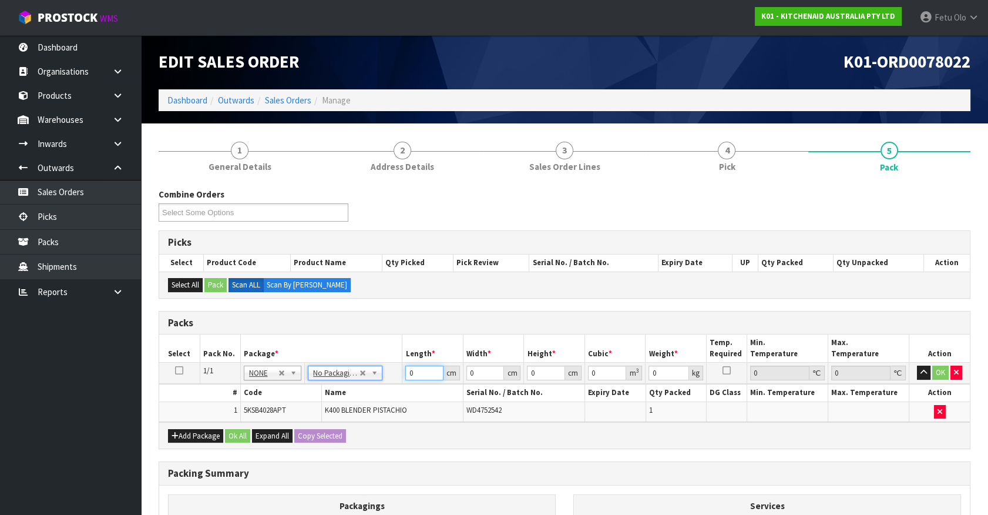
drag, startPoint x: 411, startPoint y: 372, endPoint x: 341, endPoint y: 398, distance: 75.3
click at [341, 398] on tbody "1/1 NONE 007-001 007-002 007-004 007-009 007-013 007-014 007-015 007-017 007-01…" at bounding box center [564, 392] width 811 height 59
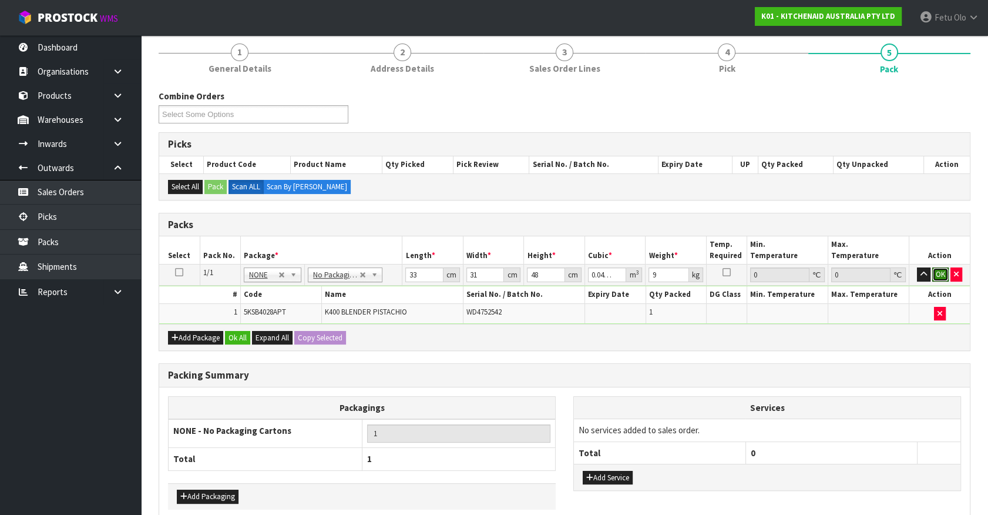
scroll to position [155, 0]
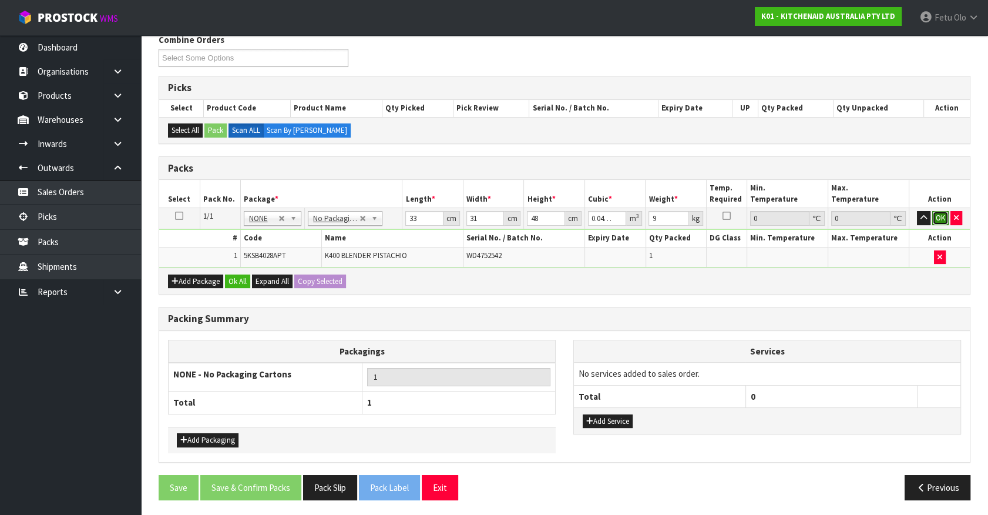
drag, startPoint x: 944, startPoint y: 216, endPoint x: 648, endPoint y: 333, distance: 318.4
click at [943, 216] on button "OK" at bounding box center [941, 218] width 16 height 14
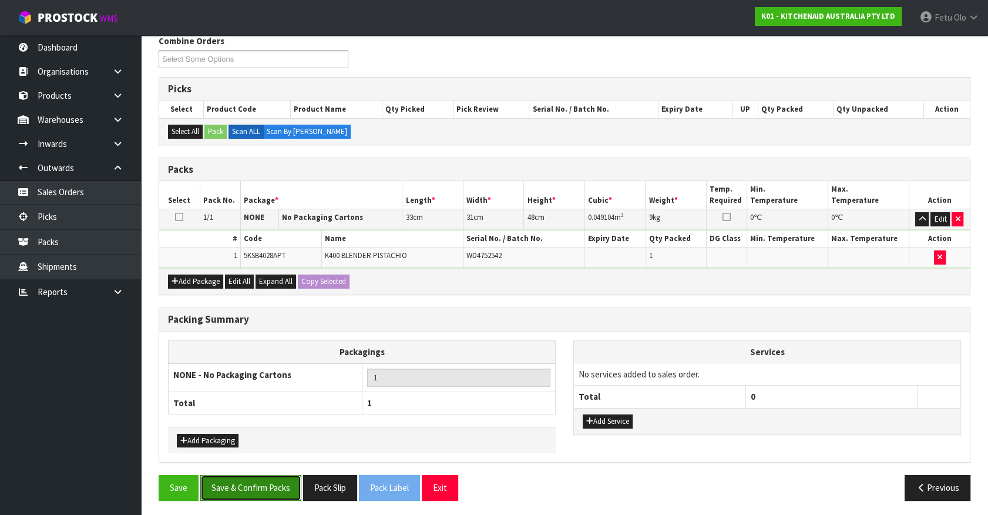
click at [263, 475] on button "Save & Confirm Packs" at bounding box center [250, 487] width 101 height 25
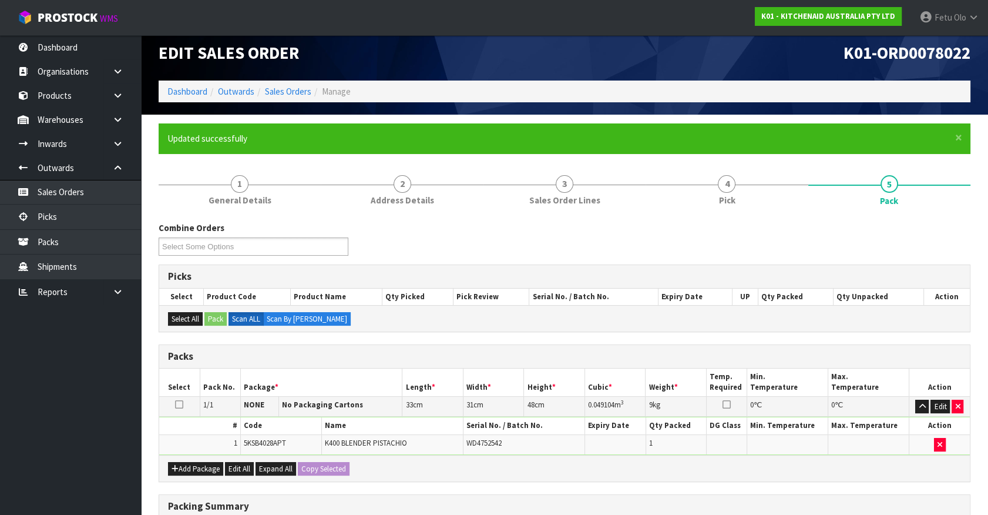
scroll to position [132, 0]
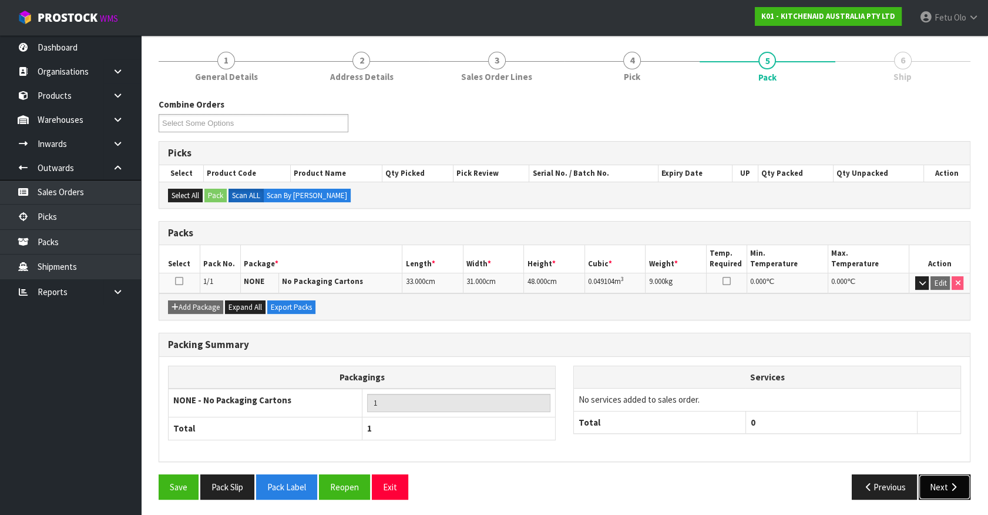
click at [940, 482] on button "Next" at bounding box center [945, 486] width 52 height 25
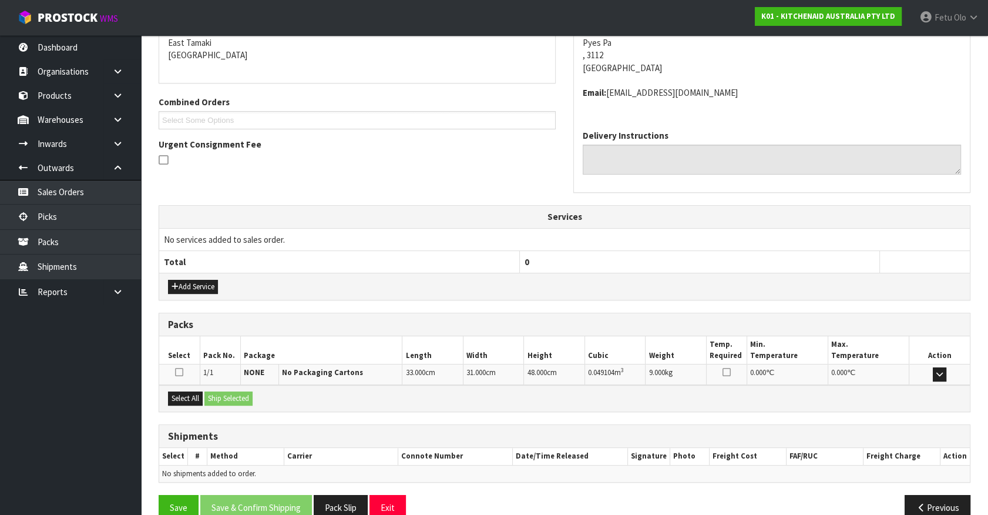
scroll to position [273, 0]
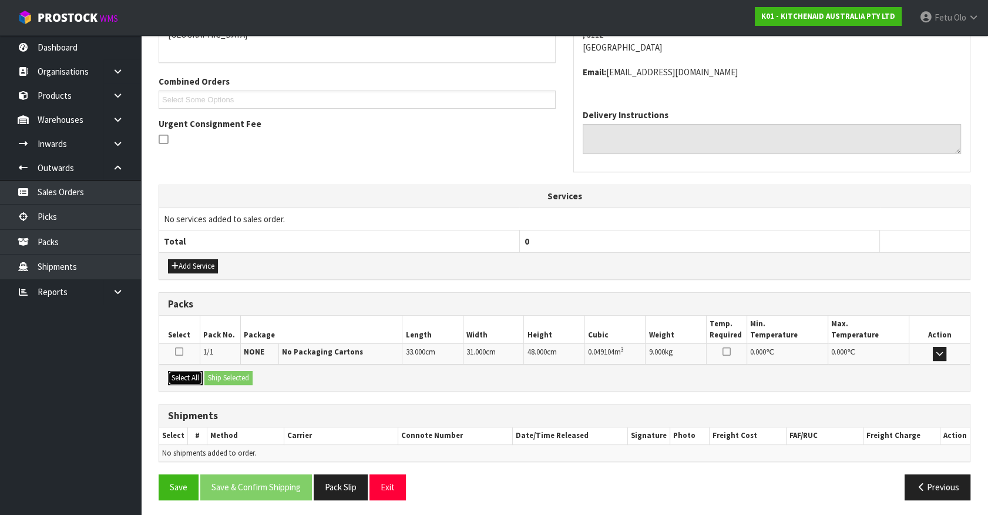
click at [188, 371] on button "Select All" at bounding box center [185, 378] width 35 height 14
click at [222, 376] on button "Ship Selected" at bounding box center [229, 378] width 48 height 14
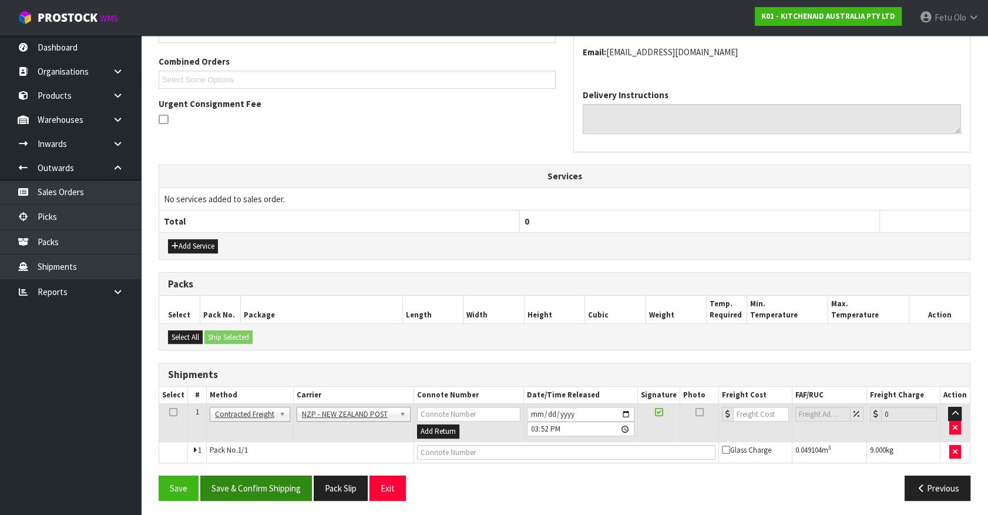
scroll to position [294, 0]
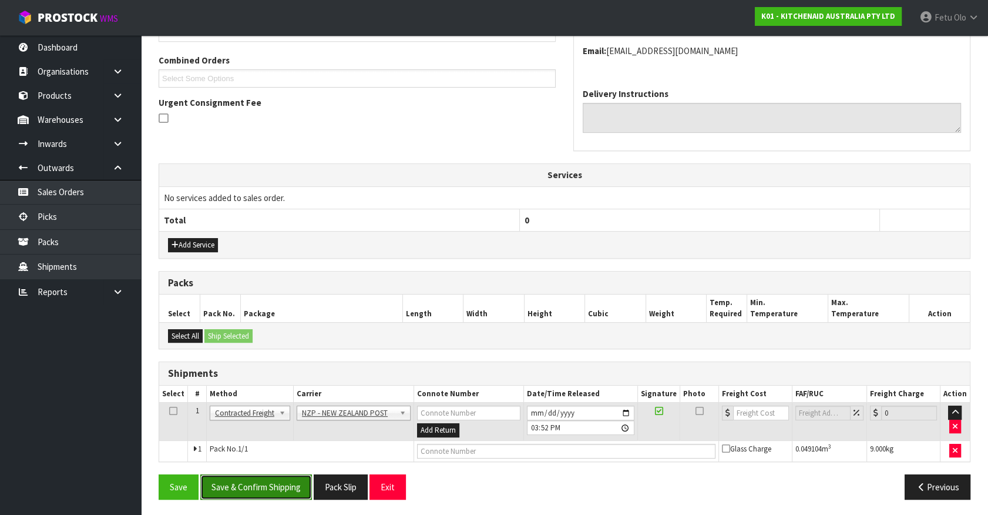
click at [227, 482] on button "Save & Confirm Shipping" at bounding box center [256, 486] width 112 height 25
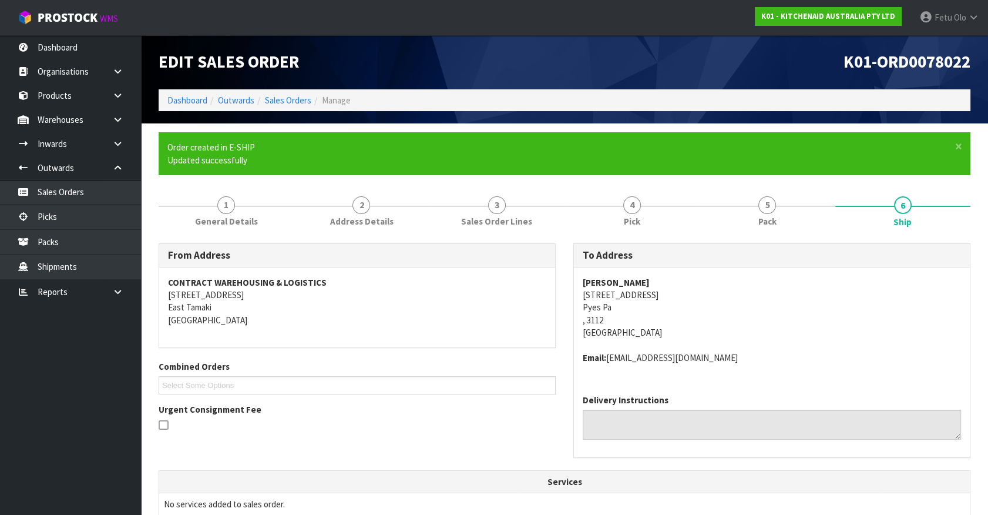
scroll to position [277, 0]
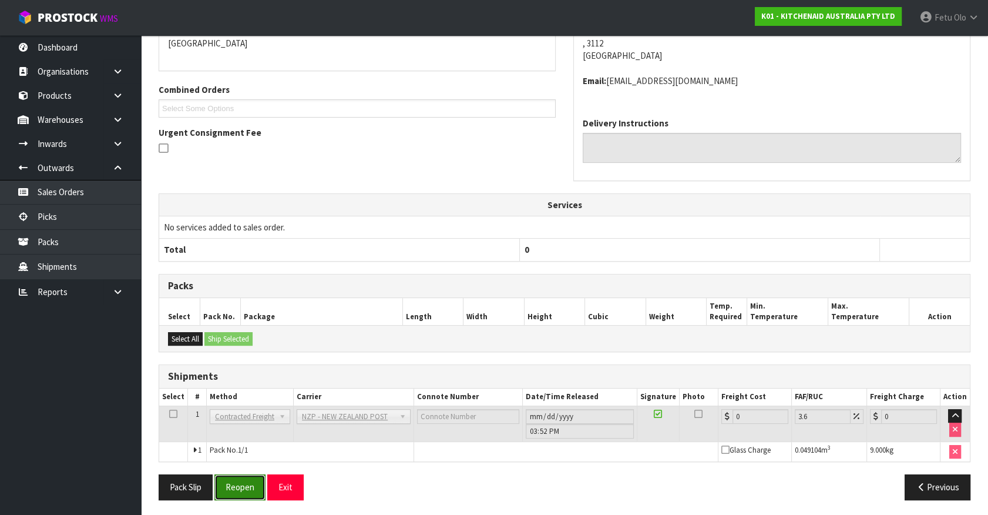
click at [245, 481] on button "Reopen" at bounding box center [239, 486] width 51 height 25
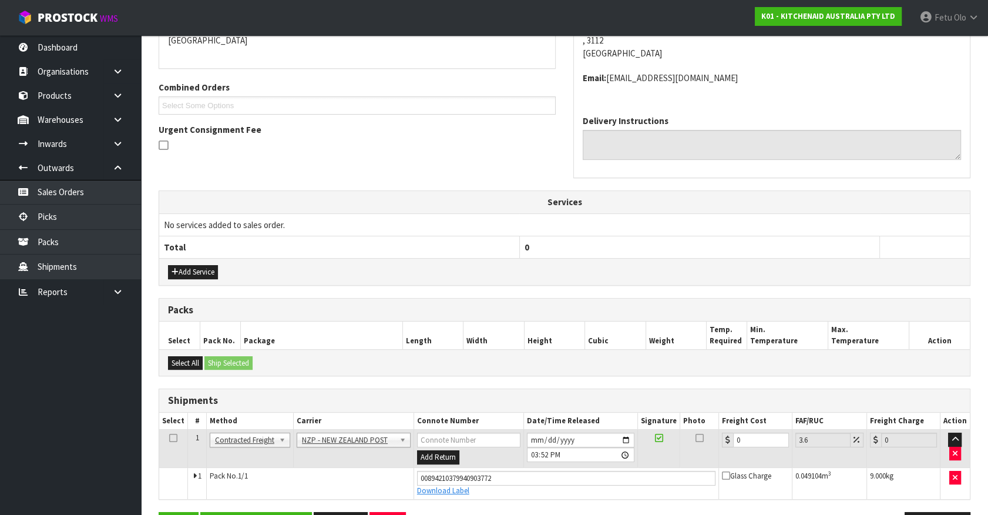
scroll to position [304, 0]
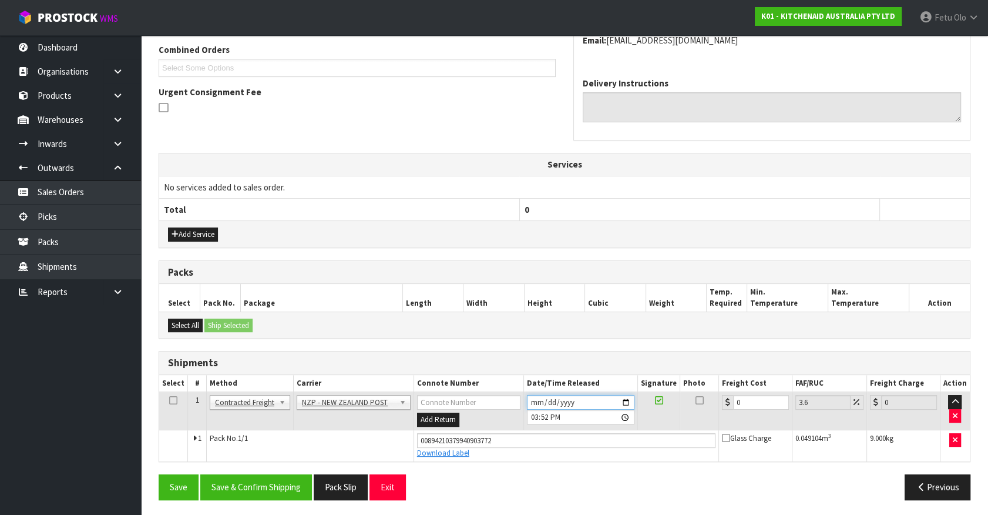
click at [629, 397] on input "2025-08-19" at bounding box center [581, 402] width 108 height 15
drag, startPoint x: 746, startPoint y: 401, endPoint x: 473, endPoint y: 445, distance: 276.7
click at [473, 445] on tbody "1 Client Local Pickup Customer Local Pickup Company Freight Contracted Freight …" at bounding box center [564, 426] width 811 height 69
click at [257, 476] on button "Save & Confirm Shipping" at bounding box center [256, 486] width 112 height 25
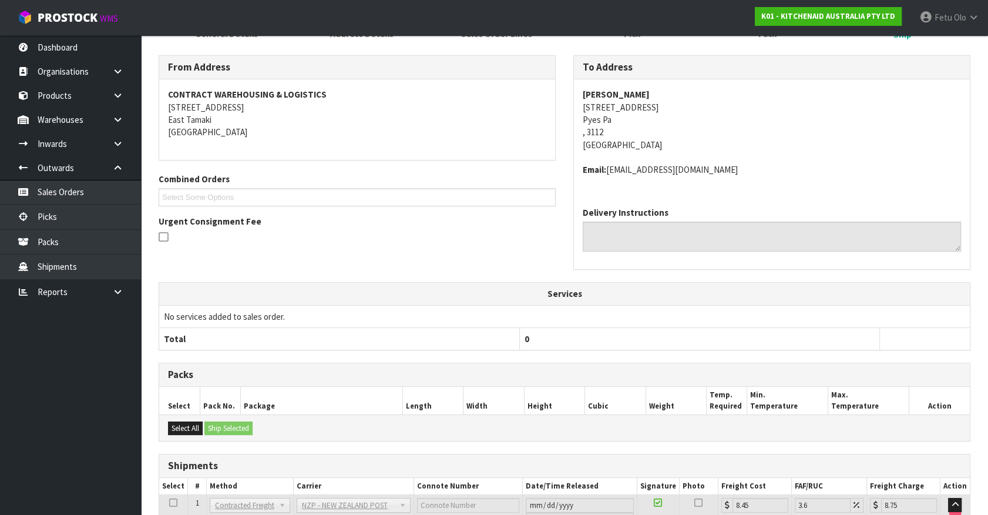
scroll to position [213, 0]
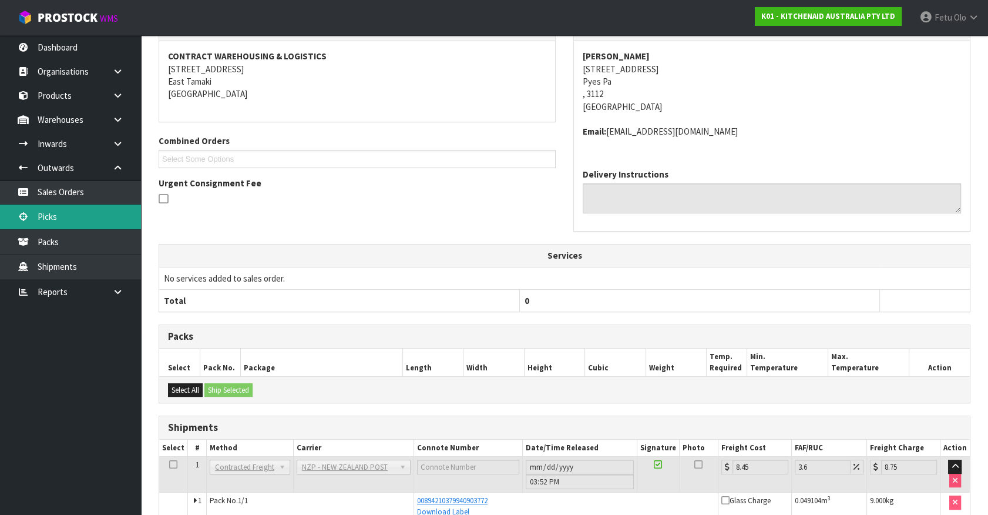
click at [31, 209] on link "Picks" at bounding box center [70, 217] width 141 height 24
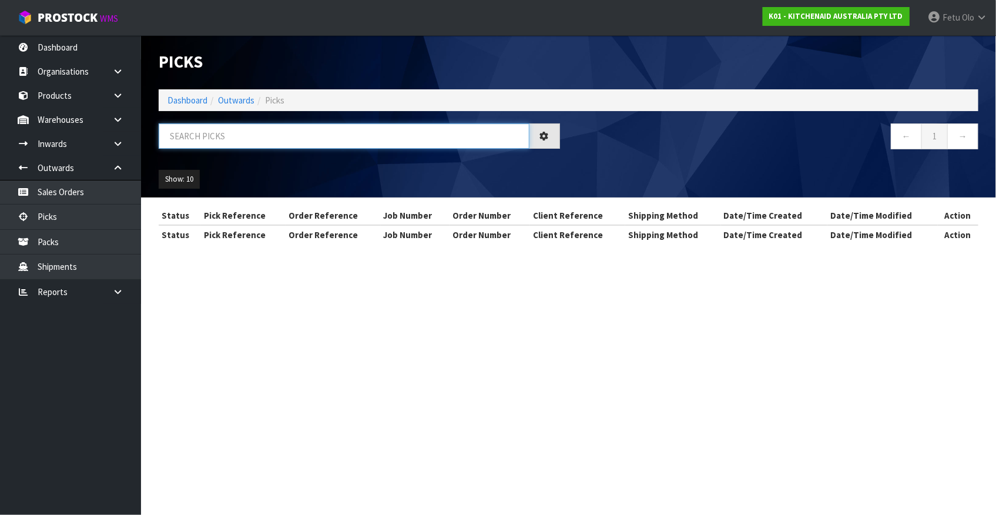
click at [242, 130] on input "text" at bounding box center [344, 135] width 371 height 25
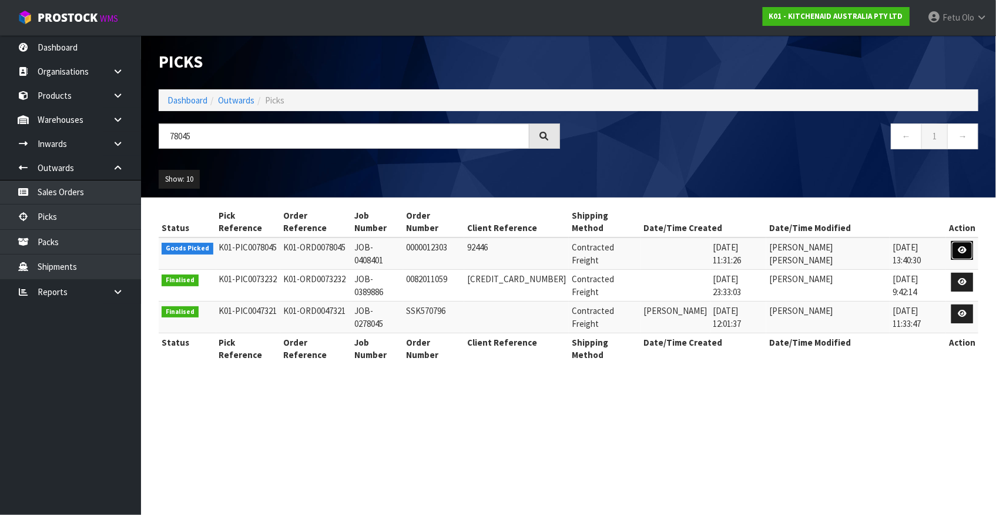
click at [964, 241] on link at bounding box center [962, 250] width 22 height 19
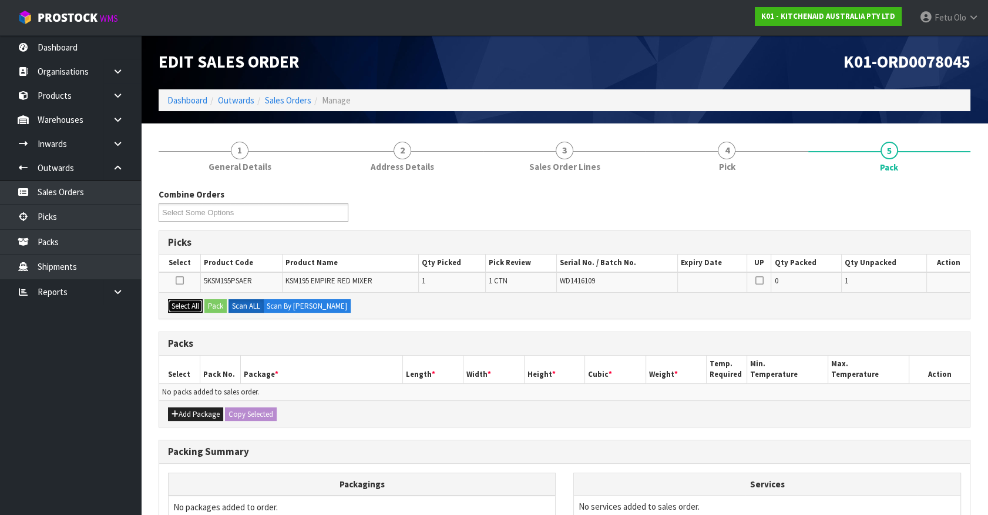
drag, startPoint x: 189, startPoint y: 305, endPoint x: 202, endPoint y: 303, distance: 12.5
click at [192, 305] on button "Select All" at bounding box center [185, 306] width 35 height 14
click at [202, 303] on button "Select All" at bounding box center [185, 306] width 35 height 14
click at [217, 300] on button "Pack" at bounding box center [216, 306] width 22 height 14
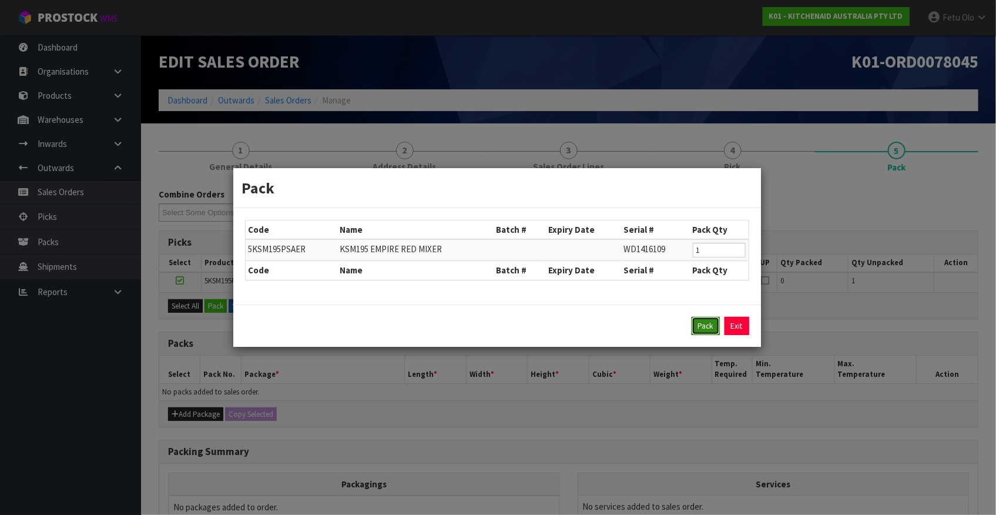
drag, startPoint x: 706, startPoint y: 326, endPoint x: 340, endPoint y: 455, distance: 387.5
click at [705, 326] on button "Pack" at bounding box center [706, 326] width 28 height 19
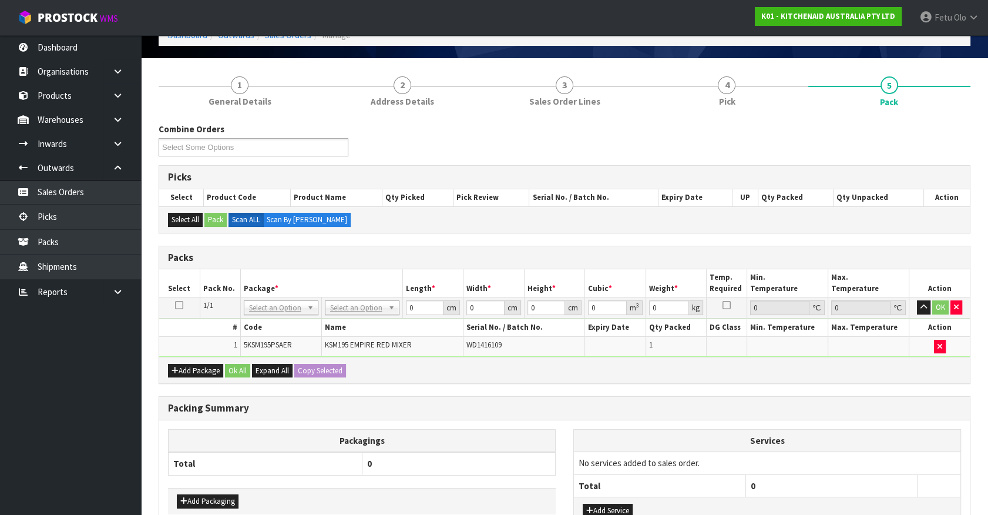
scroll to position [148, 0]
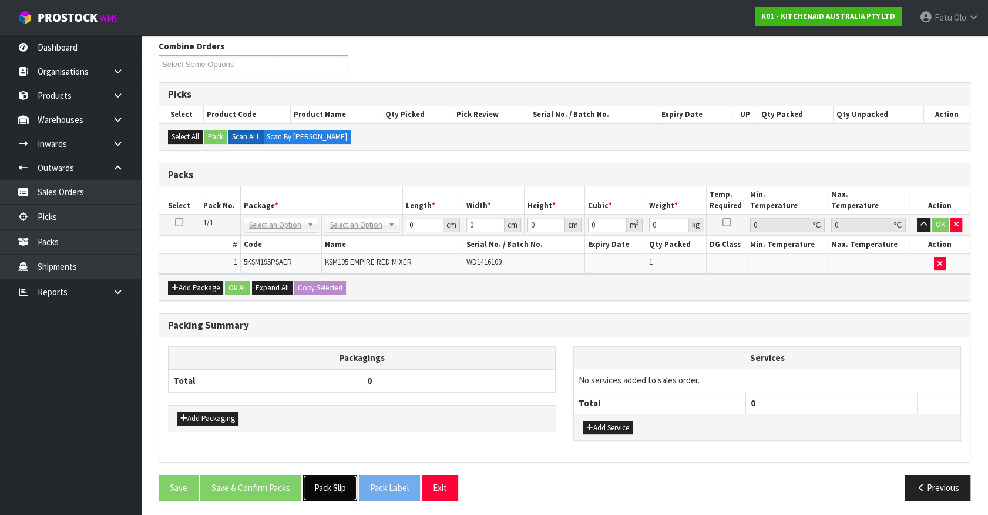
drag, startPoint x: 334, startPoint y: 492, endPoint x: 328, endPoint y: 488, distance: 7.7
click at [335, 492] on button "Pack Slip" at bounding box center [330, 487] width 54 height 25
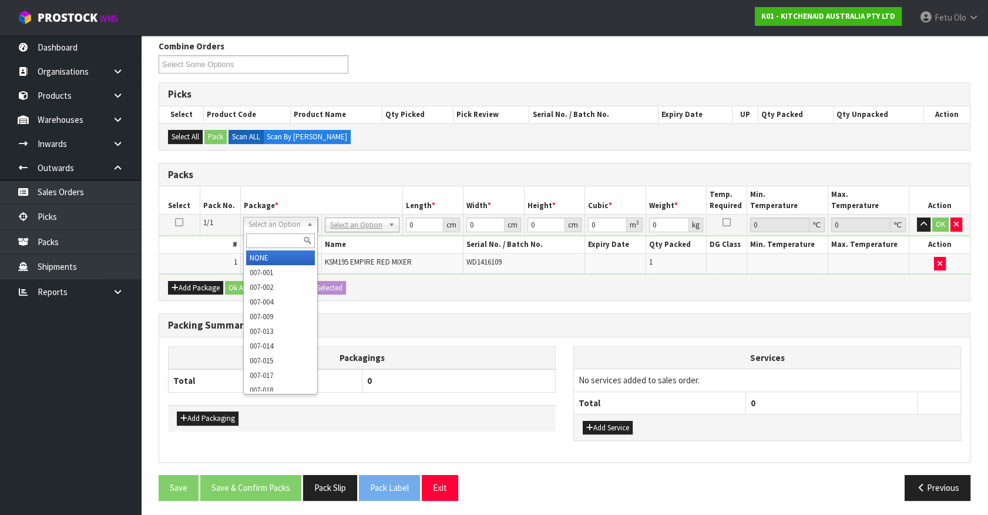
drag, startPoint x: 284, startPoint y: 256, endPoint x: 413, endPoint y: 231, distance: 131.2
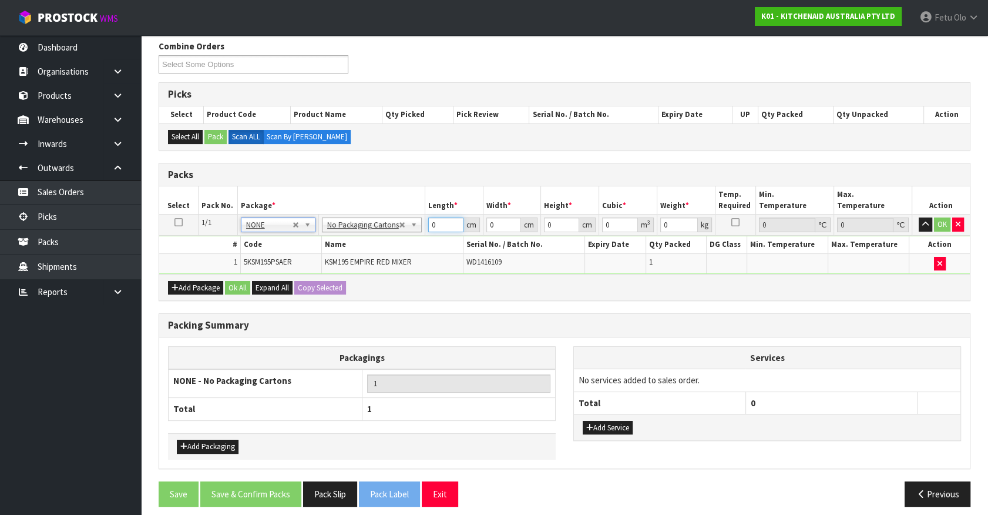
drag, startPoint x: 437, startPoint y: 222, endPoint x: 247, endPoint y: 276, distance: 197.9
click at [247, 276] on div "Packs Select Pack No. Package * Length * Width * Height * Cubic * Weight * Temp…" at bounding box center [565, 232] width 812 height 139
click button "OK" at bounding box center [942, 224] width 16 height 14
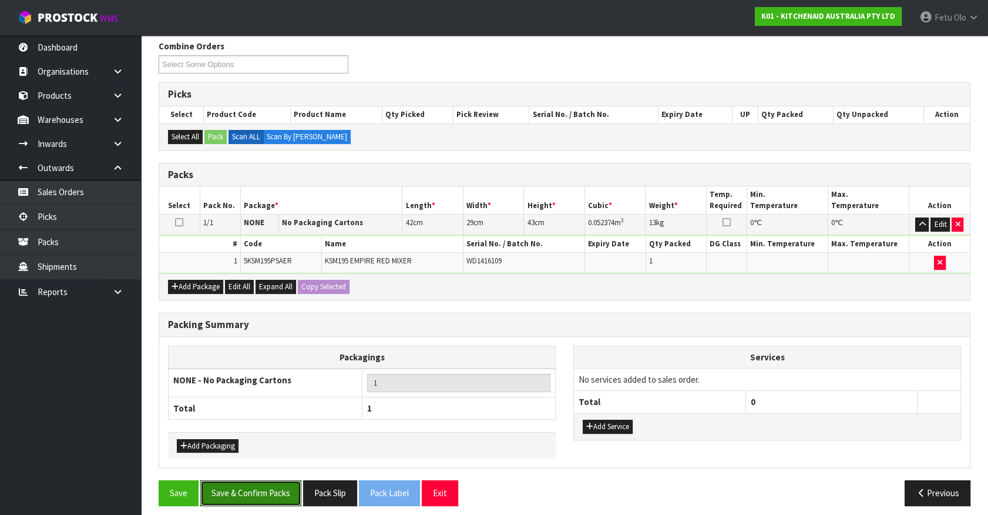
drag, startPoint x: 249, startPoint y: 482, endPoint x: 353, endPoint y: 511, distance: 107.5
click at [252, 482] on button "Save & Confirm Packs" at bounding box center [250, 492] width 101 height 25
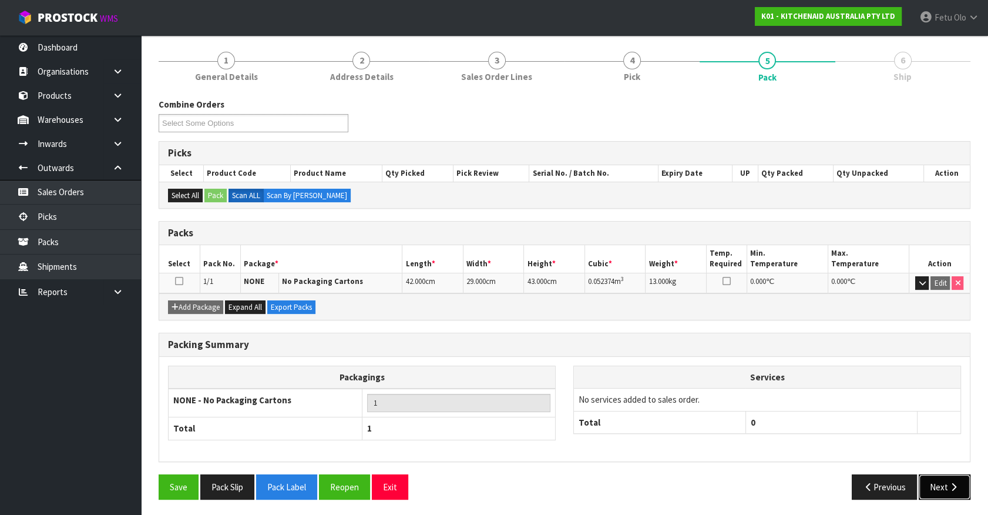
click at [954, 482] on icon "button" at bounding box center [953, 486] width 11 height 9
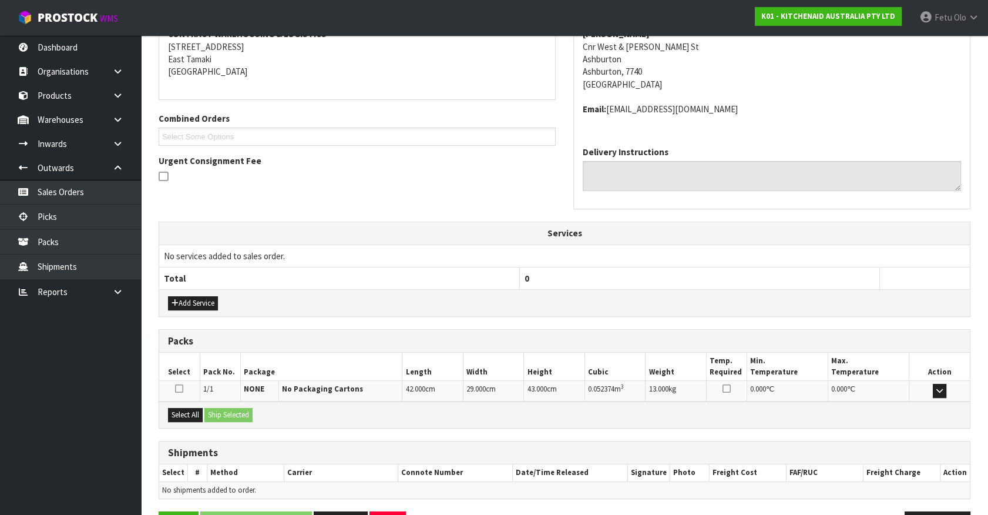
scroll to position [273, 0]
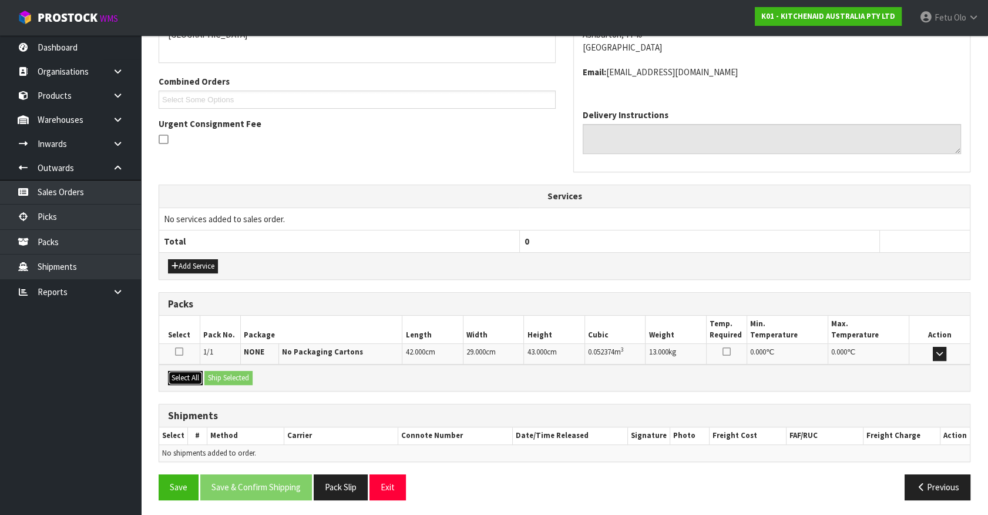
drag, startPoint x: 173, startPoint y: 376, endPoint x: 221, endPoint y: 375, distance: 47.6
click at [182, 376] on button "Select All" at bounding box center [185, 378] width 35 height 14
drag, startPoint x: 221, startPoint y: 375, endPoint x: 295, endPoint y: 407, distance: 80.6
click at [226, 376] on button "Ship Selected" at bounding box center [229, 378] width 48 height 14
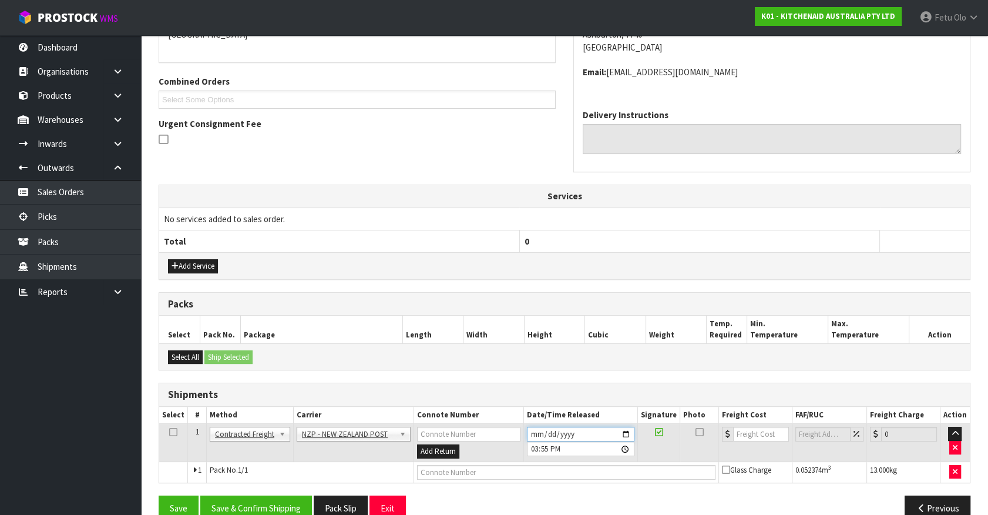
click at [626, 431] on input "2025-08-19" at bounding box center [581, 434] width 108 height 15
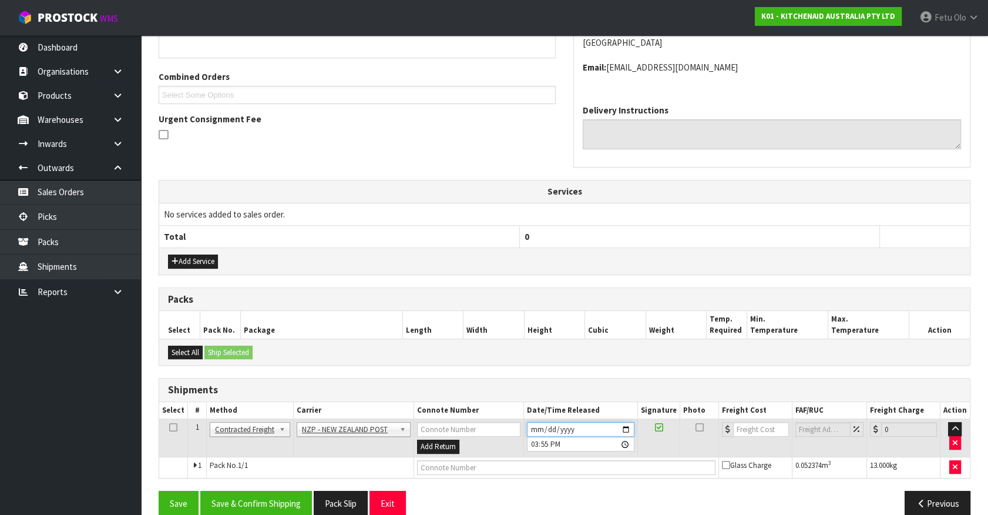
scroll to position [294, 0]
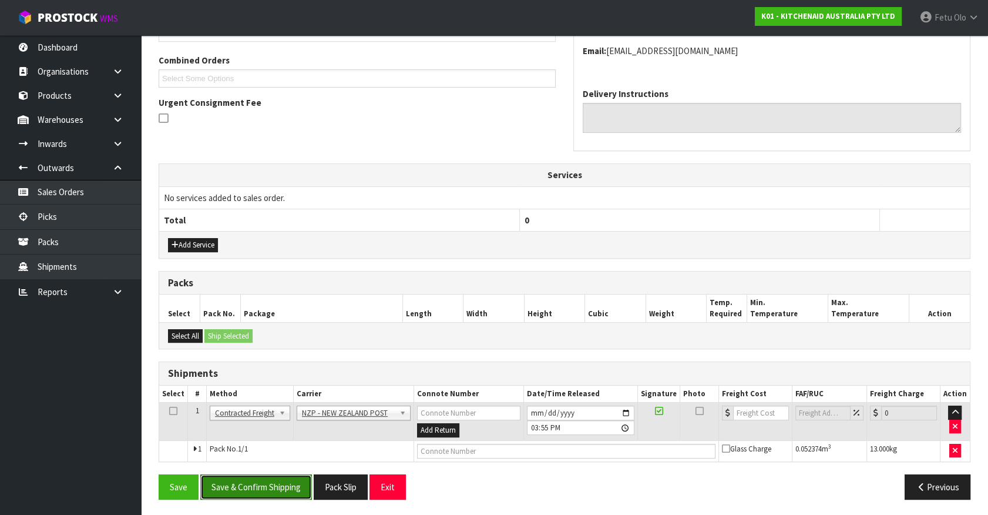
click at [270, 482] on button "Save & Confirm Shipping" at bounding box center [256, 486] width 112 height 25
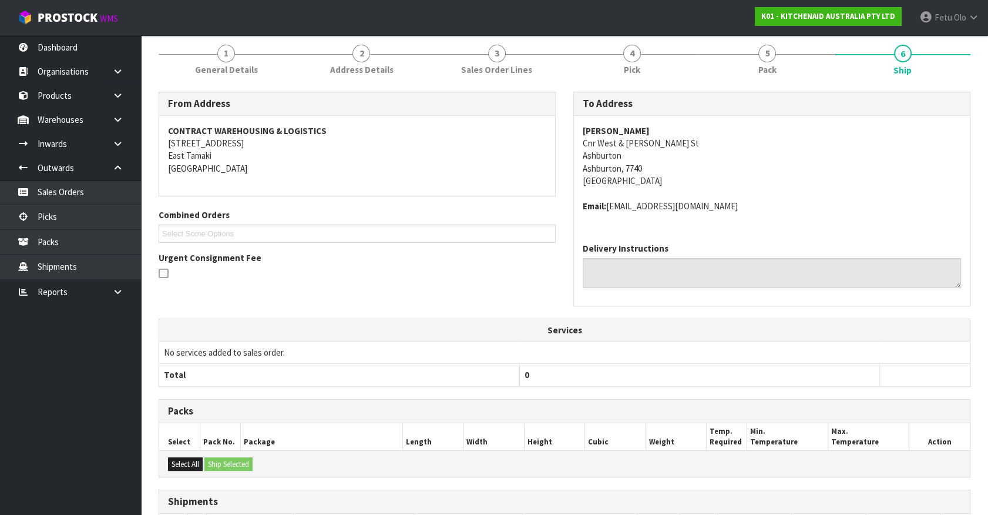
scroll to position [277, 0]
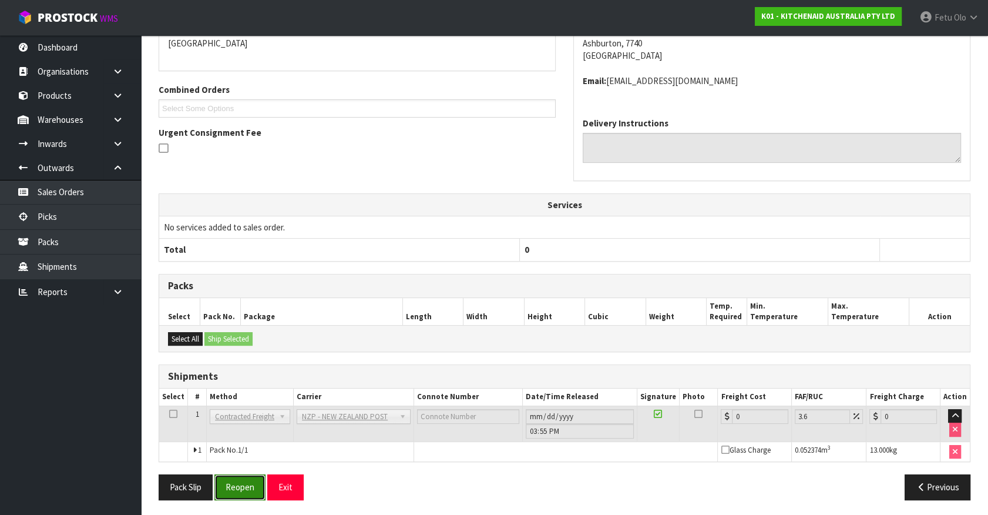
click at [237, 489] on button "Reopen" at bounding box center [239, 486] width 51 height 25
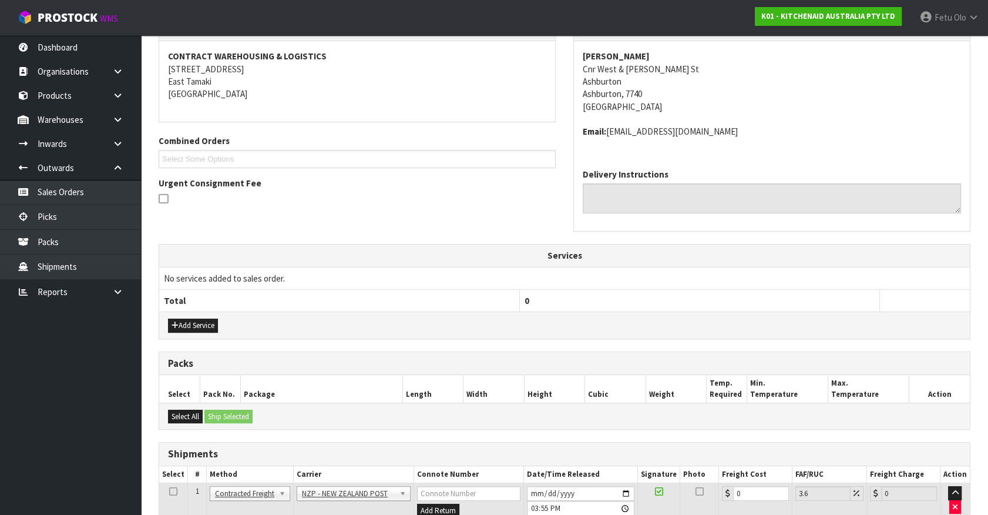
scroll to position [264, 0]
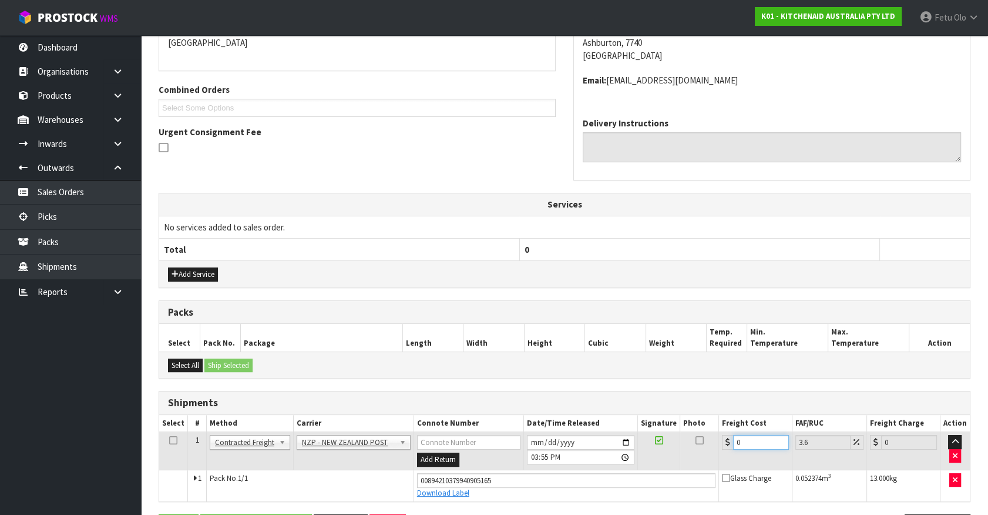
click at [591, 461] on tr "1 Client Local Pickup Customer Local Pickup Company Freight Contracted Freight …" at bounding box center [564, 451] width 811 height 38
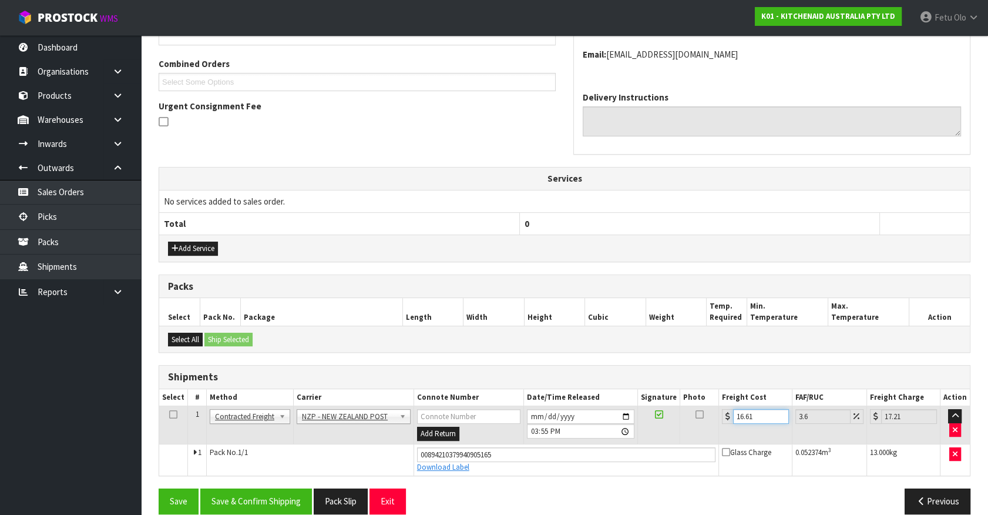
scroll to position [304, 0]
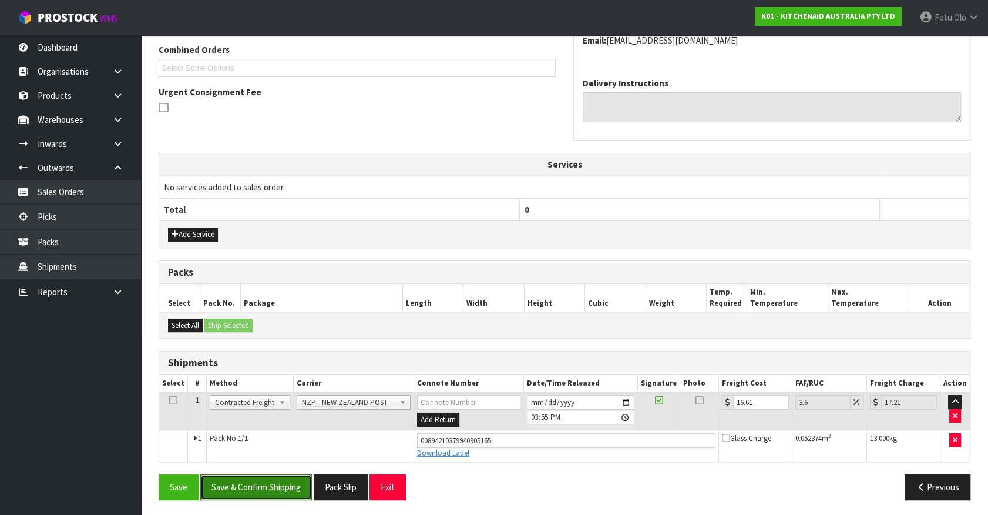
click at [289, 475] on button "Save & Confirm Shipping" at bounding box center [256, 486] width 112 height 25
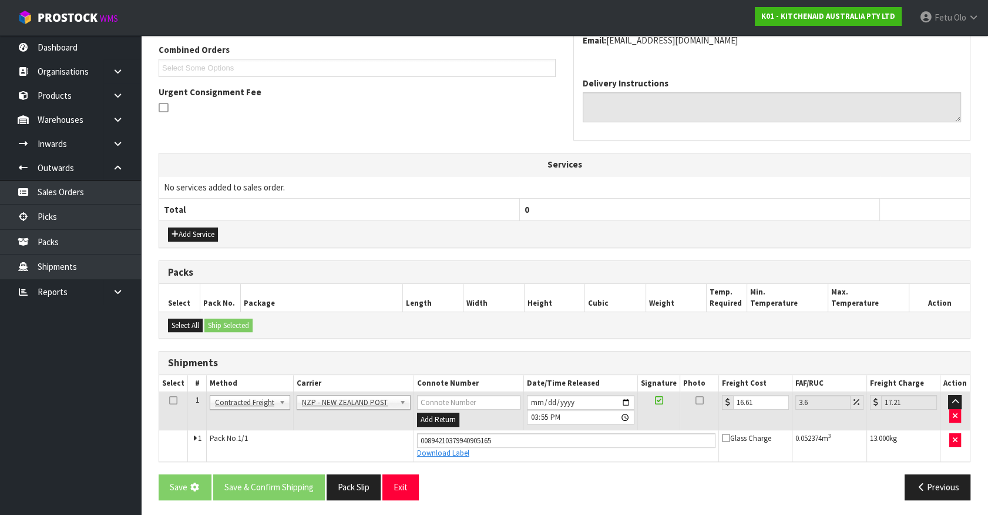
scroll to position [0, 0]
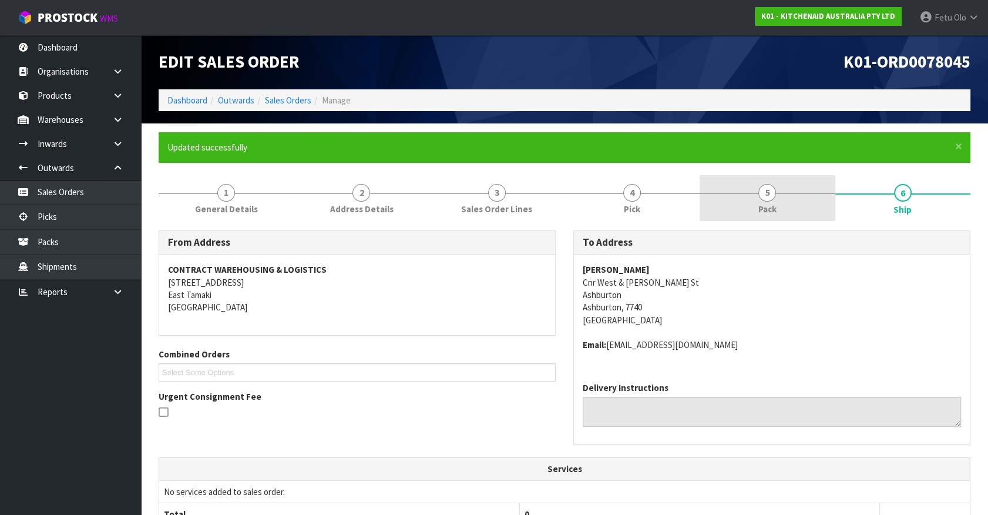
click at [750, 210] on link "5 Pack" at bounding box center [767, 198] width 135 height 46
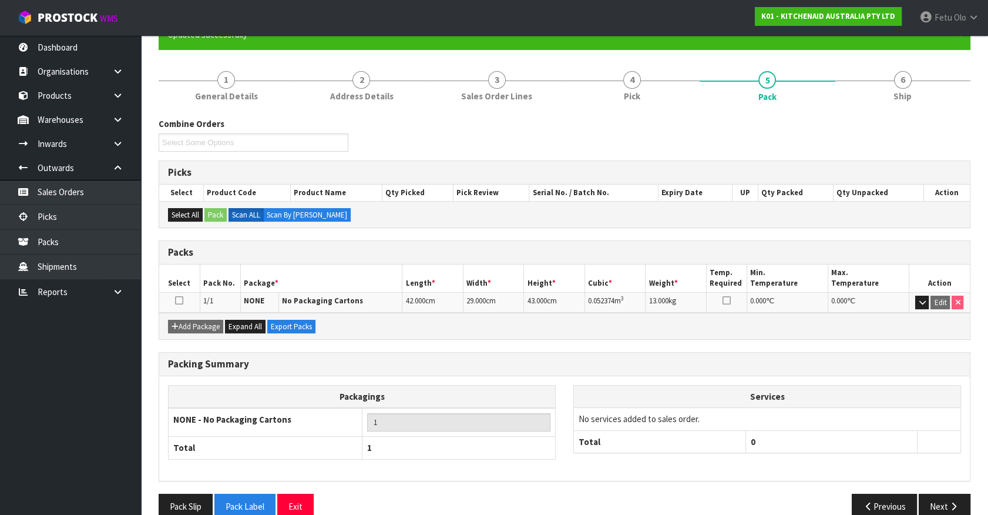
scroll to position [132, 0]
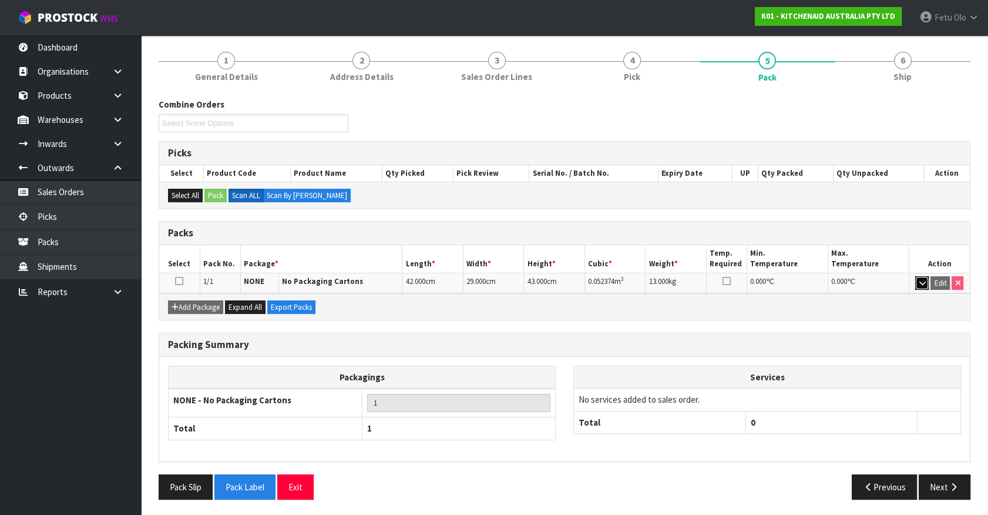
click at [919, 281] on icon "button" at bounding box center [922, 283] width 6 height 8
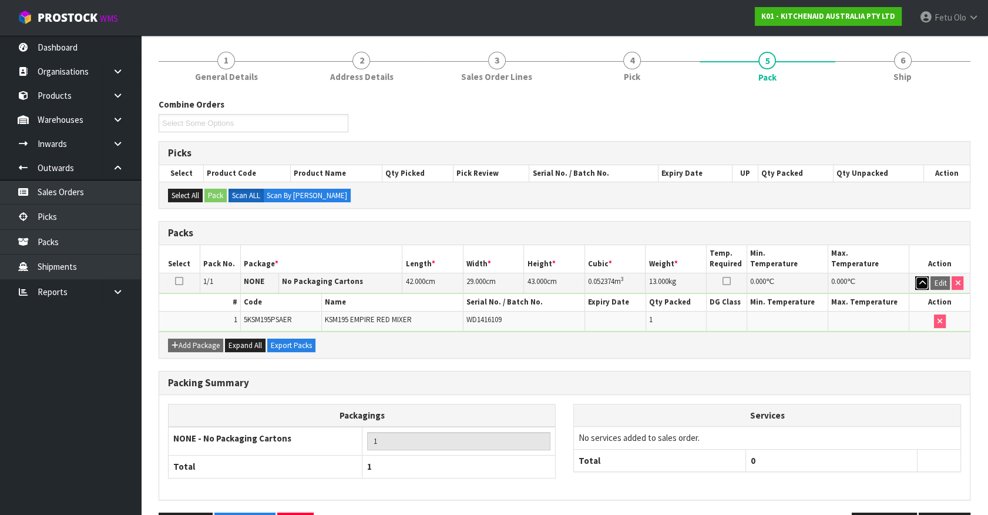
scroll to position [0, 0]
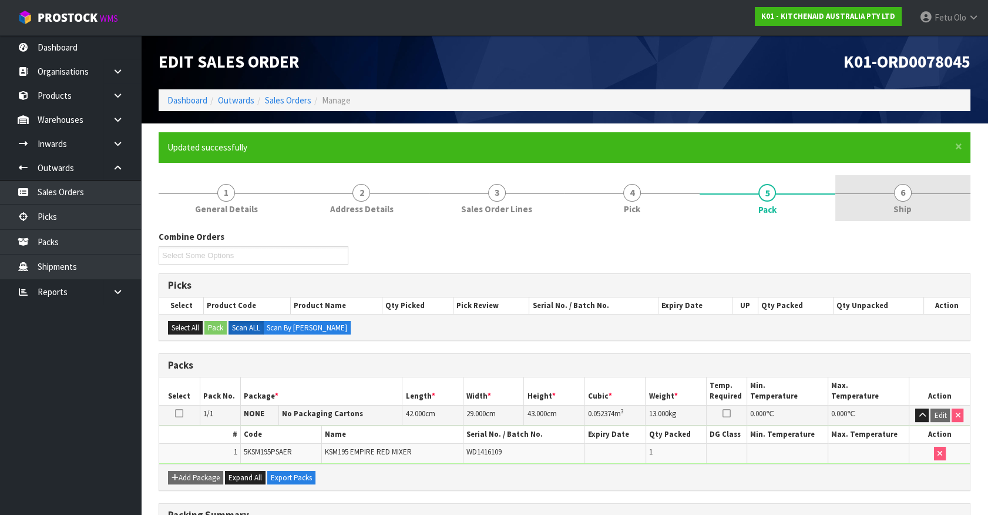
click at [905, 187] on span "6" at bounding box center [903, 193] width 18 height 18
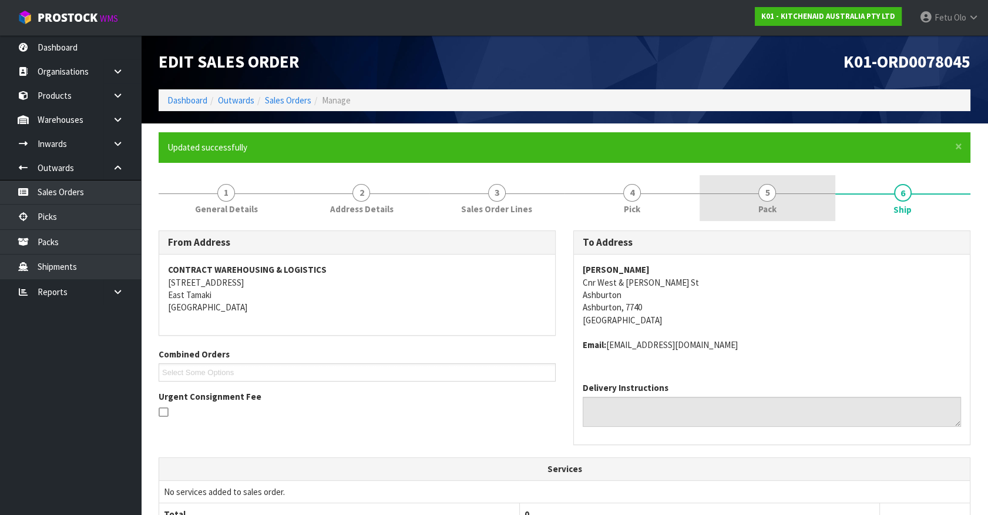
click at [752, 206] on link "5 Pack" at bounding box center [767, 198] width 135 height 46
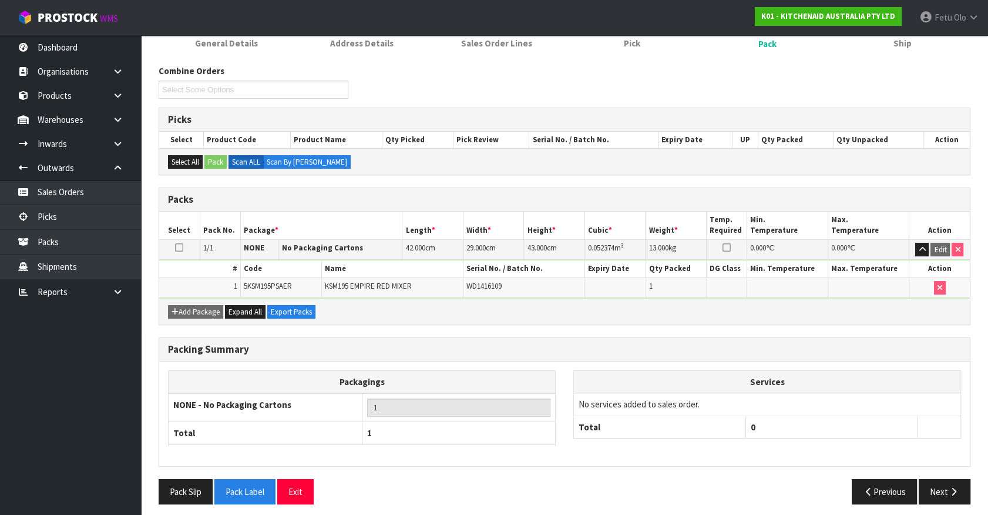
scroll to position [170, 0]
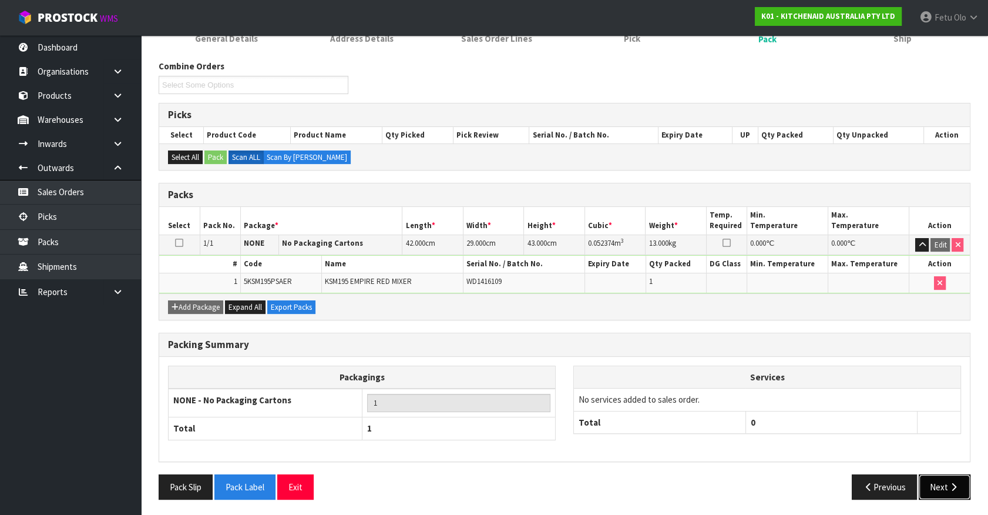
click at [946, 484] on button "Next" at bounding box center [945, 486] width 52 height 25
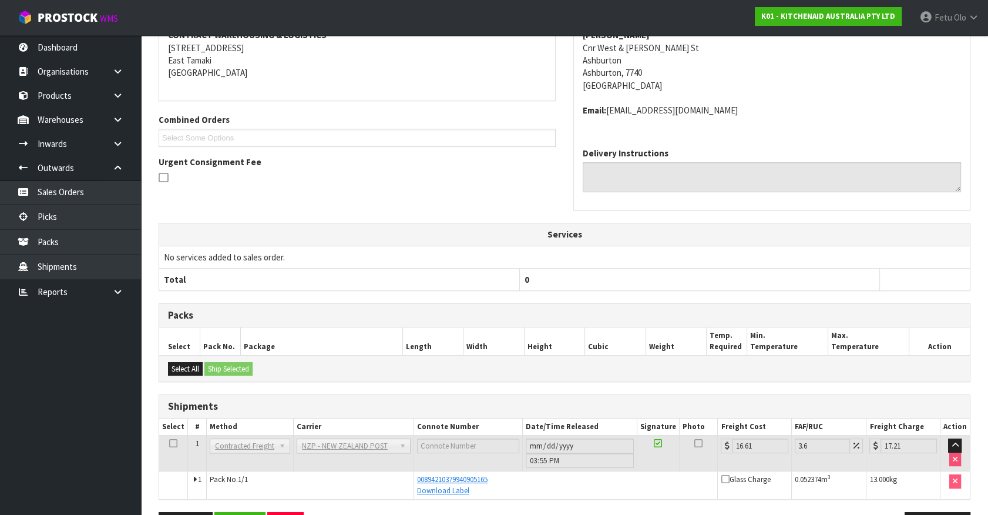
scroll to position [273, 0]
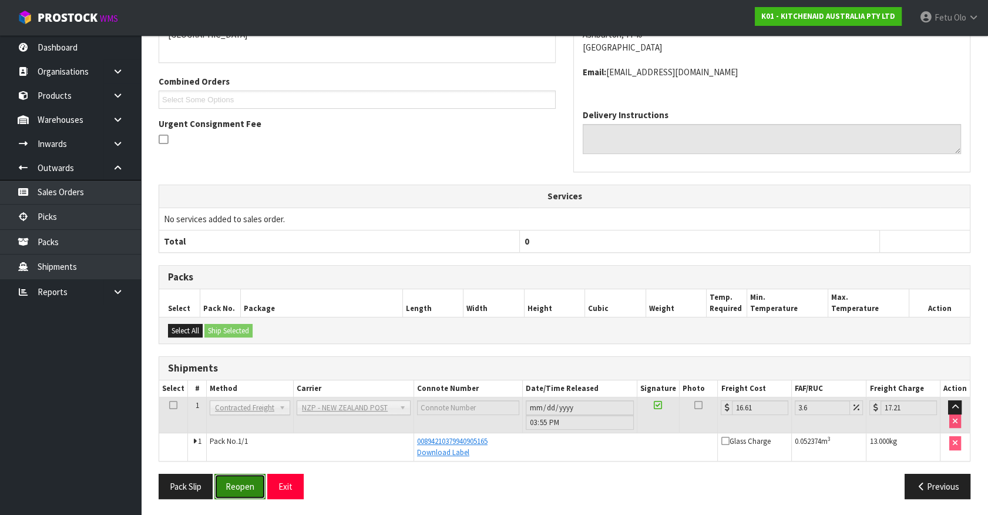
click at [229, 474] on button "Reopen" at bounding box center [239, 486] width 51 height 25
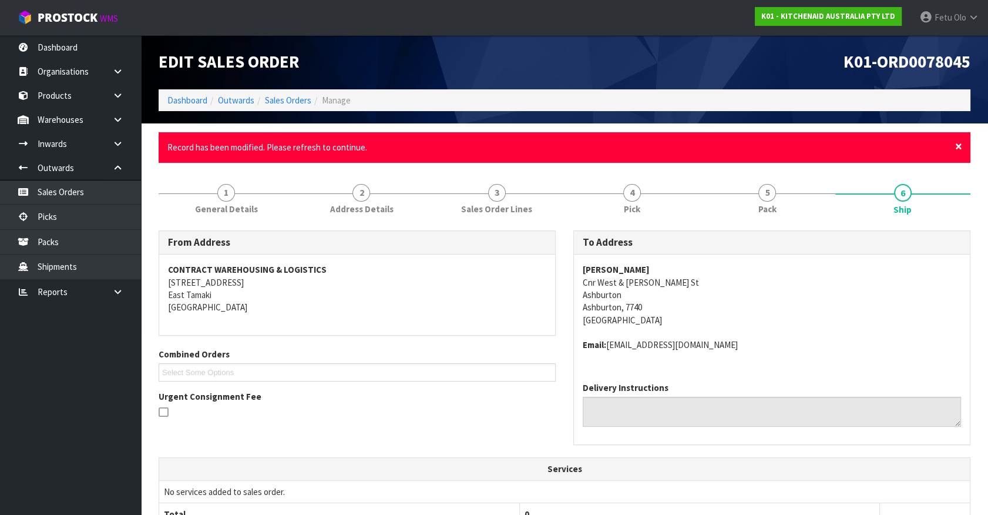
click at [958, 145] on span "×" at bounding box center [959, 146] width 7 height 16
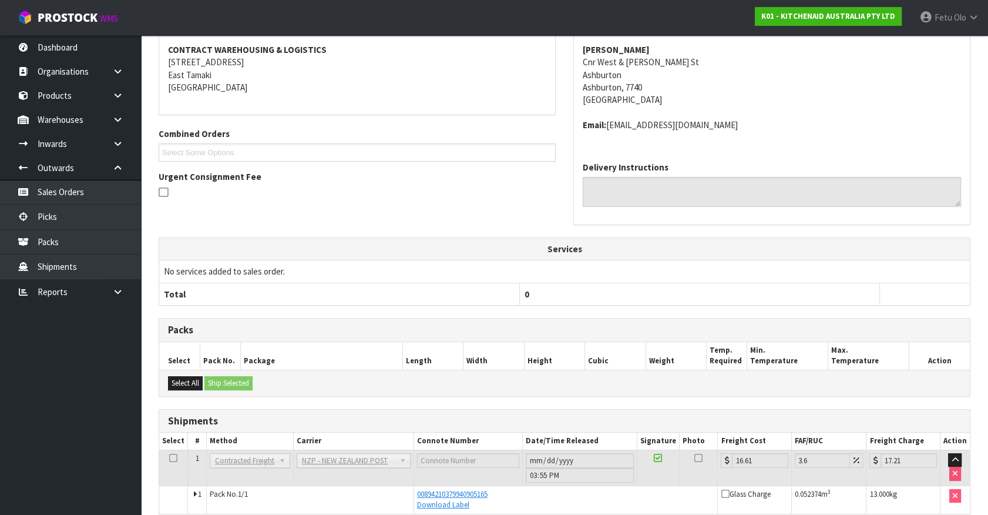
scroll to position [230, 0]
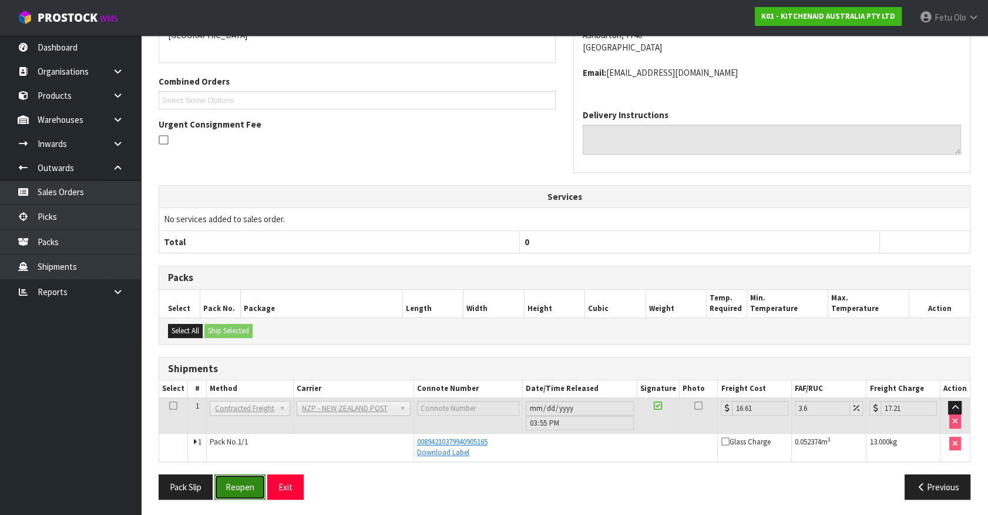
click at [249, 488] on button "Reopen" at bounding box center [239, 486] width 51 height 25
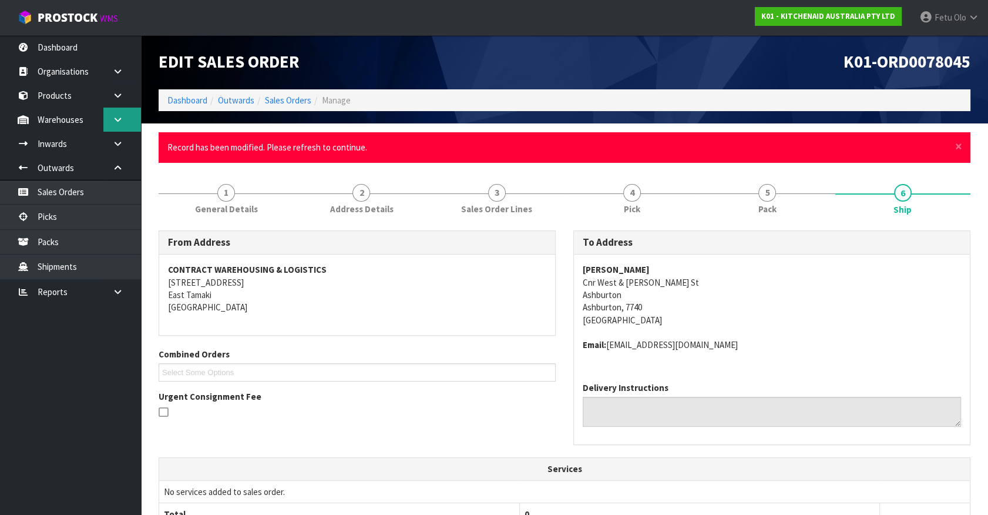
click at [120, 113] on link at bounding box center [122, 120] width 38 height 24
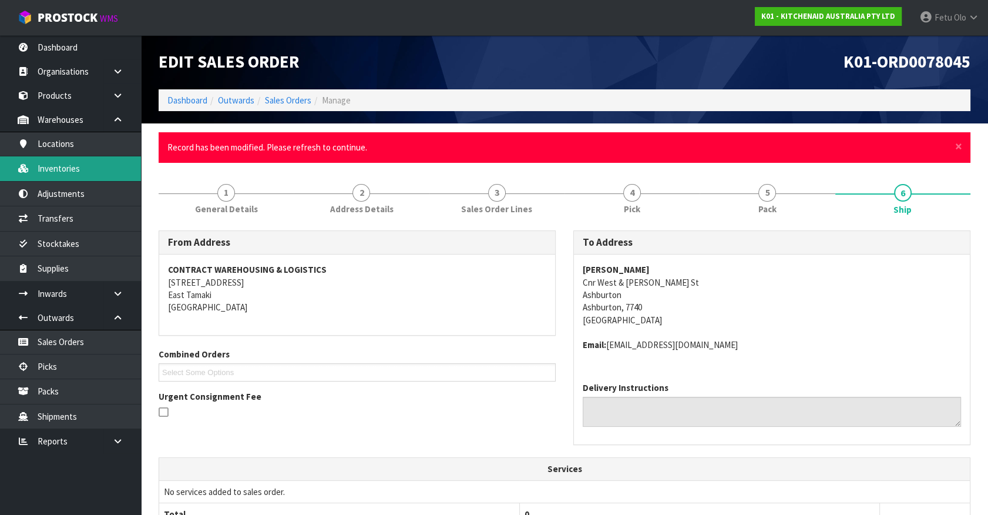
click at [64, 166] on link "Inventories" at bounding box center [70, 168] width 141 height 24
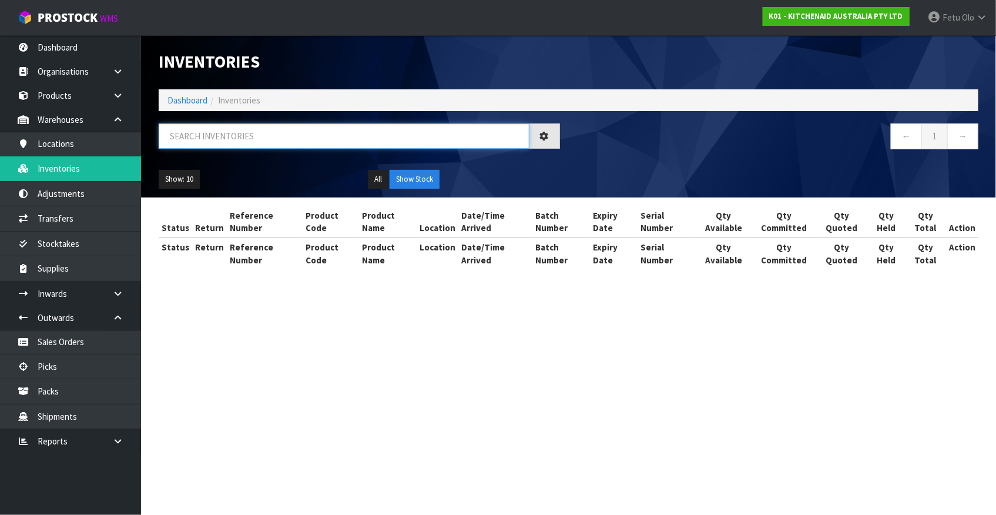
click at [280, 139] on input "text" at bounding box center [344, 135] width 371 height 25
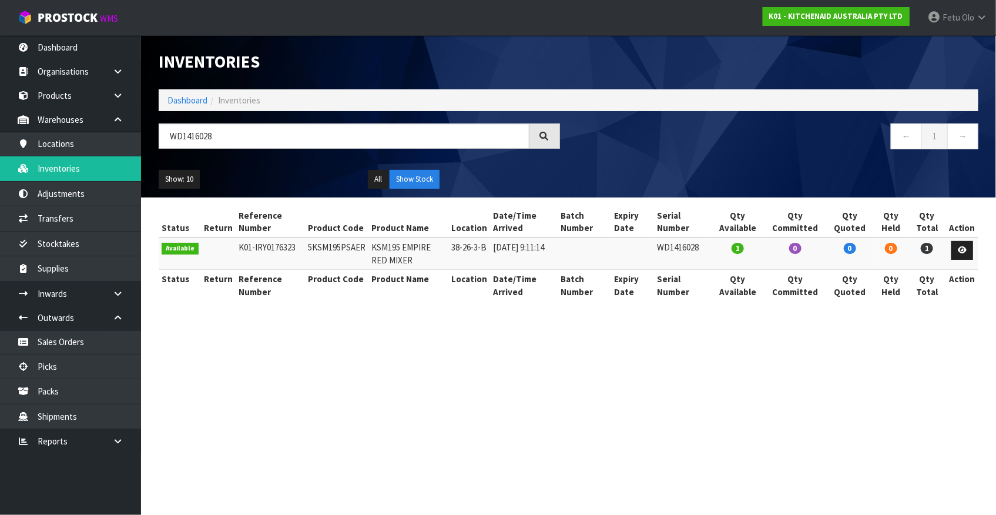
click at [689, 390] on section "Inventories Dashboard Inventories WD1416028 ← 1 → Show: 10 5 10 25 50 All Show …" at bounding box center [498, 257] width 996 height 515
click at [664, 392] on section "Inventories Dashboard Inventories WD1416028 ← 1 → Show: 10 5 10 25 50 All Show …" at bounding box center [498, 257] width 996 height 515
click at [62, 364] on link "Picks" at bounding box center [70, 366] width 141 height 24
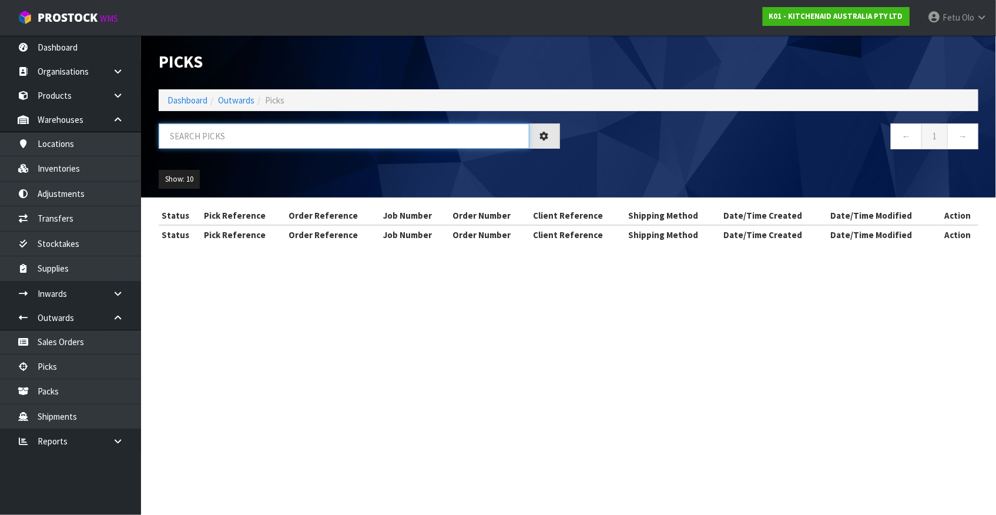
click at [206, 131] on input "text" at bounding box center [344, 135] width 371 height 25
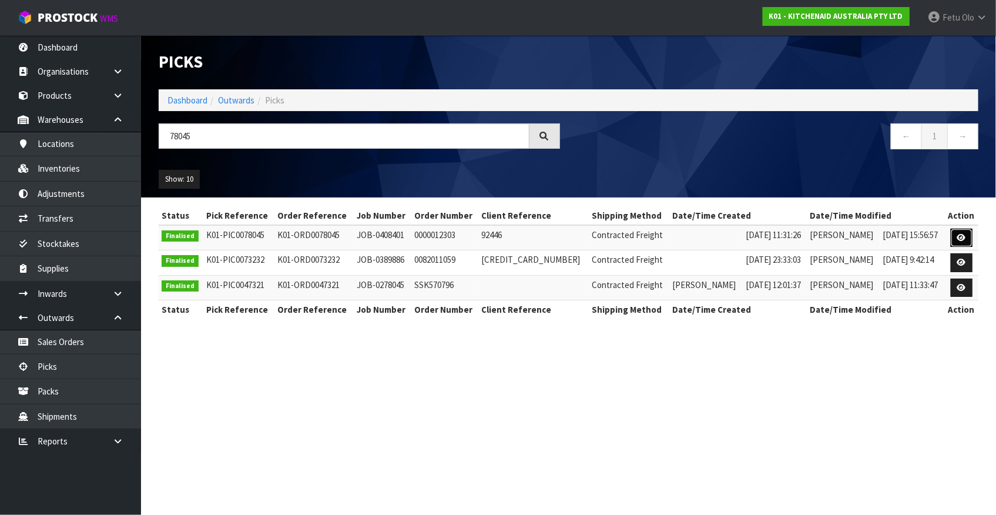
click at [964, 240] on icon at bounding box center [961, 238] width 9 height 8
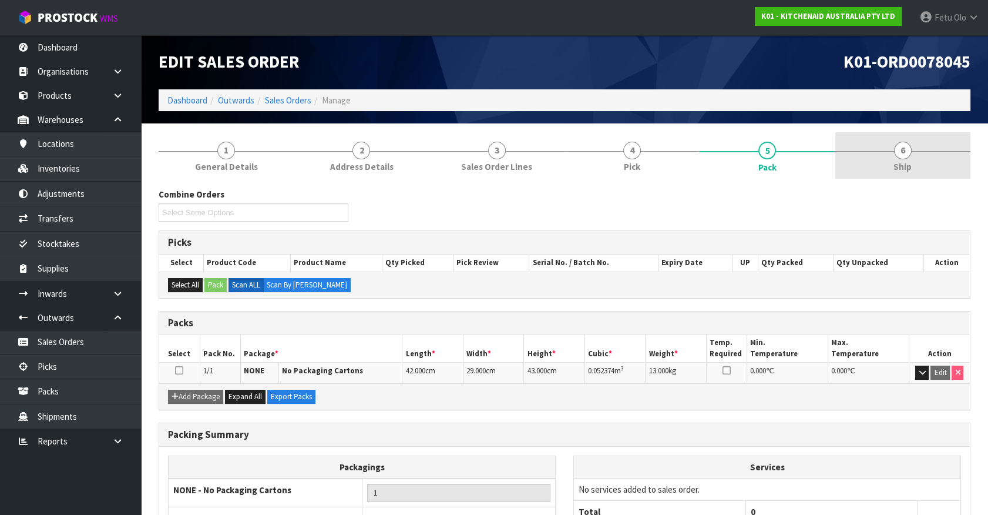
click at [913, 158] on link "6 Ship" at bounding box center [903, 155] width 135 height 46
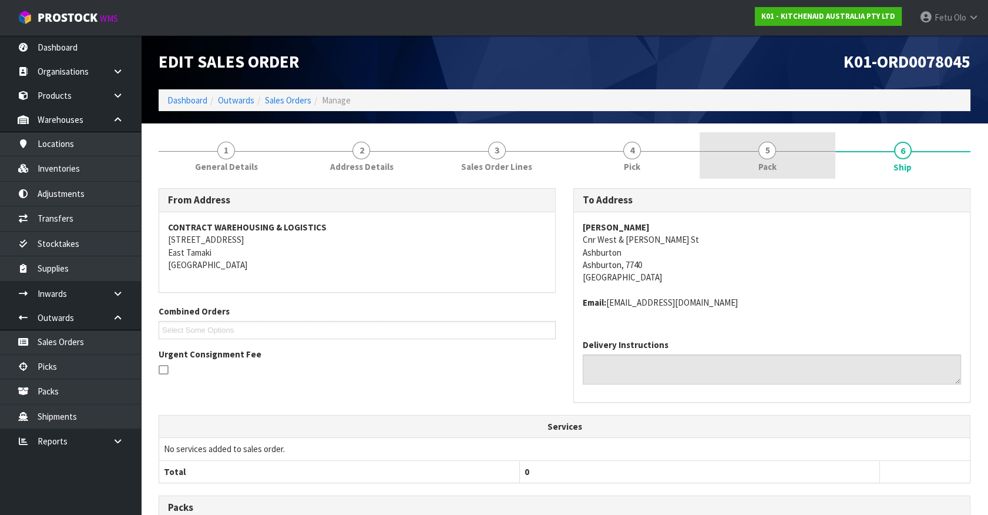
click at [795, 150] on link "5 Pack" at bounding box center [767, 155] width 135 height 46
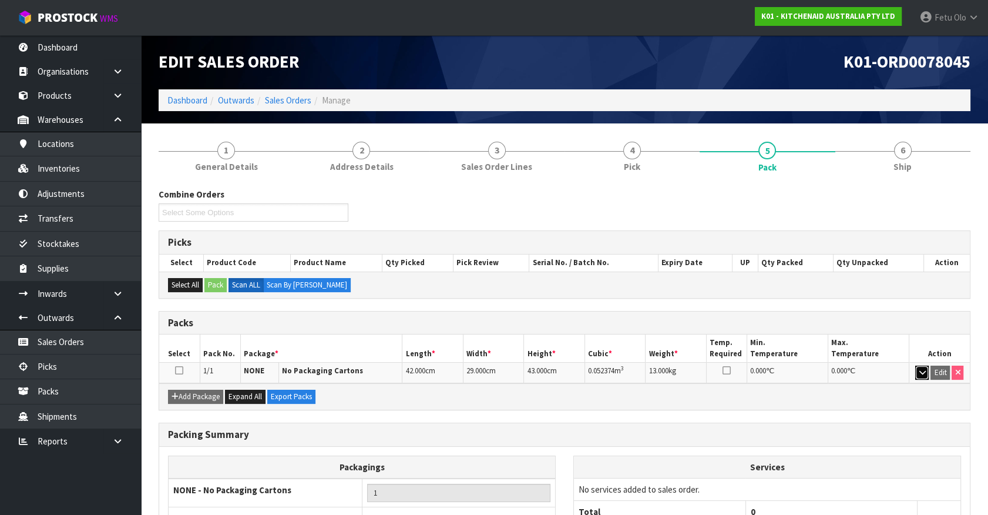
click at [920, 370] on icon "button" at bounding box center [922, 372] width 6 height 8
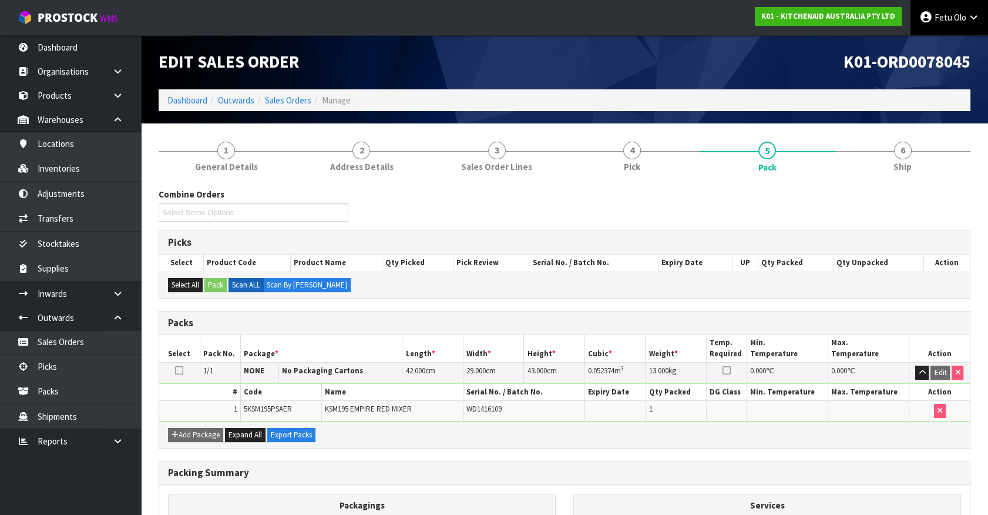
drag, startPoint x: 943, startPoint y: 28, endPoint x: 941, endPoint y: 36, distance: 8.4
click at [943, 27] on link "Fetu Olo" at bounding box center [950, 17] width 78 height 35
click at [941, 46] on link "Logout" at bounding box center [941, 47] width 93 height 16
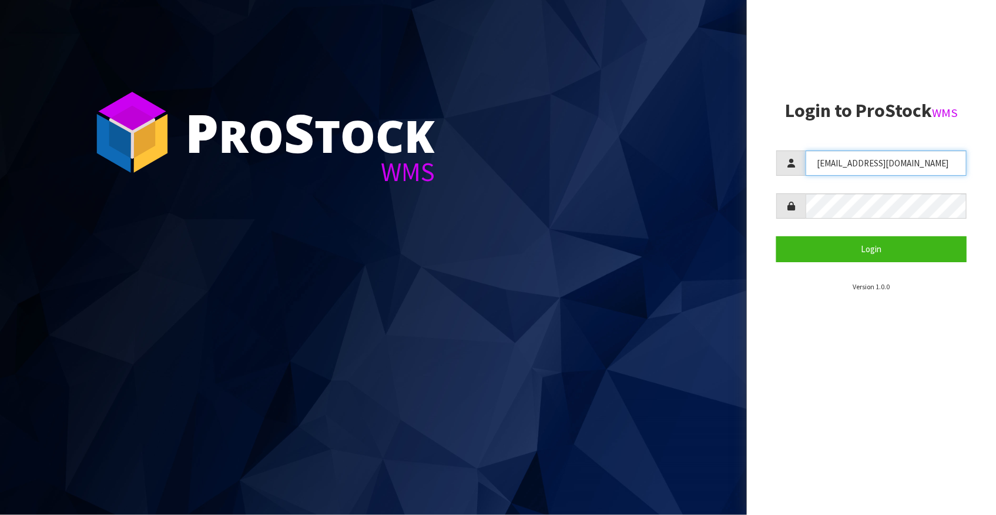
drag, startPoint x: 903, startPoint y: 165, endPoint x: 852, endPoint y: 163, distance: 51.7
click at [852, 163] on input "[EMAIL_ADDRESS][DOMAIN_NAME]" at bounding box center [886, 162] width 161 height 25
type input "[EMAIL_ADDRESS][DOMAIN_NAME]"
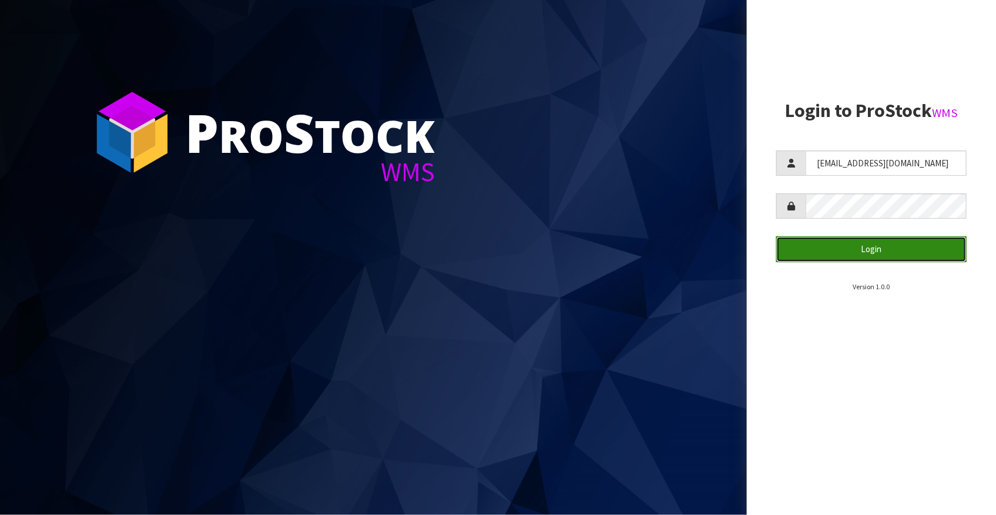
click at [874, 253] on button "Login" at bounding box center [871, 248] width 190 height 25
